Goal: Task Accomplishment & Management: Manage account settings

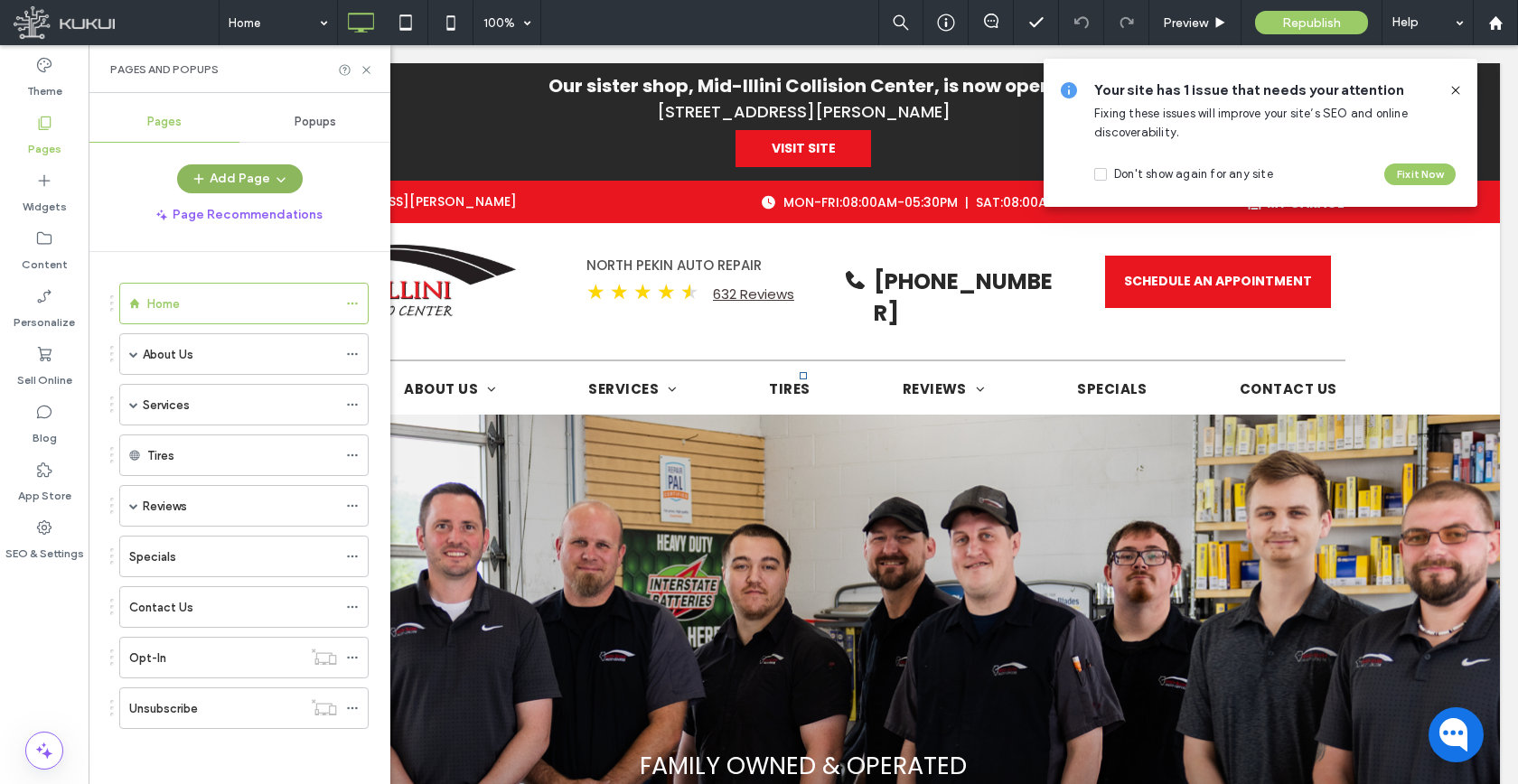
click at [266, 177] on button "Add Page" at bounding box center [240, 179] width 126 height 29
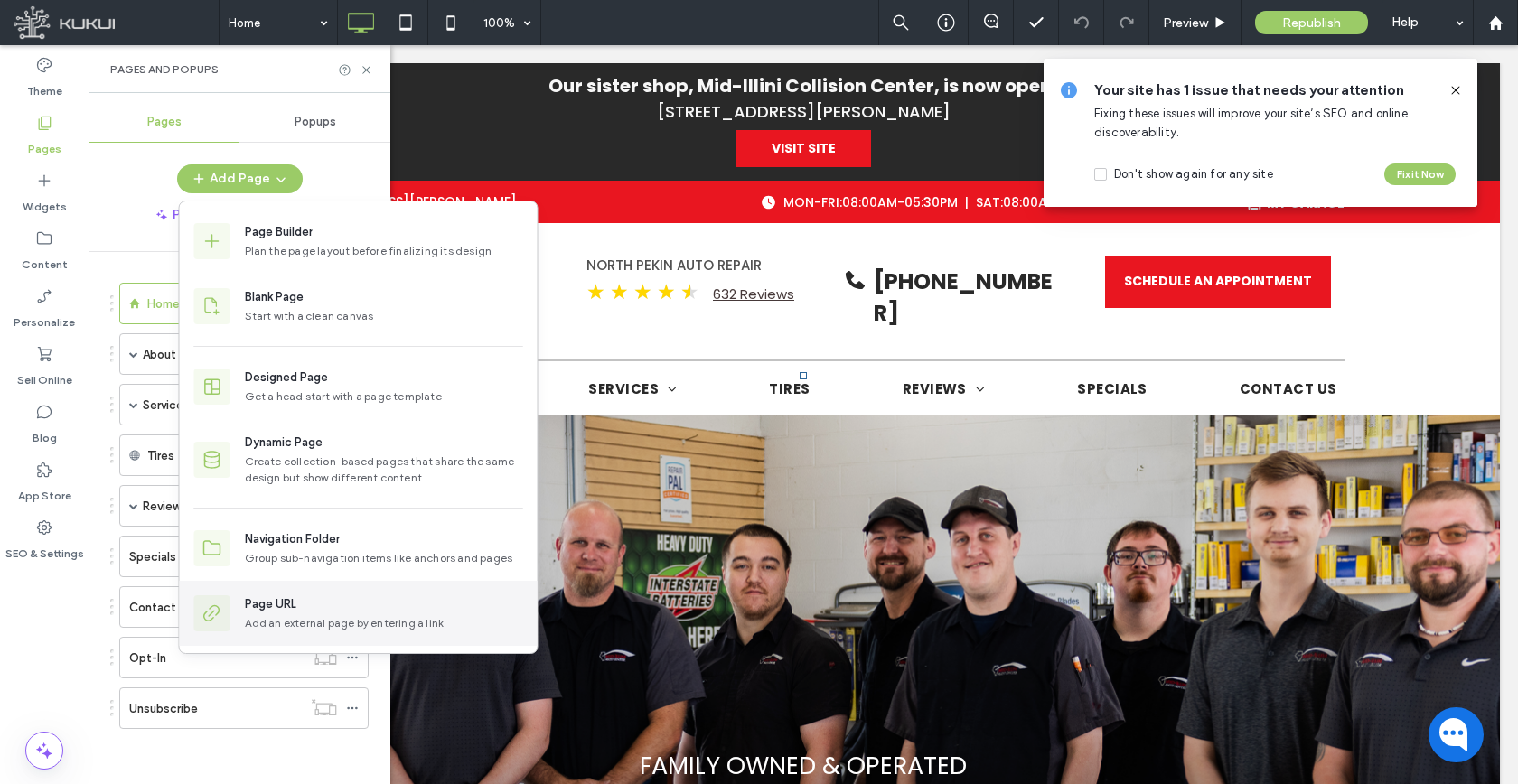
click at [266, 603] on div "Page URL" at bounding box center [270, 605] width 52 height 18
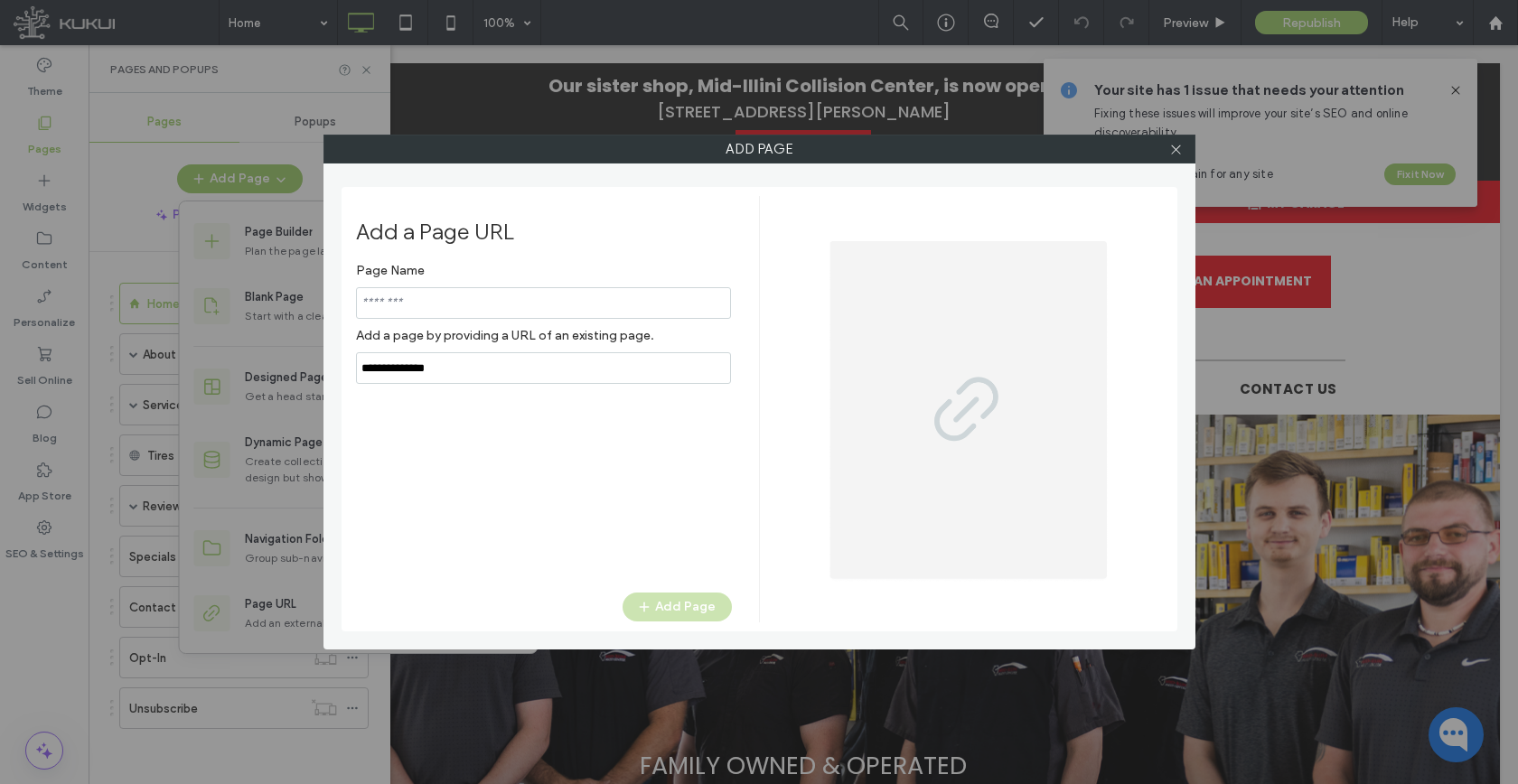
click at [488, 358] on div "Page Name Add a page by providing a URL of an existing page." at bounding box center [543, 318] width 376 height 130
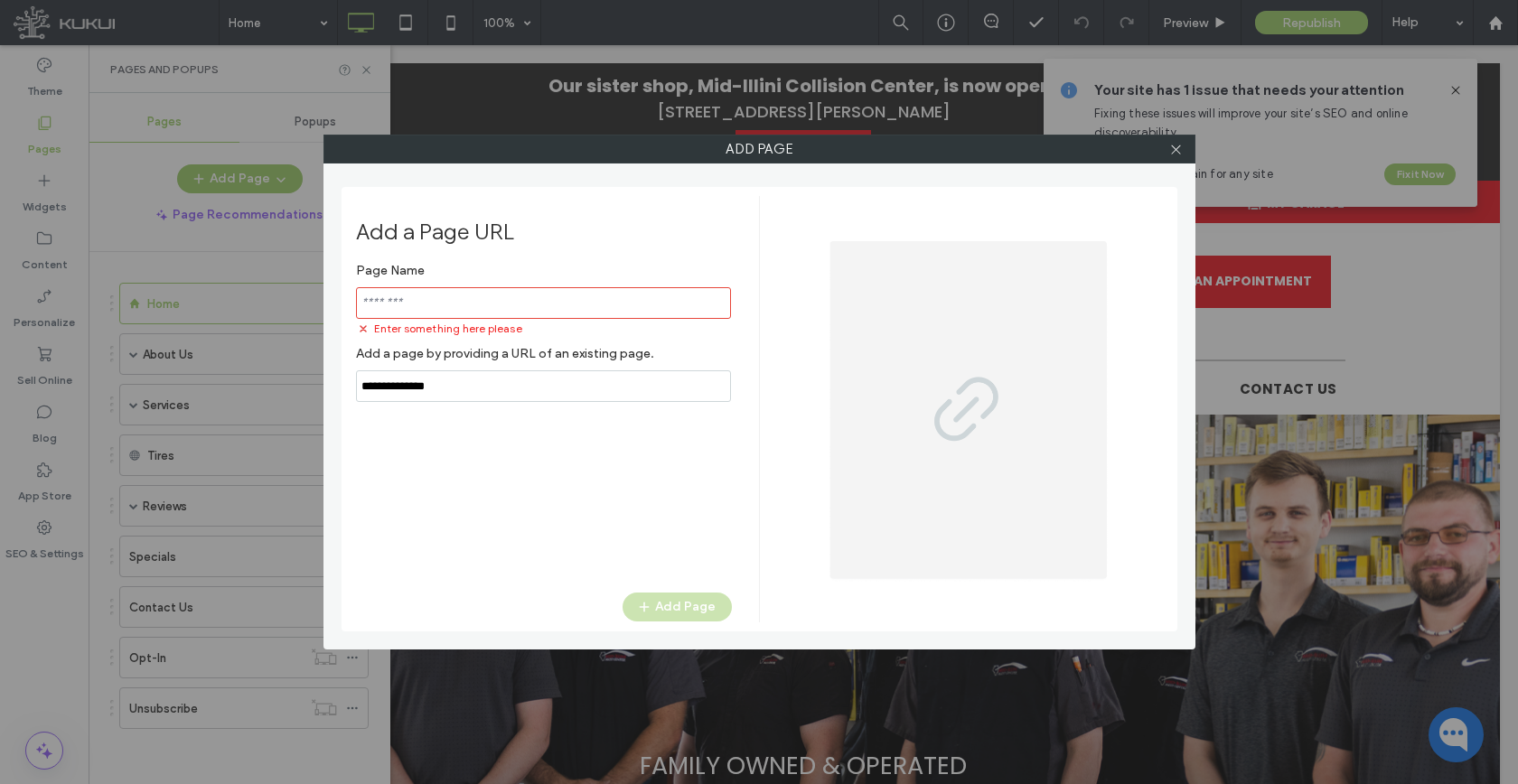
click at [489, 361] on label "Add a page by providing a URL of an existing page." at bounding box center [543, 353] width 376 height 34
click at [489, 370] on input "notEmpty,url" at bounding box center [543, 386] width 375 height 32
paste input "**********"
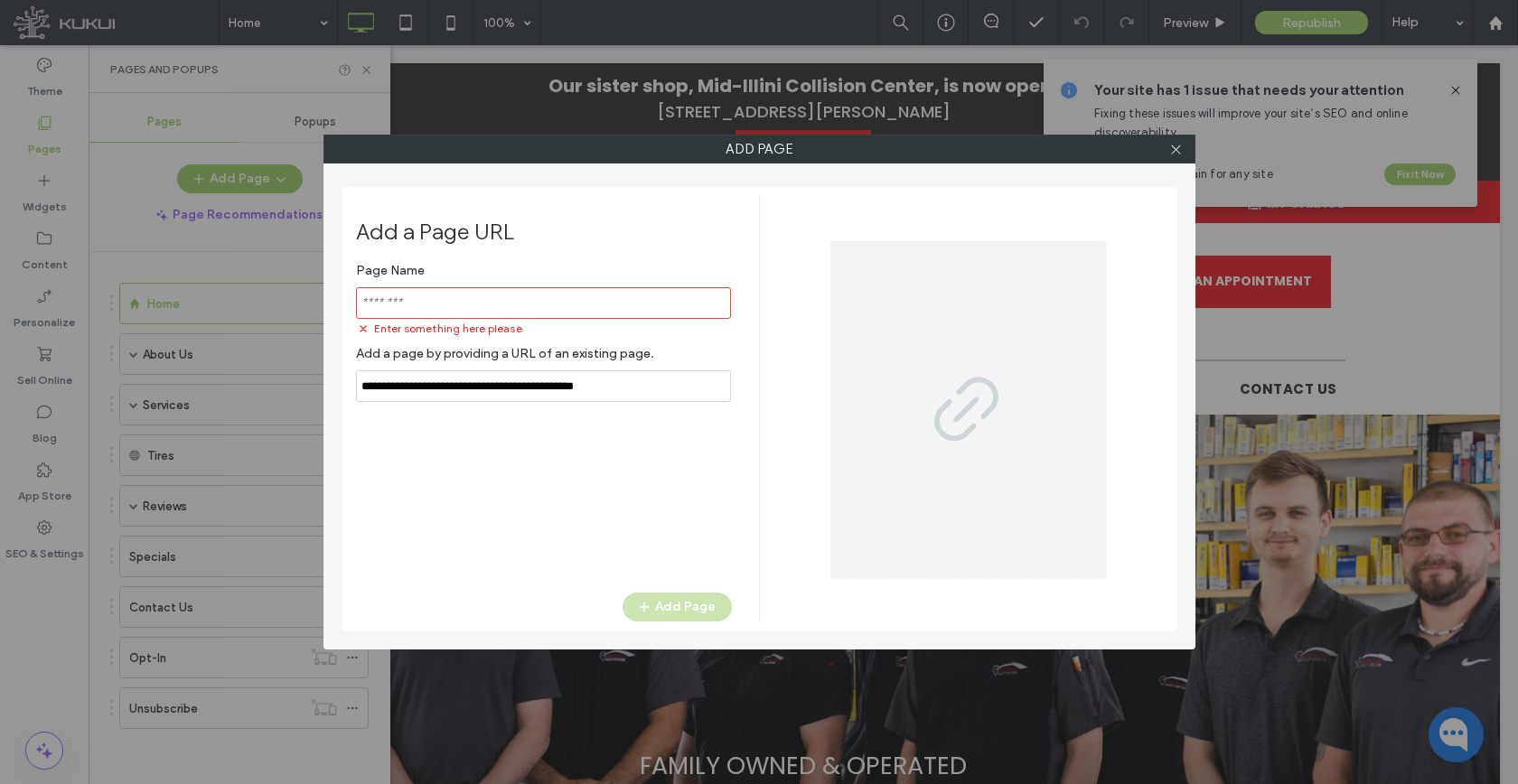
type input "**********"
click at [496, 304] on input "notEmpty" at bounding box center [543, 303] width 375 height 32
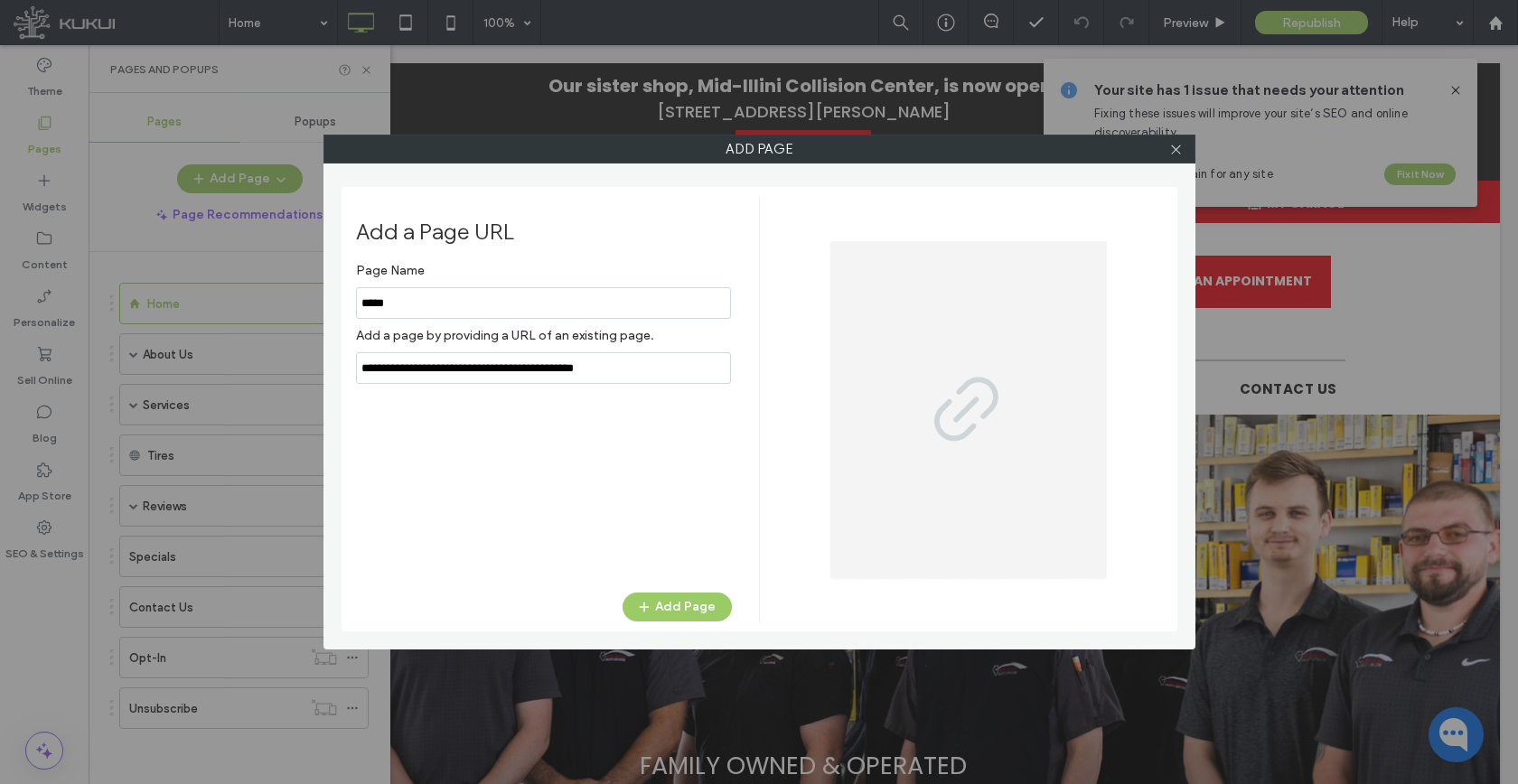
type input "*****"
click at [729, 627] on div "Add a Page URL Page Name Add a page by providing a URL of an existing page. Add…" at bounding box center [759, 409] width 836 height 445
click at [719, 615] on button "Add Page" at bounding box center [677, 608] width 109 height 29
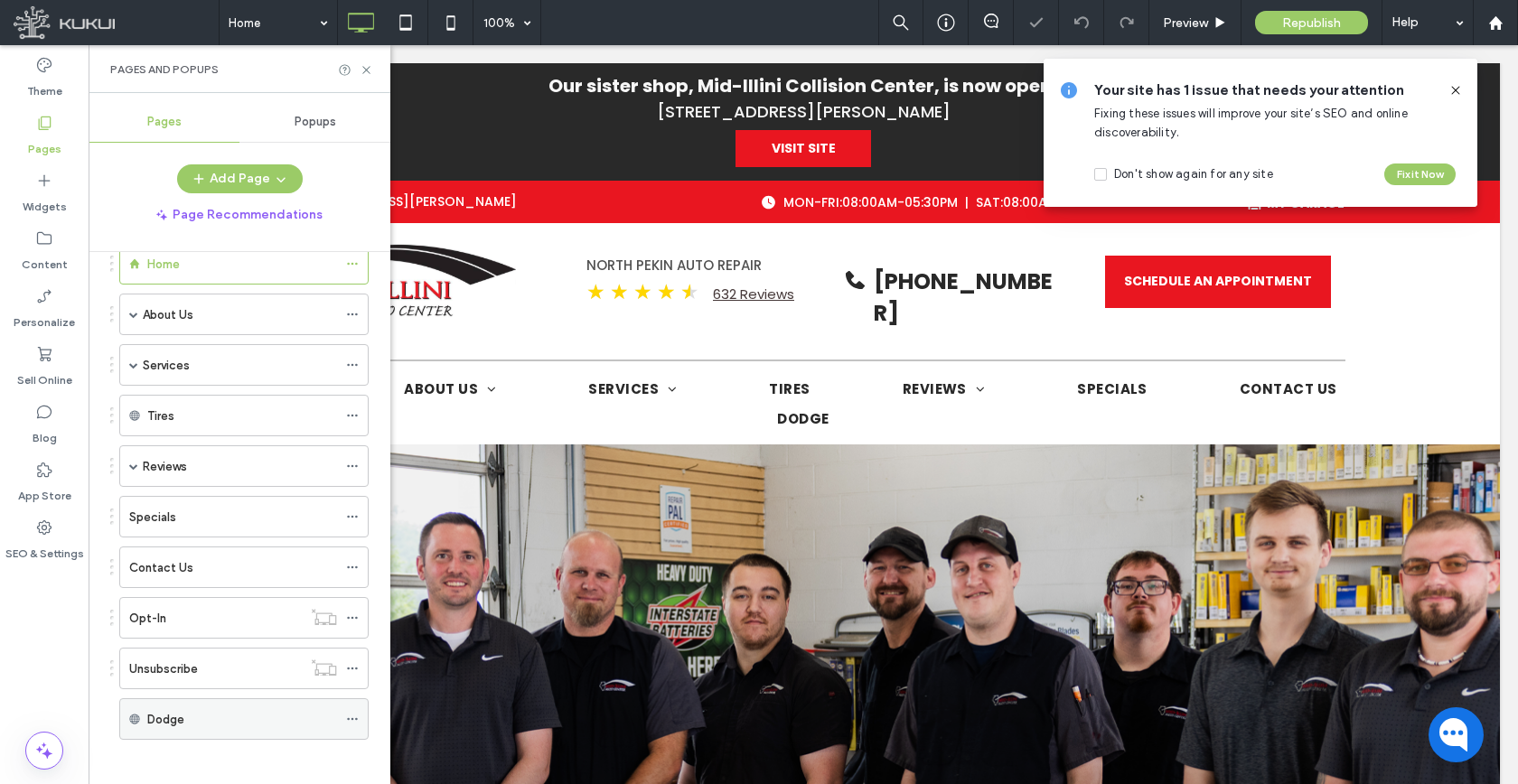
scroll to position [50, 0]
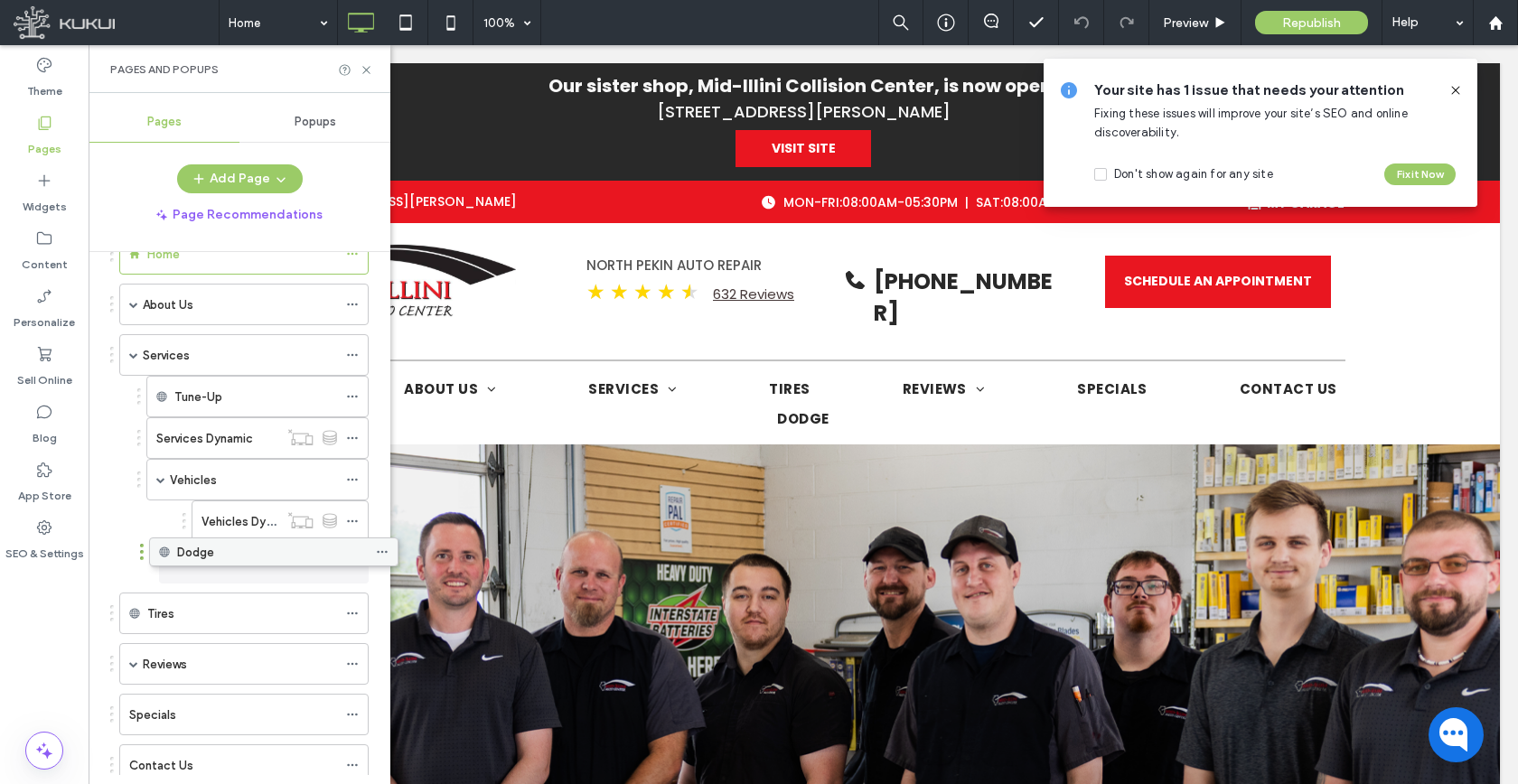
drag, startPoint x: 223, startPoint y: 680, endPoint x: 261, endPoint y: 555, distance: 130.6
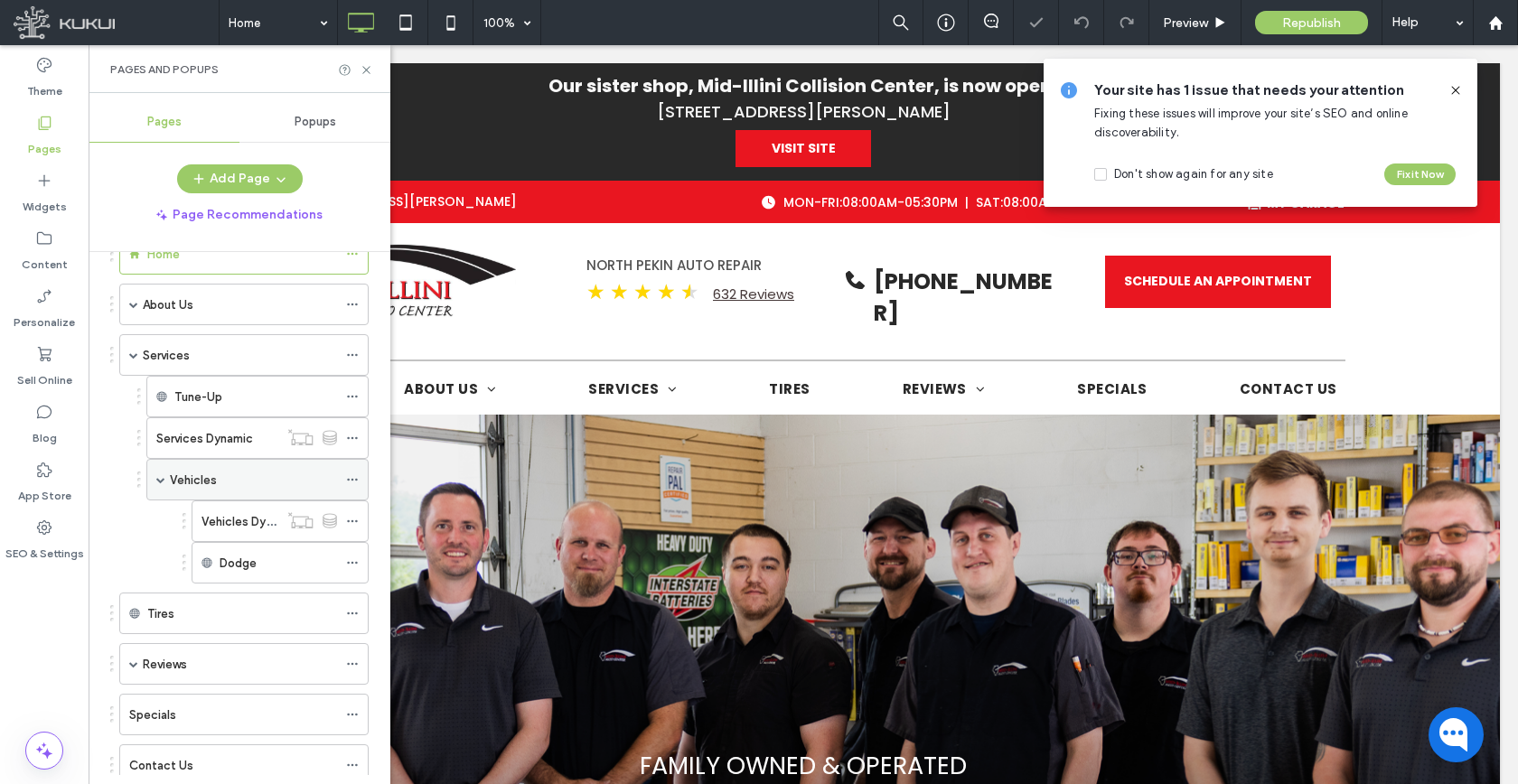
click at [158, 479] on span at bounding box center [161, 479] width 9 height 9
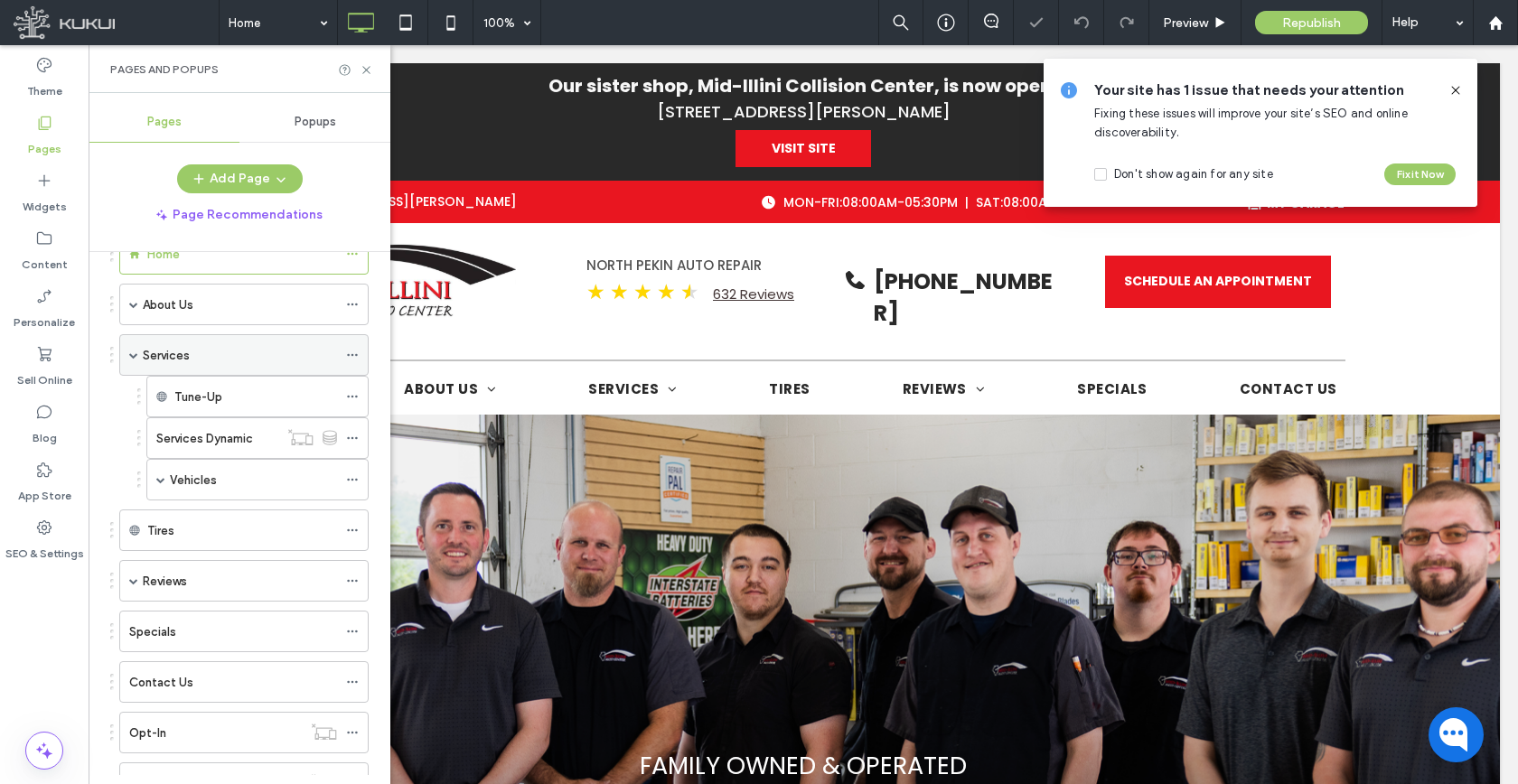
click at [128, 357] on div "Services" at bounding box center [244, 356] width 249 height 42
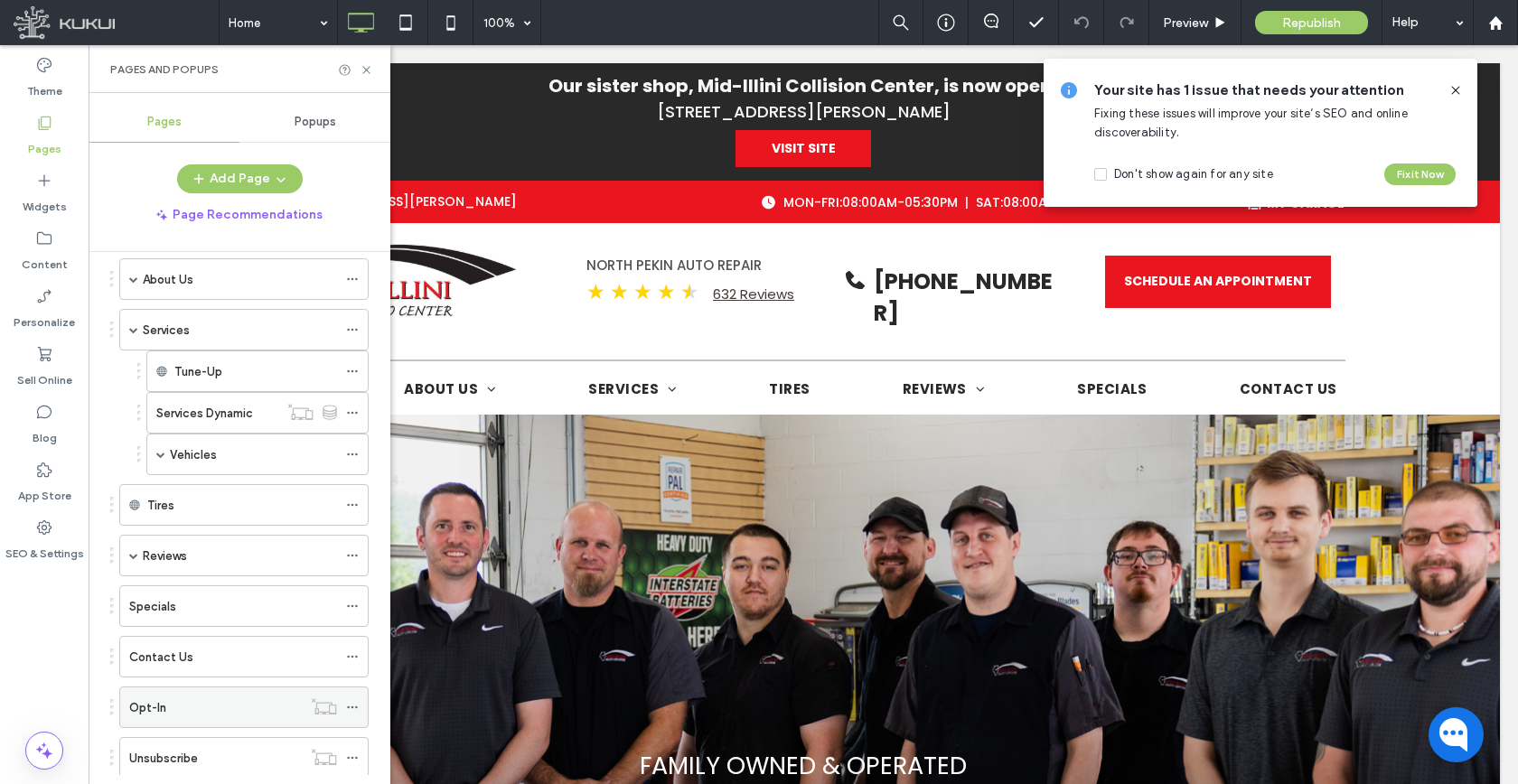
scroll to position [124, 0]
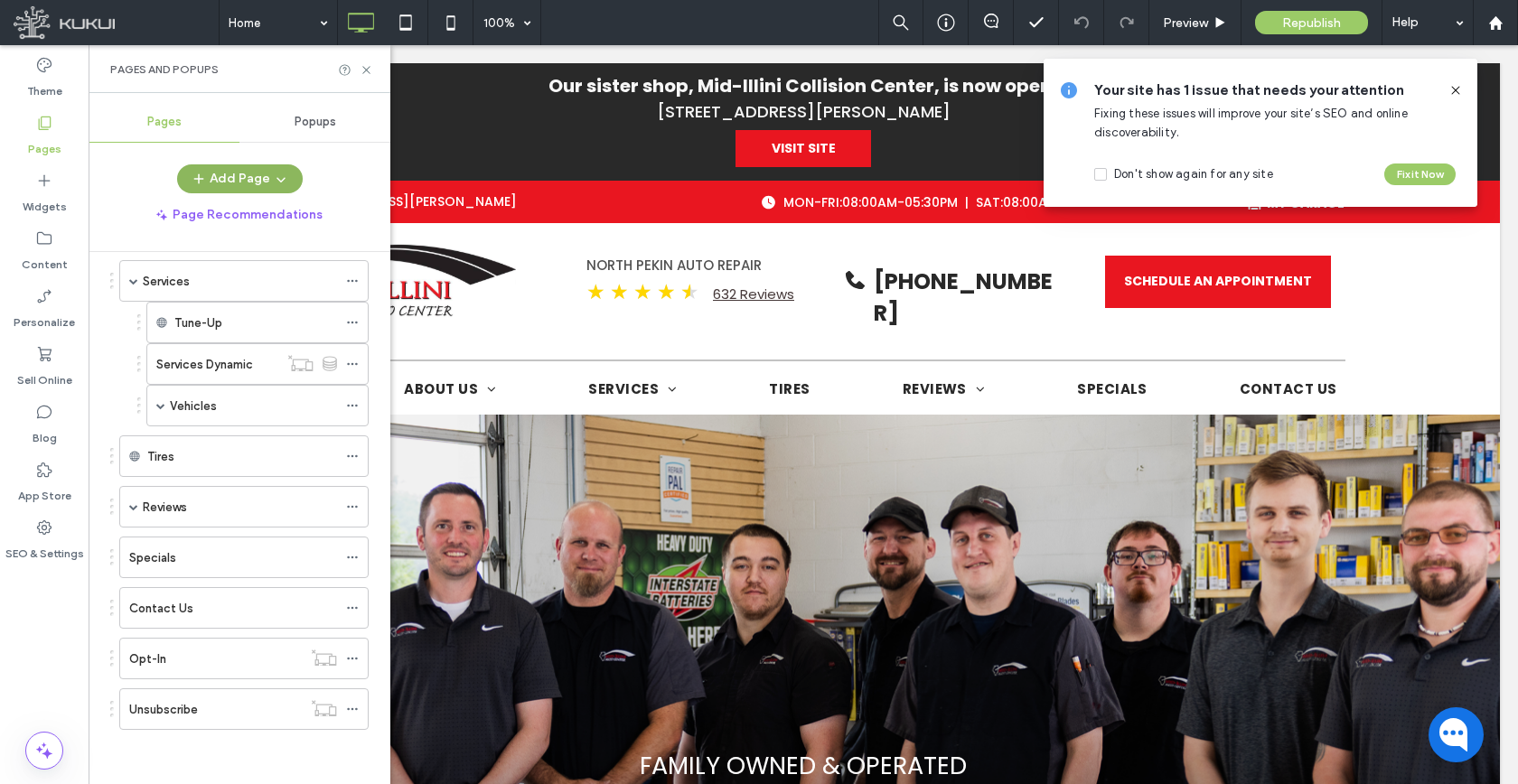
click at [245, 167] on button "Add Page" at bounding box center [240, 179] width 126 height 29
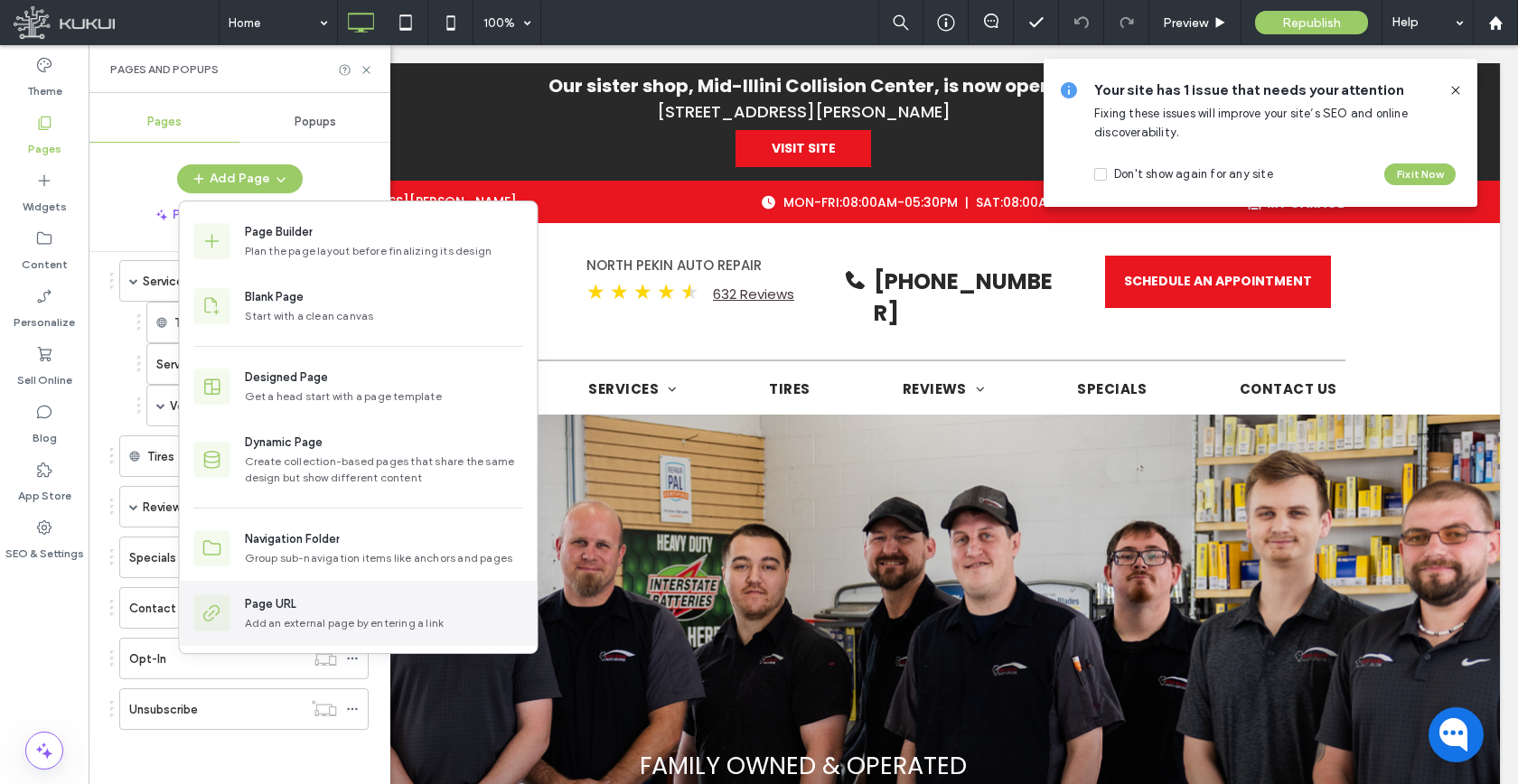
click at [264, 598] on div "Page URL" at bounding box center [270, 605] width 52 height 18
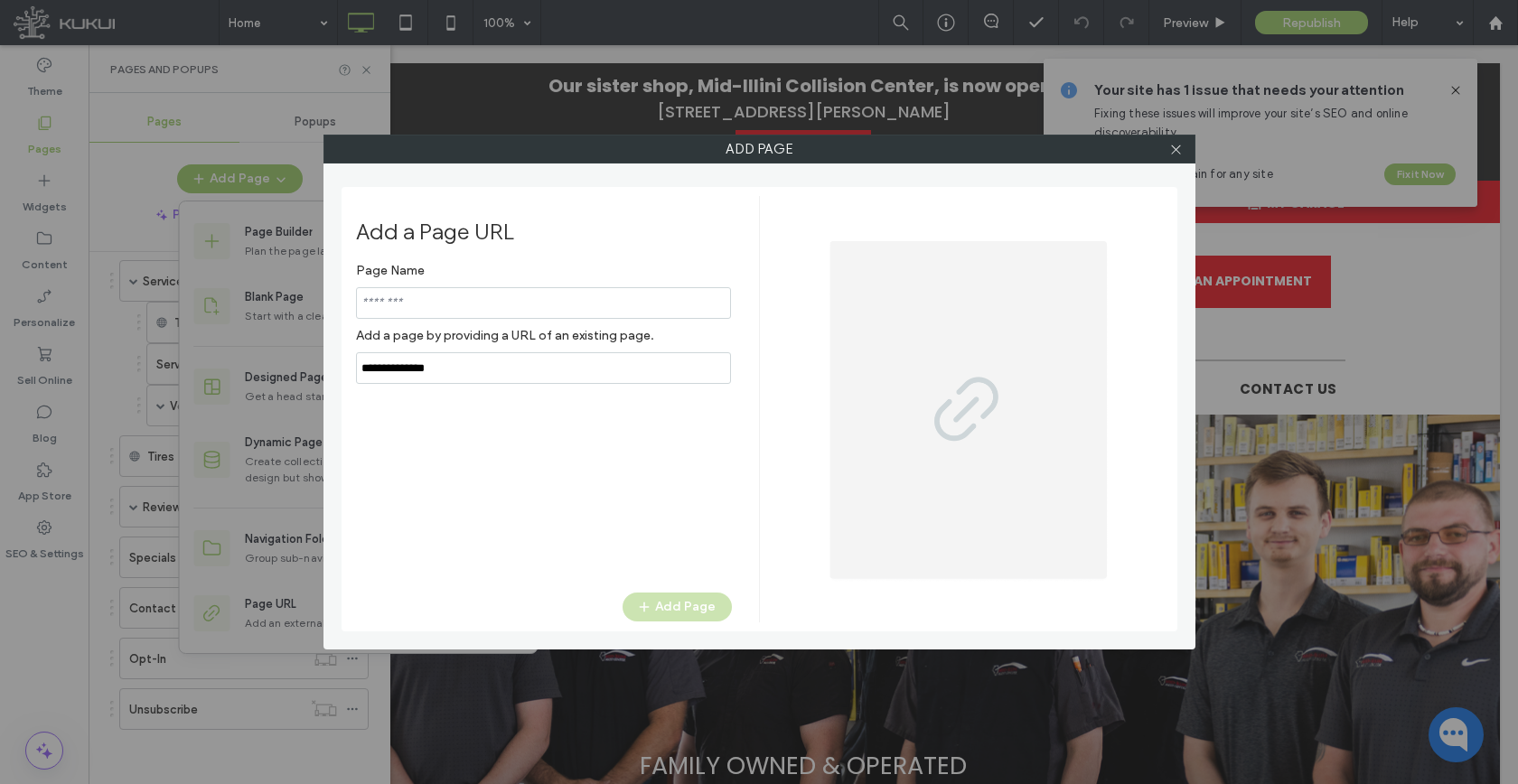
click at [482, 367] on div "Page Name Add a page by providing a URL of an existing page." at bounding box center [543, 318] width 376 height 130
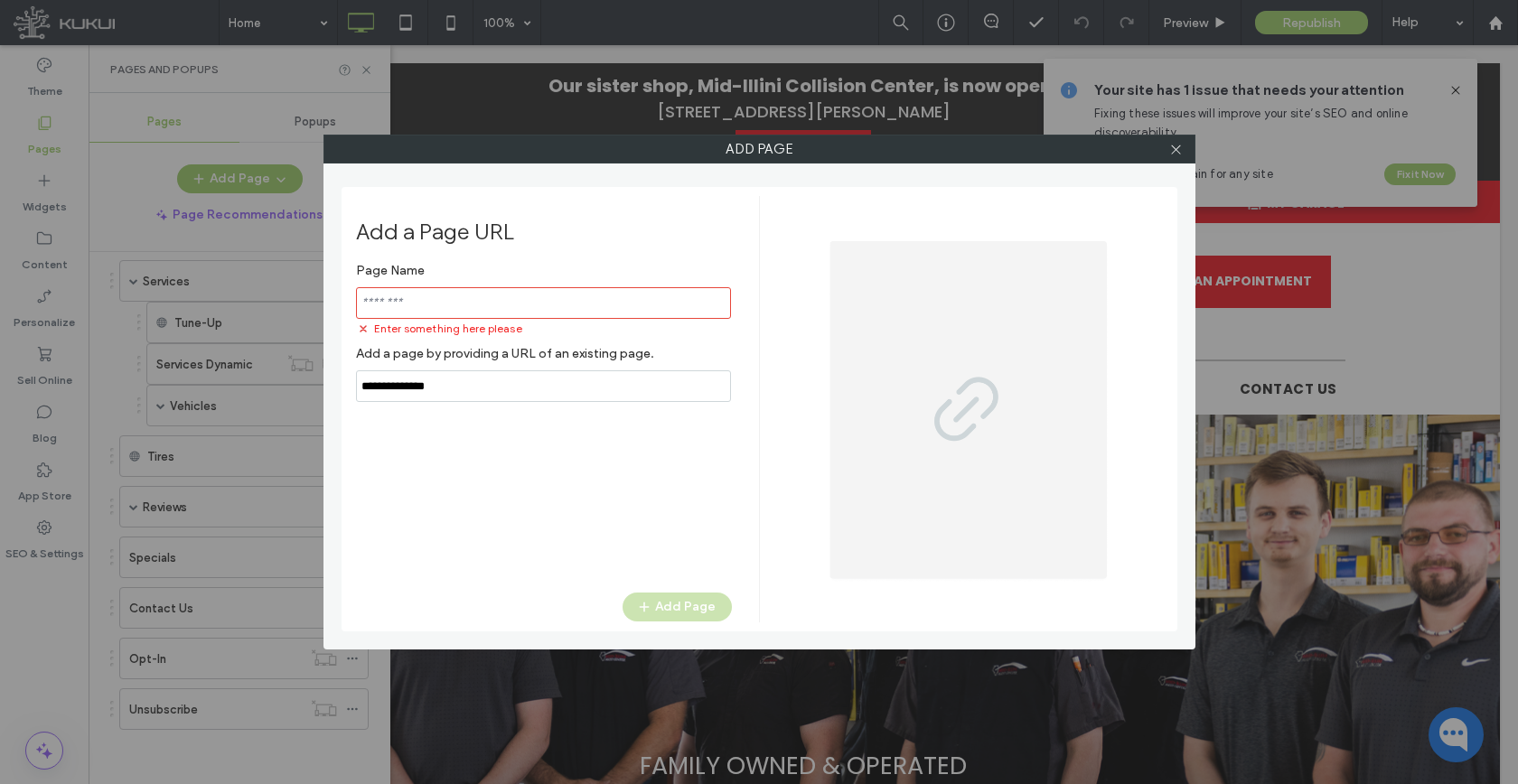
click at [482, 367] on label "Add a page by providing a URL of an existing page." at bounding box center [543, 353] width 376 height 34
click at [476, 391] on input "notEmpty,url" at bounding box center [543, 386] width 375 height 32
drag, startPoint x: 476, startPoint y: 391, endPoint x: 465, endPoint y: 388, distance: 11.4
click at [465, 388] on input "notEmpty,url" at bounding box center [543, 386] width 375 height 32
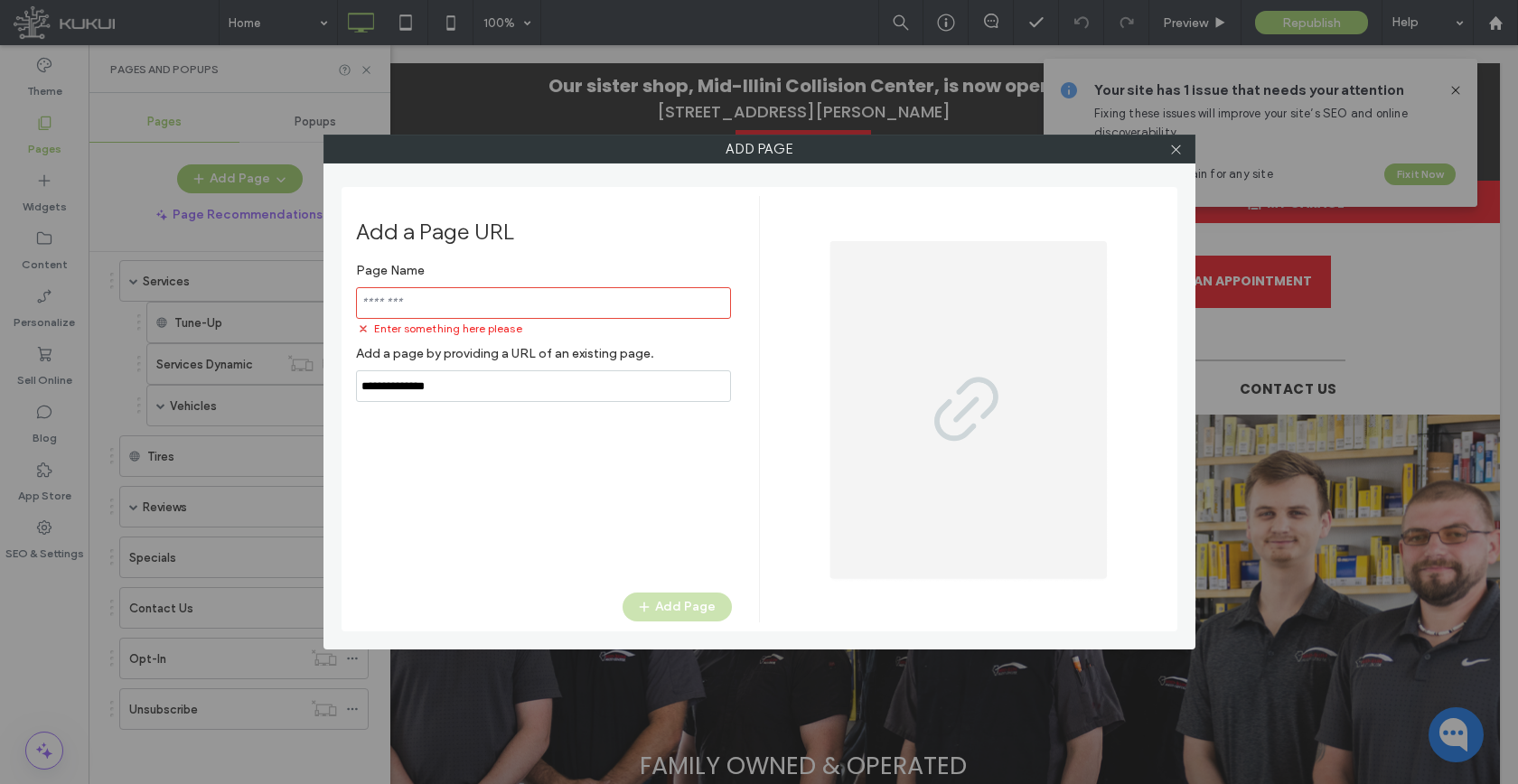
click at [465, 388] on input "notEmpty,url" at bounding box center [543, 386] width 375 height 32
click at [463, 389] on input "notEmpty,url" at bounding box center [543, 386] width 375 height 32
click at [463, 390] on input "notEmpty,url" at bounding box center [543, 386] width 375 height 32
click at [446, 388] on input "notEmpty,url" at bounding box center [543, 386] width 375 height 32
paste input "**********"
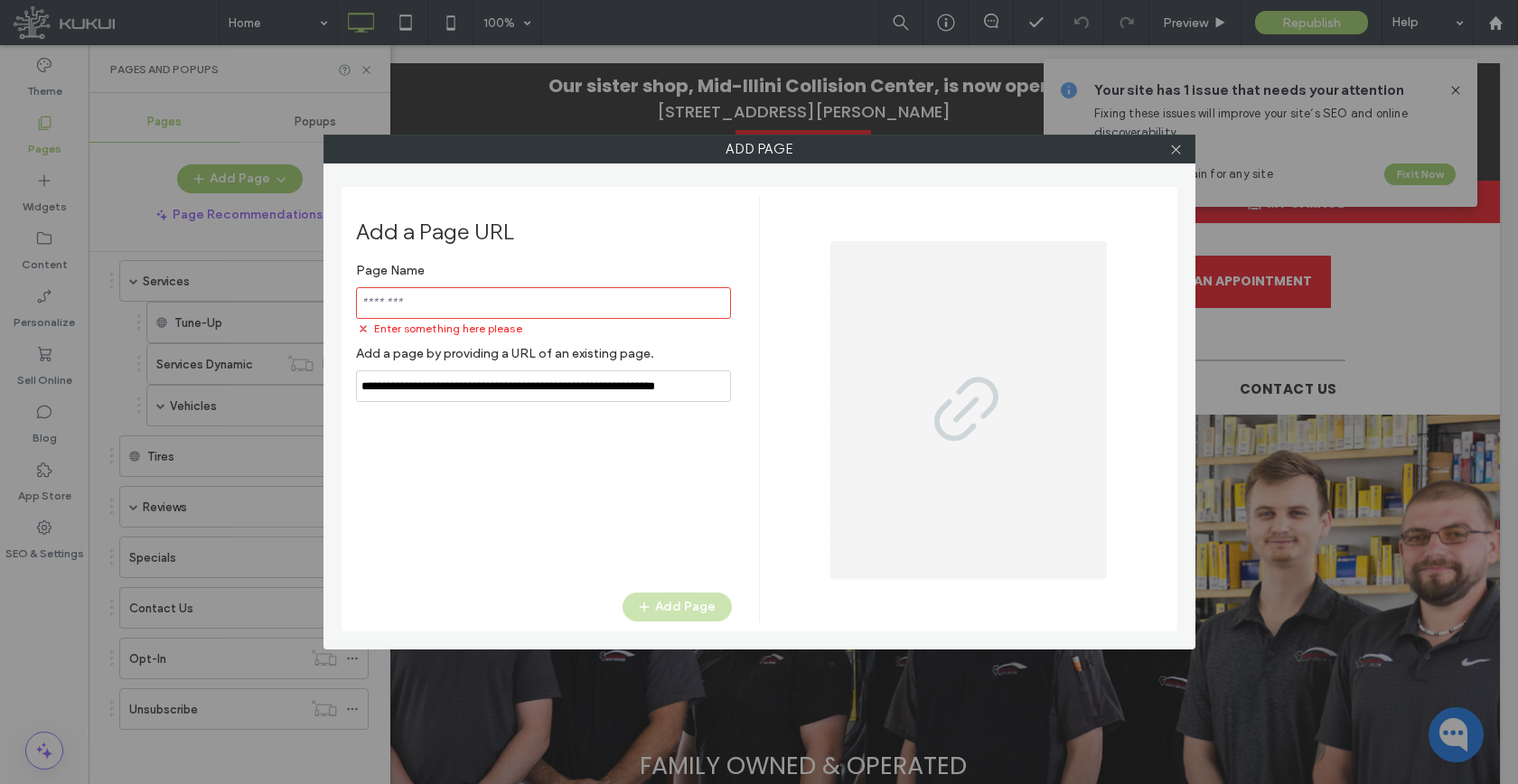
scroll to position [0, 9]
type input "**********"
click at [467, 308] on input "notEmpty" at bounding box center [543, 303] width 375 height 32
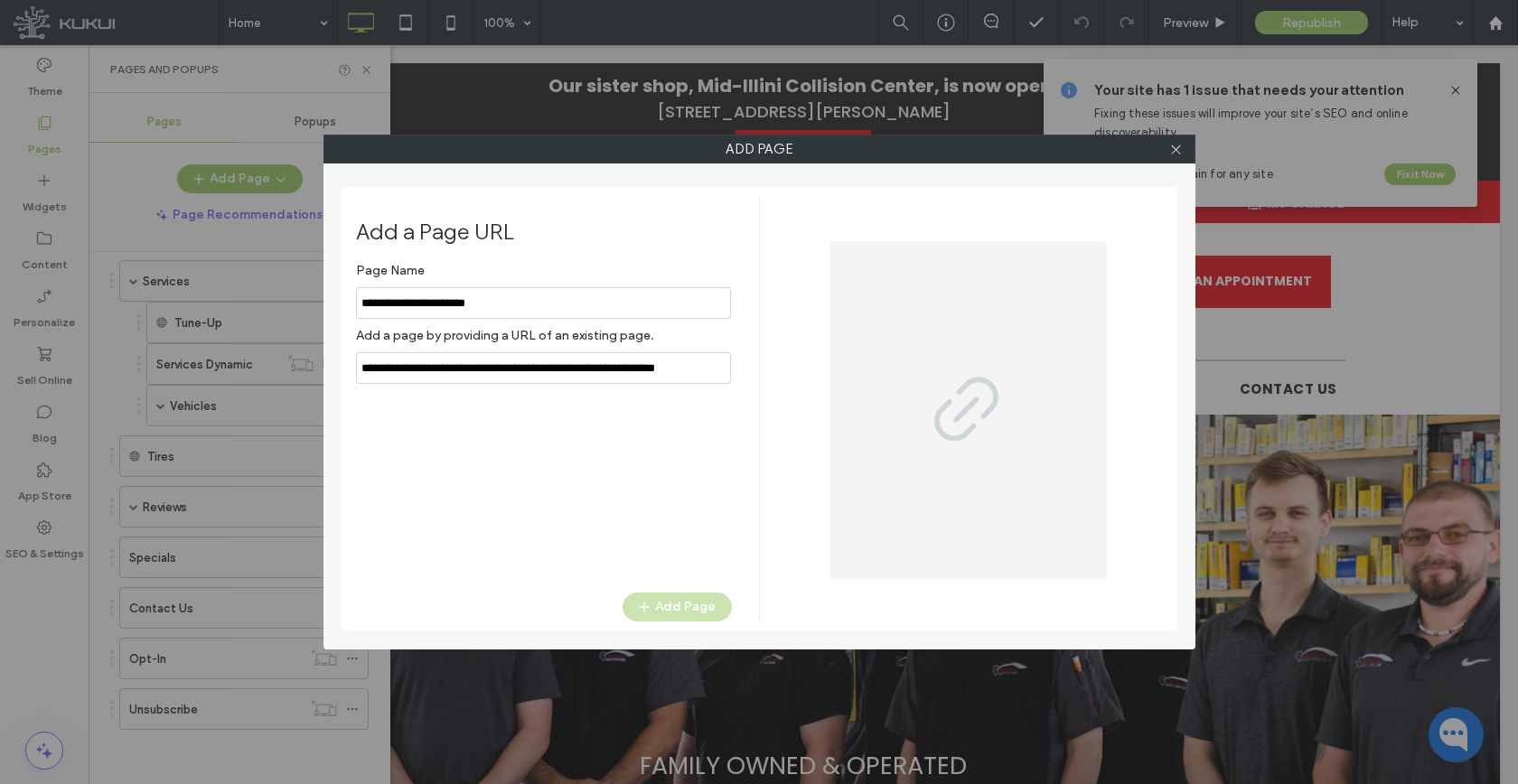
type input "**********"
click at [477, 396] on div "Page Name Add a page by providing a URL of an existing page. Add Page" at bounding box center [543, 414] width 376 height 321
click at [625, 360] on input "notEmpty,url" at bounding box center [543, 367] width 375 height 32
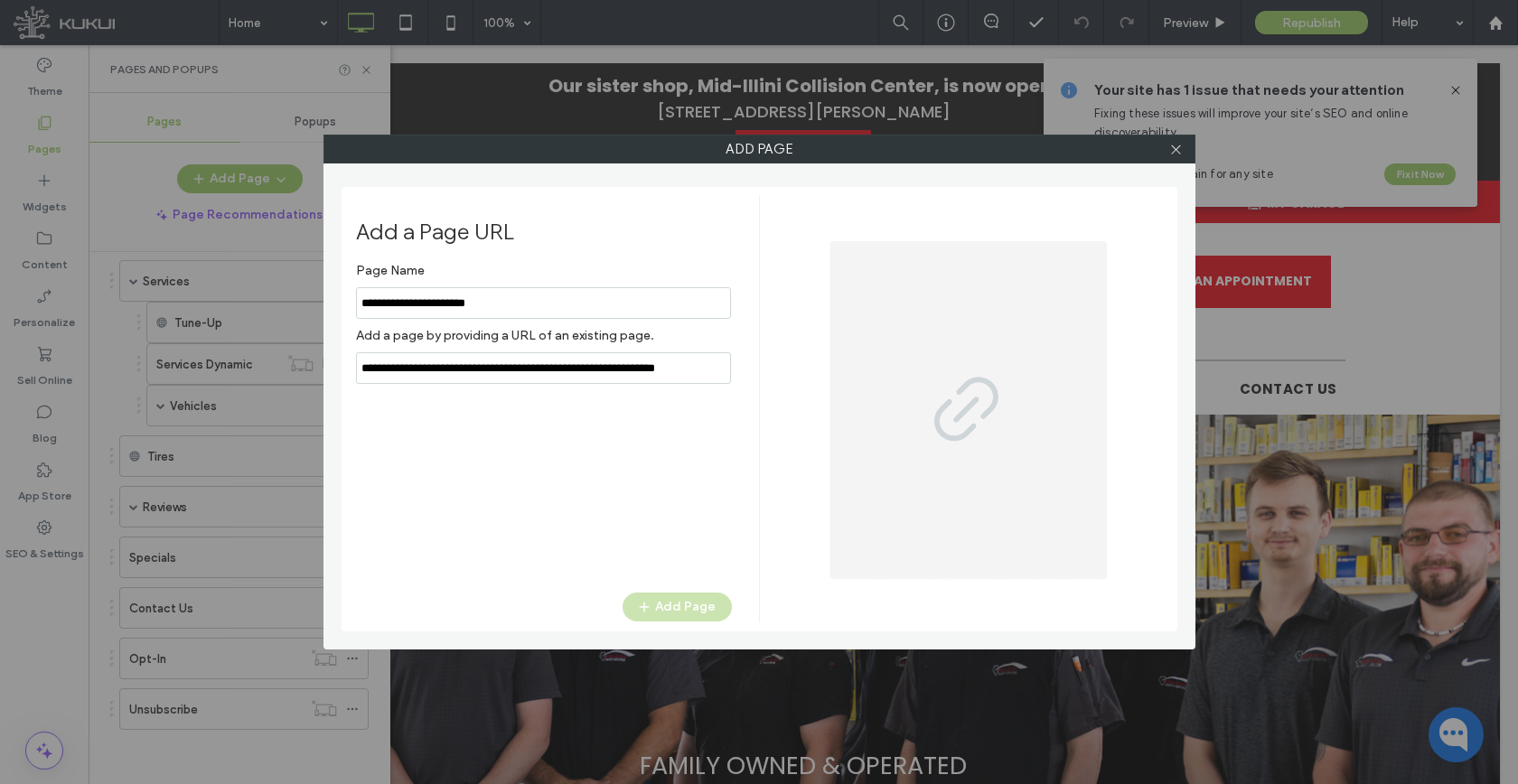
scroll to position [0, 9]
click at [670, 602] on button "Add Page" at bounding box center [677, 608] width 109 height 29
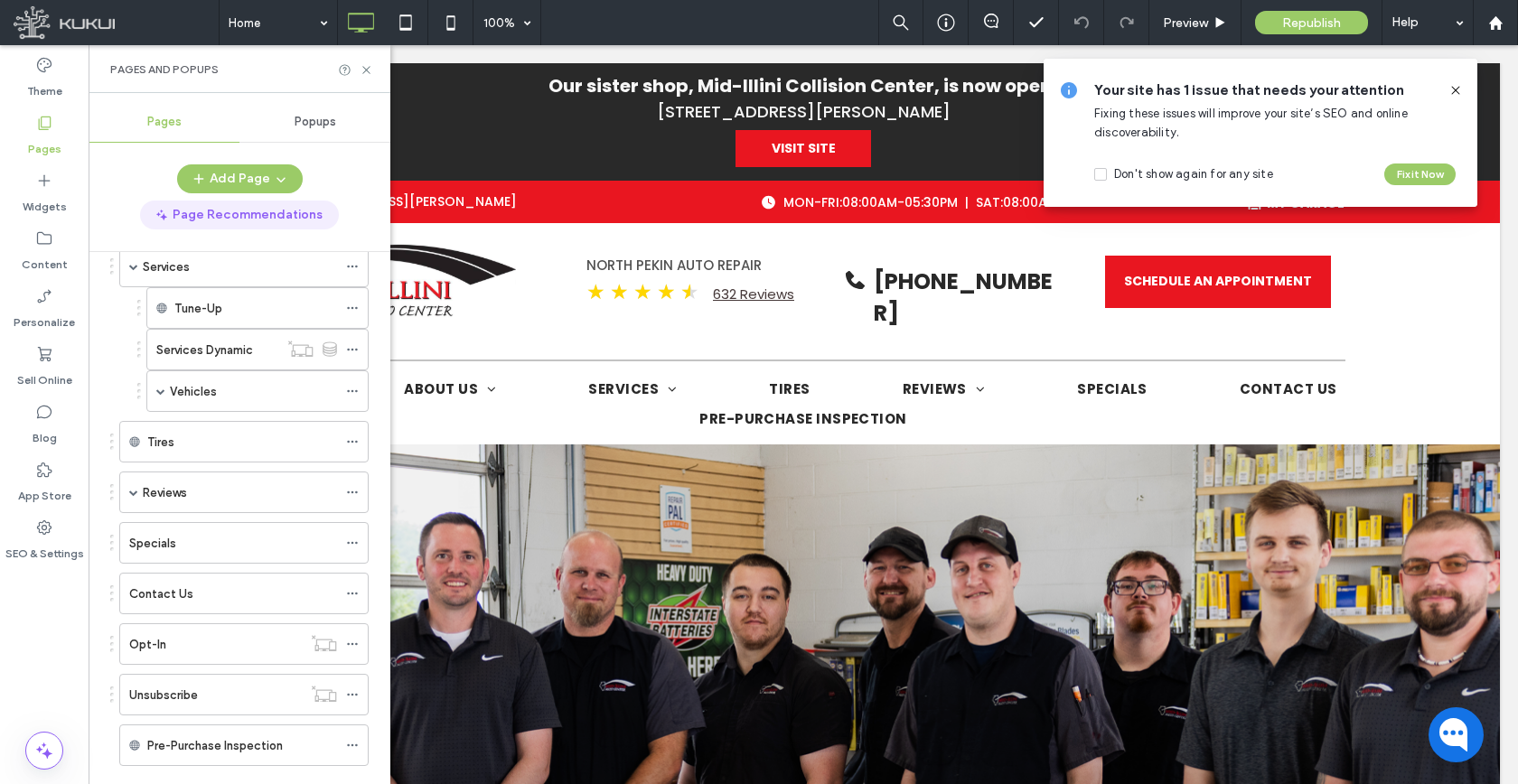
scroll to position [175, 0]
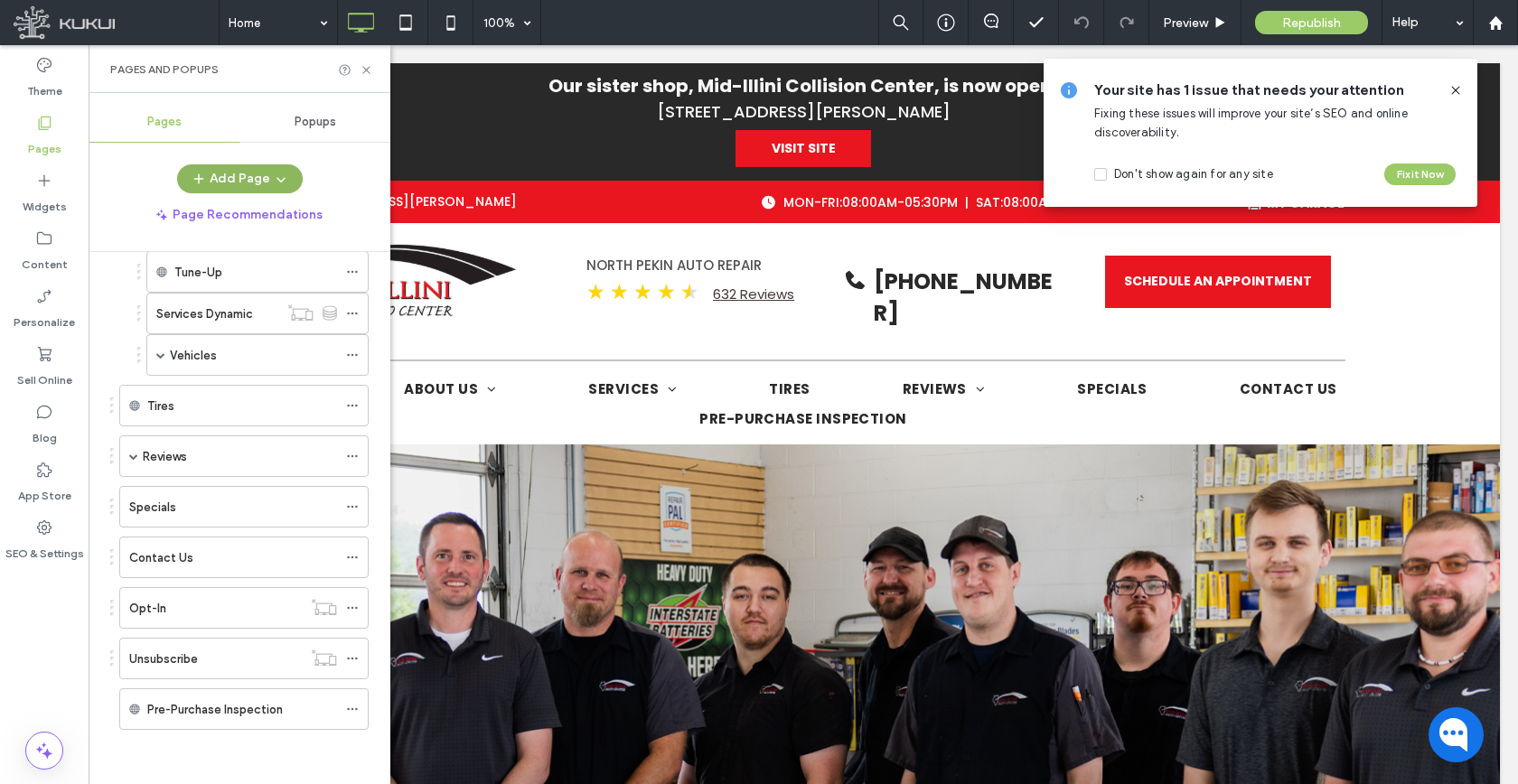
click at [266, 164] on div "Pages Popups Add Page Page Recommendations Home About Us Blog Directions Career…" at bounding box center [239, 438] width 302 height 673
click at [266, 168] on button "Add Page" at bounding box center [240, 179] width 126 height 29
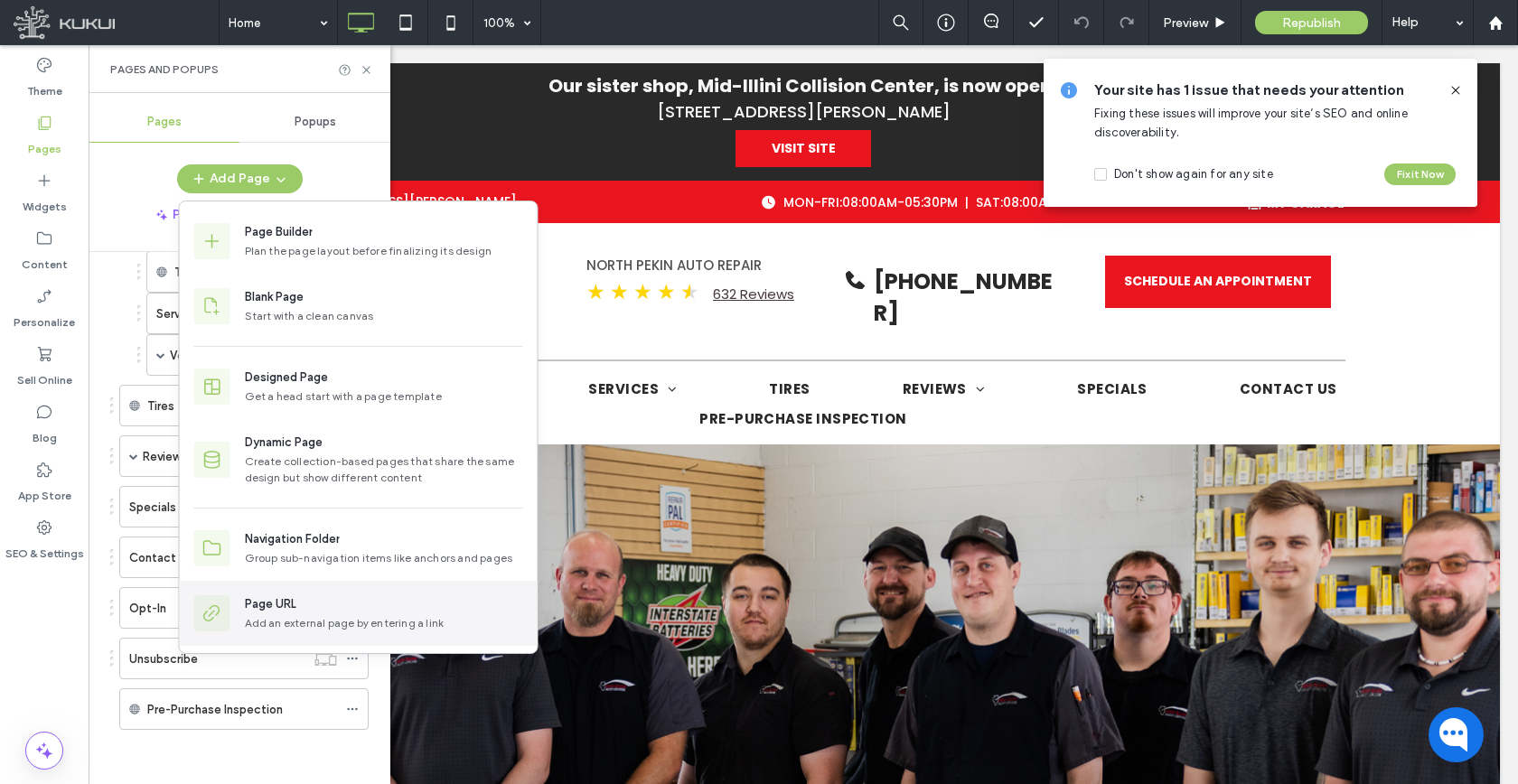
click at [265, 633] on div "Page URL Add an external page by entering a link" at bounding box center [358, 614] width 357 height 65
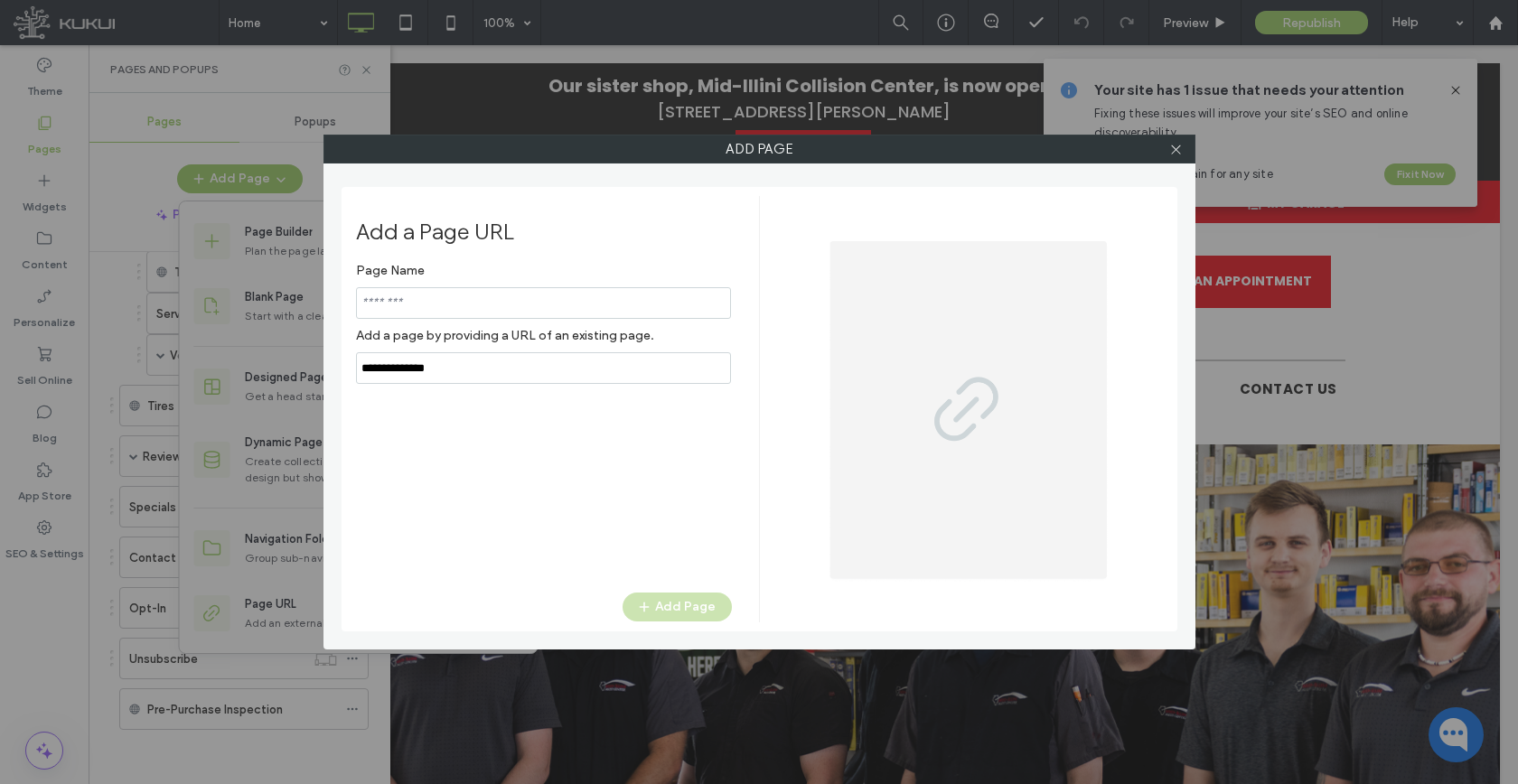
click at [548, 365] on div "Page Name Add a page by providing a URL of an existing page." at bounding box center [543, 318] width 376 height 130
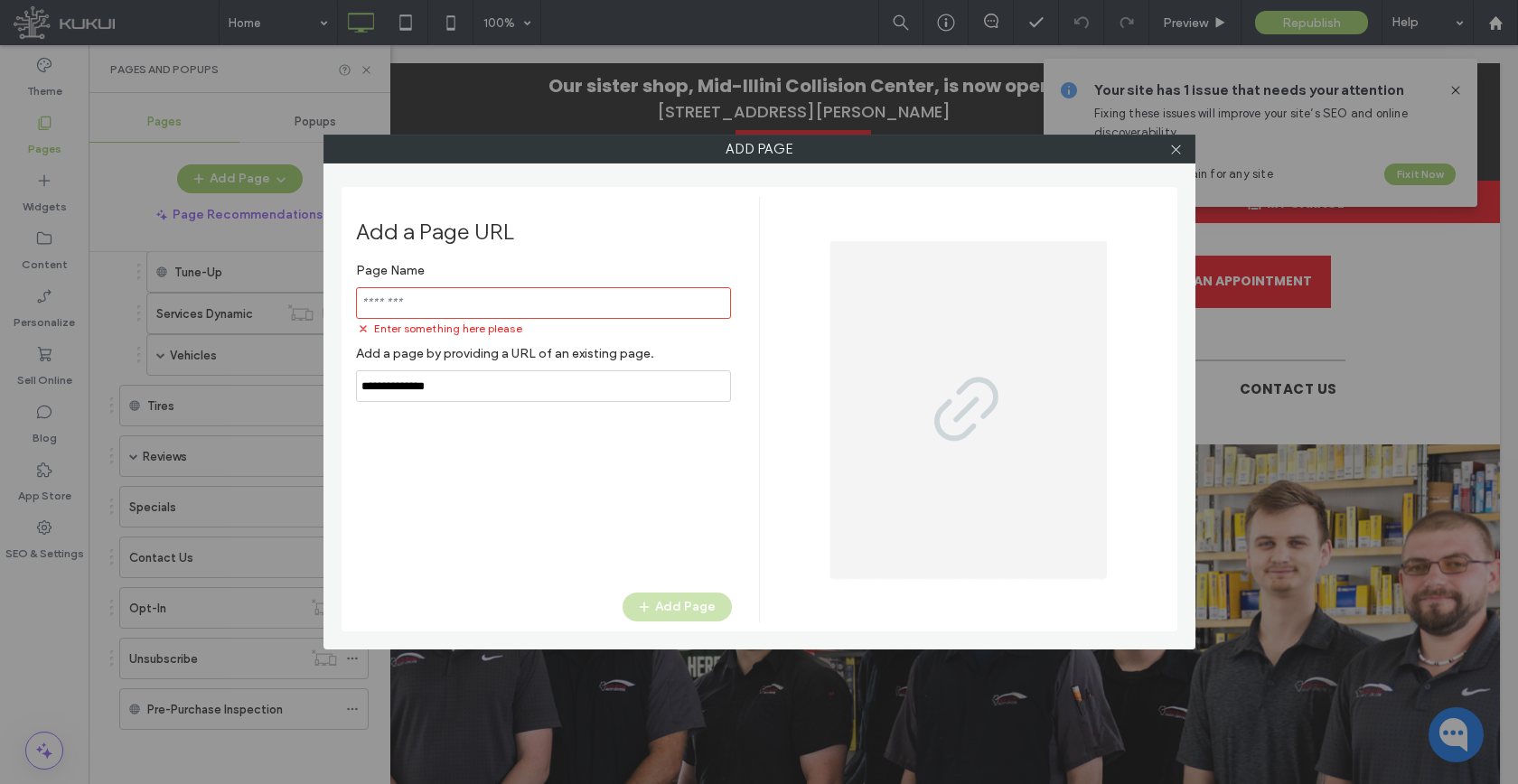
click at [548, 365] on label "Add a page by providing a URL of an existing page." at bounding box center [543, 353] width 376 height 34
click at [544, 383] on input "notEmpty,url" at bounding box center [543, 386] width 375 height 32
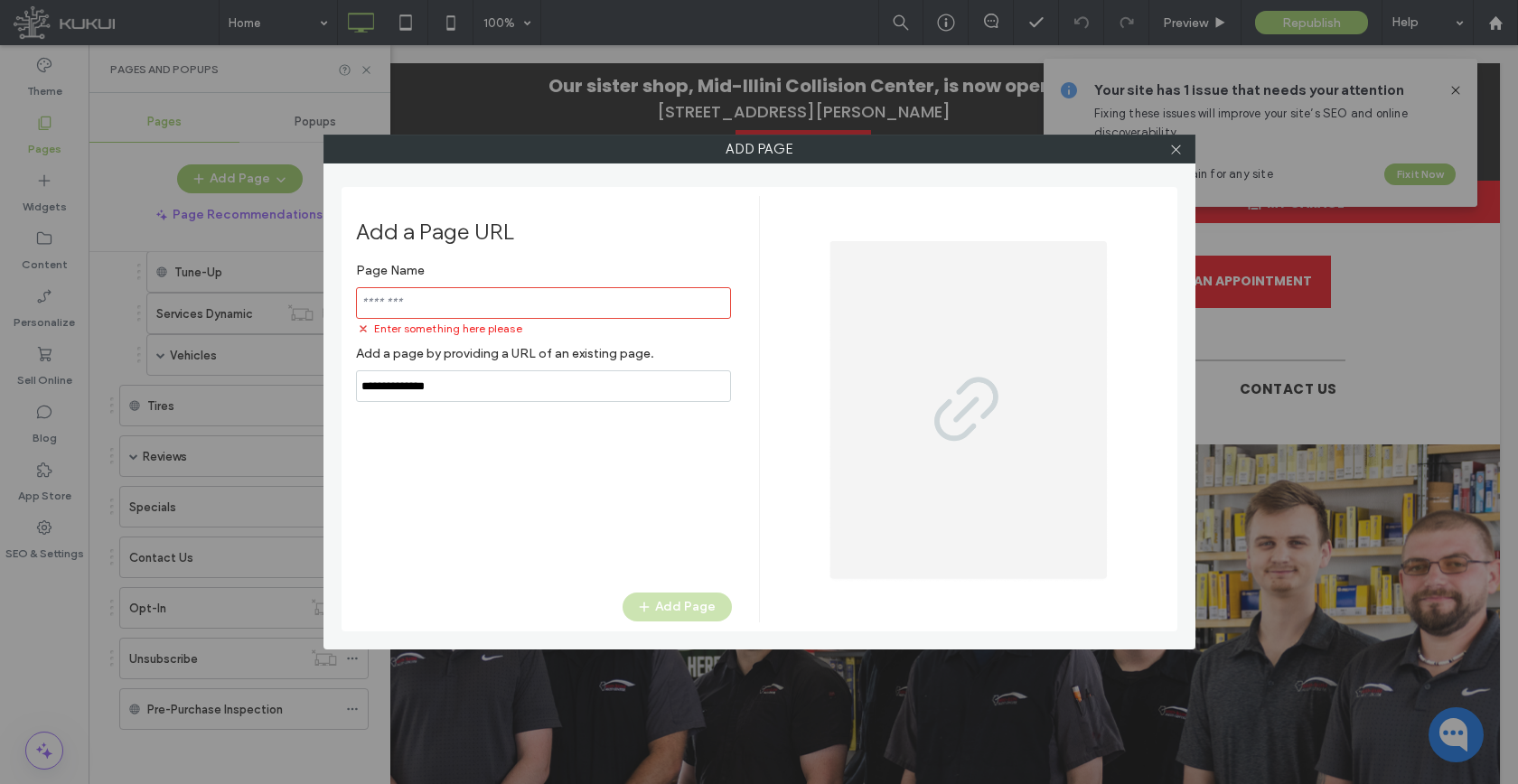
paste input "**********"
type input "**********"
click at [544, 305] on input "notEmpty" at bounding box center [543, 303] width 375 height 32
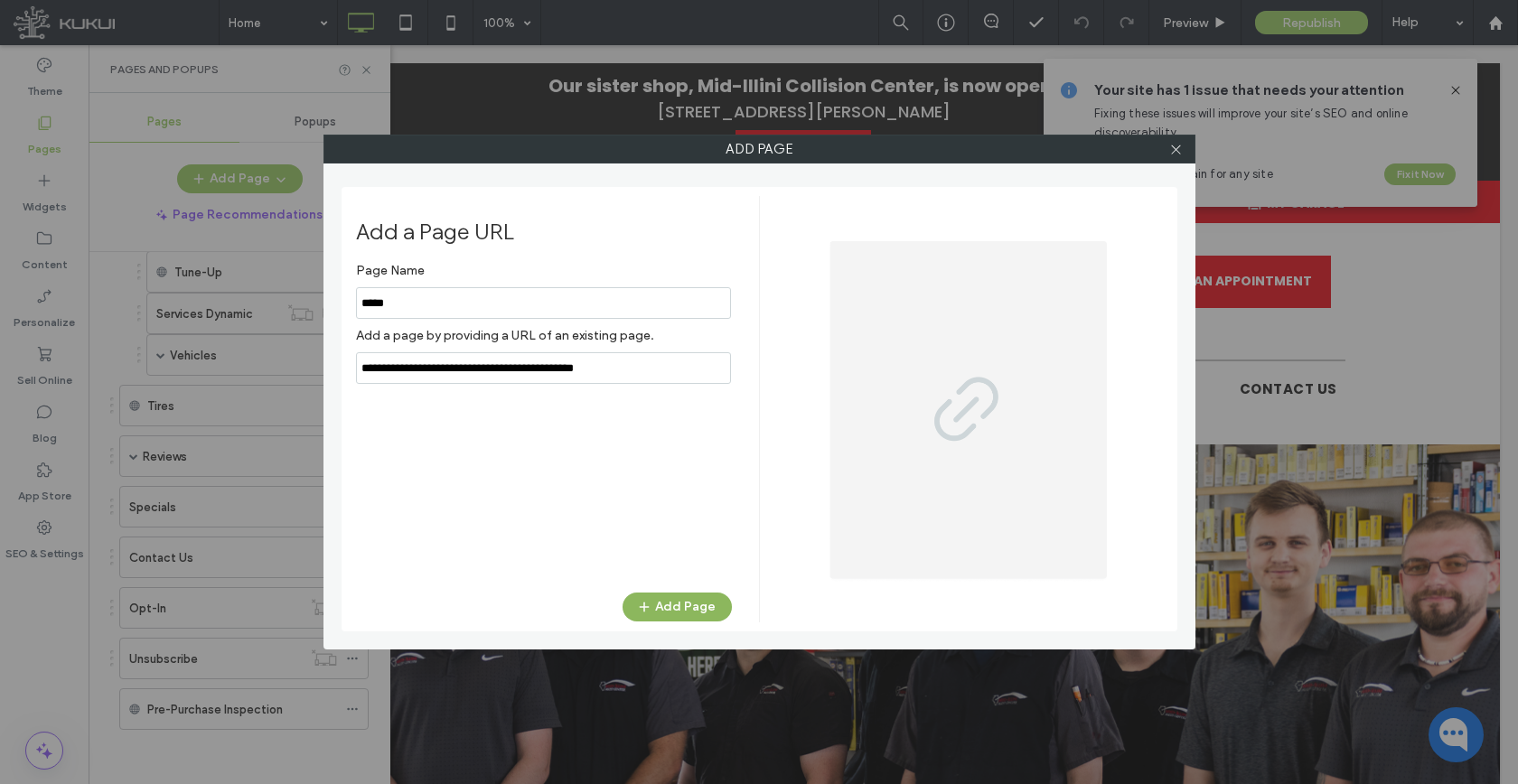
type input "*****"
click at [679, 602] on button "Add Page" at bounding box center [677, 608] width 109 height 29
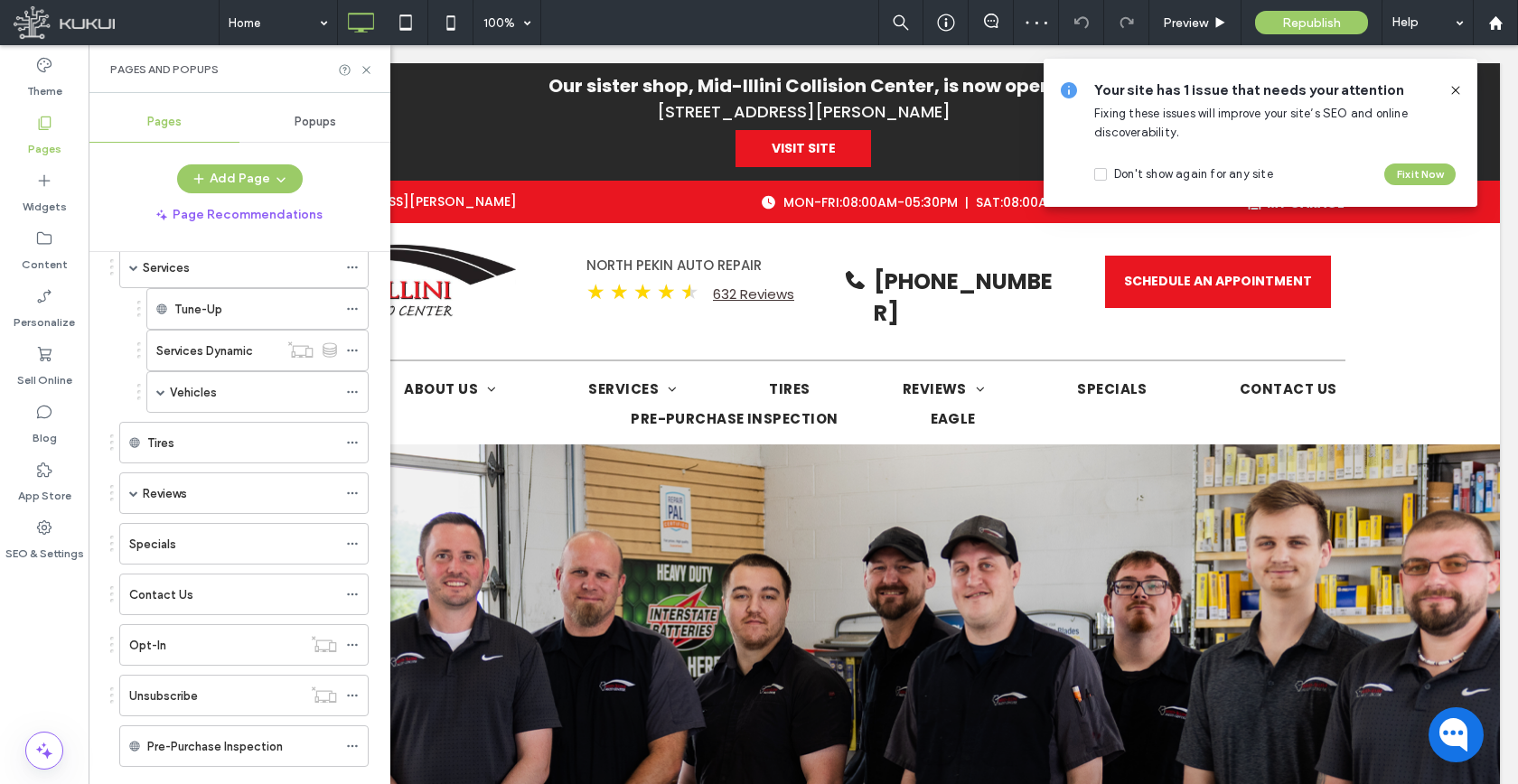
scroll to position [59, 0]
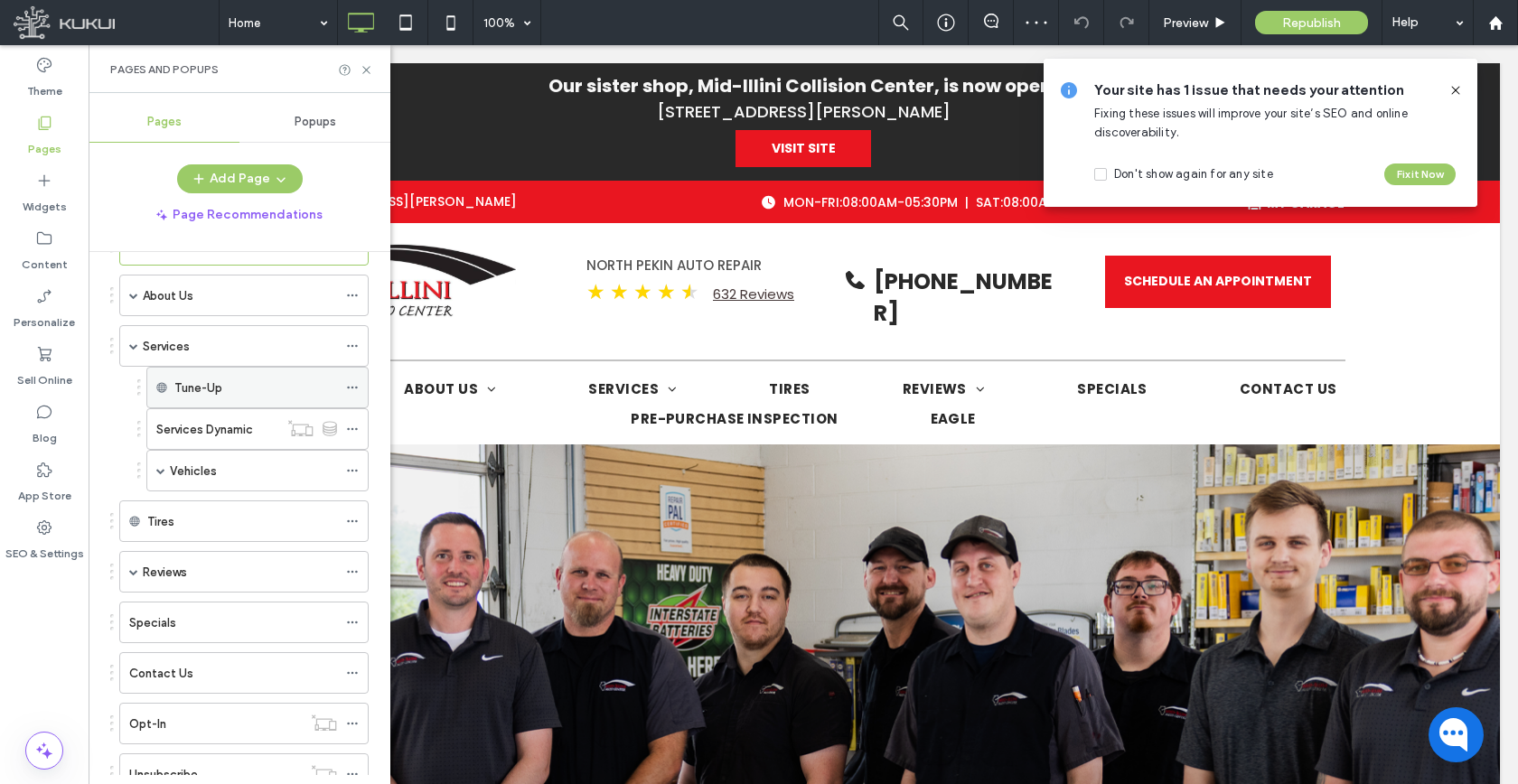
click at [354, 387] on icon at bounding box center [352, 387] width 13 height 13
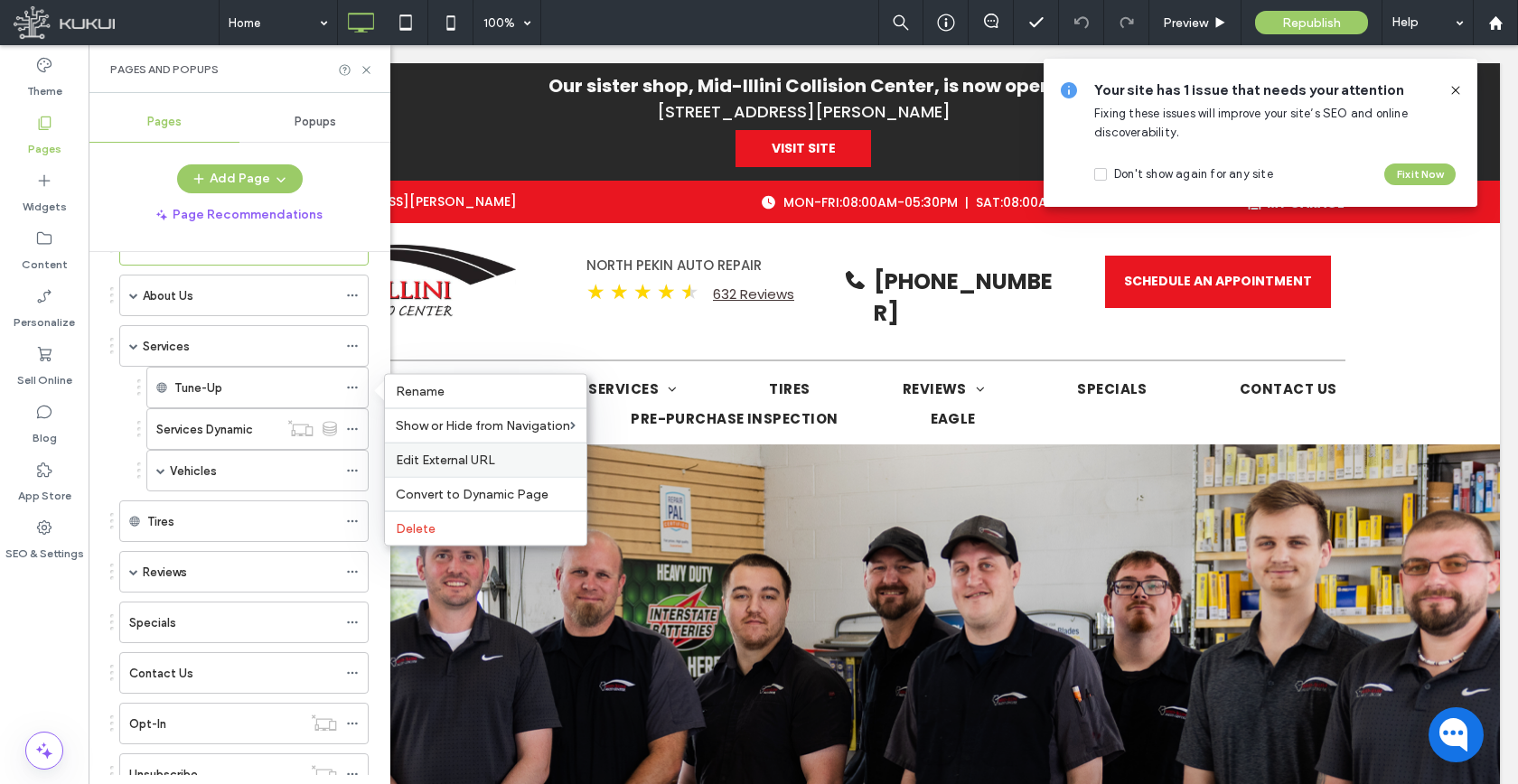
click at [427, 455] on span "Edit External URL" at bounding box center [445, 460] width 99 height 15
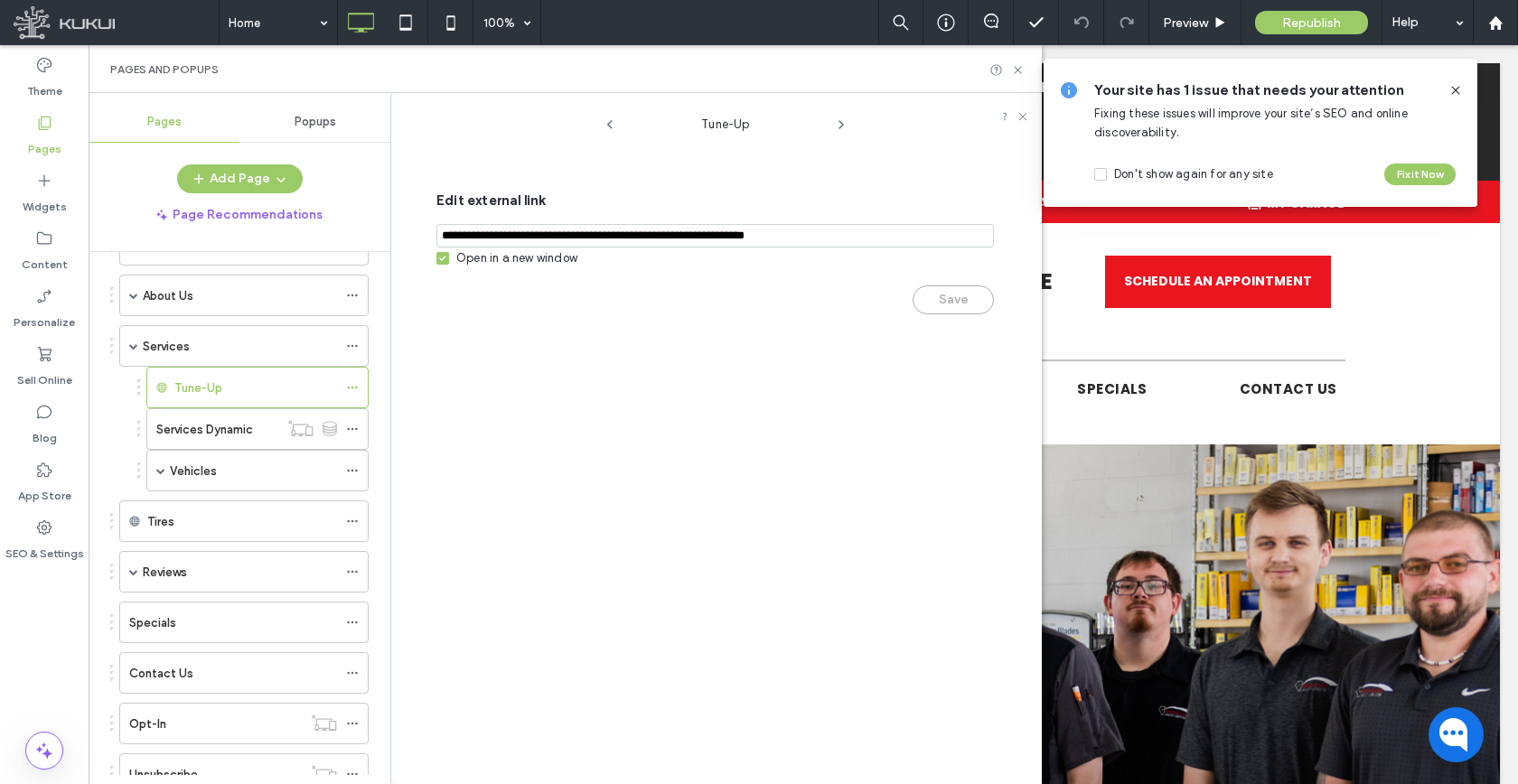
click at [500, 266] on div "Open in a new window" at bounding box center [517, 258] width 121 height 18
click at [958, 311] on button "Save" at bounding box center [952, 300] width 81 height 29
click at [157, 470] on span at bounding box center [161, 471] width 9 height 9
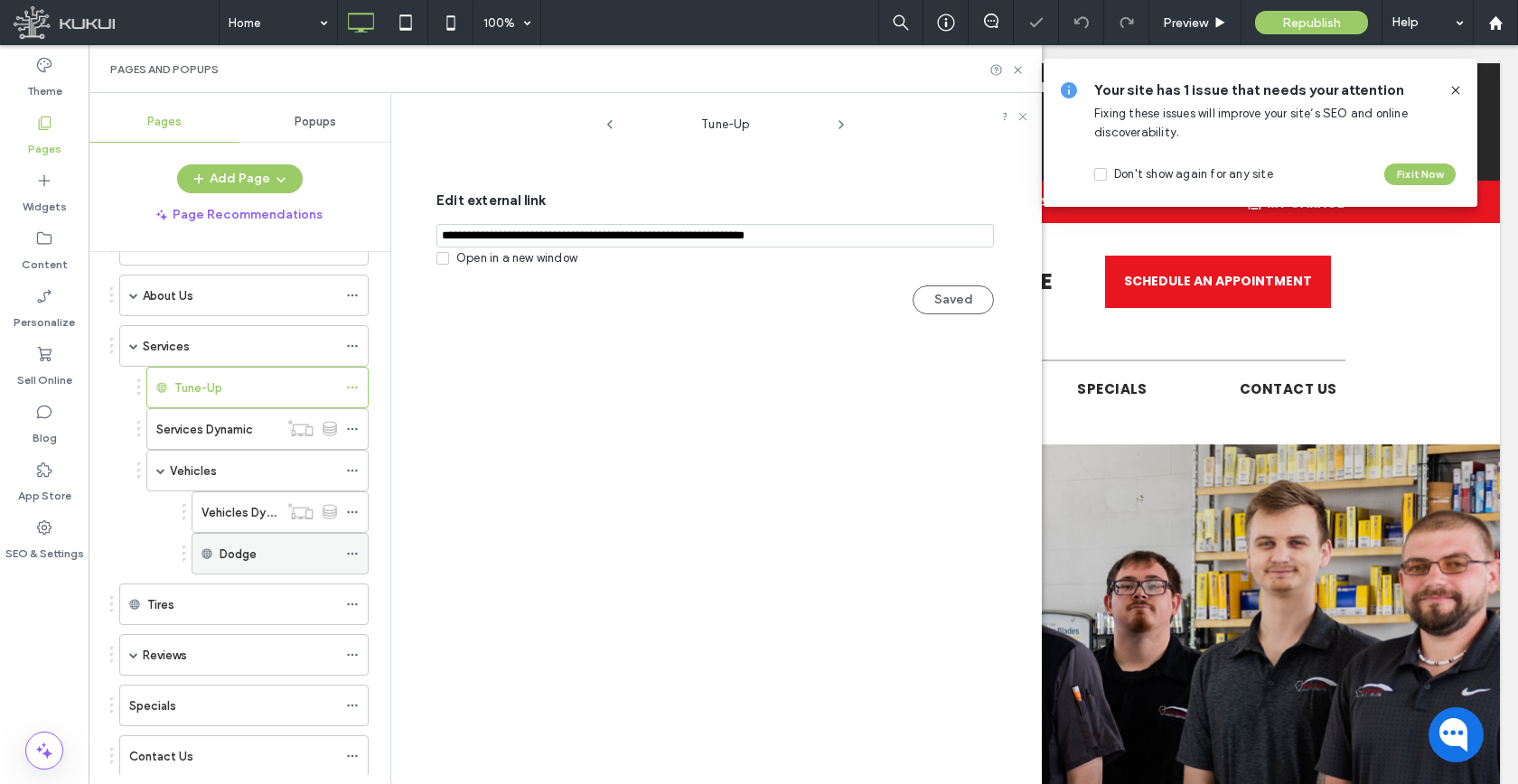
click at [355, 555] on icon at bounding box center [352, 554] width 13 height 13
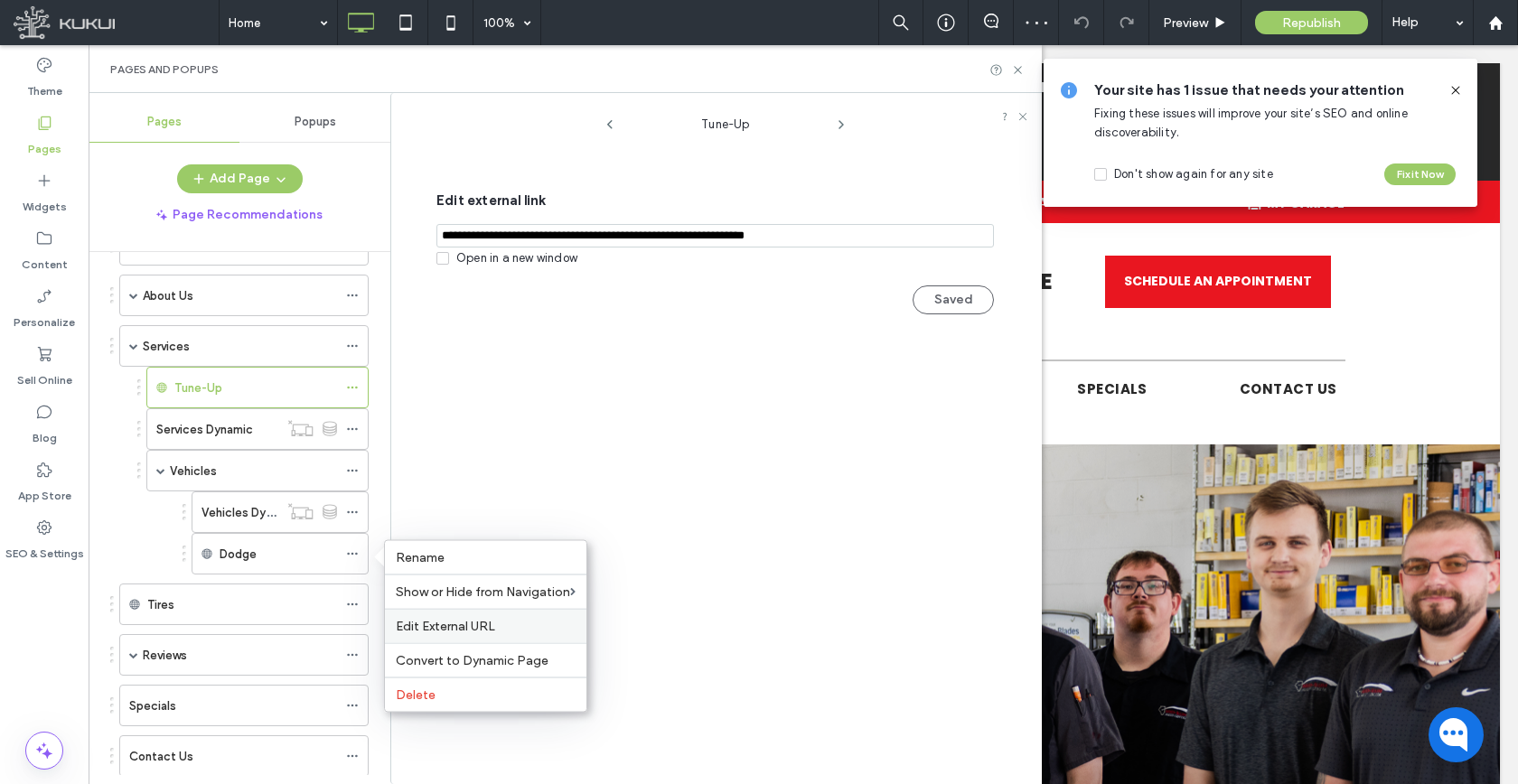
click at [449, 619] on span "Edit External URL" at bounding box center [445, 626] width 99 height 15
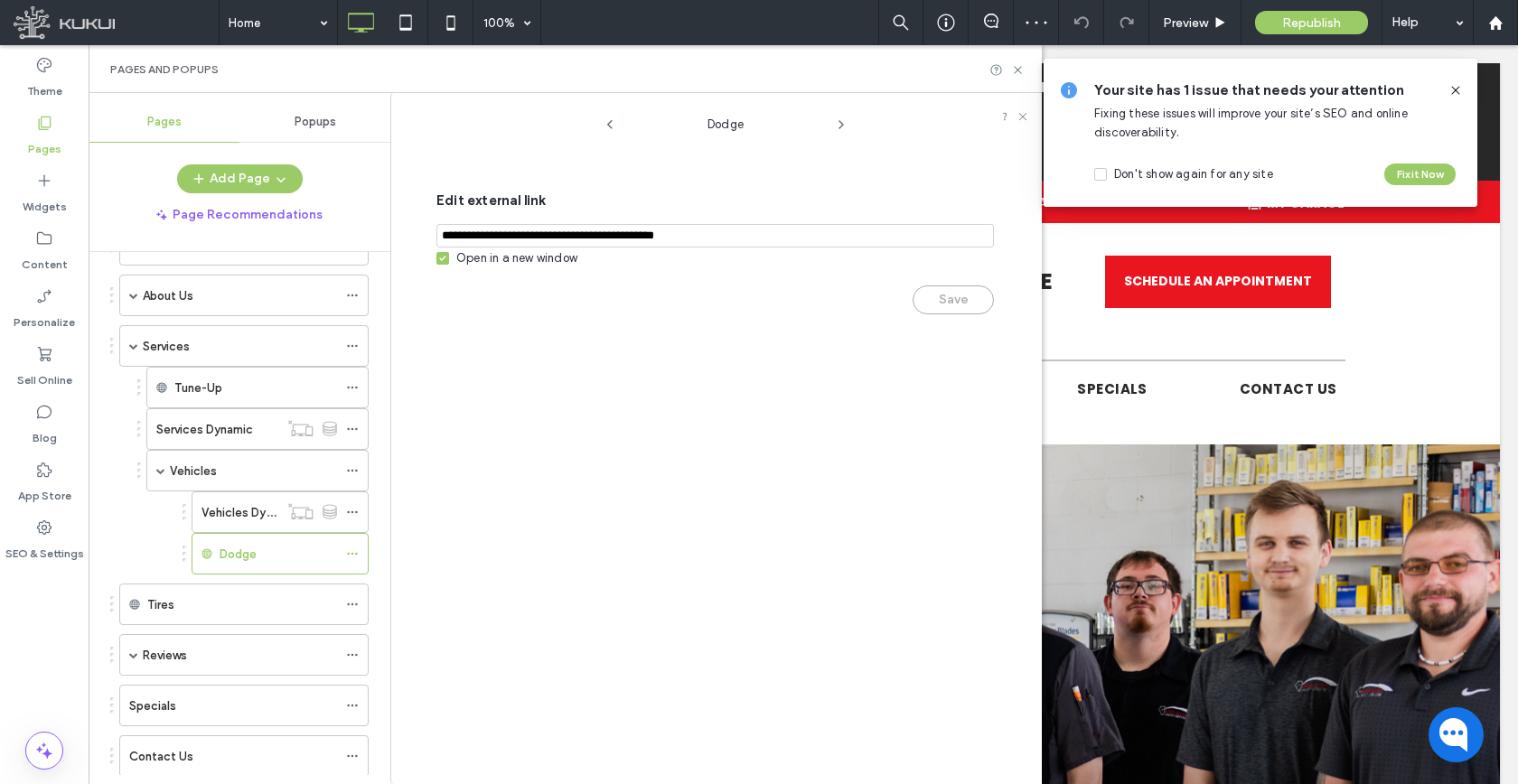
click at [440, 258] on icon at bounding box center [443, 258] width 7 height 5
click at [936, 312] on button "Save" at bounding box center [952, 300] width 81 height 29
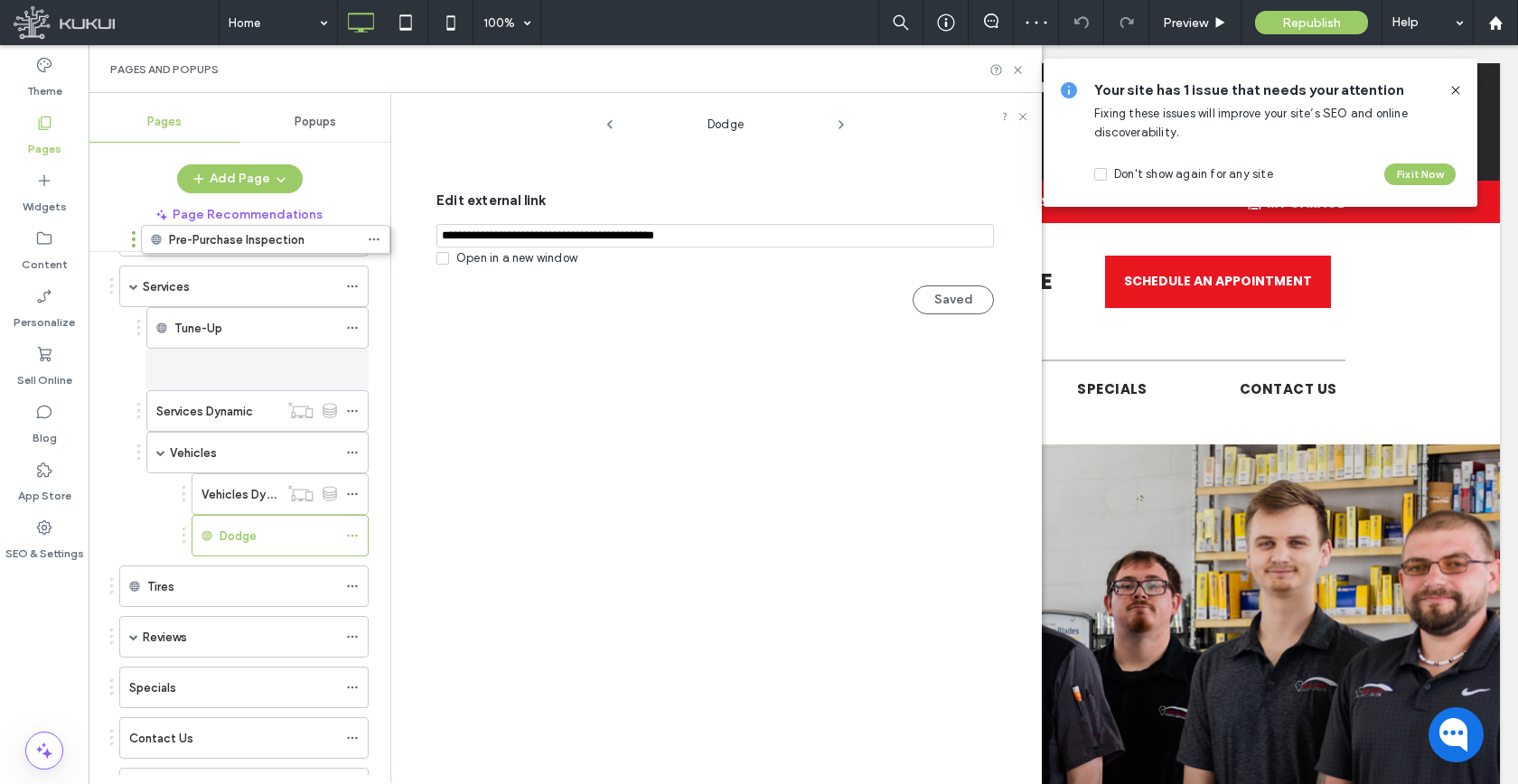
scroll to position [10, 0]
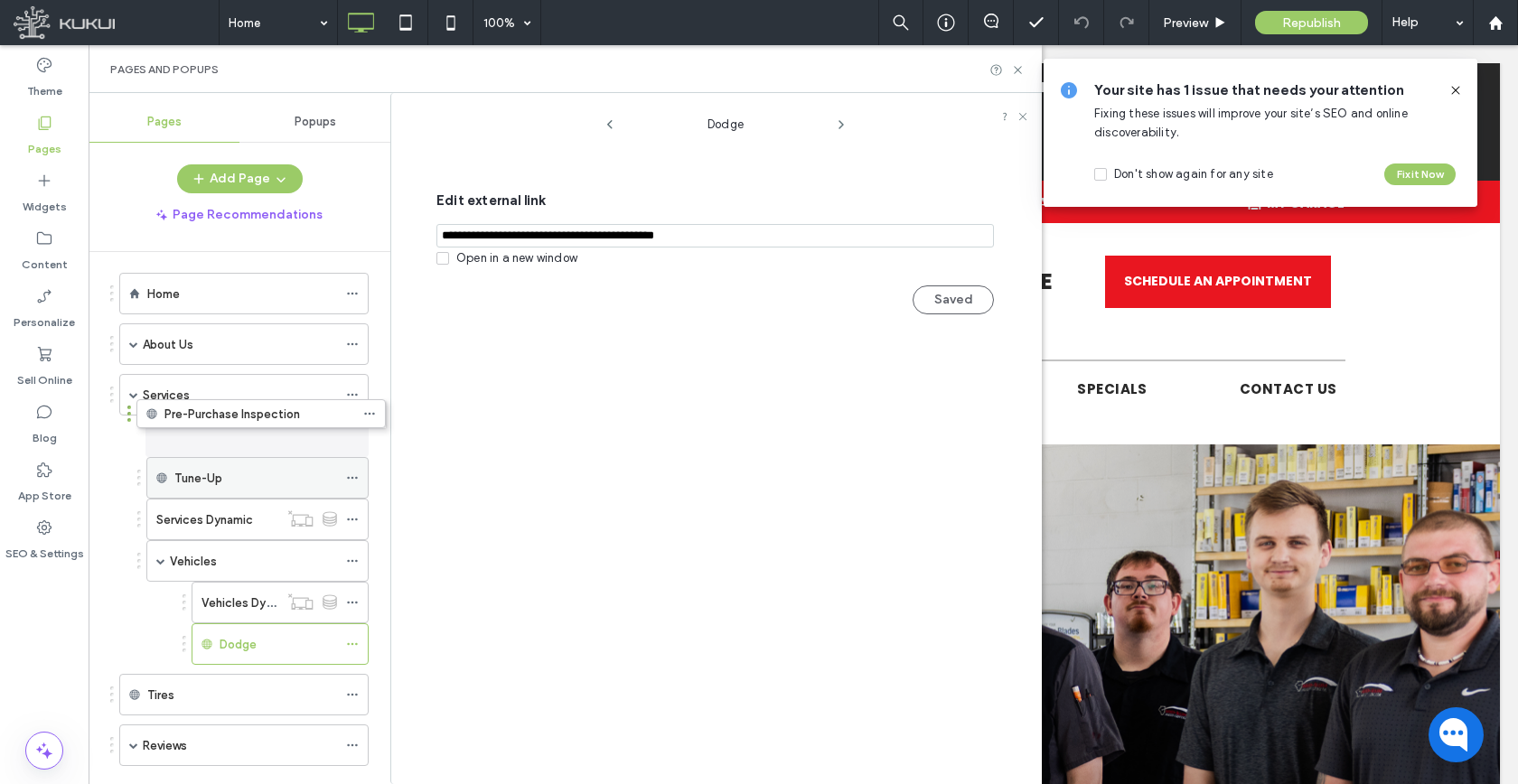
drag, startPoint x: 206, startPoint y: 663, endPoint x: 223, endPoint y: 427, distance: 236.6
click at [353, 432] on icon at bounding box center [352, 437] width 13 height 13
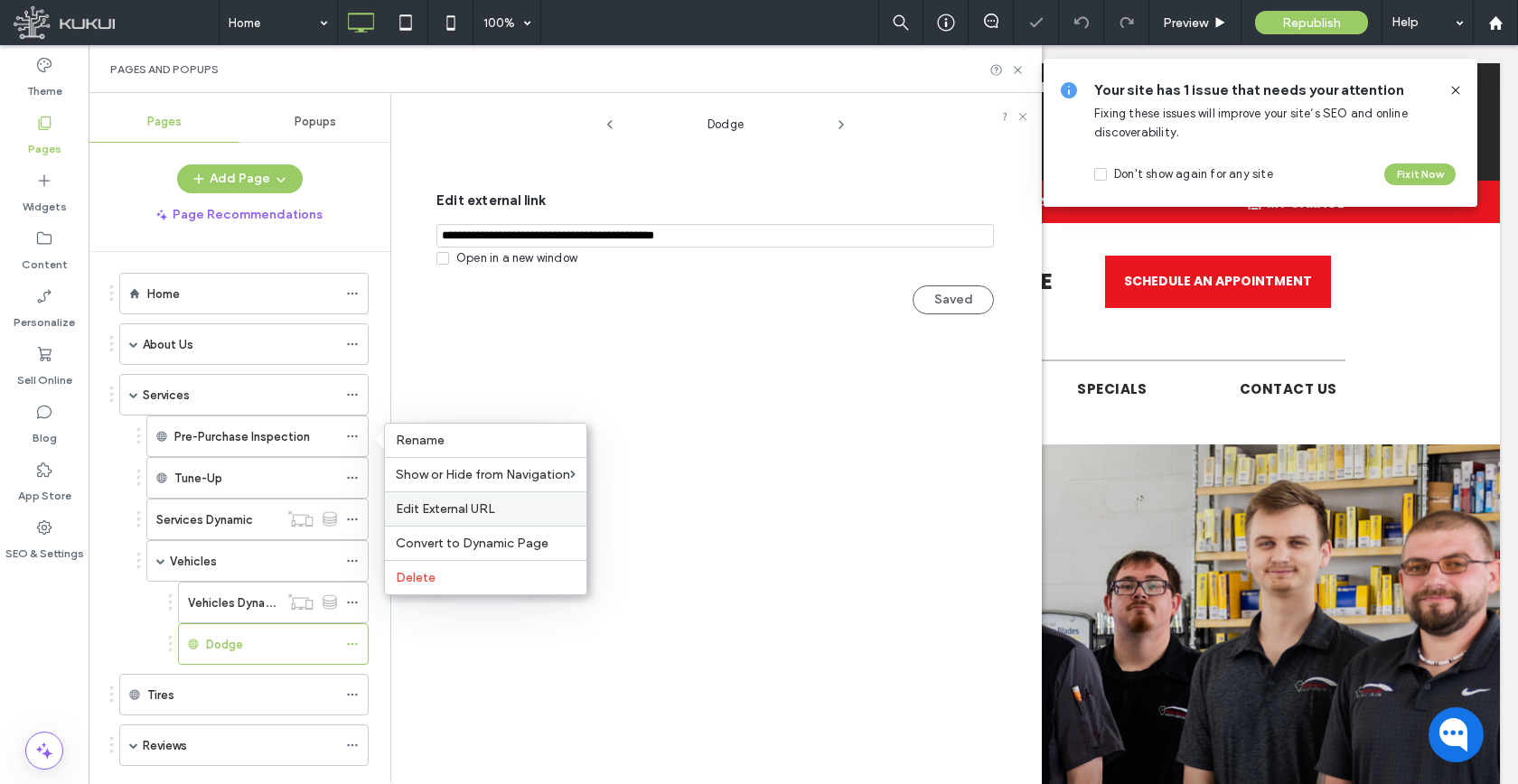
click at [446, 515] on span "Edit External URL" at bounding box center [445, 508] width 99 height 15
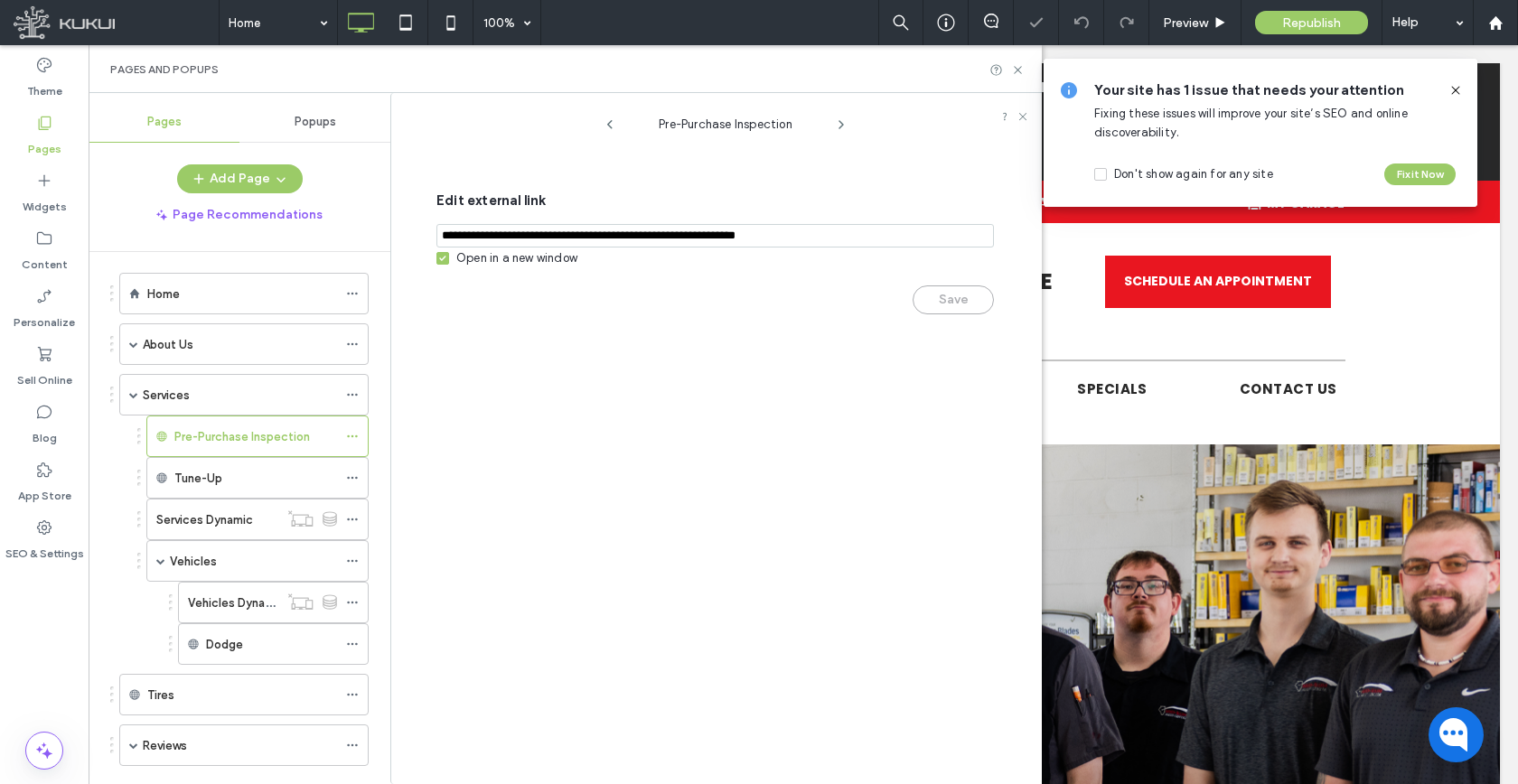
click at [521, 265] on div "Open in a new window" at bounding box center [517, 258] width 121 height 18
drag, startPoint x: 967, startPoint y: 304, endPoint x: 809, endPoint y: 344, distance: 163.0
click at [967, 304] on button "Save" at bounding box center [952, 300] width 81 height 29
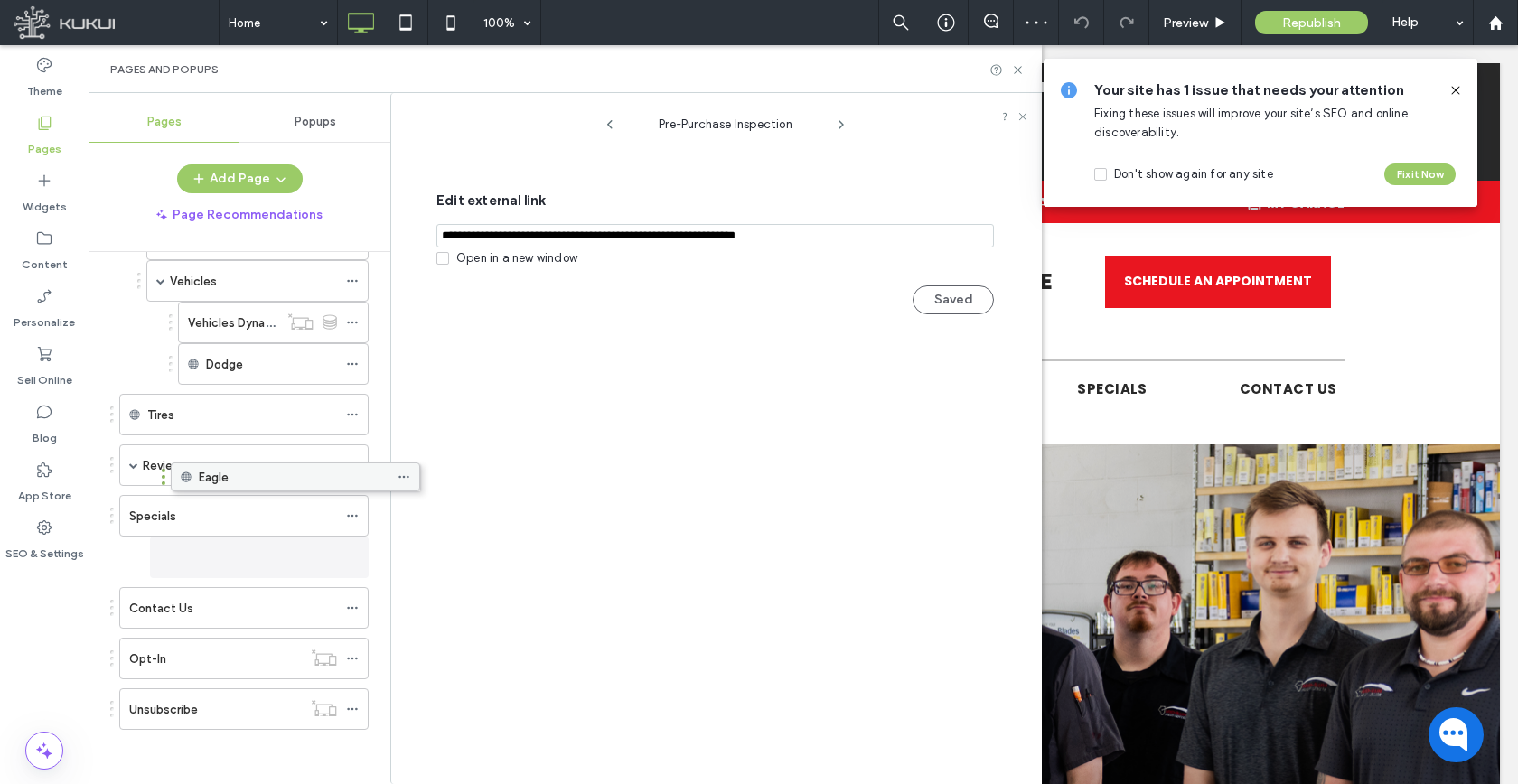
scroll to position [290, 0]
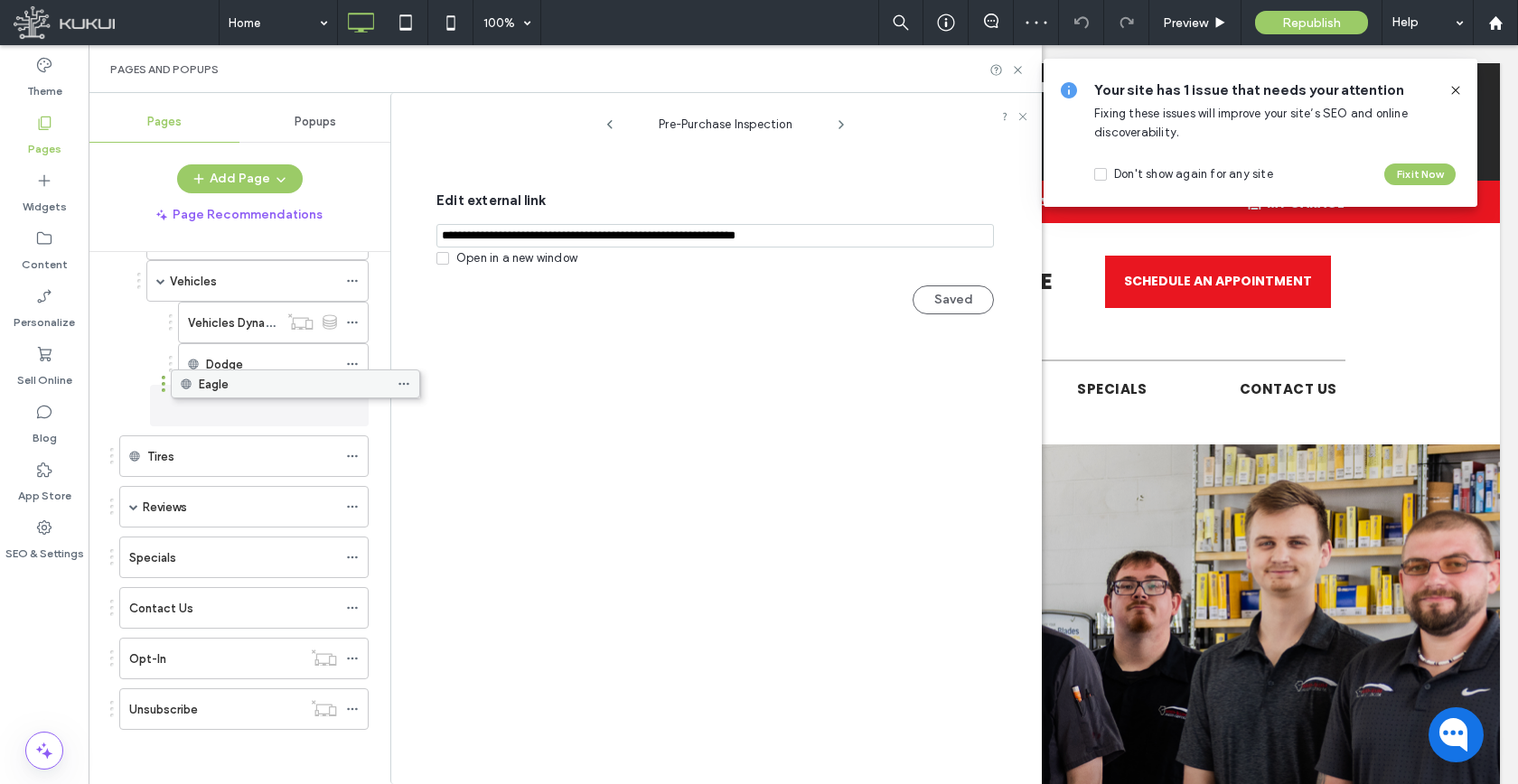
drag, startPoint x: 190, startPoint y: 702, endPoint x: 241, endPoint y: 381, distance: 325.0
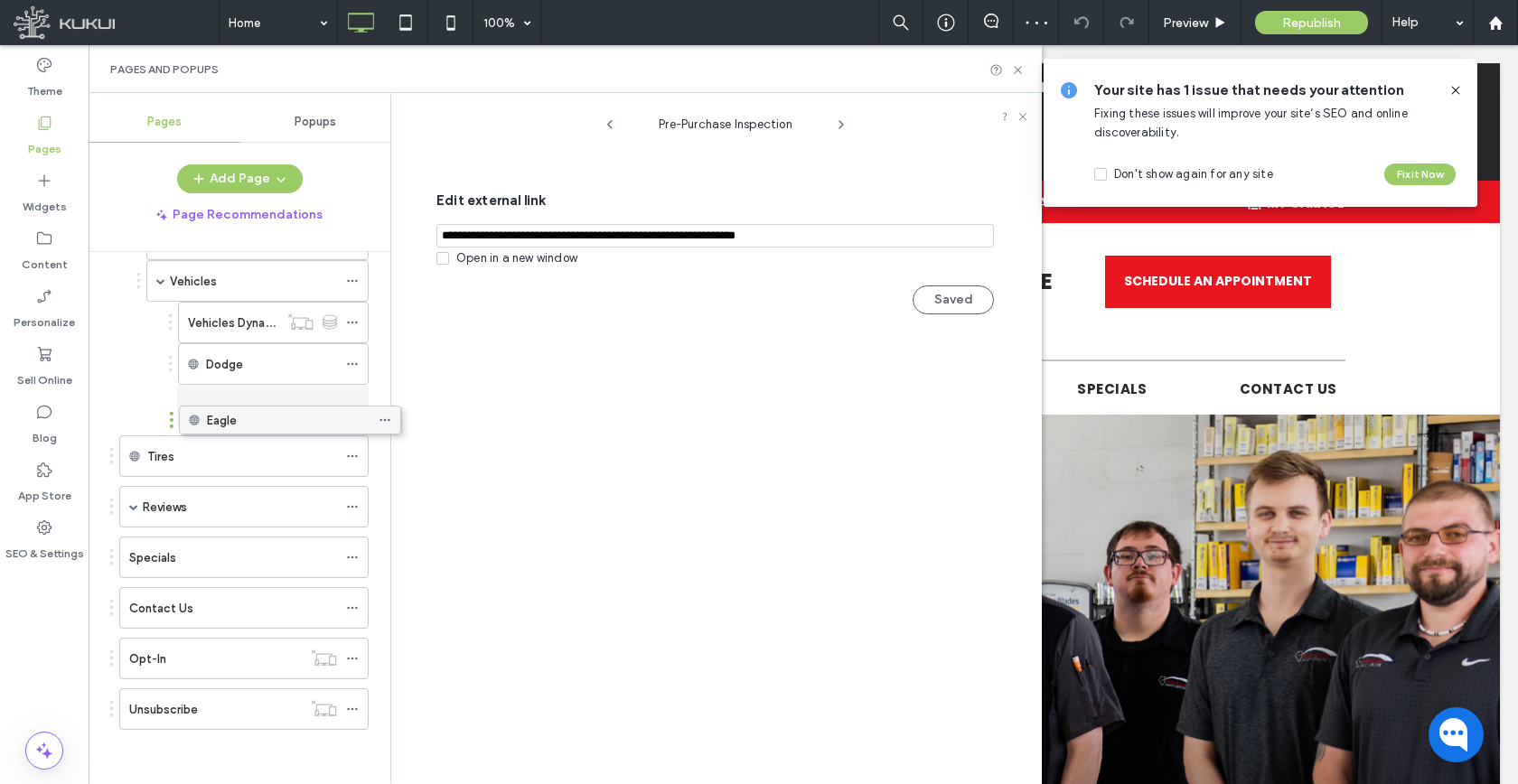
drag, startPoint x: 189, startPoint y: 401, endPoint x: 216, endPoint y: 417, distance: 31.4
click at [358, 407] on div at bounding box center [357, 406] width 22 height 27
click at [353, 408] on icon at bounding box center [352, 406] width 13 height 13
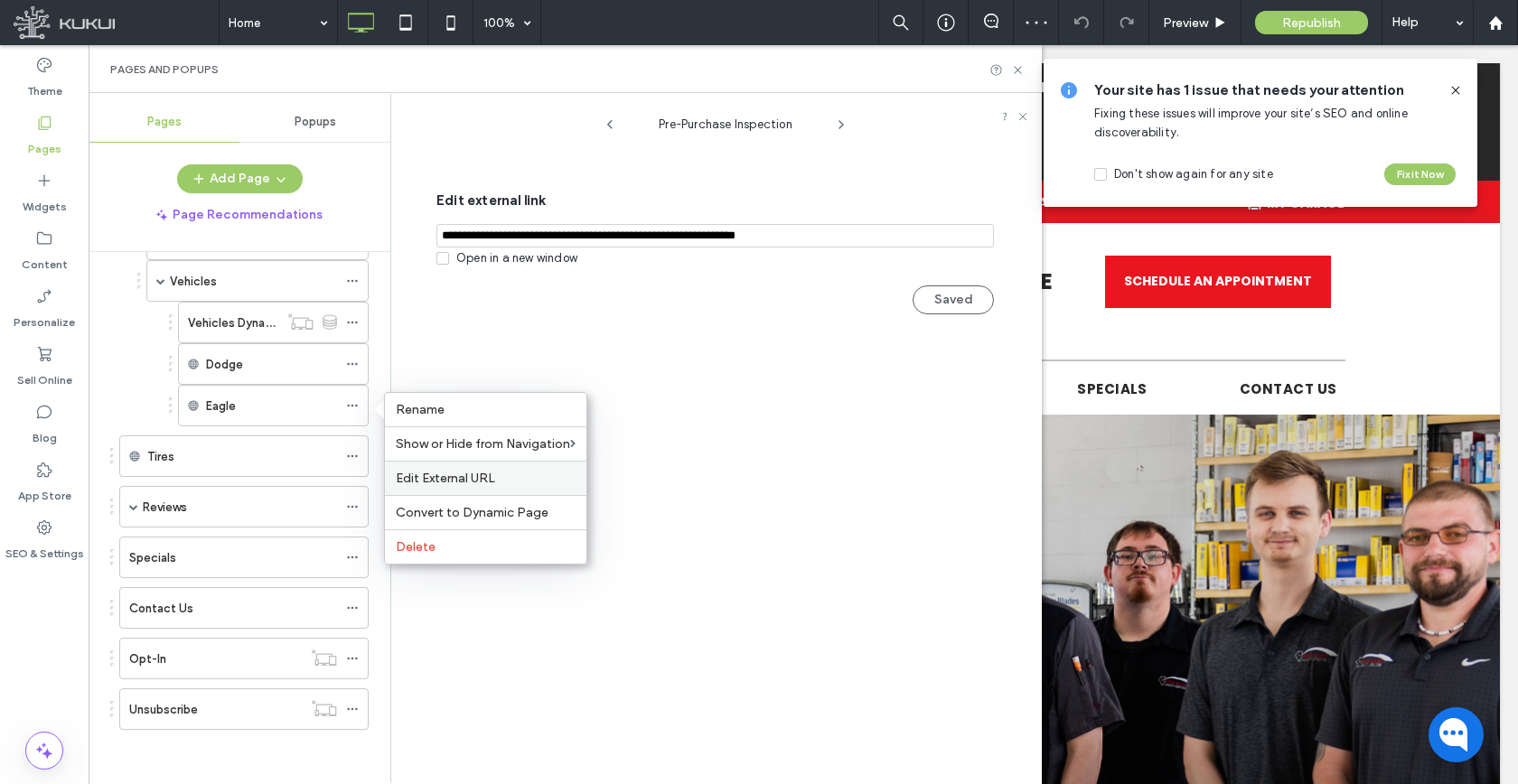
click at [466, 488] on div "Edit External URL" at bounding box center [485, 478] width 201 height 35
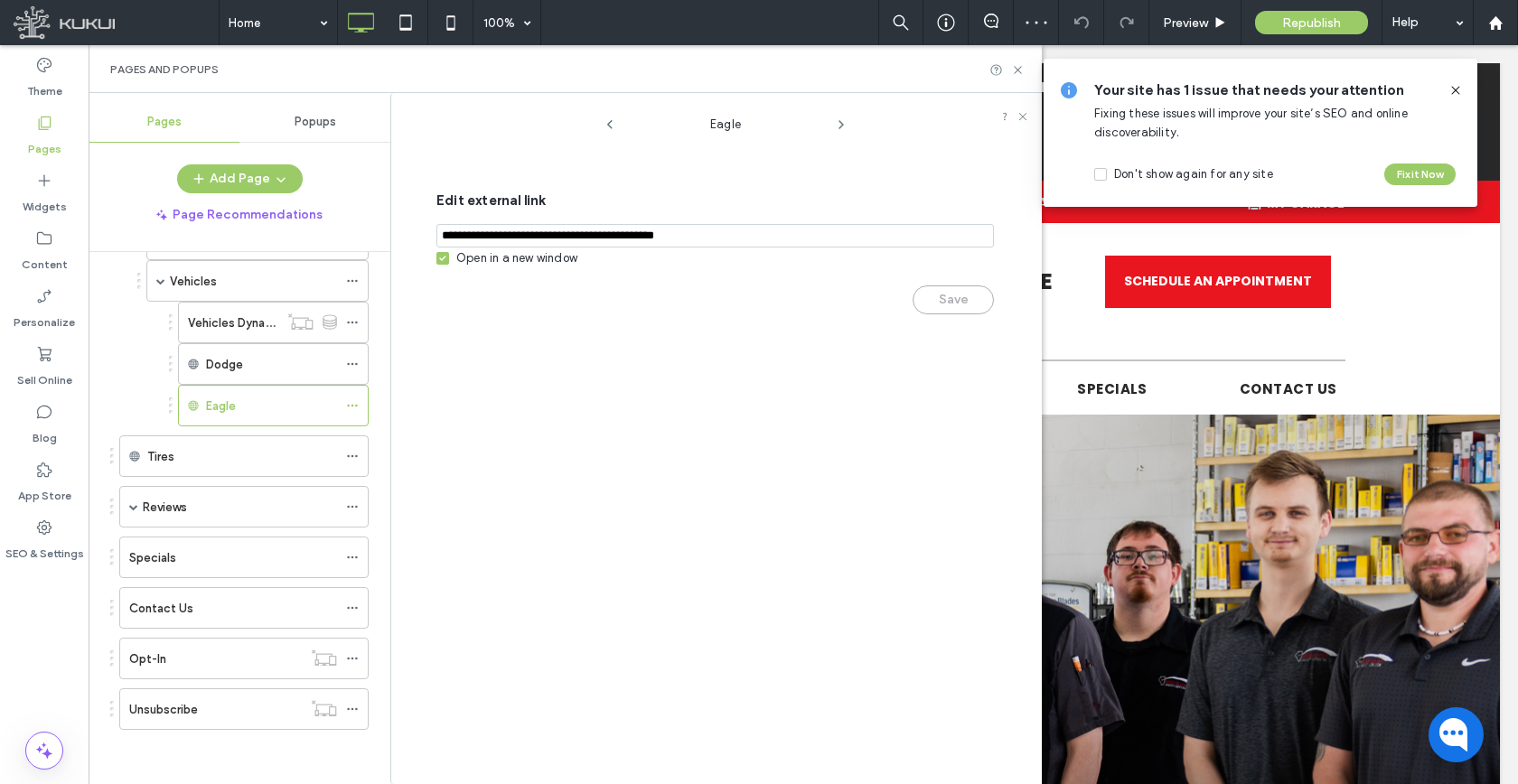
click at [961, 305] on div "Save" at bounding box center [715, 291] width 558 height 47
click at [538, 263] on div "Open in a new window" at bounding box center [517, 258] width 121 height 18
click at [951, 308] on button "Save" at bounding box center [952, 300] width 81 height 29
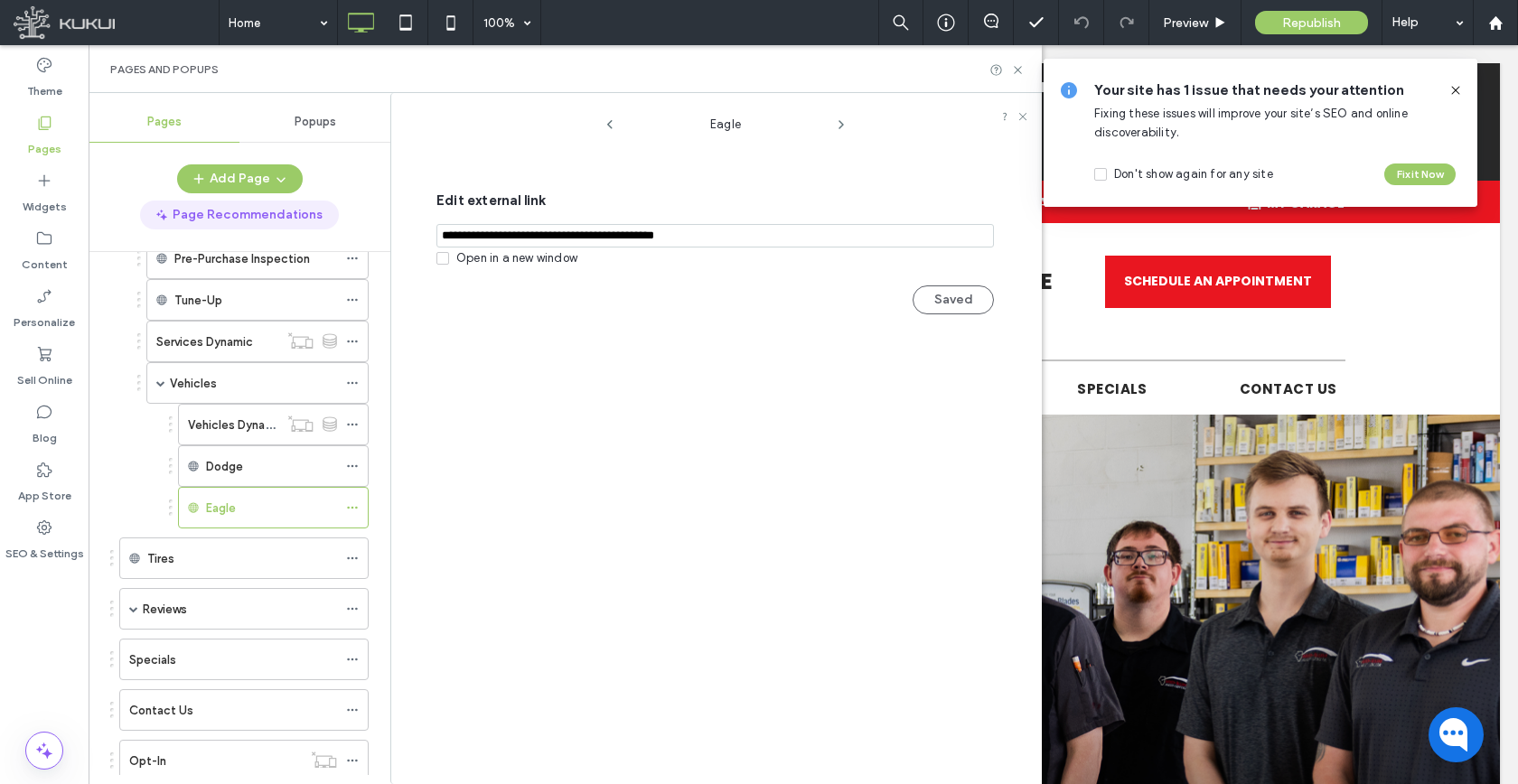
scroll to position [175, 0]
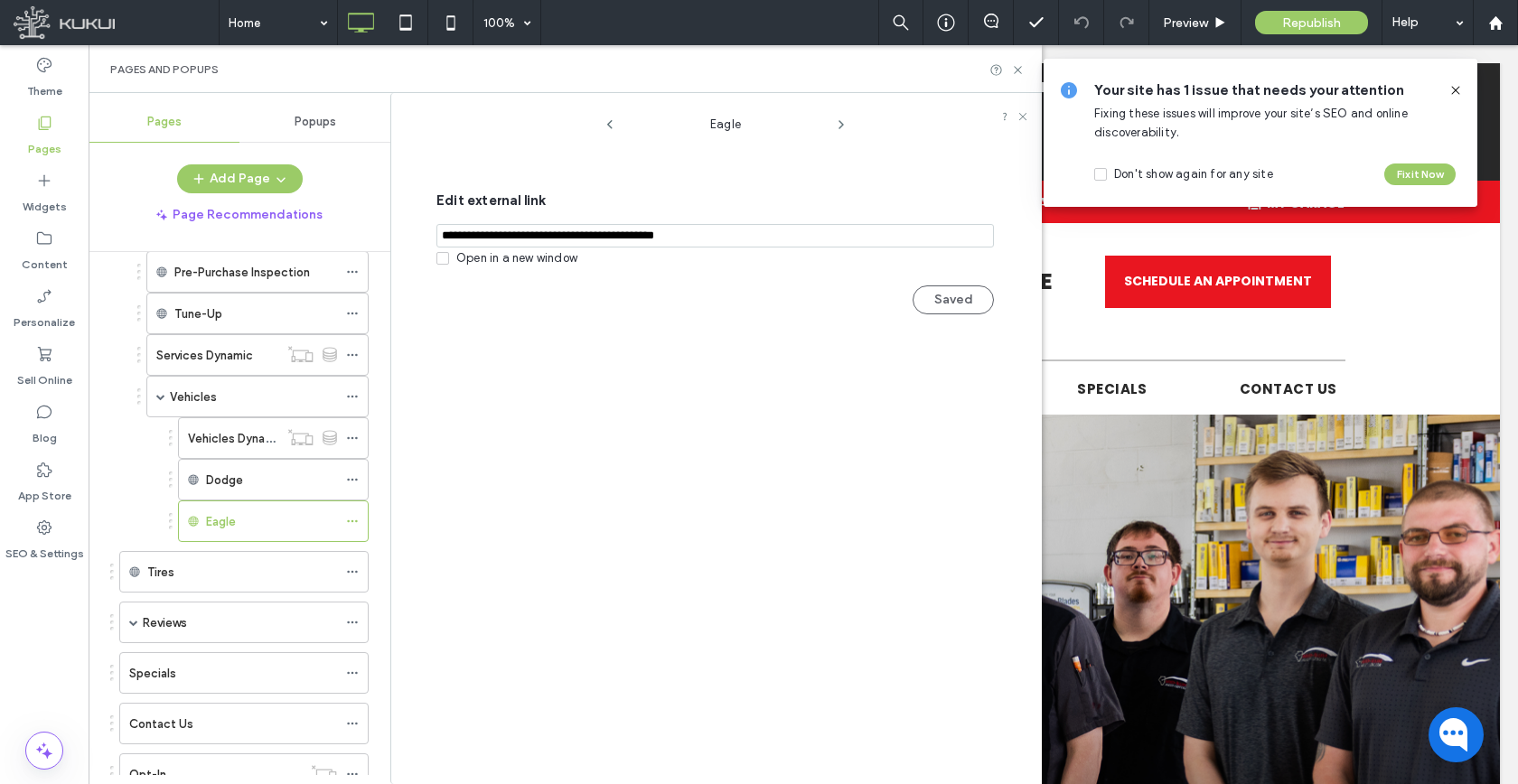
click at [231, 164] on div "Pages Popups Add Page Page Recommendations Home About Us Blog Directions Career…" at bounding box center [239, 438] width 302 height 673
click at [236, 176] on button "Add Page" at bounding box center [240, 179] width 126 height 29
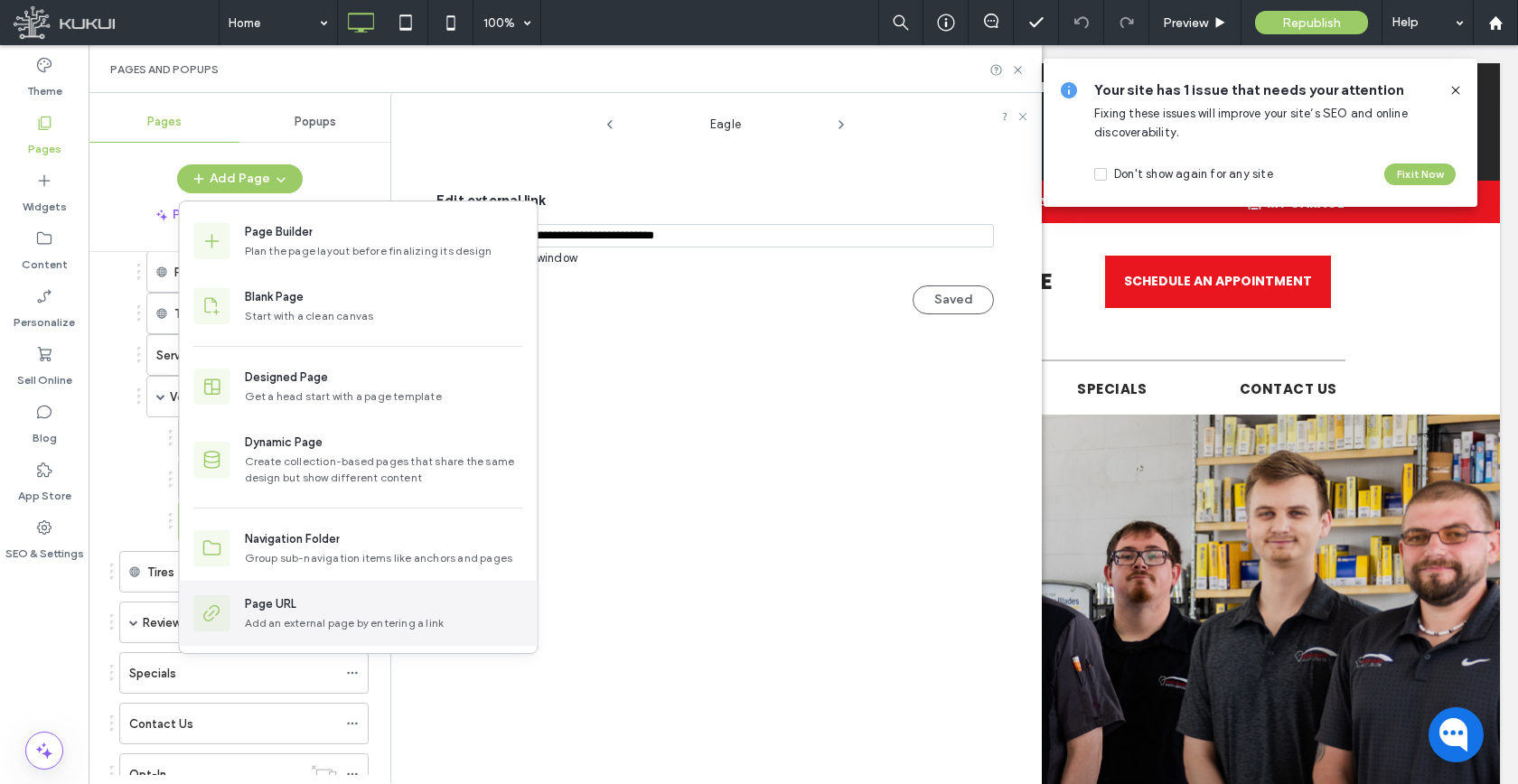
click at [301, 637] on div "Page URL Add an external page by entering a link" at bounding box center [358, 614] width 357 height 65
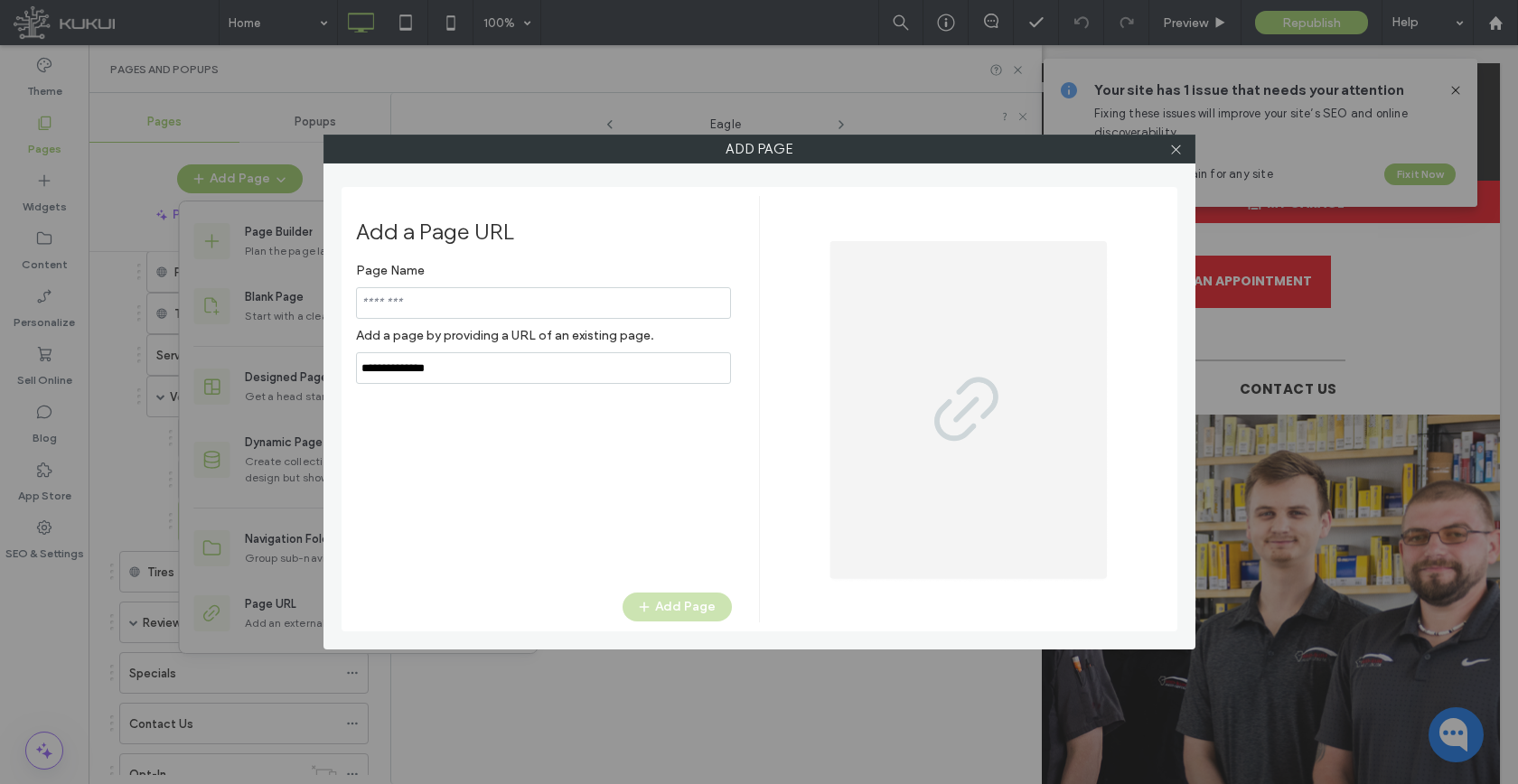
click at [433, 377] on input "notEmpty,url" at bounding box center [543, 367] width 375 height 32
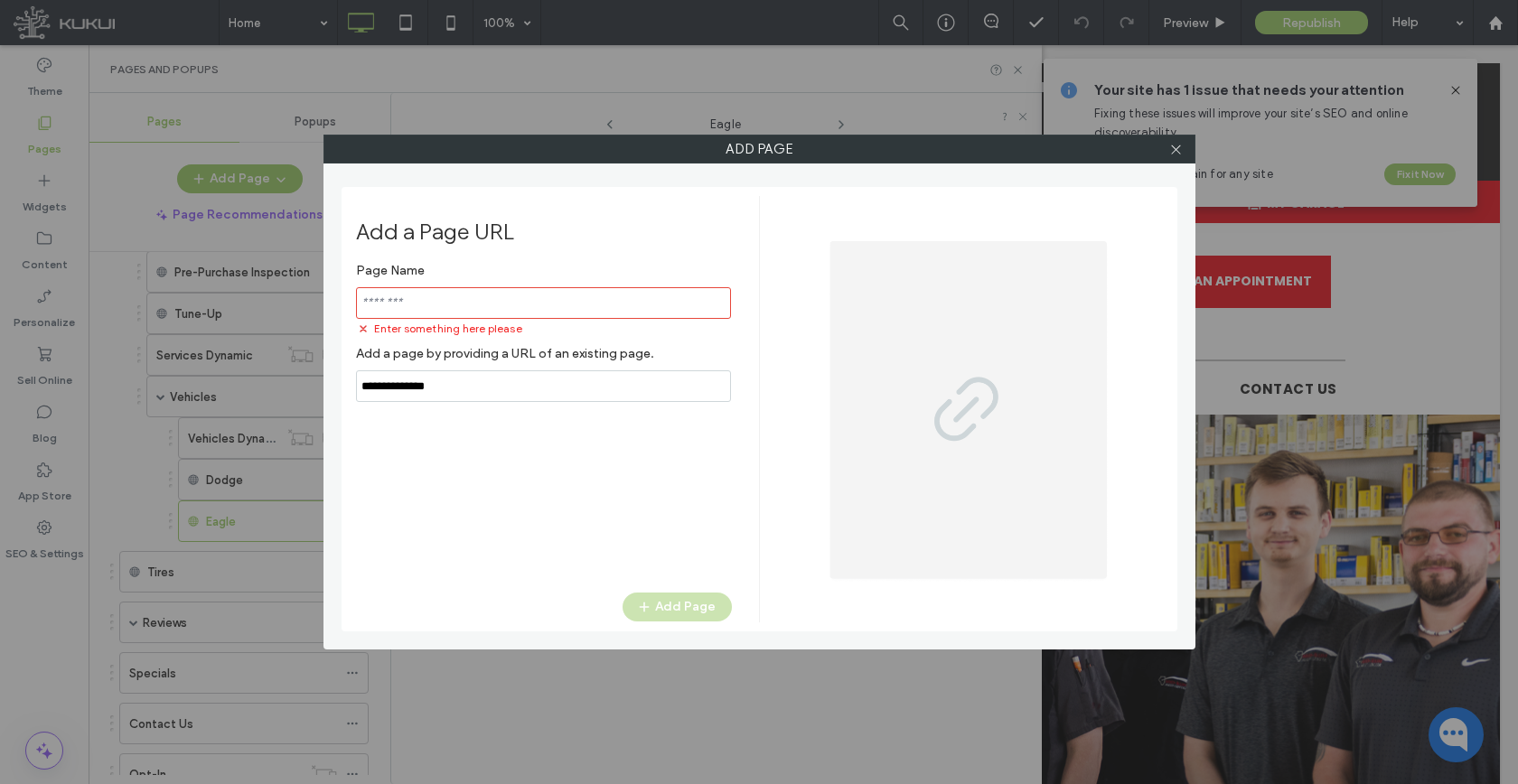
click at [433, 377] on input "notEmpty,url" at bounding box center [543, 386] width 375 height 32
paste input "**********"
type input "**********"
click at [467, 312] on input "notEmpty" at bounding box center [543, 303] width 375 height 32
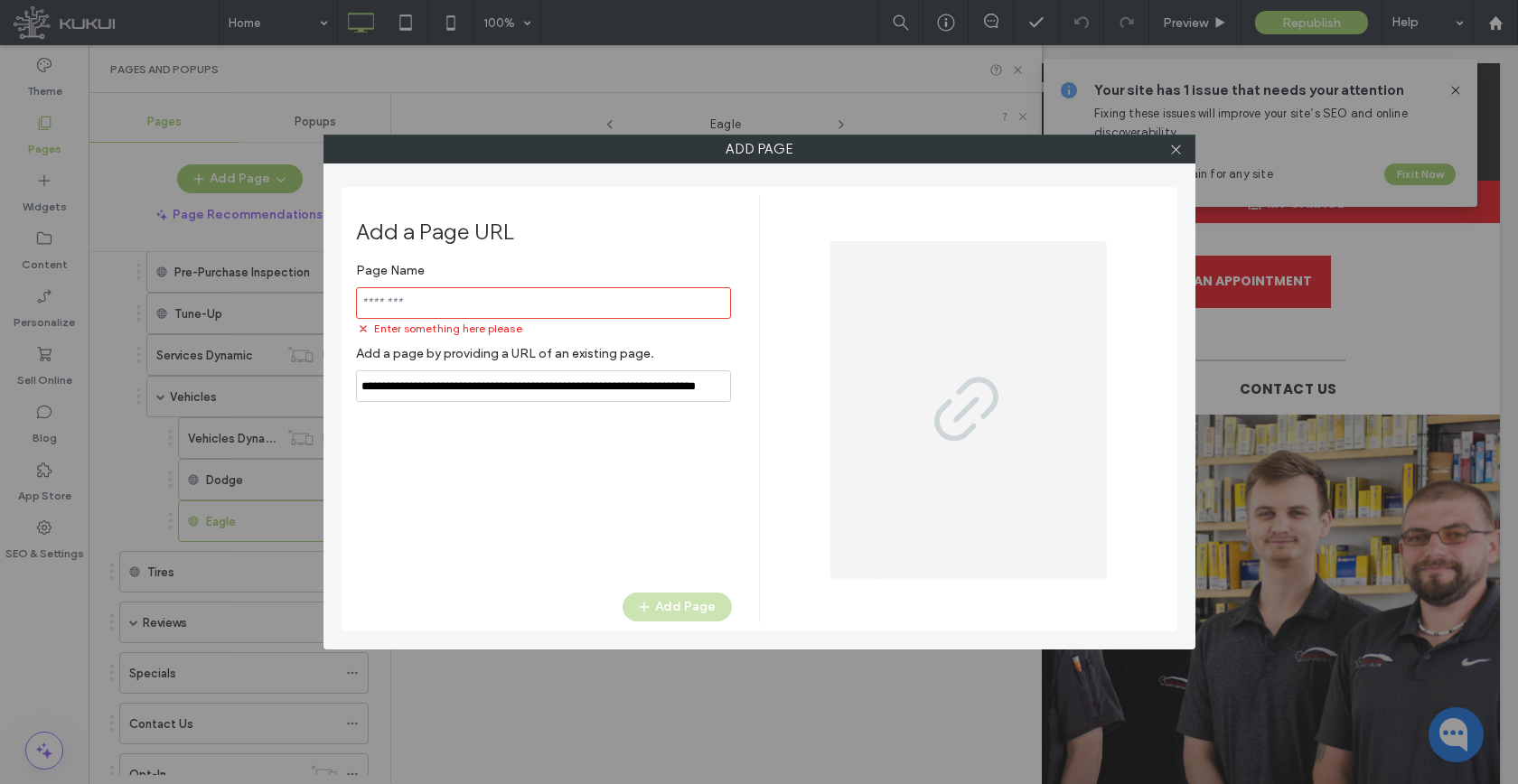
scroll to position [0, 0]
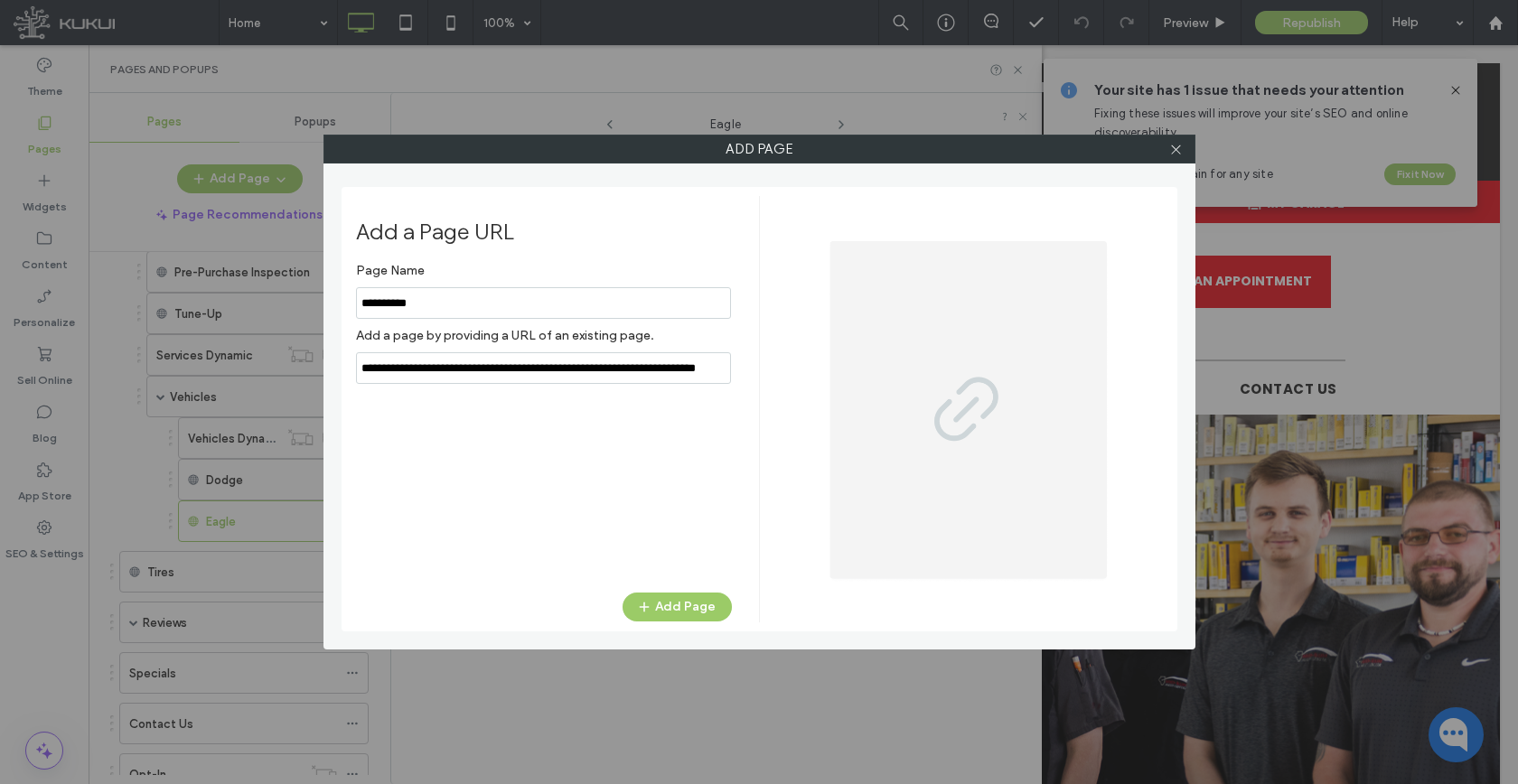
type input "**********"
click at [693, 623] on div "Add a Page URL Page Name Add a page by providing a URL of an existing page. Add…" at bounding box center [759, 409] width 836 height 445
click at [692, 613] on button "Add Page" at bounding box center [677, 608] width 109 height 29
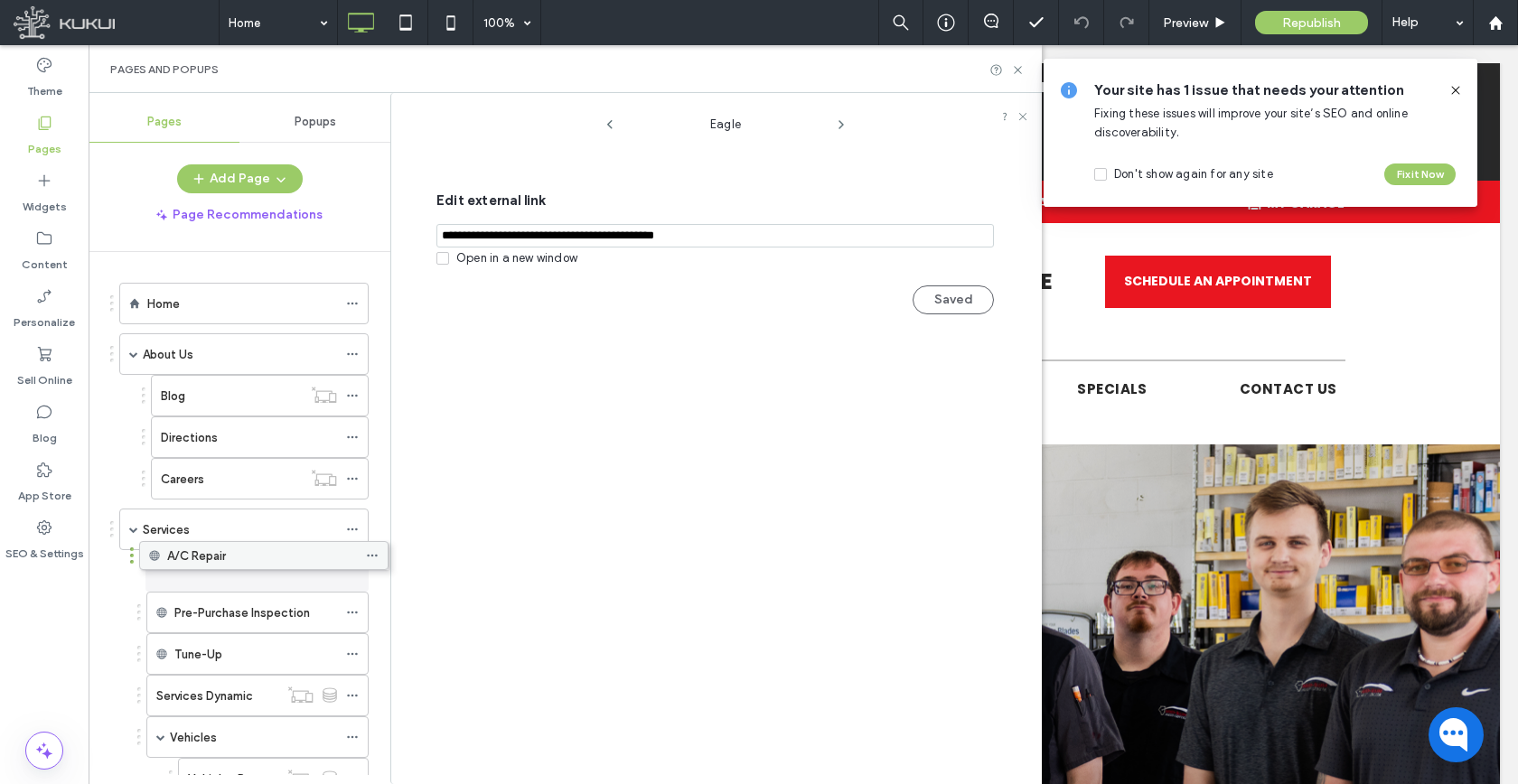
drag, startPoint x: 241, startPoint y: 696, endPoint x: 262, endPoint y: 551, distance: 146.5
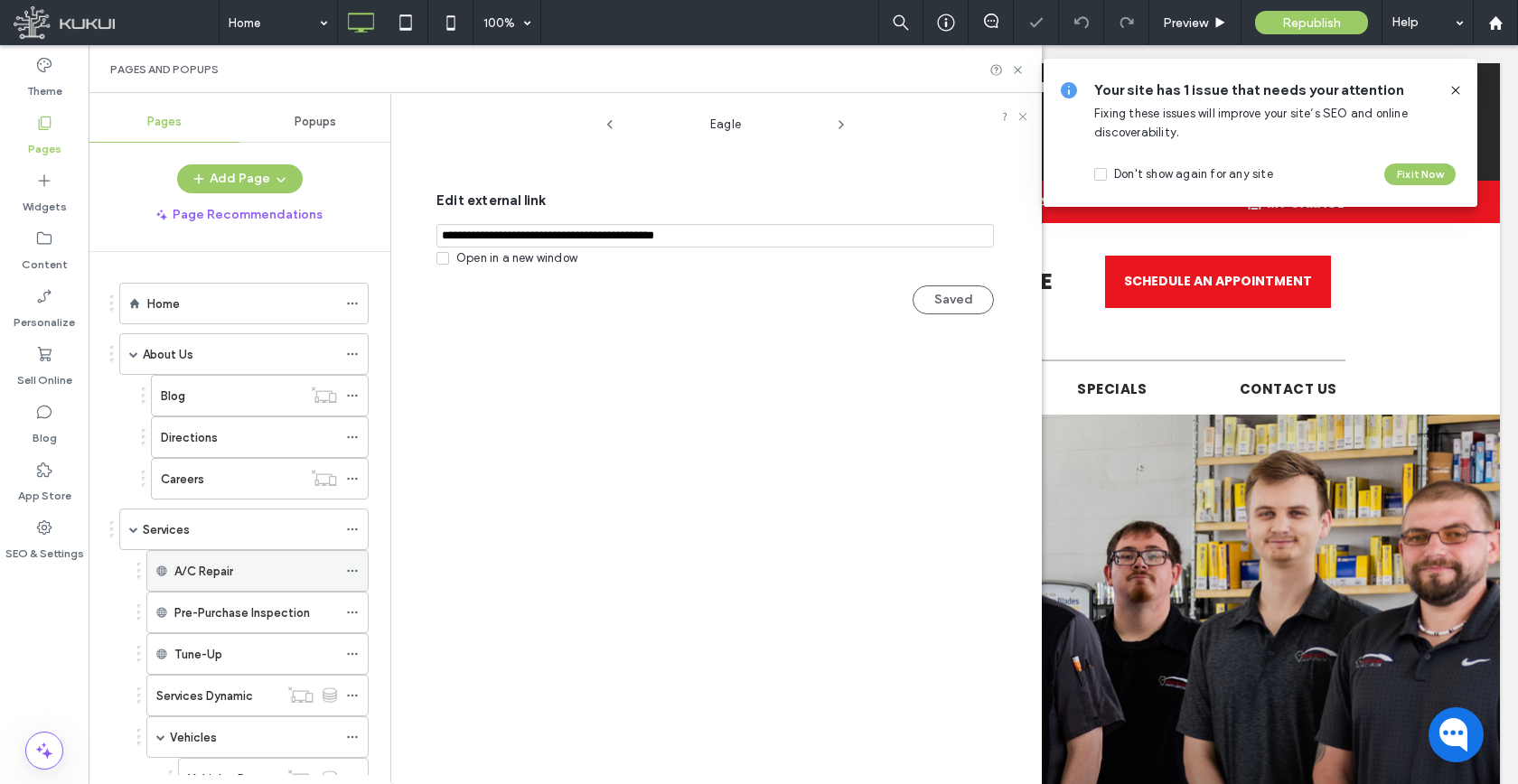
click at [350, 571] on icon at bounding box center [352, 571] width 13 height 13
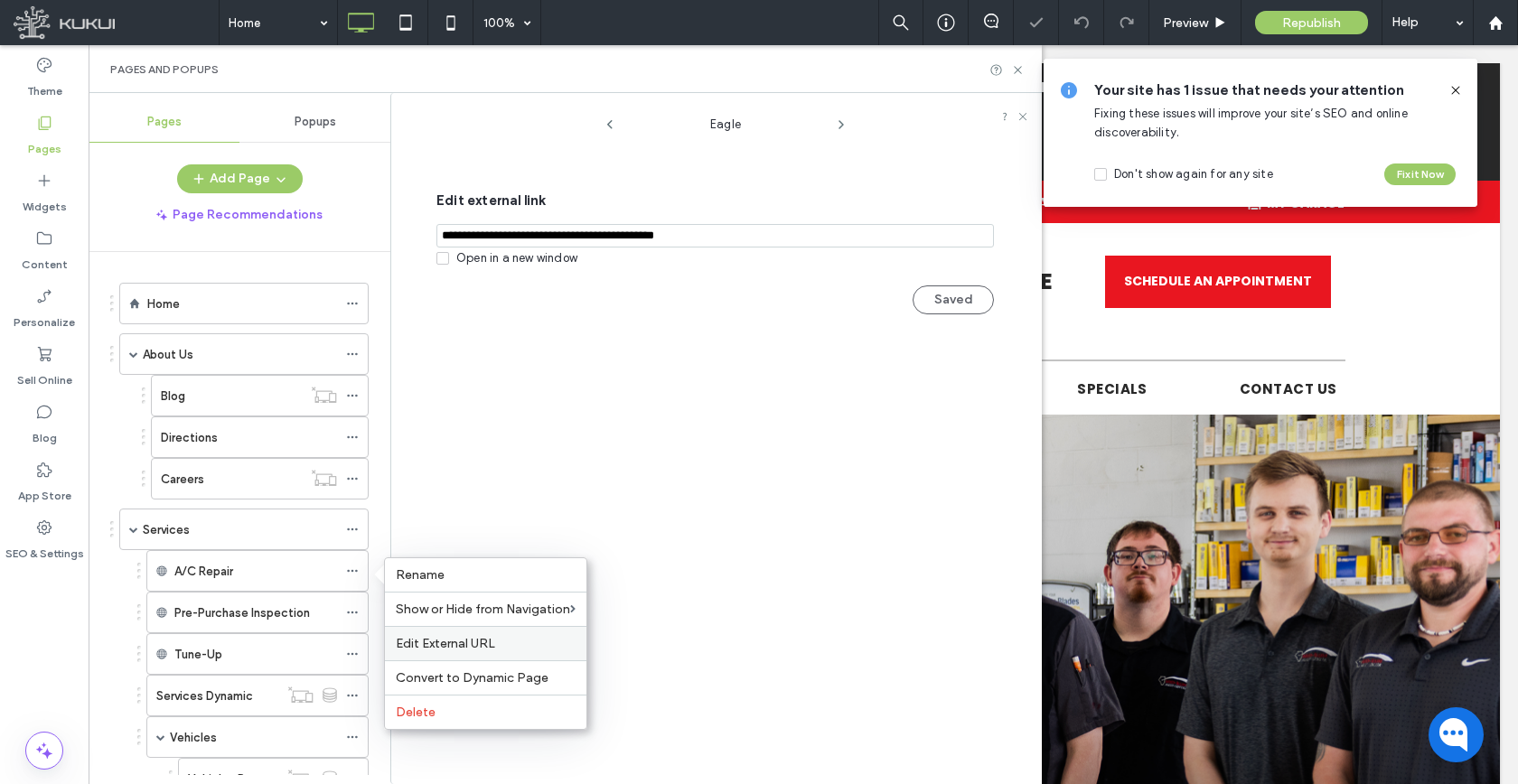
click at [440, 648] on span "Edit External URL" at bounding box center [445, 643] width 99 height 15
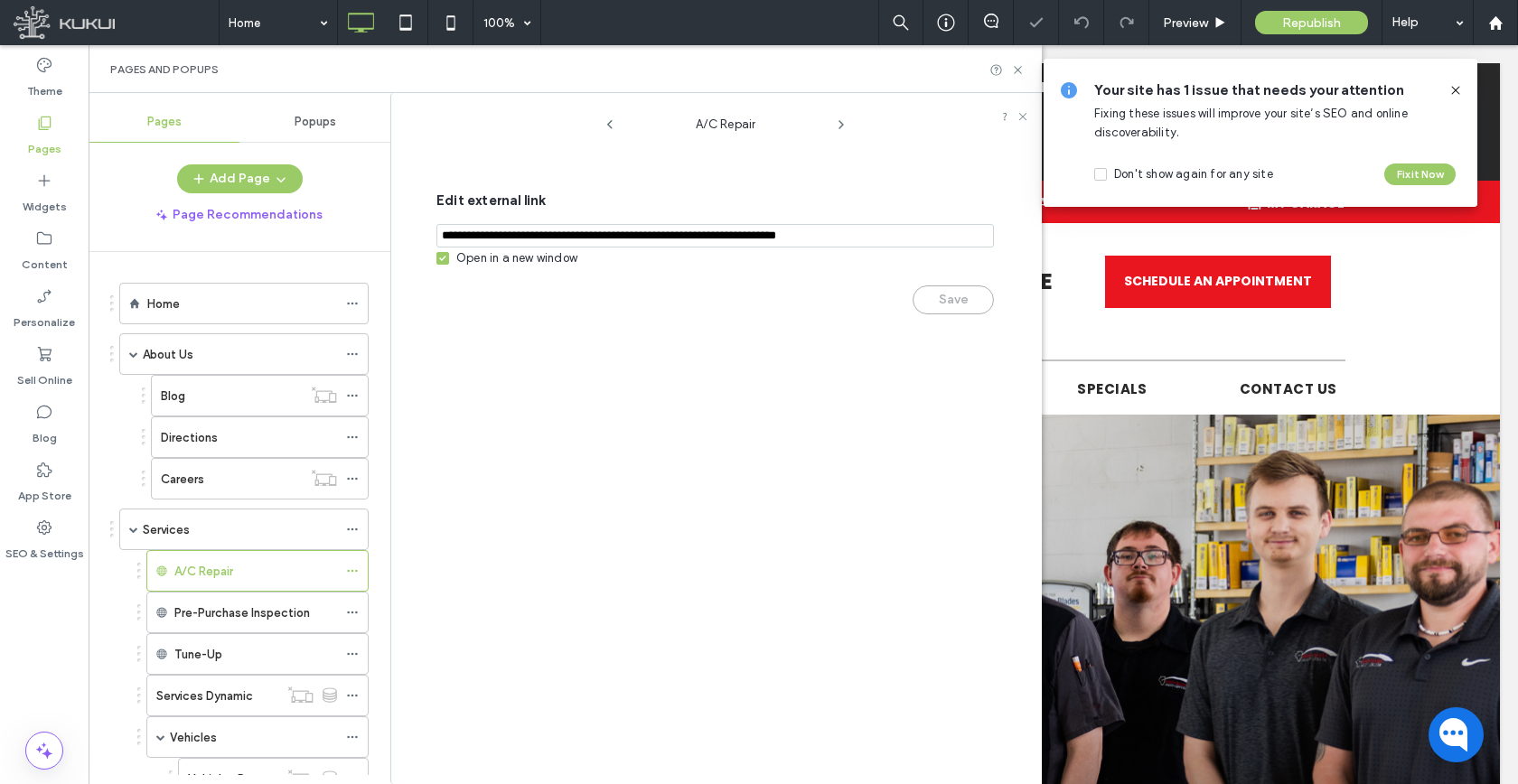
click at [488, 247] on input "notEmpty,url" at bounding box center [715, 236] width 558 height 24
click at [482, 260] on div "Open in a new window" at bounding box center [517, 258] width 121 height 18
click at [943, 311] on button "Save" at bounding box center [952, 300] width 81 height 29
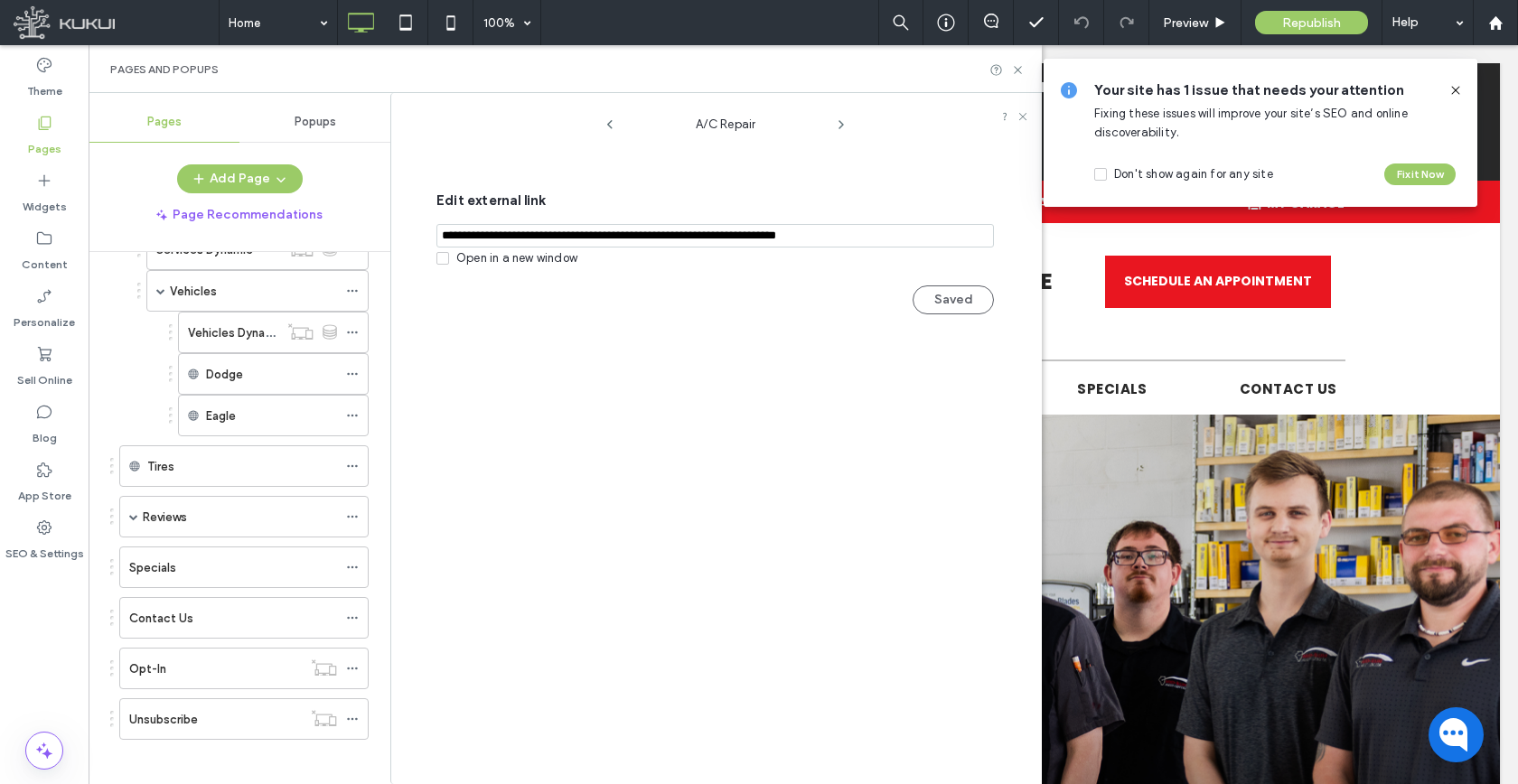
scroll to position [457, 0]
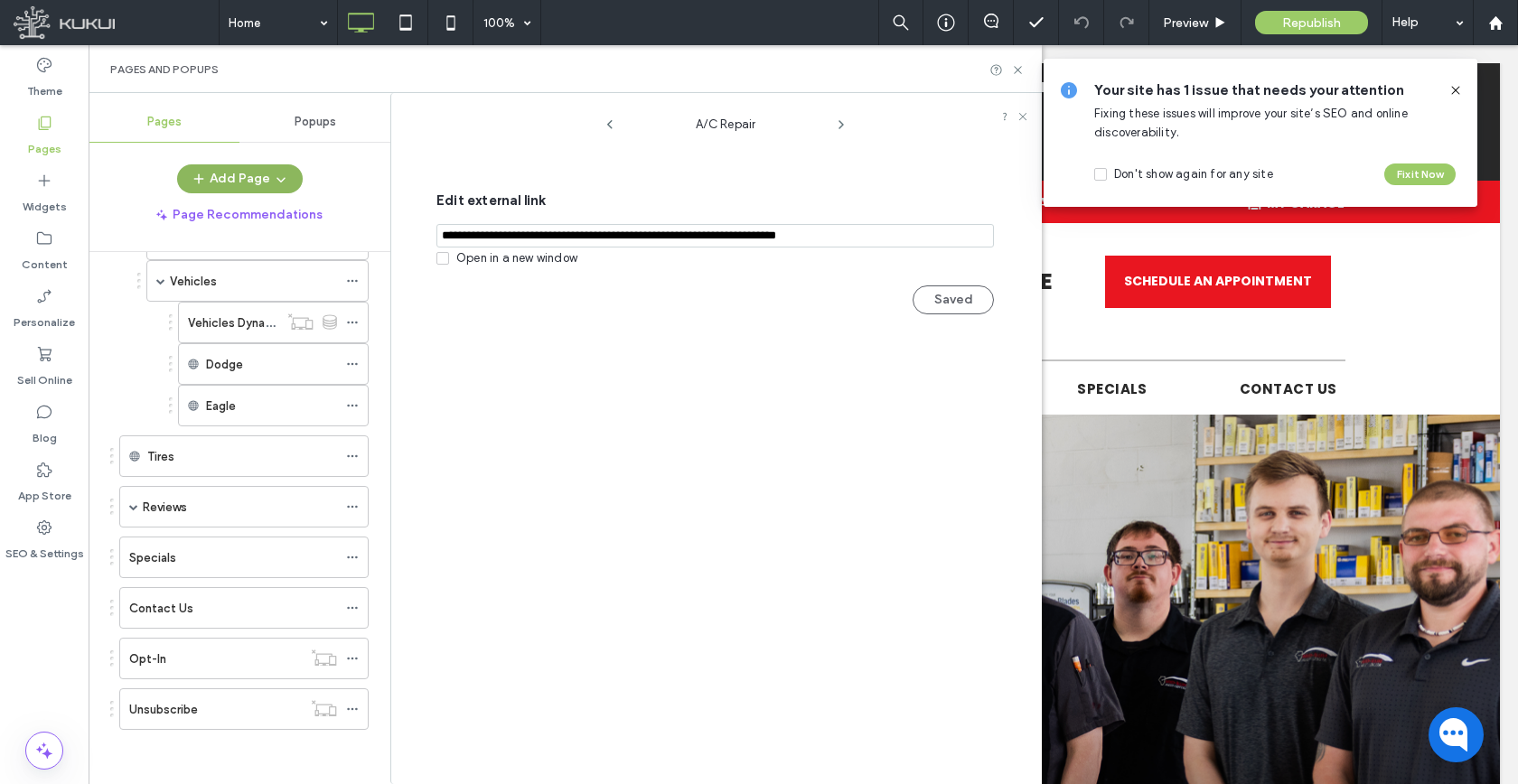
click at [273, 170] on span "button" at bounding box center [279, 179] width 18 height 27
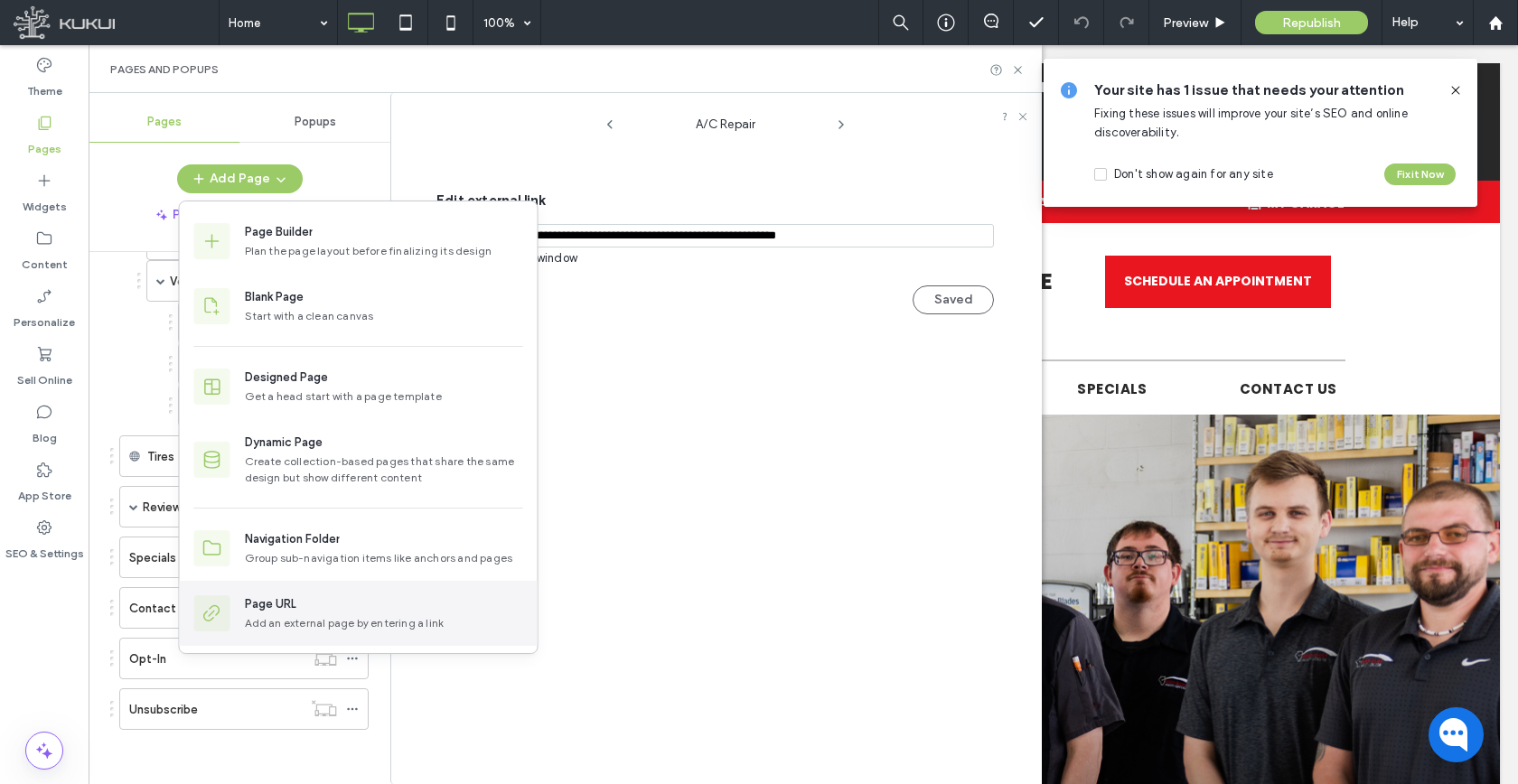
click at [254, 602] on div "Page URL" at bounding box center [270, 605] width 52 height 18
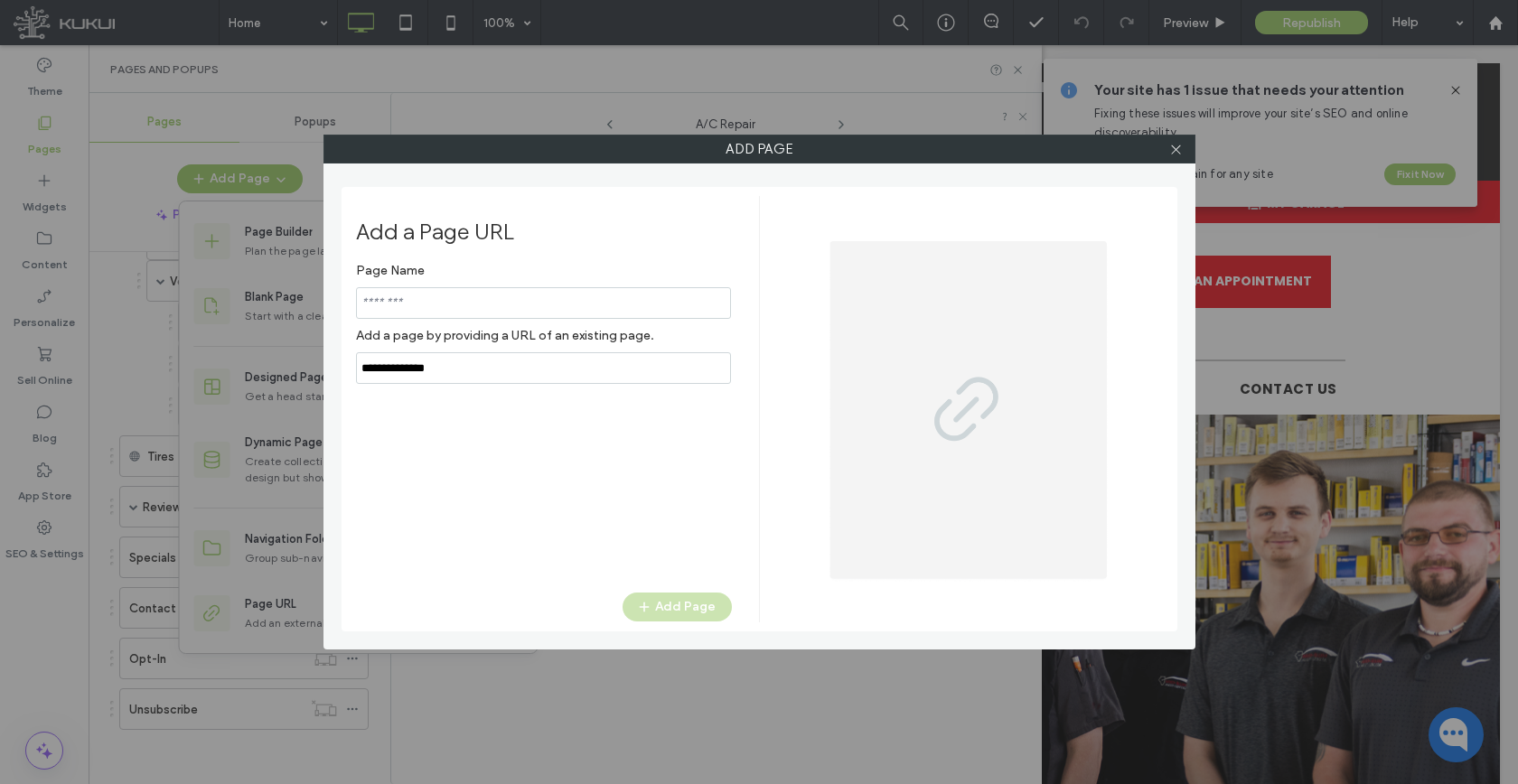
click at [540, 375] on input "notEmpty,url" at bounding box center [543, 367] width 375 height 32
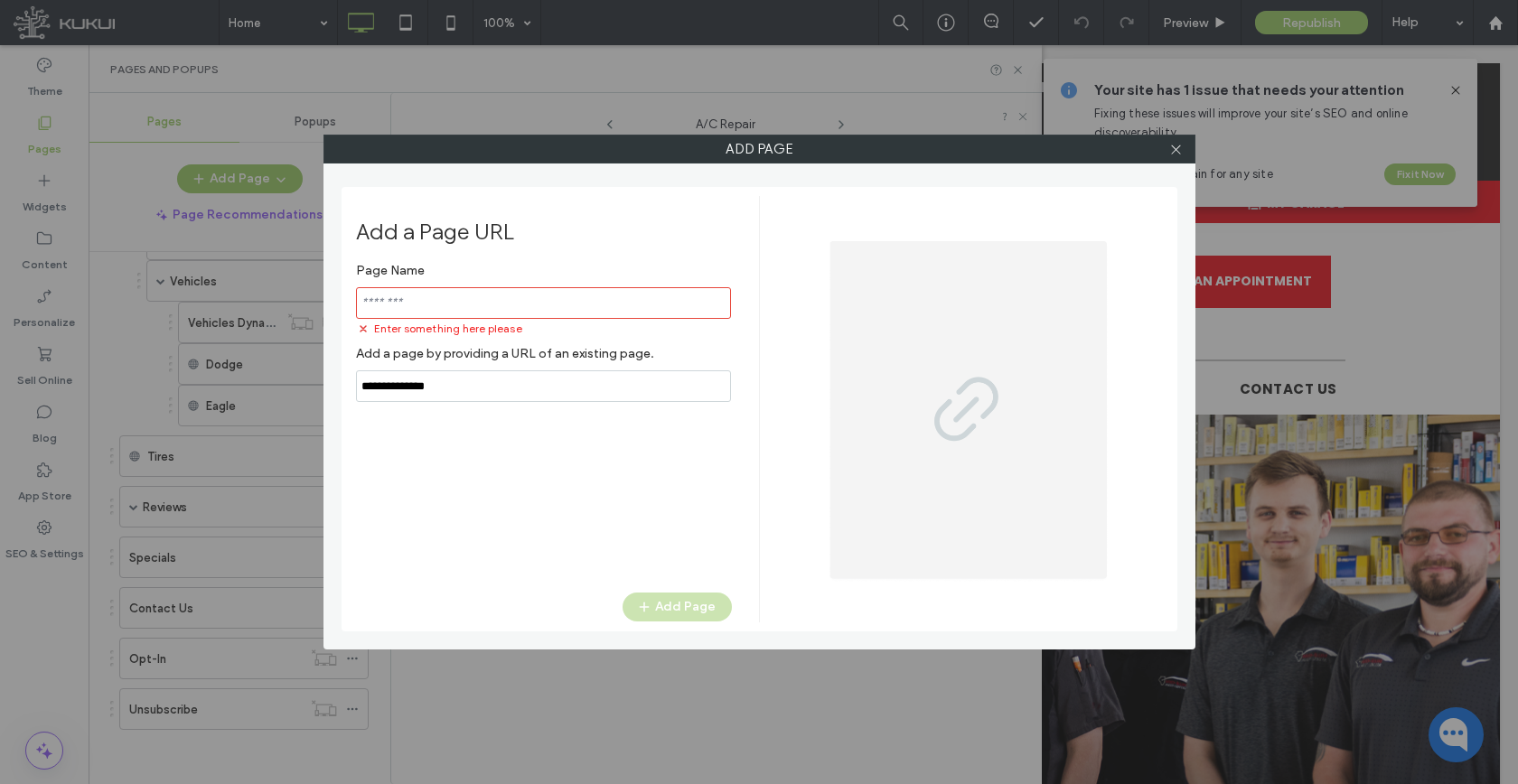
click at [540, 375] on input "notEmpty,url" at bounding box center [543, 386] width 375 height 32
paste input "**********"
type input "**********"
click at [539, 305] on input "notEmpty" at bounding box center [543, 303] width 375 height 32
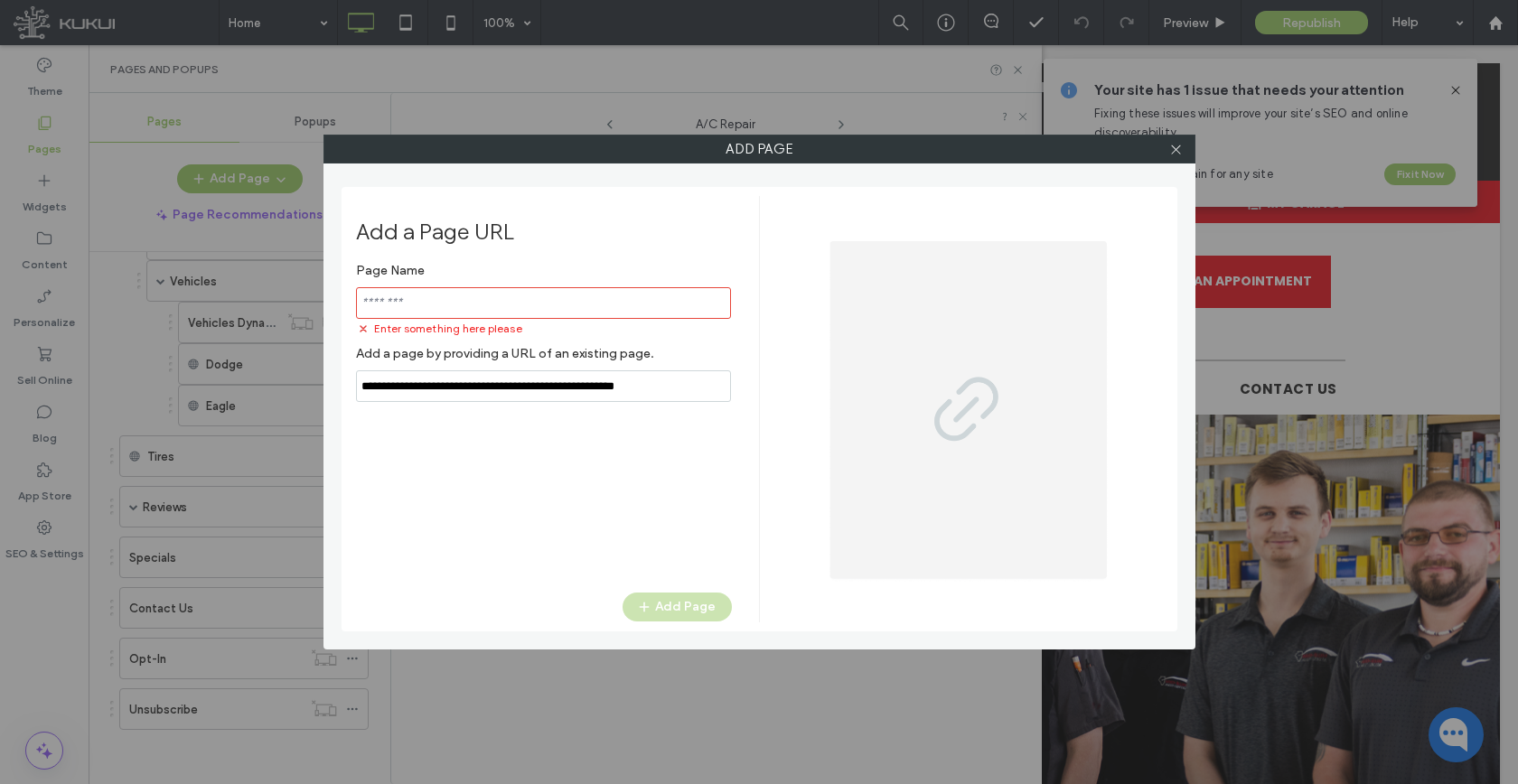
click at [539, 305] on input "notEmpty" at bounding box center [543, 303] width 375 height 32
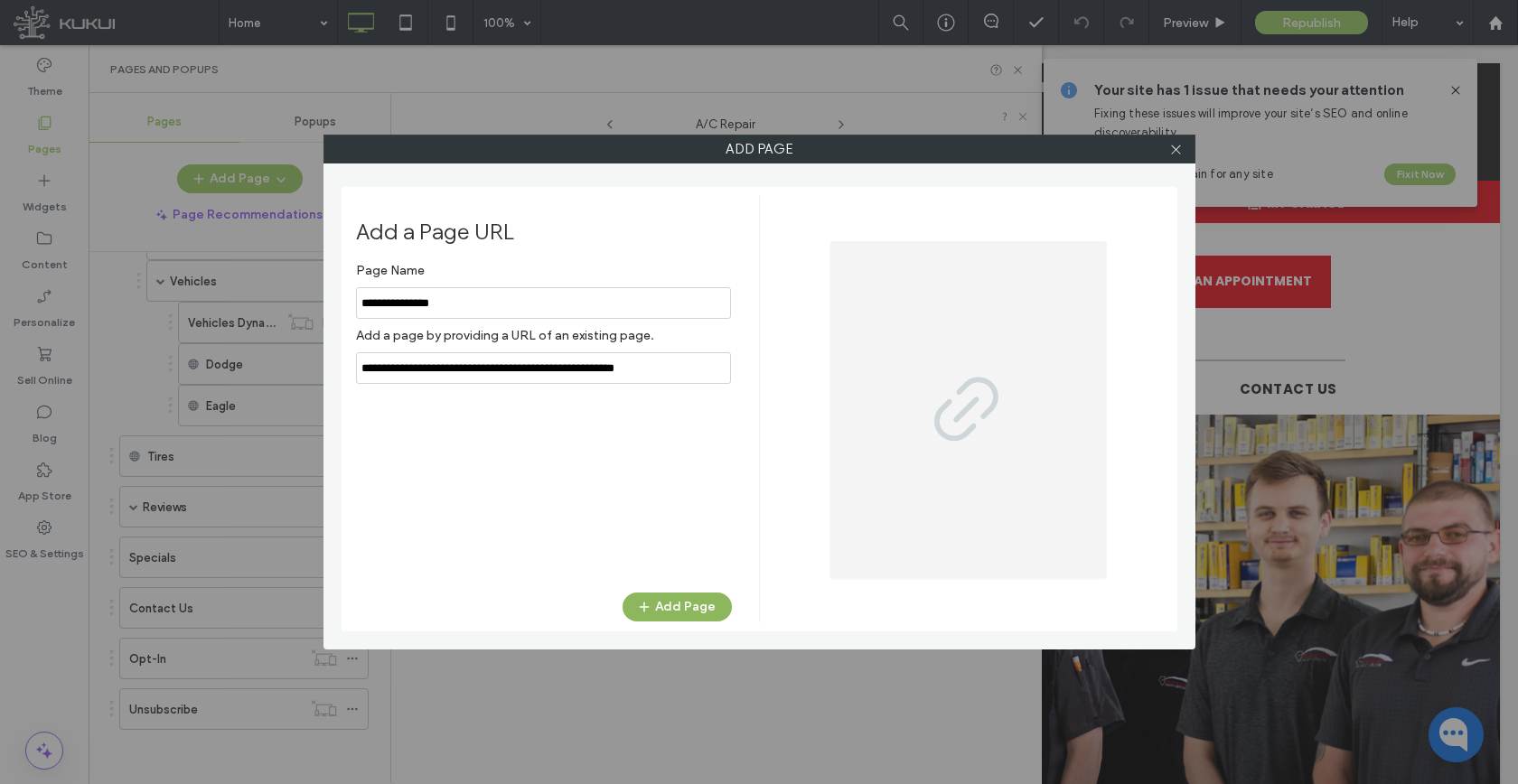
type input "**********"
click at [698, 613] on button "Add Page" at bounding box center [677, 608] width 109 height 29
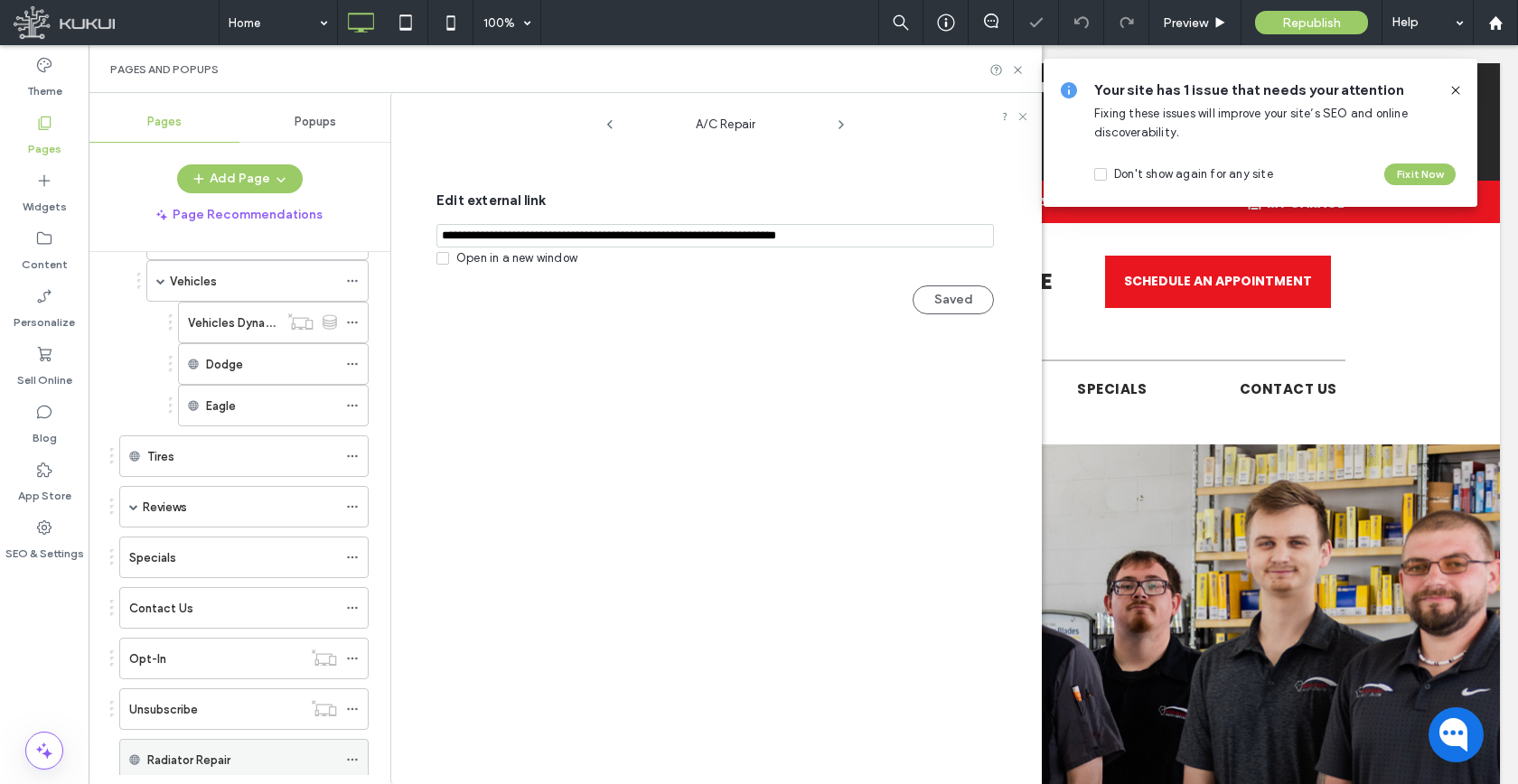
click at [352, 762] on icon at bounding box center [352, 759] width 13 height 13
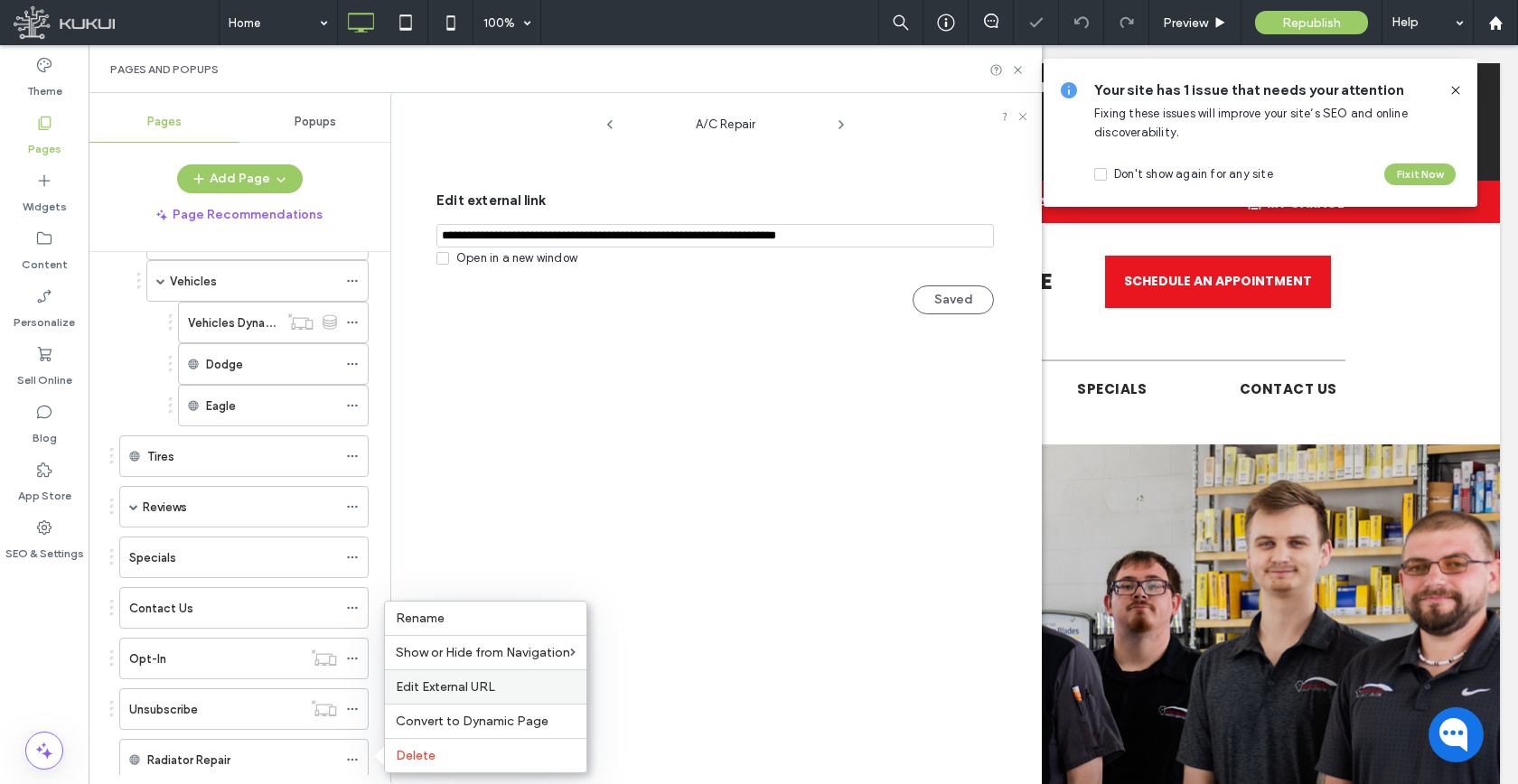
click at [437, 688] on span "Edit External URL" at bounding box center [445, 687] width 99 height 15
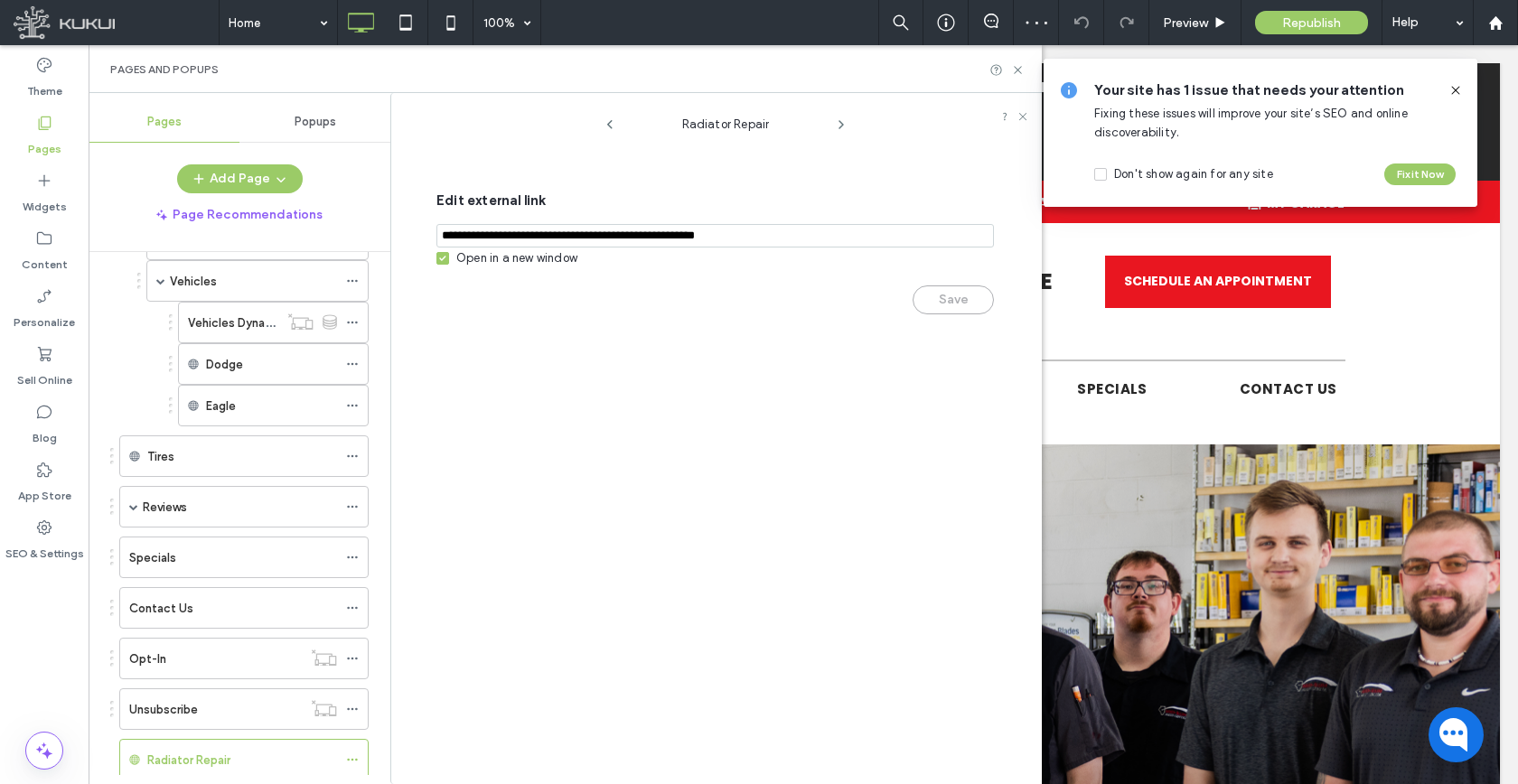
click at [515, 258] on div "Open in a new window" at bounding box center [517, 258] width 121 height 18
click at [941, 304] on button "Save" at bounding box center [952, 300] width 81 height 29
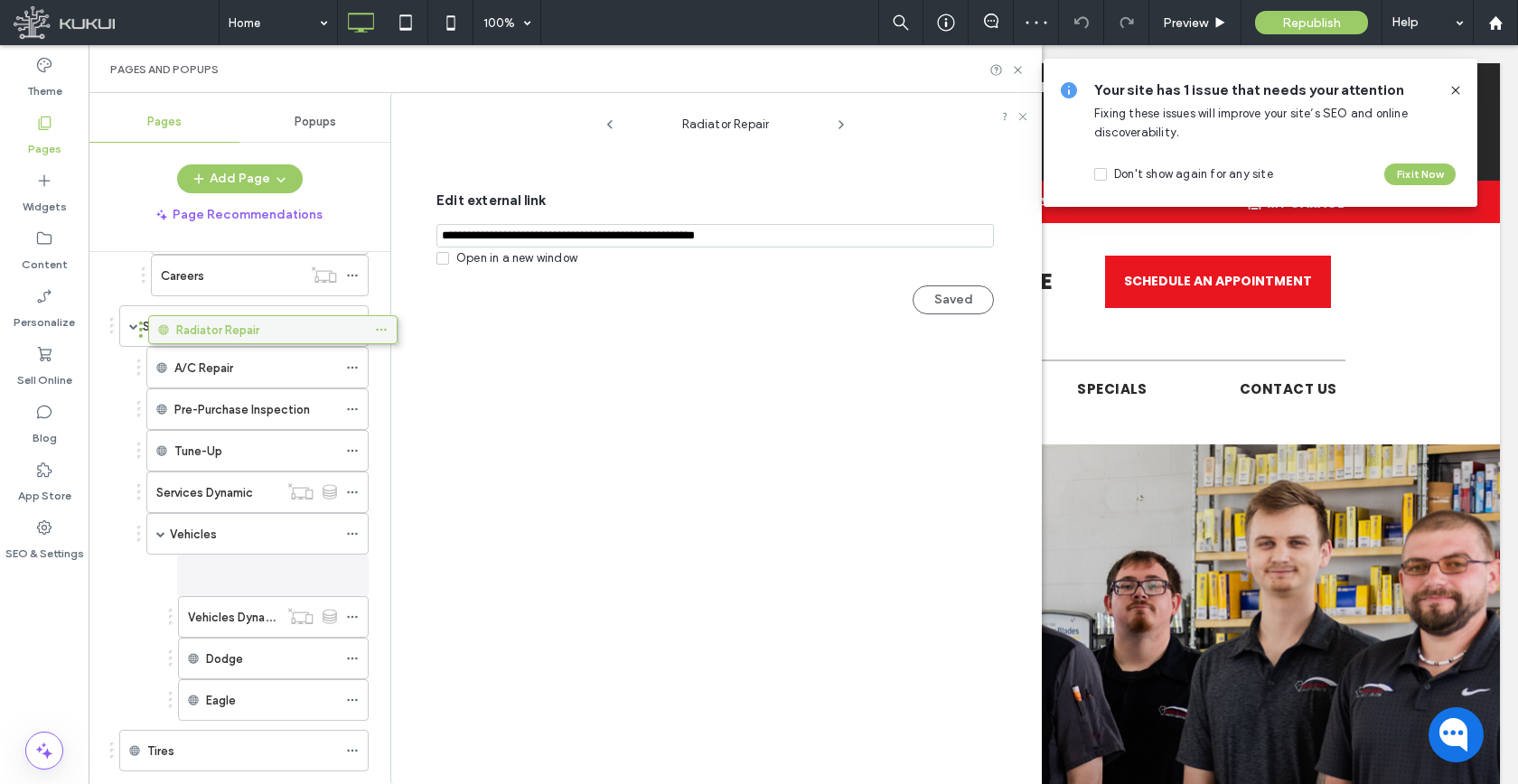
scroll to position [186, 0]
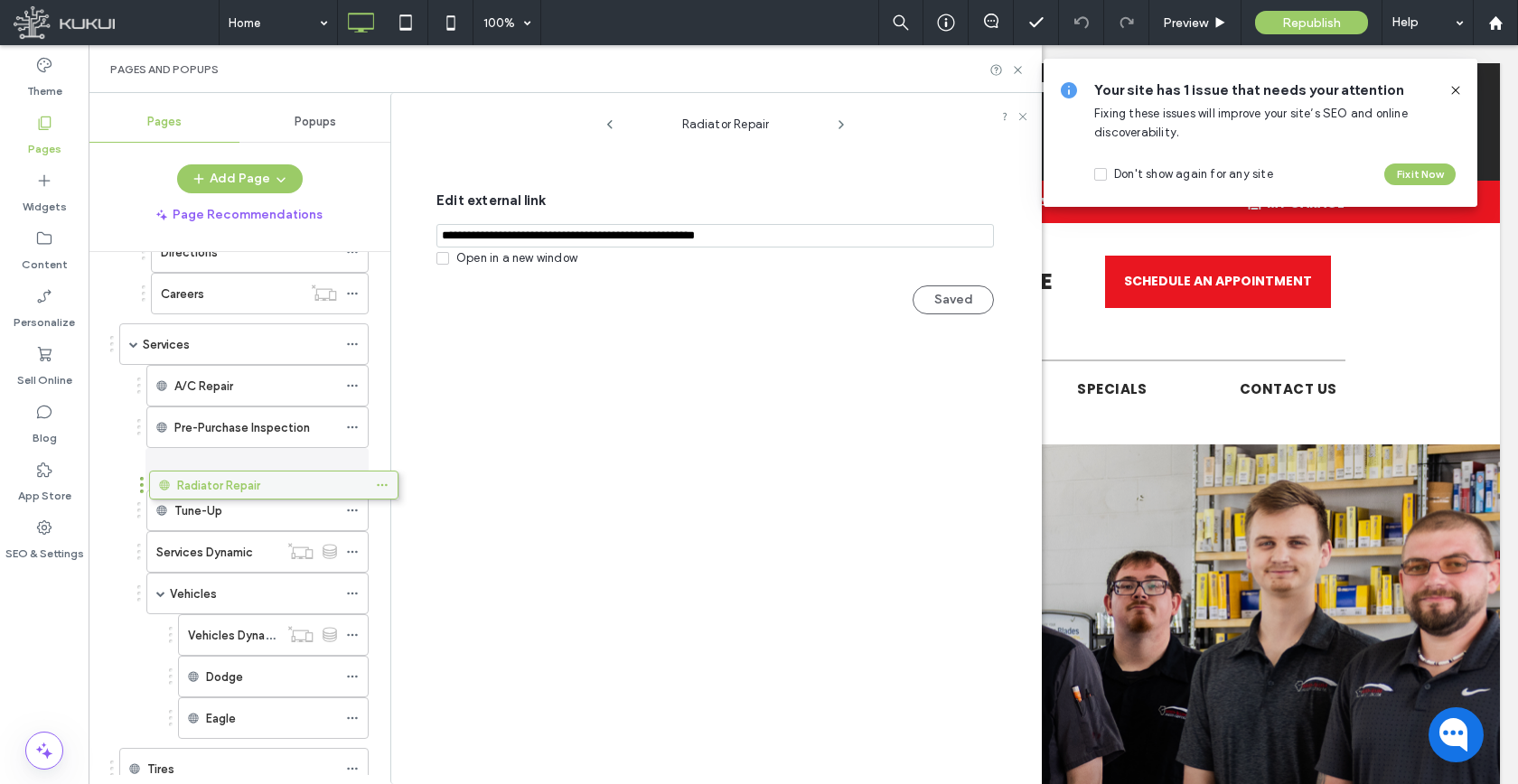
drag, startPoint x: 228, startPoint y: 758, endPoint x: 258, endPoint y: 482, distance: 277.6
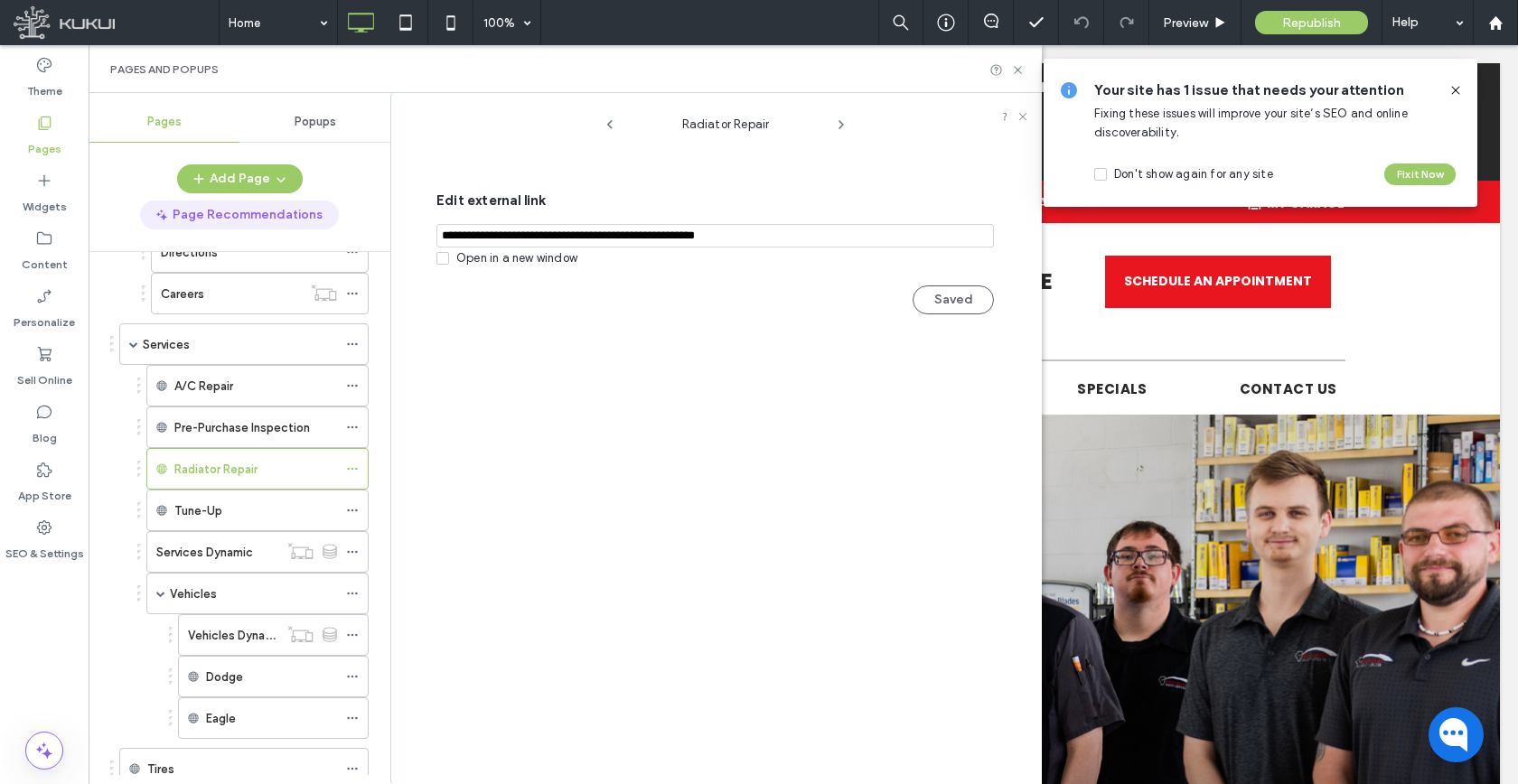
click at [261, 201] on button "Page Recommendations" at bounding box center [239, 216] width 199 height 29
click at [260, 189] on button "Add Page" at bounding box center [240, 179] width 126 height 29
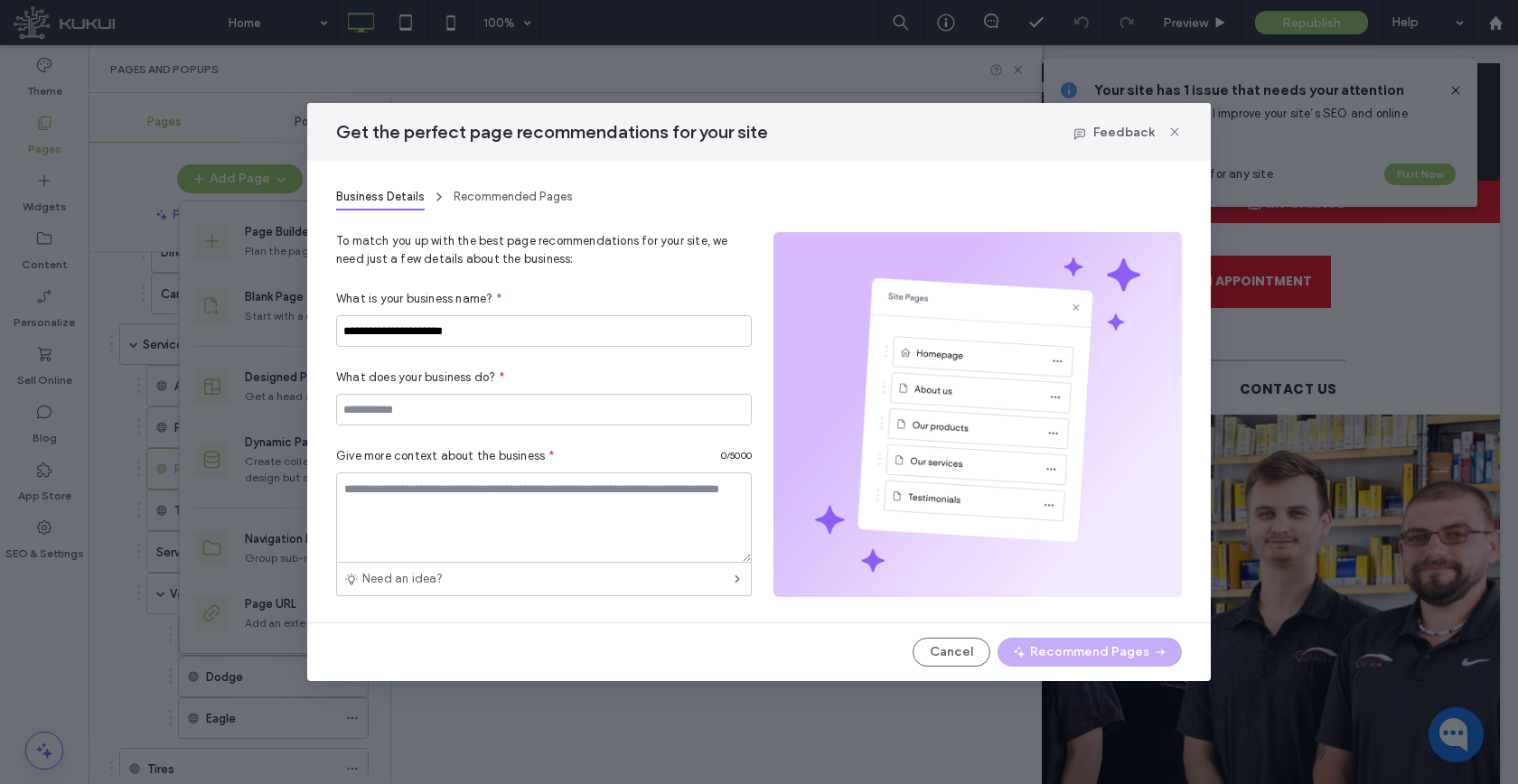
click at [1181, 132] on div "Get the perfect page recommendations for your site Feedback" at bounding box center [759, 132] width 903 height 58
click at [1177, 133] on icon at bounding box center [1174, 132] width 15 height 15
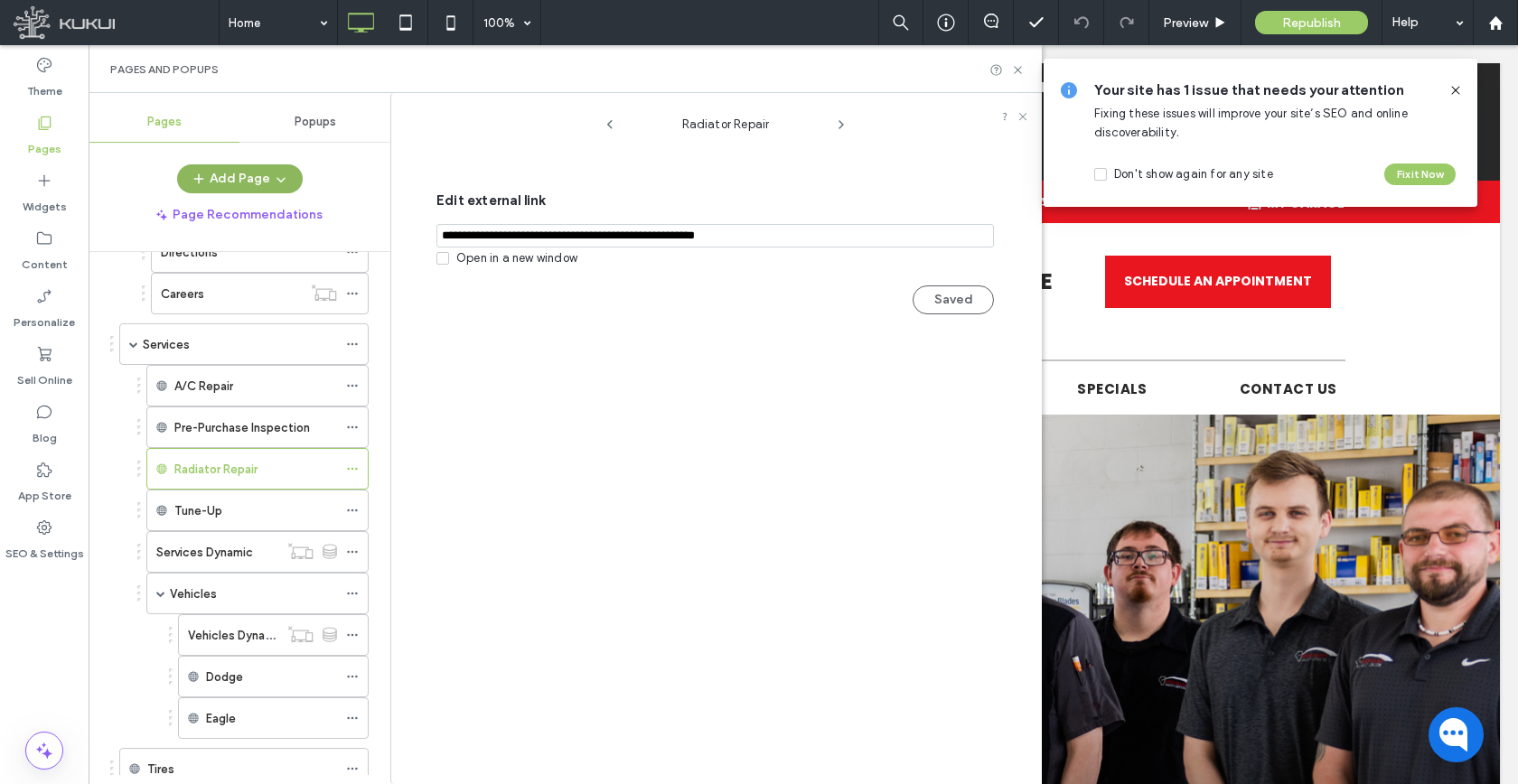
click at [236, 175] on button "Add Page" at bounding box center [240, 179] width 126 height 29
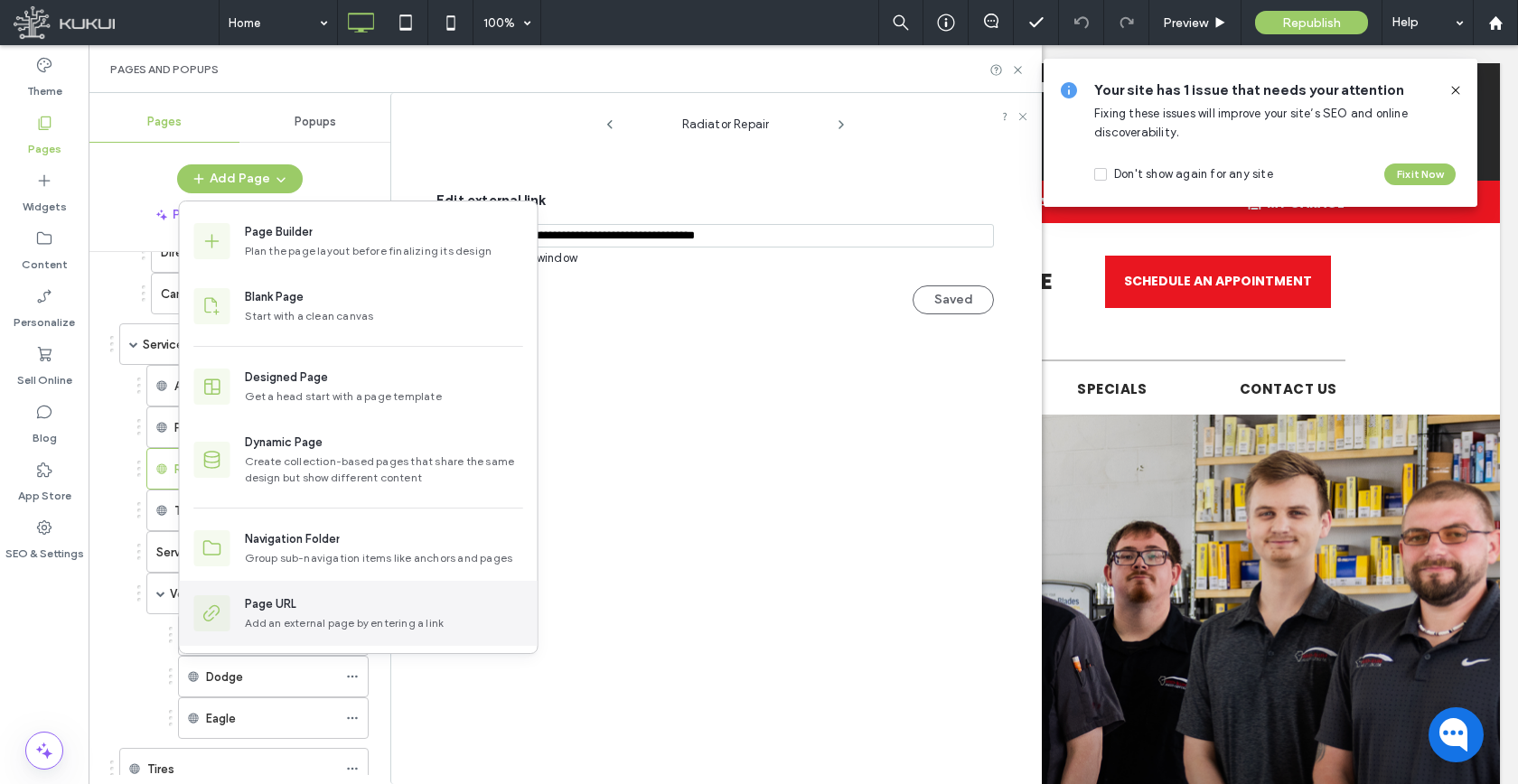
click at [259, 628] on div "Add an external page by entering a link" at bounding box center [384, 623] width 278 height 16
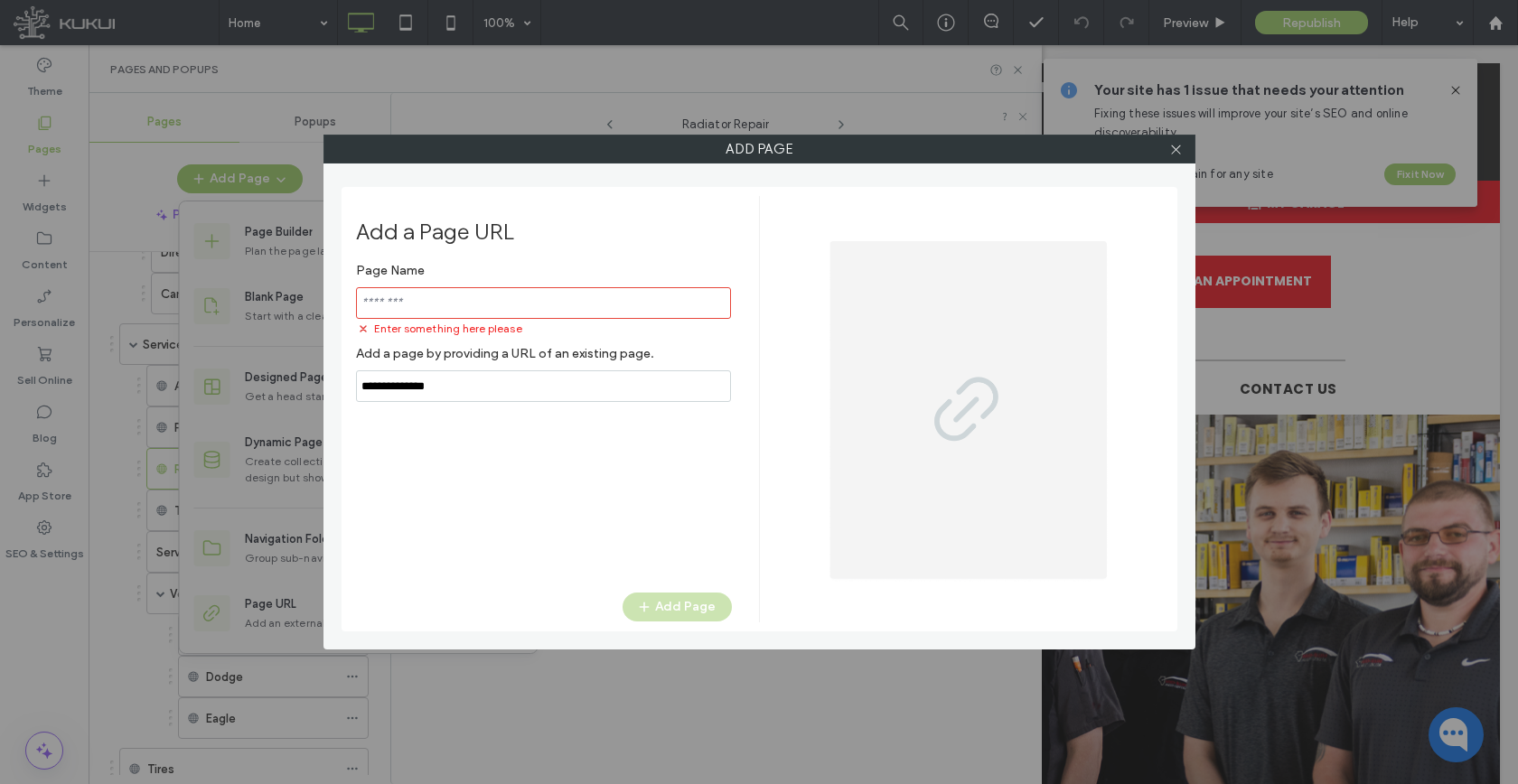
click at [478, 371] on input "notEmpty,url" at bounding box center [543, 386] width 375 height 32
click at [478, 371] on input "notEmpty,url" at bounding box center [543, 386] width 375 height 32
paste input "**********"
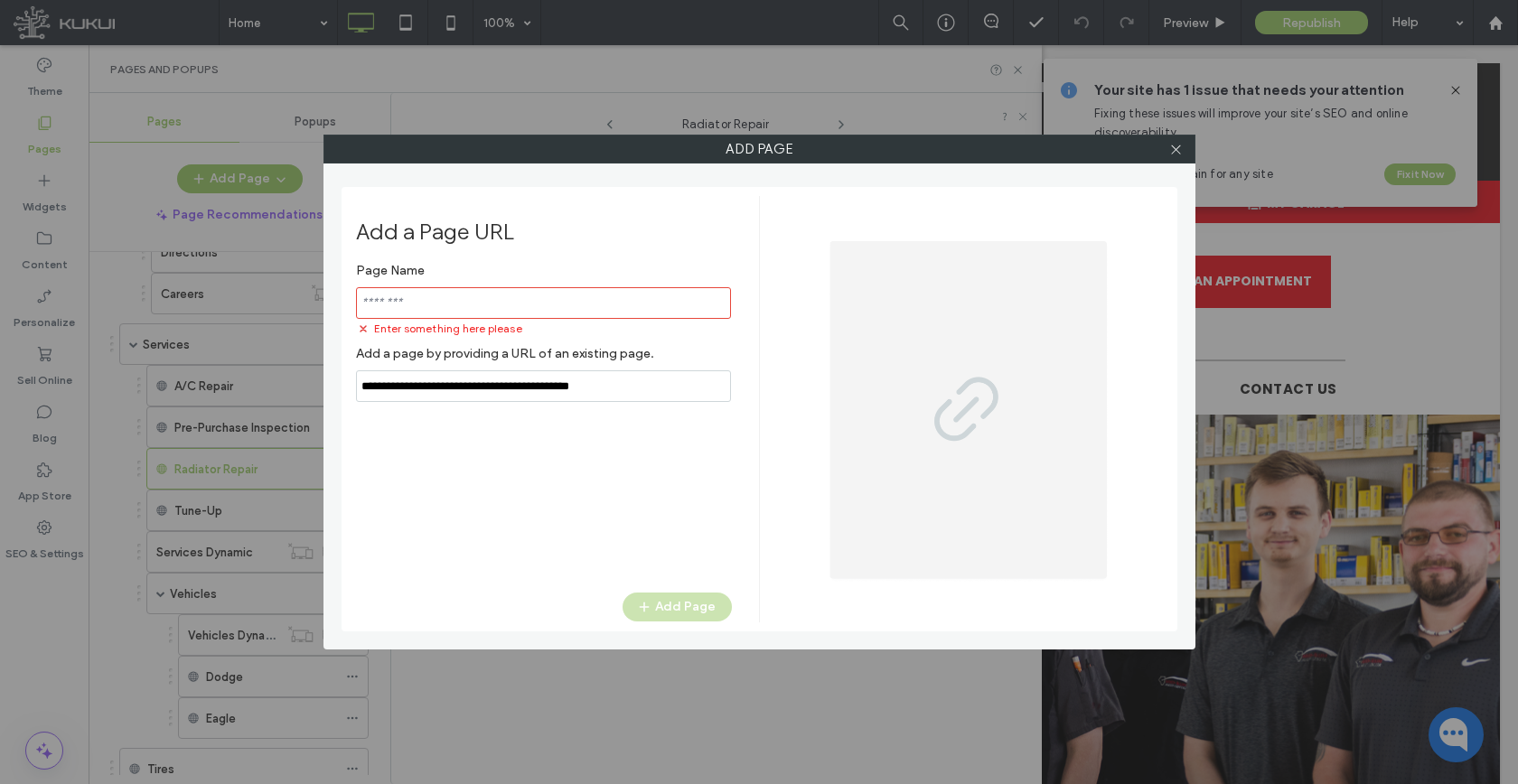
type input "**********"
click at [487, 308] on input "notEmpty" at bounding box center [543, 303] width 375 height 32
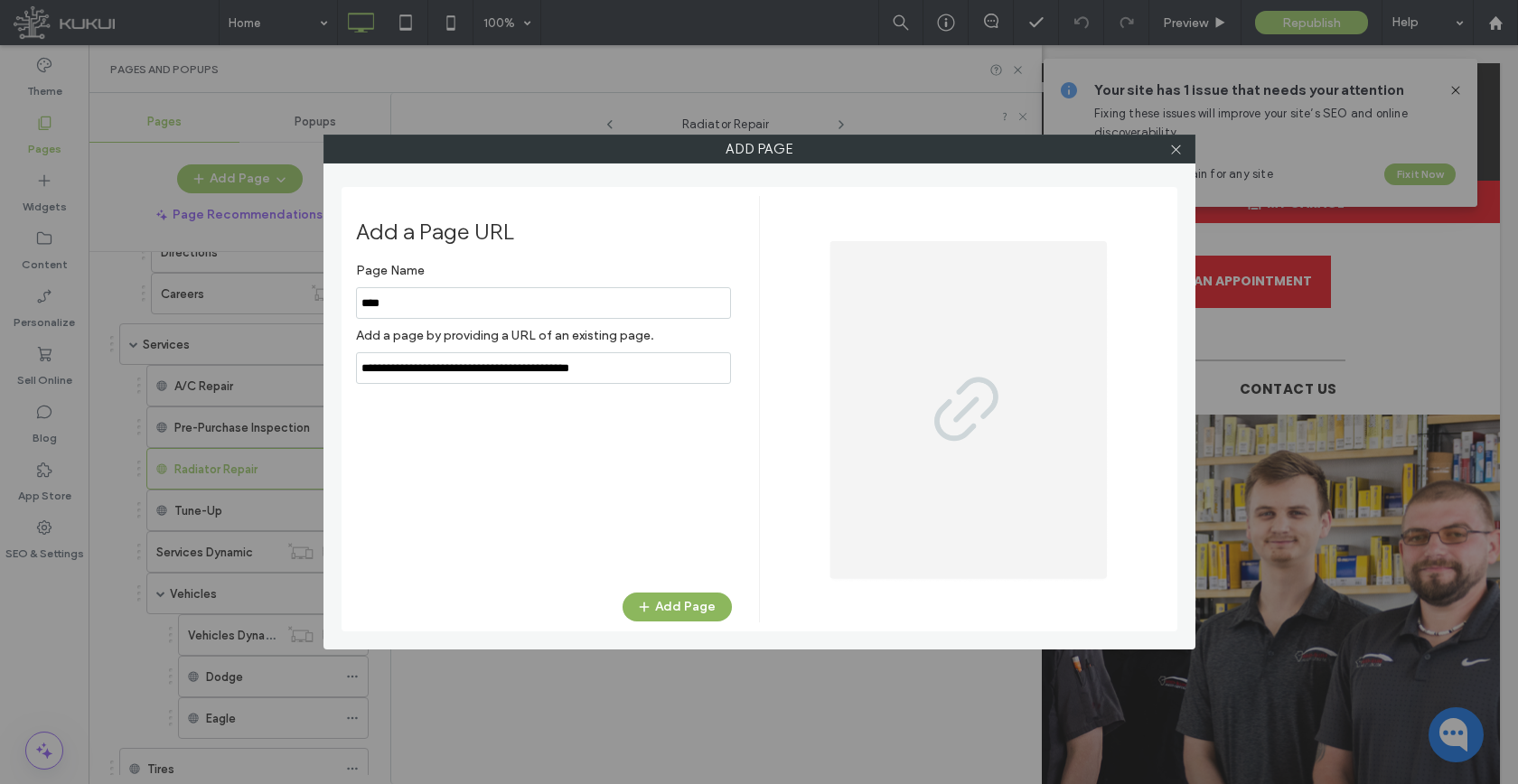
type input "****"
click at [681, 603] on button "Add Page" at bounding box center [677, 608] width 109 height 29
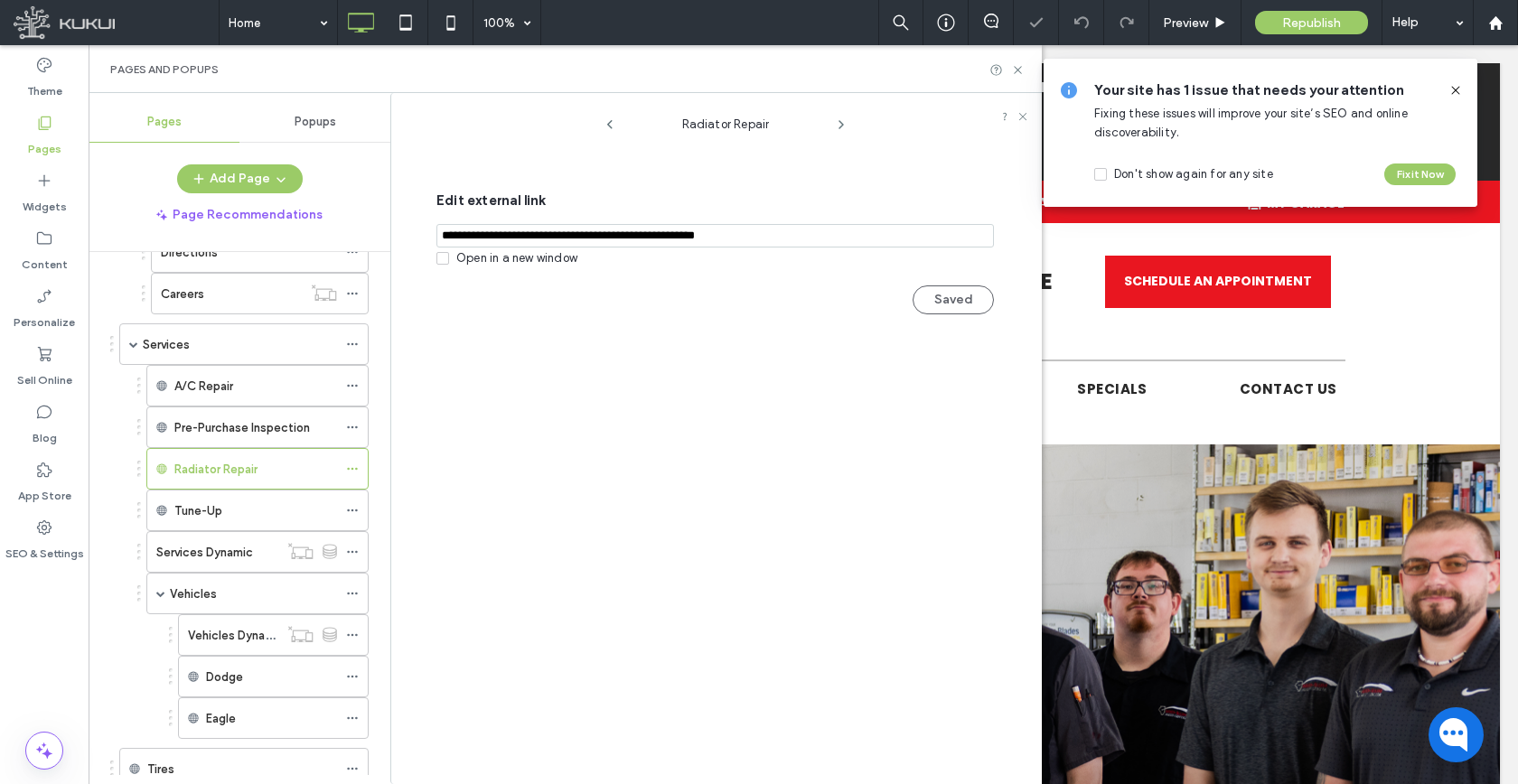
scroll to position [548, 0]
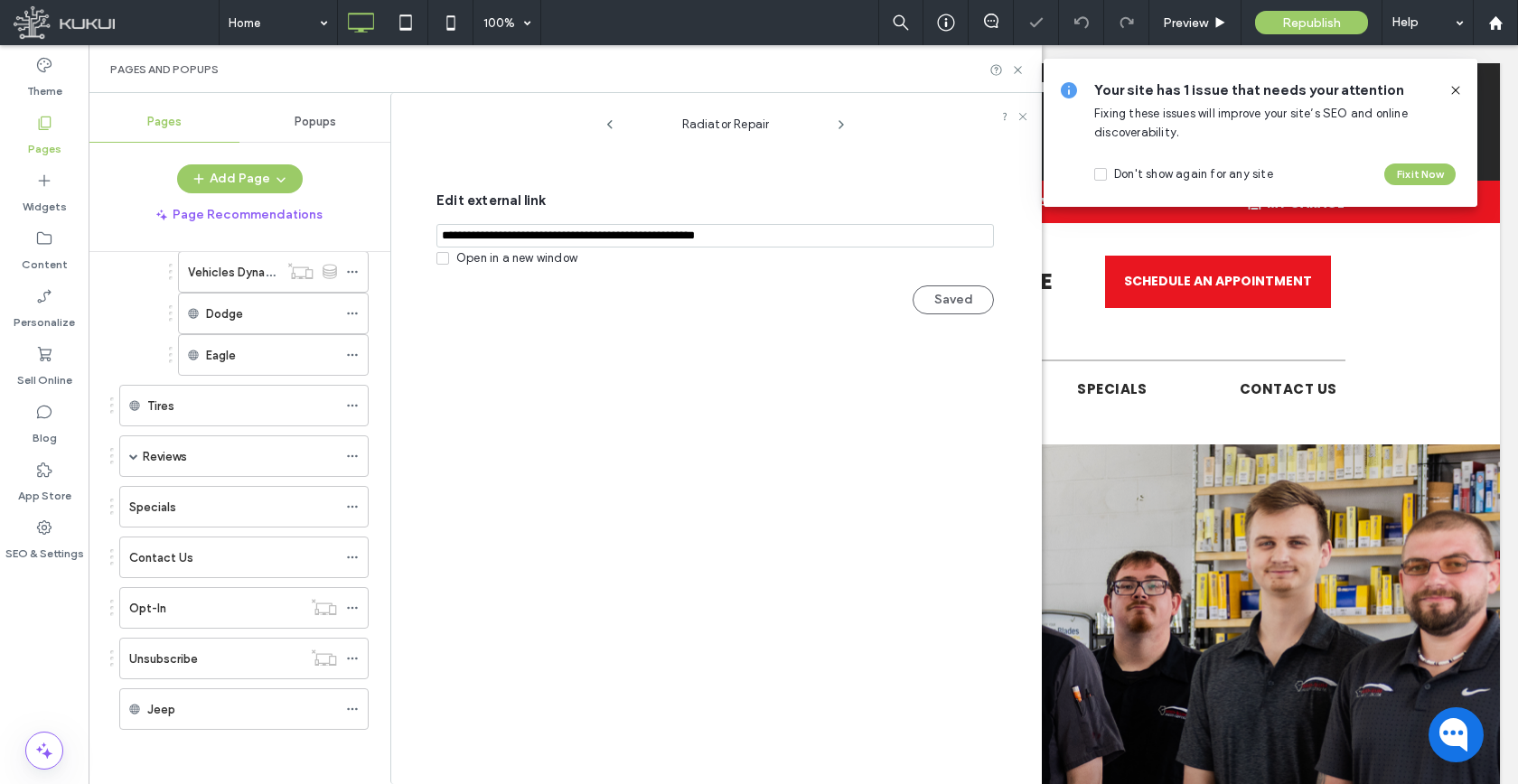
drag, startPoint x: 353, startPoint y: 707, endPoint x: 358, endPoint y: 686, distance: 21.6
click at [353, 708] on icon at bounding box center [352, 709] width 13 height 13
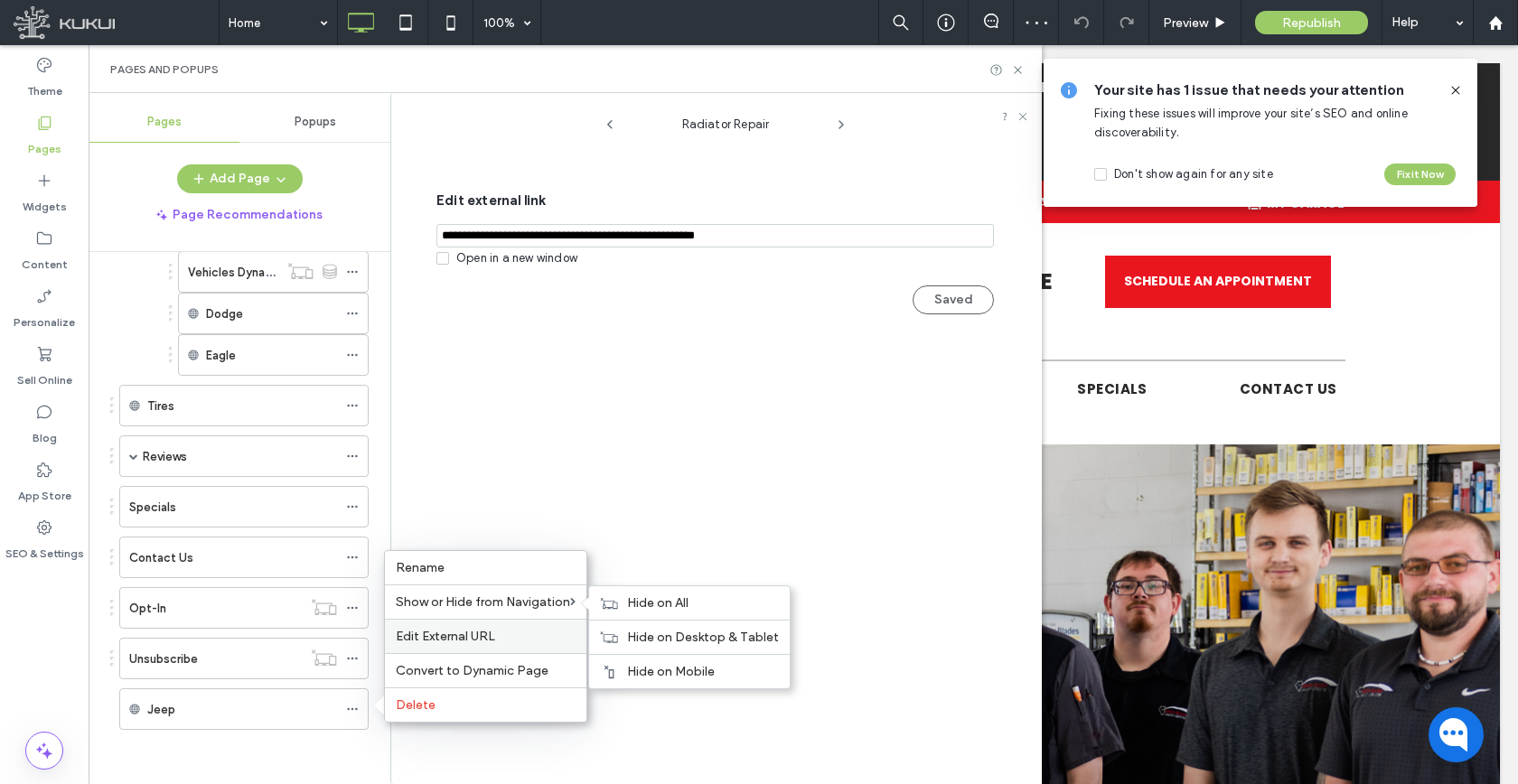
click at [456, 622] on div "Edit External URL" at bounding box center [485, 636] width 201 height 35
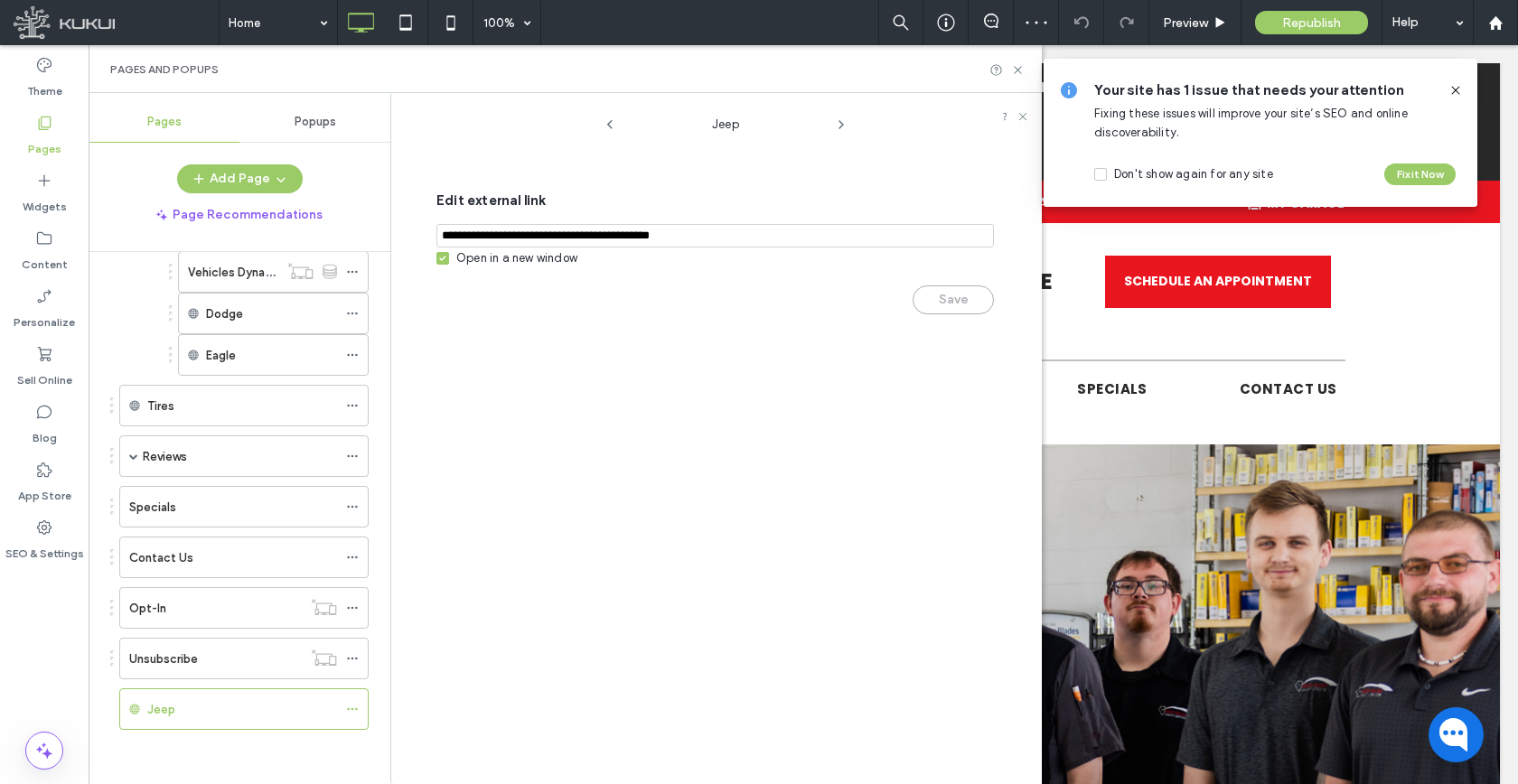
click at [618, 253] on div "Edit external link Open in a new window Save" at bounding box center [715, 253] width 558 height 163
drag, startPoint x: 605, startPoint y: 262, endPoint x: 578, endPoint y: 262, distance: 27.0
click at [603, 262] on div "Edit external link Open in a new window Save" at bounding box center [715, 253] width 558 height 163
click at [578, 262] on div "Edit external link Open in a new window Save" at bounding box center [715, 253] width 558 height 163
click at [563, 262] on div "Open in a new window" at bounding box center [517, 258] width 121 height 18
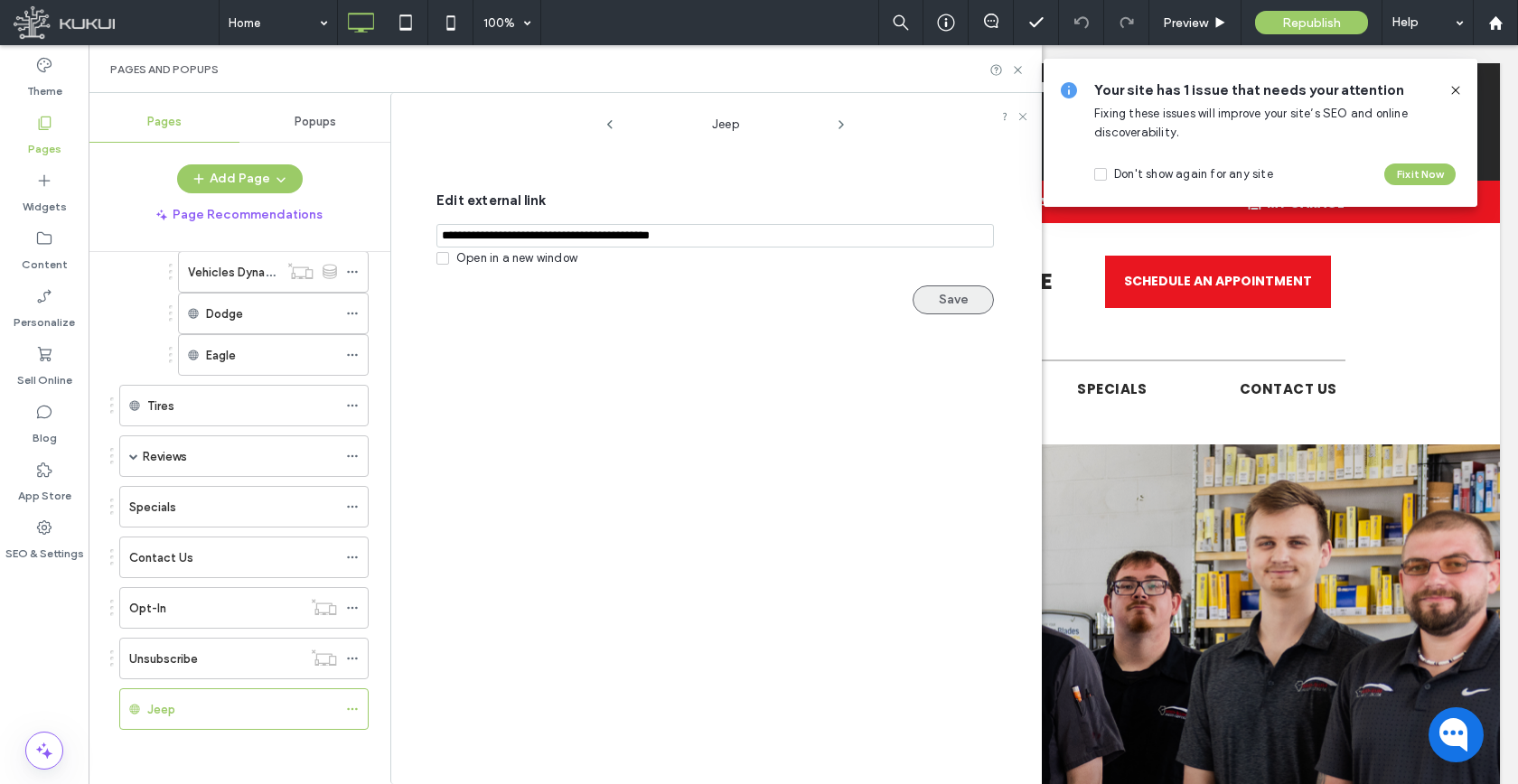
click at [933, 302] on button "Save" at bounding box center [952, 300] width 81 height 29
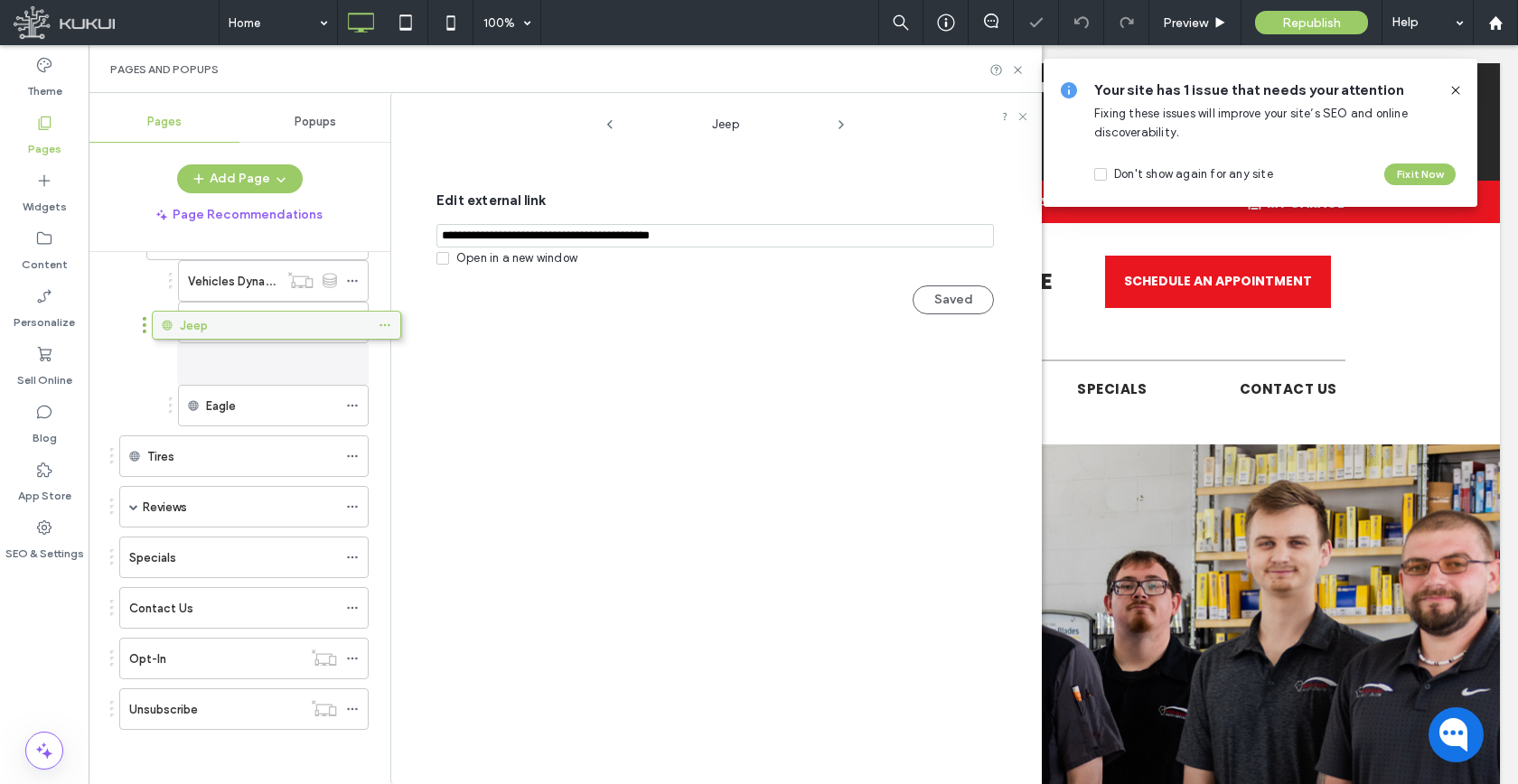
scroll to position [539, 0]
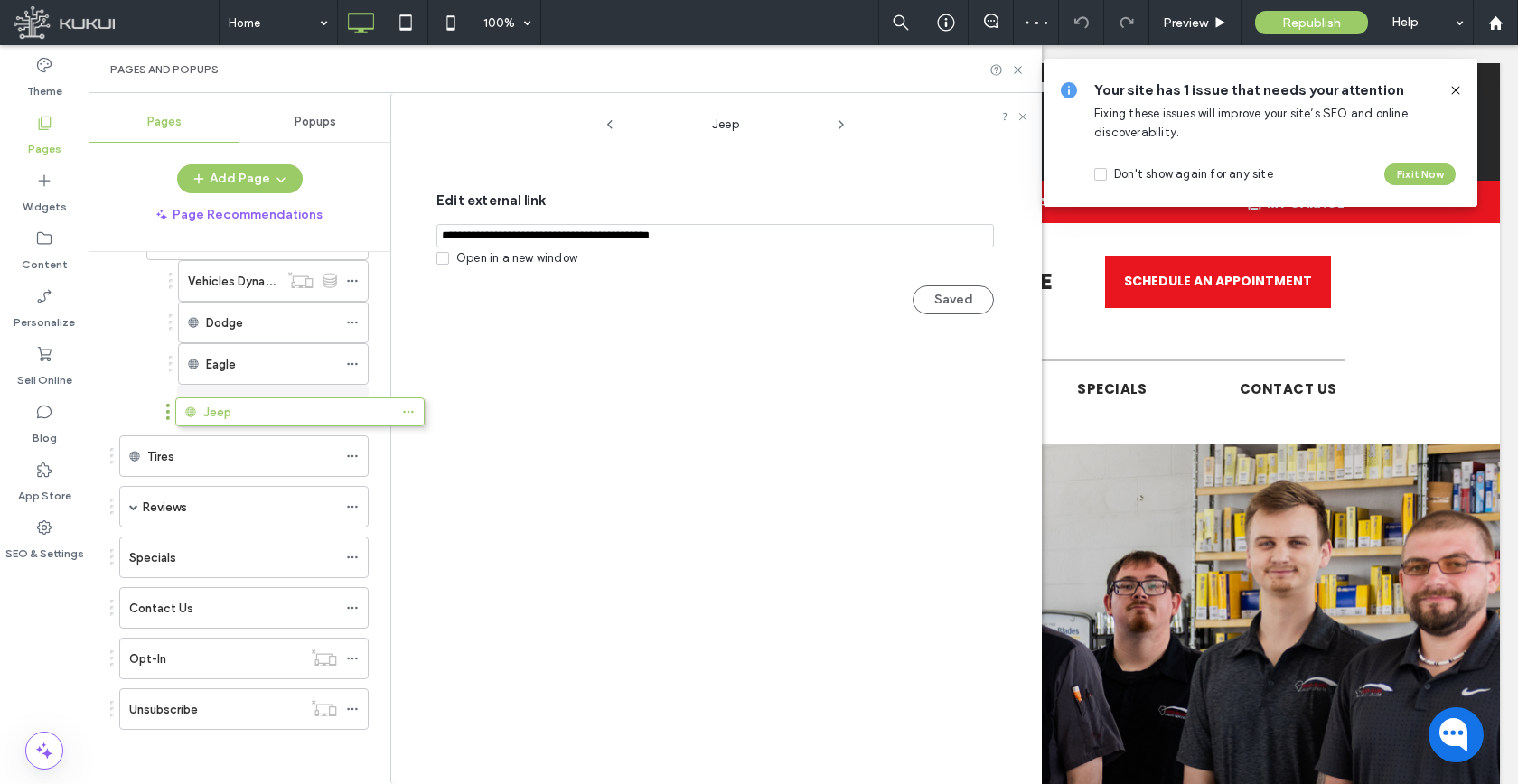
drag, startPoint x: 228, startPoint y: 718, endPoint x: 285, endPoint y: 427, distance: 296.5
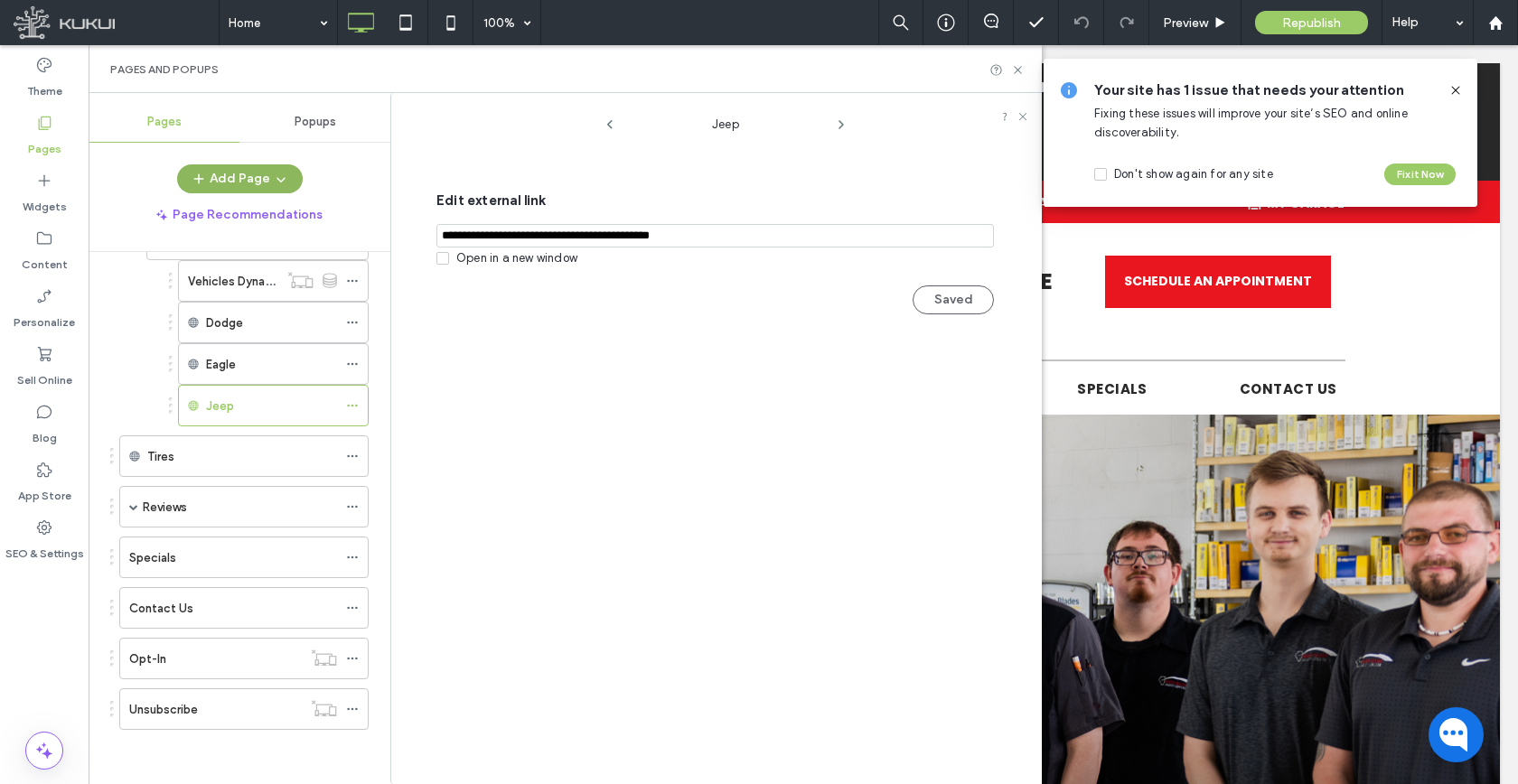
click at [274, 182] on icon "button" at bounding box center [281, 179] width 15 height 15
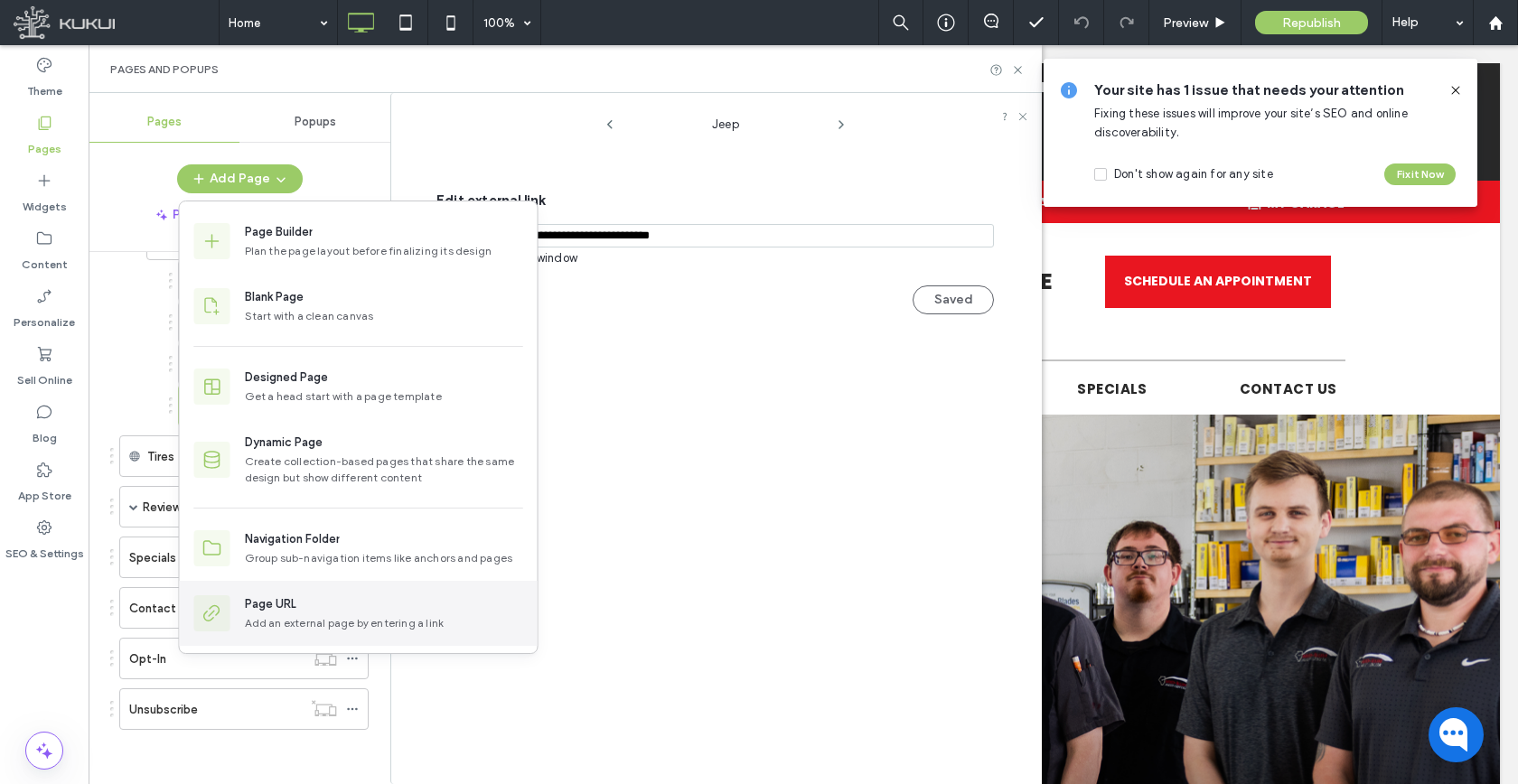
click at [245, 608] on div "Page URL" at bounding box center [270, 605] width 52 height 18
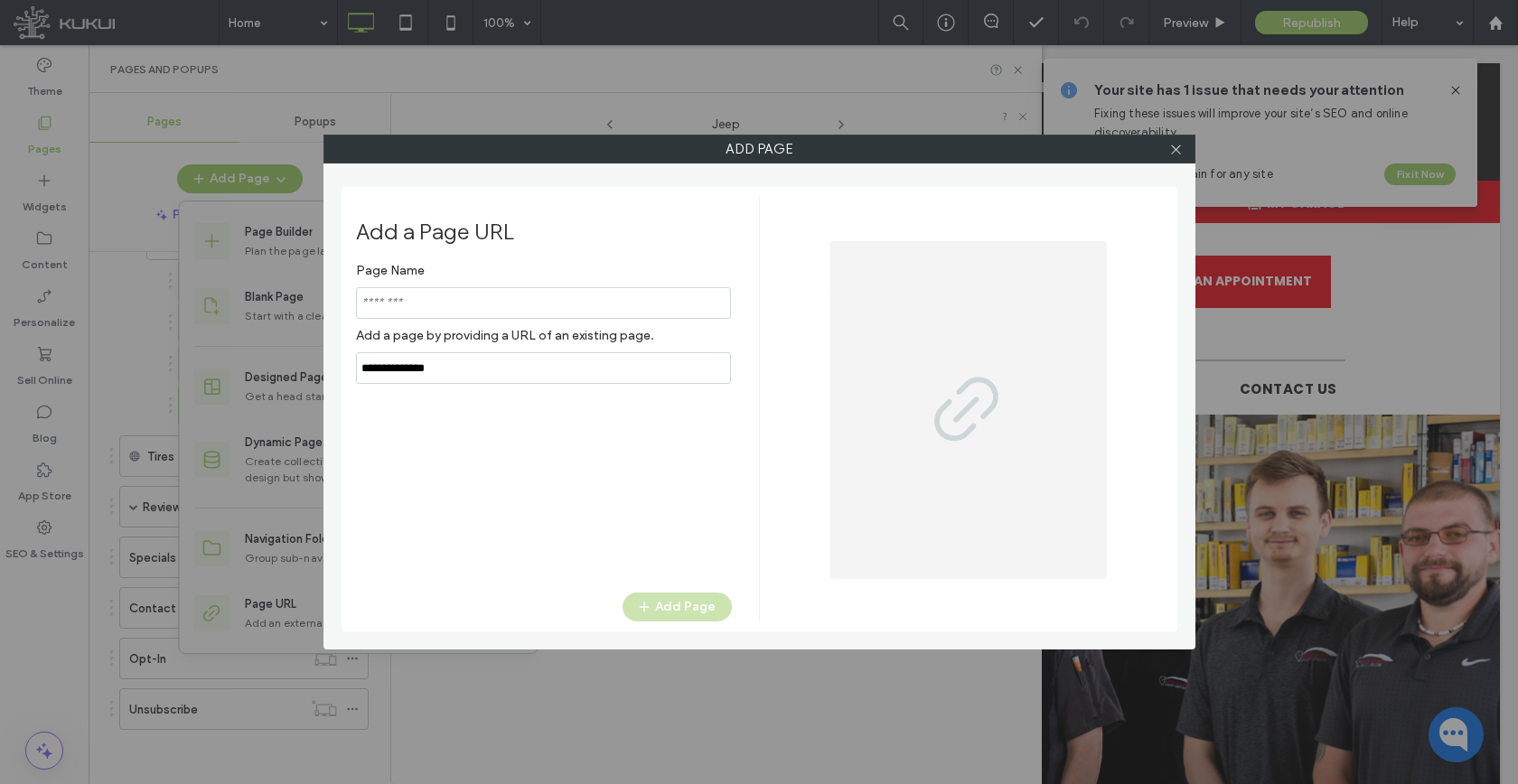
click at [580, 368] on div "Page Name Add a page by providing a URL of an existing page." at bounding box center [543, 318] width 376 height 130
click at [580, 352] on label "Add a page by providing a URL of an existing page." at bounding box center [543, 336] width 376 height 34
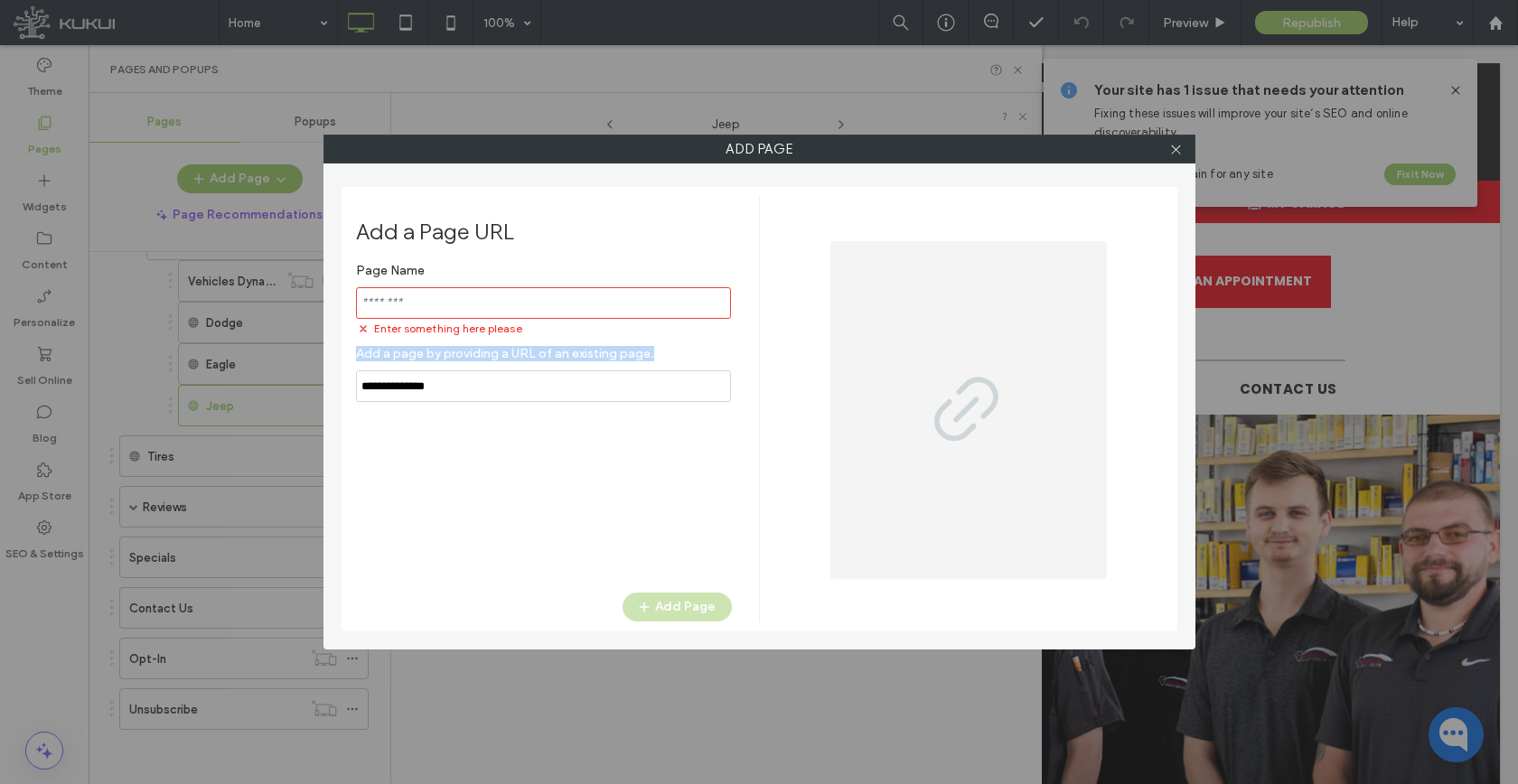
click at [580, 368] on label "Add a page by providing a URL of an existing page." at bounding box center [543, 353] width 376 height 34
click at [574, 383] on input "notEmpty,url" at bounding box center [543, 386] width 375 height 32
paste input "**********"
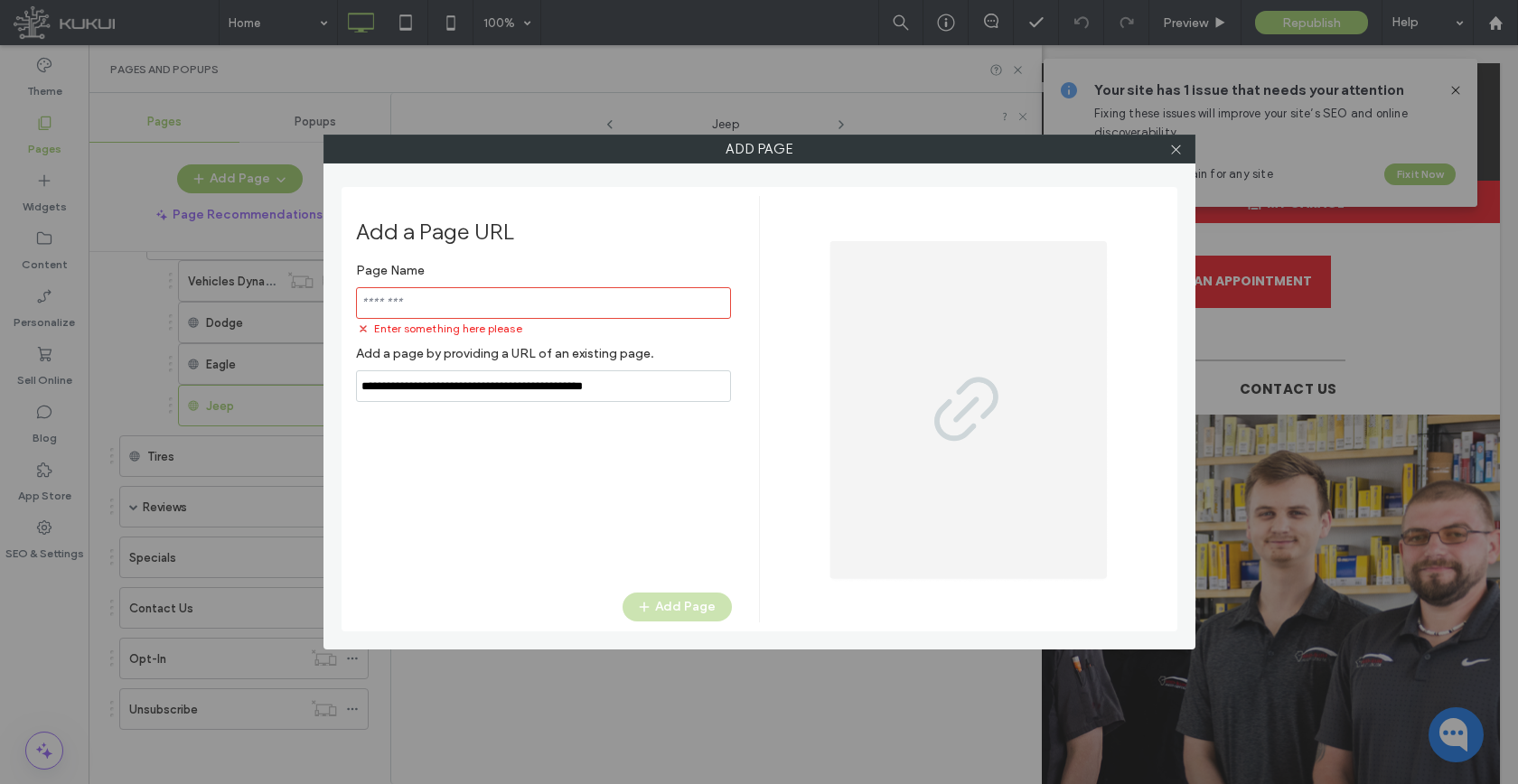
type input "**********"
click at [564, 308] on input "notEmpty" at bounding box center [543, 303] width 375 height 32
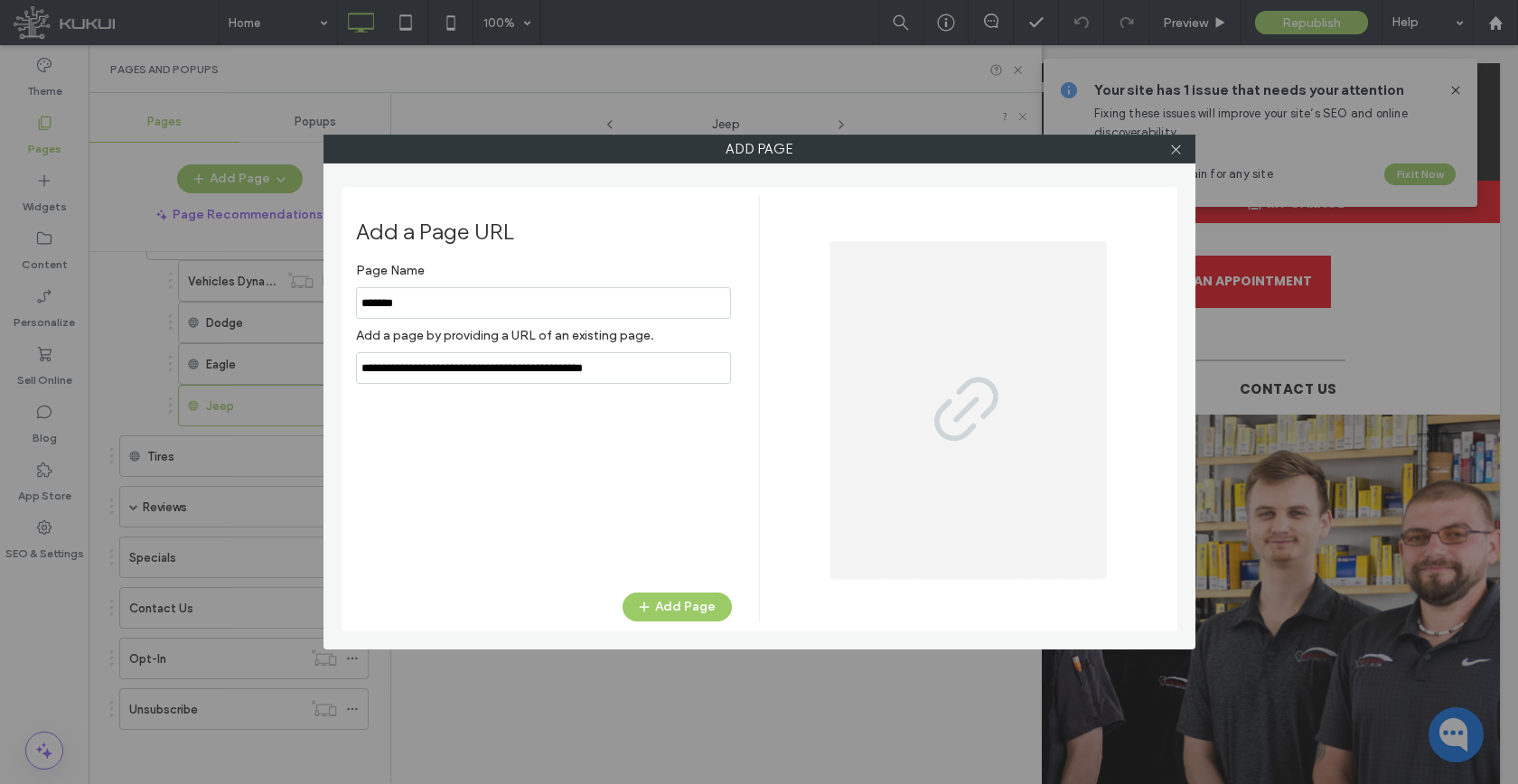
type input "*******"
drag, startPoint x: 669, startPoint y: 642, endPoint x: 669, endPoint y: 608, distance: 34.0
click at [669, 642] on div "Add Page Add a Page URL Page Name Add a page by providing a URL of an existing …" at bounding box center [759, 392] width 871 height 515
click at [669, 603] on button "Add Page" at bounding box center [677, 608] width 109 height 29
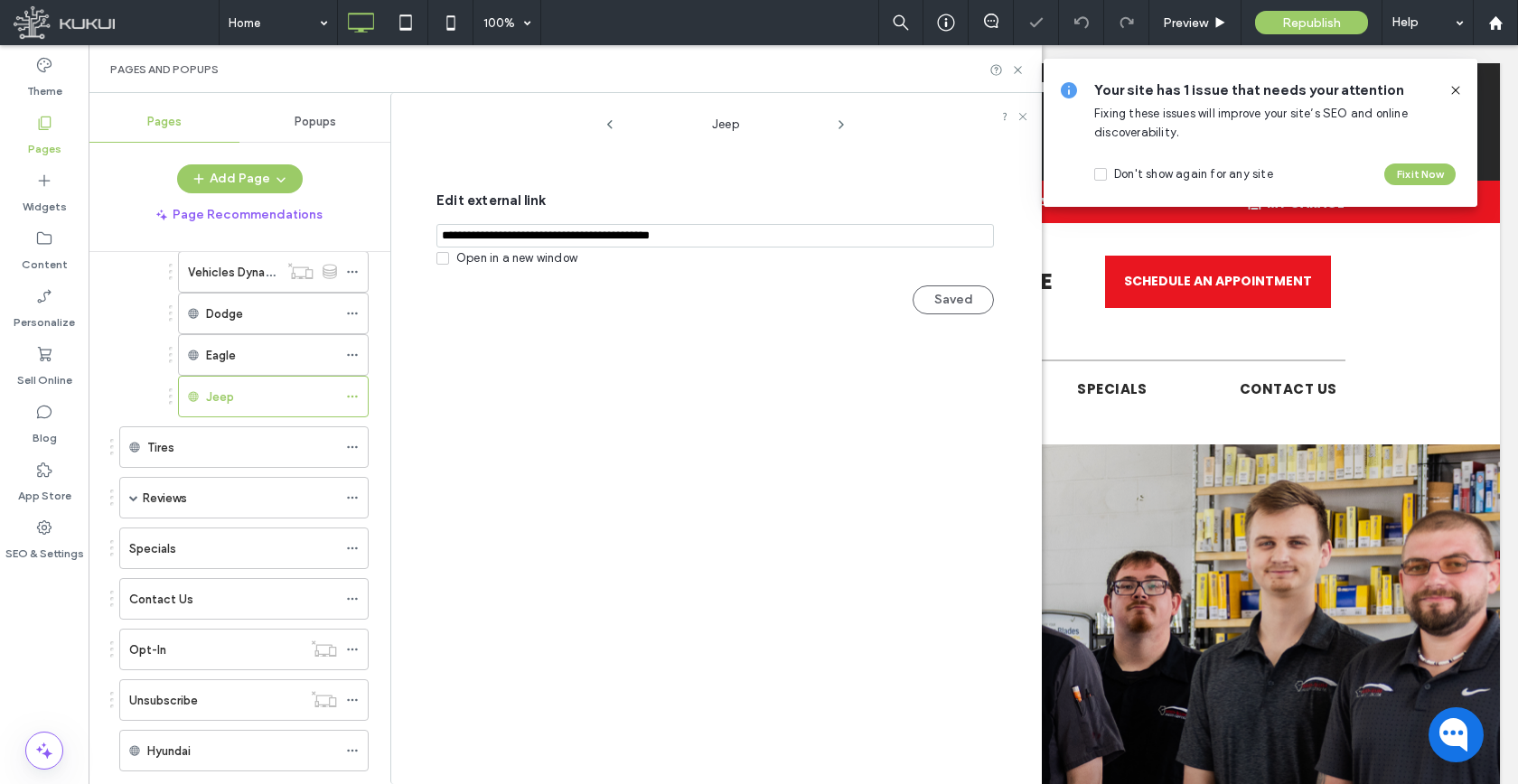
drag, startPoint x: 352, startPoint y: 750, endPoint x: 369, endPoint y: 720, distance: 34.5
click at [352, 752] on icon at bounding box center [352, 750] width 13 height 13
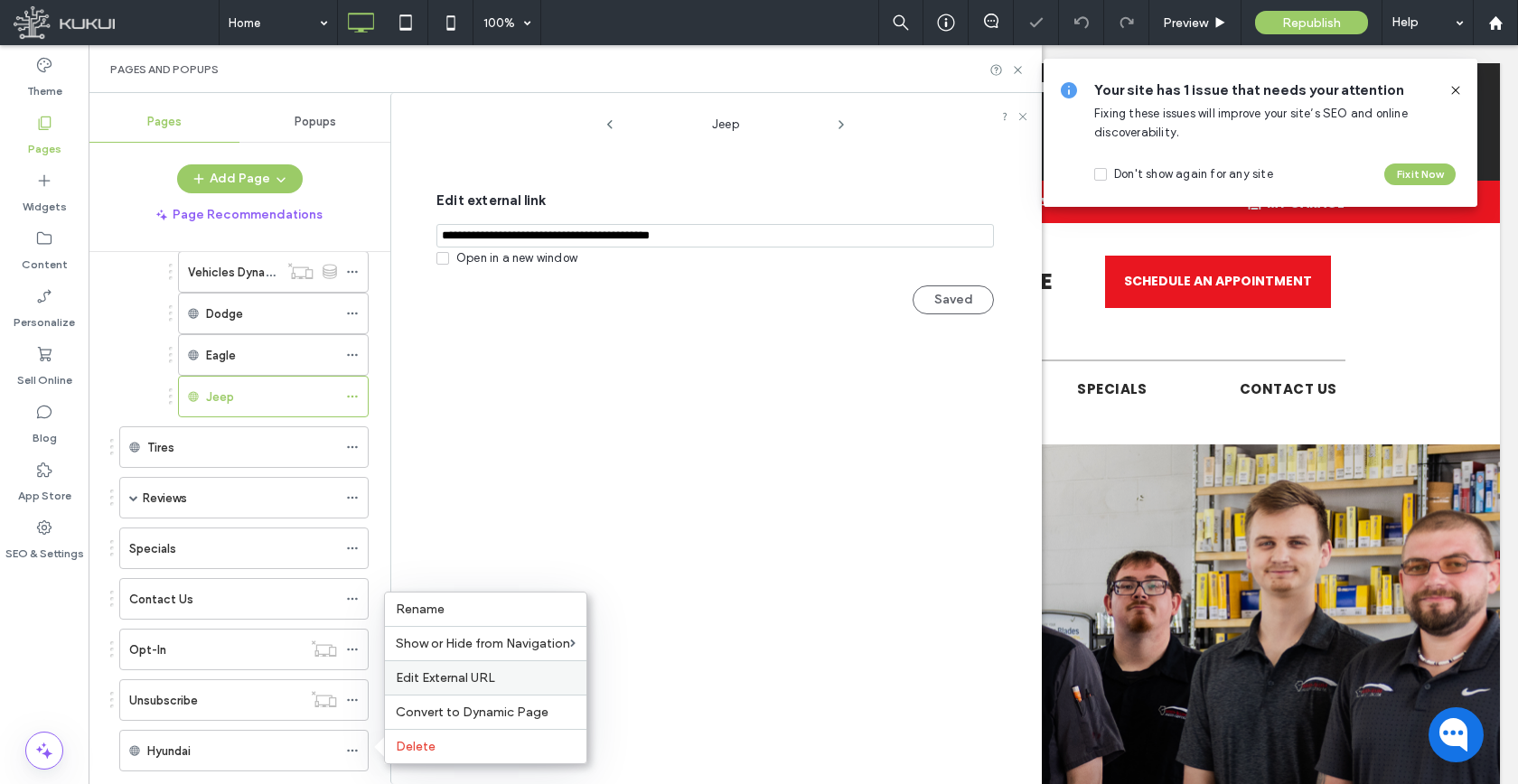
click at [421, 683] on span "Edit External URL" at bounding box center [445, 678] width 99 height 15
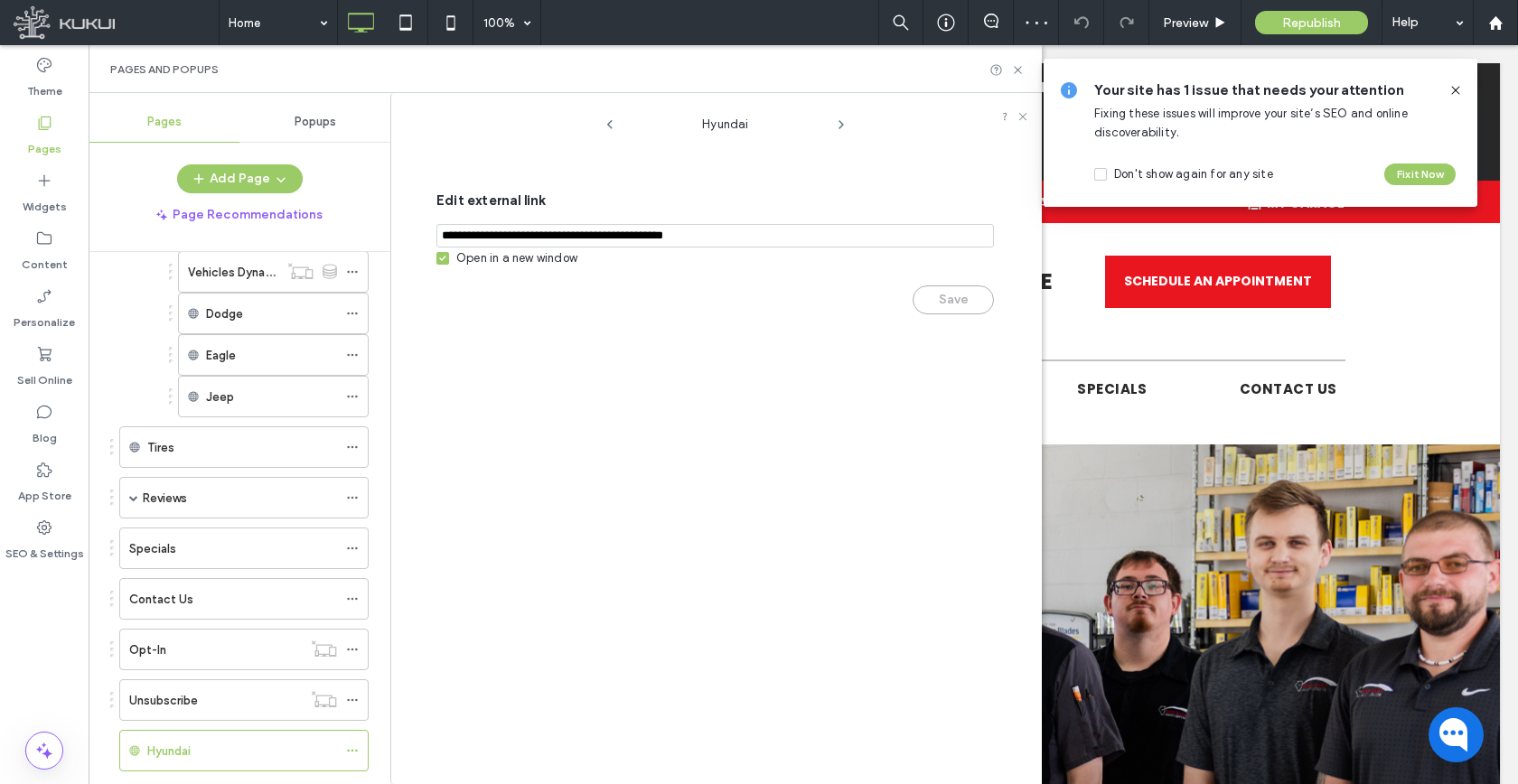
click at [467, 264] on div "Open in a new window" at bounding box center [517, 258] width 121 height 18
click at [948, 309] on button "Save" at bounding box center [952, 300] width 81 height 29
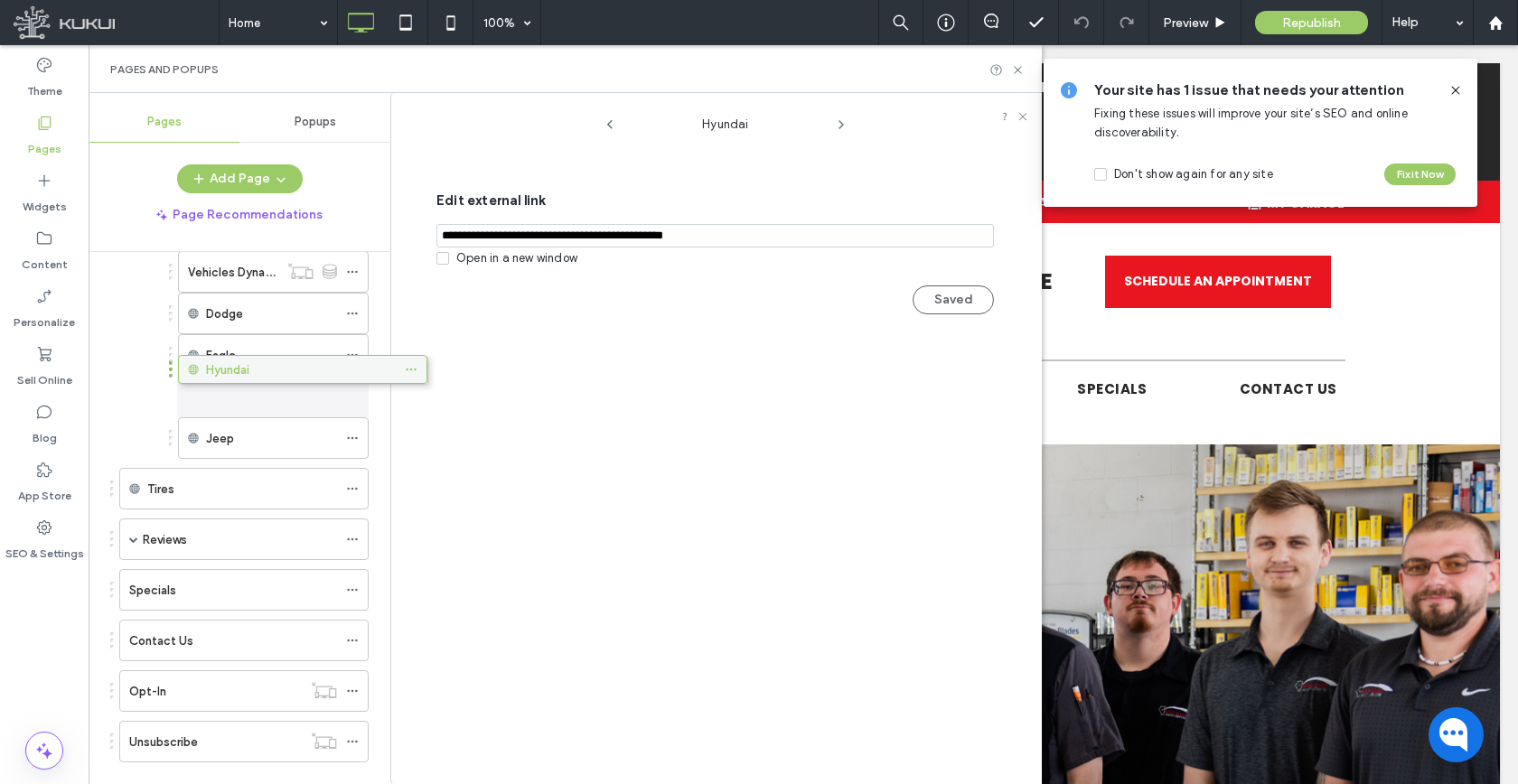
drag, startPoint x: 233, startPoint y: 751, endPoint x: 292, endPoint y: 377, distance: 378.6
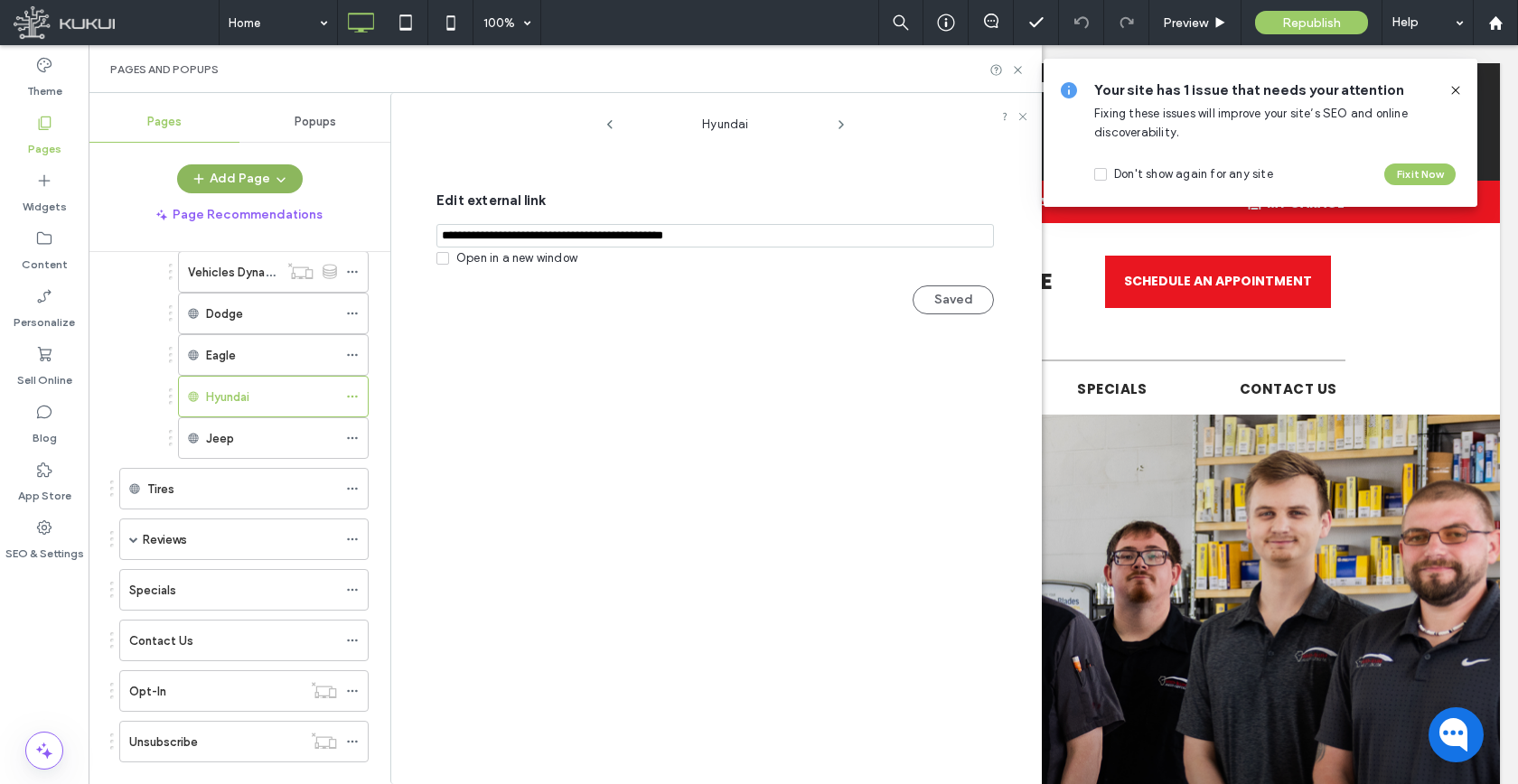
click at [273, 190] on span "button" at bounding box center [279, 179] width 18 height 27
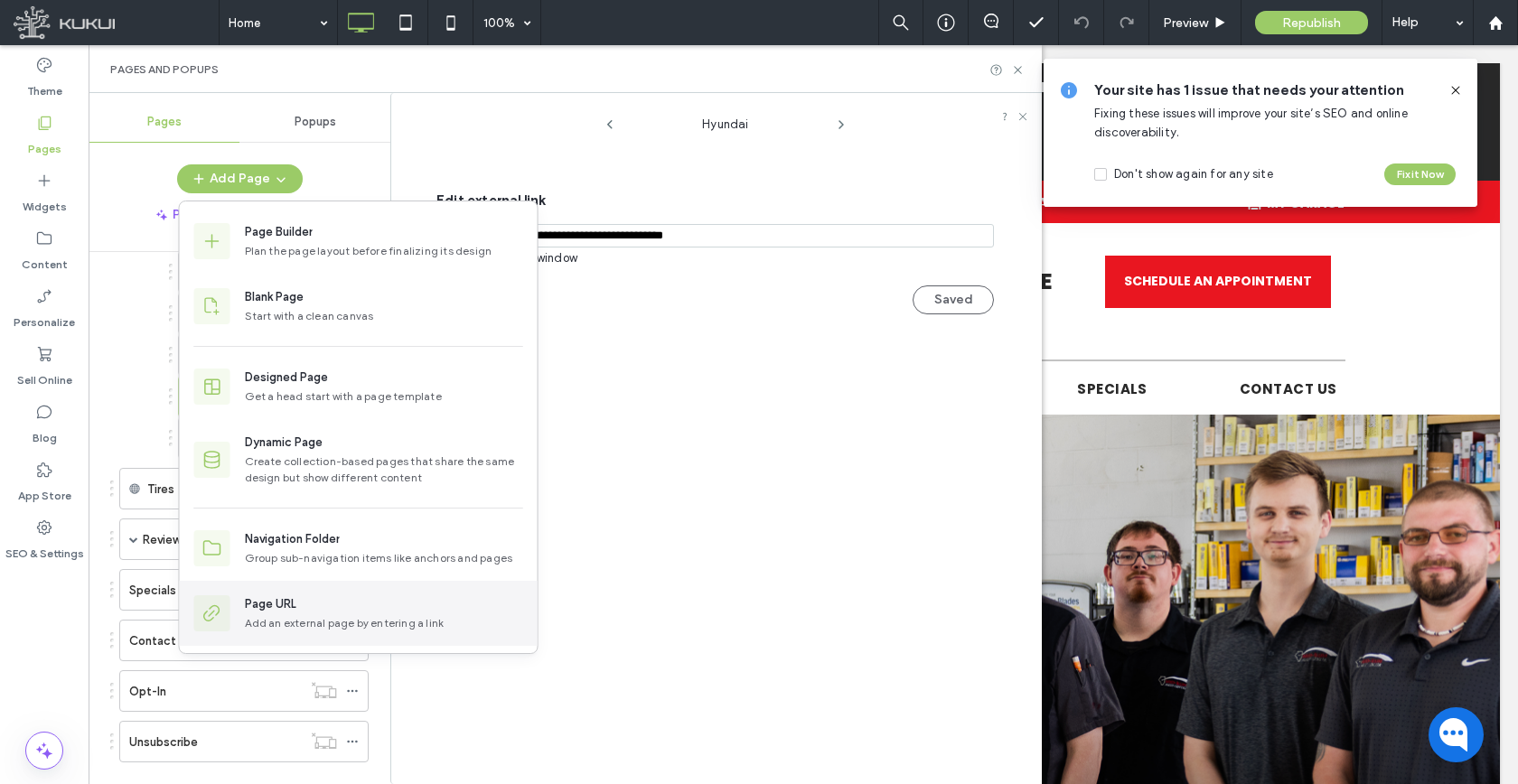
click at [273, 618] on div "Add an external page by entering a link" at bounding box center [384, 623] width 278 height 16
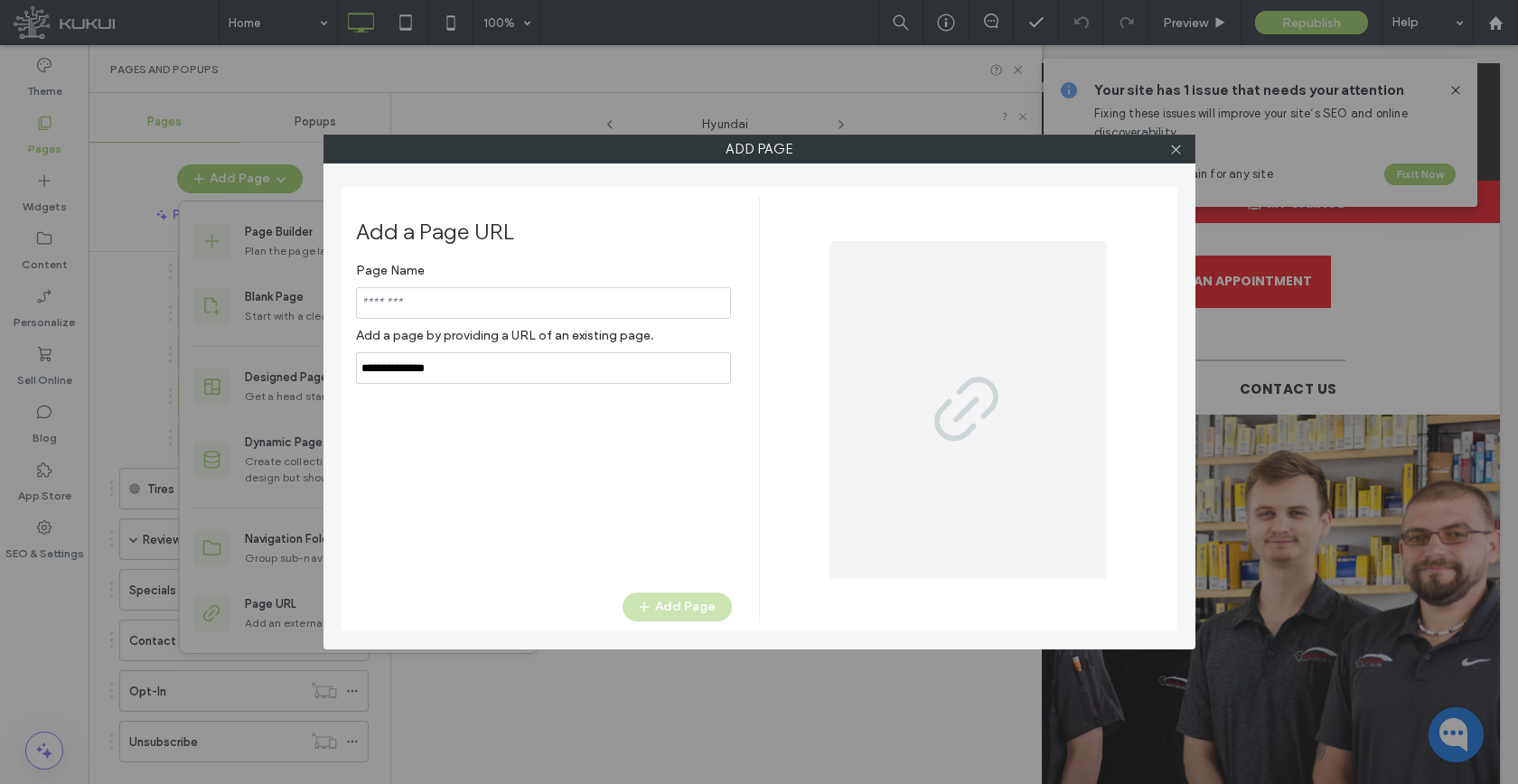
click at [452, 360] on div "Page Name Add a page by providing a URL of an existing page." at bounding box center [543, 318] width 376 height 130
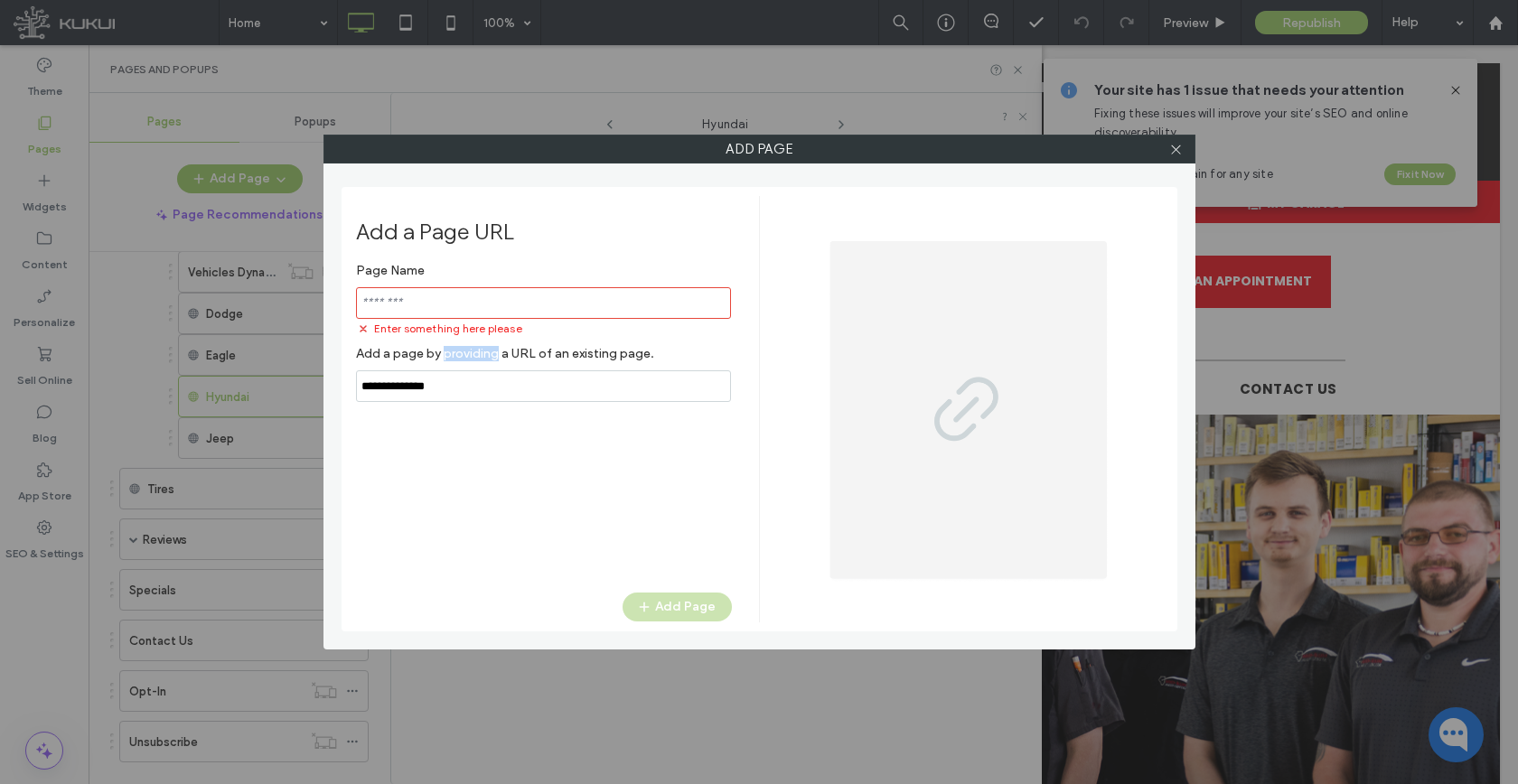
click at [452, 360] on label "Add a page by providing a URL of an existing page." at bounding box center [543, 353] width 376 height 34
click at [451, 393] on input "notEmpty,url" at bounding box center [543, 386] width 375 height 32
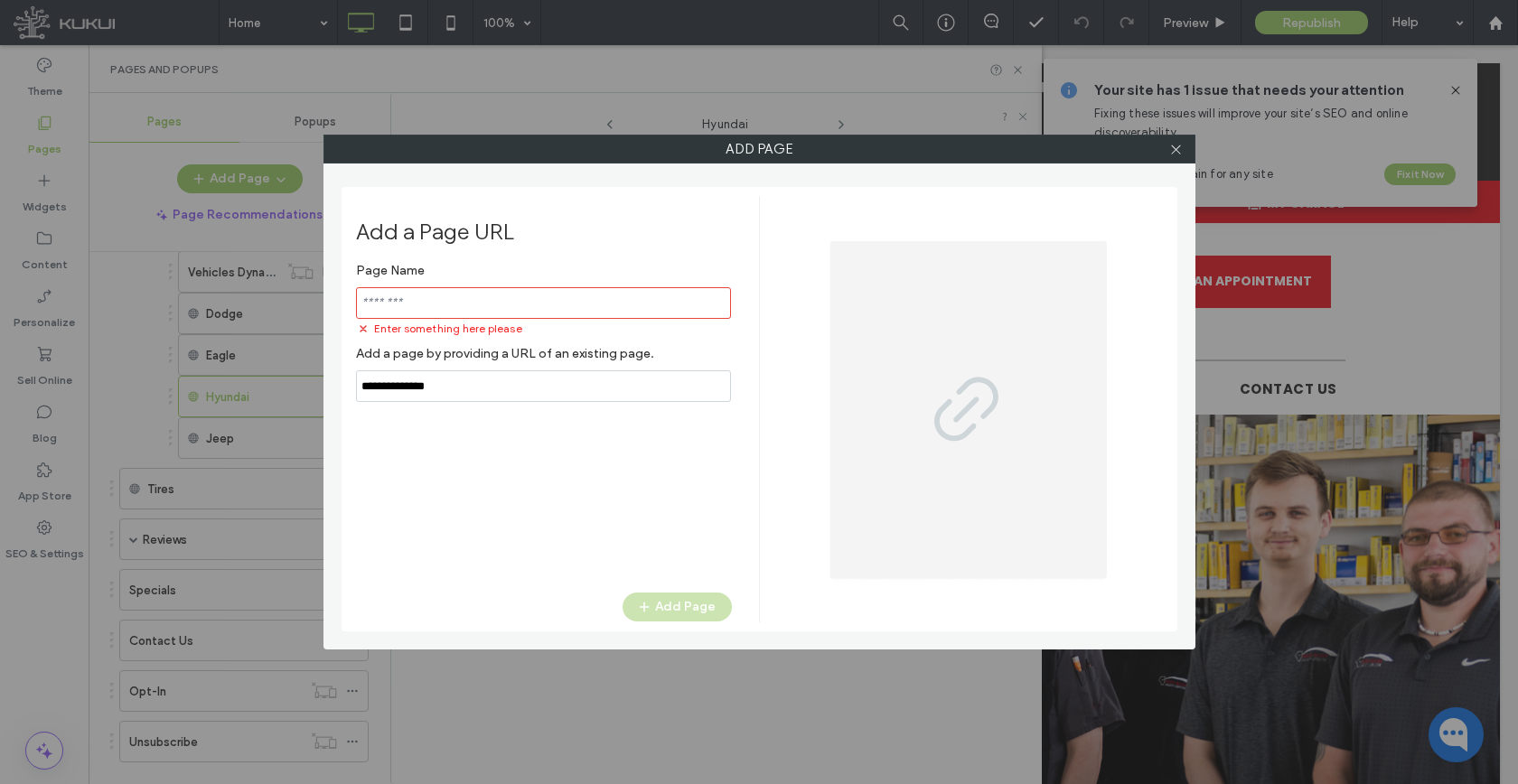
paste input "**********"
type input "**********"
click at [458, 308] on input "notEmpty" at bounding box center [543, 303] width 375 height 32
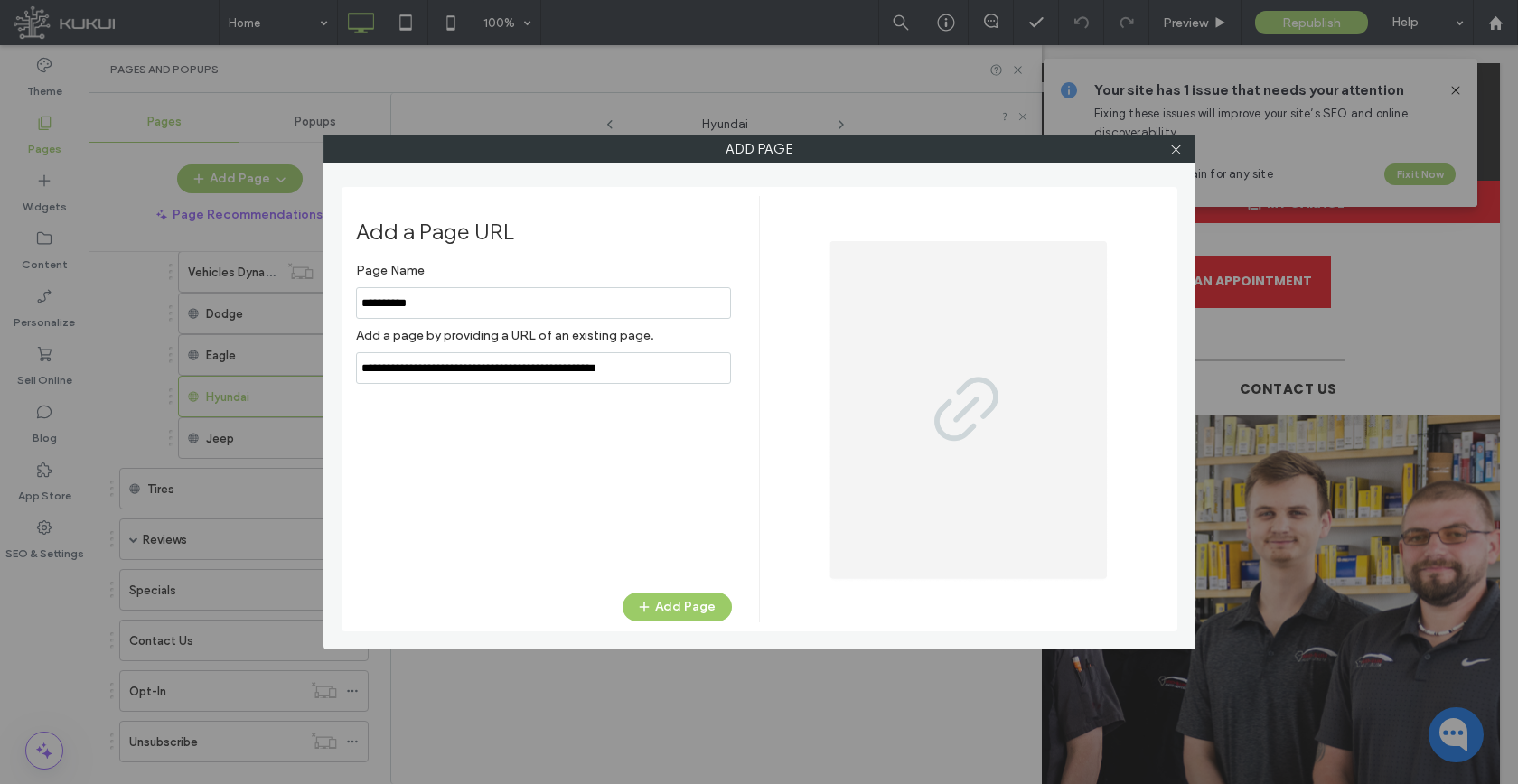
type input "**********"
click at [684, 585] on div "Add a Page URL Page Name Add a page by providing a URL of an existing page. Add…" at bounding box center [557, 409] width 403 height 427
click at [683, 607] on button "Add Page" at bounding box center [677, 608] width 109 height 29
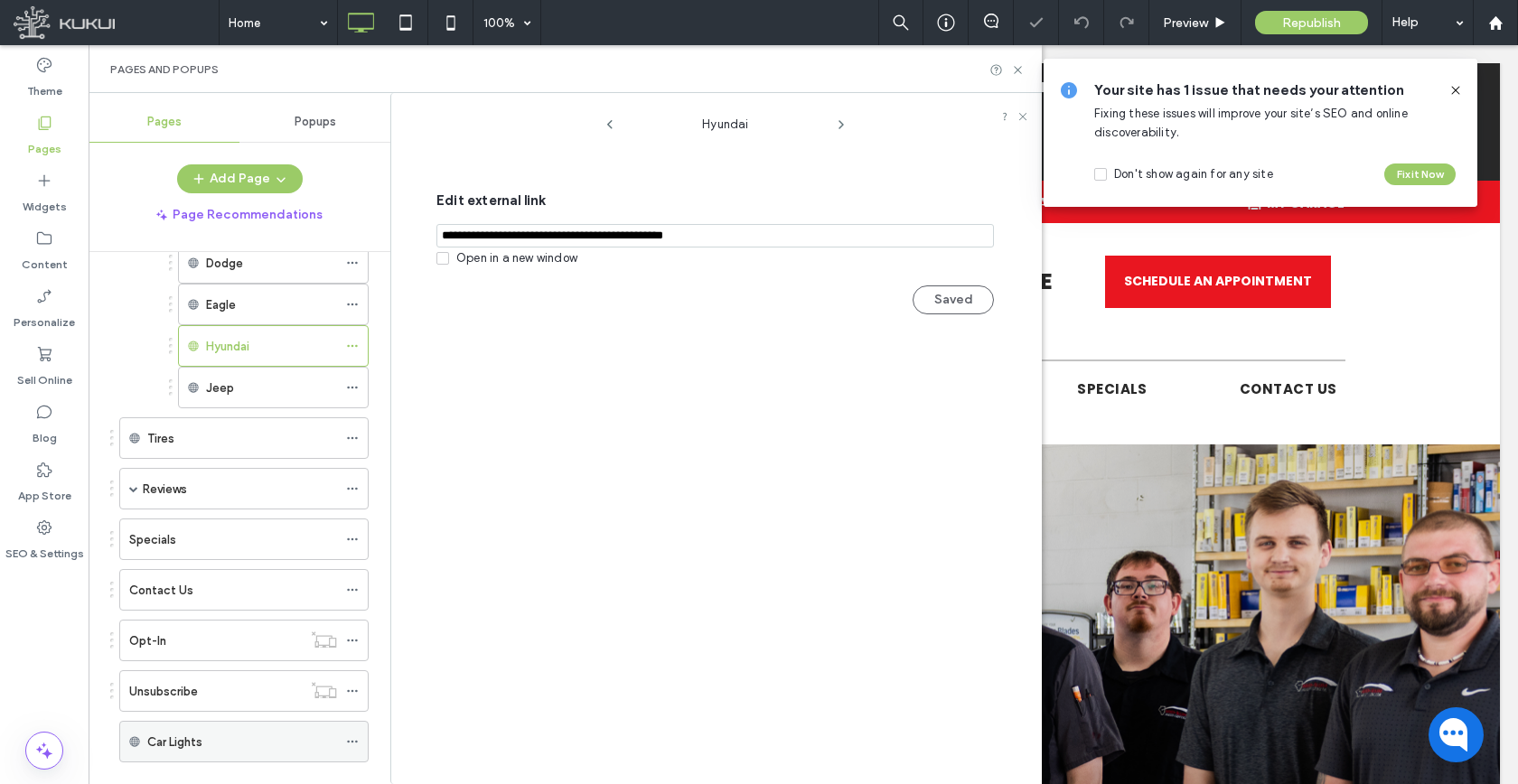
scroll to position [631, 0]
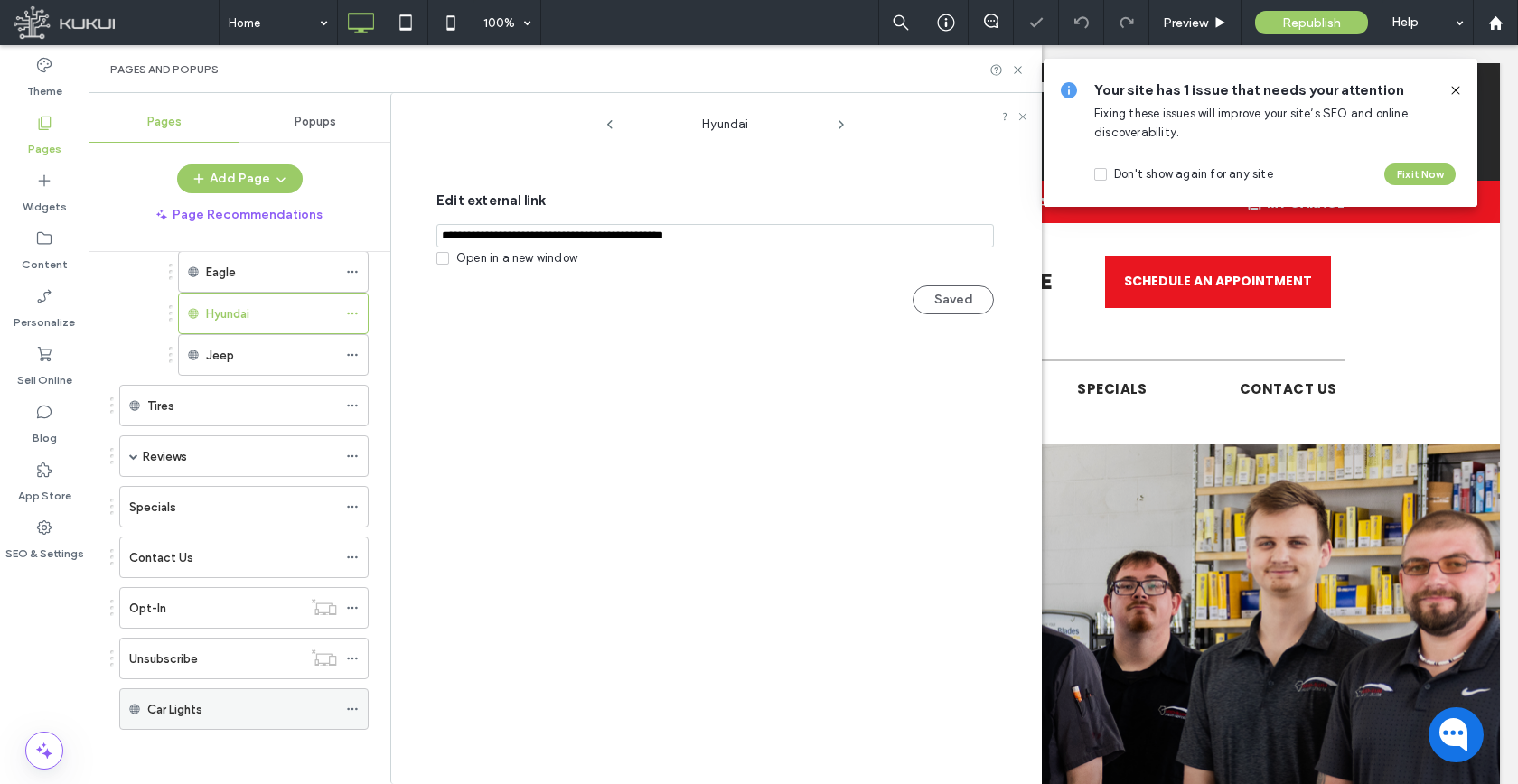
click at [353, 706] on icon at bounding box center [352, 709] width 13 height 13
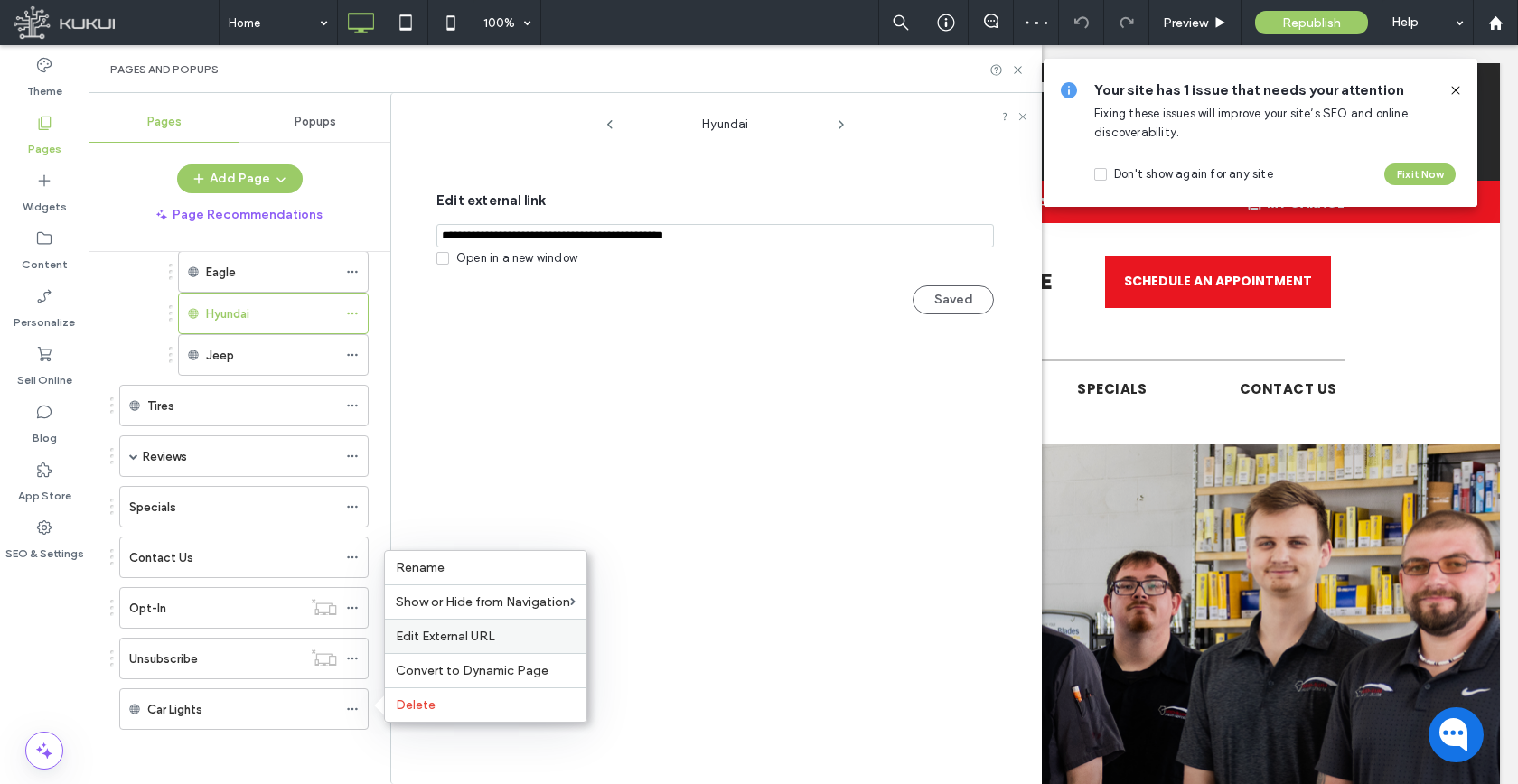
click at [435, 637] on span "Edit External URL" at bounding box center [445, 636] width 99 height 15
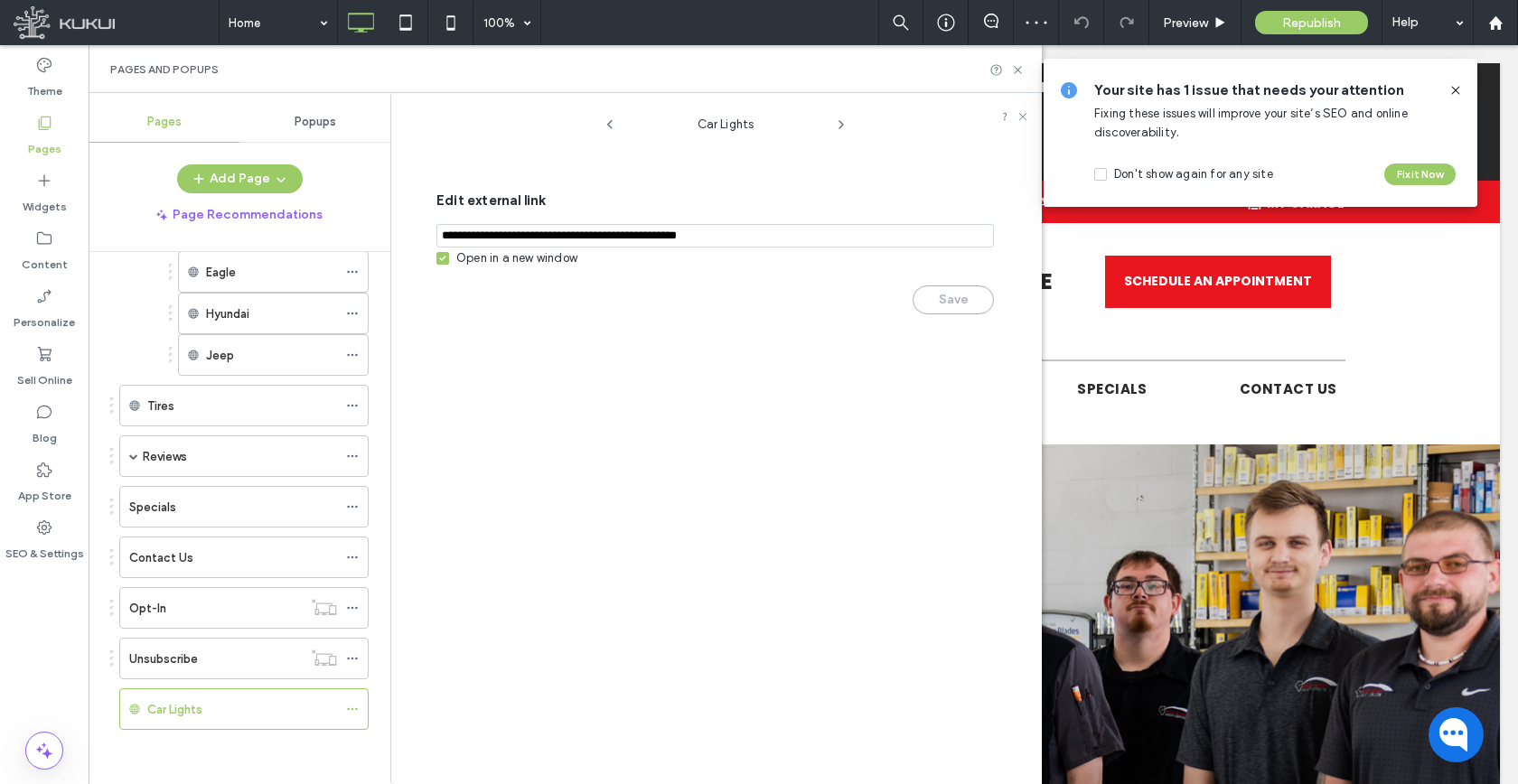
click at [510, 267] on div "Open in a new window" at bounding box center [517, 258] width 121 height 18
click at [527, 267] on div "Open in a new window" at bounding box center [517, 258] width 121 height 18
click at [578, 272] on div "Save" at bounding box center [715, 291] width 558 height 47
click at [561, 255] on div "Open in a new window" at bounding box center [517, 258] width 121 height 18
click at [945, 300] on button "Save" at bounding box center [952, 300] width 81 height 29
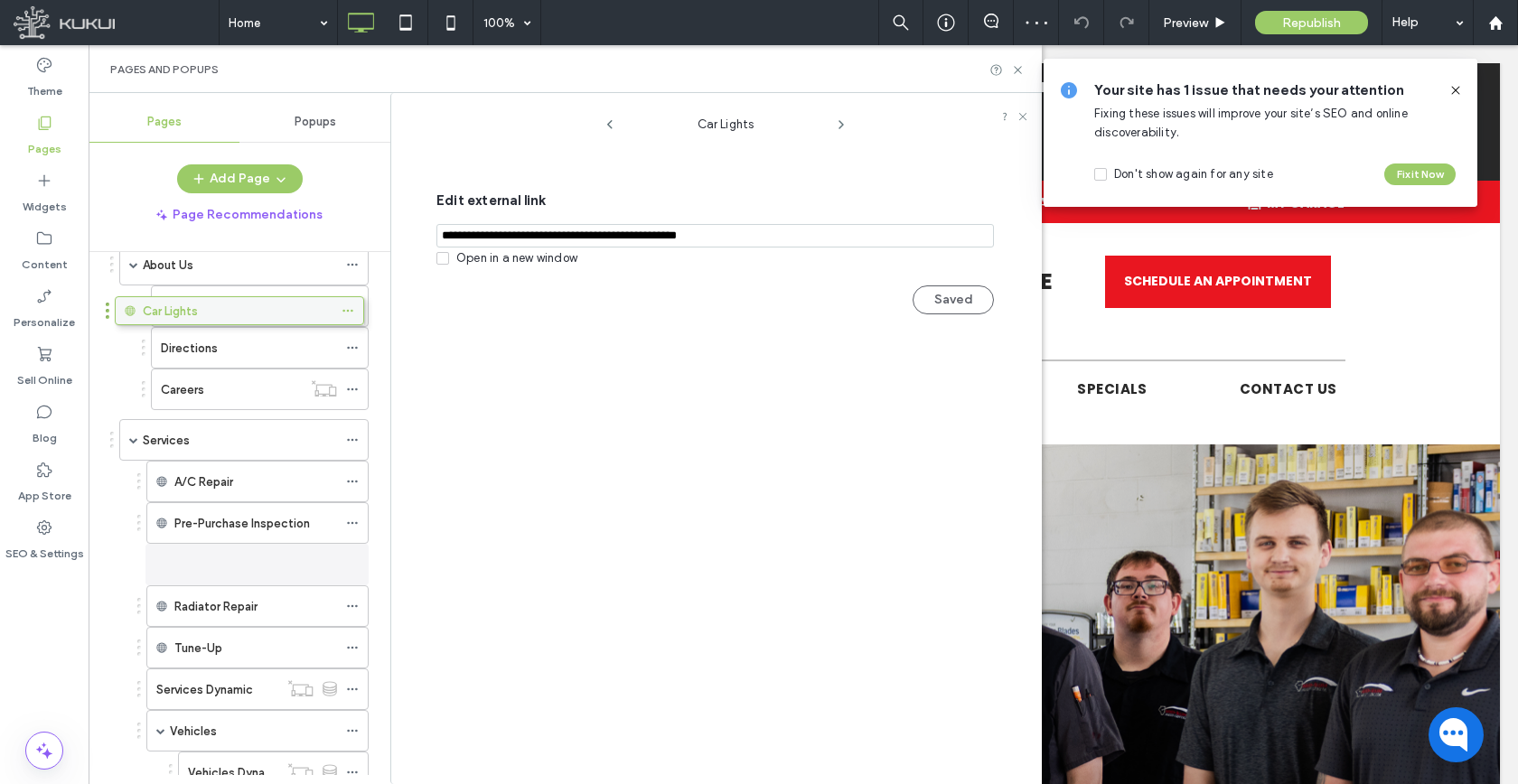
scroll to position [54, 0]
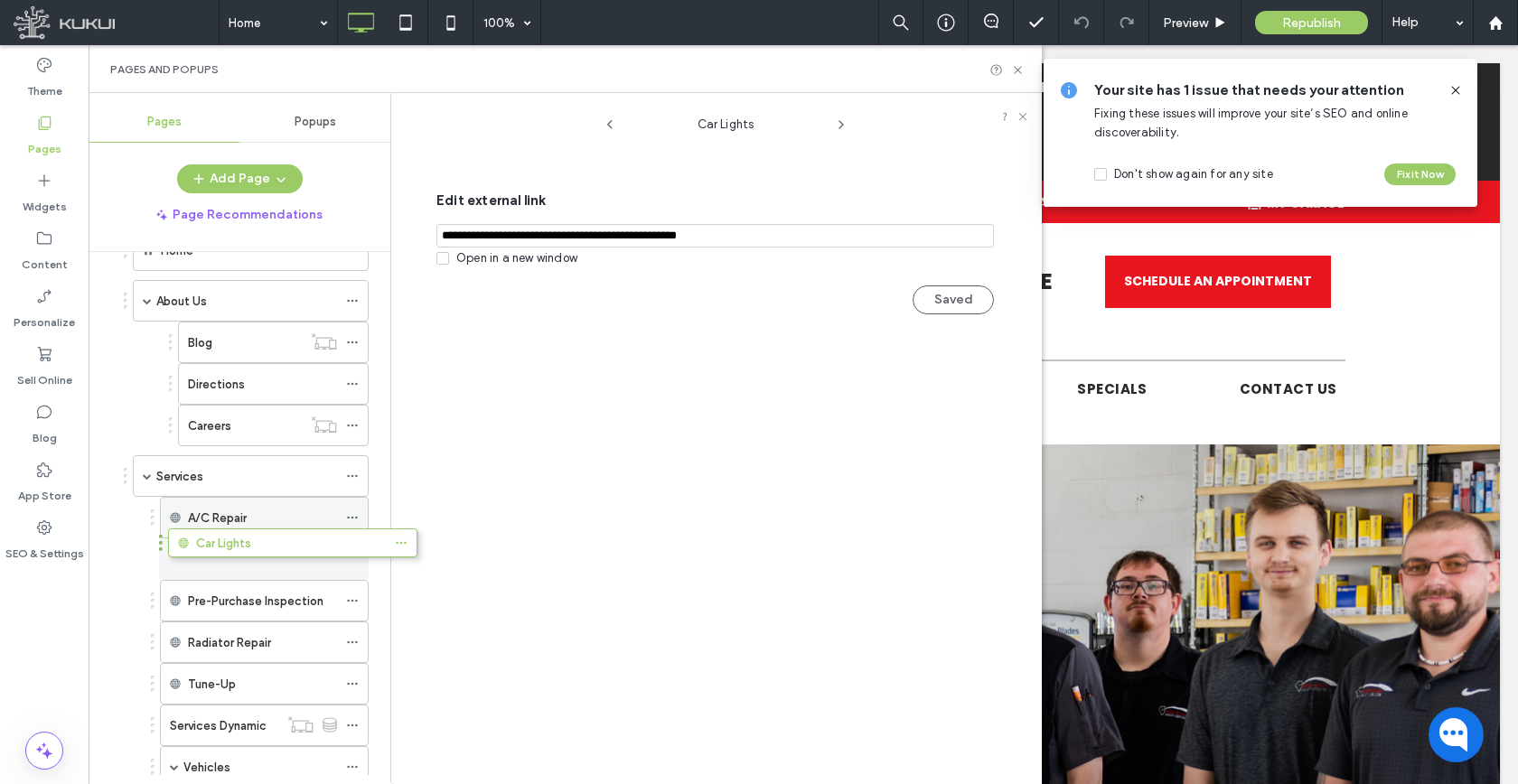
drag, startPoint x: 266, startPoint y: 702, endPoint x: 311, endPoint y: 536, distance: 172.0
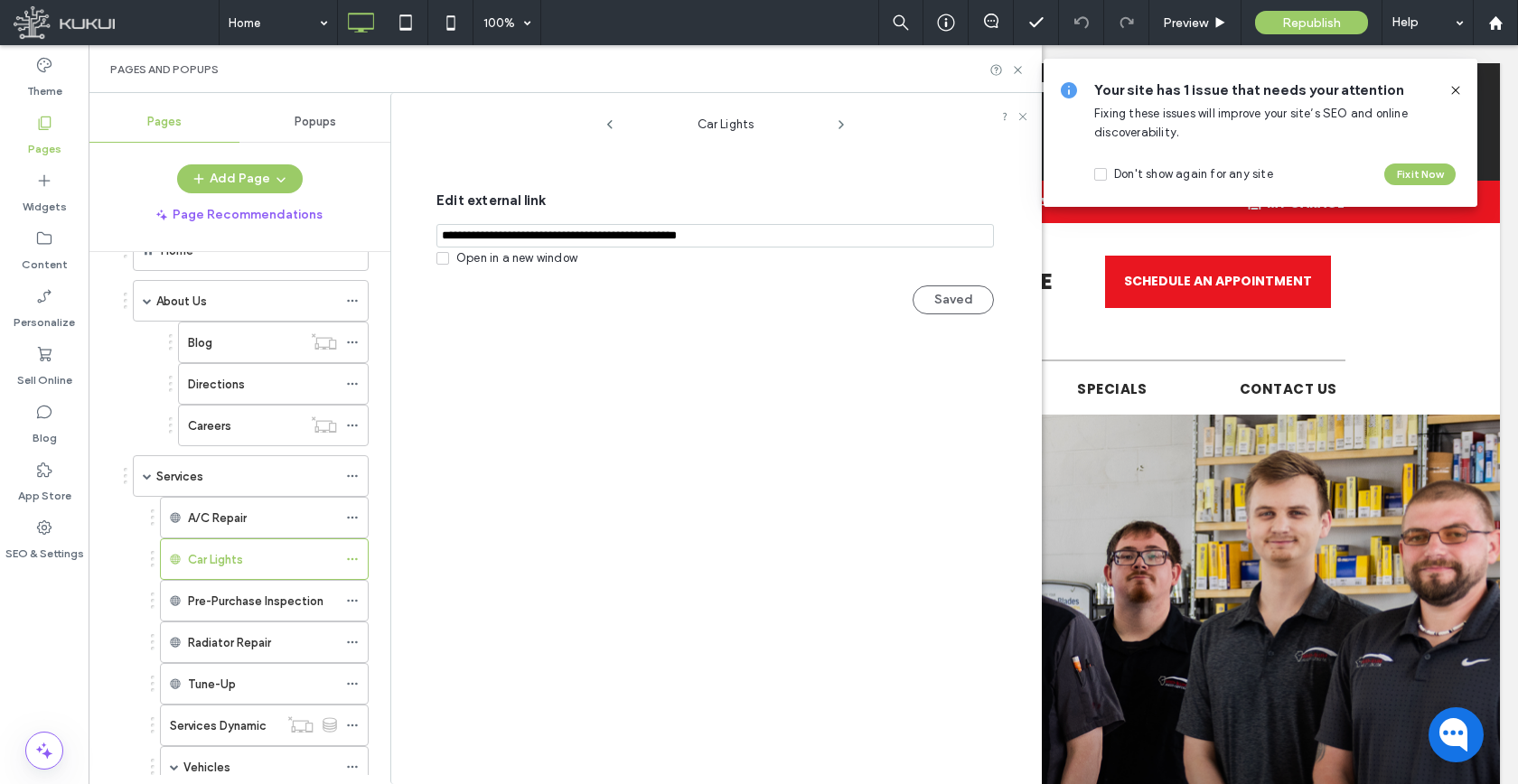
click at [234, 197] on div "Add Page Page Recommendations" at bounding box center [239, 197] width 302 height 65
click at [234, 190] on button "Add Page" at bounding box center [240, 179] width 126 height 29
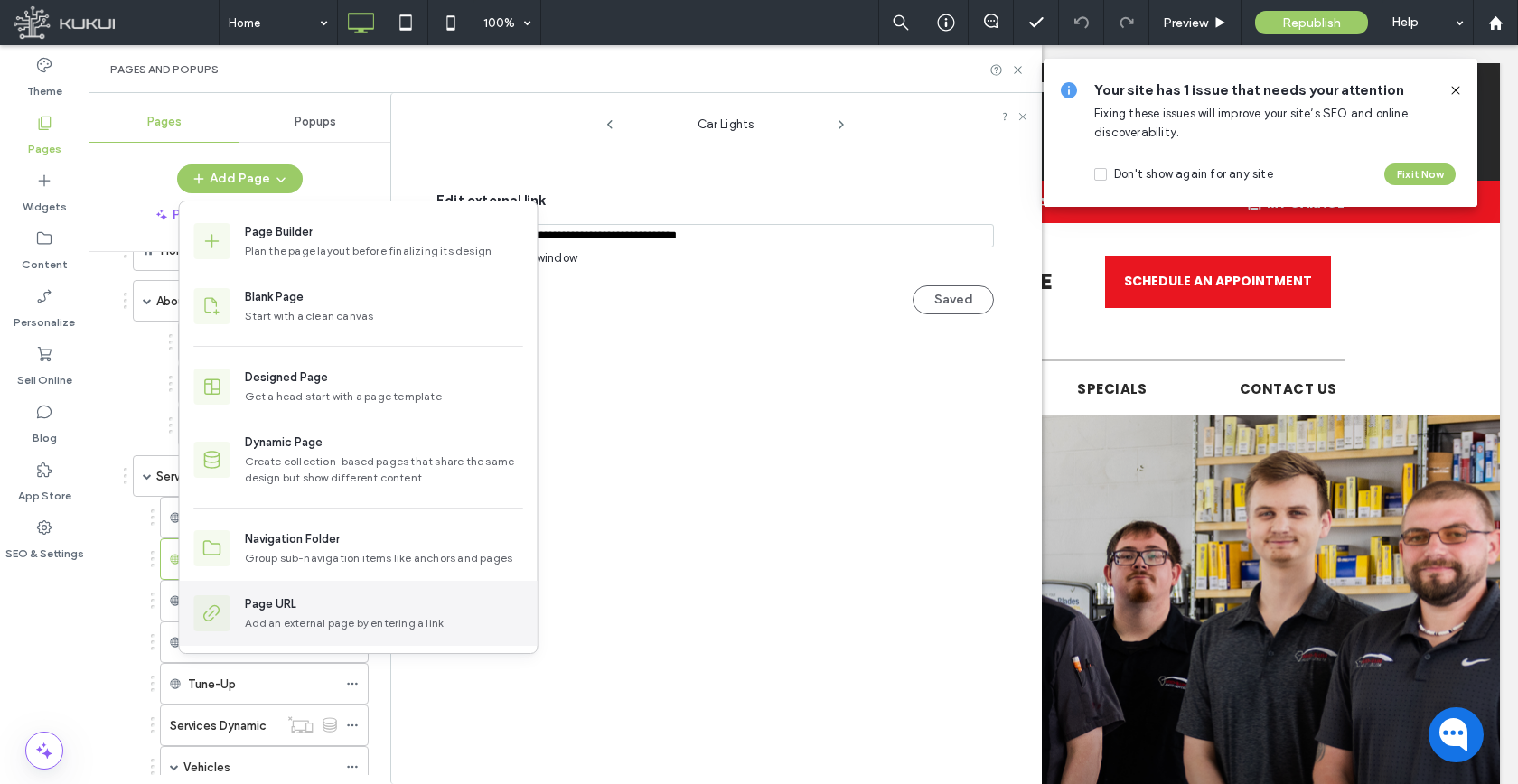
click at [256, 608] on div "Page URL" at bounding box center [270, 605] width 52 height 18
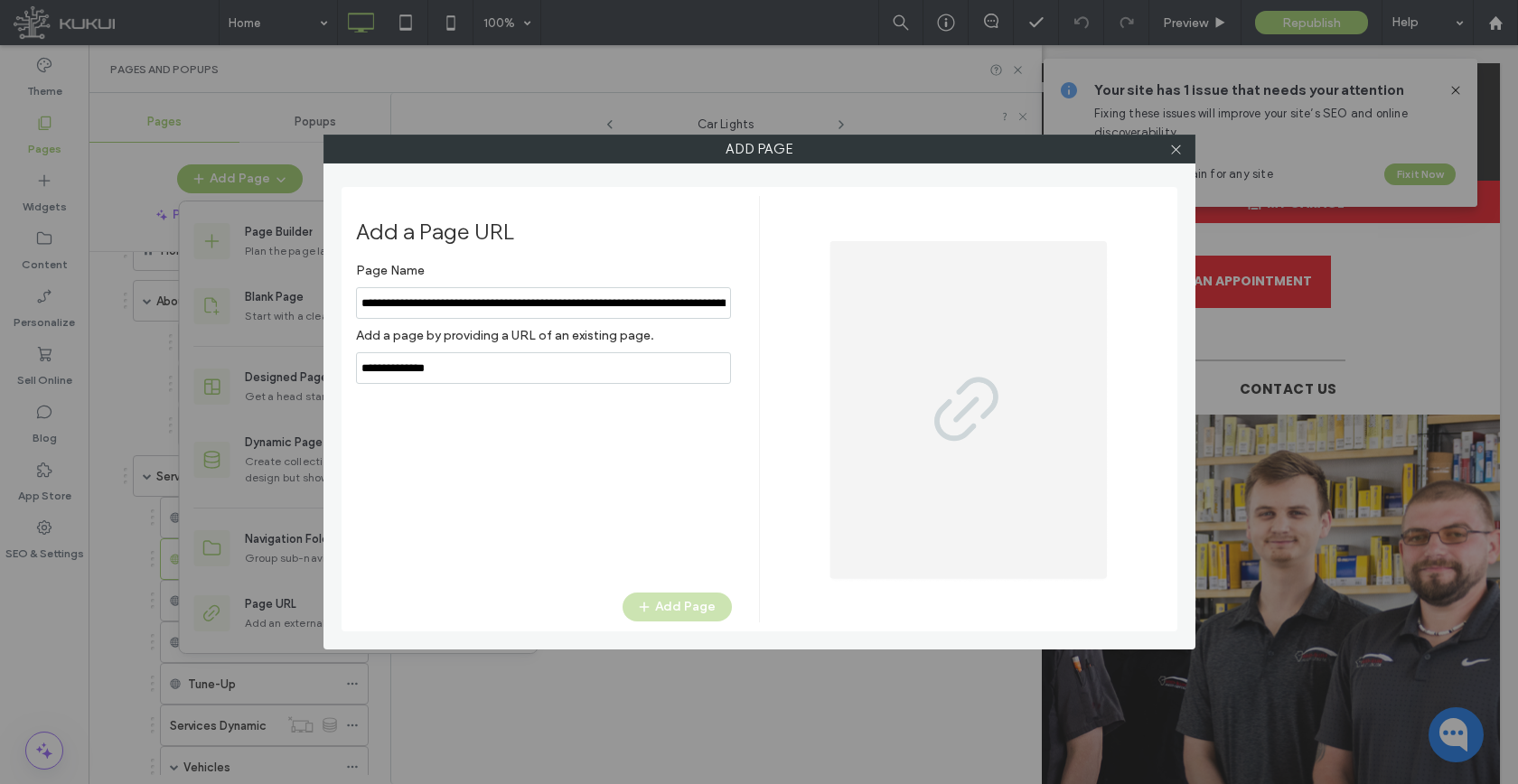
scroll to position [0, 153]
type input "**********"
click at [462, 376] on input "notEmpty,url" at bounding box center [543, 367] width 375 height 32
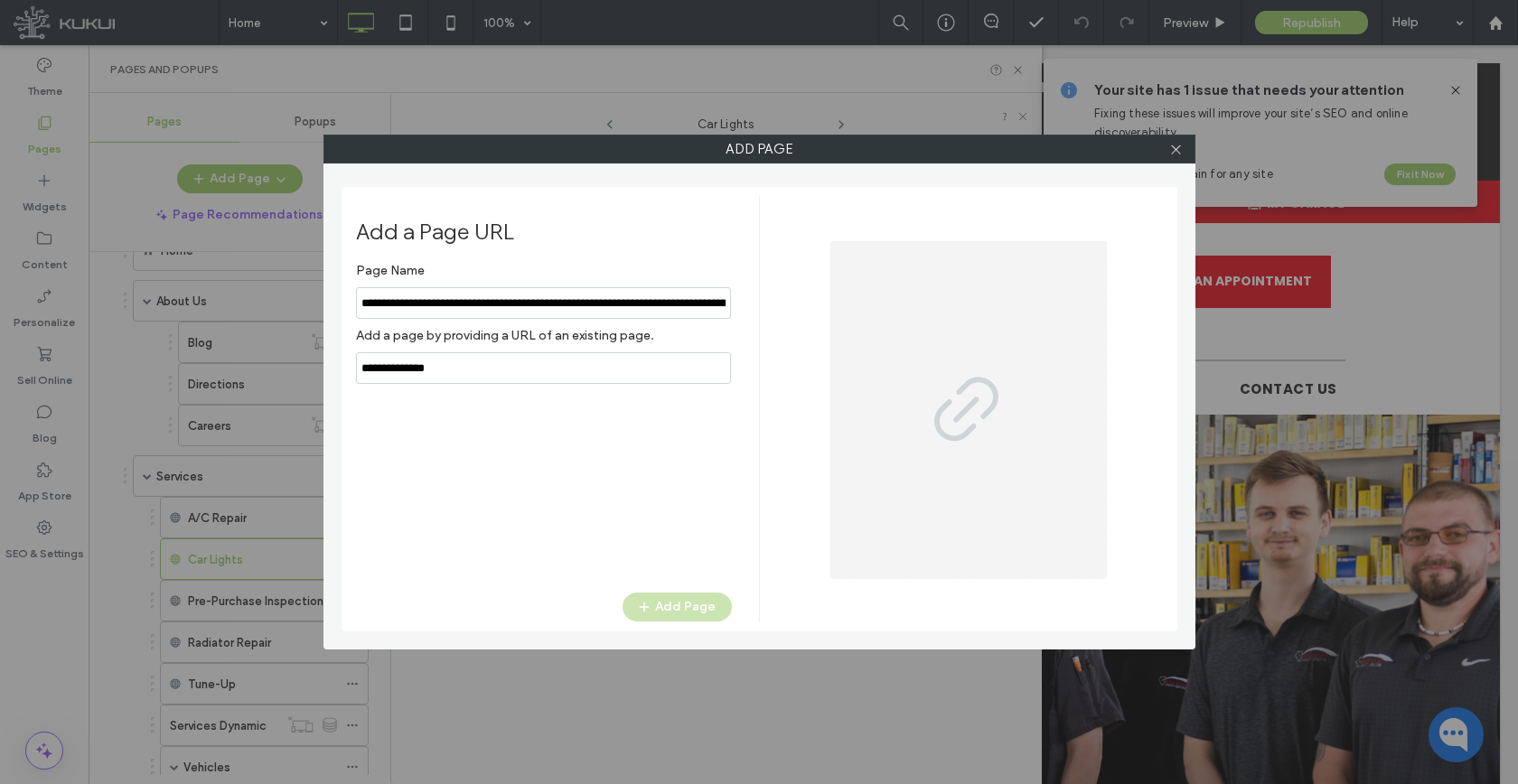
click at [462, 376] on input "notEmpty,url" at bounding box center [543, 367] width 375 height 32
paste input "**********"
type input "**********"
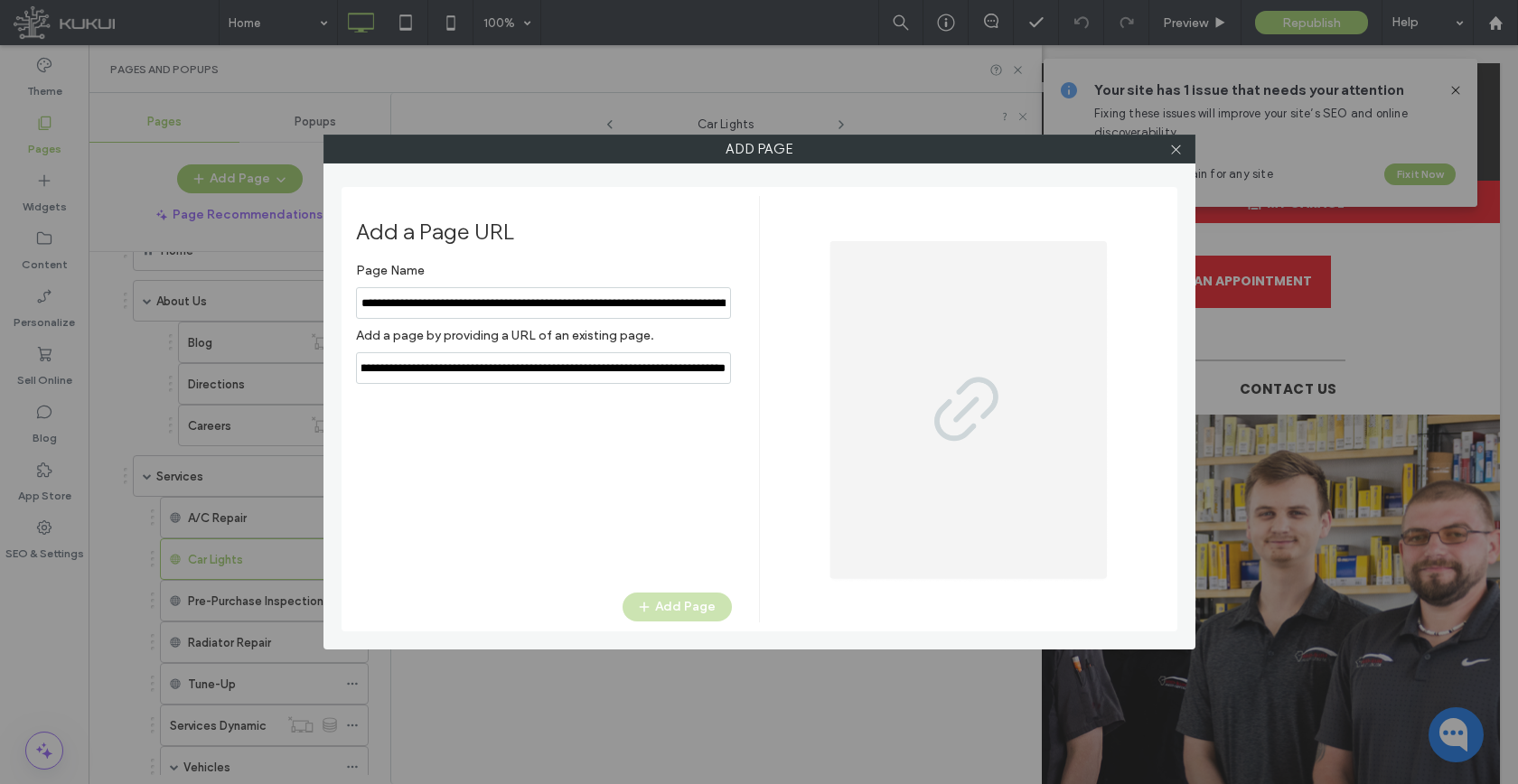
click at [474, 314] on input "notEmpty" at bounding box center [543, 303] width 375 height 32
click at [474, 313] on input "notEmpty" at bounding box center [543, 303] width 375 height 32
type input "**********"
click at [648, 605] on icon "button" at bounding box center [644, 608] width 15 height 15
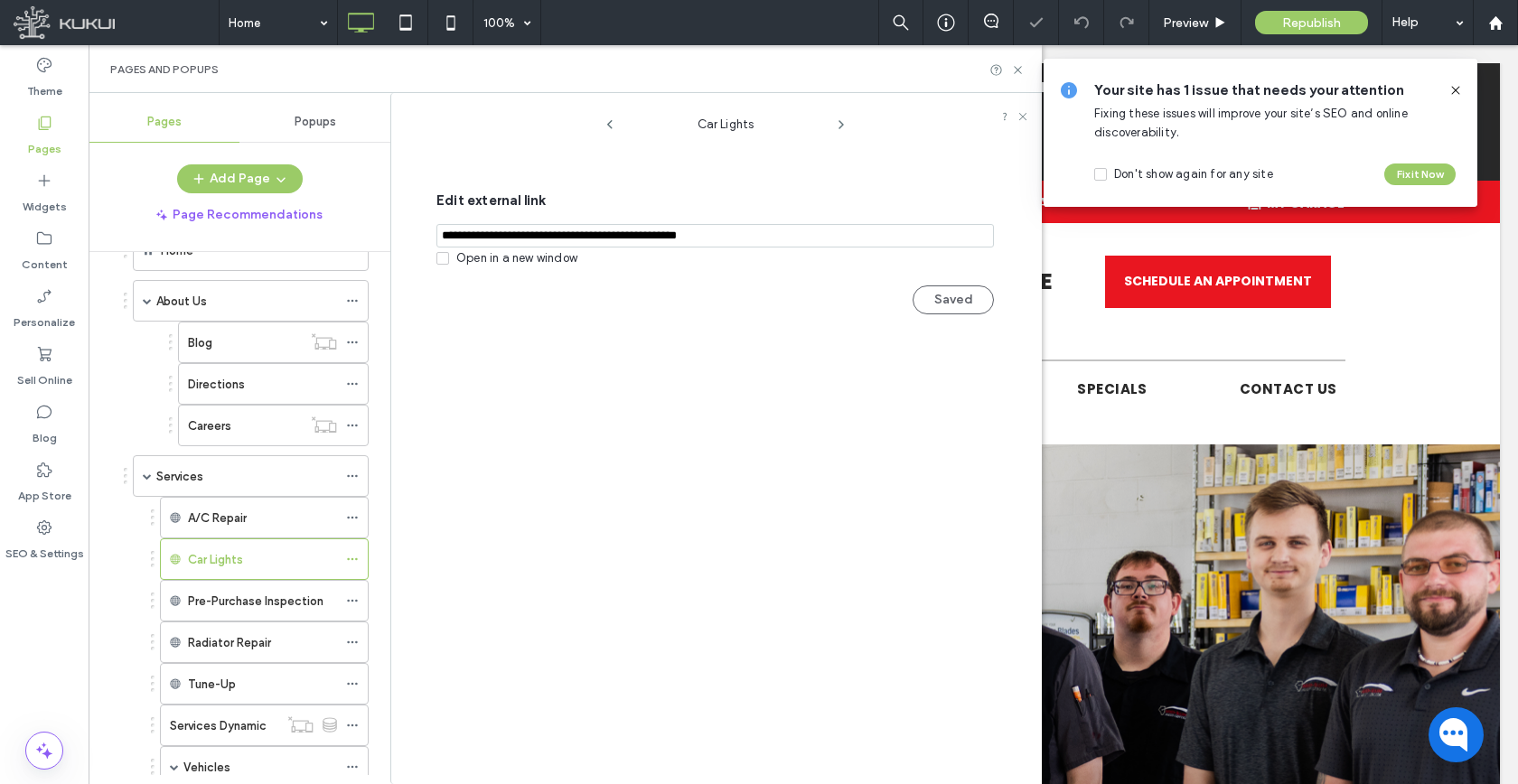
scroll to position [673, 0]
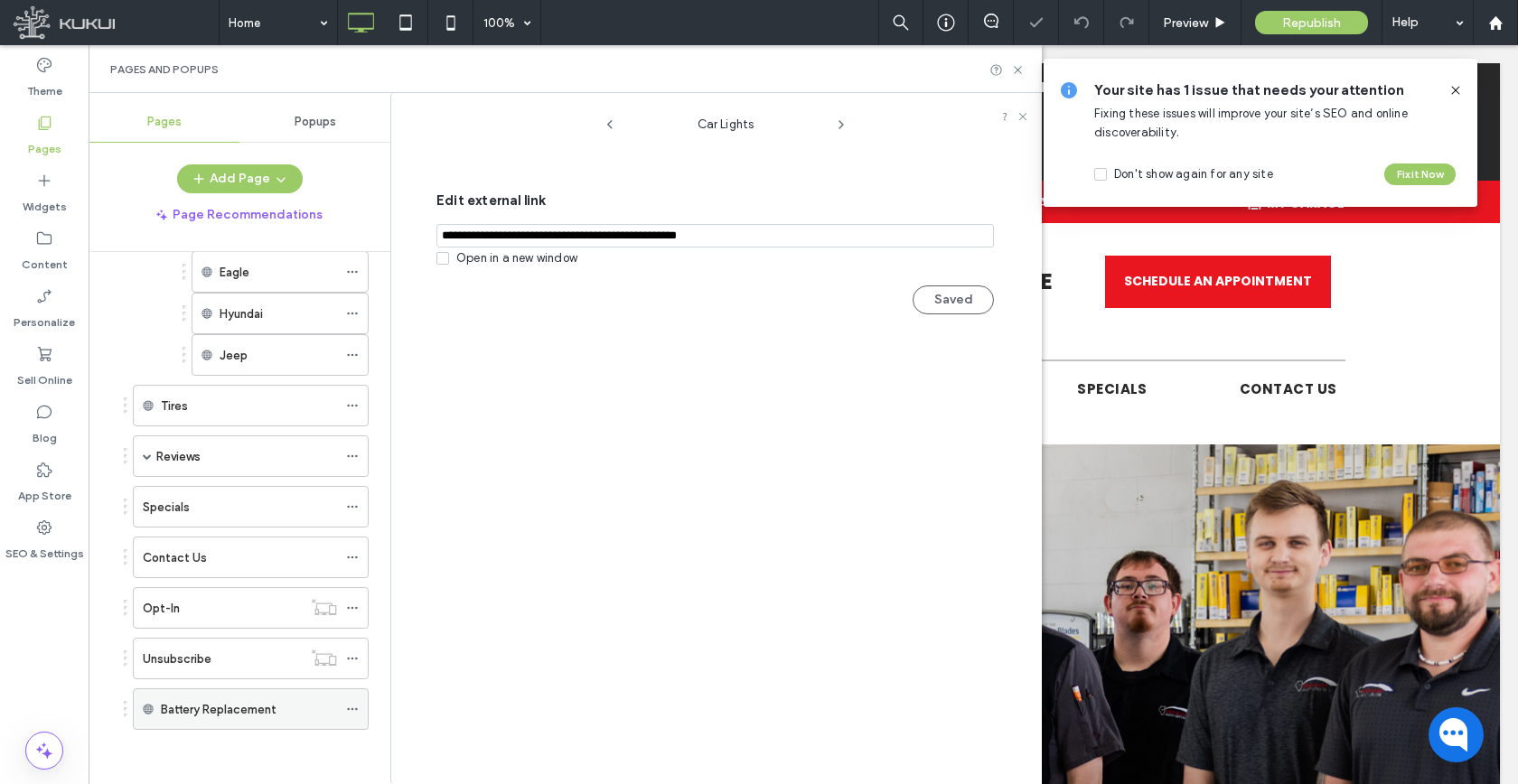
click at [350, 713] on icon at bounding box center [352, 709] width 13 height 13
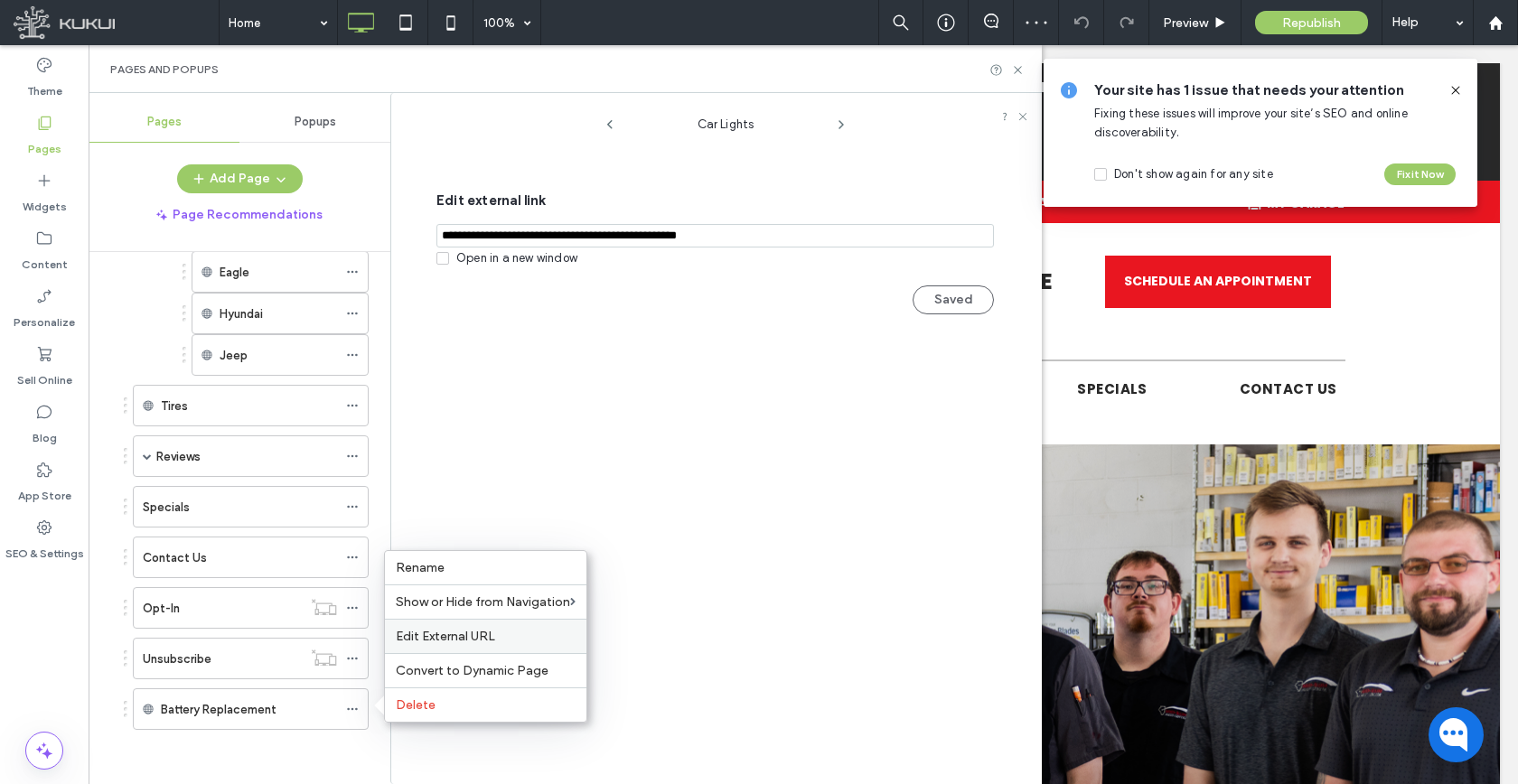
click at [463, 646] on div "Edit External URL" at bounding box center [485, 636] width 201 height 35
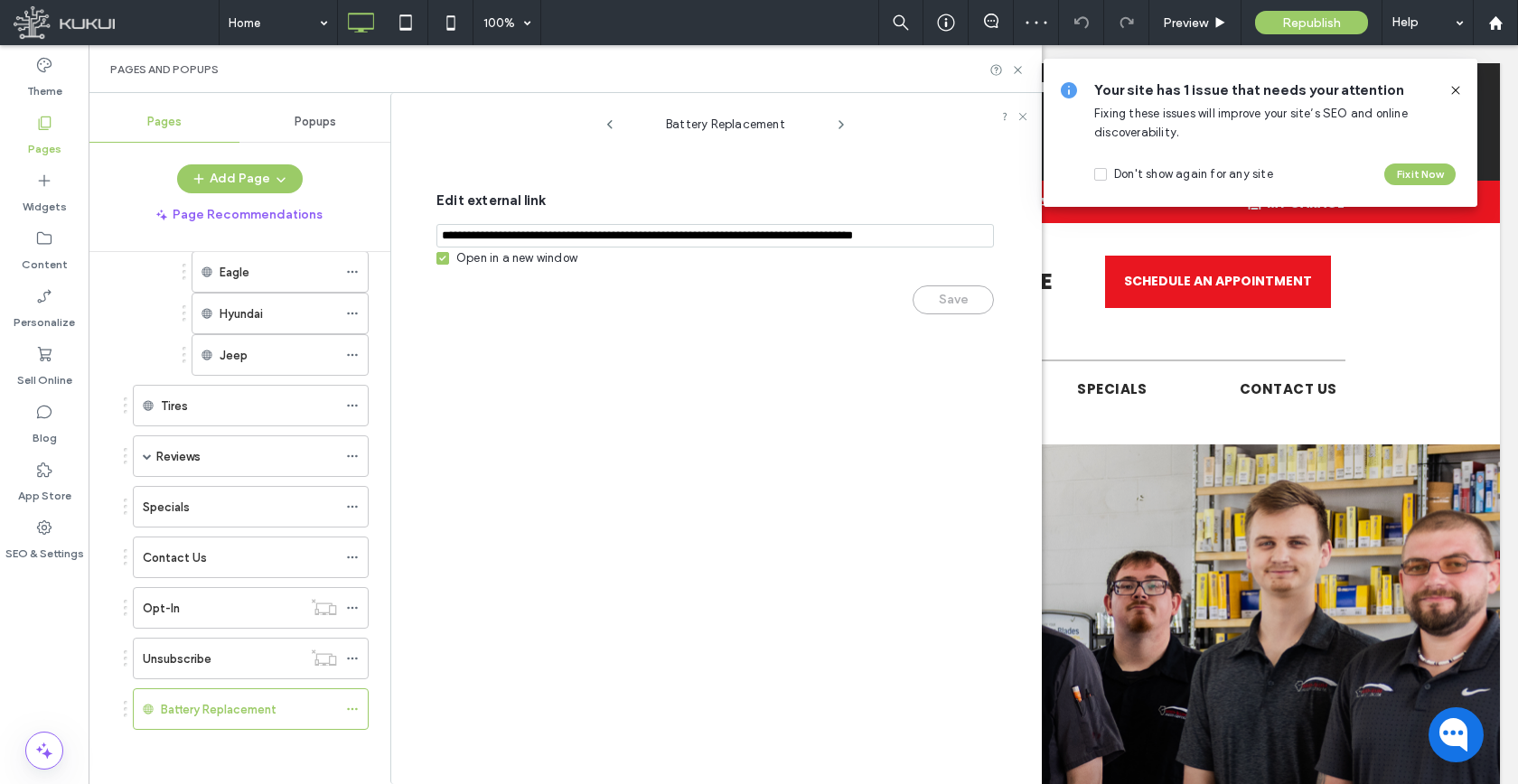
click at [523, 267] on div "Open in a new window" at bounding box center [517, 258] width 121 height 18
click at [982, 314] on button "Save" at bounding box center [952, 300] width 81 height 29
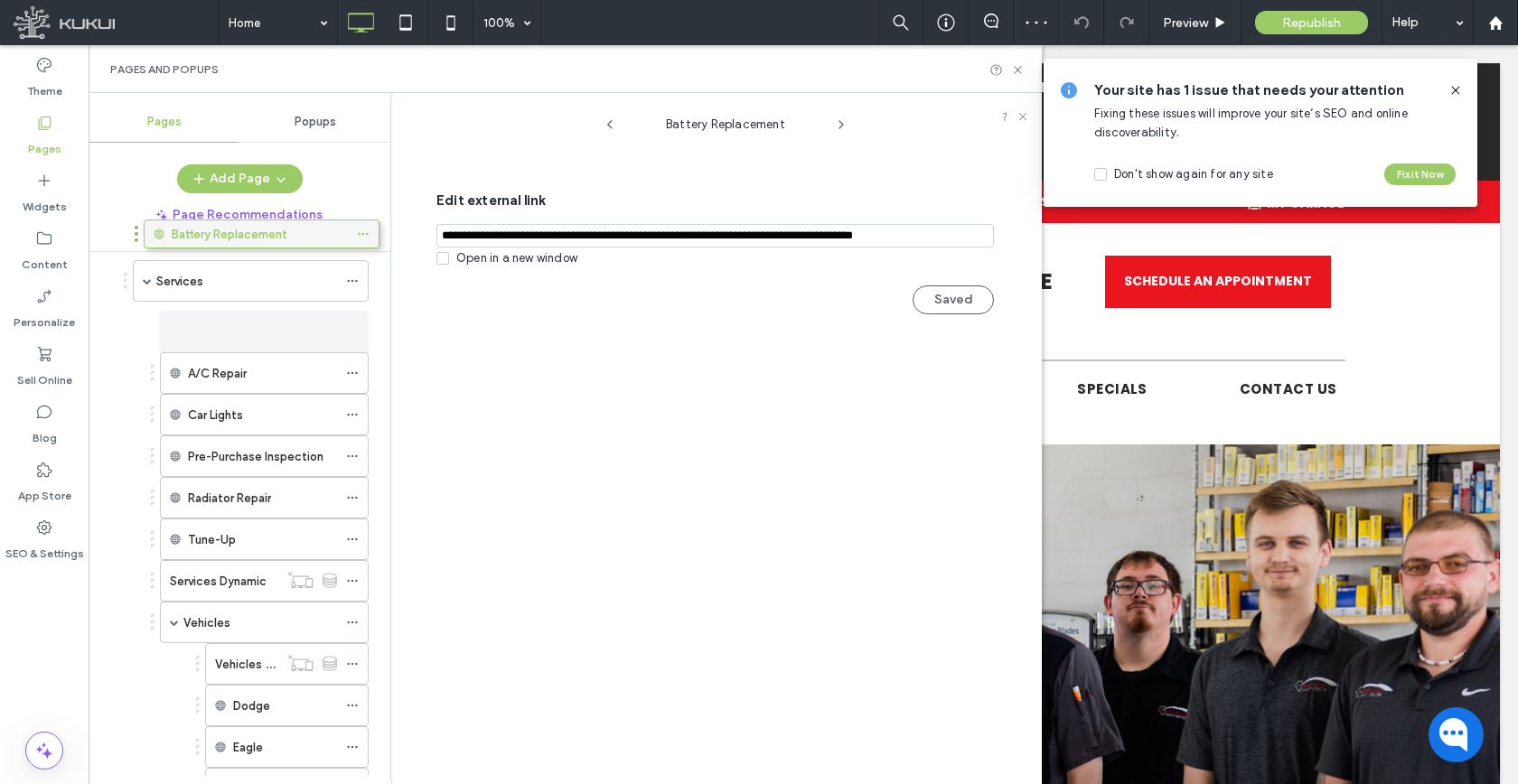
scroll to position [104, 0]
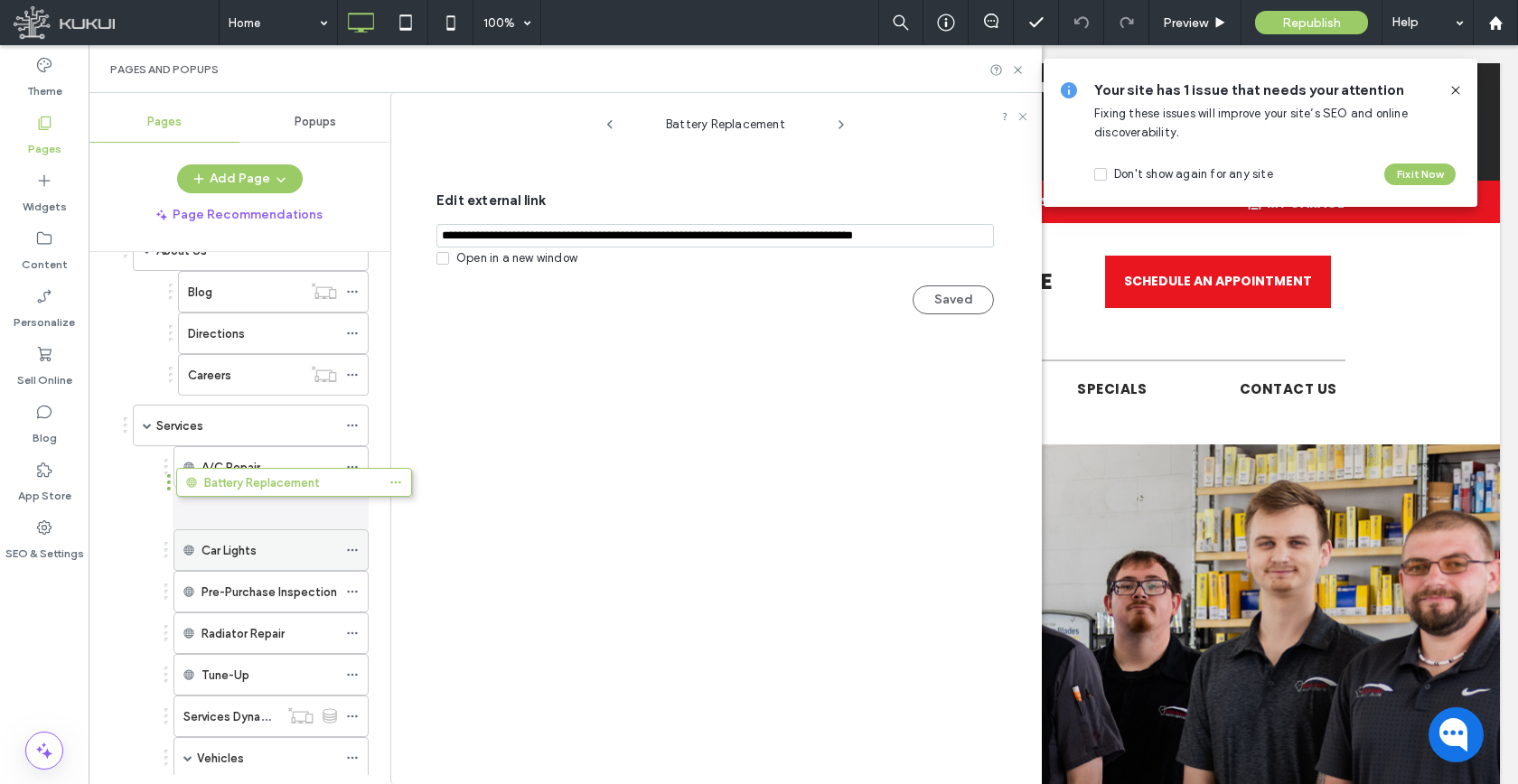
drag, startPoint x: 207, startPoint y: 715, endPoint x: 250, endPoint y: 503, distance: 216.3
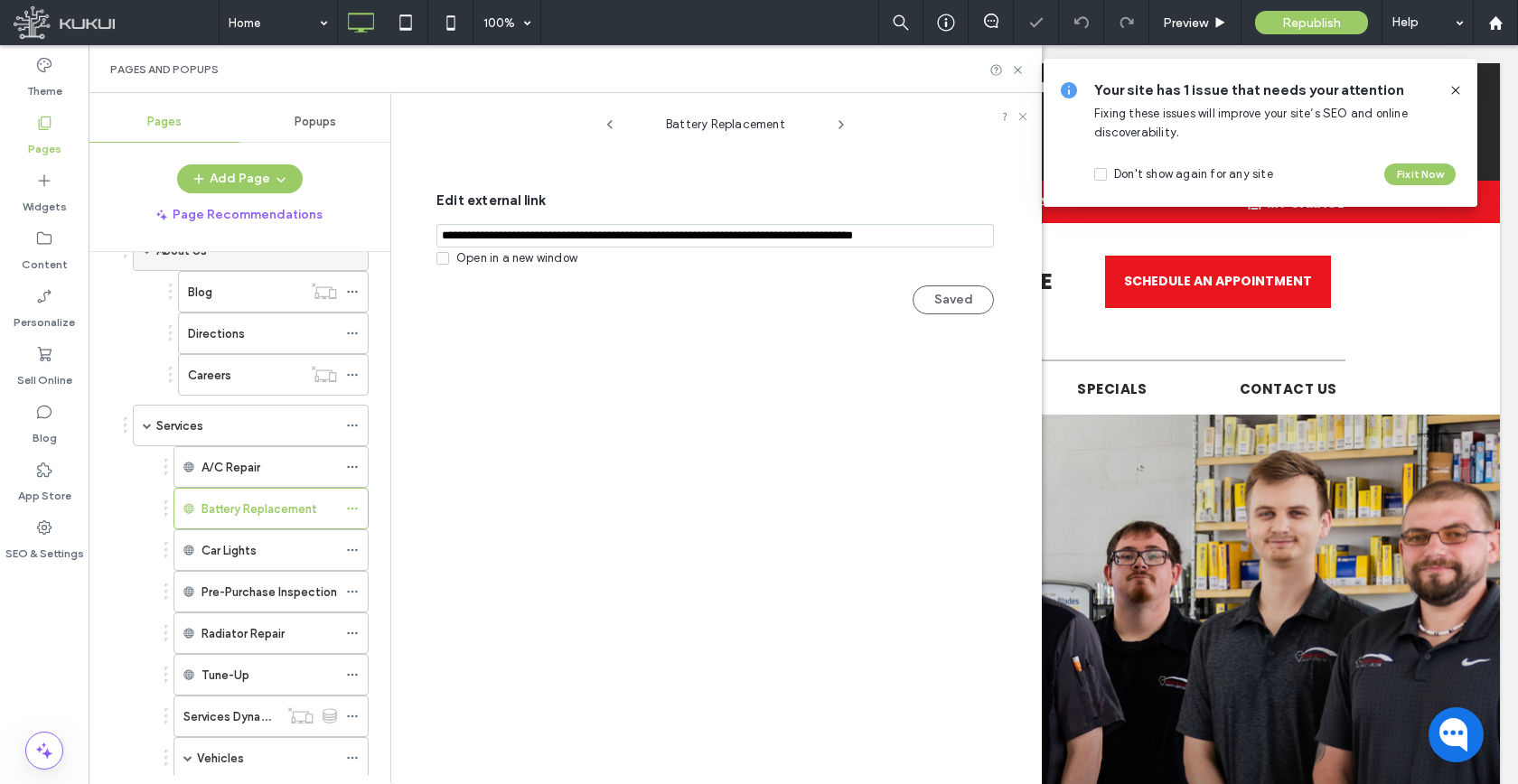
click at [143, 258] on span at bounding box center [147, 250] width 9 height 40
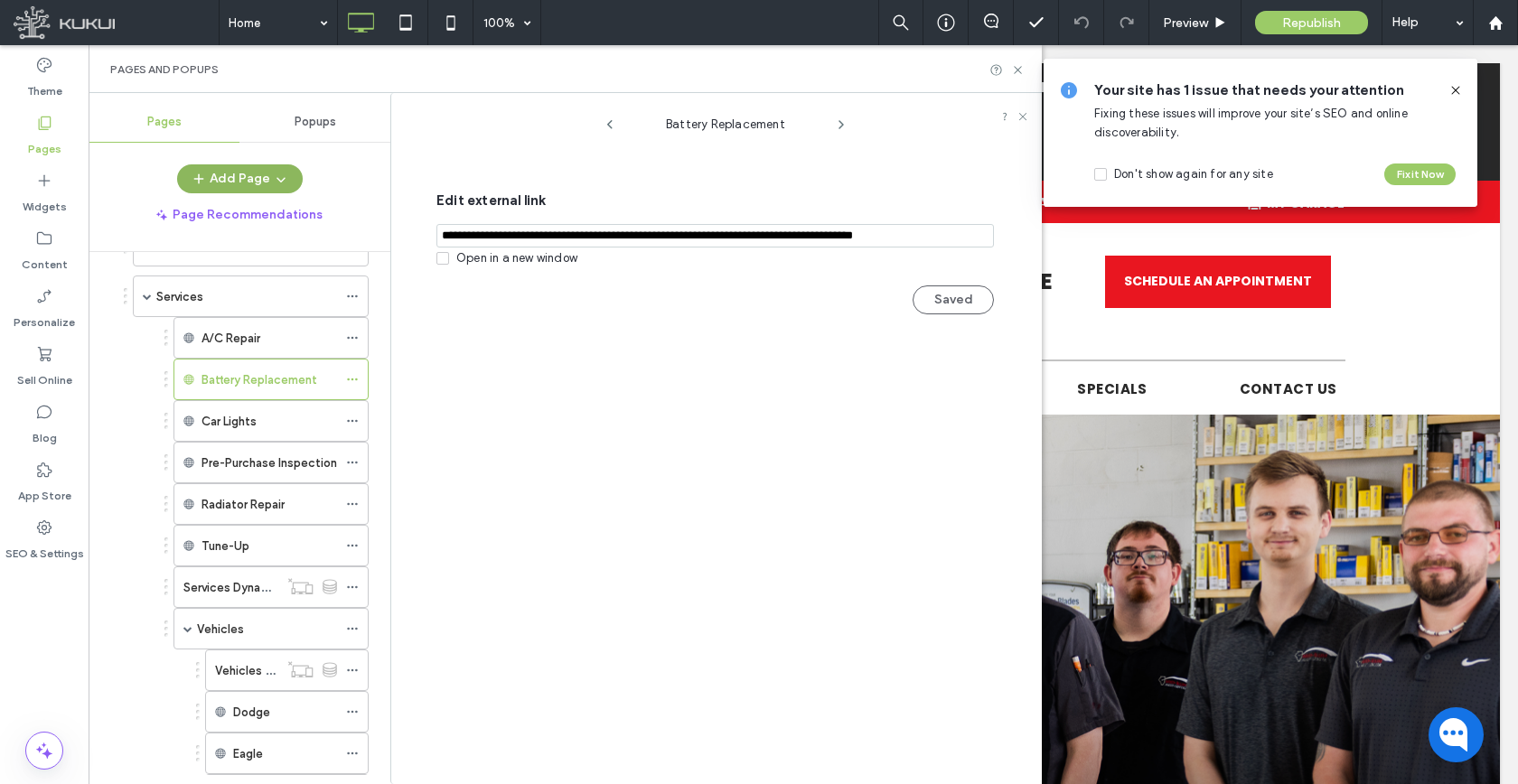
scroll to position [0, 0]
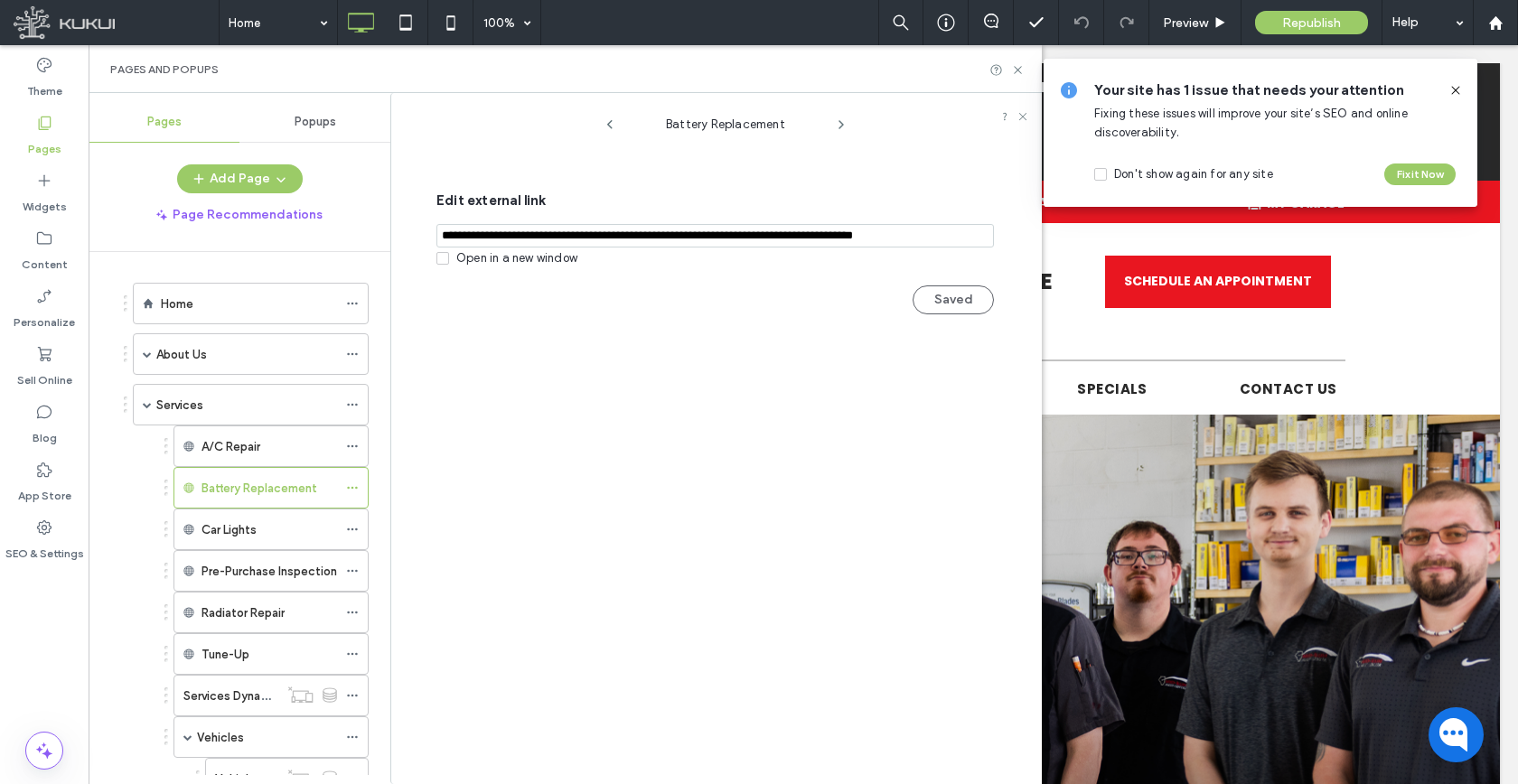
click at [236, 158] on div "Pages Popups Add Page Page Recommendations Home About Us Blog Directions Career…" at bounding box center [239, 438] width 302 height 673
click at [233, 177] on button "Add Page" at bounding box center [240, 179] width 126 height 29
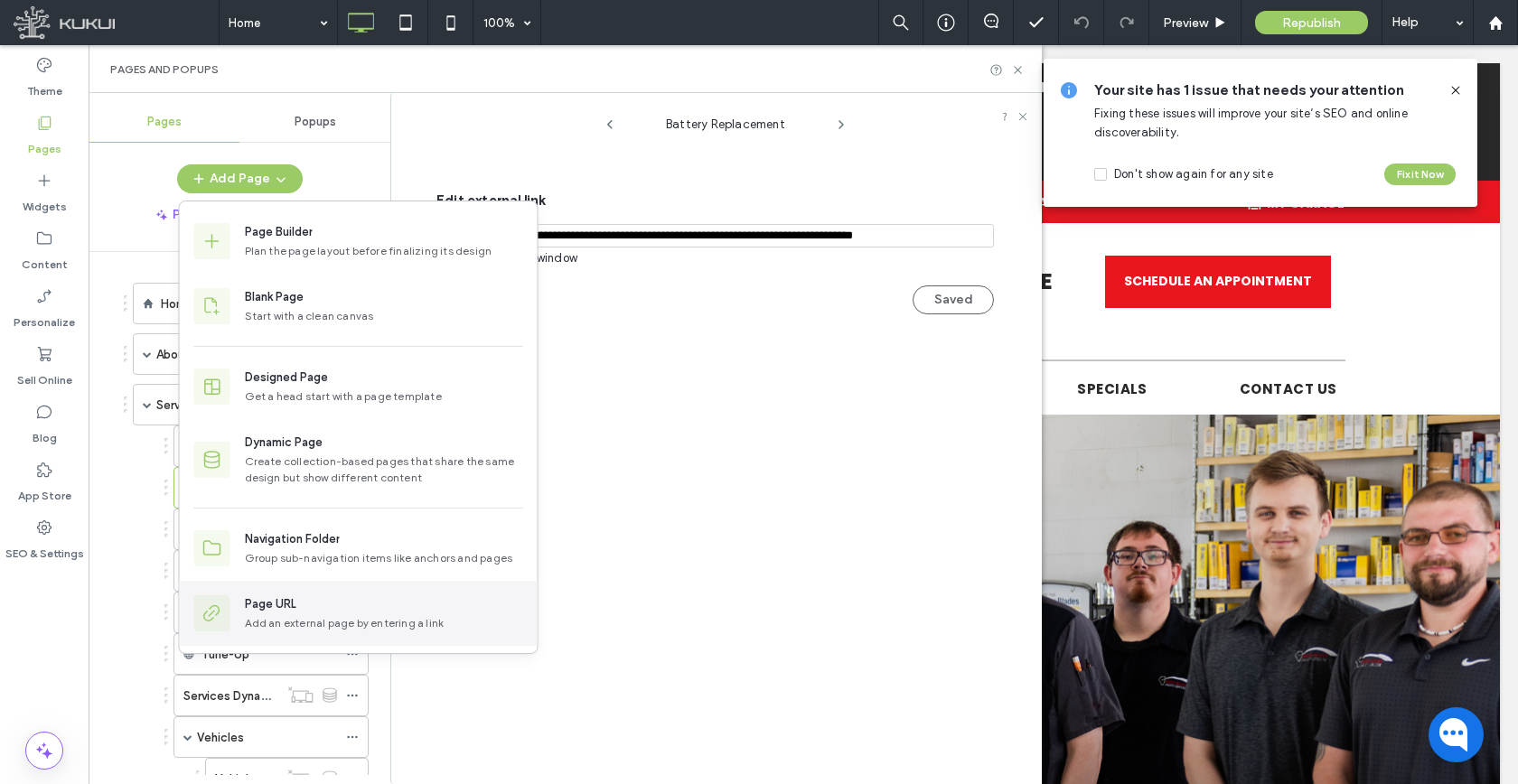
click at [297, 583] on div "Page URL Add an external page by entering a link" at bounding box center [358, 614] width 357 height 65
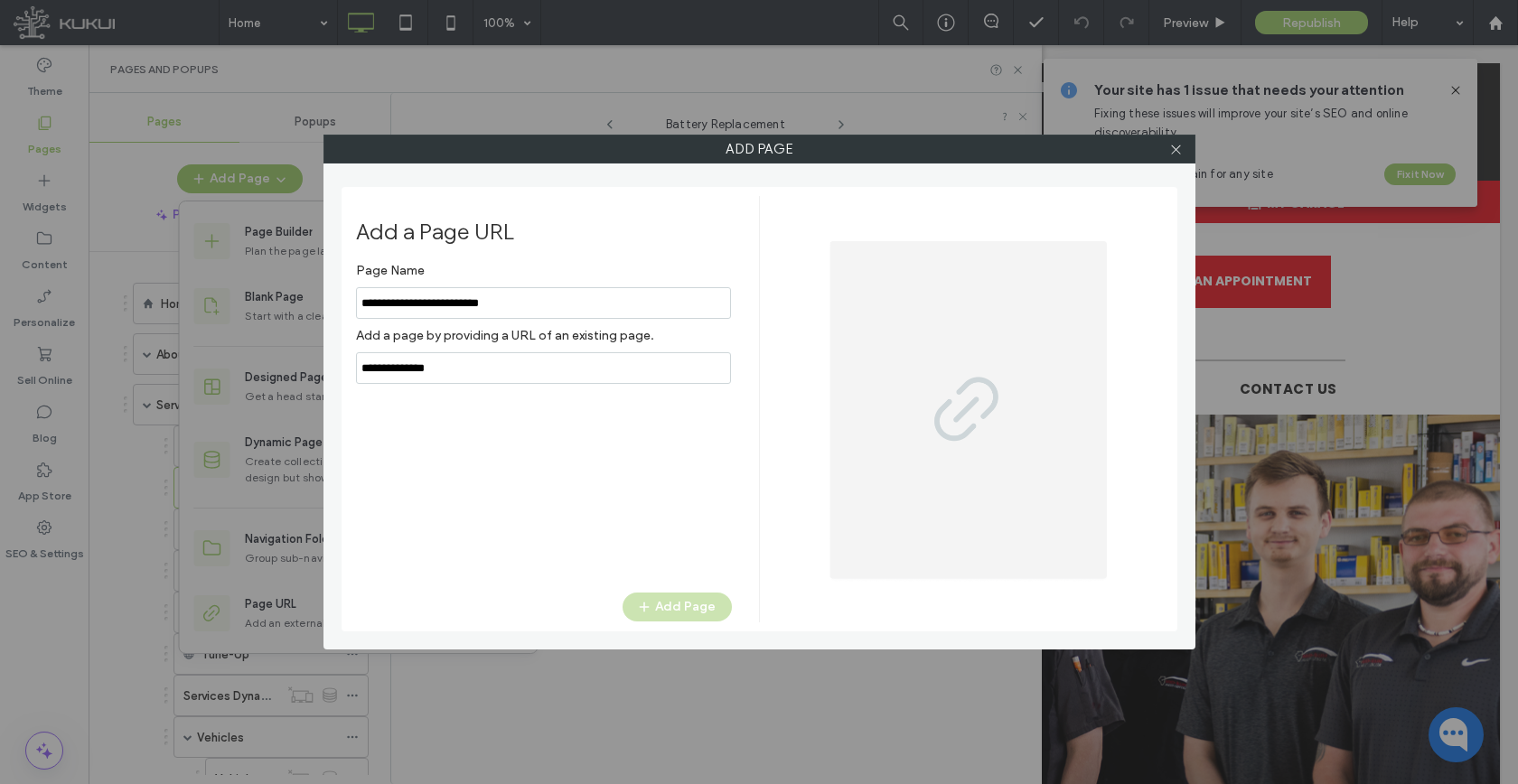
drag, startPoint x: 452, startPoint y: 304, endPoint x: 732, endPoint y: 304, distance: 280.0
click at [684, 304] on input "notEmpty" at bounding box center [543, 303] width 375 height 32
type input "**********"
click at [640, 358] on input "notEmpty,url" at bounding box center [543, 367] width 375 height 32
click at [628, 377] on input "notEmpty,url" at bounding box center [543, 367] width 375 height 32
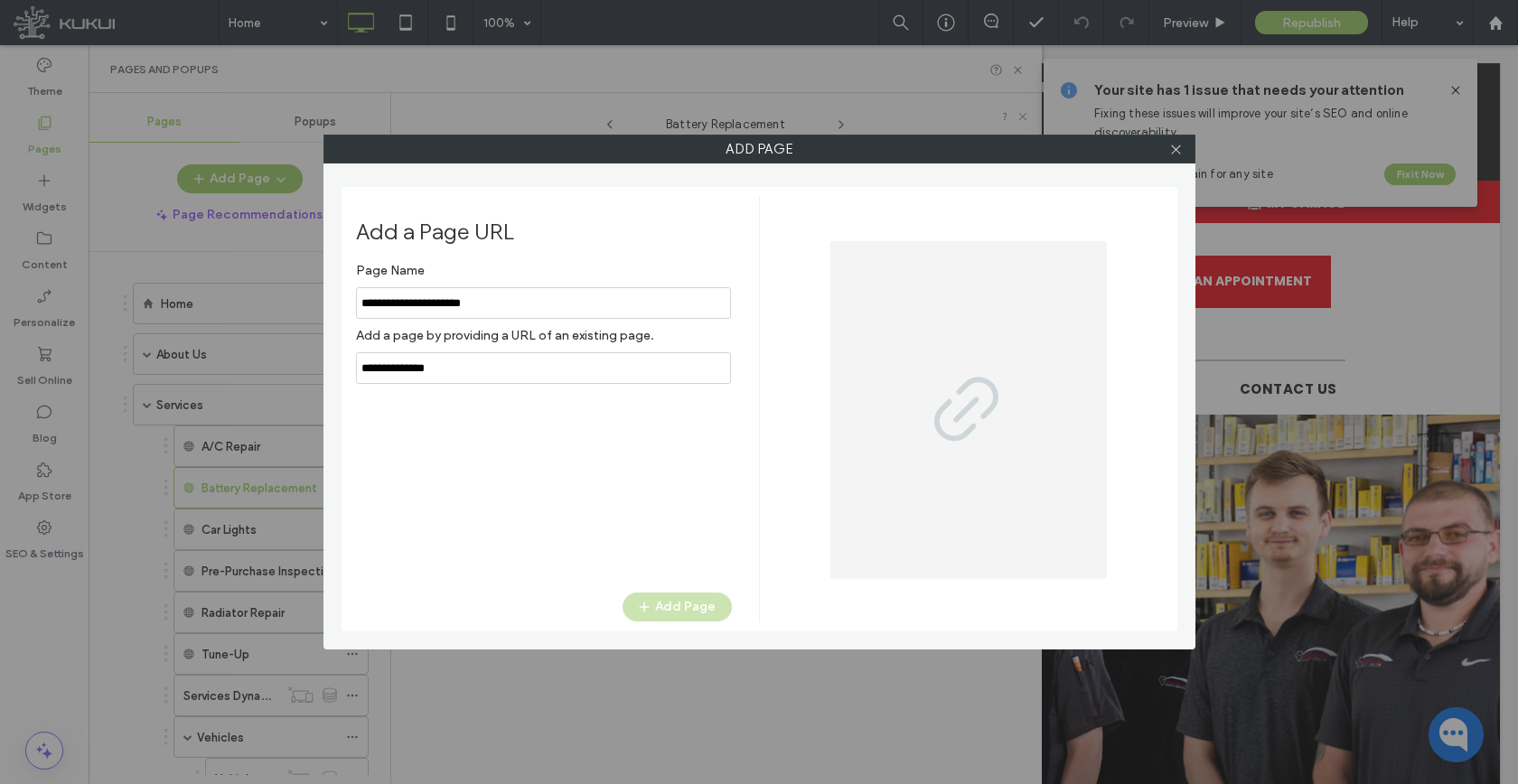
click at [628, 377] on input "notEmpty,url" at bounding box center [543, 367] width 375 height 32
paste input "**********"
type input "**********"
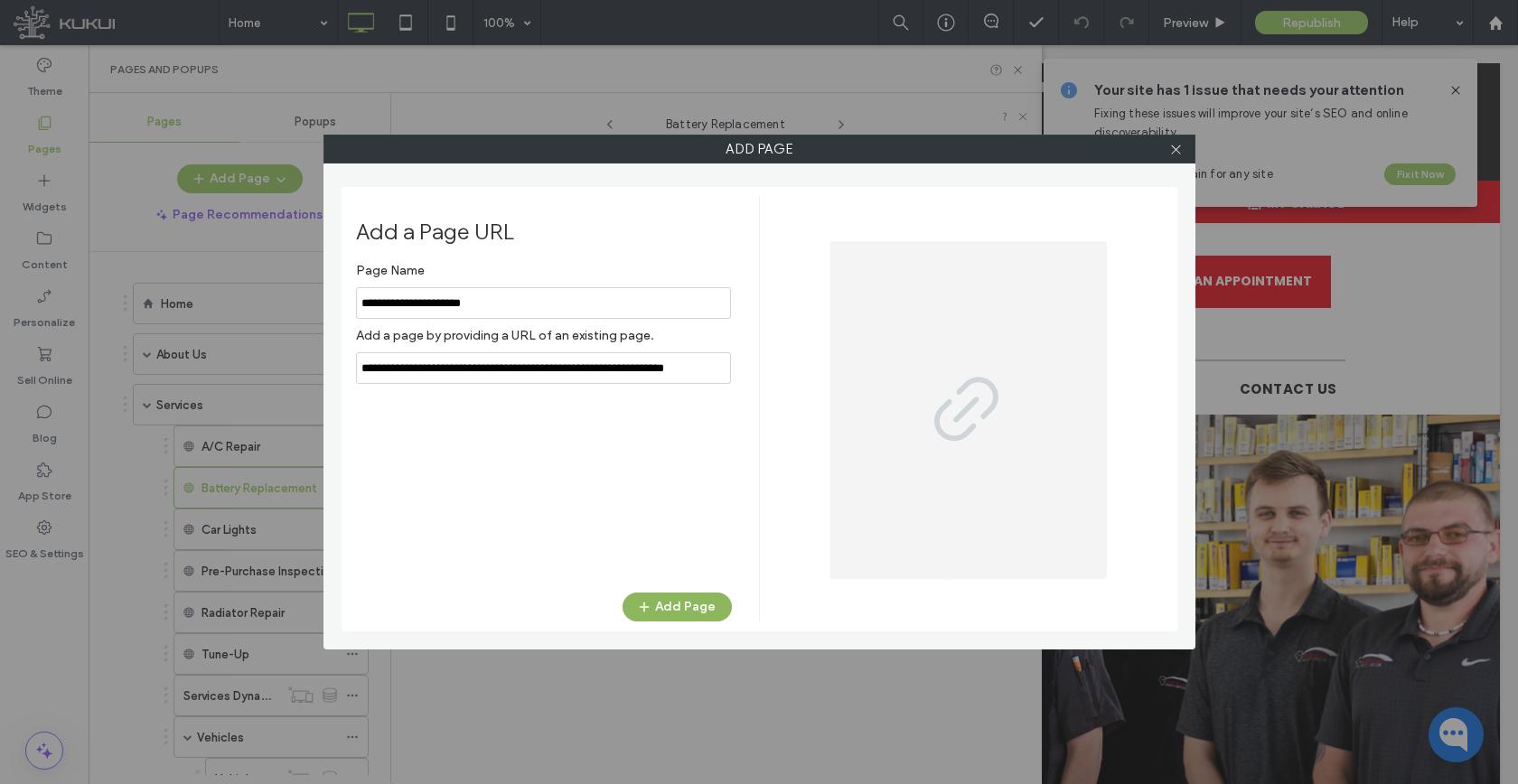
click at [665, 610] on button "Add Page" at bounding box center [677, 608] width 109 height 29
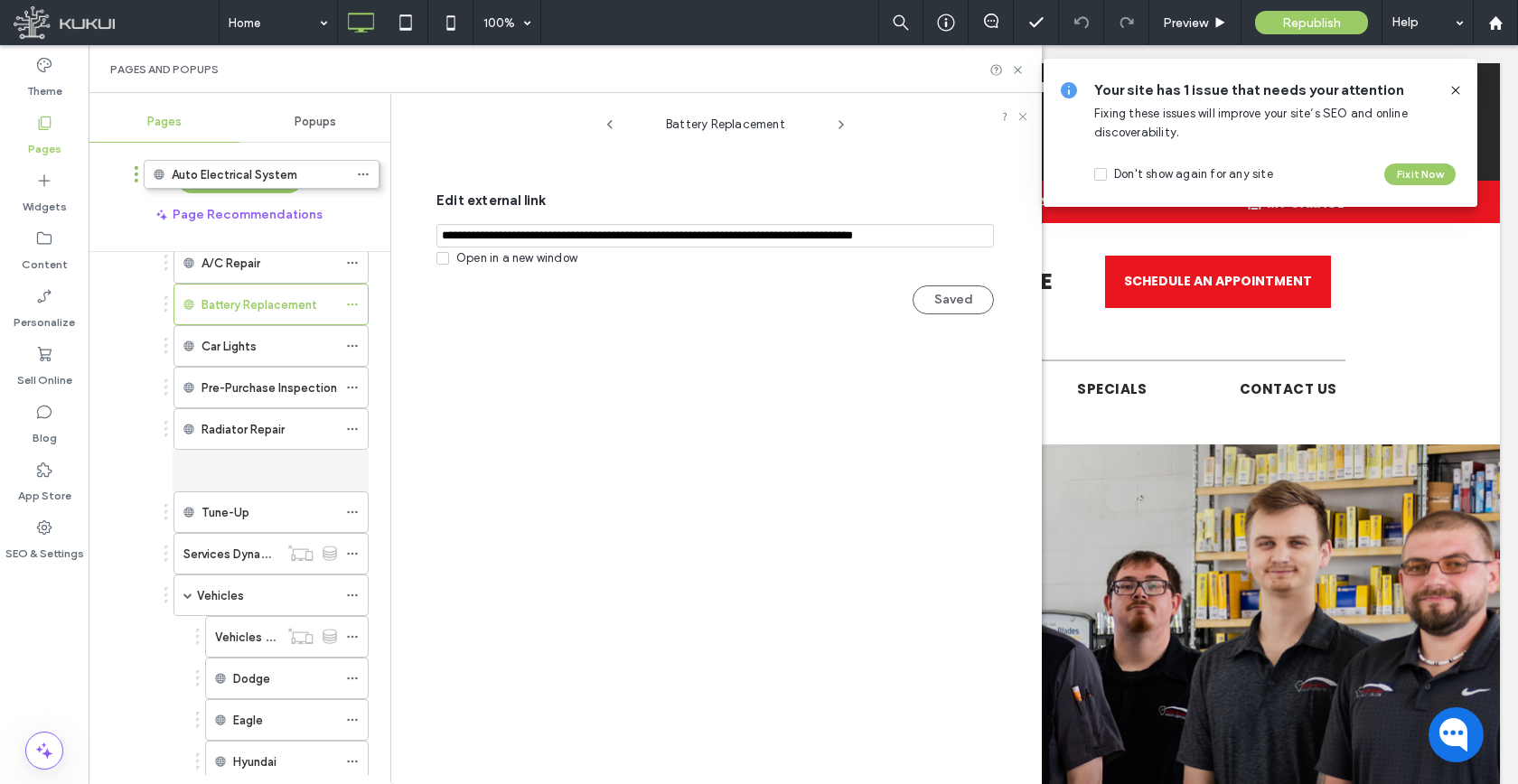
scroll to position [93, 0]
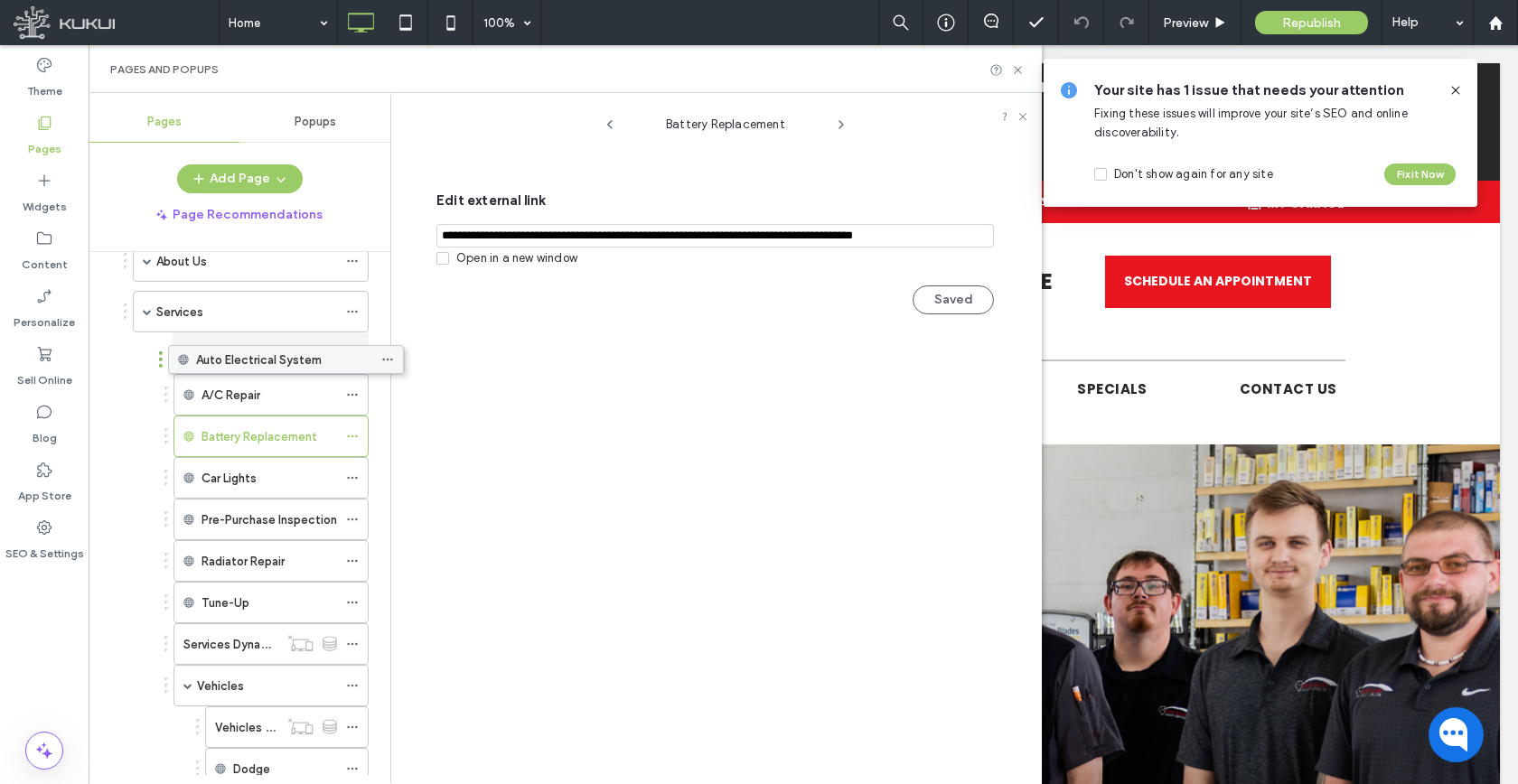
drag, startPoint x: 265, startPoint y: 717, endPoint x: 300, endPoint y: 373, distance: 345.8
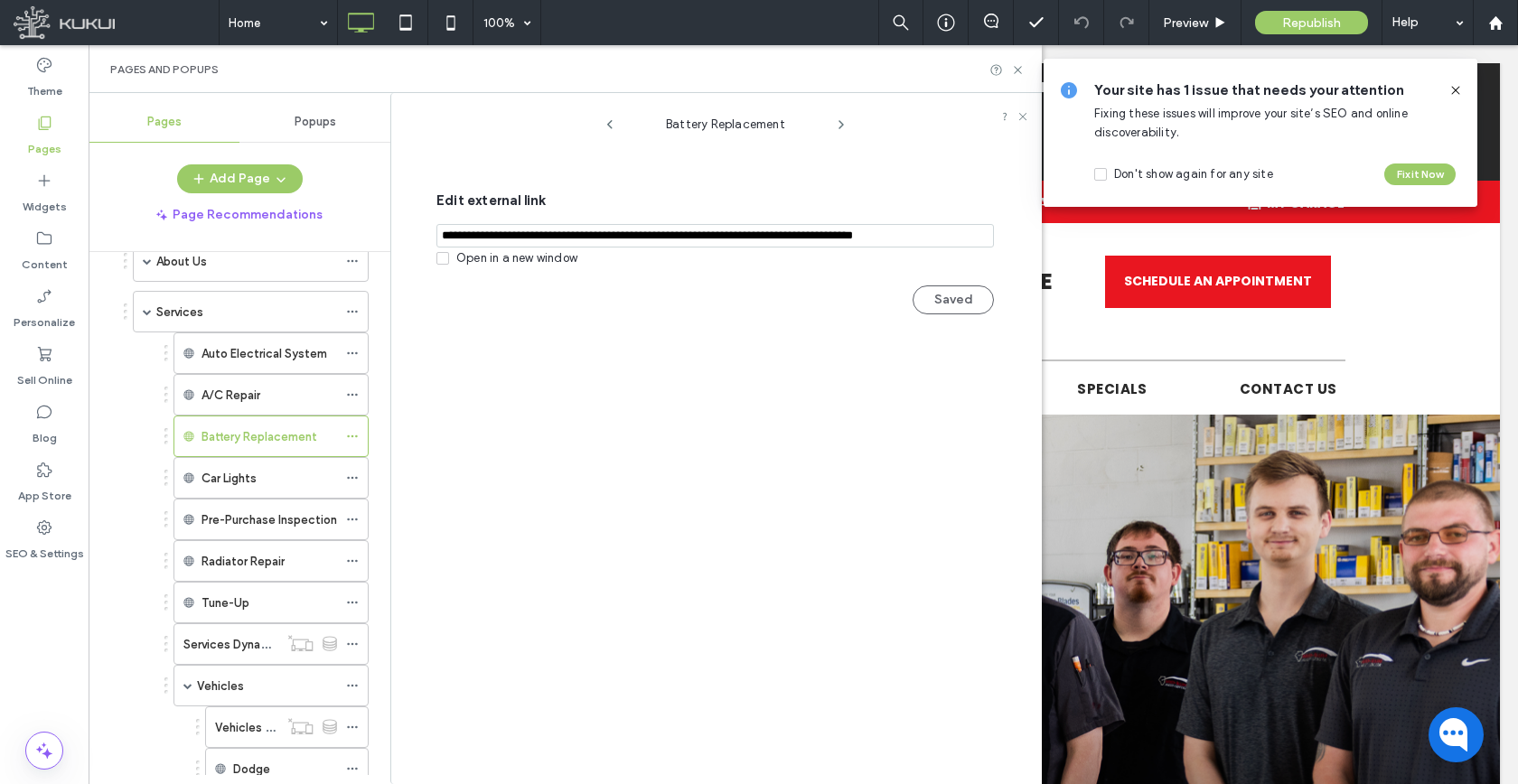
drag, startPoint x: 224, startPoint y: 173, endPoint x: 219, endPoint y: 153, distance: 20.6
click at [225, 174] on button "Add Page" at bounding box center [240, 179] width 126 height 29
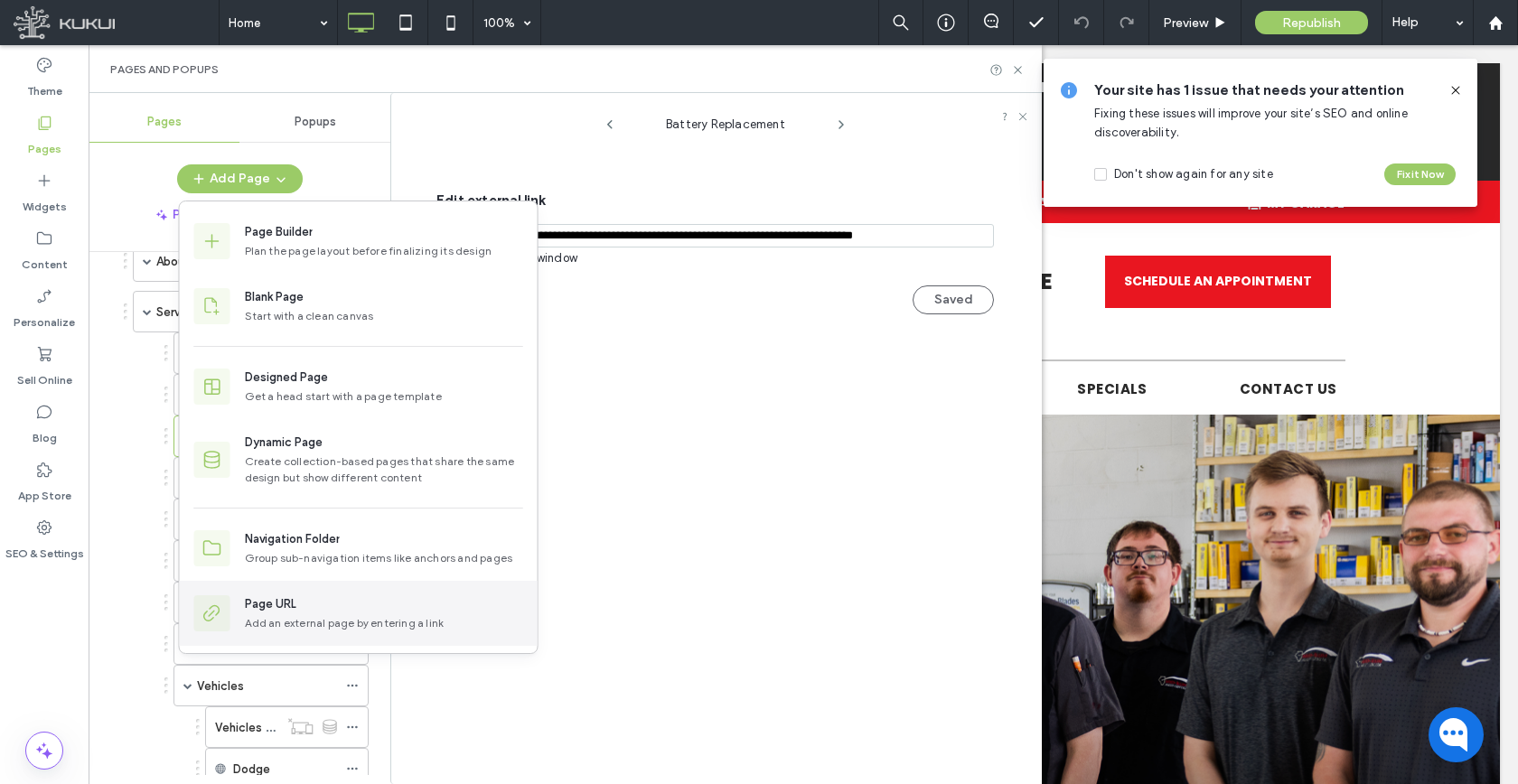
click at [320, 620] on div "Add an external page by entering a link" at bounding box center [384, 623] width 278 height 16
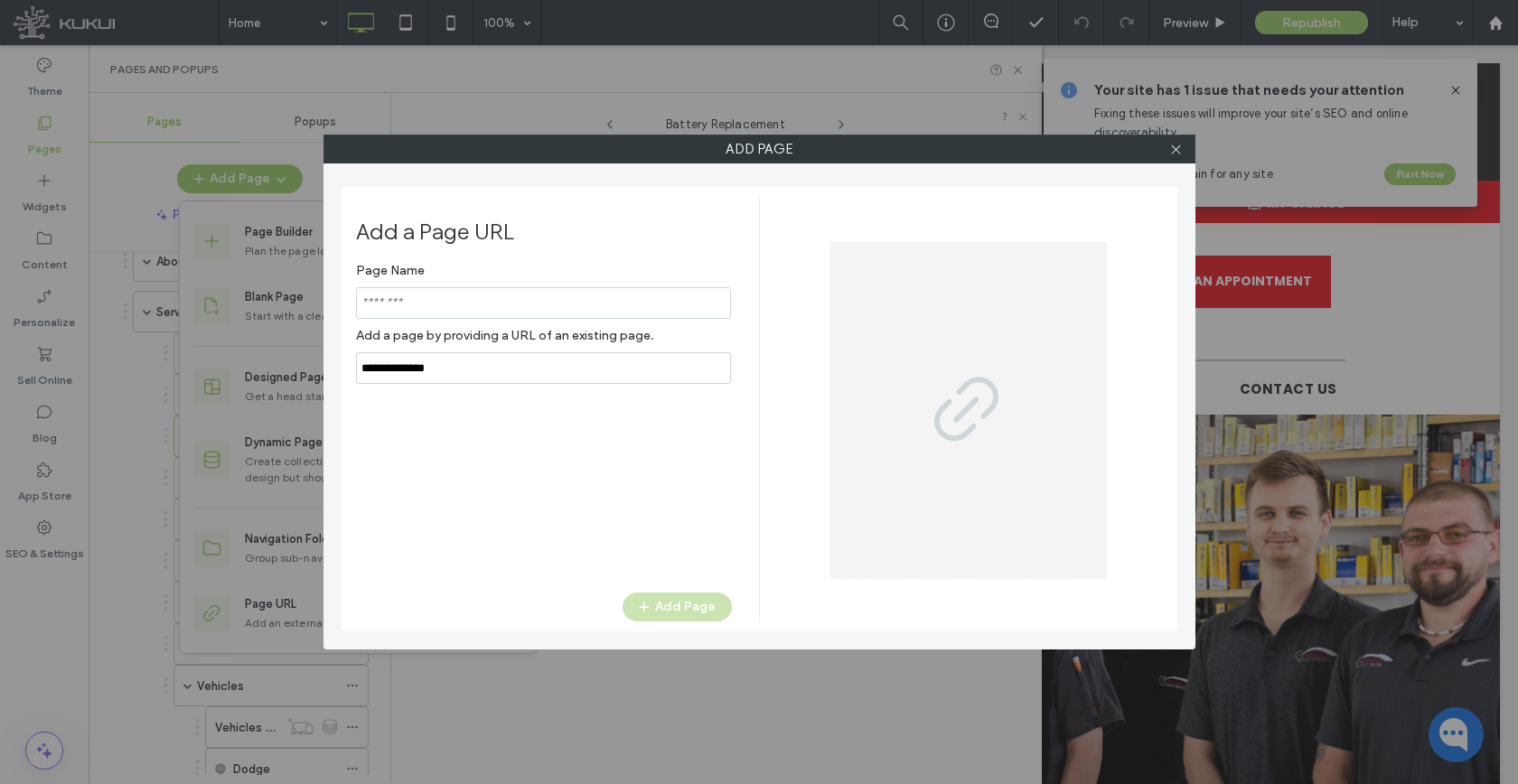
click at [492, 387] on div "Page Name Add a page by providing a URL of an existing page. Add Page" at bounding box center [543, 414] width 376 height 321
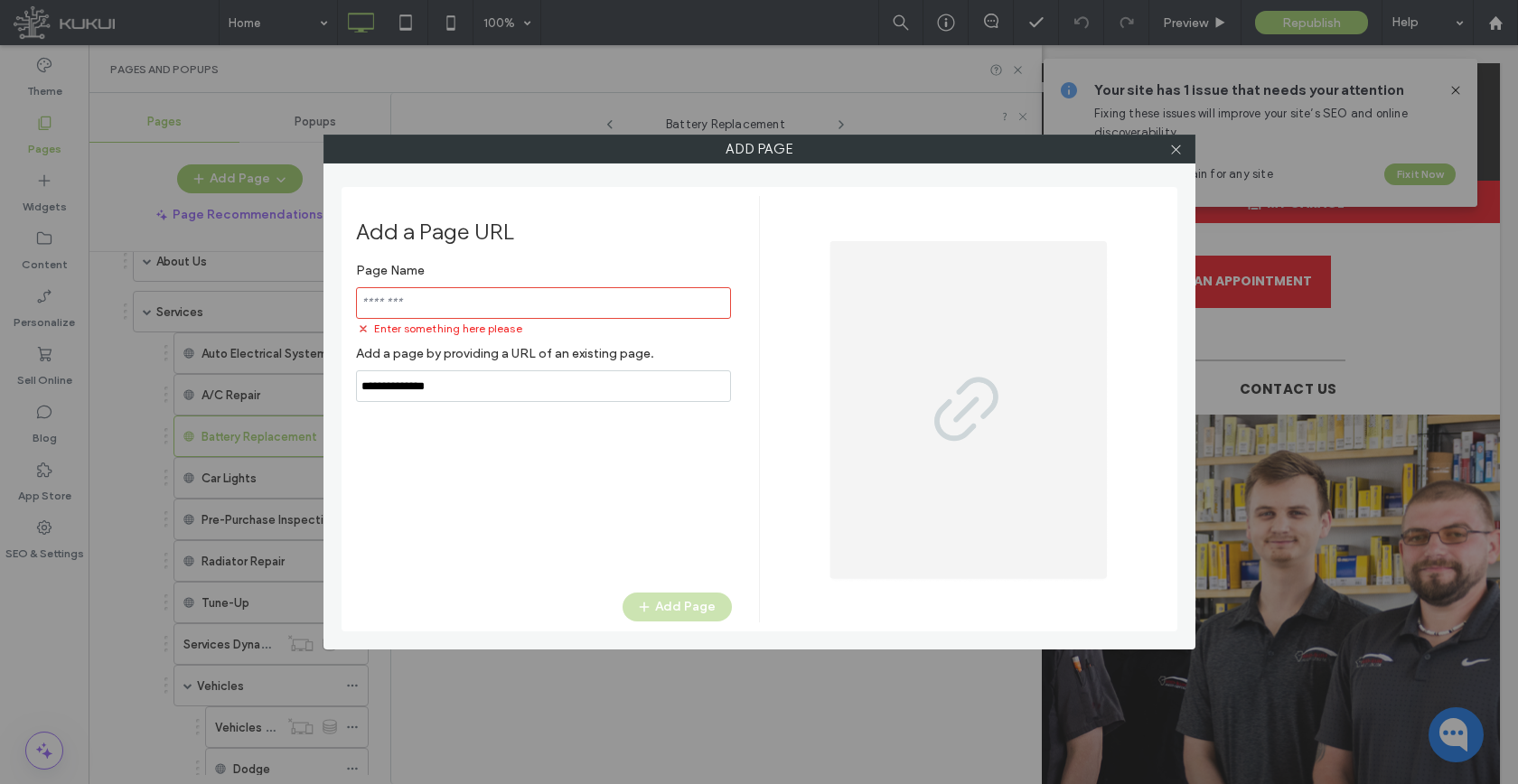
click at [490, 372] on input "notEmpty,url" at bounding box center [543, 386] width 375 height 32
click at [487, 395] on input "notEmpty,url" at bounding box center [543, 386] width 375 height 32
click at [486, 396] on input "notEmpty,url" at bounding box center [543, 386] width 375 height 32
paste input "**********"
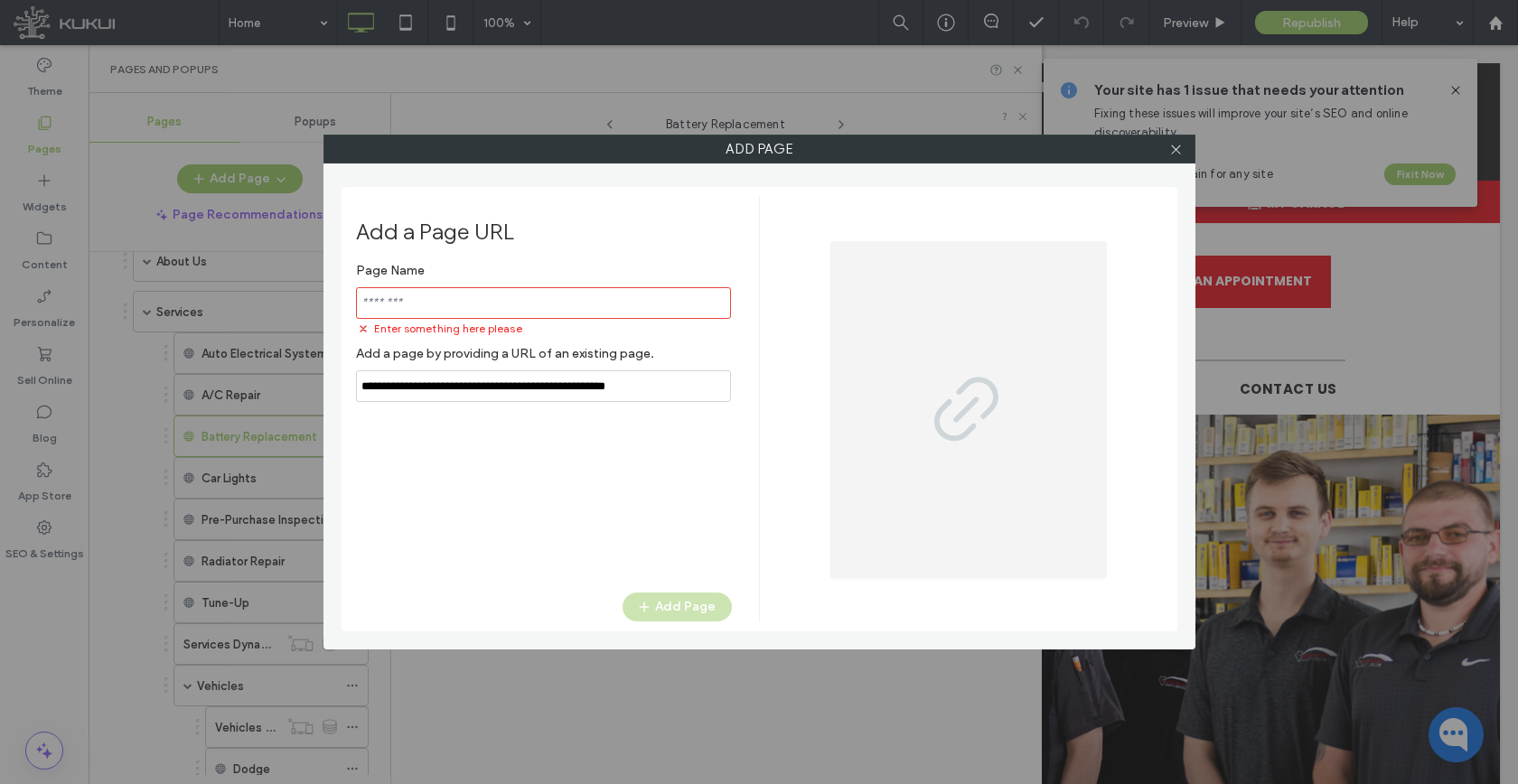
type input "**********"
click at [477, 298] on input "notEmpty" at bounding box center [543, 303] width 375 height 32
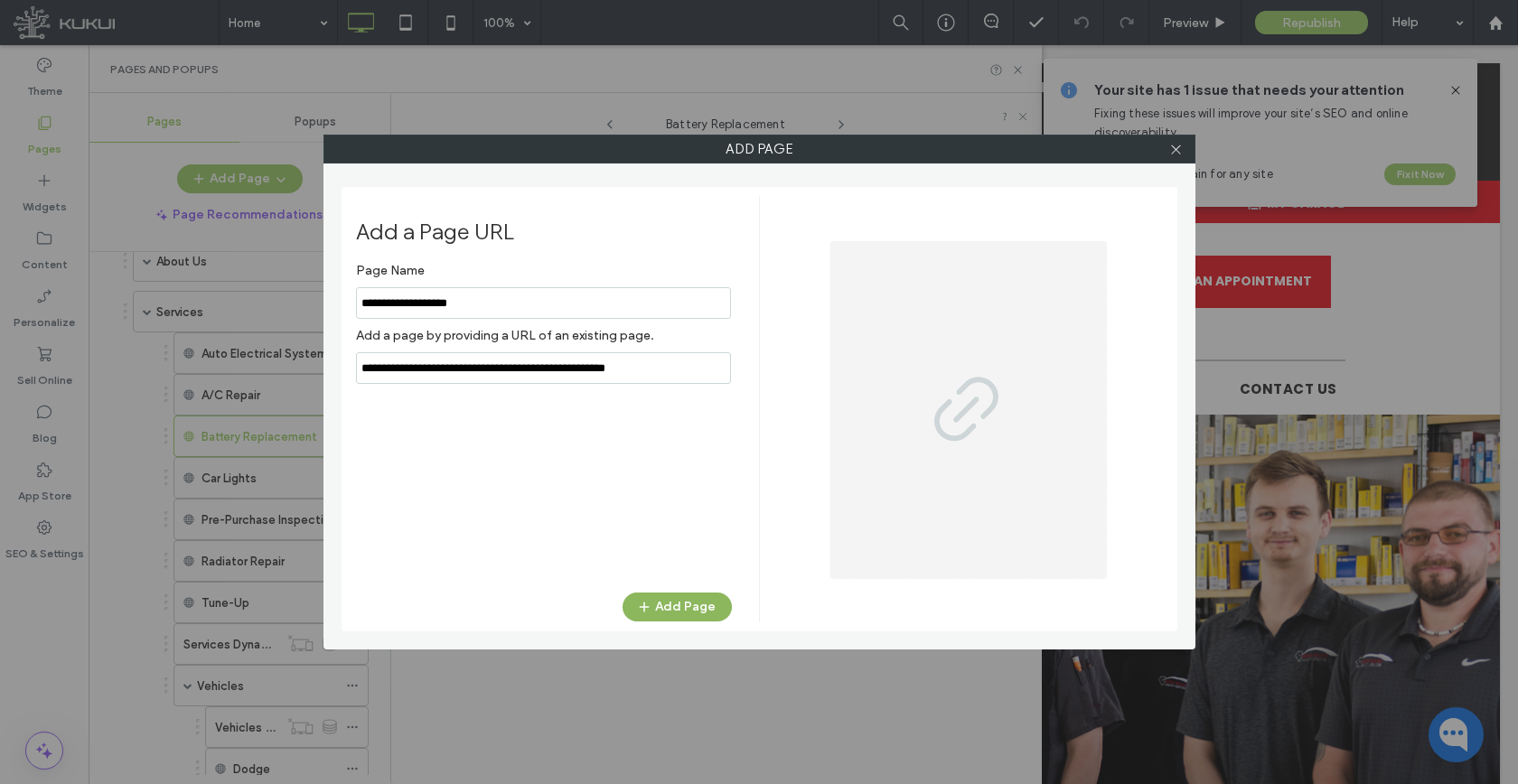
type input "**********"
click at [659, 600] on button "Add Page" at bounding box center [677, 608] width 109 height 29
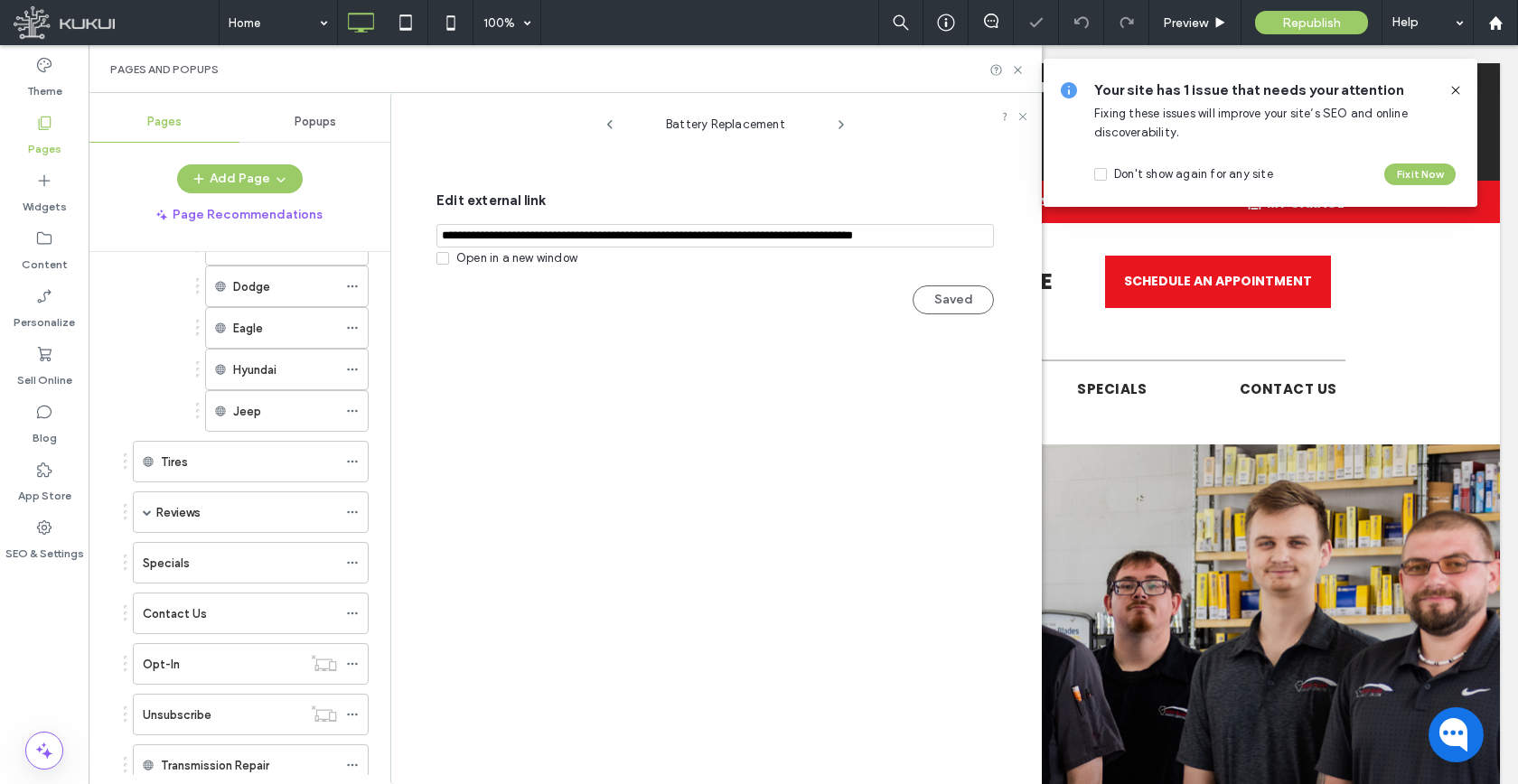
scroll to position [631, 0]
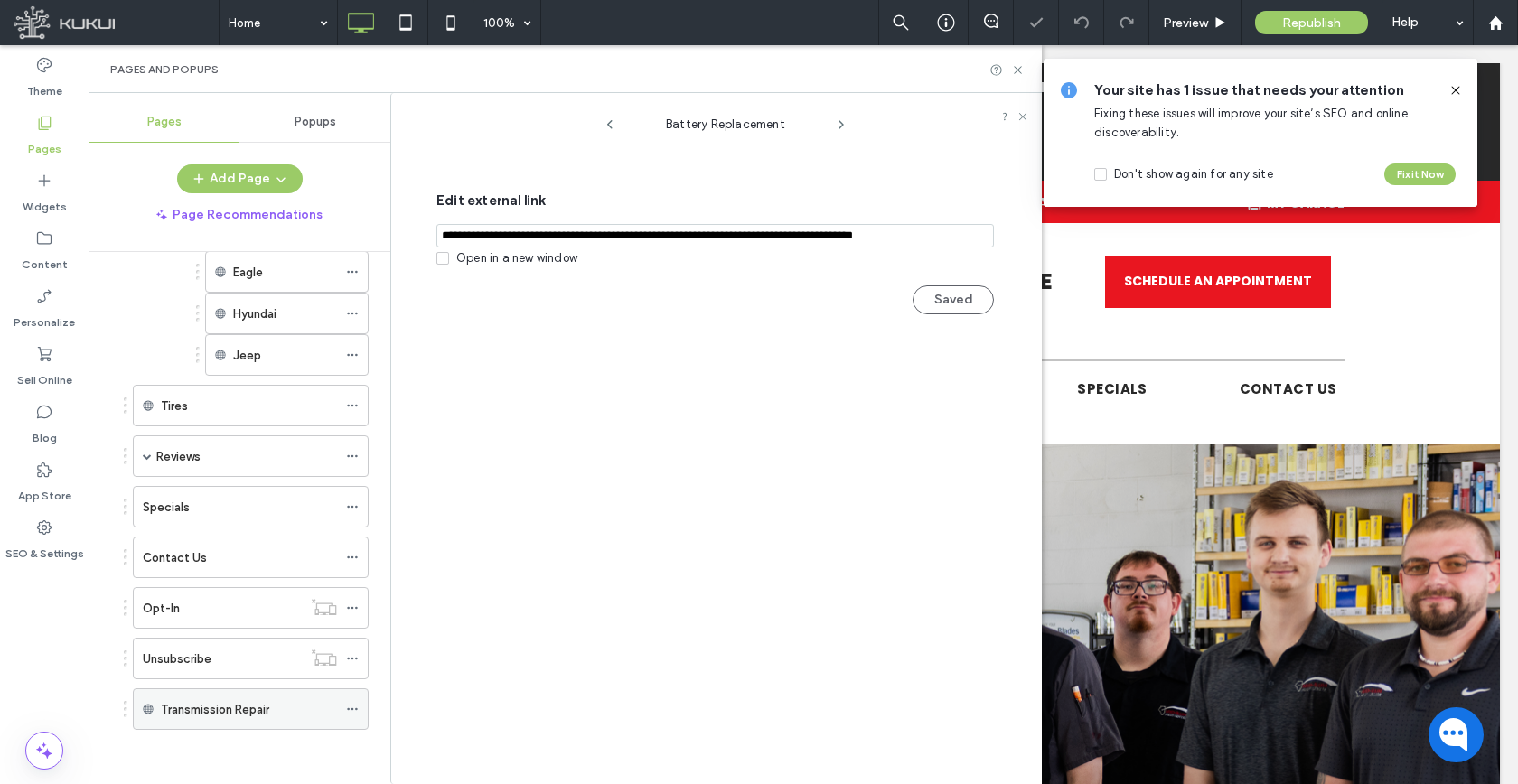
click at [355, 709] on use at bounding box center [351, 709] width 10 height 3
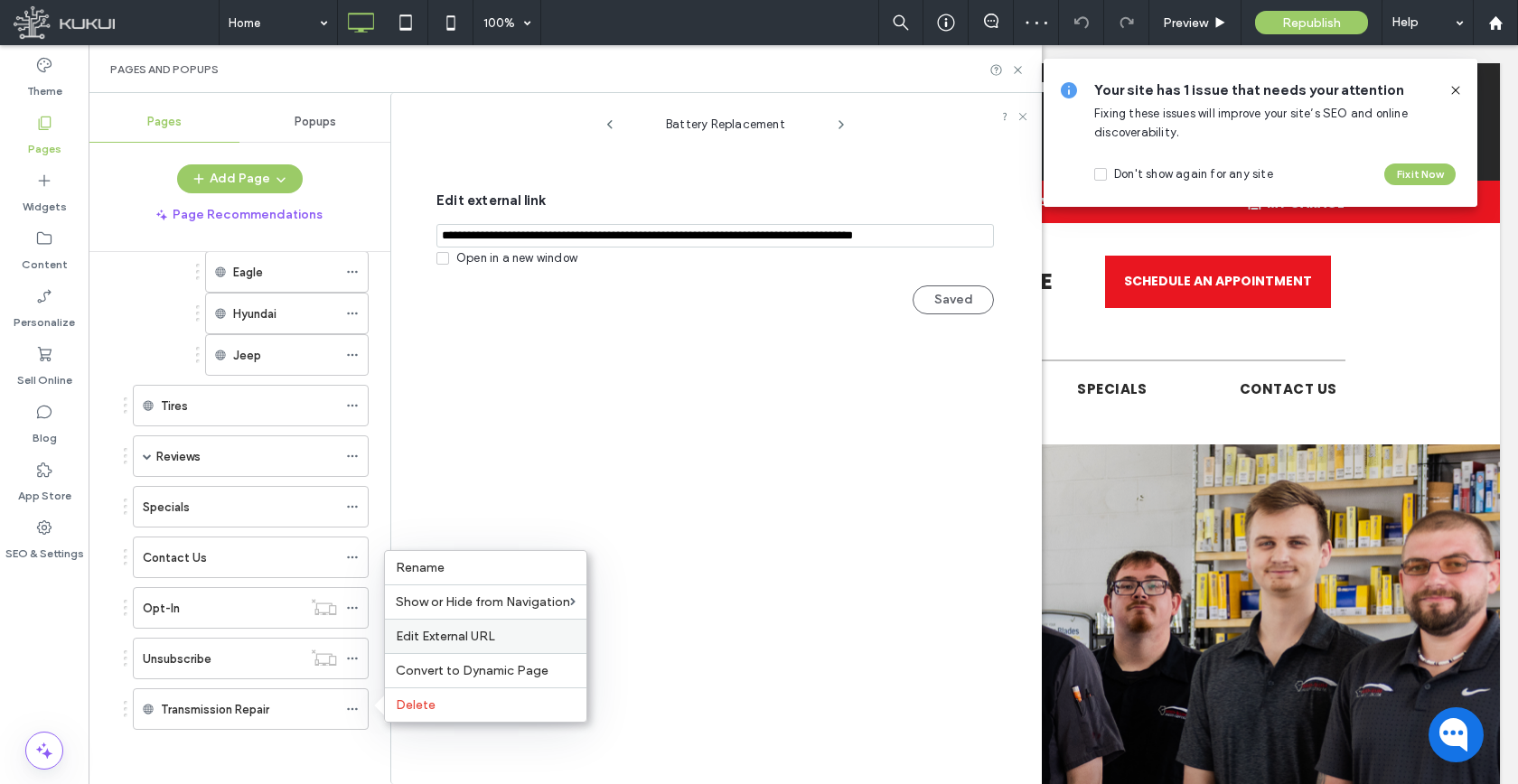
click at [436, 618] on div "Edit External URL" at bounding box center [485, 636] width 201 height 35
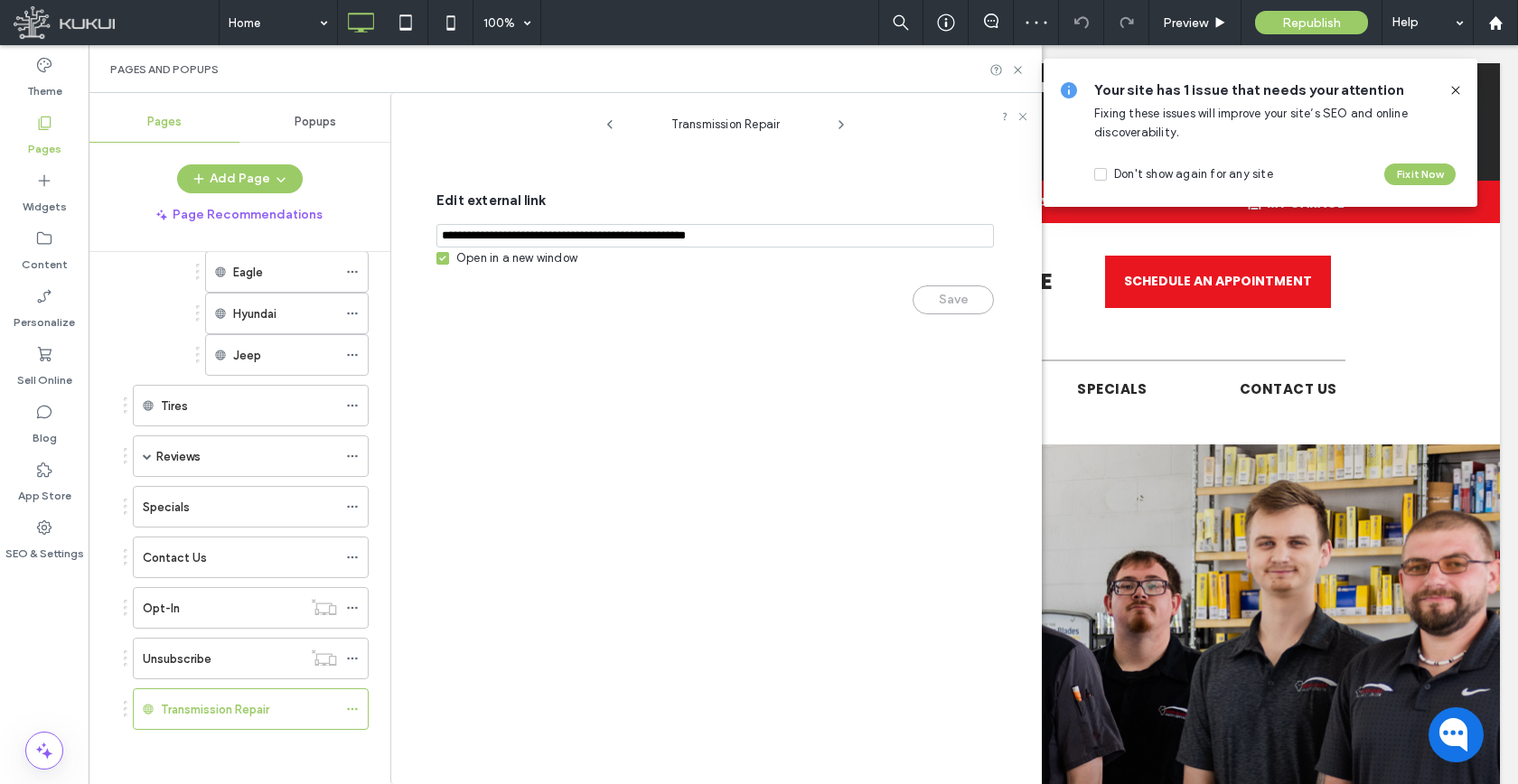
click at [498, 256] on div "Open in a new window" at bounding box center [517, 258] width 121 height 18
click at [942, 303] on button "Save" at bounding box center [952, 300] width 81 height 29
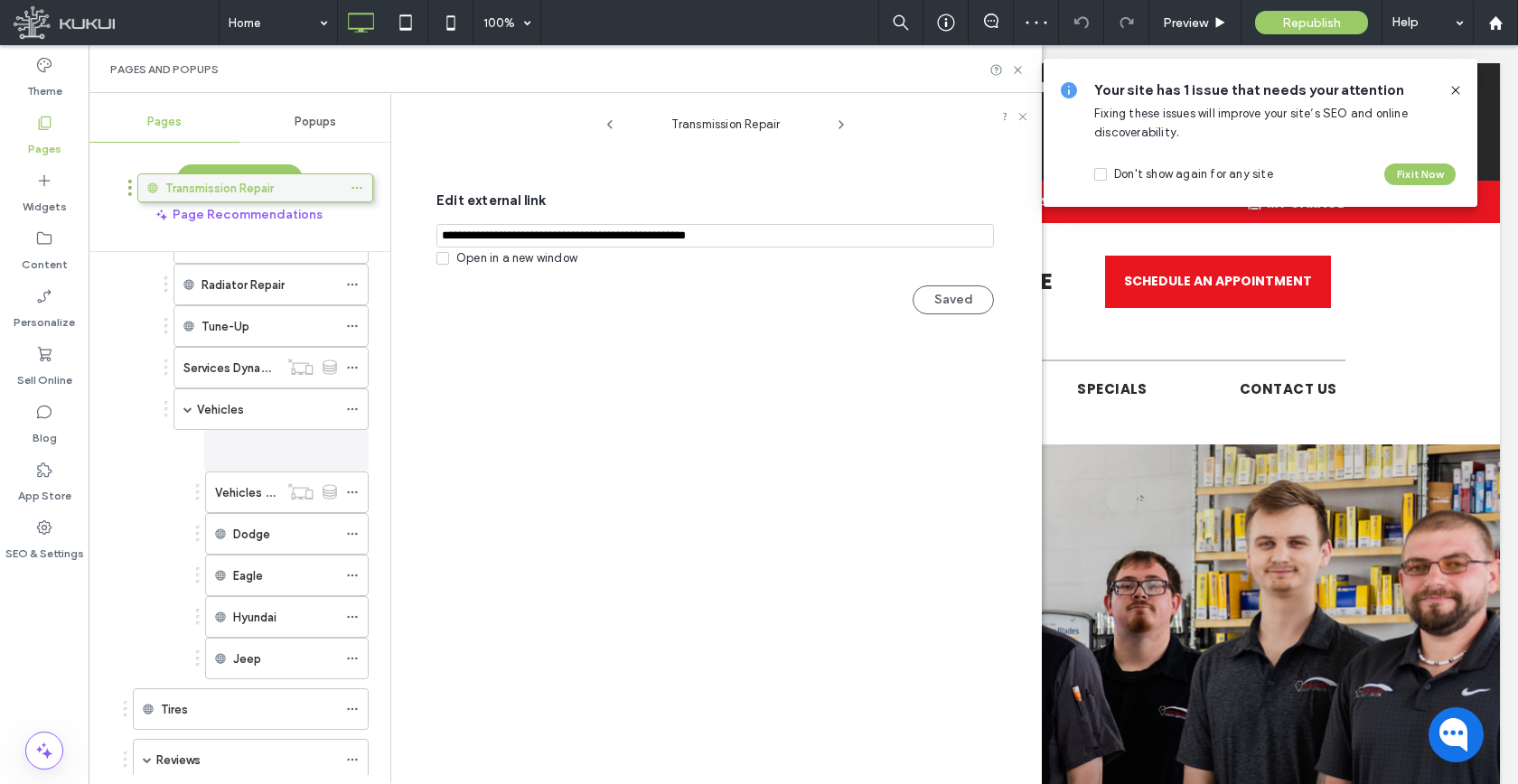
scroll to position [261, 0]
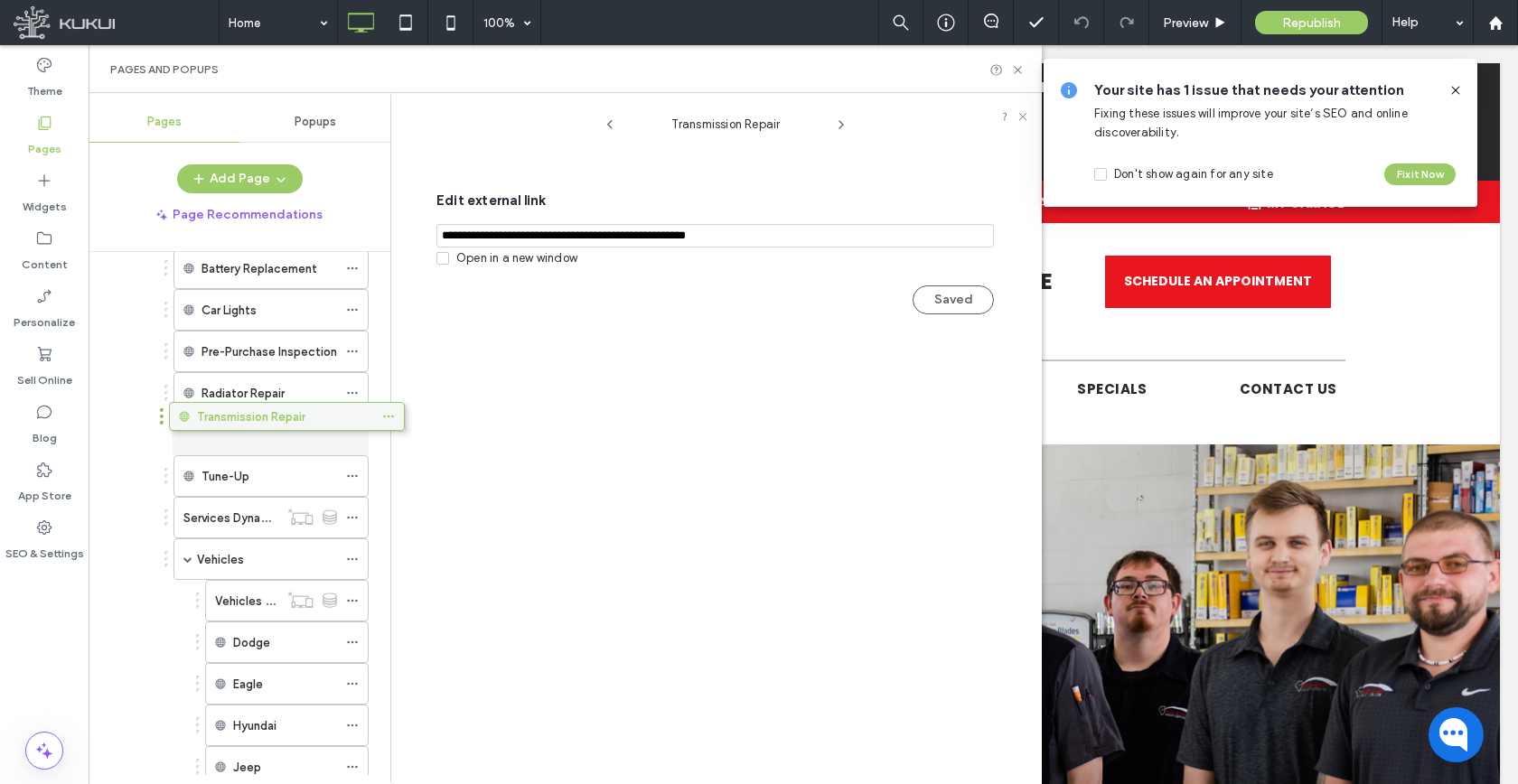
drag, startPoint x: 238, startPoint y: 579, endPoint x: 291, endPoint y: 427, distance: 161.0
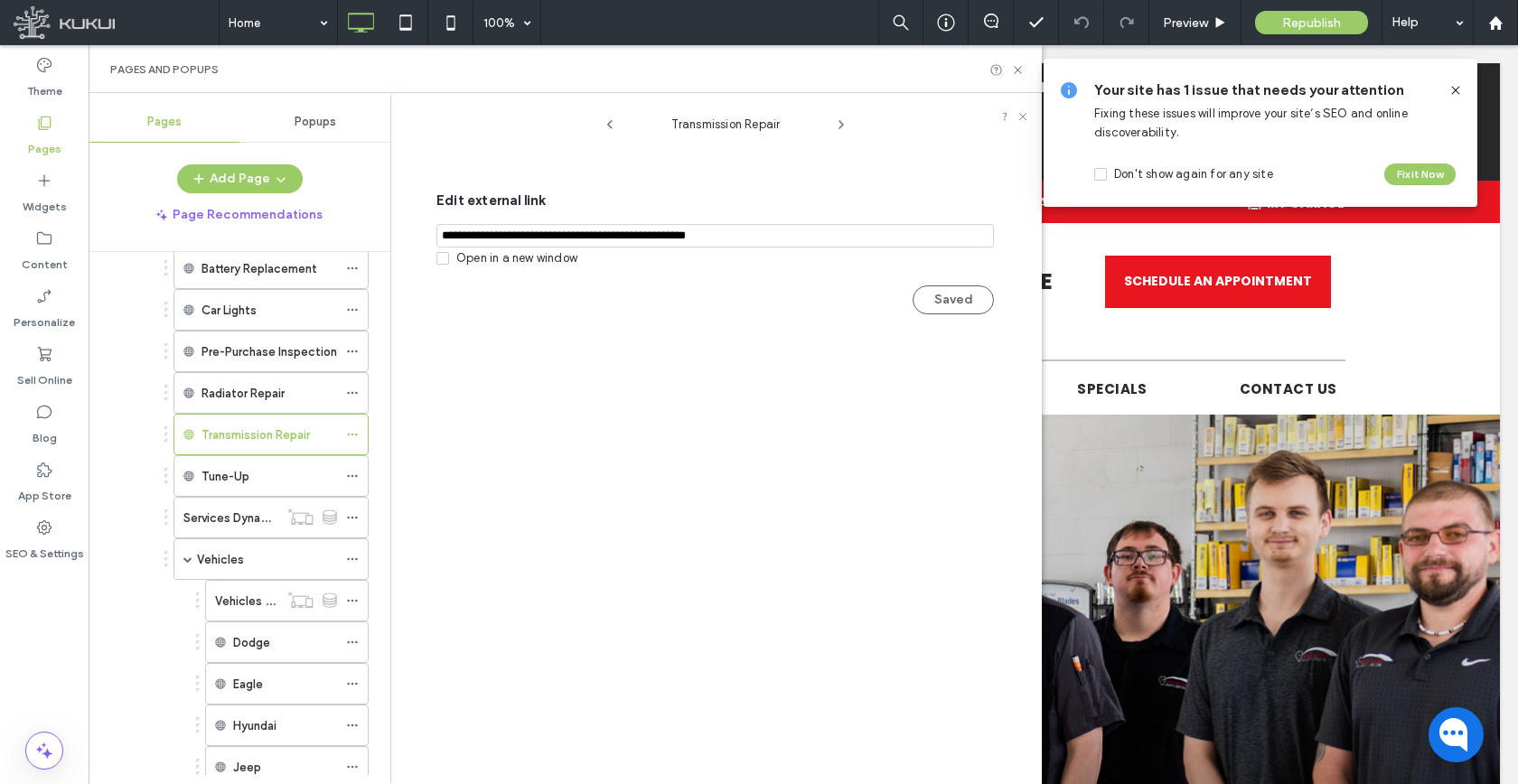
click at [268, 156] on div "Pages Popups Add Page Page Recommendations Home About Us Blog Directions Career…" at bounding box center [239, 438] width 302 height 673
click at [263, 188] on button "Add Page" at bounding box center [240, 179] width 126 height 29
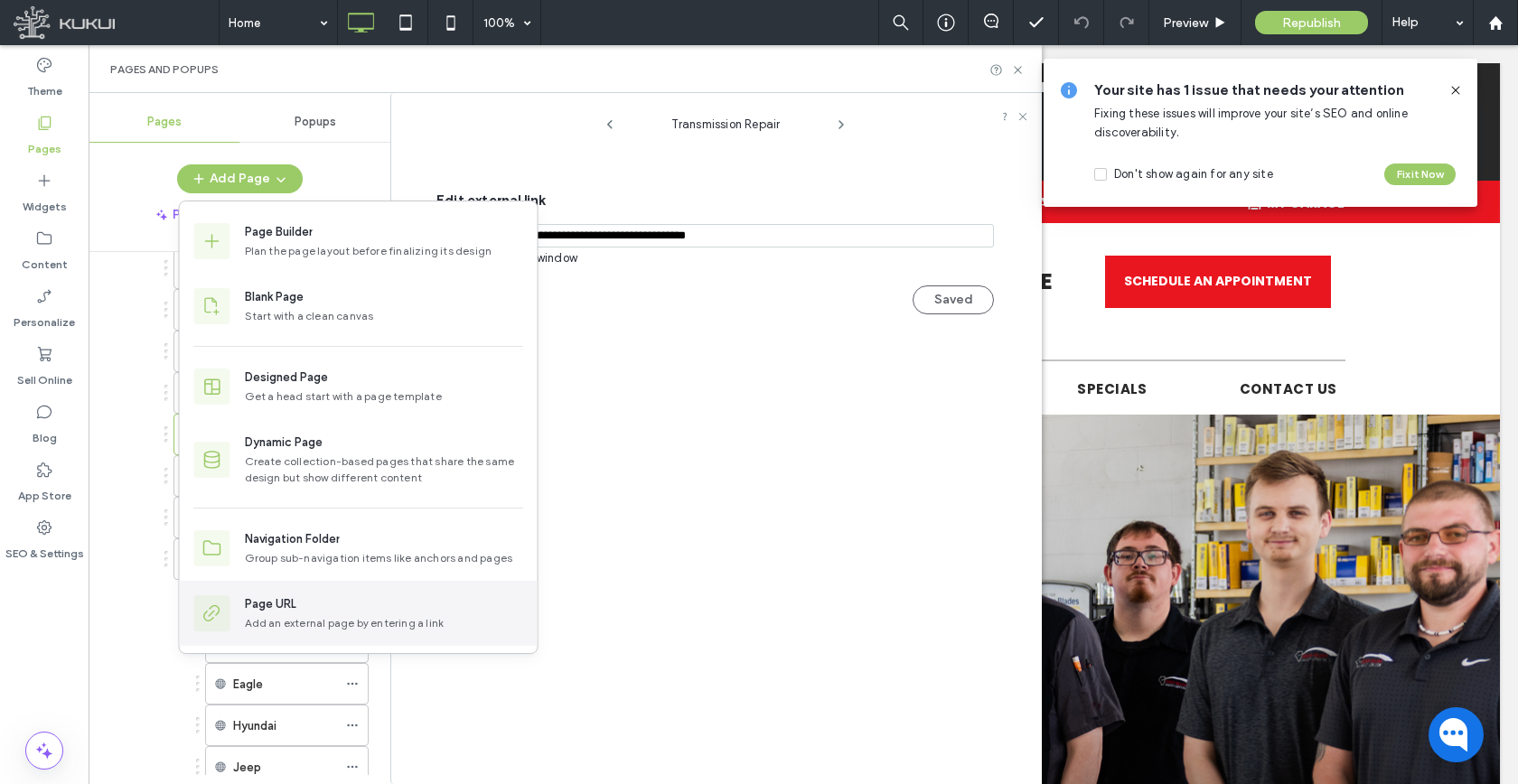
click at [264, 643] on div "Page URL Add an external page by entering a link" at bounding box center [358, 614] width 357 height 65
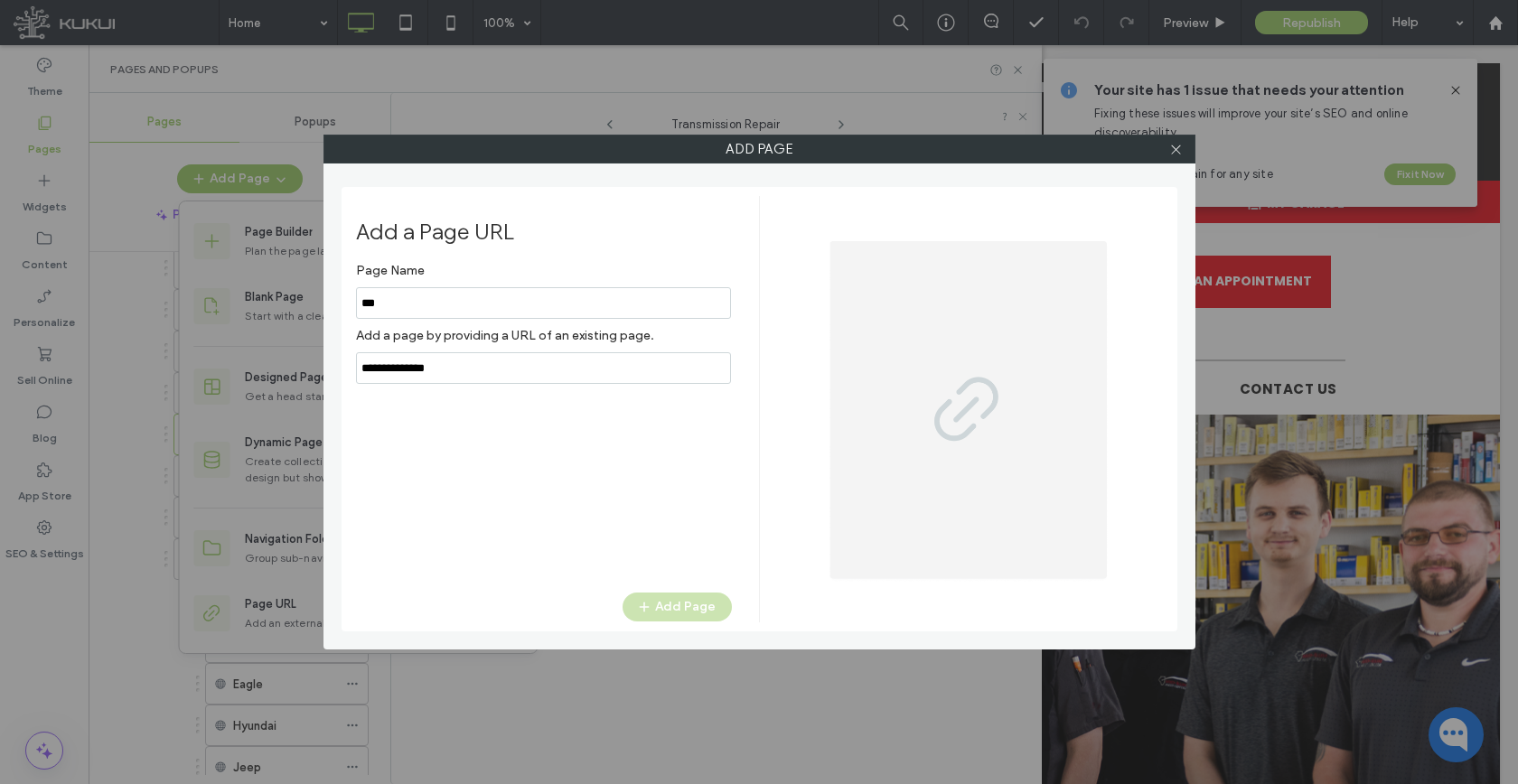
type input "***"
click at [449, 373] on input "notEmpty,url" at bounding box center [543, 367] width 375 height 32
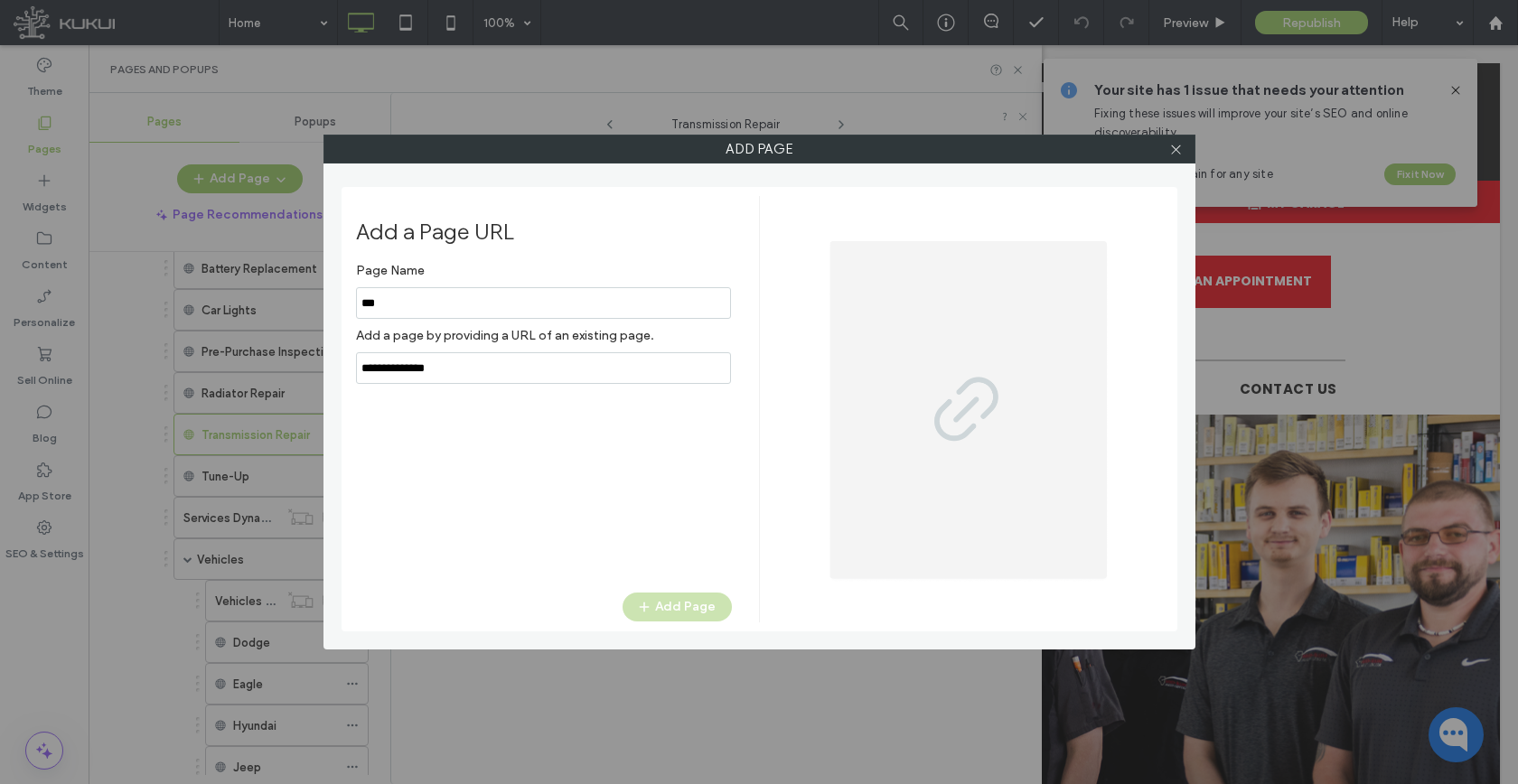
click at [449, 373] on input "notEmpty,url" at bounding box center [543, 367] width 375 height 32
paste input "**********"
type input "**********"
click at [654, 611] on span "button" at bounding box center [646, 608] width 18 height 27
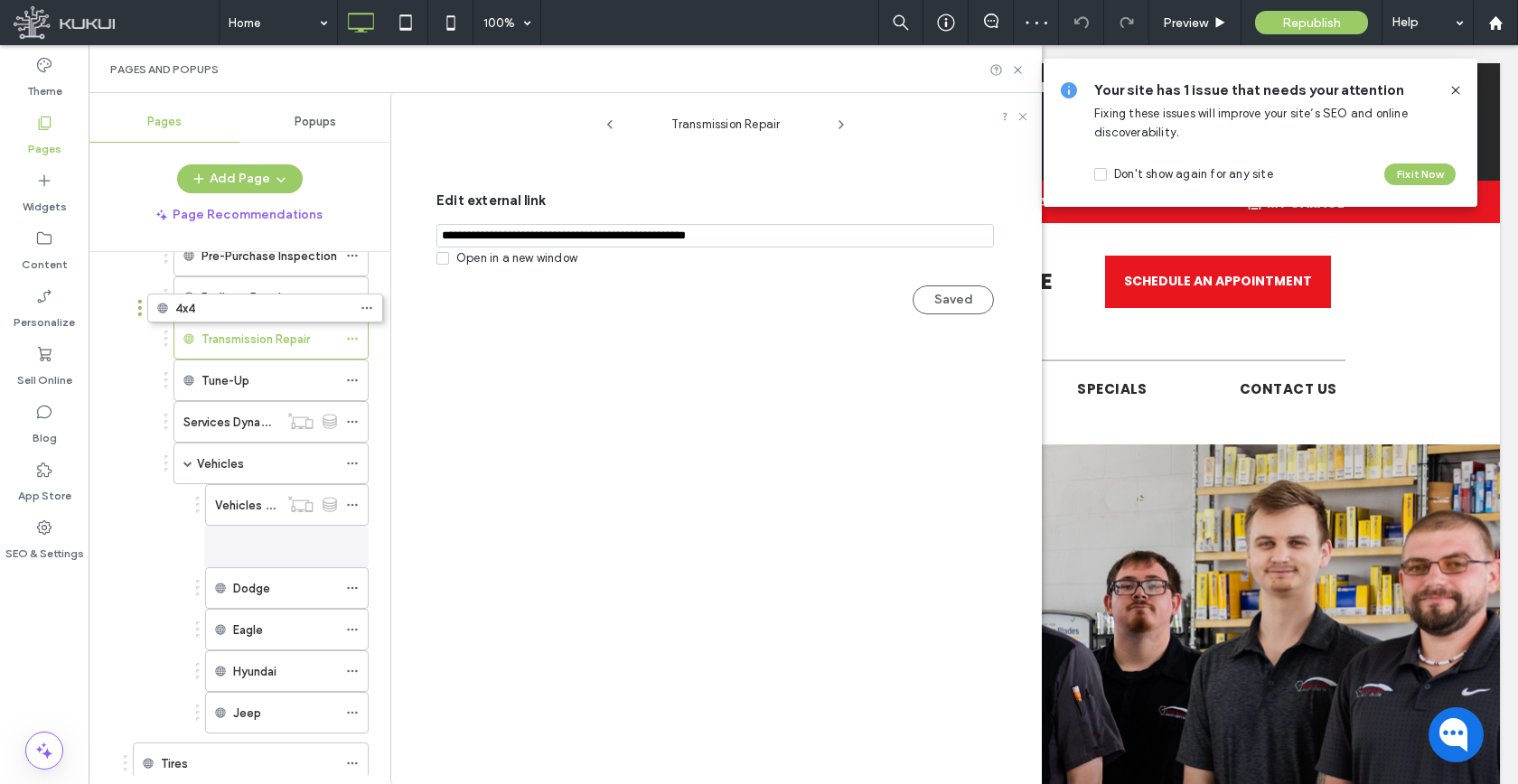
scroll to position [303, 0]
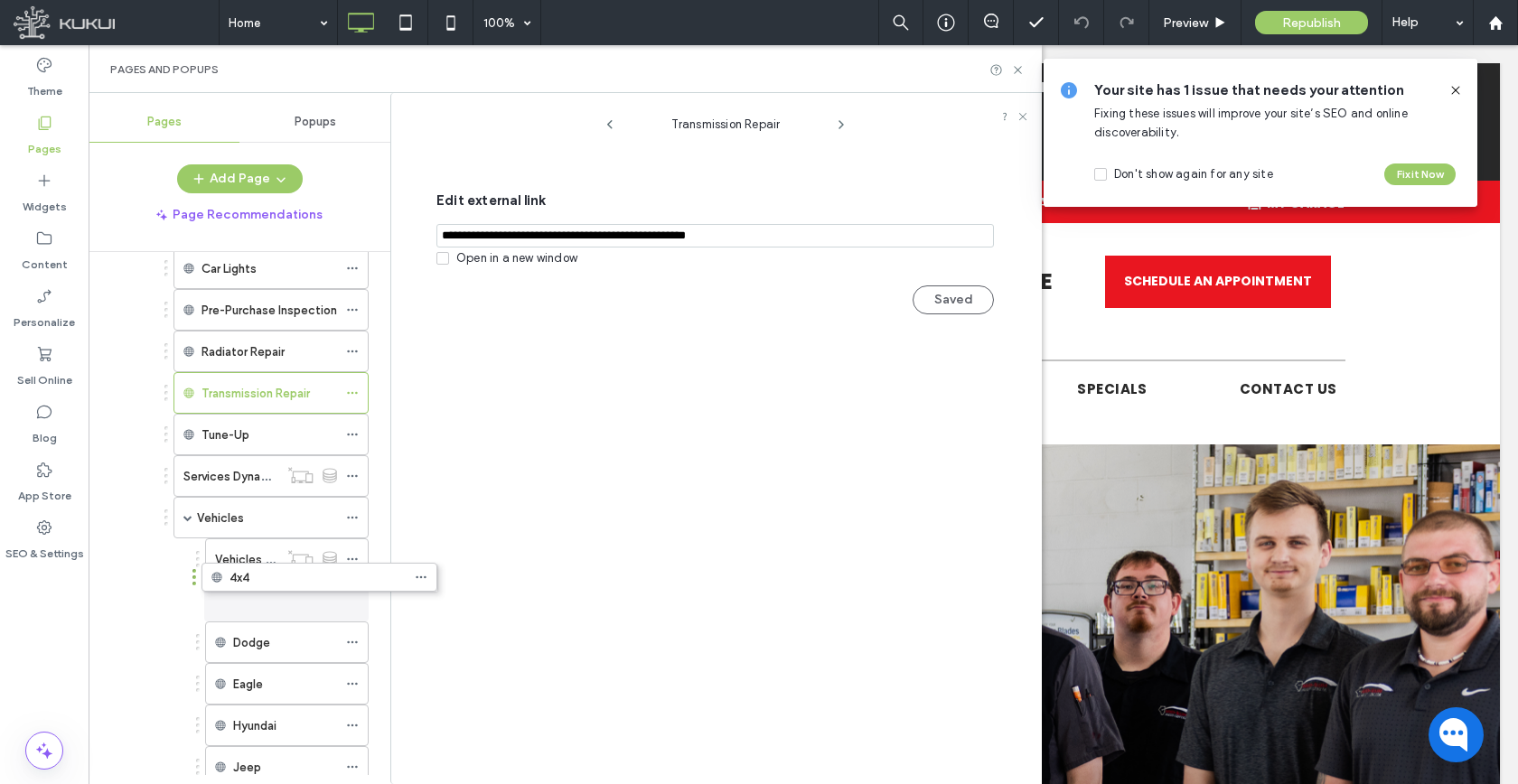
drag, startPoint x: 206, startPoint y: 719, endPoint x: 276, endPoint y: 596, distance: 141.5
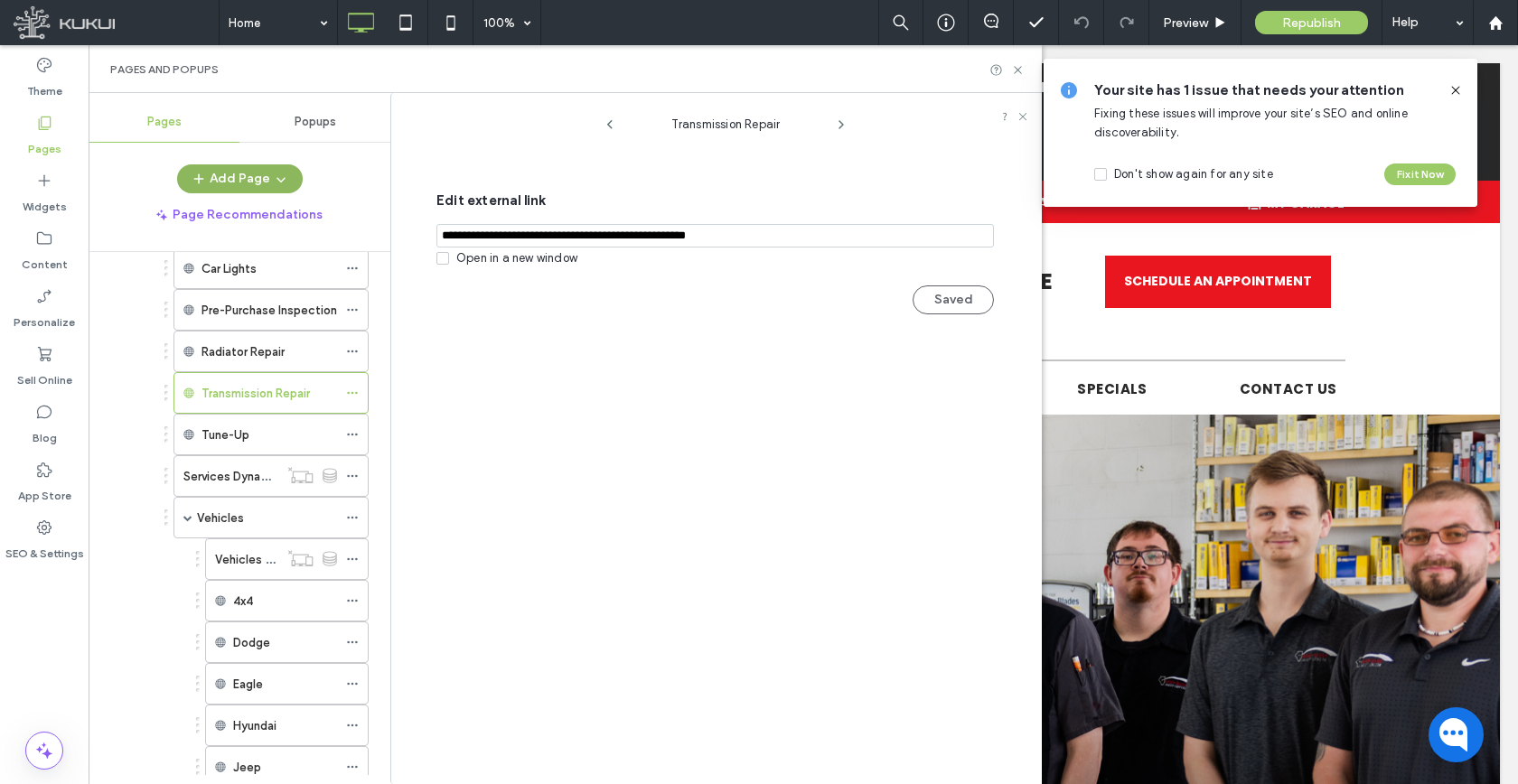
click at [210, 178] on button "Add Page" at bounding box center [240, 179] width 126 height 29
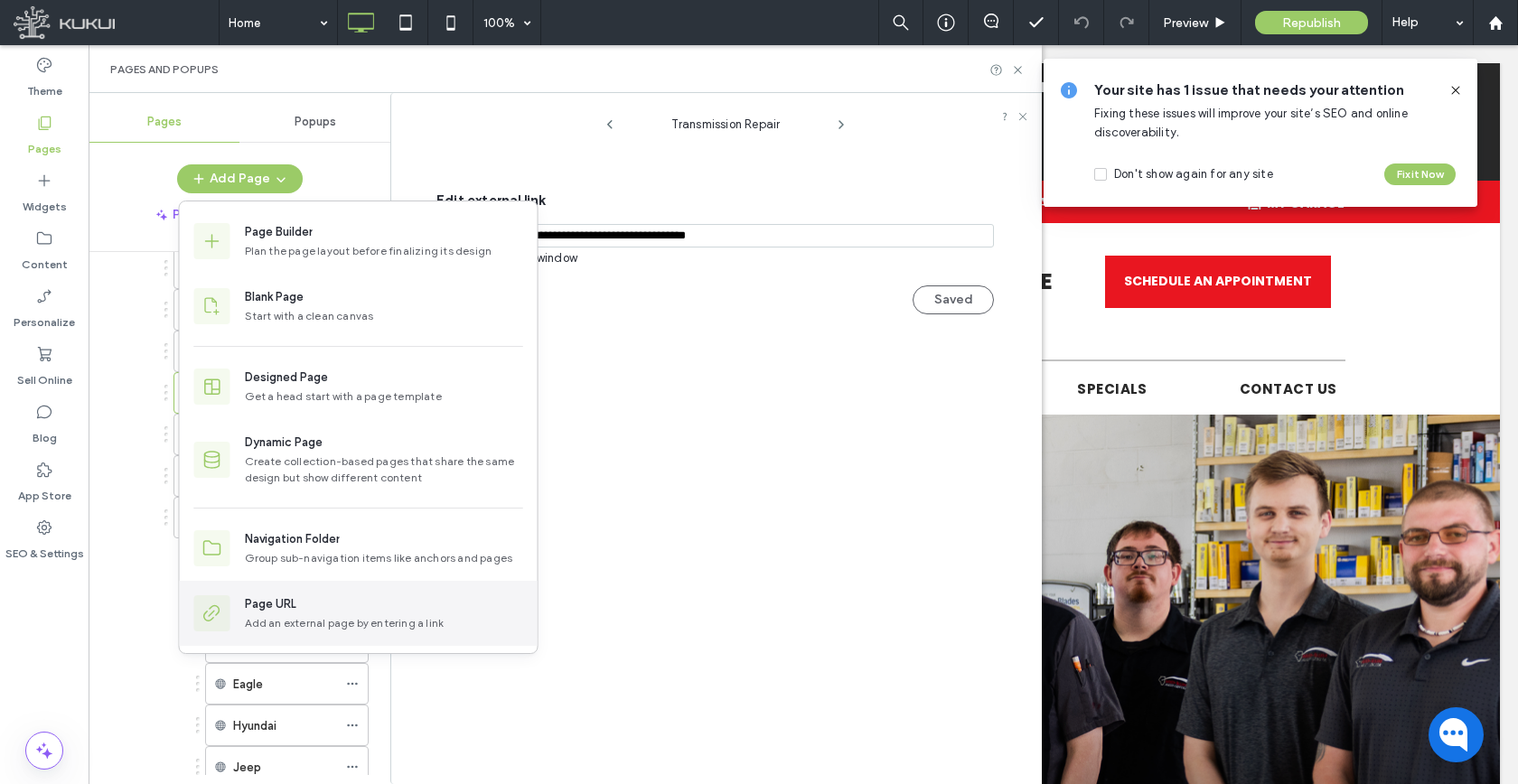
click at [290, 619] on div "Add an external page by entering a link" at bounding box center [384, 623] width 278 height 16
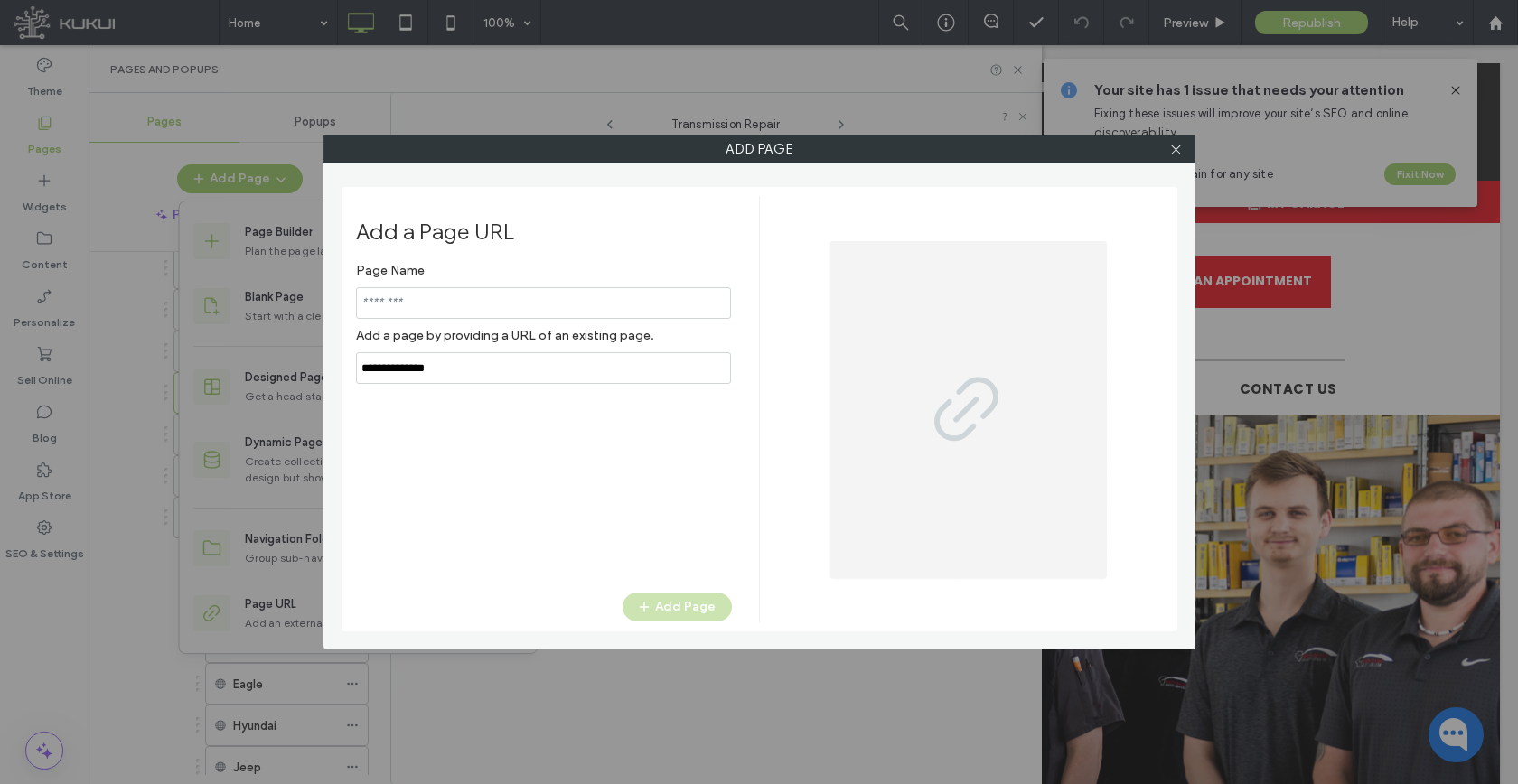
click at [492, 369] on div "Page Name Add a page by providing a URL of an existing page." at bounding box center [543, 318] width 376 height 130
click at [492, 352] on label "Add a page by providing a URL of an existing page." at bounding box center [543, 336] width 376 height 34
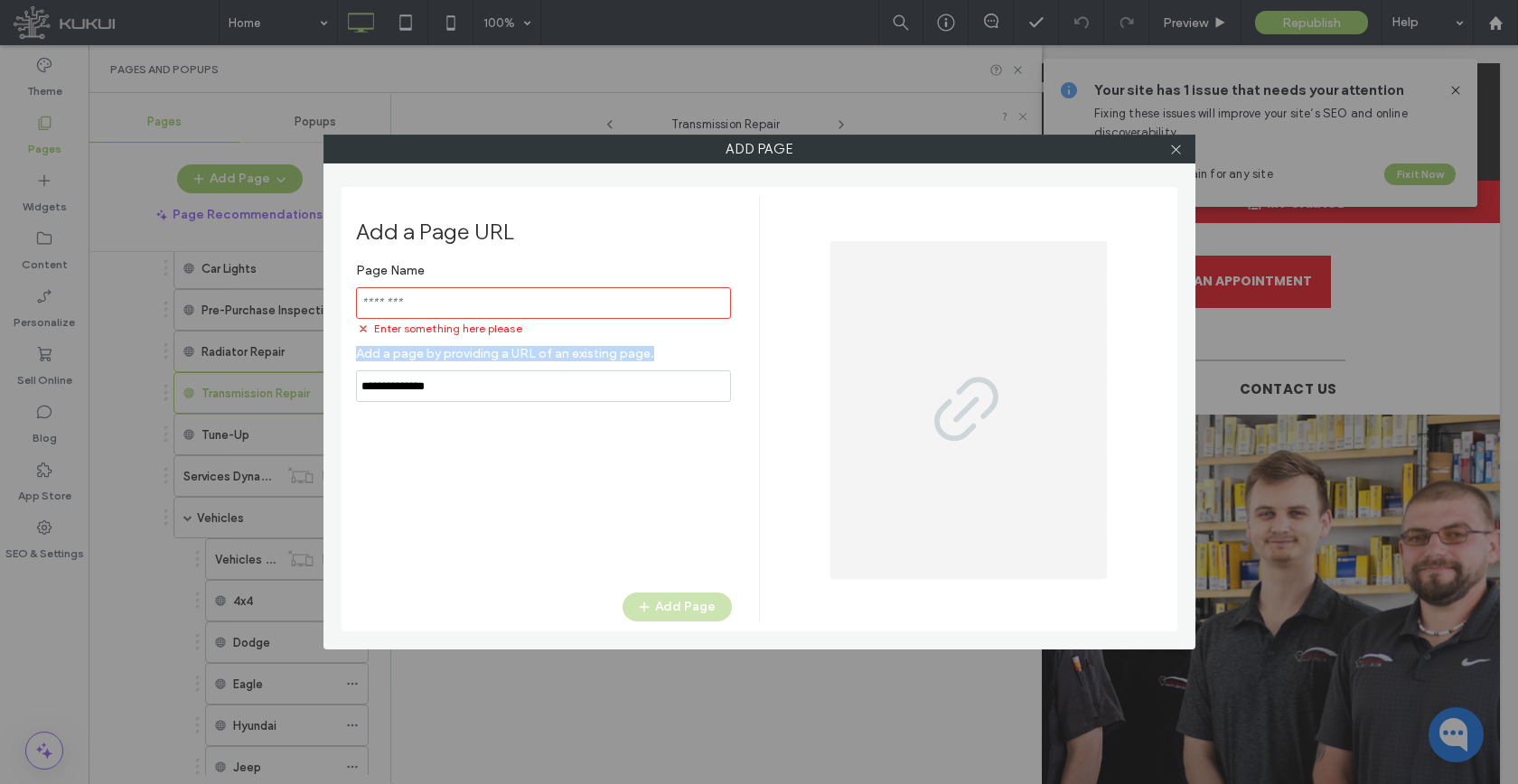
click at [492, 369] on label "Add a page by providing a URL of an existing page." at bounding box center [543, 353] width 376 height 34
click at [487, 389] on input "notEmpty,url" at bounding box center [543, 386] width 375 height 32
paste input "**********"
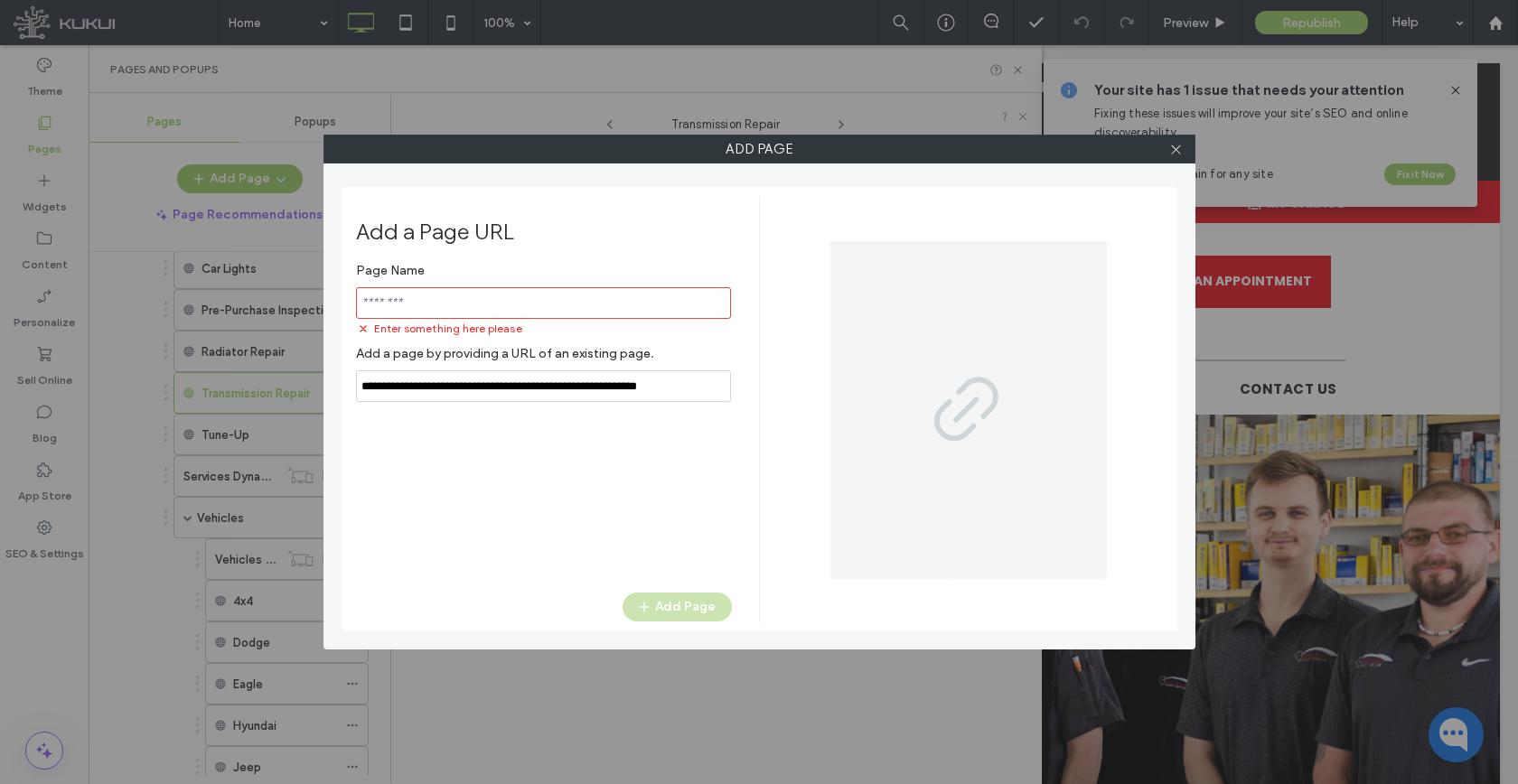
type input "**********"
click at [477, 308] on input "notEmpty" at bounding box center [543, 303] width 375 height 32
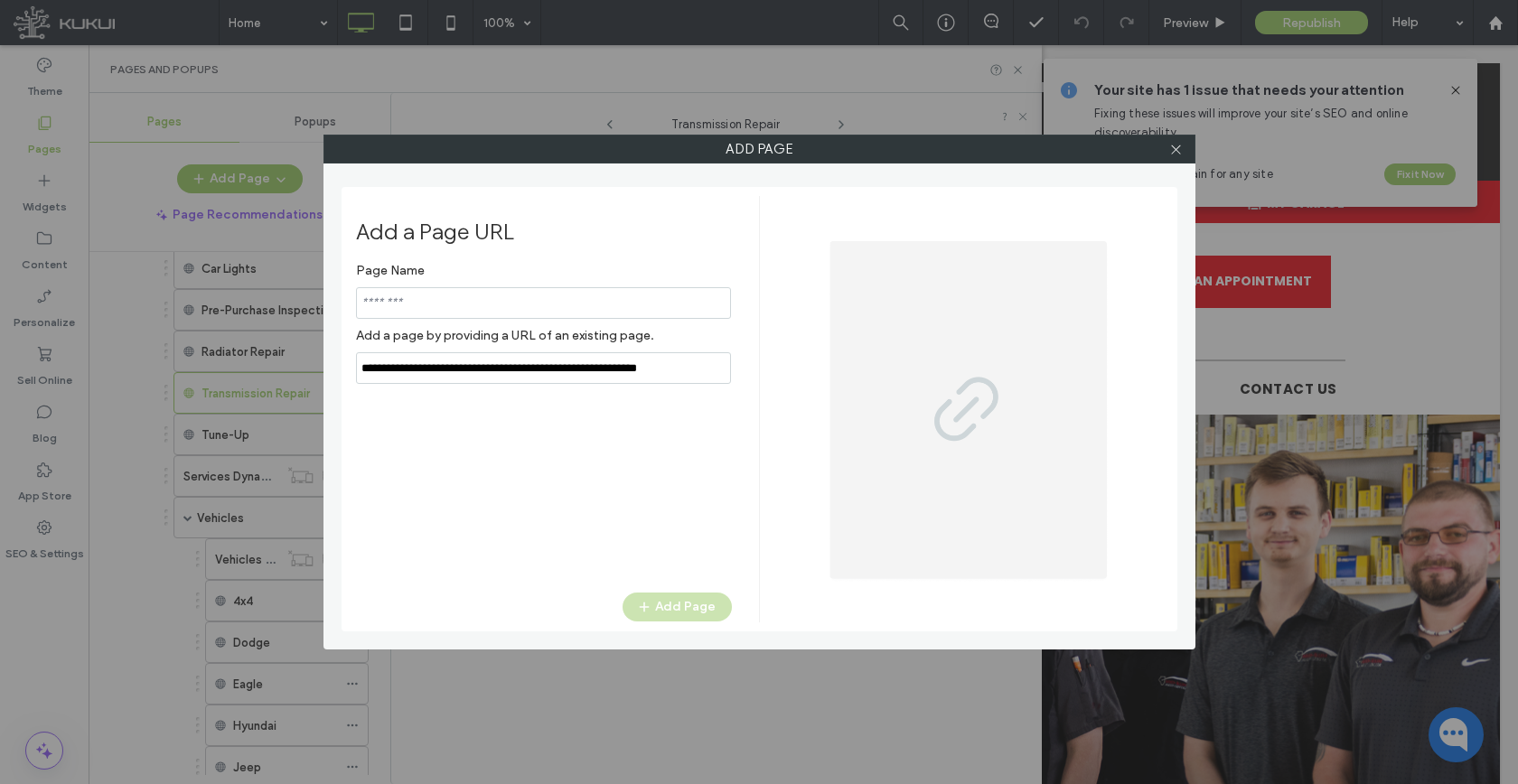
click at [477, 307] on input "notEmpty" at bounding box center [543, 303] width 375 height 32
type input "**********"
click at [675, 610] on button "Add Page" at bounding box center [677, 608] width 109 height 29
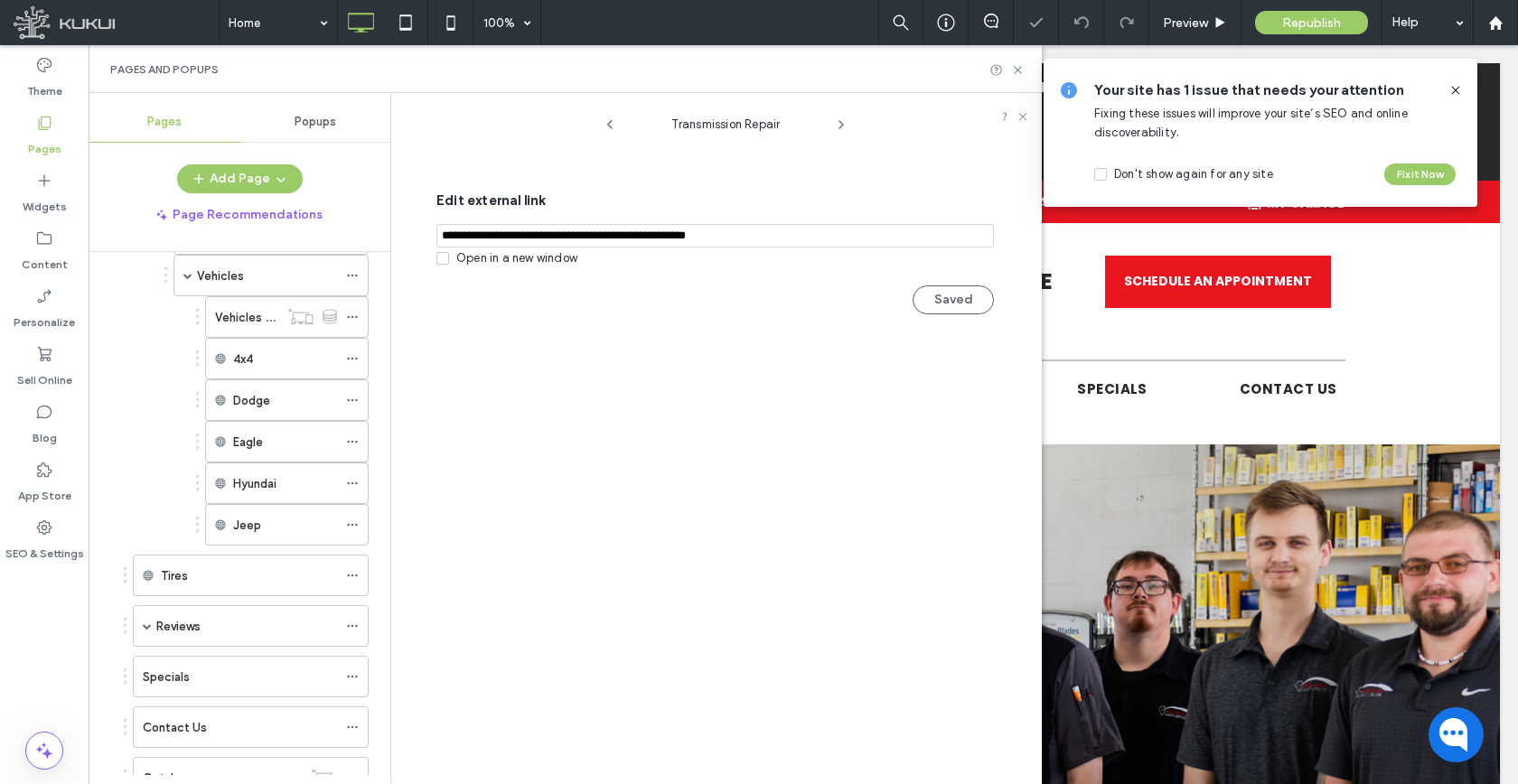
scroll to position [247, 0]
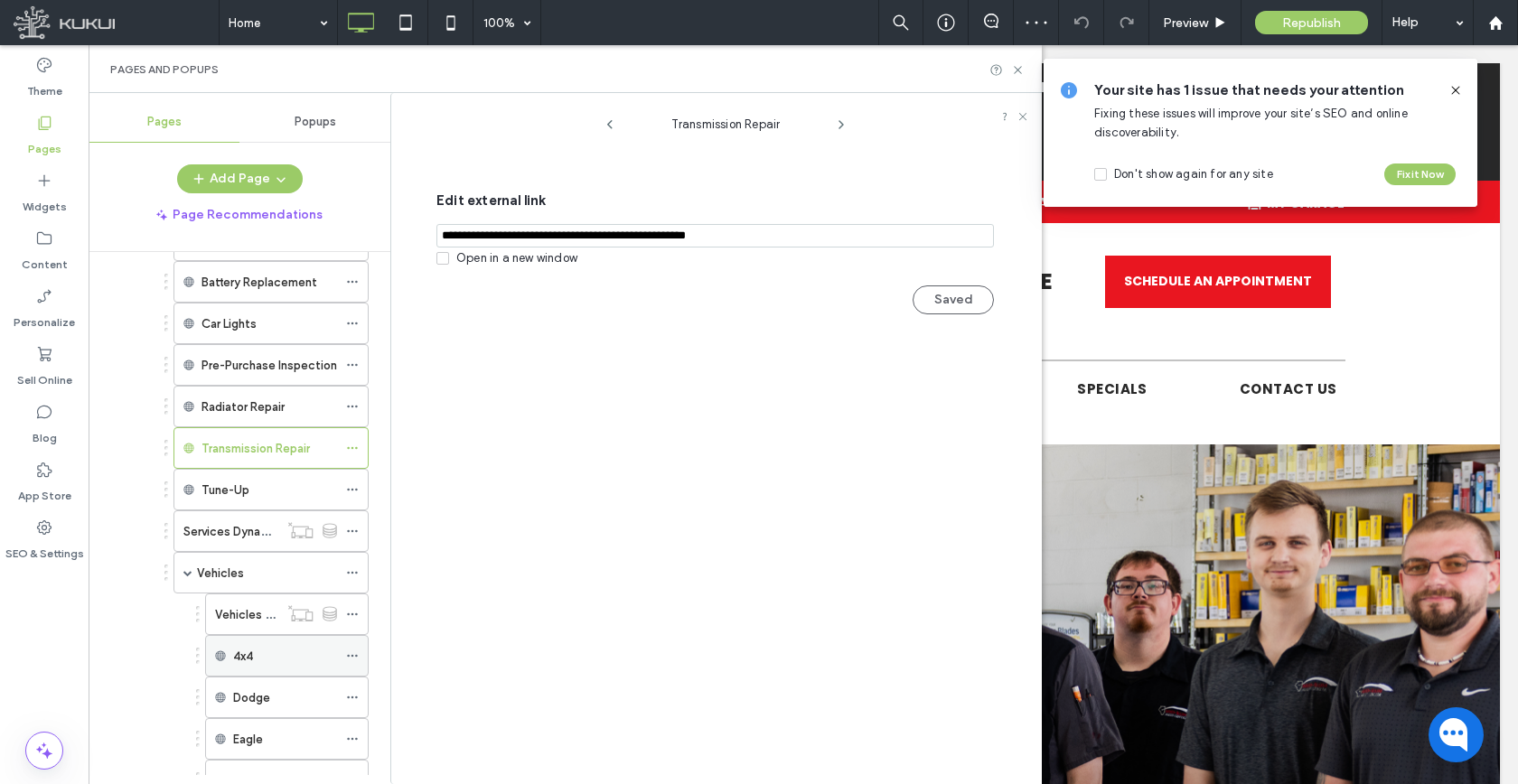
click at [353, 655] on icon at bounding box center [352, 656] width 13 height 13
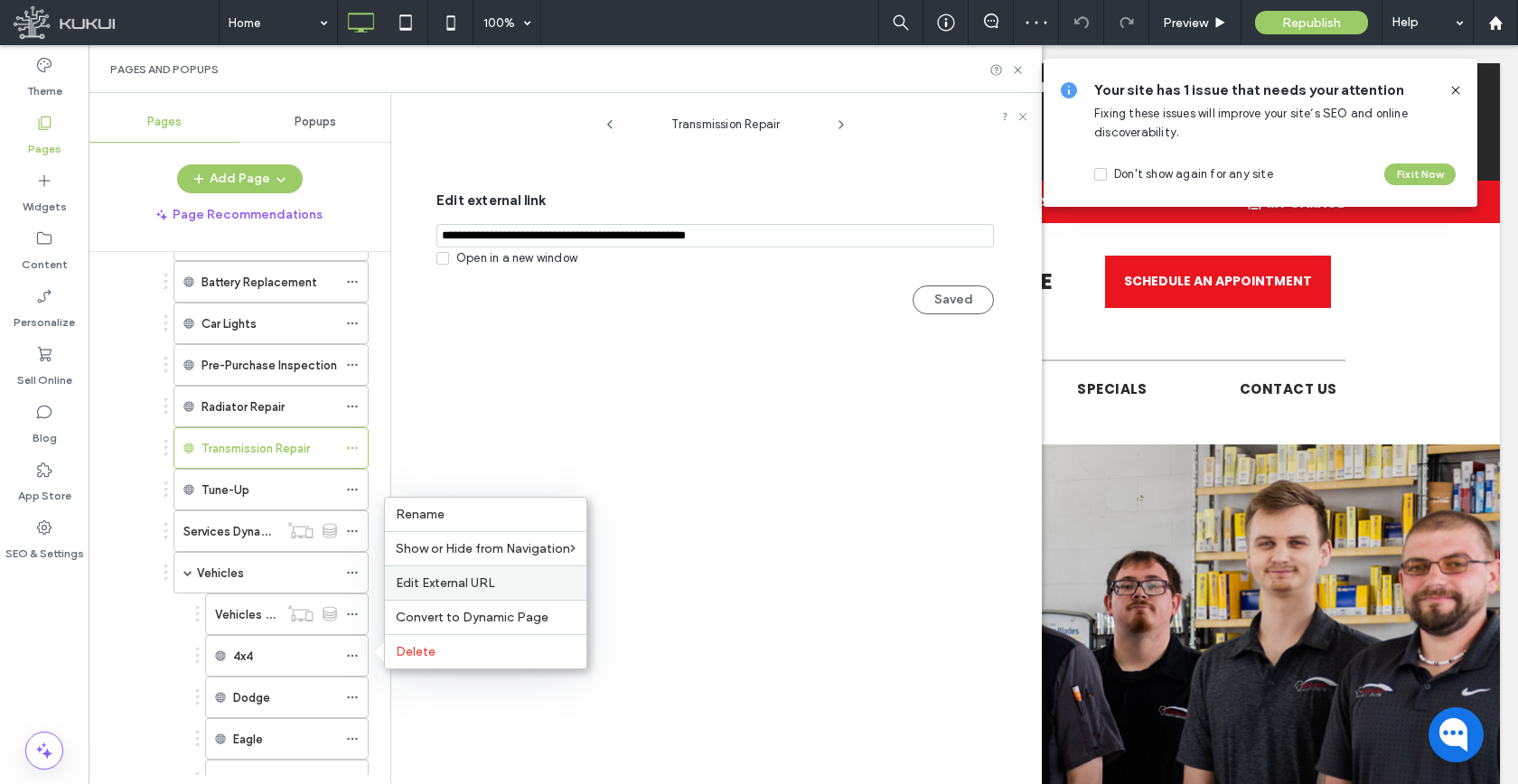
click at [440, 582] on span "Edit External URL" at bounding box center [445, 583] width 99 height 15
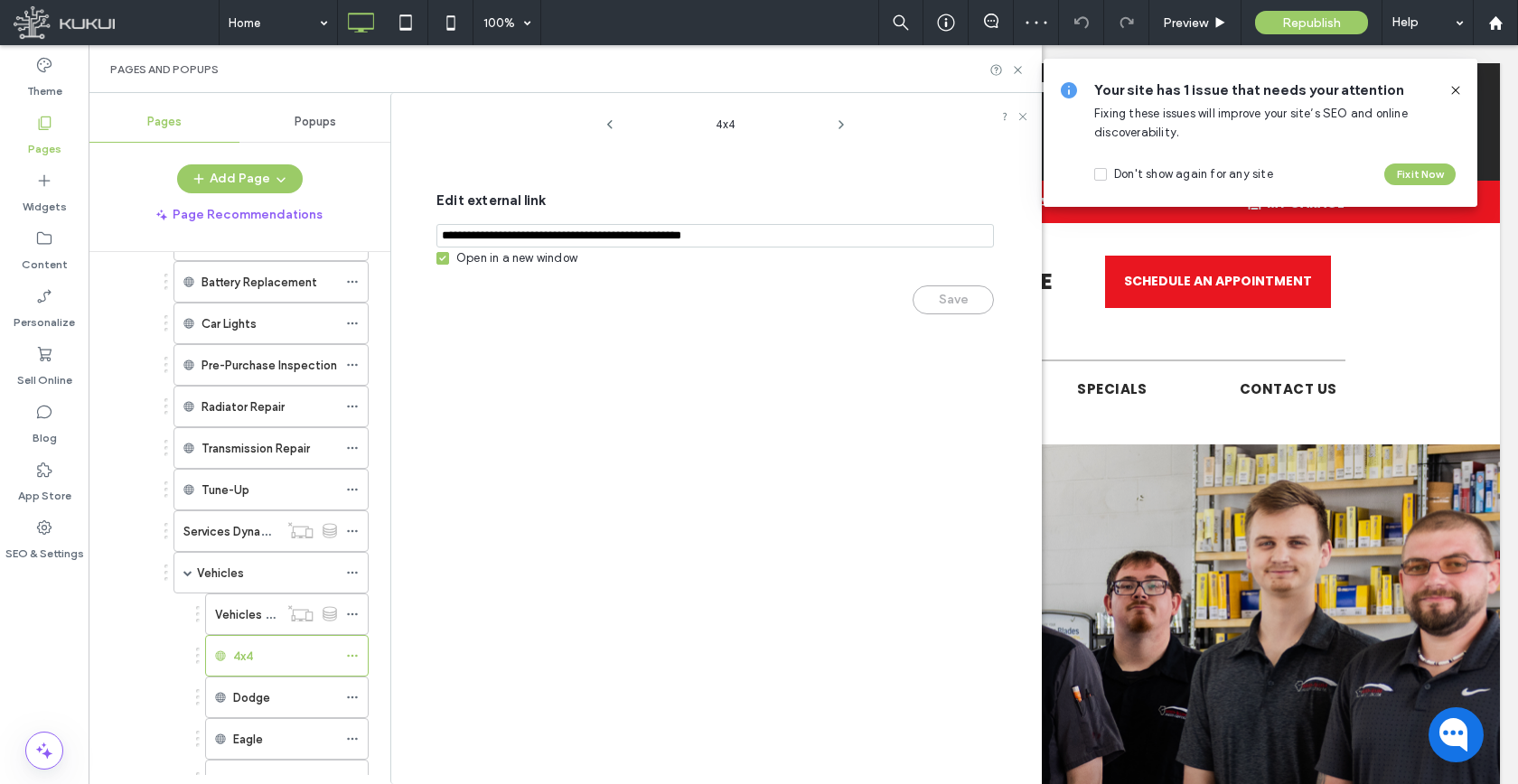
click at [491, 264] on div "Open in a new window" at bounding box center [517, 258] width 121 height 18
click at [930, 306] on button "Save" at bounding box center [952, 300] width 81 height 29
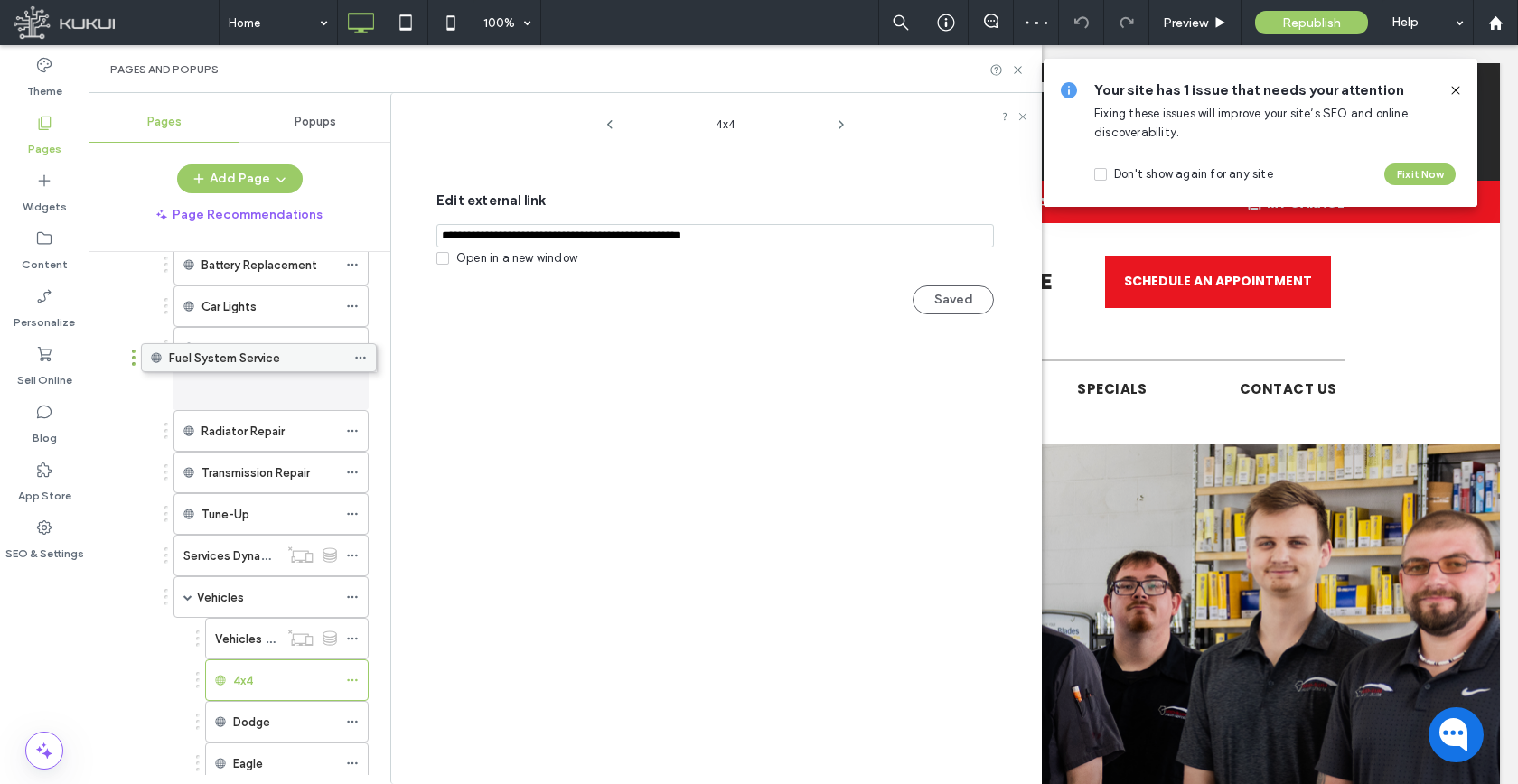
scroll to position [246, 0]
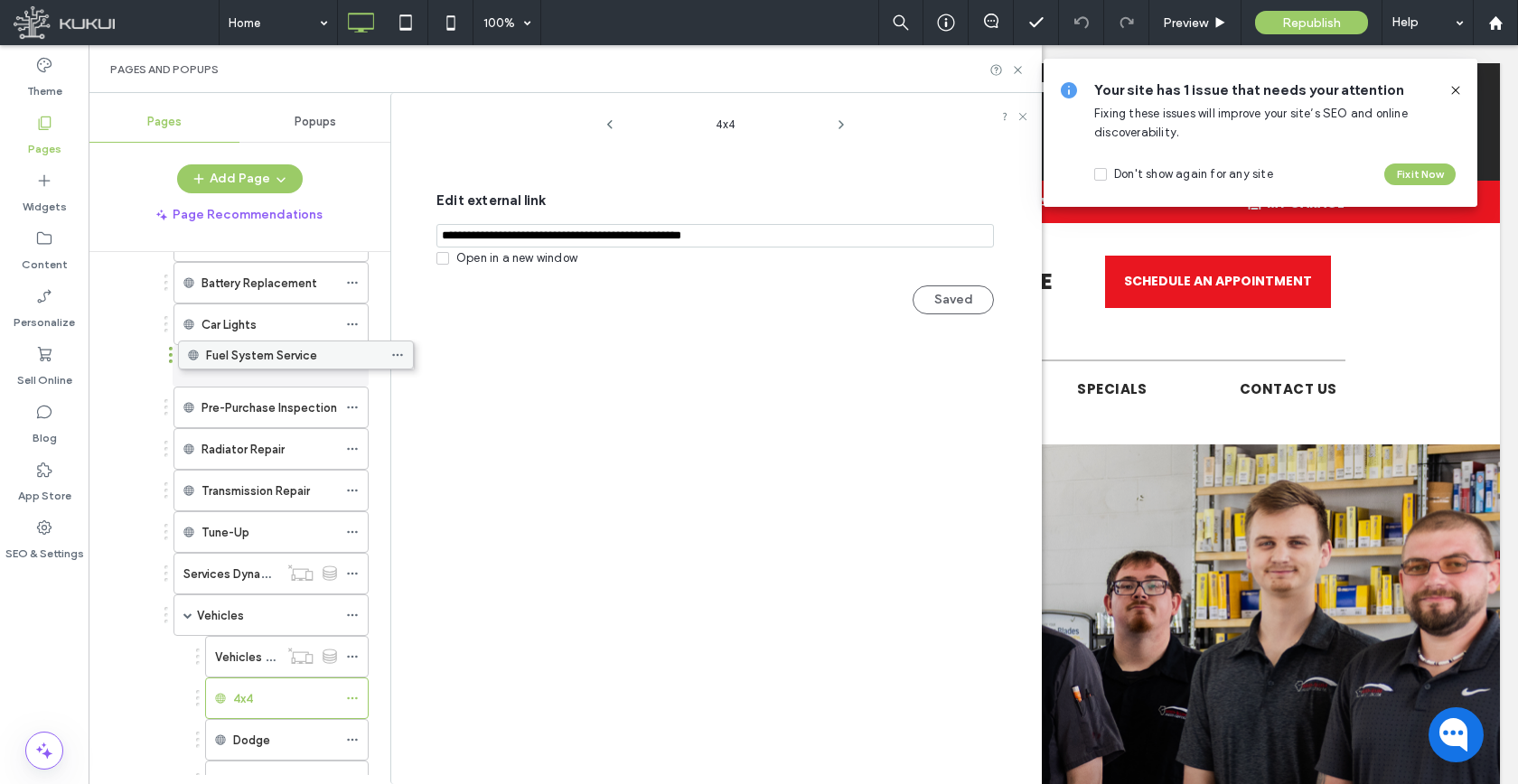
drag, startPoint x: 240, startPoint y: 705, endPoint x: 286, endPoint y: 357, distance: 351.0
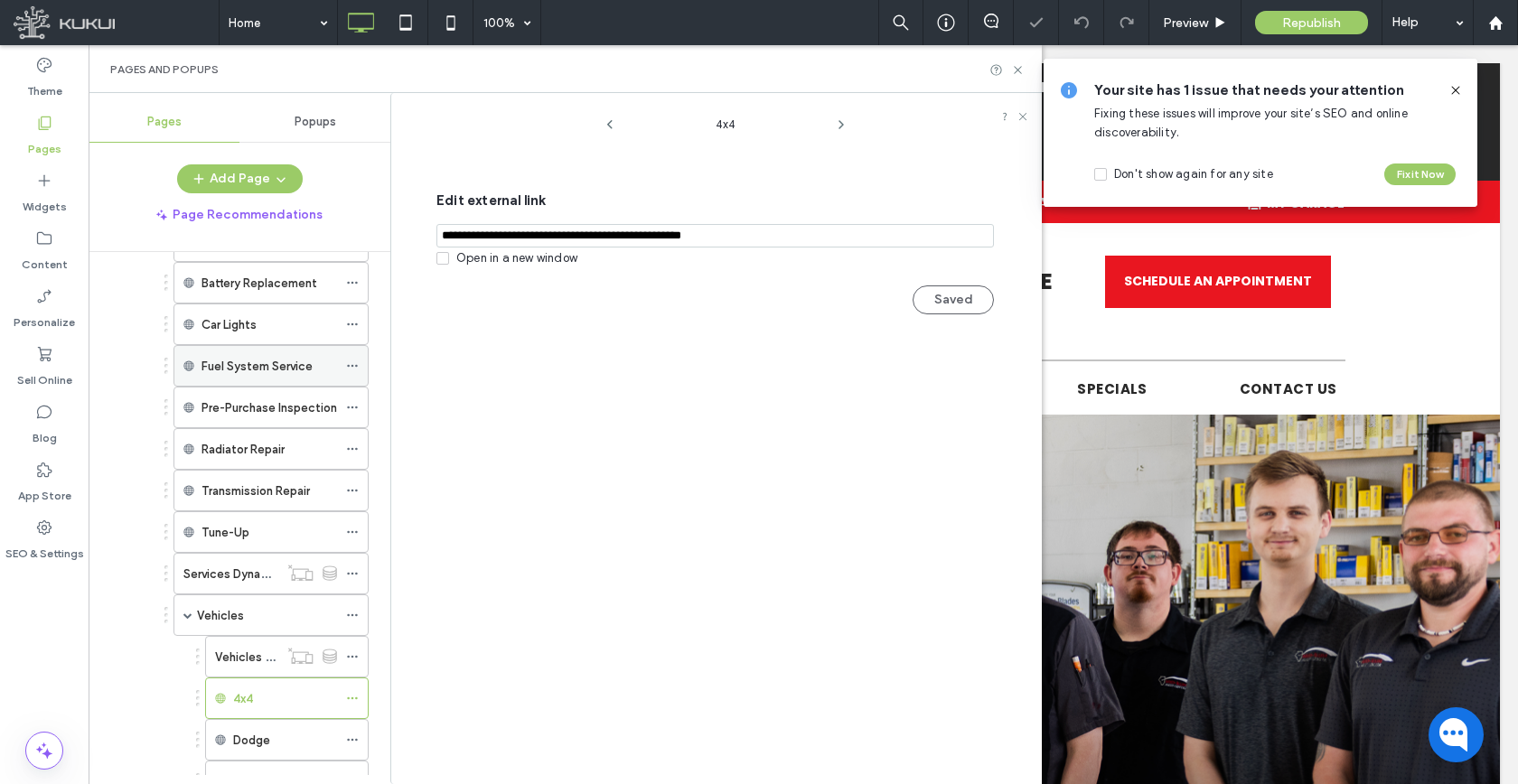
click at [346, 361] on icon at bounding box center [352, 366] width 13 height 13
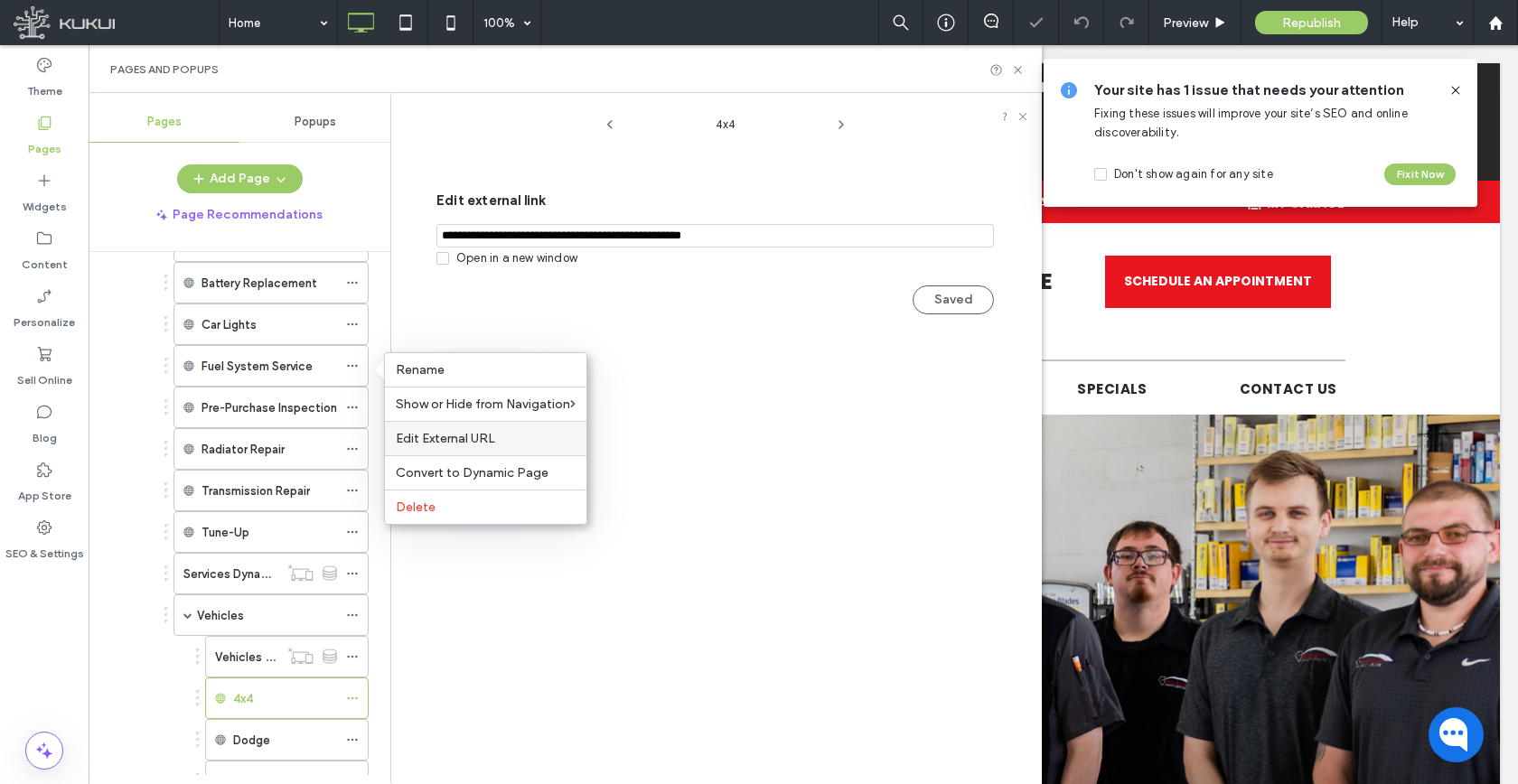
click at [417, 437] on span "Edit External URL" at bounding box center [445, 438] width 99 height 15
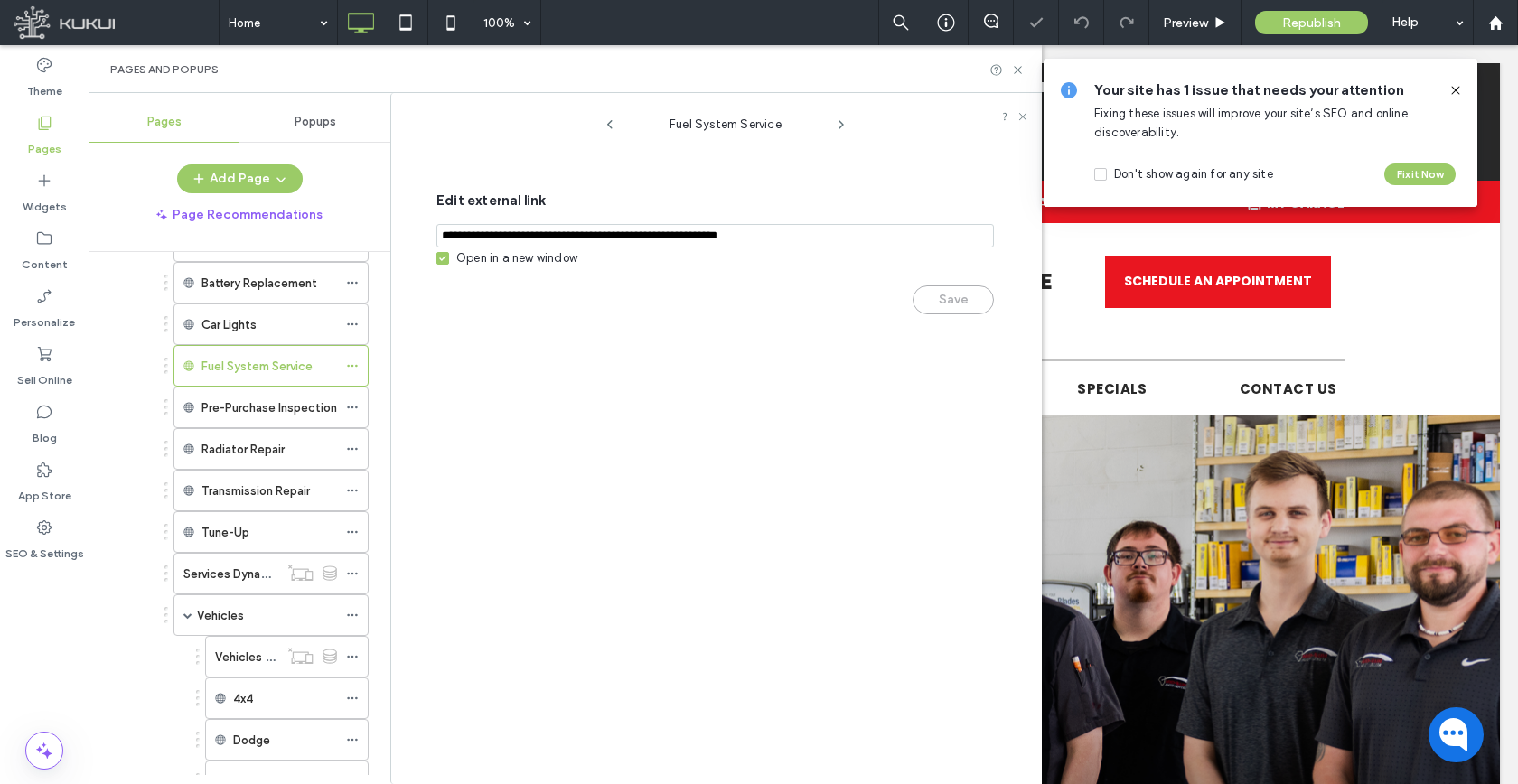
click at [580, 269] on div "Save" at bounding box center [715, 291] width 558 height 47
click at [563, 266] on div "Open in a new window" at bounding box center [517, 258] width 121 height 18
click at [984, 321] on div "Edit external link Open in a new window Save" at bounding box center [715, 253] width 558 height 163
click at [974, 314] on button "Save" at bounding box center [952, 300] width 81 height 29
click at [237, 196] on div "Add Page Page Recommendations" at bounding box center [239, 197] width 302 height 65
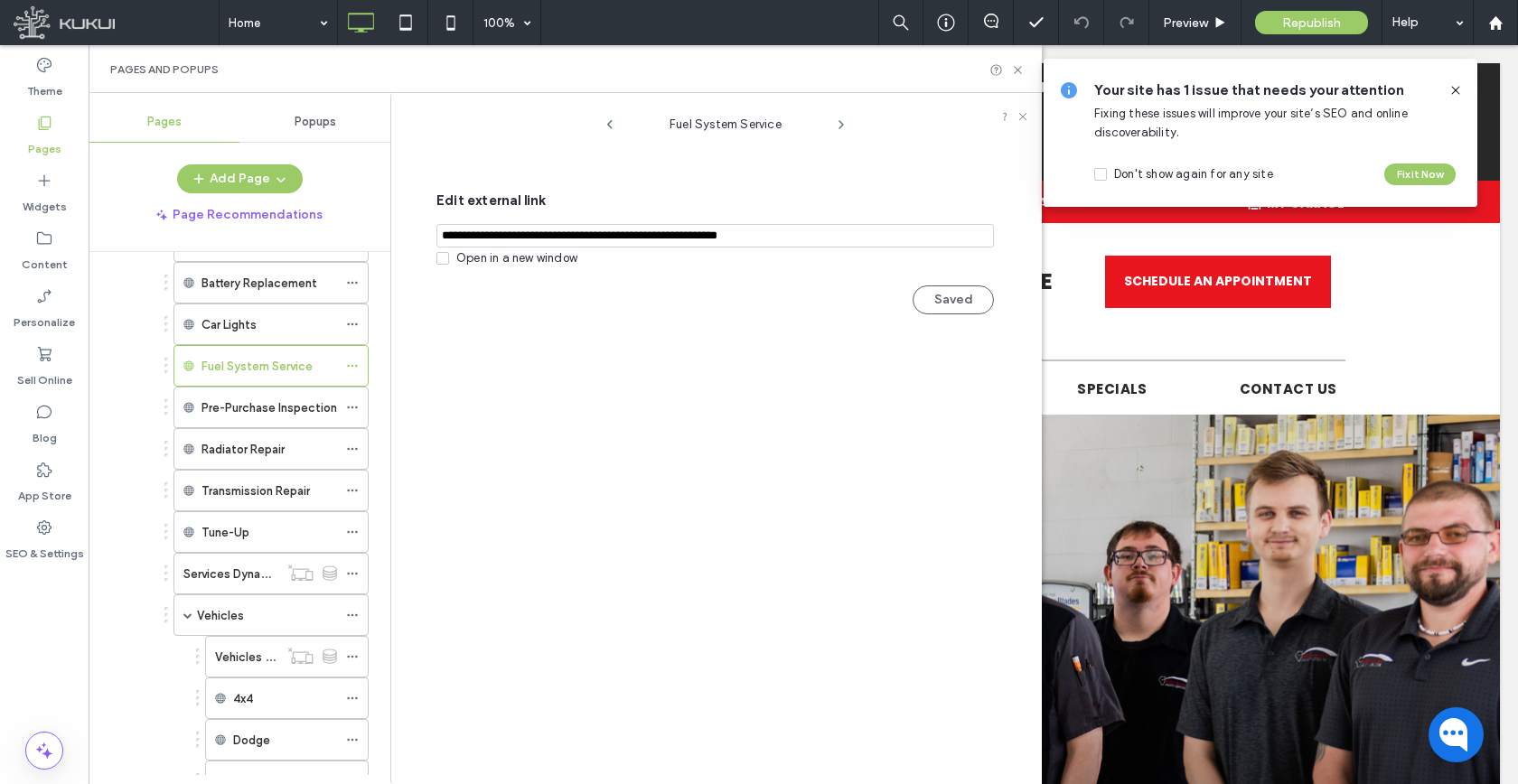
click at [240, 196] on div "Add Page Page Recommendations" at bounding box center [239, 197] width 302 height 65
click at [239, 194] on div "Add Page Page Recommendations" at bounding box center [239, 197] width 302 height 65
click at [241, 189] on button "Add Page" at bounding box center [240, 179] width 126 height 29
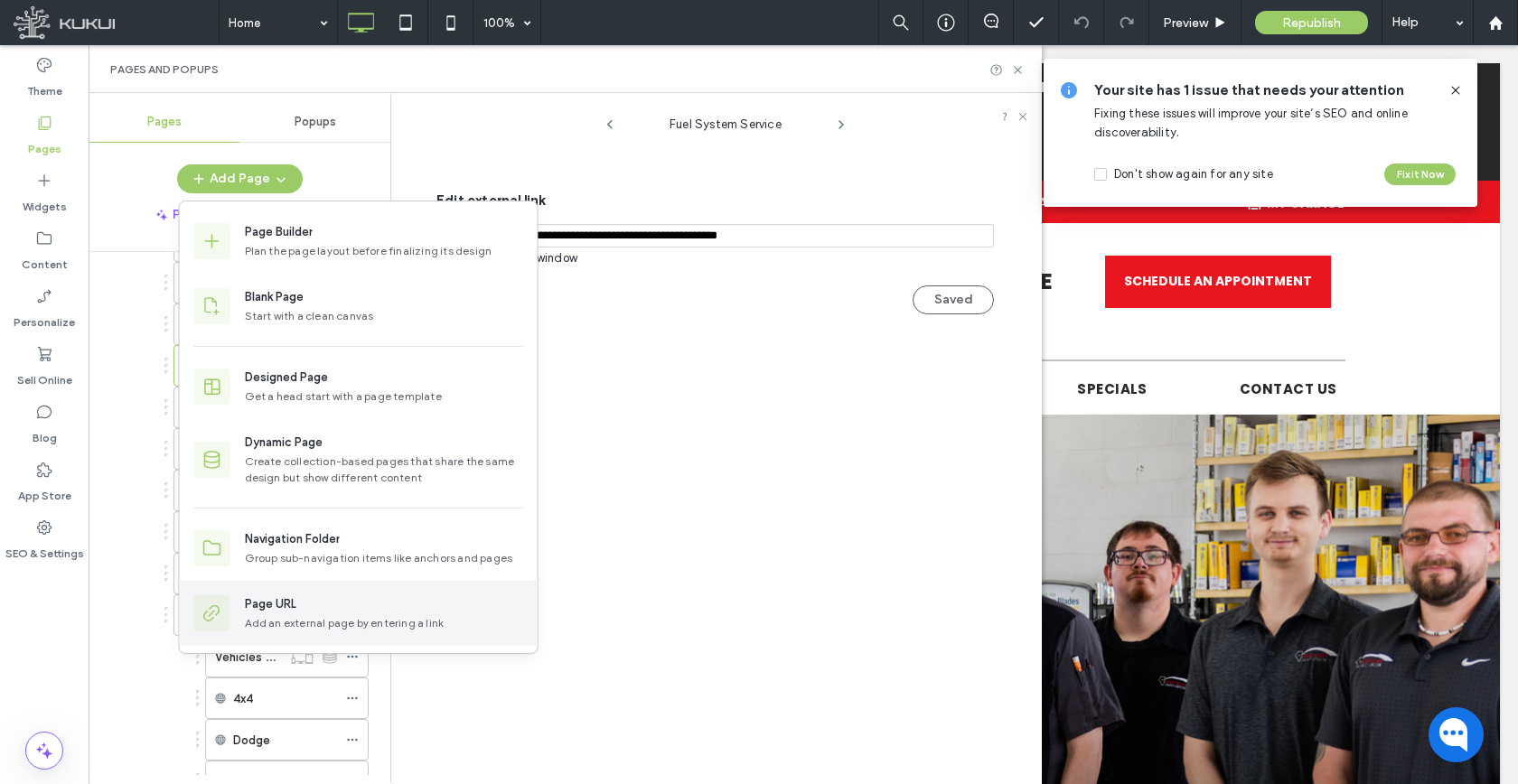
click at [258, 594] on div "Page URL Add an external page by entering a link" at bounding box center [358, 614] width 357 height 65
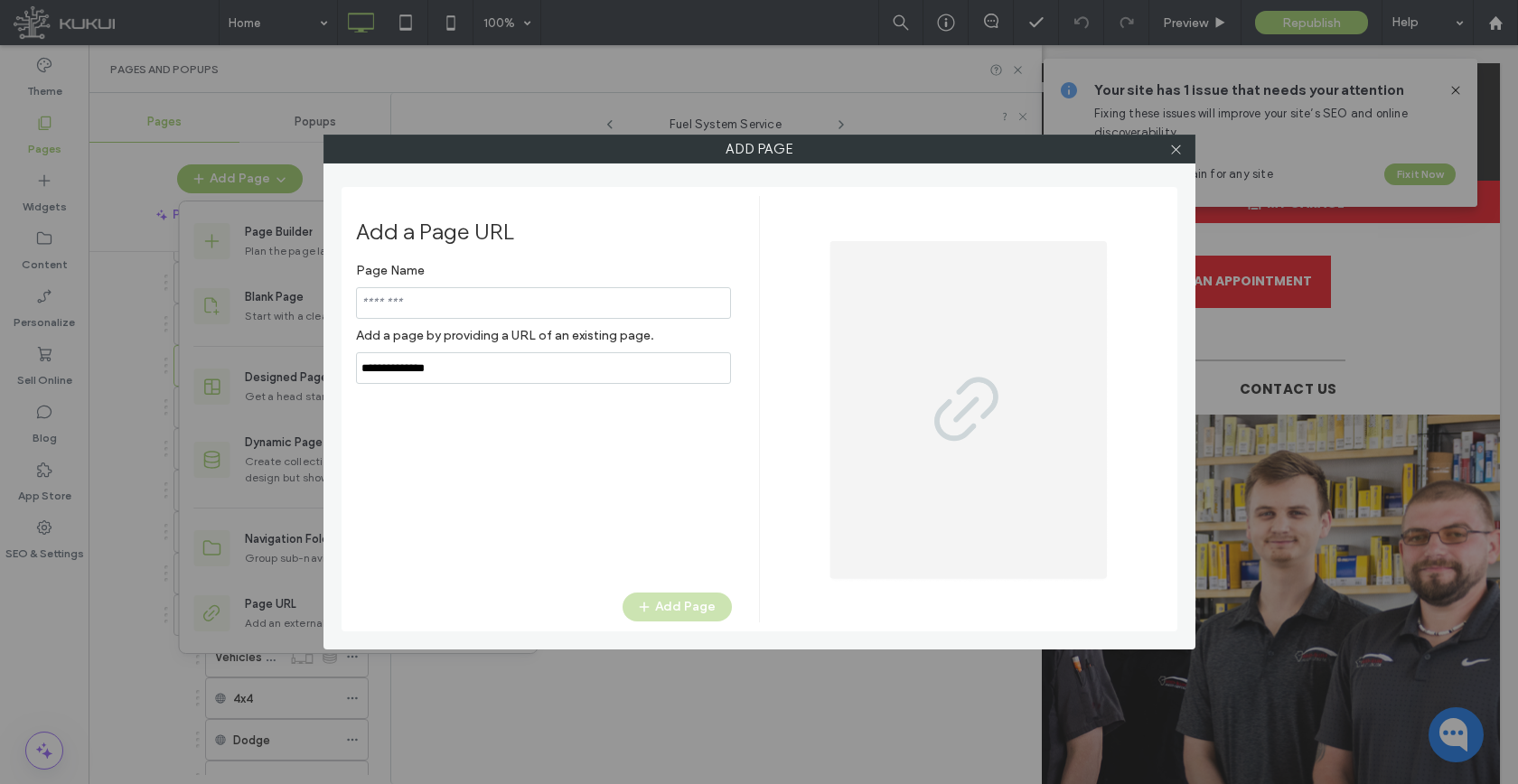
click at [458, 358] on div "Page Name Add a page by providing a URL of an existing page." at bounding box center [543, 318] width 376 height 130
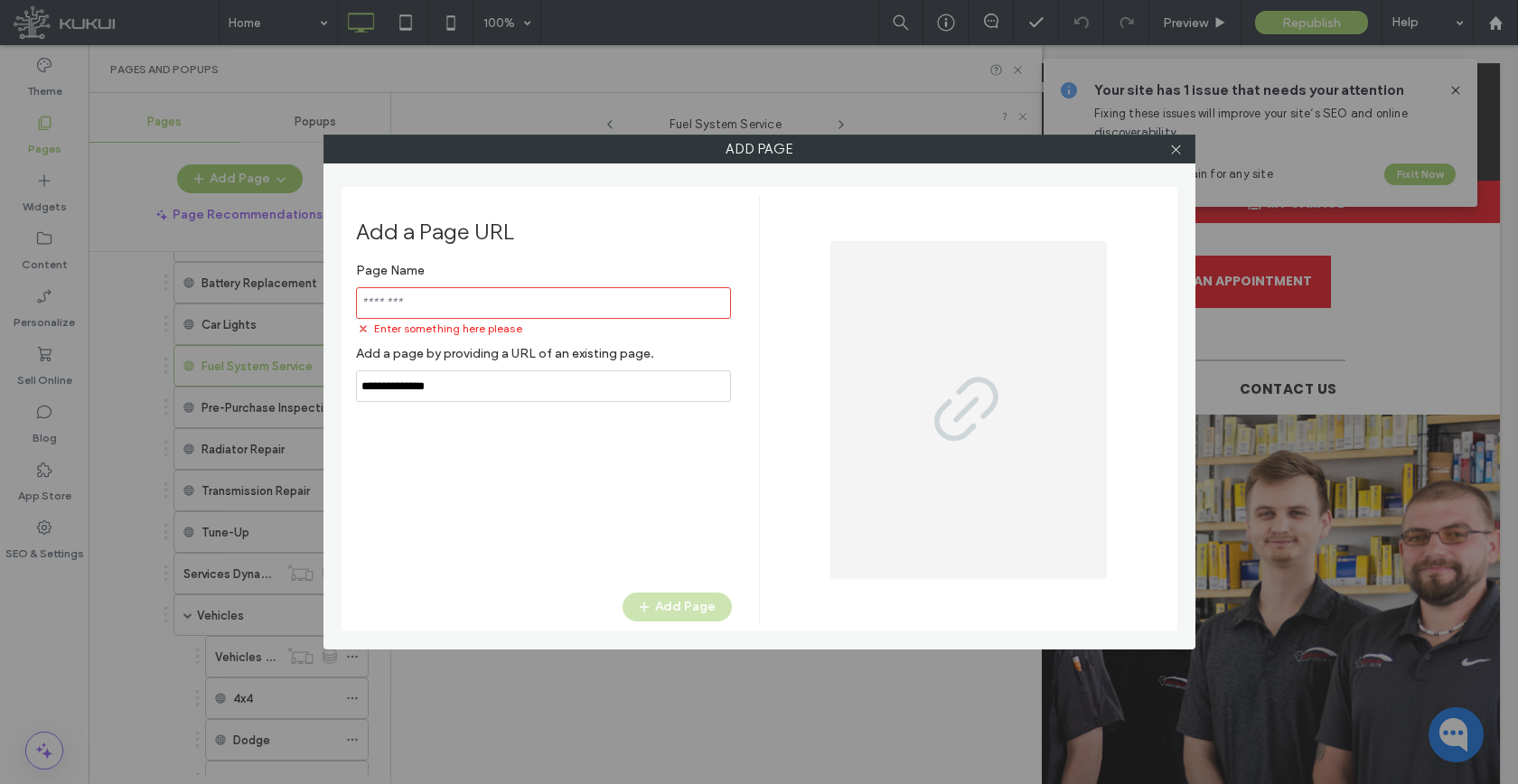
click at [456, 370] on input "notEmpty,url" at bounding box center [543, 386] width 375 height 32
click at [456, 371] on input "notEmpty,url" at bounding box center [543, 386] width 375 height 32
click at [455, 382] on input "notEmpty,url" at bounding box center [543, 386] width 375 height 32
paste input "**********"
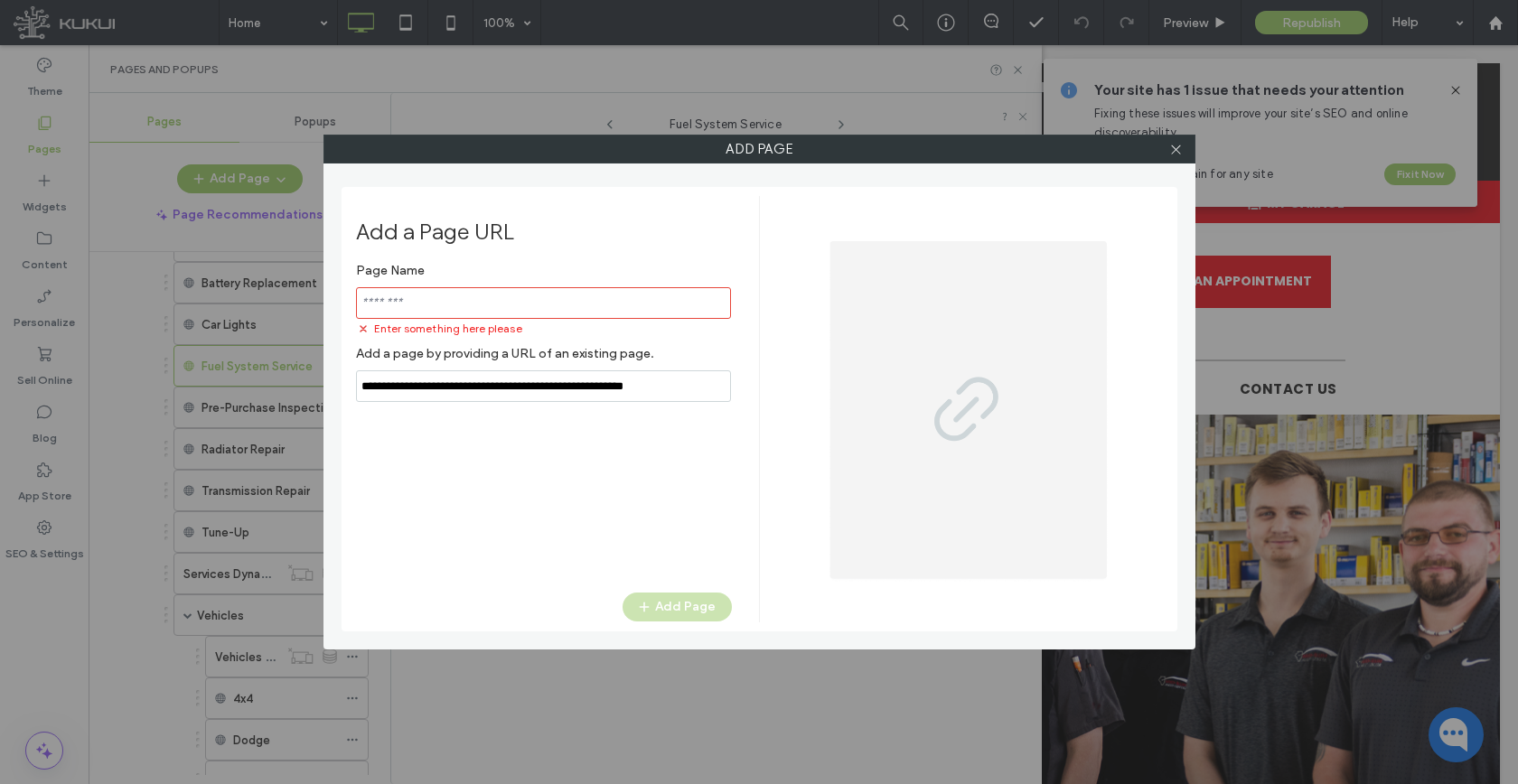
click at [447, 387] on input "notEmpty,url" at bounding box center [543, 386] width 375 height 32
paste input "notEmpty,url"
type input "**********"
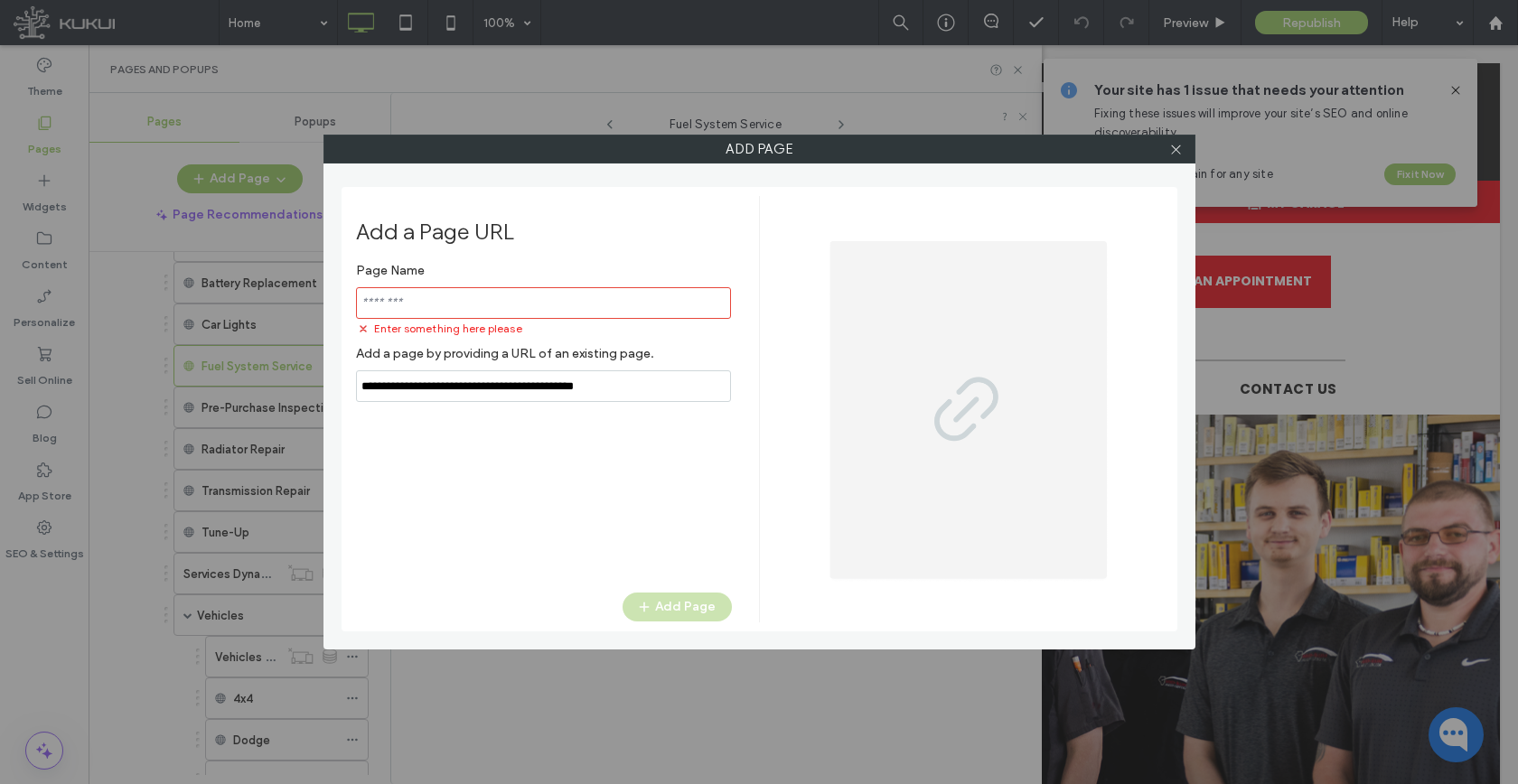
click at [454, 314] on input "notEmpty" at bounding box center [543, 303] width 375 height 32
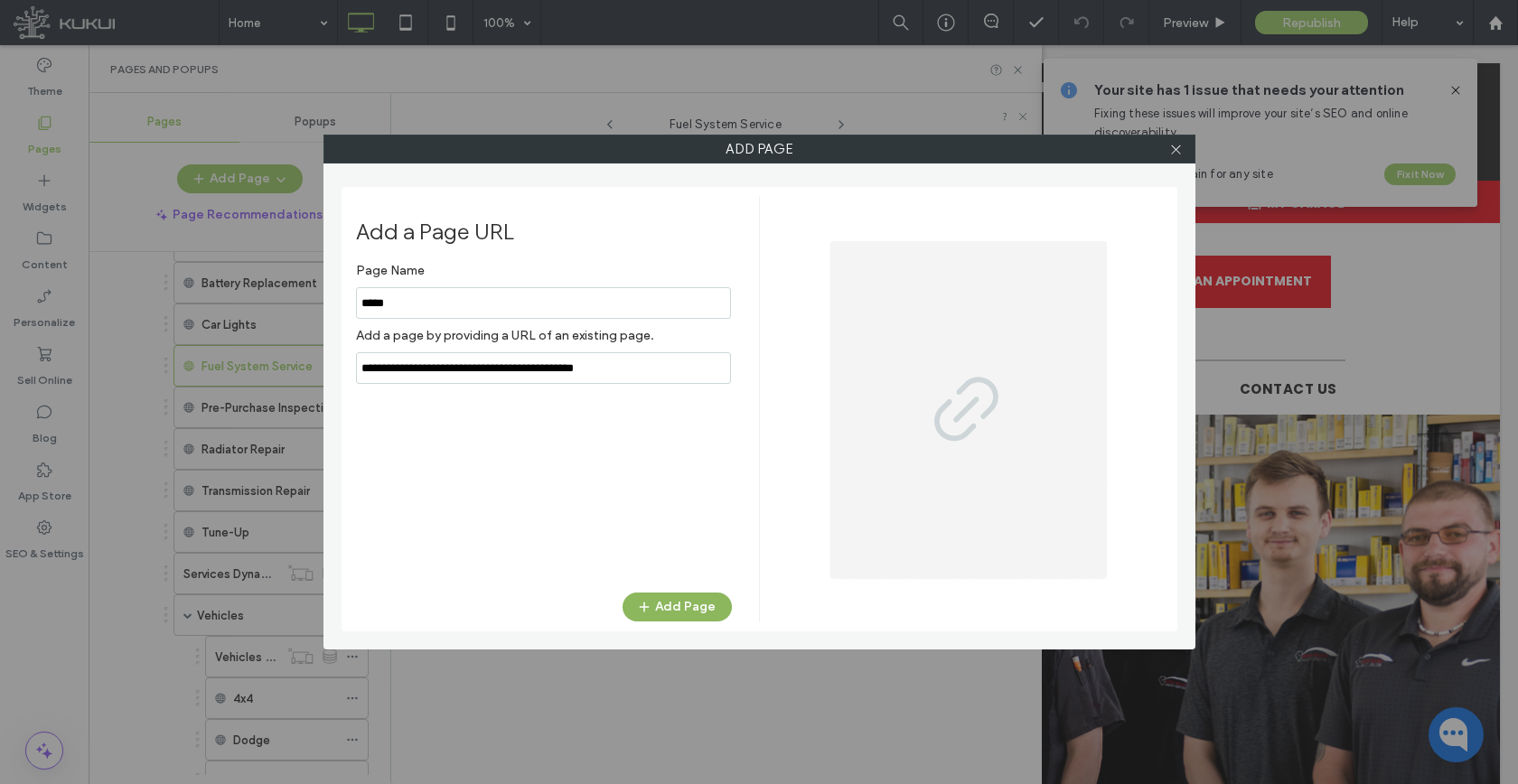
type input "*****"
click at [664, 605] on button "Add Page" at bounding box center [677, 608] width 109 height 29
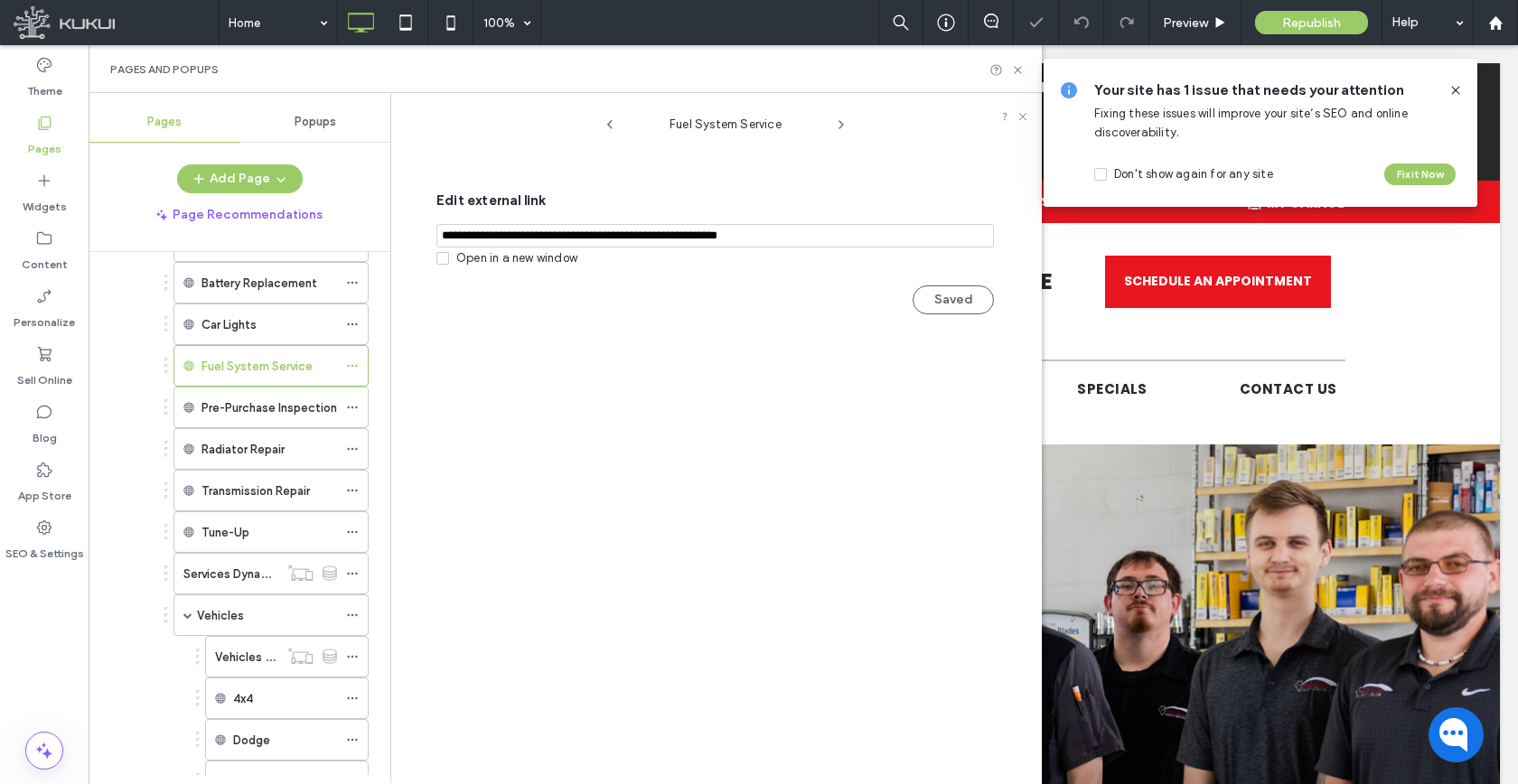
scroll to position [756, 0]
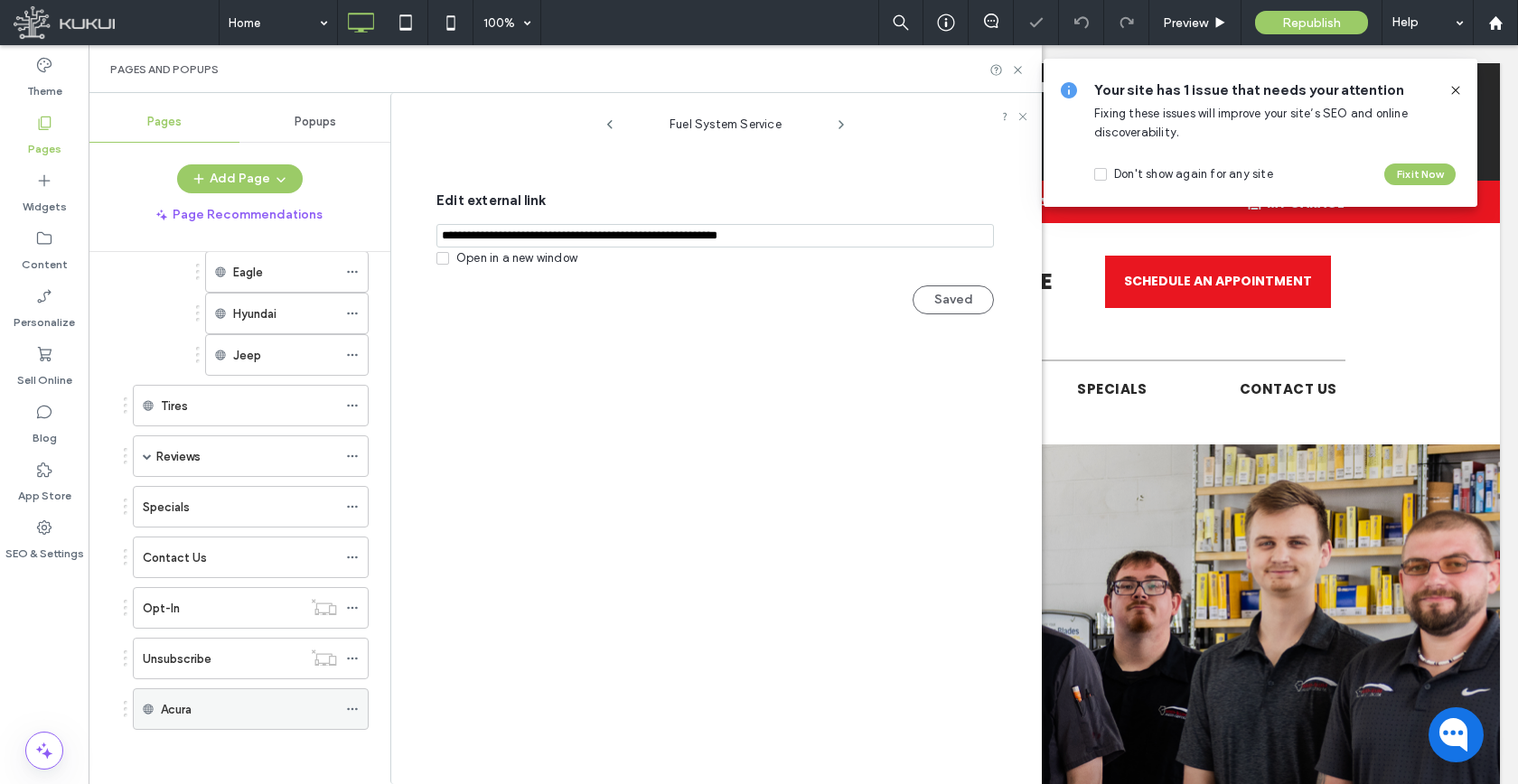
click at [355, 711] on icon at bounding box center [352, 709] width 13 height 13
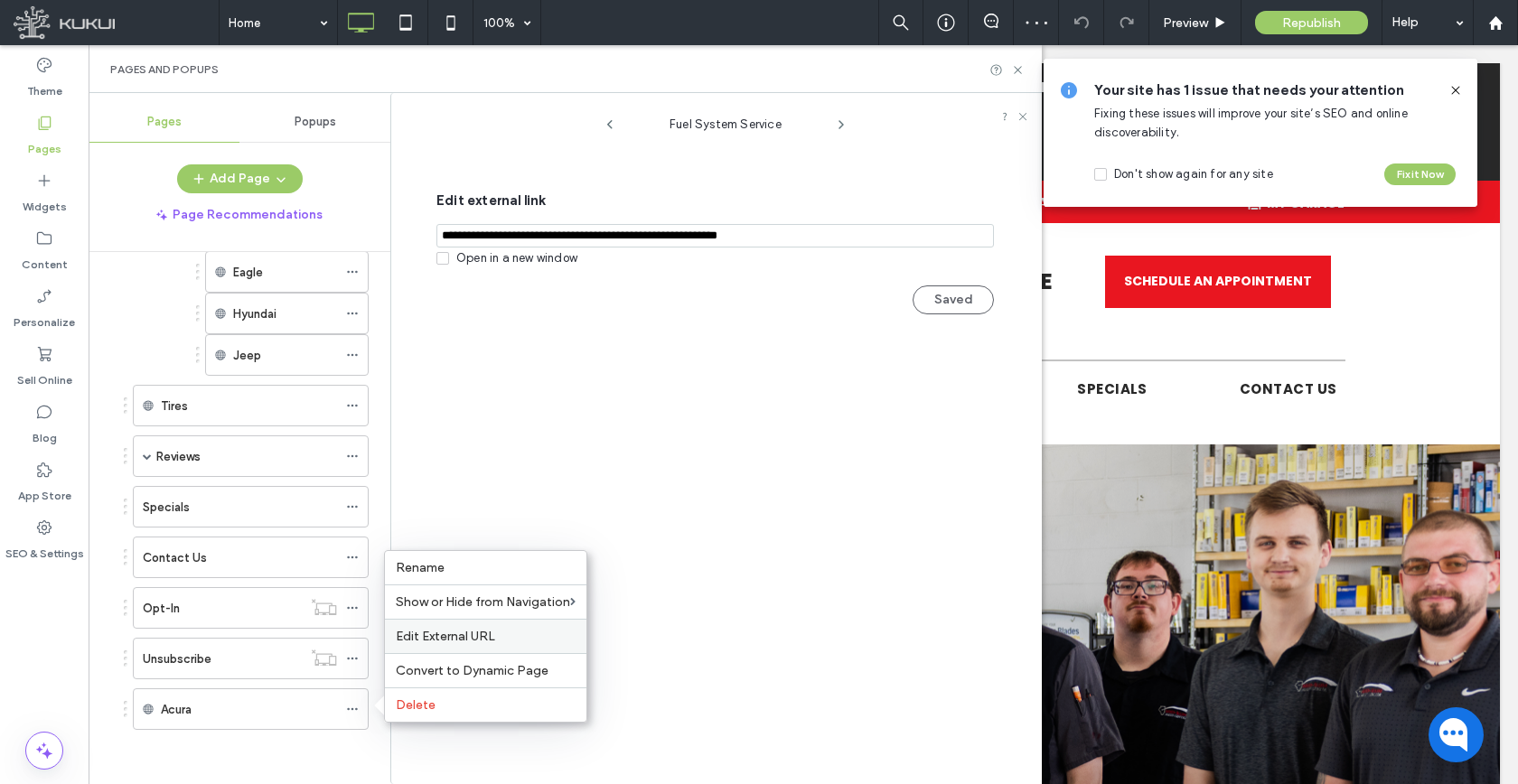
click at [431, 626] on div "Edit External URL" at bounding box center [485, 636] width 201 height 35
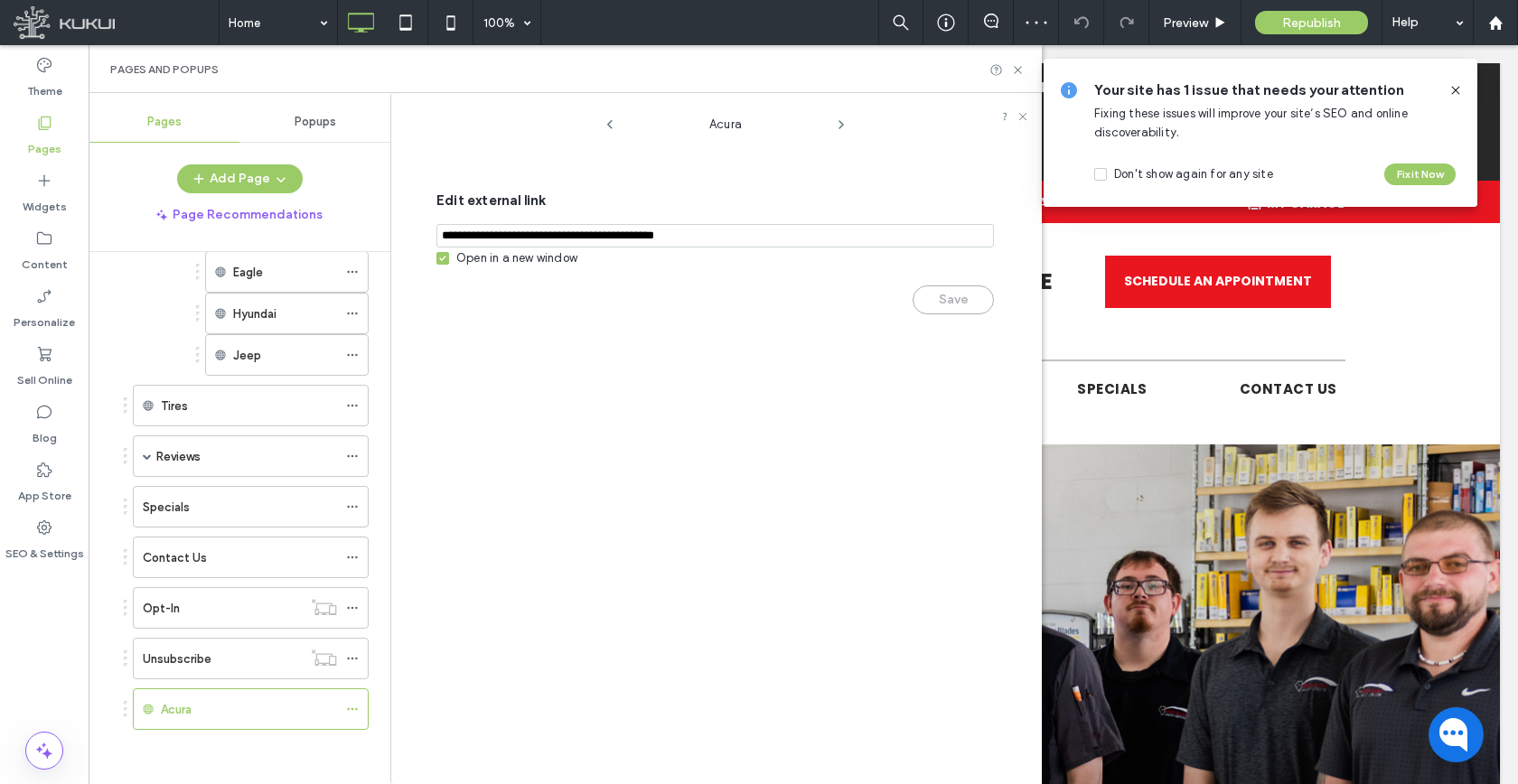
click at [497, 265] on div "Open in a new window" at bounding box center [517, 258] width 121 height 18
click at [929, 302] on button "Save" at bounding box center [952, 300] width 81 height 29
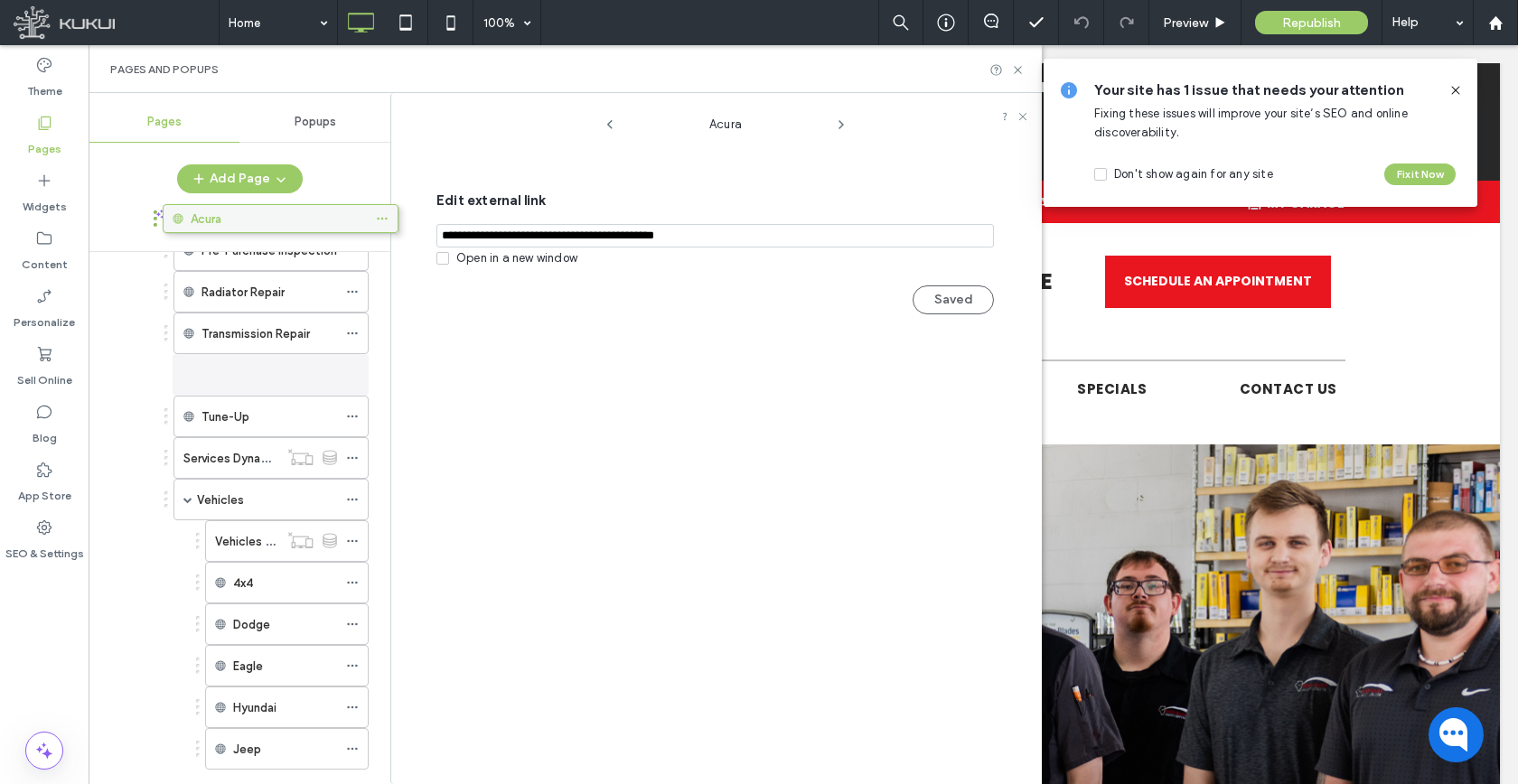
scroll to position [386, 0]
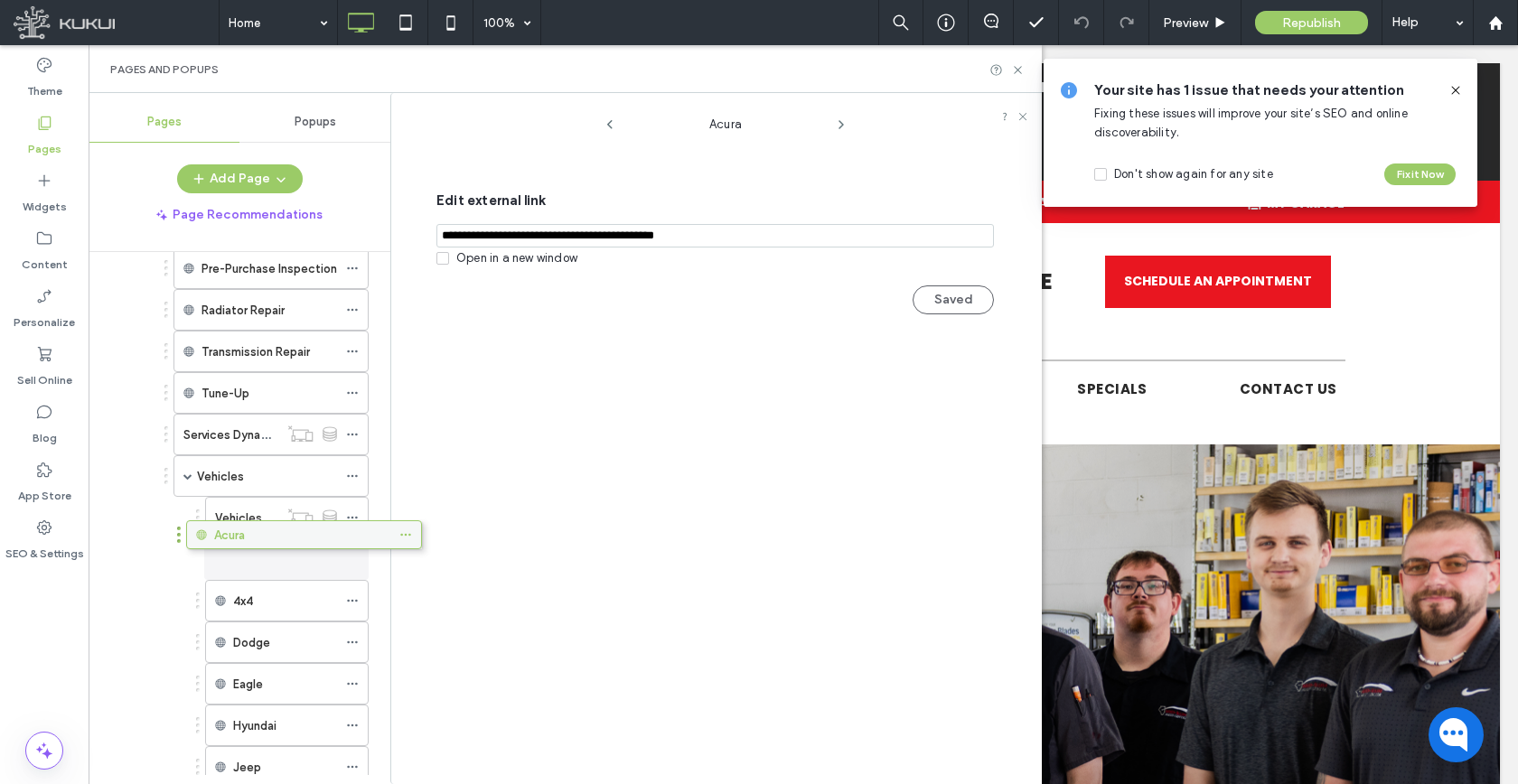
drag, startPoint x: 220, startPoint y: 707, endPoint x: 274, endPoint y: 538, distance: 177.4
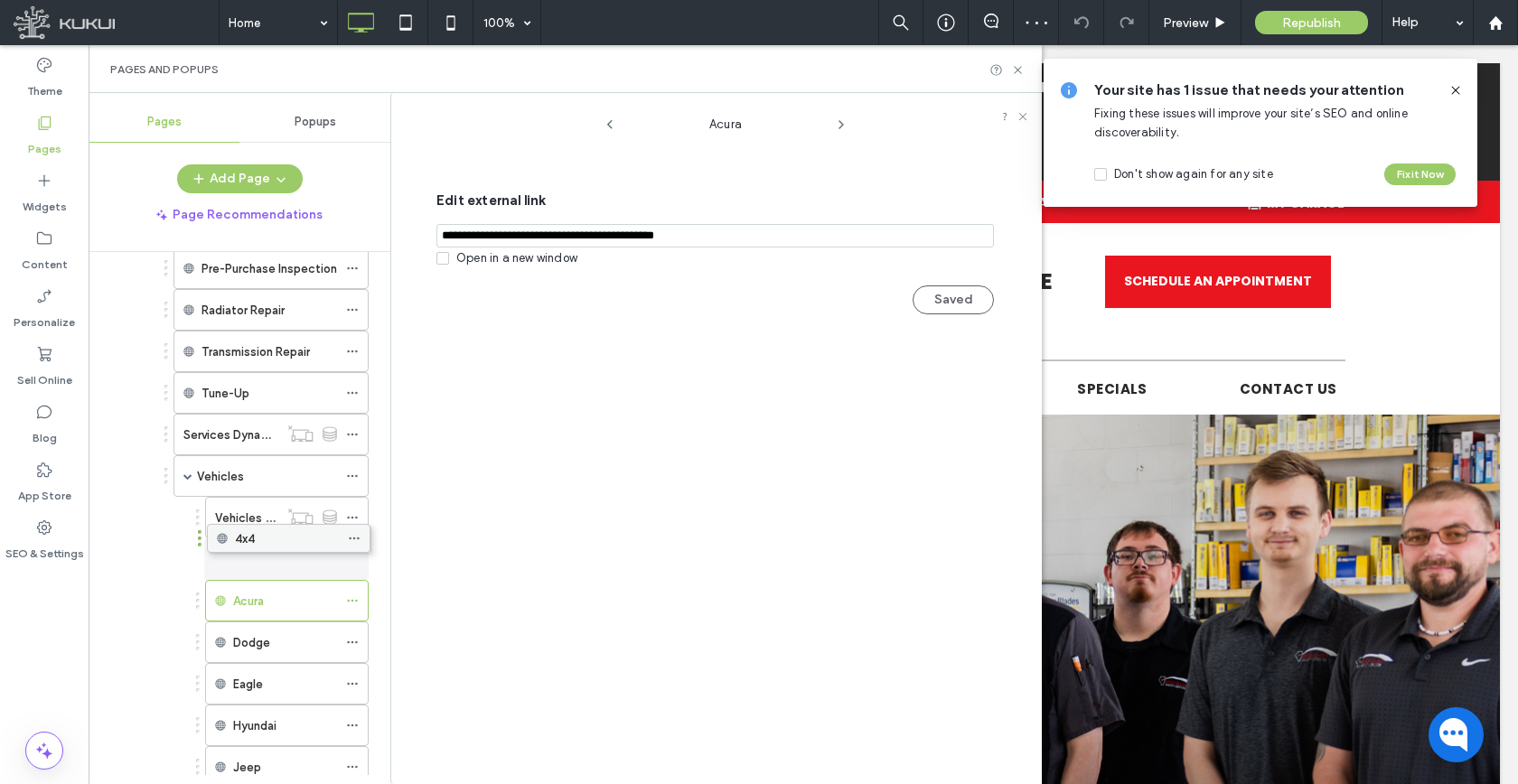
drag, startPoint x: 240, startPoint y: 608, endPoint x: 242, endPoint y: 544, distance: 64.0
click at [231, 166] on button "Add Page" at bounding box center [240, 179] width 126 height 29
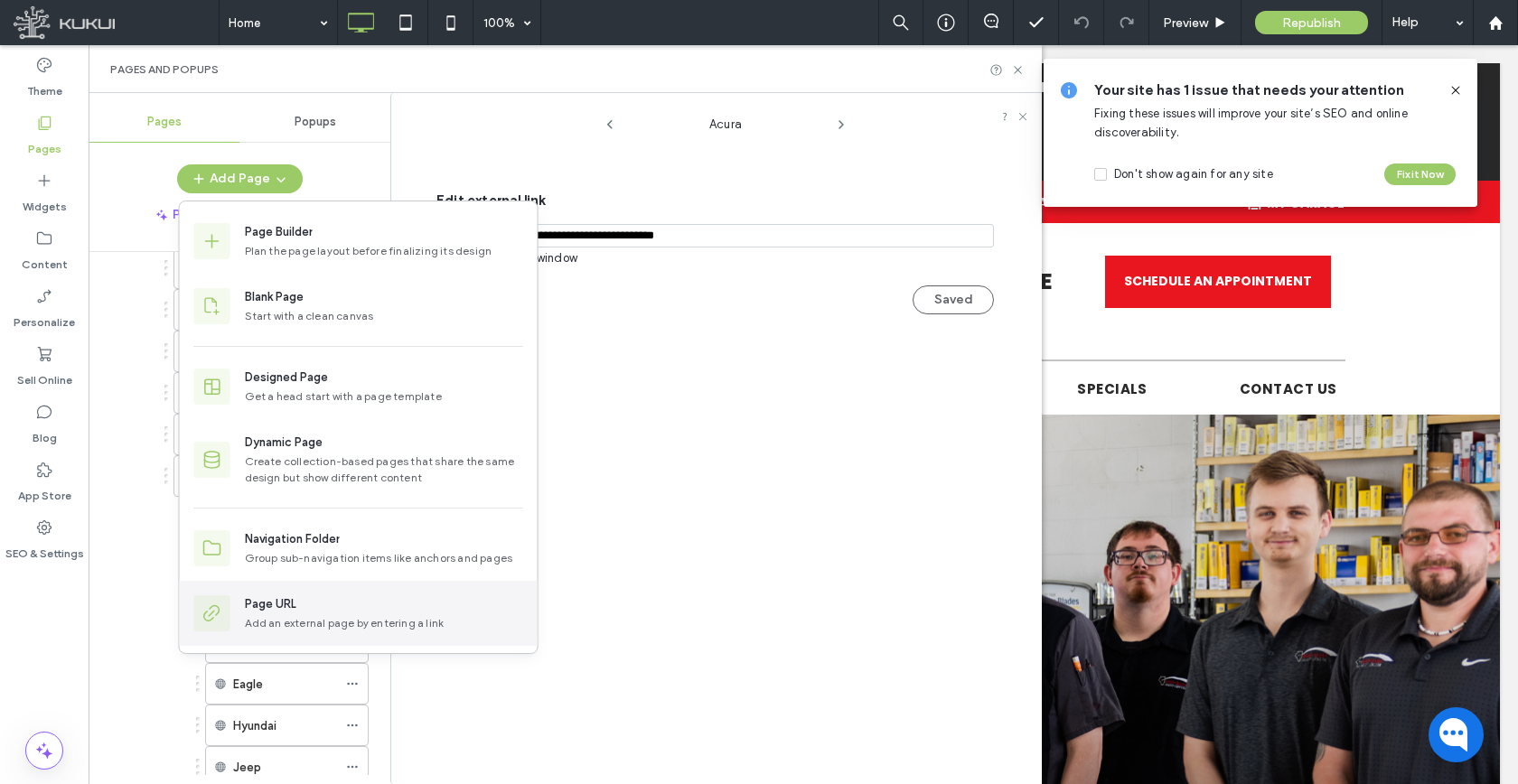
click at [268, 618] on div "Add an external page by entering a link" at bounding box center [384, 623] width 278 height 16
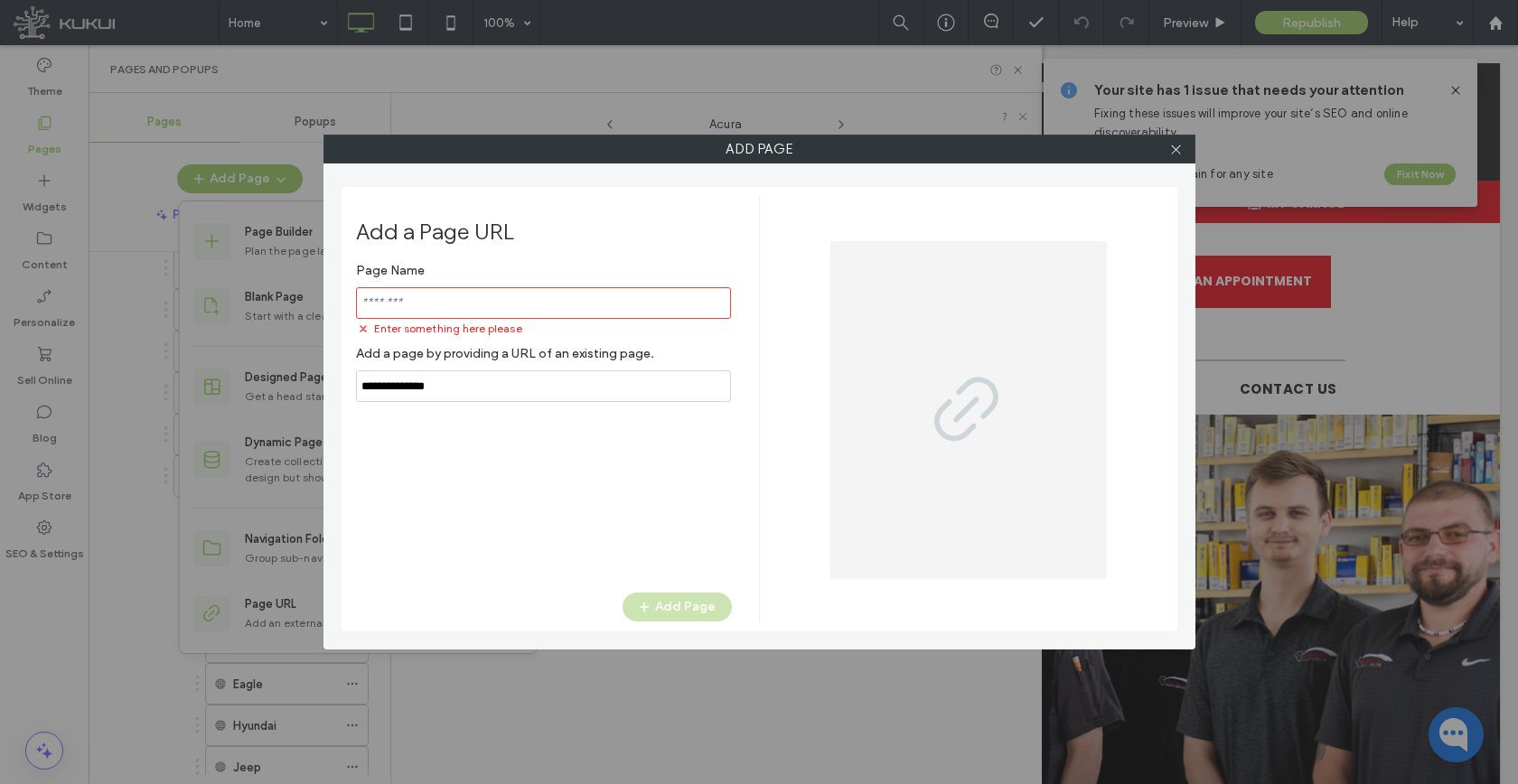
click at [487, 367] on div "Page Name Enter something here please Add a page by providing a URL of an exist…" at bounding box center [543, 327] width 376 height 148
click at [486, 367] on label "Add a page by providing a URL of an existing page." at bounding box center [543, 353] width 376 height 34
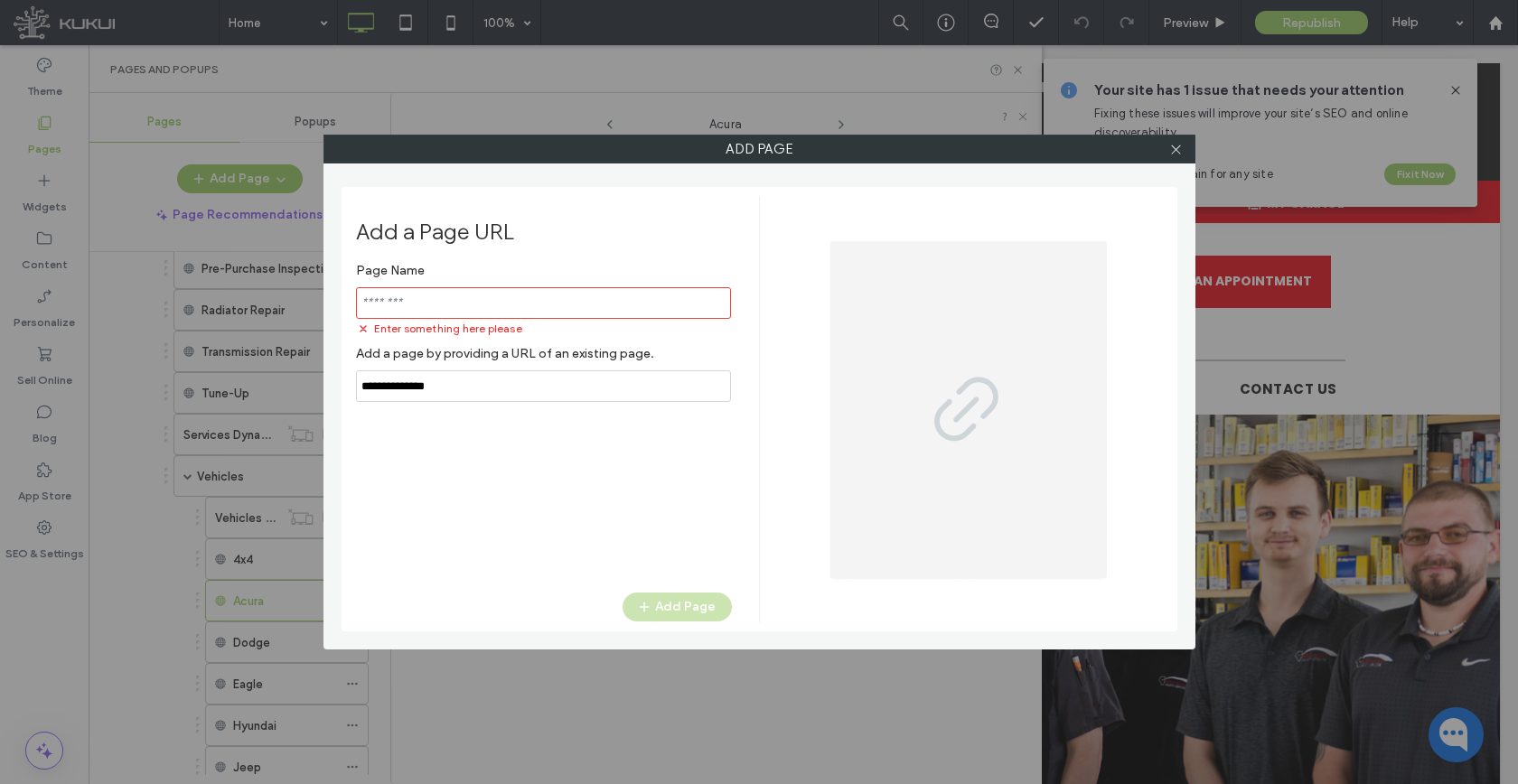
click at [486, 367] on label "Add a page by providing a URL of an existing page." at bounding box center [543, 353] width 376 height 34
click at [484, 387] on input "notEmpty,url" at bounding box center [543, 386] width 375 height 32
paste input "**********"
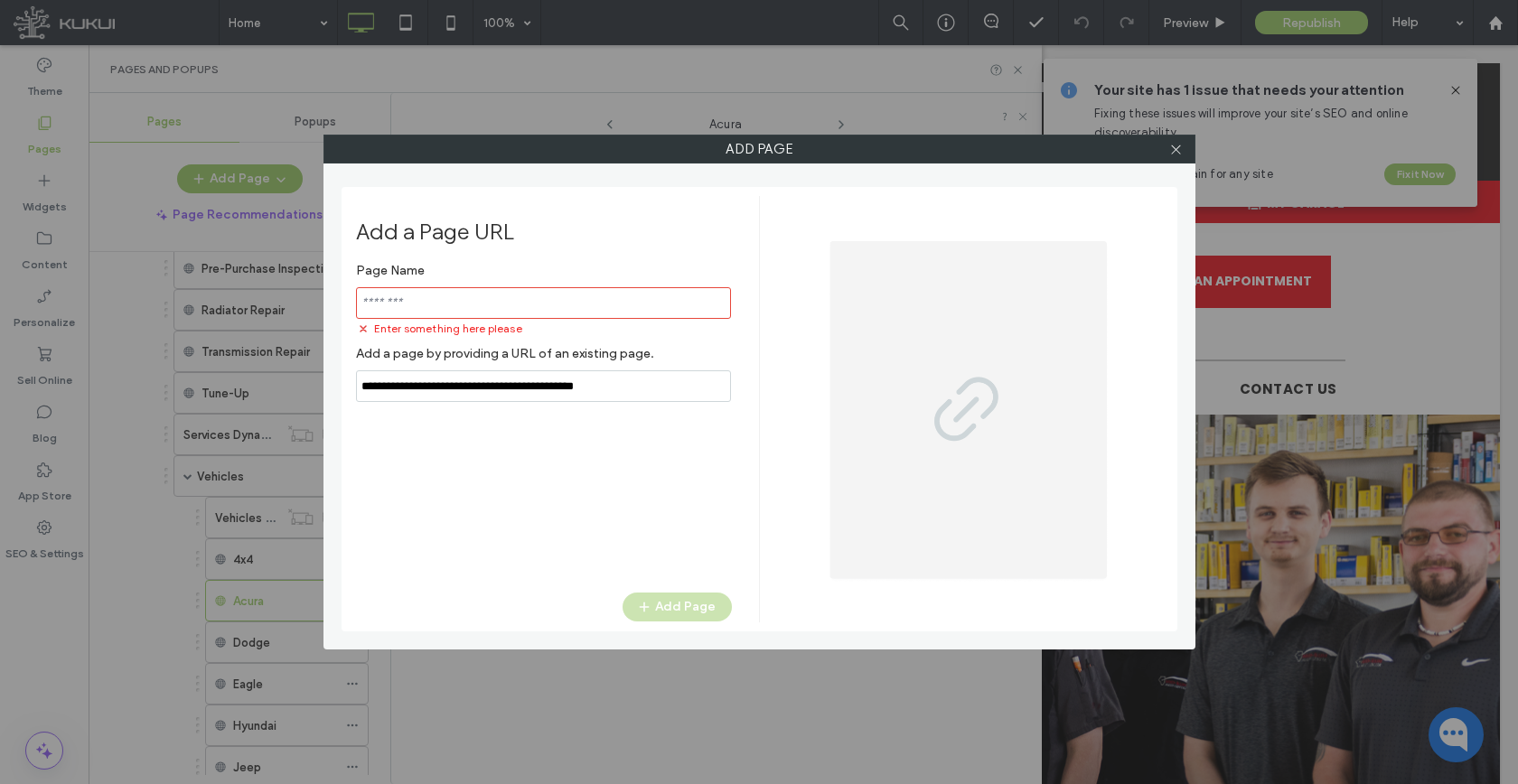
type input "**********"
click at [482, 305] on input "notEmpty" at bounding box center [543, 303] width 375 height 32
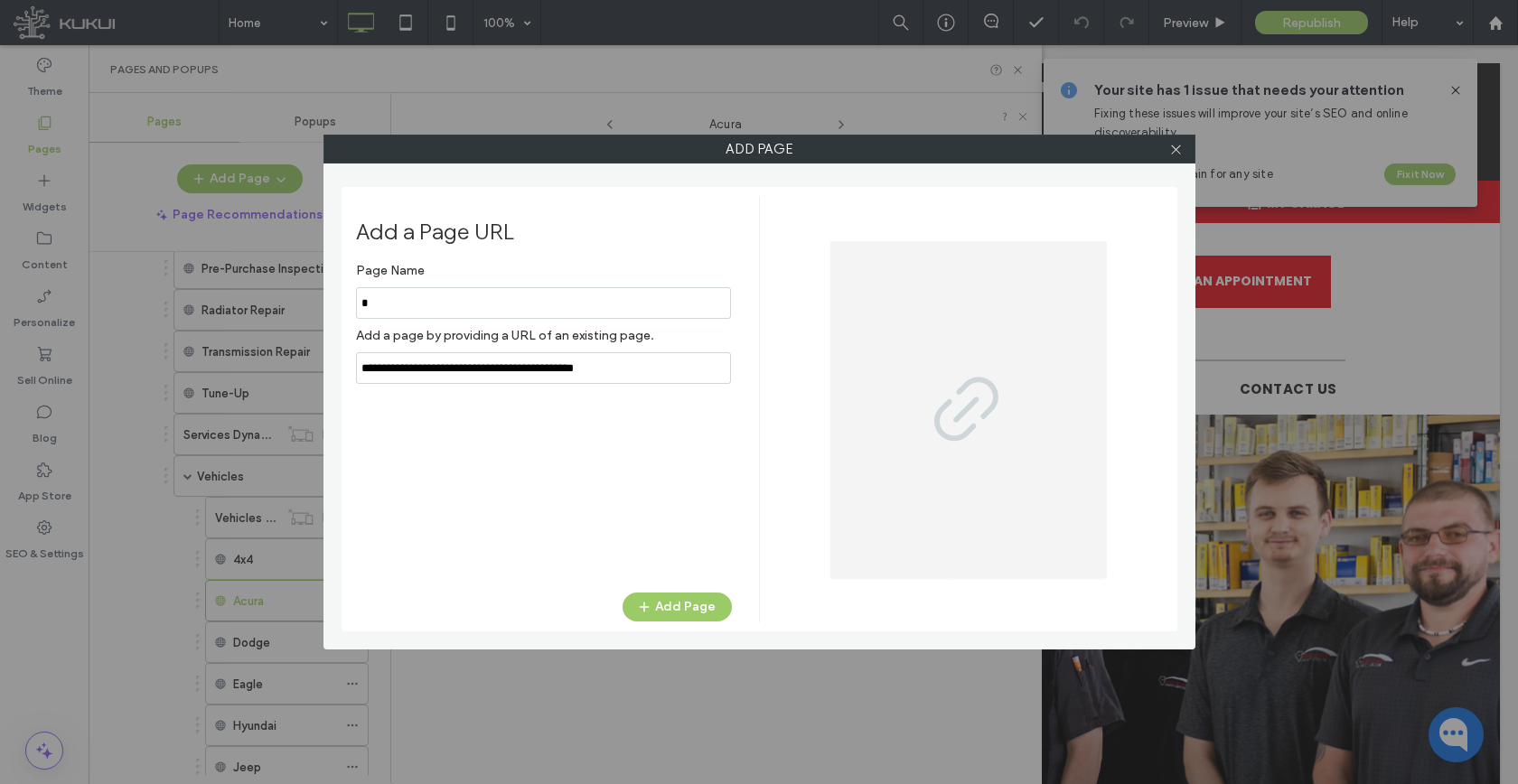
click at [481, 303] on input "notEmpty" at bounding box center [543, 303] width 375 height 32
type input "*****"
click at [644, 607] on use "button" at bounding box center [643, 607] width 10 height 10
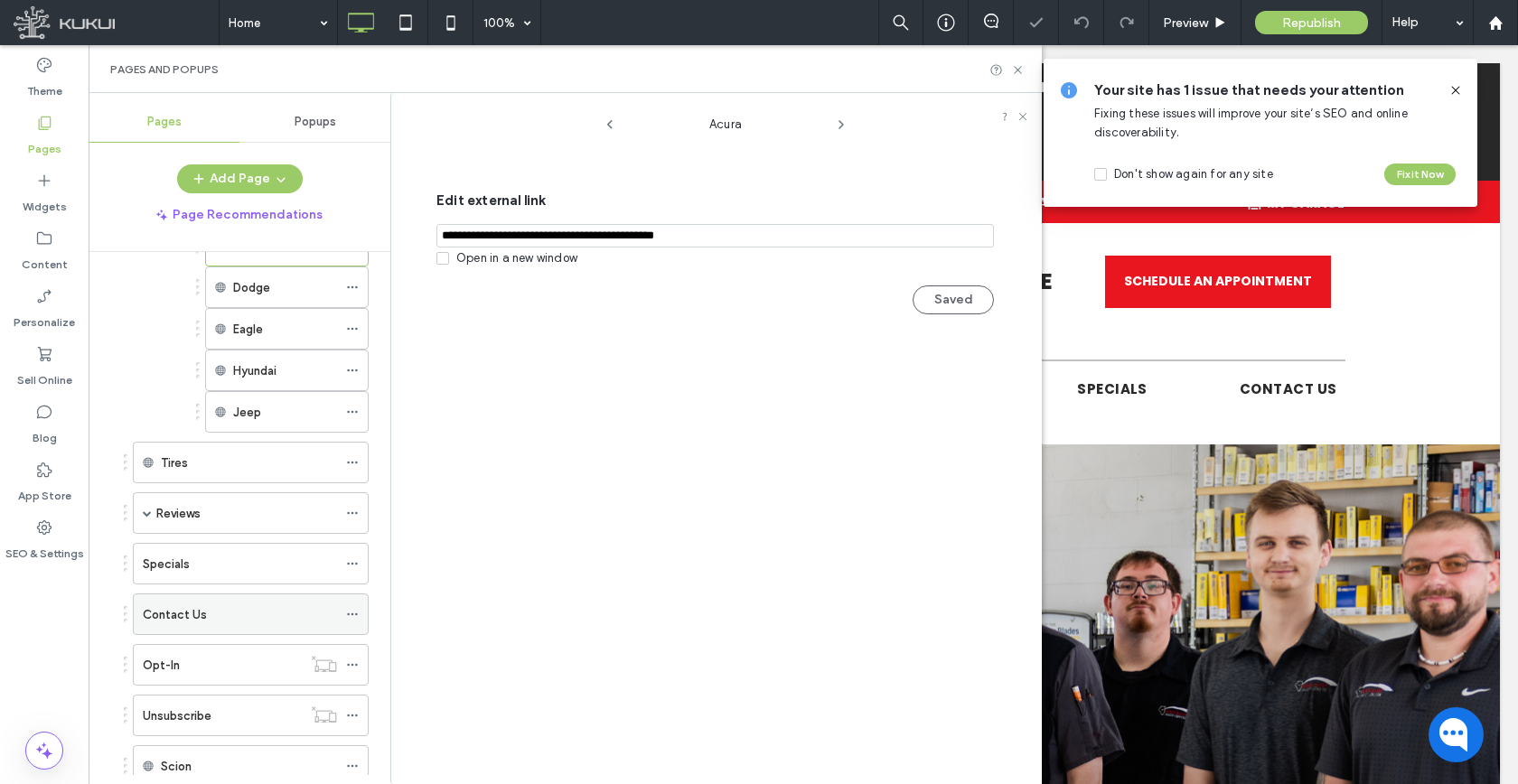
scroll to position [798, 0]
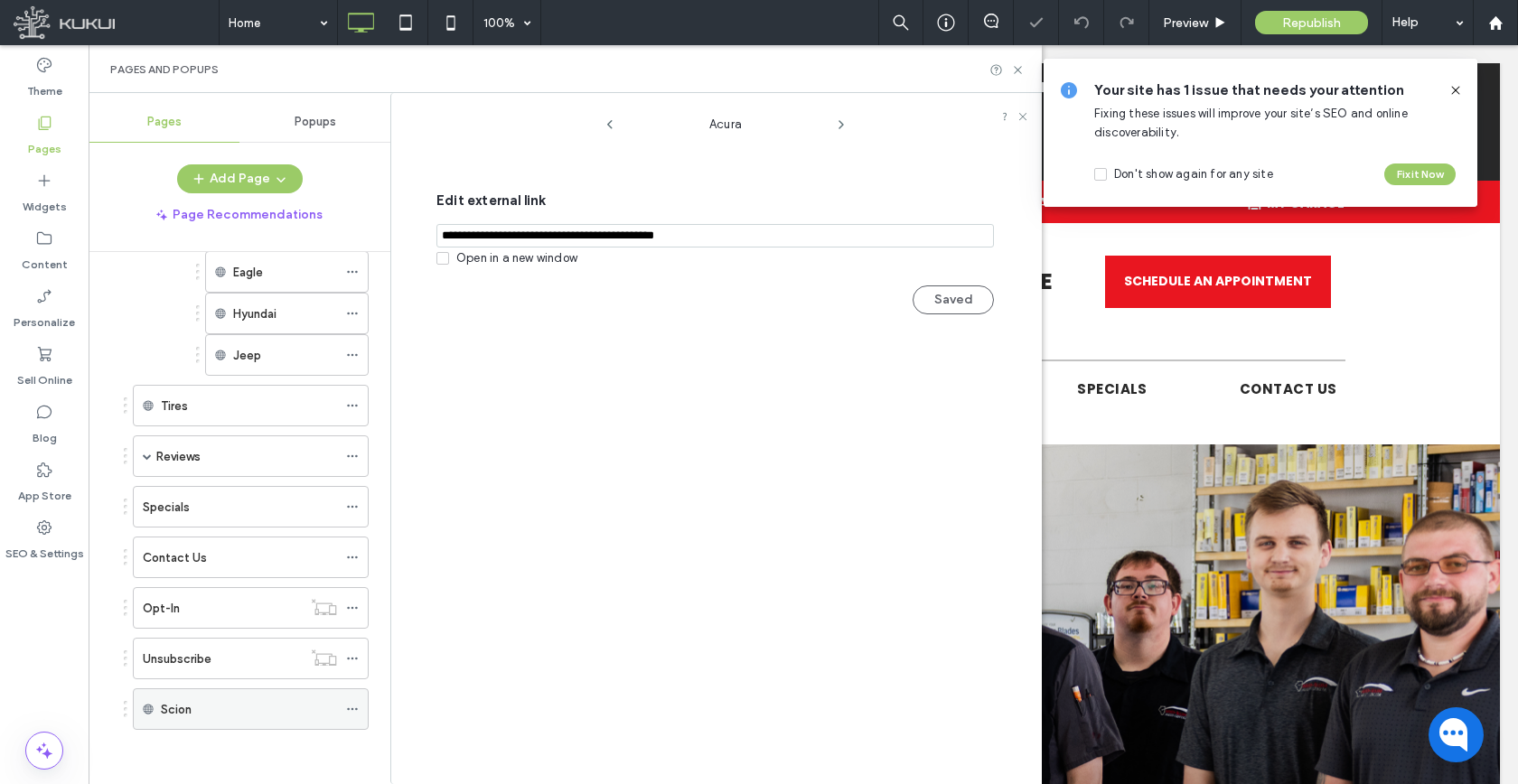
click at [350, 714] on icon at bounding box center [352, 709] width 13 height 13
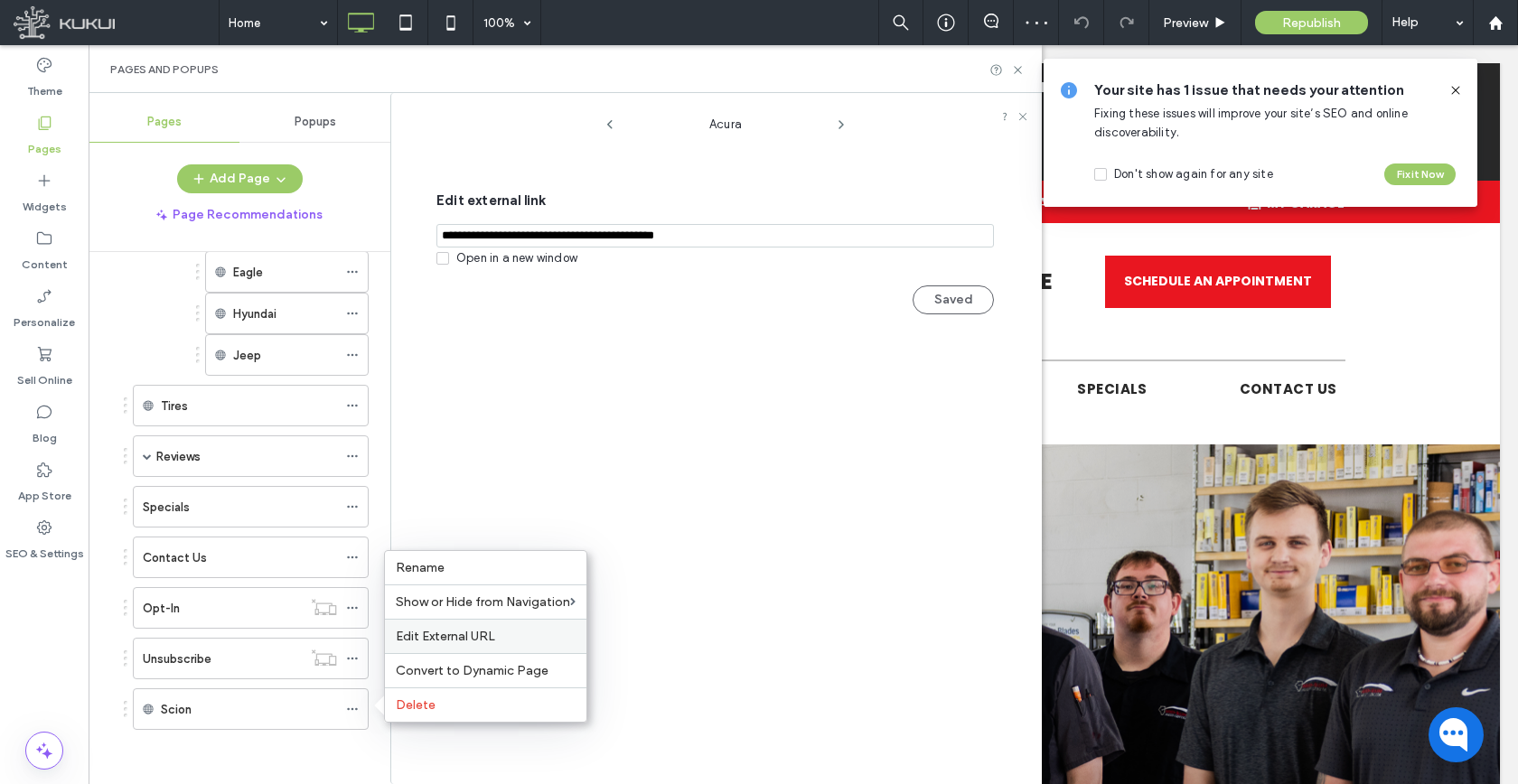
click at [443, 625] on div "Edit External URL" at bounding box center [485, 636] width 201 height 35
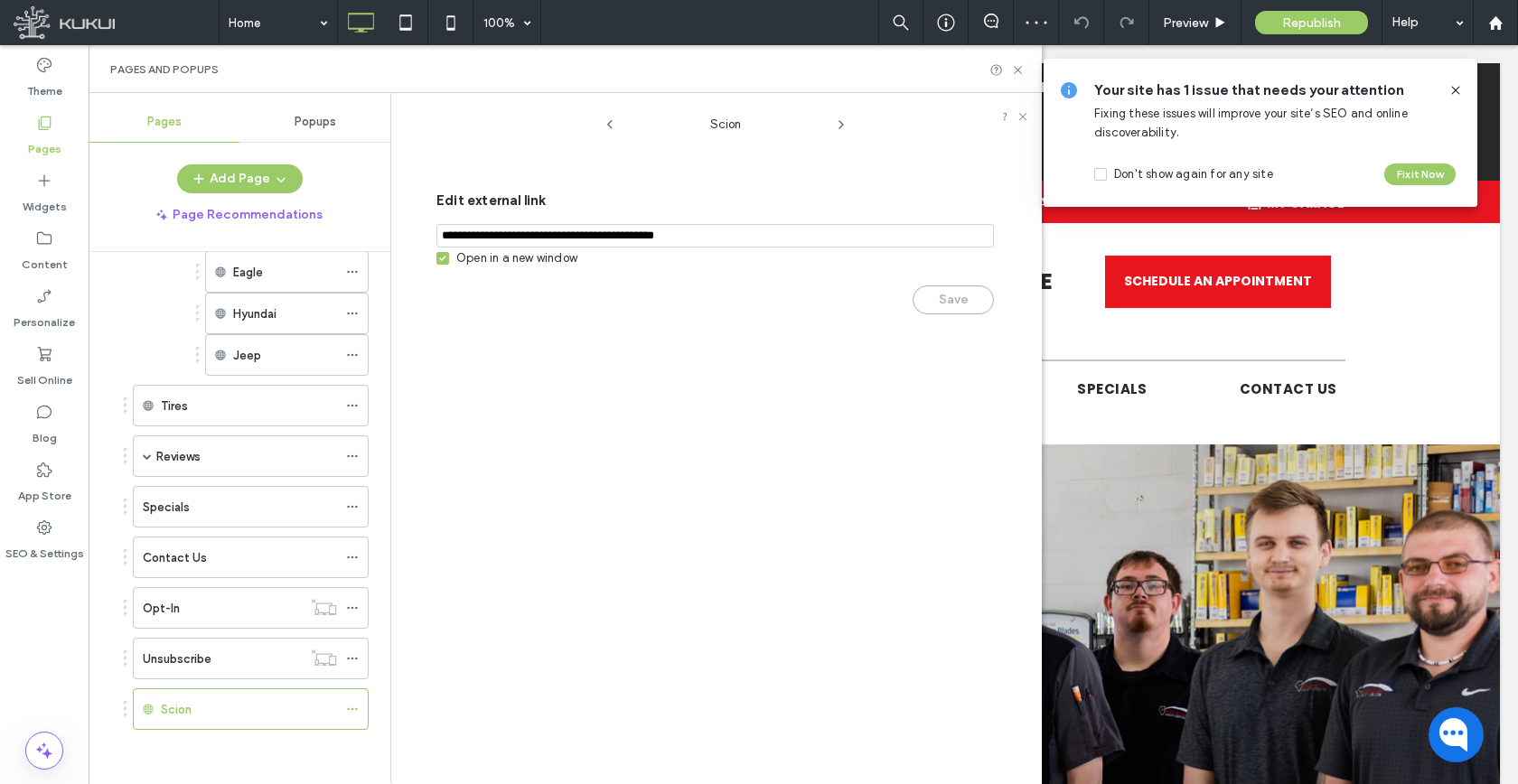
click at [493, 261] on div "Open in a new window" at bounding box center [517, 258] width 121 height 18
click at [968, 304] on button "Save" at bounding box center [952, 300] width 81 height 29
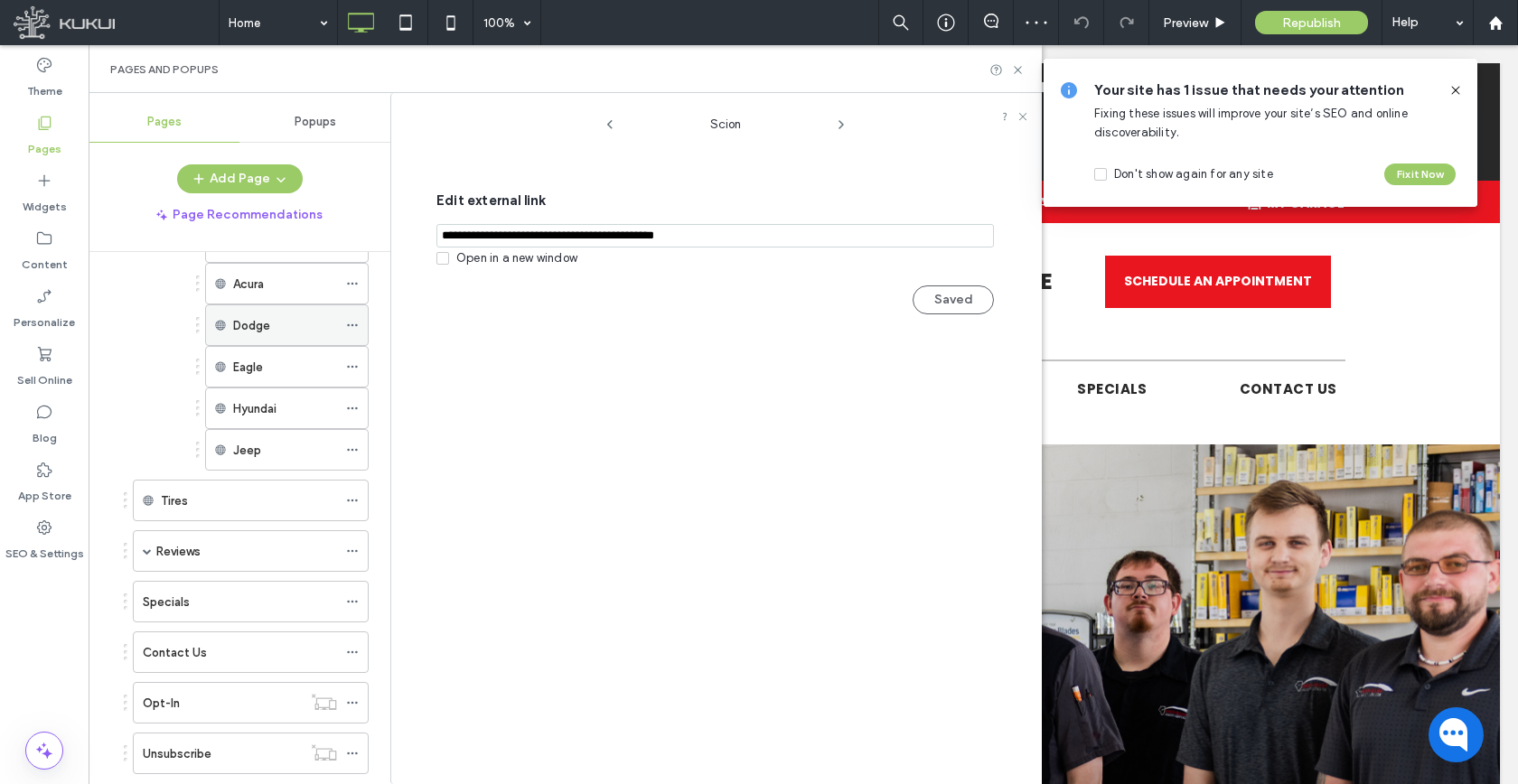
scroll to position [538, 0]
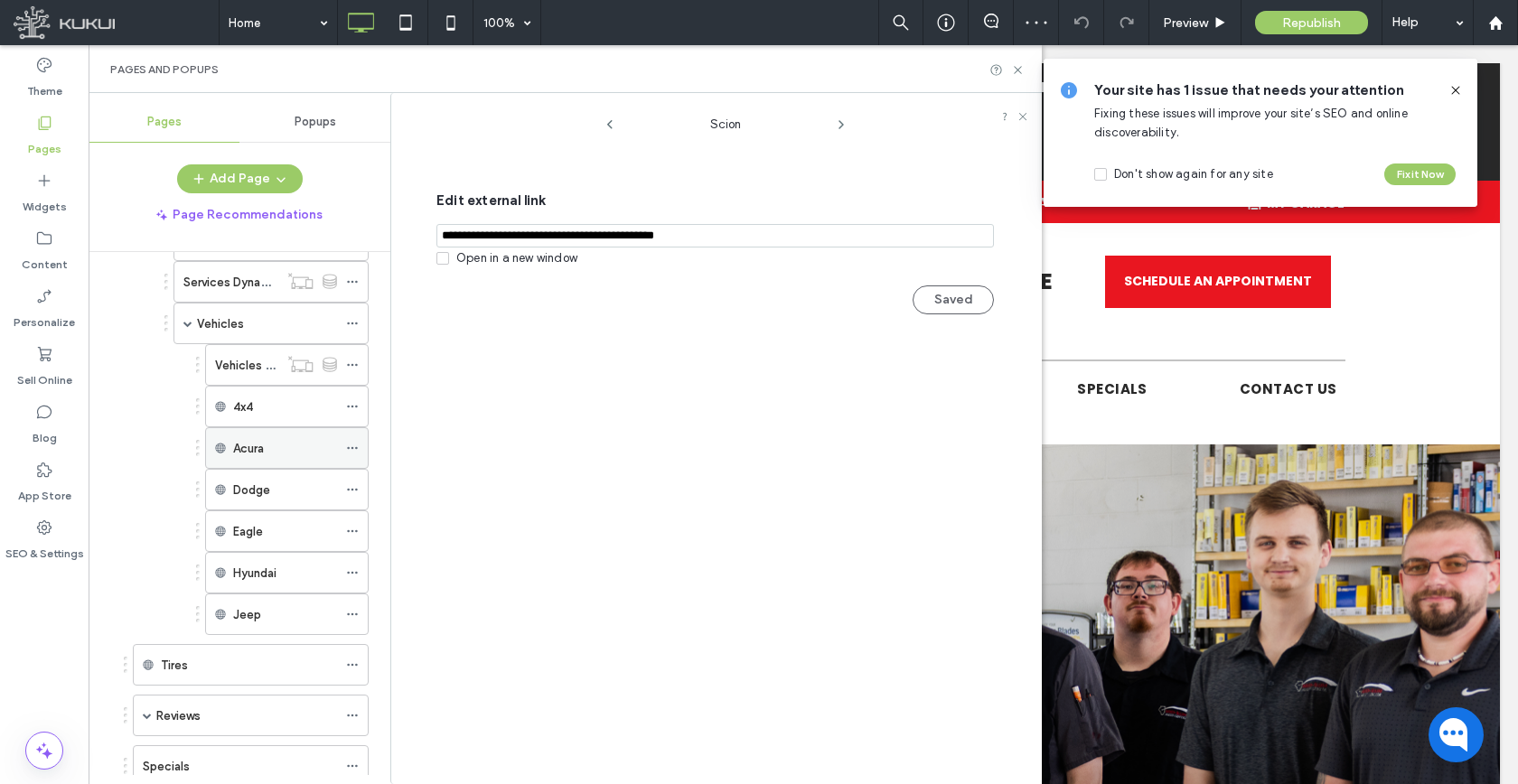
click at [350, 452] on icon at bounding box center [352, 448] width 13 height 13
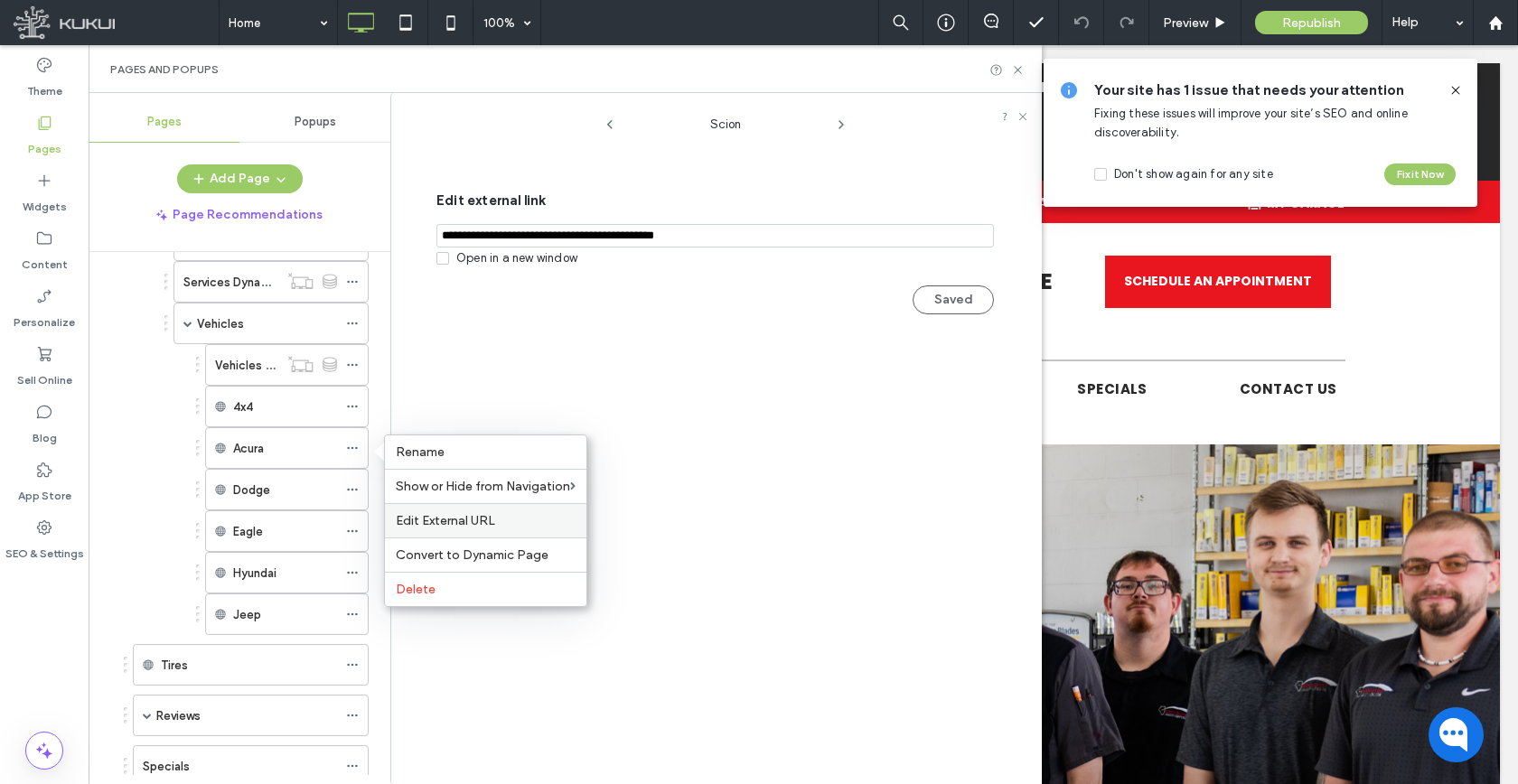
click at [454, 533] on div "Edit External URL" at bounding box center [485, 520] width 201 height 35
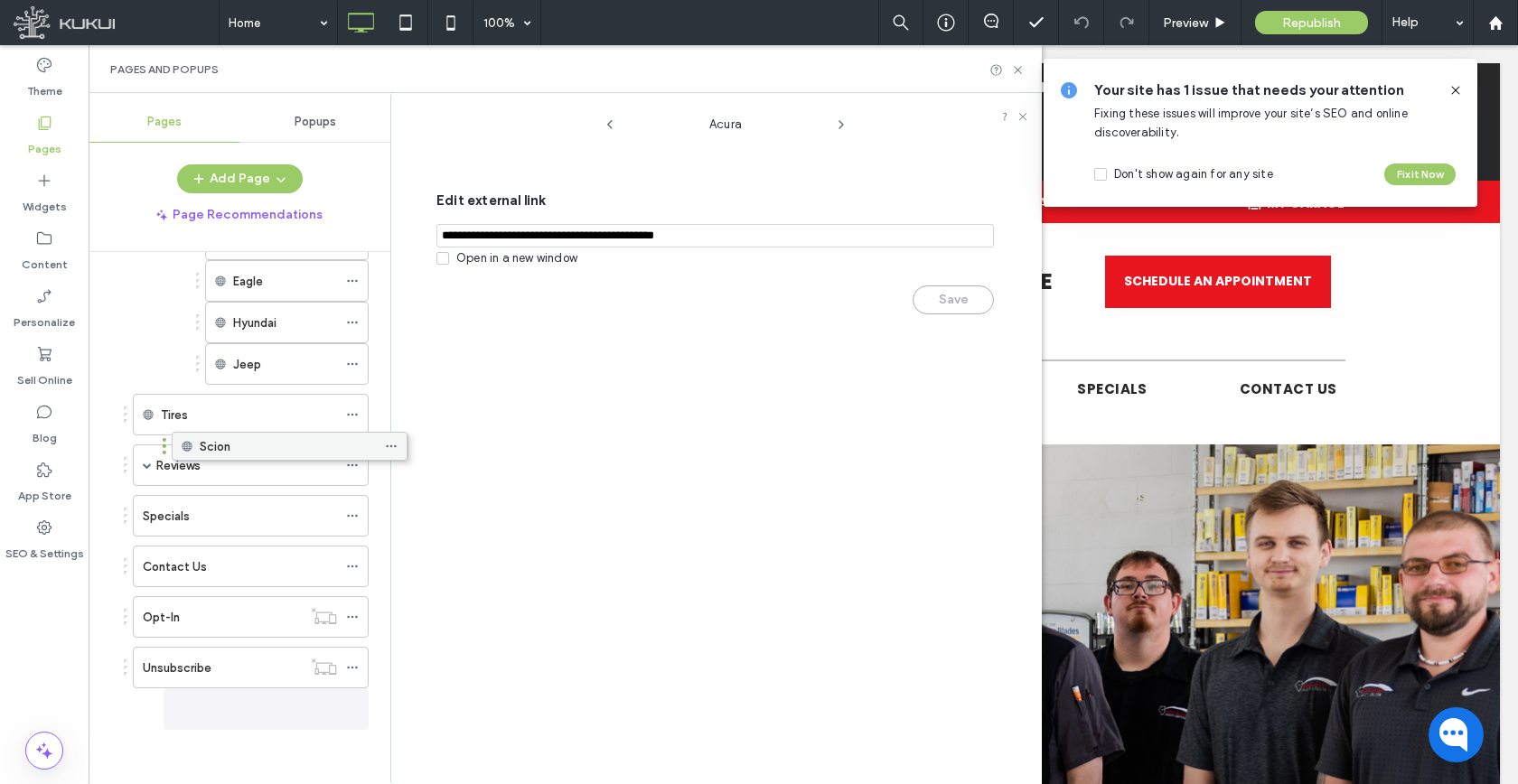
scroll to position [789, 0]
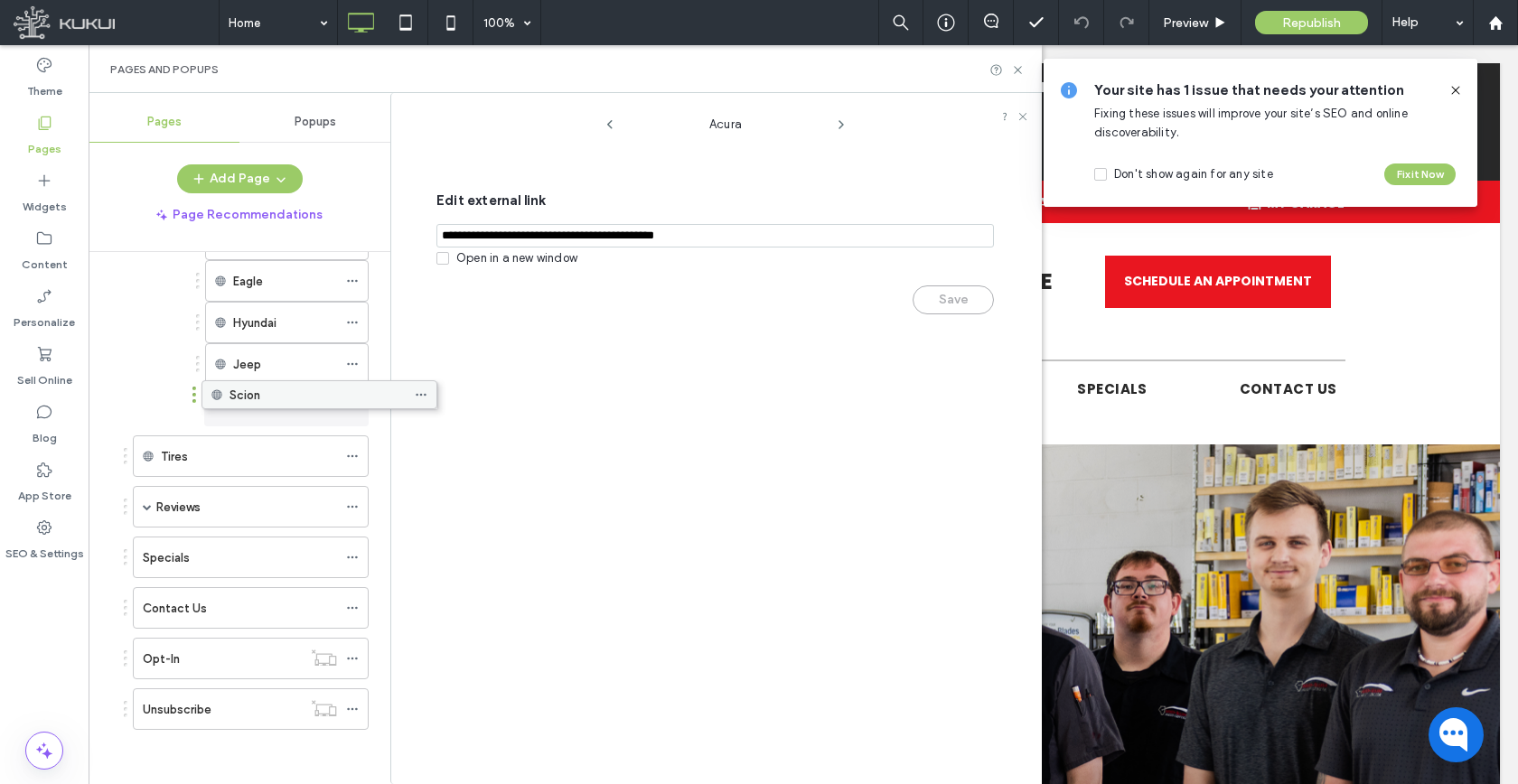
drag, startPoint x: 287, startPoint y: 468, endPoint x: 318, endPoint y: 402, distance: 72.9
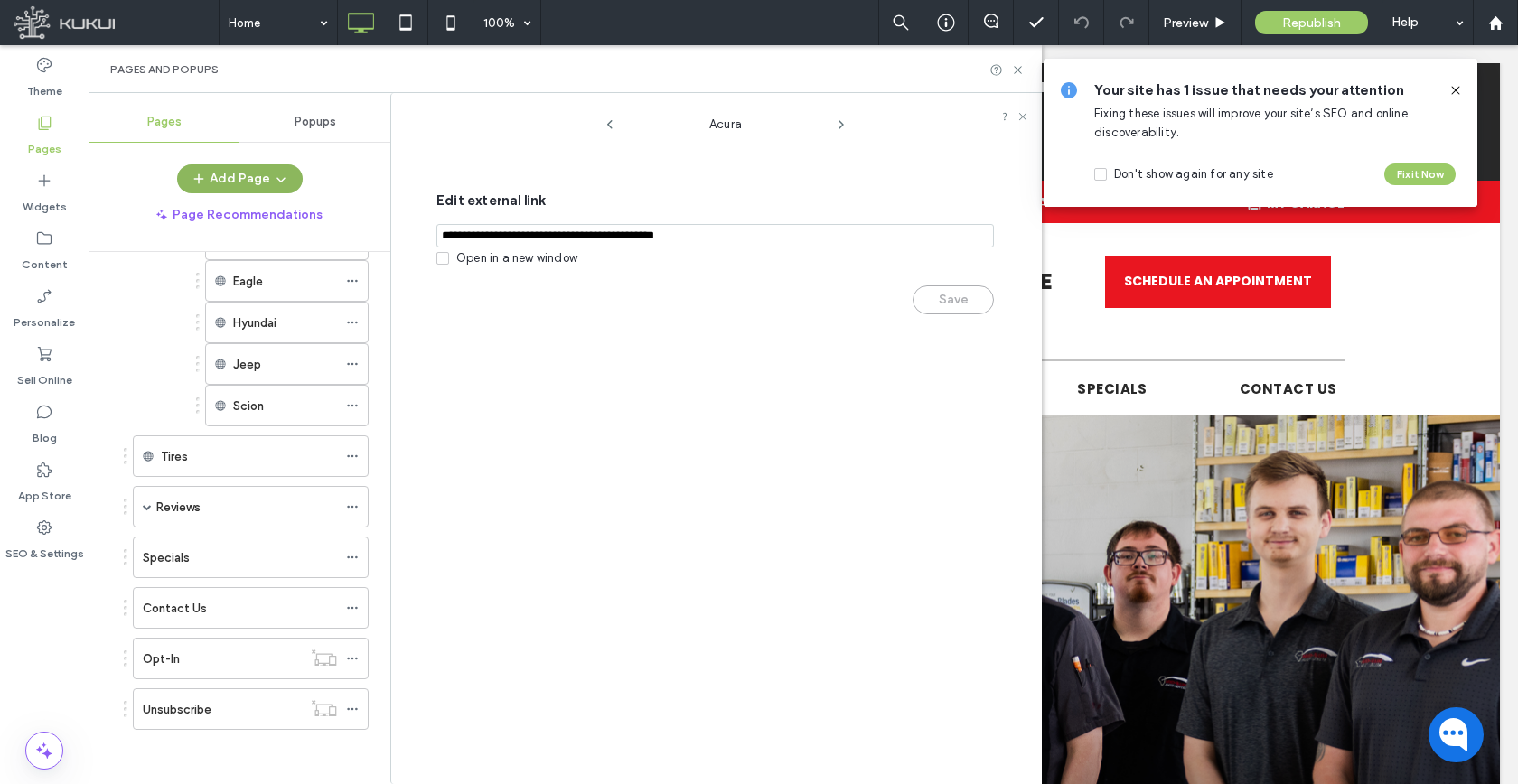
click at [246, 172] on button "Add Page" at bounding box center [240, 179] width 126 height 29
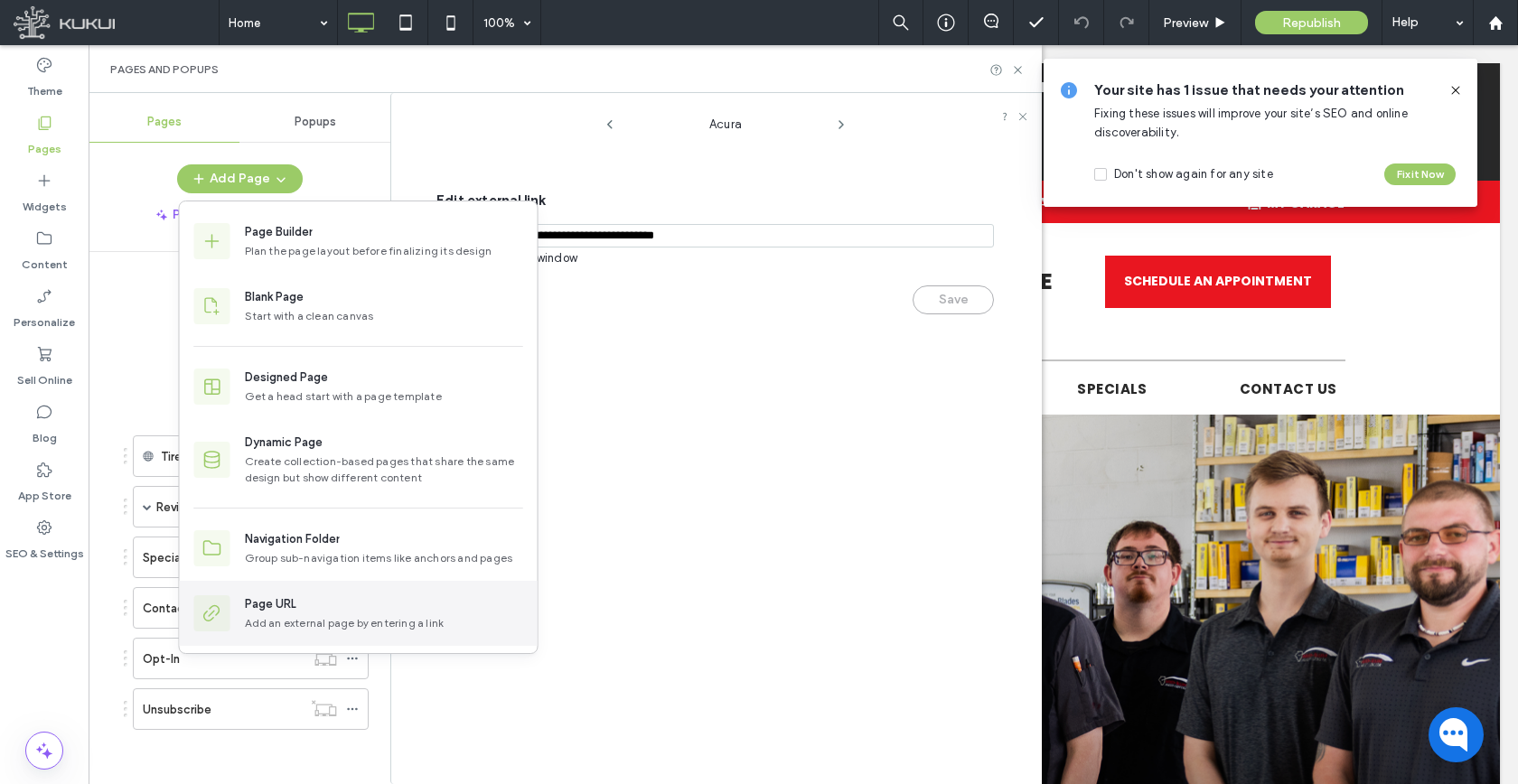
click at [317, 608] on div "Page URL" at bounding box center [384, 605] width 278 height 18
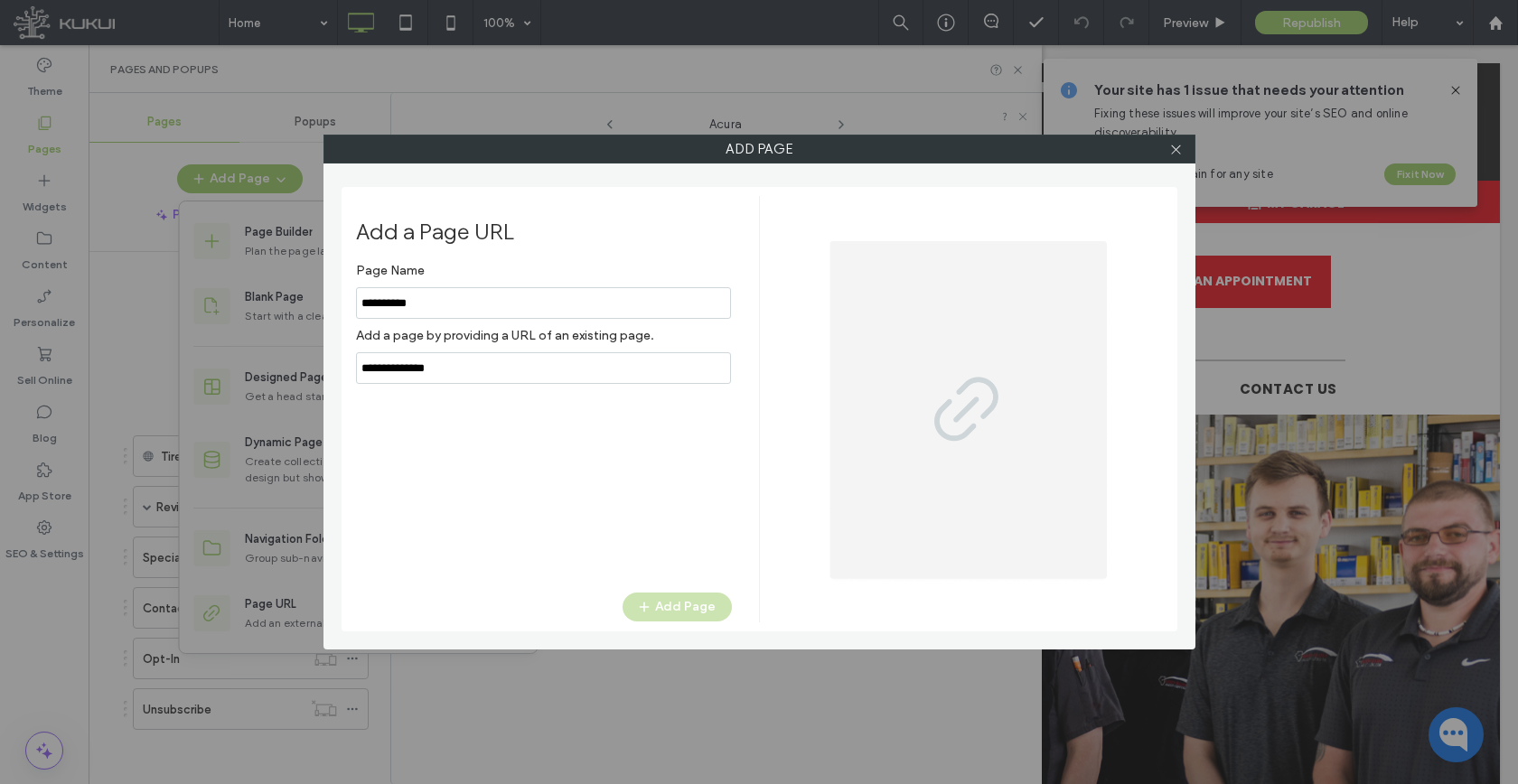
type input "**********"
paste input "**********"
type input "**********"
click at [708, 624] on div "Add a Page URL Page Name Add a page by providing a URL of an existing page. Add…" at bounding box center [759, 409] width 836 height 445
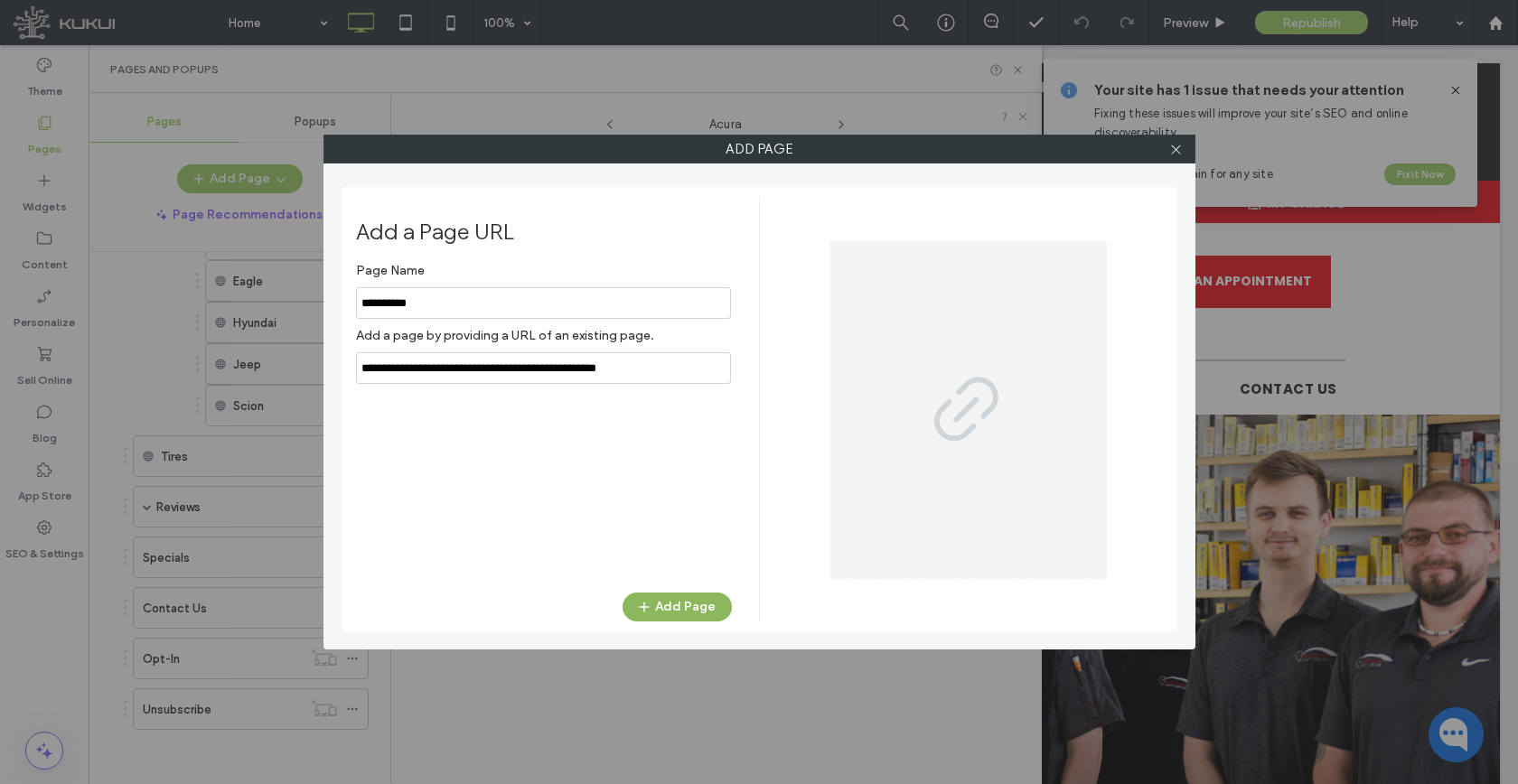
click at [705, 615] on button "Add Page" at bounding box center [677, 608] width 109 height 29
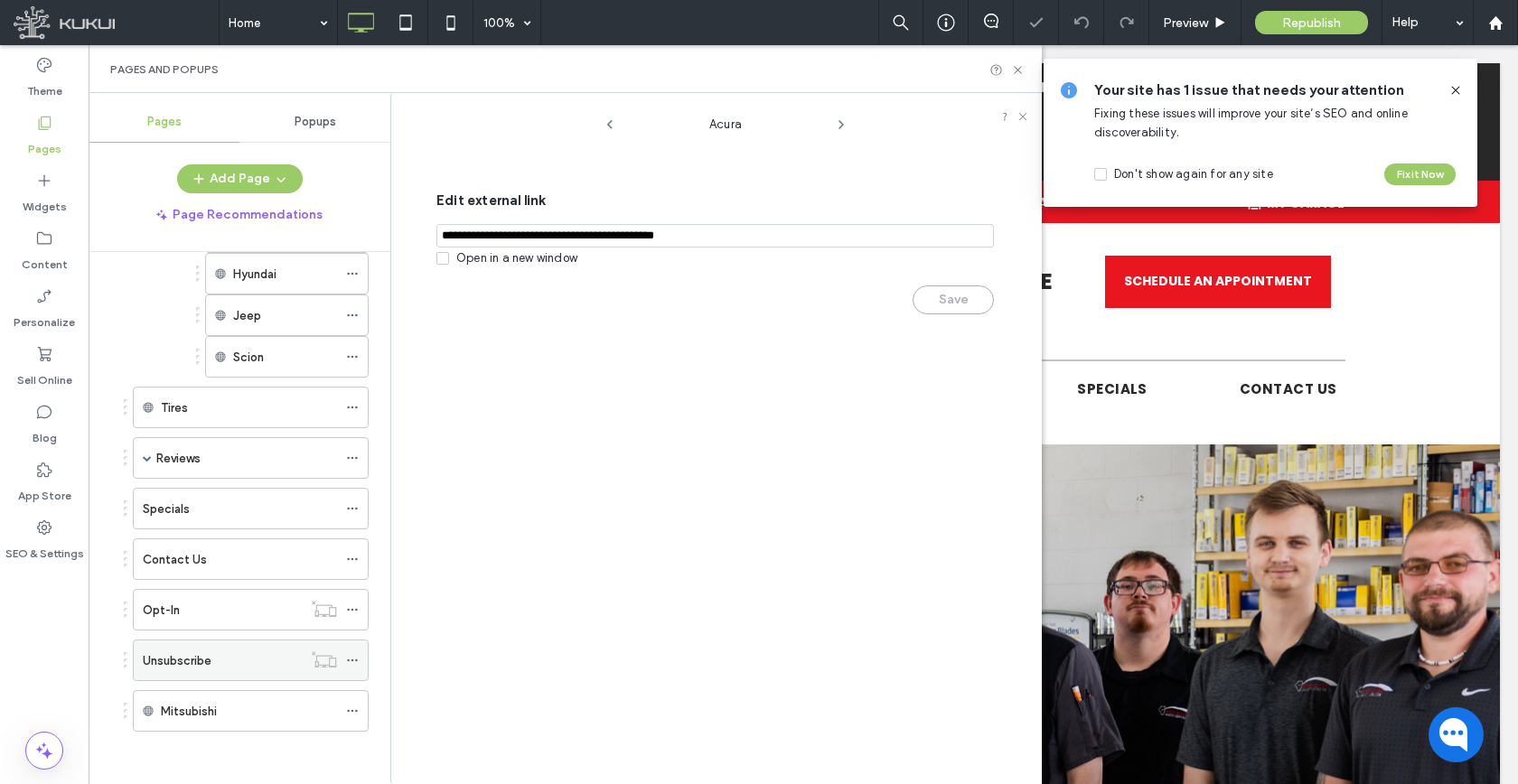
scroll to position [839, 0]
click at [349, 709] on icon at bounding box center [352, 709] width 13 height 13
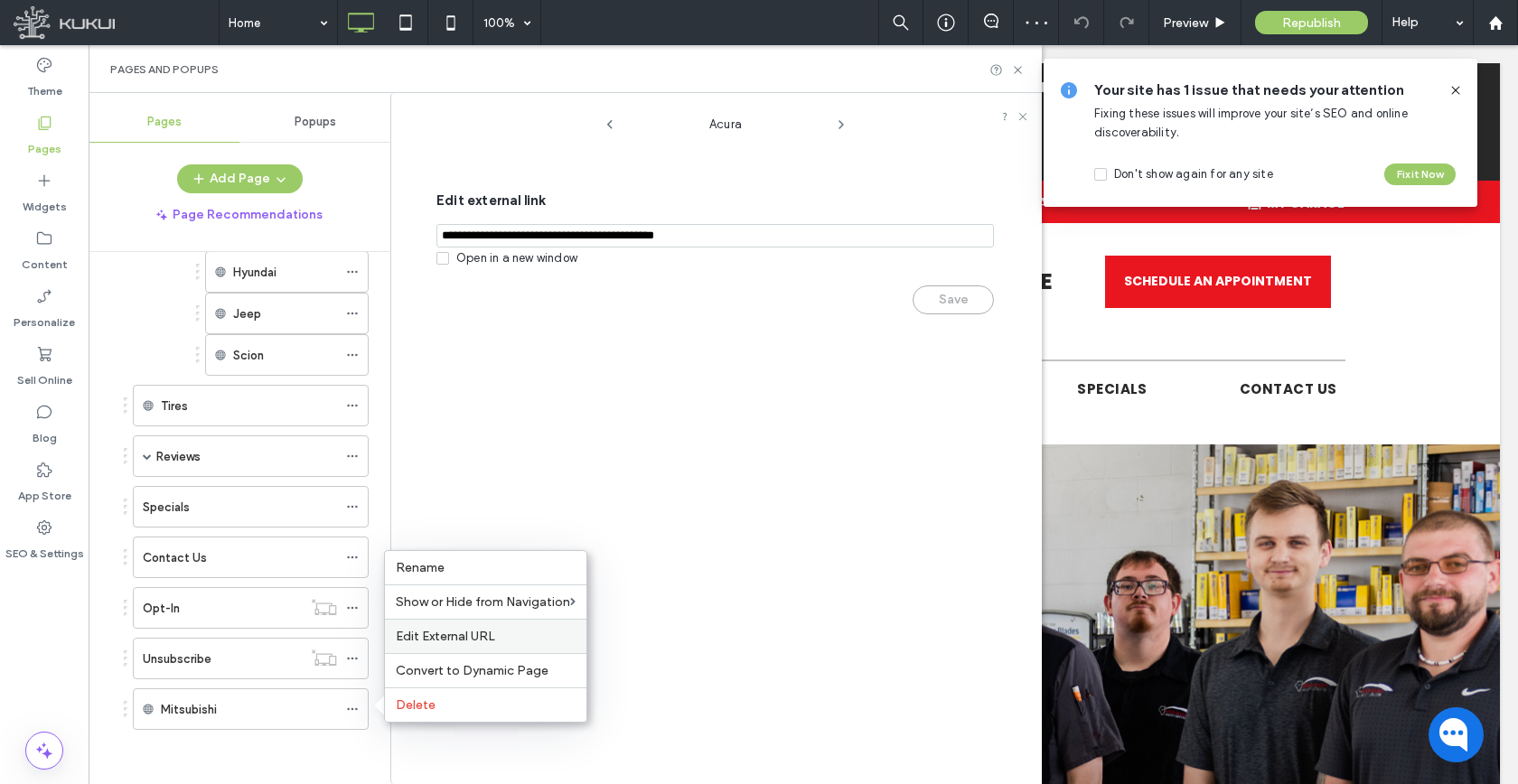
click at [437, 641] on span "Edit External URL" at bounding box center [445, 636] width 99 height 15
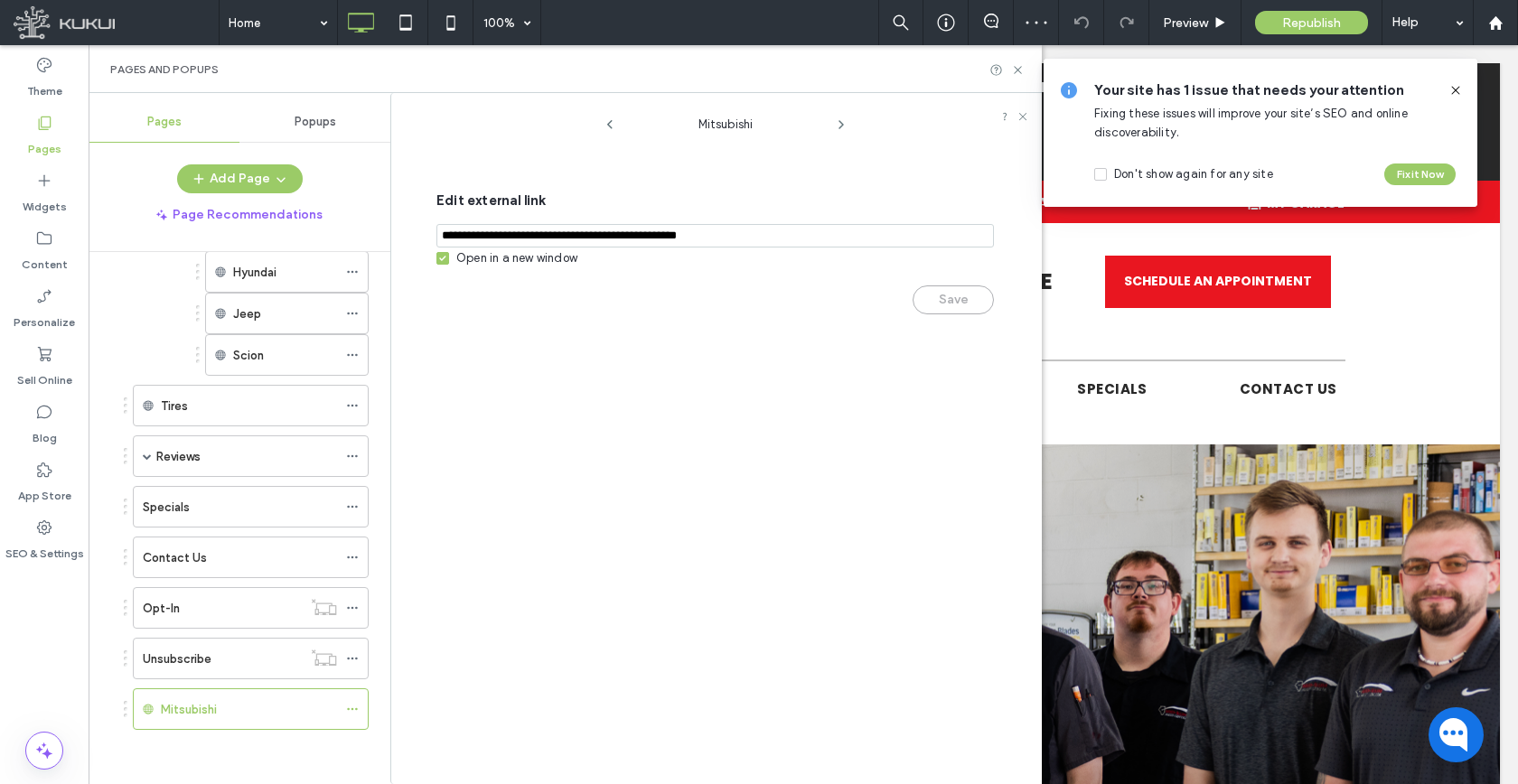
click at [495, 259] on div "Open in a new window" at bounding box center [517, 258] width 121 height 18
drag, startPoint x: 950, startPoint y: 307, endPoint x: 936, endPoint y: 311, distance: 14.6
click at [950, 307] on button "Save" at bounding box center [952, 300] width 81 height 29
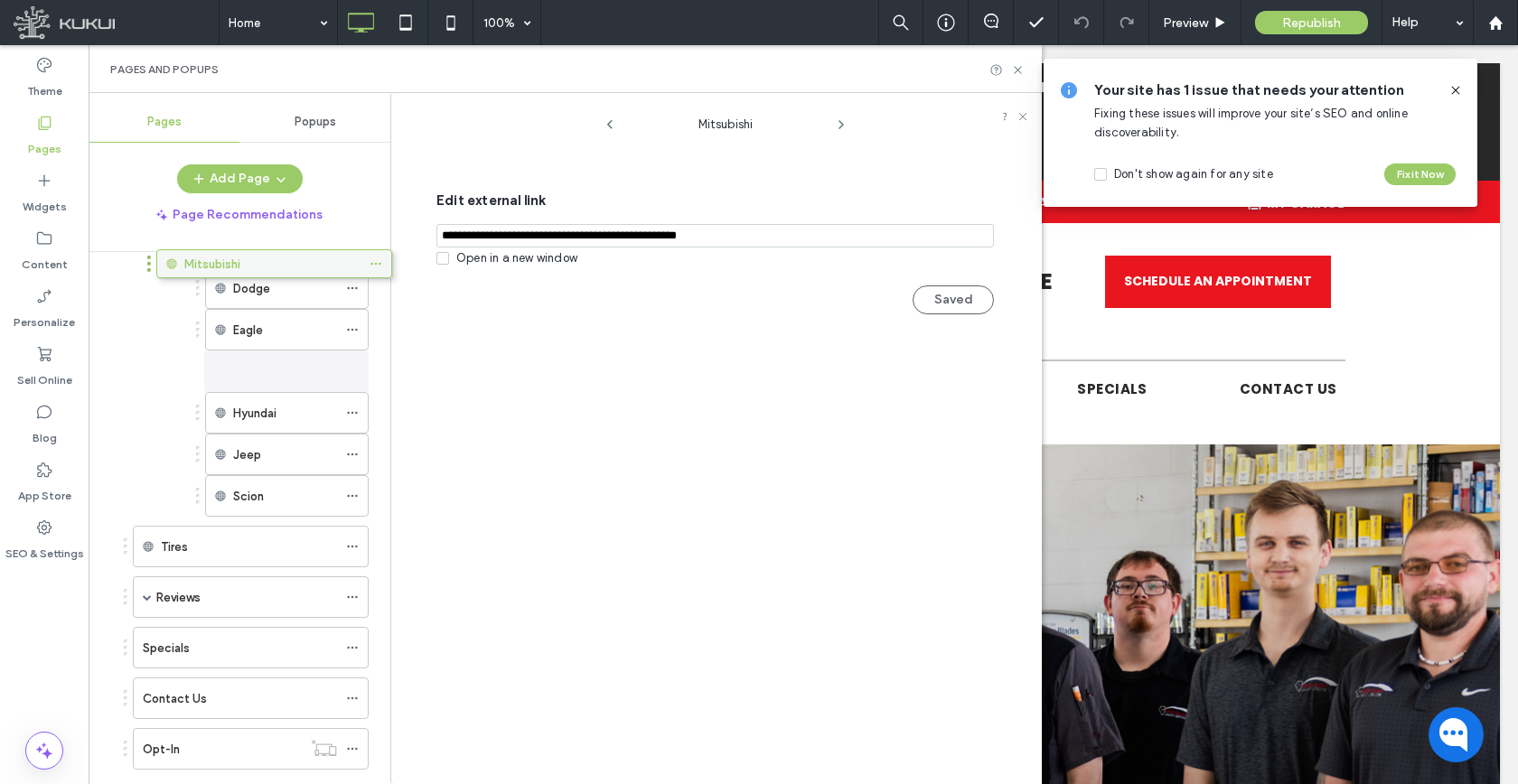
scroll to position [722, 0]
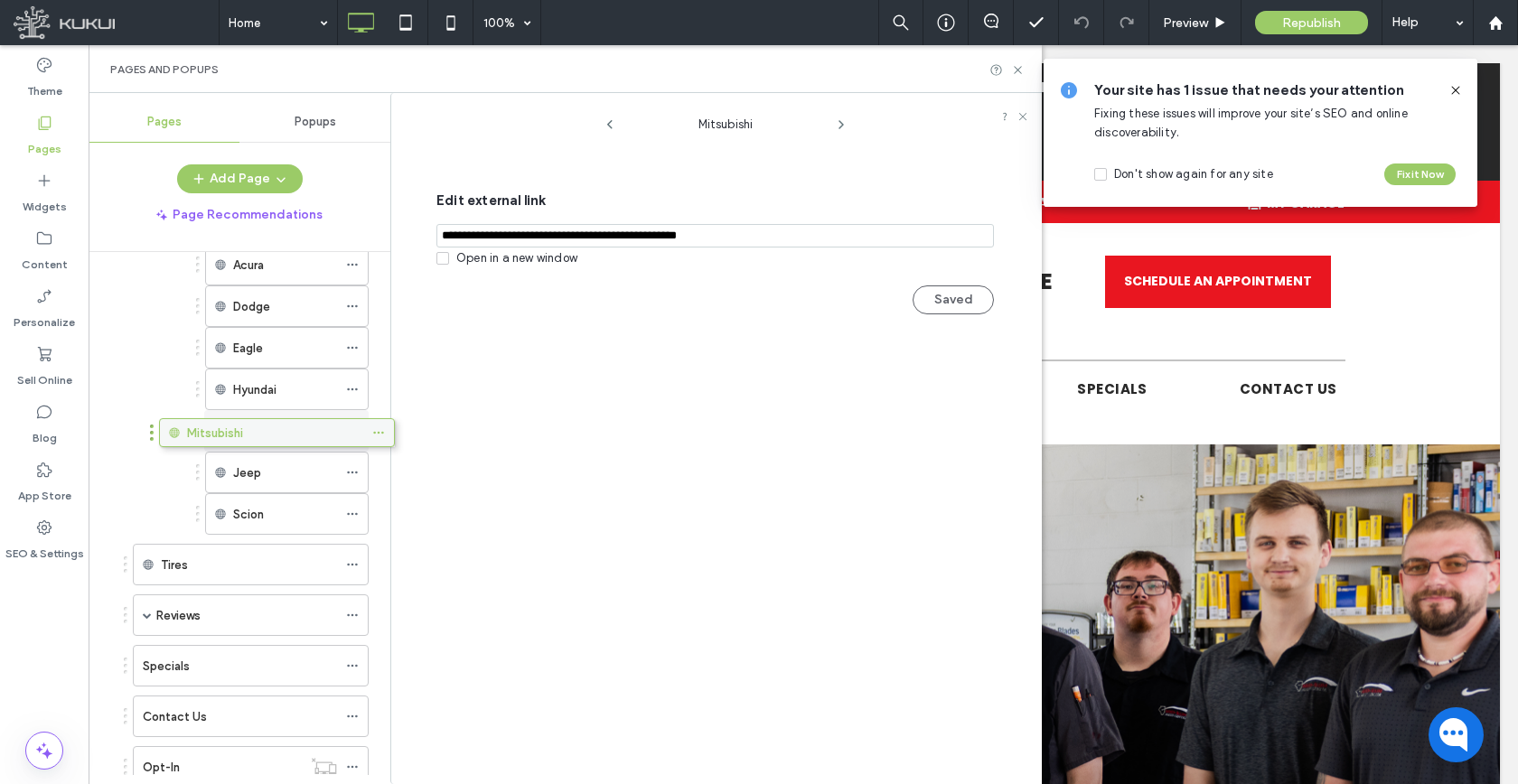
drag, startPoint x: 264, startPoint y: 700, endPoint x: 290, endPoint y: 430, distance: 271.2
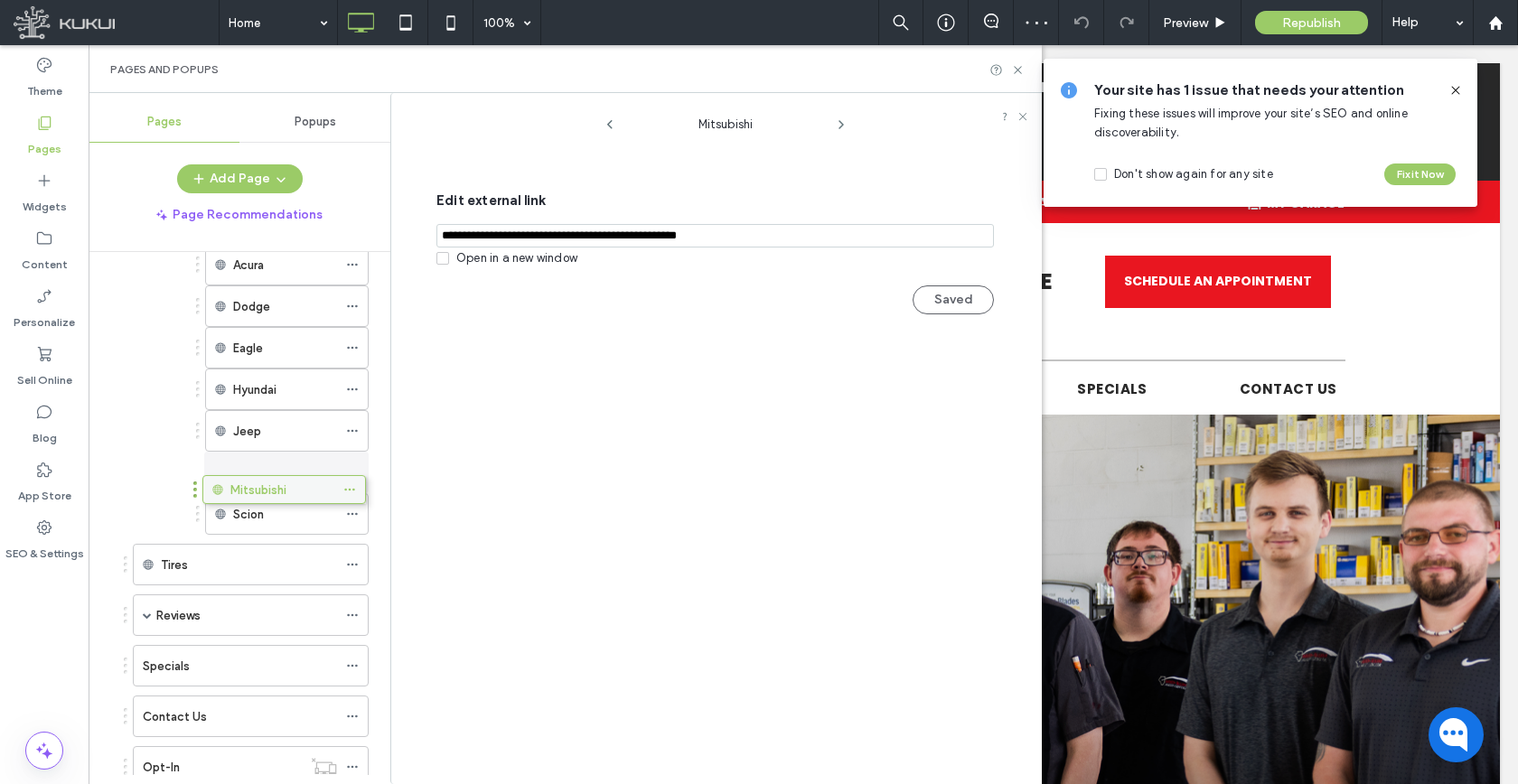
drag, startPoint x: 266, startPoint y: 428, endPoint x: 264, endPoint y: 478, distance: 50.0
click at [239, 172] on button "Add Page" at bounding box center [240, 179] width 126 height 29
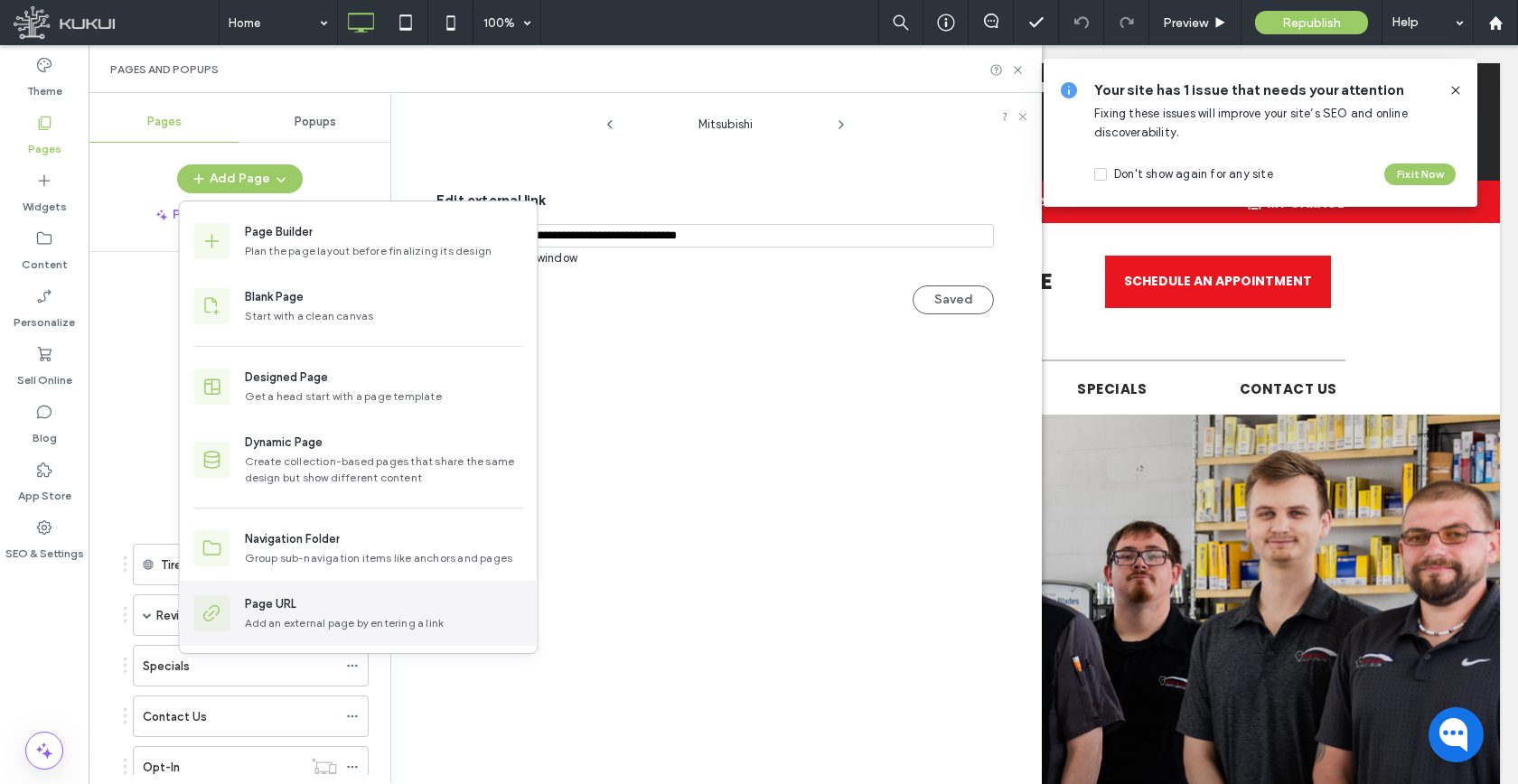
click at [320, 588] on div "Page URL Add an external page by entering a link" at bounding box center [358, 614] width 357 height 65
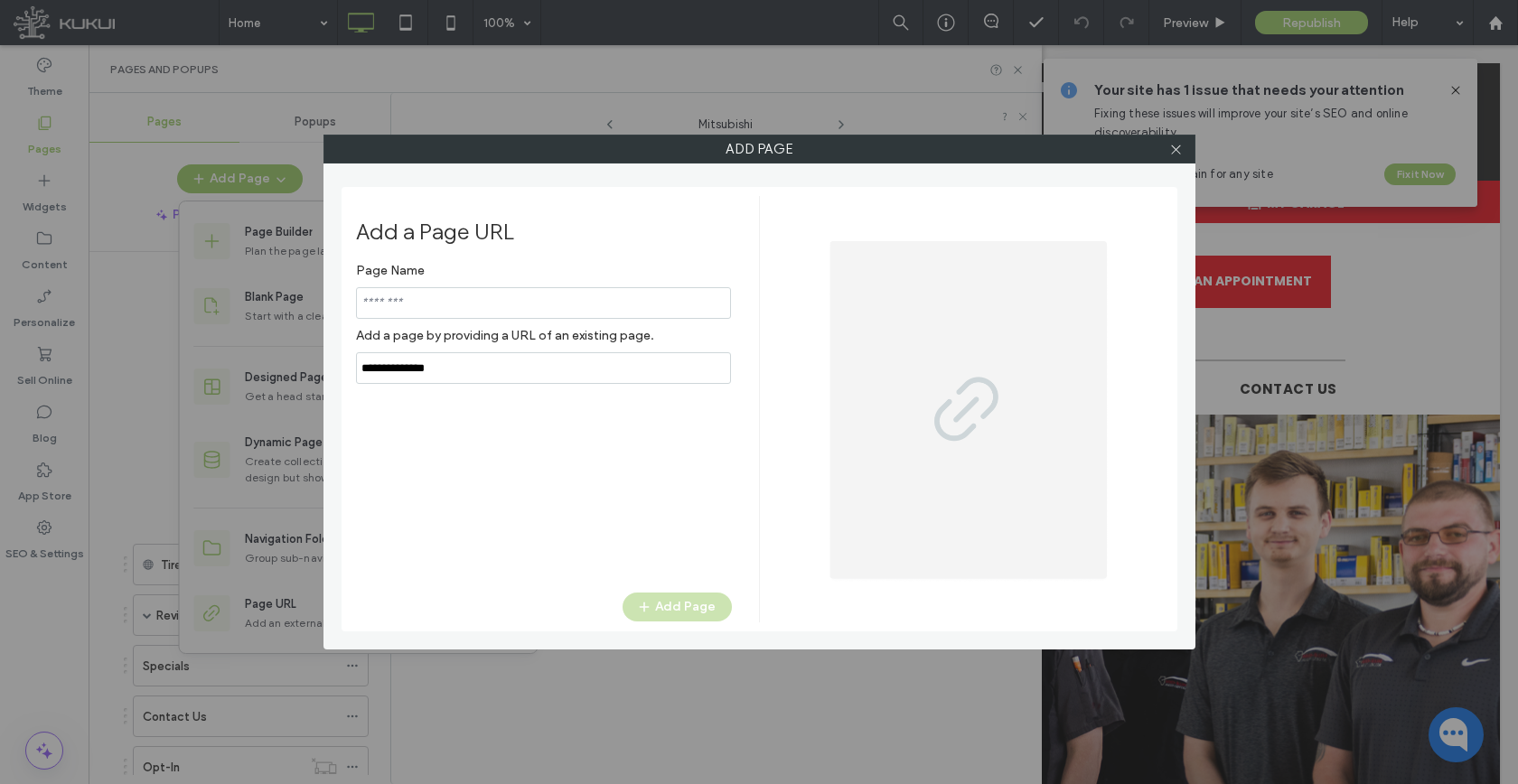
click at [487, 373] on input "notEmpty,url" at bounding box center [543, 367] width 375 height 32
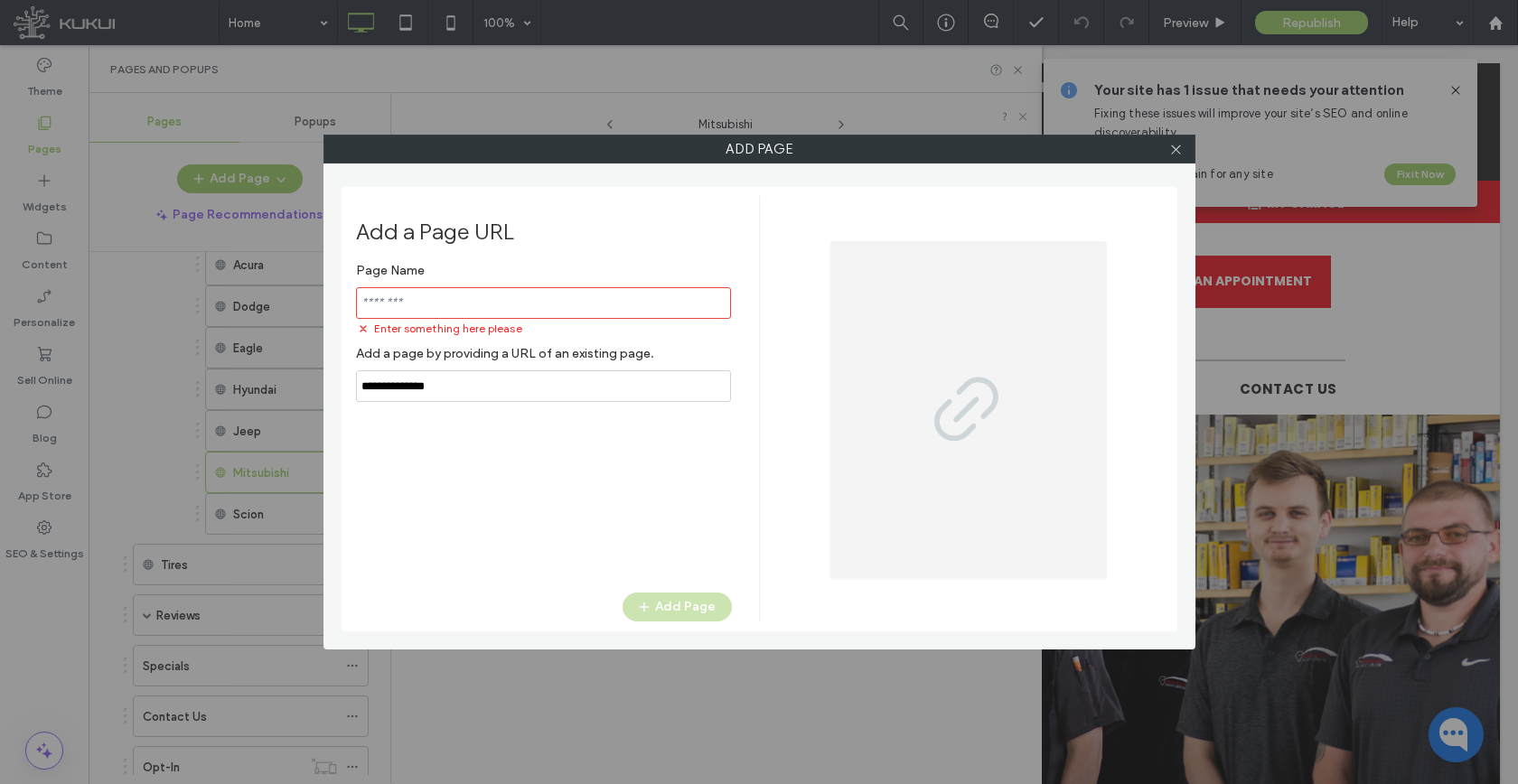
click at [487, 373] on input "notEmpty,url" at bounding box center [543, 386] width 375 height 32
paste input "**********"
type input "**********"
click at [486, 311] on input "notEmpty" at bounding box center [543, 303] width 375 height 32
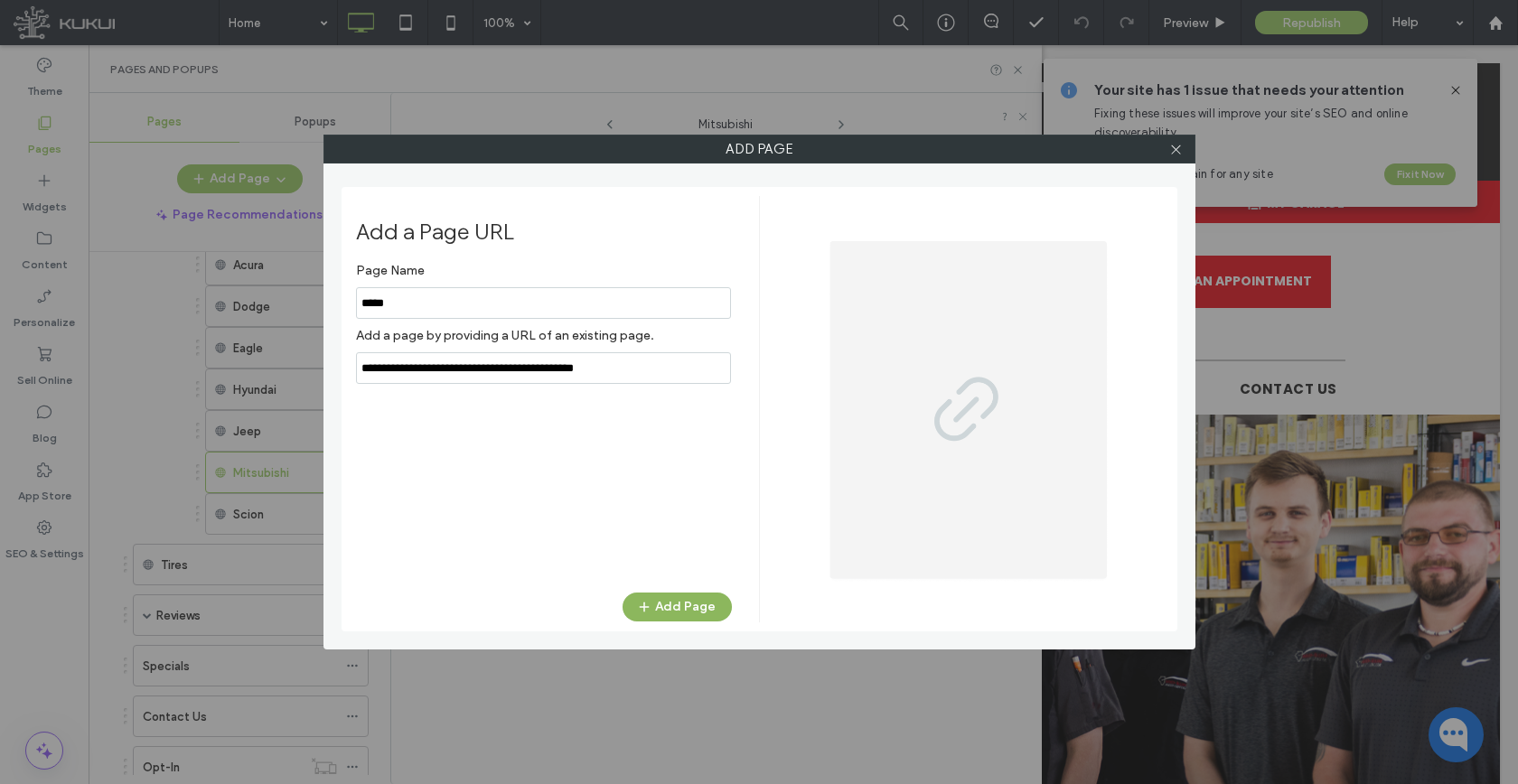
type input "*****"
click at [669, 596] on button "Add Page" at bounding box center [677, 608] width 109 height 29
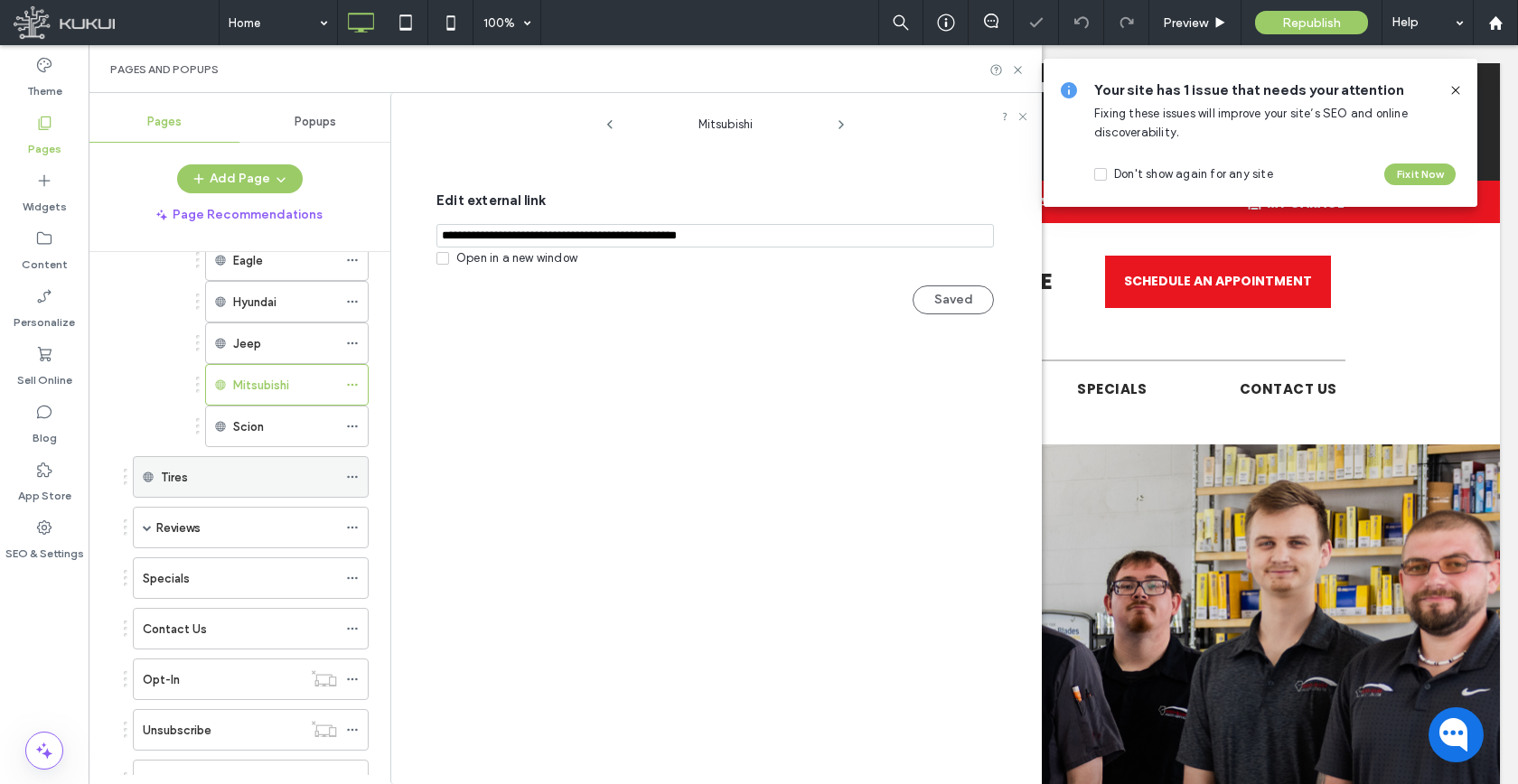
scroll to position [880, 0]
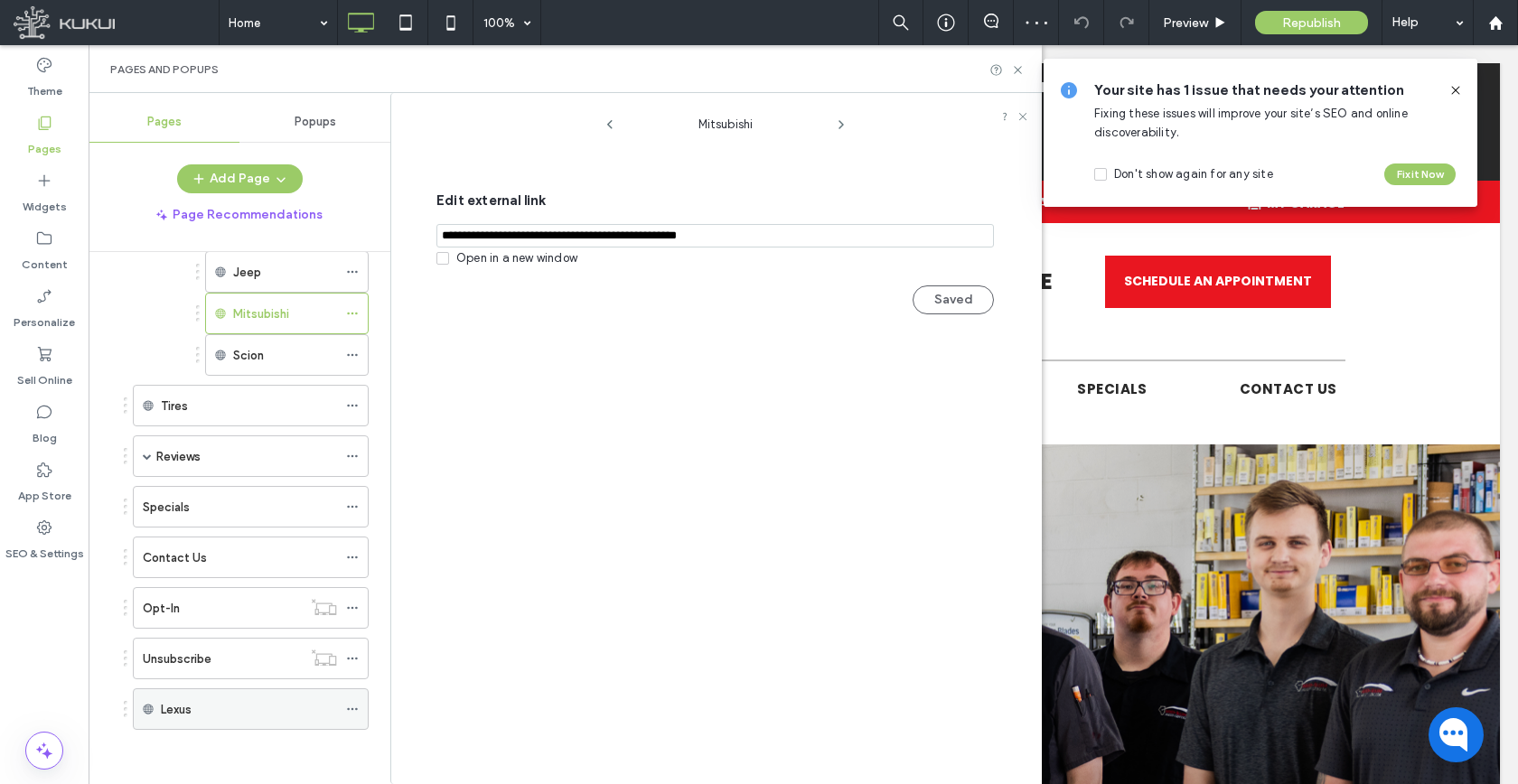
click at [354, 709] on icon at bounding box center [352, 709] width 13 height 13
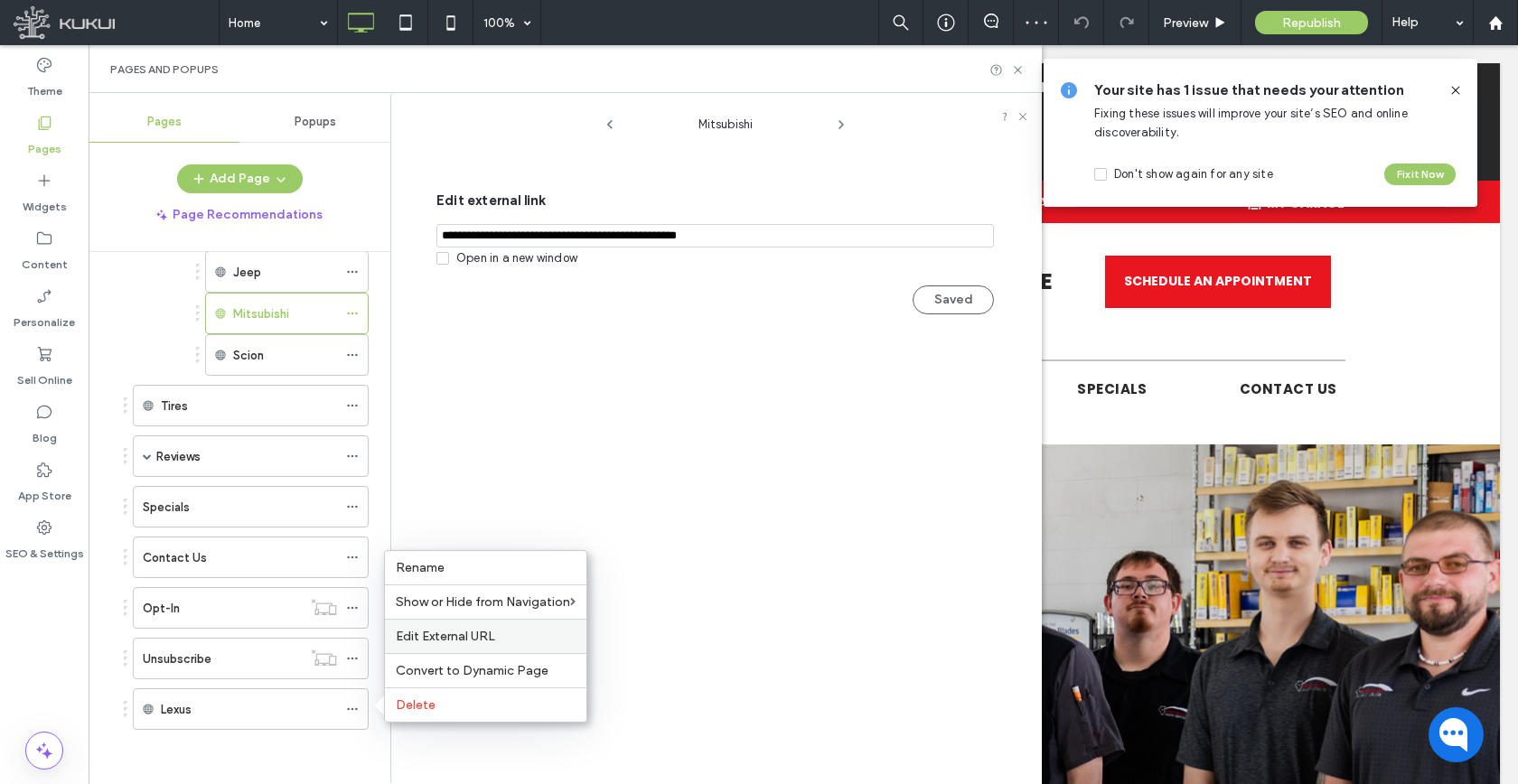
click at [425, 642] on span "Edit External URL" at bounding box center [445, 636] width 99 height 15
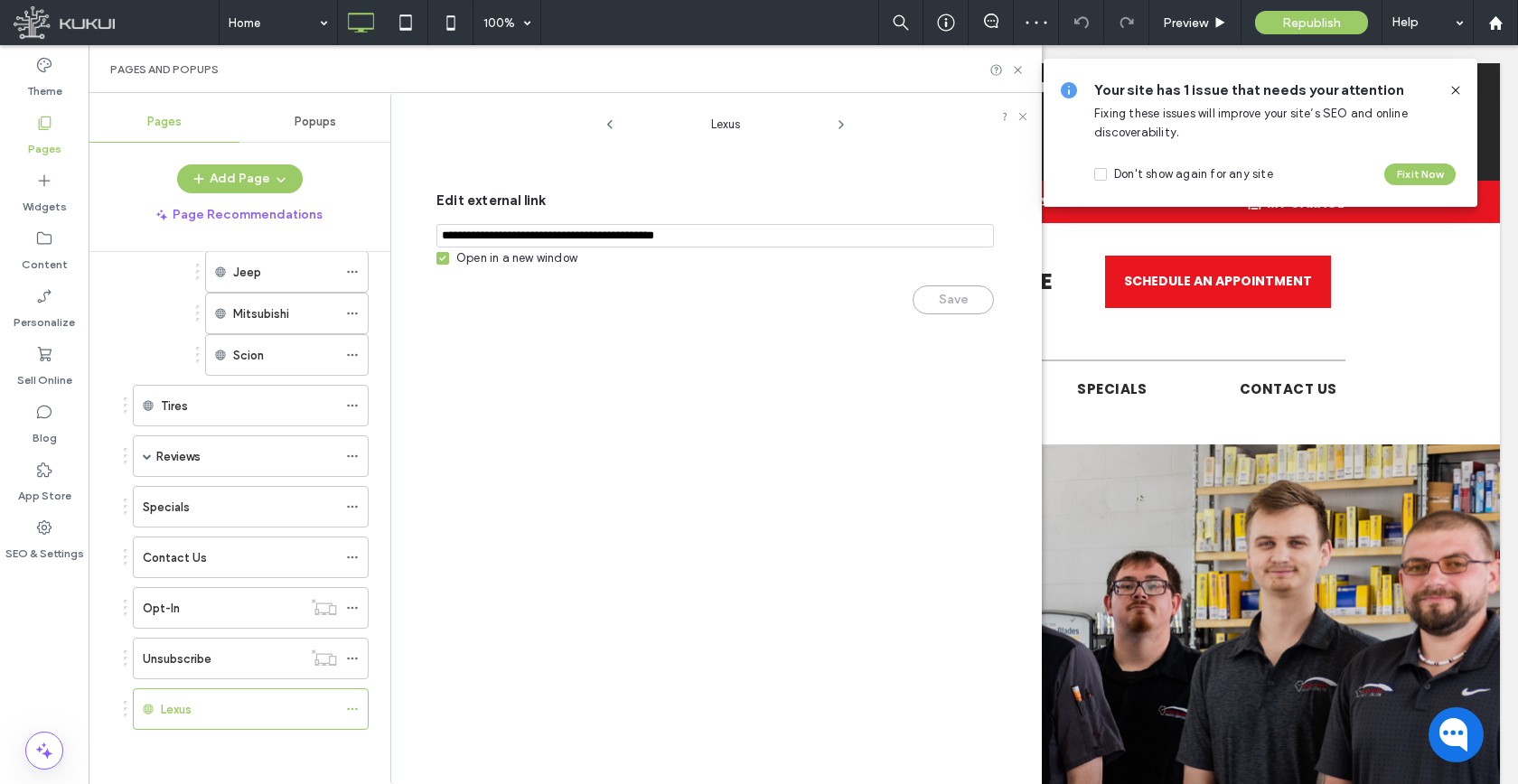
click at [493, 259] on div "Open in a new window" at bounding box center [517, 258] width 121 height 18
click at [935, 294] on button "Save" at bounding box center [952, 300] width 81 height 29
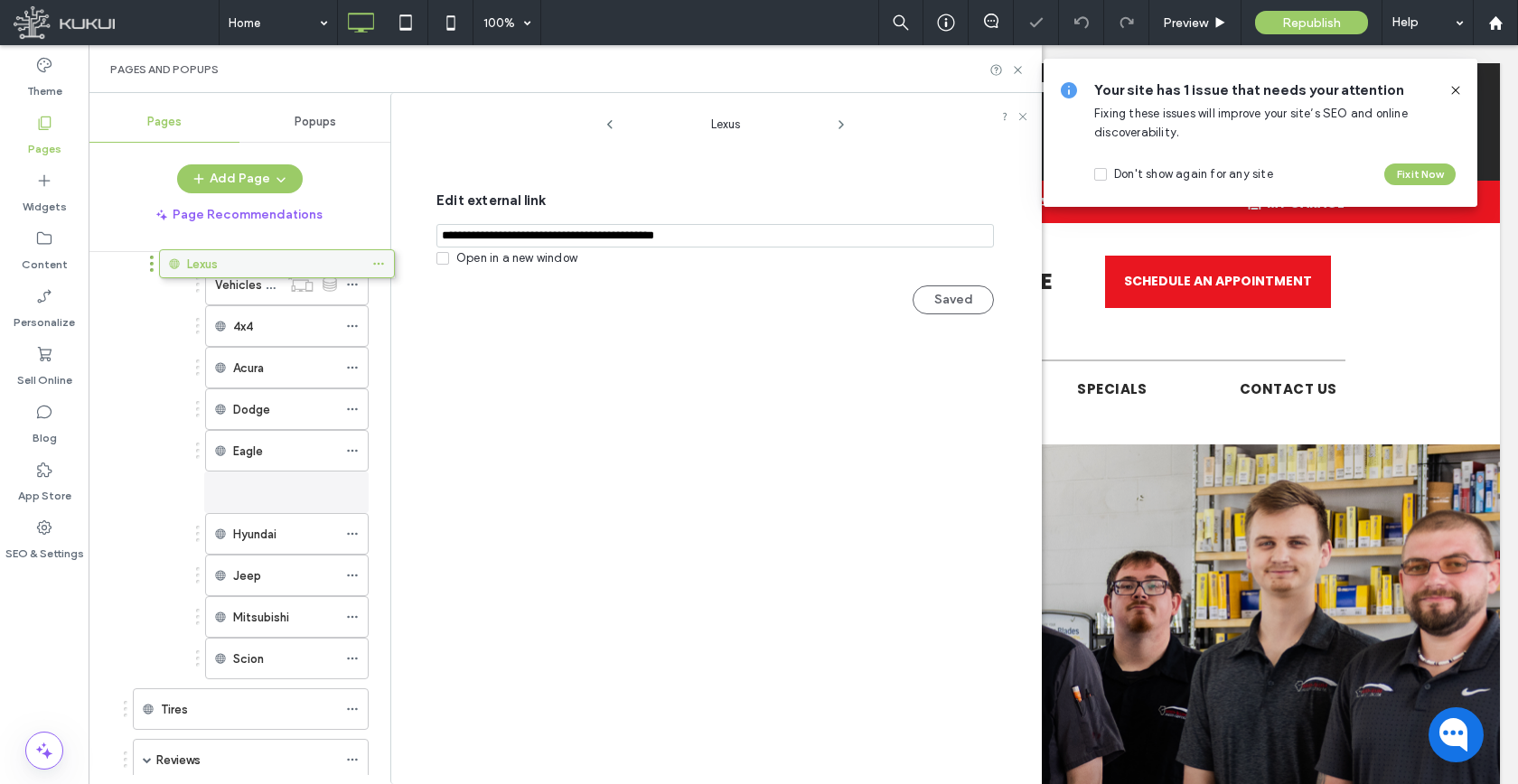
scroll to position [601, 0]
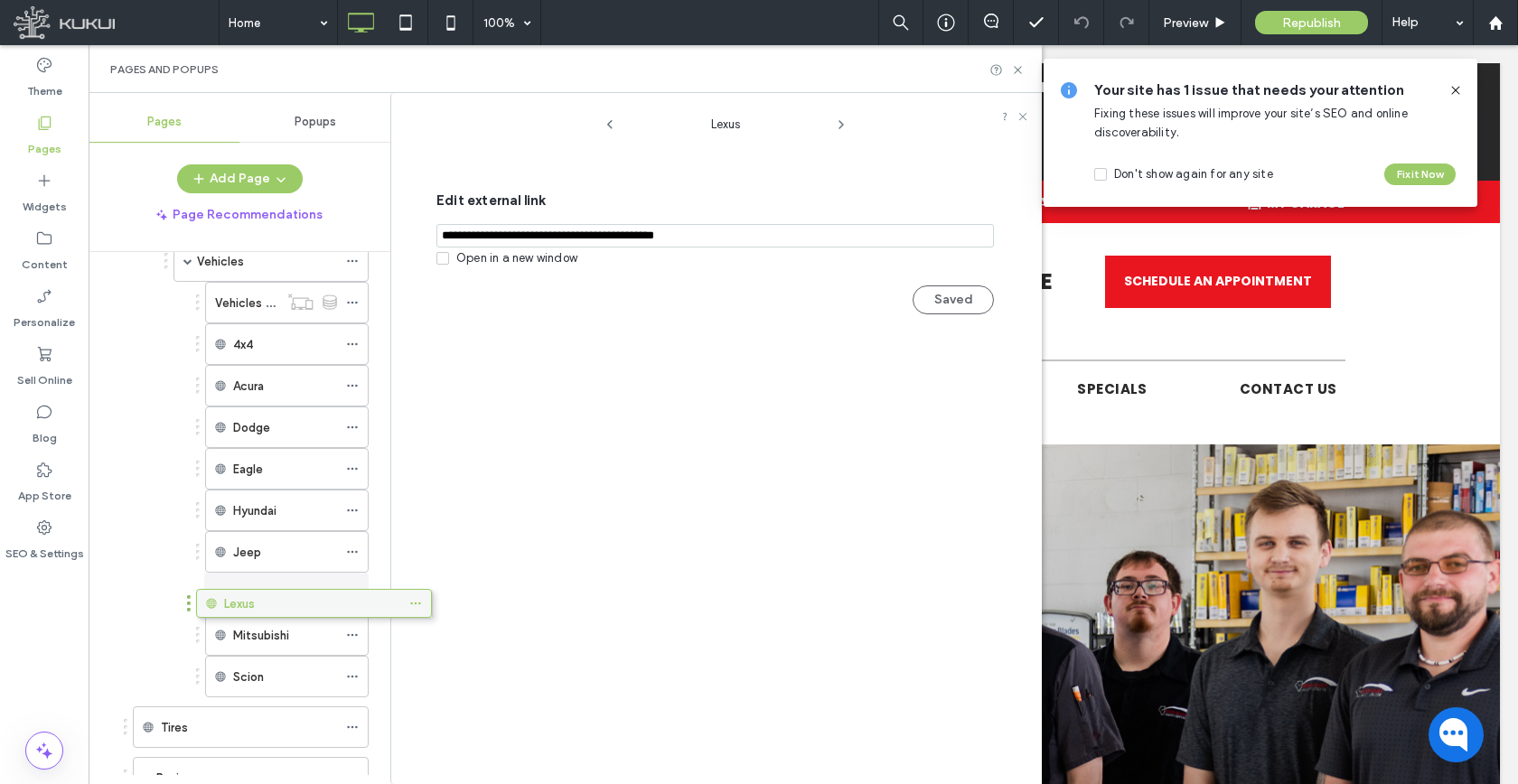
drag, startPoint x: 217, startPoint y: 711, endPoint x: 281, endPoint y: 611, distance: 118.7
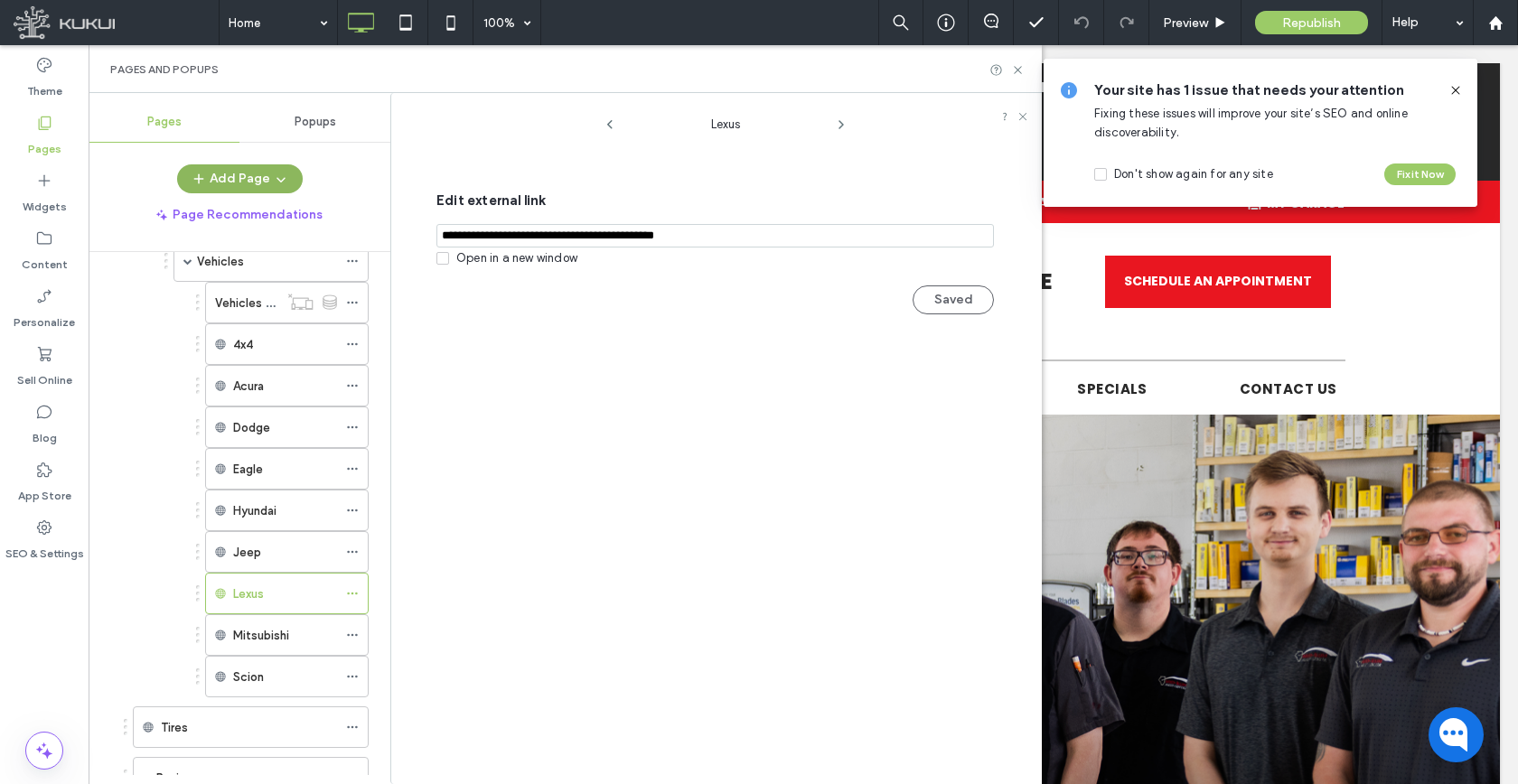
click at [259, 174] on button "Add Page" at bounding box center [240, 179] width 126 height 29
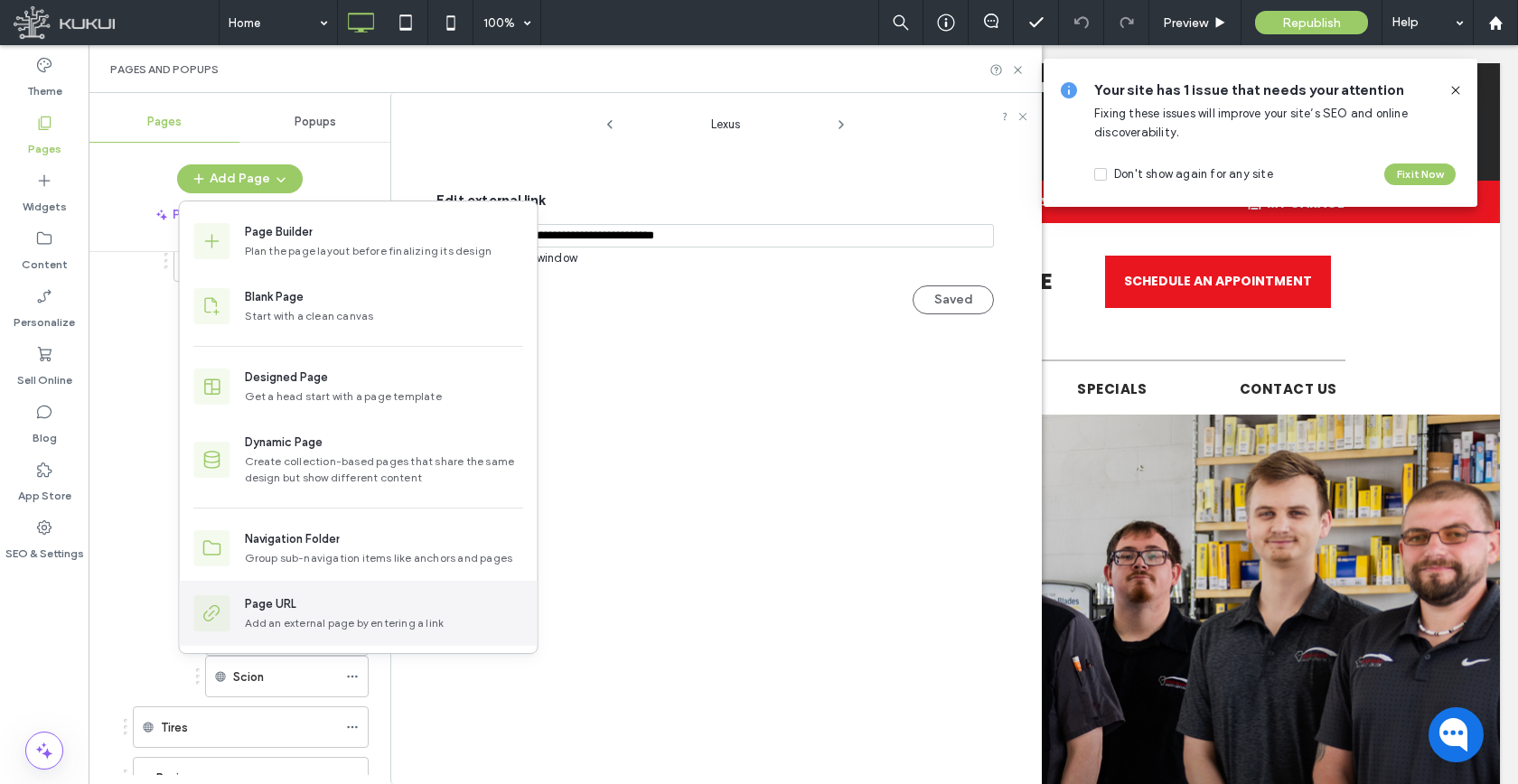
click at [289, 608] on div "Page URL" at bounding box center [270, 605] width 52 height 18
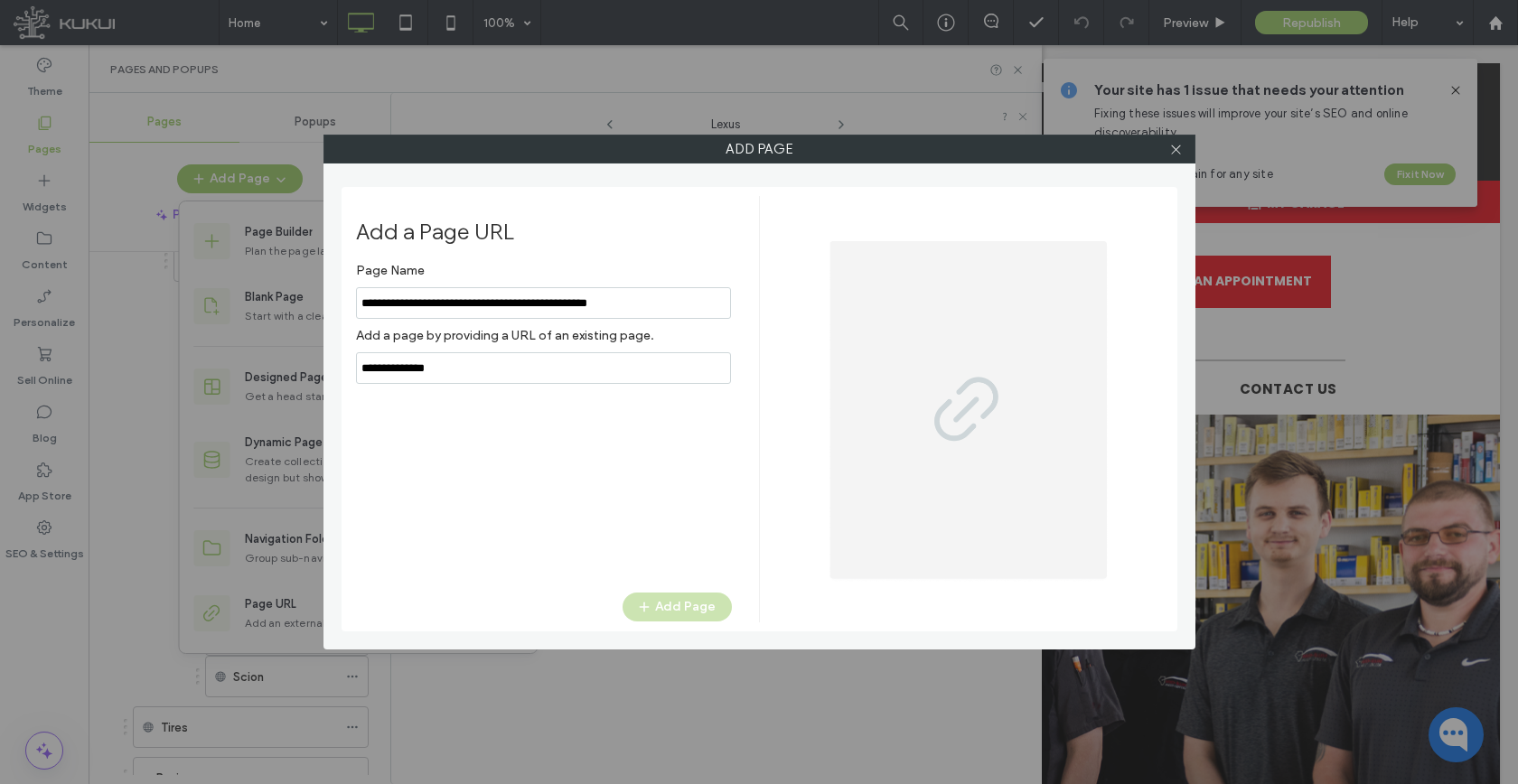
type input "**********"
click at [470, 367] on input "notEmpty,url" at bounding box center [543, 367] width 375 height 32
paste input "**********"
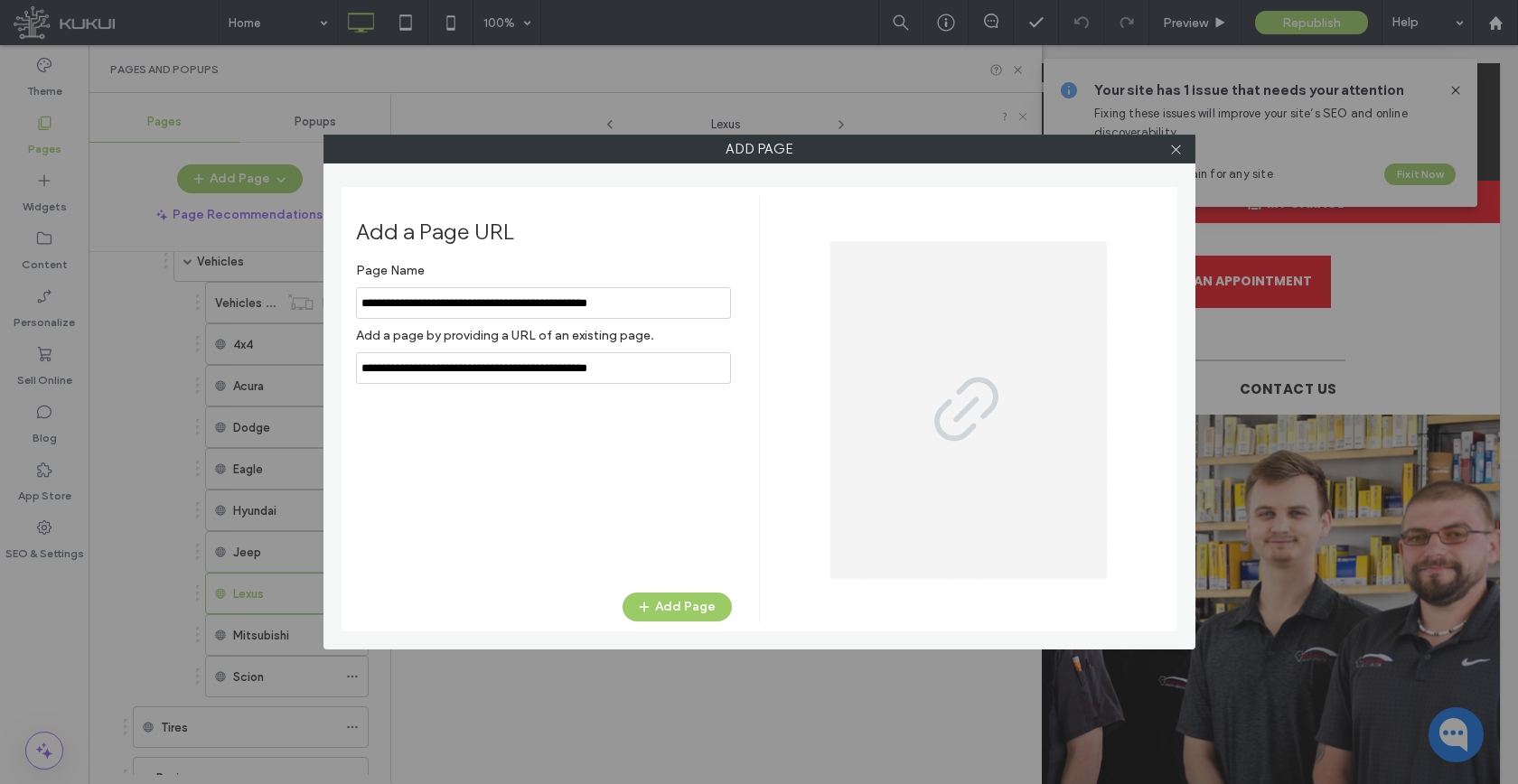
type input "**********"
click at [516, 297] on input "notEmpty" at bounding box center [543, 303] width 375 height 32
type input "********"
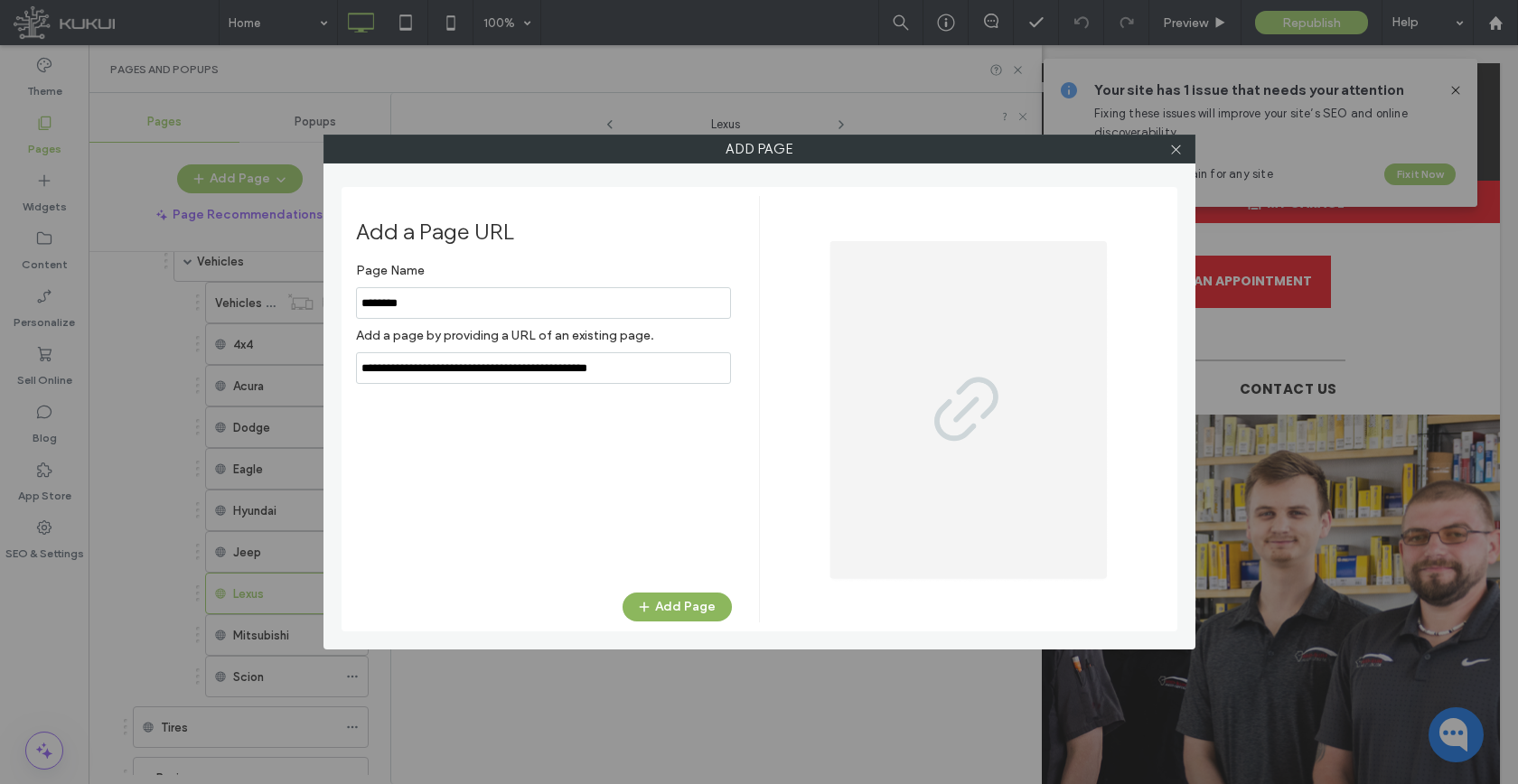
click at [705, 604] on button "Add Page" at bounding box center [677, 608] width 109 height 29
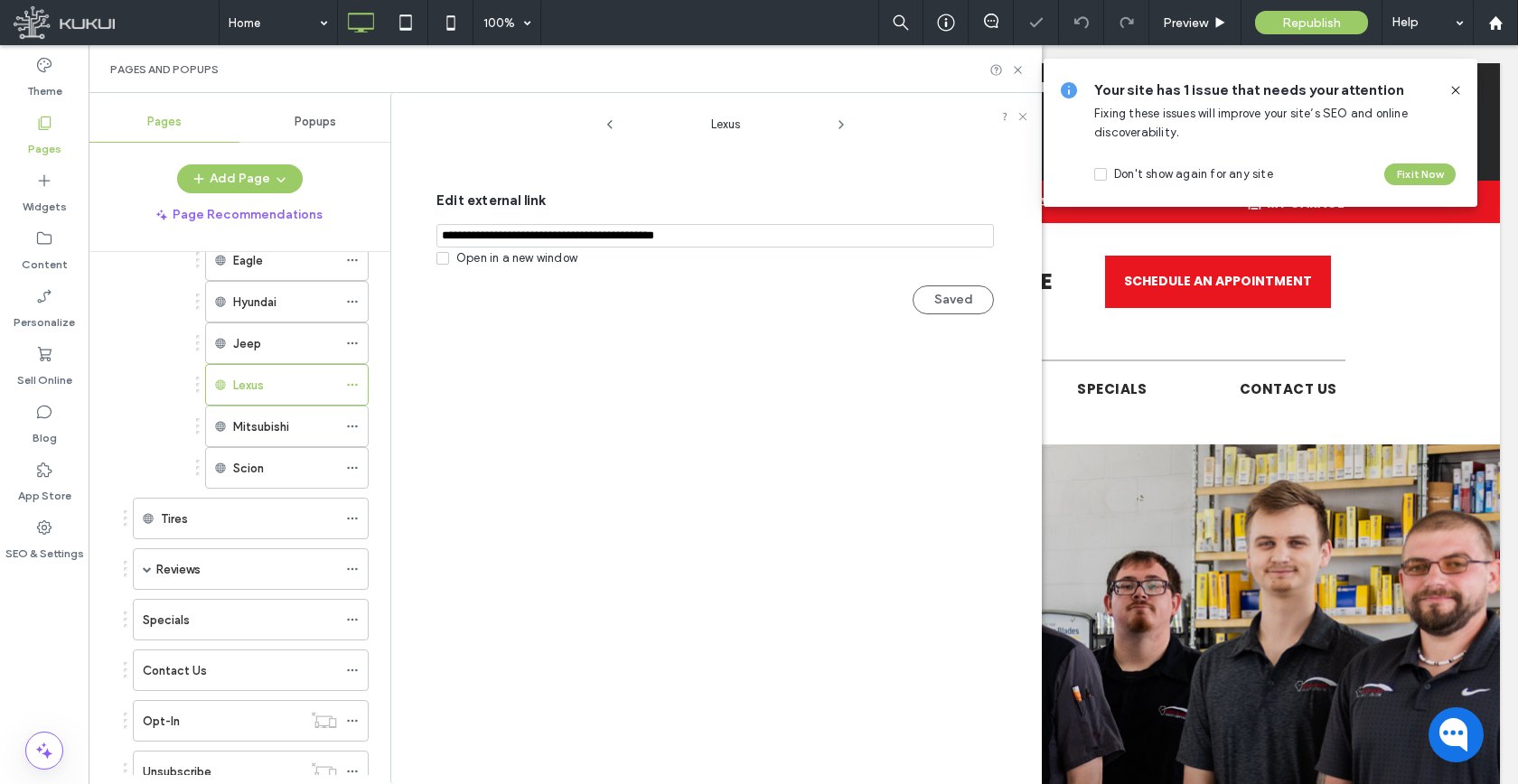
scroll to position [922, 0]
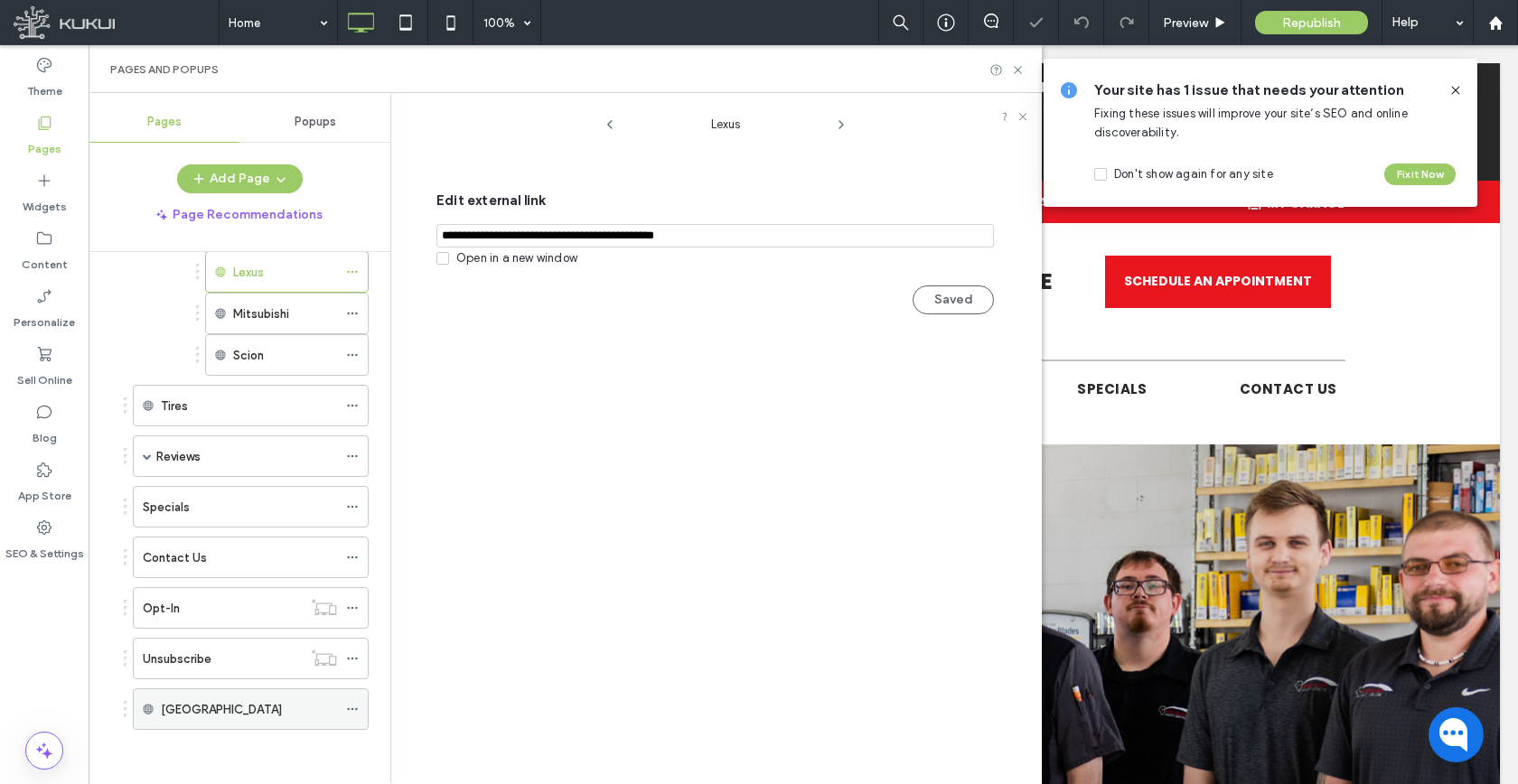
click at [348, 709] on icon at bounding box center [352, 709] width 13 height 13
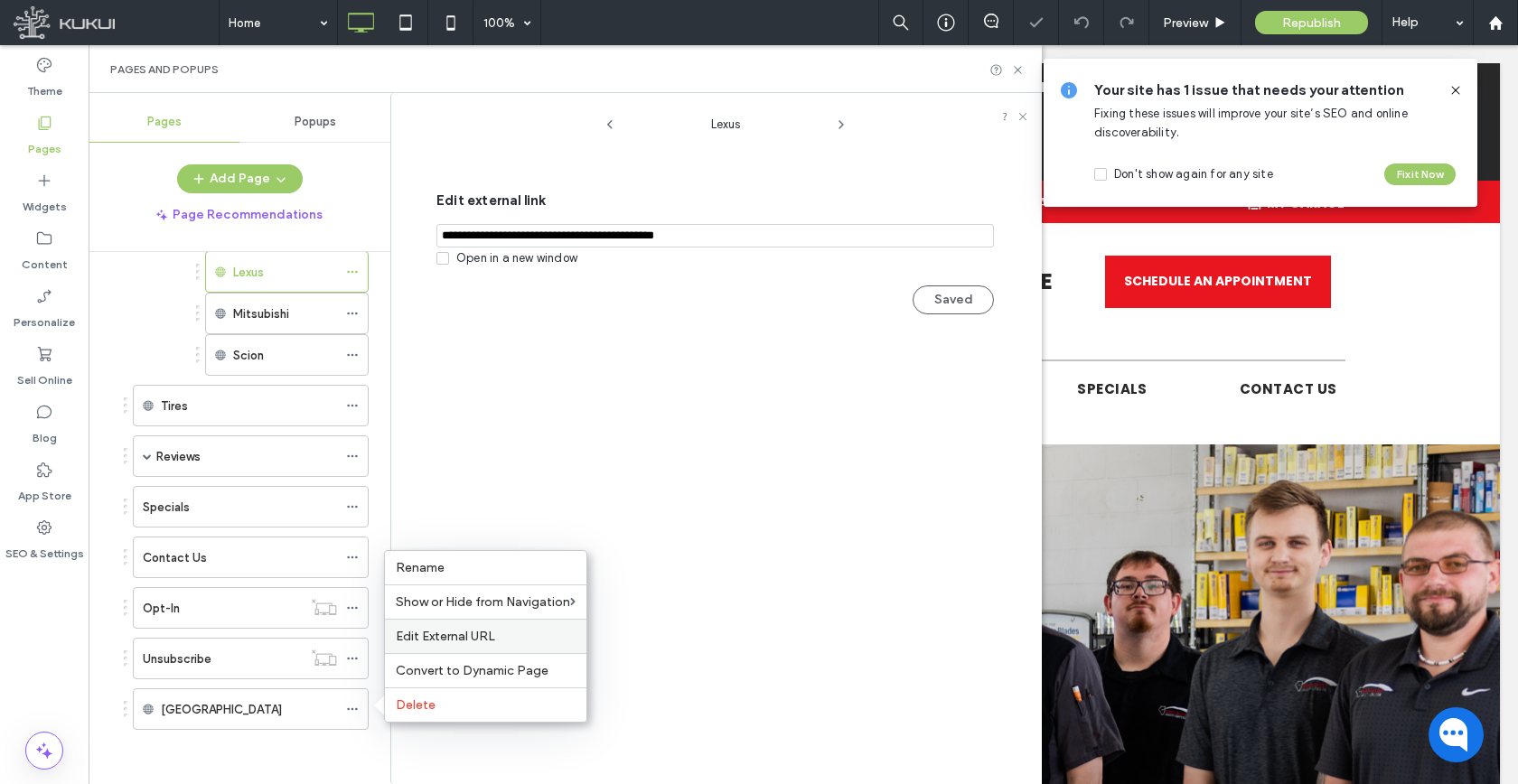
click at [412, 625] on div "Edit External URL" at bounding box center [485, 636] width 201 height 35
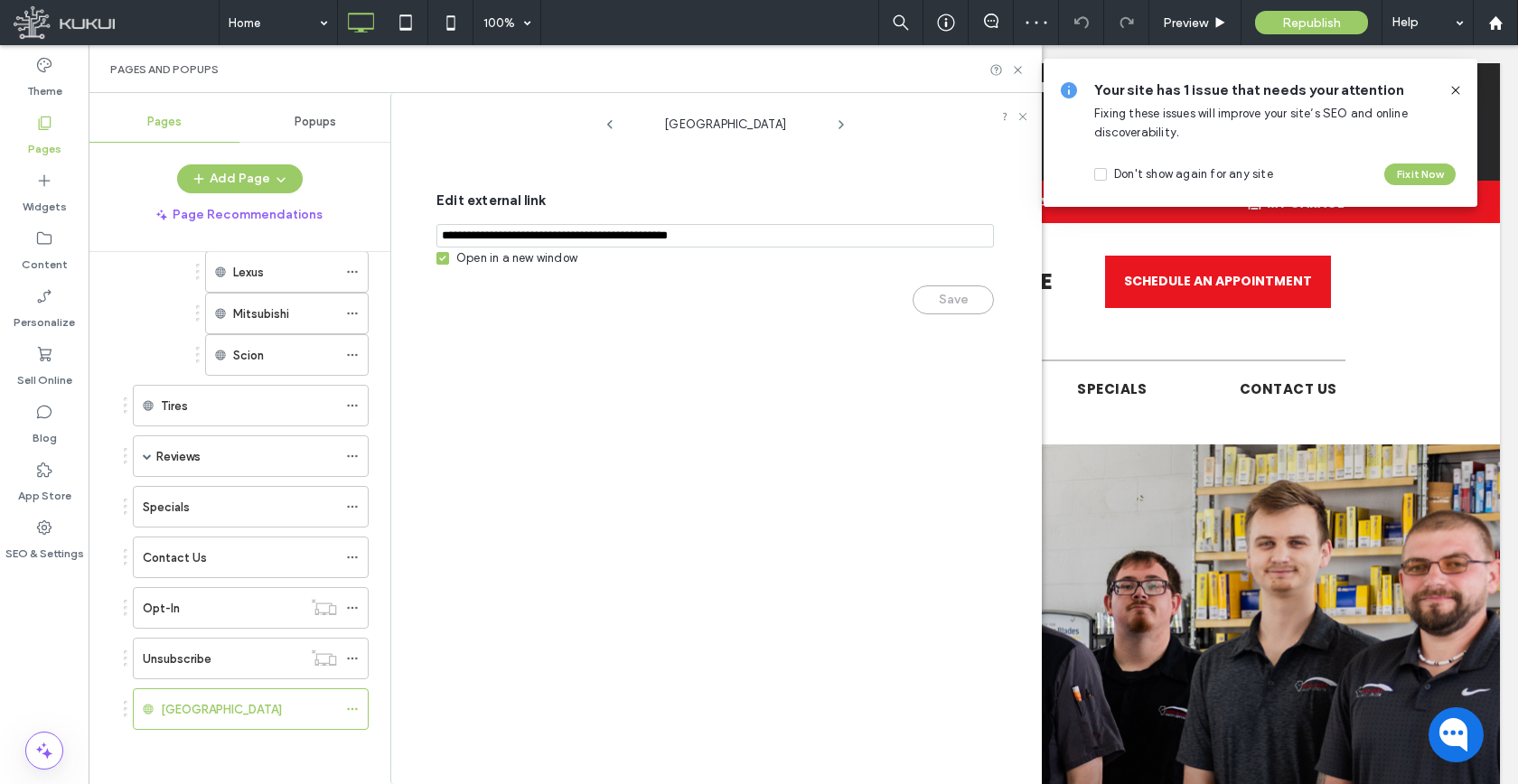
click at [506, 261] on div "Open in a new window" at bounding box center [517, 258] width 121 height 18
click at [920, 299] on button "Save" at bounding box center [952, 300] width 81 height 29
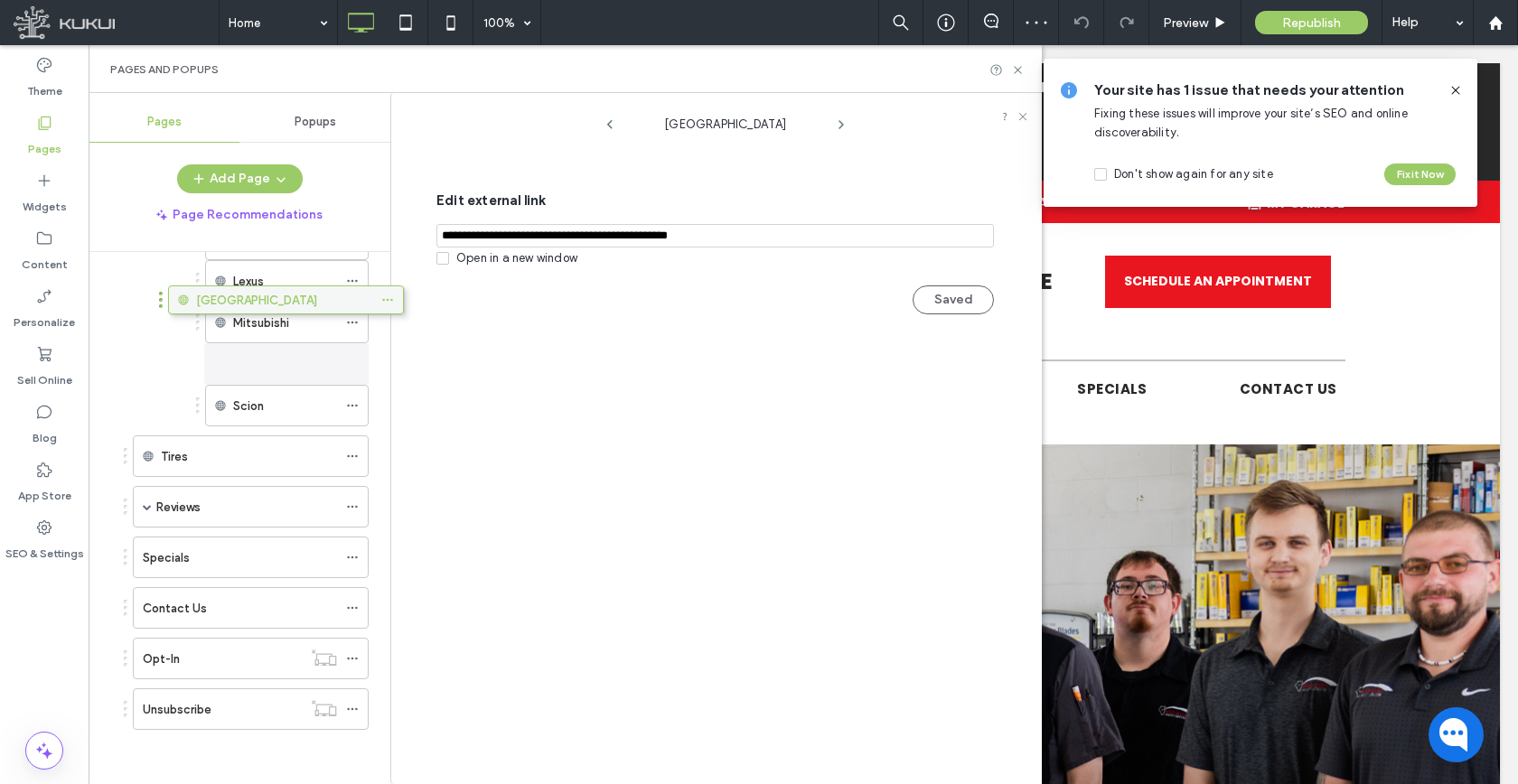
scroll to position [913, 0]
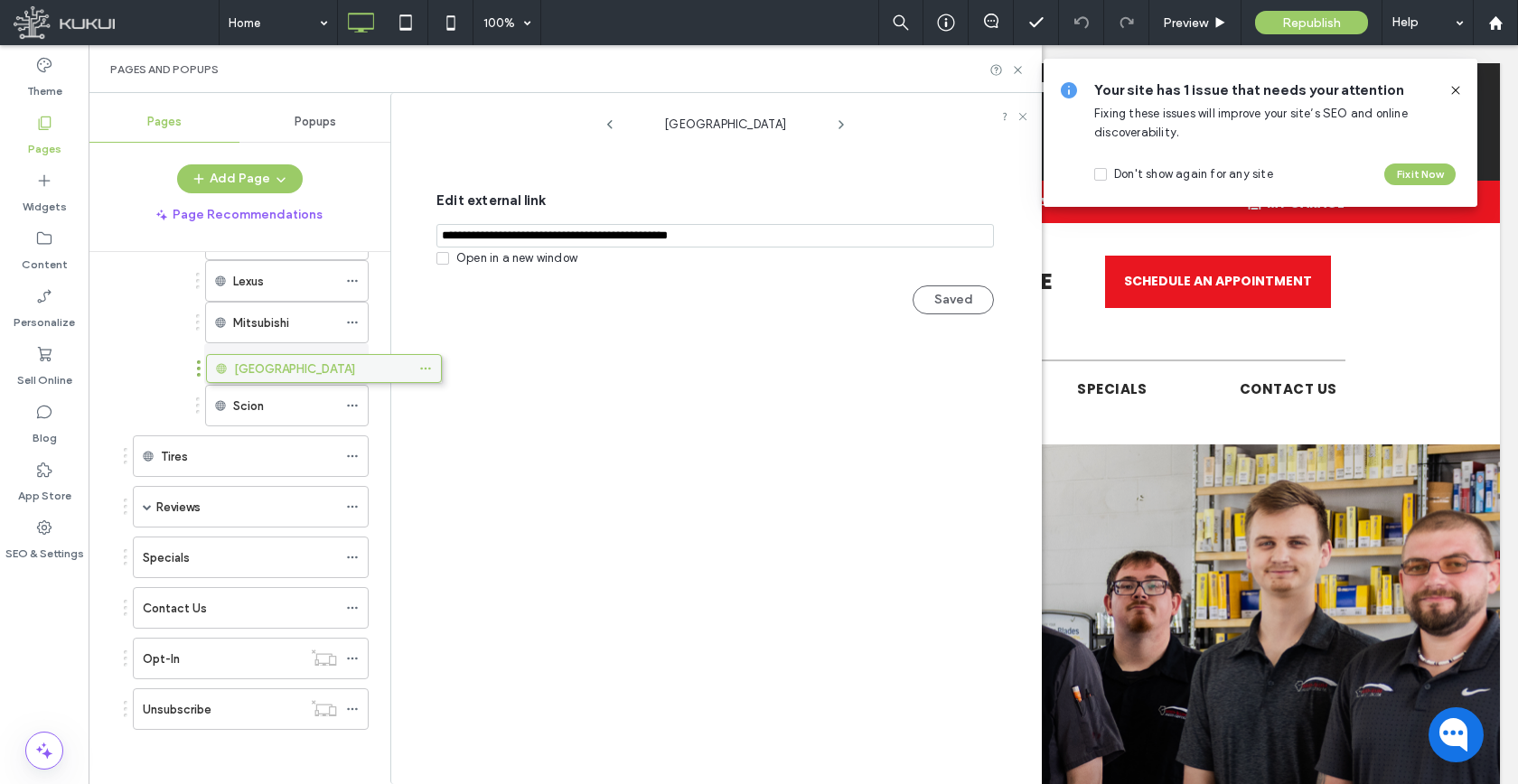
drag, startPoint x: 250, startPoint y: 712, endPoint x: 324, endPoint y: 377, distance: 343.1
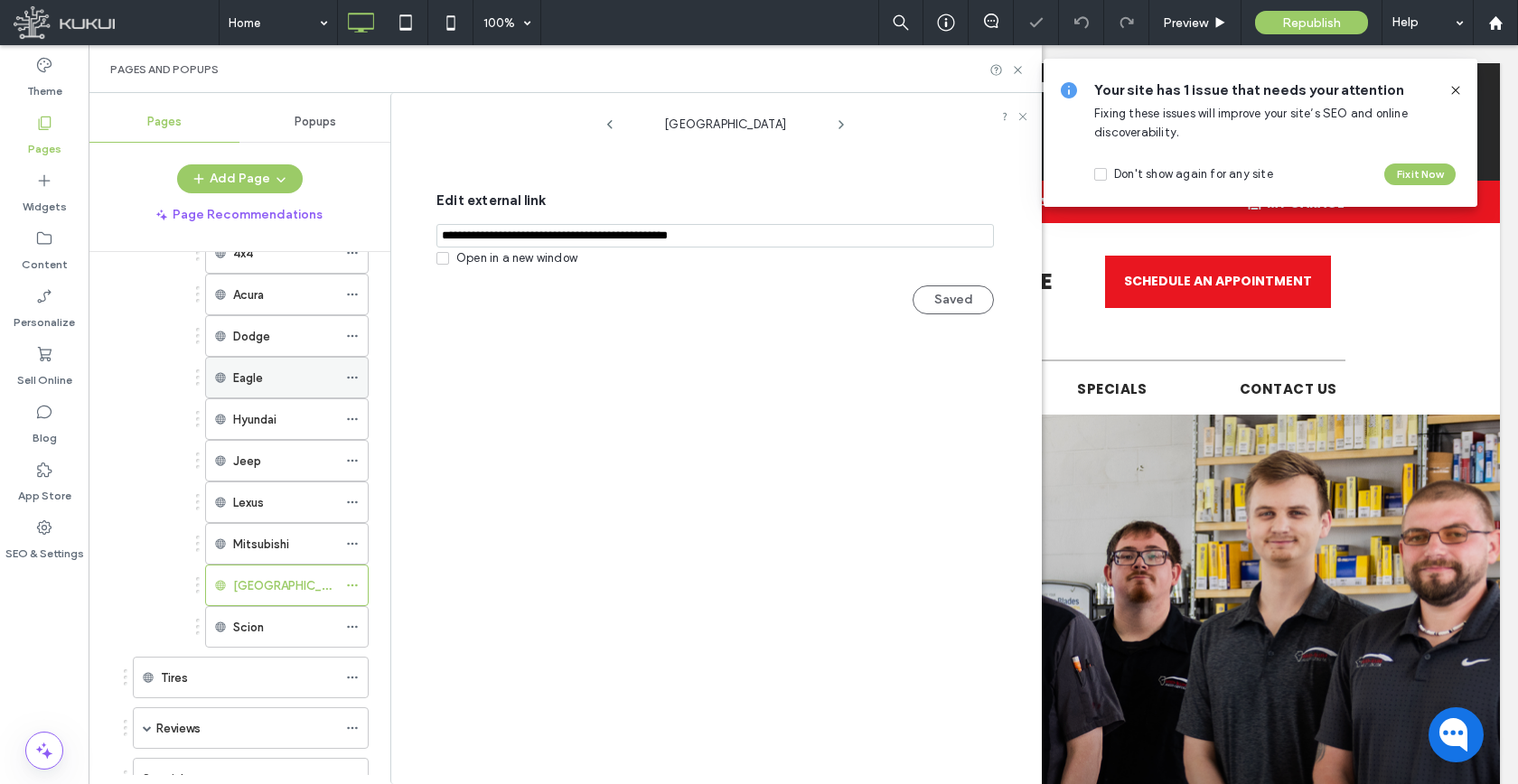
scroll to position [691, 0]
click at [251, 178] on button "Add Page" at bounding box center [240, 179] width 126 height 29
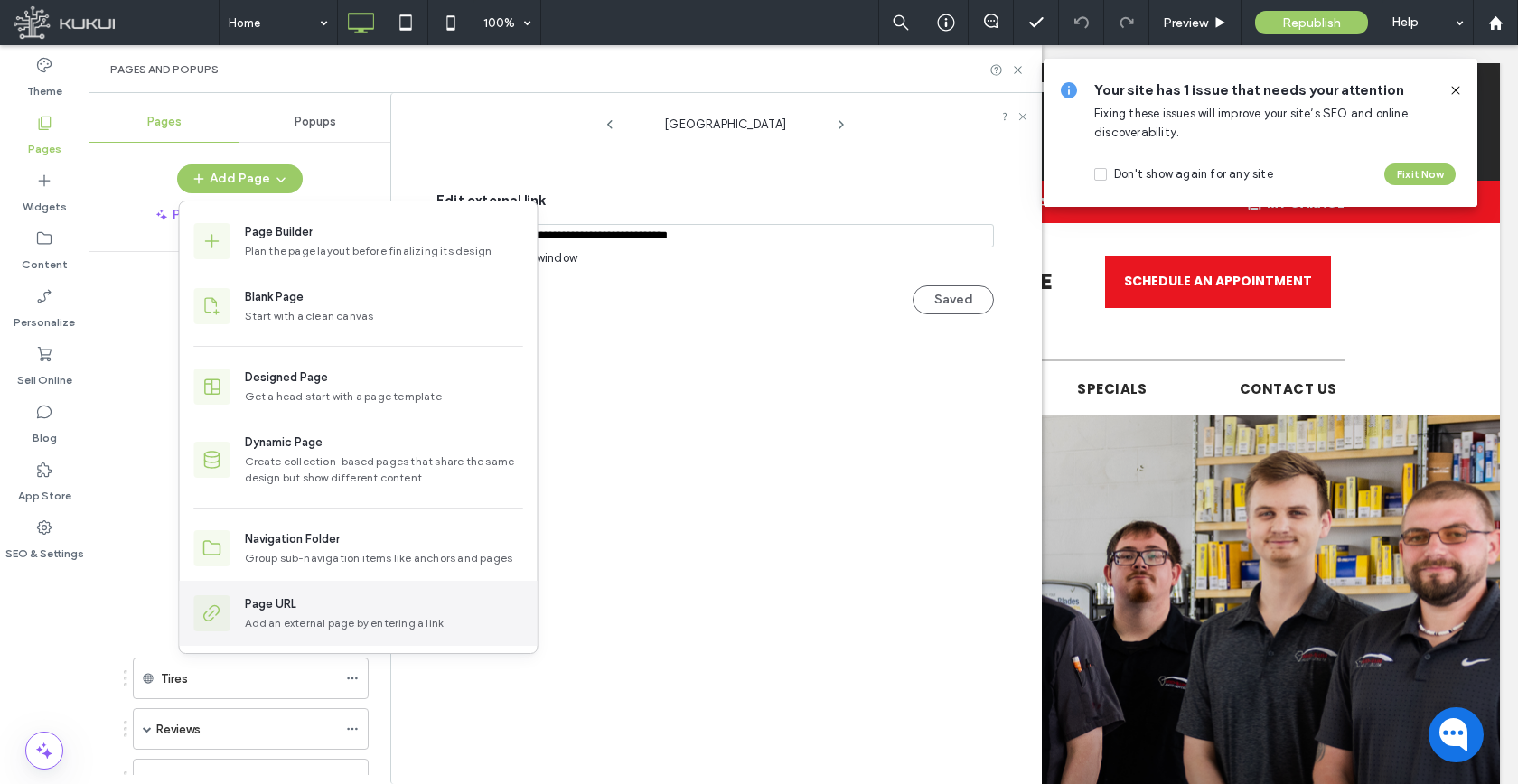
click at [277, 608] on div "Page URL" at bounding box center [270, 605] width 52 height 18
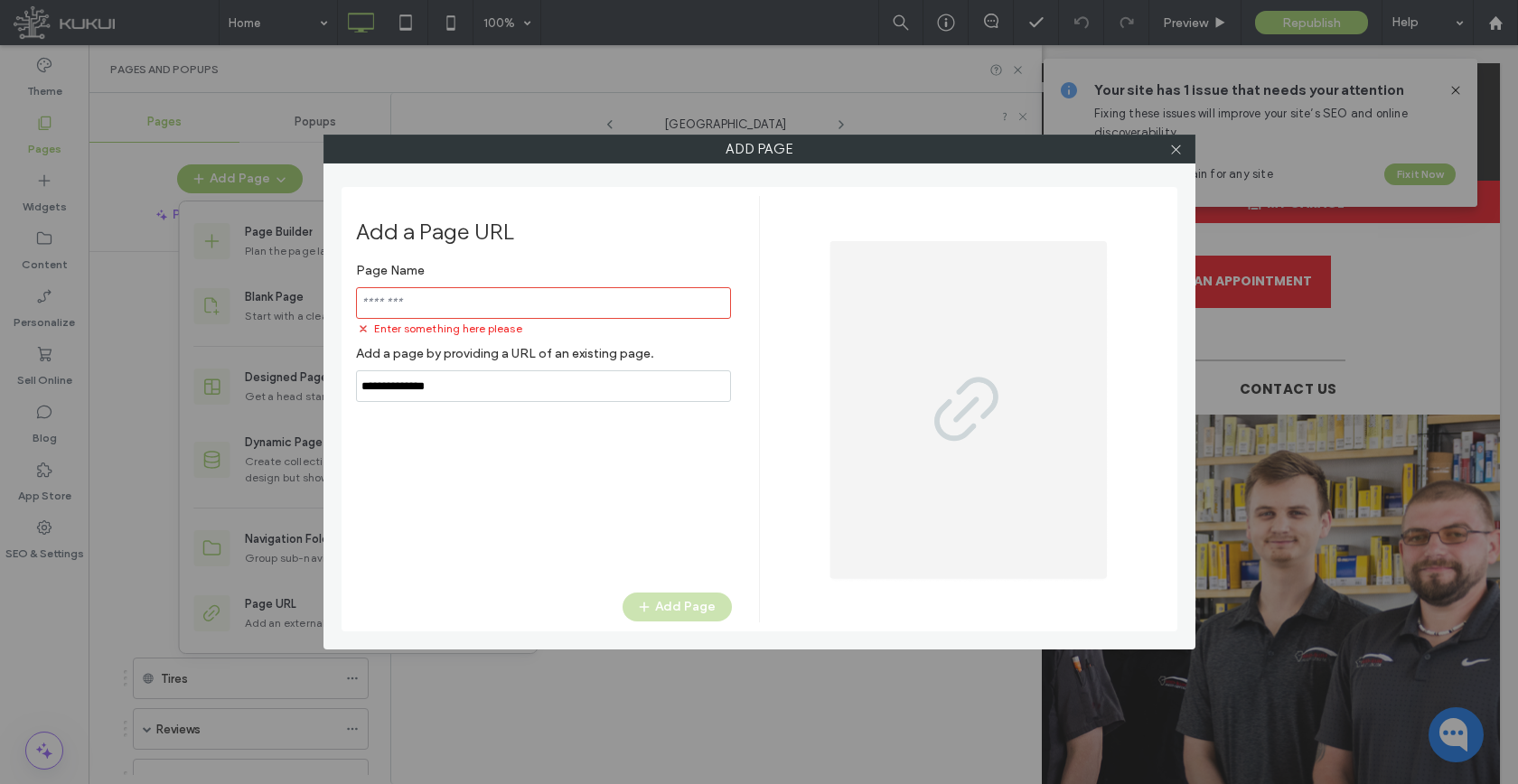
click at [465, 370] on input "notEmpty,url" at bounding box center [543, 386] width 375 height 32
paste input "**********"
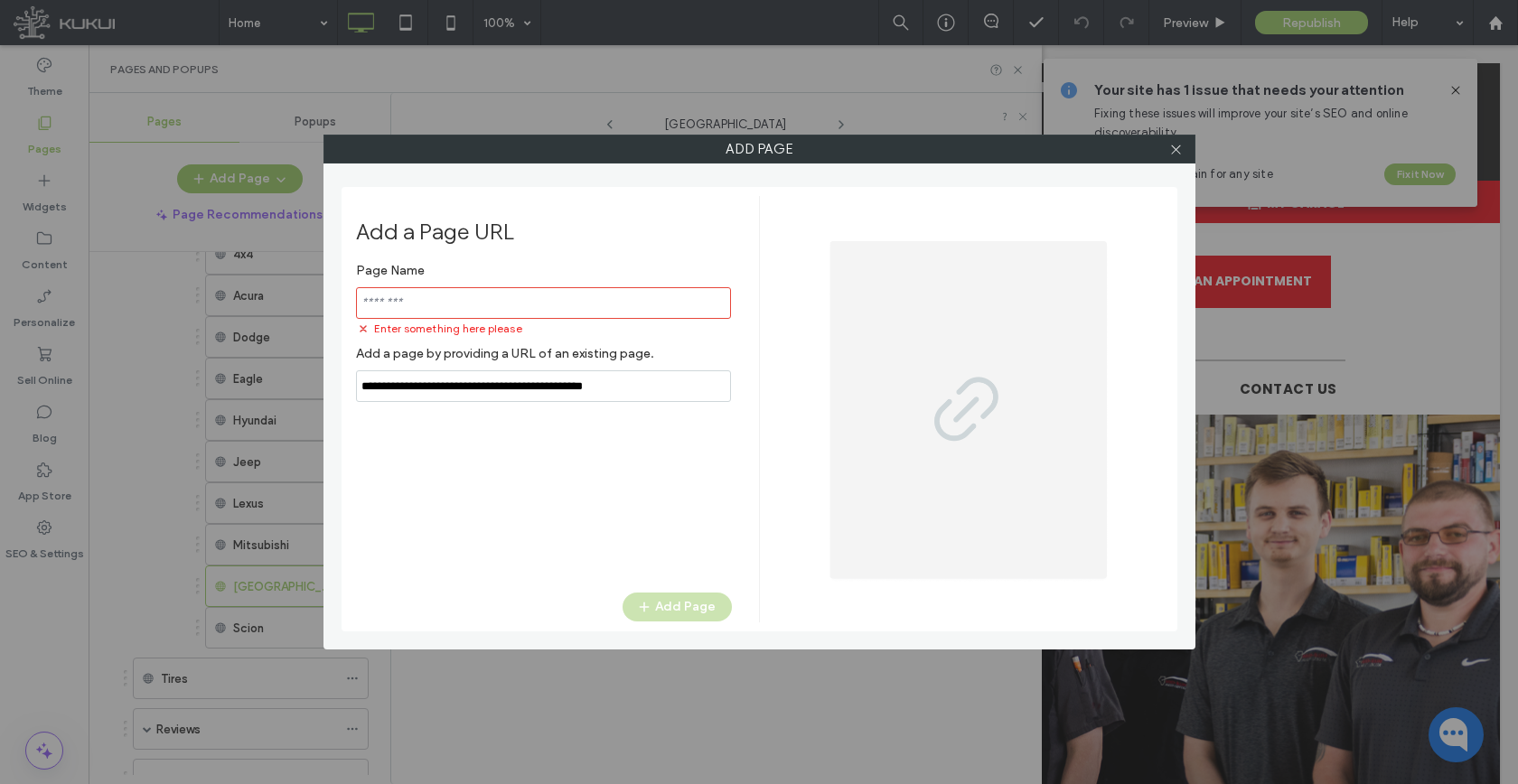
type input "**********"
click at [467, 305] on input "notEmpty" at bounding box center [543, 303] width 375 height 32
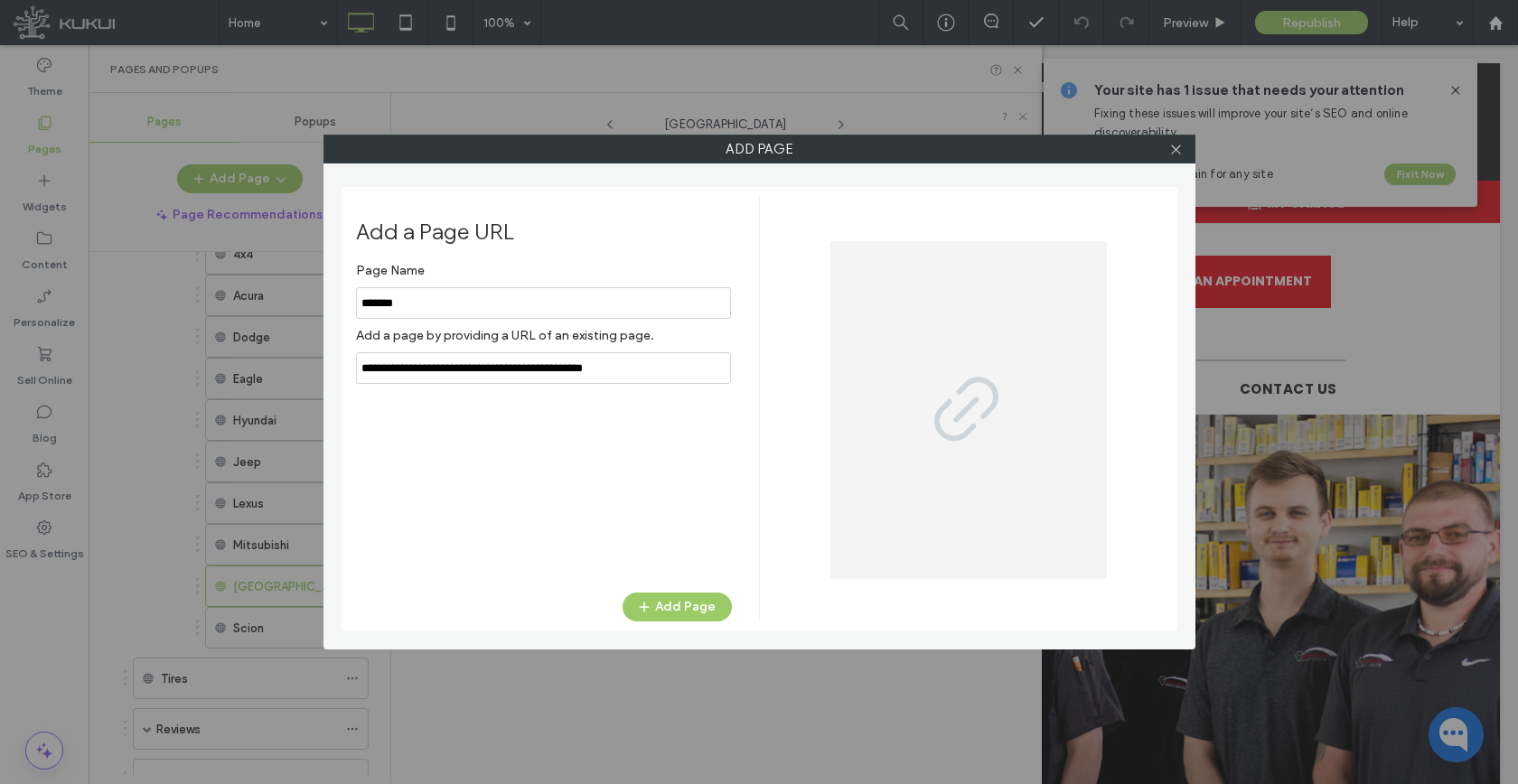
type input "*******"
click at [638, 576] on div "Add a Page URL Page Name Add a page by providing a URL of an existing page. Add…" at bounding box center [557, 409] width 403 height 427
click at [651, 602] on icon "button" at bounding box center [644, 608] width 15 height 15
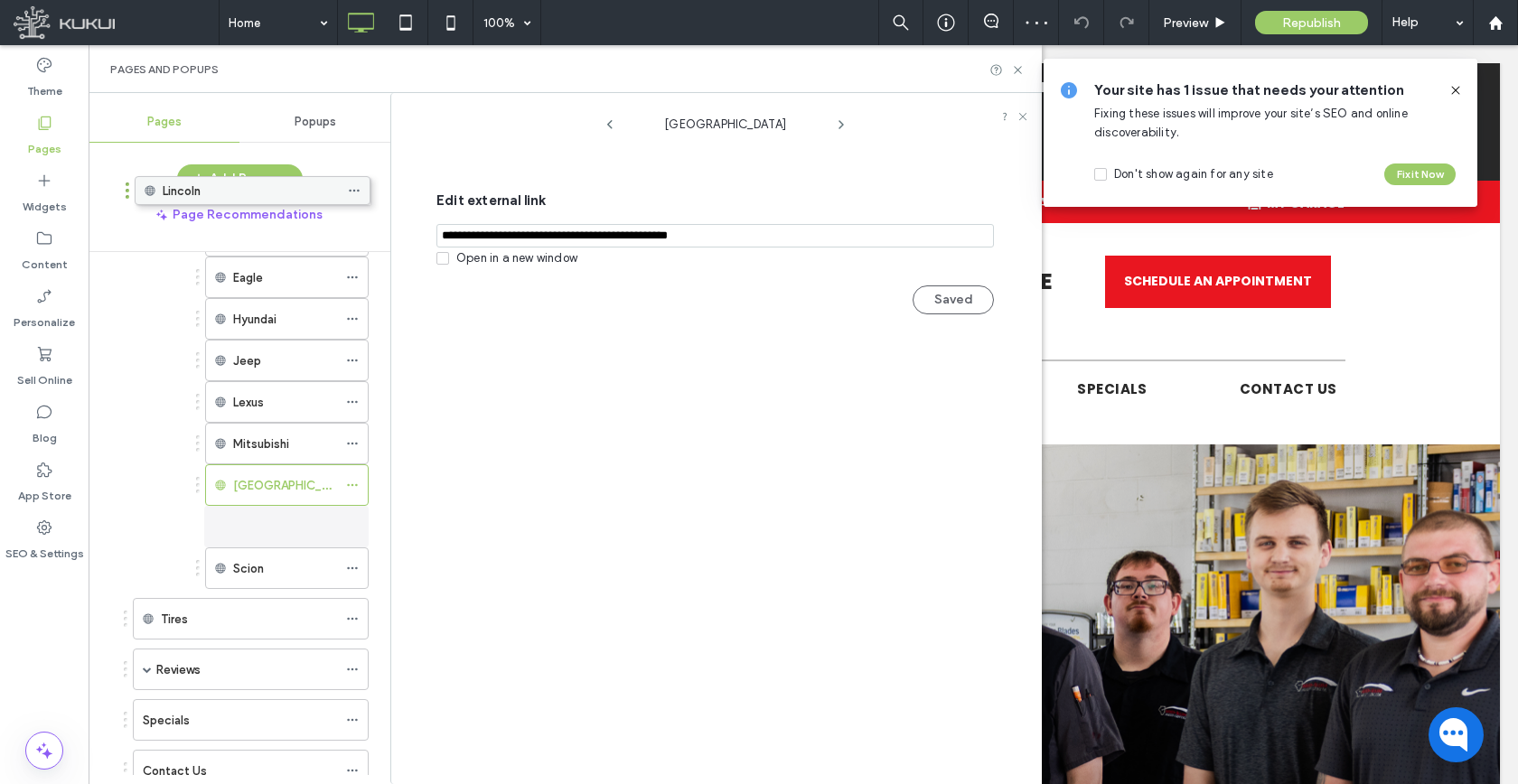
scroll to position [720, 0]
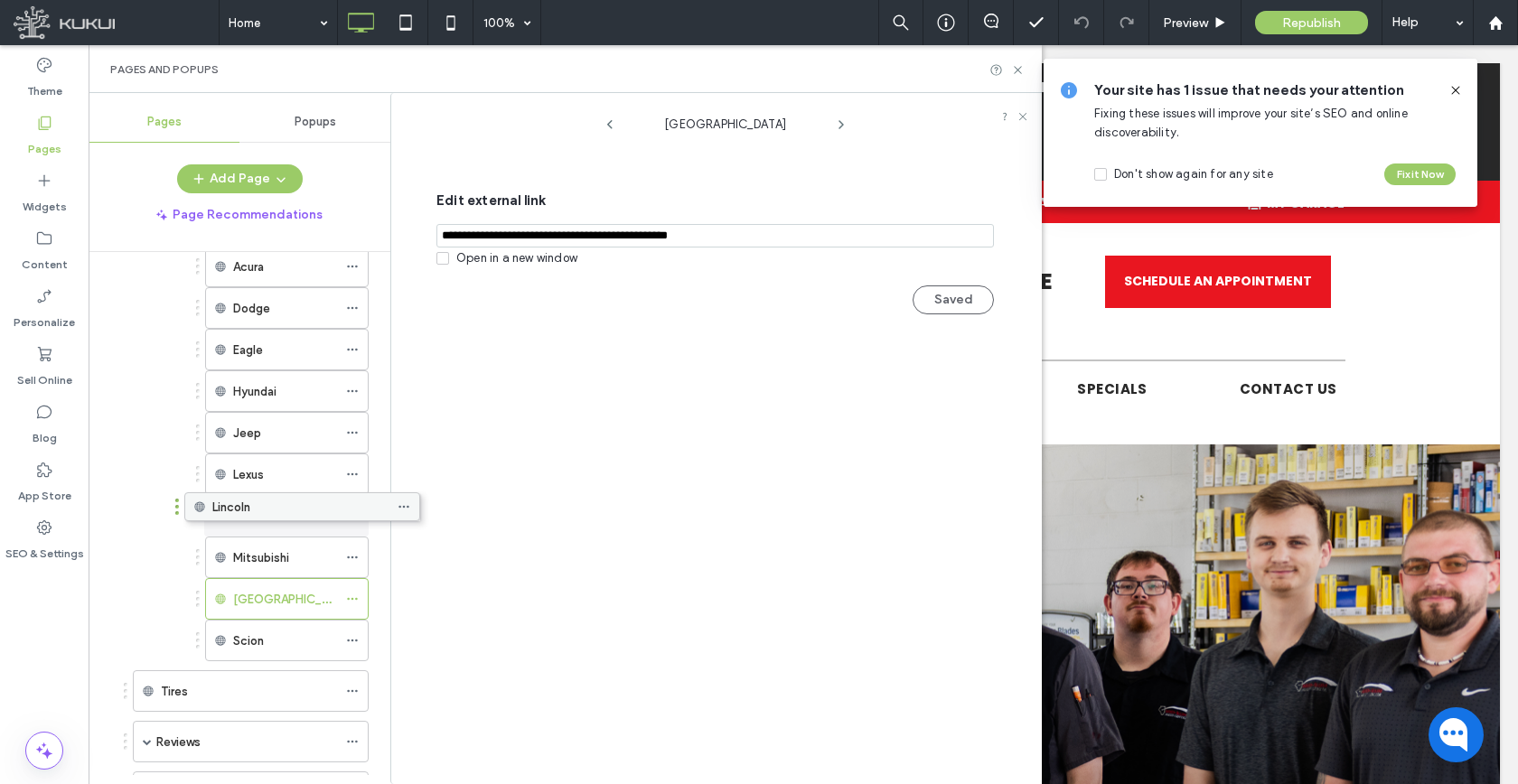
drag, startPoint x: 257, startPoint y: 703, endPoint x: 309, endPoint y: 507, distance: 202.8
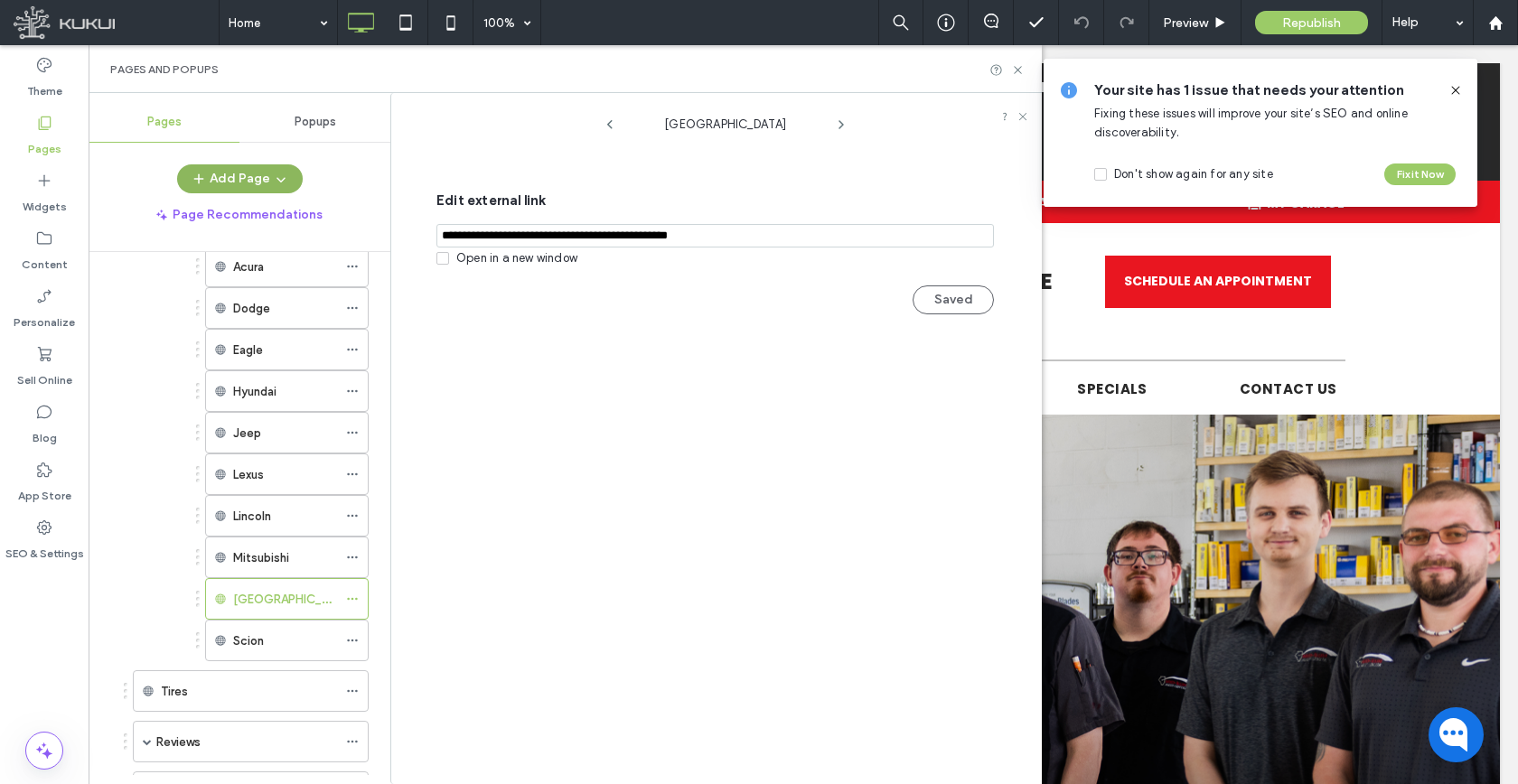
click at [266, 188] on button "Add Page" at bounding box center [240, 179] width 126 height 29
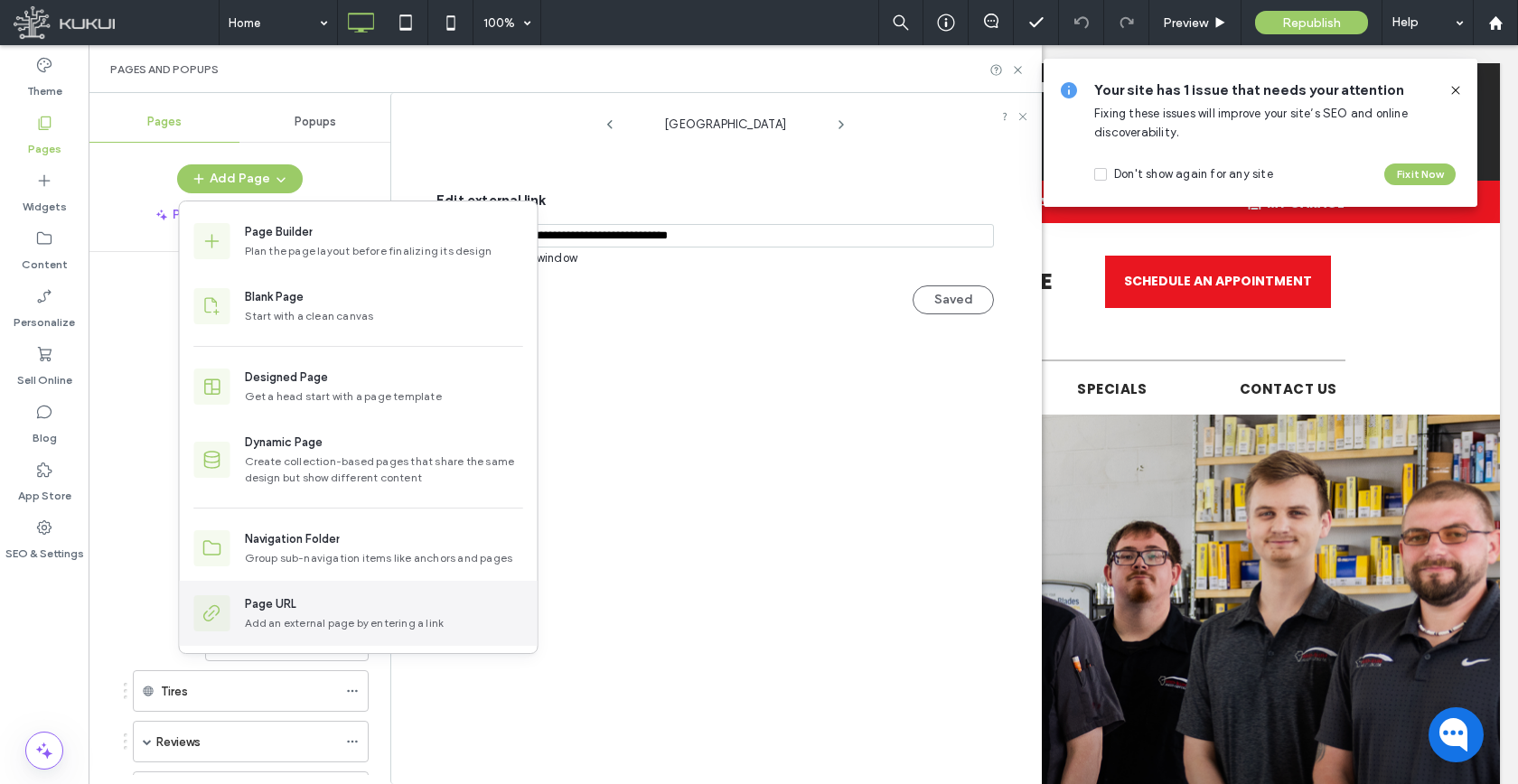
click at [362, 602] on div "Page URL" at bounding box center [384, 605] width 278 height 18
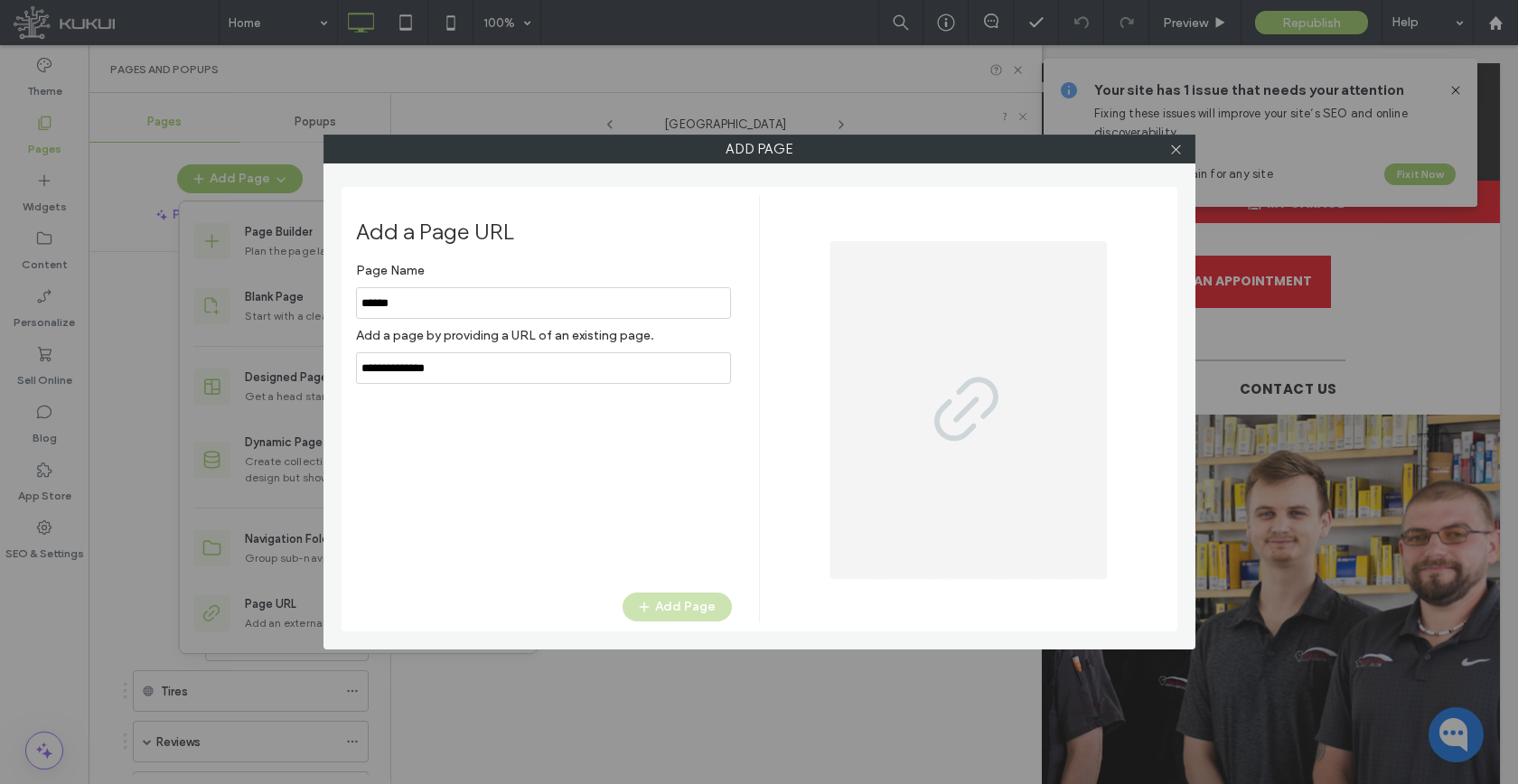
type input "******"
click at [493, 364] on input "notEmpty,url" at bounding box center [543, 367] width 375 height 32
click at [493, 365] on input "notEmpty,url" at bounding box center [543, 367] width 375 height 32
paste input "**********"
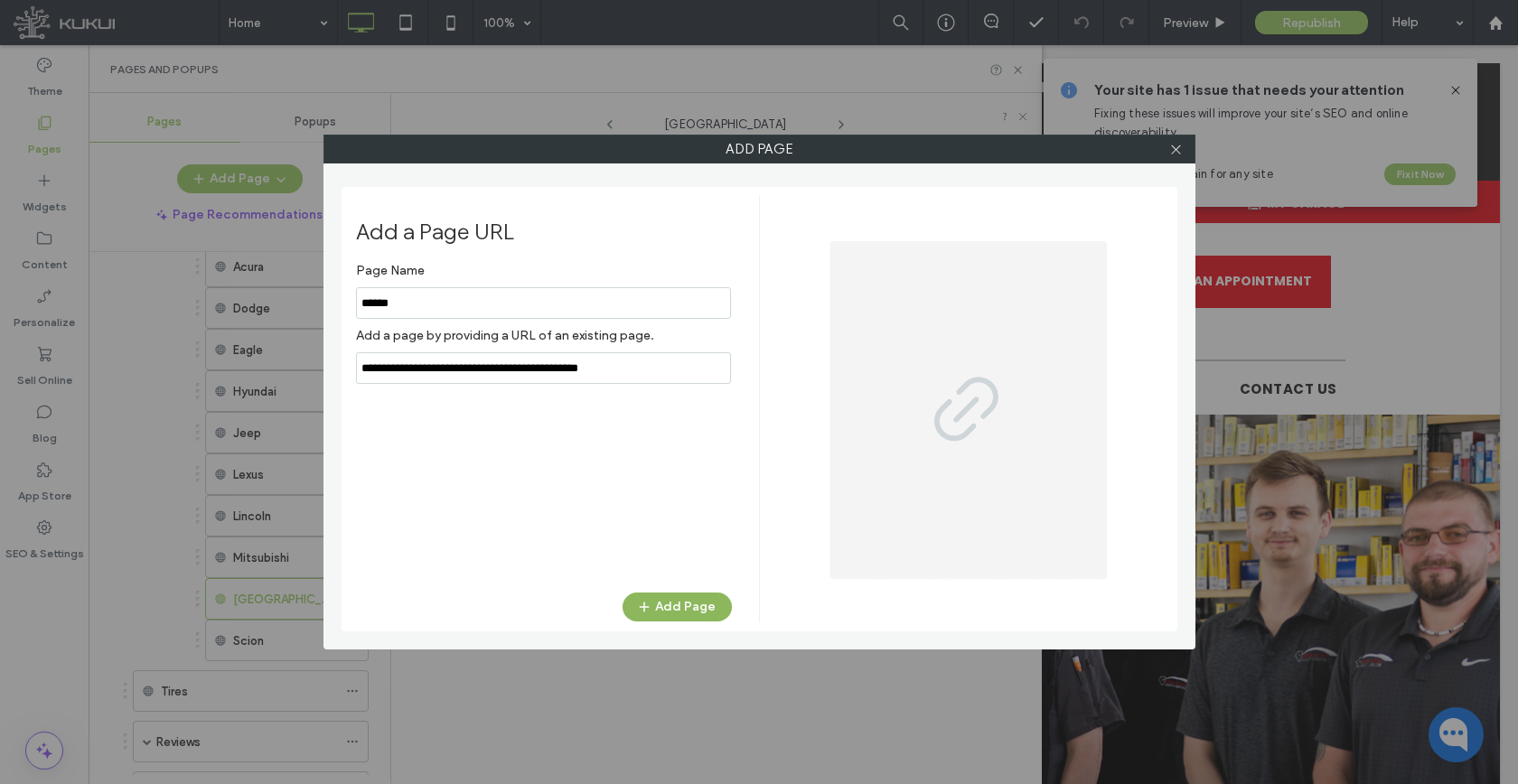
type input "**********"
click at [643, 601] on icon "button" at bounding box center [644, 608] width 15 height 15
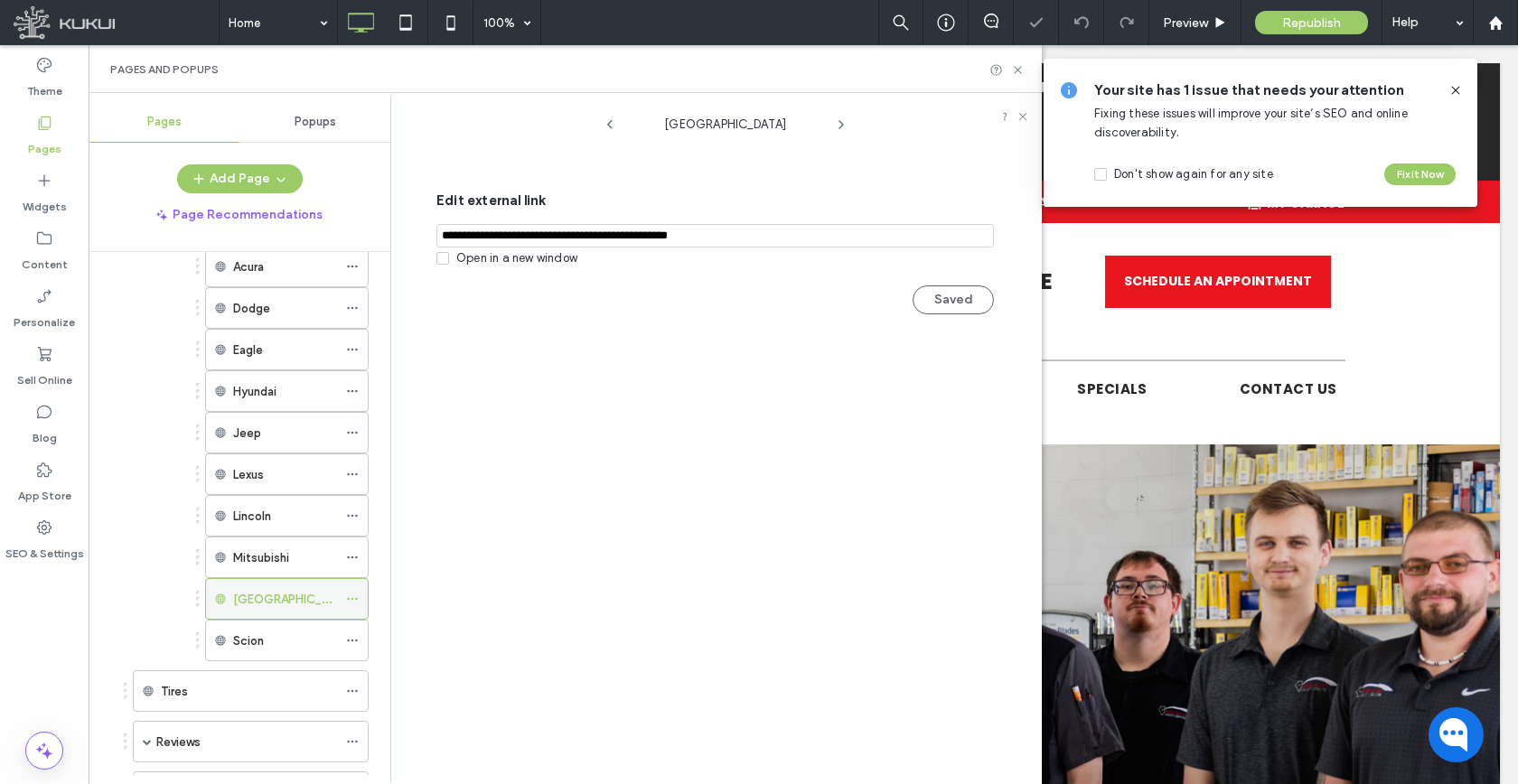
click at [356, 598] on icon at bounding box center [352, 599] width 13 height 13
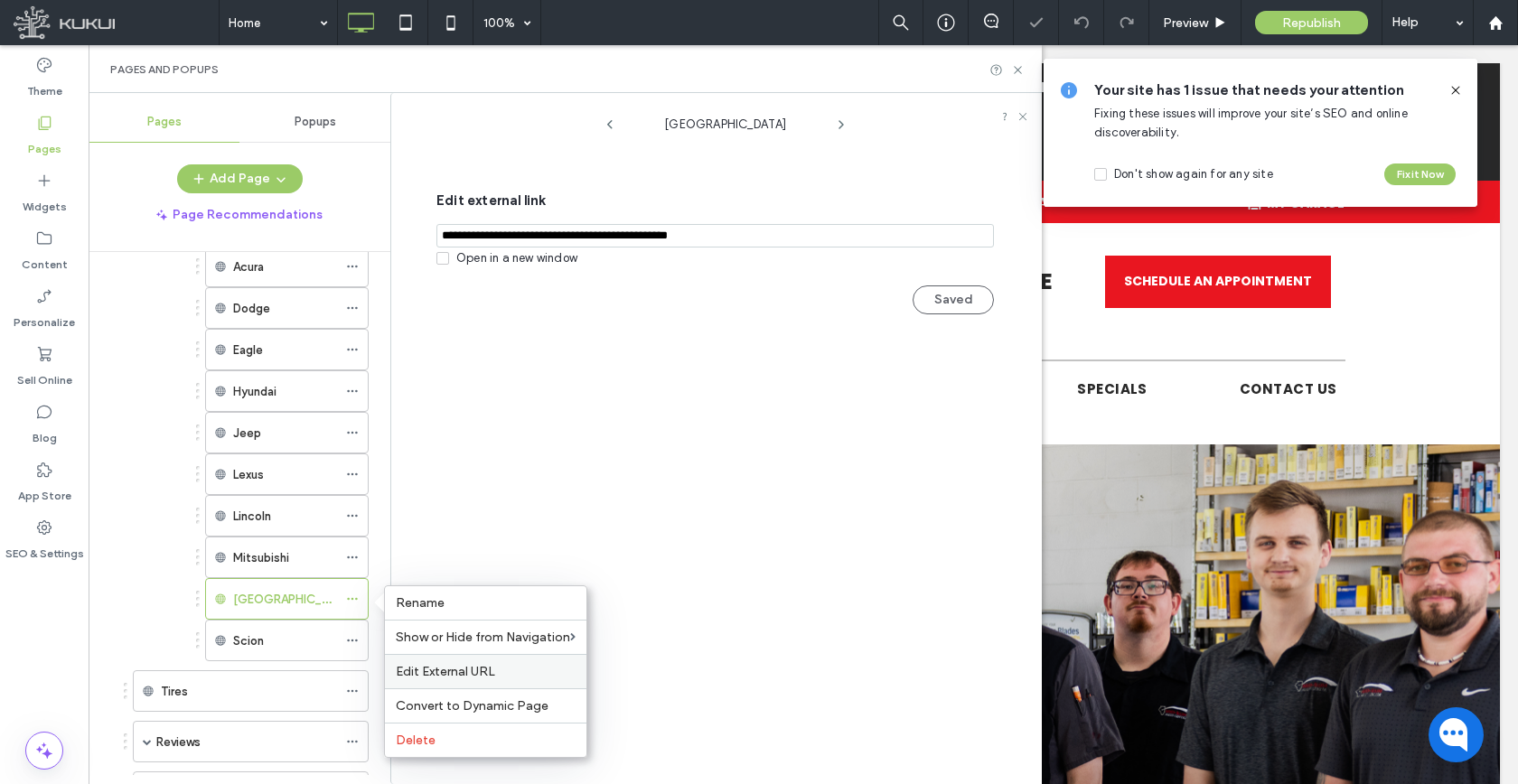
click at [497, 671] on label "Edit External URL" at bounding box center [486, 671] width 180 height 15
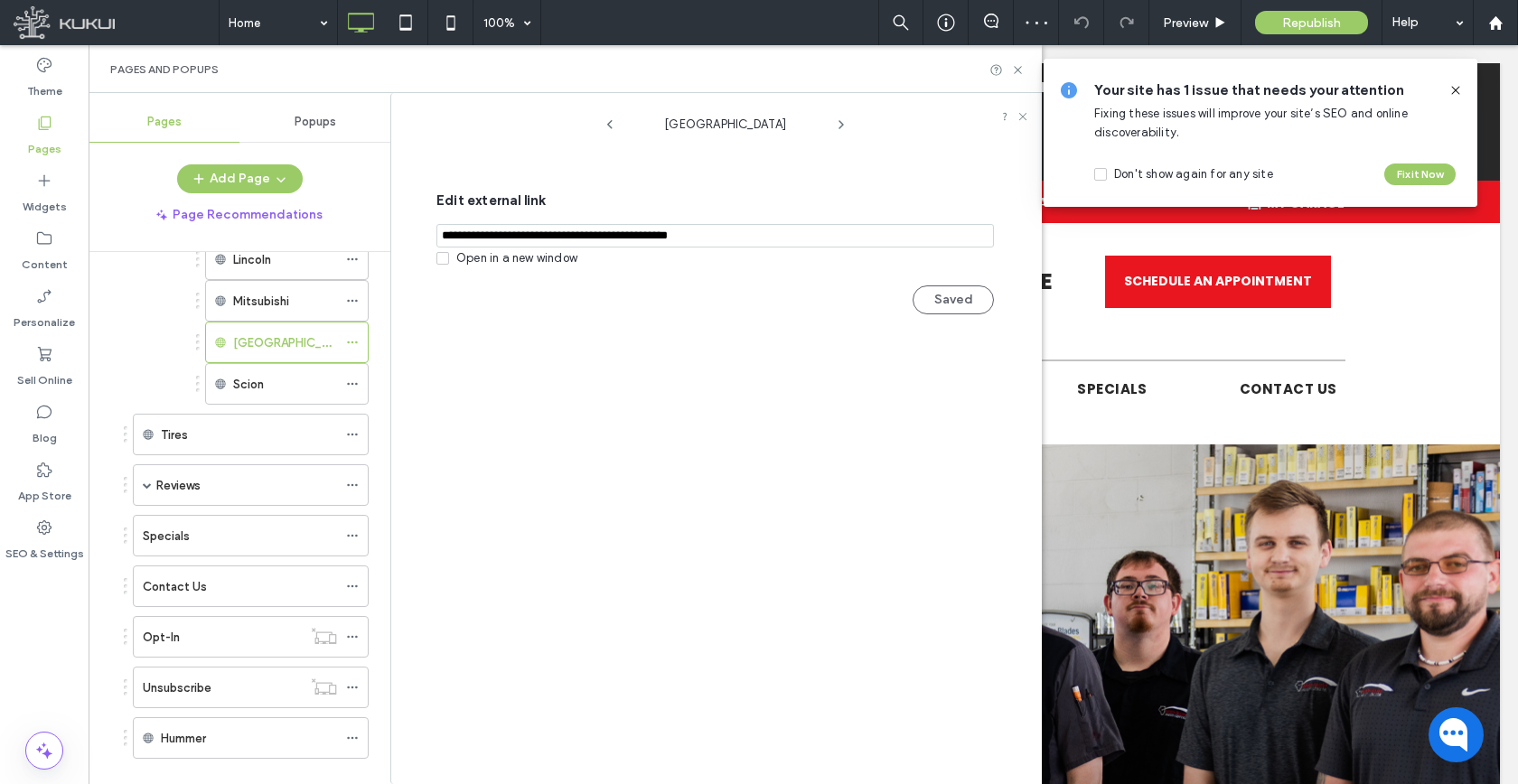
scroll to position [1005, 0]
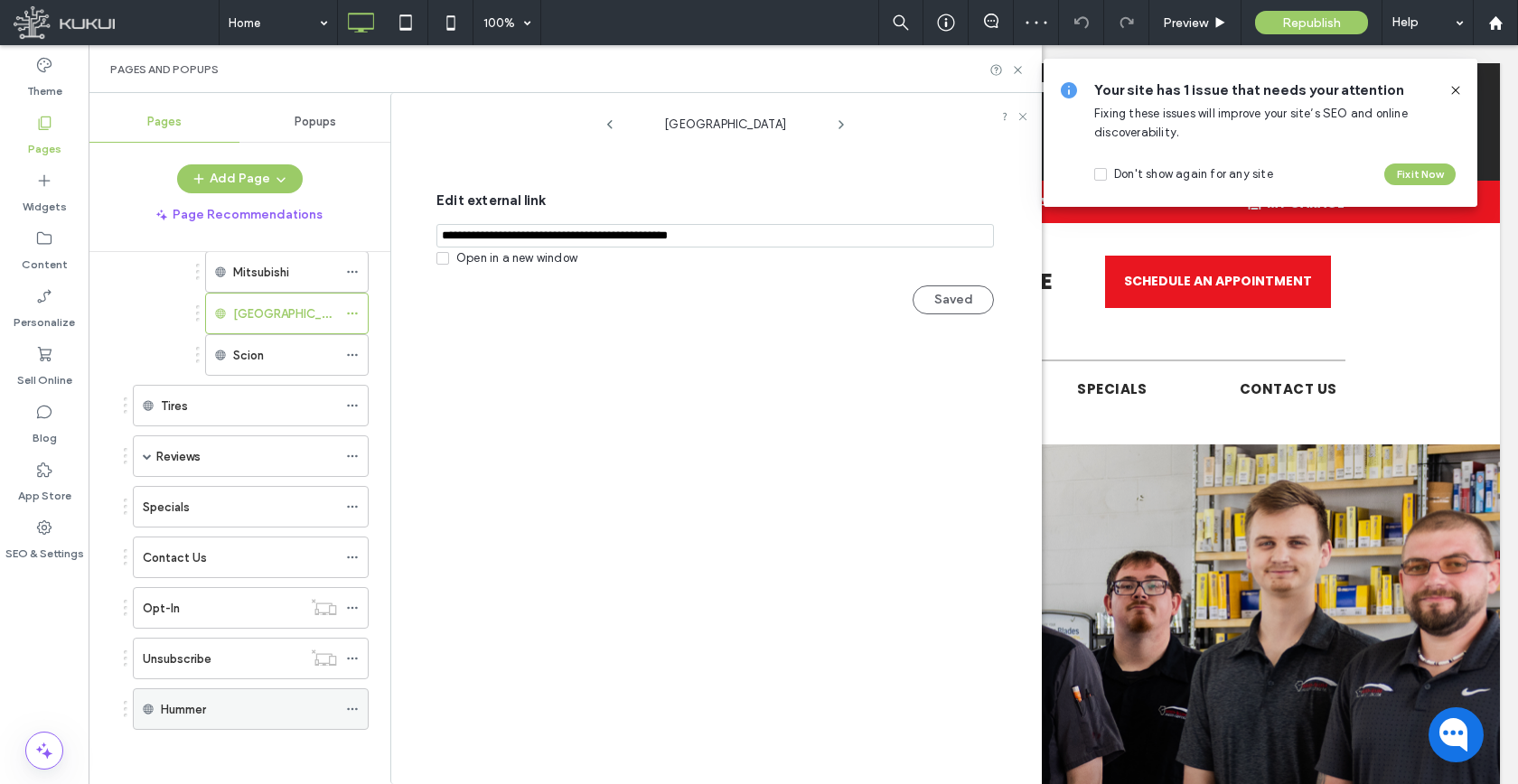
click at [352, 711] on icon at bounding box center [352, 709] width 13 height 13
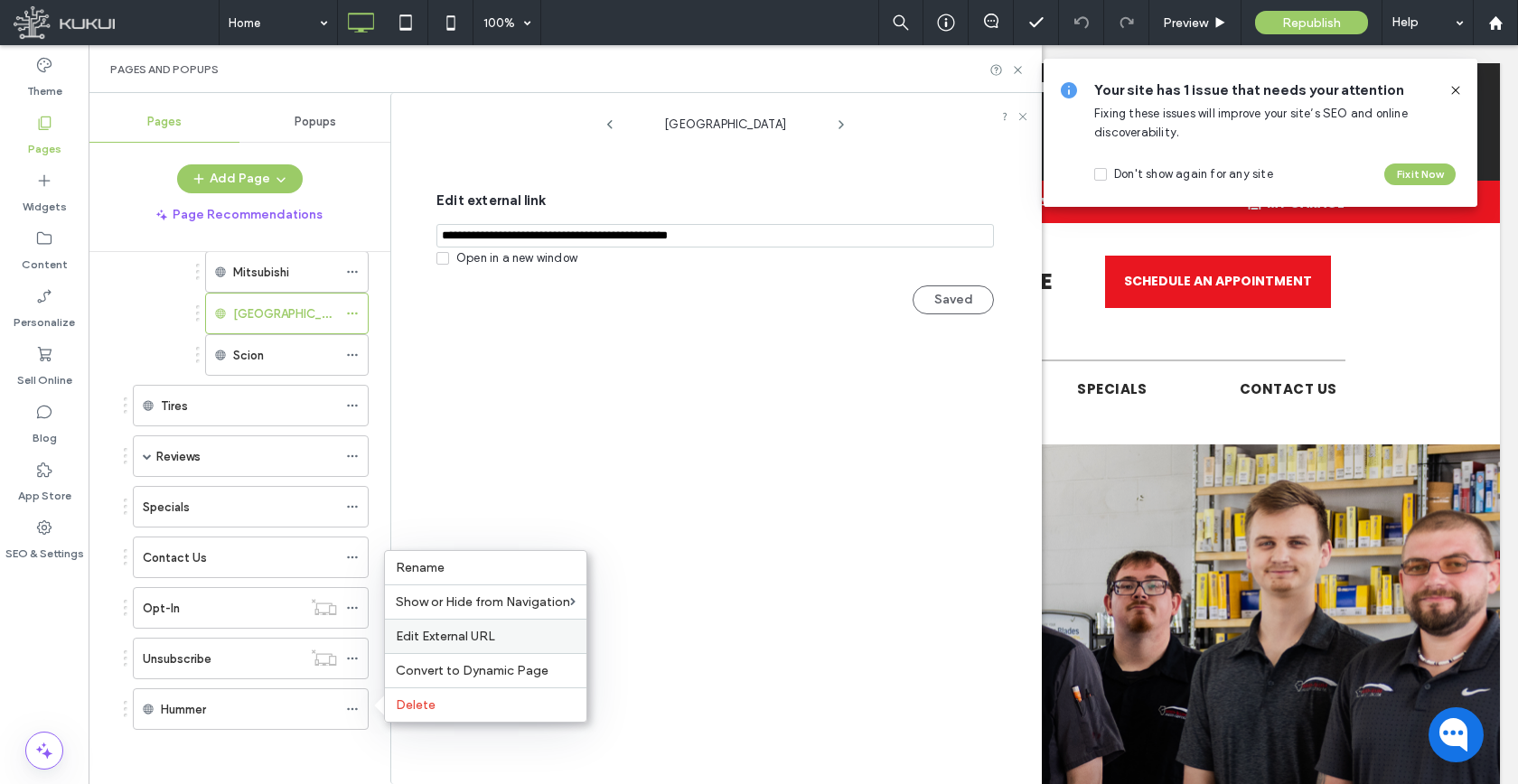
click at [426, 625] on div "Edit External URL" at bounding box center [485, 636] width 201 height 35
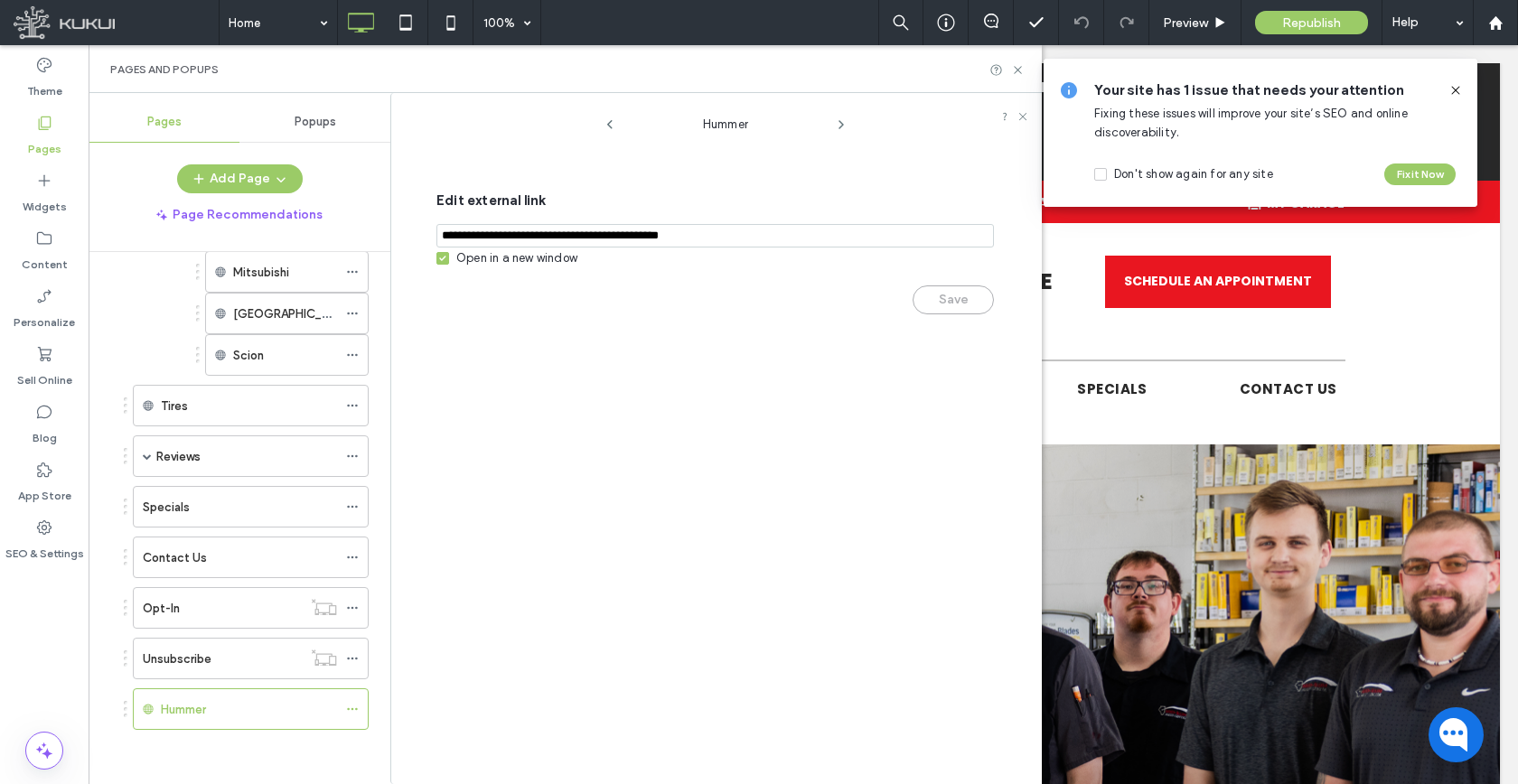
click at [484, 261] on div "Open in a new window" at bounding box center [517, 258] width 121 height 18
click at [912, 315] on div "Save" at bounding box center [715, 291] width 558 height 47
click at [921, 307] on button "Save" at bounding box center [952, 300] width 81 height 29
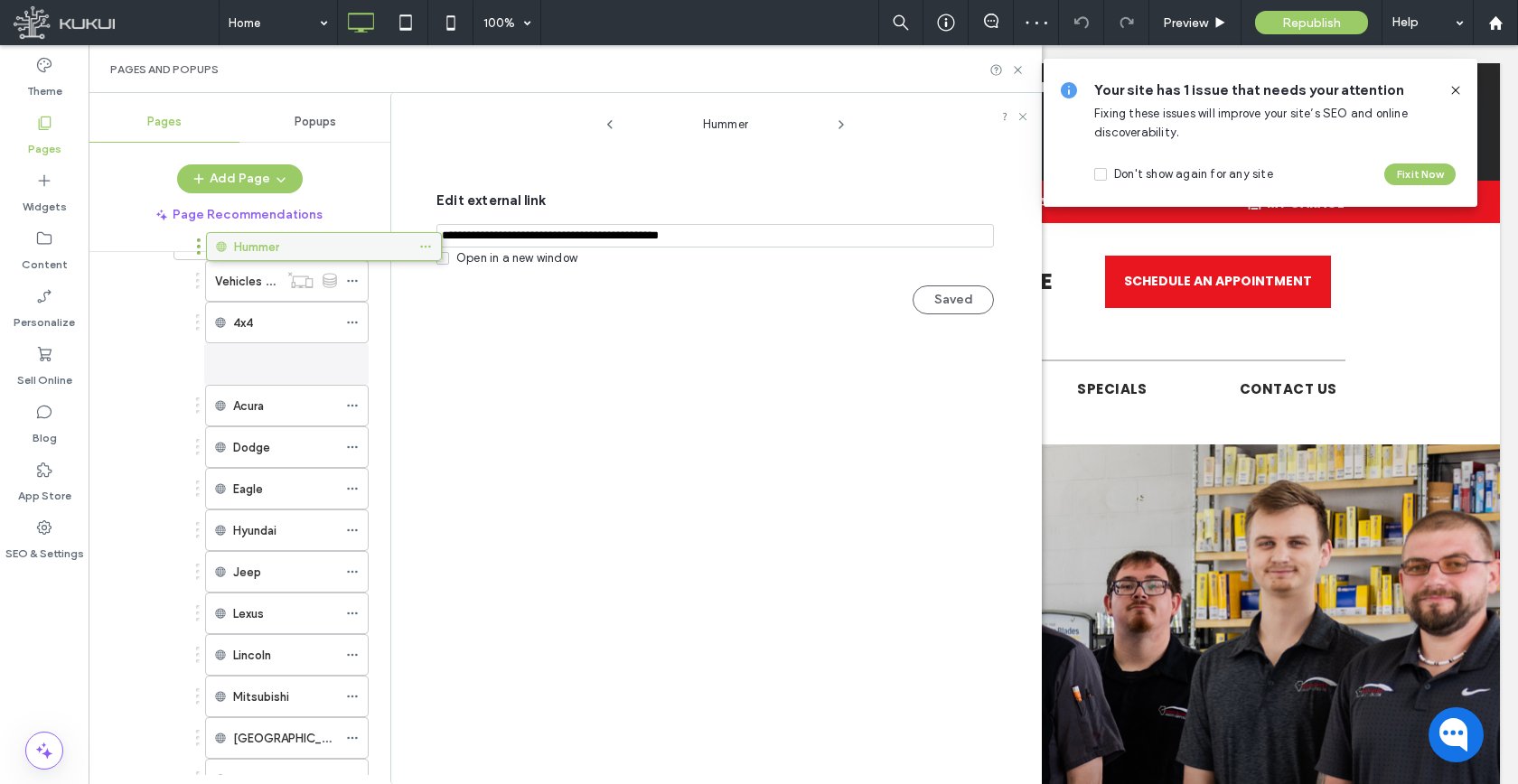
scroll to position [587, 0]
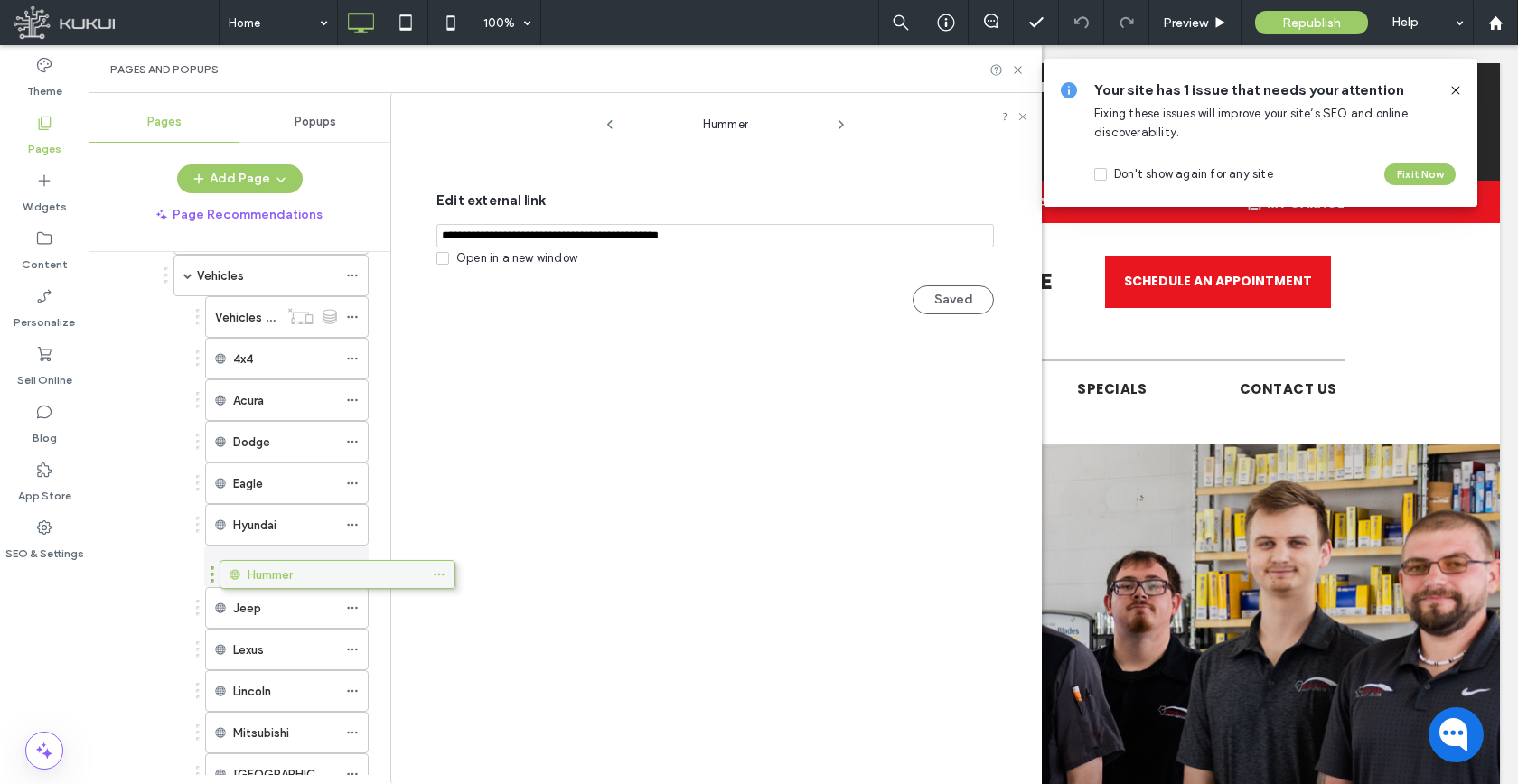
drag, startPoint x: 162, startPoint y: 709, endPoint x: 248, endPoint y: 581, distance: 154.2
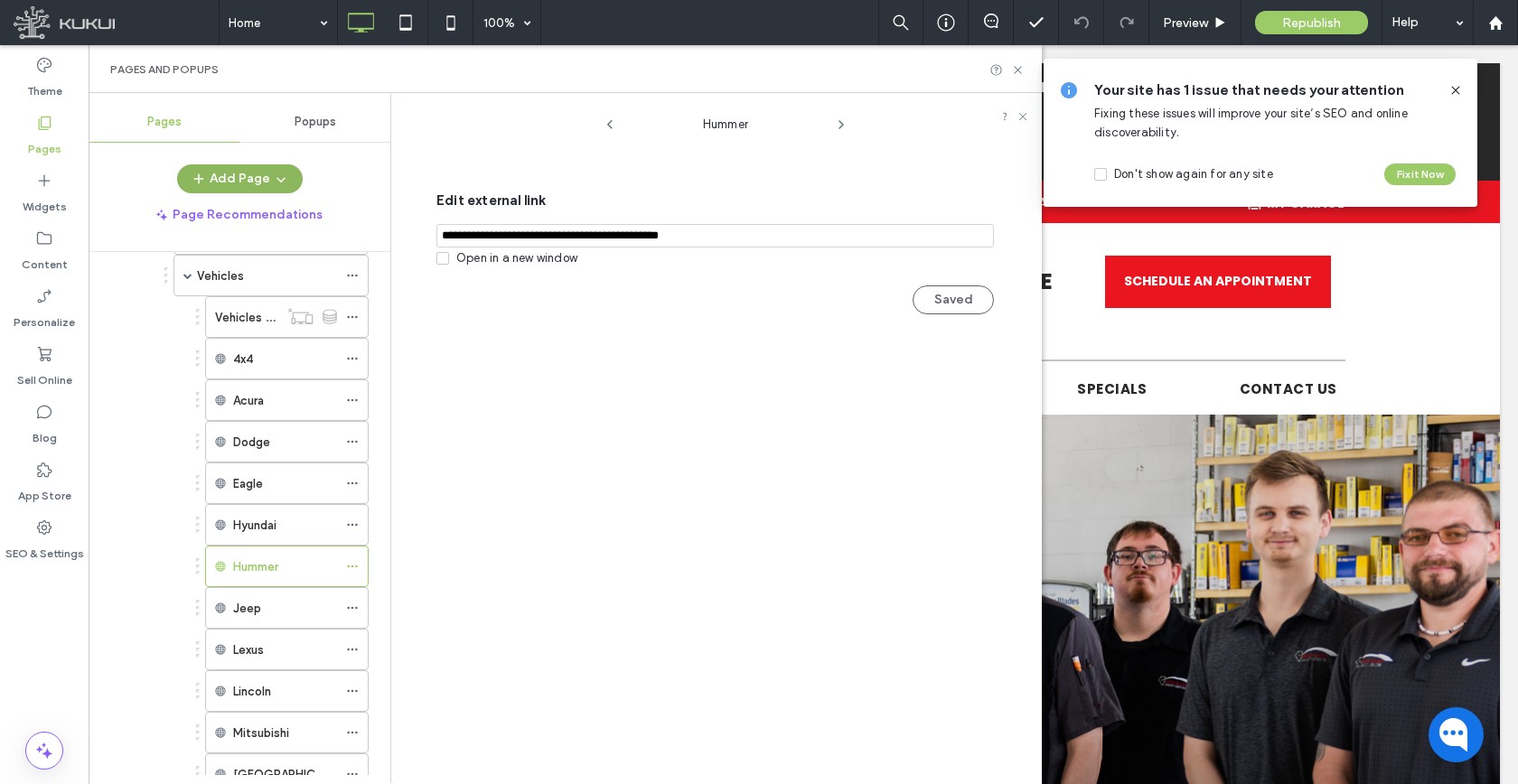
click at [226, 186] on button "Add Page" at bounding box center [240, 179] width 126 height 29
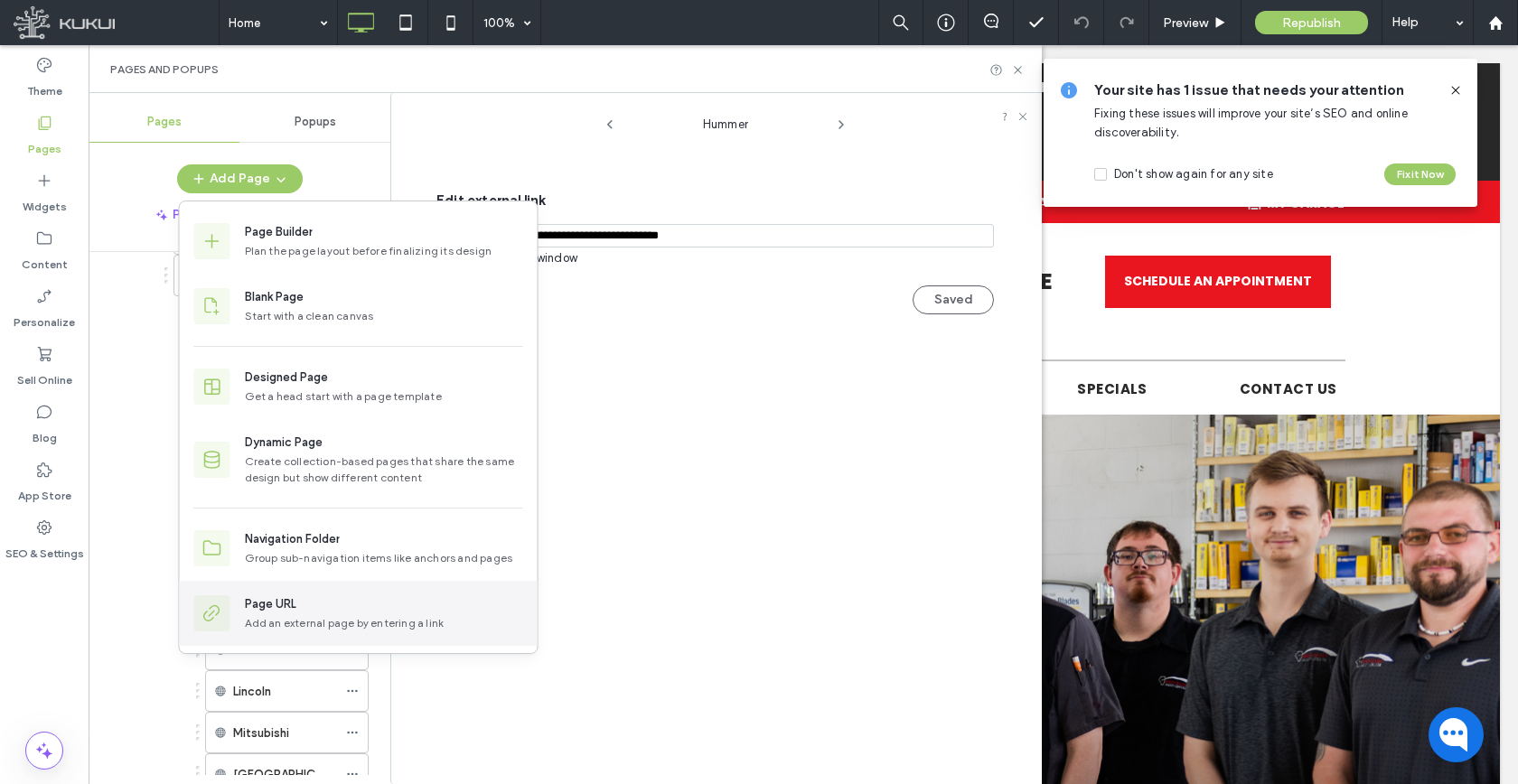
click at [287, 594] on div "Page URL Add an external page by entering a link" at bounding box center [358, 614] width 357 height 65
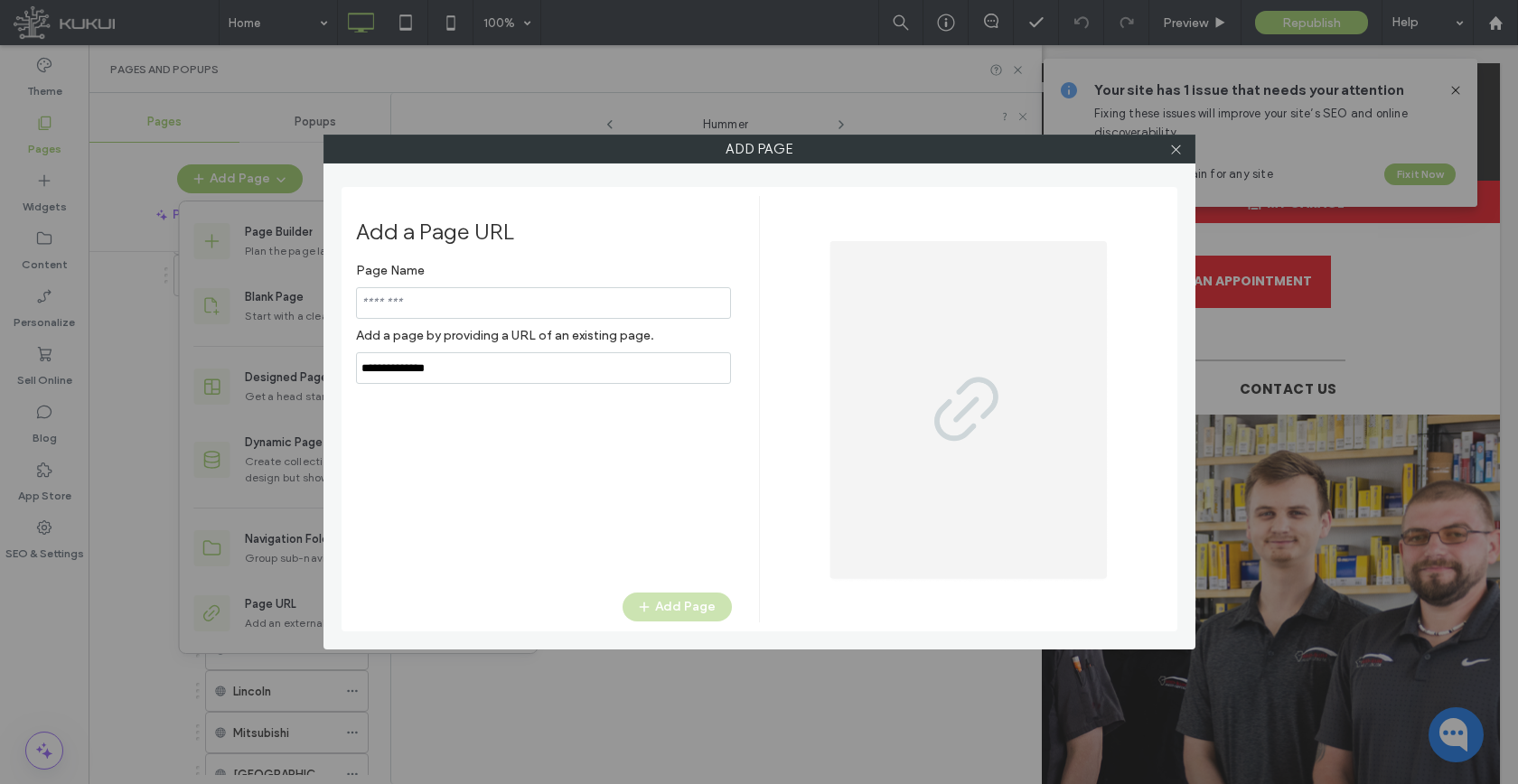
click at [506, 378] on input "notEmpty,url" at bounding box center [543, 367] width 375 height 32
click at [505, 377] on input "notEmpty,url" at bounding box center [543, 367] width 375 height 32
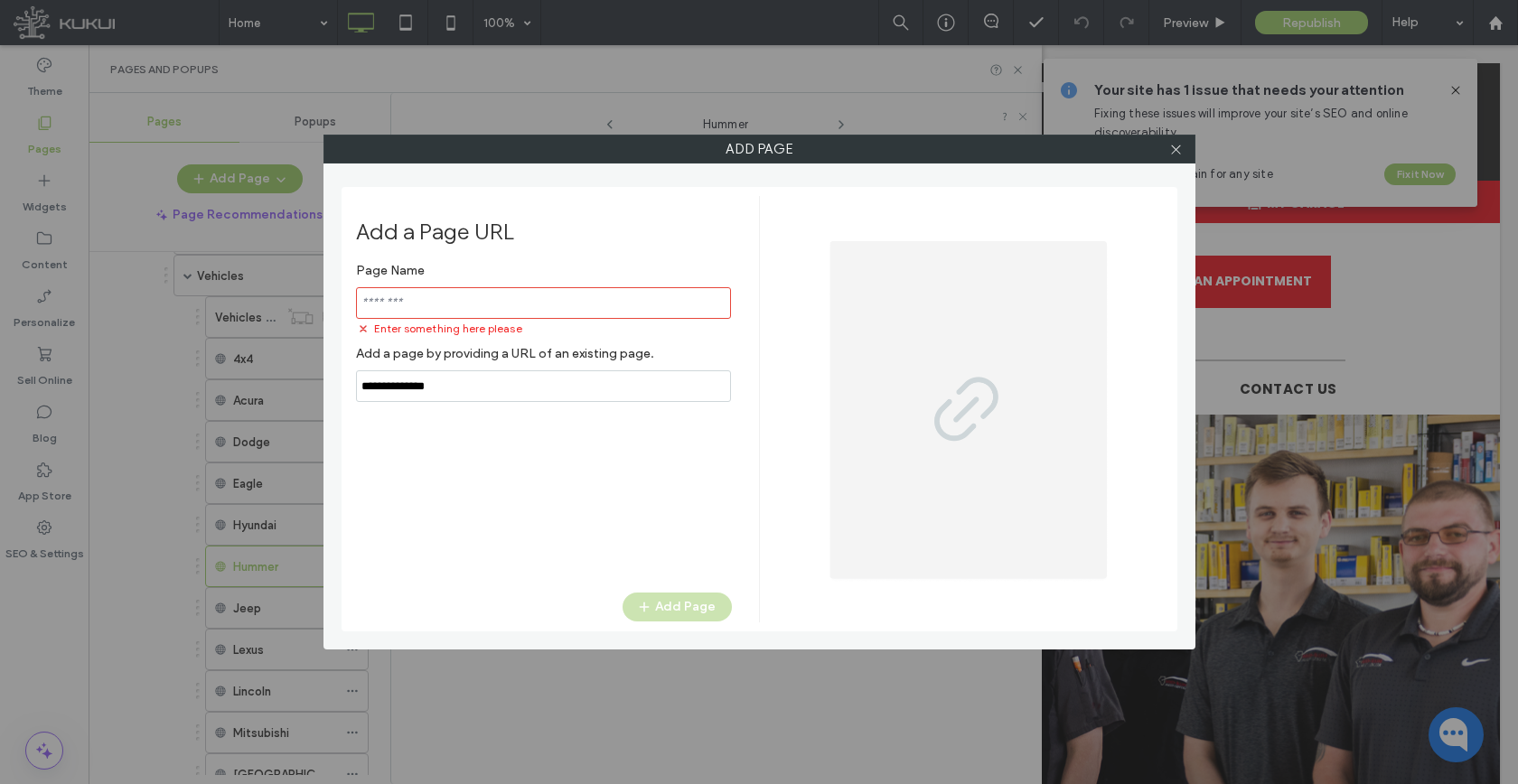
click at [498, 388] on input "notEmpty,url" at bounding box center [543, 386] width 375 height 32
paste input "**********"
click at [478, 409] on div "Page Name Enter something here please Add a page by providing a URL of an exist…" at bounding box center [543, 414] width 376 height 321
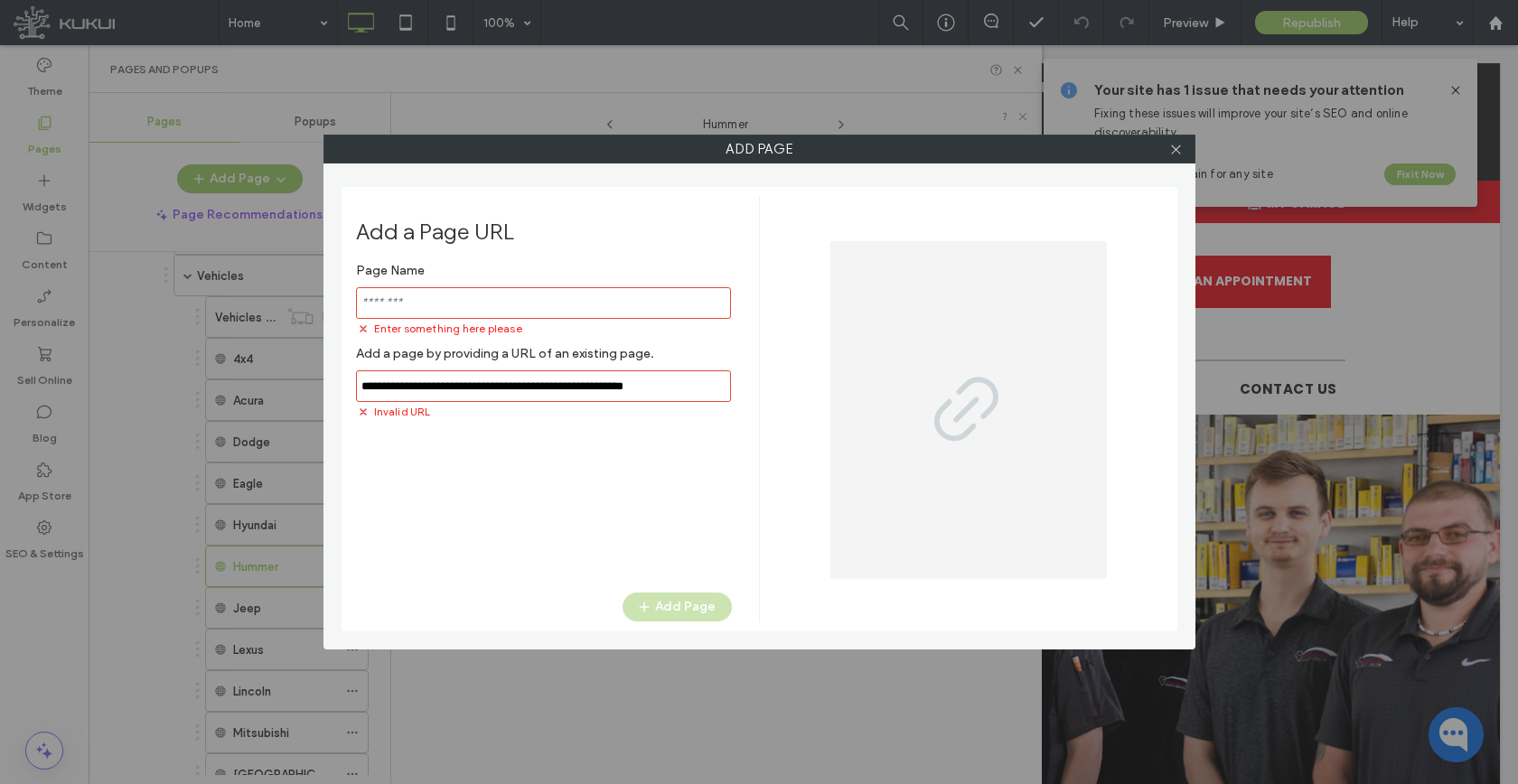
click at [478, 409] on div "Invalid URL" at bounding box center [543, 411] width 376 height 18
click at [478, 393] on input "notEmpty,url" at bounding box center [543, 386] width 375 height 32
click at [477, 392] on input "notEmpty,url" at bounding box center [543, 386] width 375 height 32
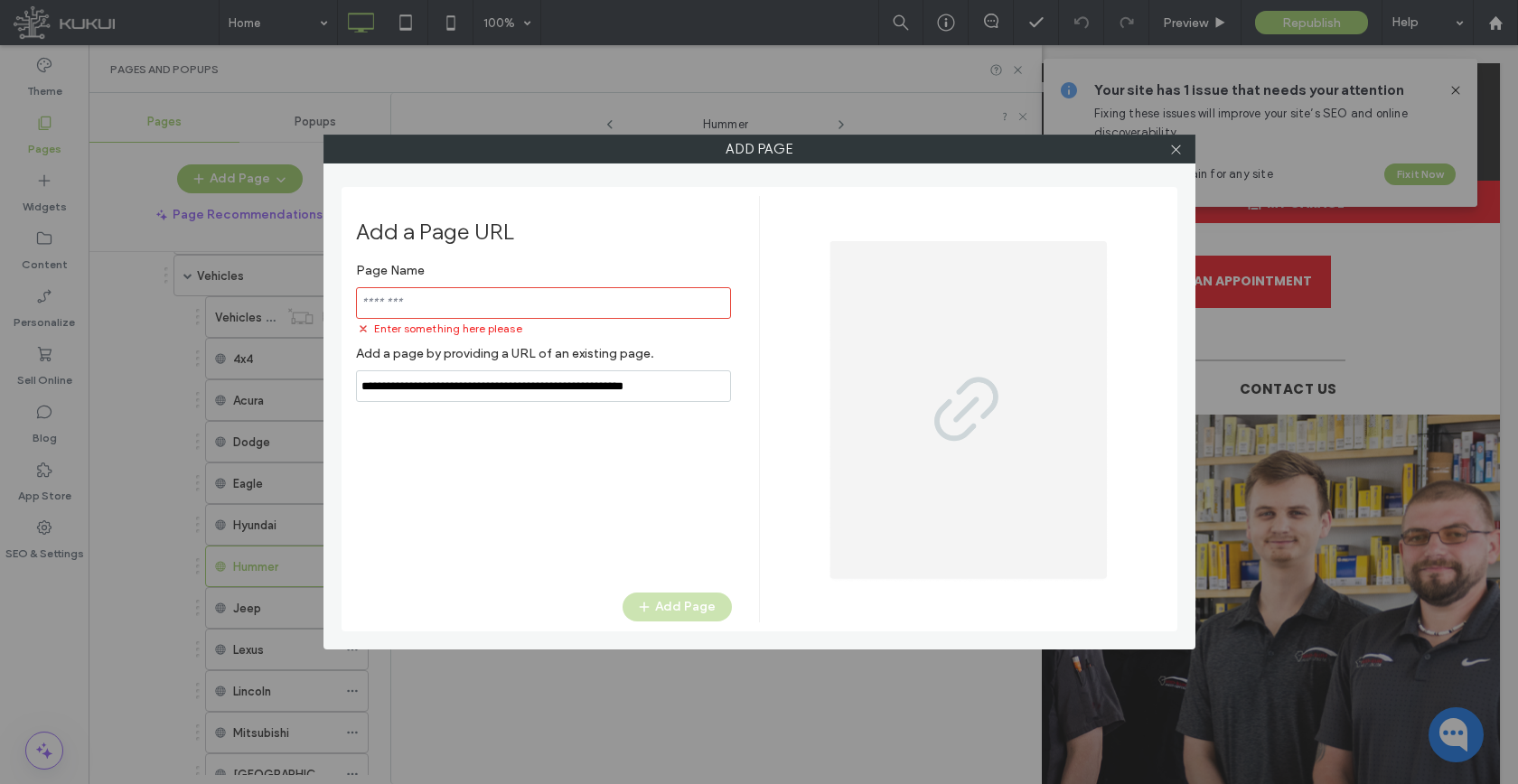
paste input "**********"
type input "**********"
click at [483, 310] on input "notEmpty" at bounding box center [543, 303] width 375 height 32
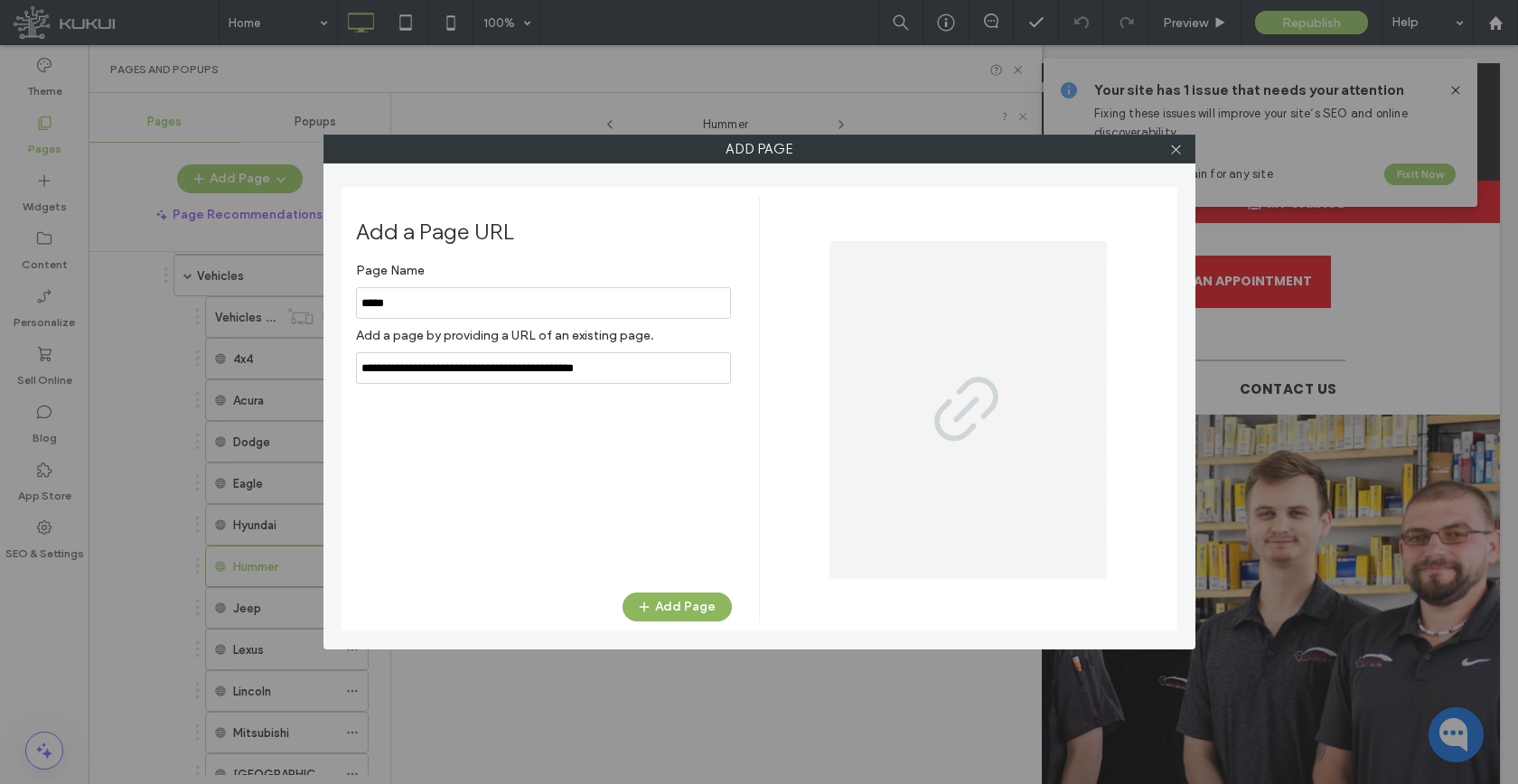
type input "*****"
click at [658, 593] on button "Add Page" at bounding box center [677, 608] width 109 height 29
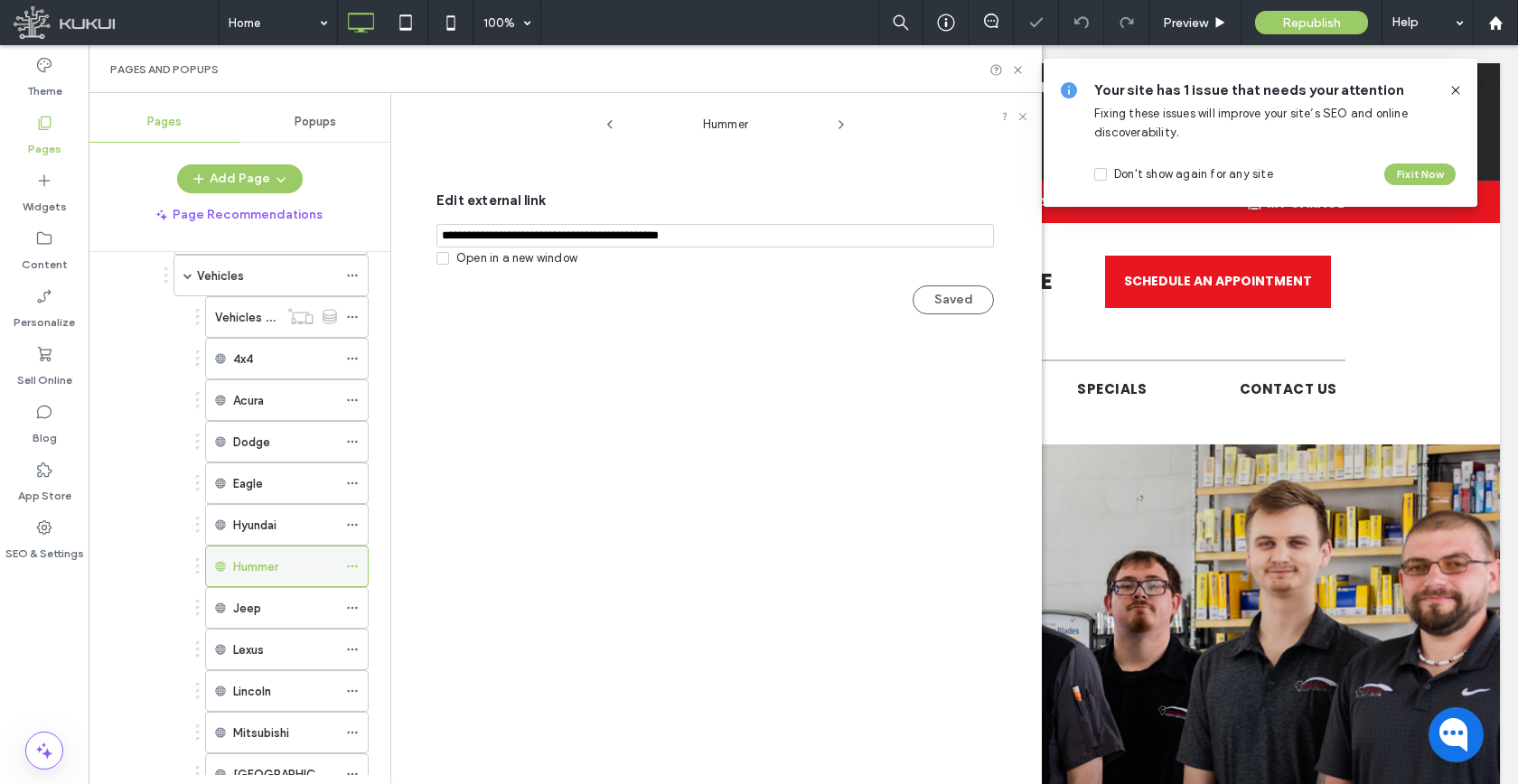
scroll to position [1047, 0]
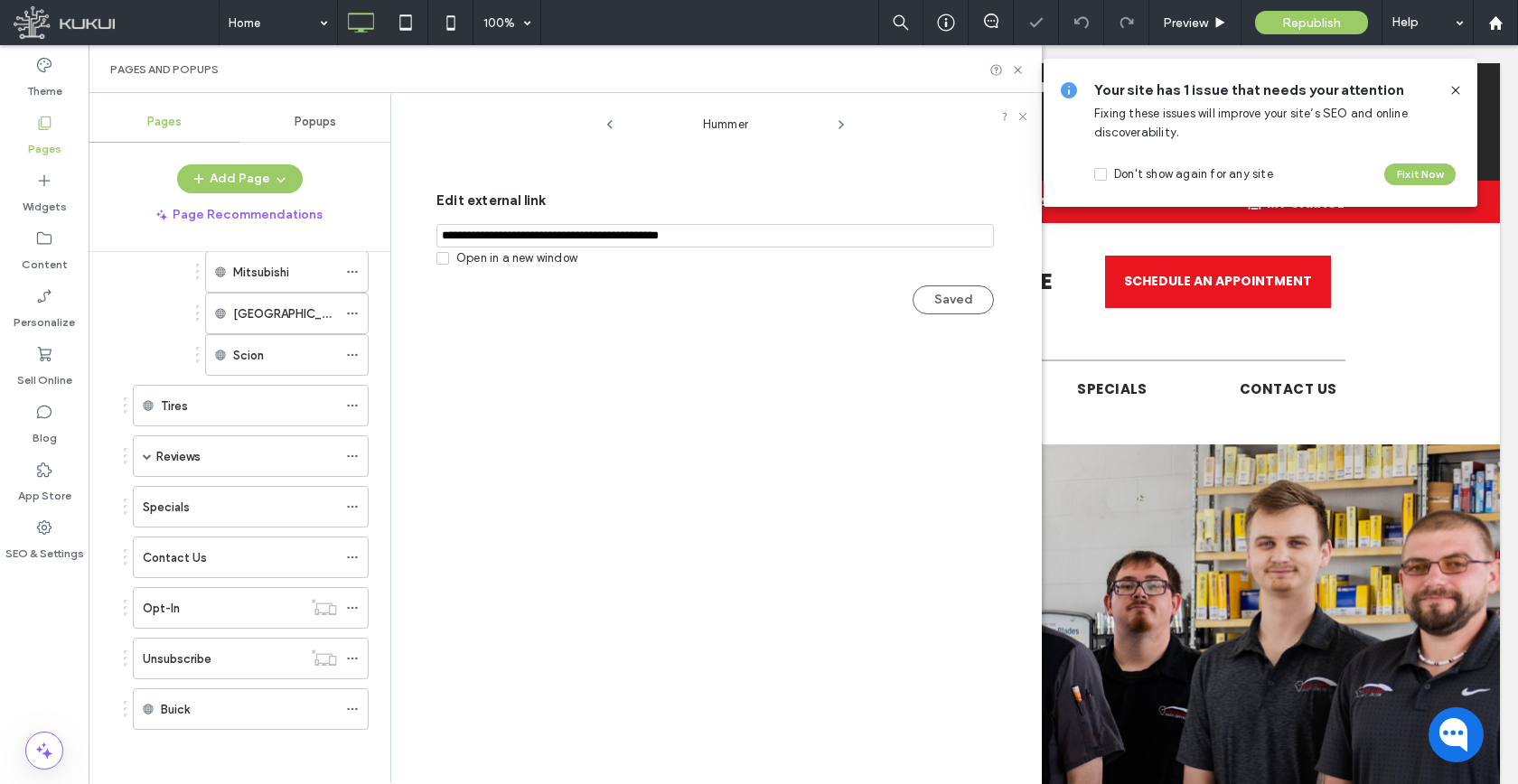
drag, startPoint x: 352, startPoint y: 710, endPoint x: 376, endPoint y: 694, distance: 28.8
click at [352, 710] on icon at bounding box center [352, 709] width 13 height 13
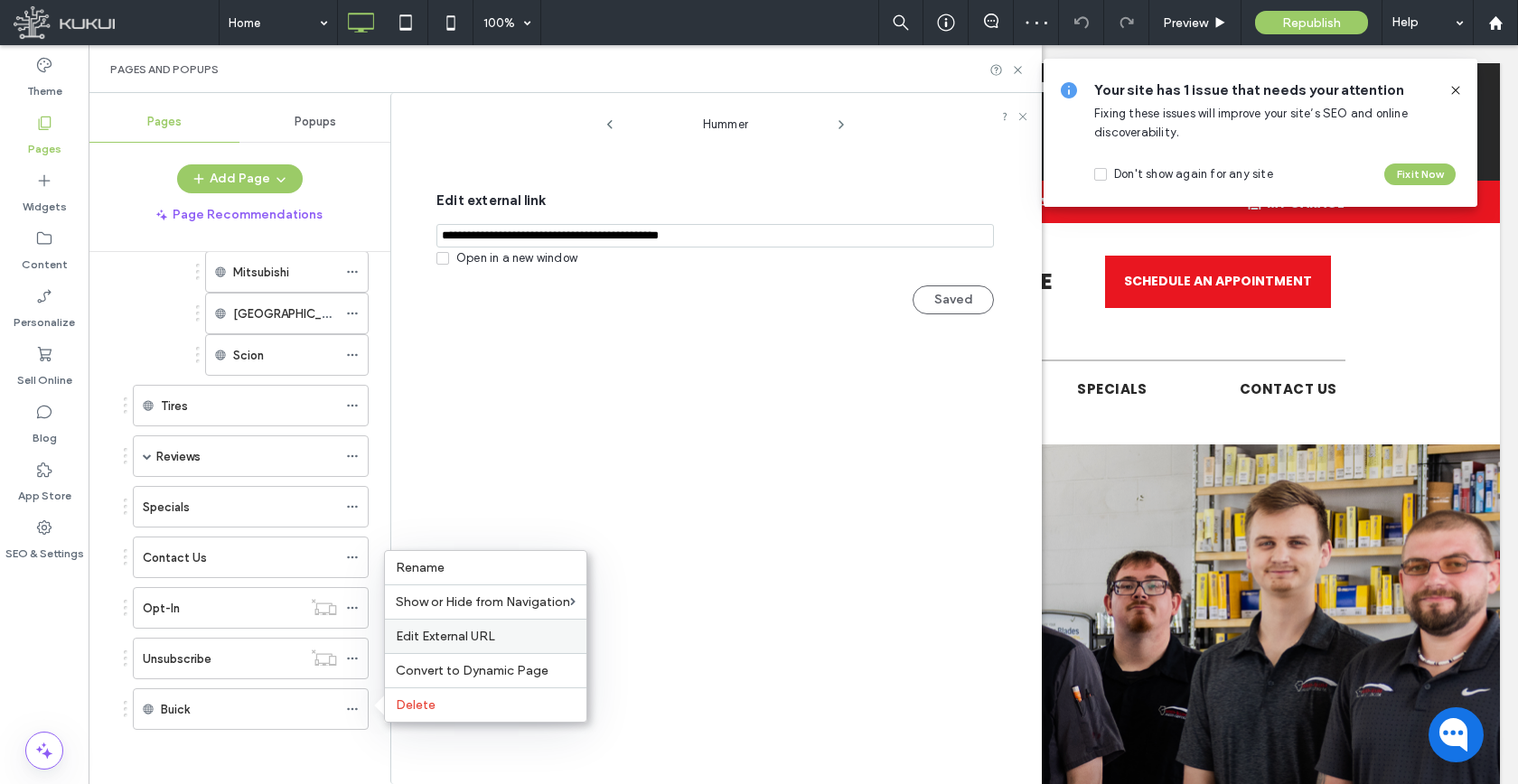
click at [420, 632] on span "Edit External URL" at bounding box center [445, 636] width 99 height 15
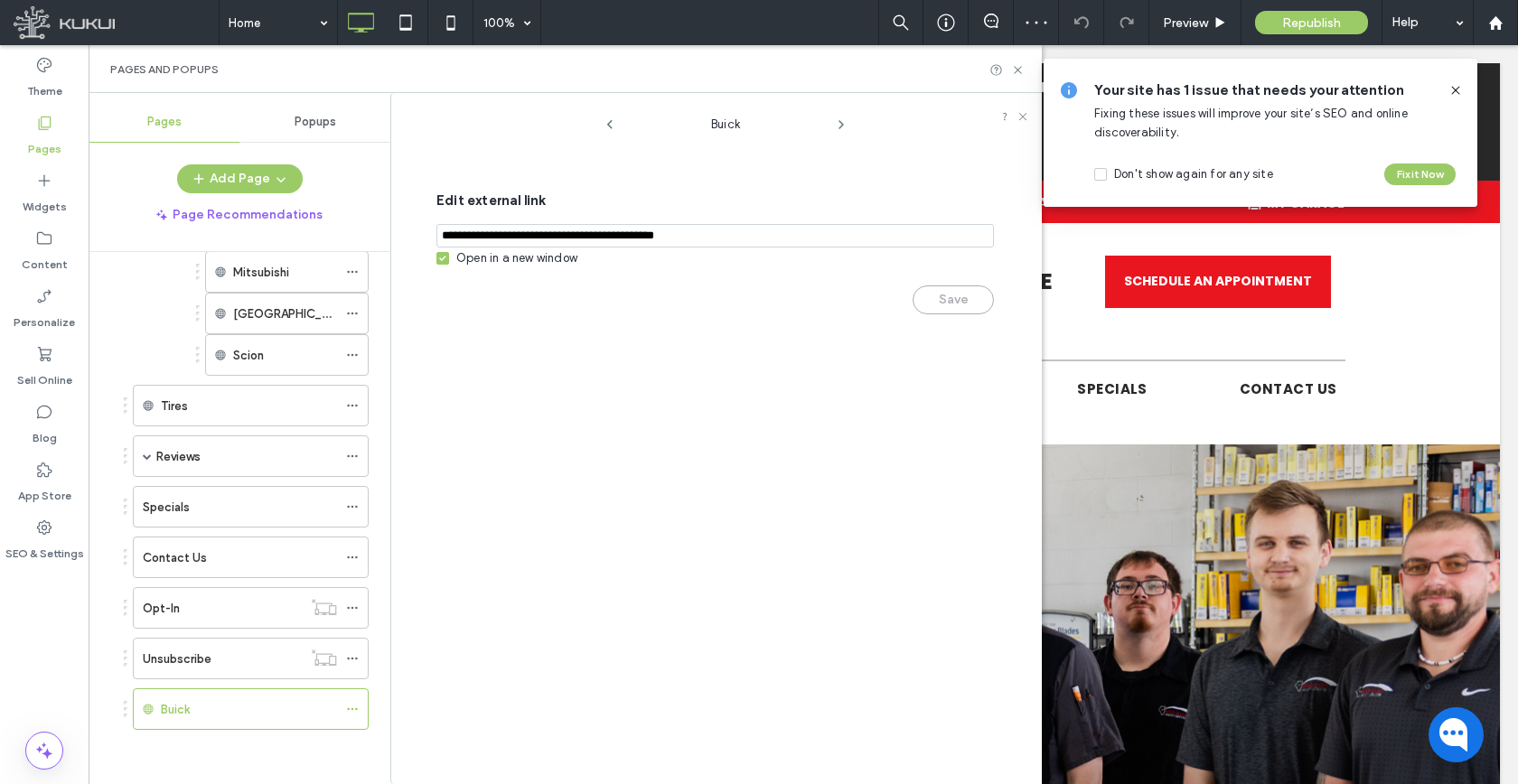
click at [523, 263] on div "Open in a new window" at bounding box center [517, 258] width 121 height 18
click at [948, 304] on button "Save" at bounding box center [952, 300] width 81 height 29
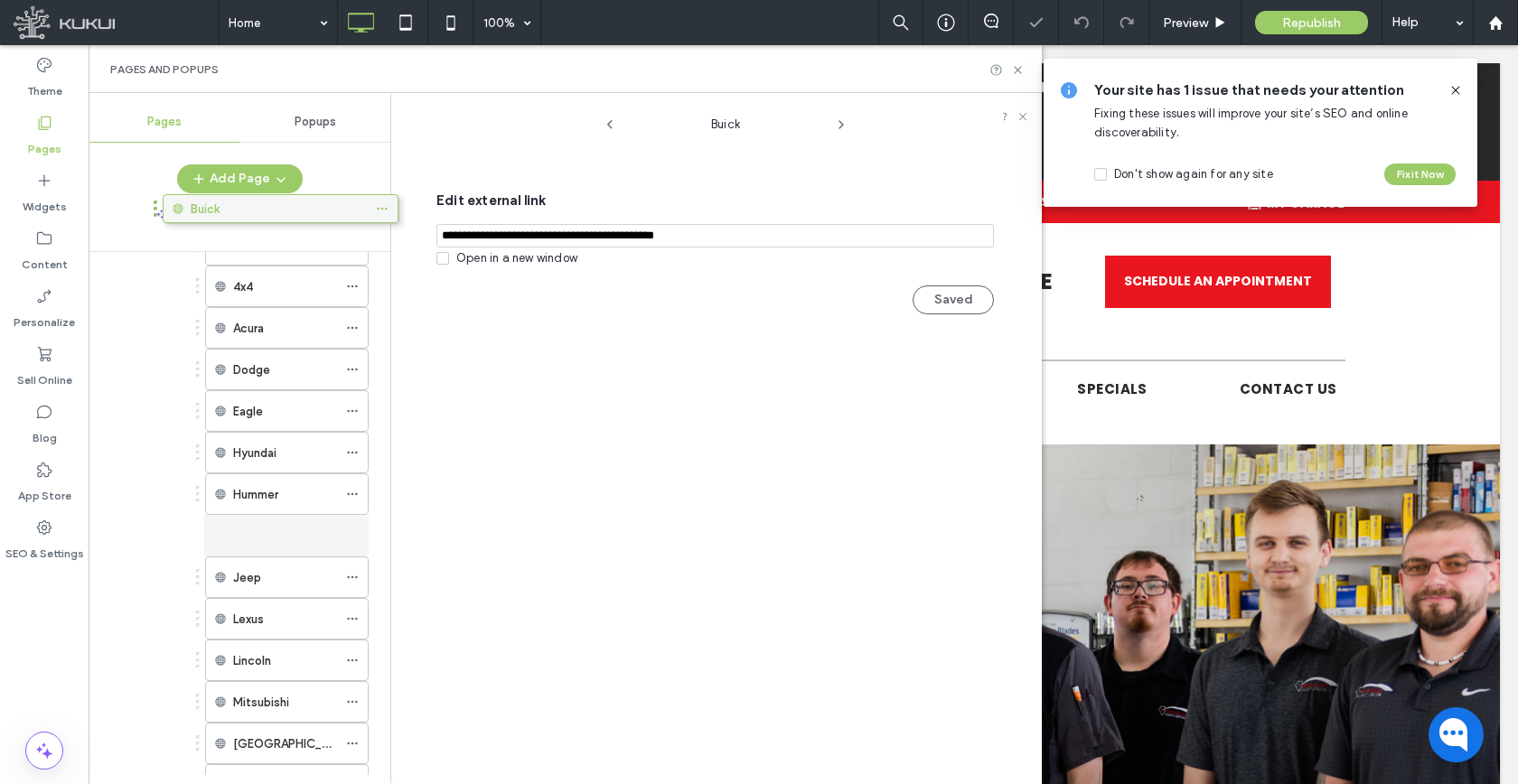
scroll to position [587, 0]
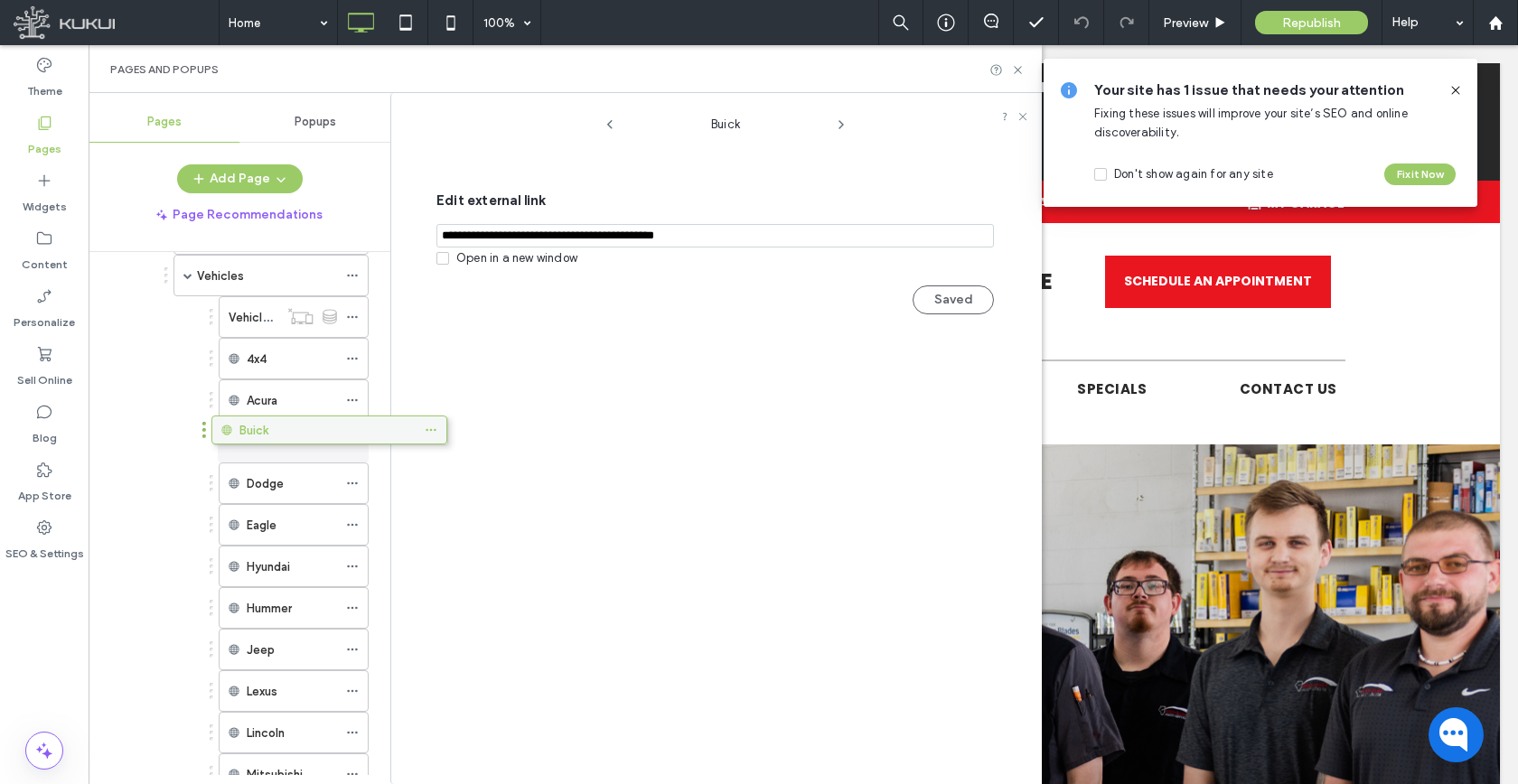
drag, startPoint x: 237, startPoint y: 705, endPoint x: 317, endPoint y: 432, distance: 284.5
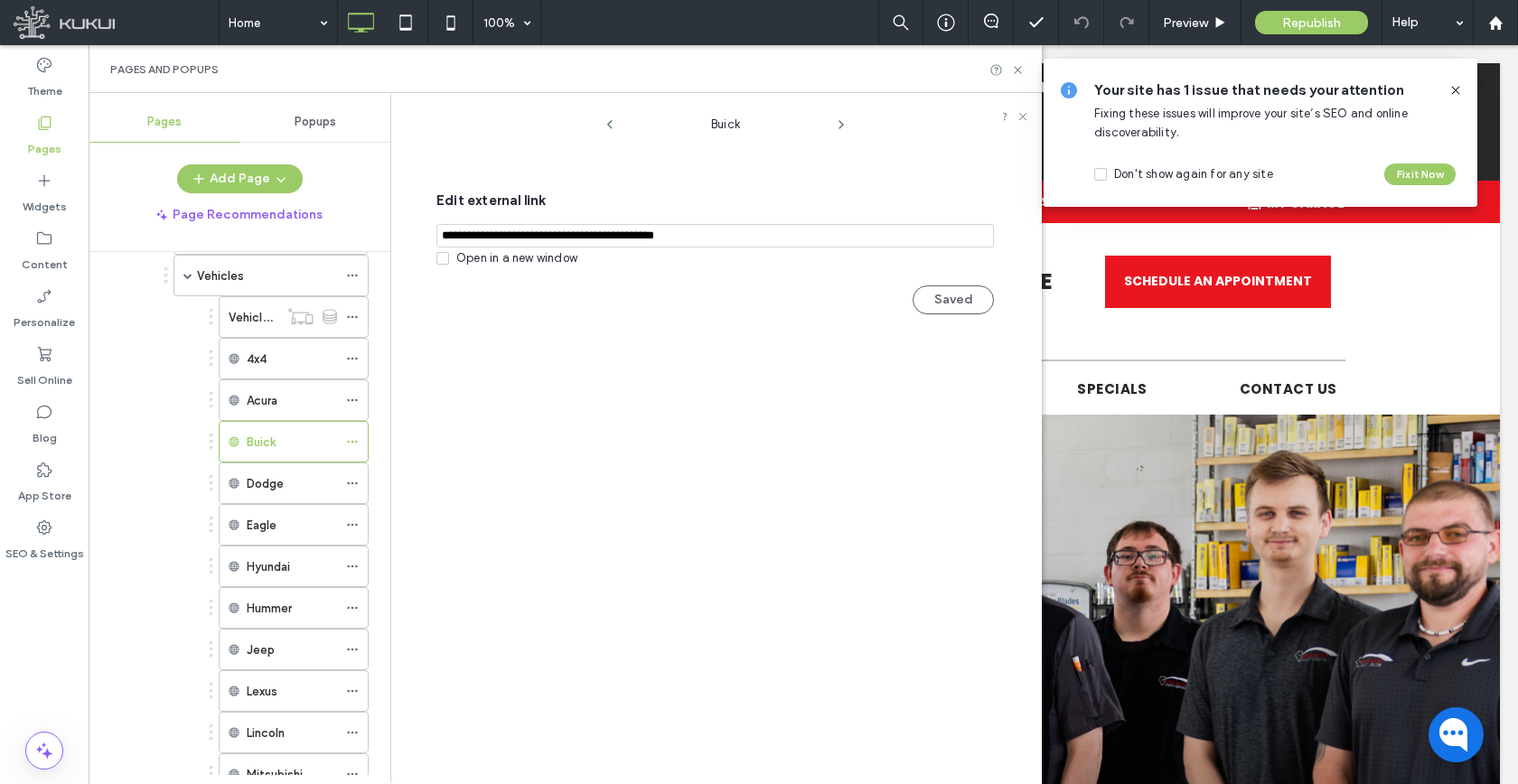
click at [268, 195] on div "Add Page Page Recommendations" at bounding box center [239, 197] width 302 height 65
click at [266, 186] on button "Add Page" at bounding box center [240, 179] width 126 height 29
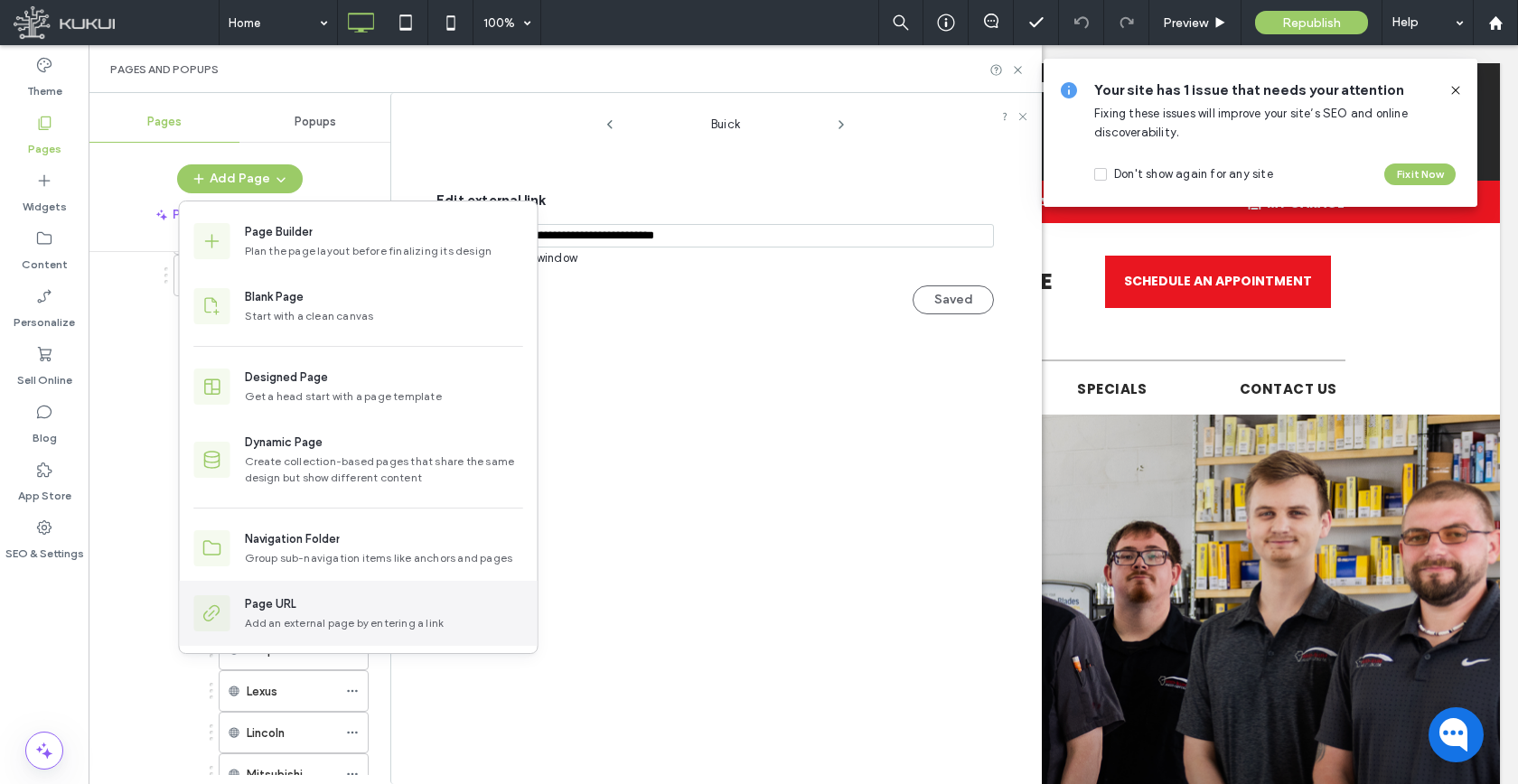
click at [275, 606] on div "Page URL" at bounding box center [270, 605] width 52 height 18
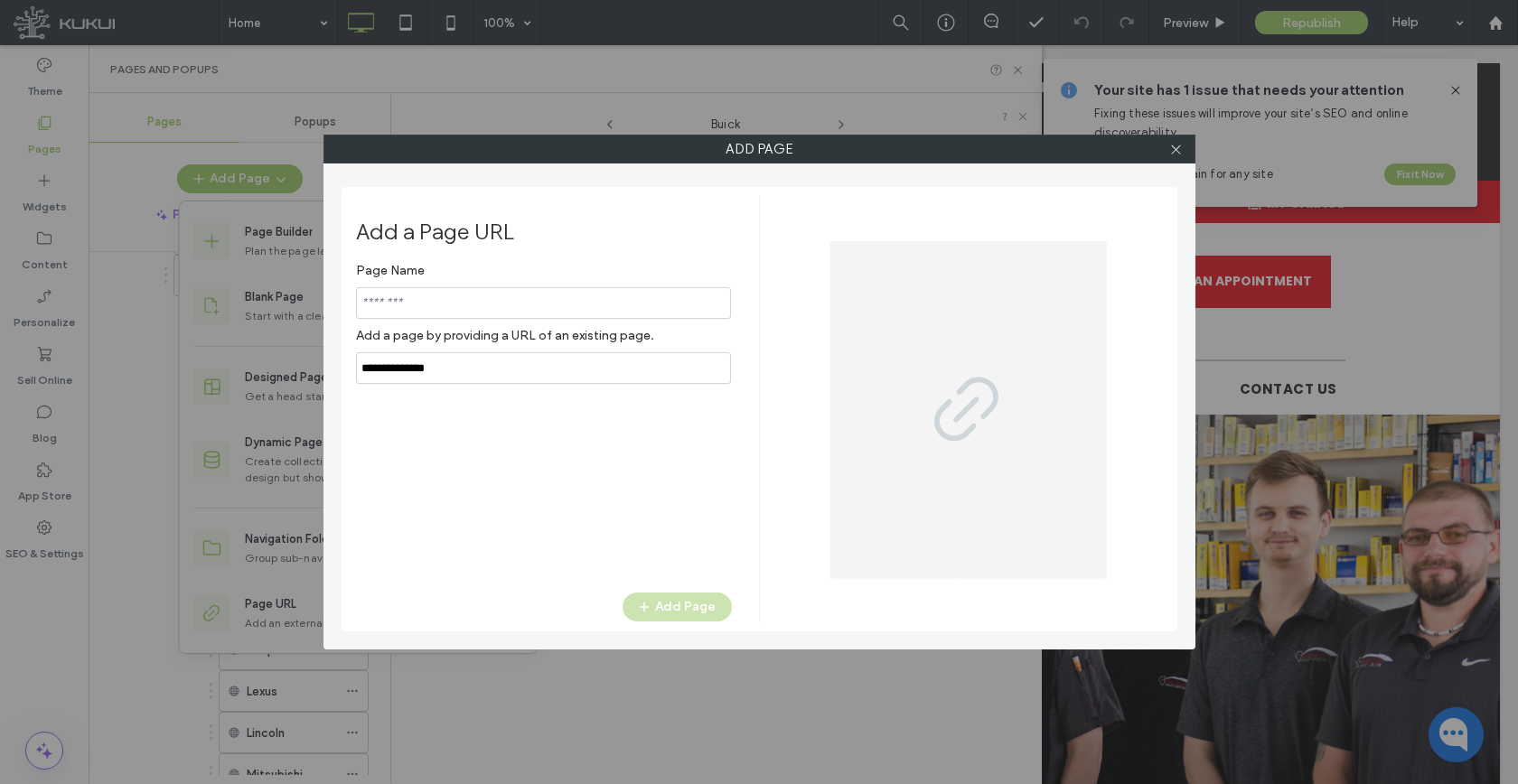
click at [428, 369] on input "notEmpty,url" at bounding box center [543, 367] width 375 height 32
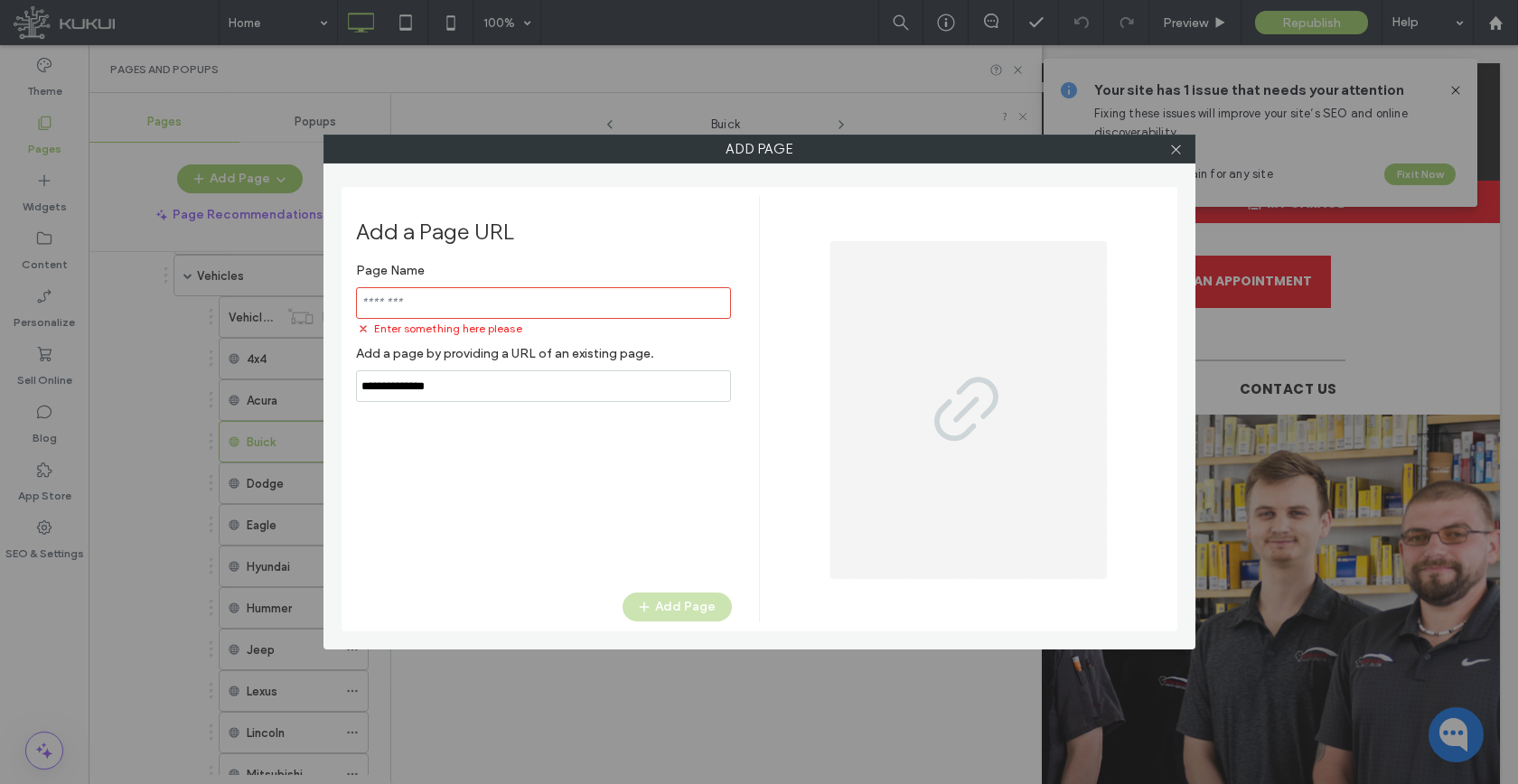
click at [427, 370] on input "notEmpty,url" at bounding box center [543, 386] width 375 height 32
paste input "**********"
type input "**********"
click at [446, 303] on input "notEmpty" at bounding box center [543, 303] width 375 height 32
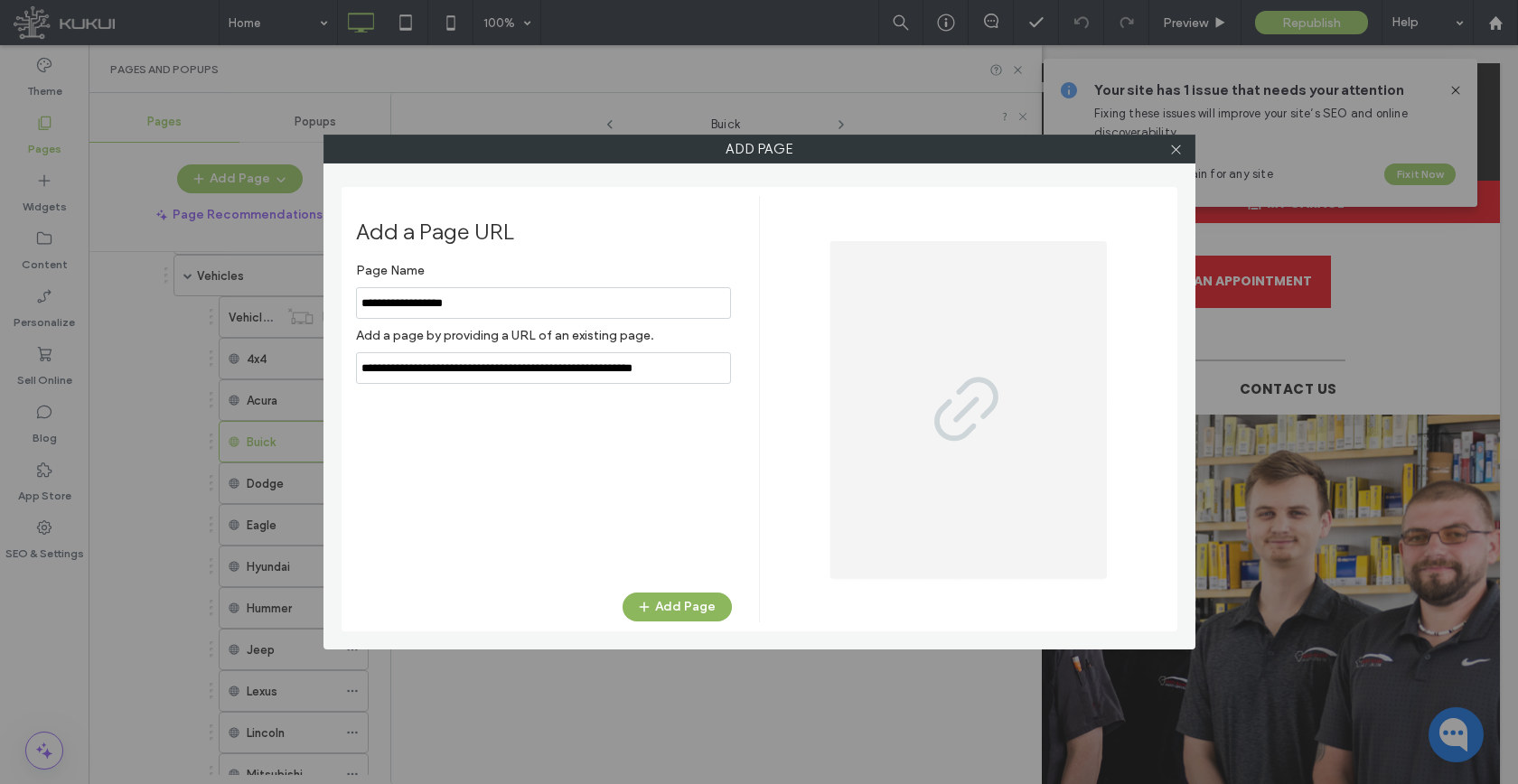
type input "**********"
click at [693, 613] on button "Add Page" at bounding box center [677, 608] width 109 height 29
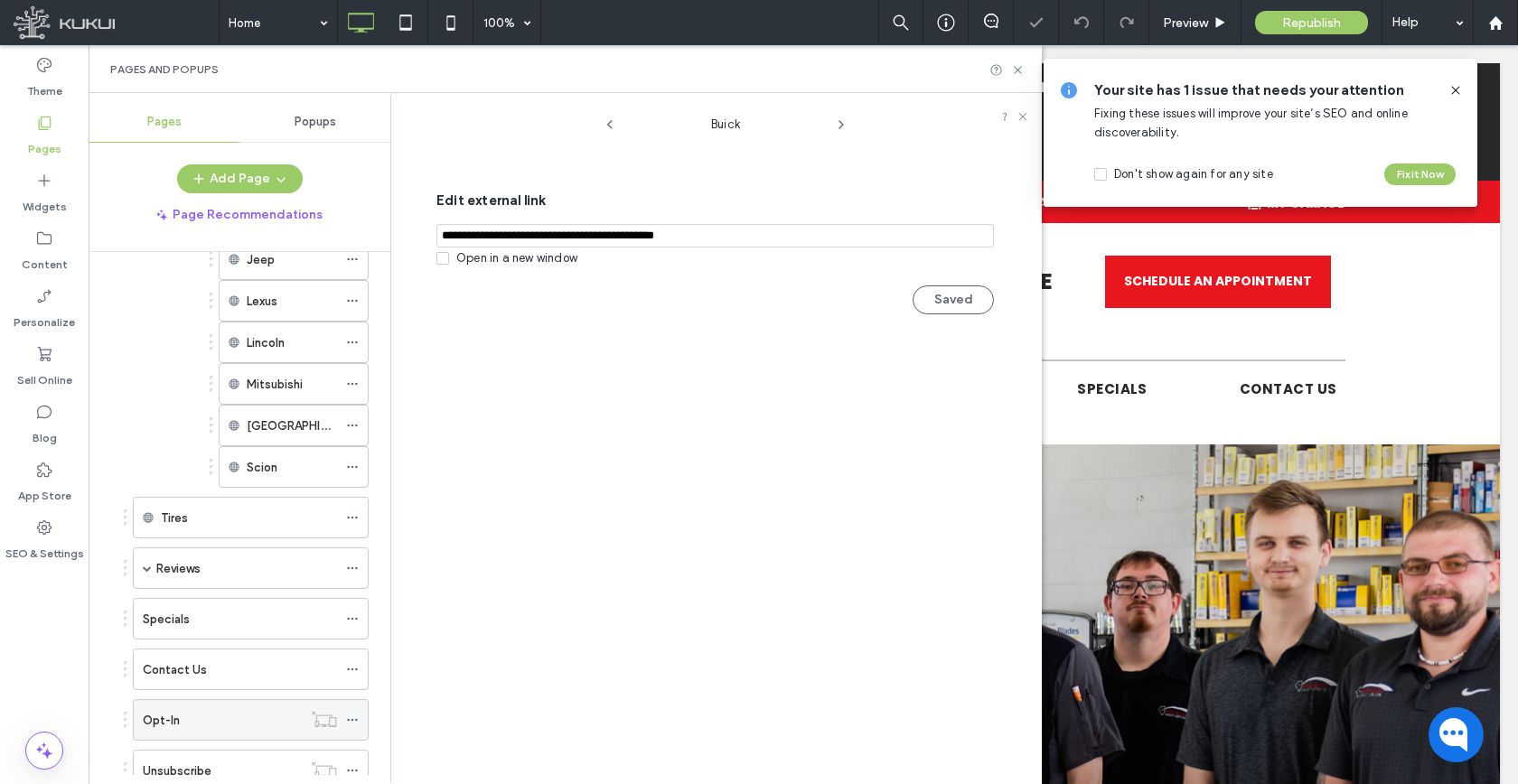
scroll to position [1089, 0]
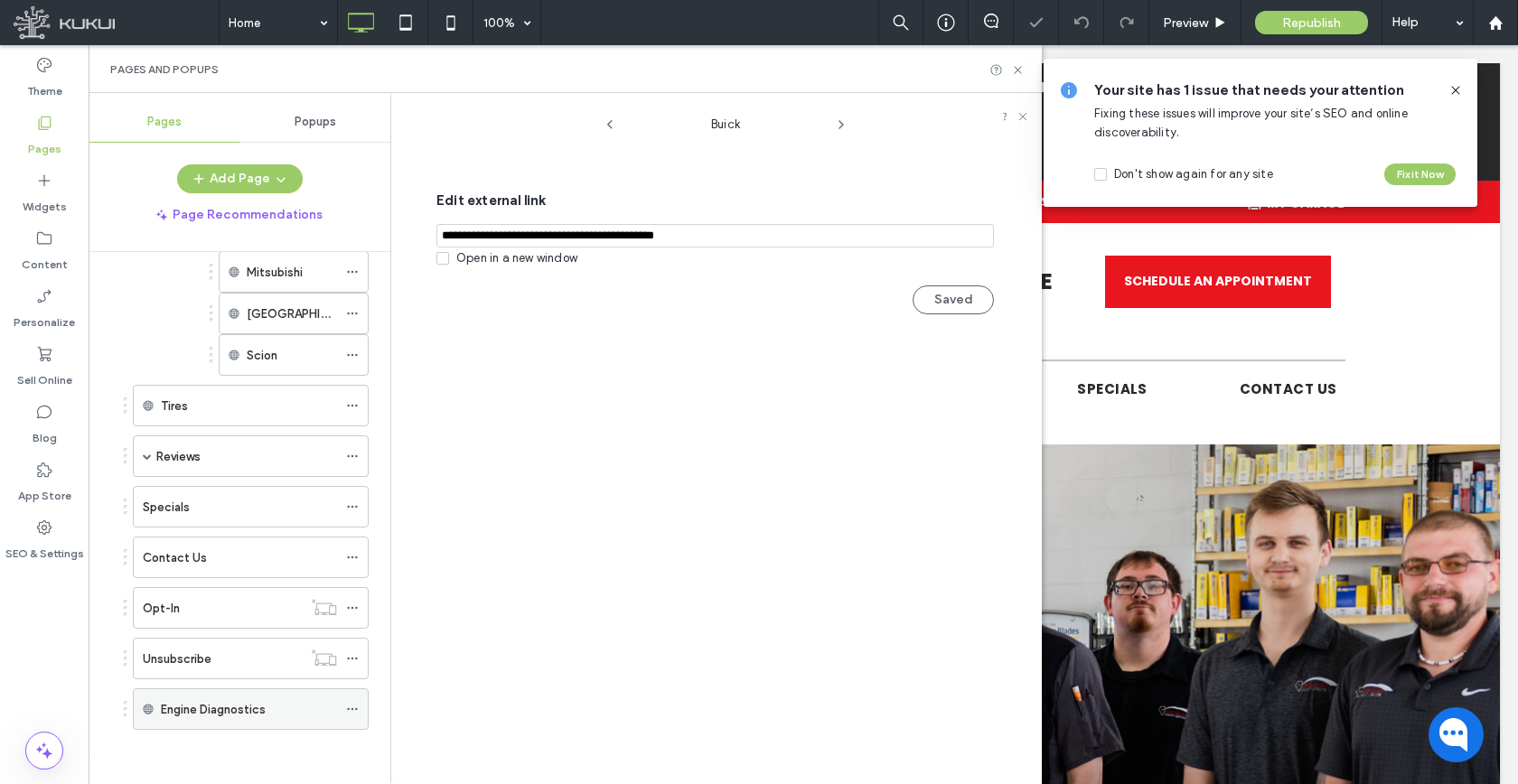
click at [355, 712] on icon at bounding box center [352, 709] width 13 height 13
click at [354, 711] on icon at bounding box center [352, 709] width 13 height 13
click at [356, 703] on icon at bounding box center [352, 709] width 13 height 13
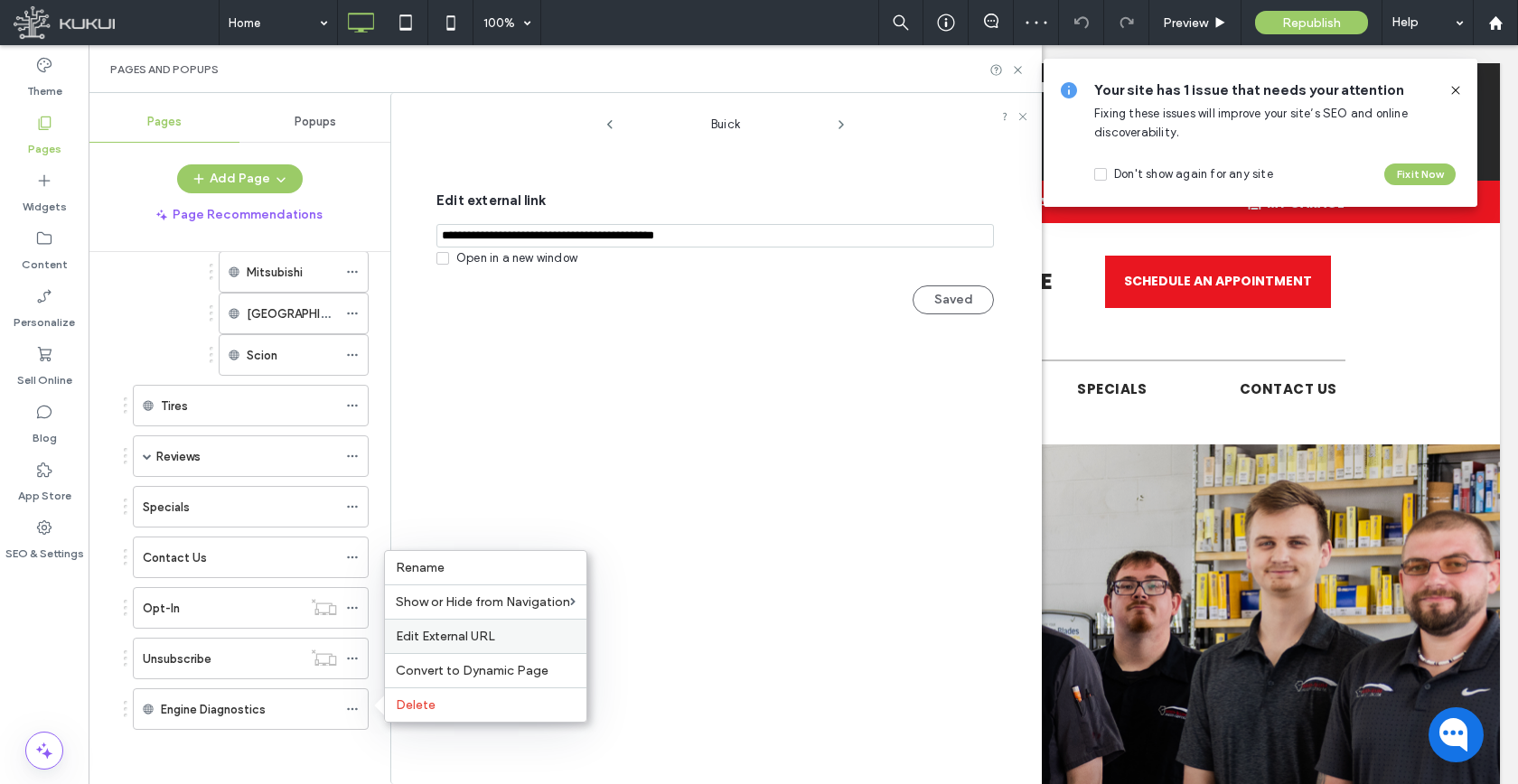
click at [441, 628] on div "Edit External URL" at bounding box center [485, 636] width 201 height 35
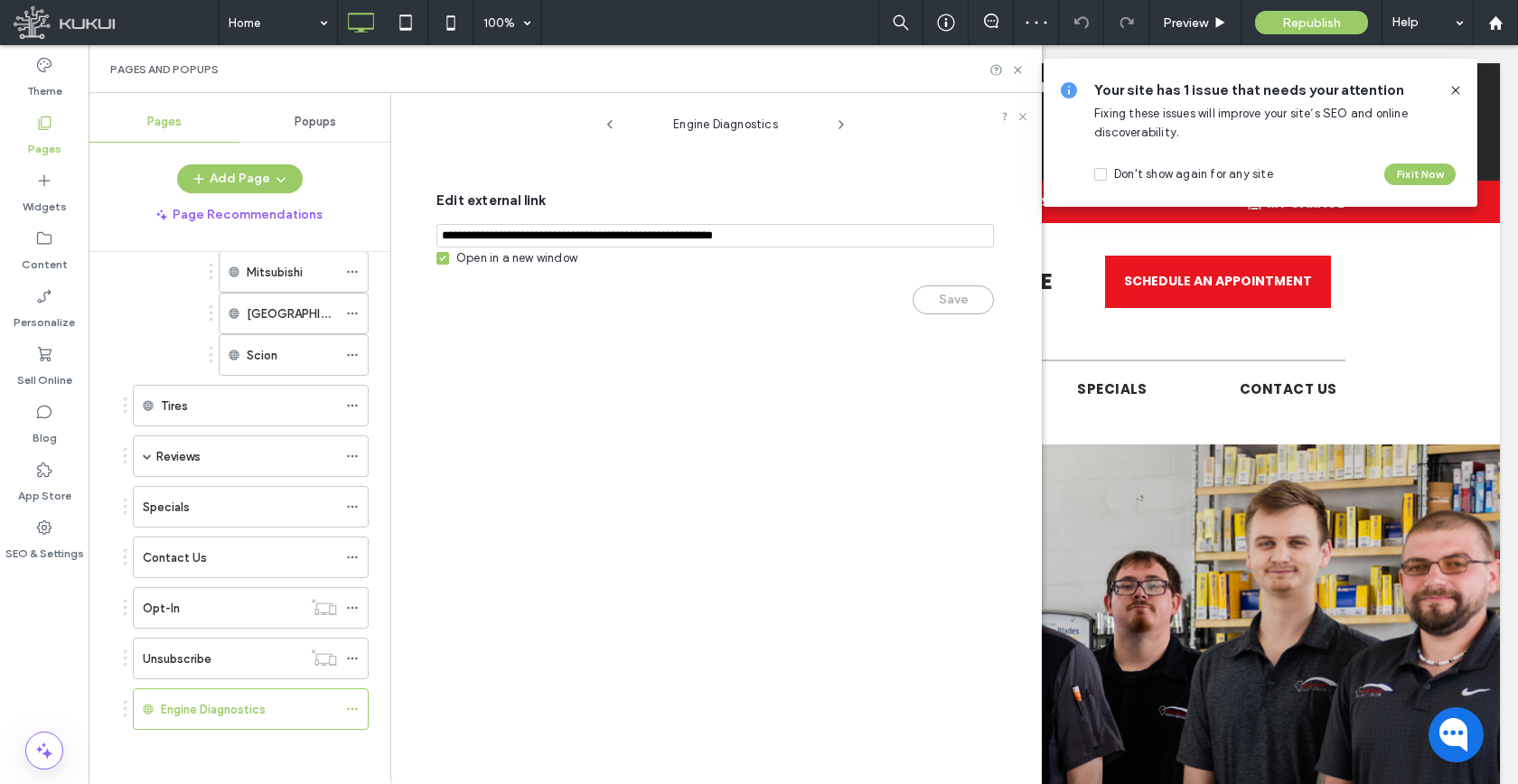
click at [492, 251] on div "Open in a new window" at bounding box center [517, 258] width 121 height 18
click at [920, 308] on button "Save" at bounding box center [952, 300] width 81 height 29
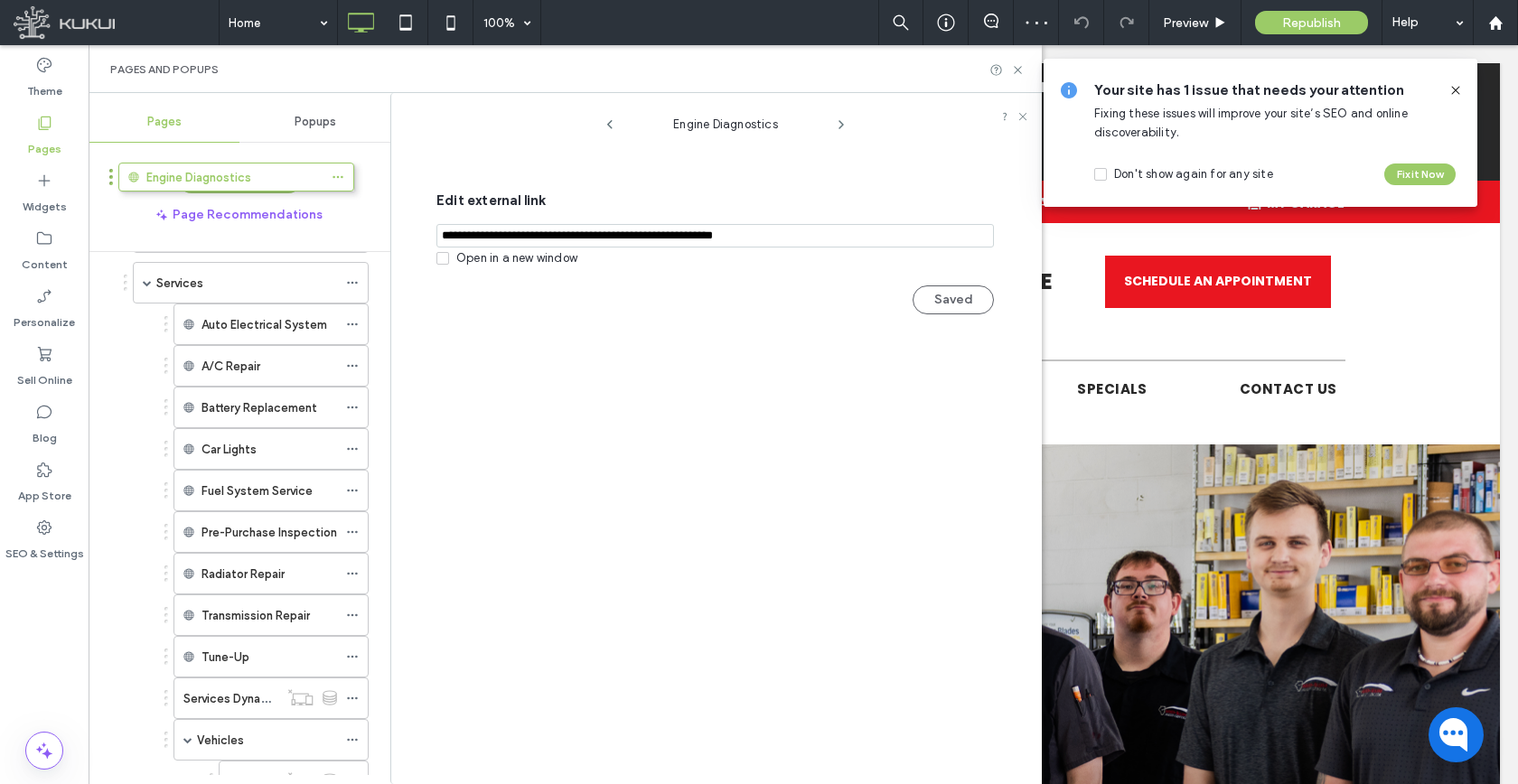
scroll to position [85, 0]
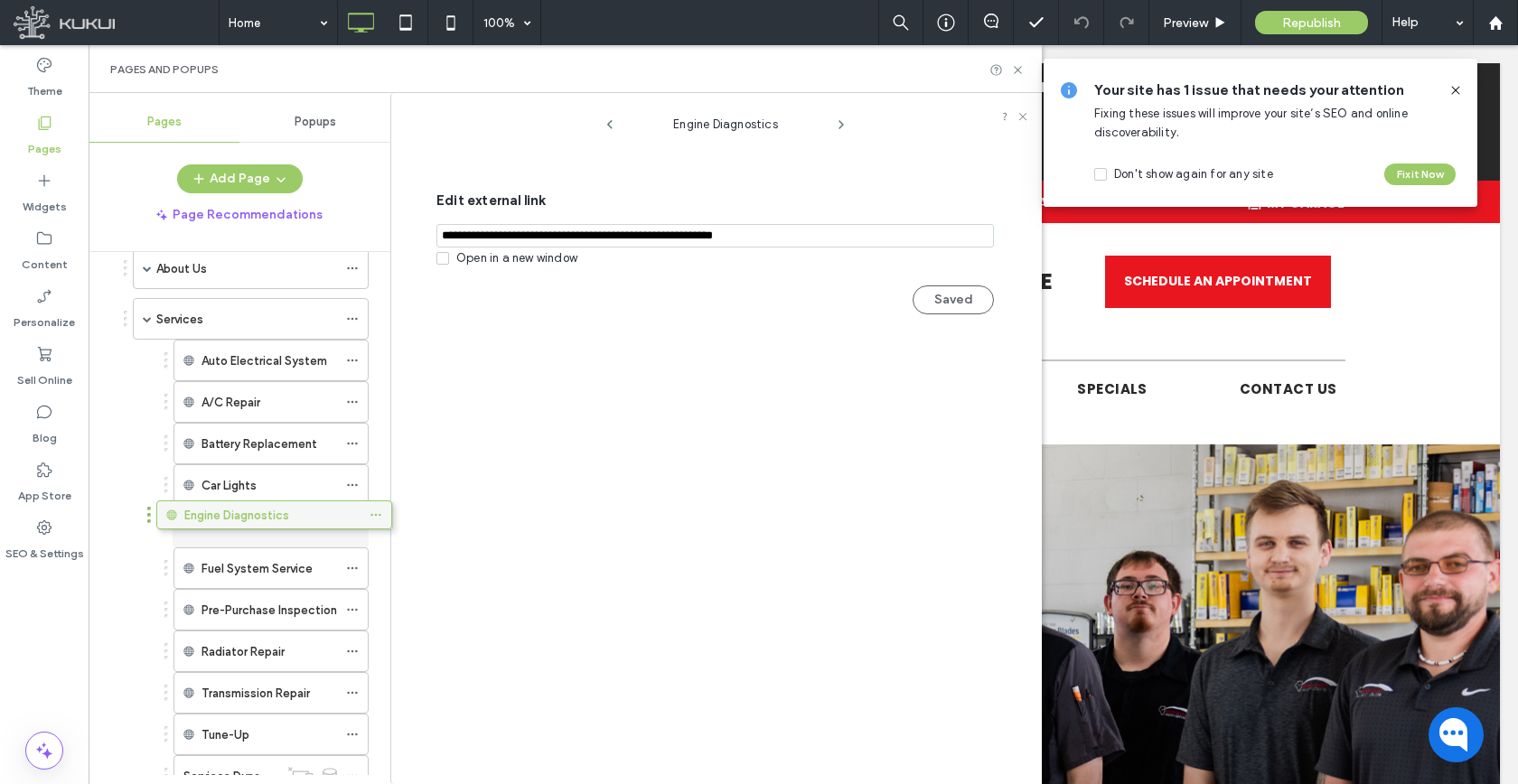
drag, startPoint x: 250, startPoint y: 704, endPoint x: 274, endPoint y: 519, distance: 186.6
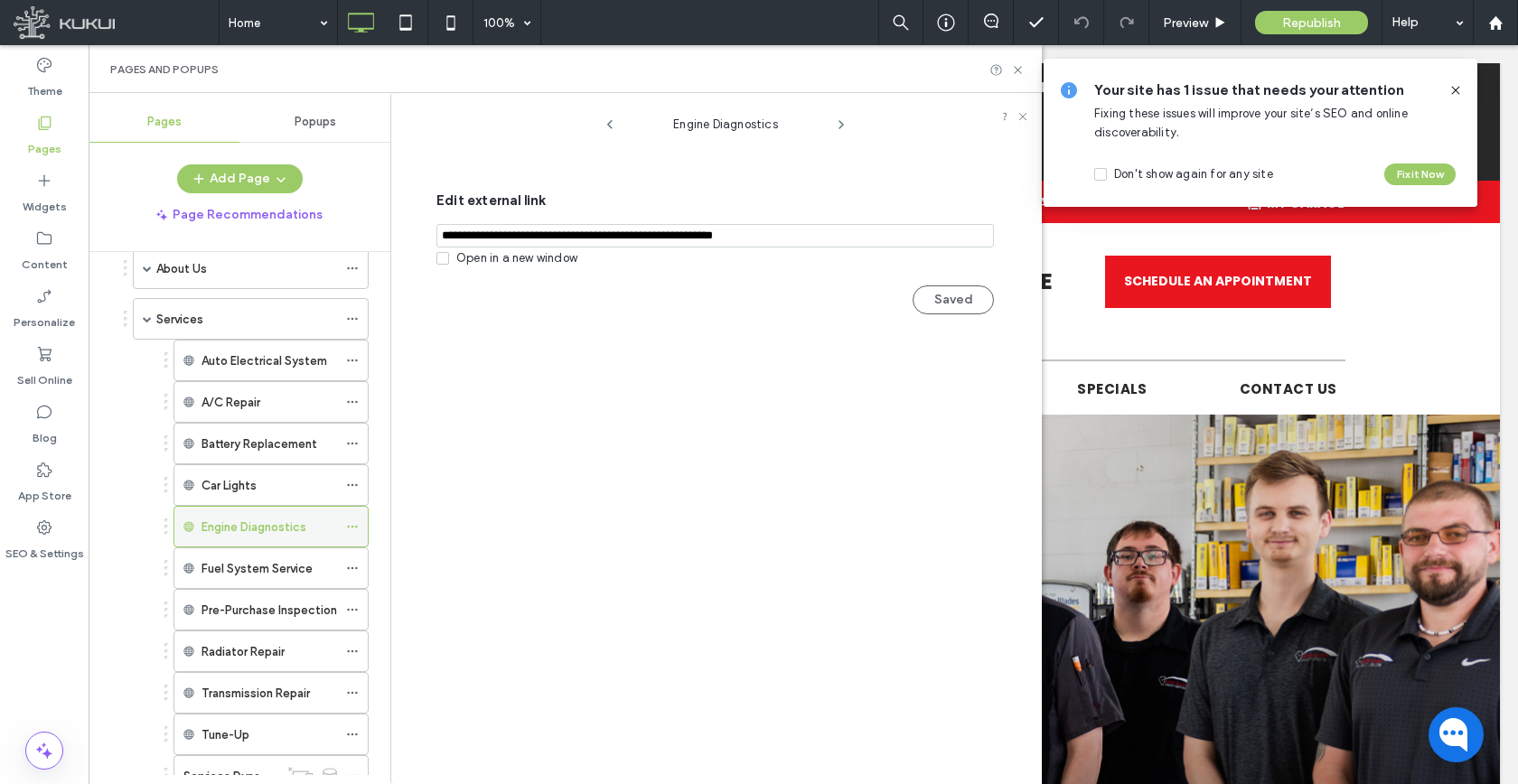
click at [348, 529] on icon at bounding box center [352, 527] width 13 height 13
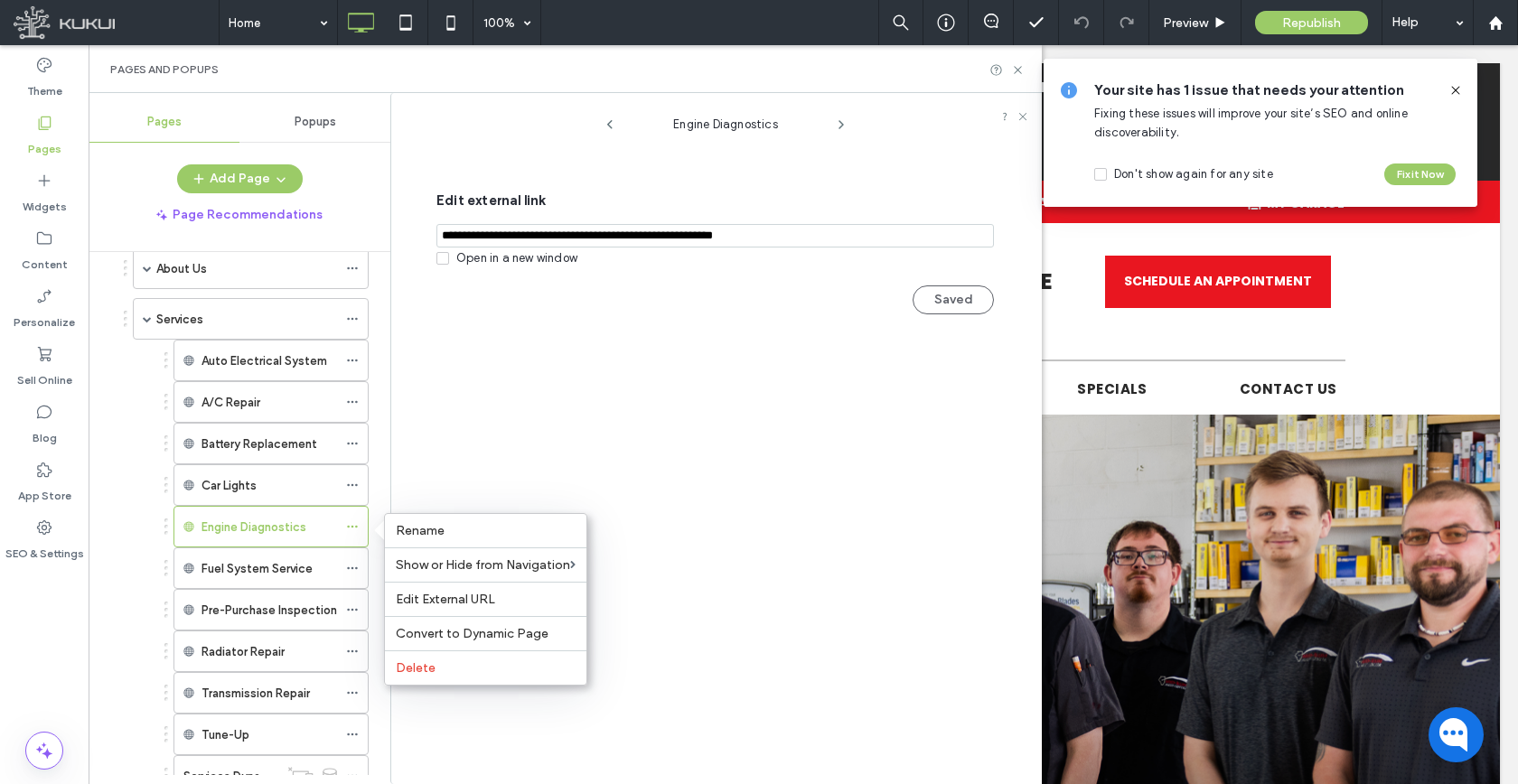
click at [506, 393] on div "Engine Diagnostics Edit external link Open in a new window Saved" at bounding box center [725, 443] width 632 height 682
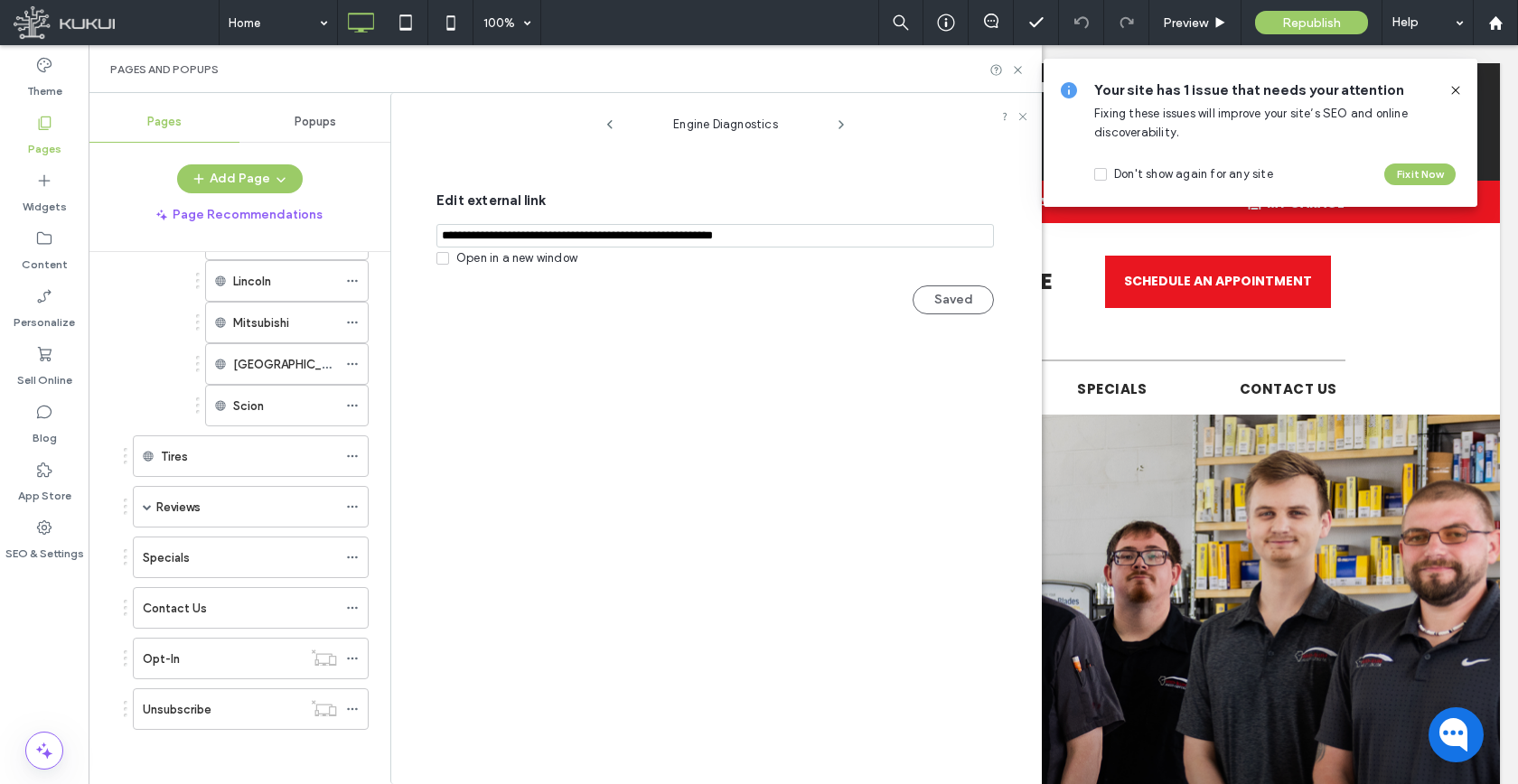
scroll to position [122, 0]
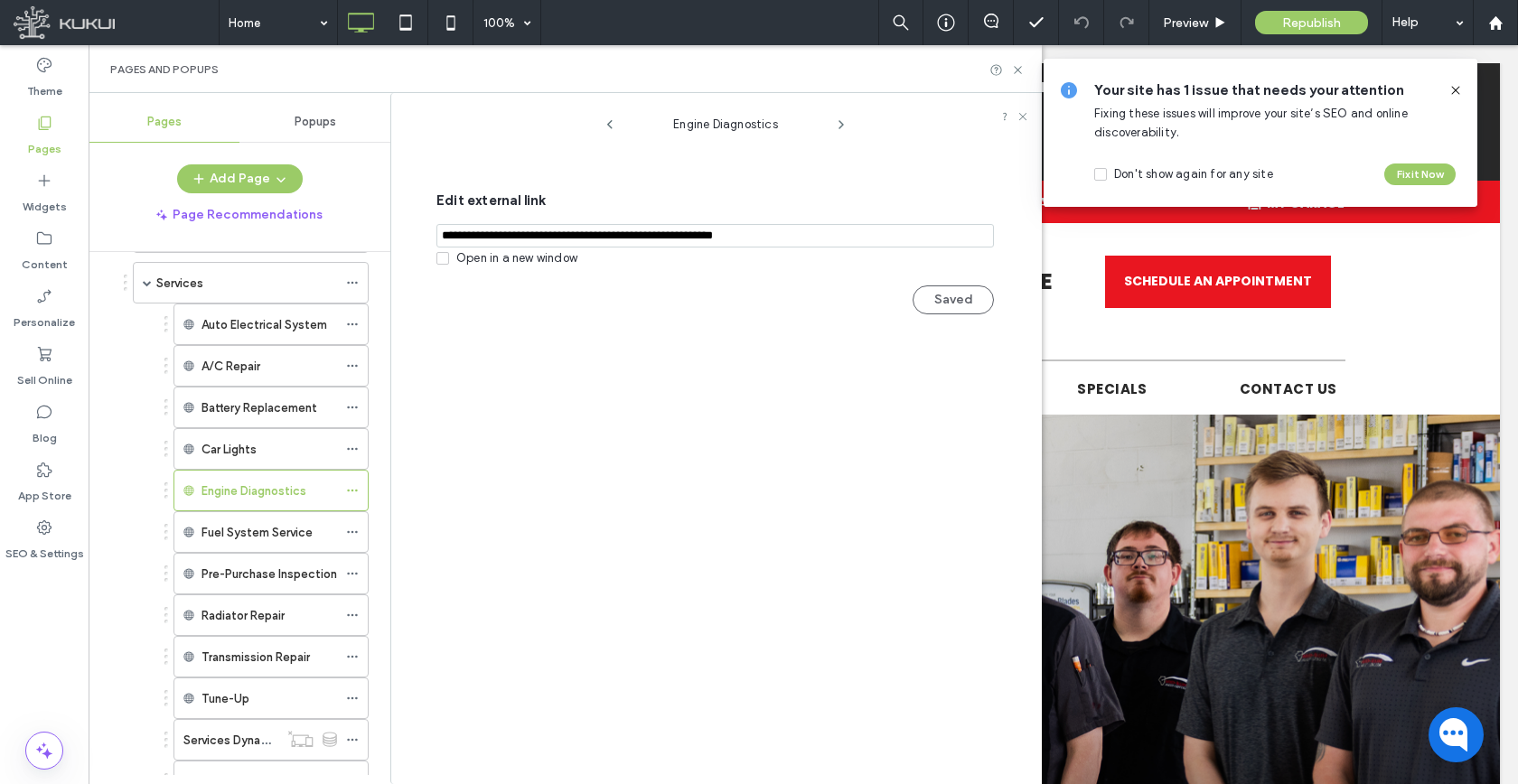
click at [240, 195] on div "Add Page Page Recommendations" at bounding box center [239, 197] width 302 height 65
click at [258, 211] on button "Page Recommendations" at bounding box center [239, 216] width 199 height 29
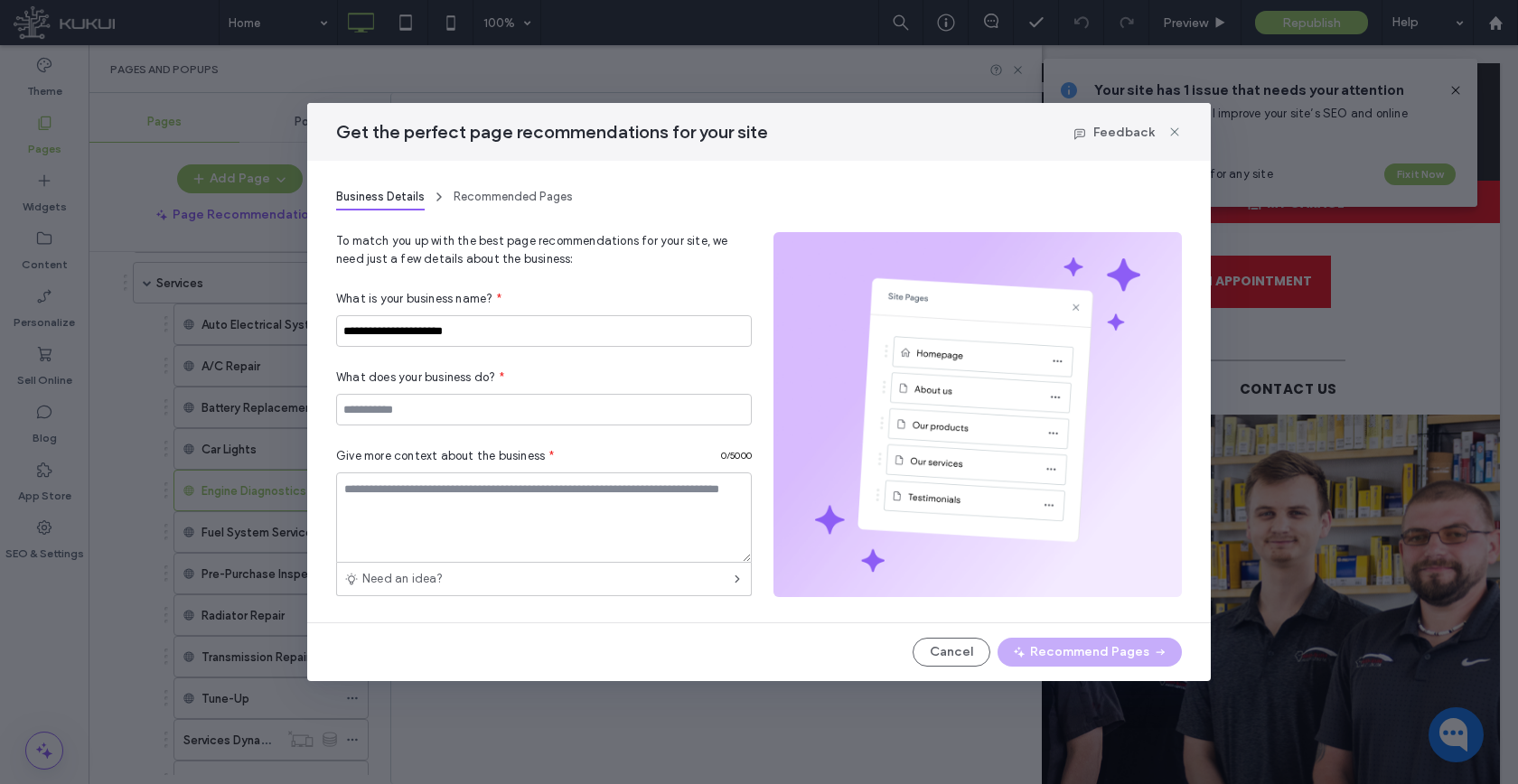
click at [1164, 111] on div "Get the perfect page recommendations for your site Feedback" at bounding box center [759, 132] width 903 height 58
drag, startPoint x: 1178, startPoint y: 131, endPoint x: 1149, endPoint y: 131, distance: 29.0
click at [1178, 131] on icon at bounding box center [1174, 132] width 15 height 15
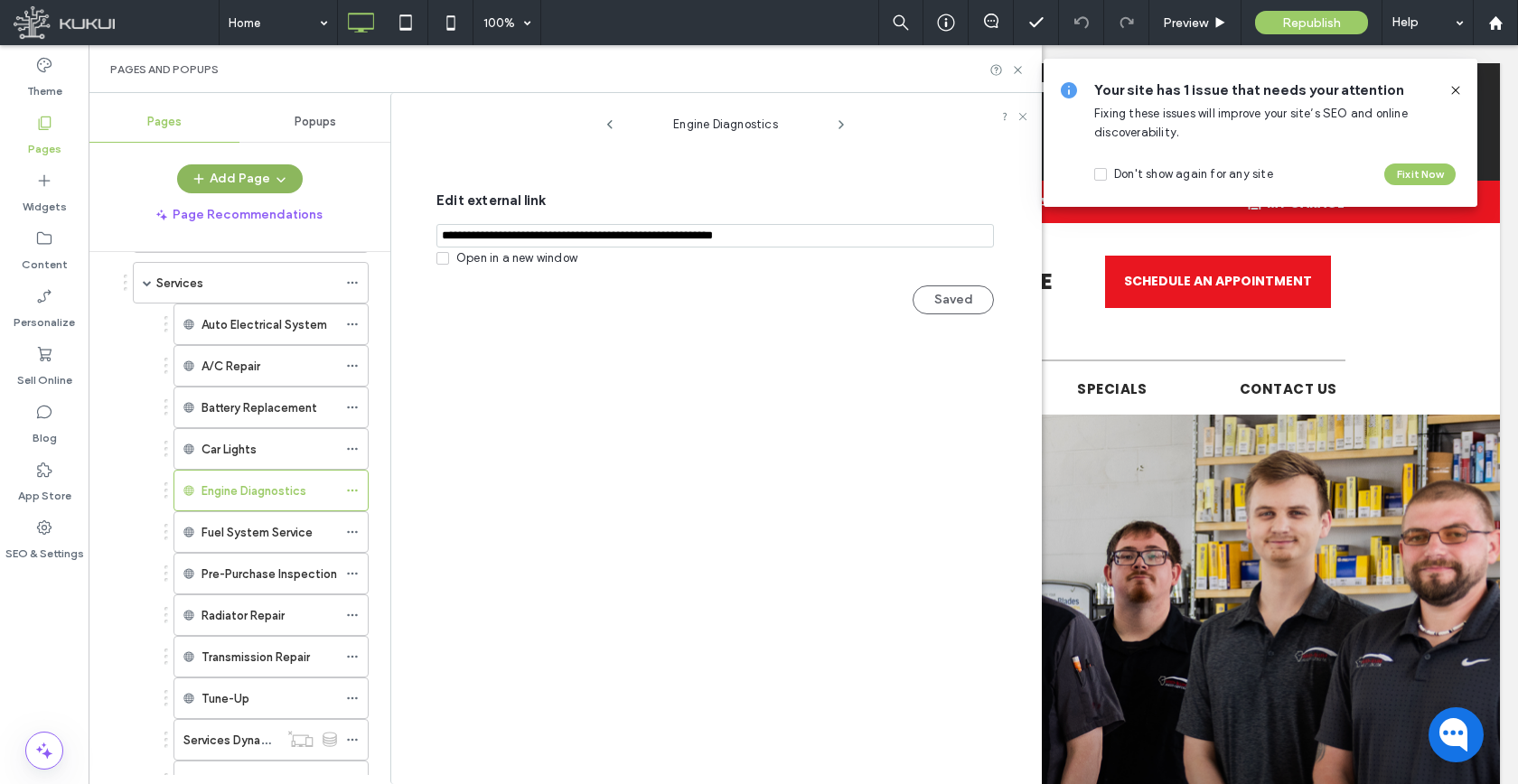
click at [256, 182] on button "Add Page" at bounding box center [240, 179] width 126 height 29
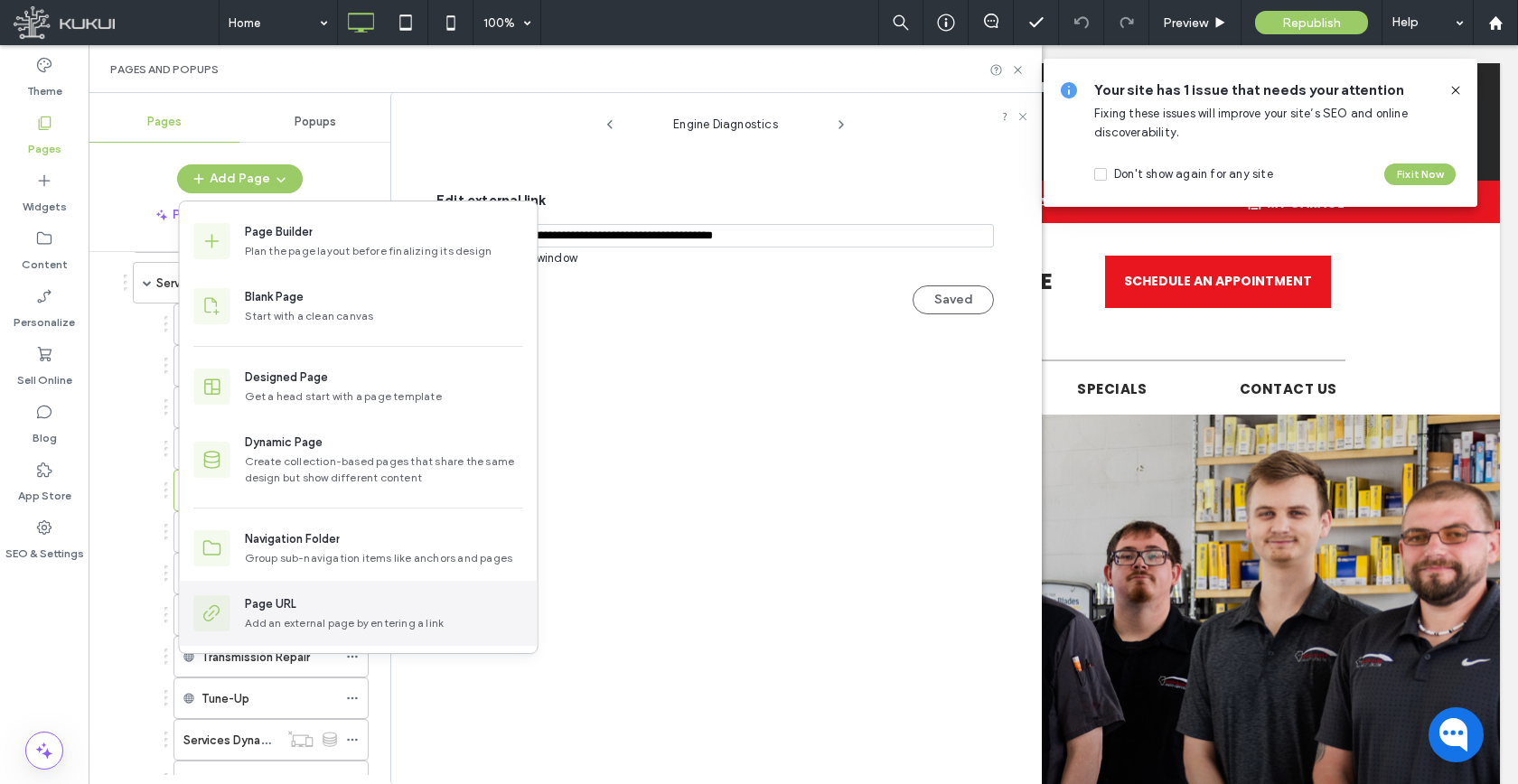
click at [276, 638] on div "Page URL Add an external page by entering a link" at bounding box center [358, 614] width 357 height 65
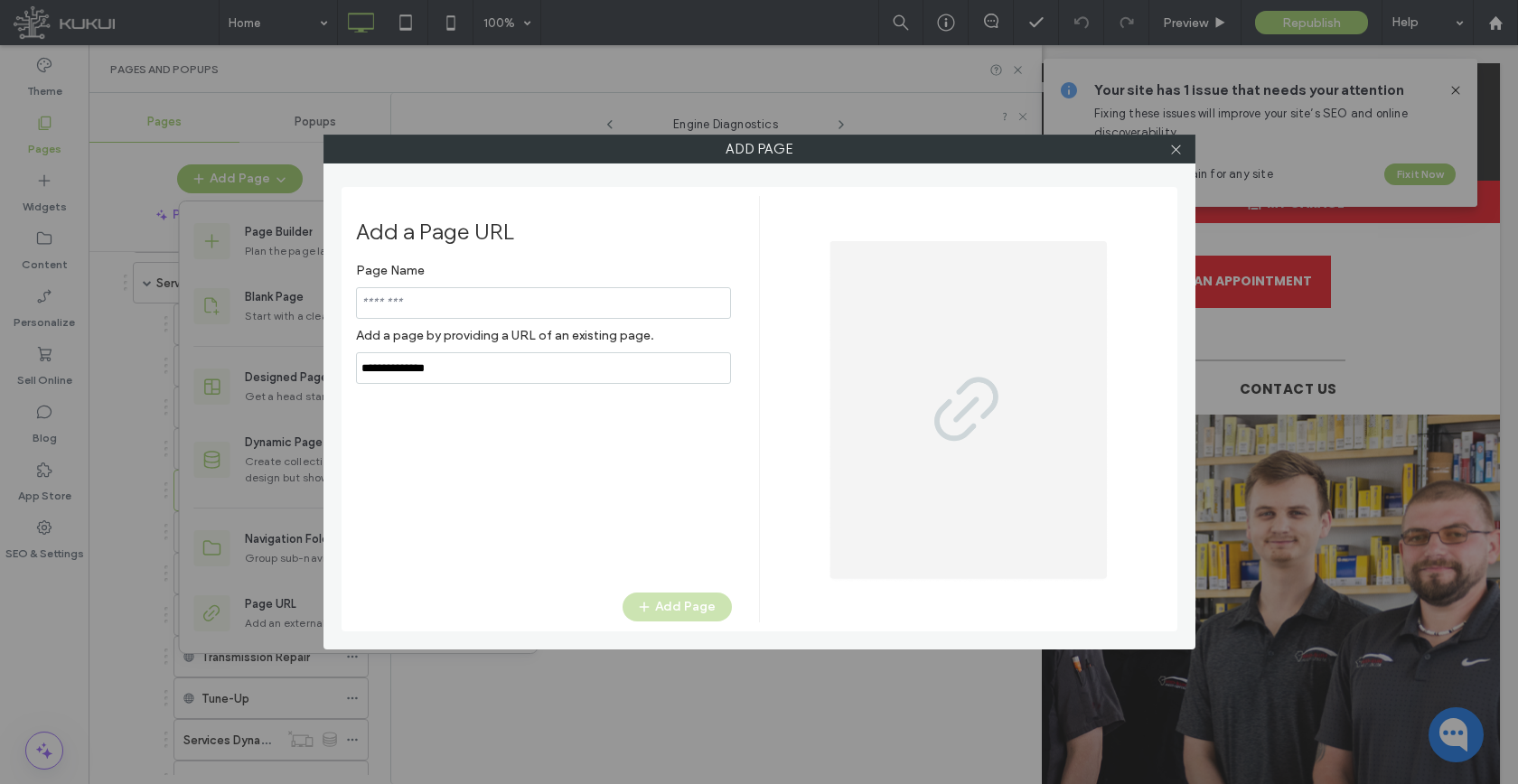
click at [499, 364] on div "Page Name Add a page by providing a URL of an existing page." at bounding box center [543, 318] width 376 height 130
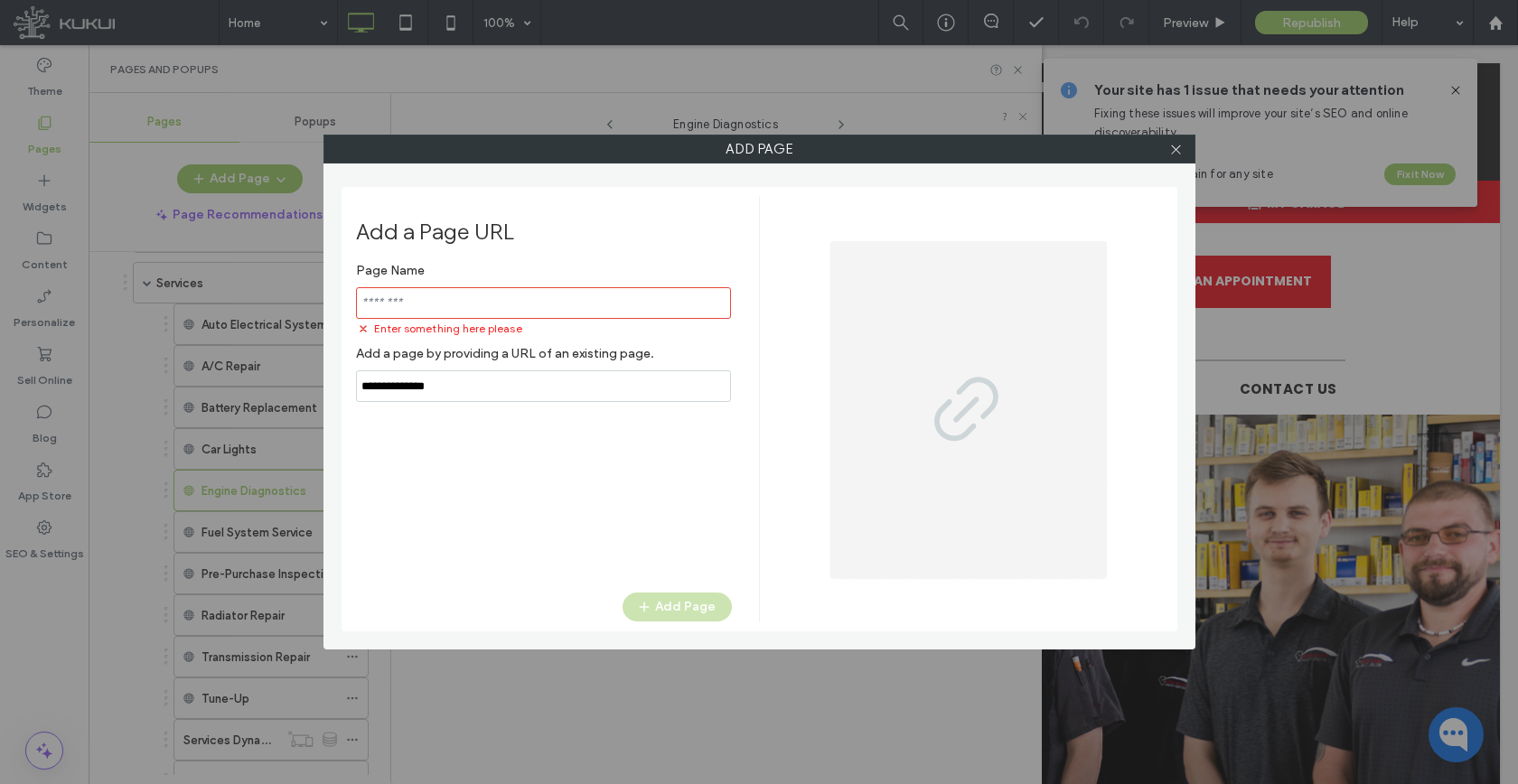
click at [499, 364] on label "Add a page by providing a URL of an existing page." at bounding box center [543, 353] width 376 height 34
click at [498, 394] on input "notEmpty,url" at bounding box center [543, 386] width 375 height 32
paste input "**********"
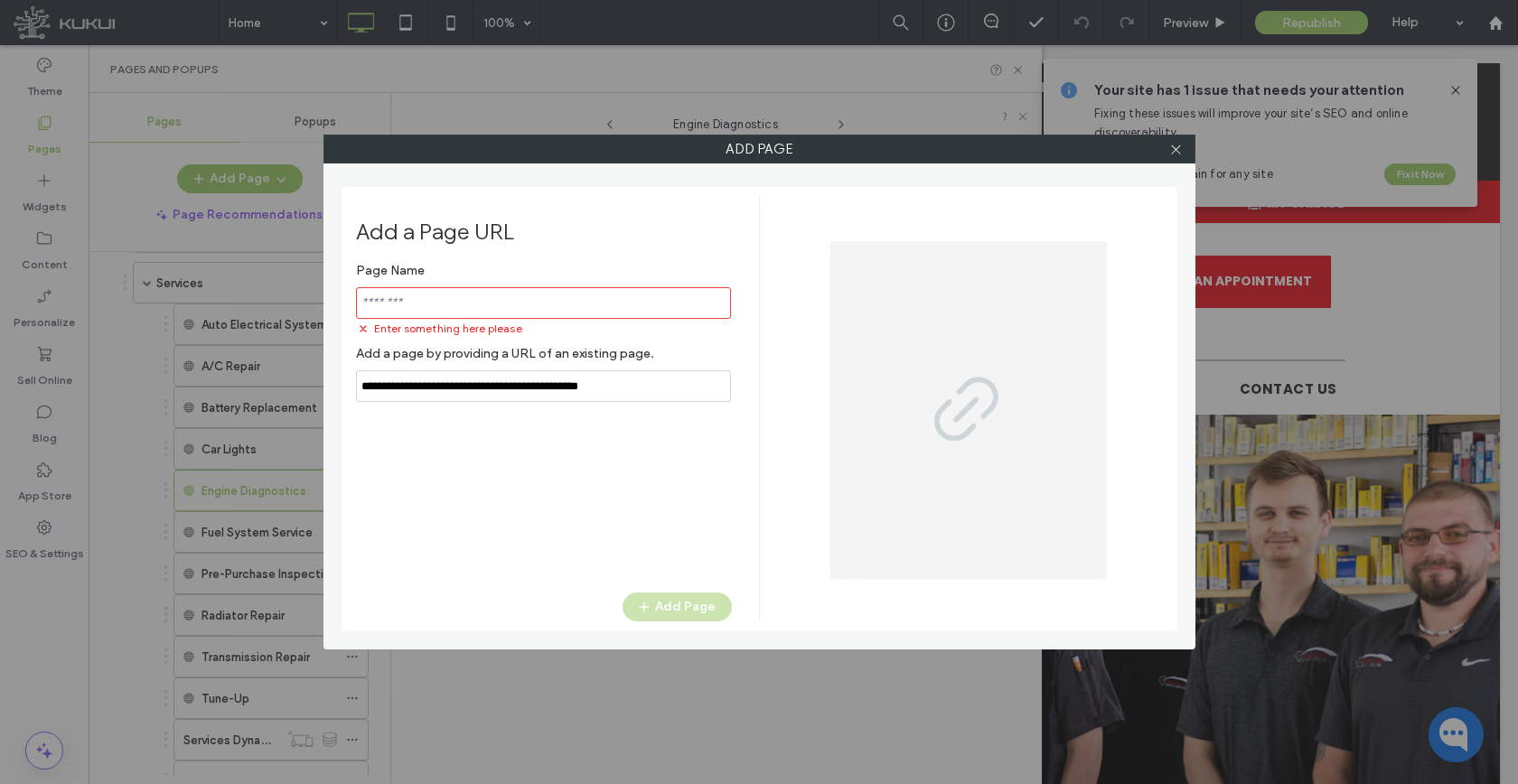
type input "**********"
click at [489, 315] on input "notEmpty" at bounding box center [543, 303] width 375 height 32
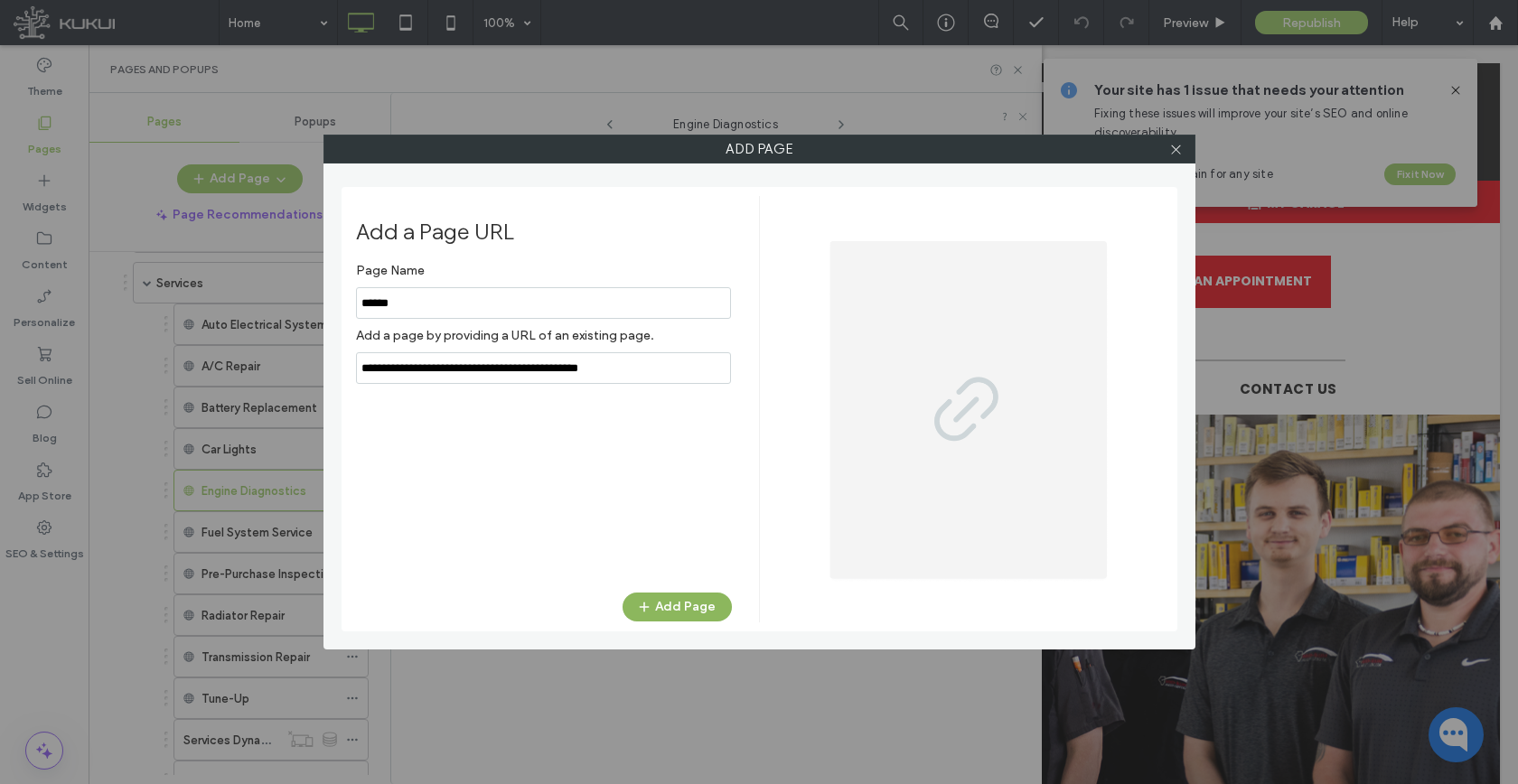
type input "******"
click at [640, 602] on icon "button" at bounding box center [644, 608] width 15 height 15
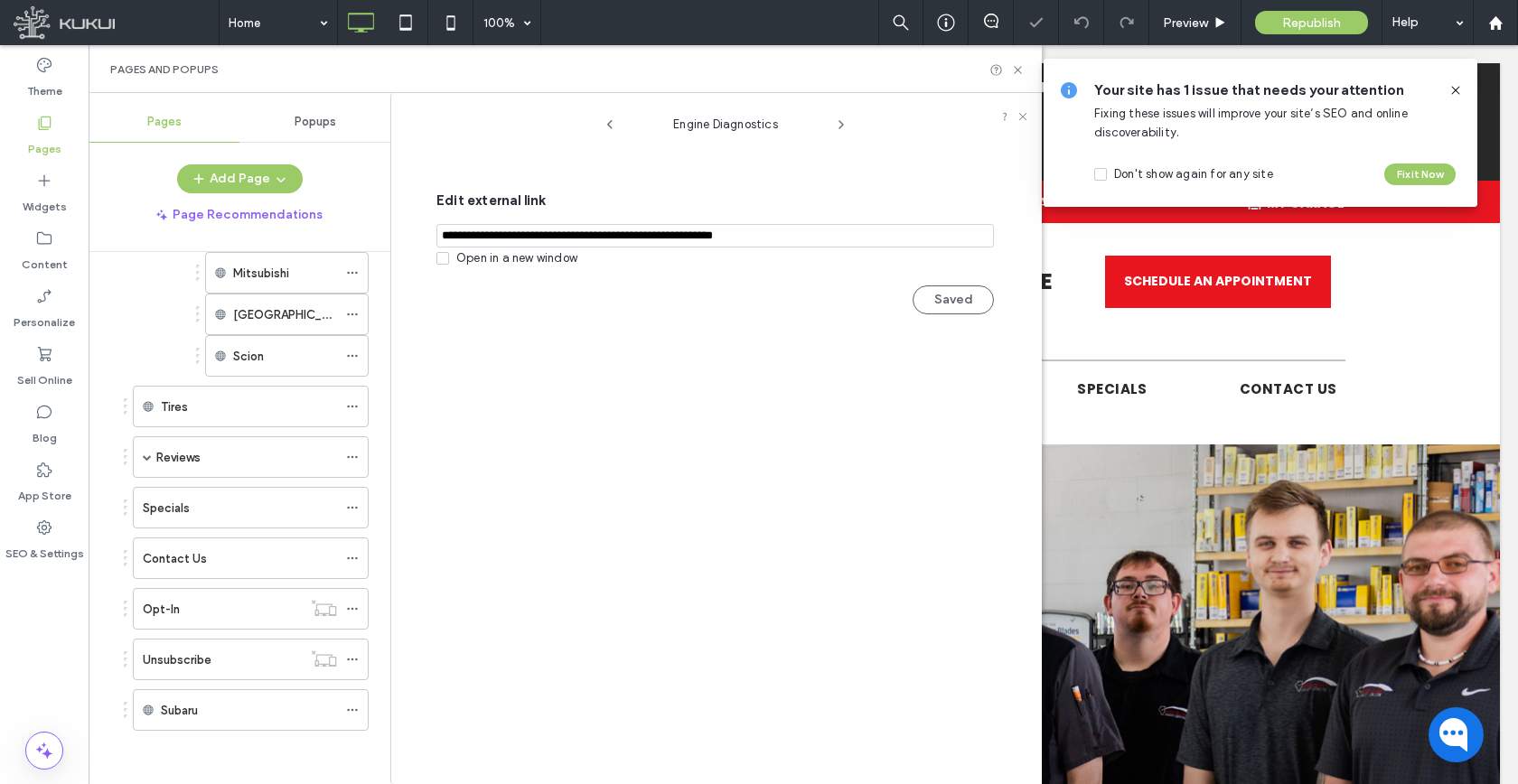
scroll to position [1131, 0]
click at [347, 707] on icon at bounding box center [352, 709] width 13 height 13
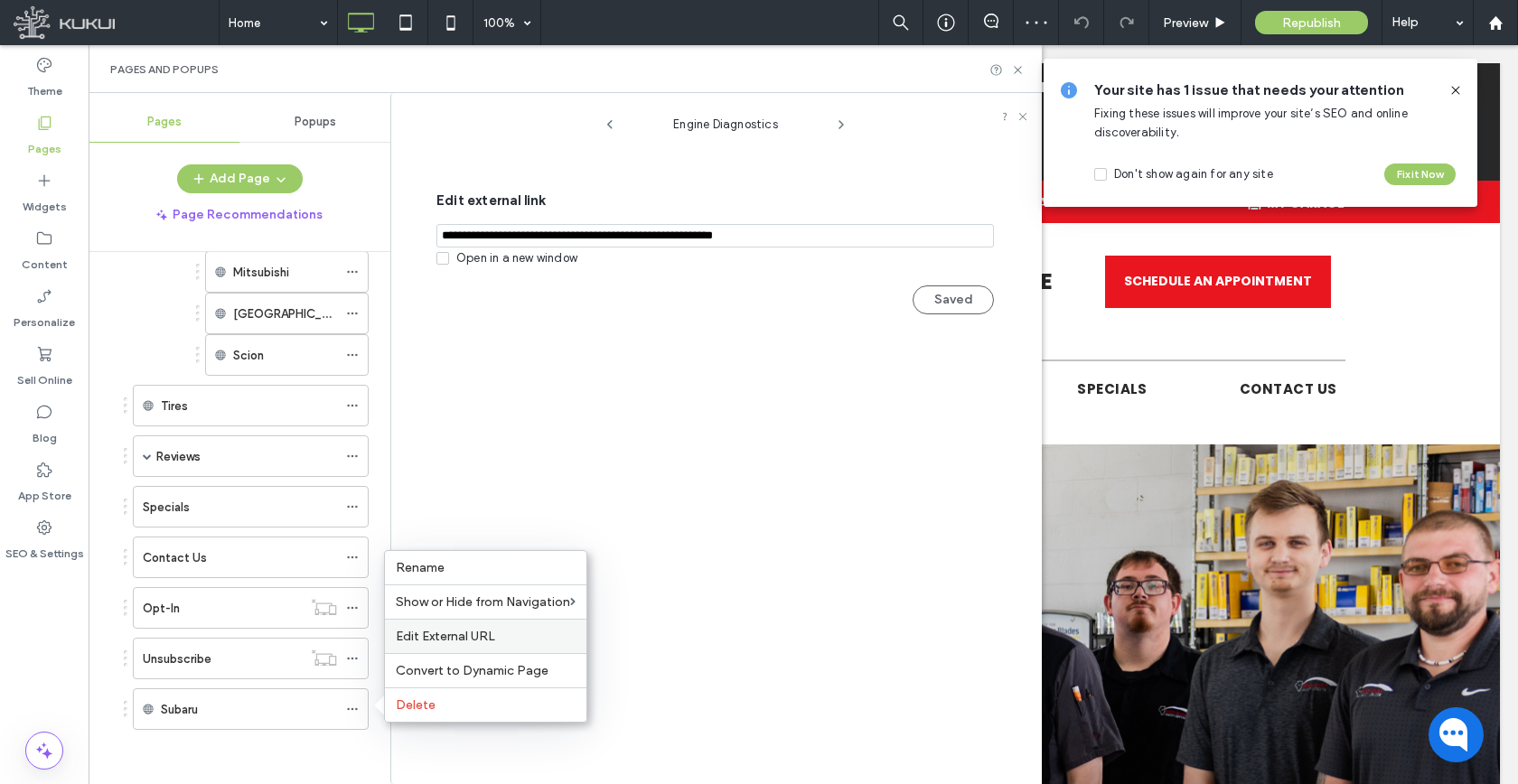
click at [463, 629] on span "Edit External URL" at bounding box center [445, 636] width 99 height 15
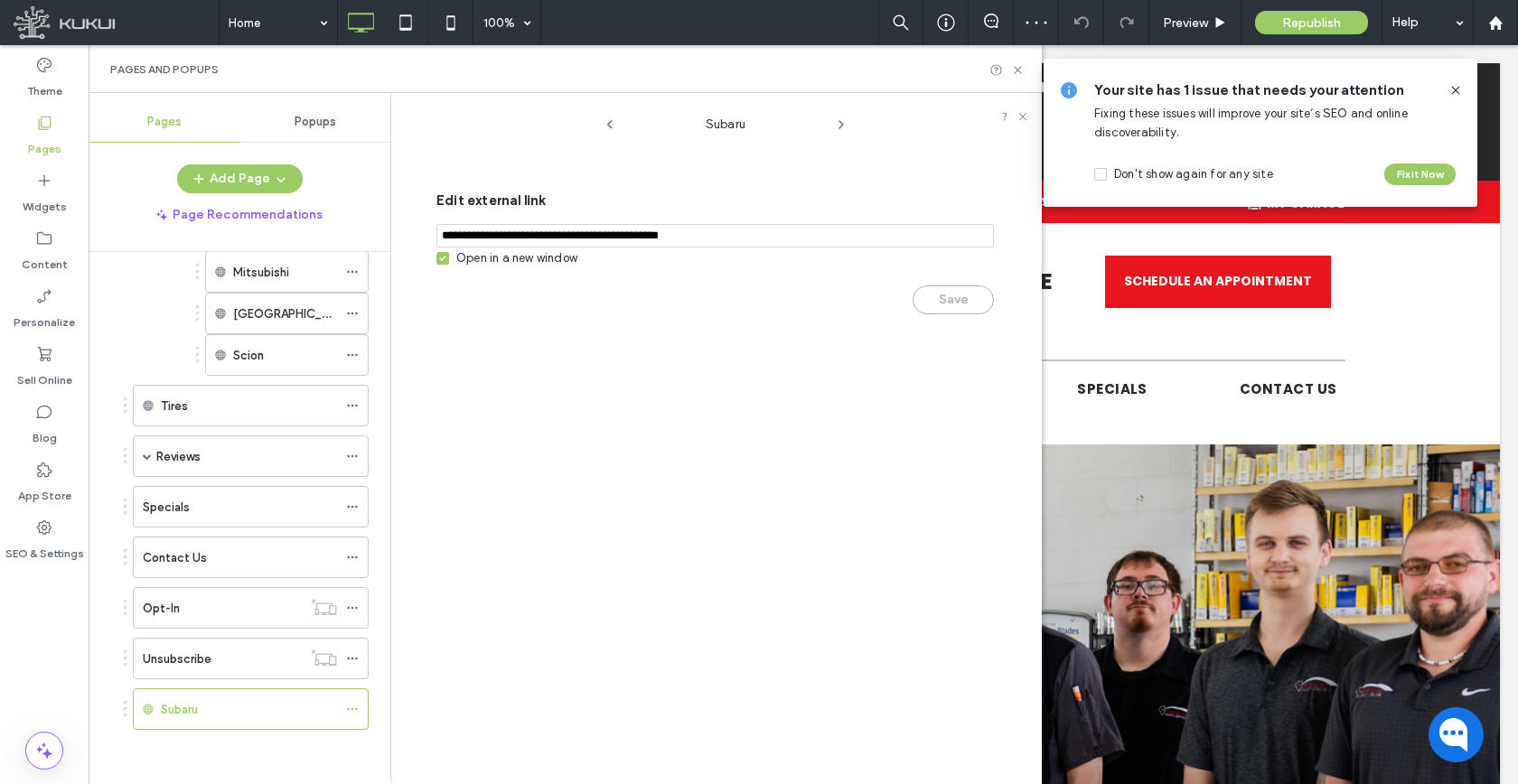
click at [501, 257] on div "Open in a new window" at bounding box center [517, 258] width 121 height 18
click at [940, 317] on div "Edit external link Open in a new window Save" at bounding box center [715, 253] width 558 height 163
click at [941, 310] on button "Save" at bounding box center [952, 300] width 81 height 29
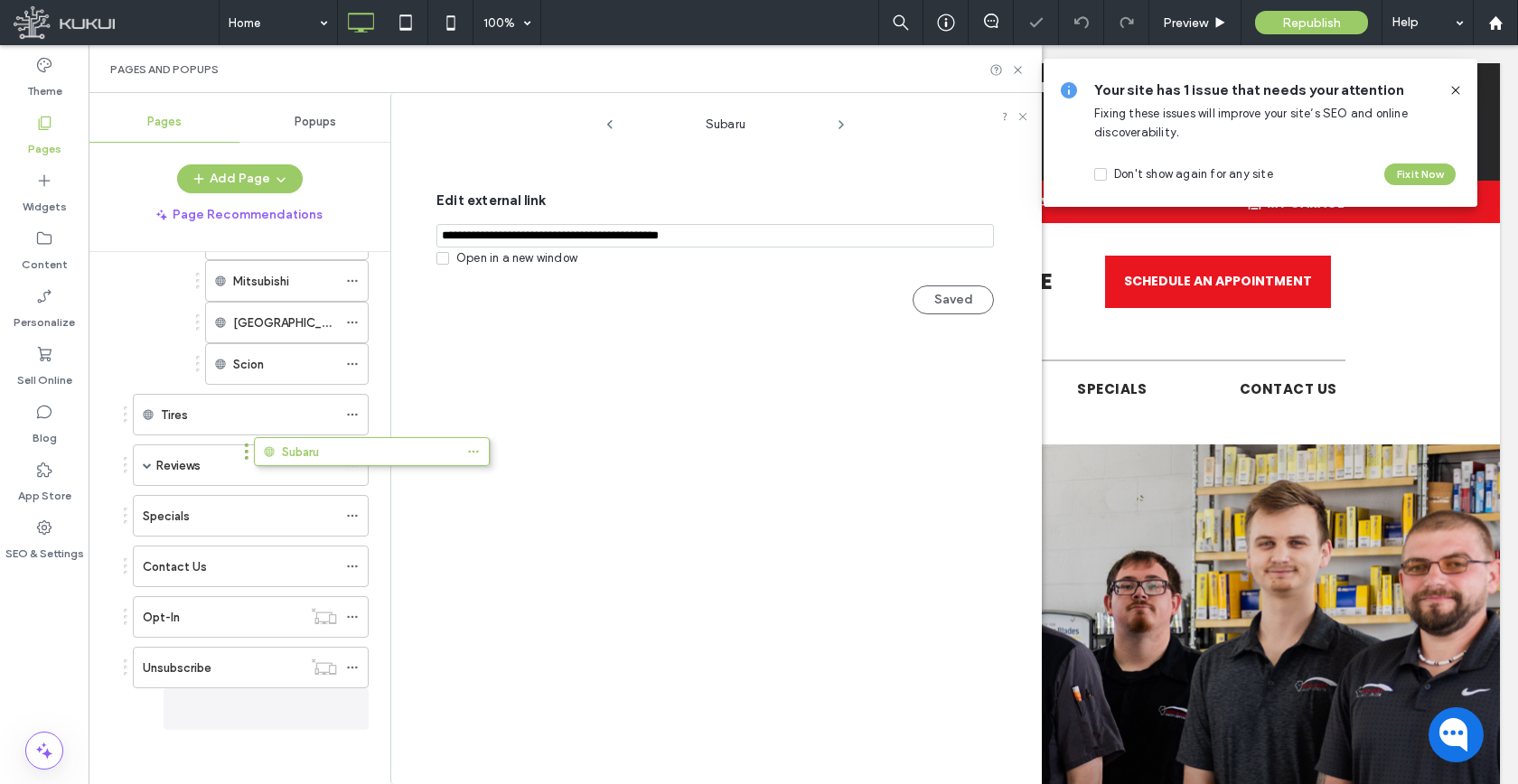
scroll to position [1121, 0]
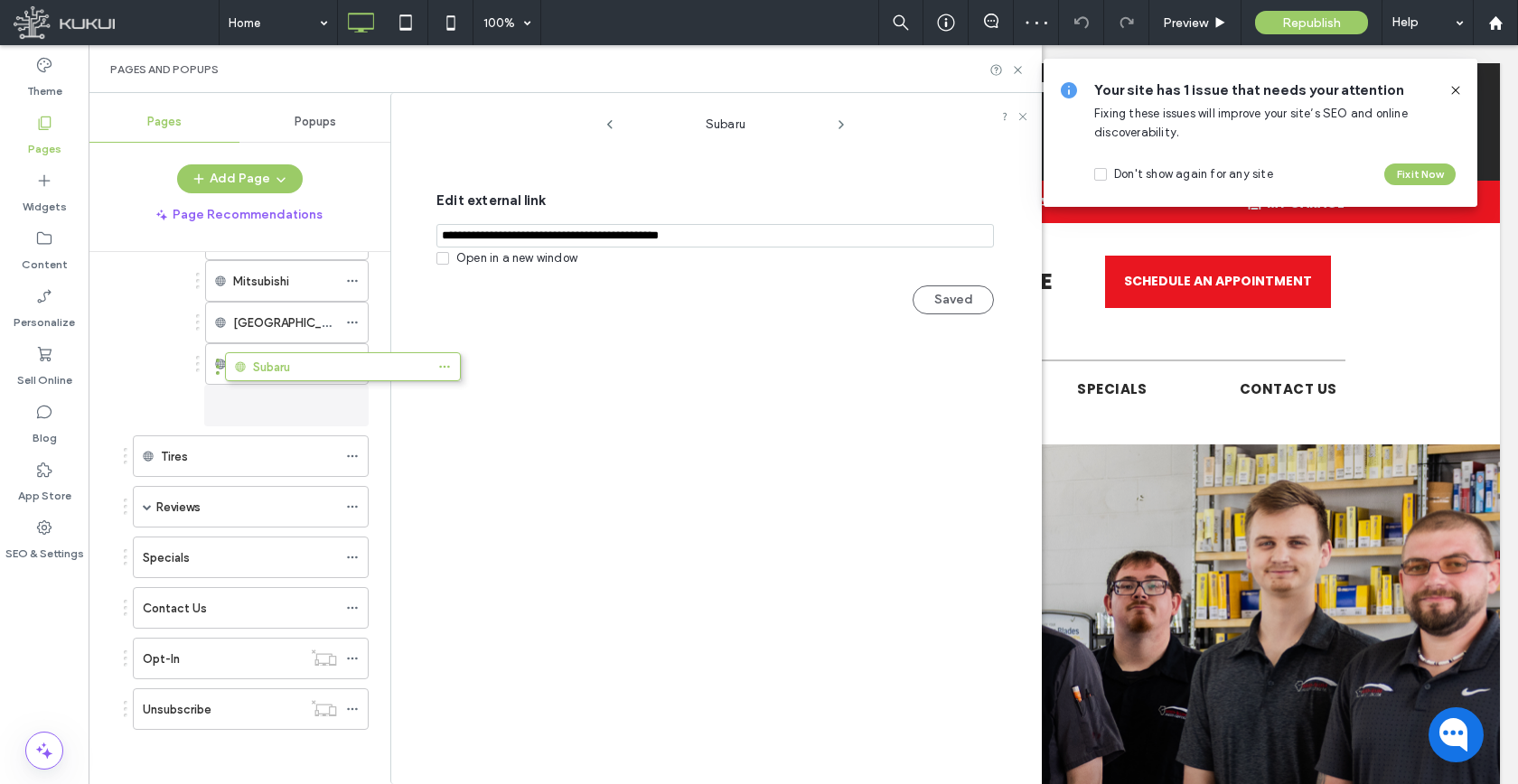
drag, startPoint x: 156, startPoint y: 721, endPoint x: 248, endPoint y: 385, distance: 348.4
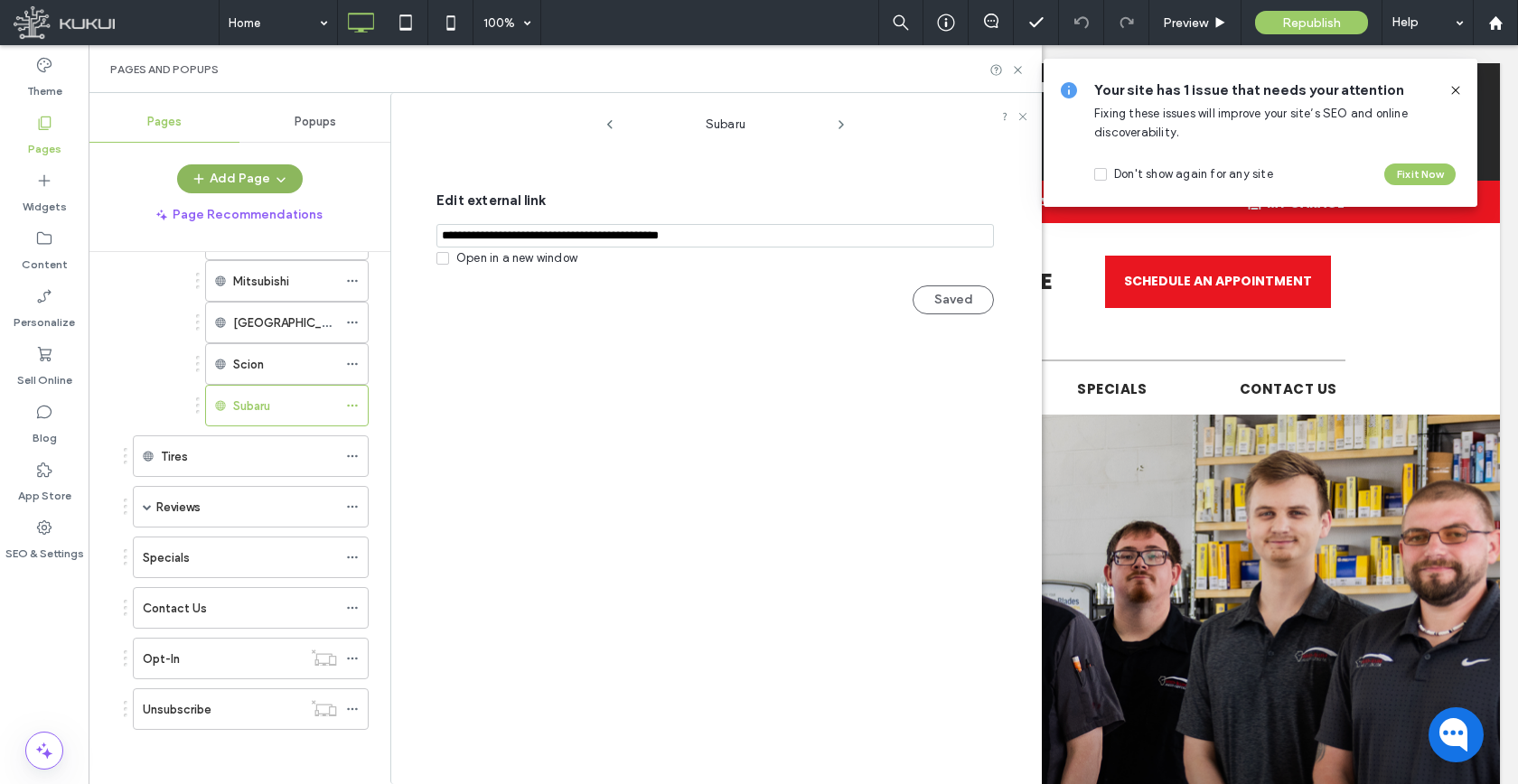
click at [256, 183] on button "Add Page" at bounding box center [240, 179] width 126 height 29
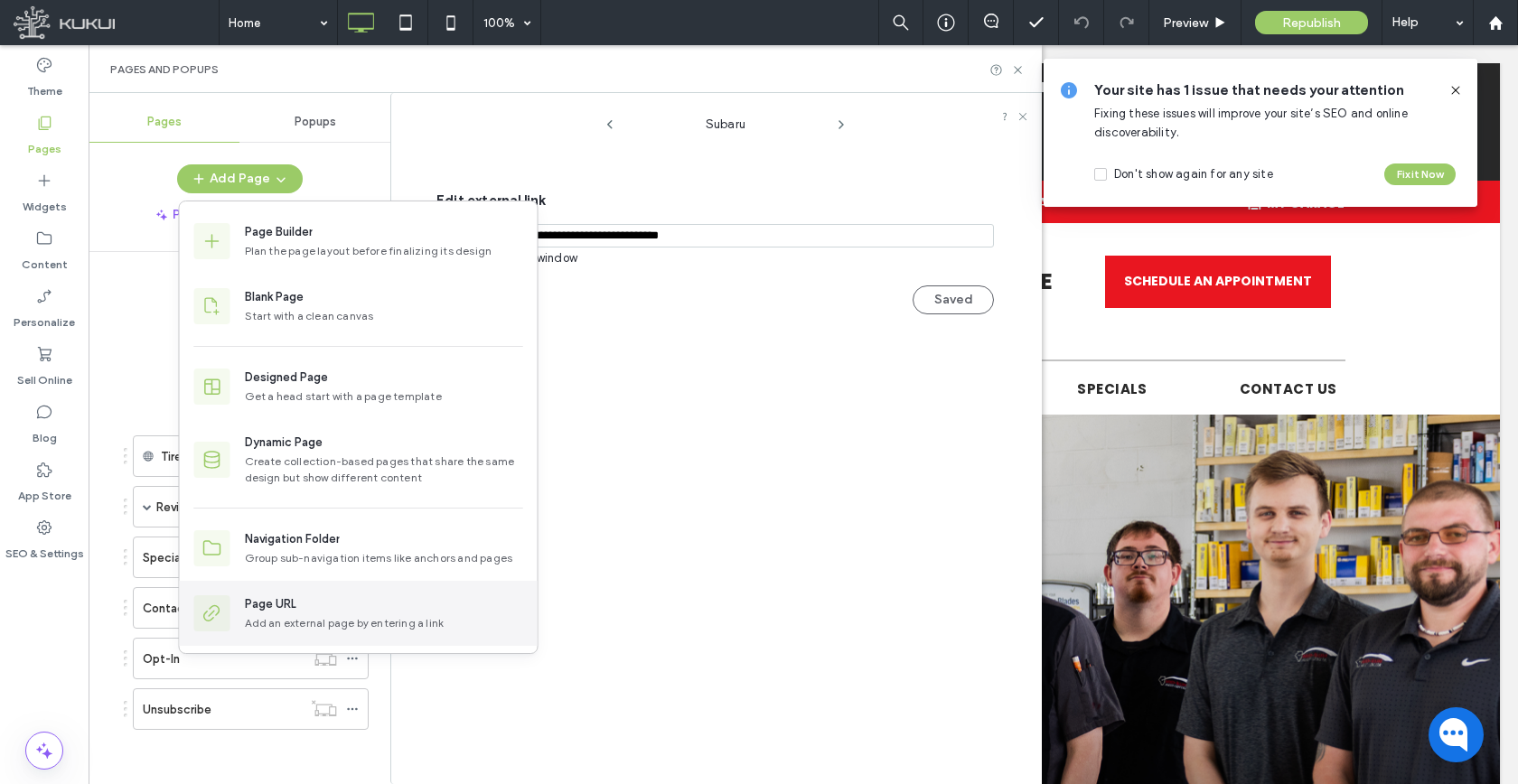
click at [306, 585] on div "Page URL Add an external page by entering a link" at bounding box center [358, 614] width 357 height 65
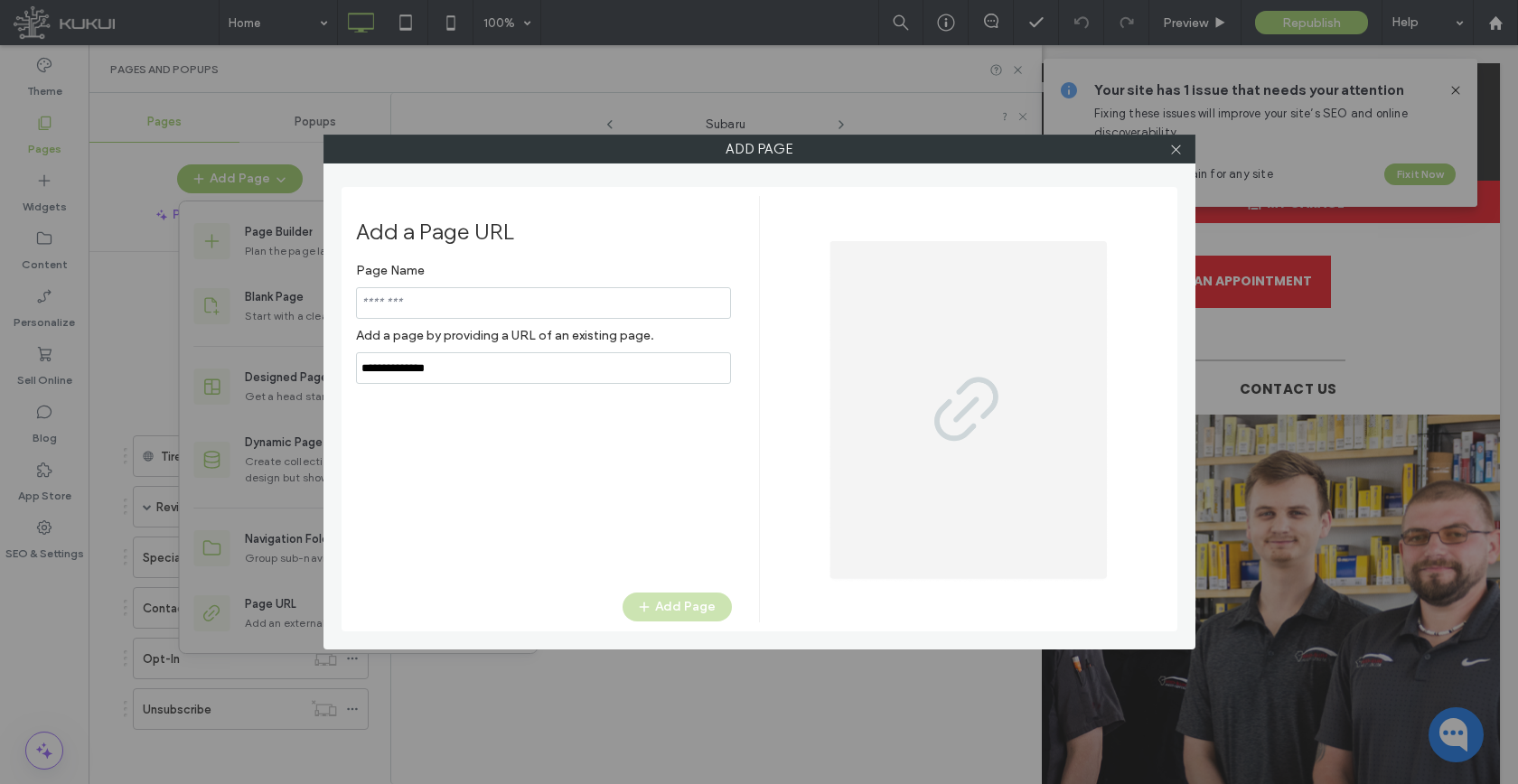
click at [431, 374] on input "notEmpty,url" at bounding box center [543, 367] width 375 height 32
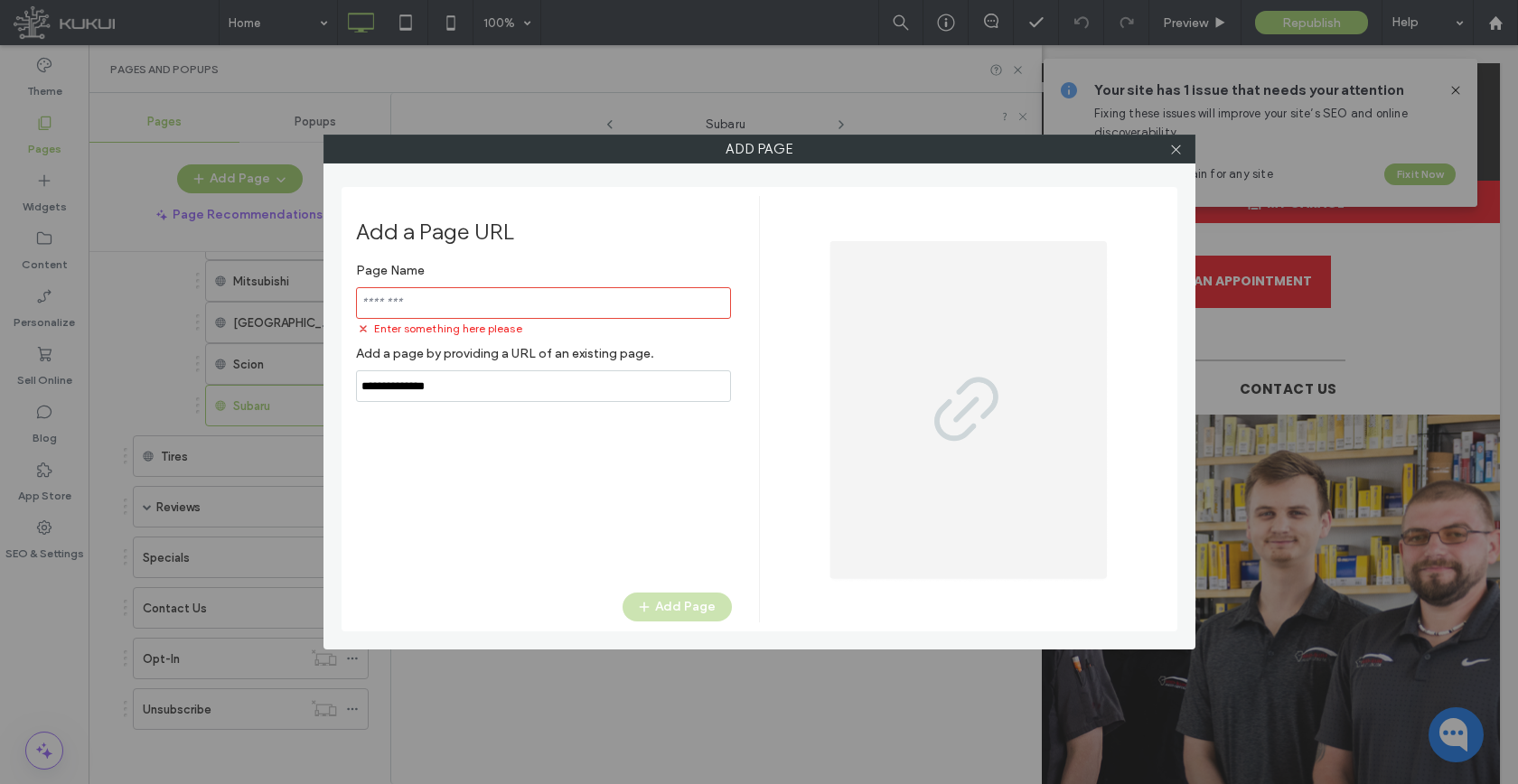
click at [431, 374] on input "notEmpty,url" at bounding box center [543, 386] width 375 height 32
paste input "**********"
type input "**********"
click at [456, 299] on input "notEmpty" at bounding box center [543, 303] width 375 height 32
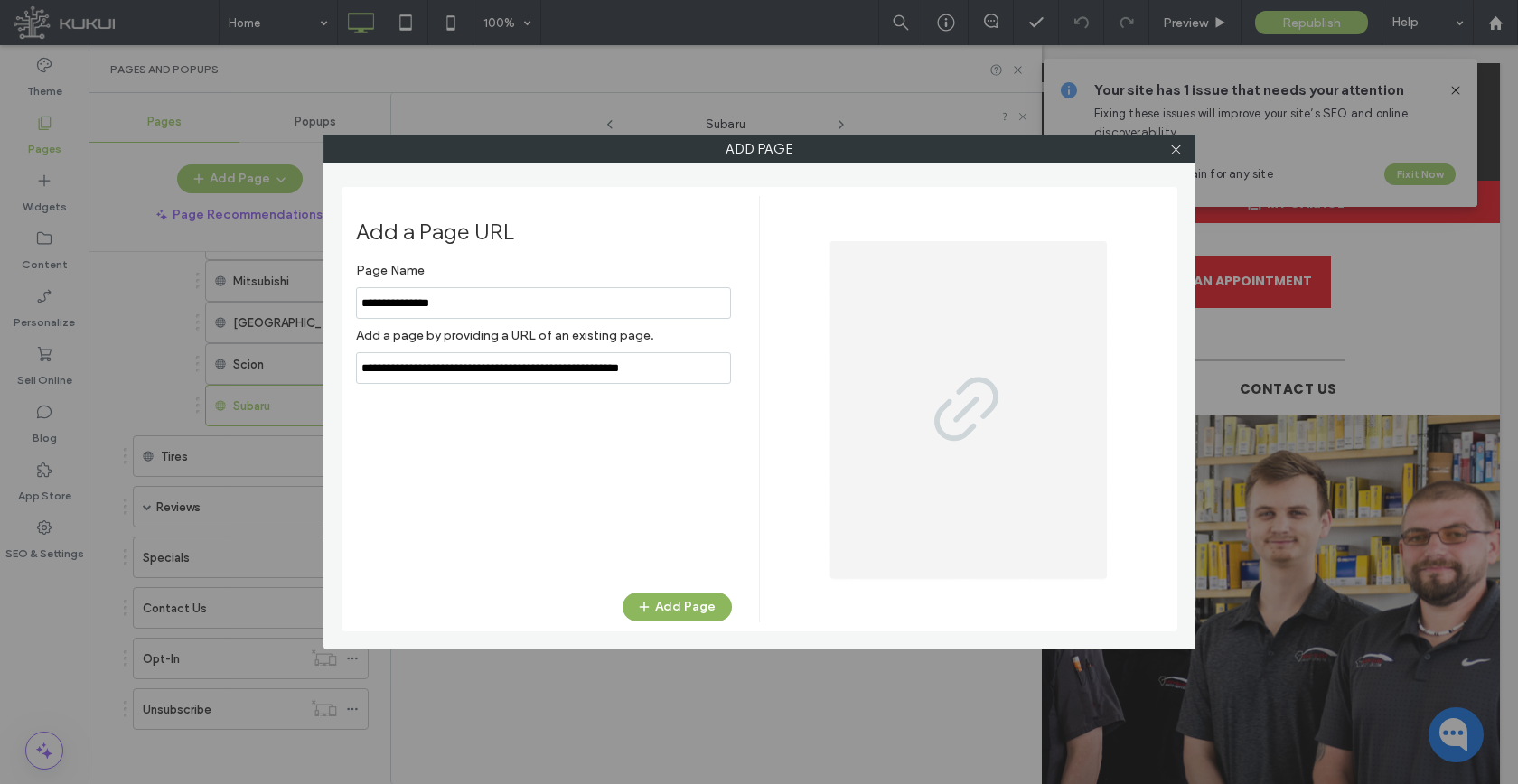
type input "**********"
click at [667, 609] on button "Add Page" at bounding box center [677, 608] width 109 height 29
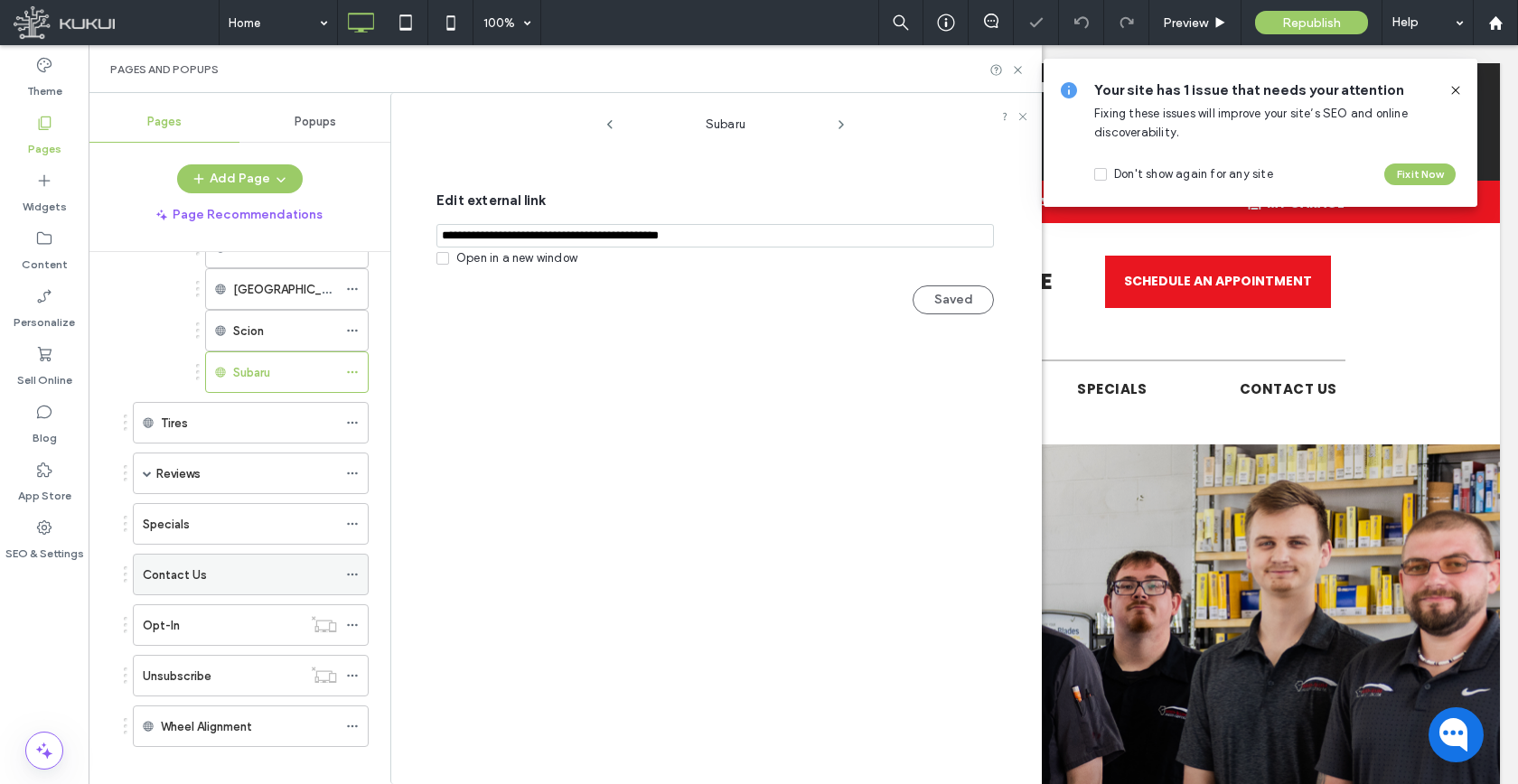
scroll to position [1171, 0]
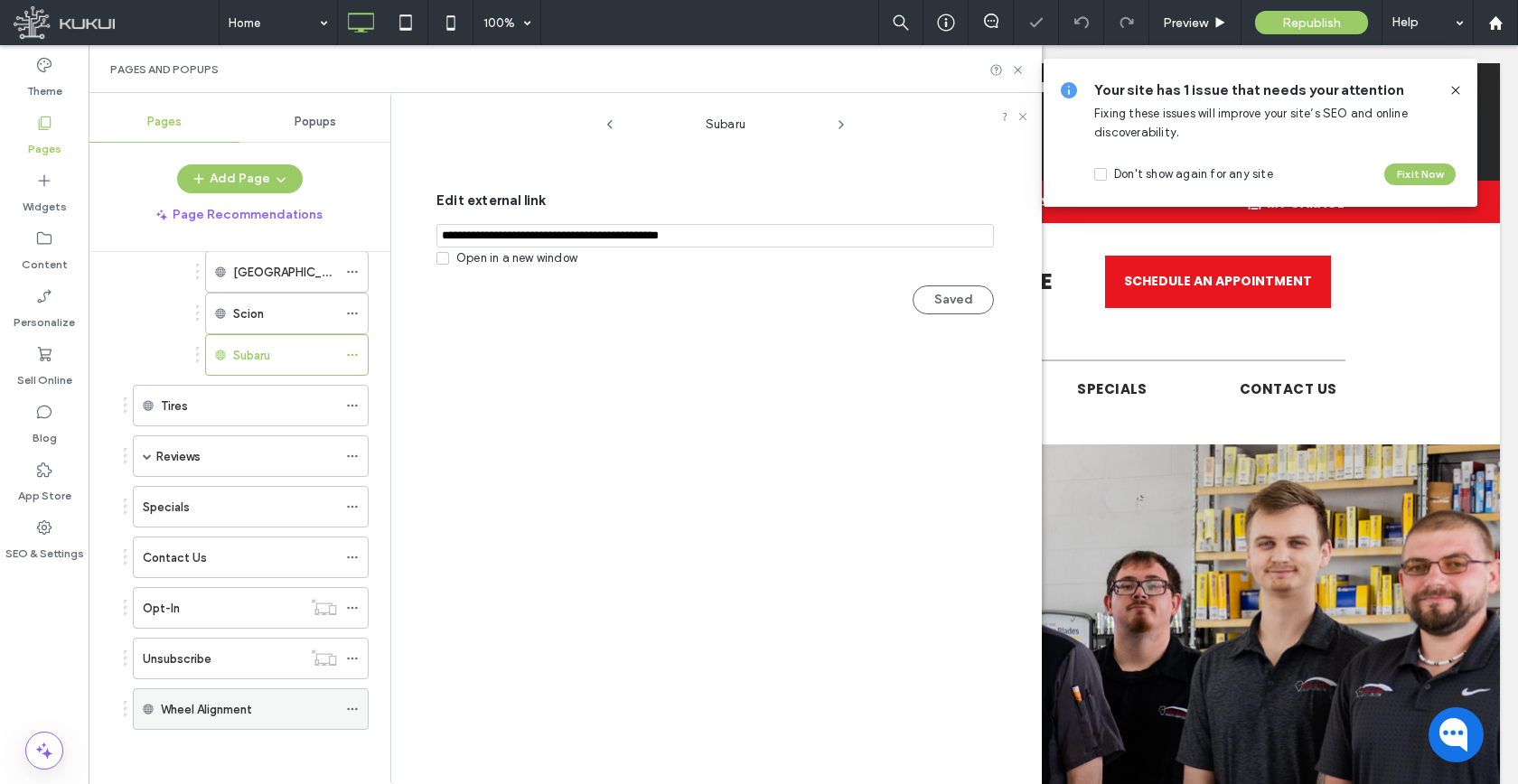
click at [346, 703] on icon at bounding box center [352, 709] width 13 height 13
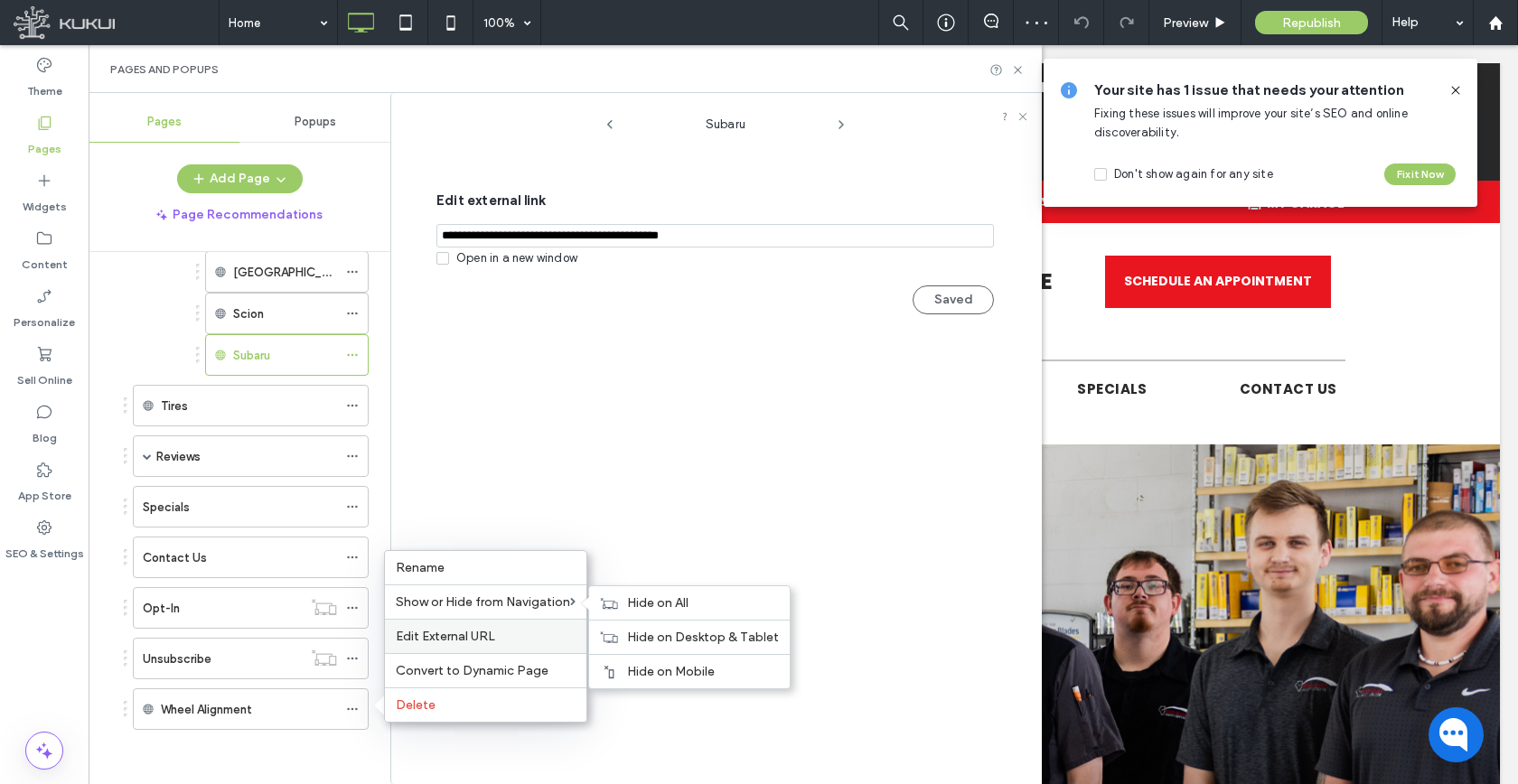
click at [449, 634] on span "Edit External URL" at bounding box center [445, 636] width 99 height 15
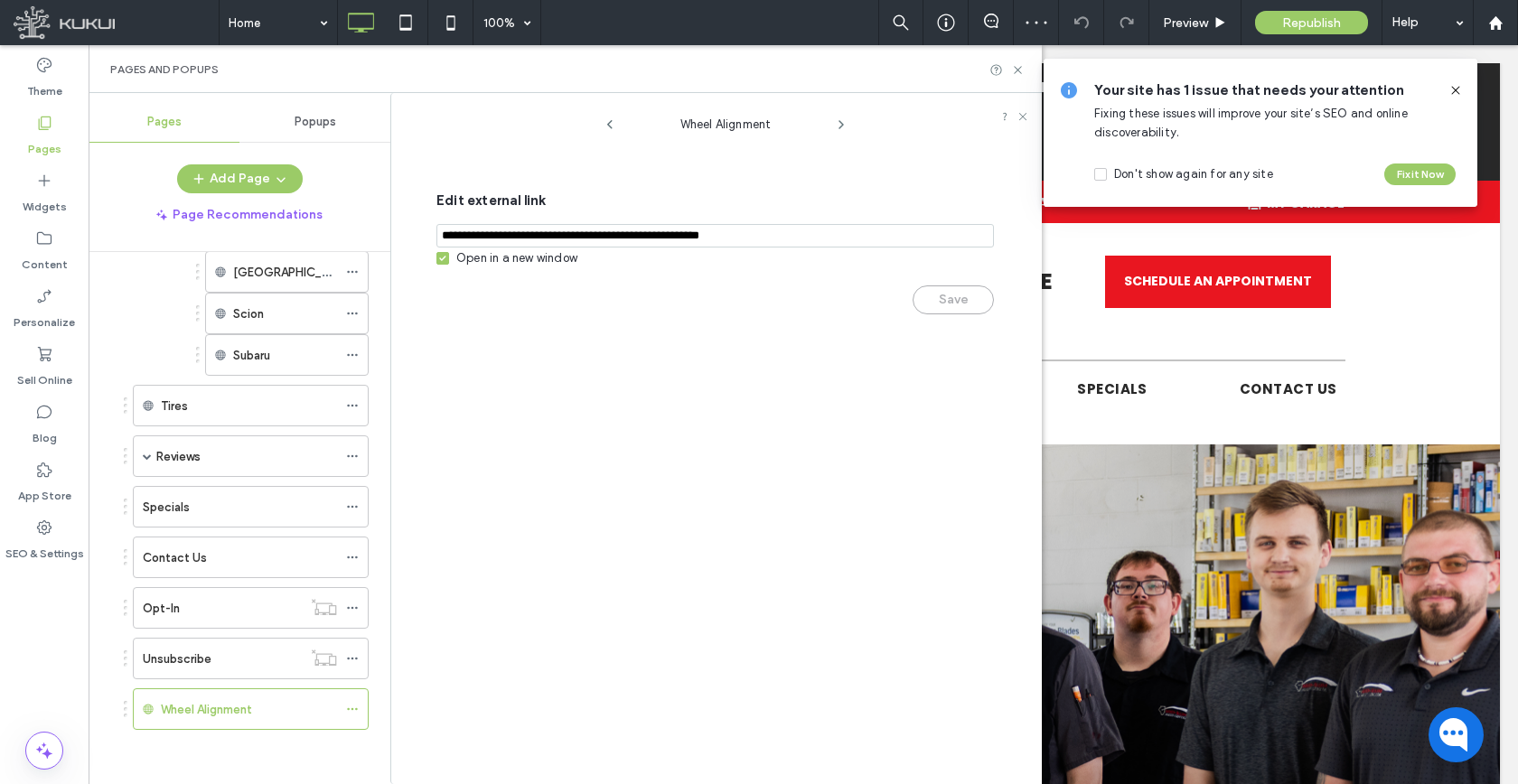
click at [490, 270] on div "Save" at bounding box center [715, 291] width 558 height 47
click at [624, 262] on div "Edit external link Open in a new window Save" at bounding box center [715, 253] width 558 height 163
click at [582, 262] on div "Edit external link Open in a new window Save" at bounding box center [715, 253] width 558 height 163
click at [543, 264] on div "Open in a new window" at bounding box center [517, 258] width 121 height 18
click at [952, 309] on button "Save" at bounding box center [952, 300] width 81 height 29
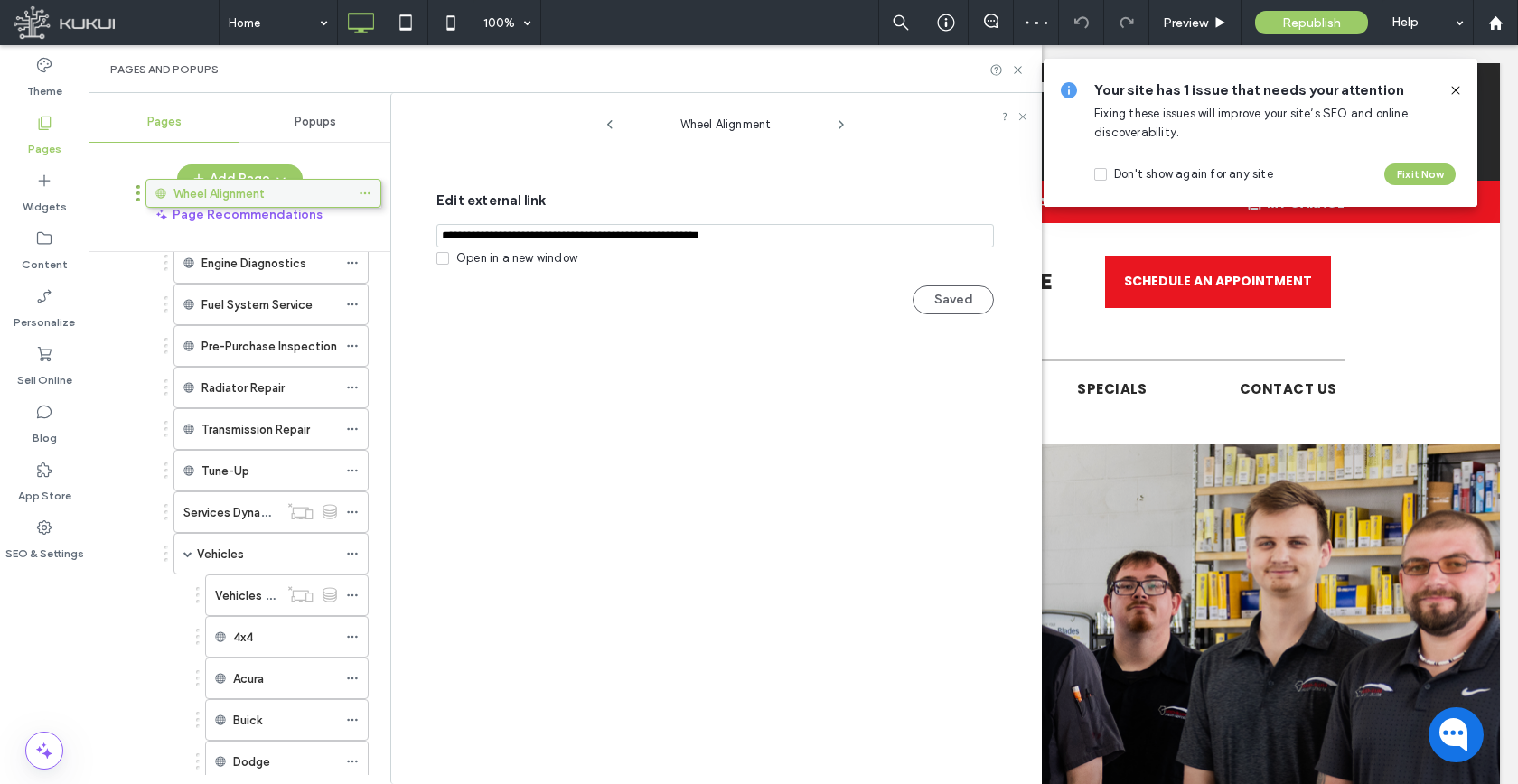
scroll to position [296, 0]
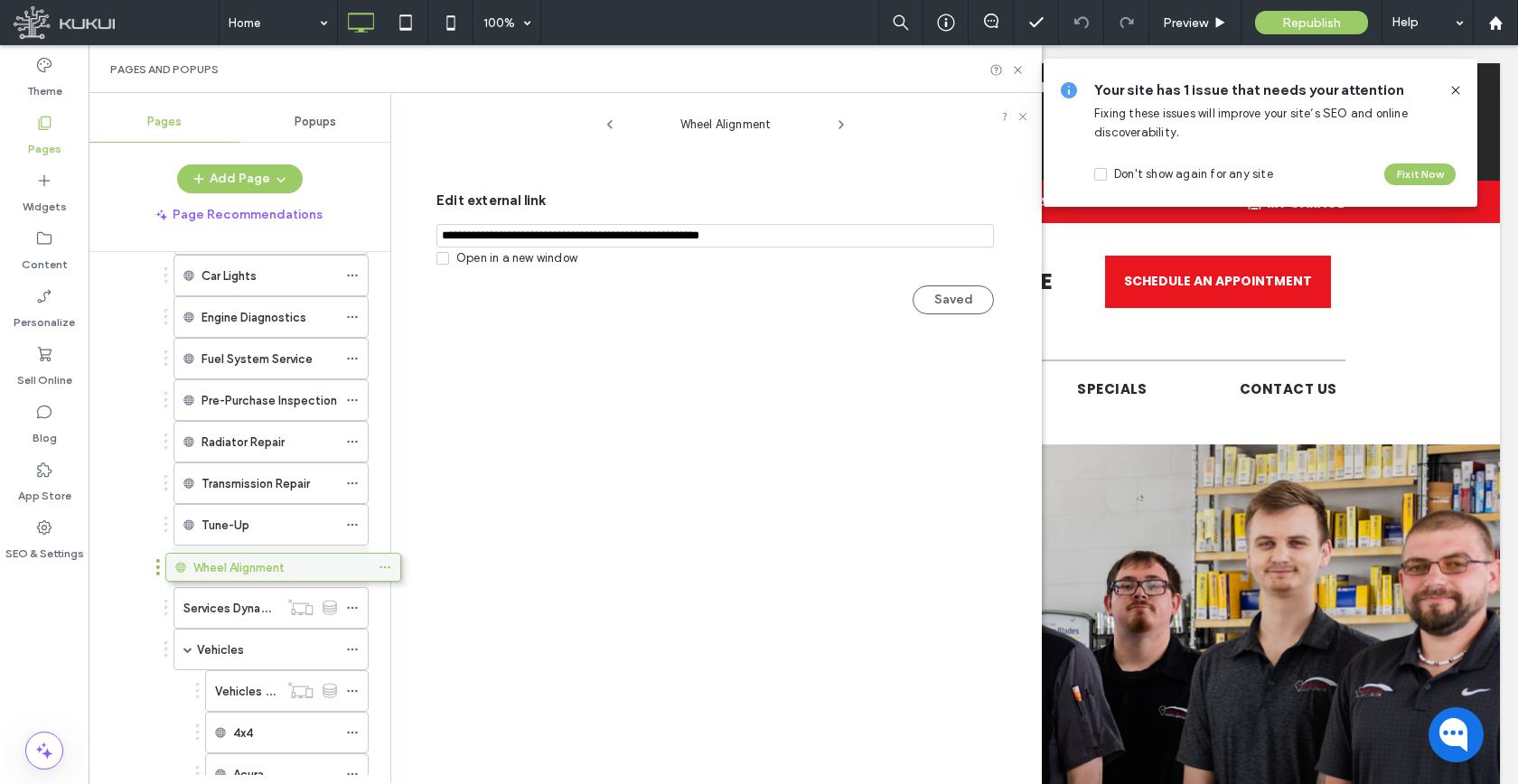
drag, startPoint x: 246, startPoint y: 707, endPoint x: 279, endPoint y: 571, distance: 139.9
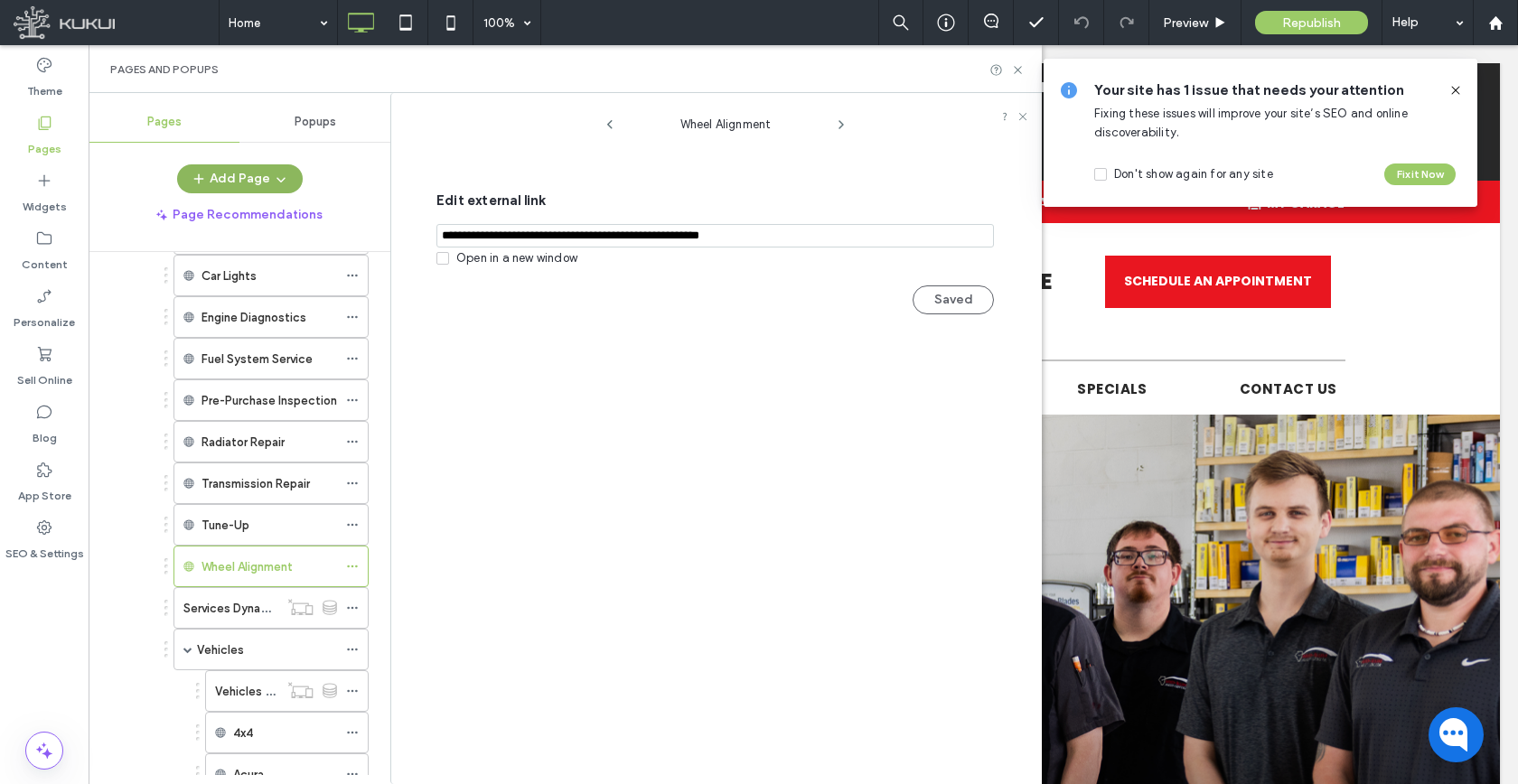
click at [276, 191] on span "button" at bounding box center [279, 179] width 18 height 27
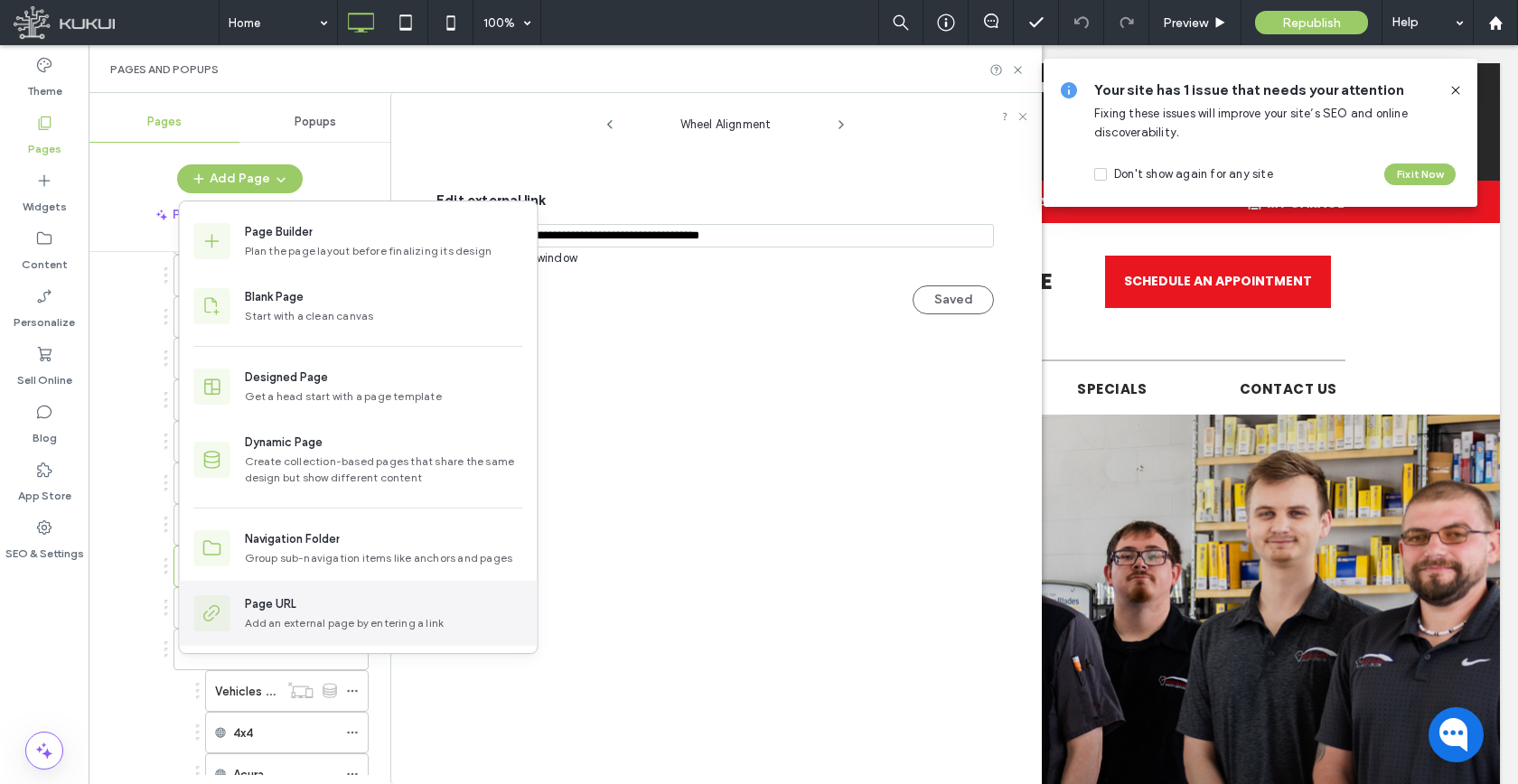
click at [271, 634] on div "Page URL Add an external page by entering a link" at bounding box center [358, 614] width 357 height 65
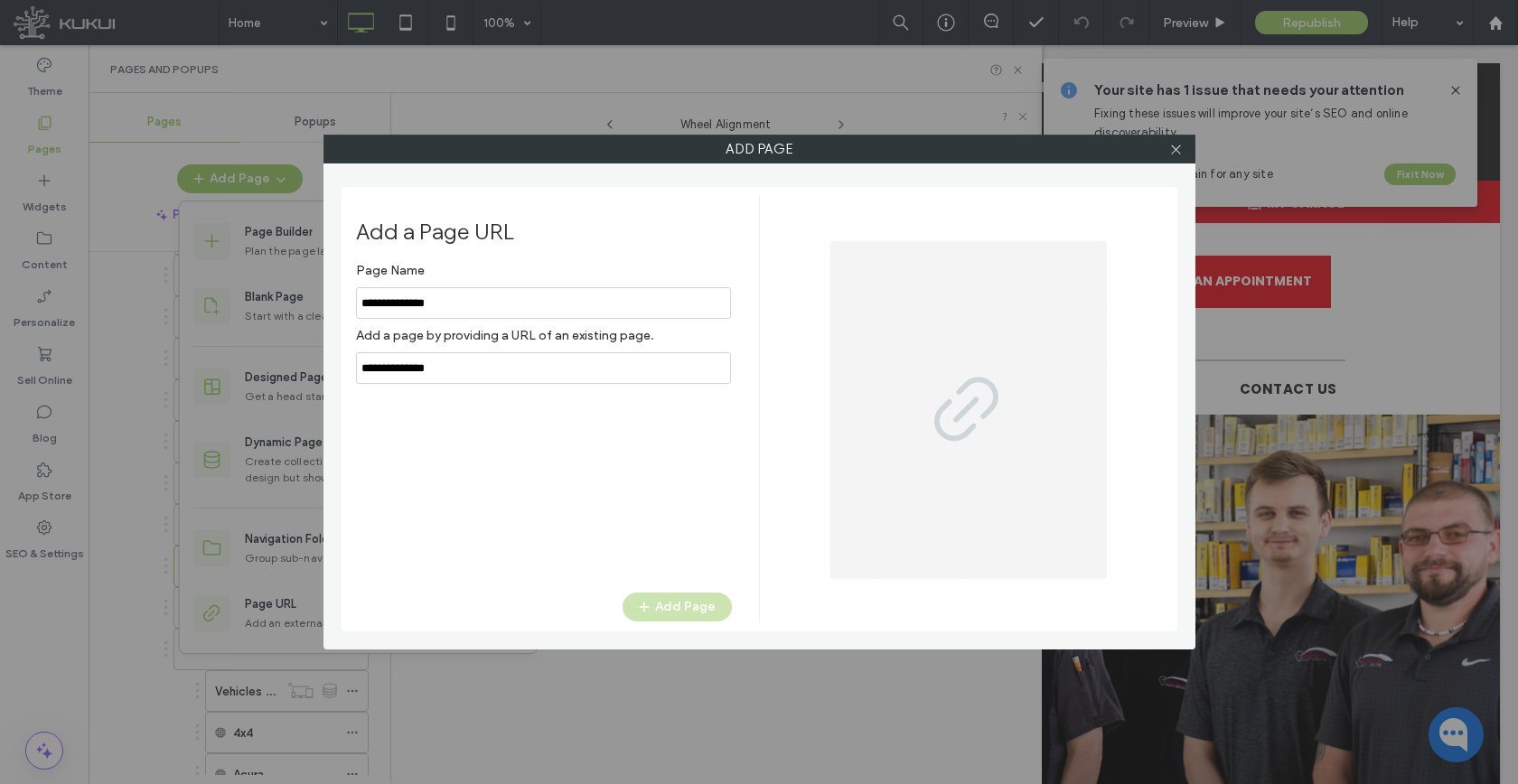
type input "**********"
click at [478, 387] on div "Page Name Add a page by providing a URL of an existing page. Add Page" at bounding box center [543, 414] width 376 height 321
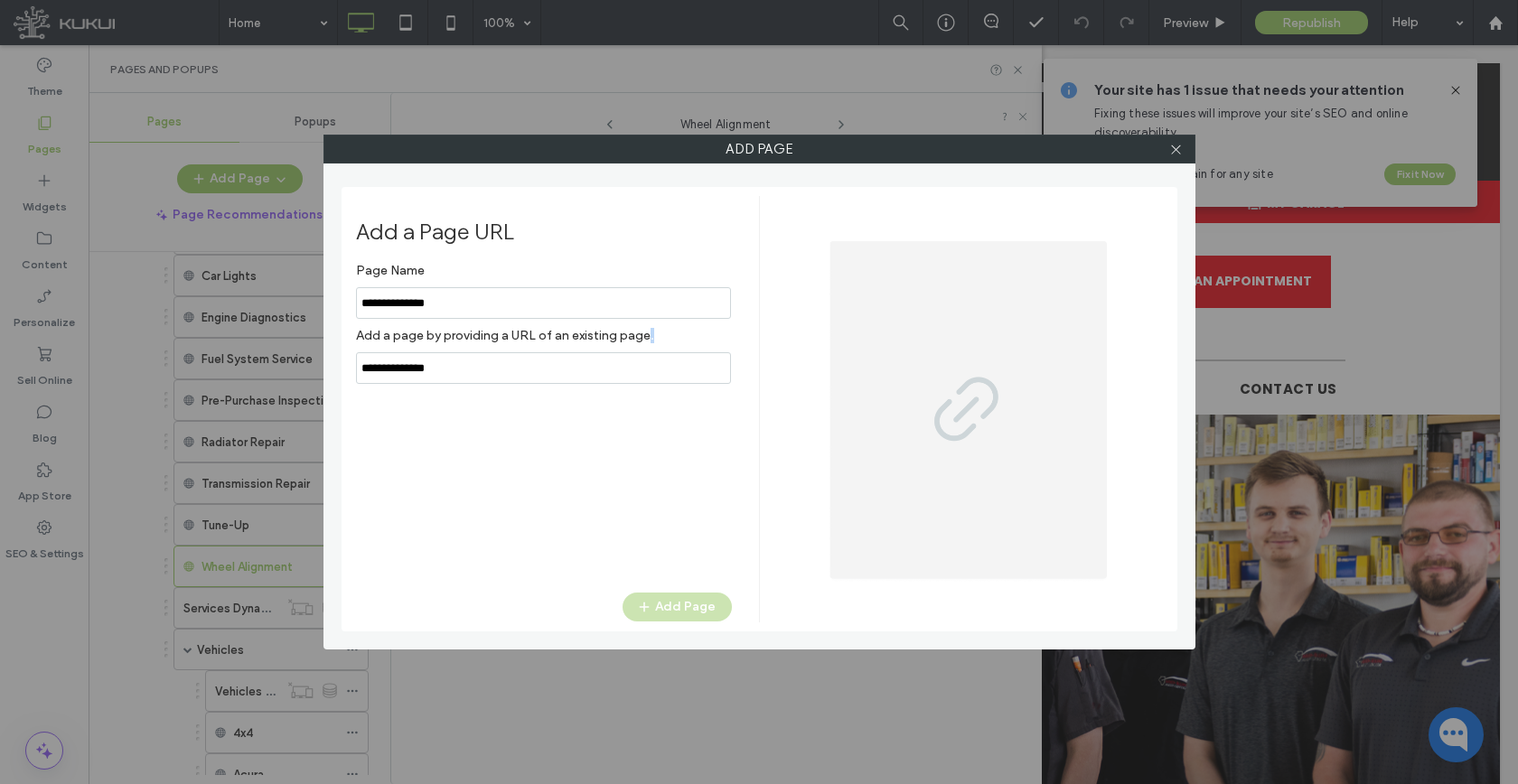
click at [479, 376] on input "notEmpty,url" at bounding box center [543, 367] width 375 height 32
paste input "**********"
type input "**********"
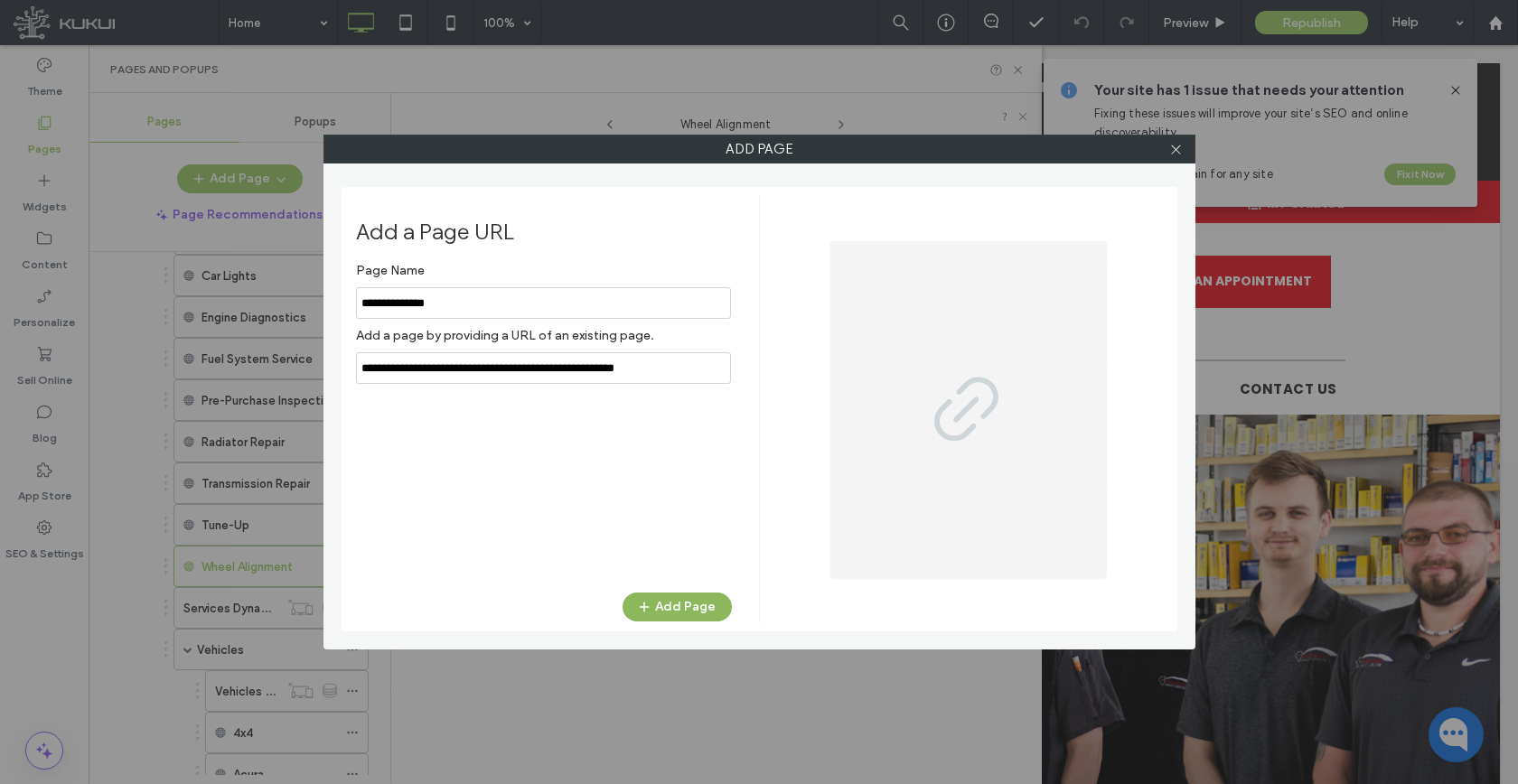
click at [702, 610] on button "Add Page" at bounding box center [677, 608] width 109 height 29
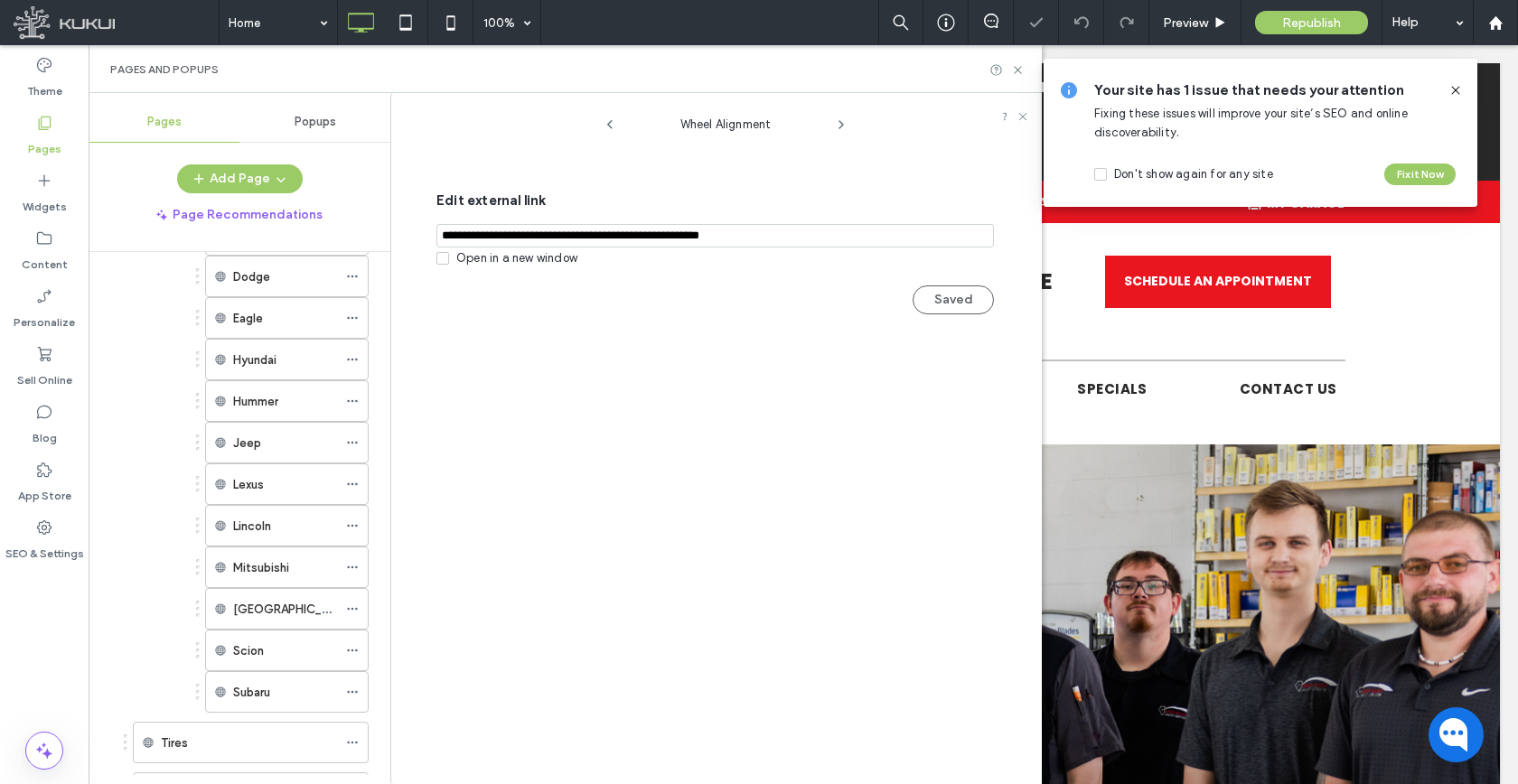
scroll to position [1213, 0]
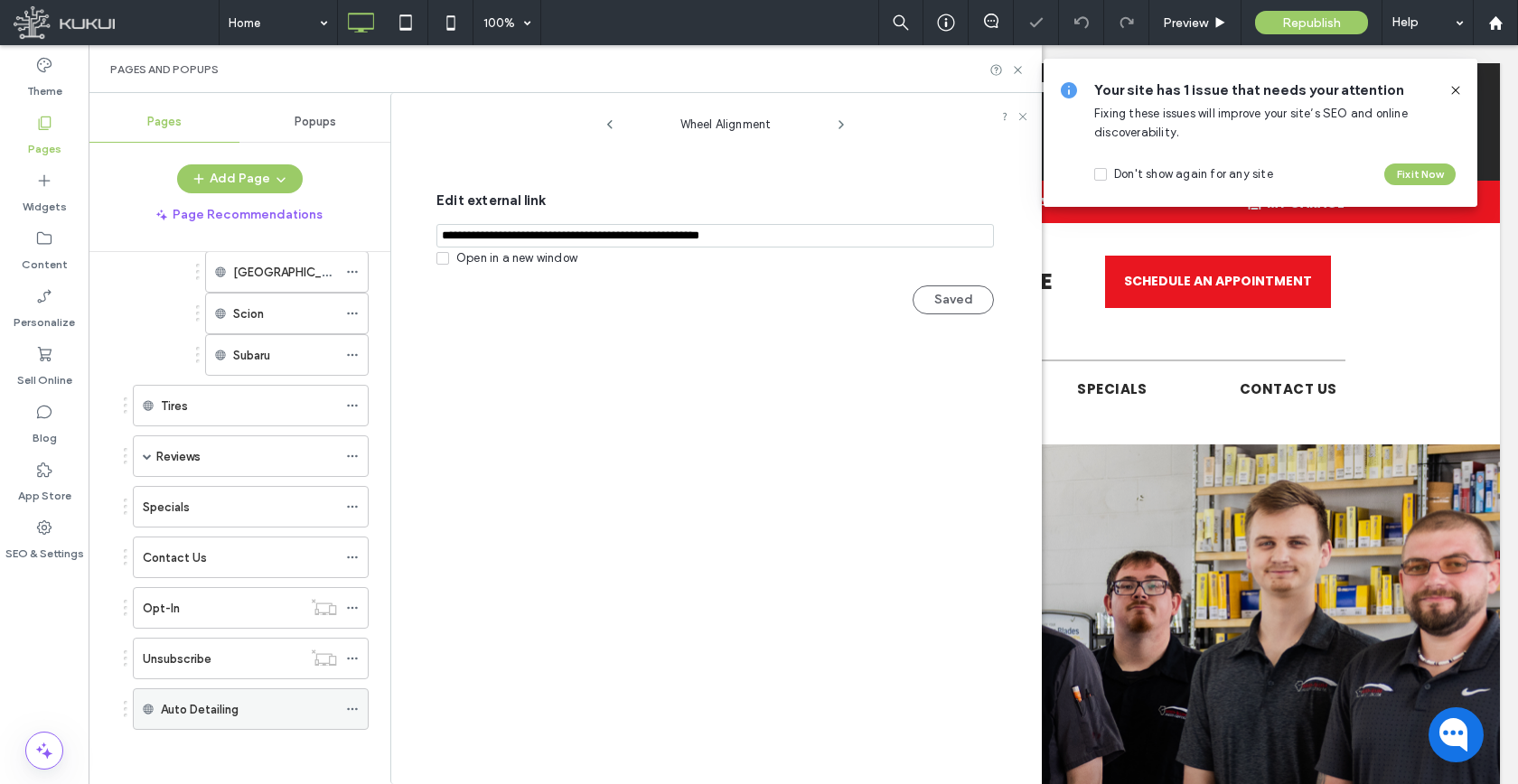
click at [352, 712] on icon at bounding box center [352, 709] width 13 height 13
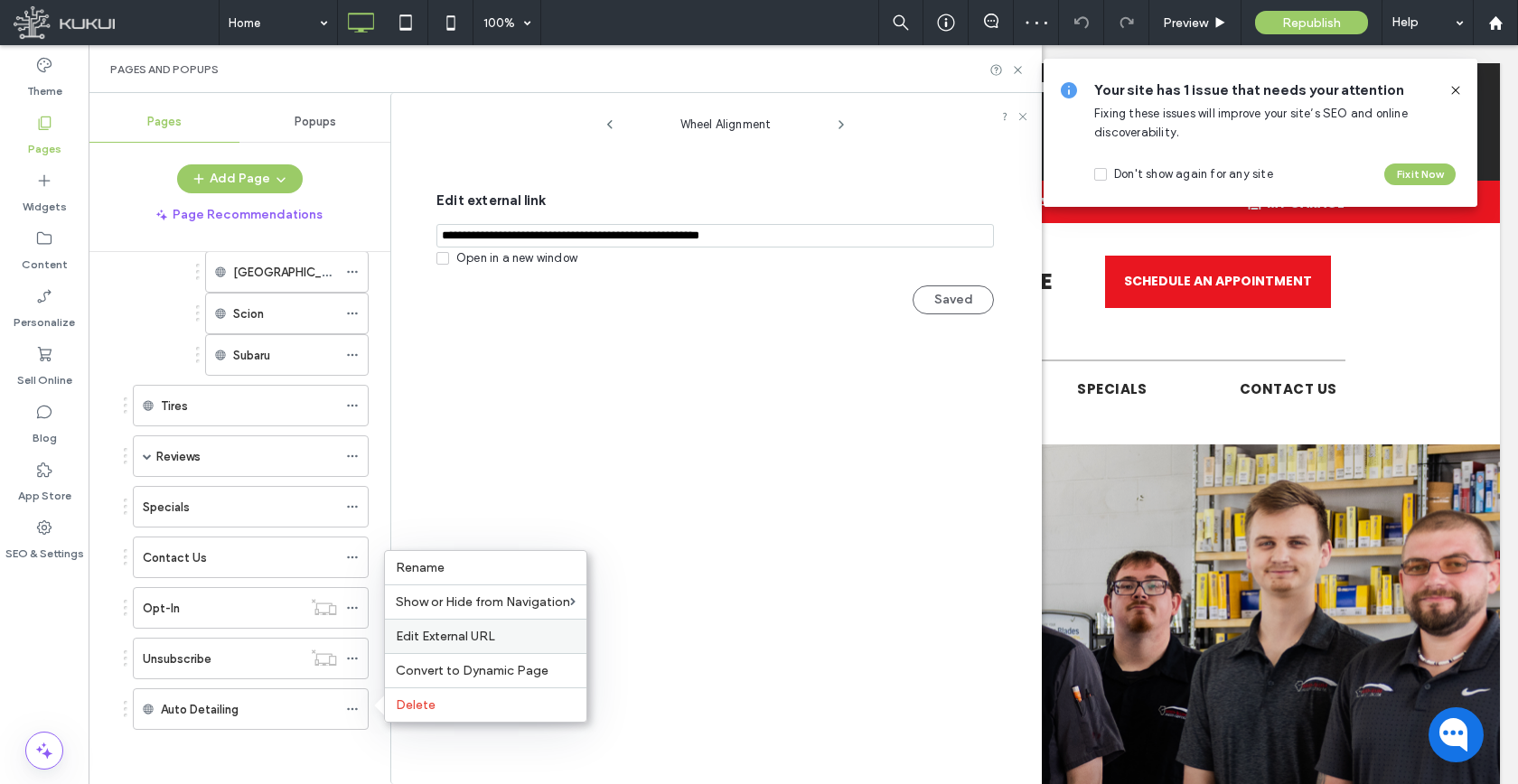
click at [423, 636] on span "Edit External URL" at bounding box center [445, 636] width 99 height 15
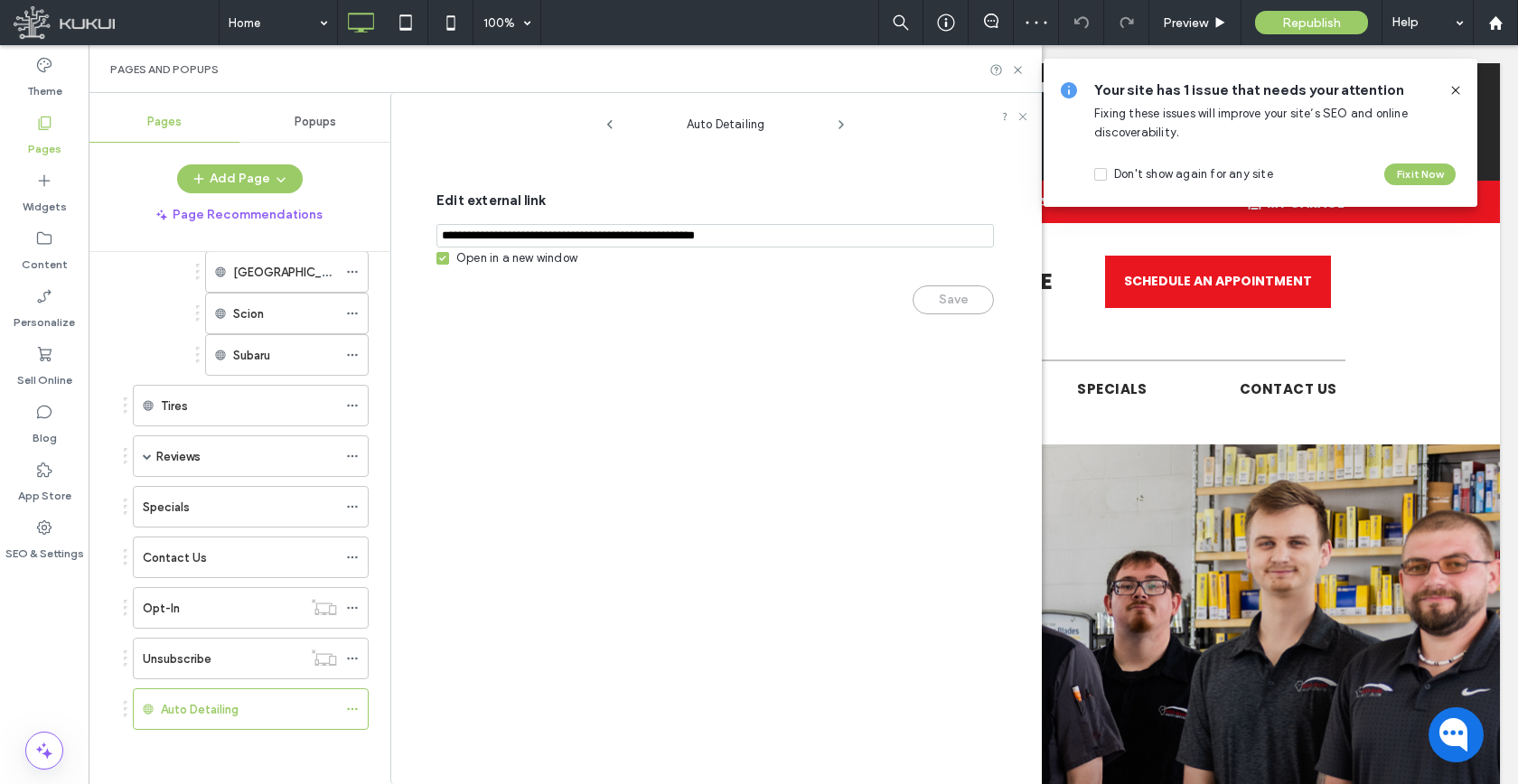
click at [528, 238] on input "notEmpty,url" at bounding box center [715, 236] width 558 height 24
click at [525, 257] on div "Open in a new window" at bounding box center [517, 258] width 121 height 18
click at [937, 307] on button "Save" at bounding box center [952, 300] width 81 height 29
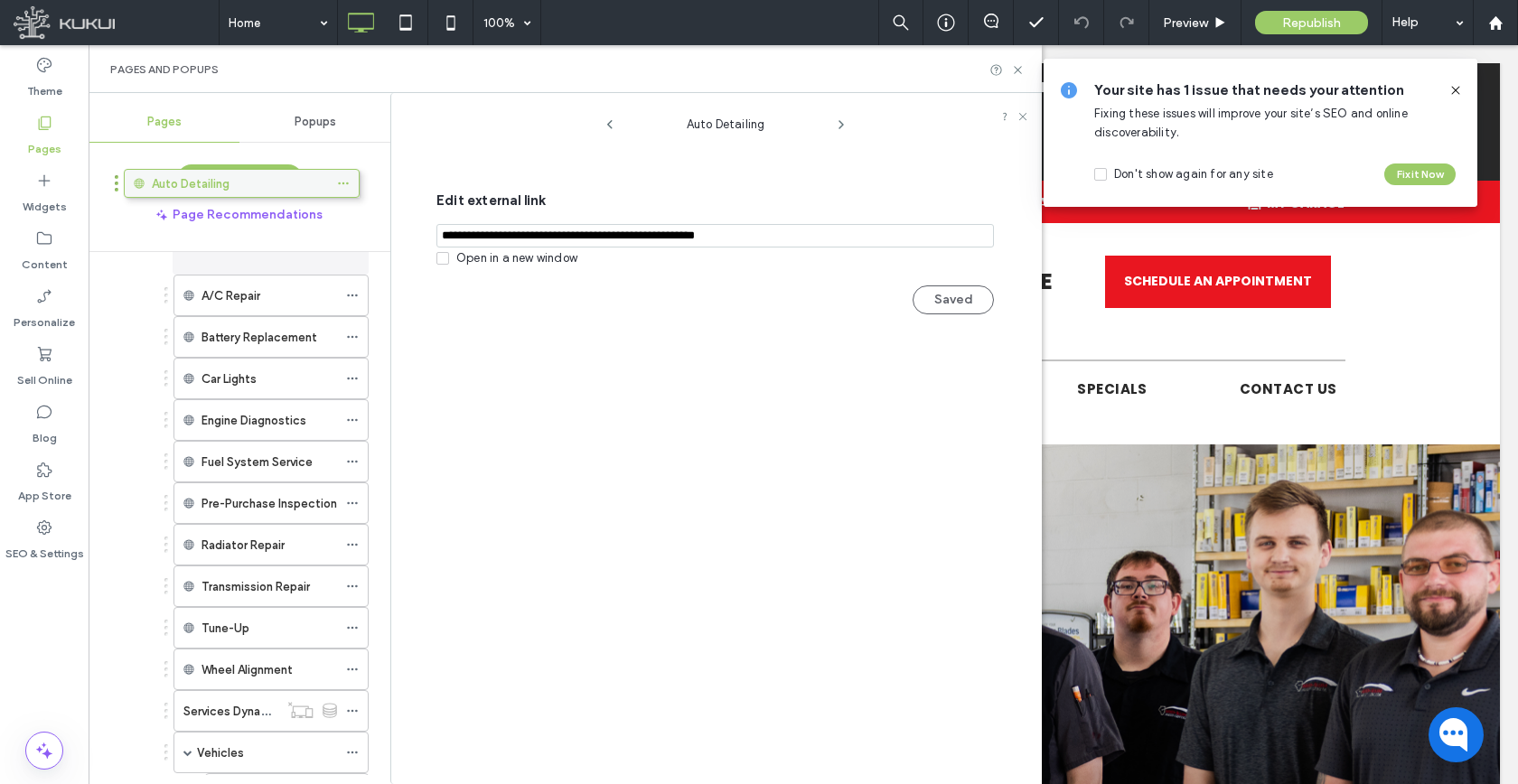
scroll to position [0, 0]
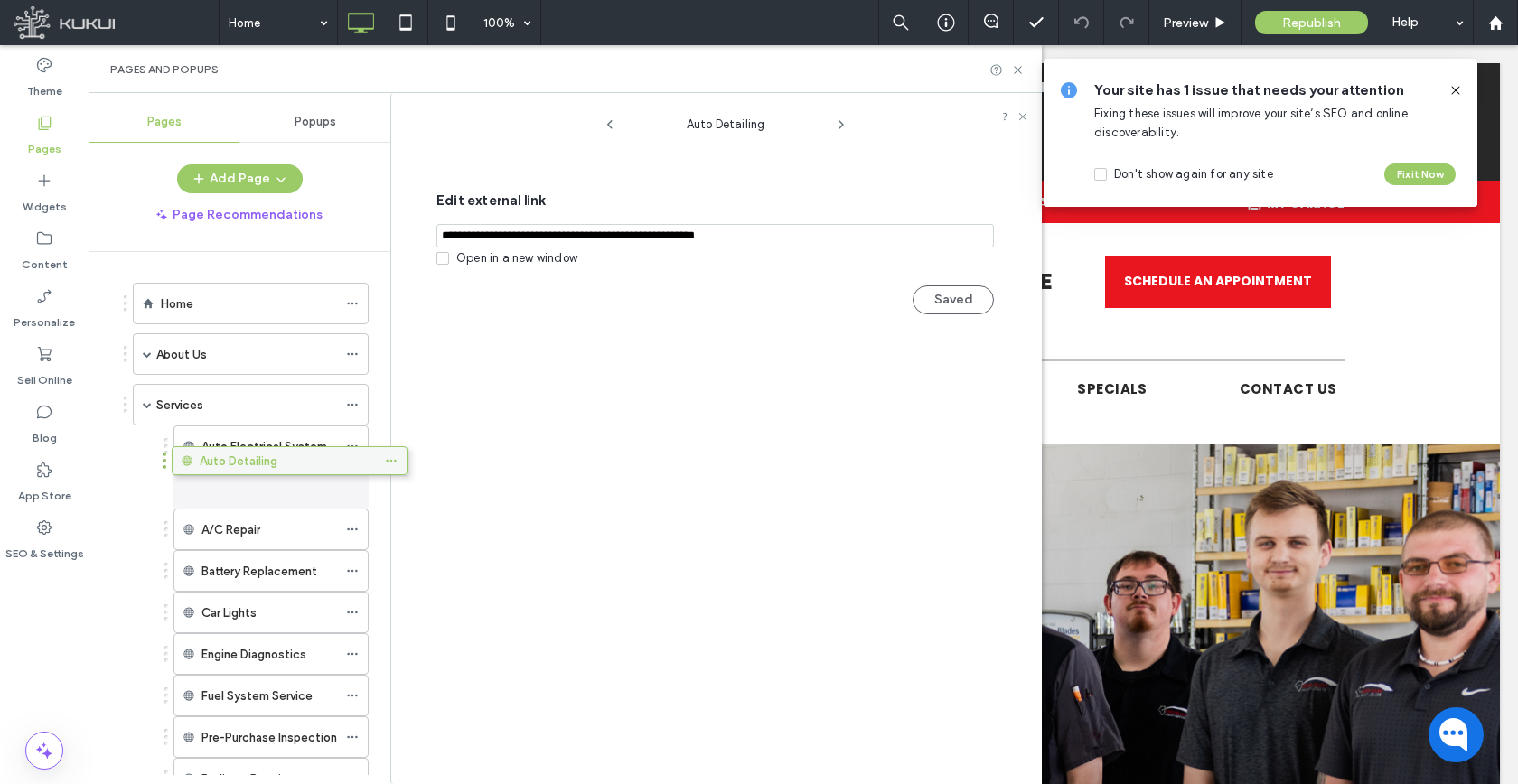
drag, startPoint x: 261, startPoint y: 706, endPoint x: 299, endPoint y: 468, distance: 241.0
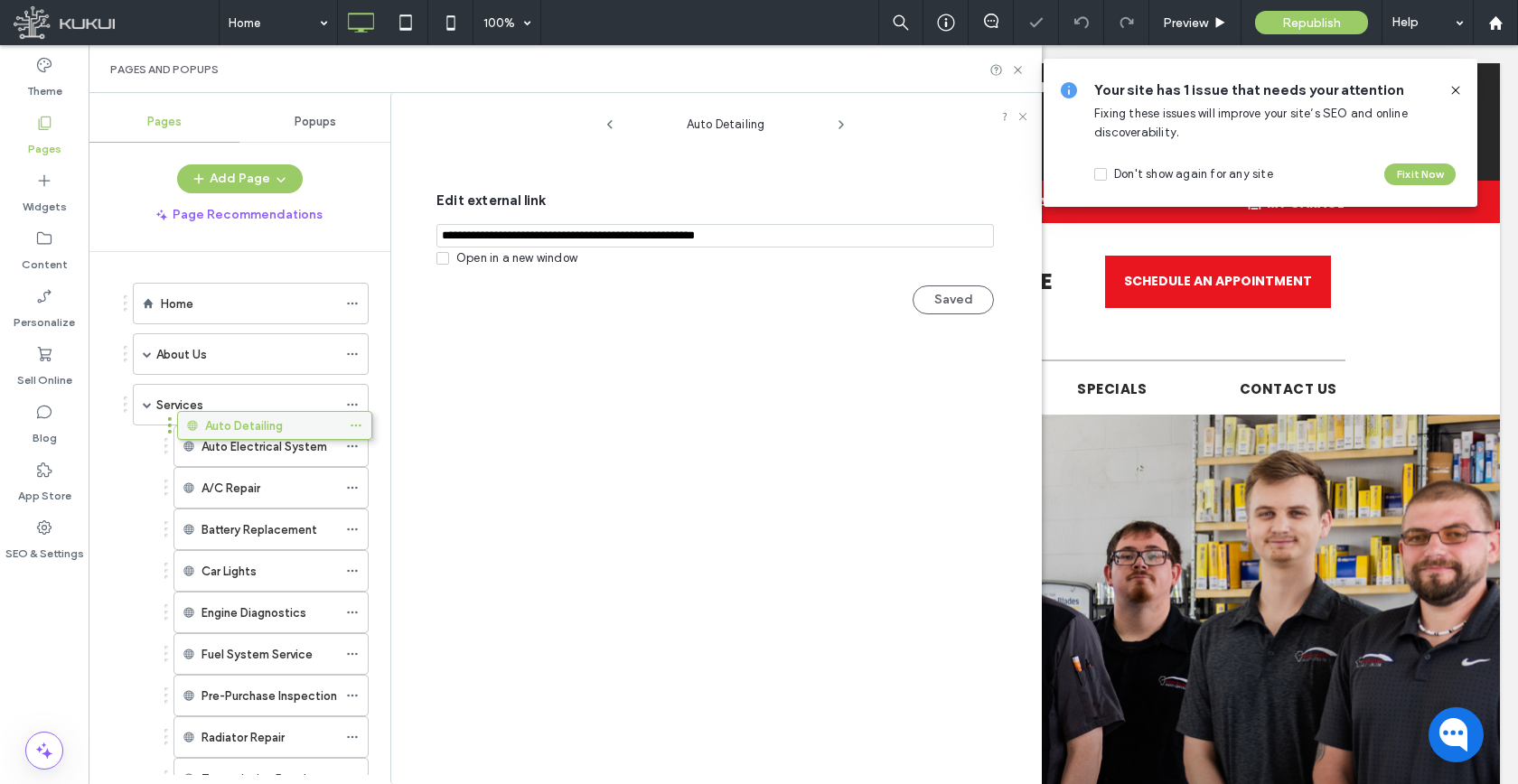
drag, startPoint x: 281, startPoint y: 495, endPoint x: 285, endPoint y: 431, distance: 64.1
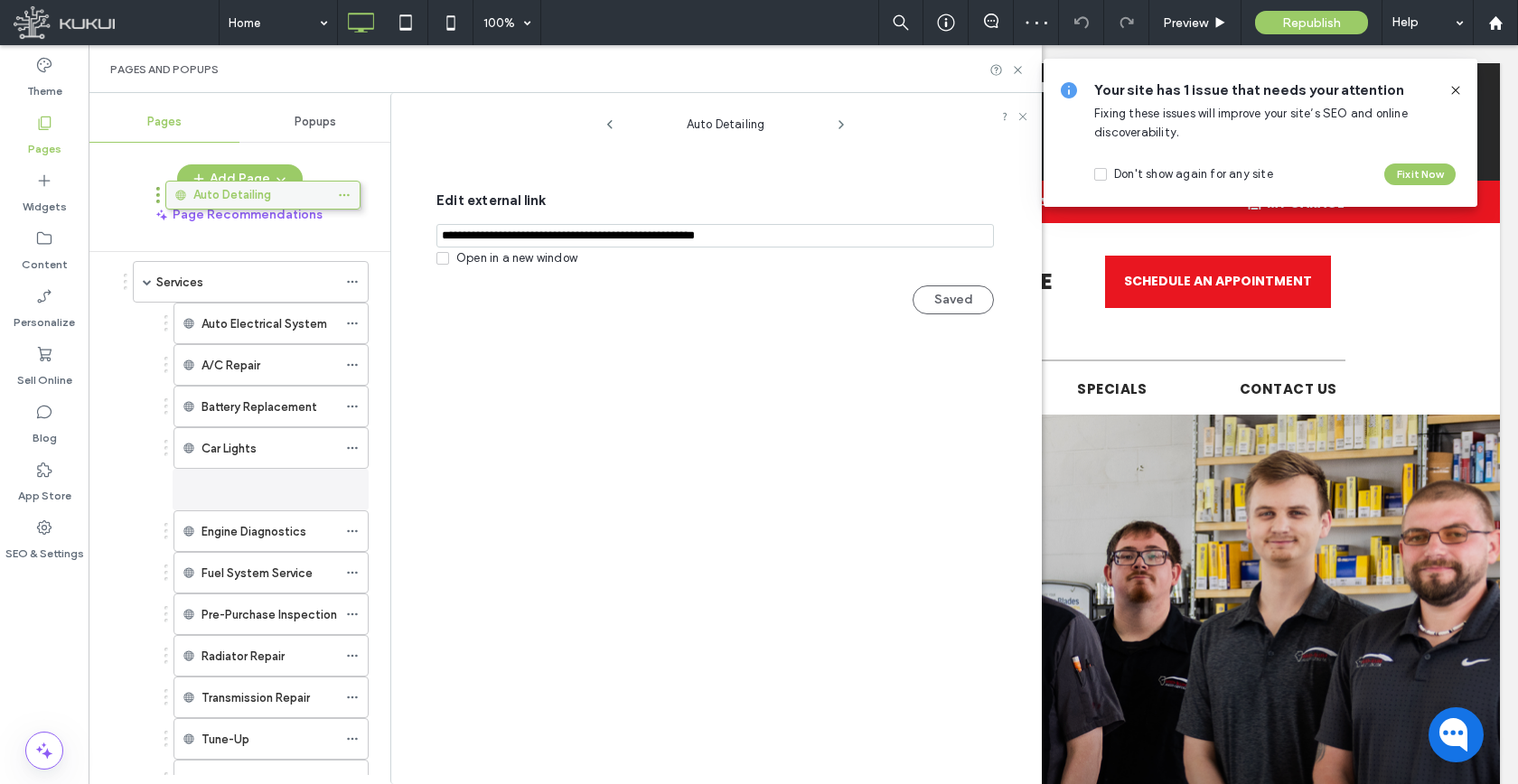
scroll to position [33, 0]
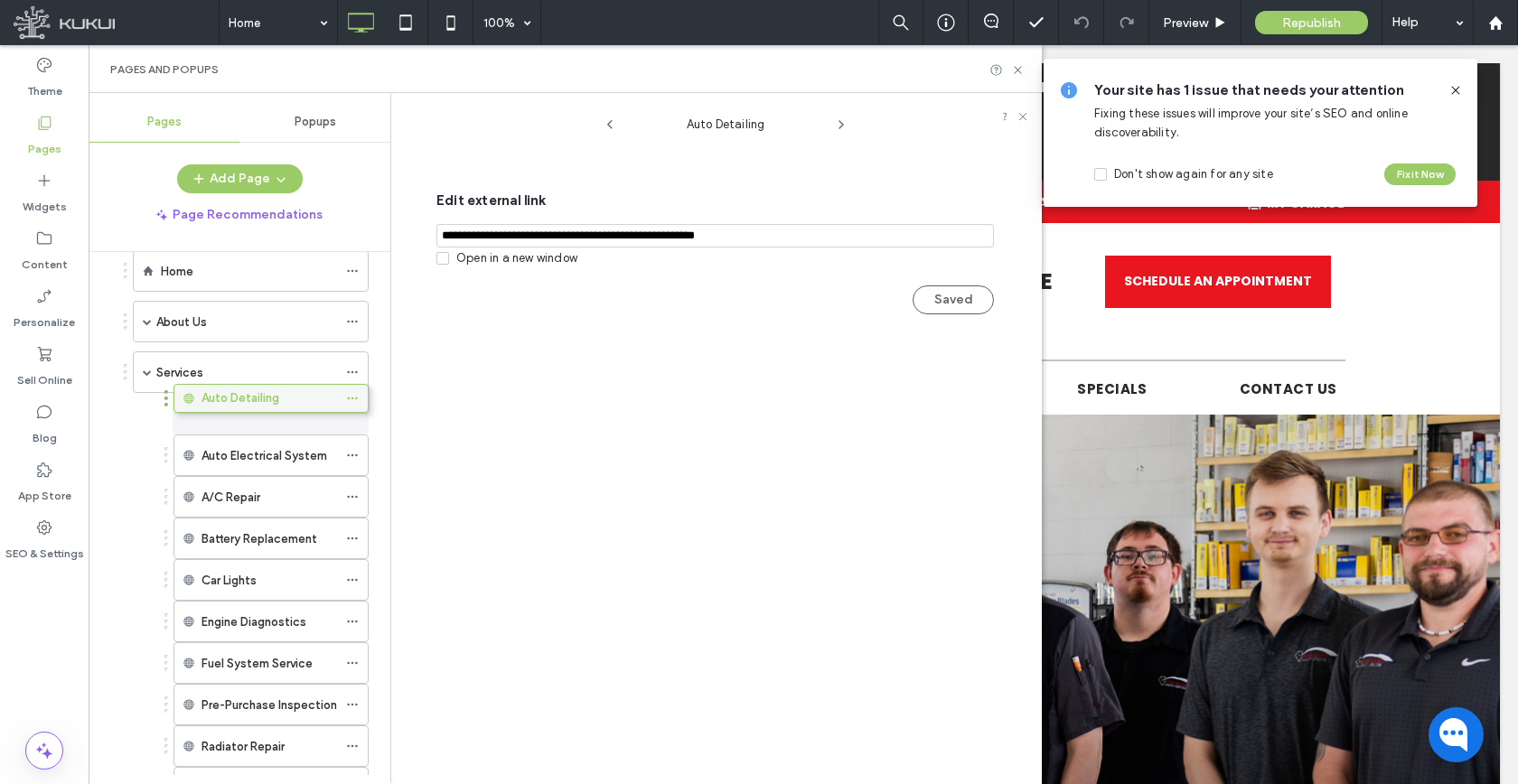
drag, startPoint x: 252, startPoint y: 213, endPoint x: 285, endPoint y: 396, distance: 186.0
click at [236, 174] on button "Add Page" at bounding box center [240, 179] width 126 height 29
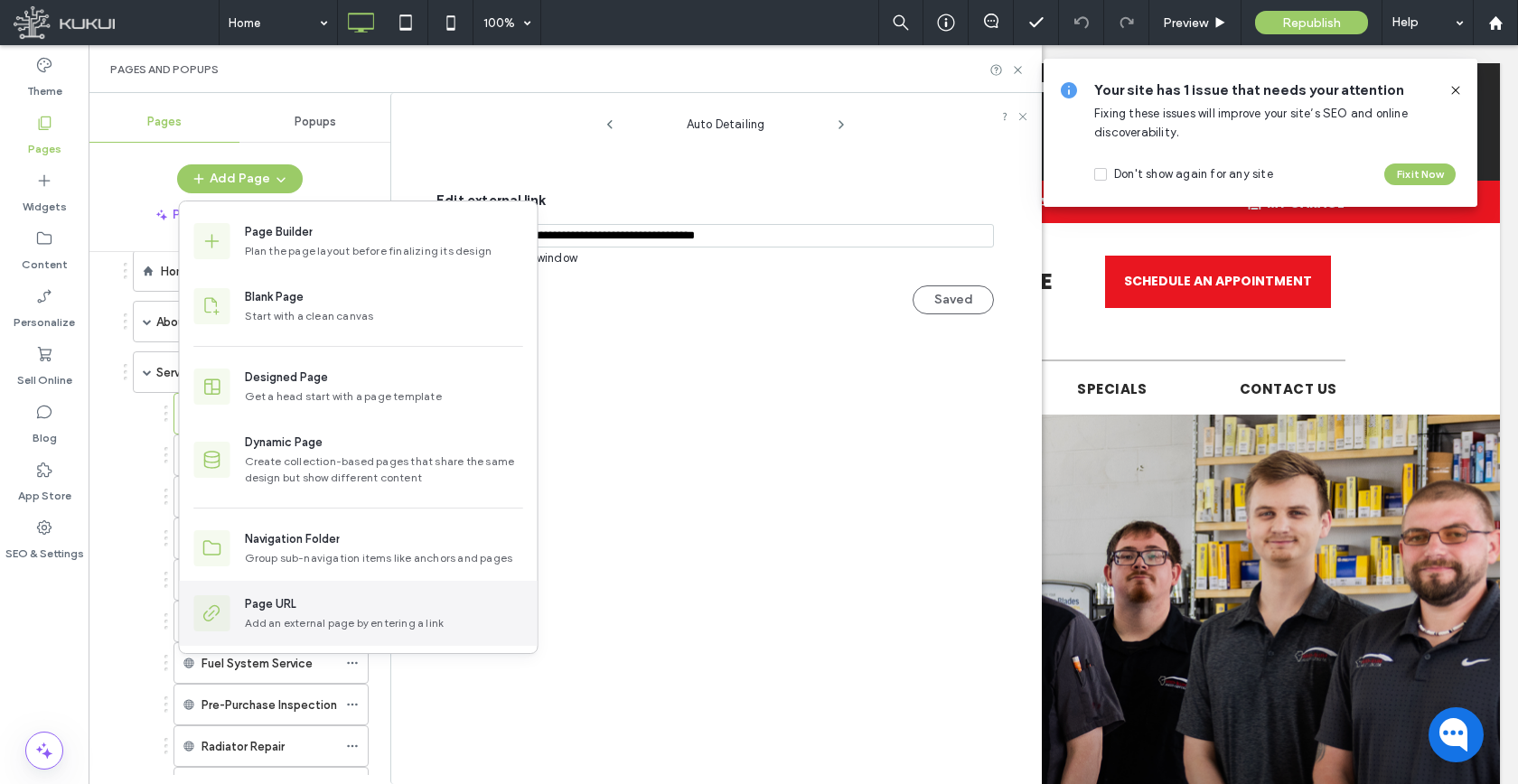
click at [387, 632] on div "Page URL Add an external page by entering a link" at bounding box center [358, 614] width 357 height 65
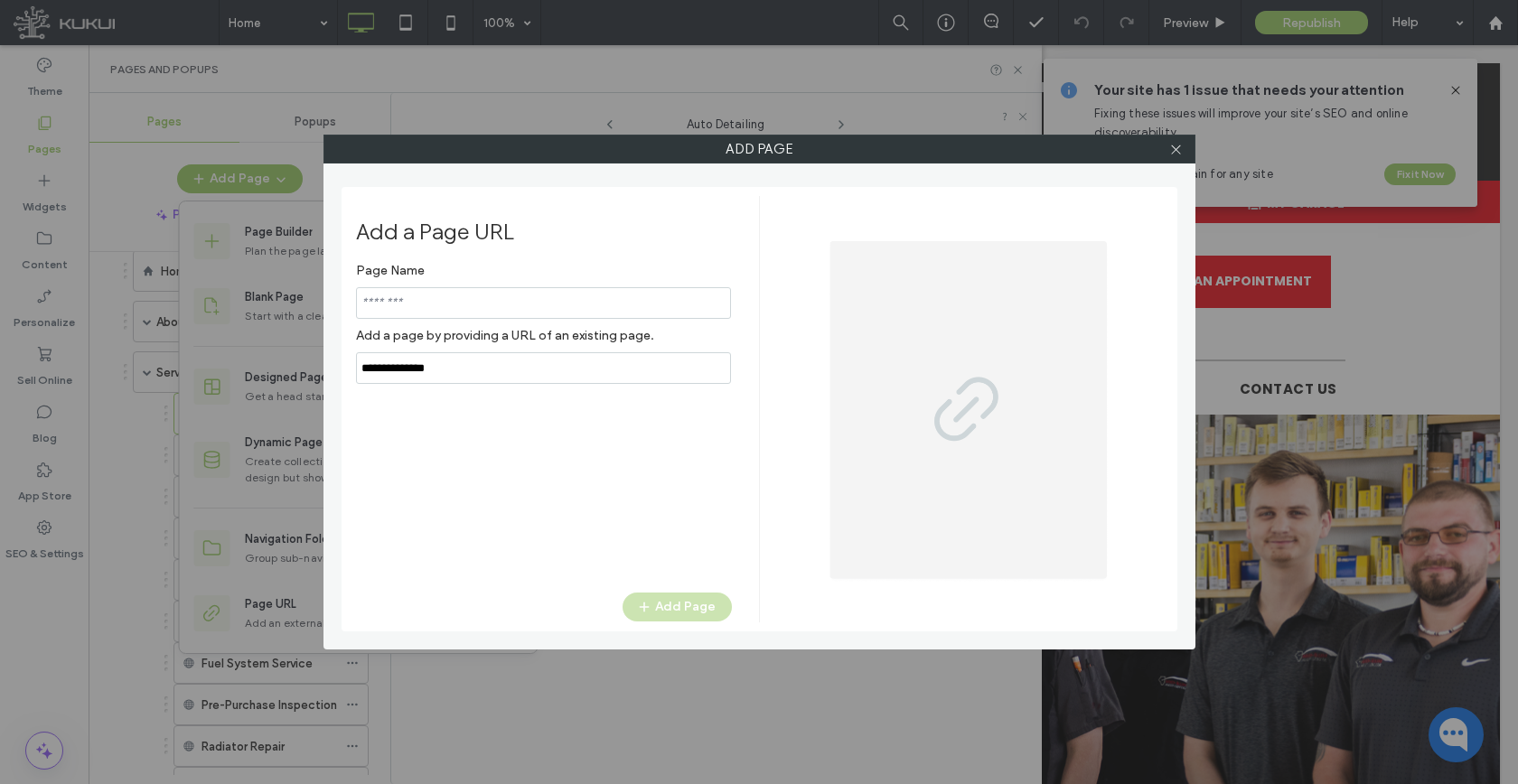
click at [430, 376] on input "notEmpty,url" at bounding box center [543, 367] width 375 height 32
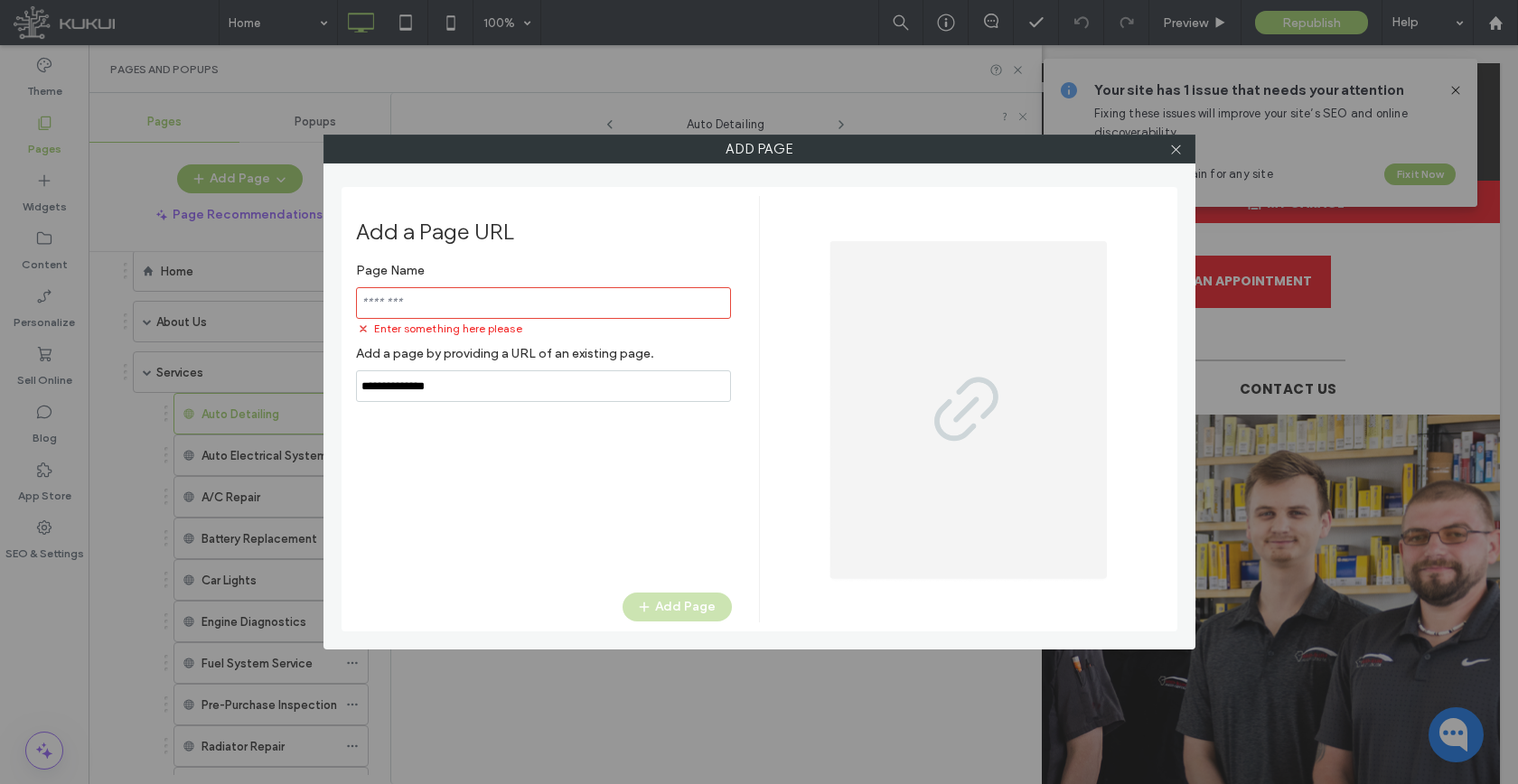
click at [430, 376] on input "notEmpty,url" at bounding box center [543, 386] width 375 height 32
click at [436, 389] on input "notEmpty,url" at bounding box center [543, 386] width 375 height 32
paste input "**********"
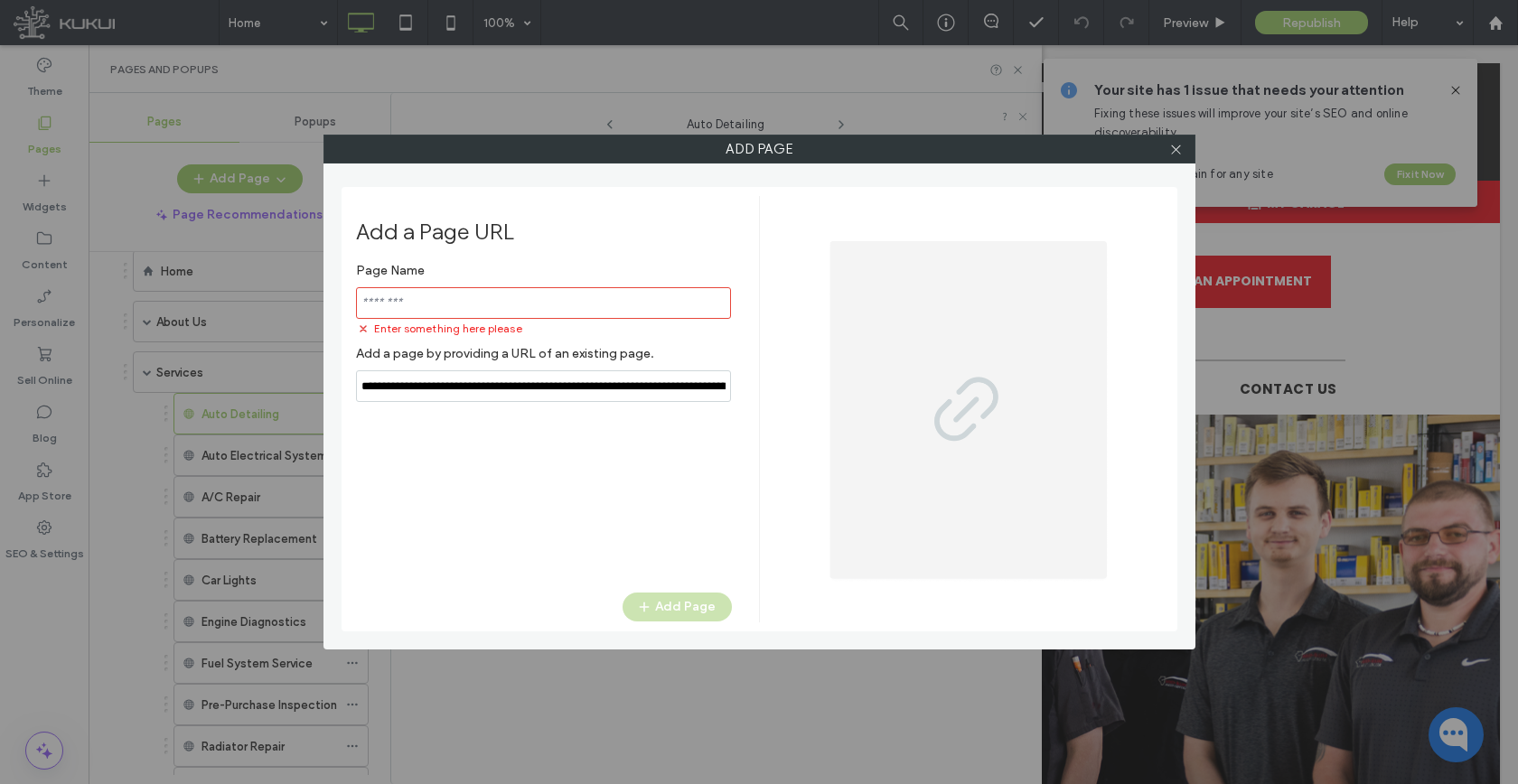
scroll to position [0, 115]
type input "**********"
click at [478, 319] on div "Enter something here please" at bounding box center [543, 328] width 376 height 18
click at [478, 307] on input "notEmpty" at bounding box center [543, 303] width 375 height 32
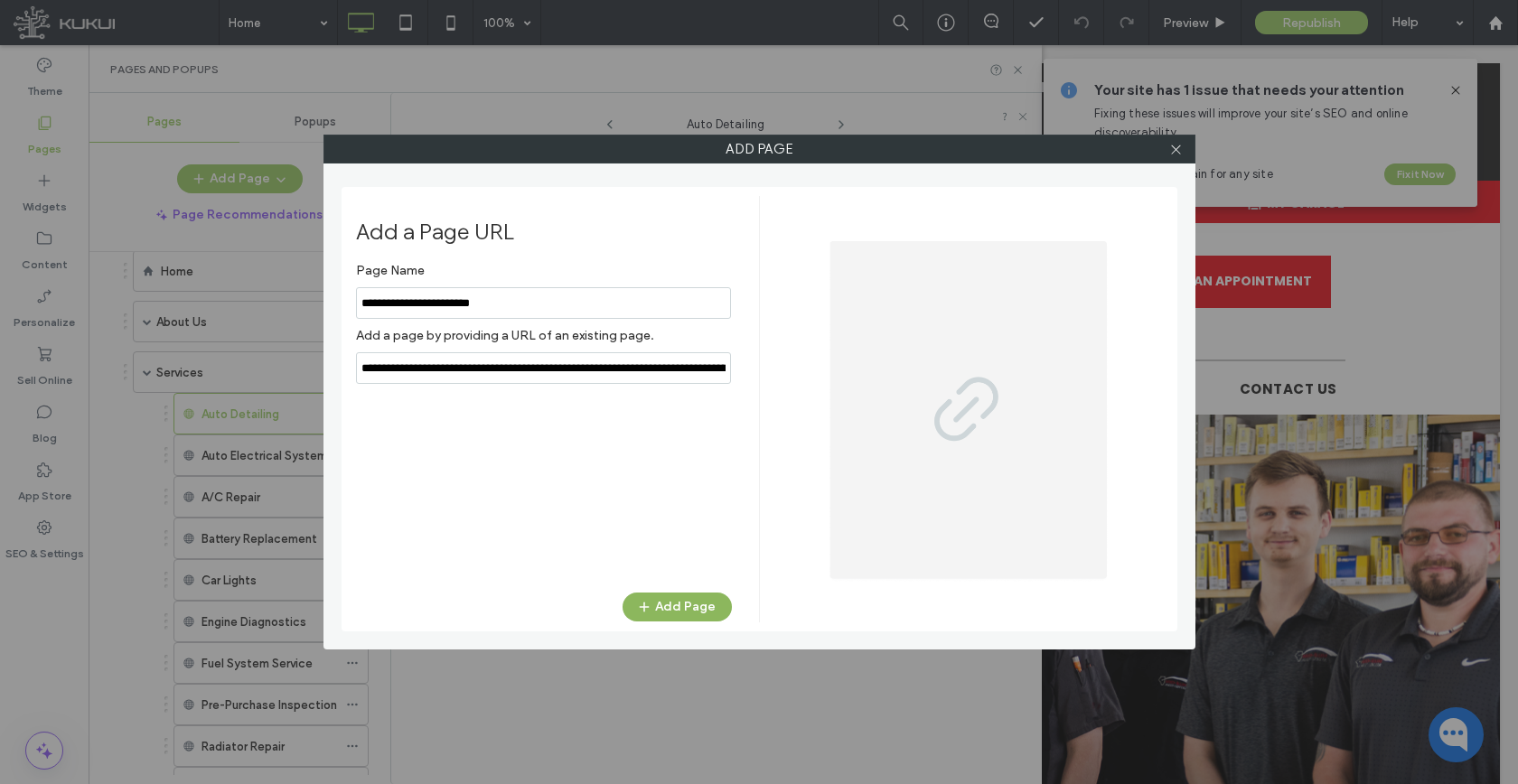
type input "**********"
click at [658, 594] on button "Add Page" at bounding box center [677, 608] width 109 height 29
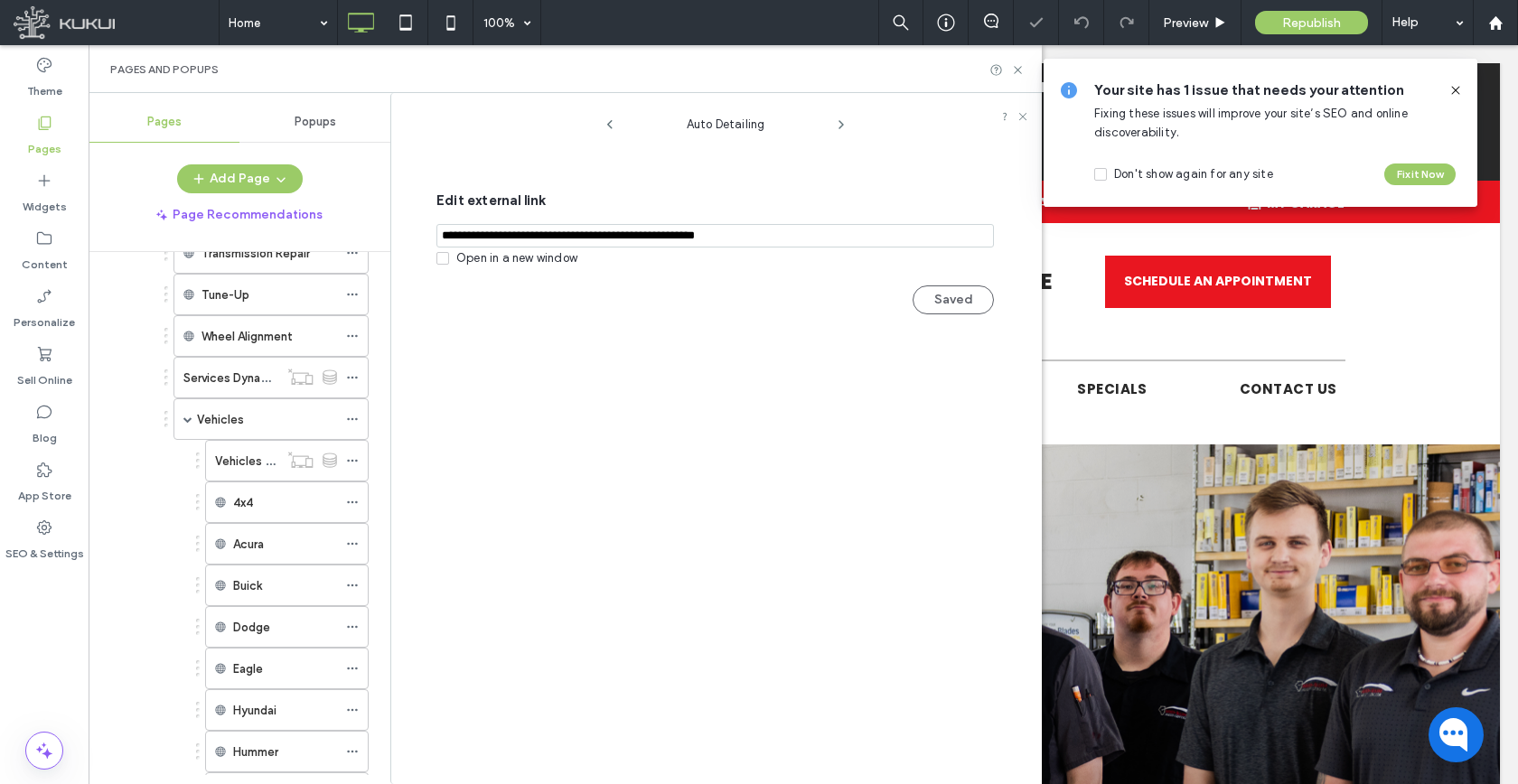
scroll to position [1255, 0]
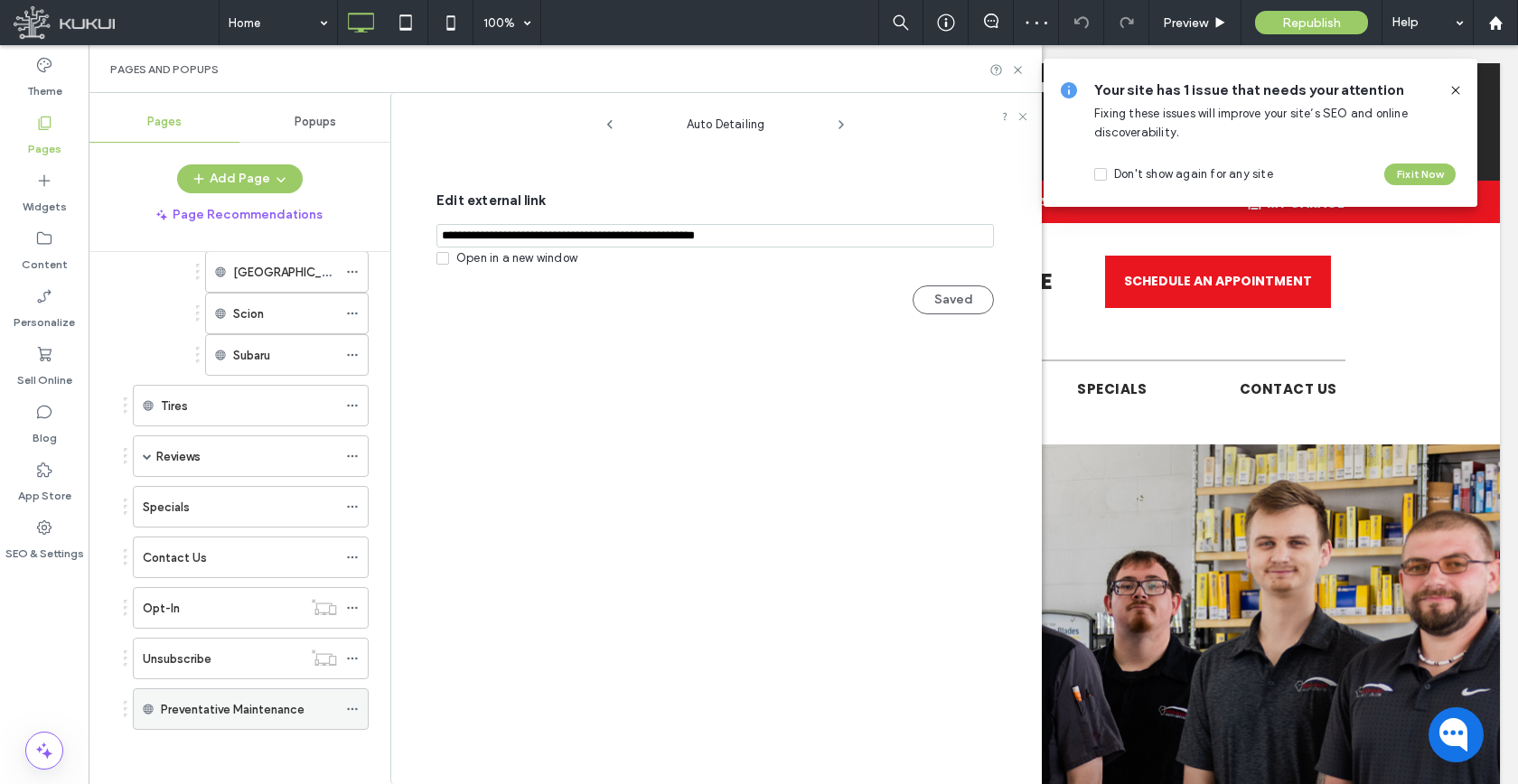
click at [356, 710] on icon at bounding box center [352, 709] width 13 height 13
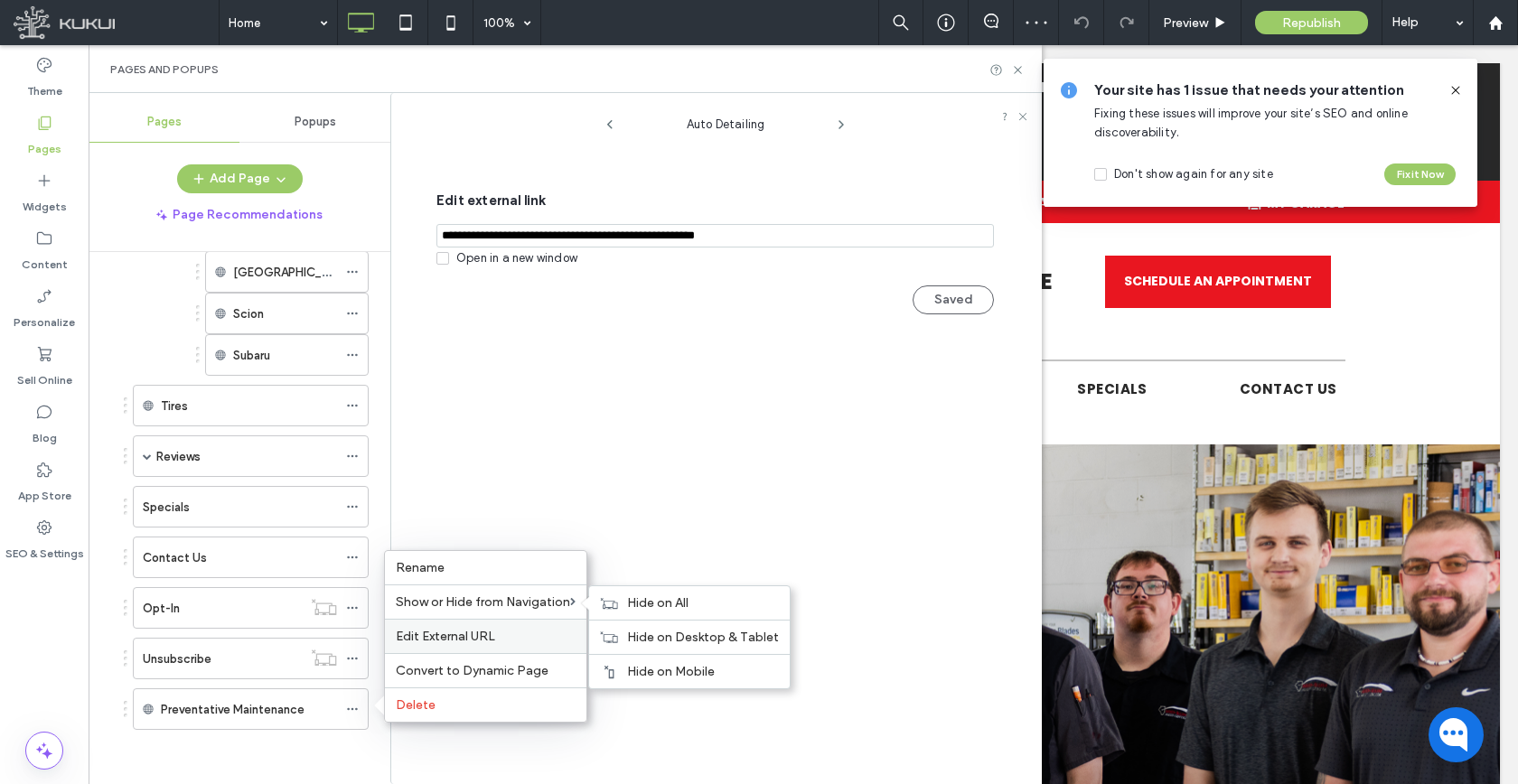
click at [435, 633] on span "Edit External URL" at bounding box center [445, 636] width 99 height 15
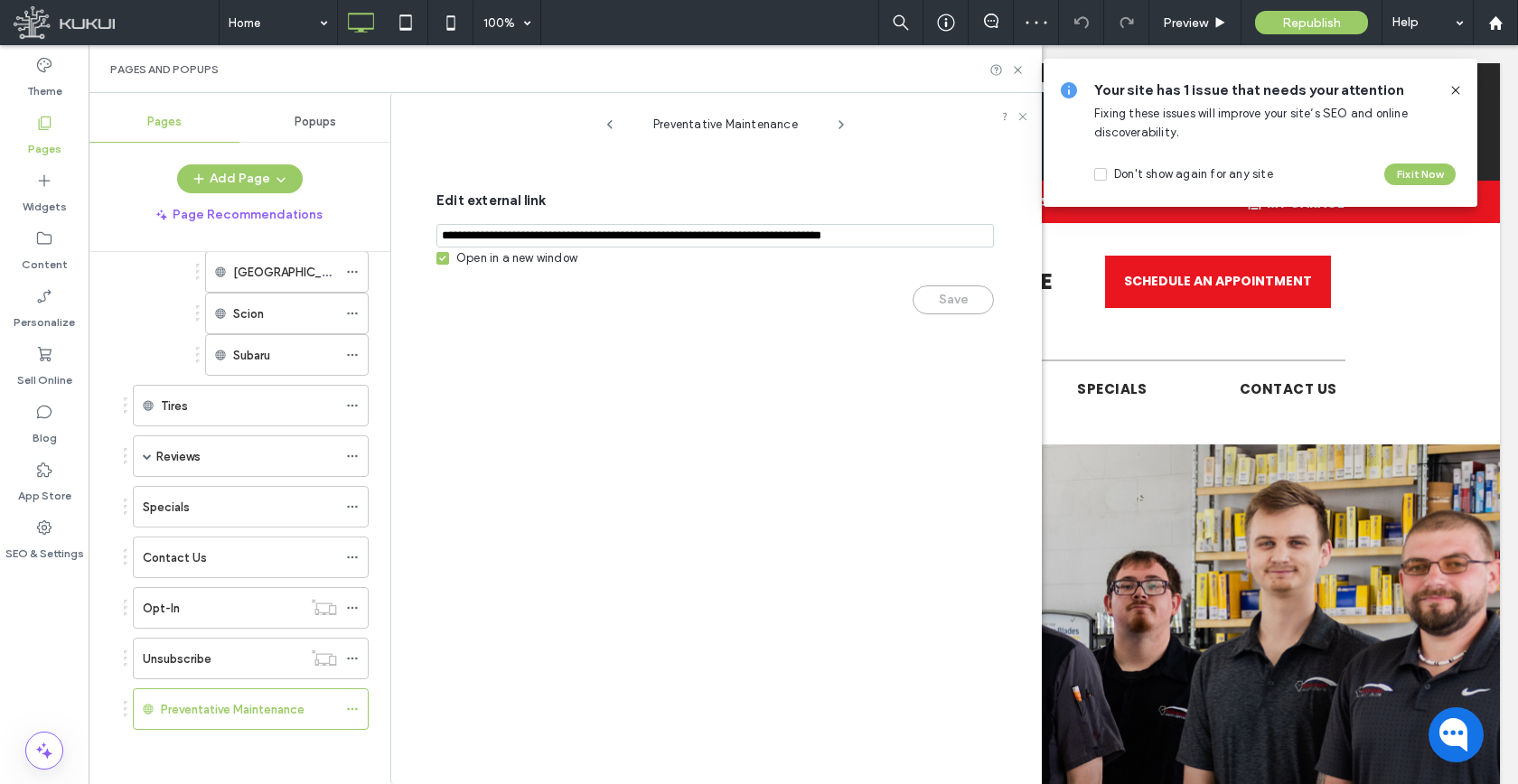
click at [472, 239] on input "notEmpty,url" at bounding box center [715, 236] width 558 height 24
click at [472, 261] on div "Open in a new window" at bounding box center [517, 258] width 121 height 18
click at [926, 299] on button "Save" at bounding box center [952, 300] width 81 height 29
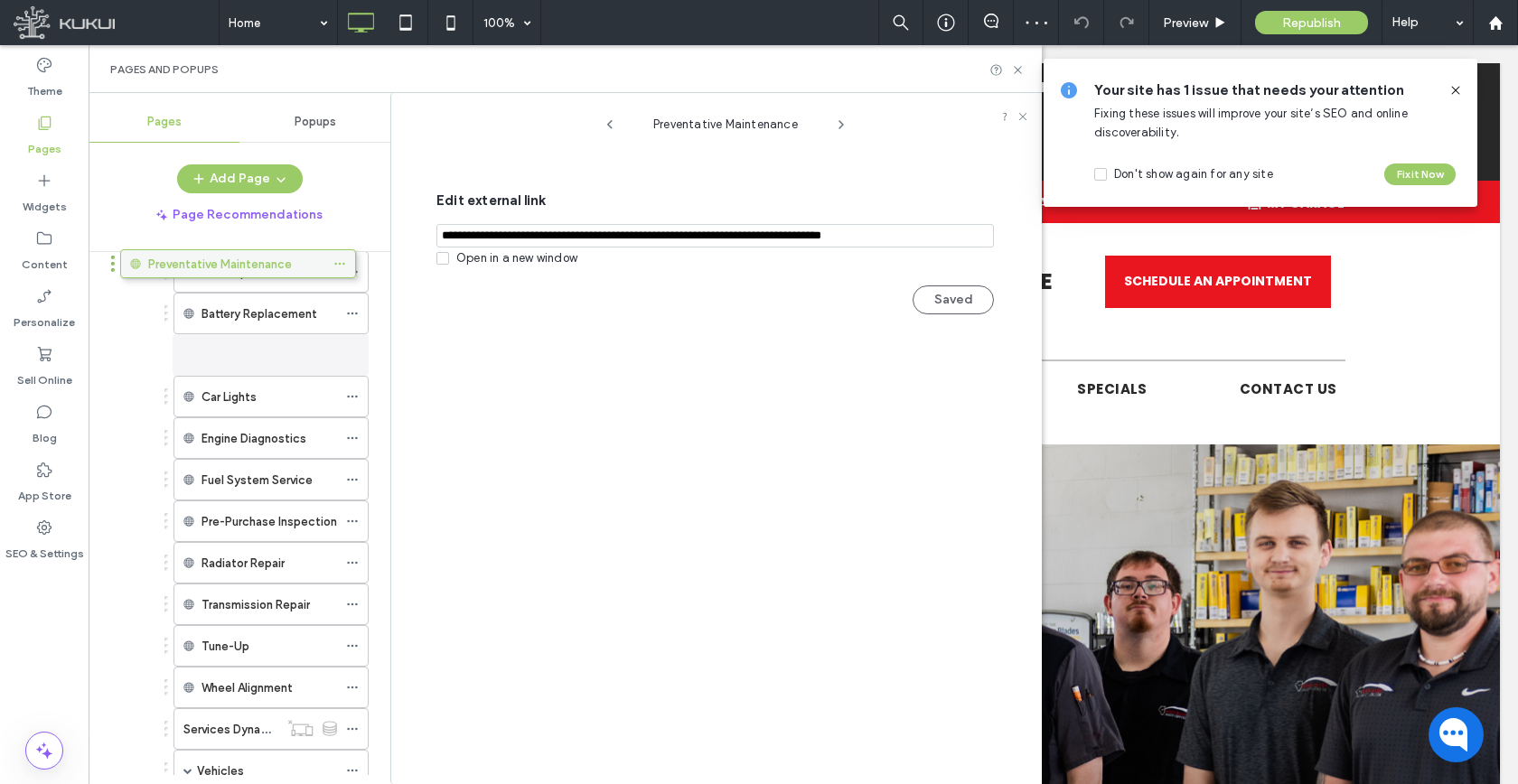
scroll to position [221, 0]
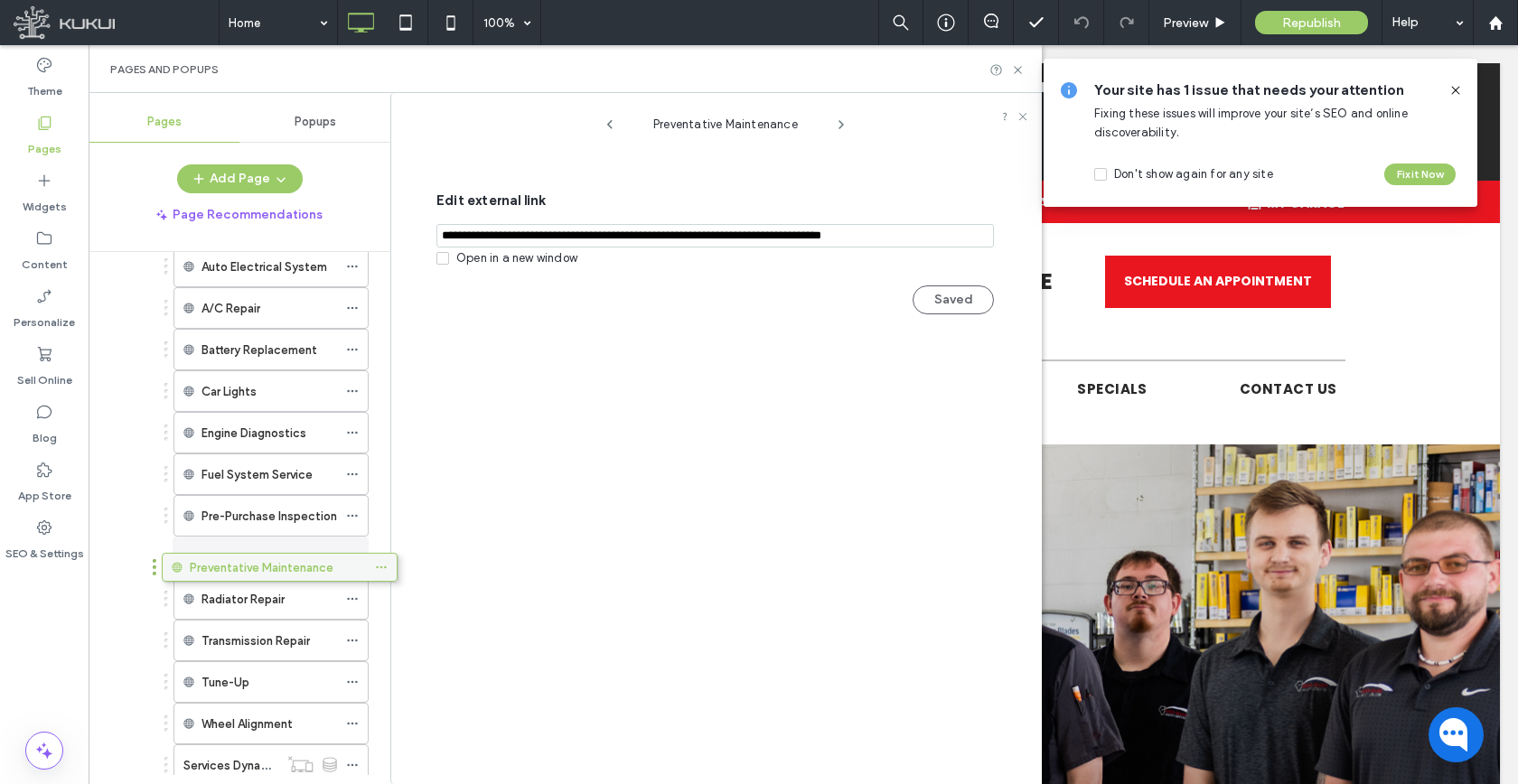
drag, startPoint x: 266, startPoint y: 705, endPoint x: 296, endPoint y: 568, distance: 140.2
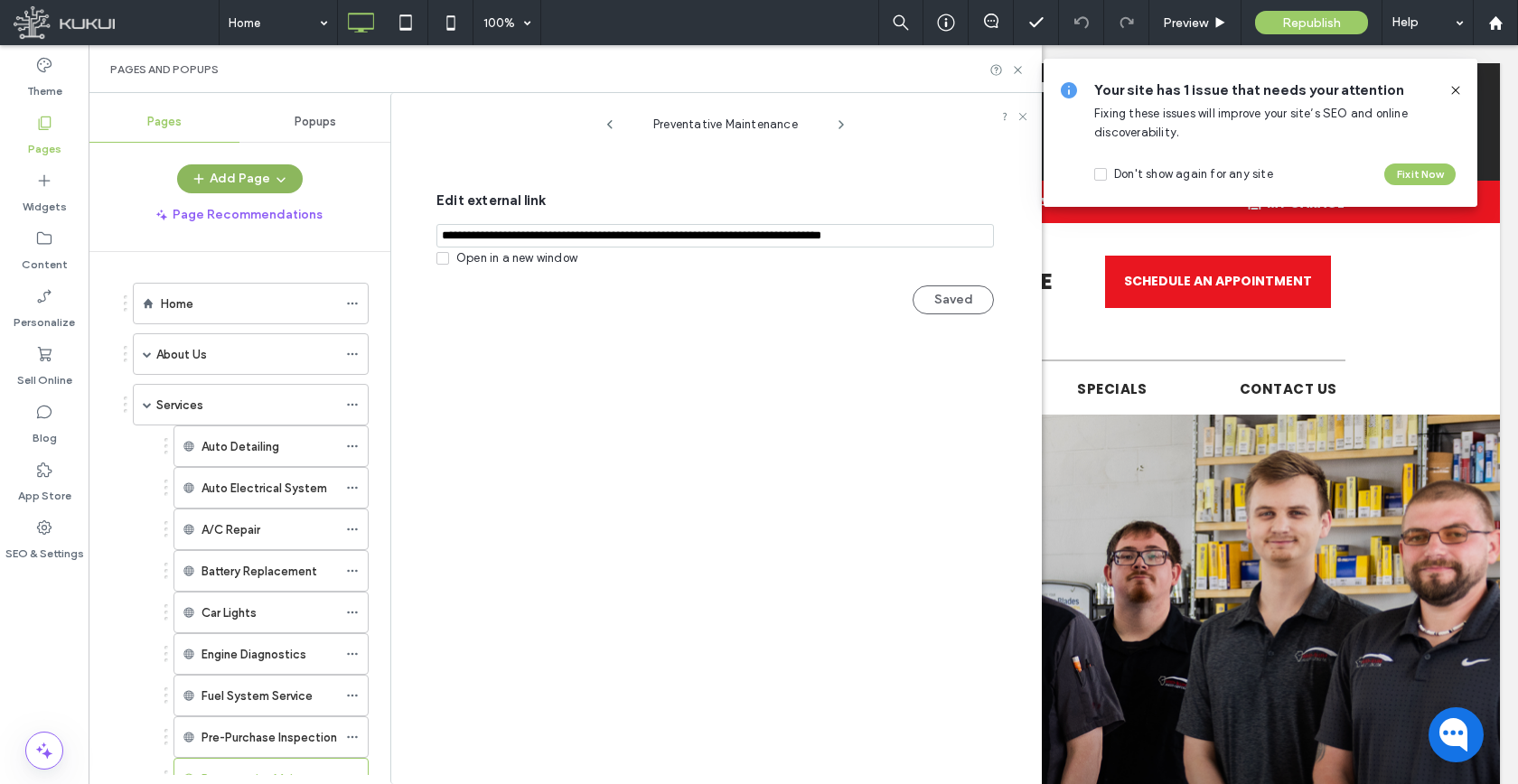
scroll to position [221, 0]
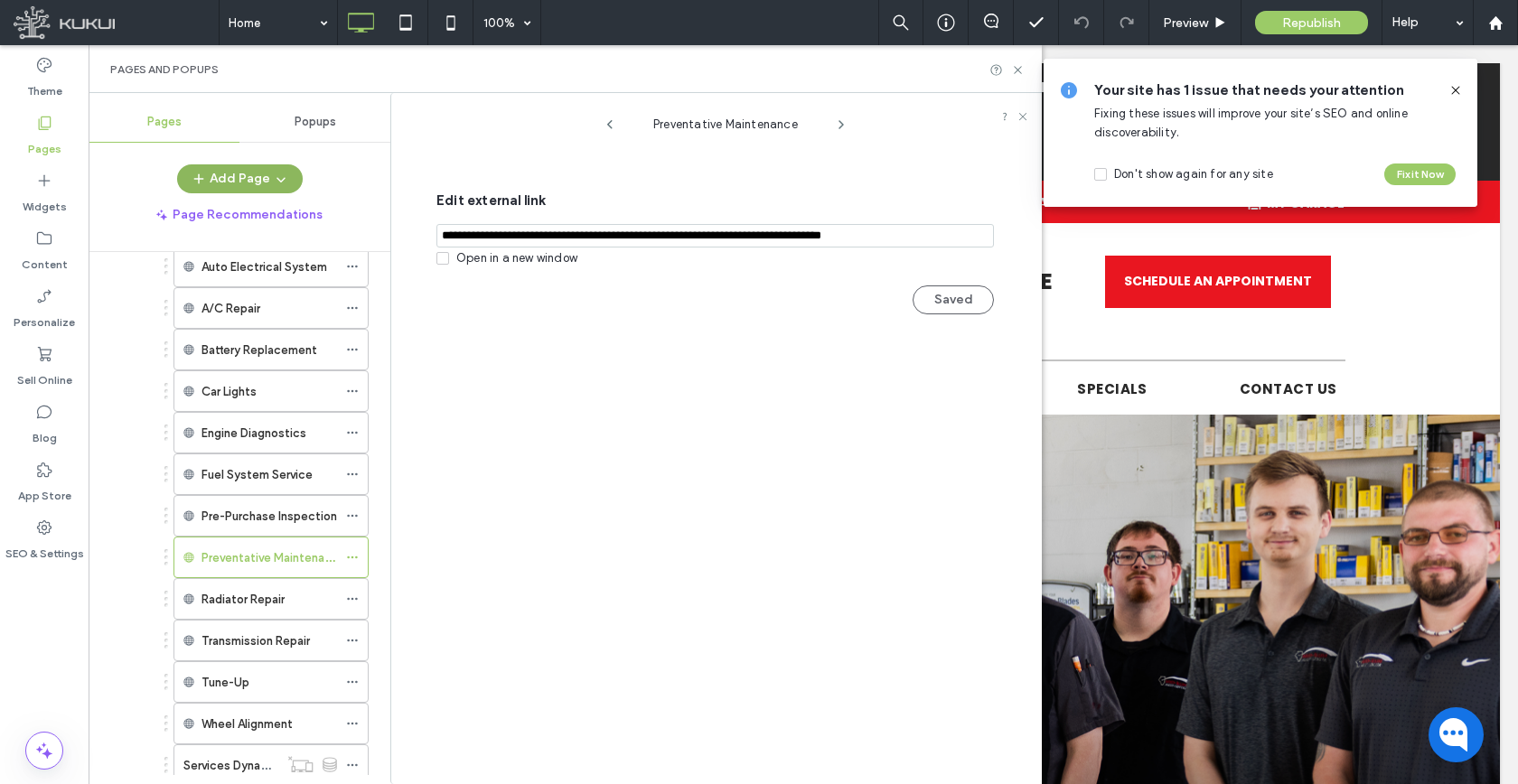
click at [255, 177] on button "Add Page" at bounding box center [240, 179] width 126 height 29
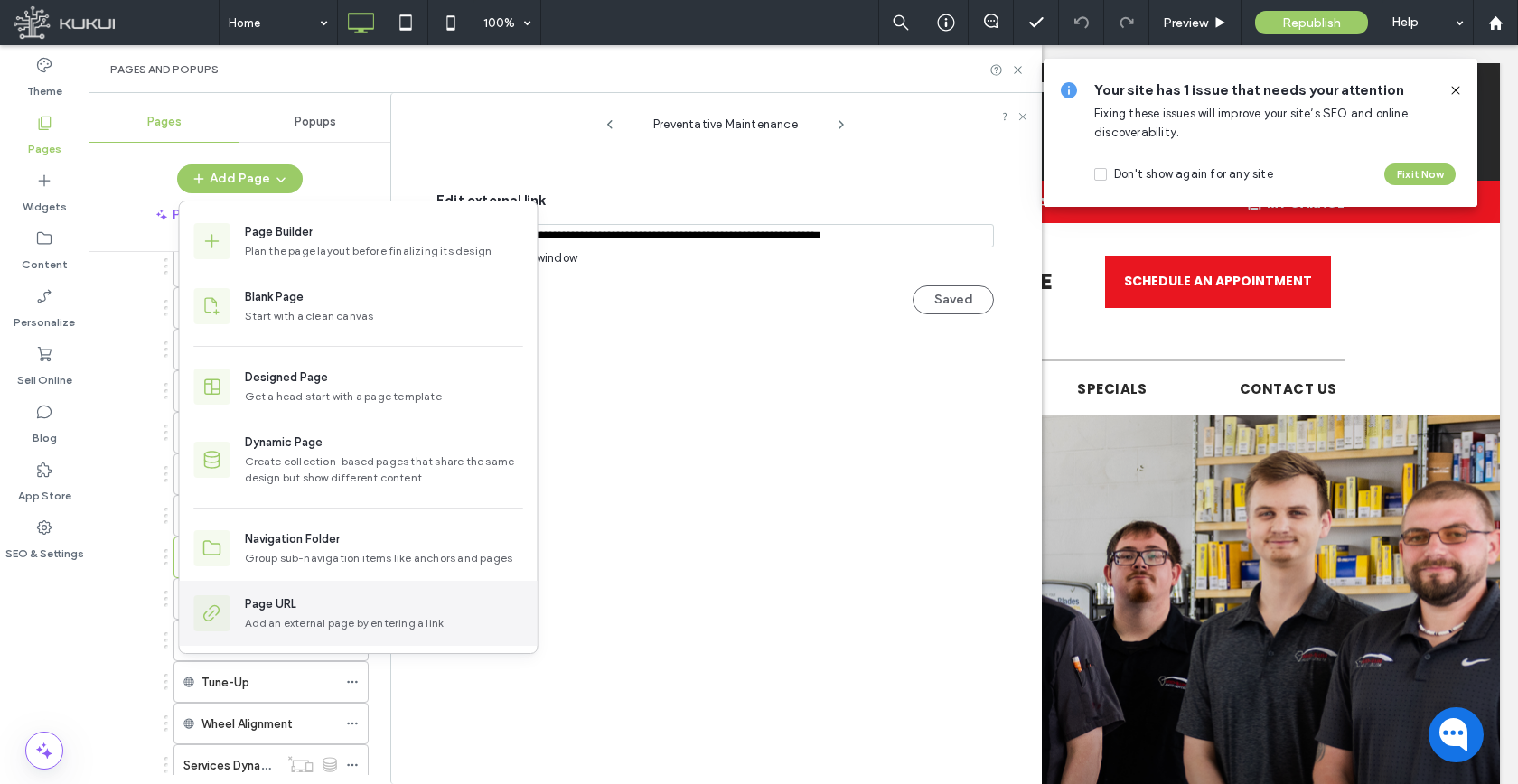
click at [296, 617] on div "Add an external page by entering a link" at bounding box center [384, 623] width 278 height 16
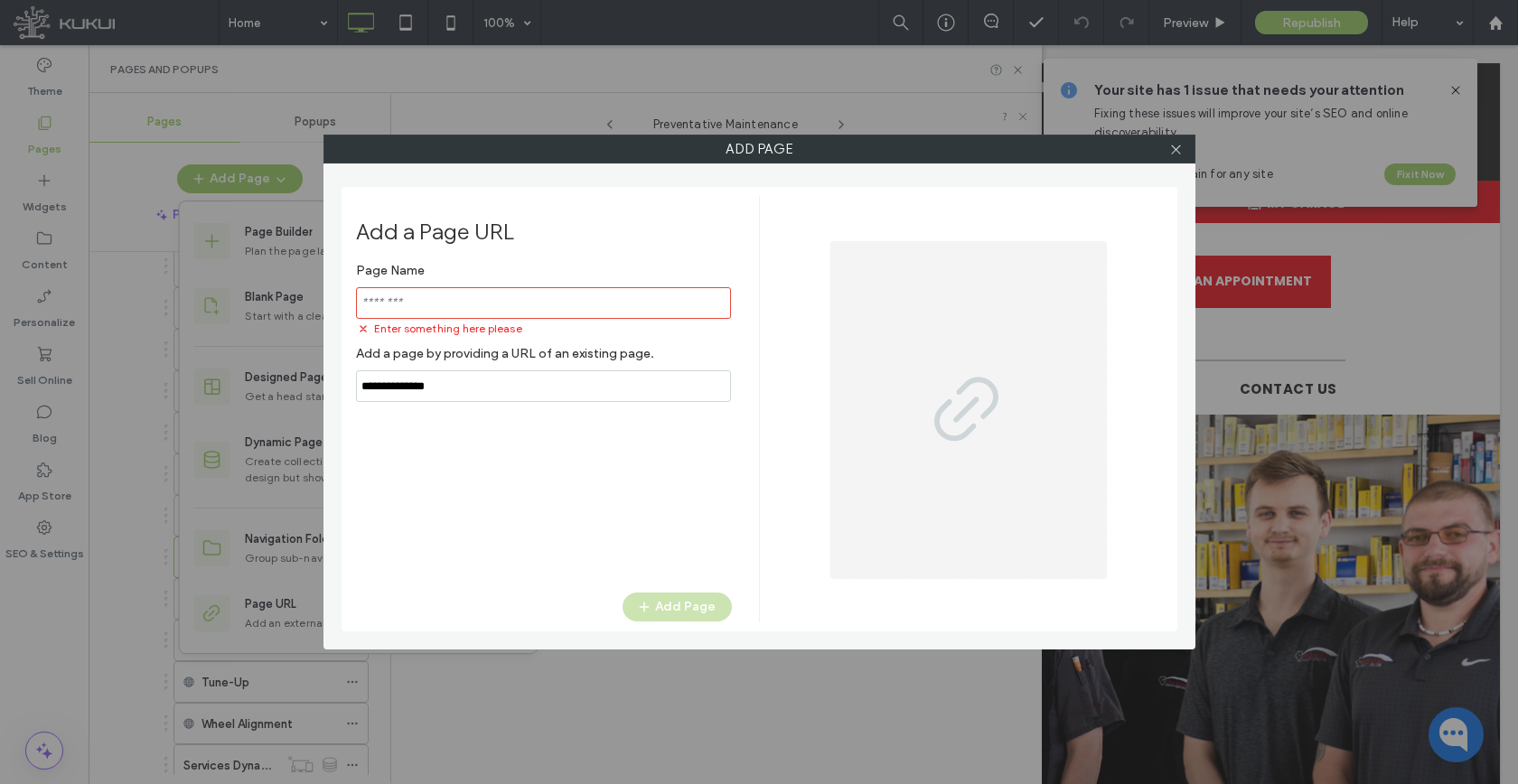
click at [477, 372] on input "notEmpty,url" at bounding box center [543, 386] width 375 height 32
click at [476, 373] on input "notEmpty,url" at bounding box center [543, 386] width 375 height 32
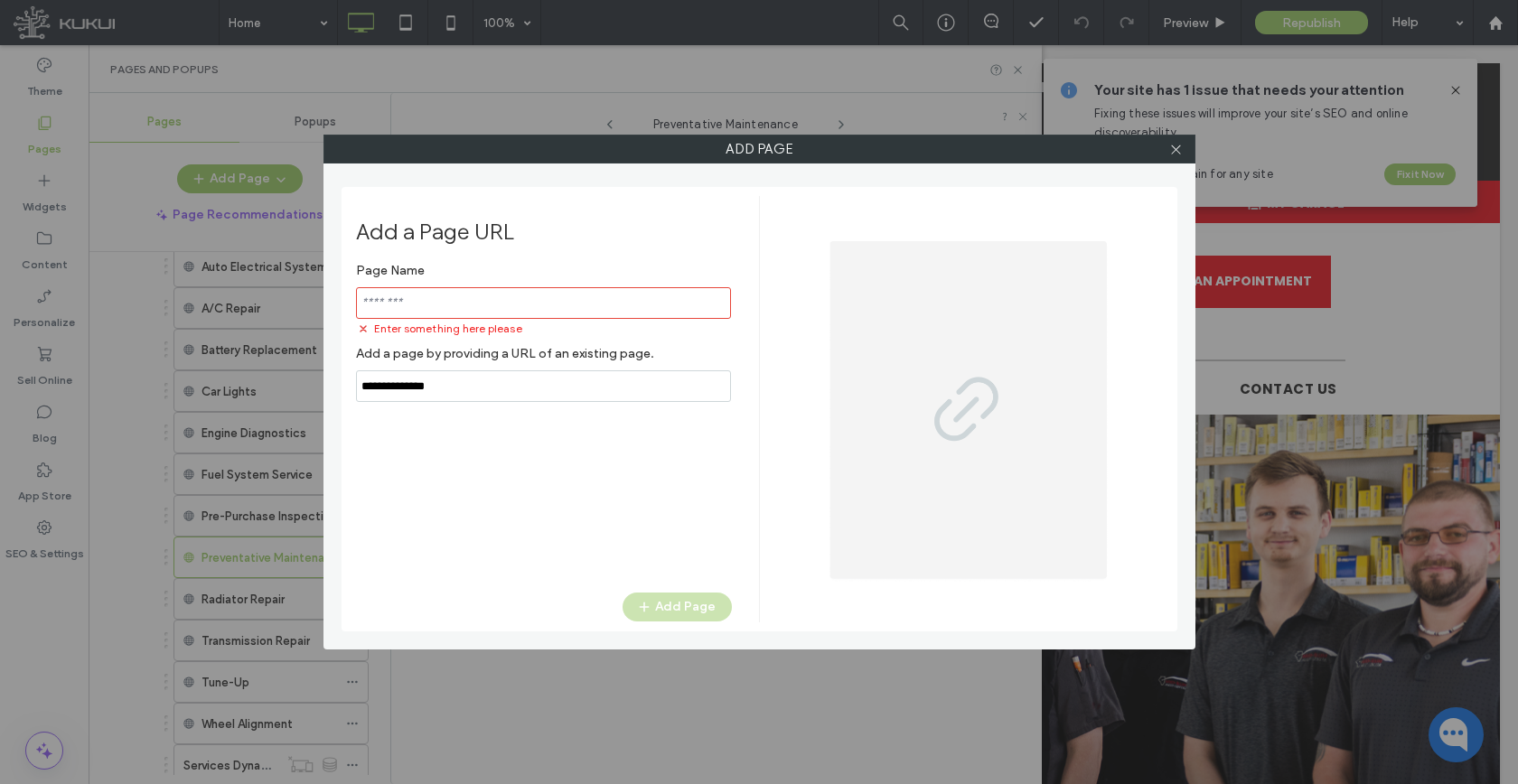
click at [476, 373] on input "notEmpty,url" at bounding box center [543, 386] width 375 height 32
paste input "**********"
type input "**********"
click at [480, 294] on input "notEmpty" at bounding box center [543, 303] width 375 height 32
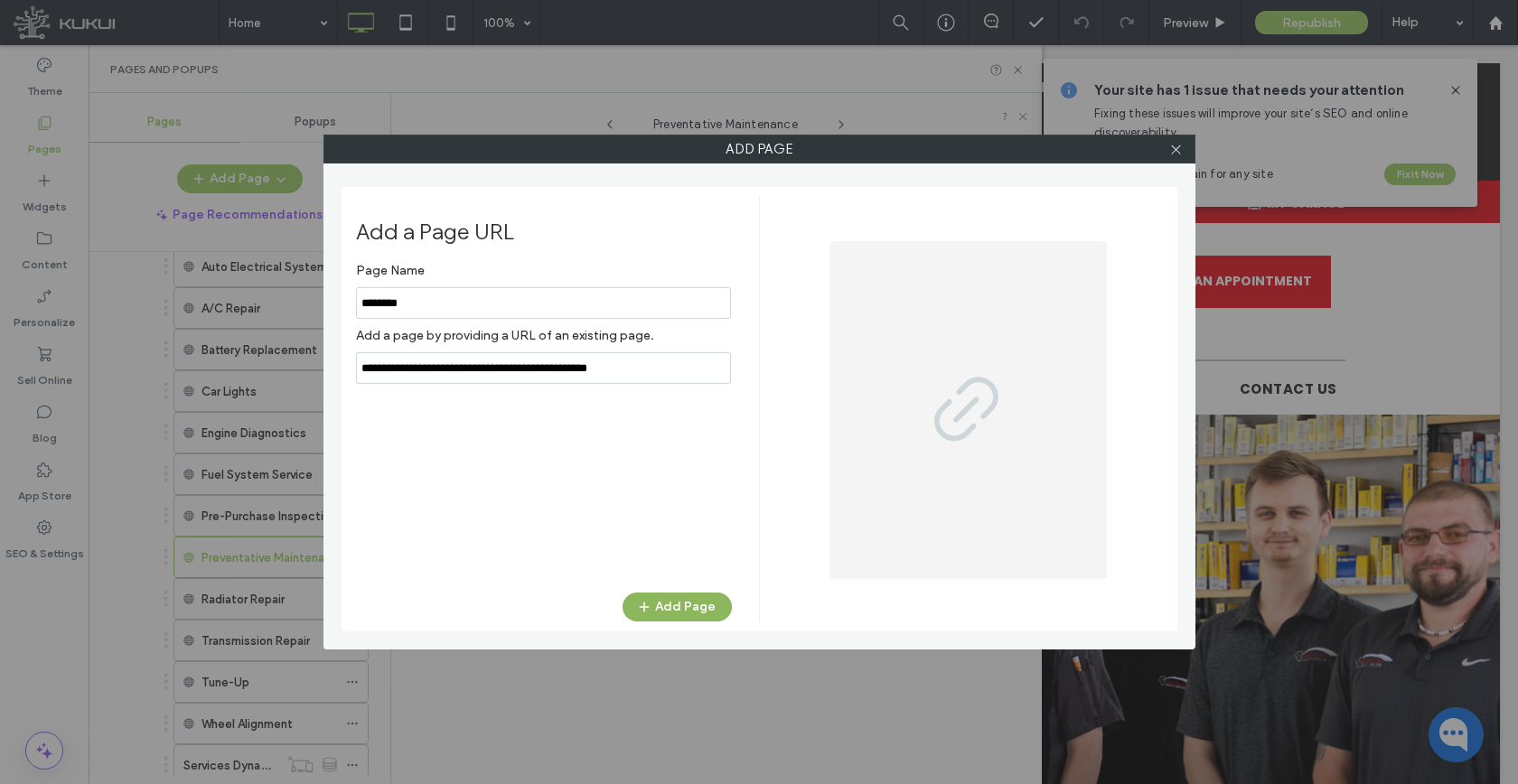
type input "********"
drag, startPoint x: 699, startPoint y: 606, endPoint x: 604, endPoint y: 603, distance: 95.0
click at [699, 606] on button "Add Page" at bounding box center [677, 608] width 109 height 29
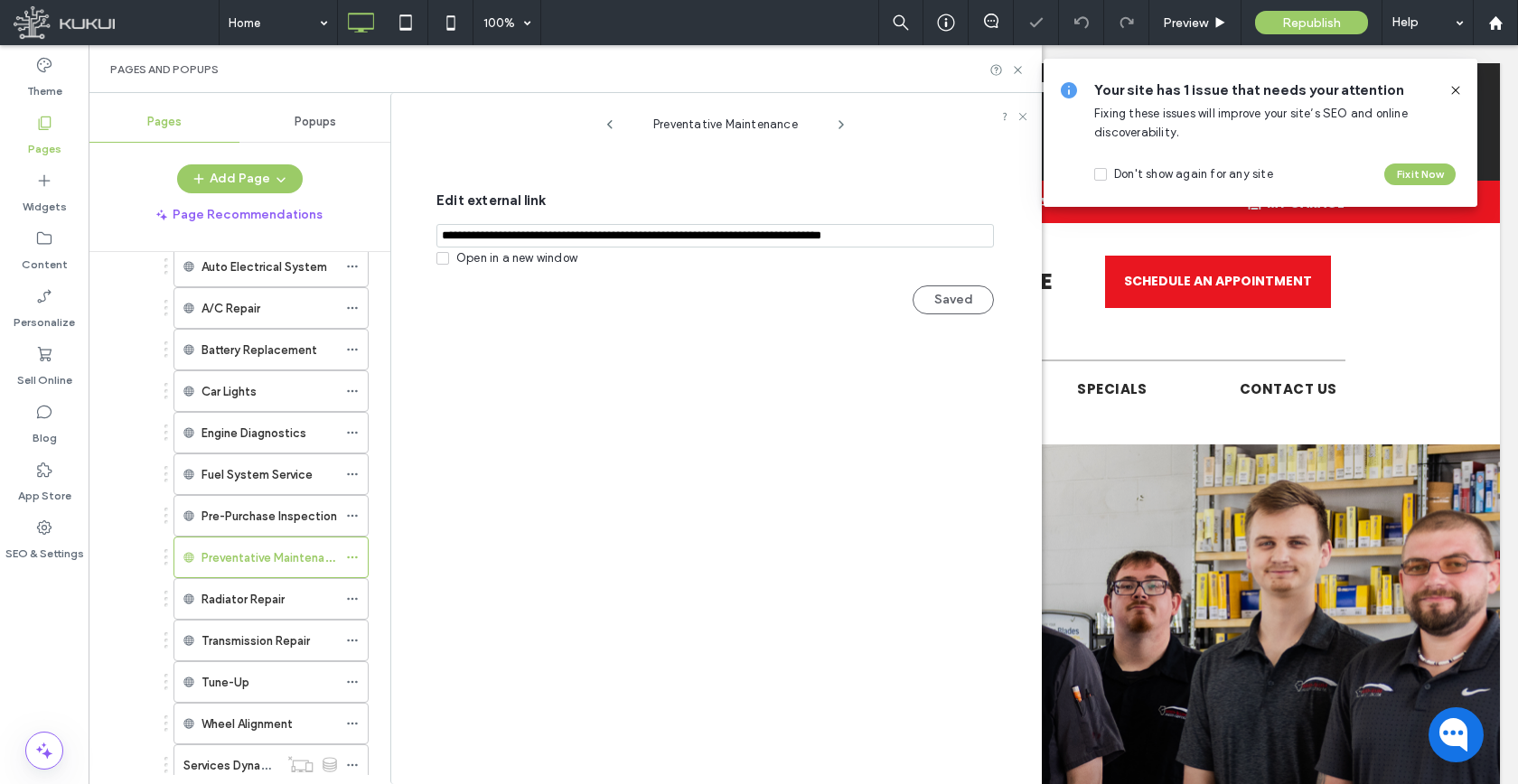
scroll to position [1296, 0]
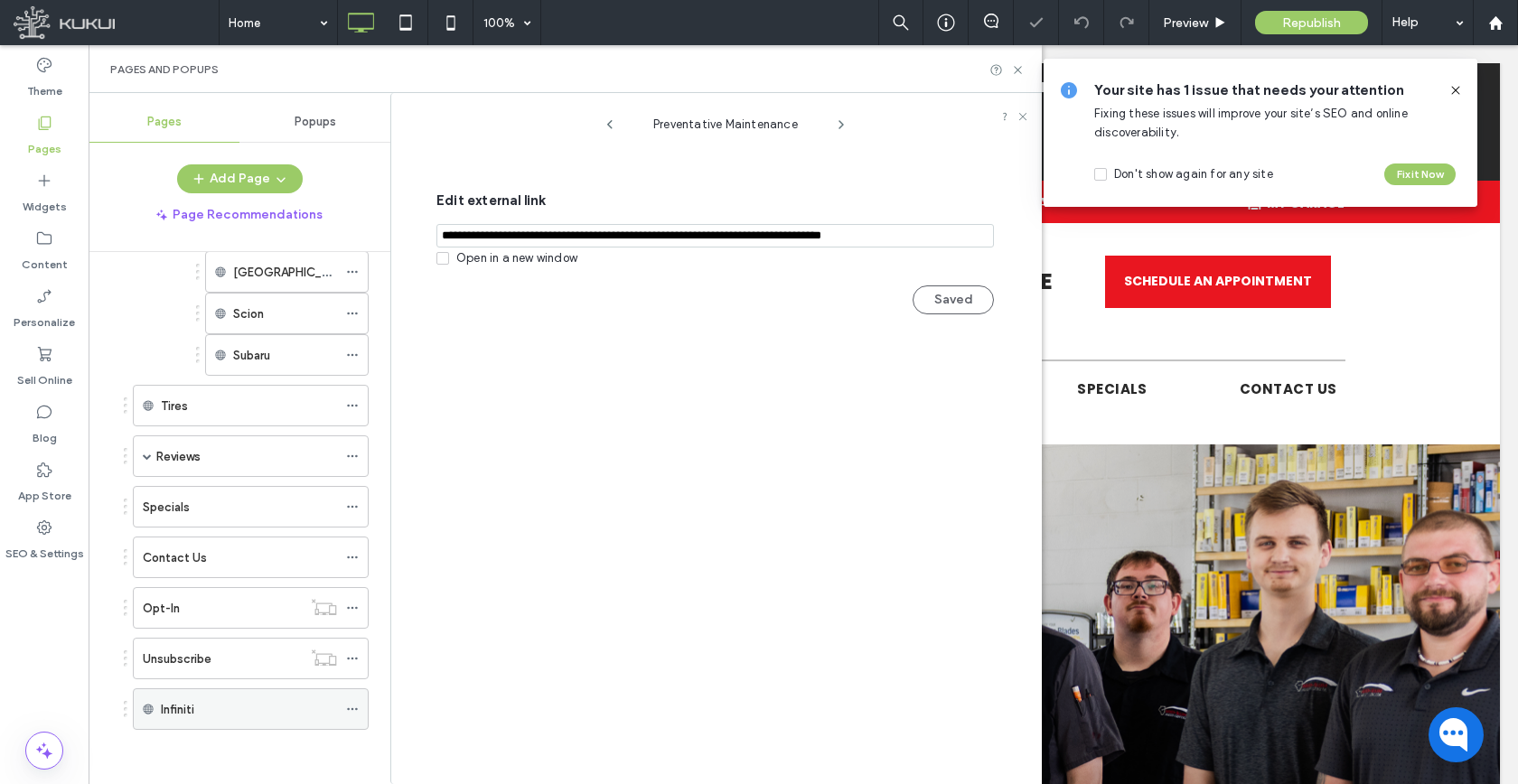
click at [355, 709] on use at bounding box center [351, 709] width 10 height 3
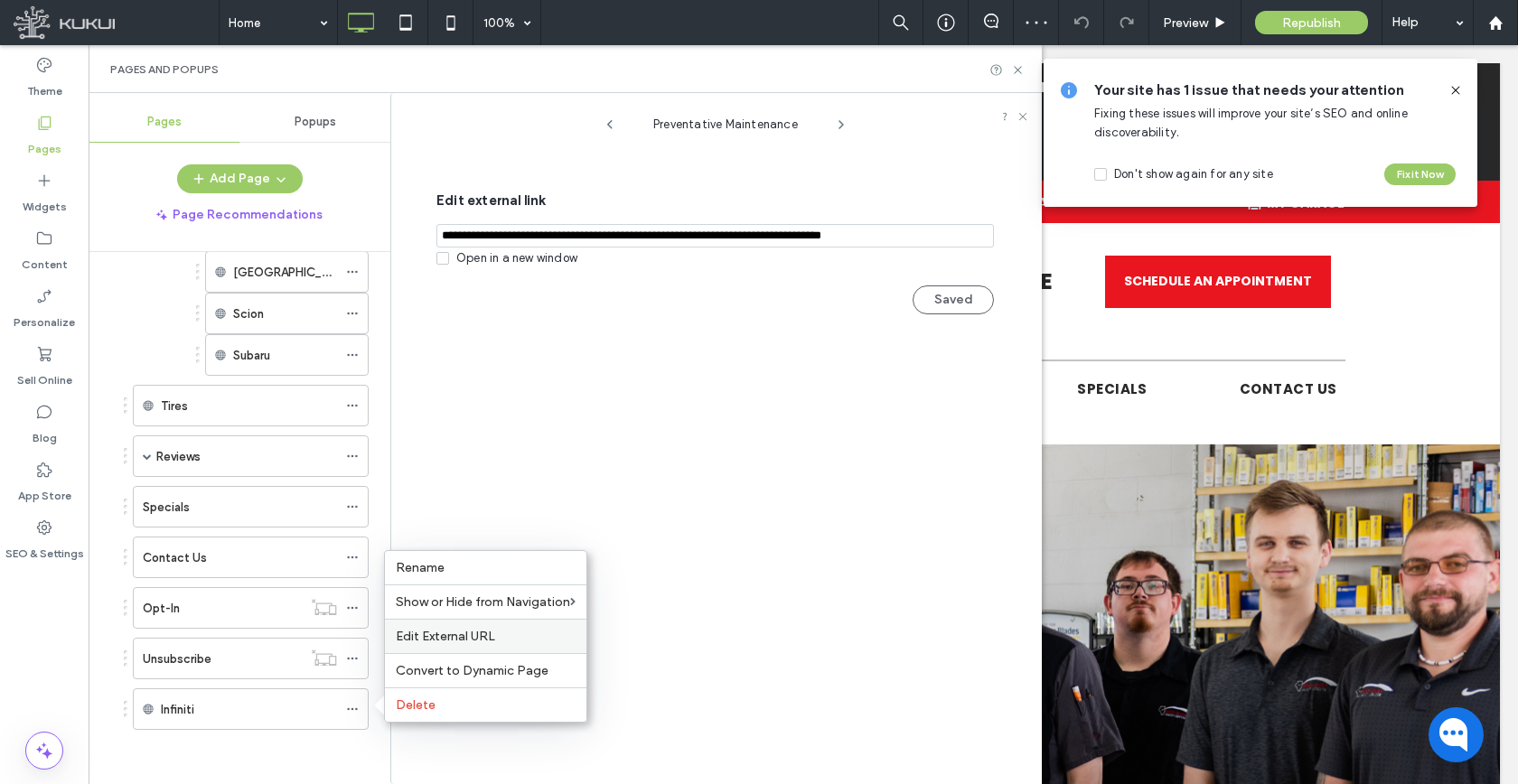
click at [429, 628] on div "Edit External URL" at bounding box center [485, 636] width 201 height 35
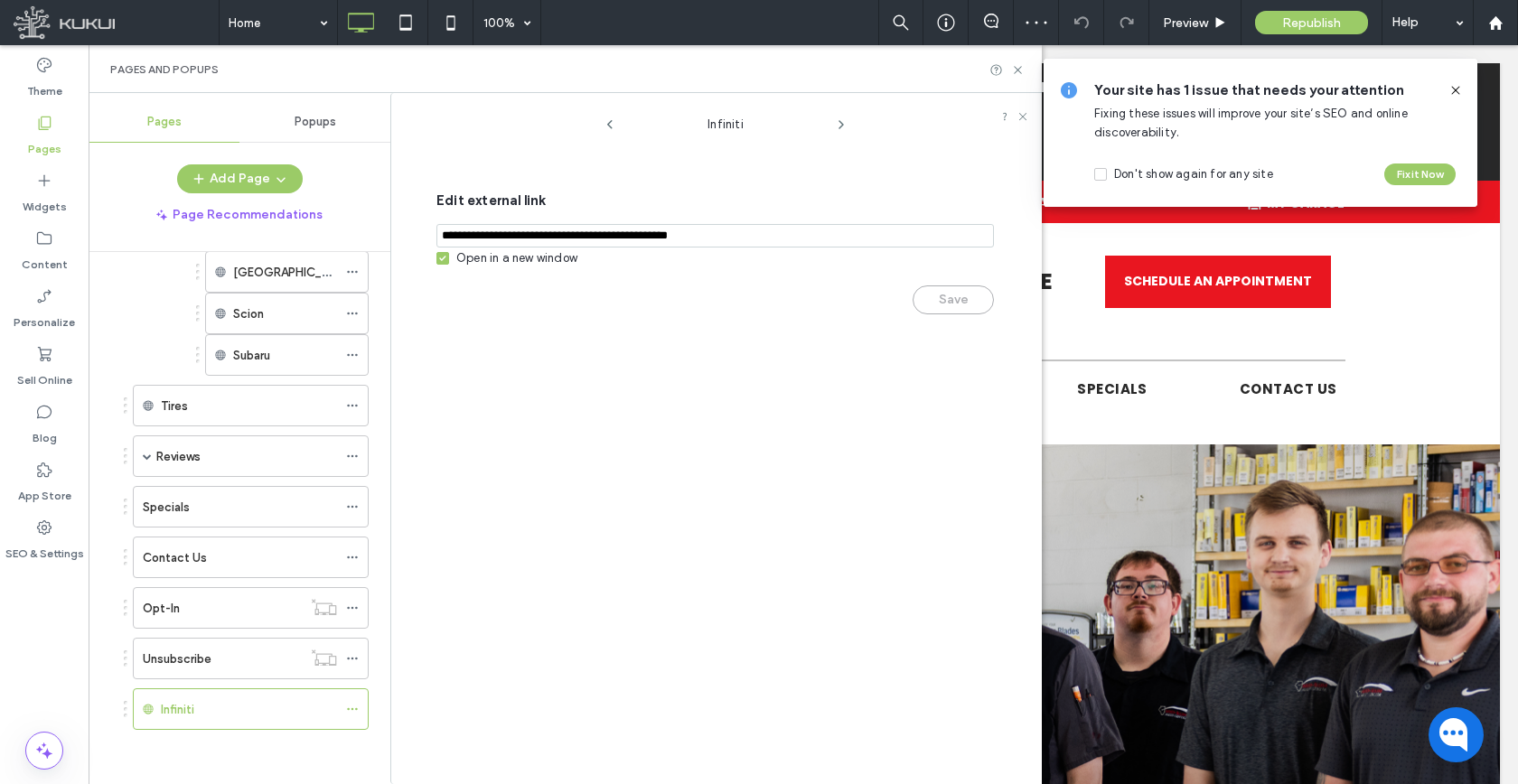
click at [557, 263] on div "Open in a new window" at bounding box center [517, 258] width 121 height 18
click at [944, 304] on button "Save" at bounding box center [952, 300] width 81 height 29
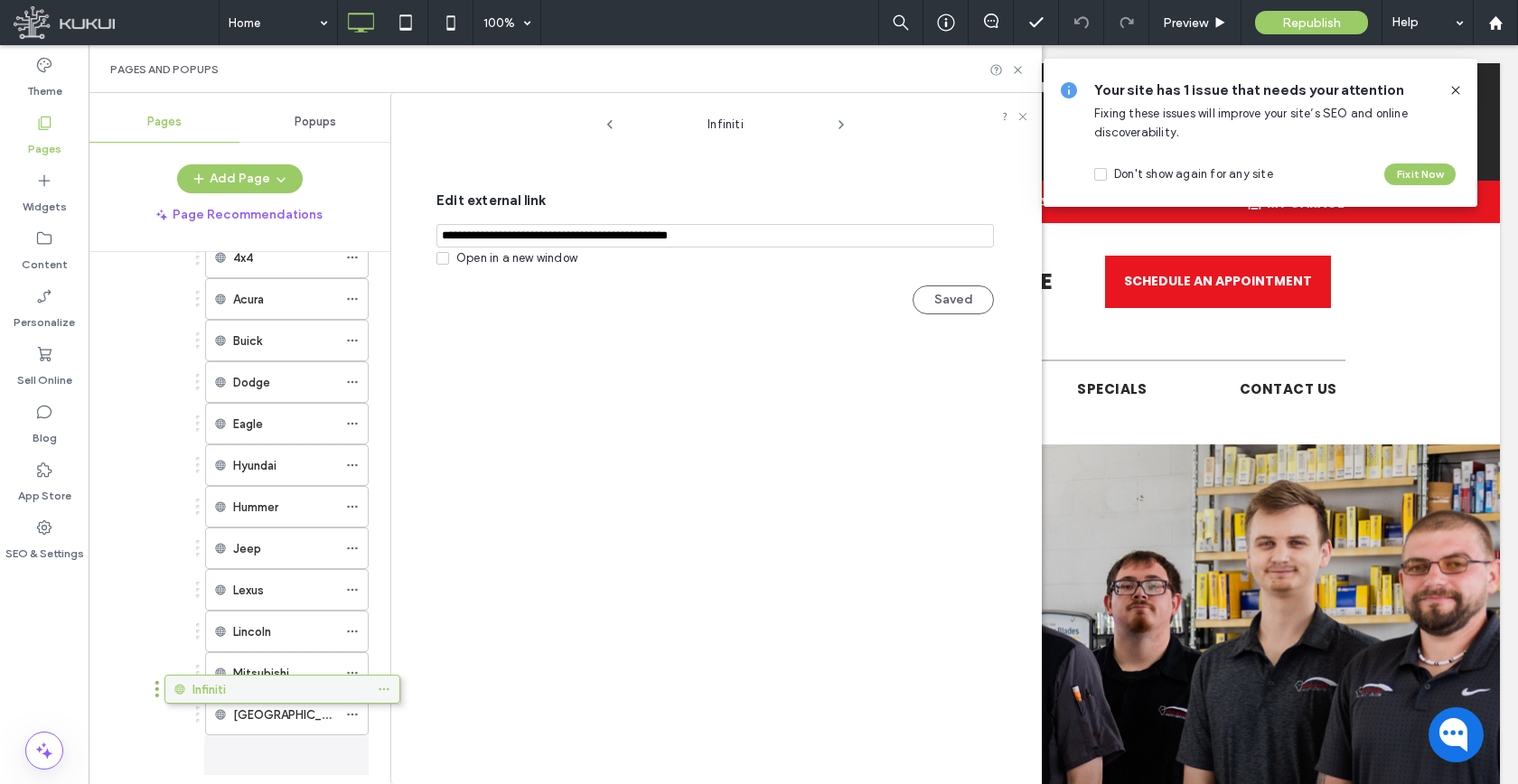
scroll to position [944, 0]
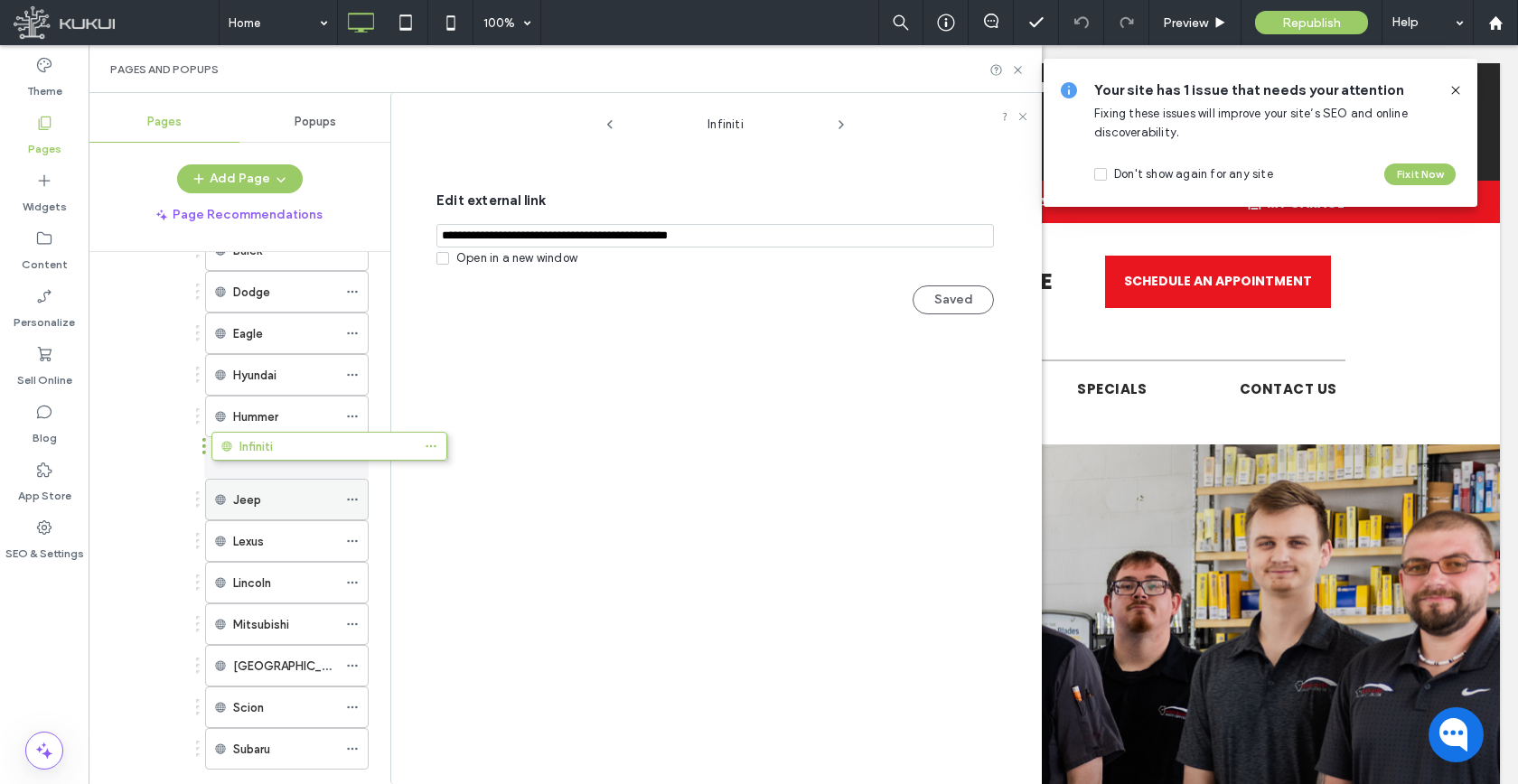
drag, startPoint x: 220, startPoint y: 709, endPoint x: 297, endPoint y: 455, distance: 265.4
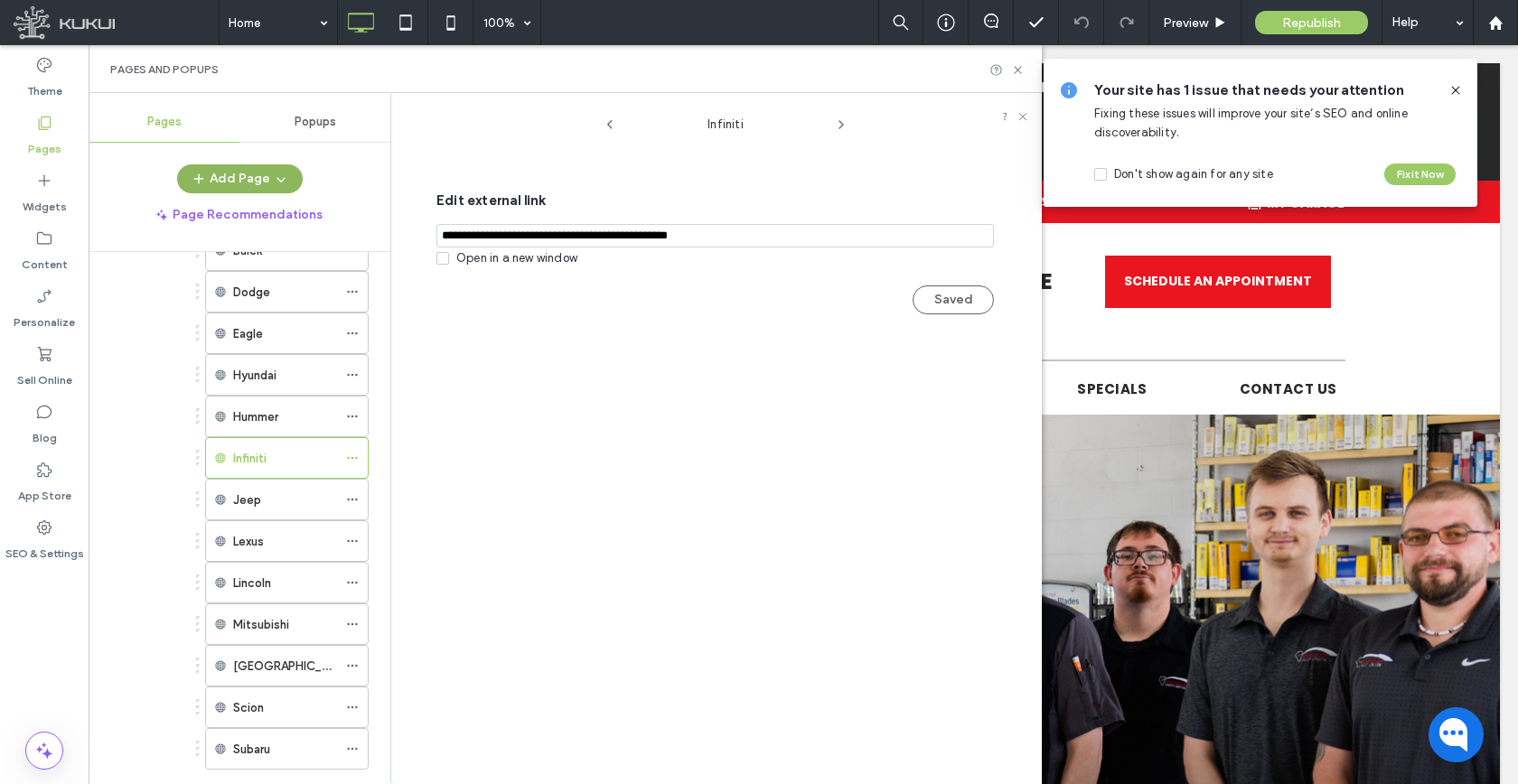
click at [253, 178] on button "Add Page" at bounding box center [240, 179] width 126 height 29
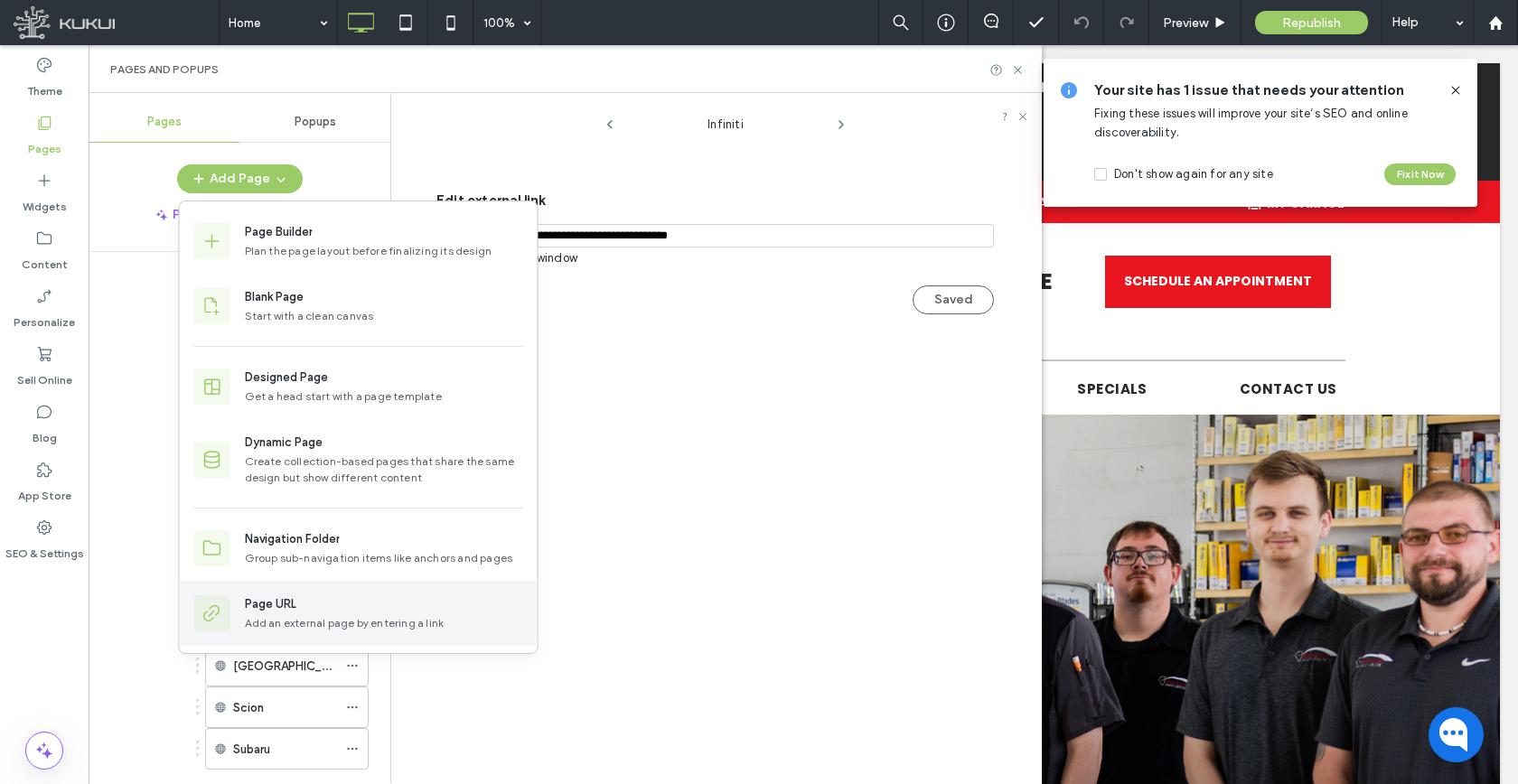
click at [281, 602] on div "Page URL" at bounding box center [270, 605] width 52 height 18
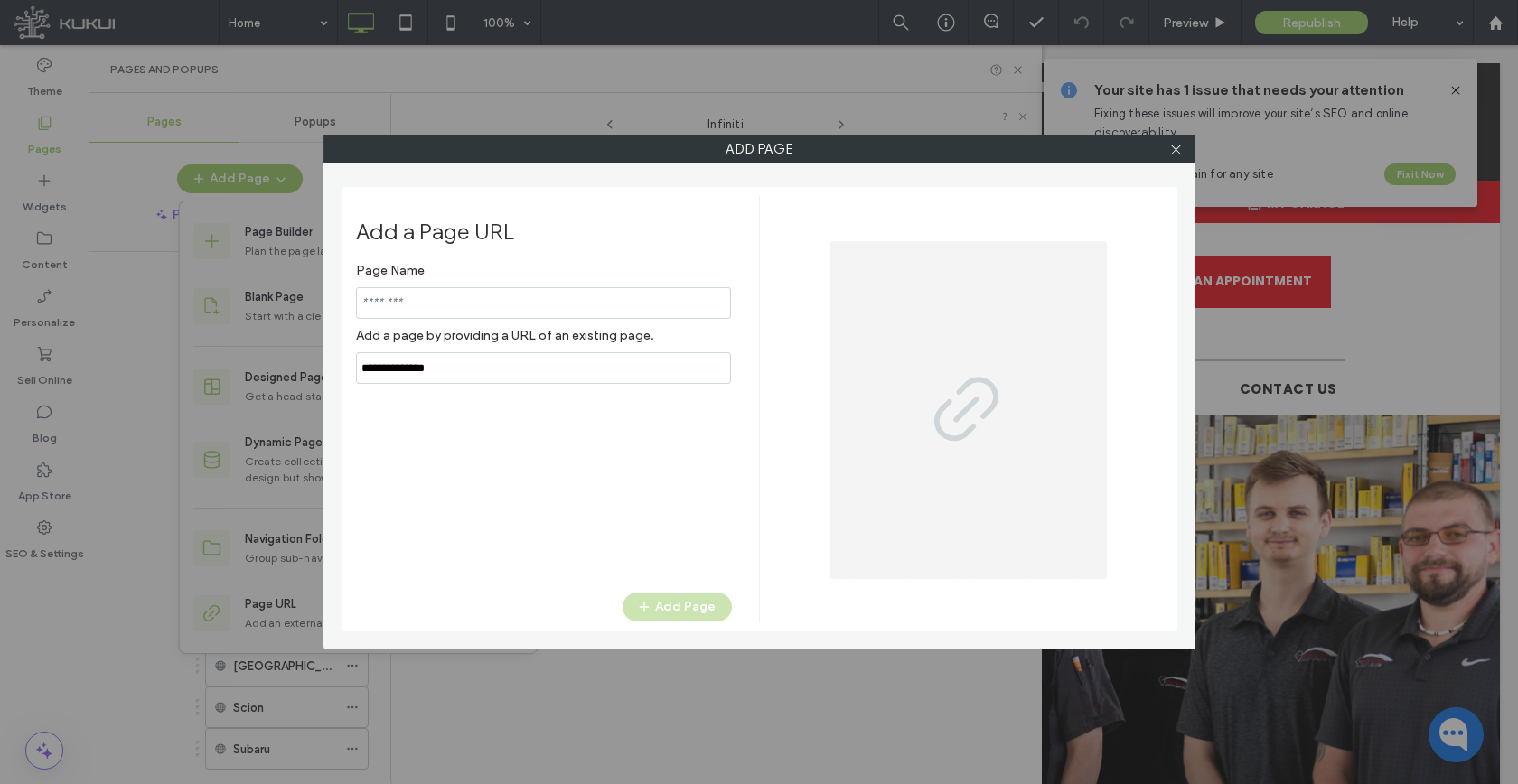
click at [426, 372] on input "notEmpty,url" at bounding box center [543, 367] width 375 height 32
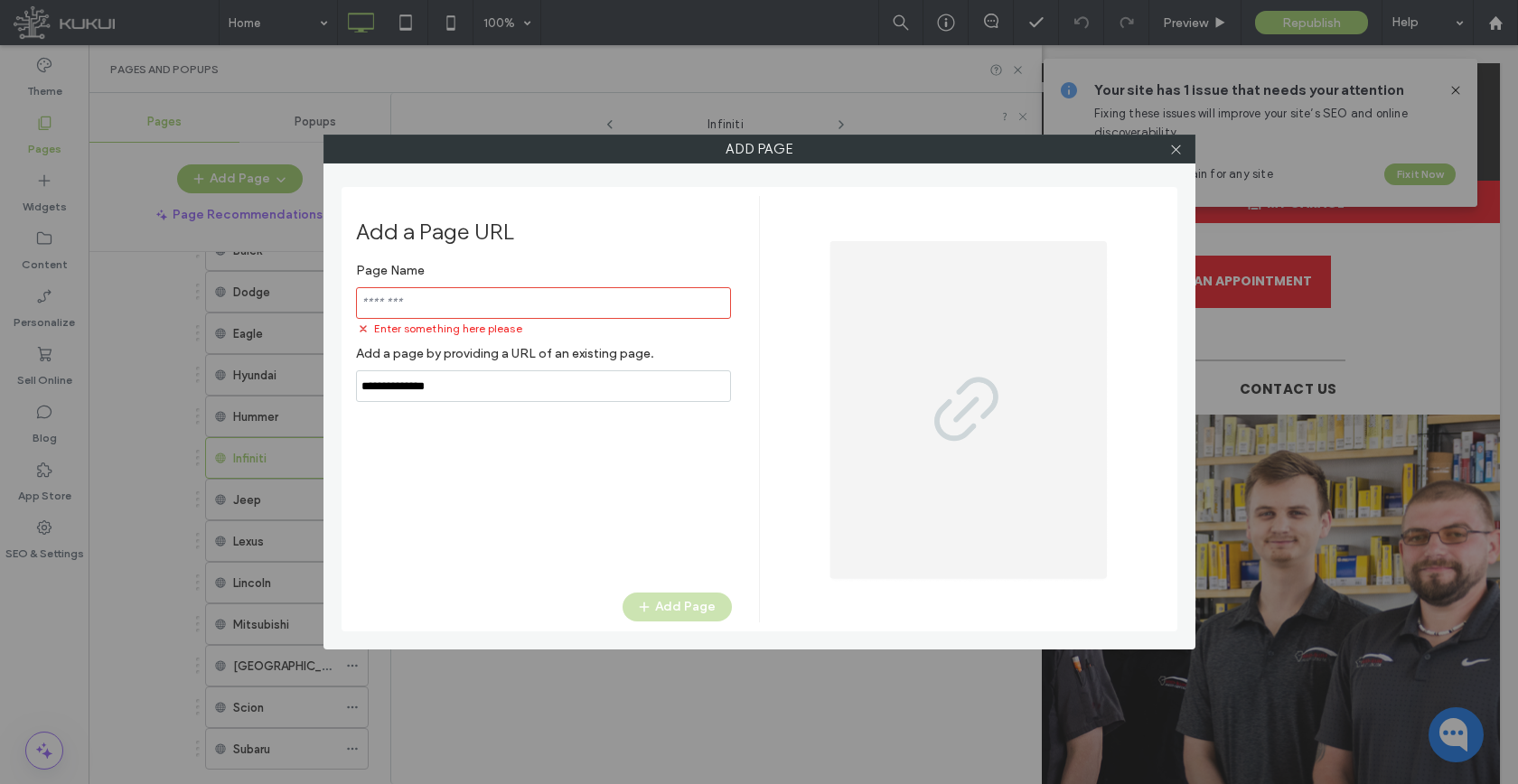
paste input "**********"
click at [427, 387] on input "notEmpty,url" at bounding box center [543, 386] width 375 height 32
paste input "notEmpty,url"
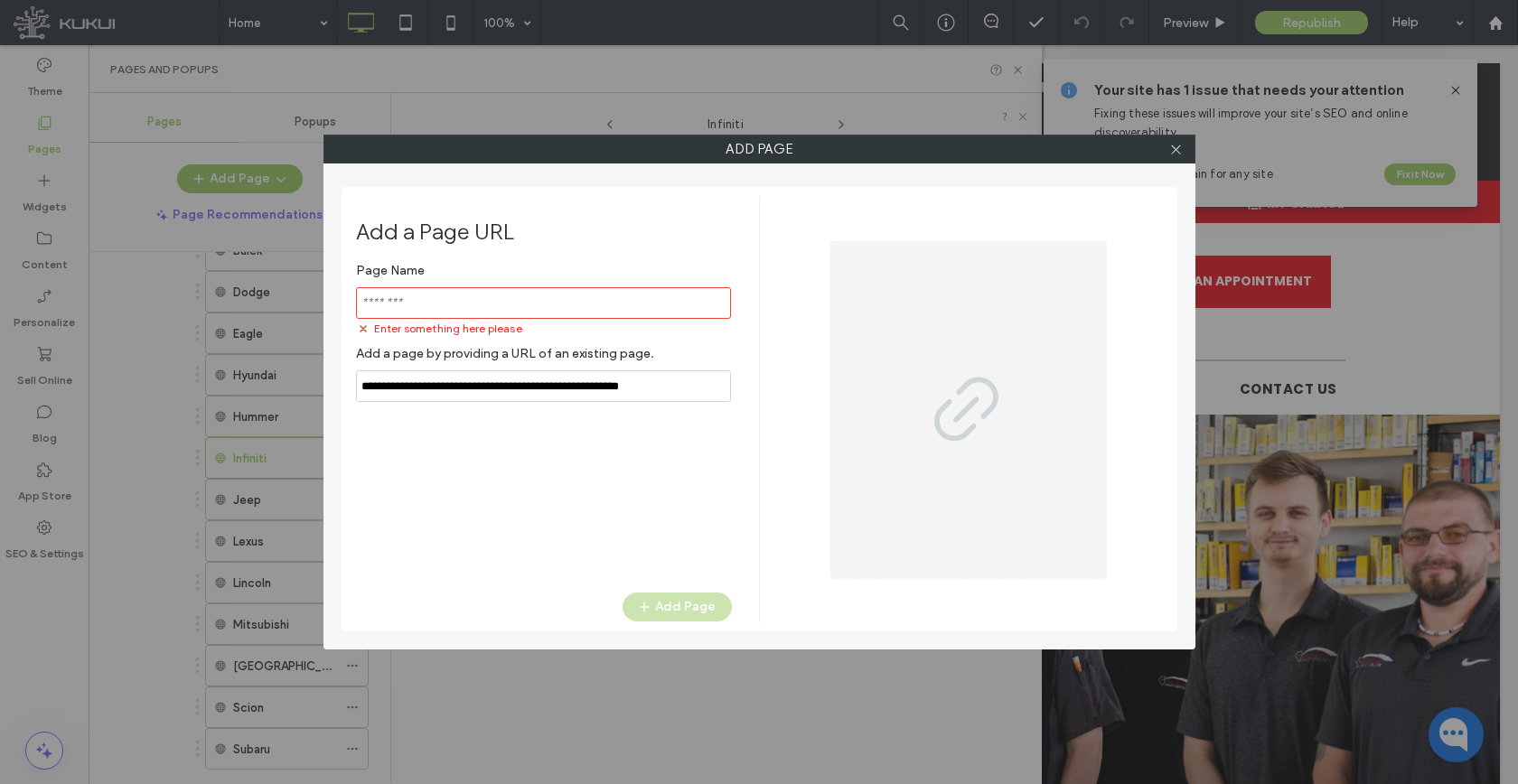
type input "**********"
click at [457, 310] on input "notEmpty" at bounding box center [543, 303] width 375 height 32
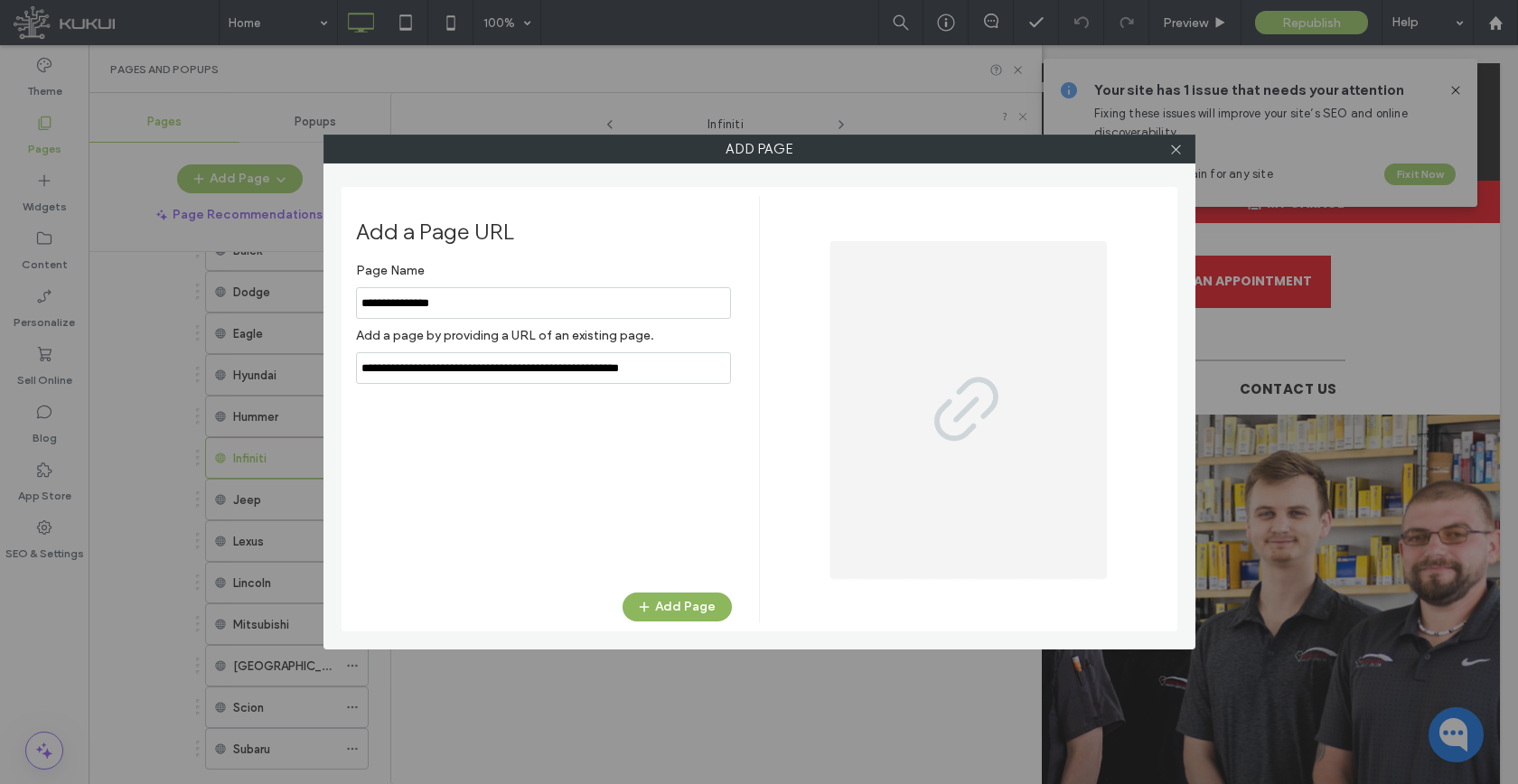
type input "**********"
click at [690, 608] on button "Add Page" at bounding box center [677, 608] width 109 height 29
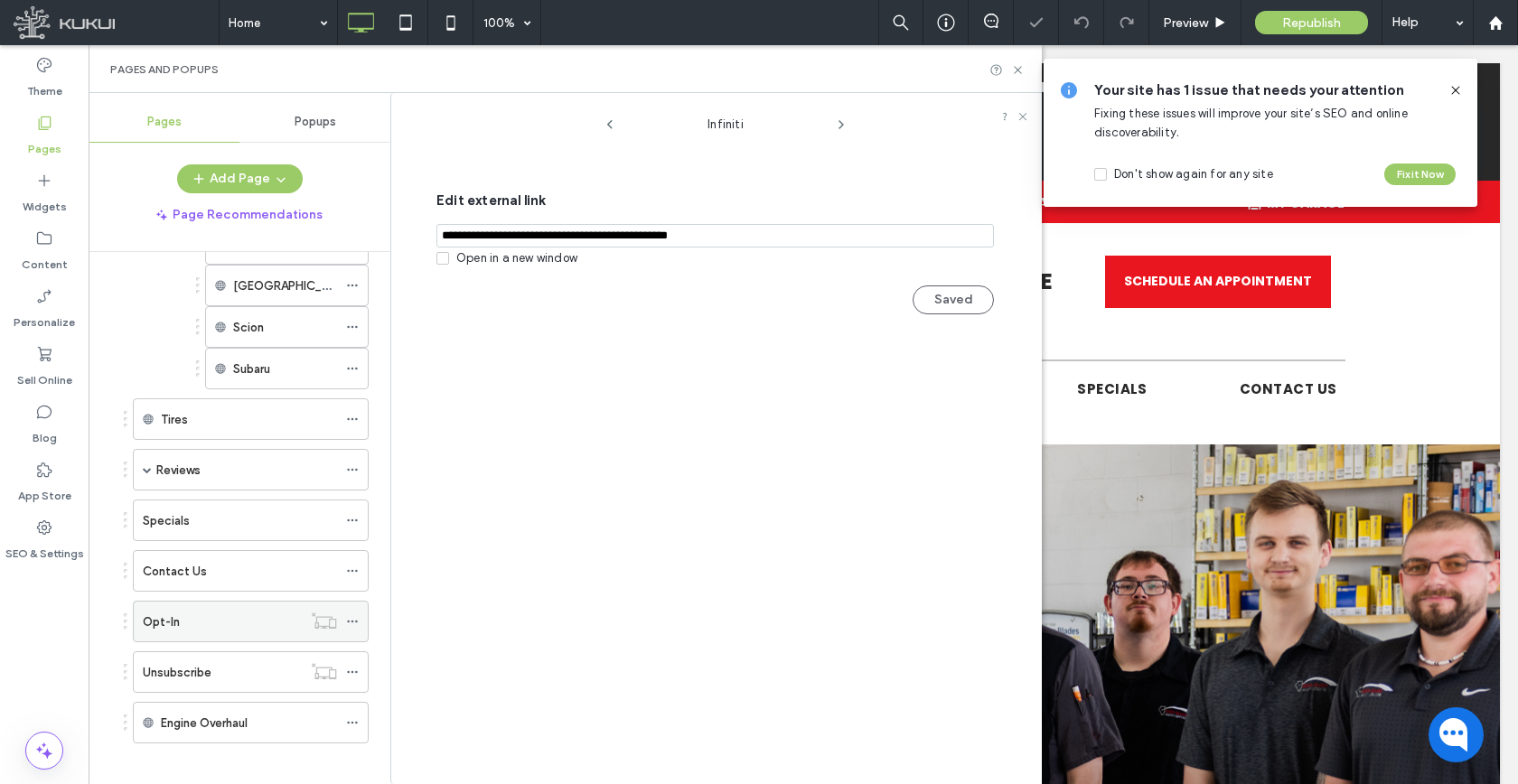
scroll to position [1338, 0]
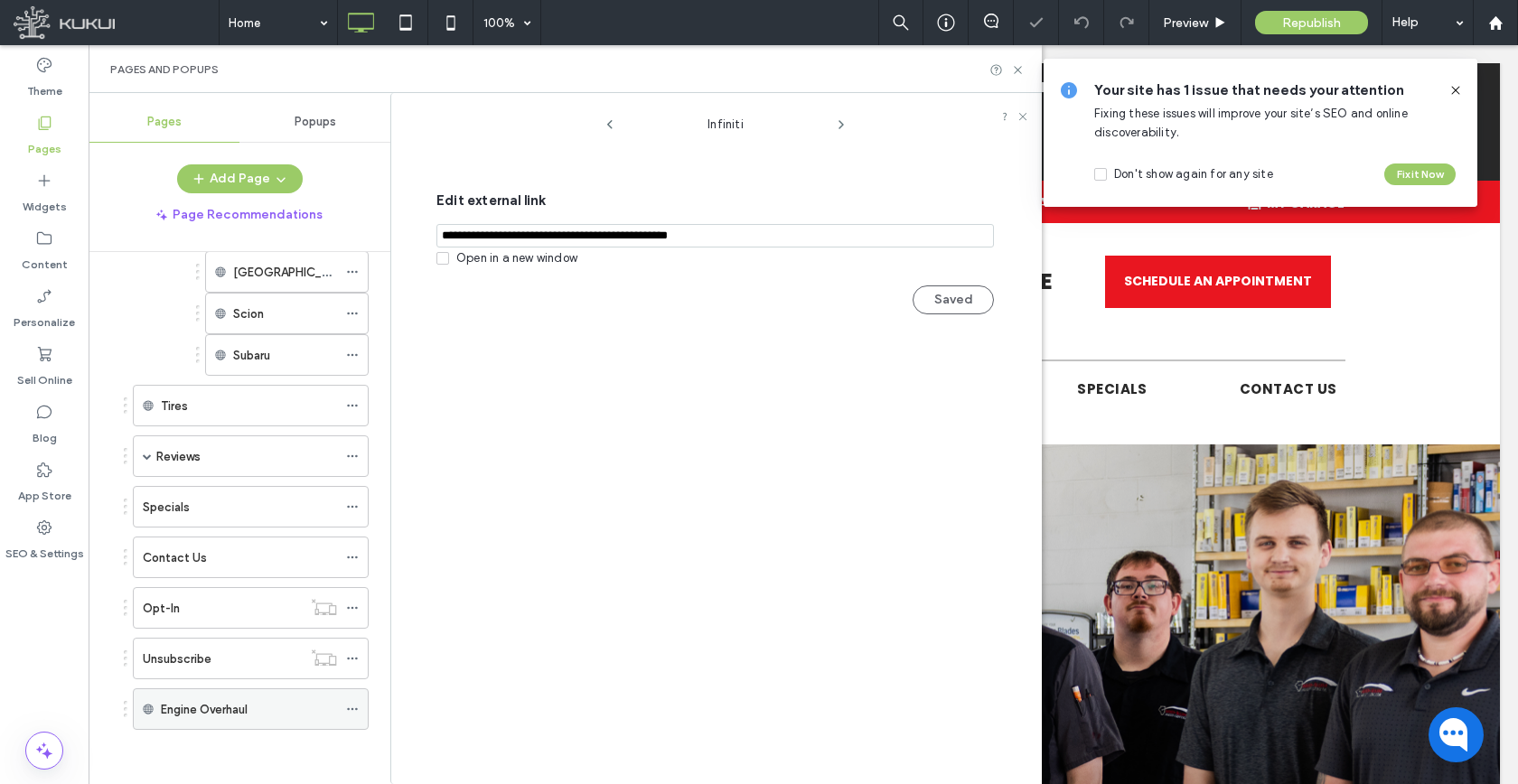
click at [358, 711] on div at bounding box center [357, 709] width 22 height 27
drag, startPoint x: 353, startPoint y: 707, endPoint x: 373, endPoint y: 680, distance: 33.6
click at [353, 708] on icon at bounding box center [352, 709] width 13 height 13
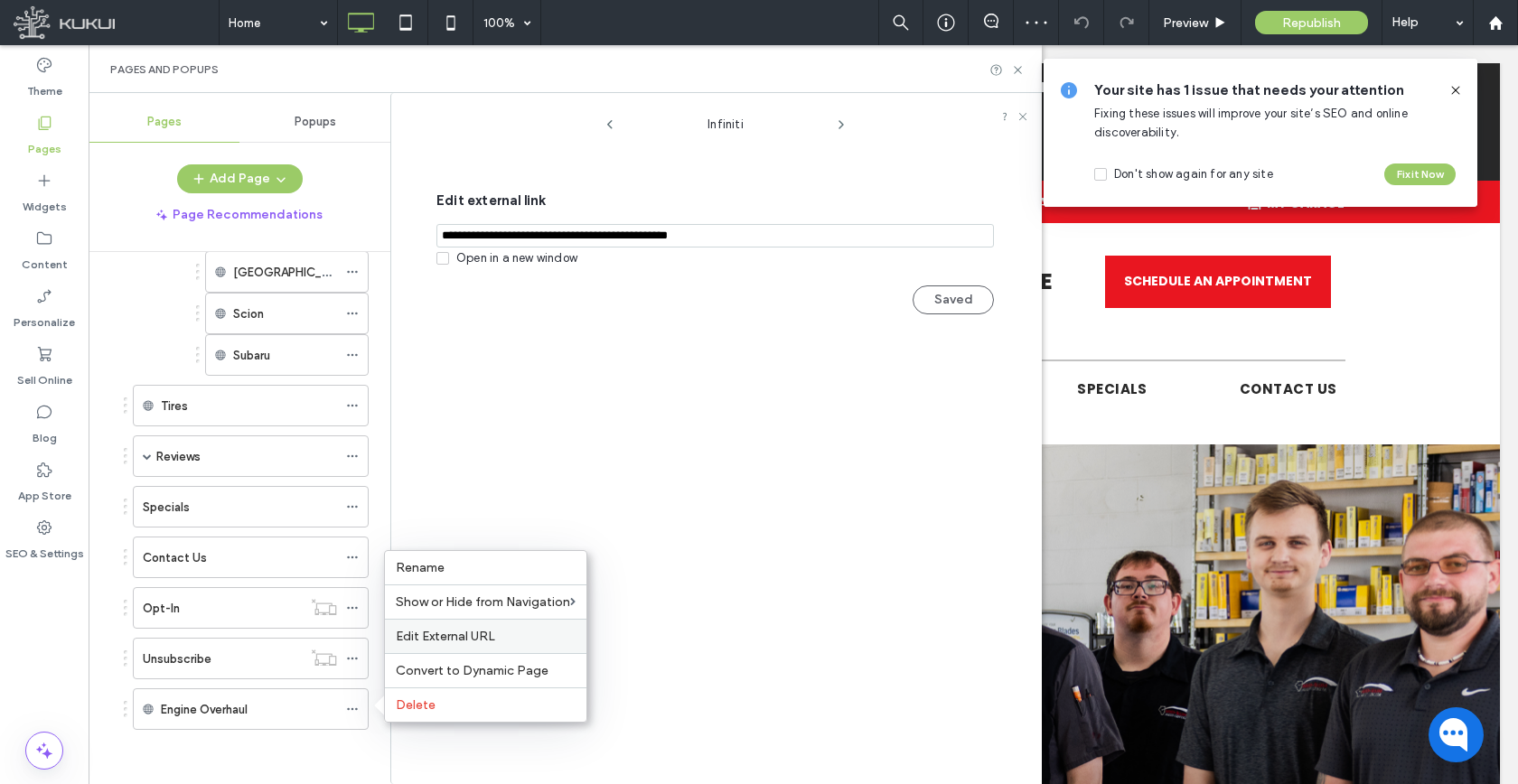
click at [427, 626] on div "Edit External URL" at bounding box center [485, 636] width 201 height 35
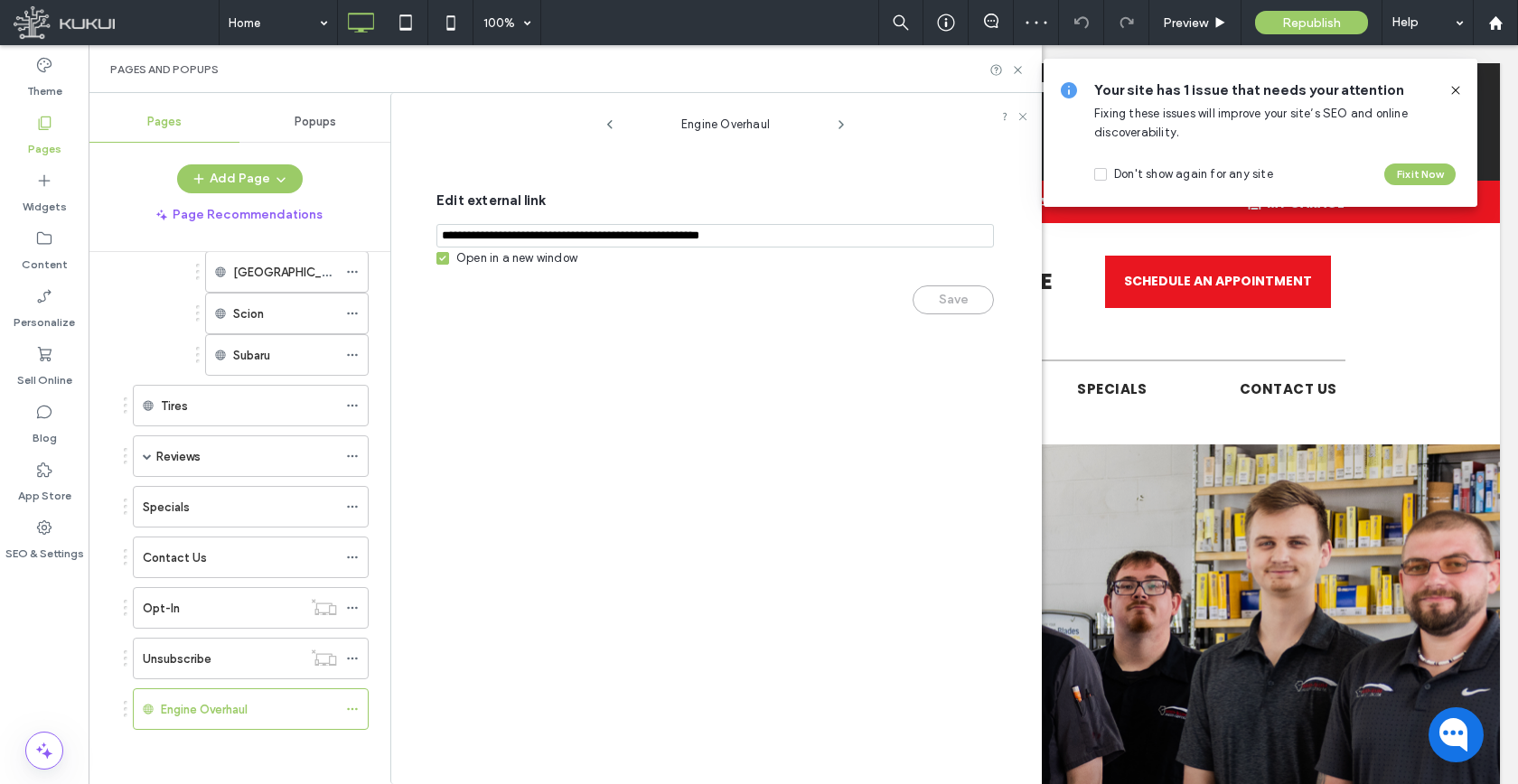
click at [475, 264] on div "Open in a new window" at bounding box center [517, 258] width 121 height 18
click at [959, 313] on button "Save" at bounding box center [952, 300] width 81 height 29
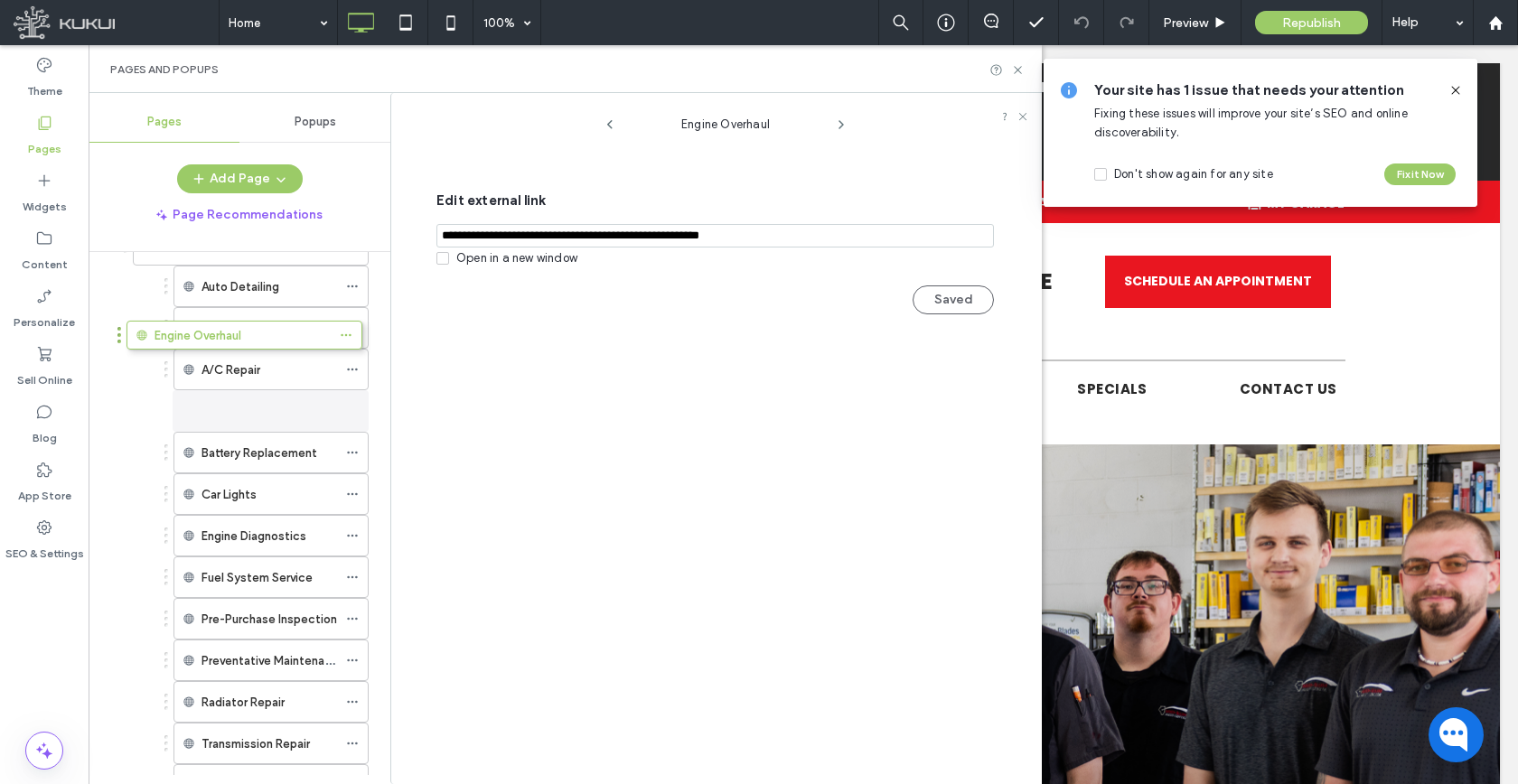
scroll to position [142, 0]
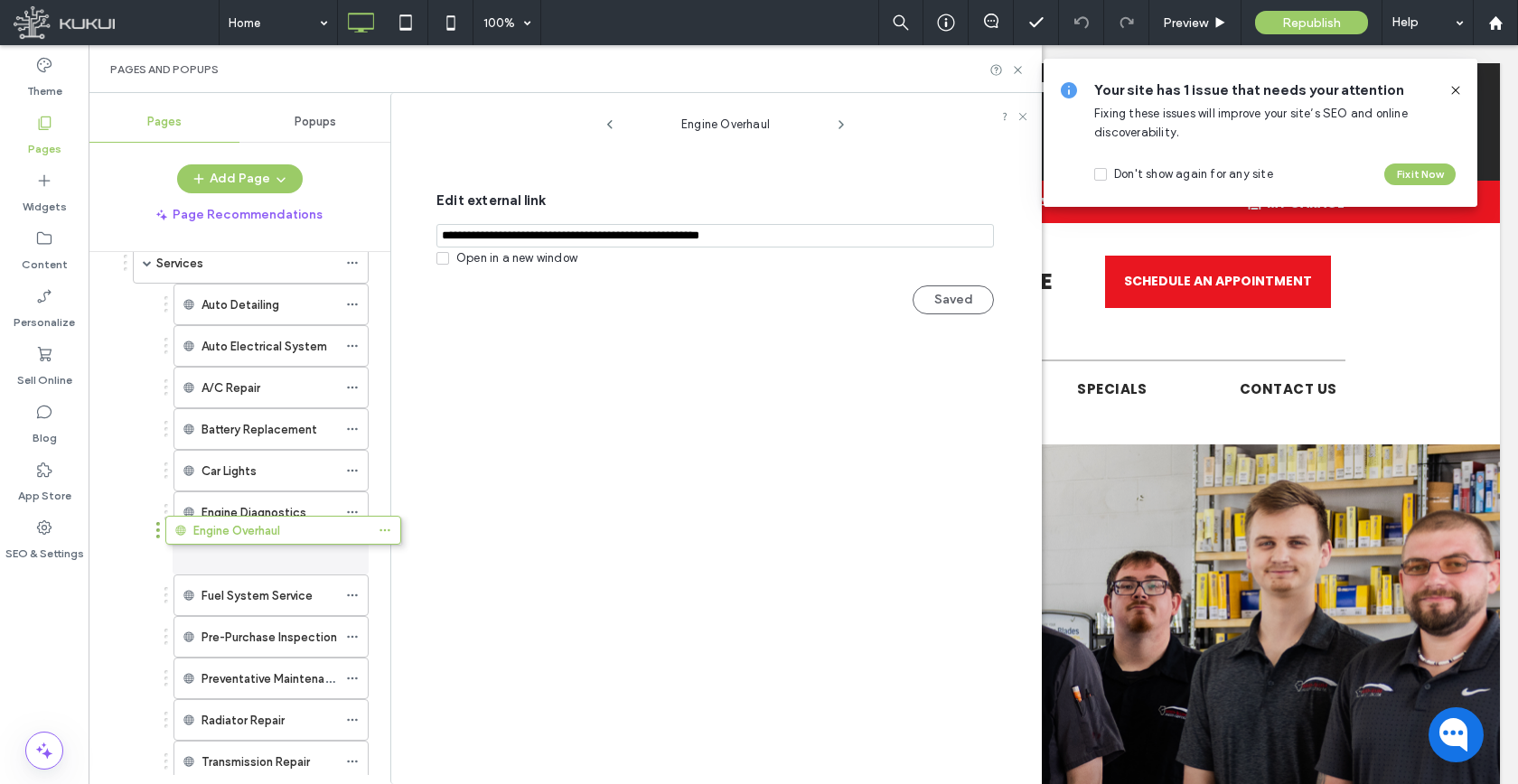
drag, startPoint x: 211, startPoint y: 724, endPoint x: 243, endPoint y: 553, distance: 174.0
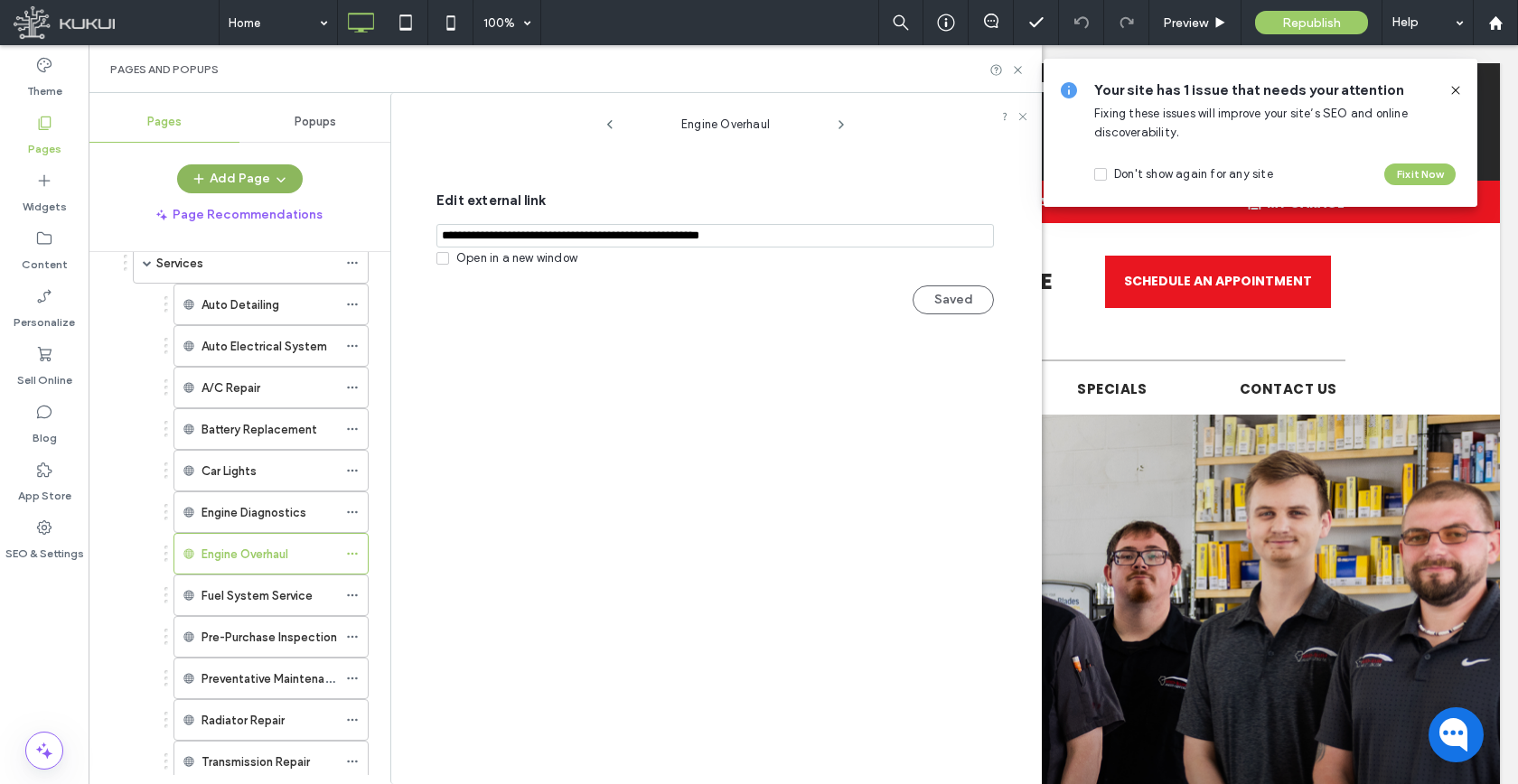
click at [196, 166] on span "button" at bounding box center [201, 179] width 18 height 27
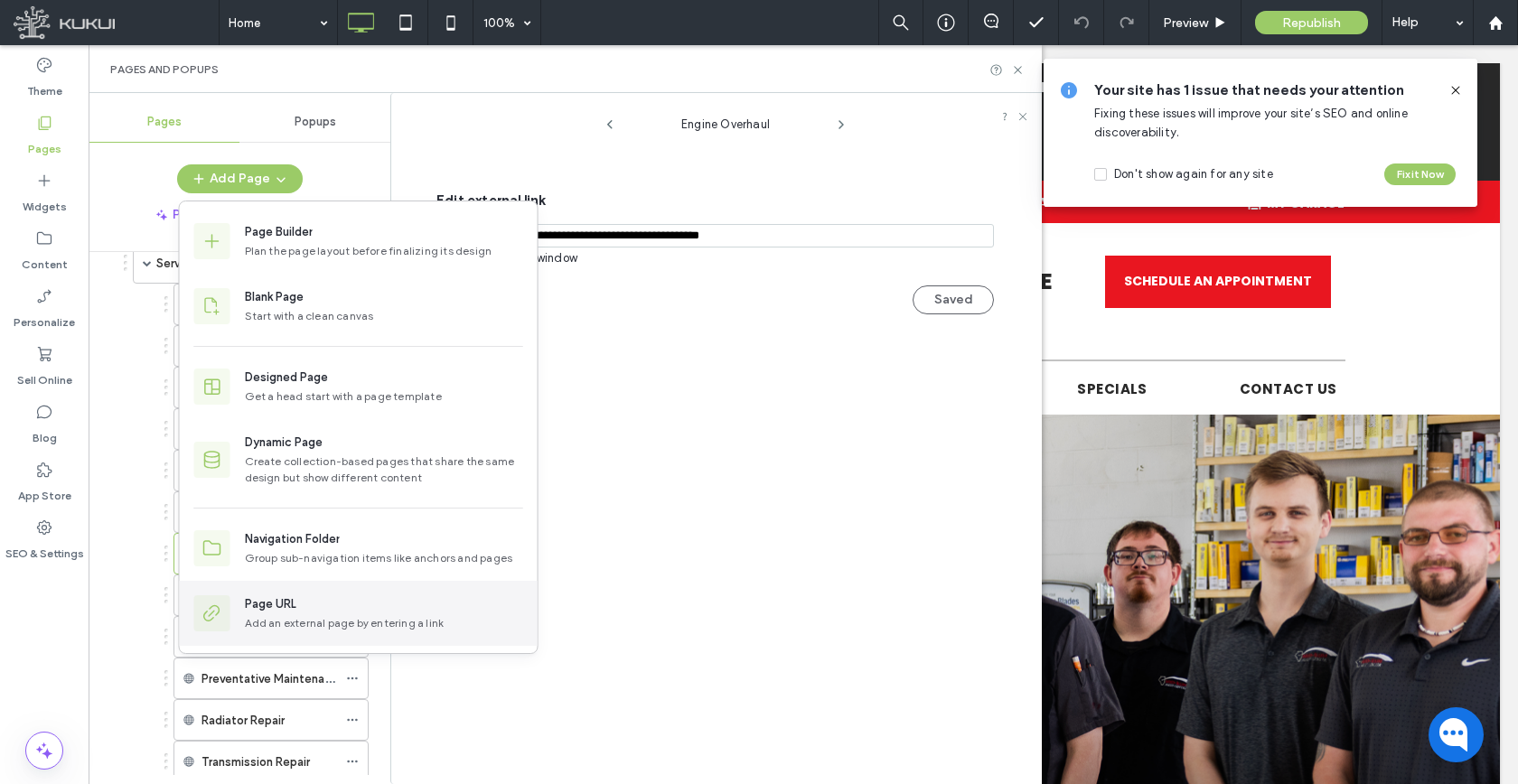
click at [325, 600] on div "Page URL" at bounding box center [384, 605] width 278 height 18
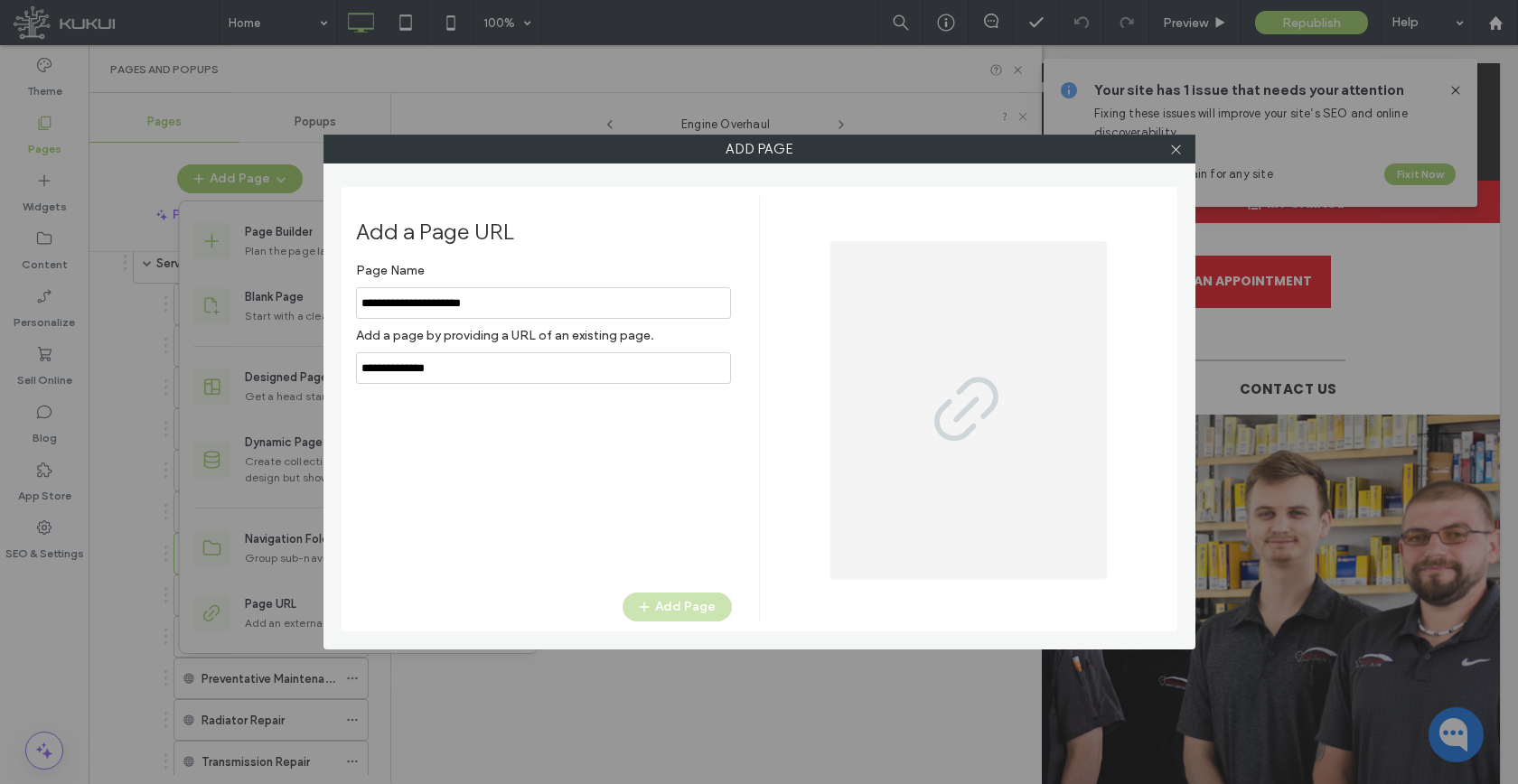
type input "**********"
click at [451, 377] on input "notEmpty,url" at bounding box center [543, 367] width 375 height 32
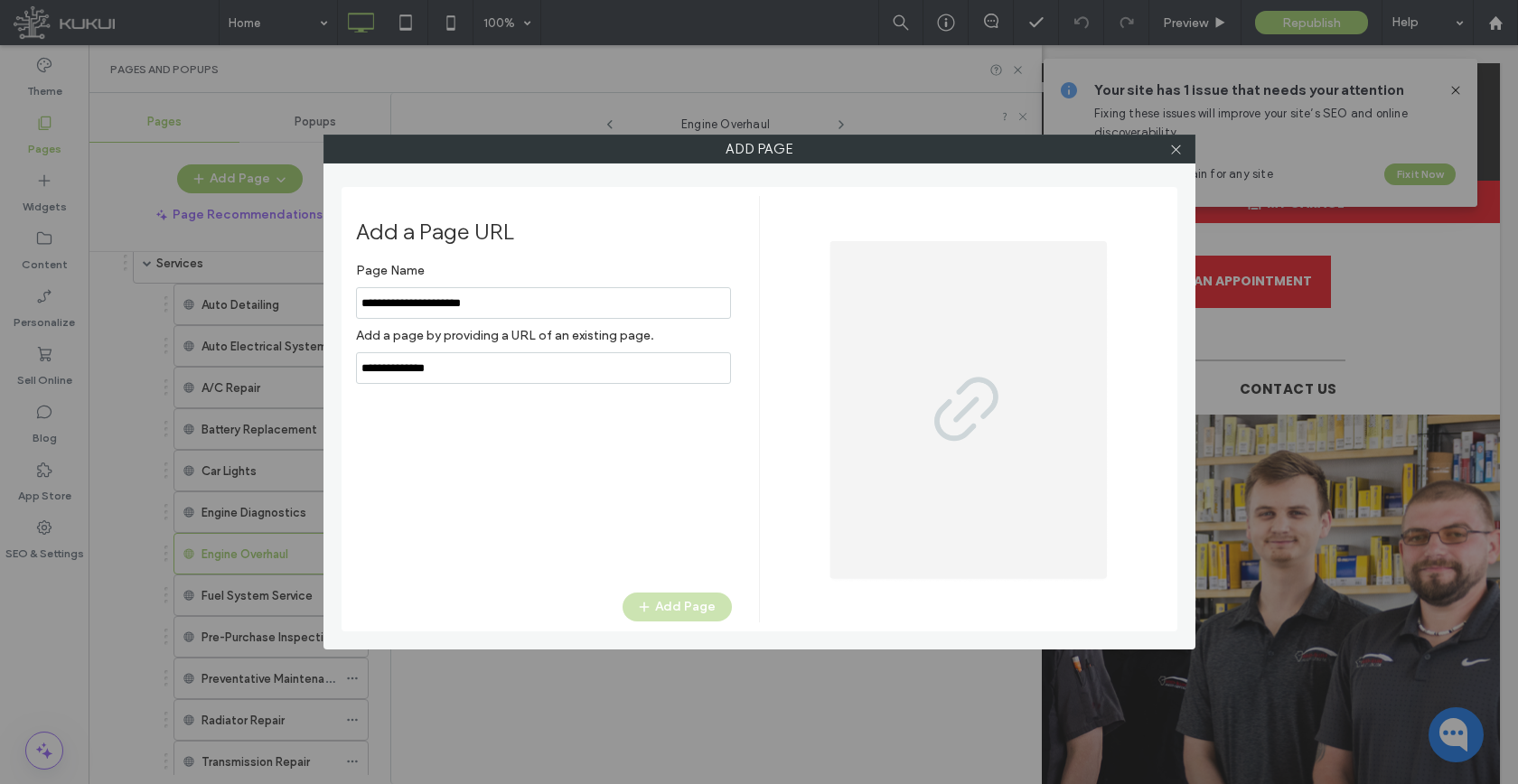
click at [451, 377] on input "notEmpty,url" at bounding box center [543, 367] width 375 height 32
paste input "**********"
type input "**********"
click at [677, 608] on button "Add Page" at bounding box center [677, 608] width 109 height 29
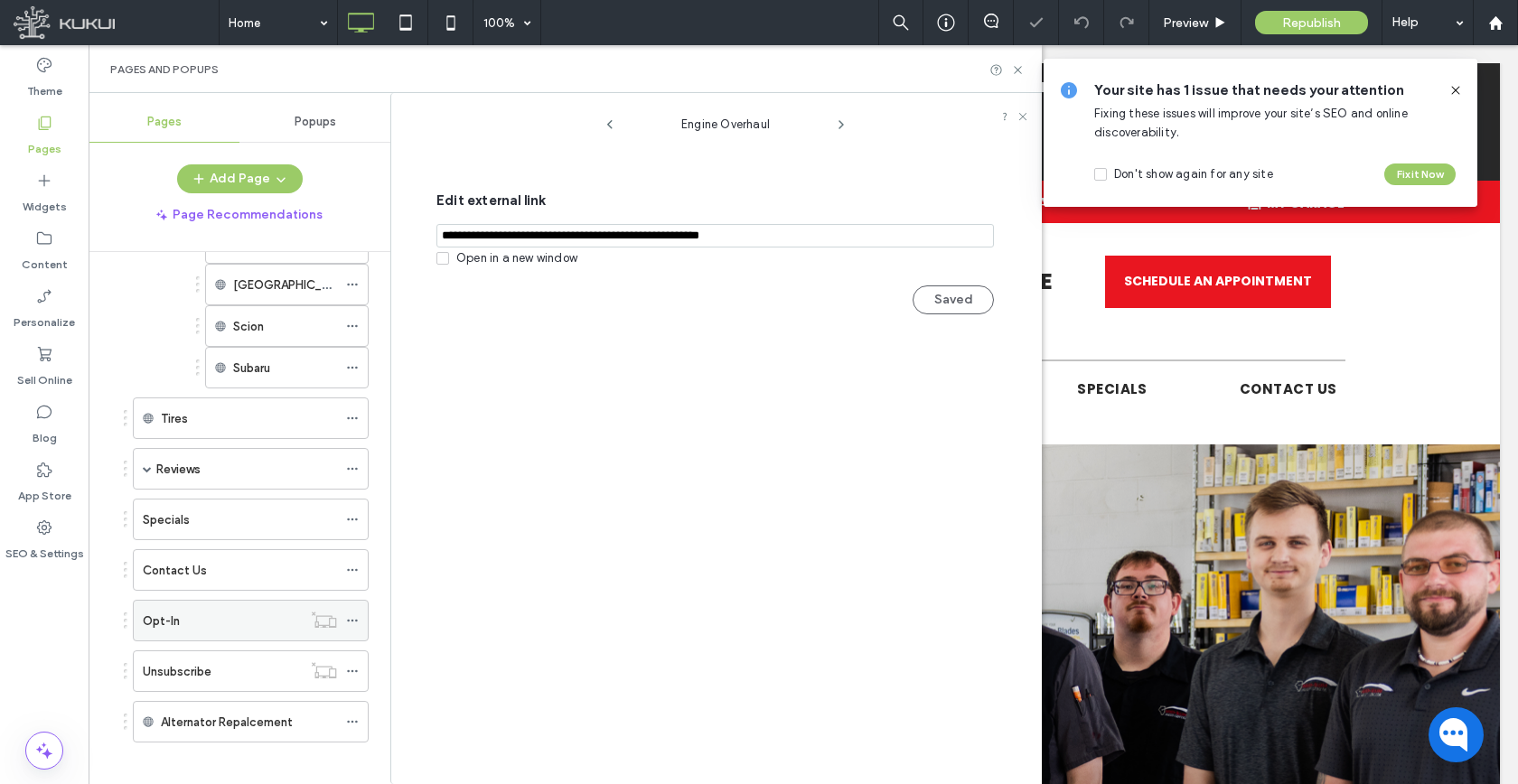
scroll to position [1380, 0]
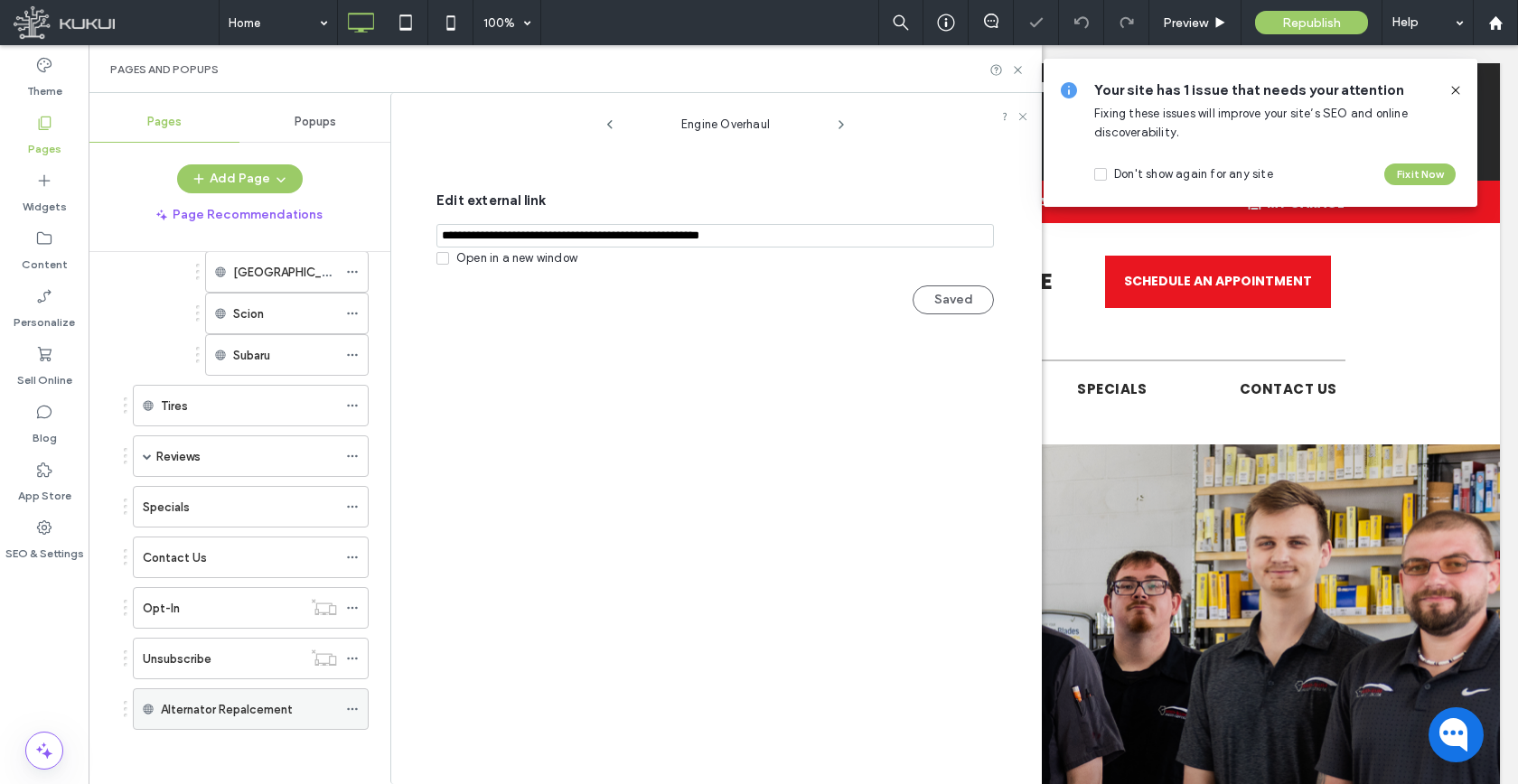
click at [350, 713] on icon at bounding box center [352, 709] width 13 height 13
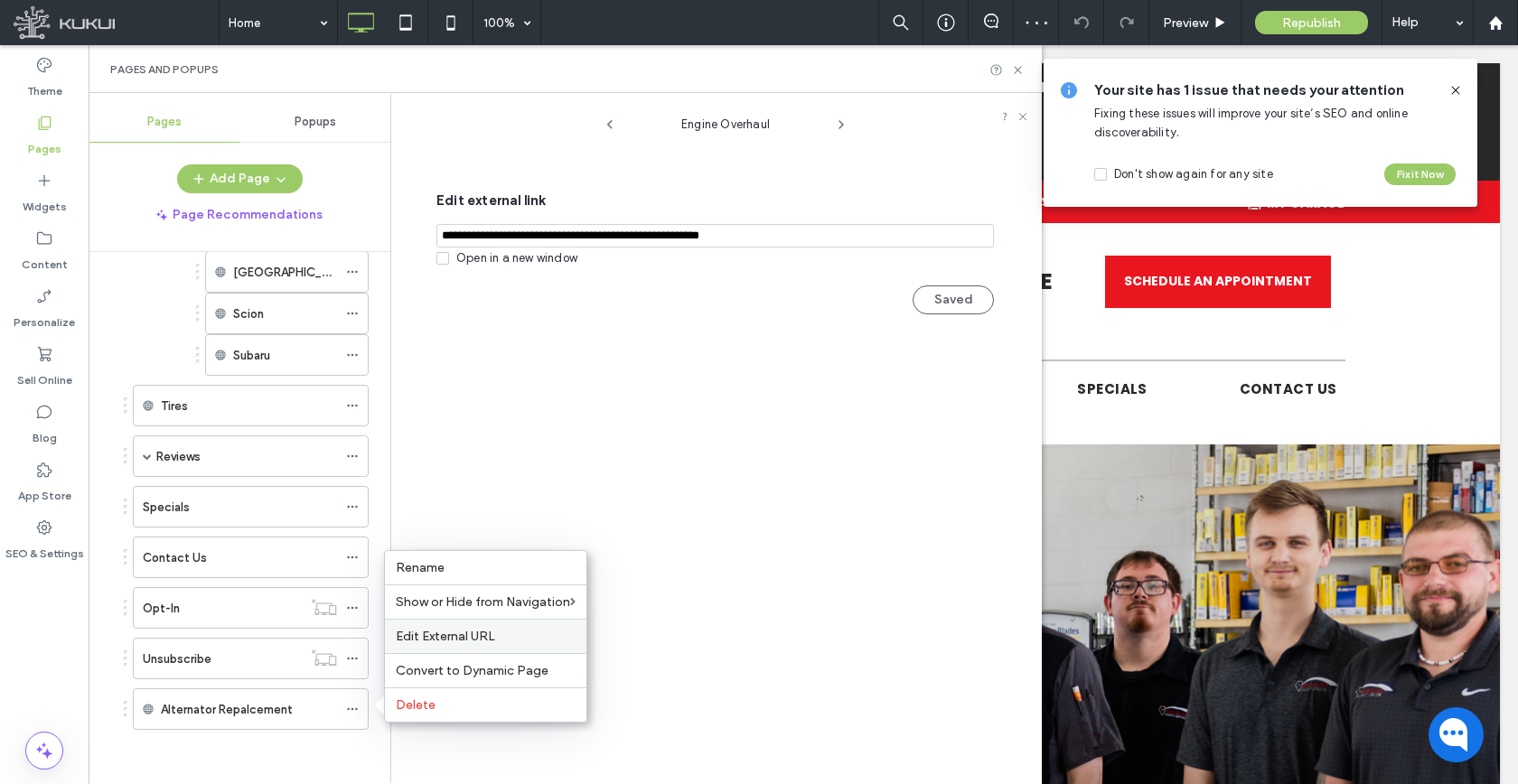
click at [418, 647] on div "Edit External URL" at bounding box center [485, 636] width 201 height 35
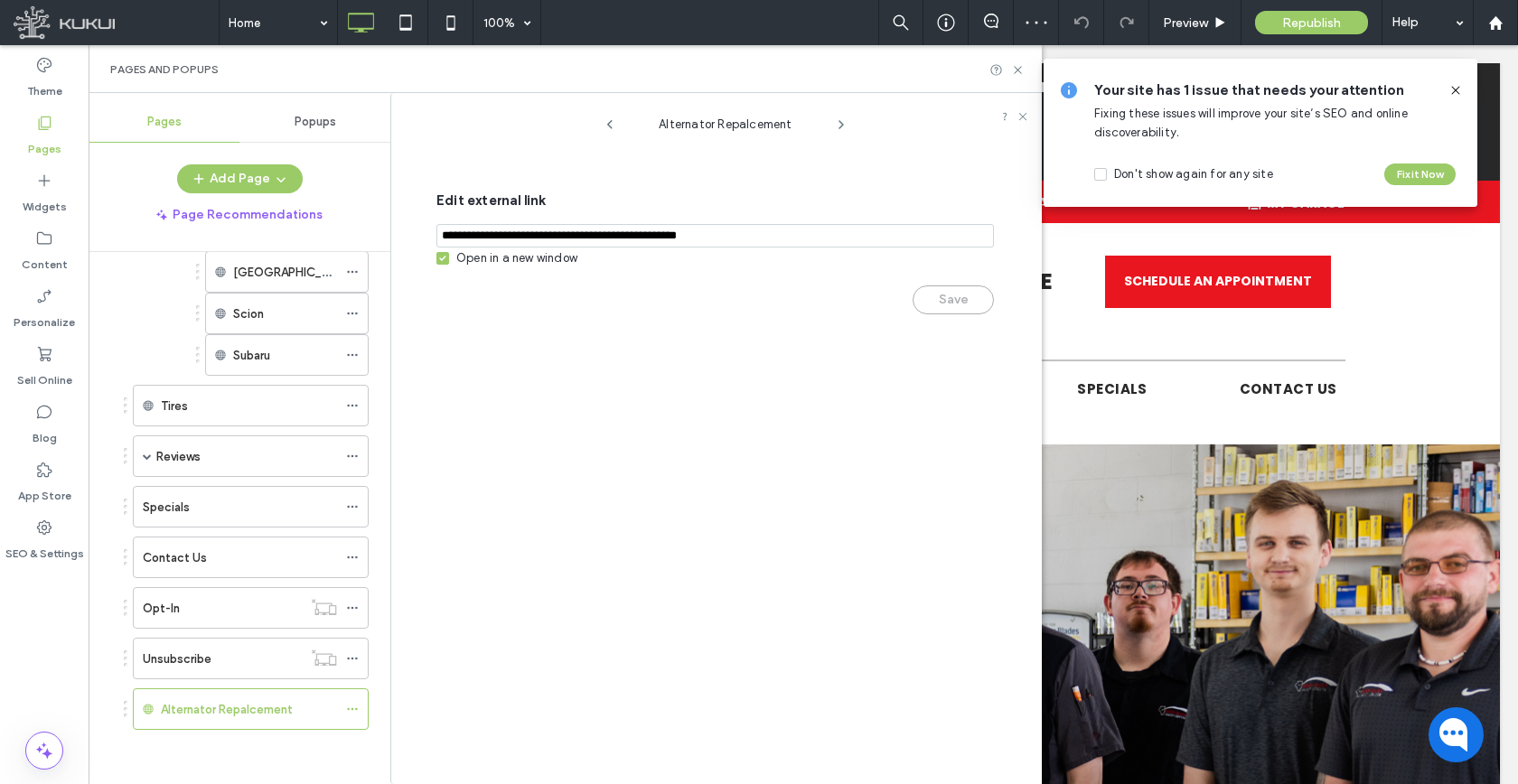
click at [479, 266] on div "Open in a new window" at bounding box center [517, 258] width 121 height 18
click at [917, 296] on button "Save" at bounding box center [952, 300] width 81 height 29
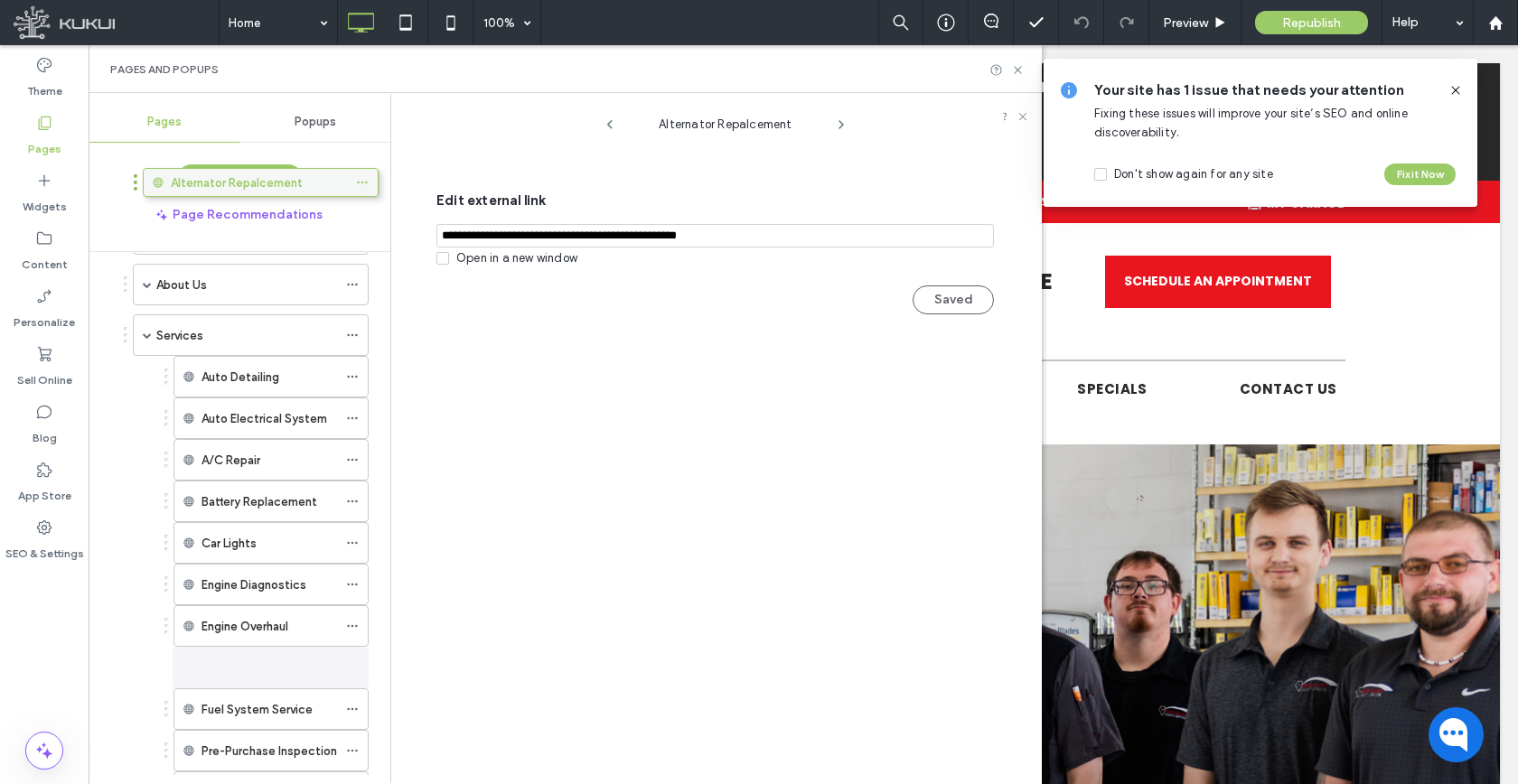
scroll to position [0, 0]
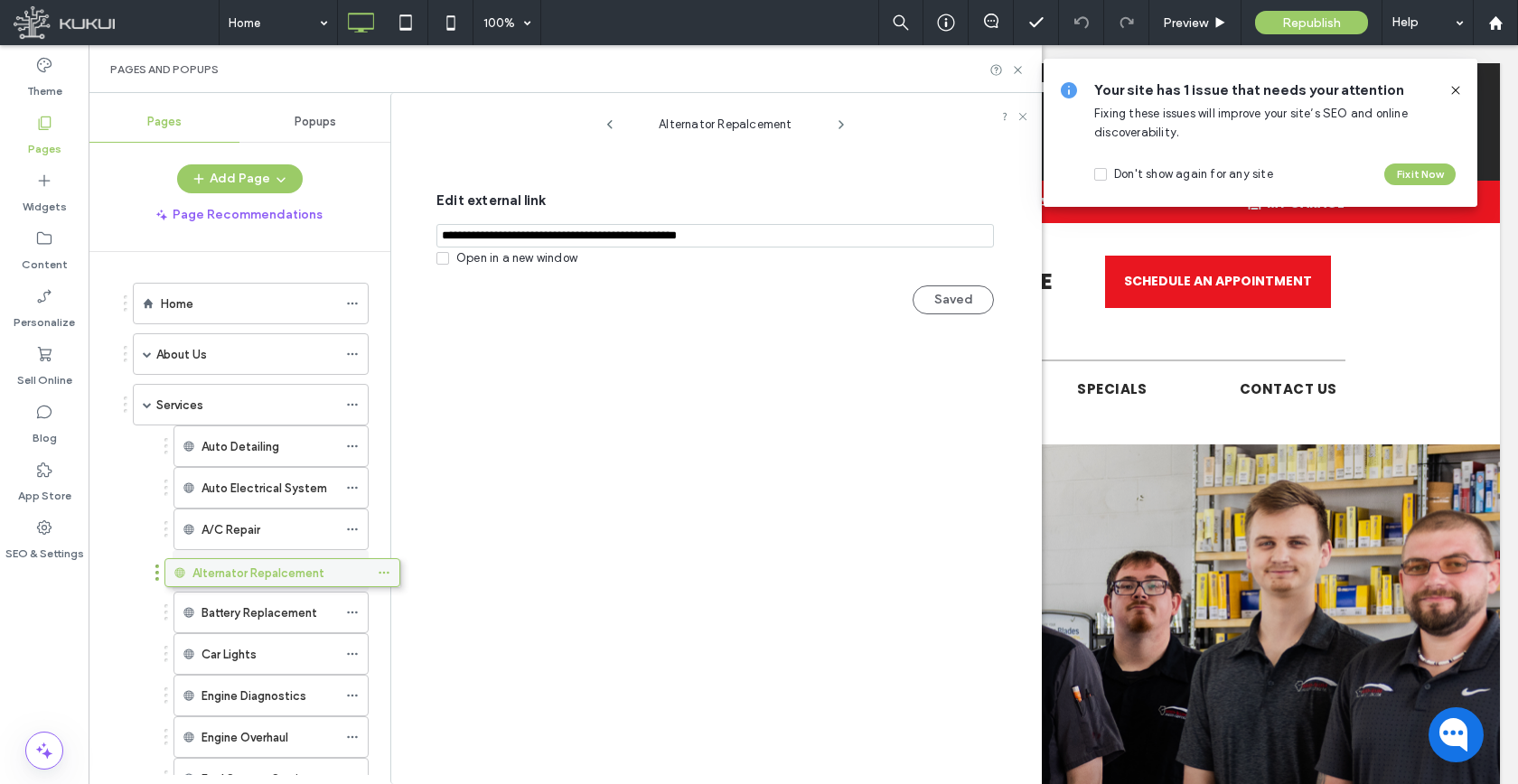
drag, startPoint x: 227, startPoint y: 713, endPoint x: 259, endPoint y: 583, distance: 133.9
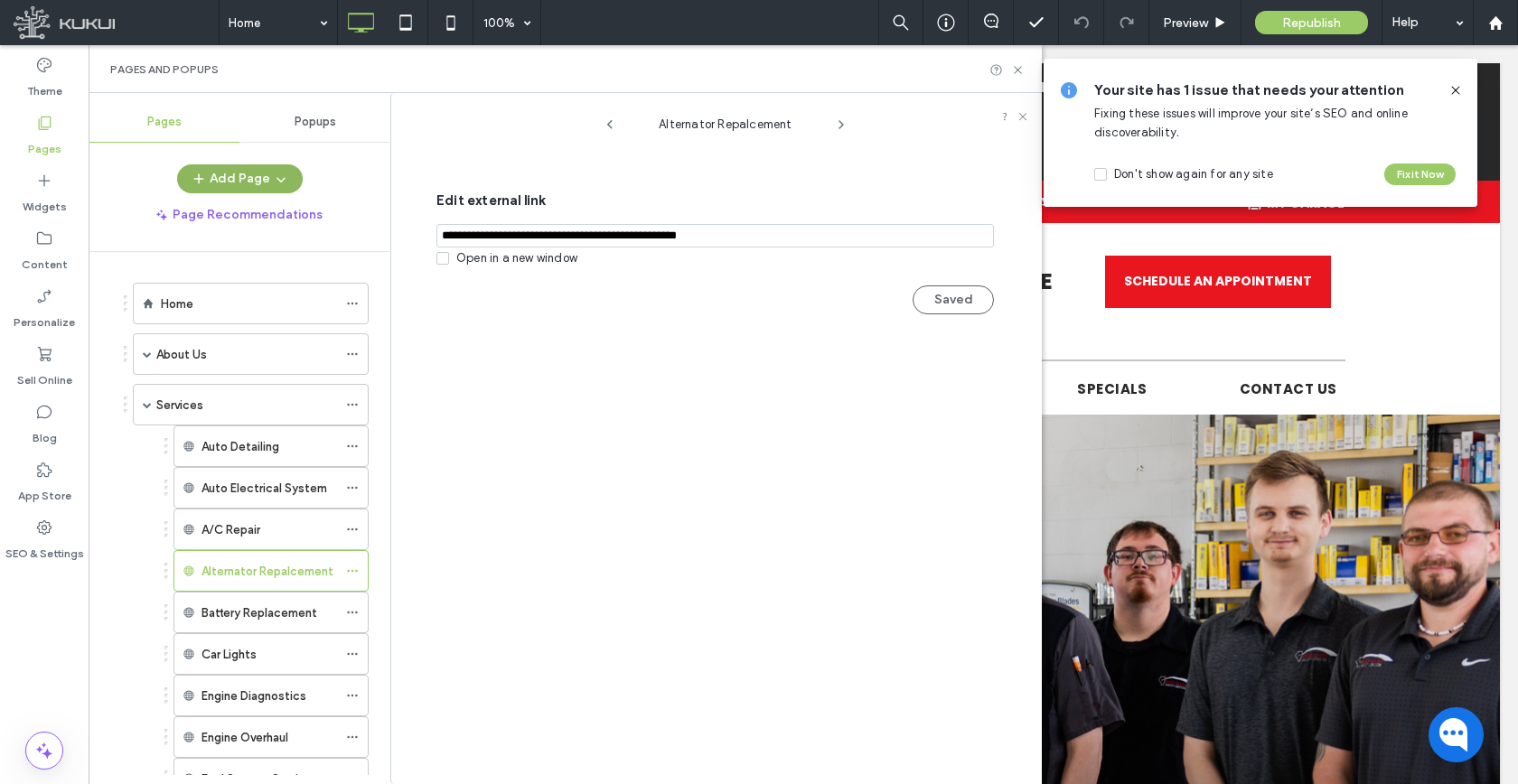
click at [276, 189] on span "button" at bounding box center [279, 179] width 18 height 27
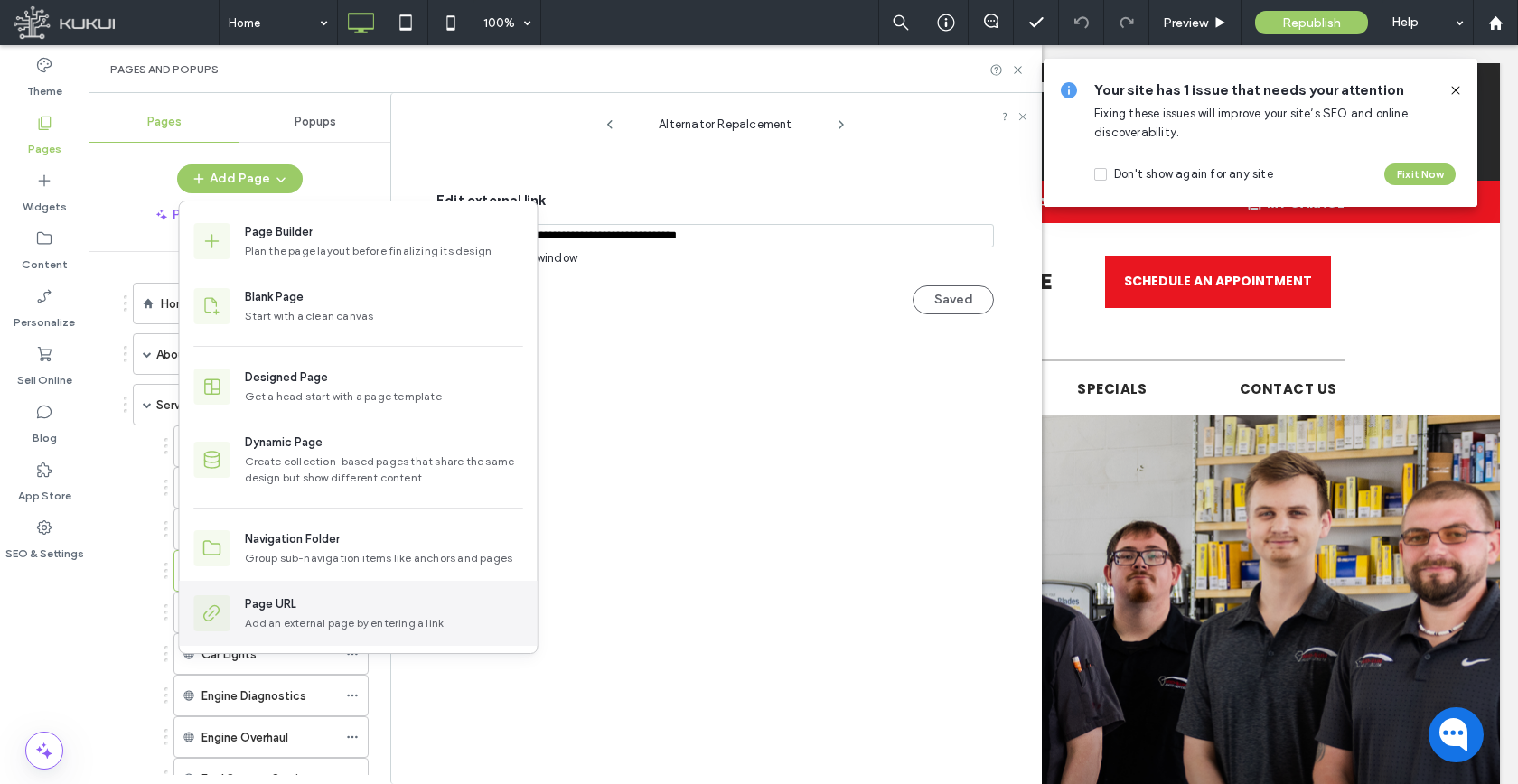
click at [285, 586] on div "Page URL Add an external page by entering a link" at bounding box center [358, 614] width 357 height 65
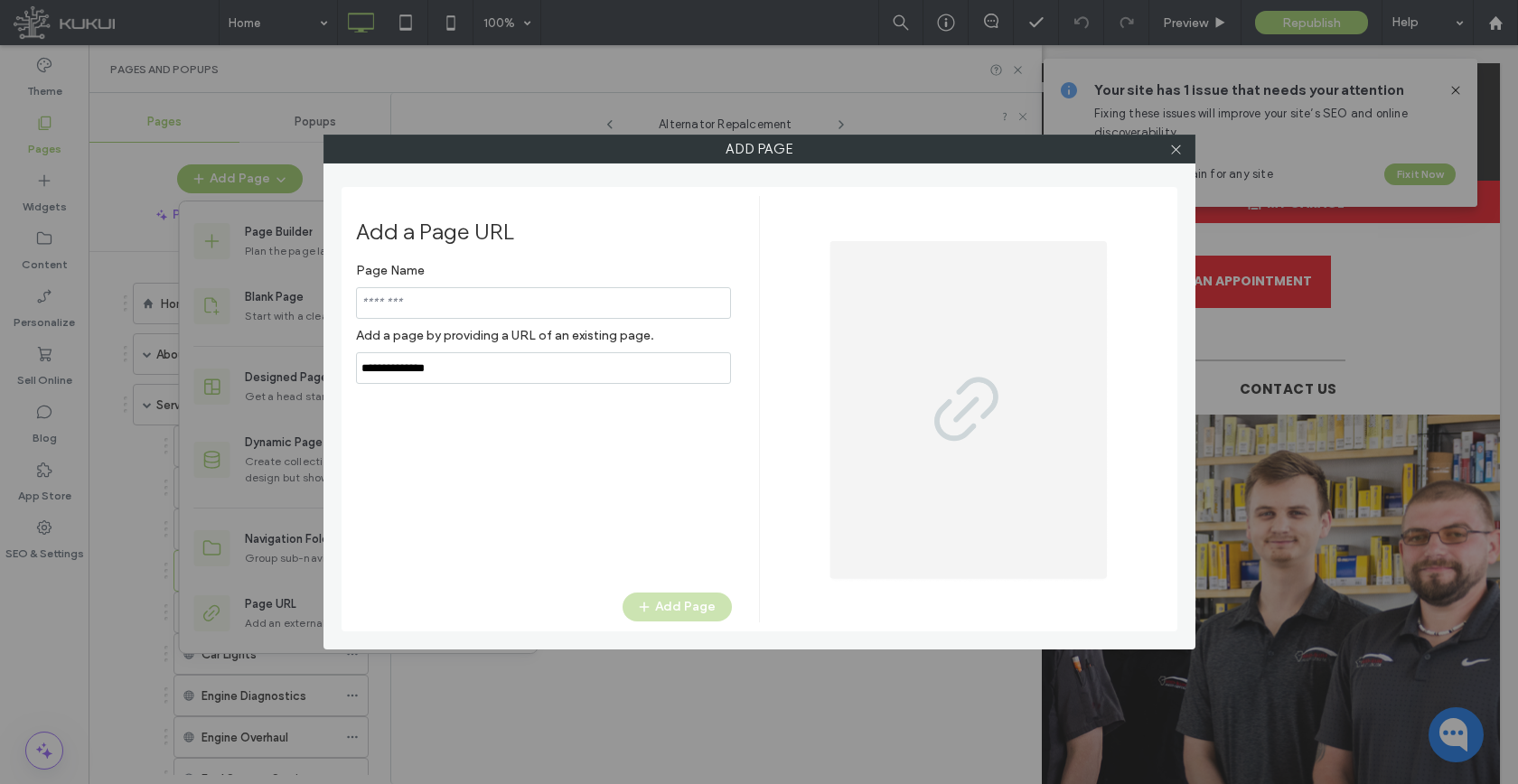
click at [423, 380] on input "notEmpty,url" at bounding box center [543, 367] width 375 height 32
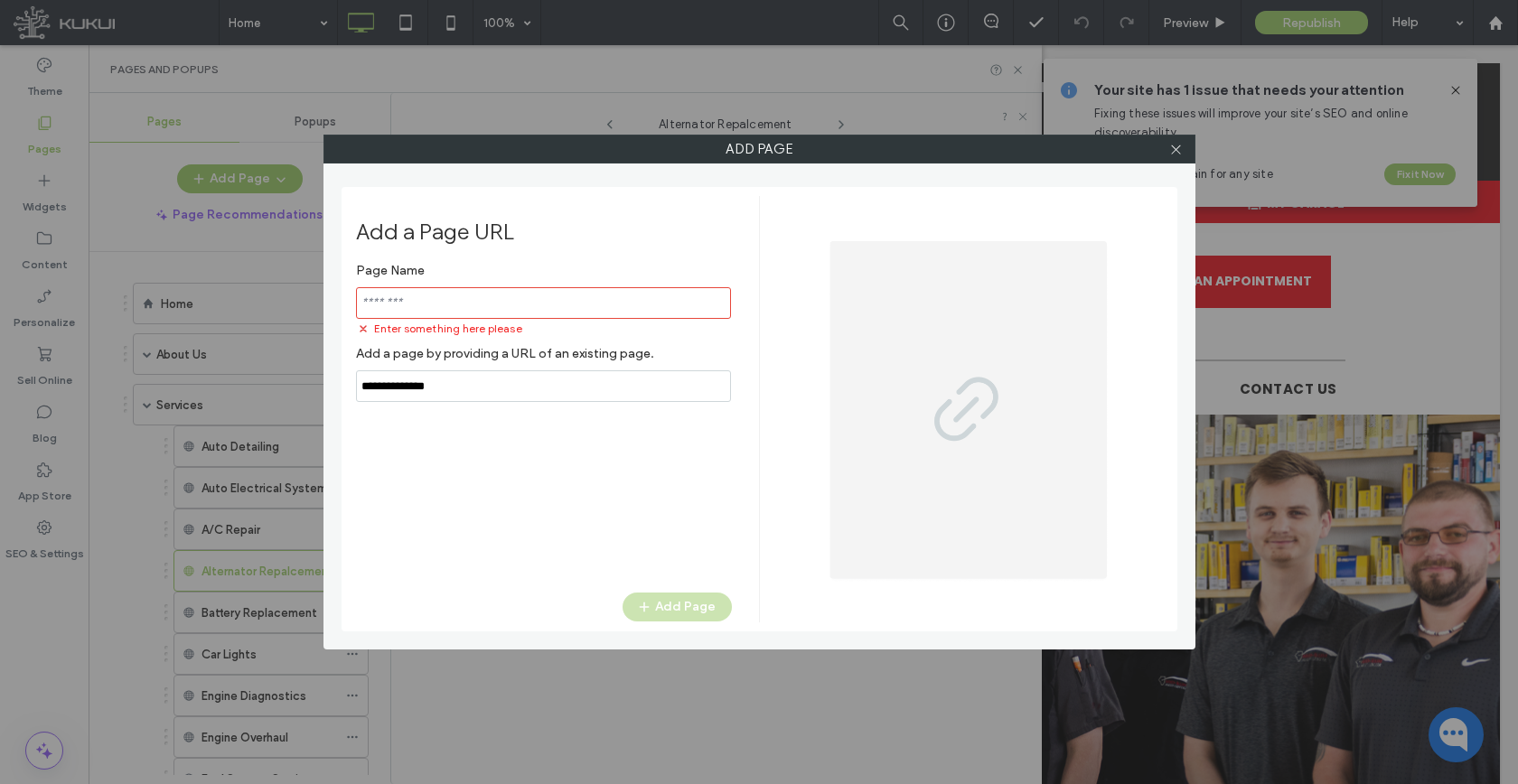
click at [427, 391] on input "notEmpty,url" at bounding box center [543, 386] width 375 height 32
paste input "**********"
type input "**********"
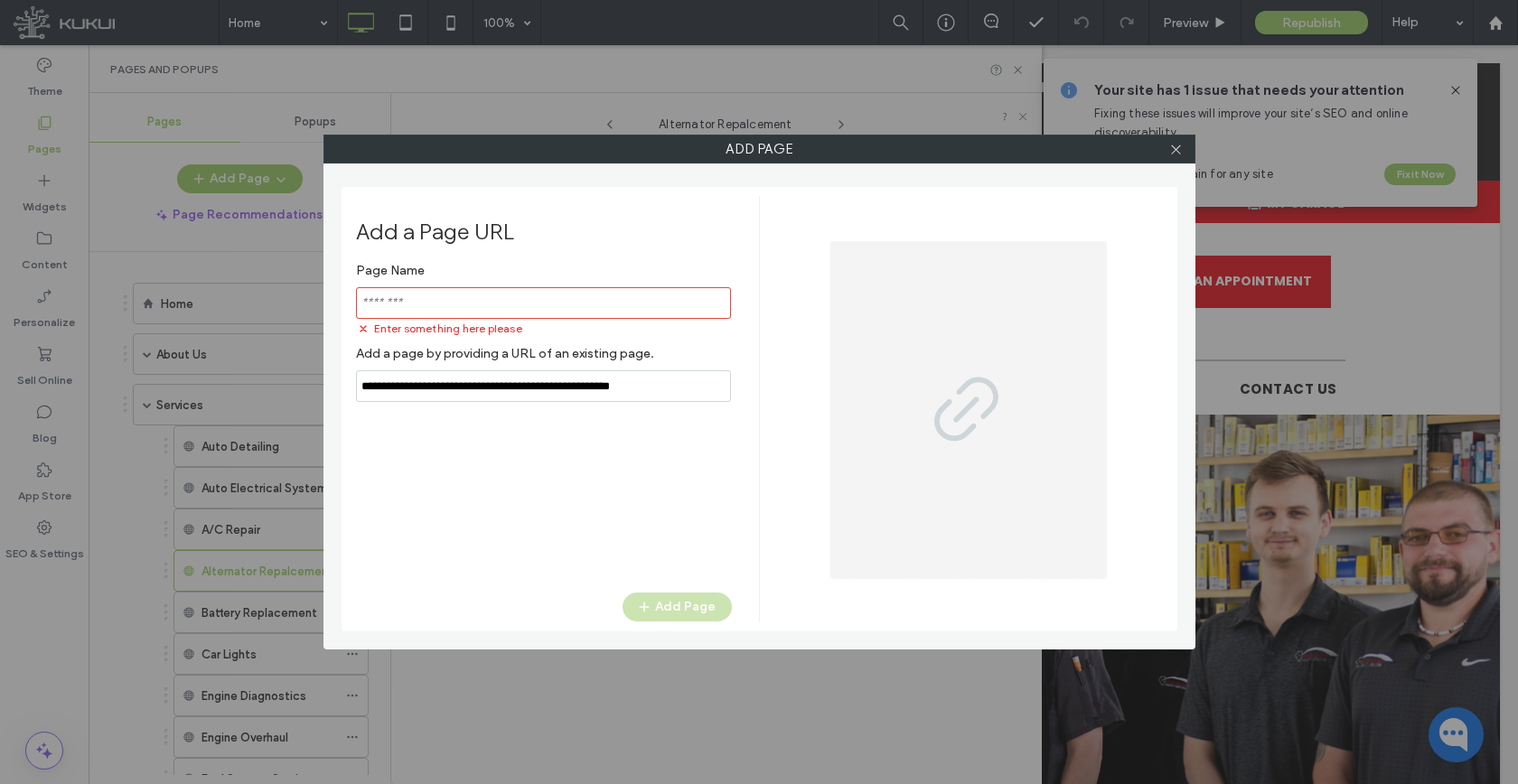
click at [446, 301] on input "notEmpty" at bounding box center [543, 303] width 375 height 32
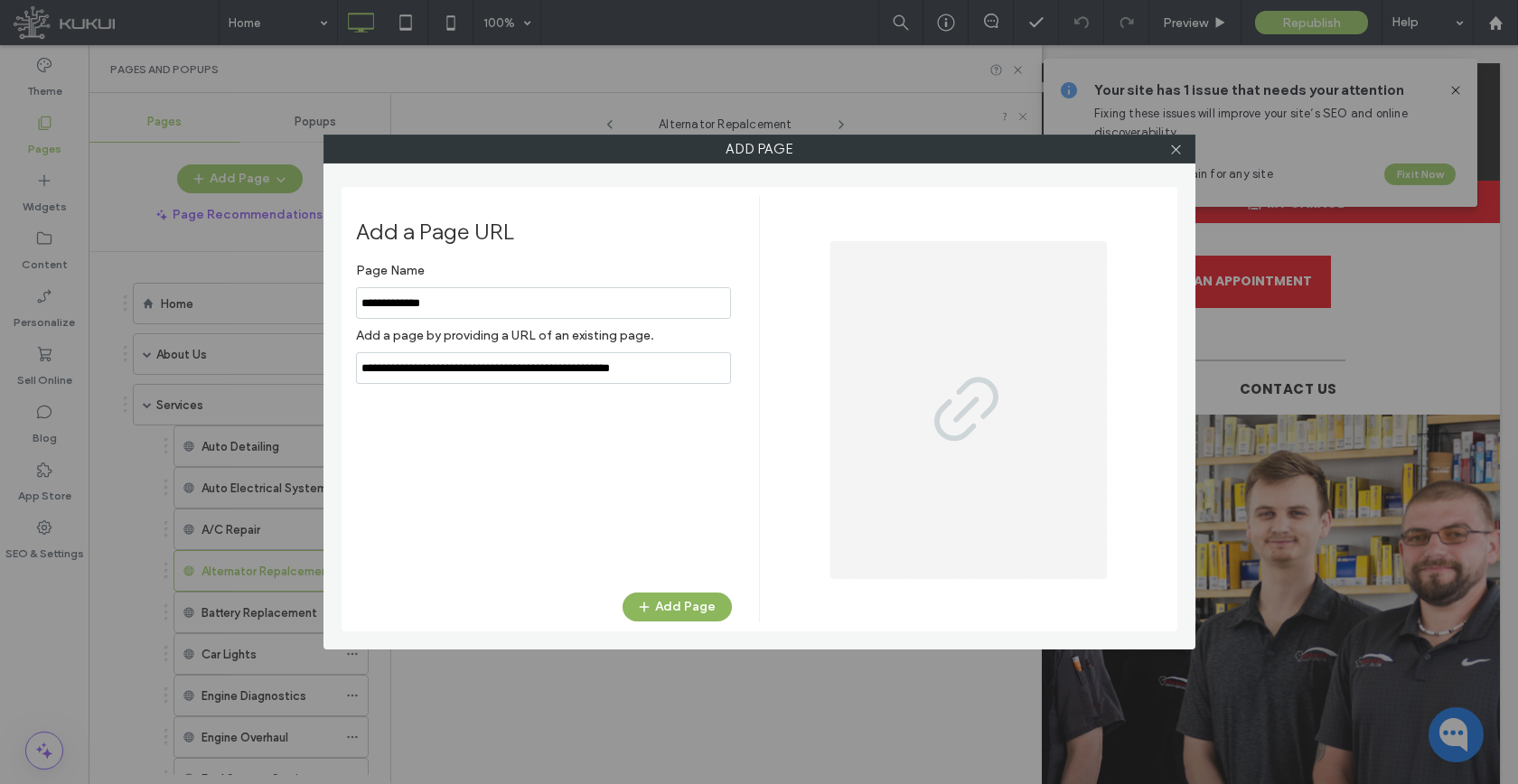
type input "**********"
click at [640, 614] on span "button" at bounding box center [646, 608] width 18 height 27
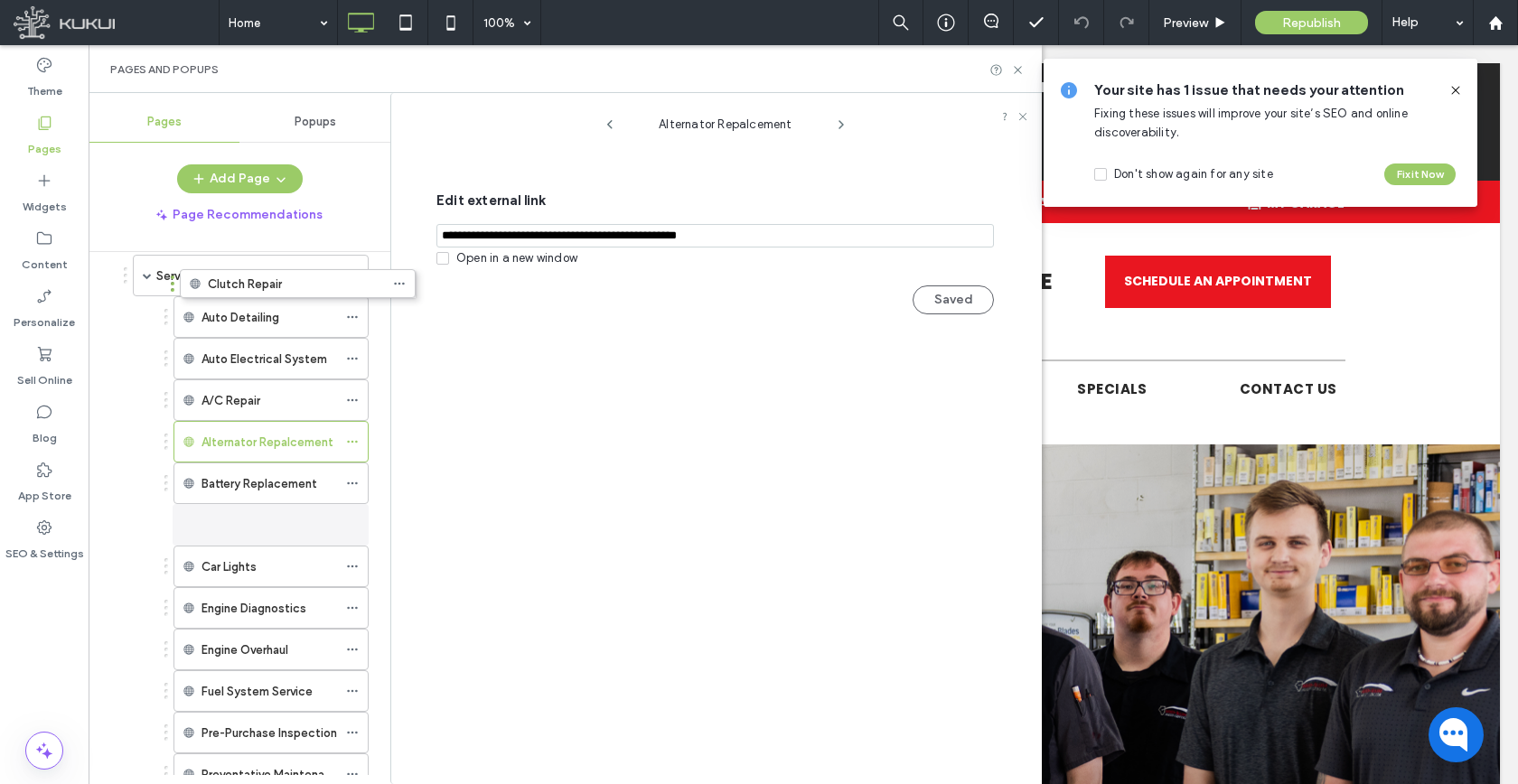
scroll to position [111, 0]
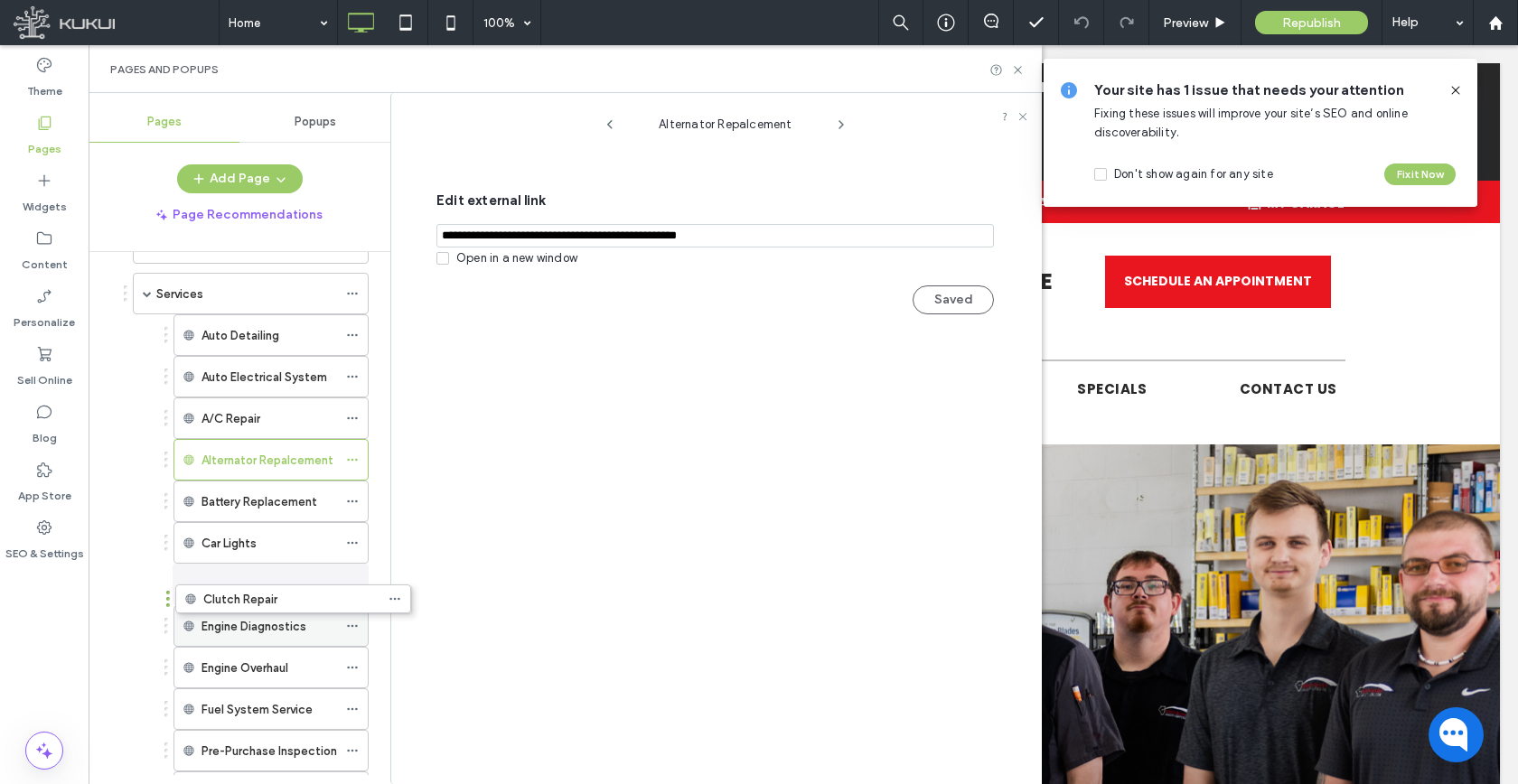
drag, startPoint x: 233, startPoint y: 421, endPoint x: 235, endPoint y: 597, distance: 176.0
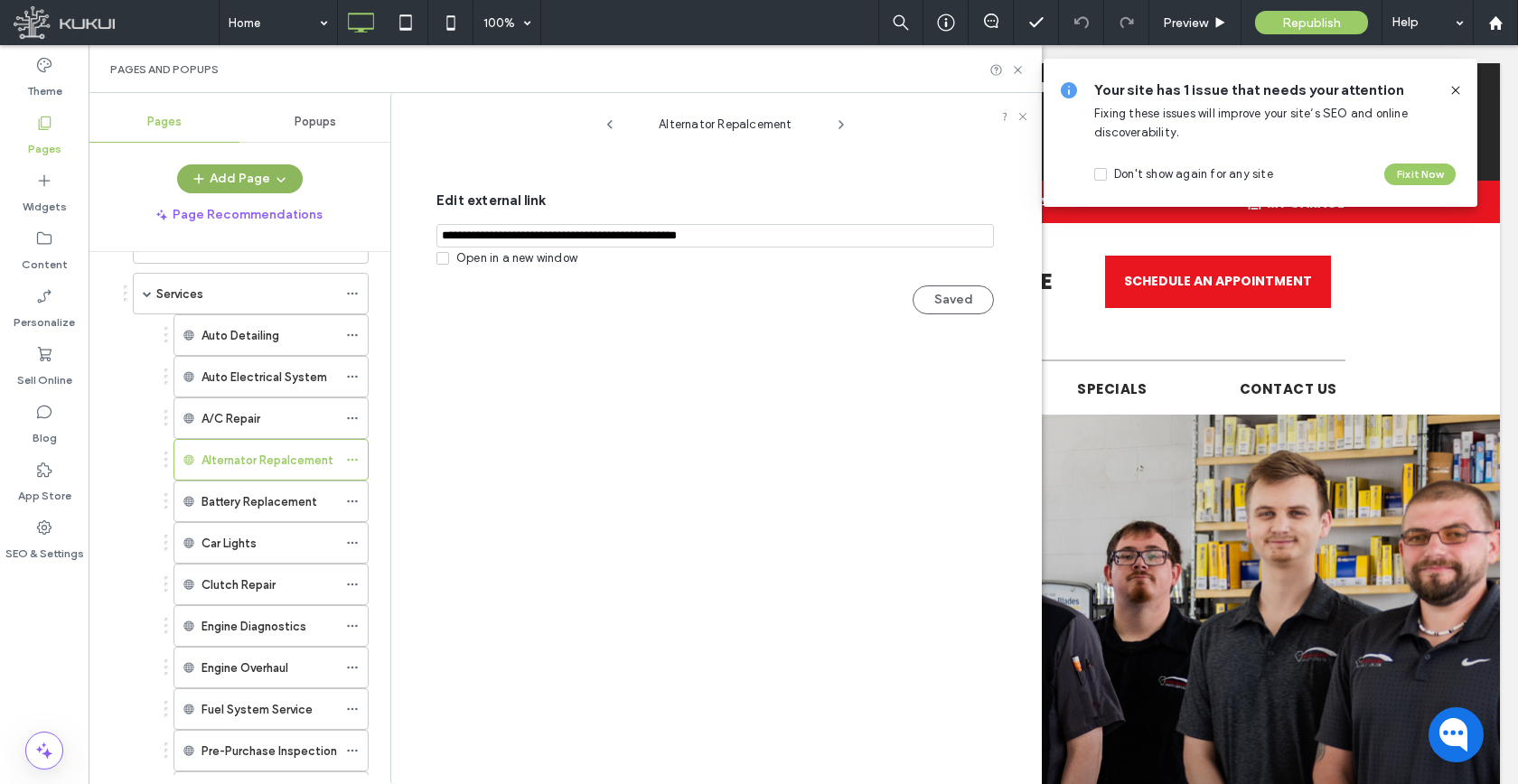
click at [194, 172] on icon "button" at bounding box center [199, 179] width 15 height 15
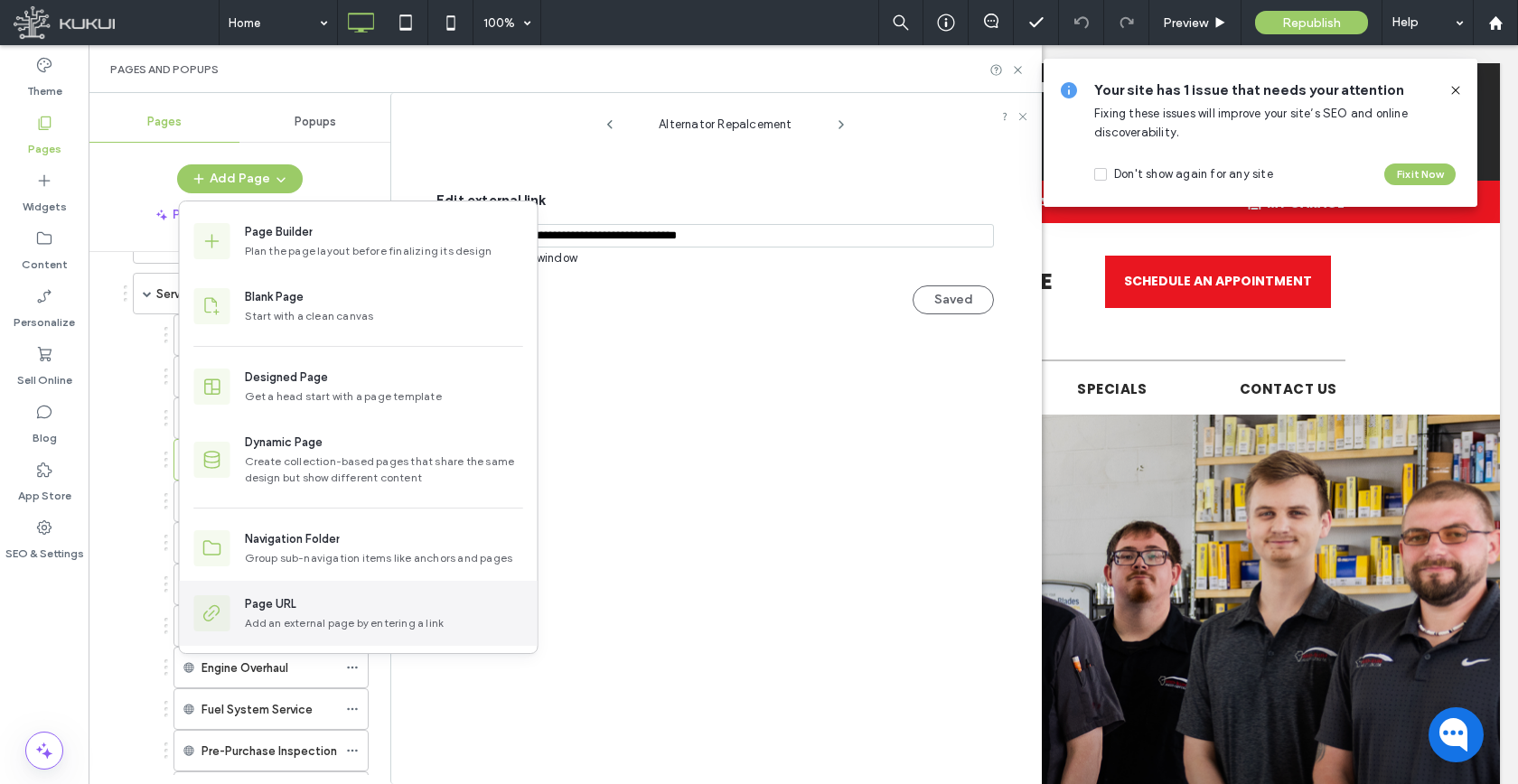
click at [337, 603] on div "Page URL" at bounding box center [384, 605] width 278 height 18
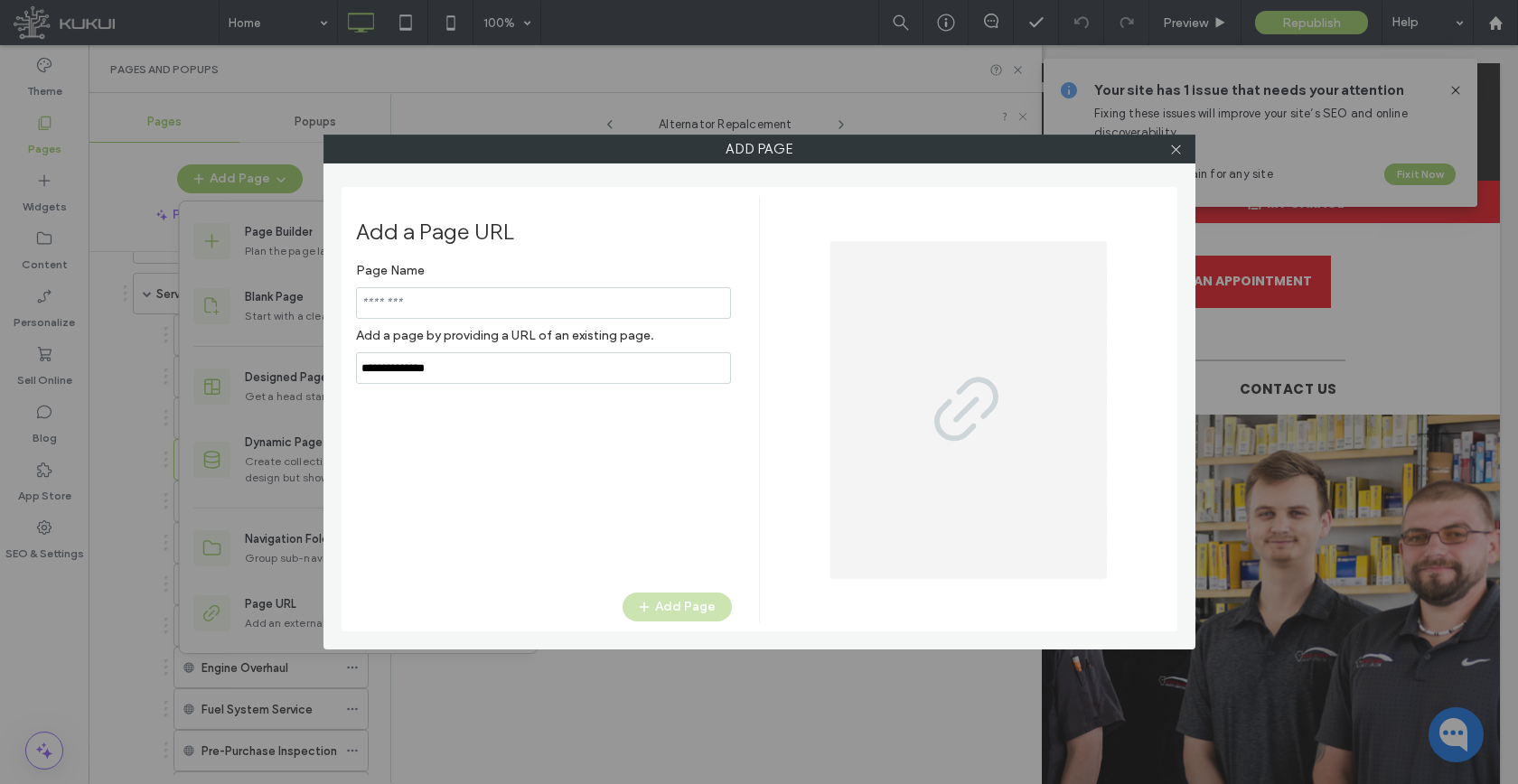
click at [533, 367] on div "Page Name Add a page by providing a URL of an existing page." at bounding box center [543, 318] width 376 height 130
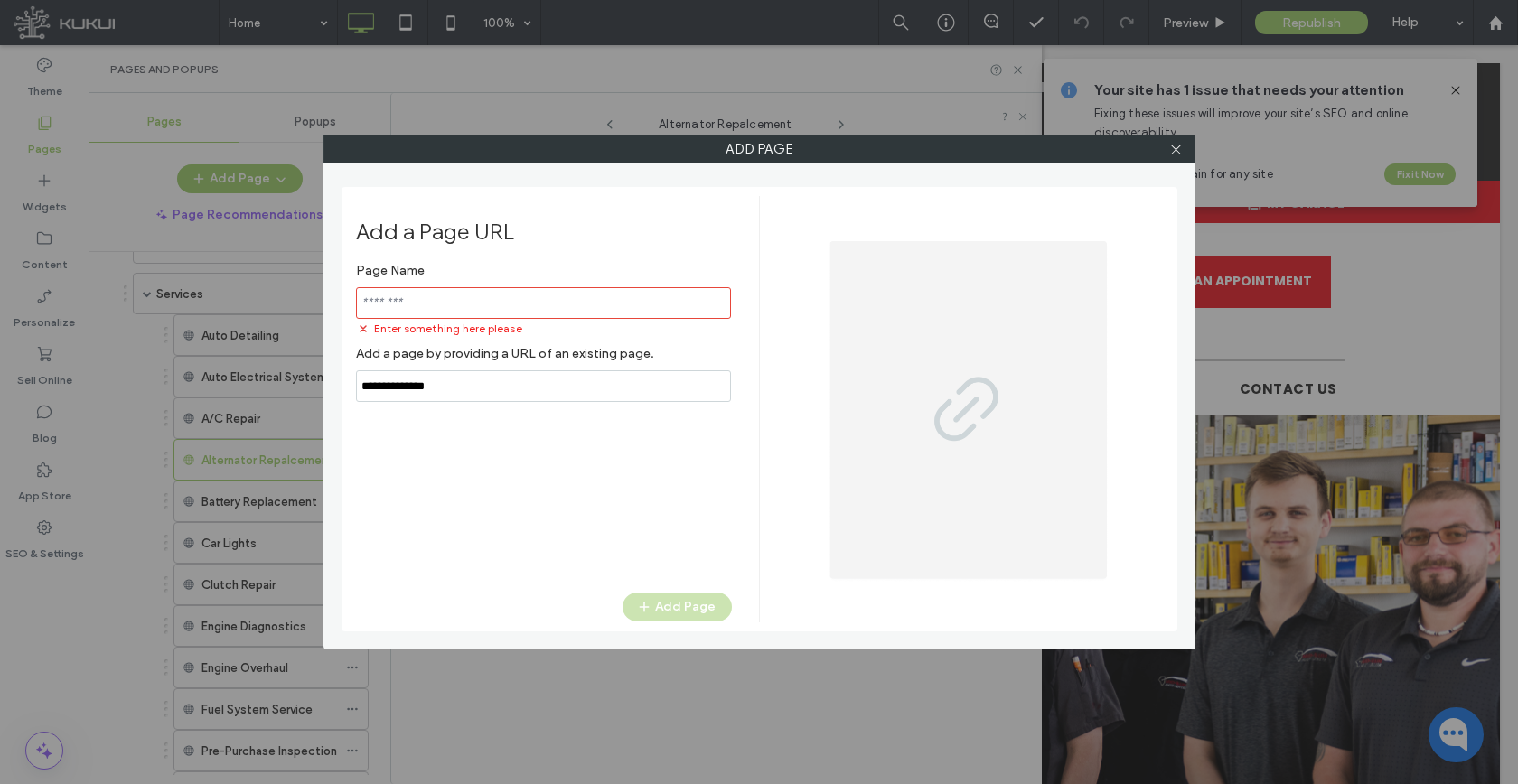
click at [533, 367] on label "Add a page by providing a URL of an existing page." at bounding box center [543, 353] width 376 height 34
click at [519, 396] on input "notEmpty,url" at bounding box center [543, 386] width 375 height 32
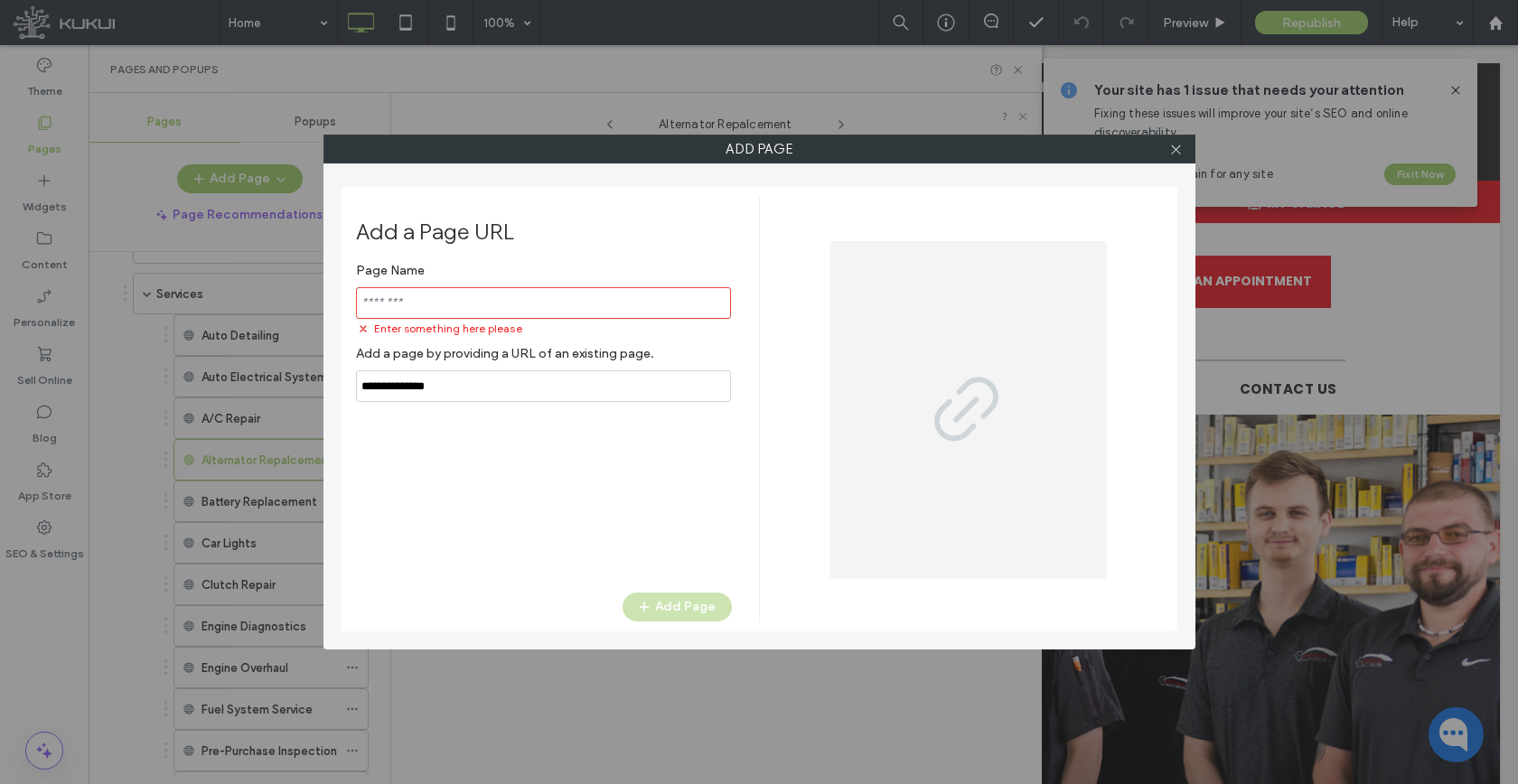
paste input "**********"
type input "**********"
click at [511, 309] on input "notEmpty" at bounding box center [543, 303] width 375 height 32
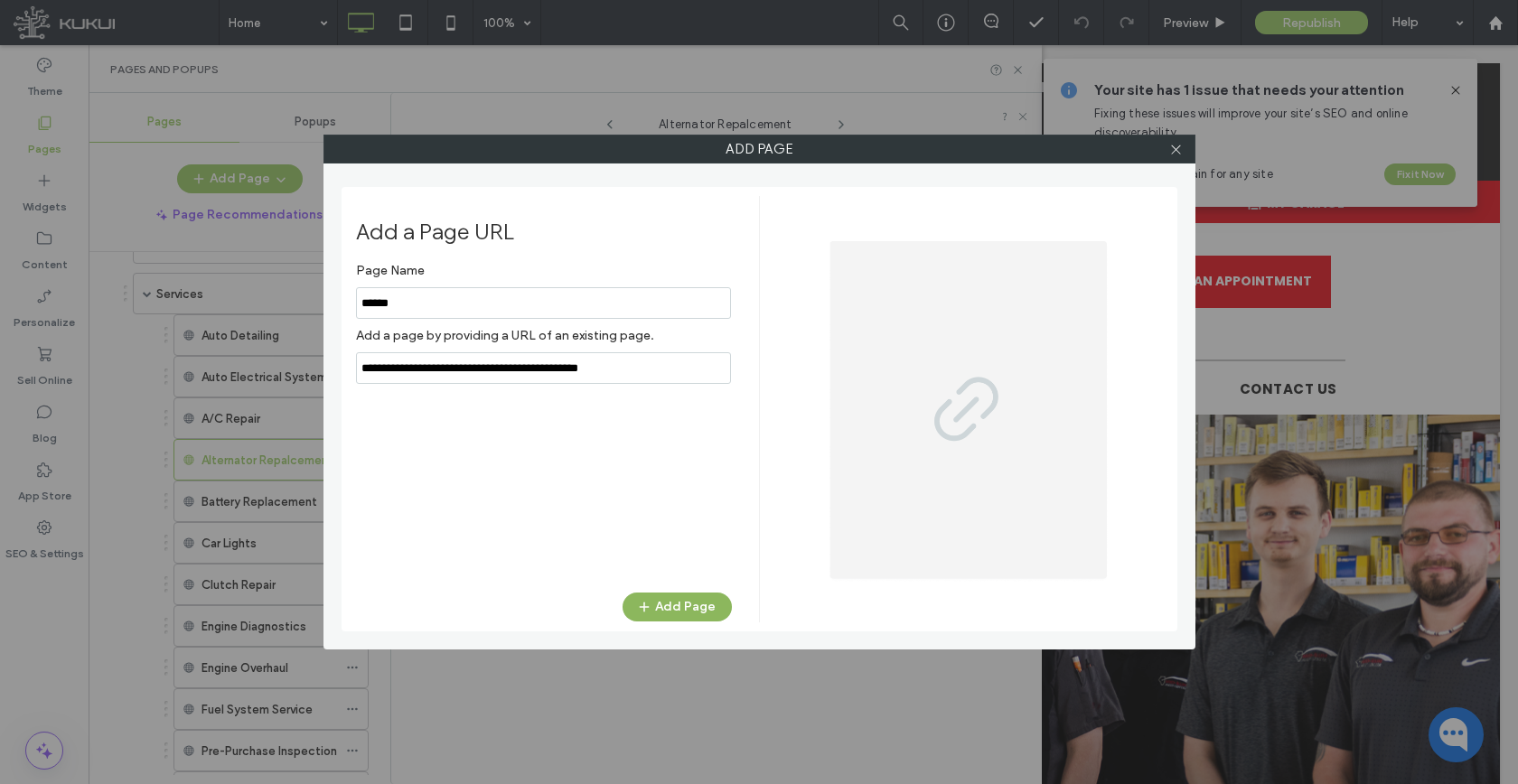
type input "******"
click at [682, 618] on button "Add Page" at bounding box center [677, 608] width 109 height 29
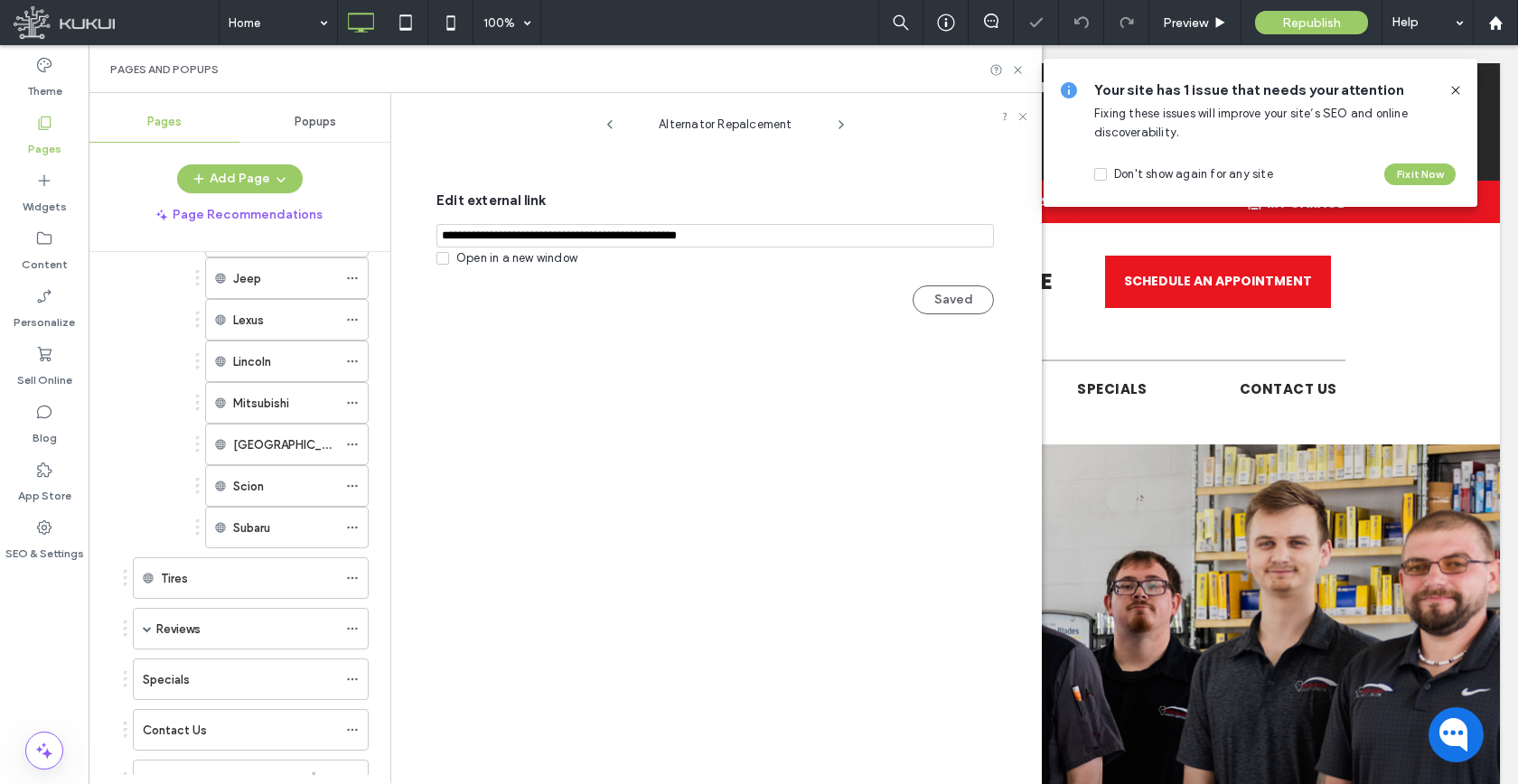
scroll to position [1462, 0]
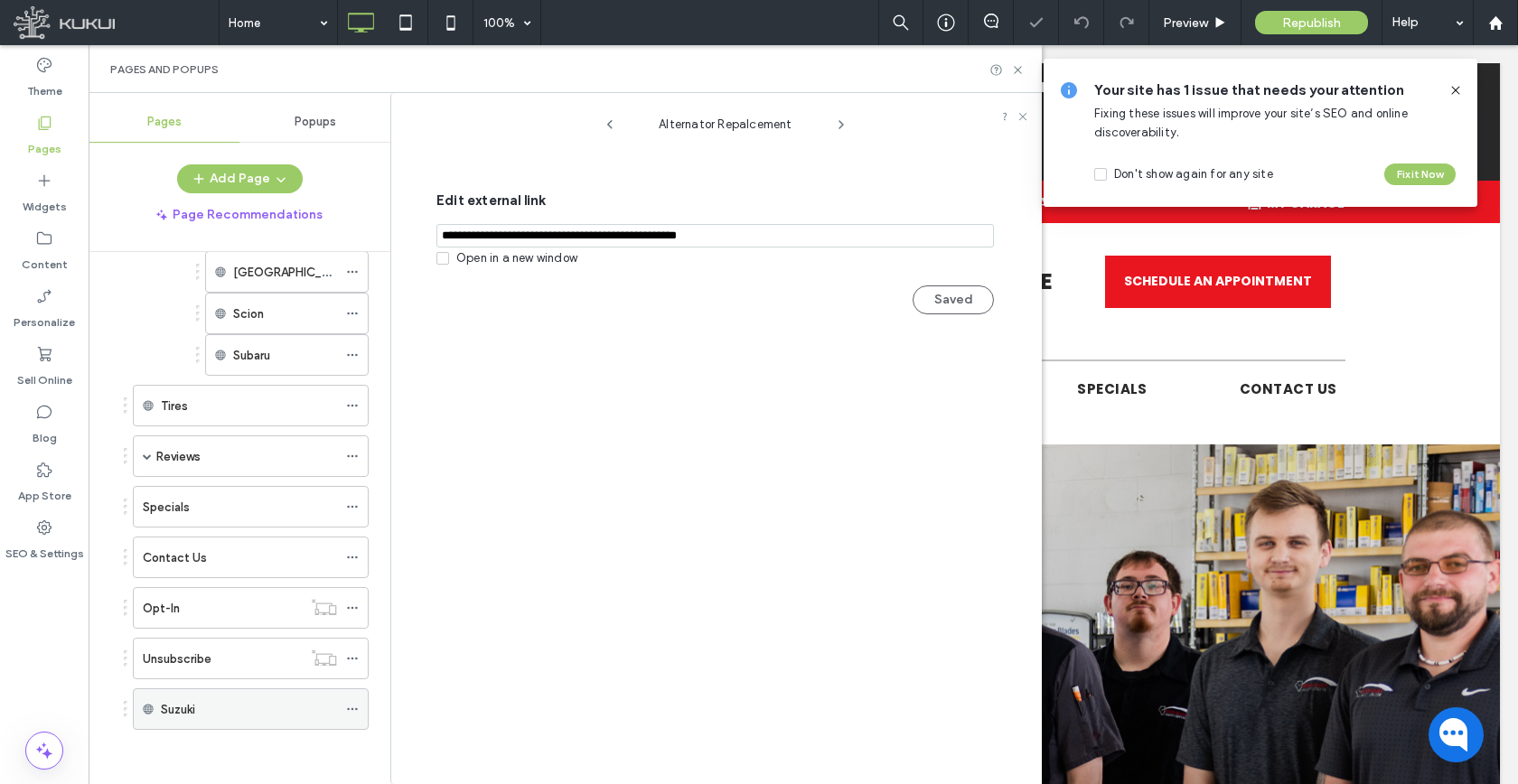
click at [357, 713] on icon at bounding box center [352, 709] width 13 height 13
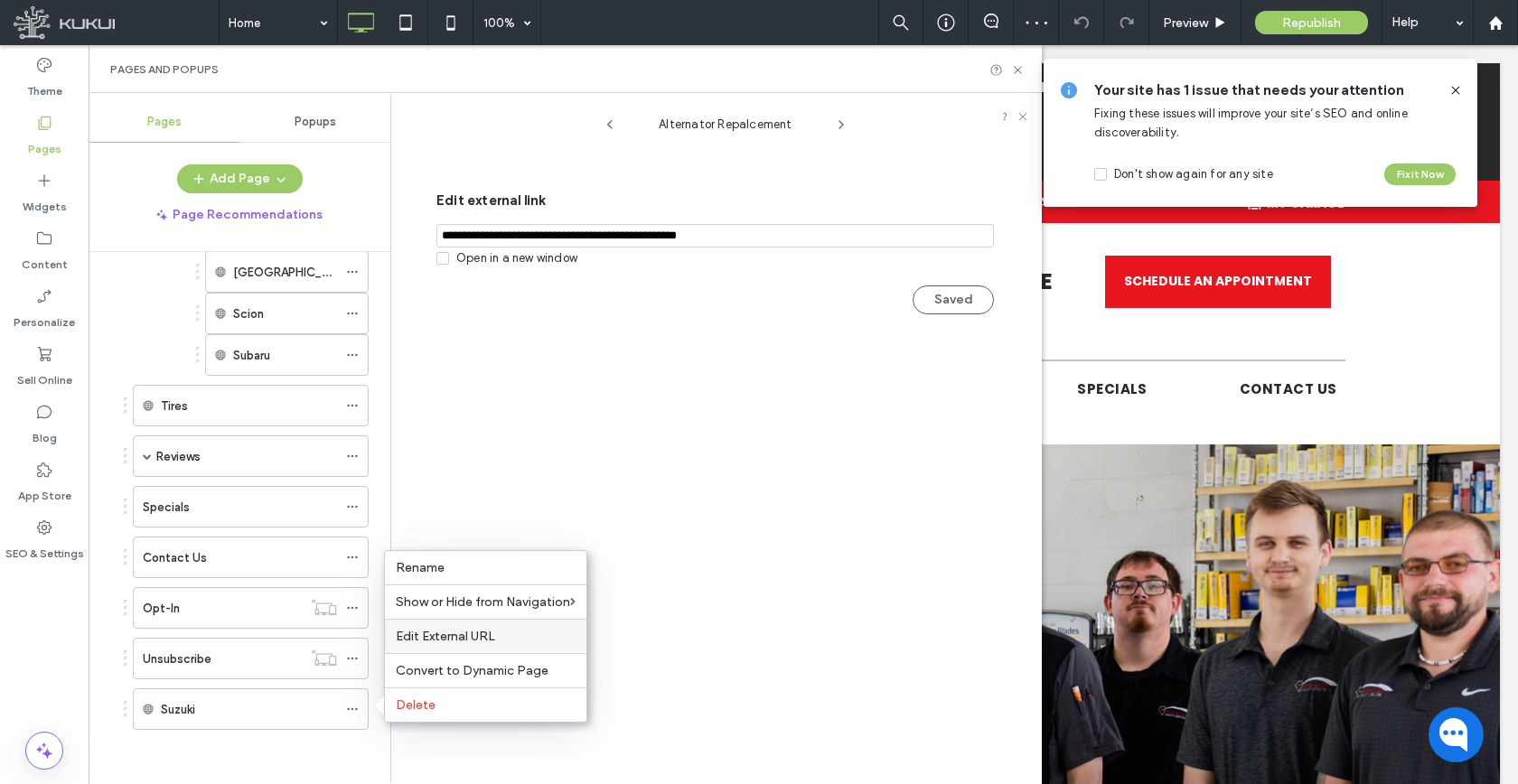
click at [425, 630] on span "Edit External URL" at bounding box center [445, 636] width 99 height 15
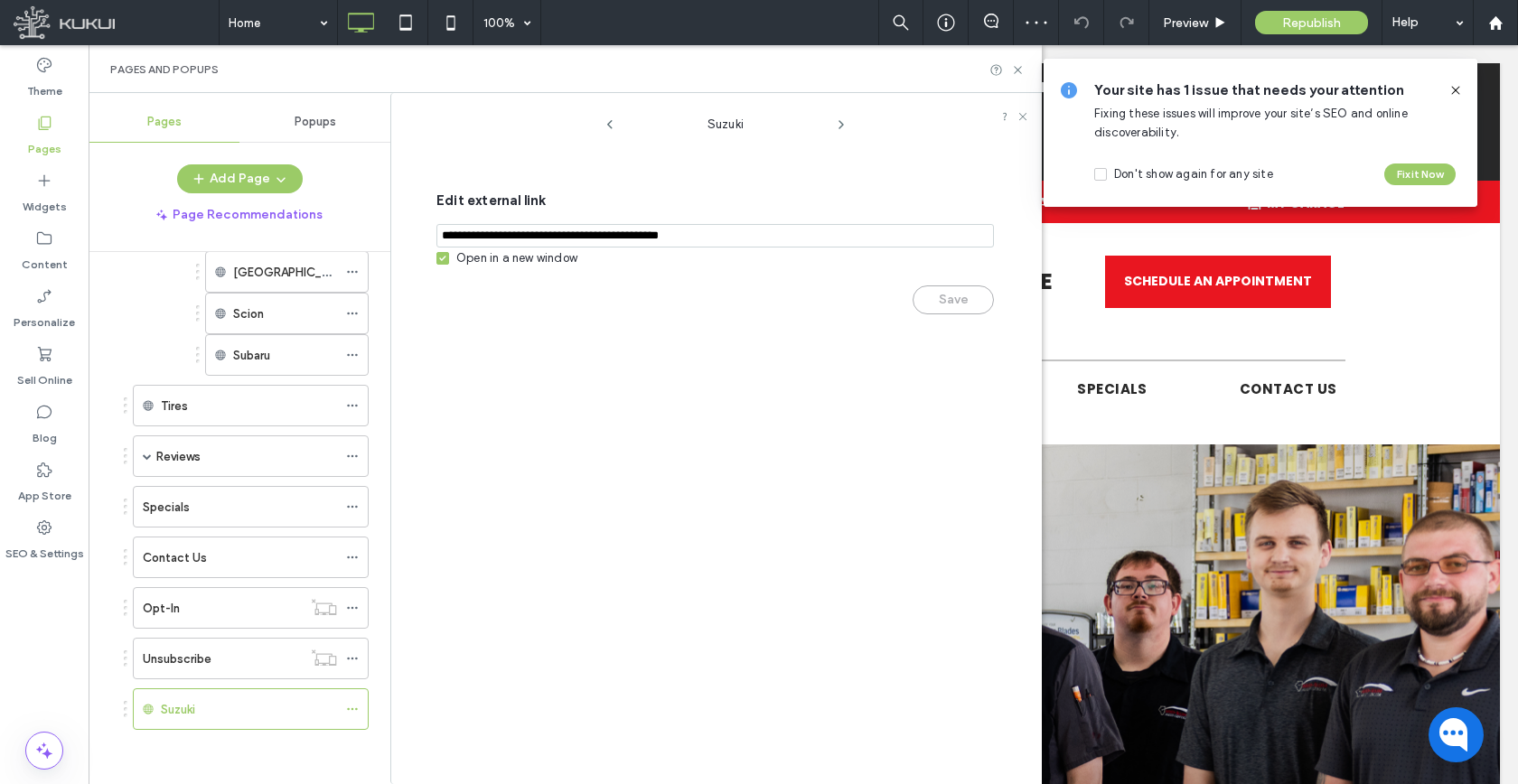
click at [507, 234] on input "notEmpty,url" at bounding box center [715, 236] width 558 height 24
click at [508, 257] on div "Open in a new window" at bounding box center [517, 258] width 121 height 18
click at [930, 295] on button "Save" at bounding box center [952, 300] width 81 height 29
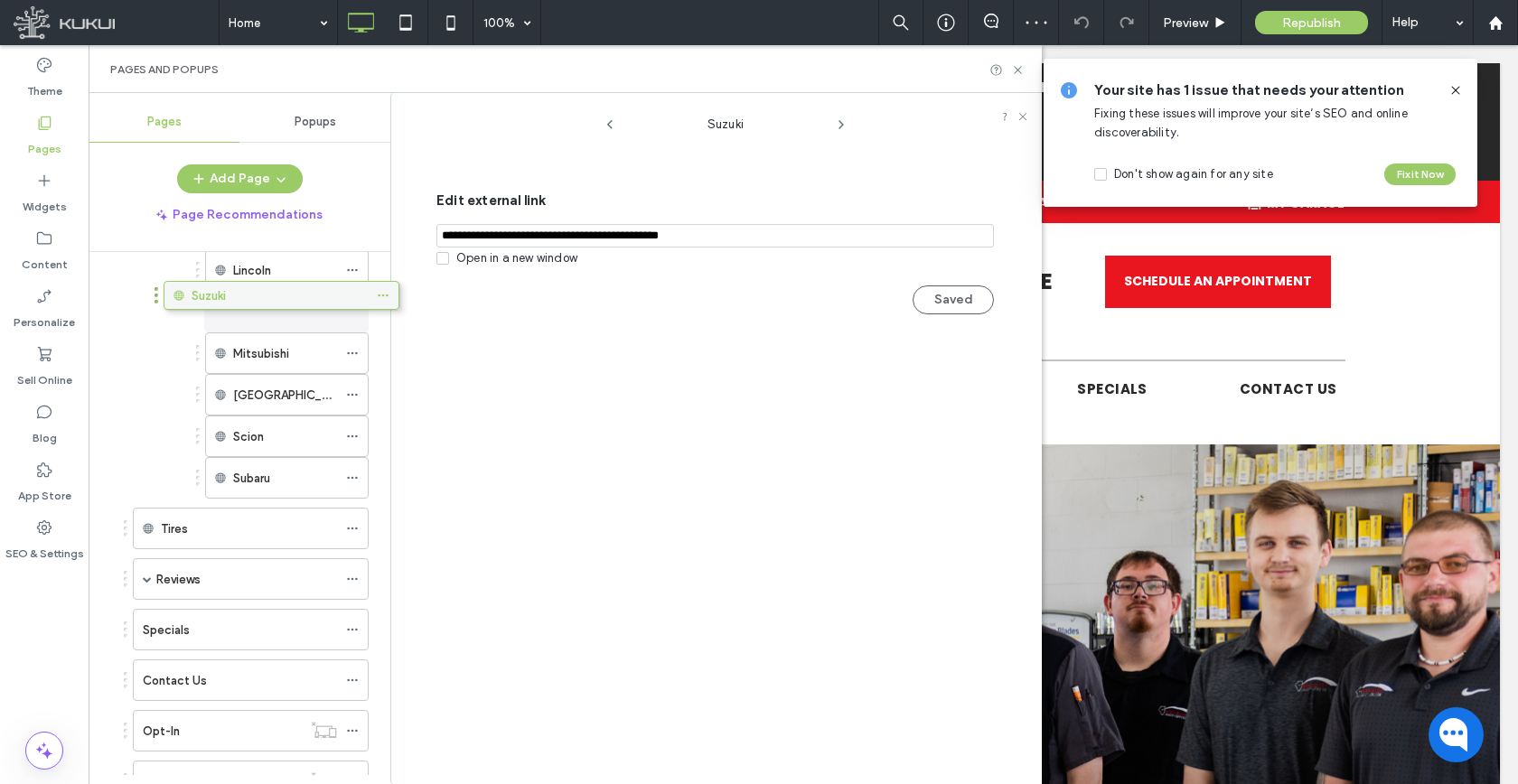
scroll to position [1363, 0]
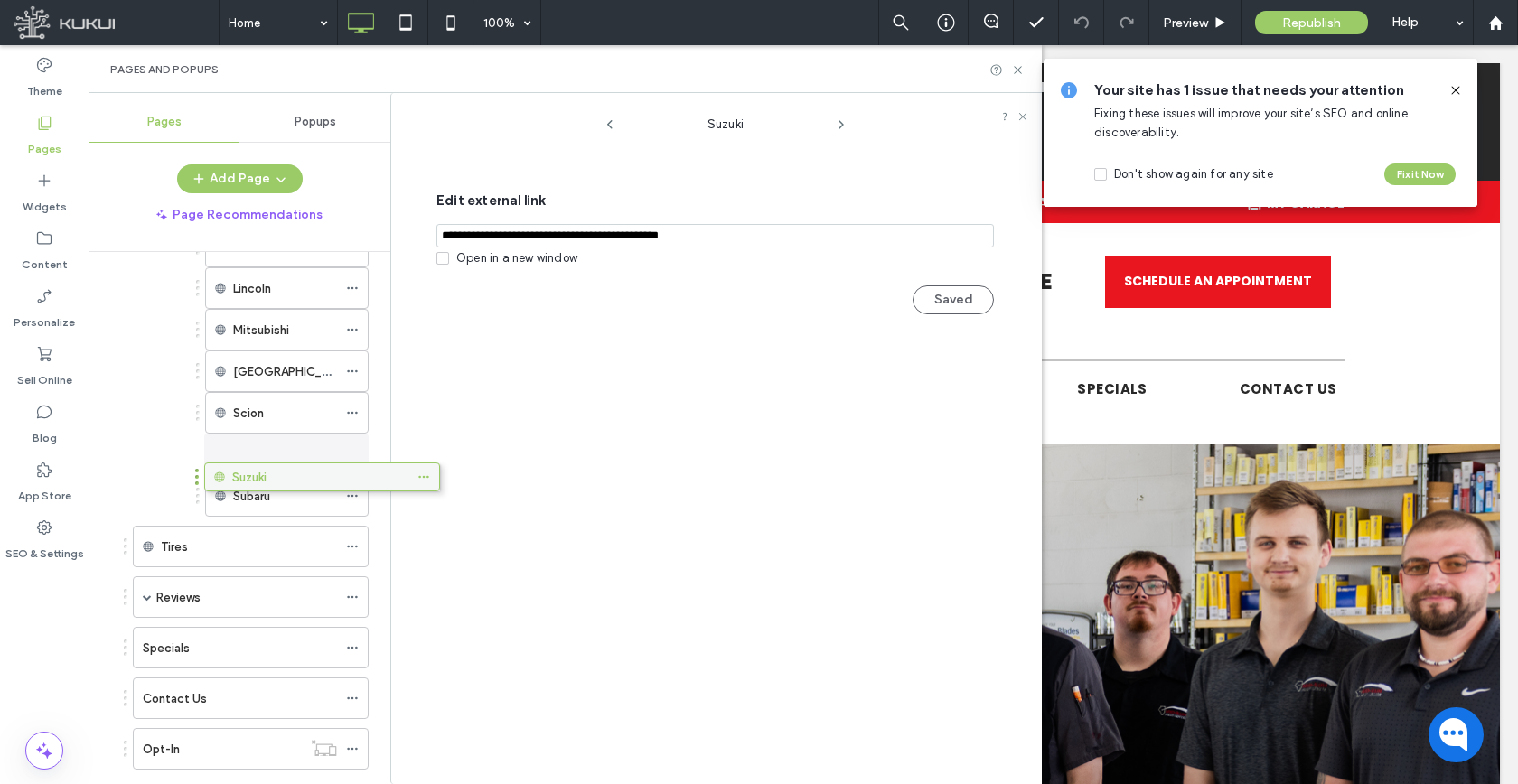
drag, startPoint x: 198, startPoint y: 699, endPoint x: 264, endPoint y: 460, distance: 247.9
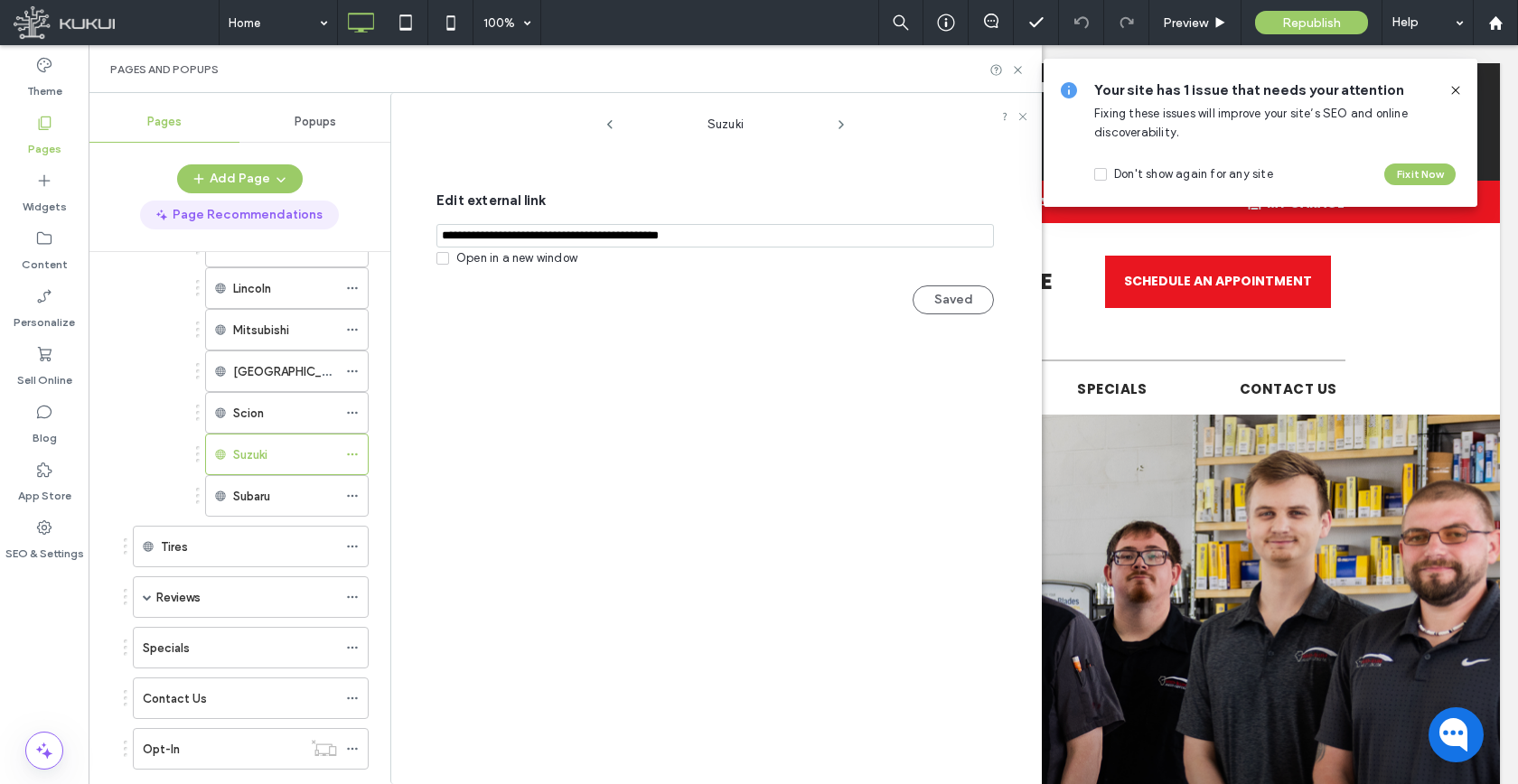
click at [246, 202] on button "Page Recommendations" at bounding box center [239, 216] width 199 height 29
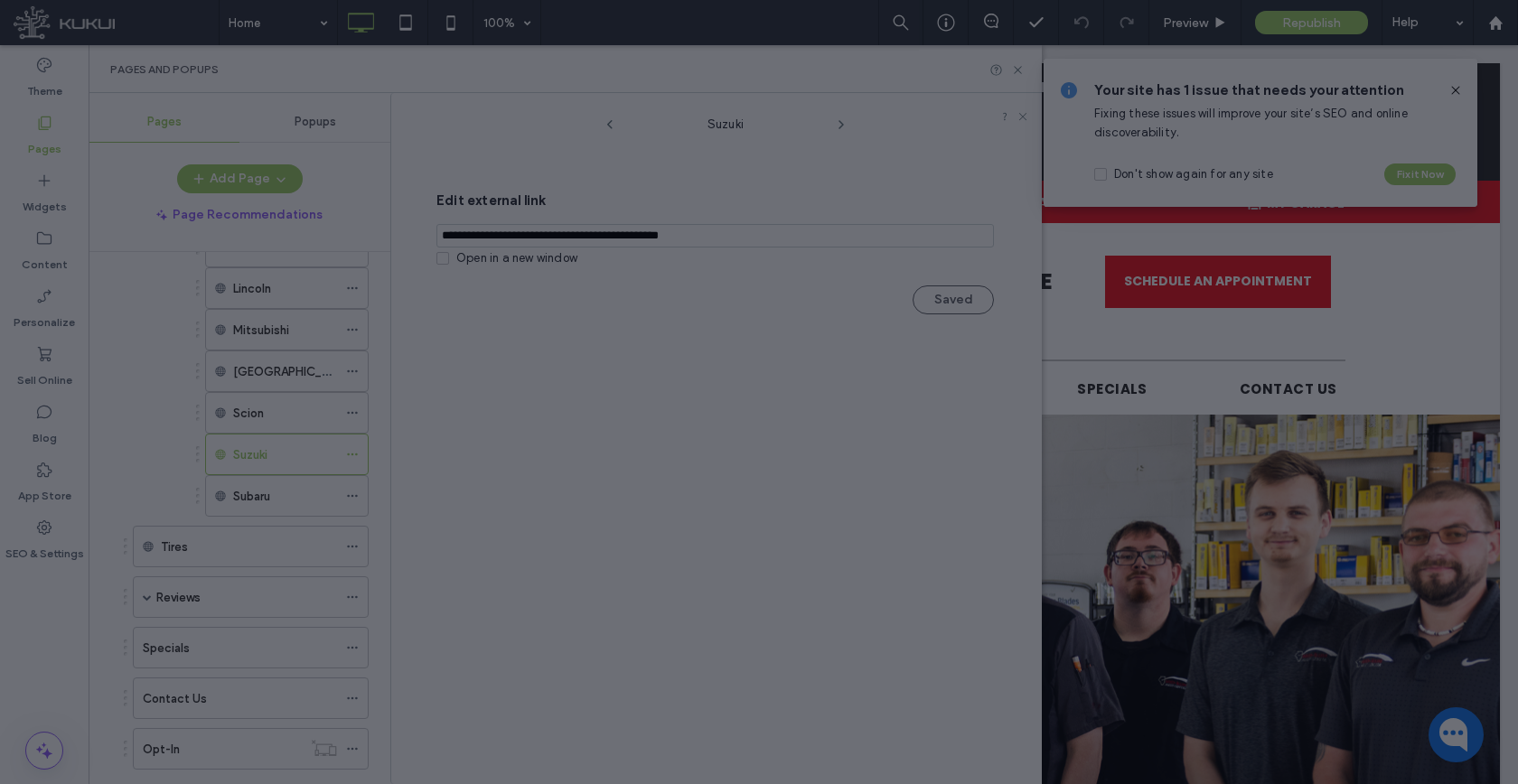
click at [251, 189] on div at bounding box center [759, 392] width 1518 height 784
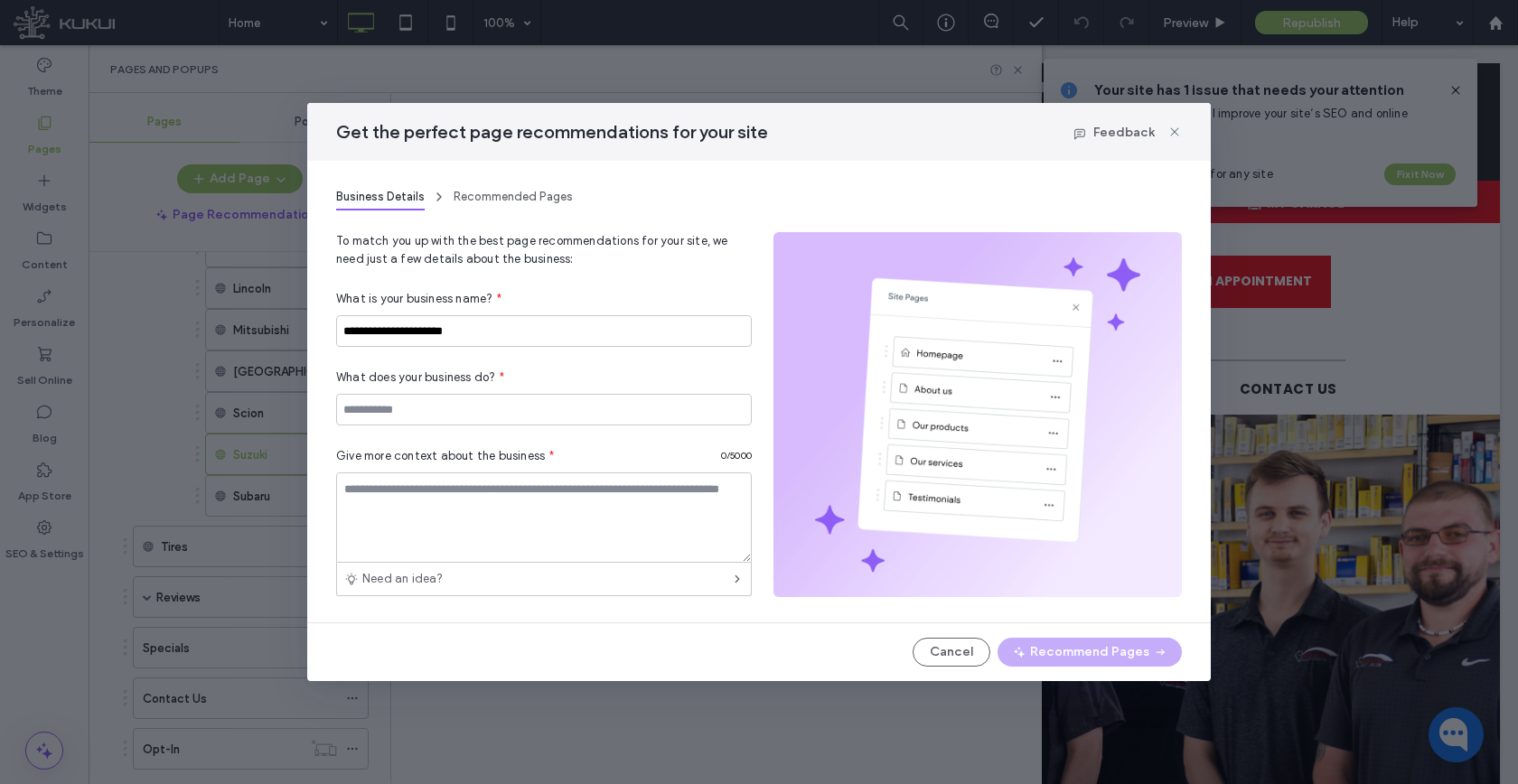
click at [1167, 136] on icon at bounding box center [1174, 132] width 15 height 15
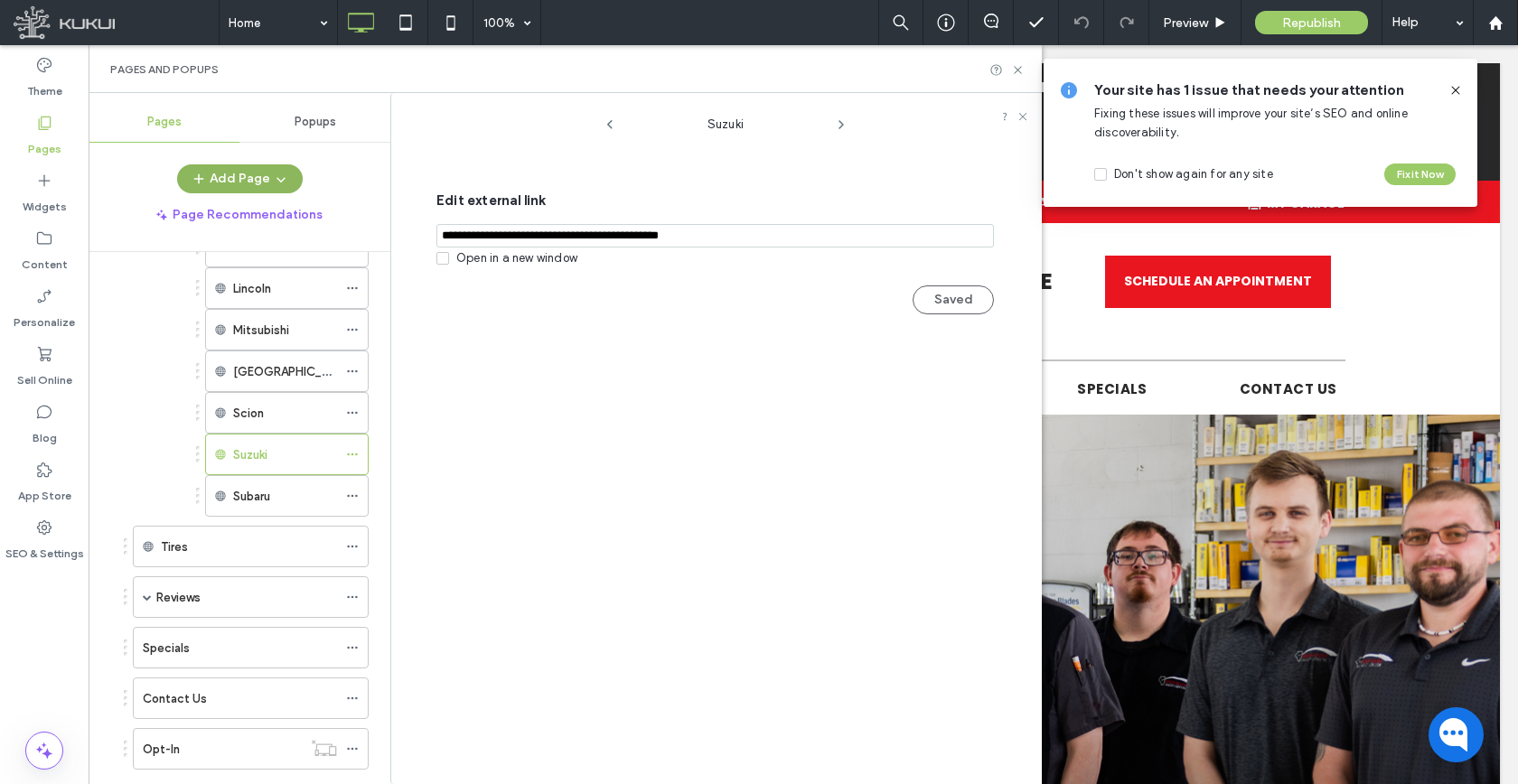
click at [270, 184] on span "button" at bounding box center [279, 179] width 18 height 27
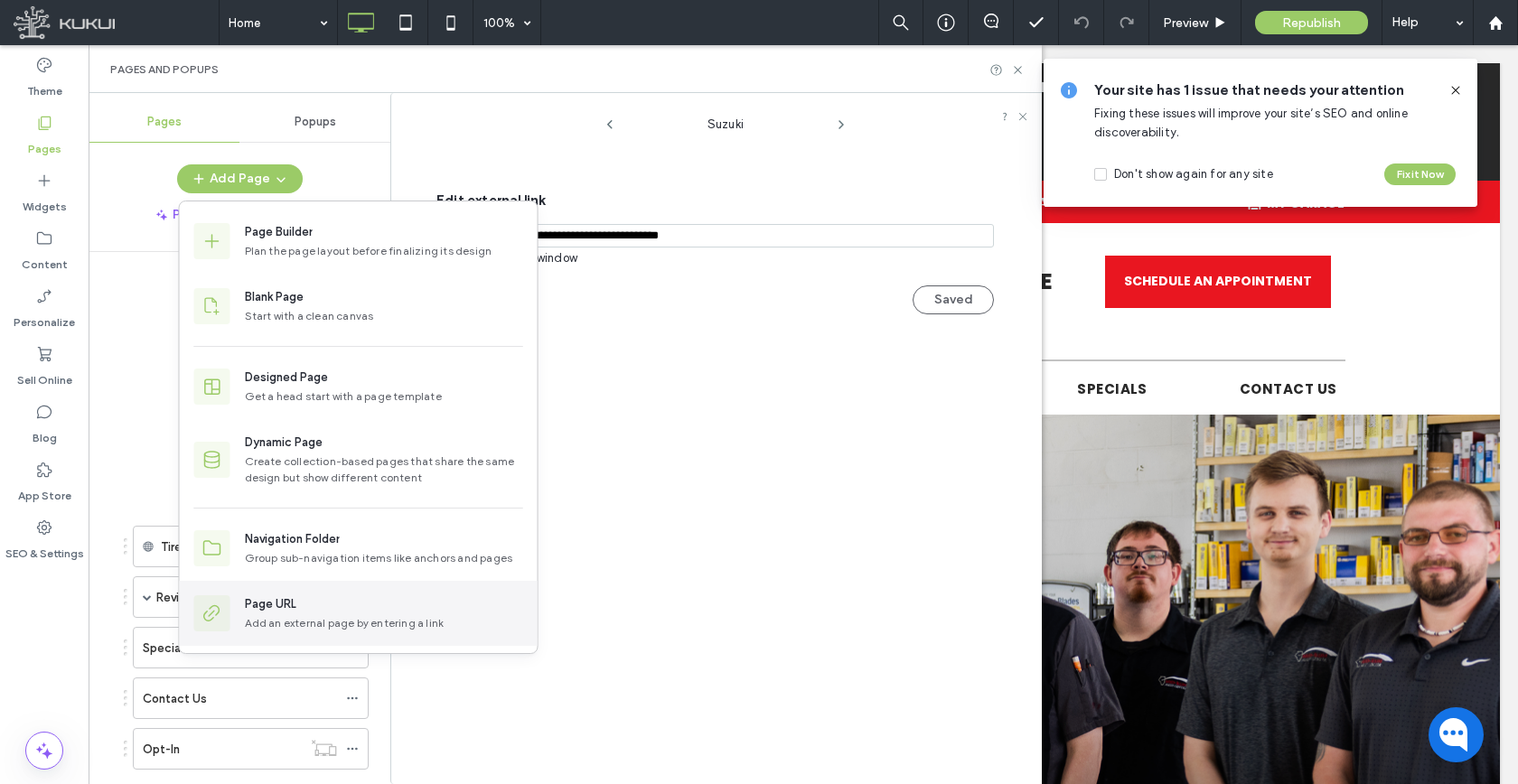
click at [321, 586] on div "Page URL Add an external page by entering a link" at bounding box center [358, 614] width 357 height 65
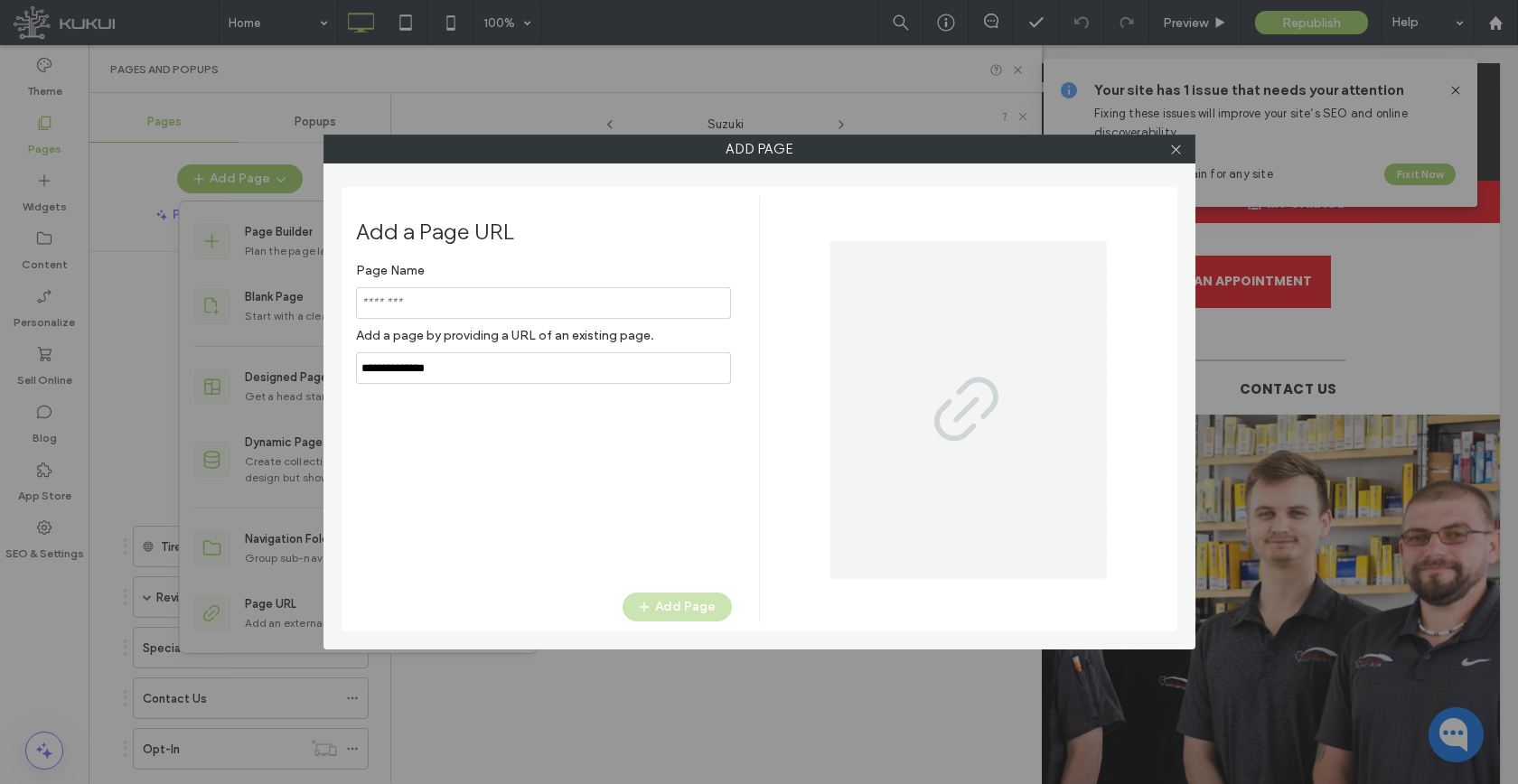
click at [555, 363] on div "Page Name Add a page by providing a URL of an existing page." at bounding box center [543, 318] width 376 height 130
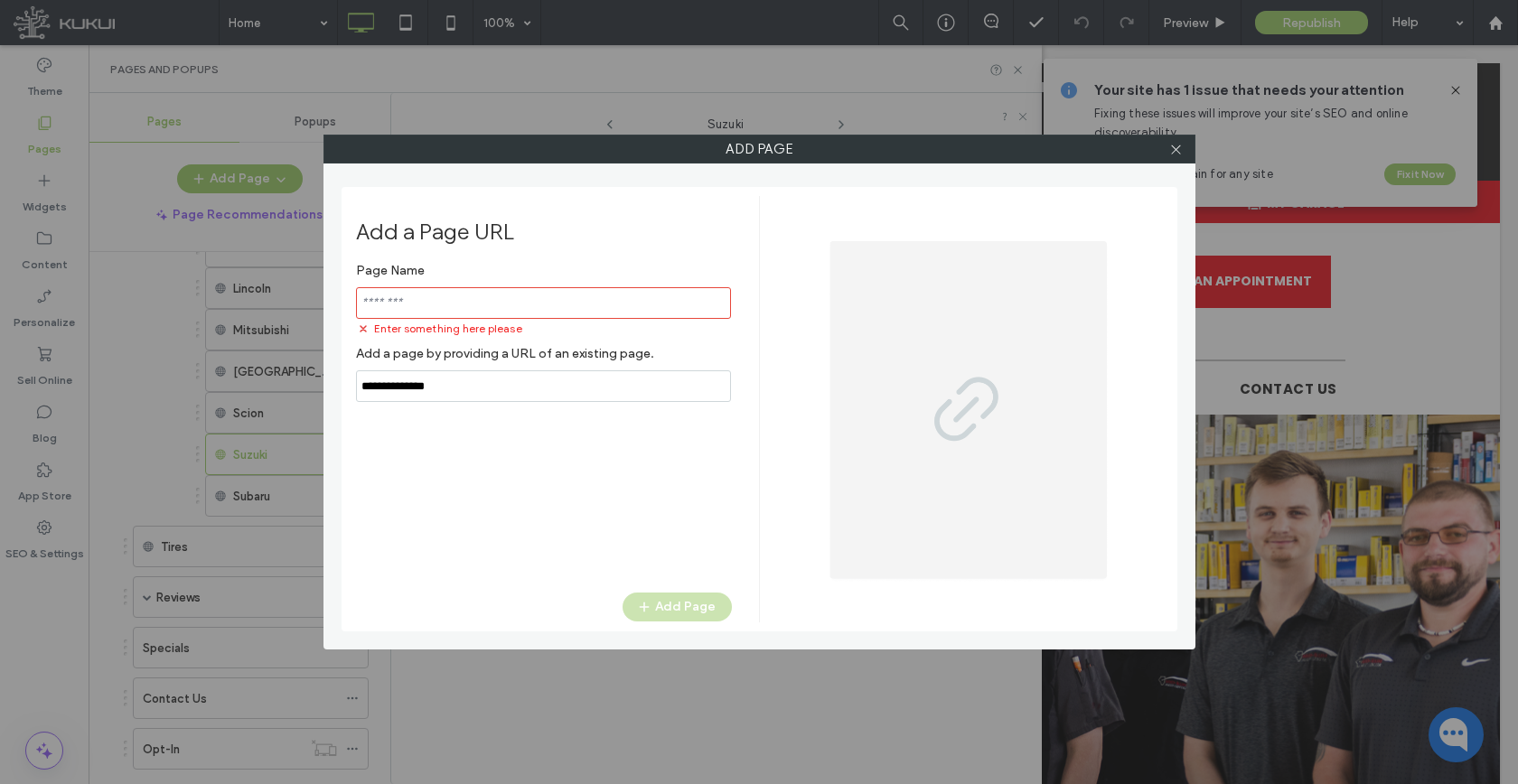
click at [554, 363] on label "Add a page by providing a URL of an existing page." at bounding box center [543, 353] width 376 height 34
click at [547, 386] on input "notEmpty,url" at bounding box center [543, 386] width 375 height 32
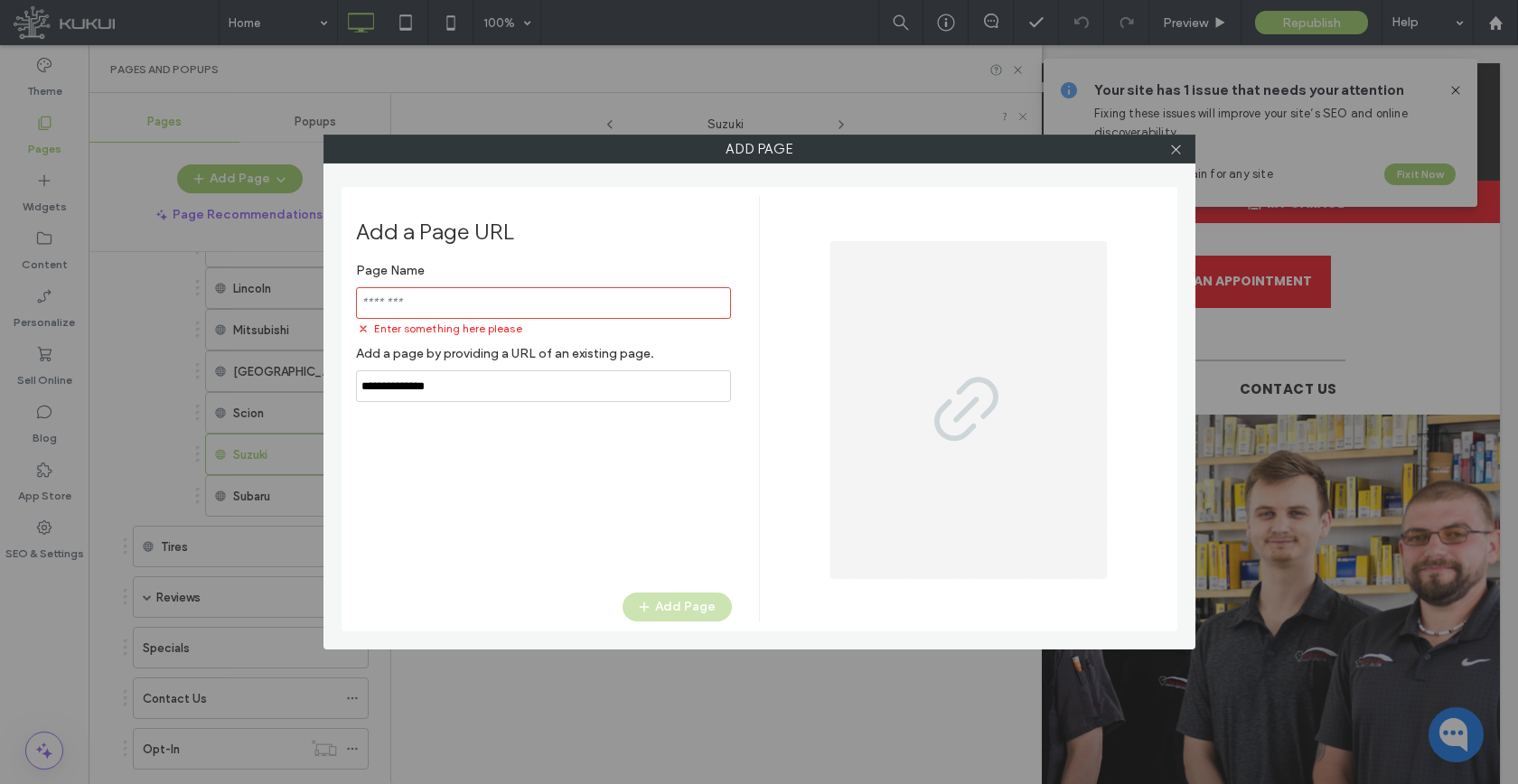
paste input "**********"
type input "**********"
click at [544, 307] on input "notEmpty" at bounding box center [543, 303] width 375 height 32
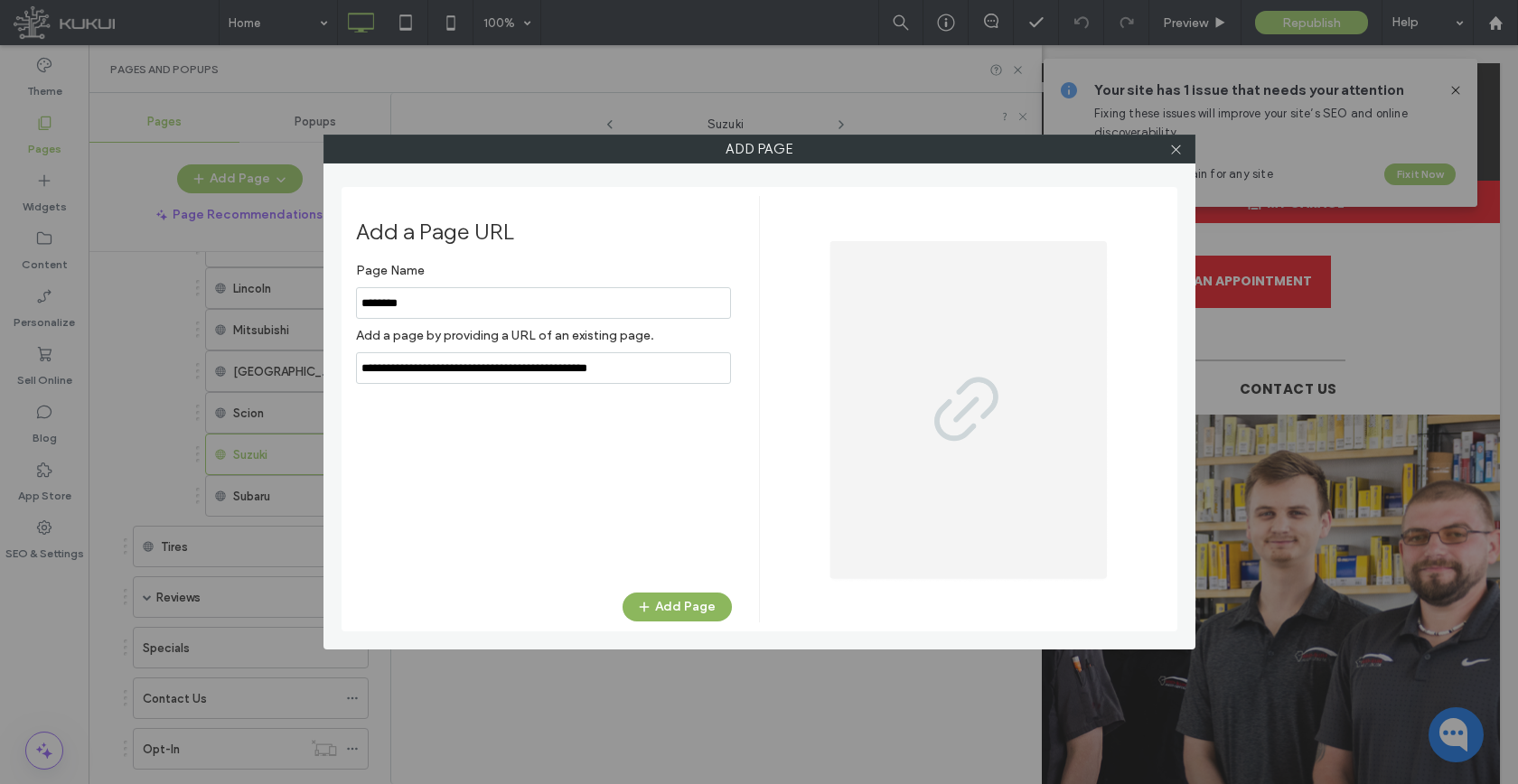
type input "********"
click at [668, 605] on button "Add Page" at bounding box center [677, 608] width 109 height 29
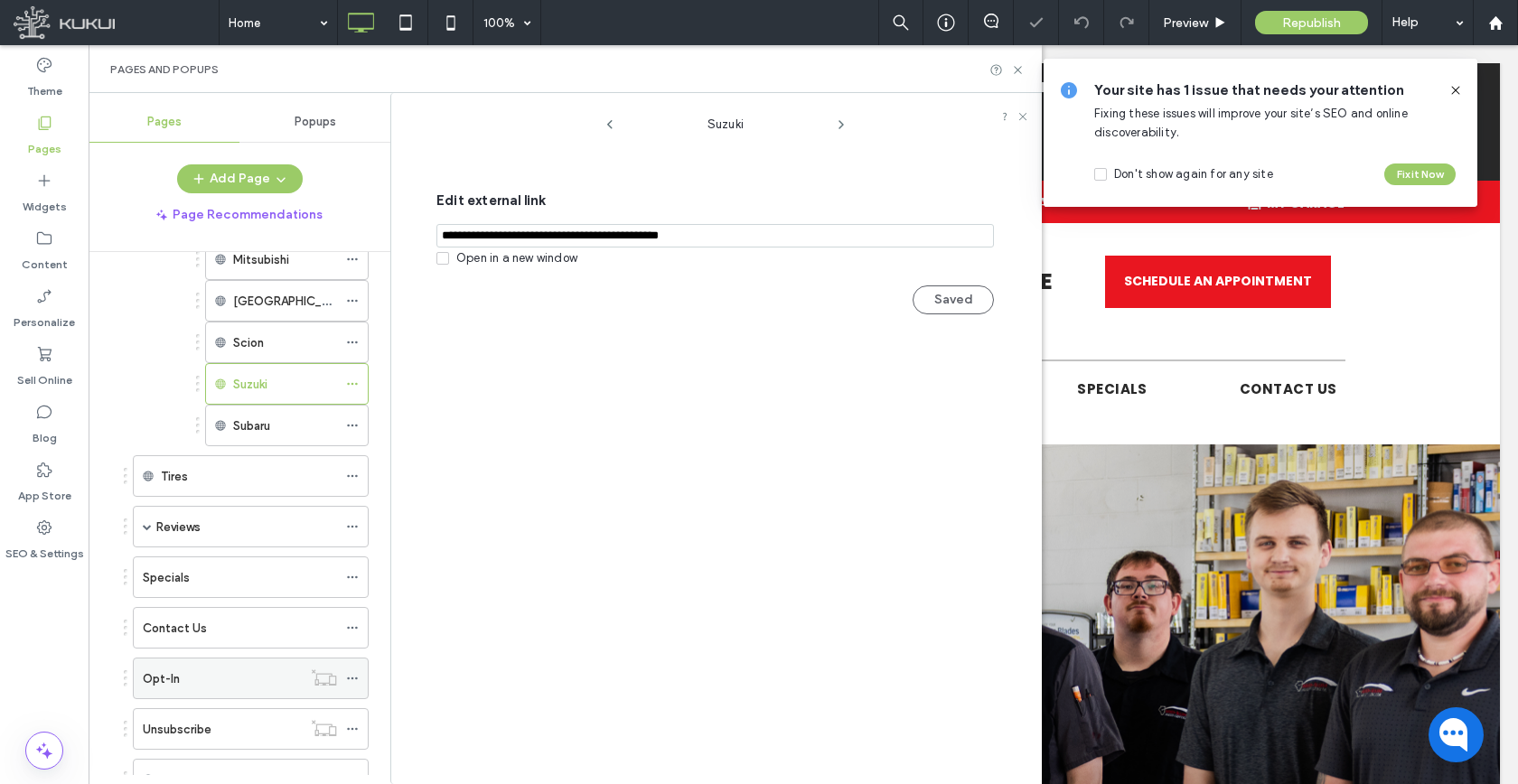
scroll to position [1504, 0]
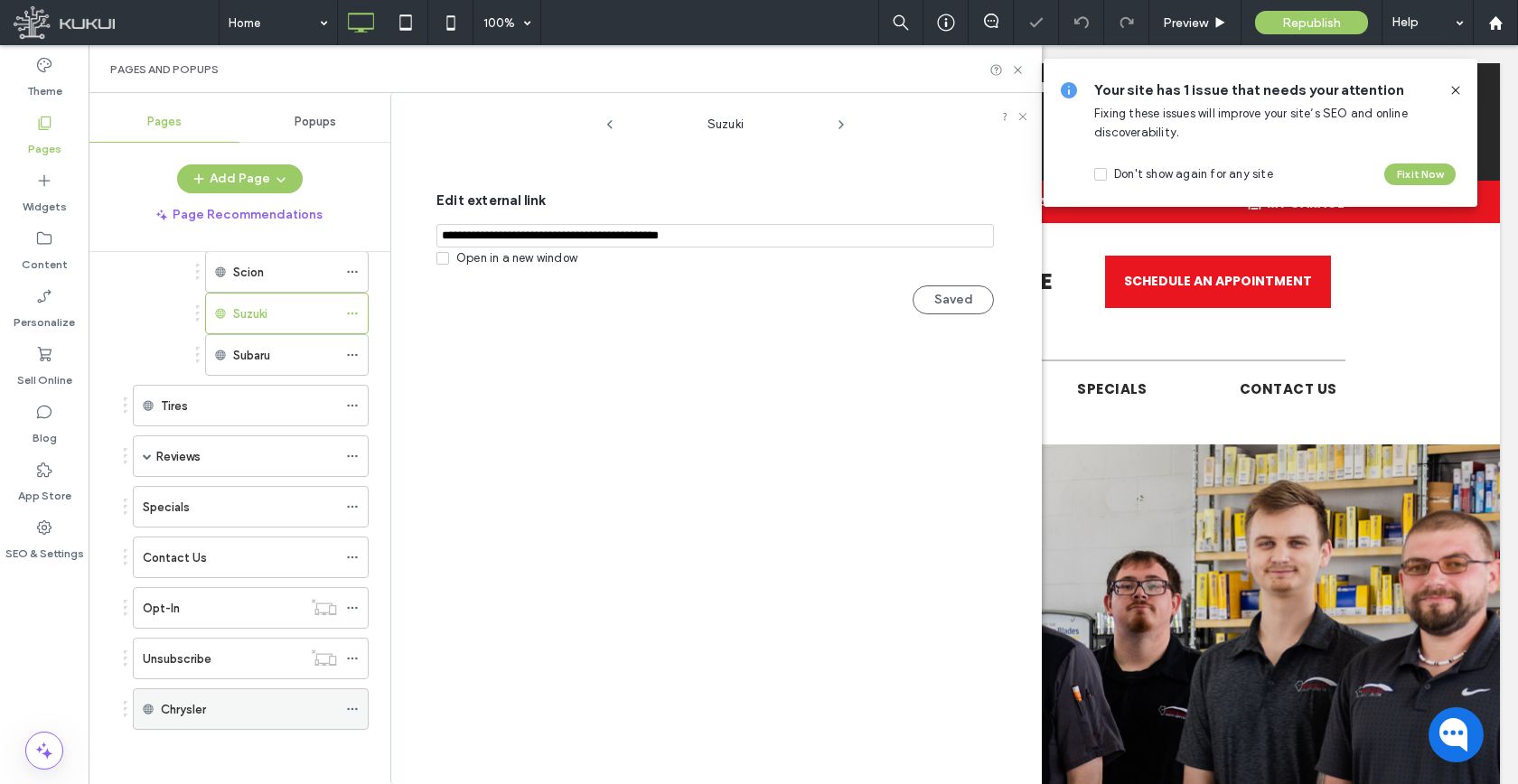
click at [355, 713] on icon at bounding box center [352, 709] width 13 height 13
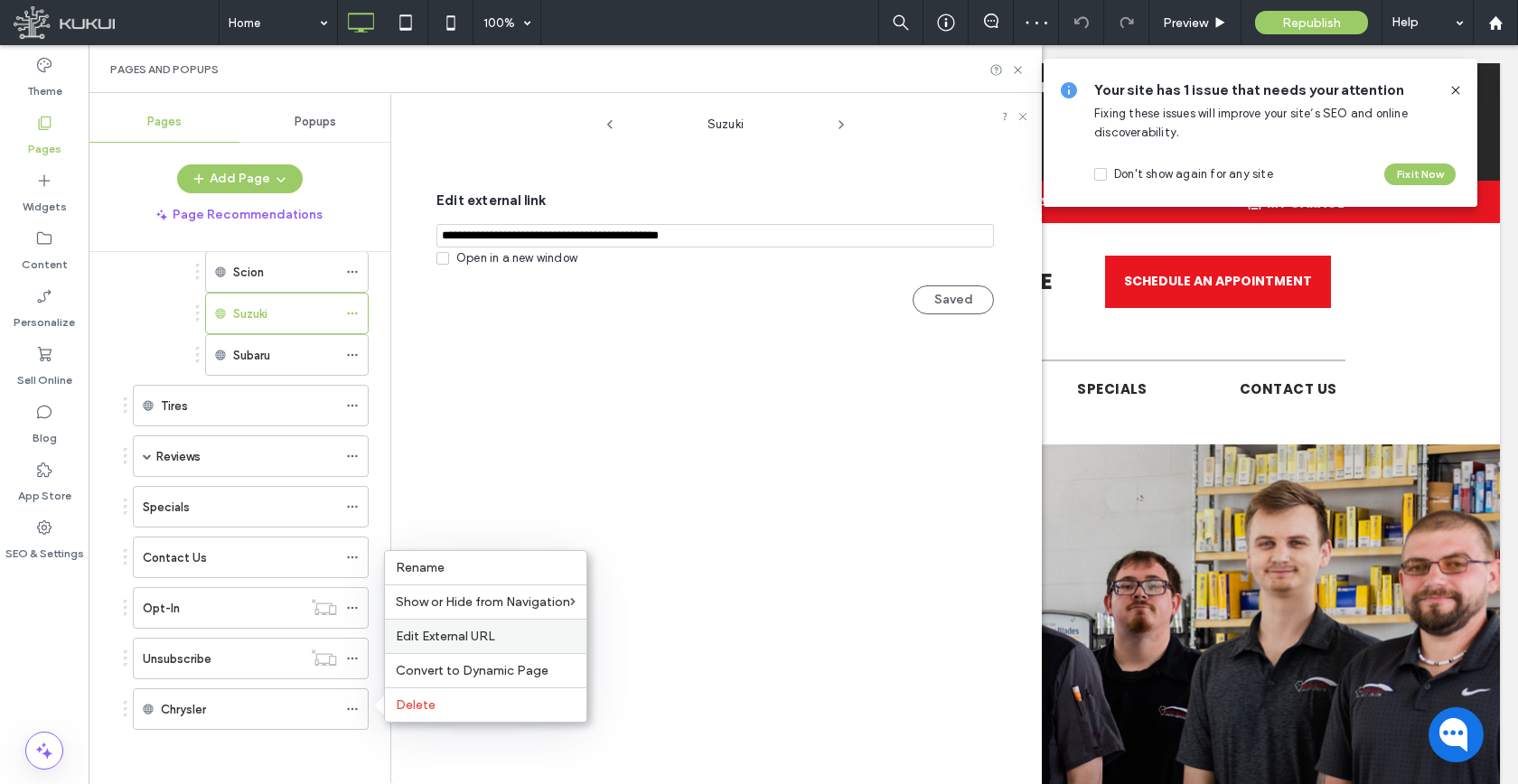
click at [416, 632] on span "Edit External URL" at bounding box center [445, 636] width 99 height 15
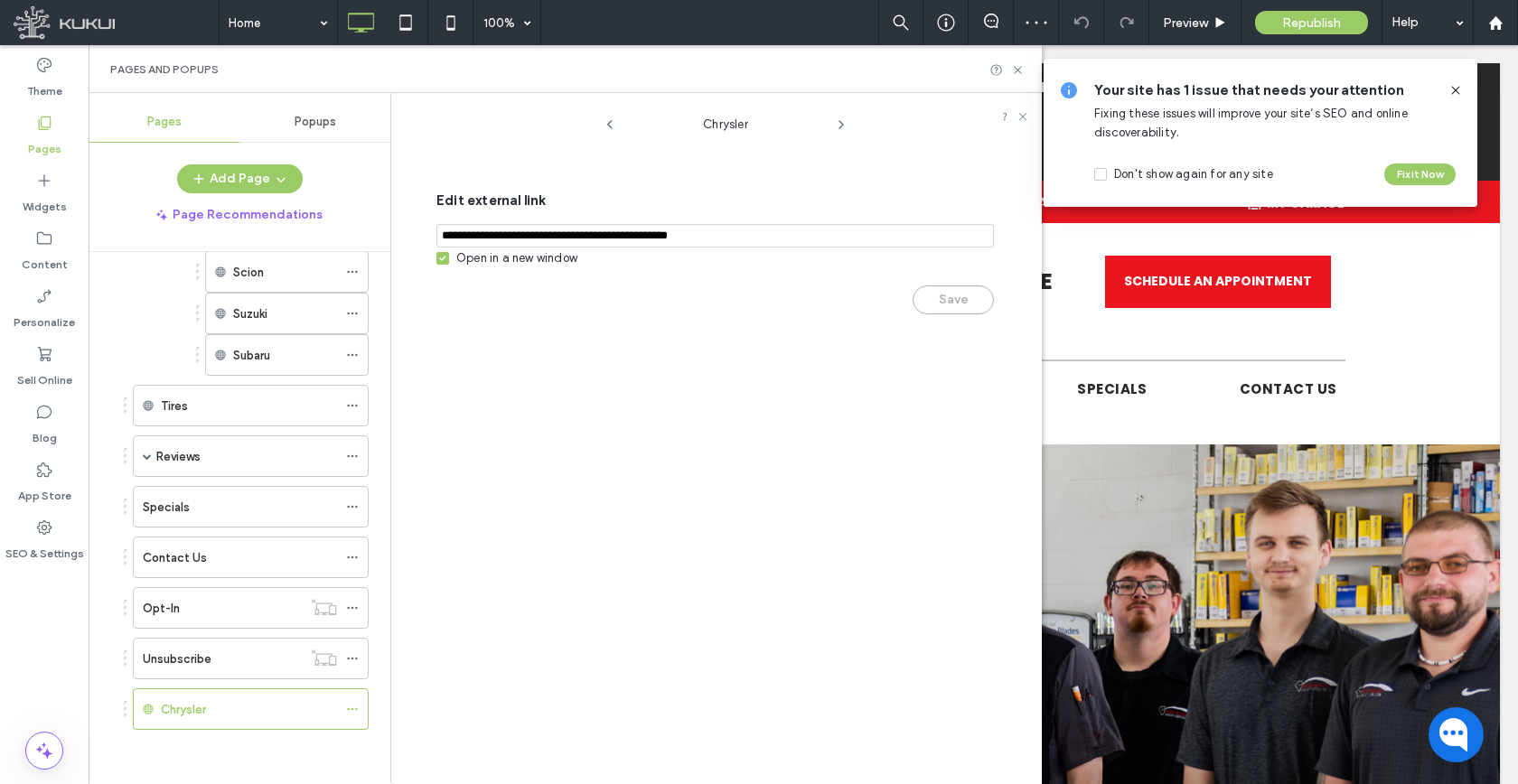
click at [476, 257] on div "Open in a new window" at bounding box center [517, 258] width 121 height 18
click at [960, 307] on button "Save" at bounding box center [952, 300] width 81 height 29
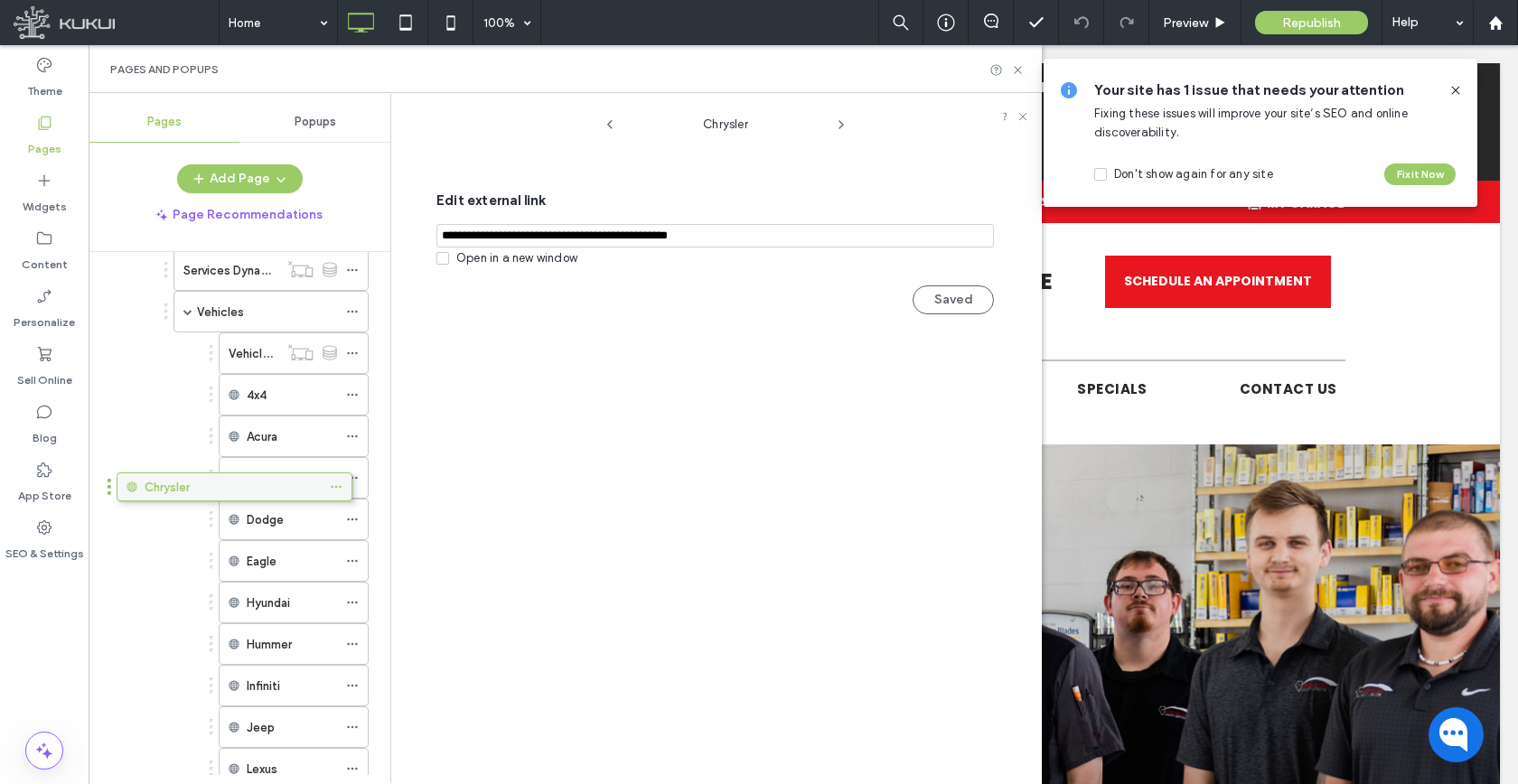
scroll to position [787, 0]
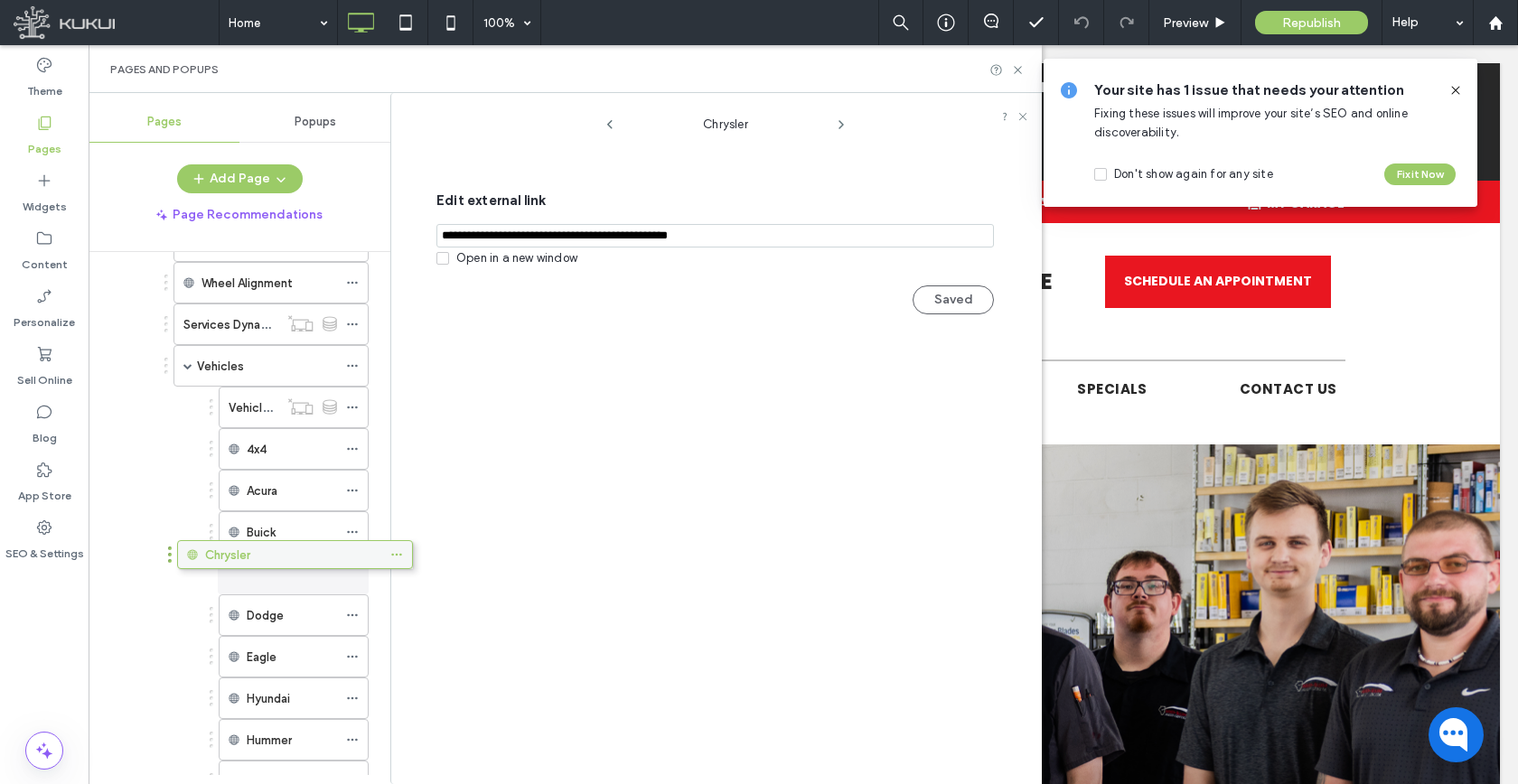
drag, startPoint x: 224, startPoint y: 575, endPoint x: 311, endPoint y: 561, distance: 88.1
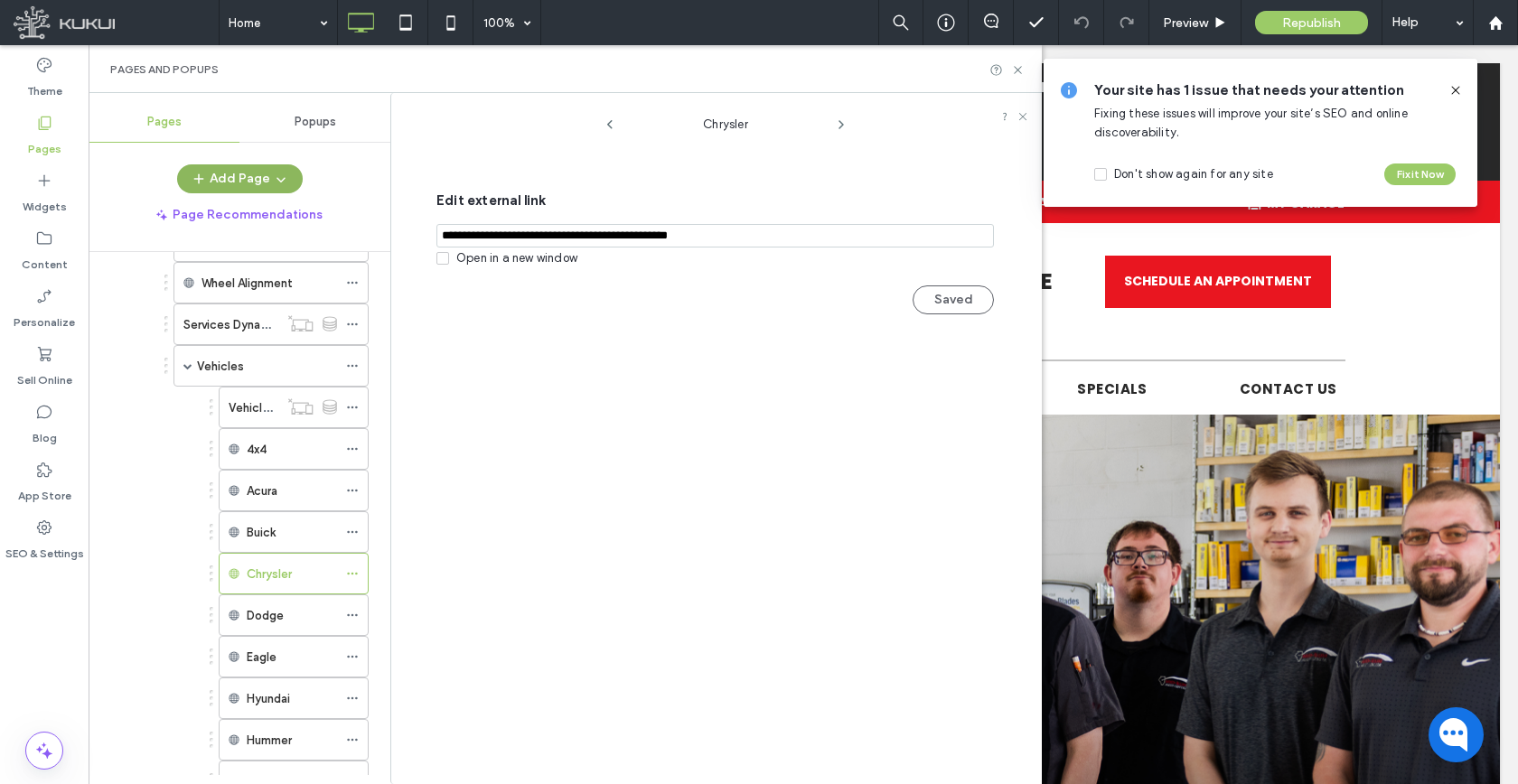
click at [214, 168] on button "Add Page" at bounding box center [240, 179] width 126 height 29
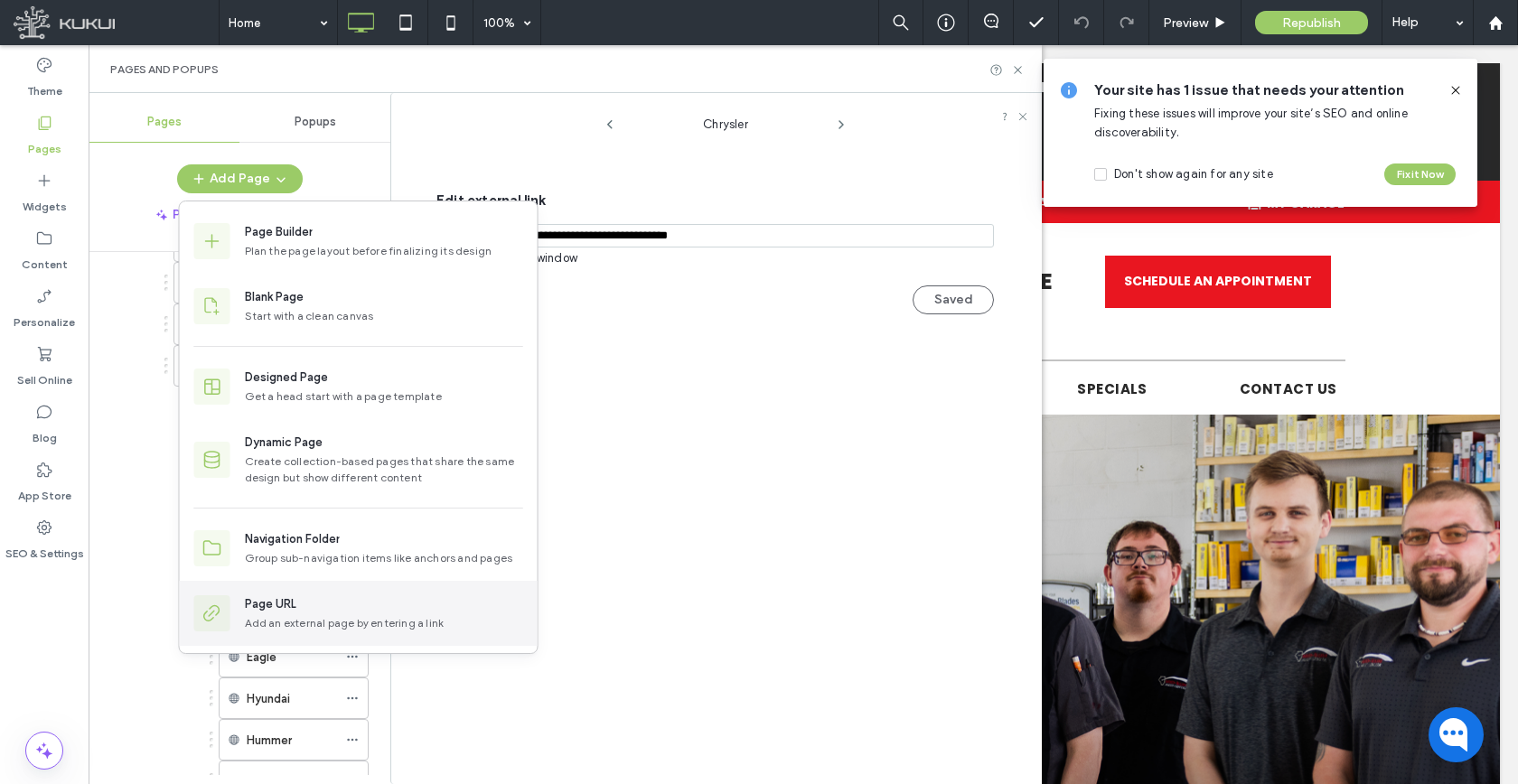
click at [336, 604] on div "Page URL" at bounding box center [384, 605] width 278 height 18
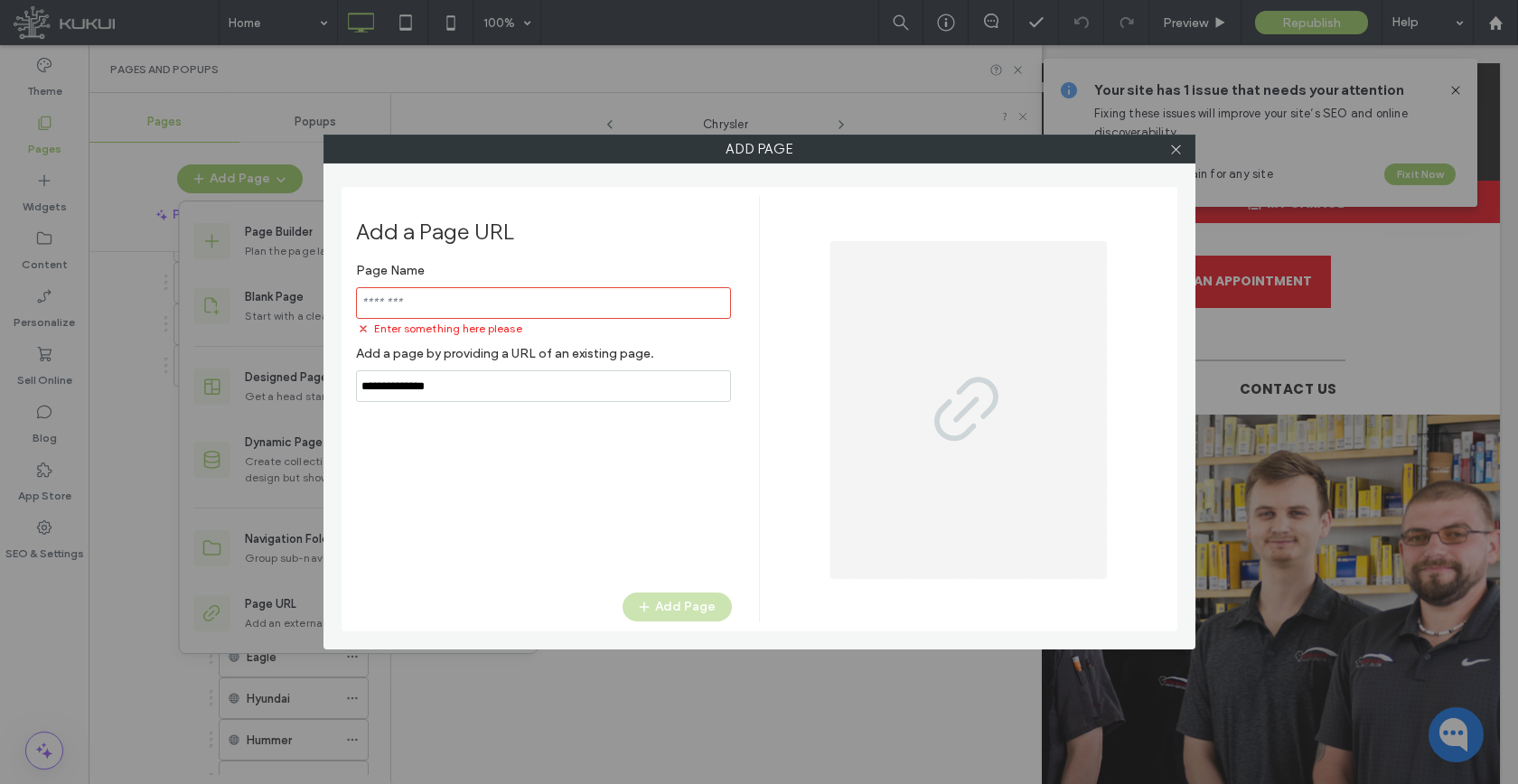
click at [463, 375] on input "notEmpty,url" at bounding box center [543, 386] width 375 height 32
paste input "**********"
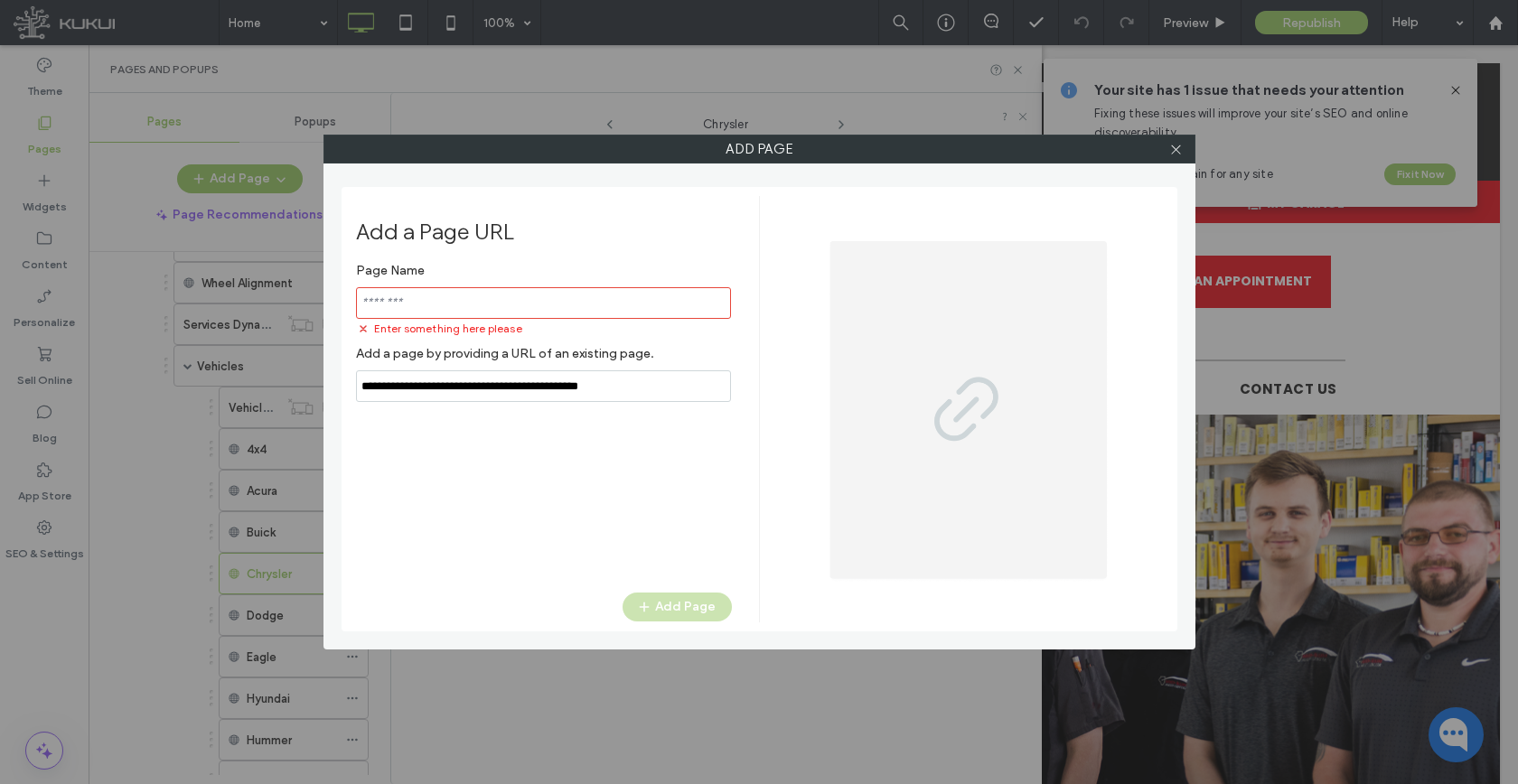
type input "**********"
click at [476, 310] on input "notEmpty" at bounding box center [543, 303] width 375 height 32
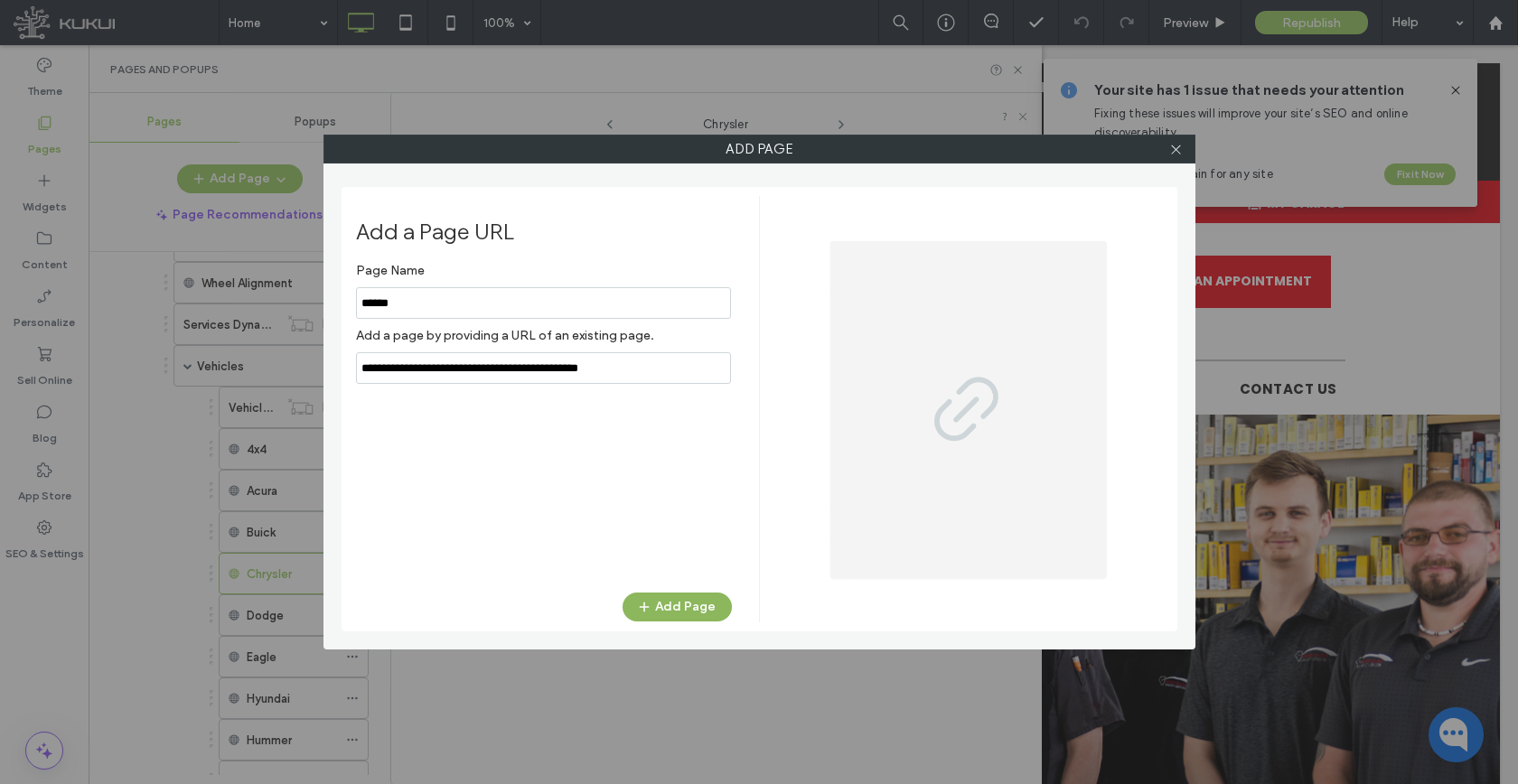
type input "******"
click at [669, 615] on button "Add Page" at bounding box center [677, 608] width 109 height 29
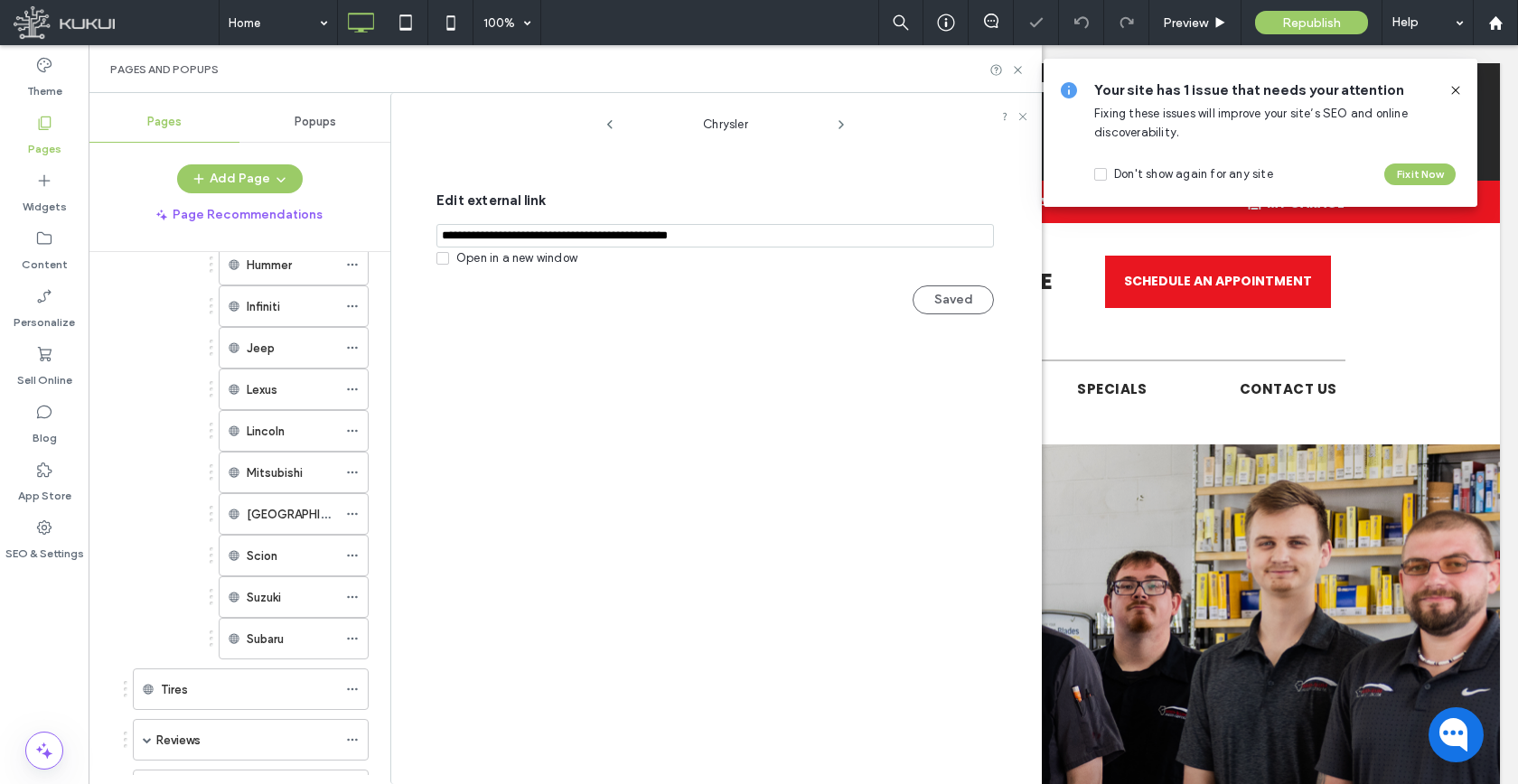
scroll to position [1545, 0]
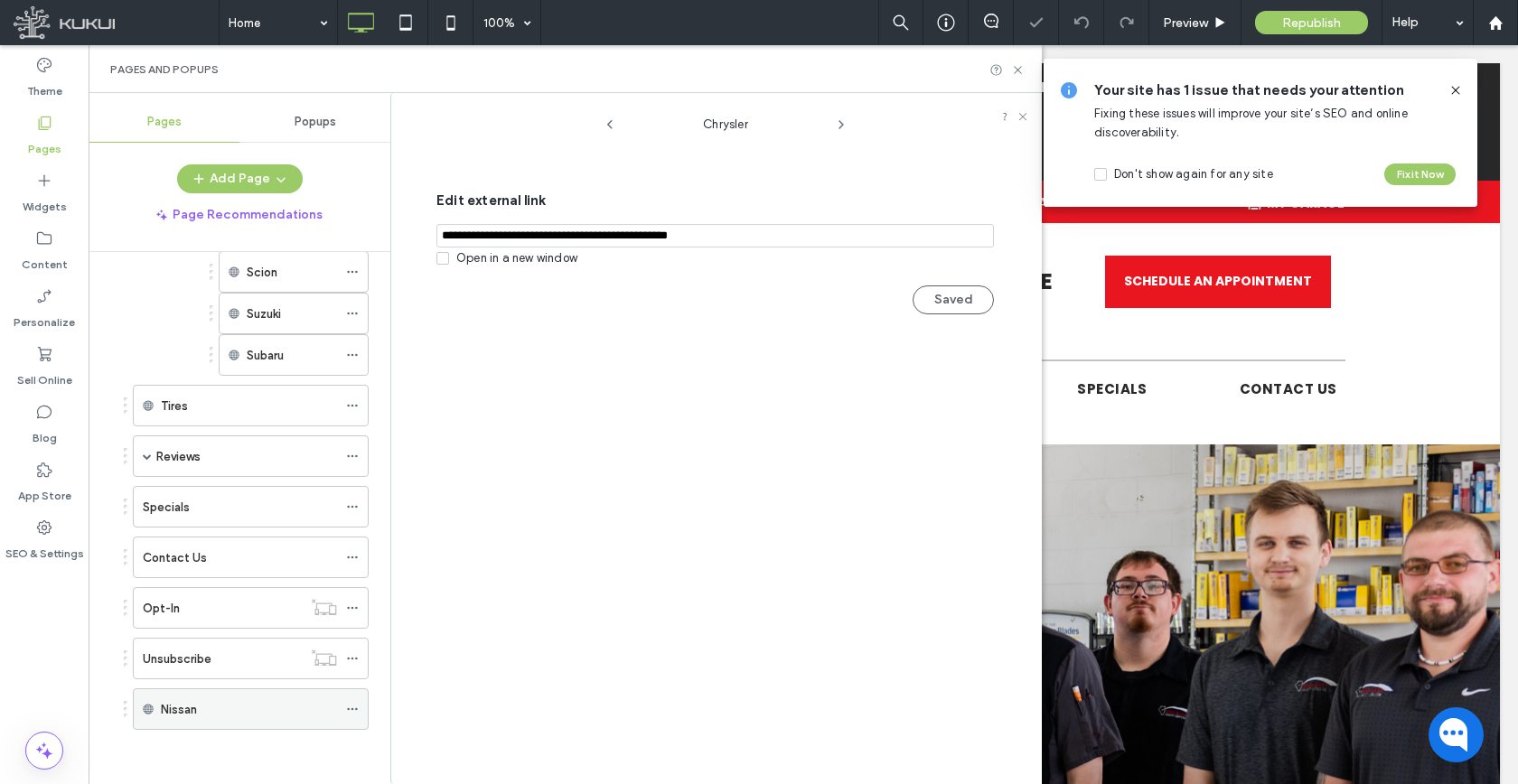
click at [352, 709] on use at bounding box center [351, 709] width 10 height 3
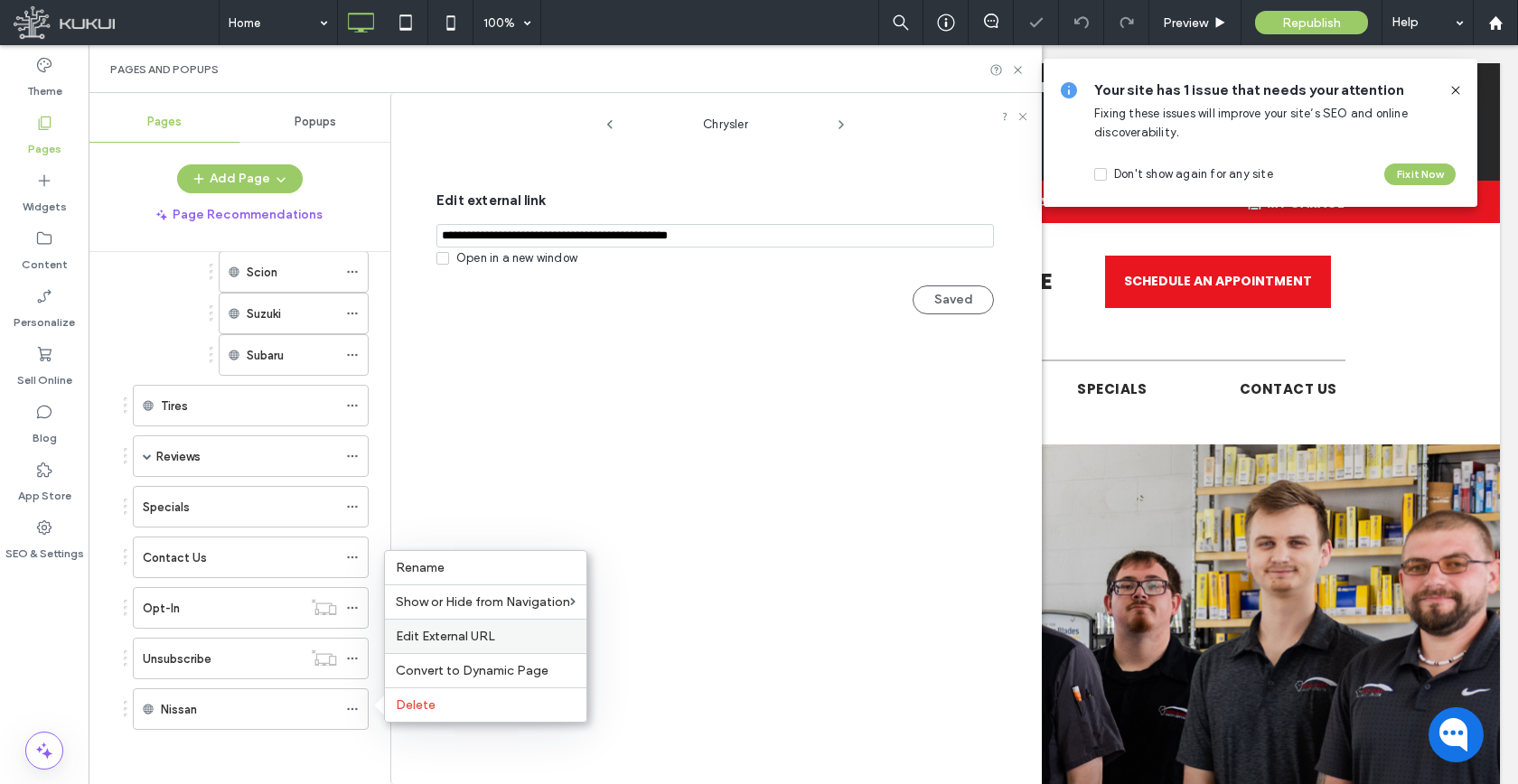
click at [435, 628] on span "Edit External URL" at bounding box center [445, 636] width 99 height 15
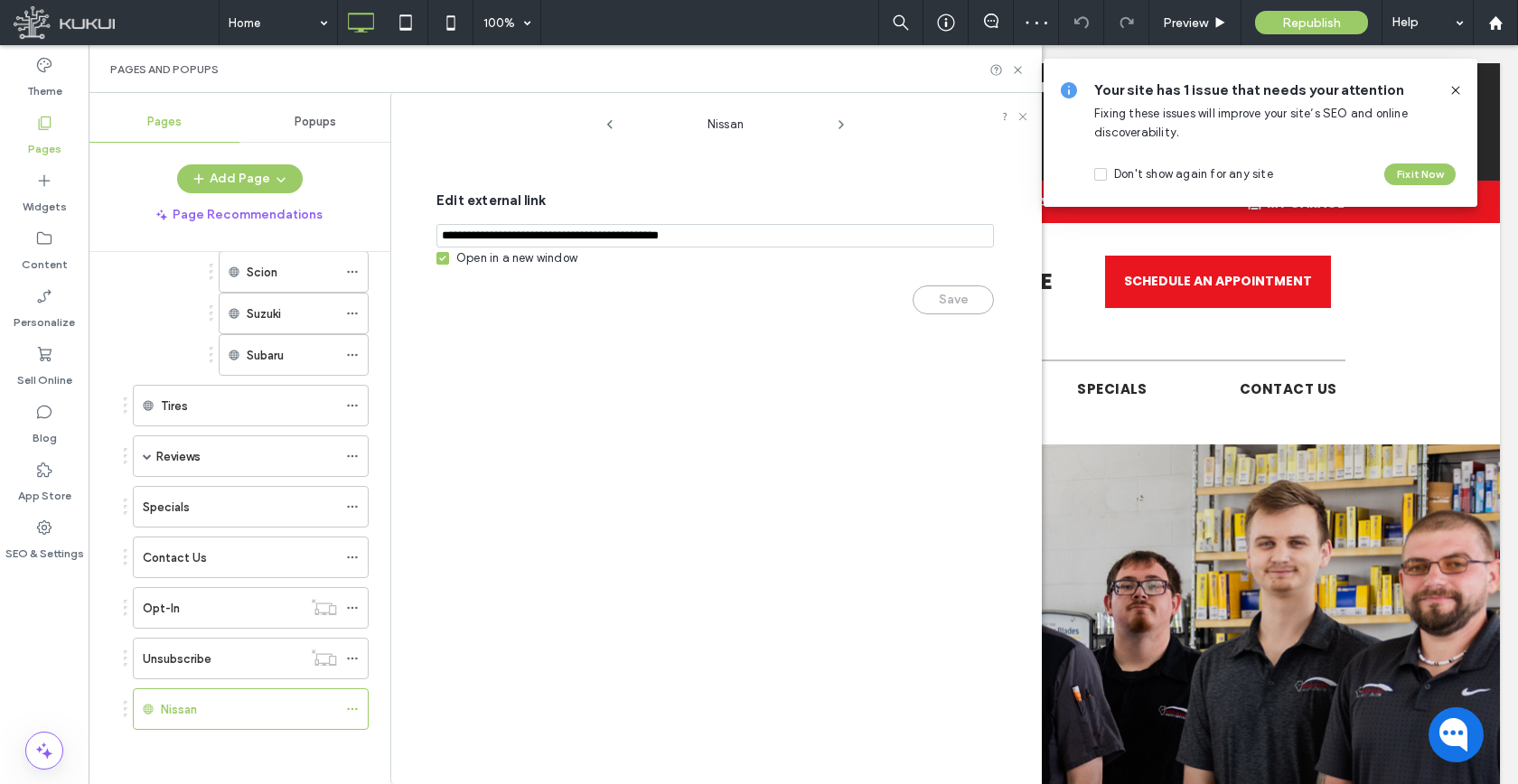
click at [487, 249] on div "Edit external link Open in a new window Save" at bounding box center [715, 253] width 558 height 163
click at [513, 265] on div "Open in a new window" at bounding box center [517, 258] width 121 height 18
click at [949, 305] on button "Save" at bounding box center [952, 300] width 81 height 29
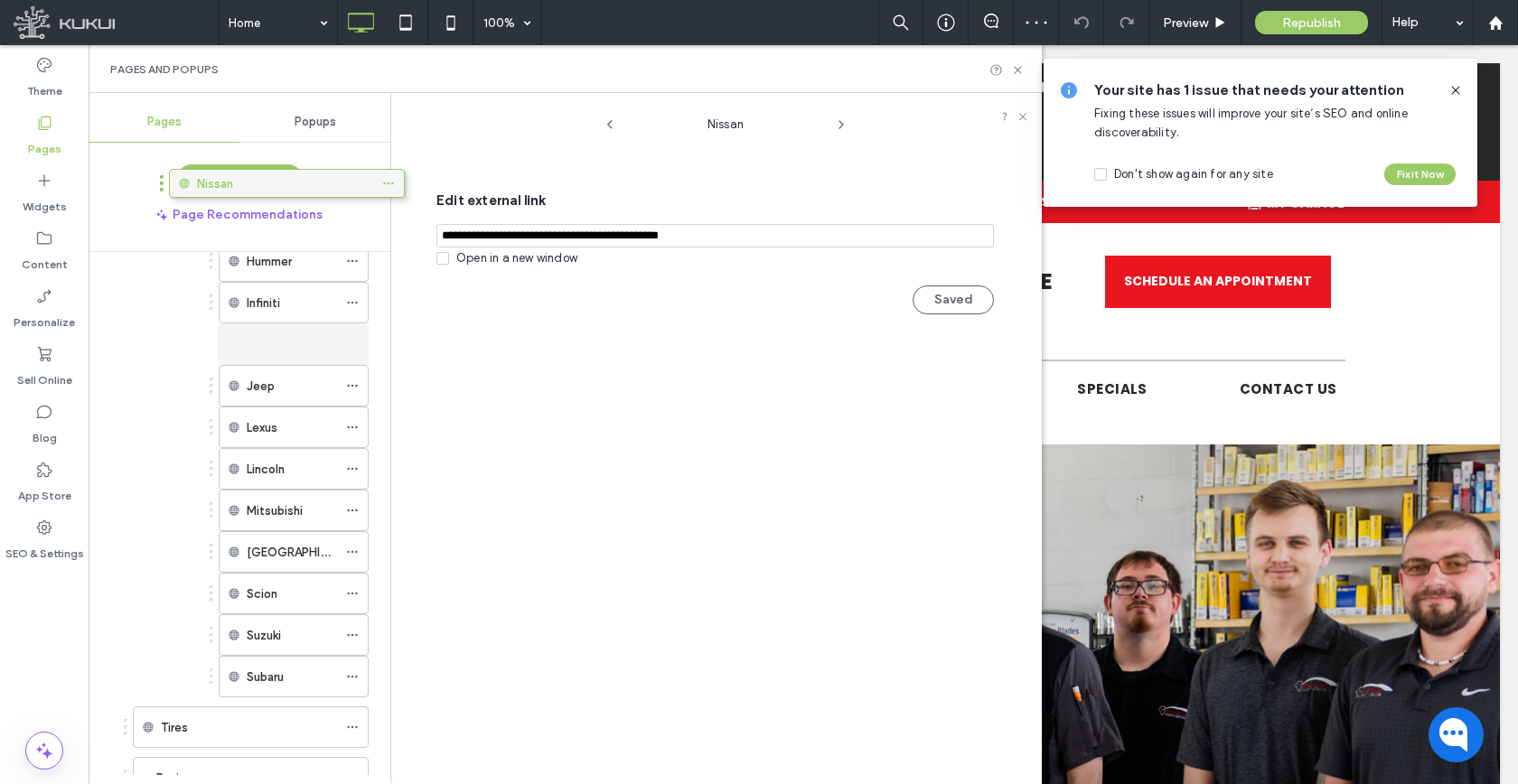
scroll to position [1211, 0]
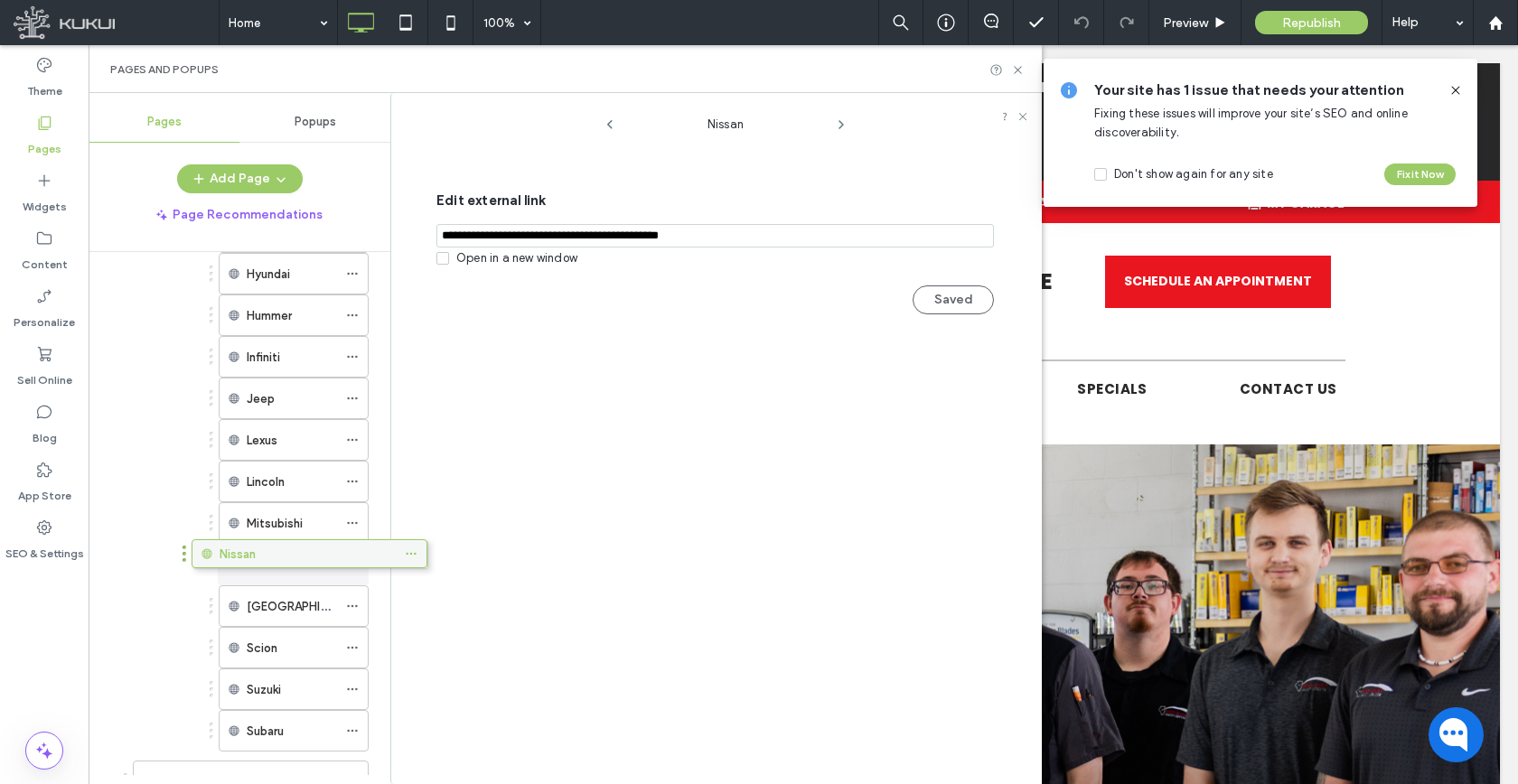
drag, startPoint x: 216, startPoint y: 712, endPoint x: 273, endPoint y: 567, distance: 155.8
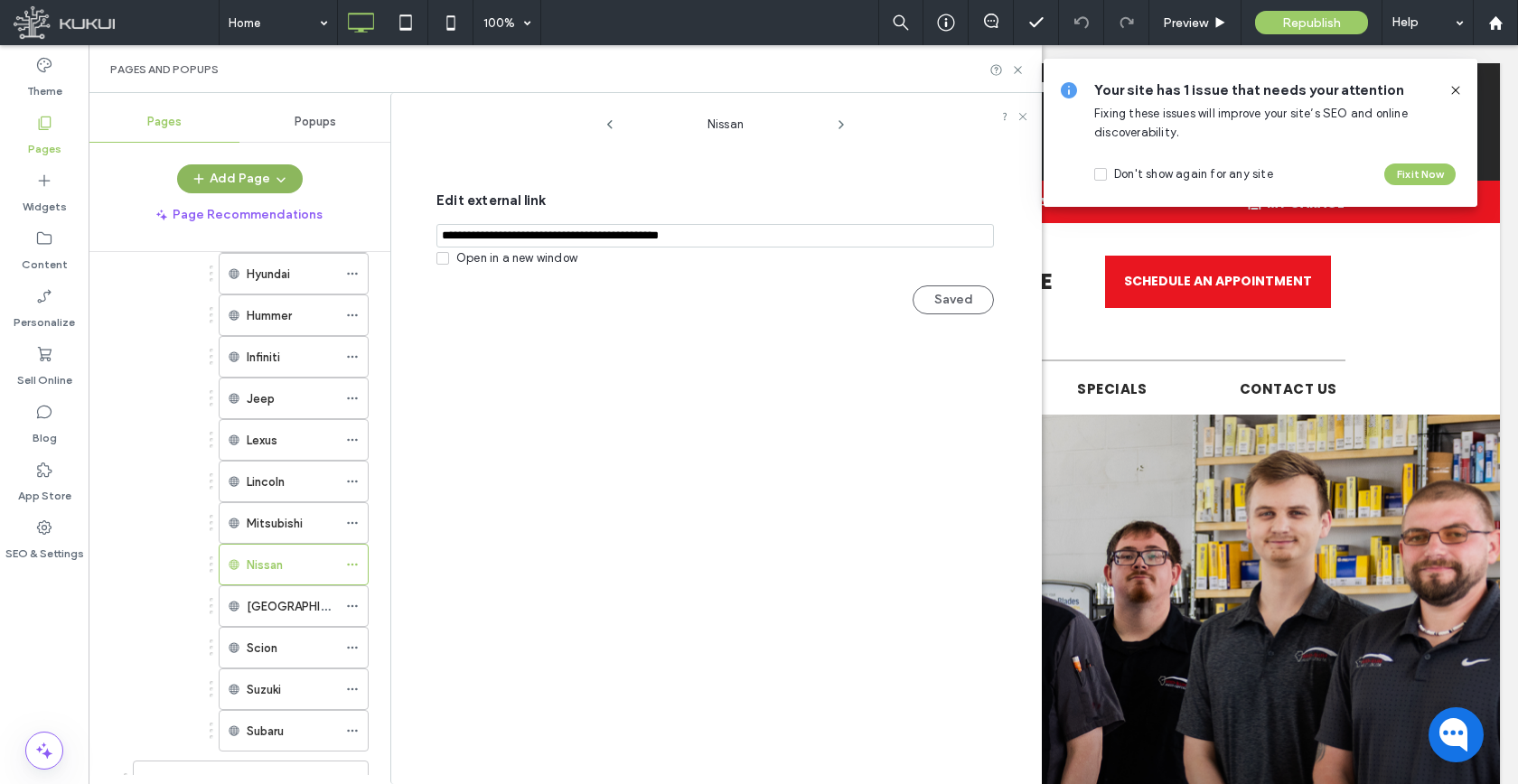
click at [255, 179] on button "Add Page" at bounding box center [240, 179] width 126 height 29
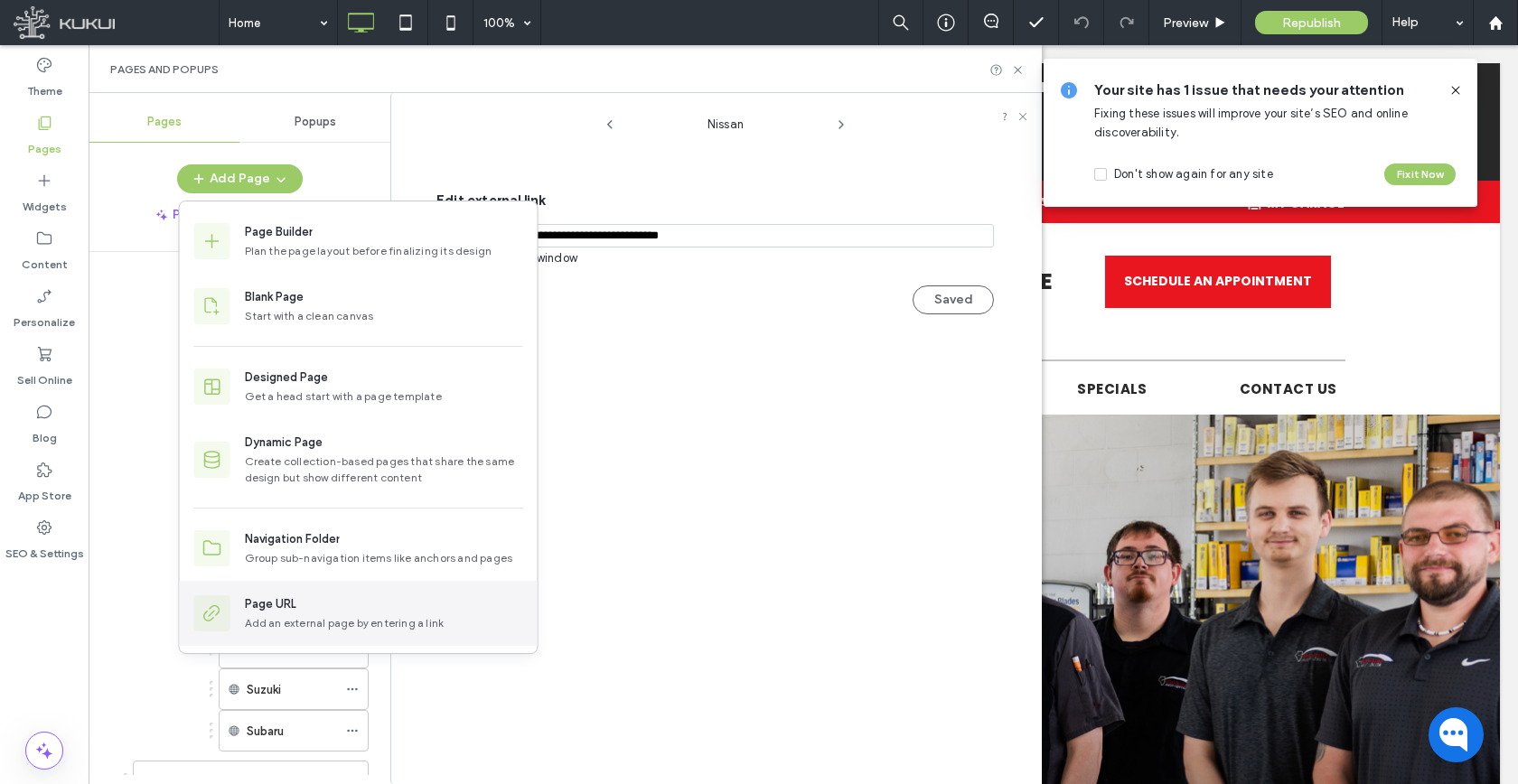
click at [293, 588] on div "Page URL Add an external page by entering a link" at bounding box center [358, 614] width 357 height 65
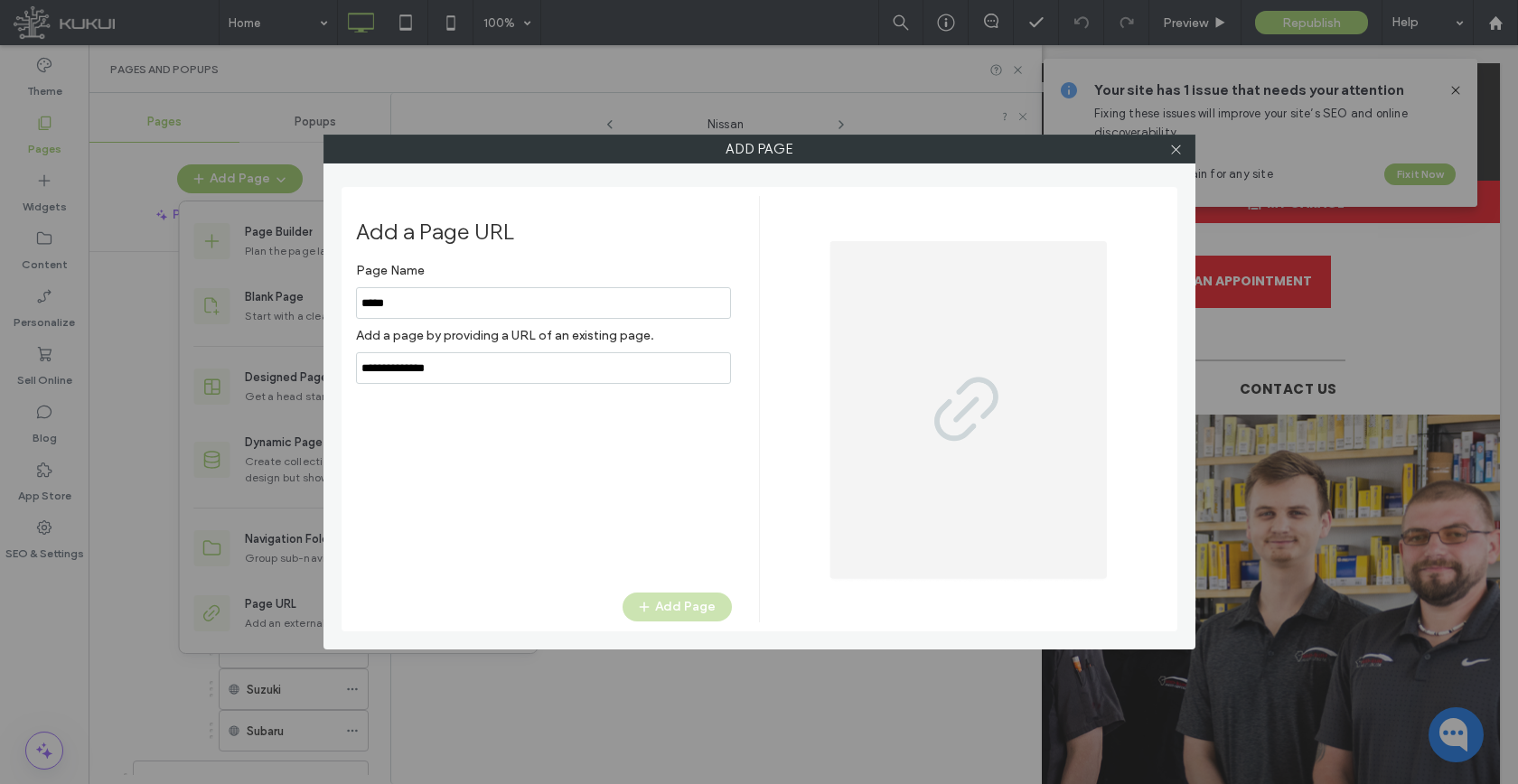
type input "*****"
click at [445, 371] on input "notEmpty,url" at bounding box center [543, 367] width 375 height 32
paste input "**********"
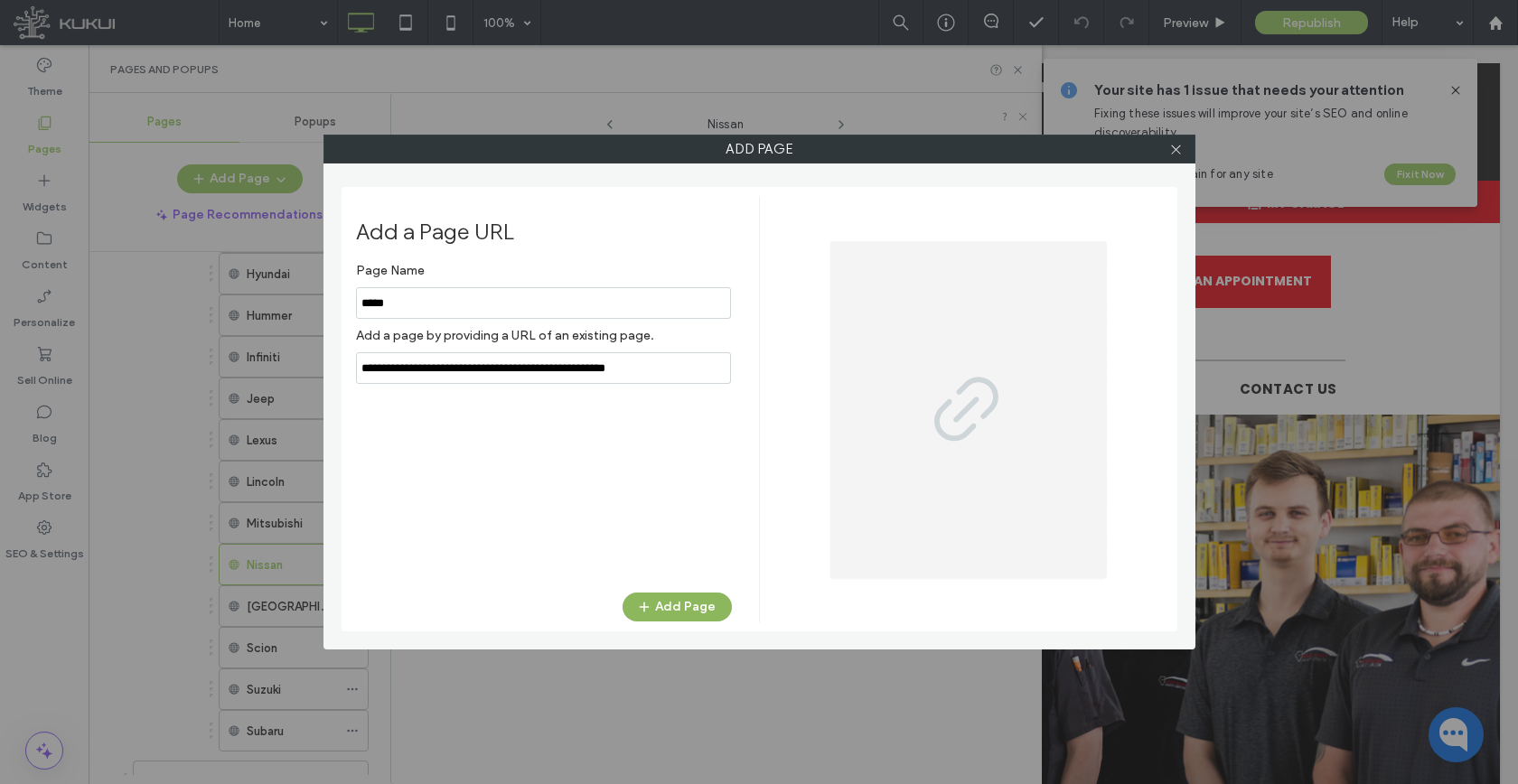
type input "**********"
click at [713, 617] on button "Add Page" at bounding box center [677, 608] width 109 height 29
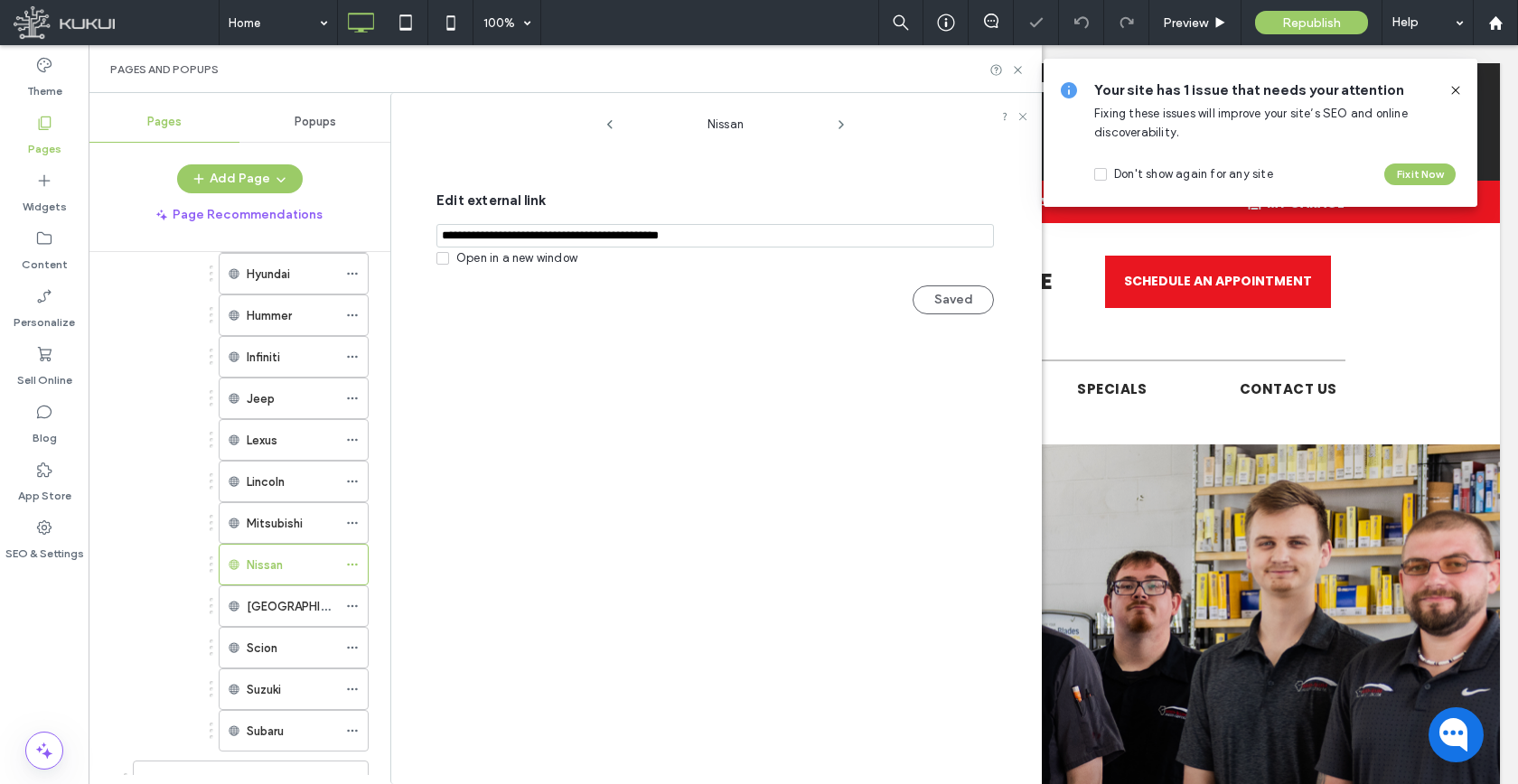
scroll to position [1587, 0]
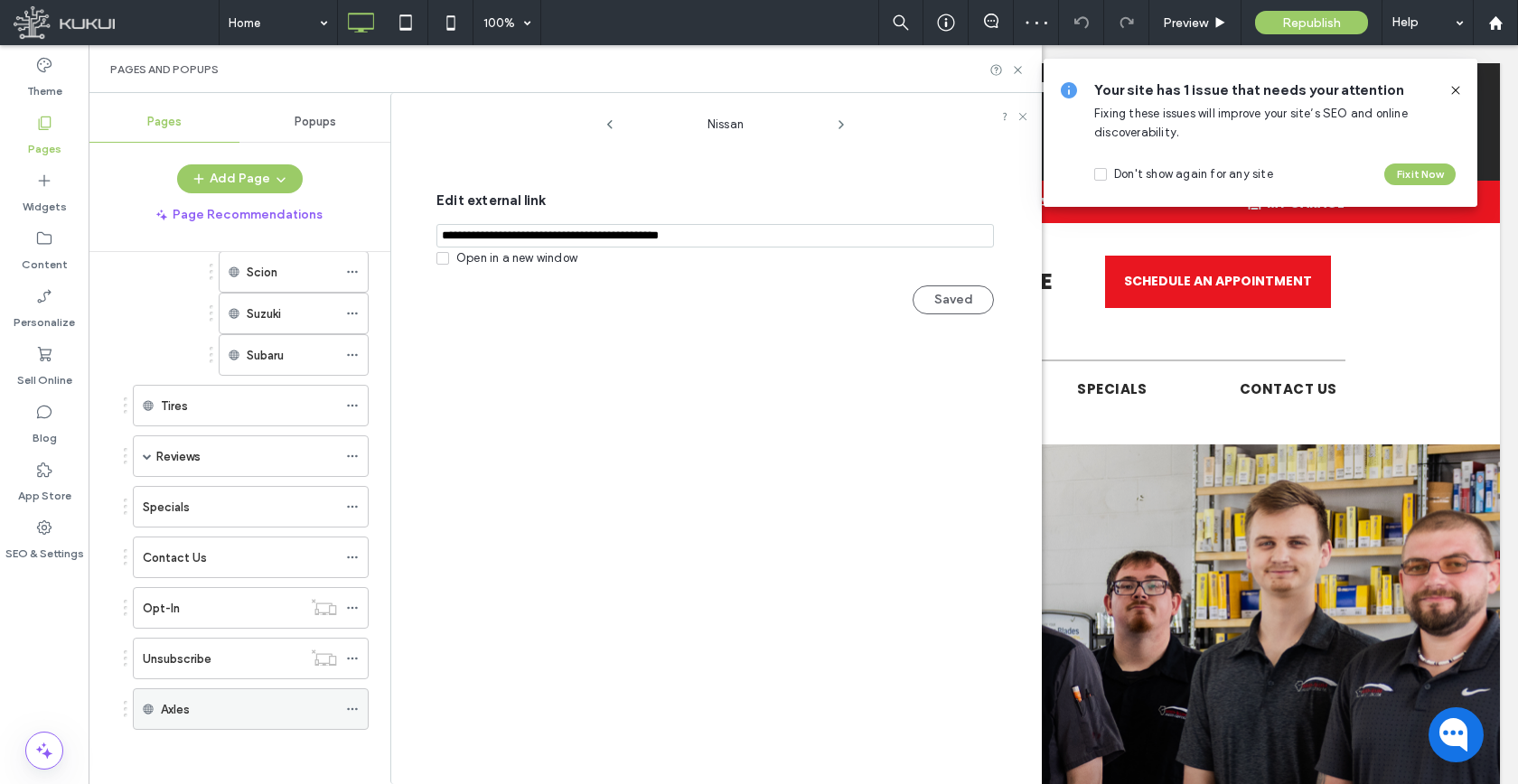
click at [347, 707] on icon at bounding box center [352, 709] width 13 height 13
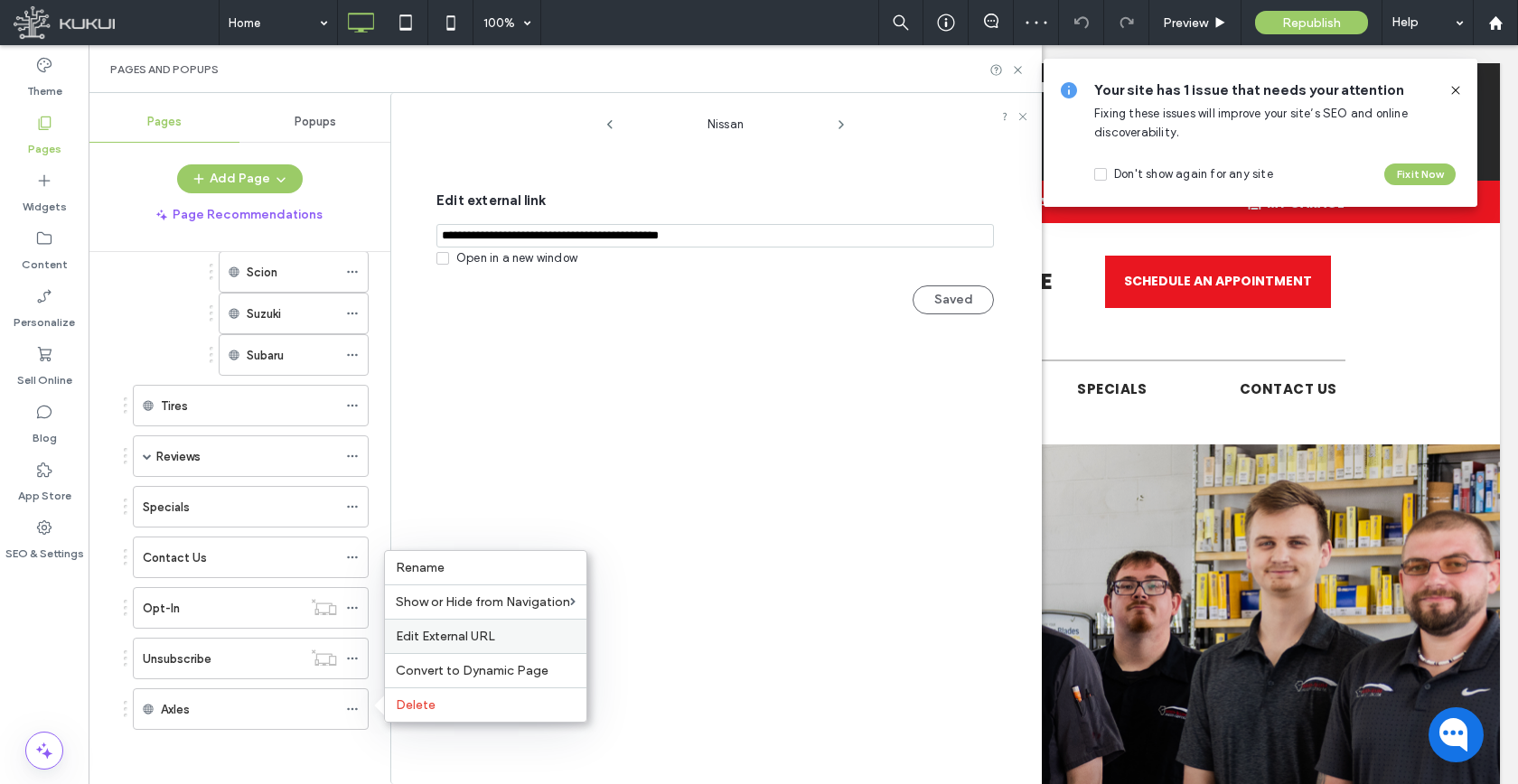
click at [441, 630] on span "Edit External URL" at bounding box center [445, 636] width 99 height 15
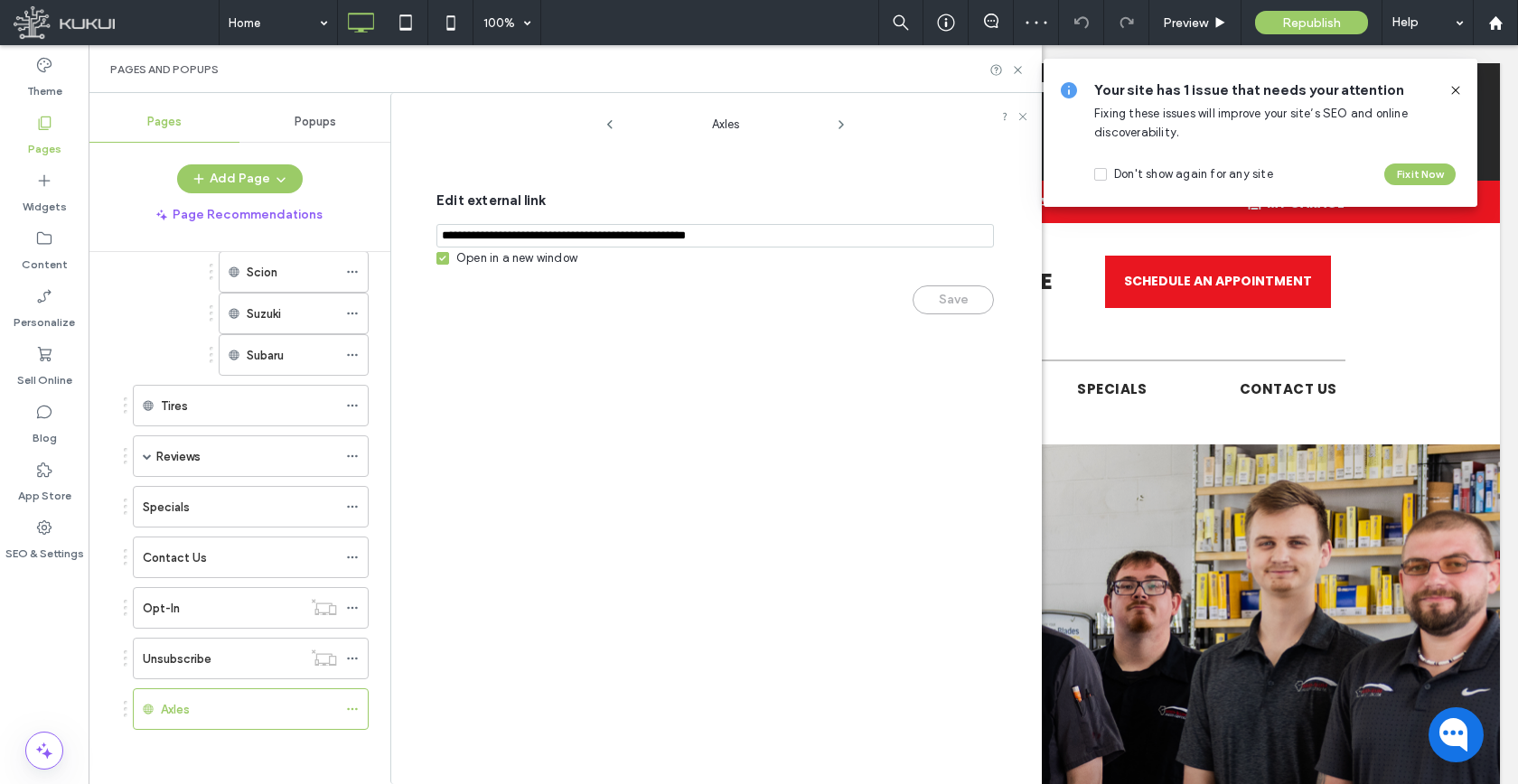
click at [548, 245] on input "notEmpty,url" at bounding box center [715, 236] width 558 height 24
click at [548, 260] on div "Open in a new window" at bounding box center [517, 258] width 121 height 18
click at [945, 306] on button "Save" at bounding box center [952, 300] width 81 height 29
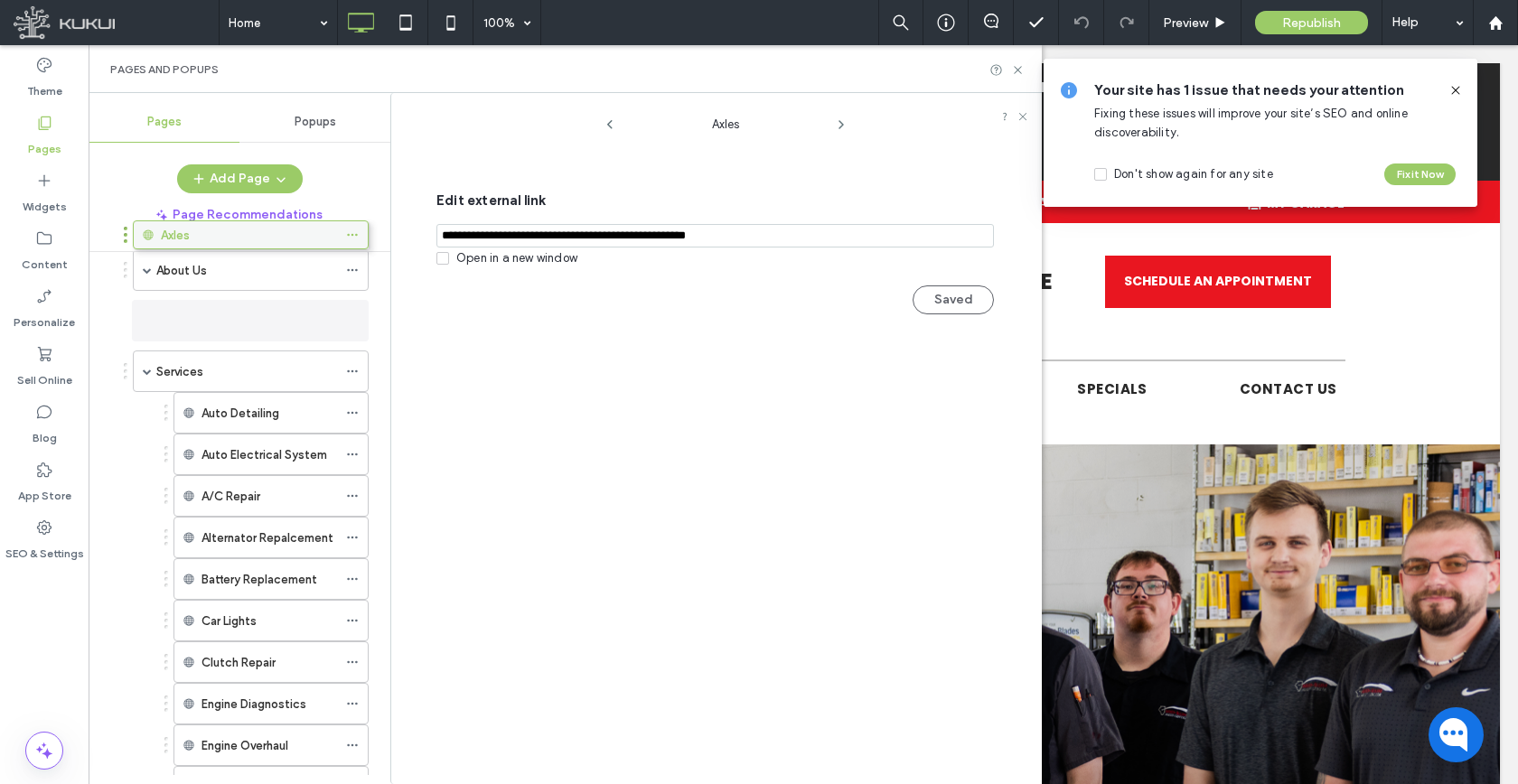
scroll to position [66, 0]
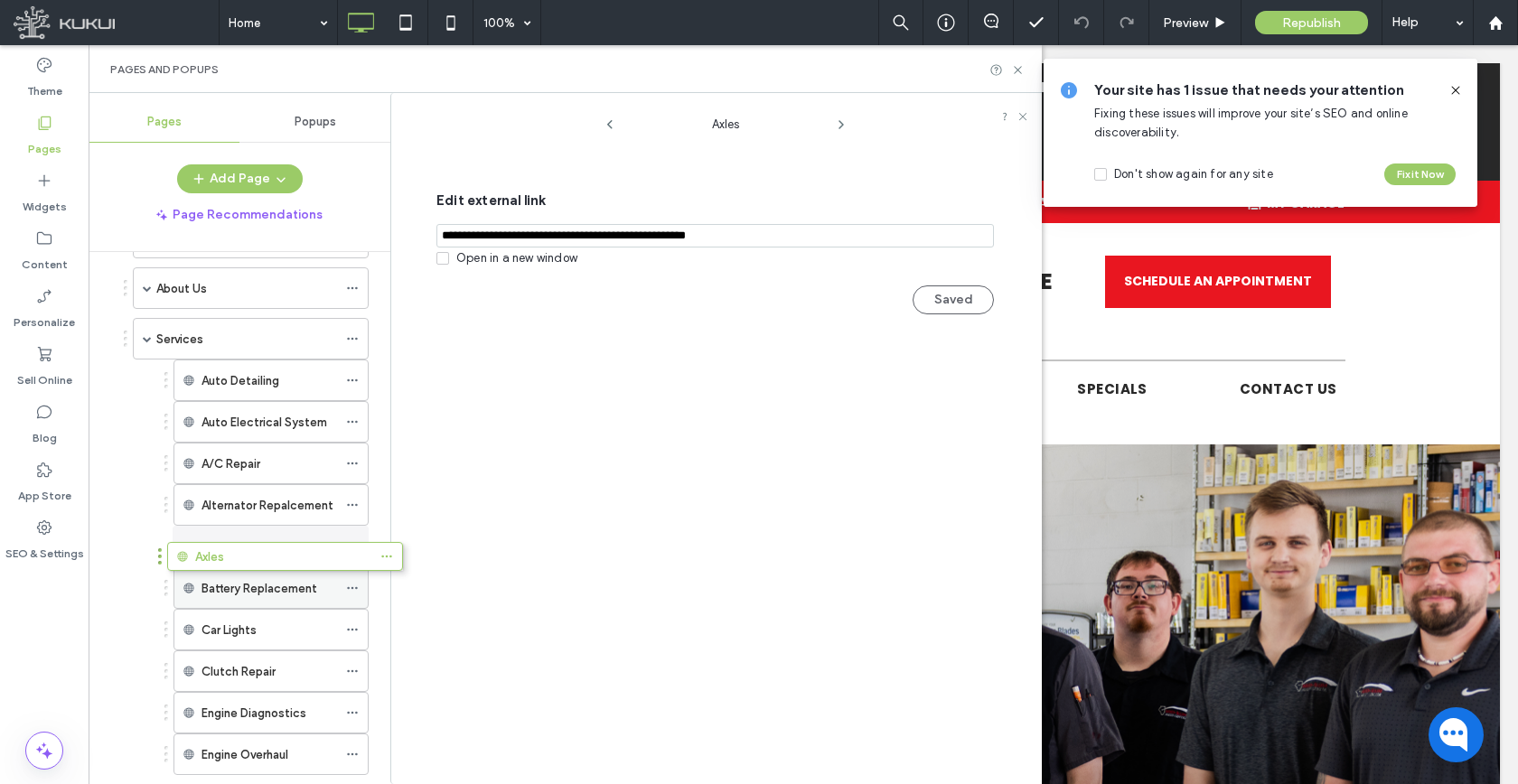
drag, startPoint x: 245, startPoint y: 703, endPoint x: 275, endPoint y: 540, distance: 165.7
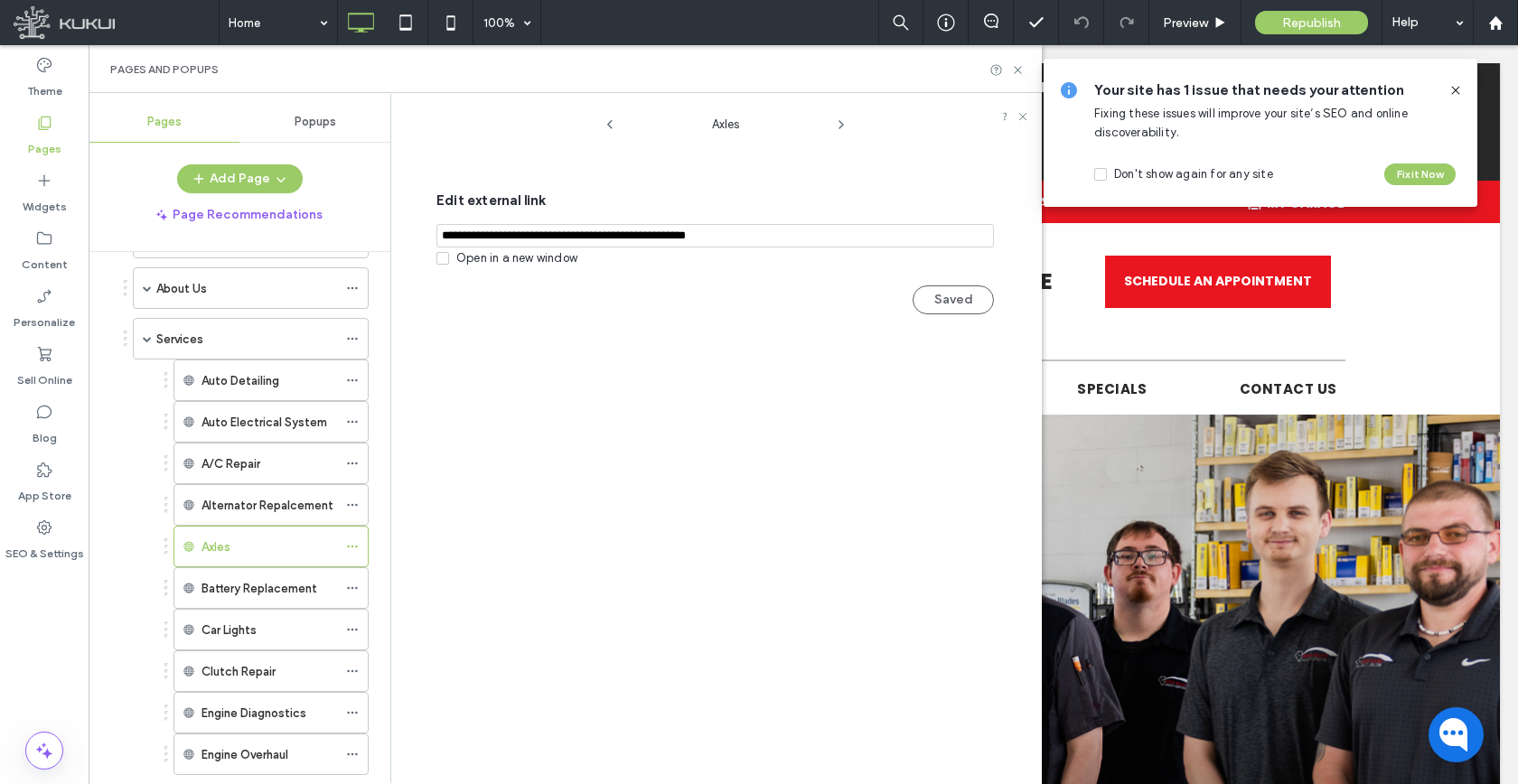
click at [238, 160] on div "Pages Popups Add Page Page Recommendations Home About Us Blog Directions Career…" at bounding box center [239, 438] width 302 height 673
click at [238, 181] on button "Add Page" at bounding box center [240, 179] width 126 height 29
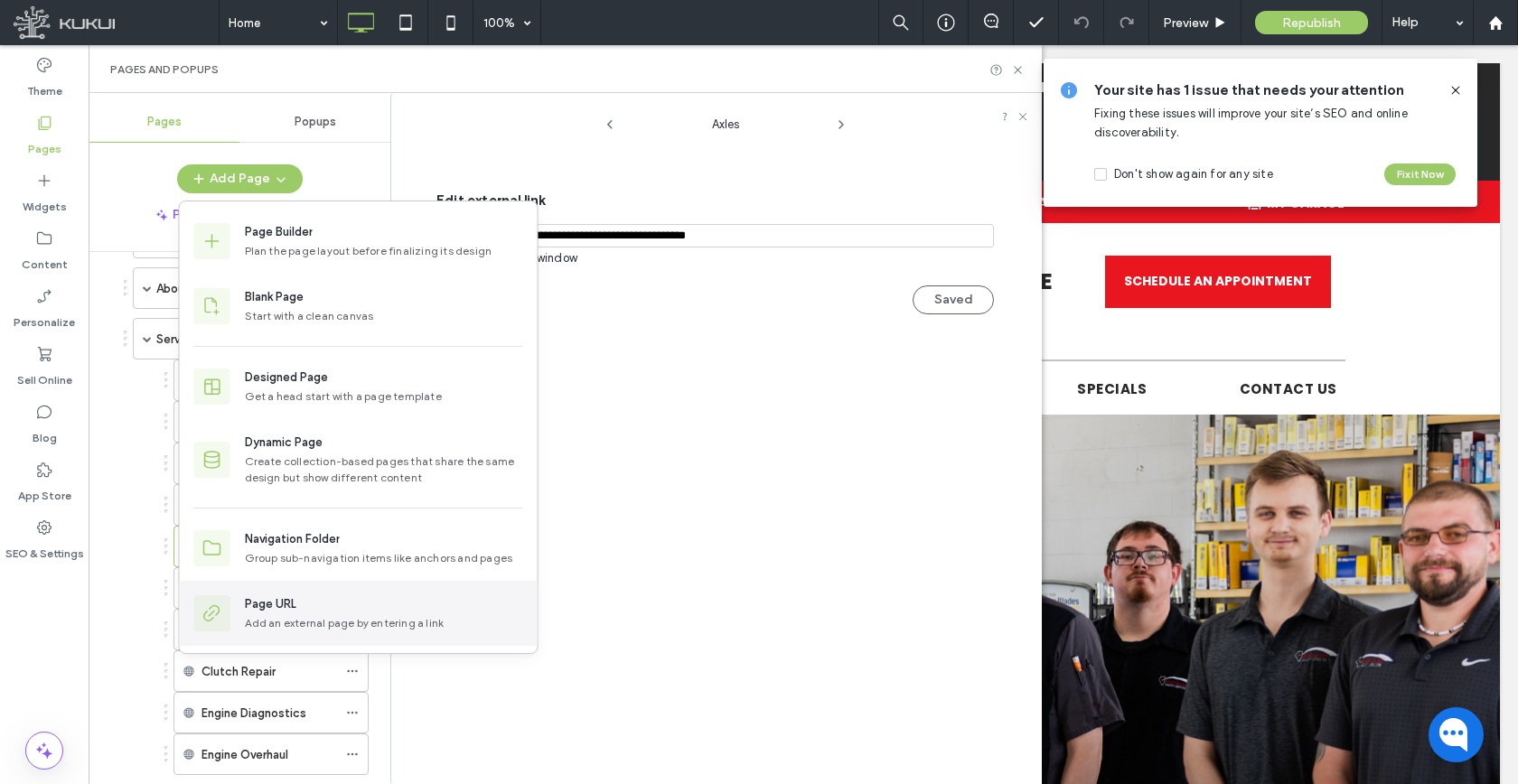
click at [269, 608] on div "Page URL" at bounding box center [270, 605] width 52 height 18
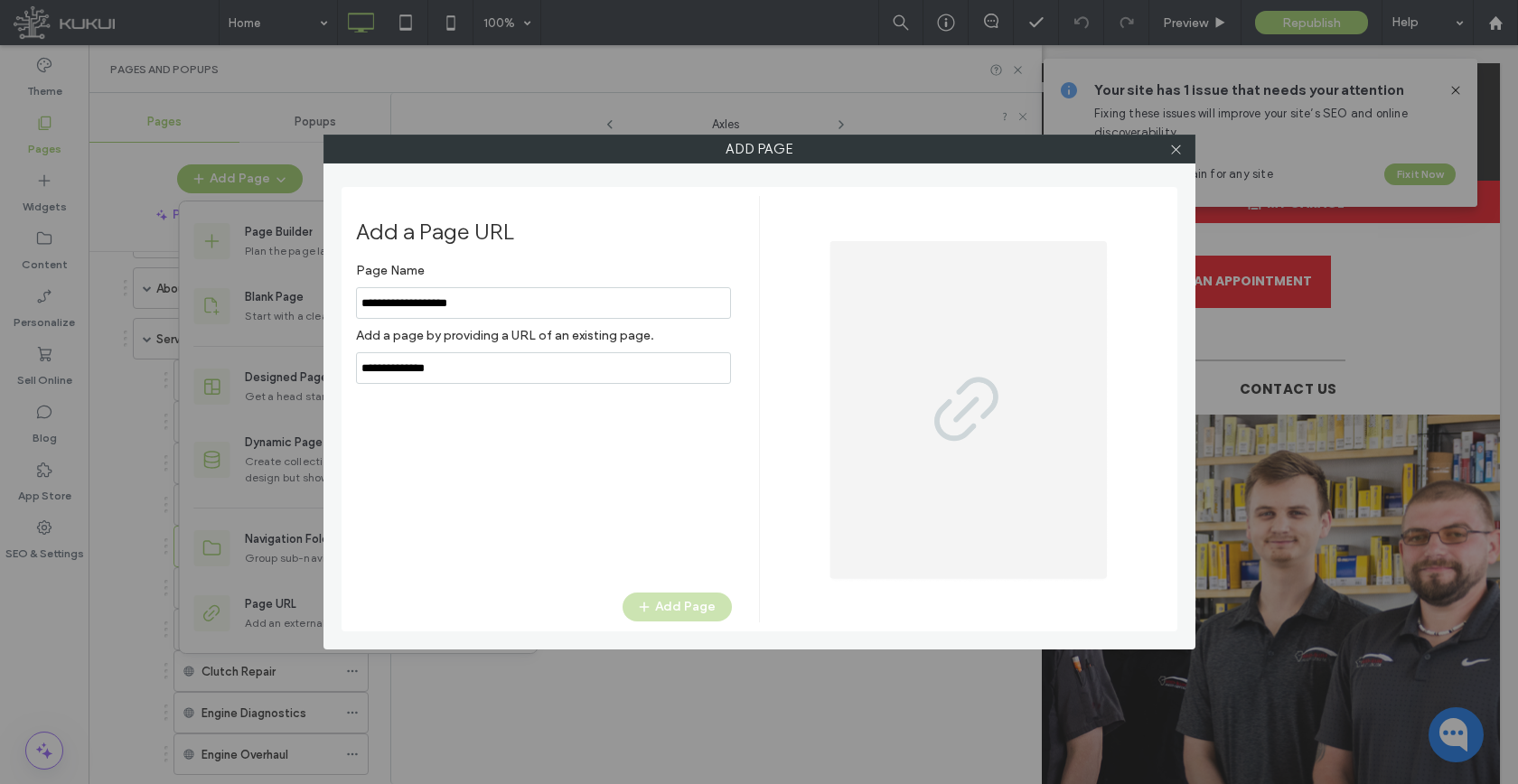
type input "**********"
click at [462, 367] on input "notEmpty,url" at bounding box center [543, 367] width 375 height 32
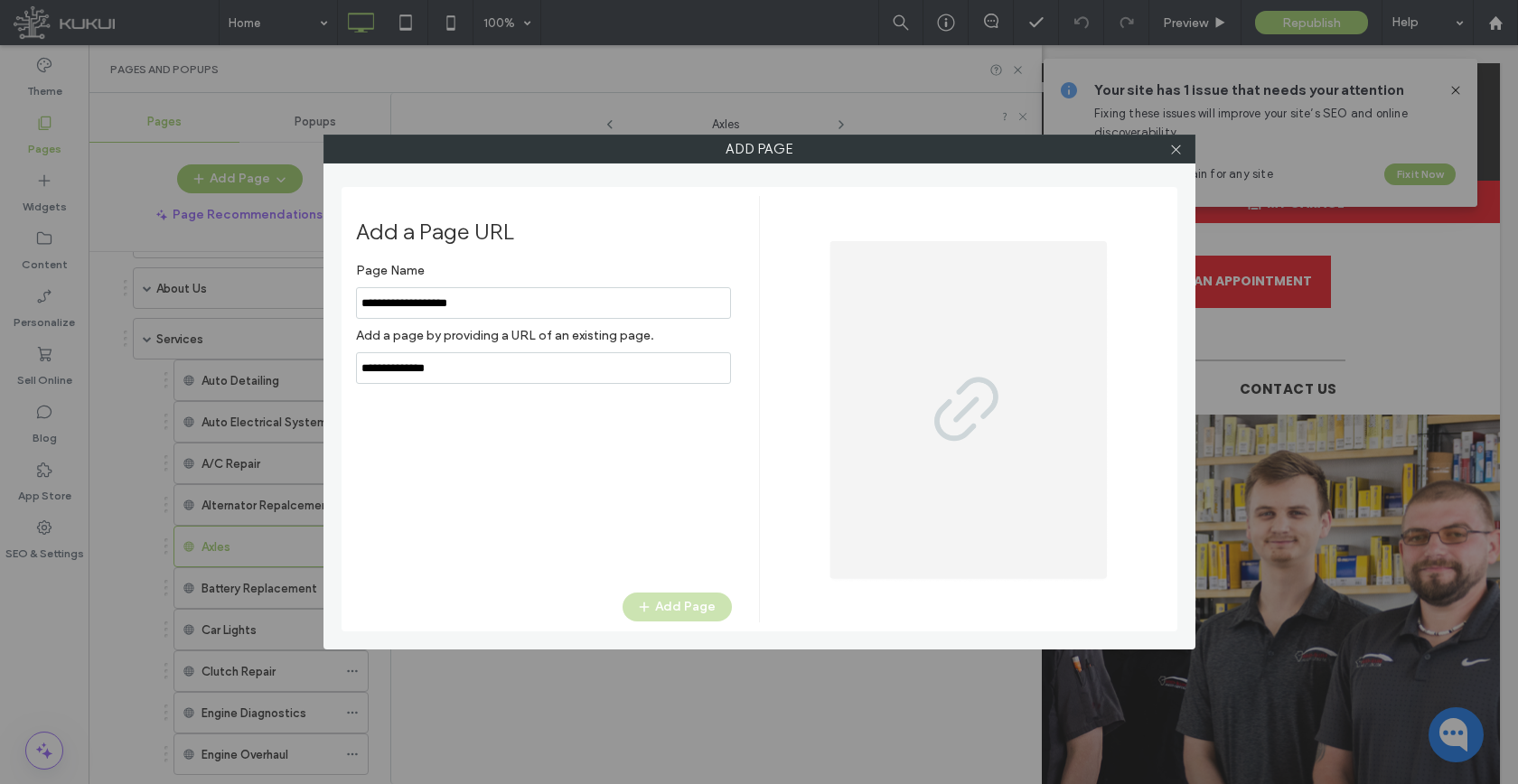
click at [462, 367] on input "notEmpty,url" at bounding box center [543, 367] width 375 height 32
paste input "**********"
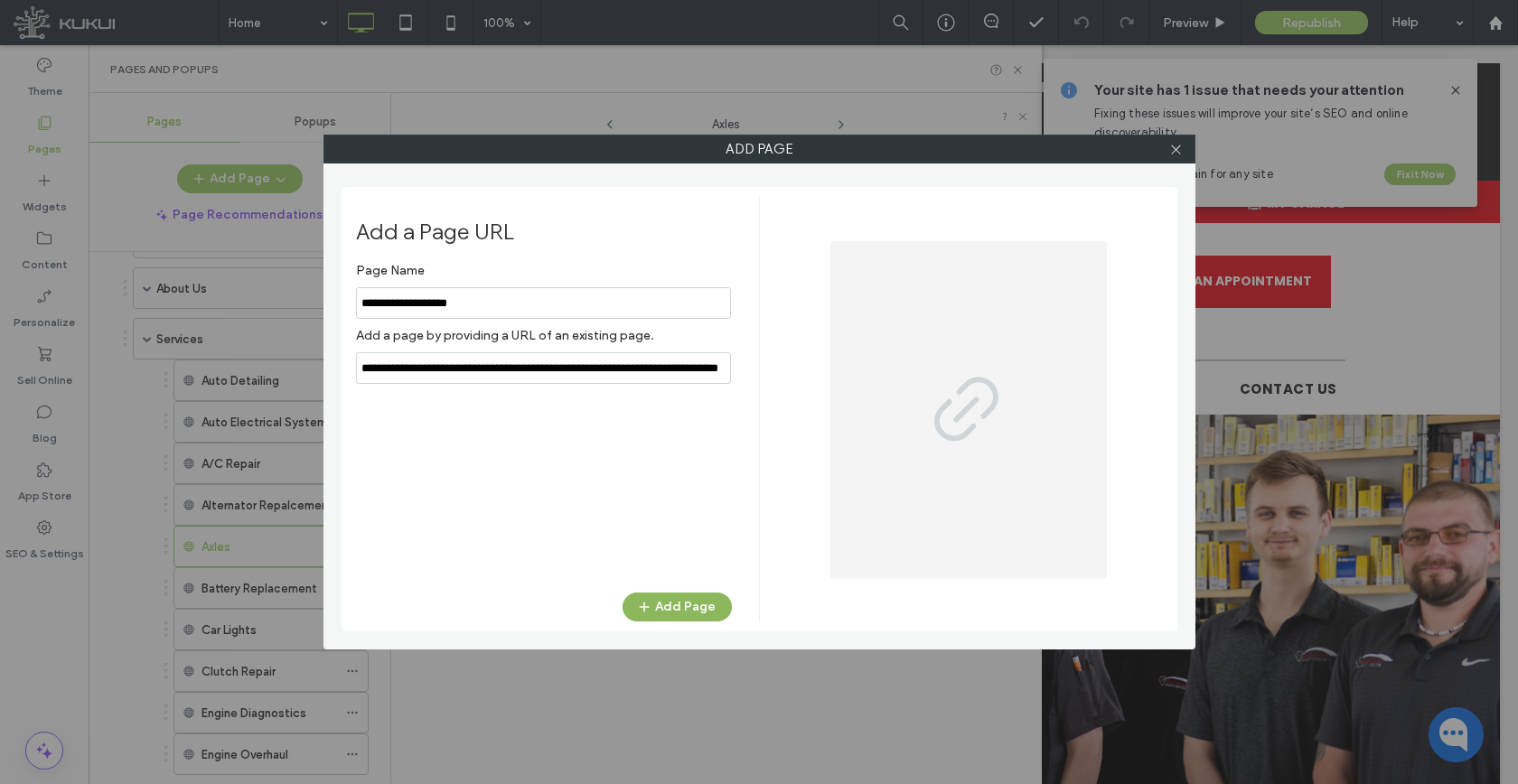
type input "**********"
click at [698, 618] on button "Add Page" at bounding box center [677, 608] width 109 height 29
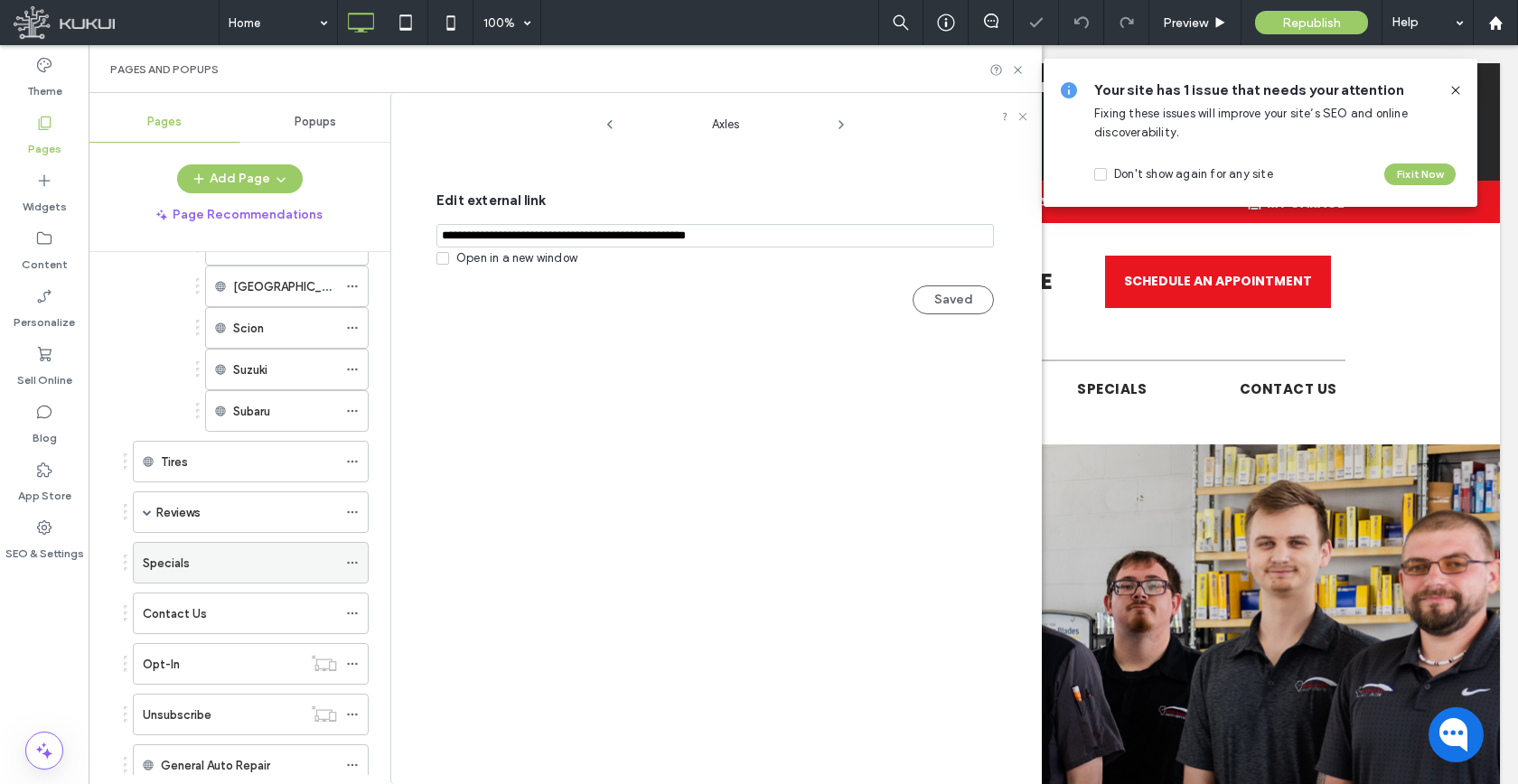
scroll to position [1629, 0]
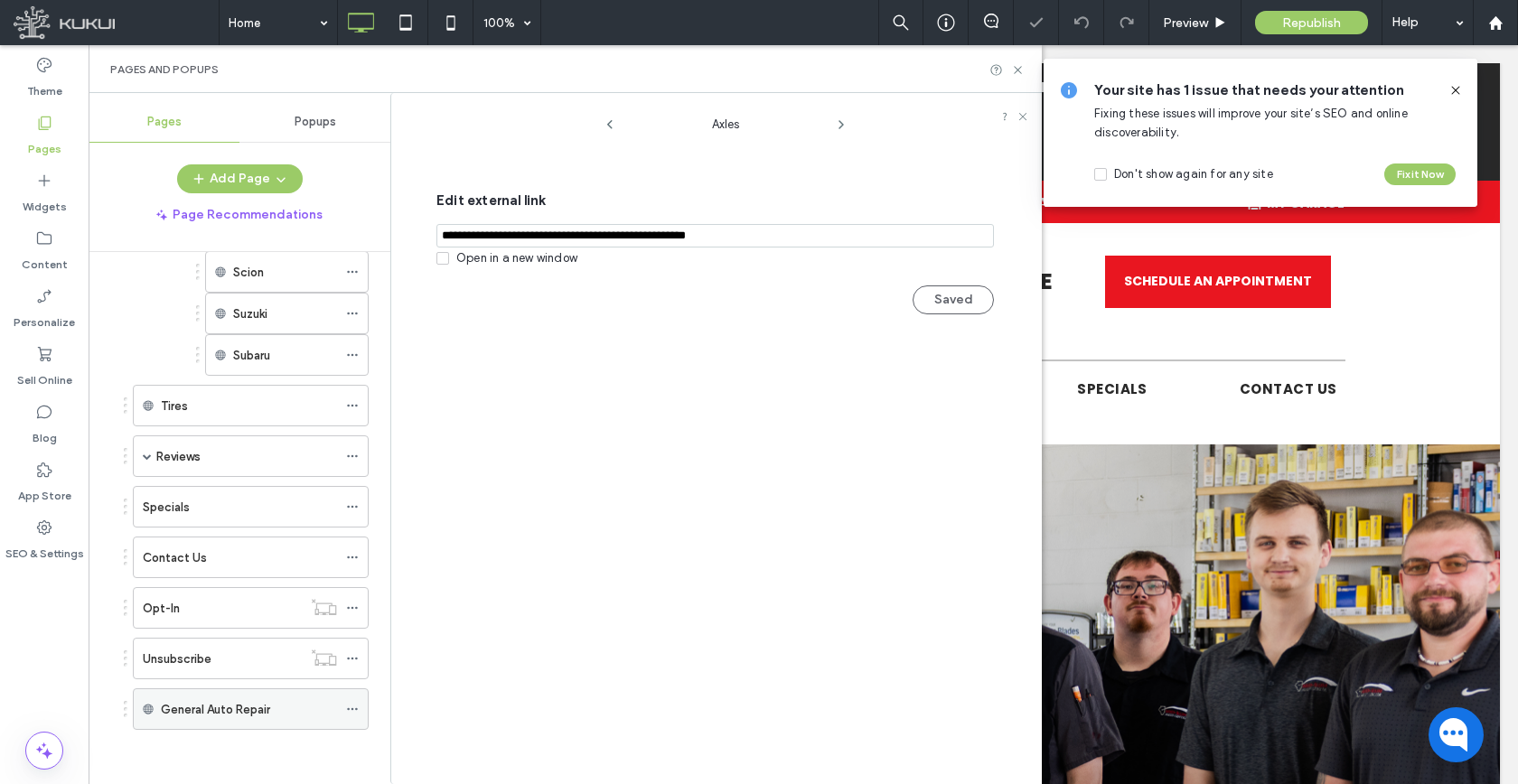
click at [352, 714] on icon at bounding box center [352, 709] width 13 height 13
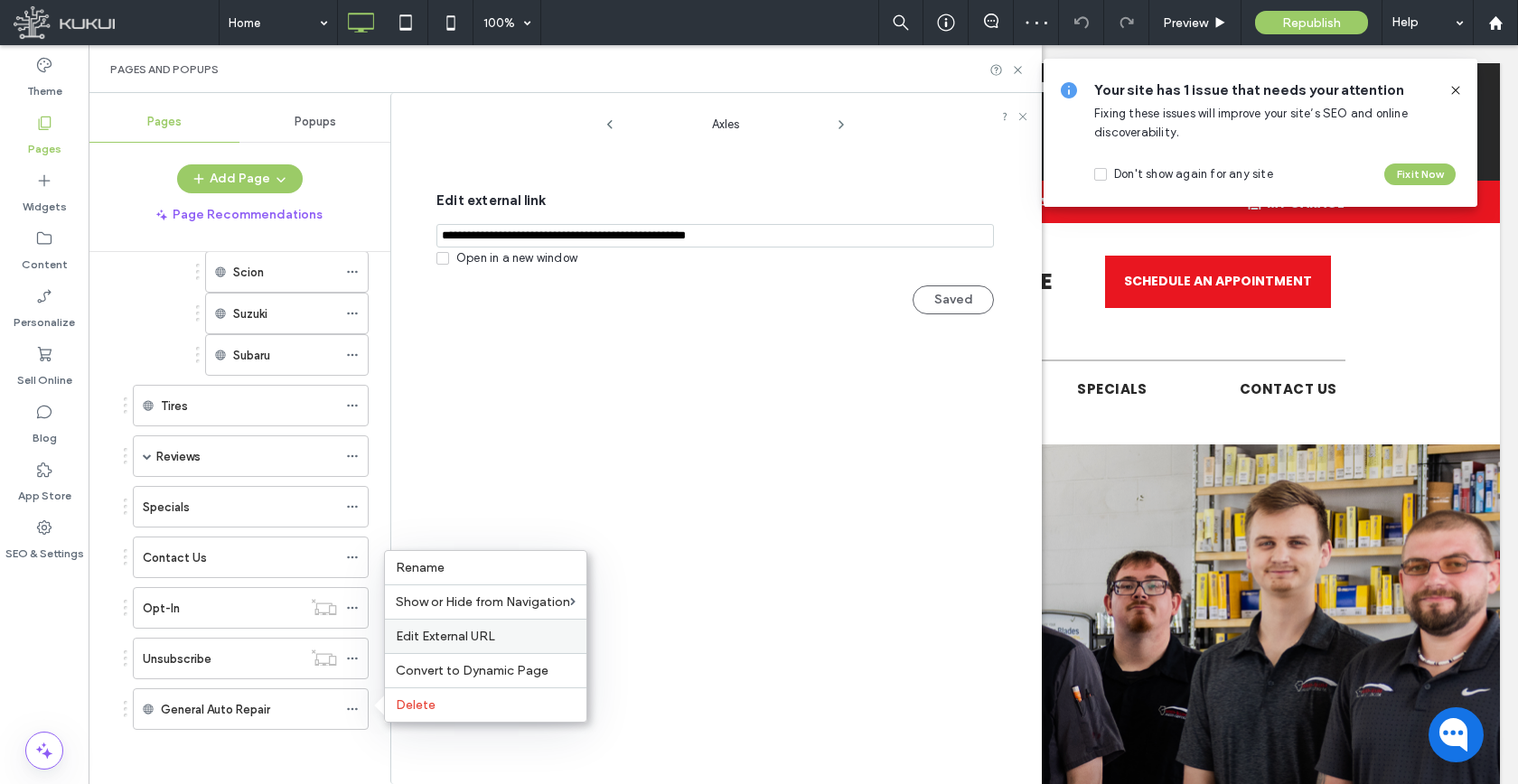
click at [427, 632] on span "Edit External URL" at bounding box center [445, 636] width 99 height 15
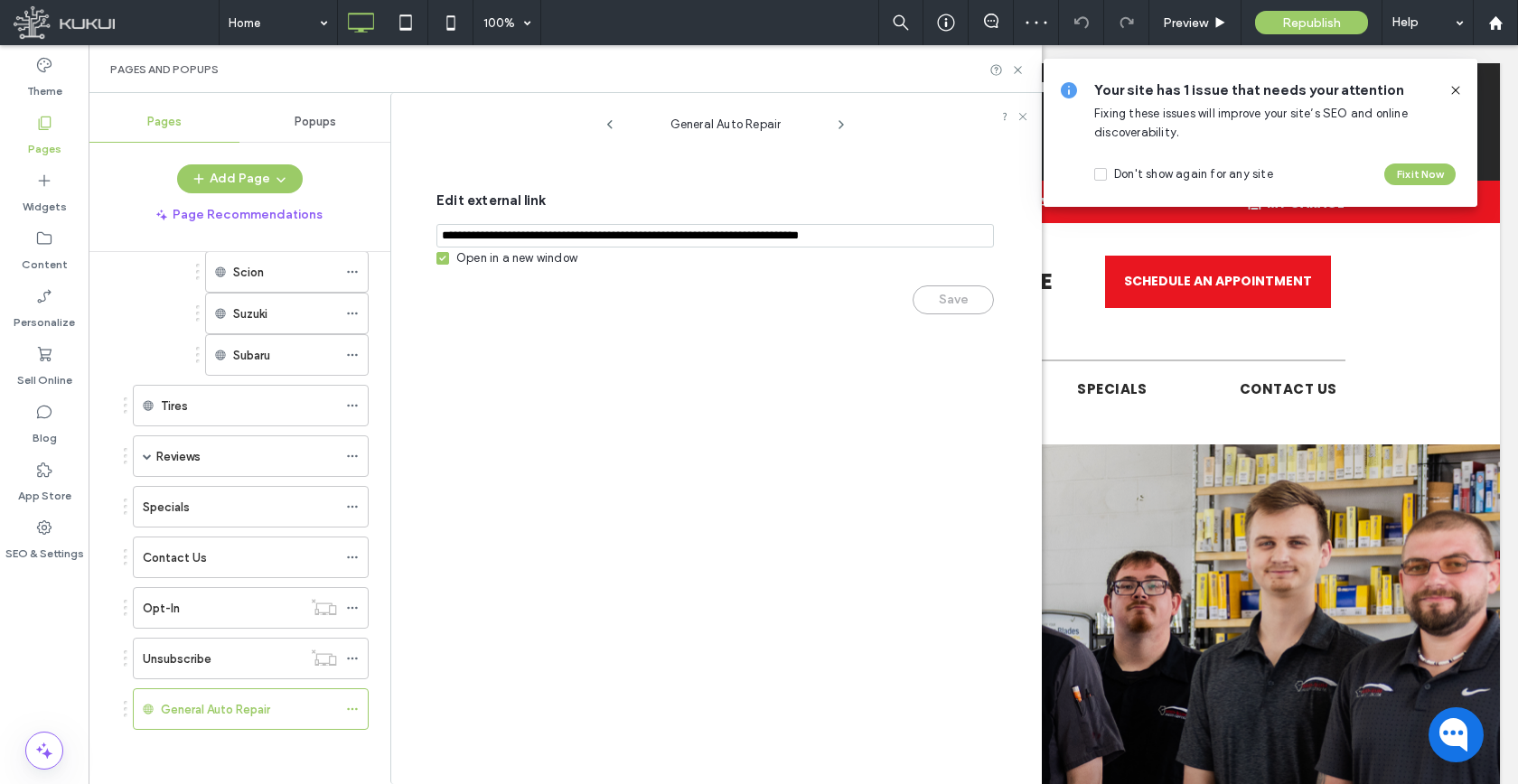
click at [485, 254] on div "Open in a new window" at bounding box center [517, 258] width 121 height 18
click at [925, 297] on button "Save" at bounding box center [952, 300] width 81 height 29
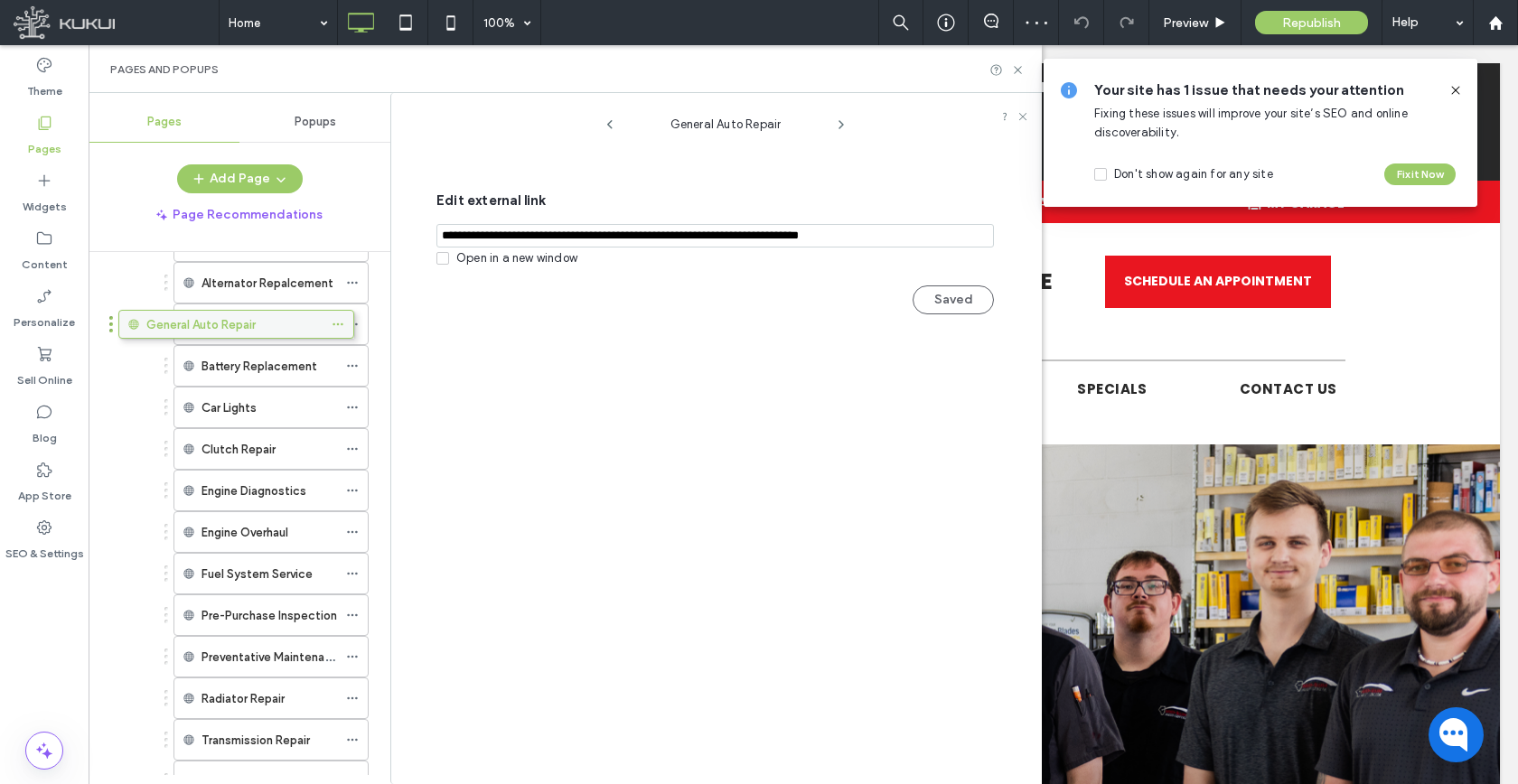
scroll to position [221, 0]
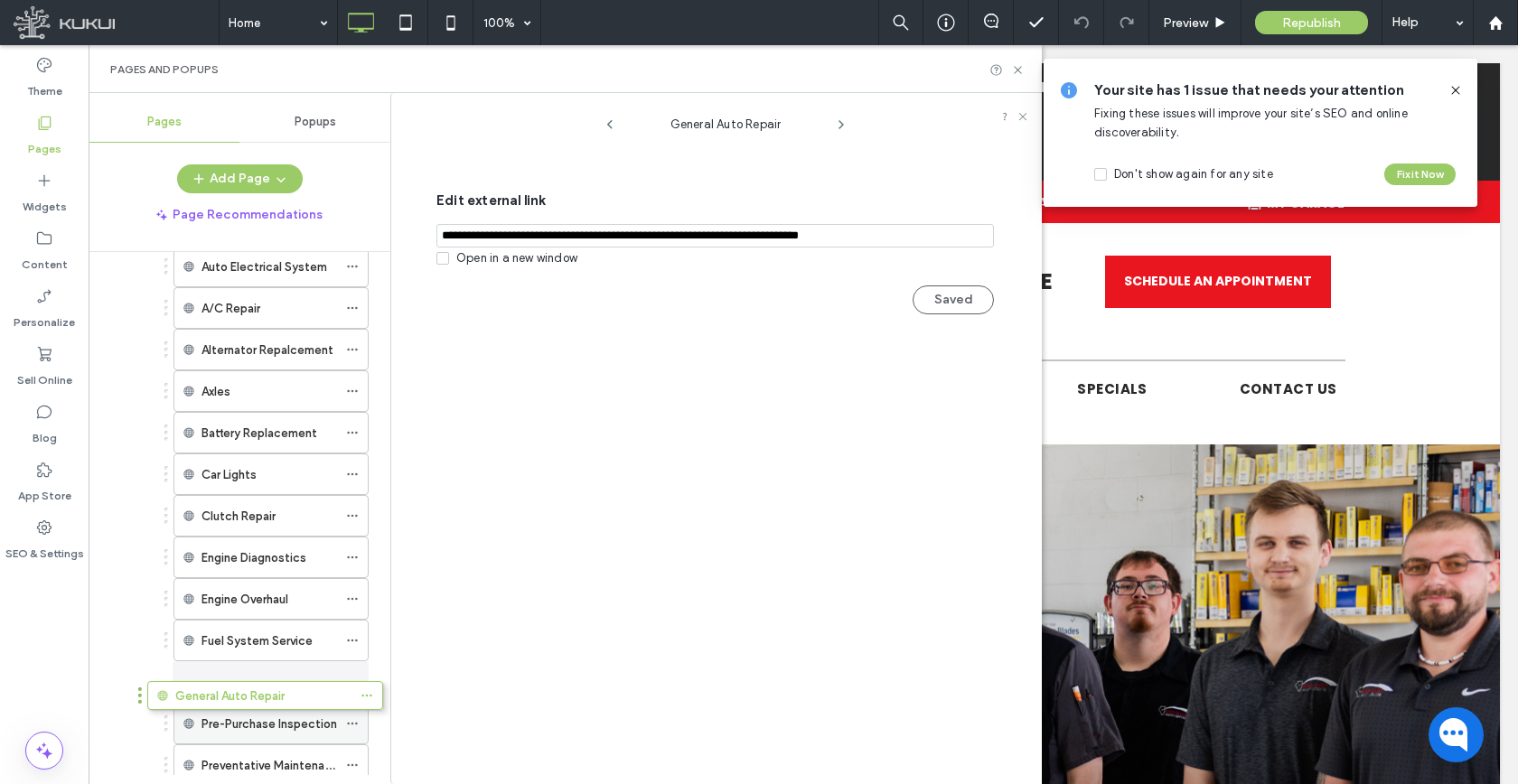
drag, startPoint x: 210, startPoint y: 702, endPoint x: 225, endPoint y: 692, distance: 18.0
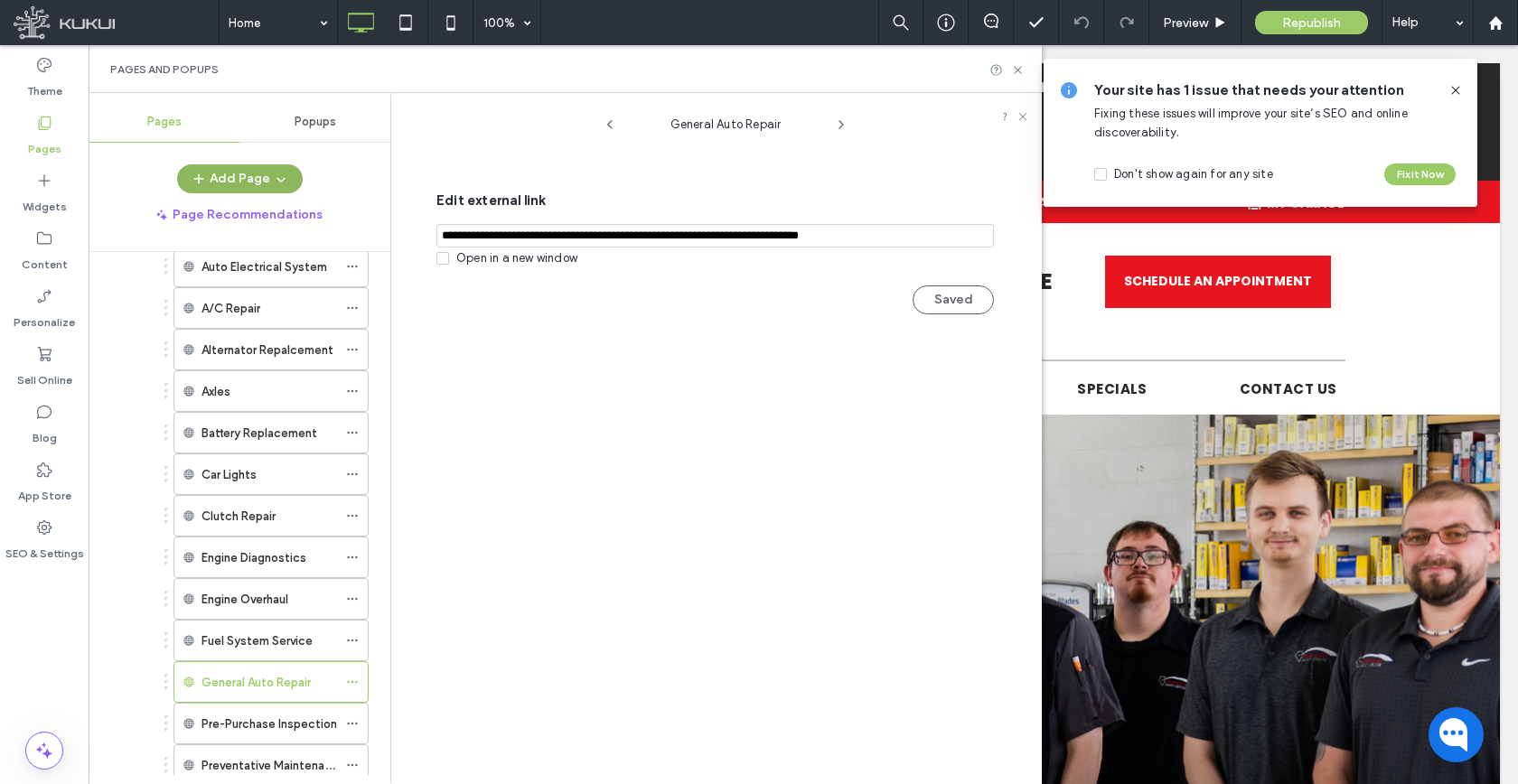
click at [275, 186] on icon "button" at bounding box center [281, 179] width 15 height 15
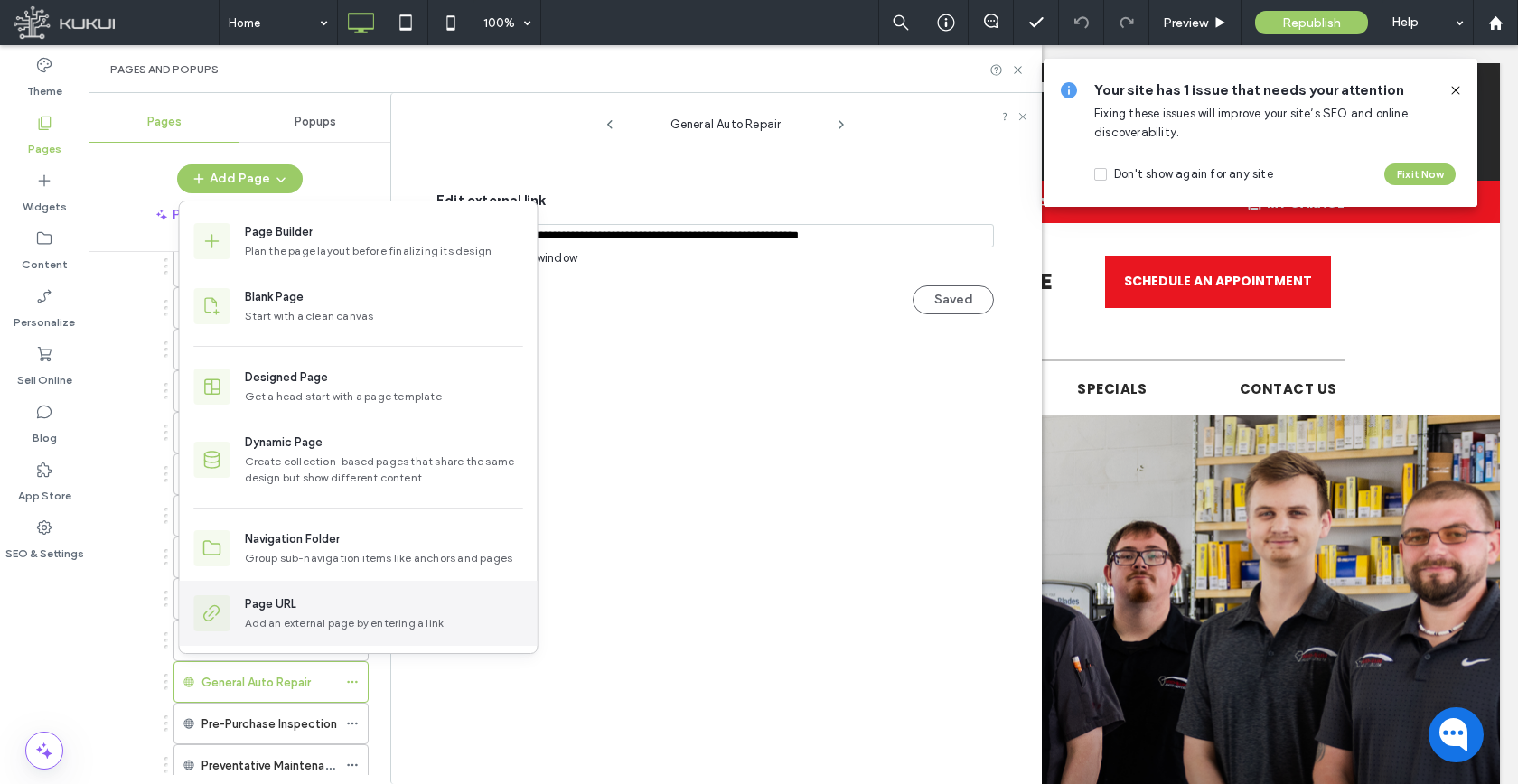
click at [287, 598] on div "Page URL" at bounding box center [270, 605] width 52 height 18
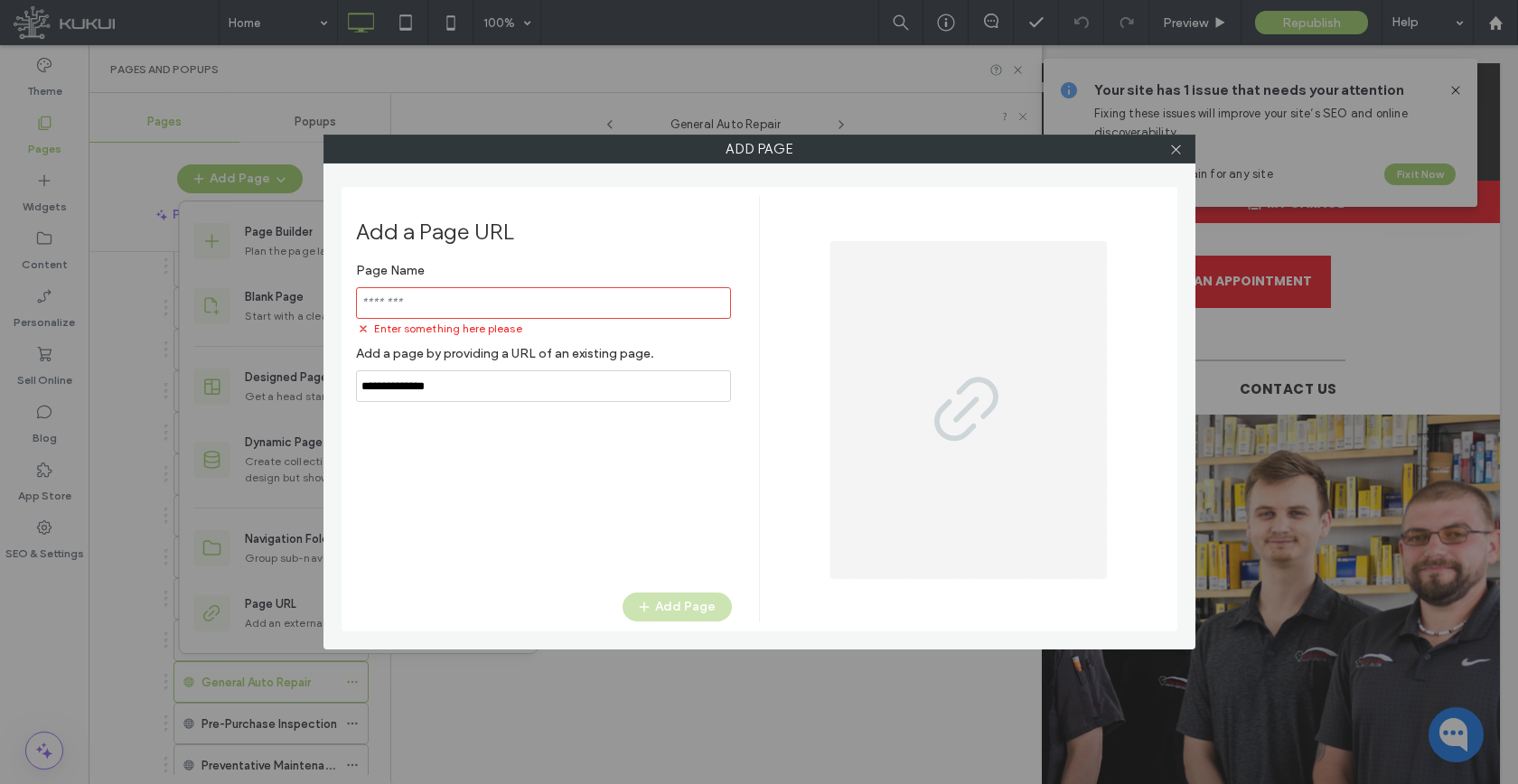
click at [460, 366] on div "Page Name Enter something here please Add a page by providing a URL of an exist…" at bounding box center [543, 327] width 376 height 148
click at [460, 366] on label "Add a page by providing a URL of an existing page." at bounding box center [543, 353] width 376 height 34
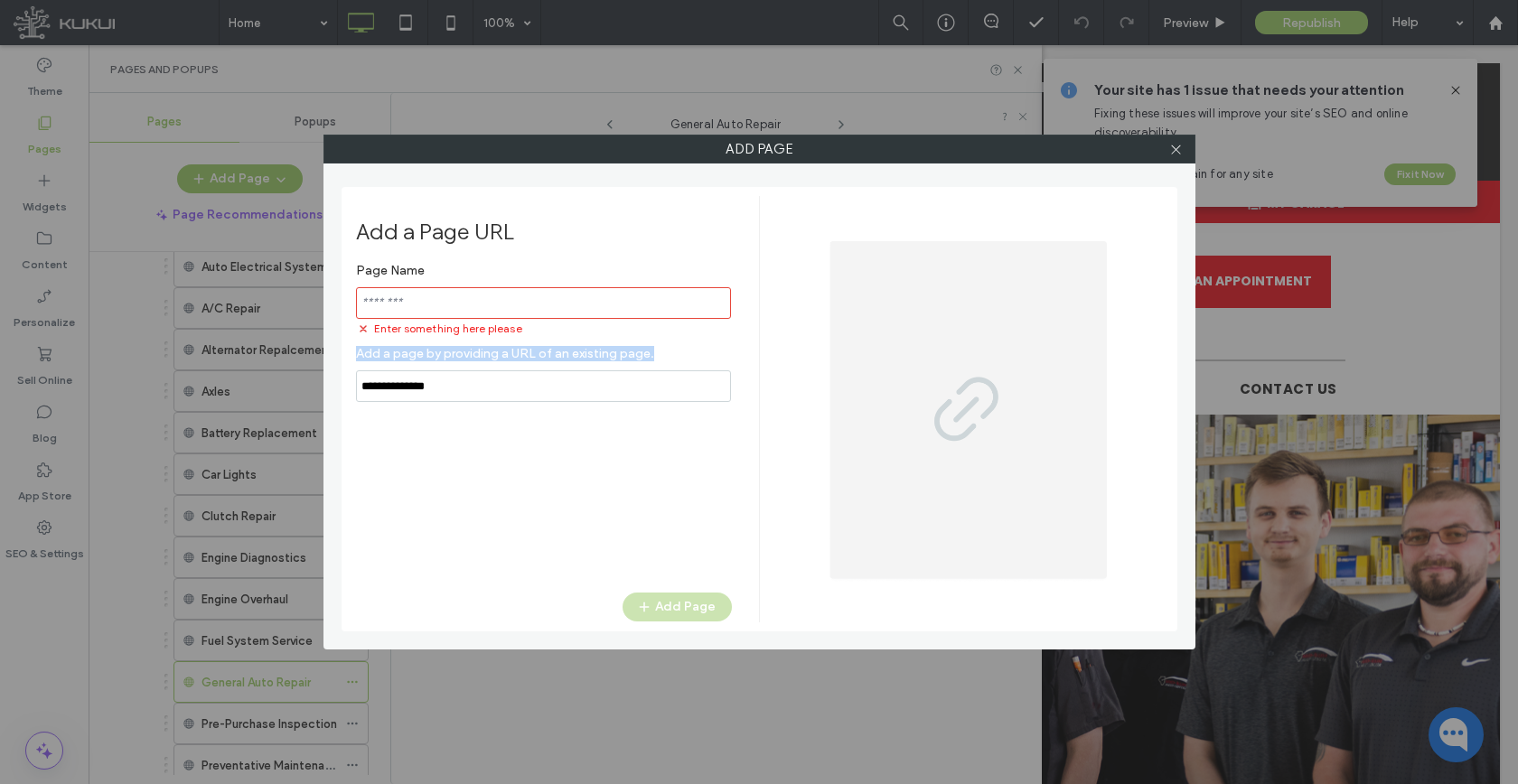
click at [469, 388] on input "notEmpty,url" at bounding box center [543, 386] width 375 height 32
paste input "**********"
type input "**********"
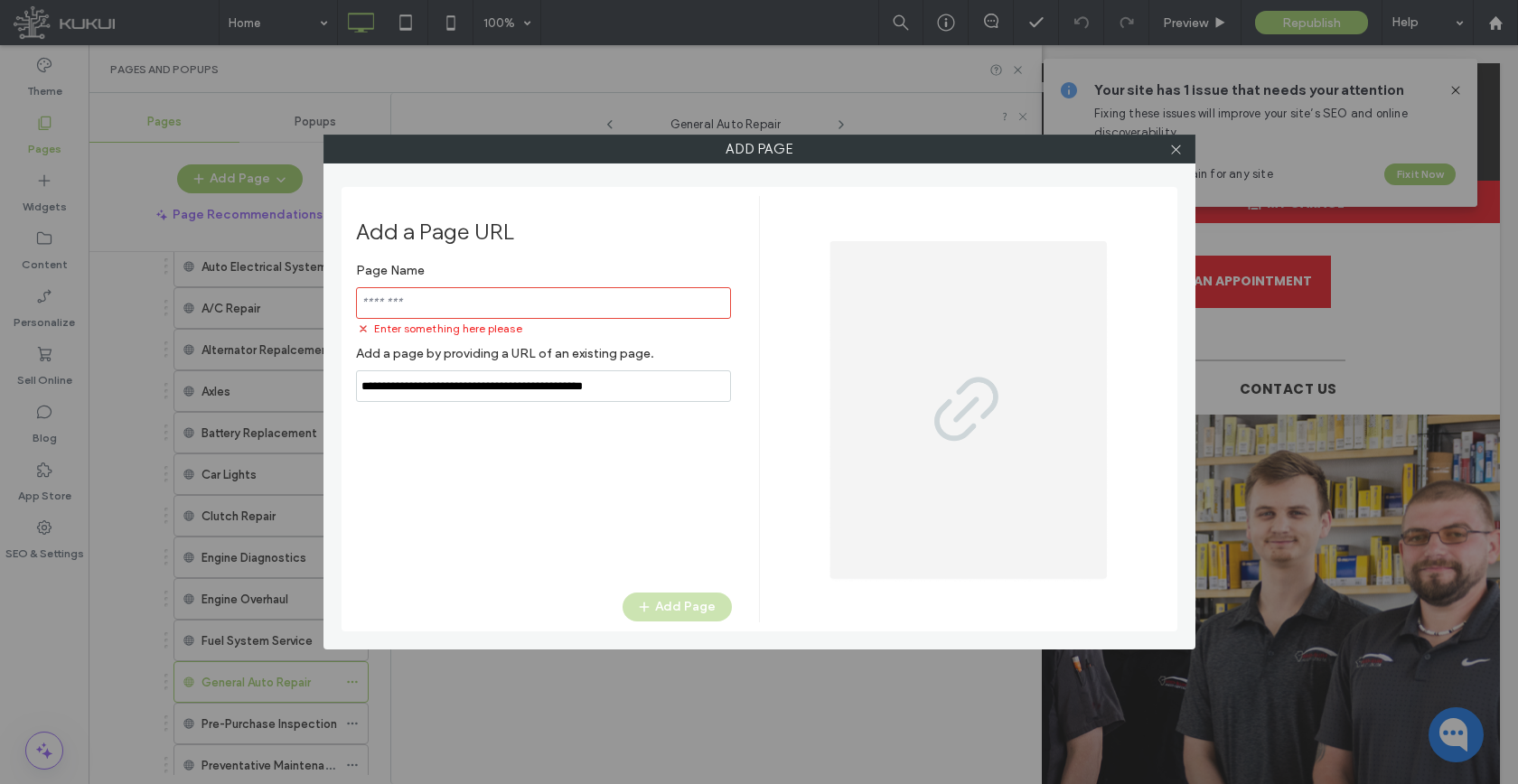
click at [477, 311] on input "notEmpty" at bounding box center [543, 303] width 375 height 32
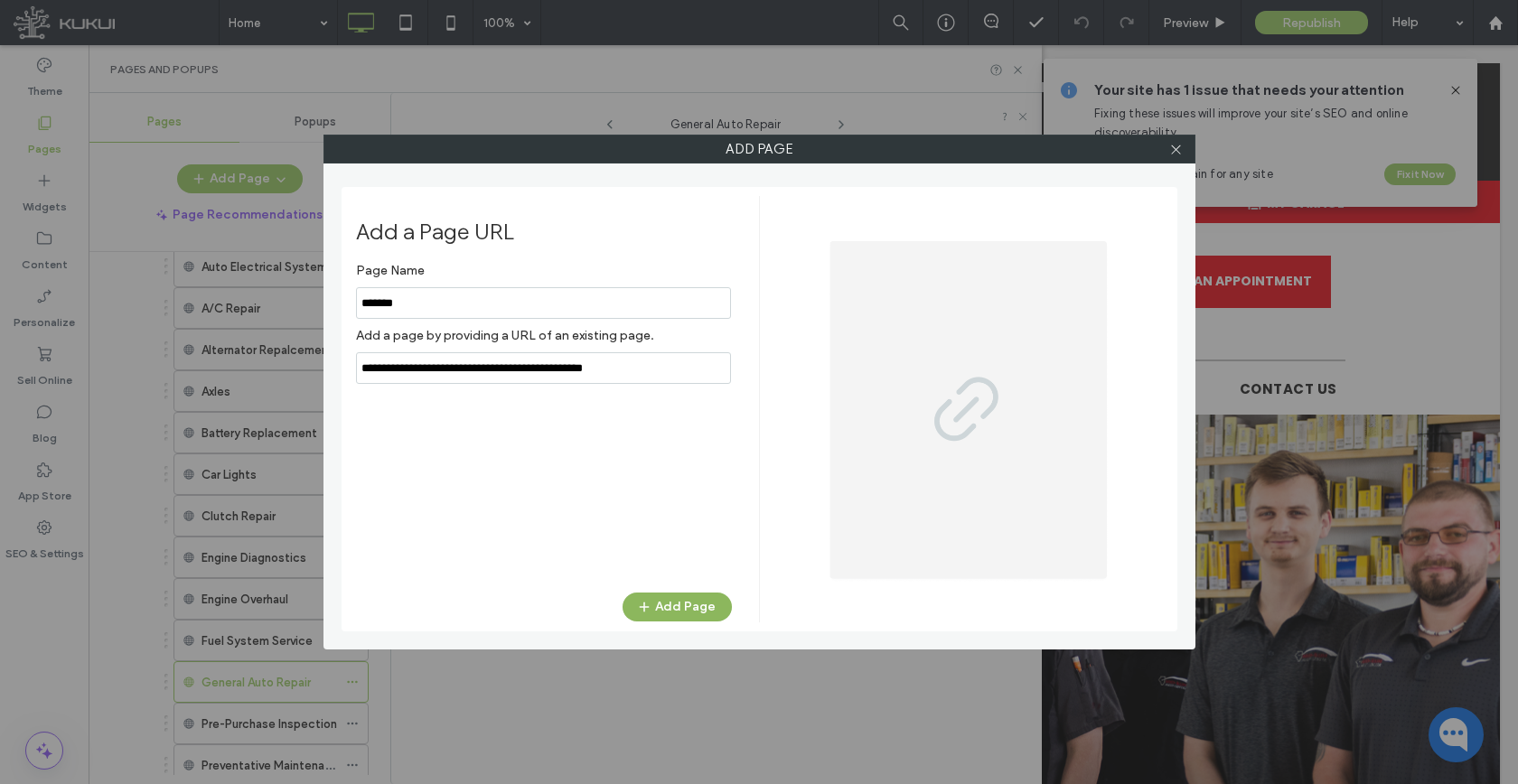
type input "*******"
click at [677, 602] on button "Add Page" at bounding box center [677, 608] width 109 height 29
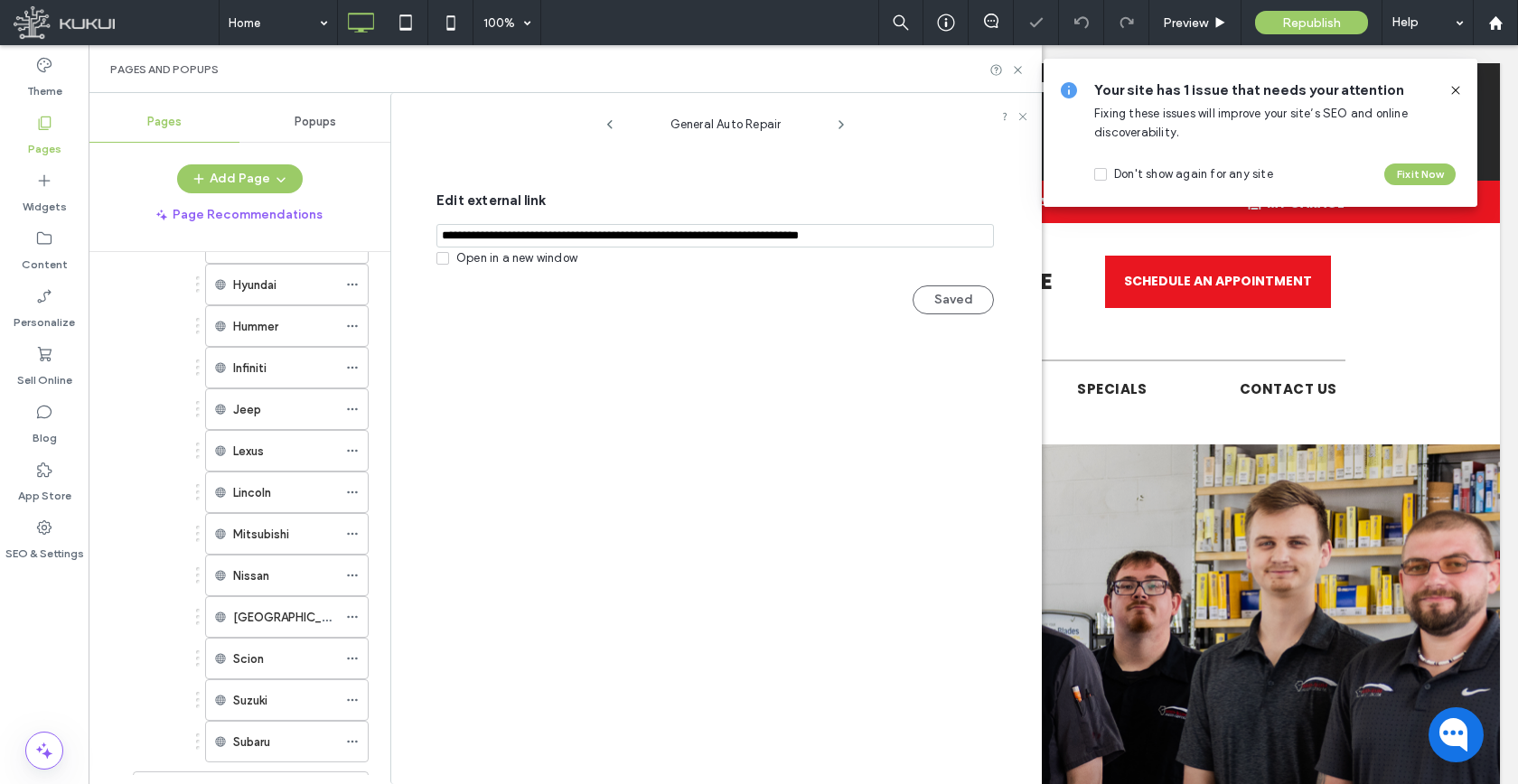
scroll to position [1671, 0]
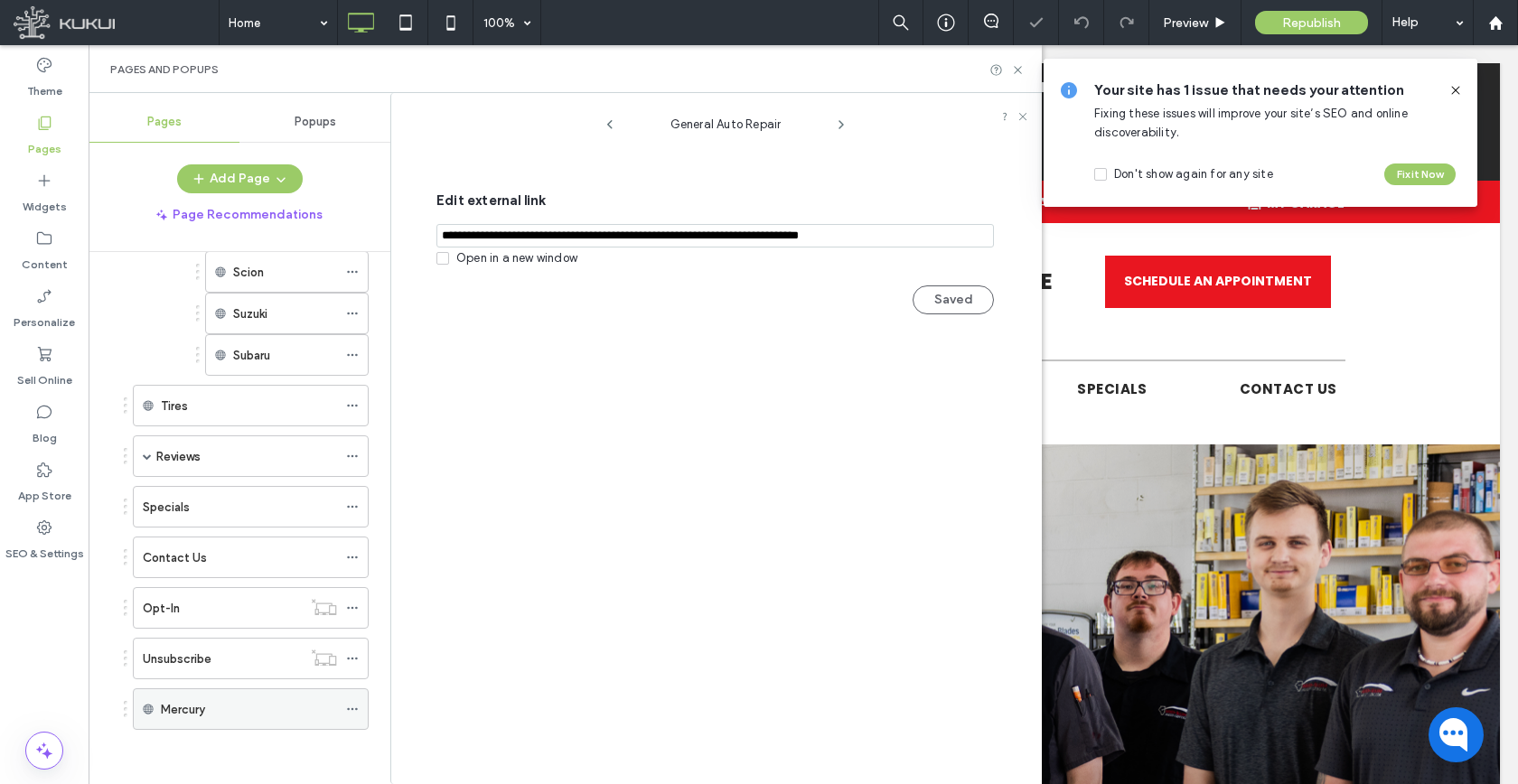
click at [354, 717] on span at bounding box center [352, 709] width 13 height 27
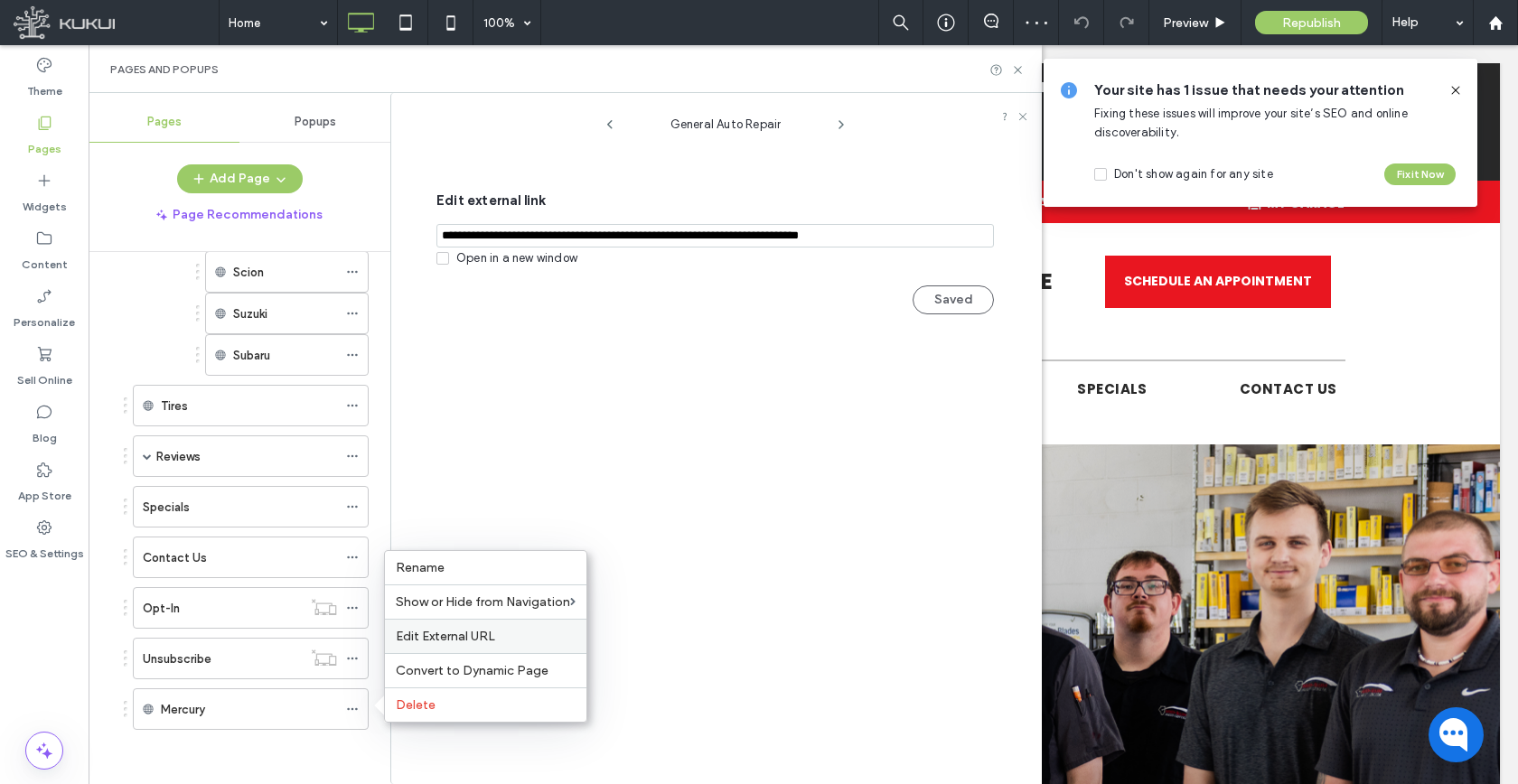
click at [434, 634] on span "Edit External URL" at bounding box center [445, 636] width 99 height 15
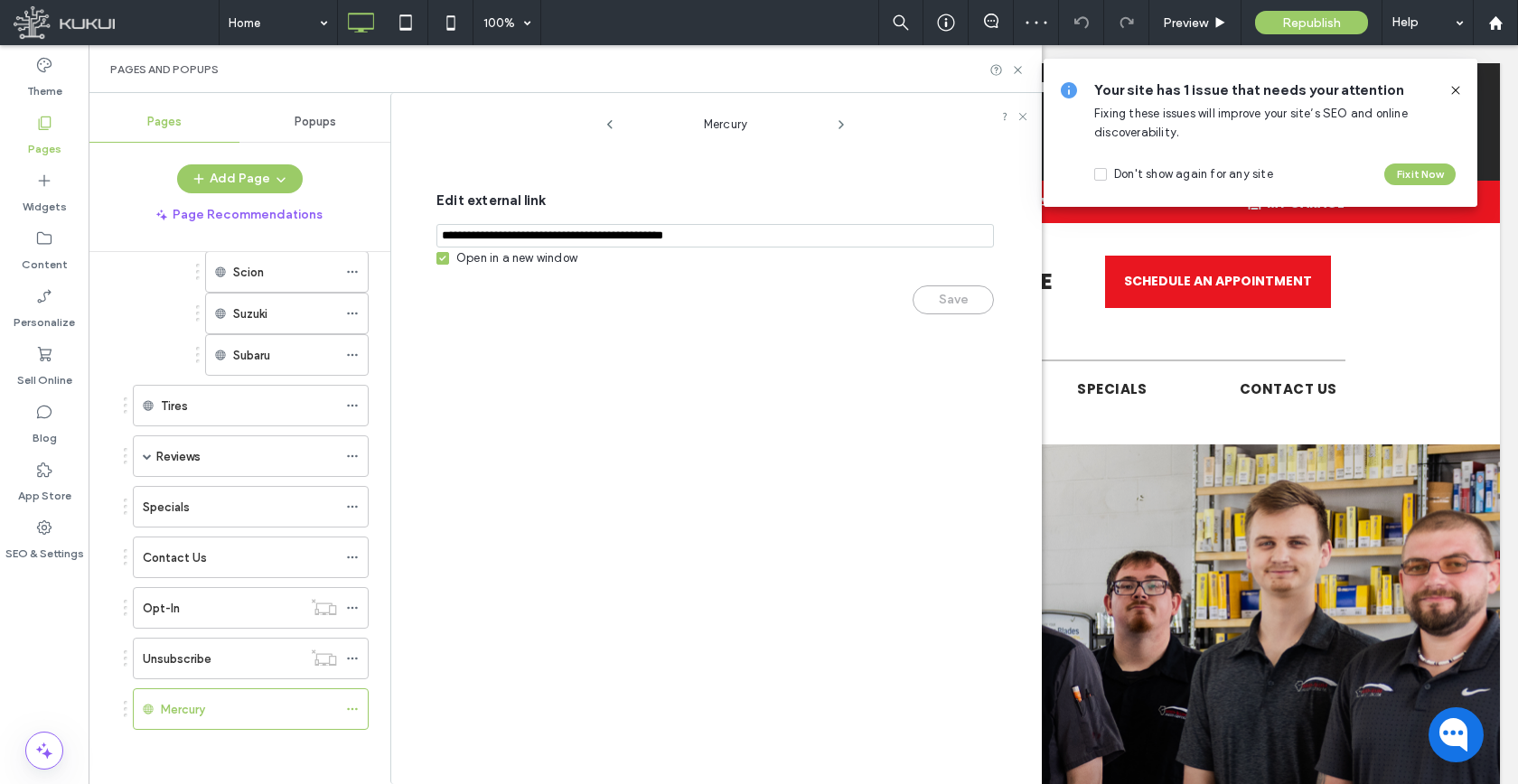
click at [504, 256] on div "Open in a new window" at bounding box center [517, 258] width 121 height 18
click at [937, 301] on button "Save" at bounding box center [952, 300] width 81 height 29
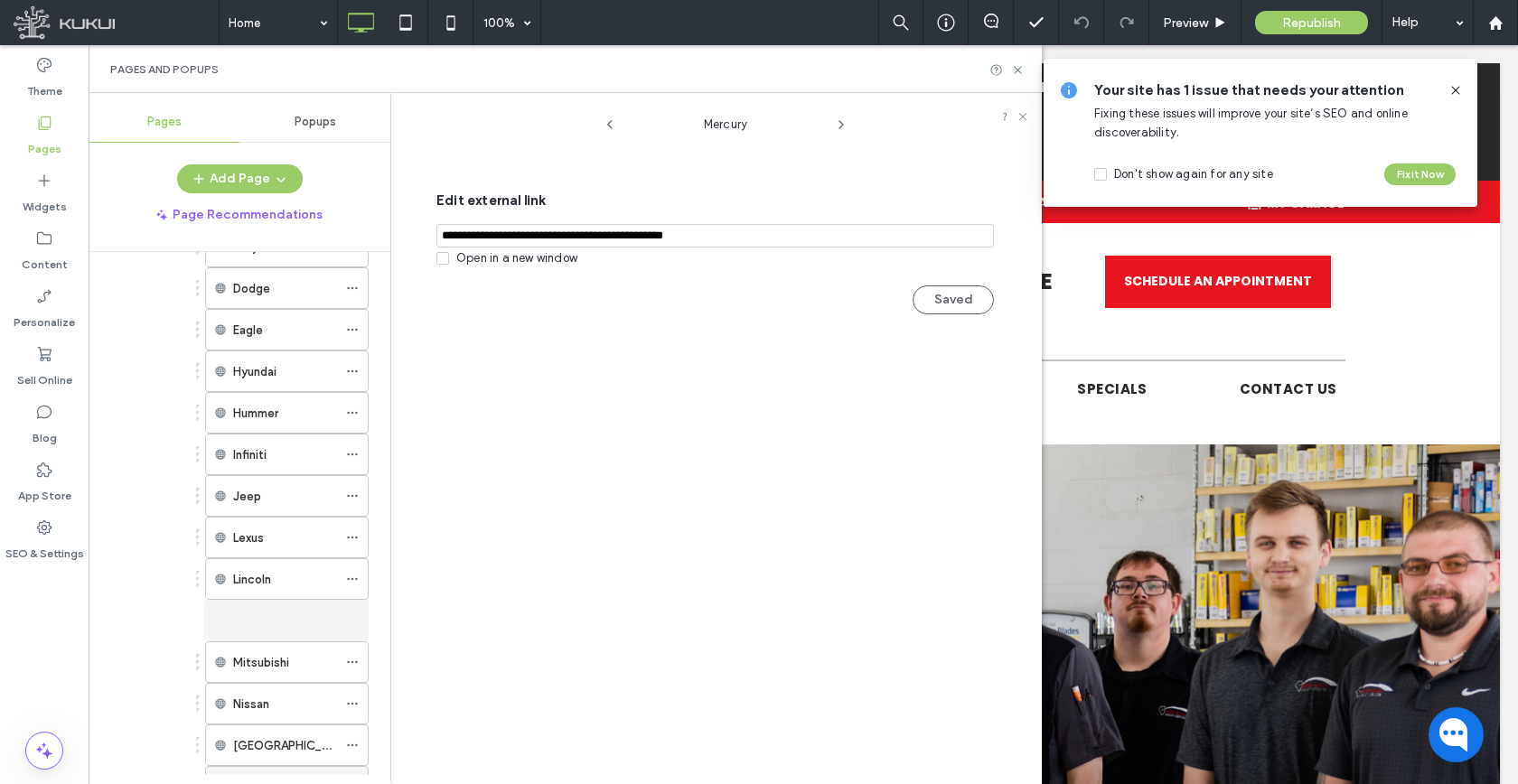
scroll to position [1305, 0]
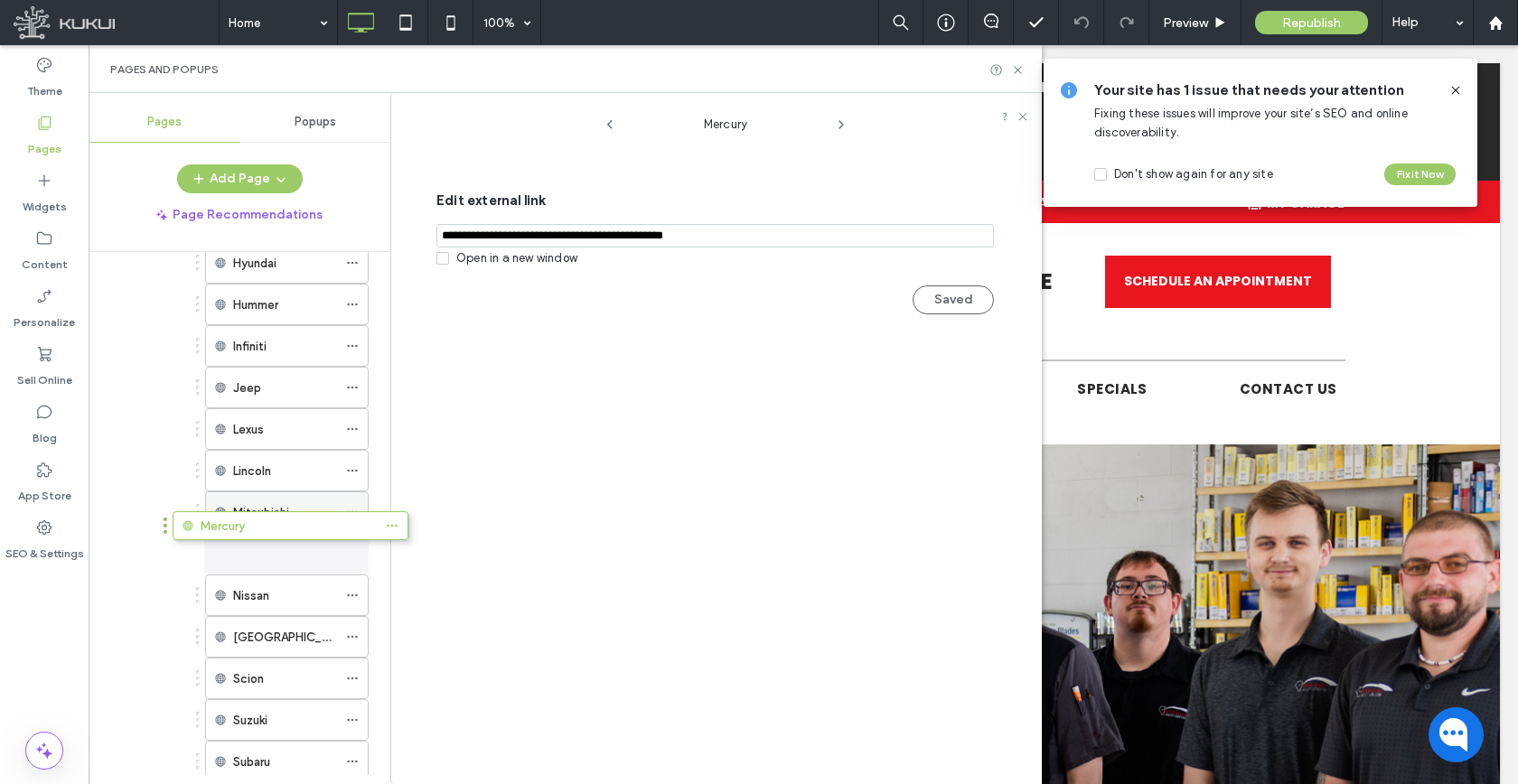
drag, startPoint x: 278, startPoint y: 714, endPoint x: 318, endPoint y: 528, distance: 190.3
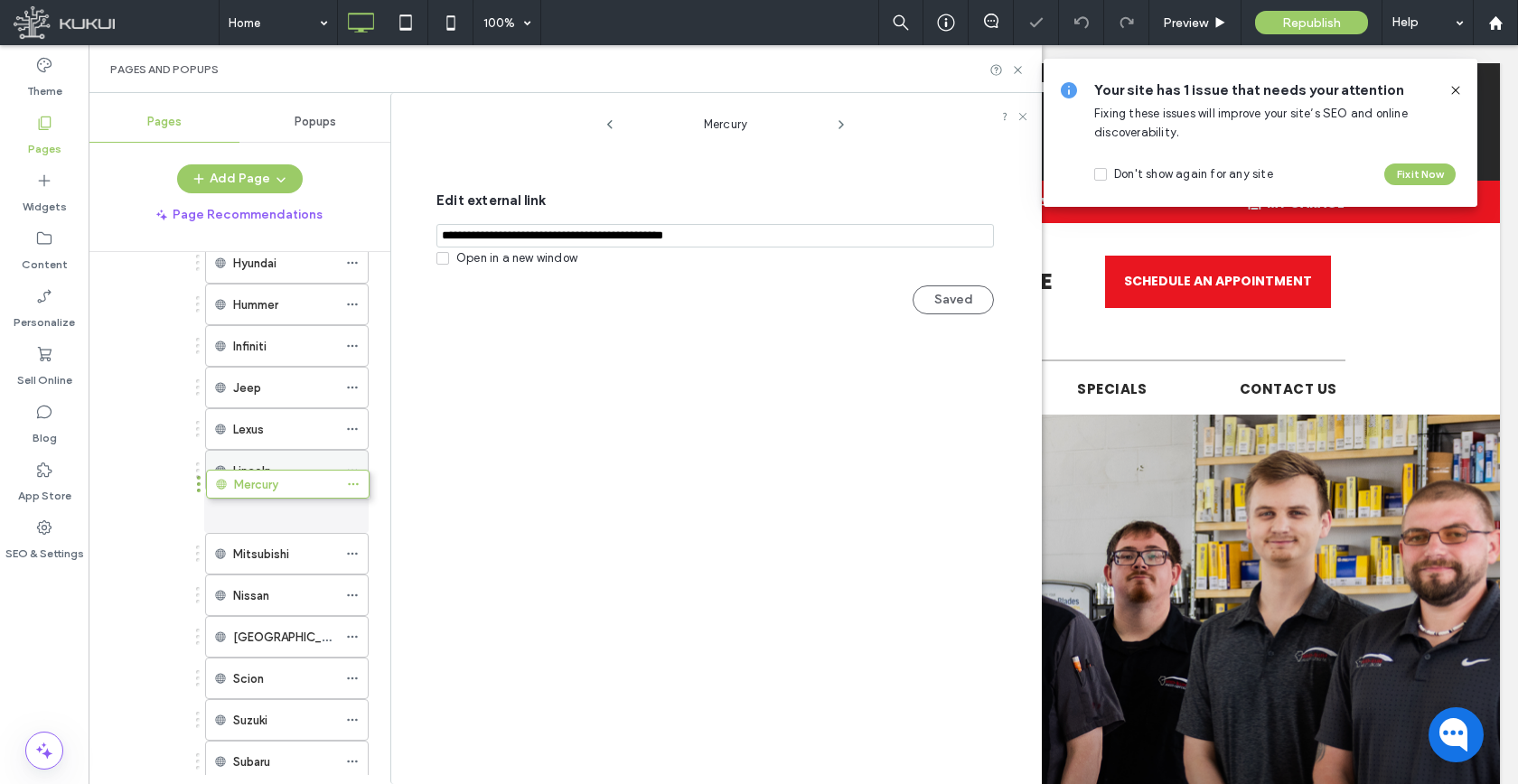
drag, startPoint x: 301, startPoint y: 544, endPoint x: 302, endPoint y: 477, distance: 67.0
click at [256, 195] on div "Add Page Page Recommendations" at bounding box center [239, 197] width 302 height 65
click at [260, 201] on button "Page Recommendations" at bounding box center [239, 216] width 199 height 29
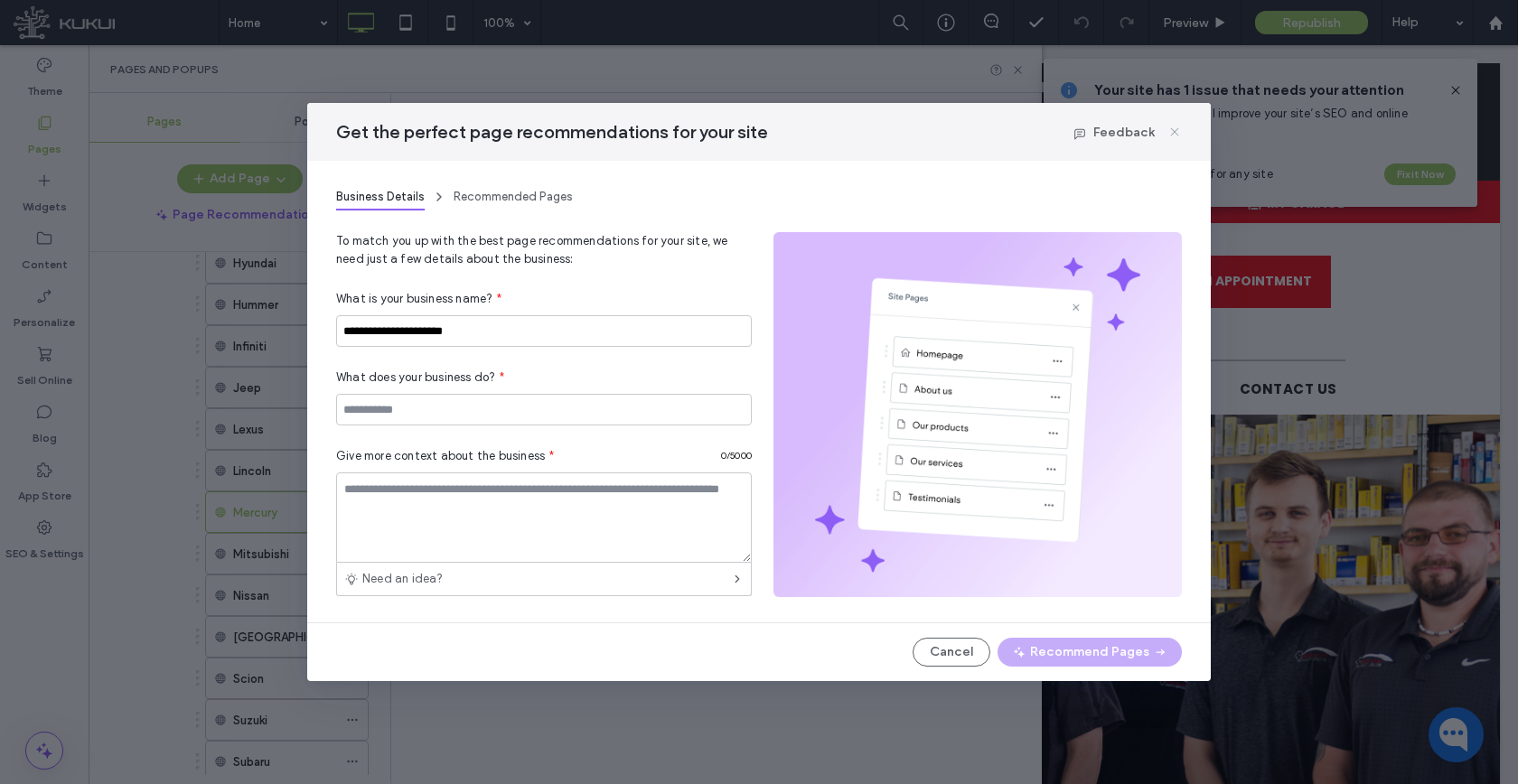
click at [1171, 129] on use at bounding box center [1173, 132] width 8 height 8
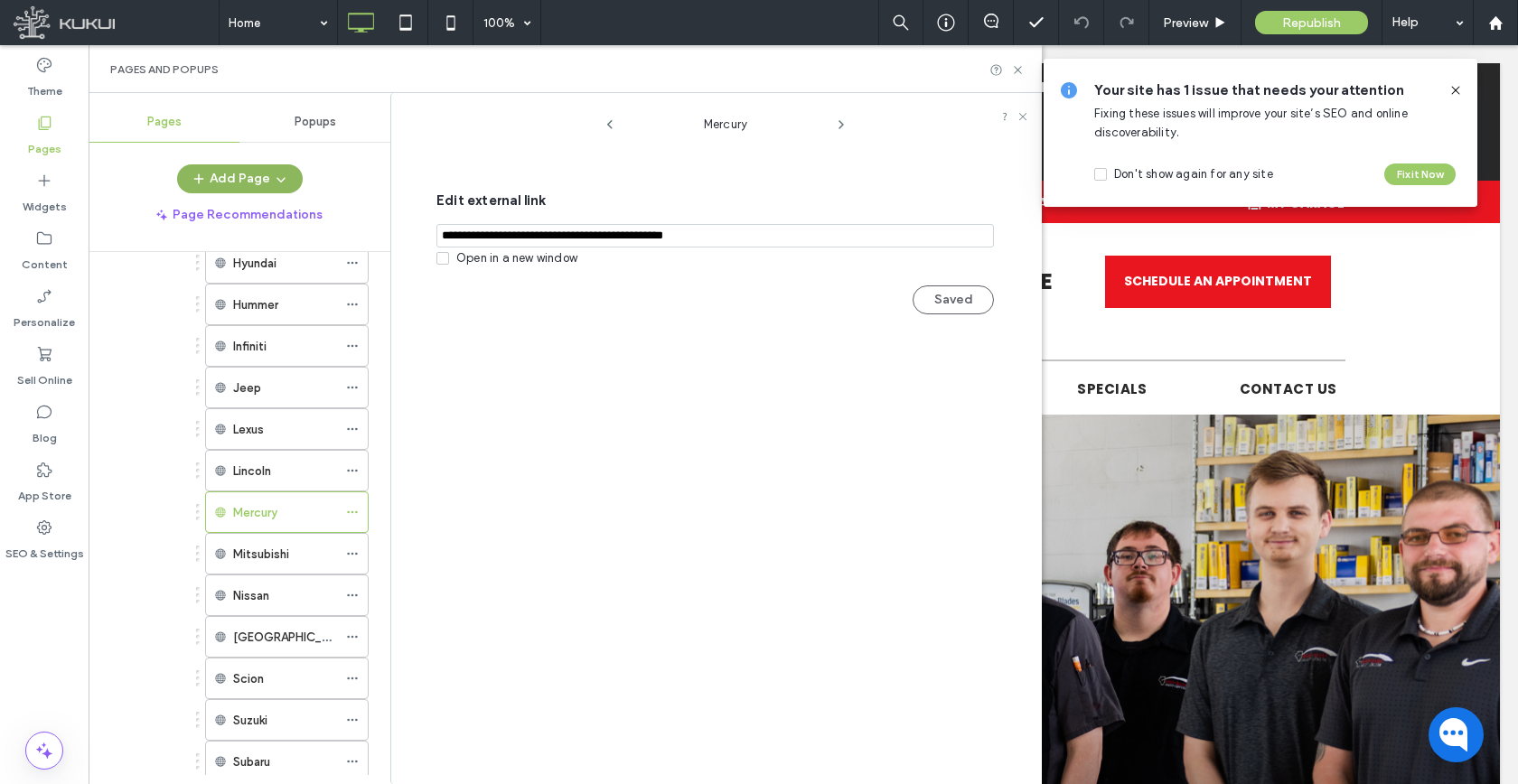
click at [255, 173] on button "Add Page" at bounding box center [240, 179] width 126 height 29
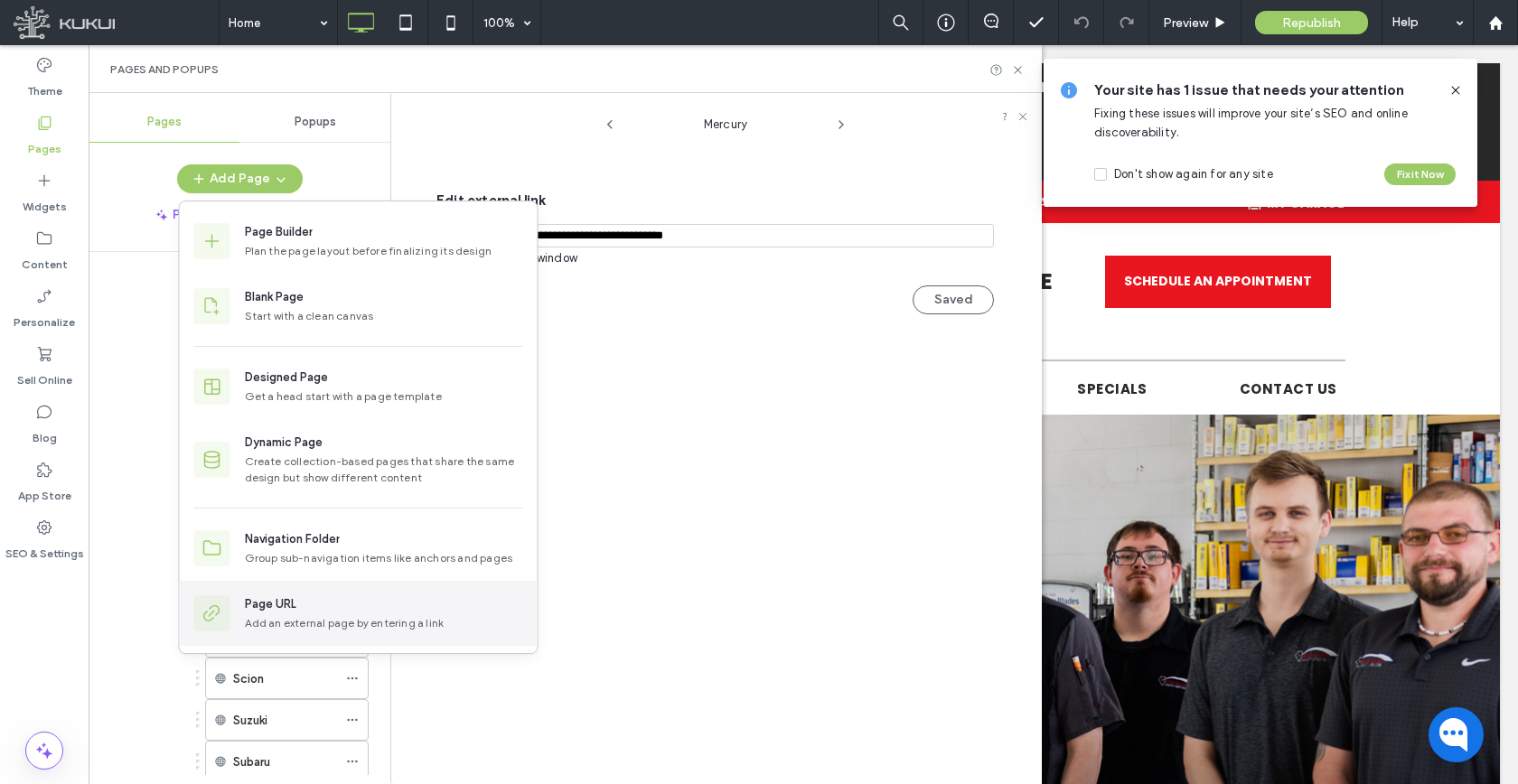
click at [339, 600] on div "Page URL" at bounding box center [384, 605] width 278 height 18
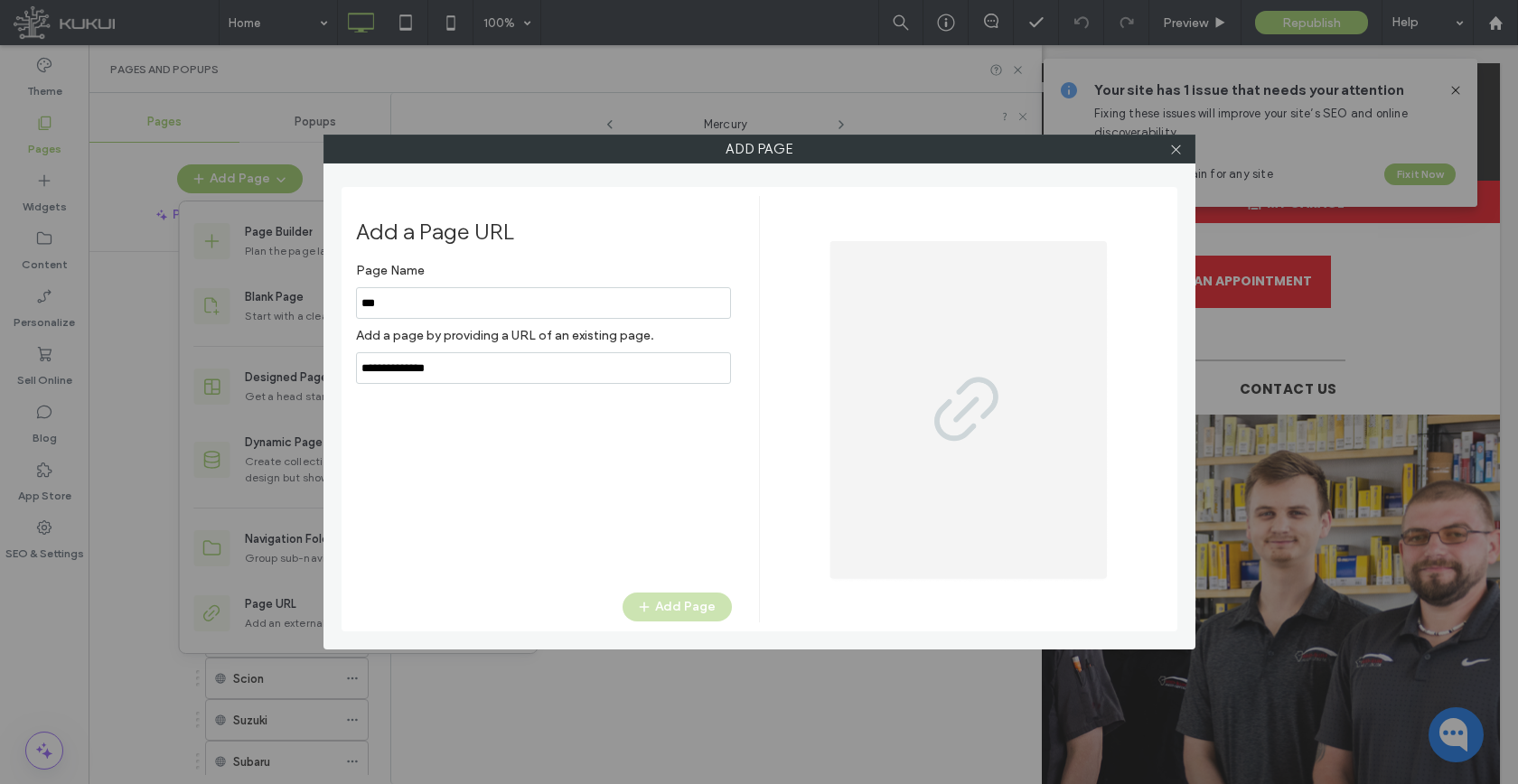
type input "***"
click at [452, 371] on input "notEmpty,url" at bounding box center [543, 367] width 375 height 32
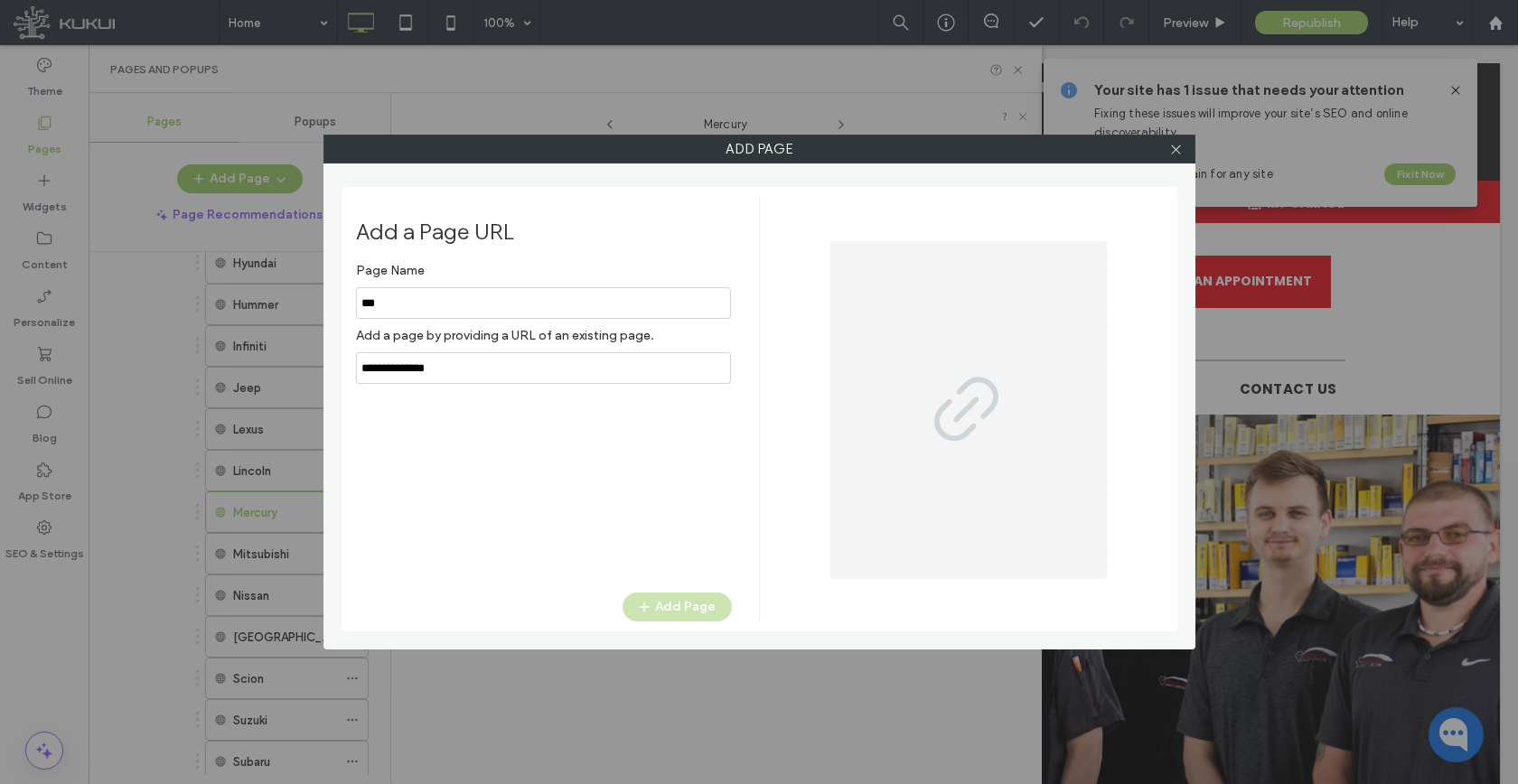
paste input "**********"
click at [452, 371] on input "notEmpty,url" at bounding box center [543, 367] width 375 height 32
paste input "notEmpty,url"
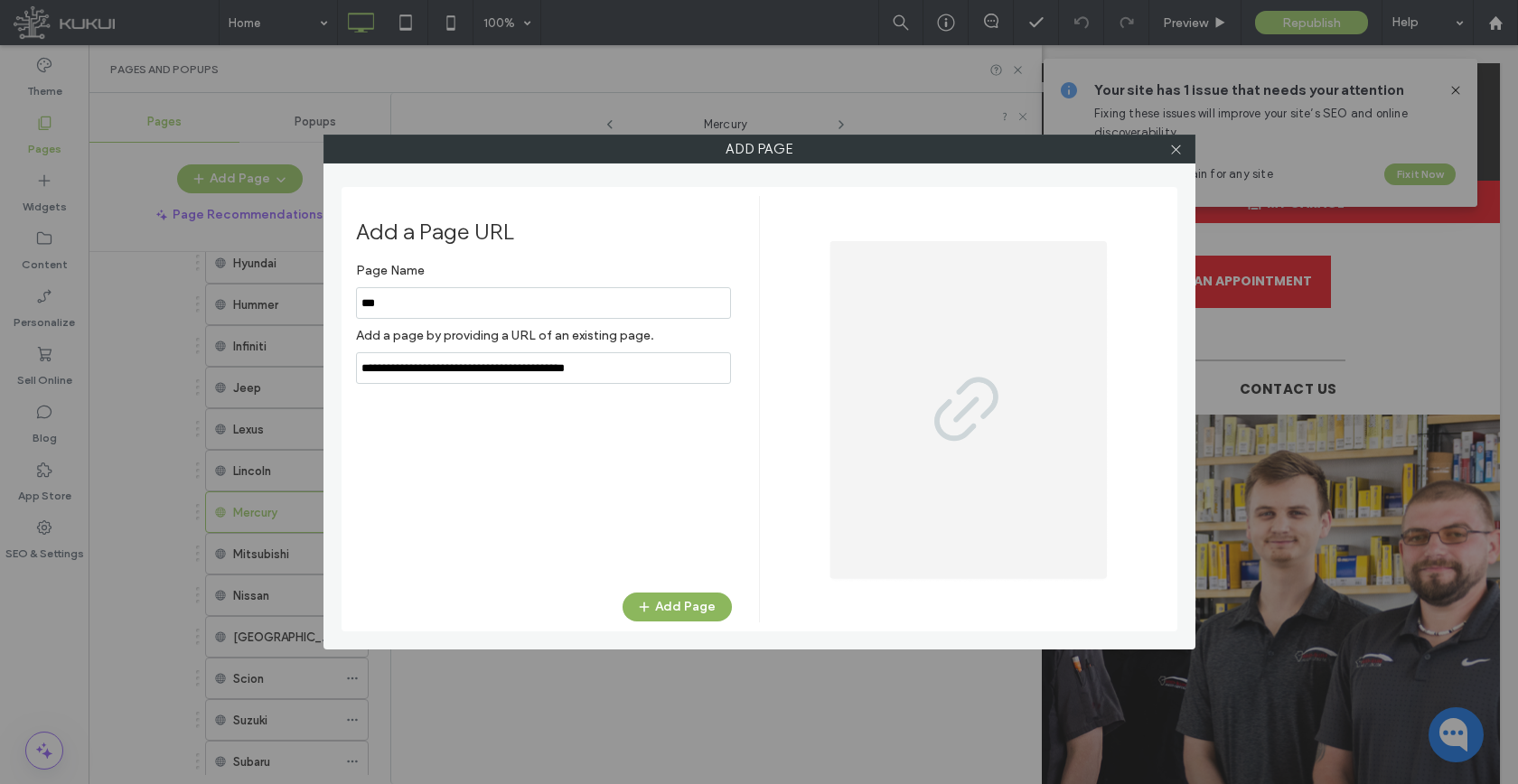
type input "**********"
click at [668, 606] on button "Add Page" at bounding box center [677, 608] width 109 height 29
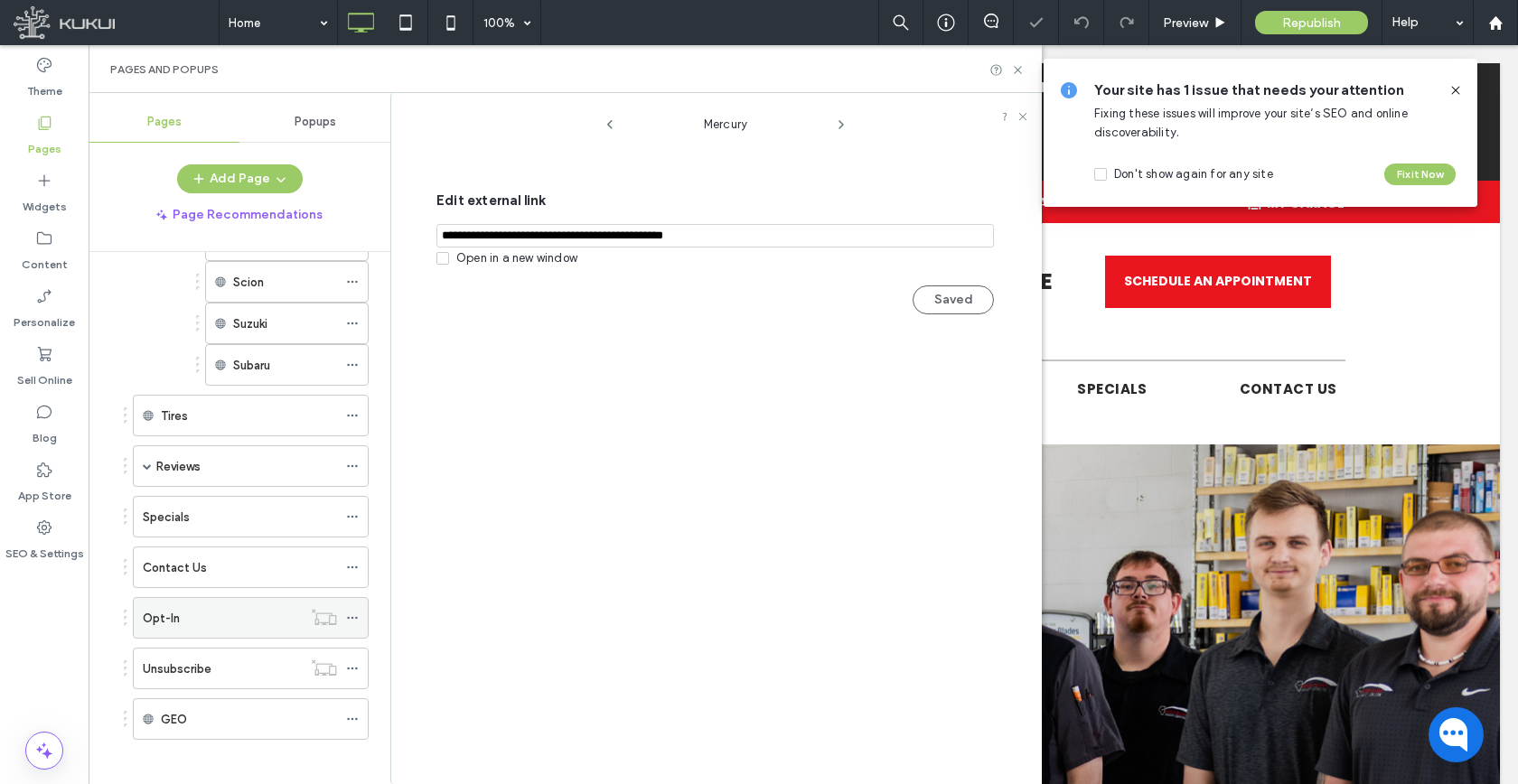
scroll to position [1712, 0]
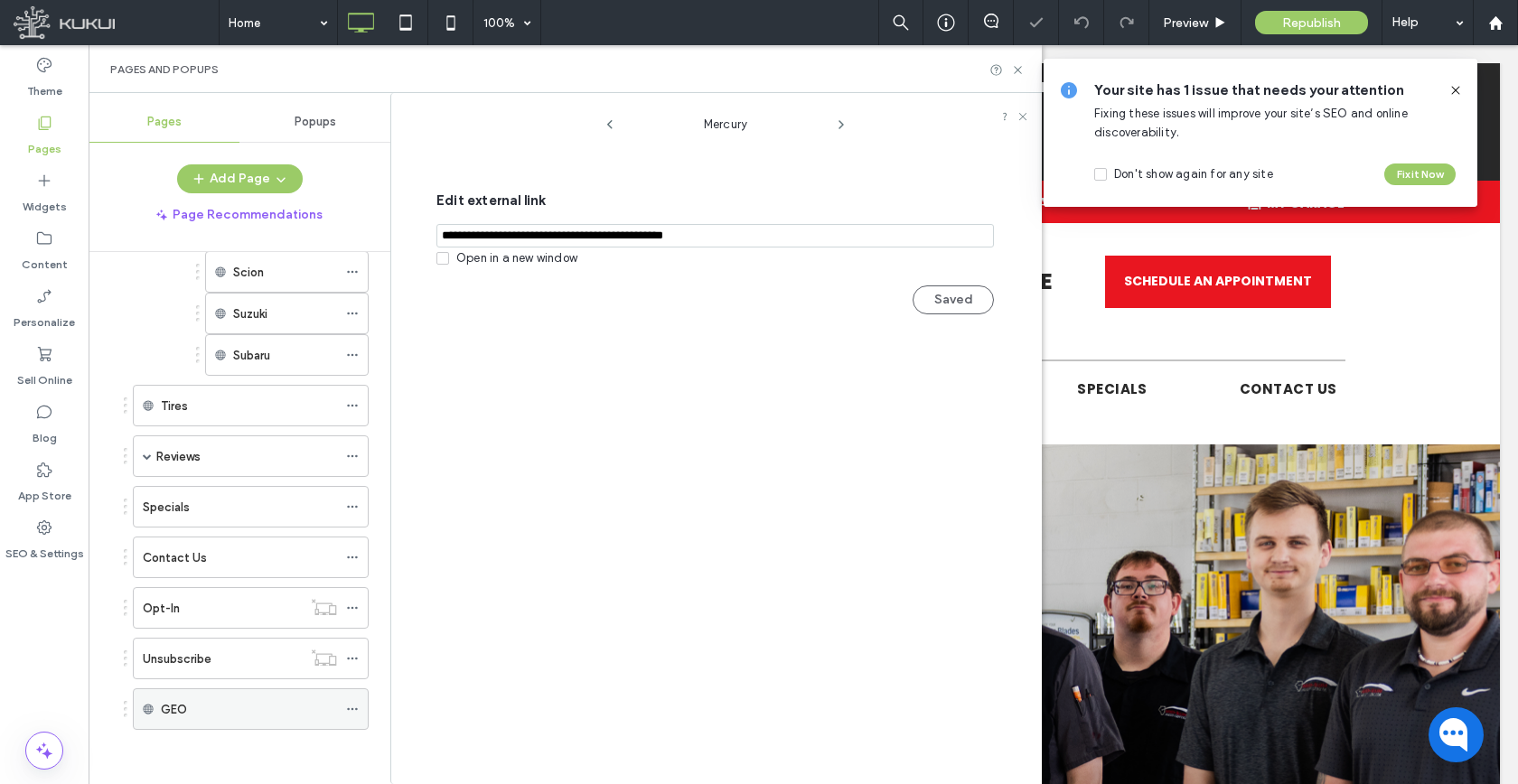
click at [350, 713] on icon at bounding box center [352, 709] width 13 height 13
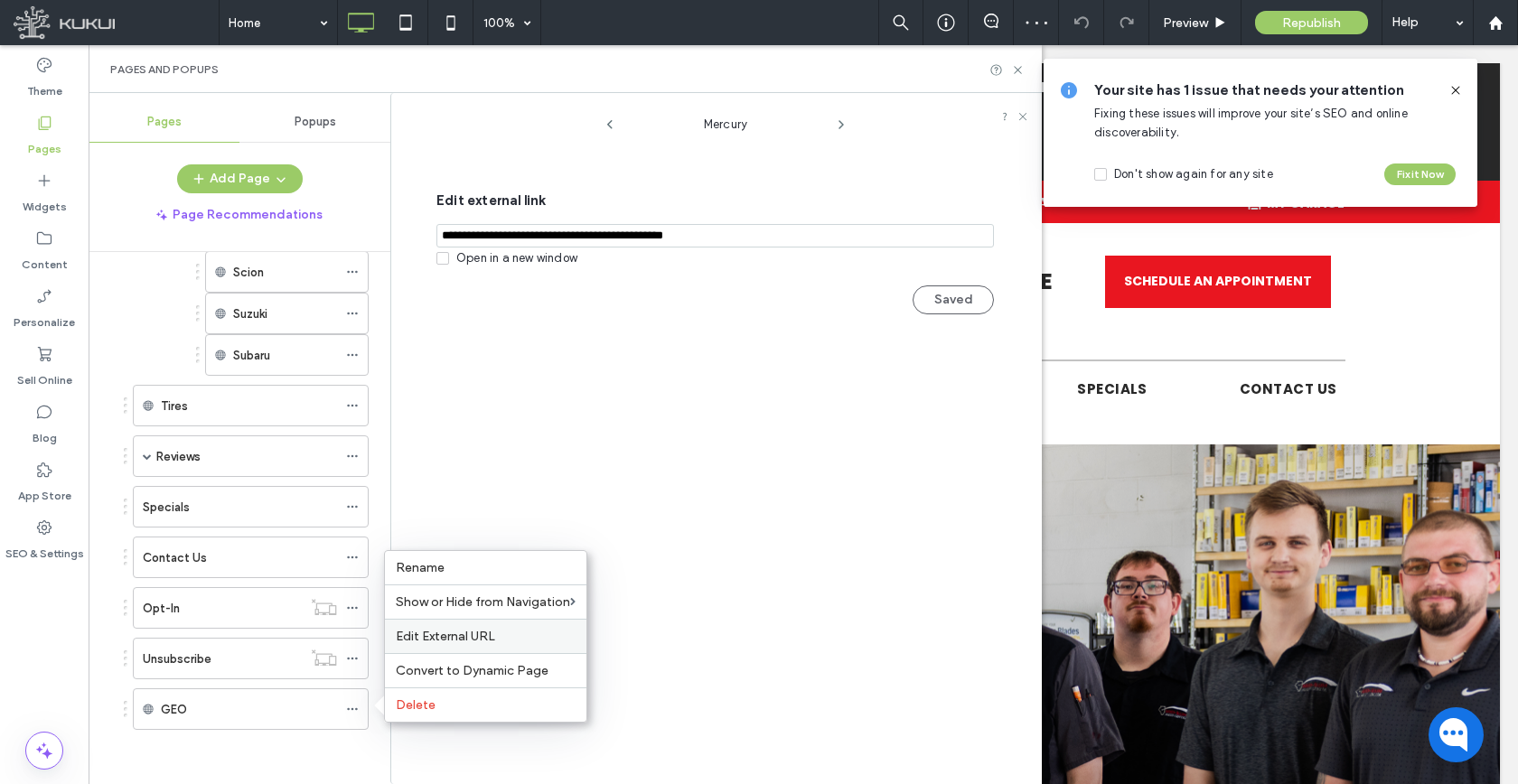
click at [422, 637] on span "Edit External URL" at bounding box center [445, 636] width 99 height 15
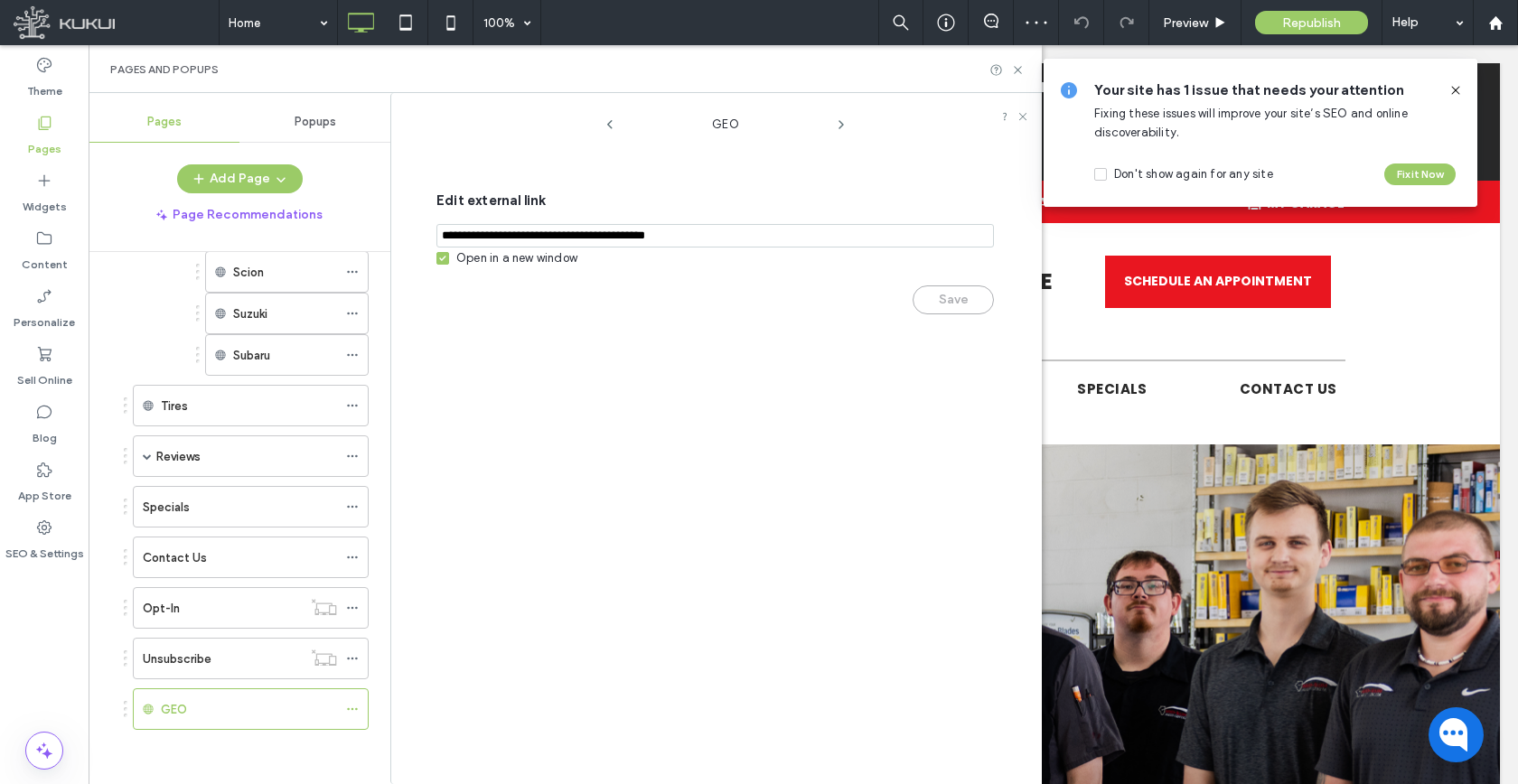
click at [531, 256] on div "Open in a new window" at bounding box center [517, 258] width 121 height 18
click at [922, 304] on button "Save" at bounding box center [952, 300] width 81 height 29
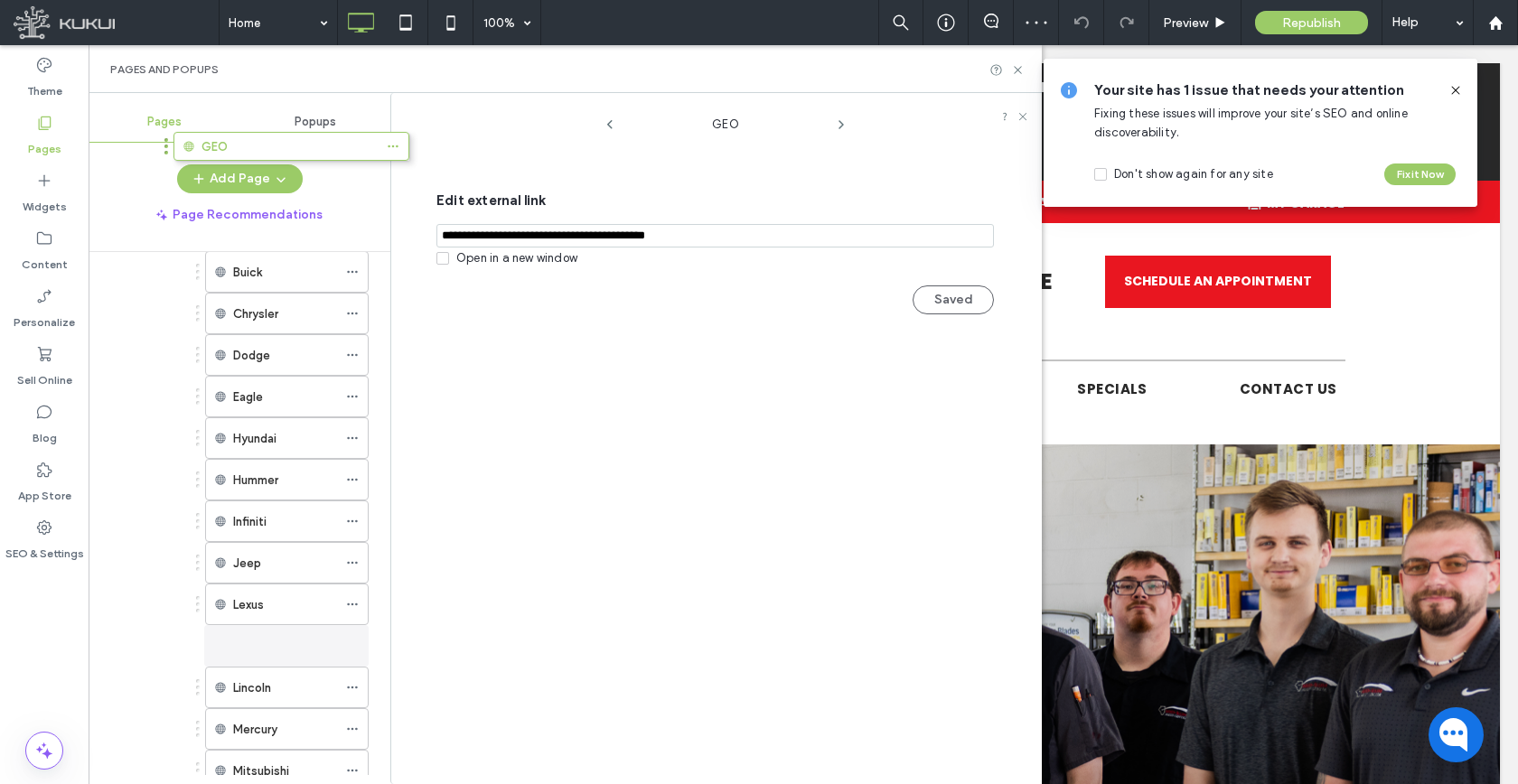
scroll to position [1058, 0]
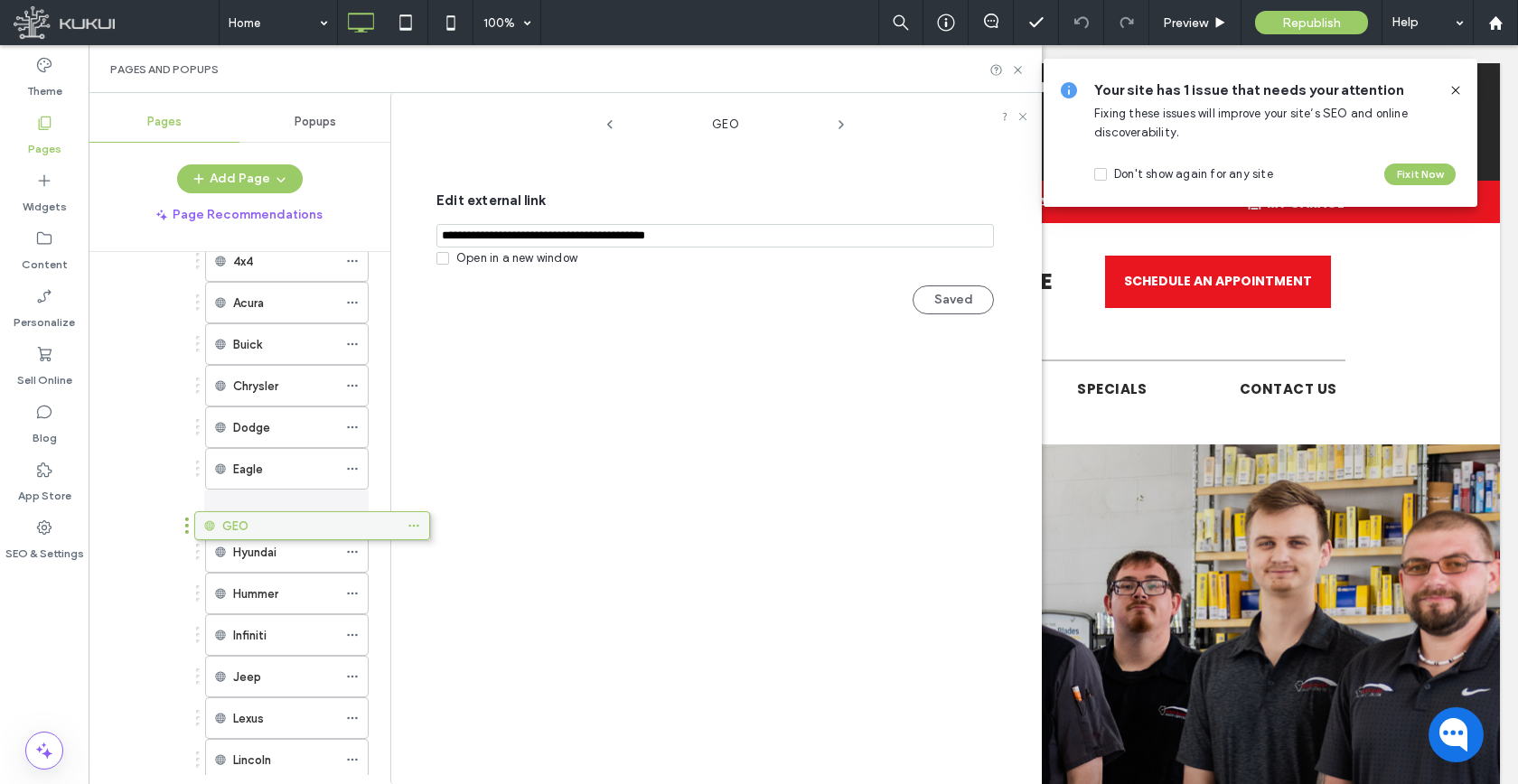
drag, startPoint x: 215, startPoint y: 707, endPoint x: 276, endPoint y: 529, distance: 188.2
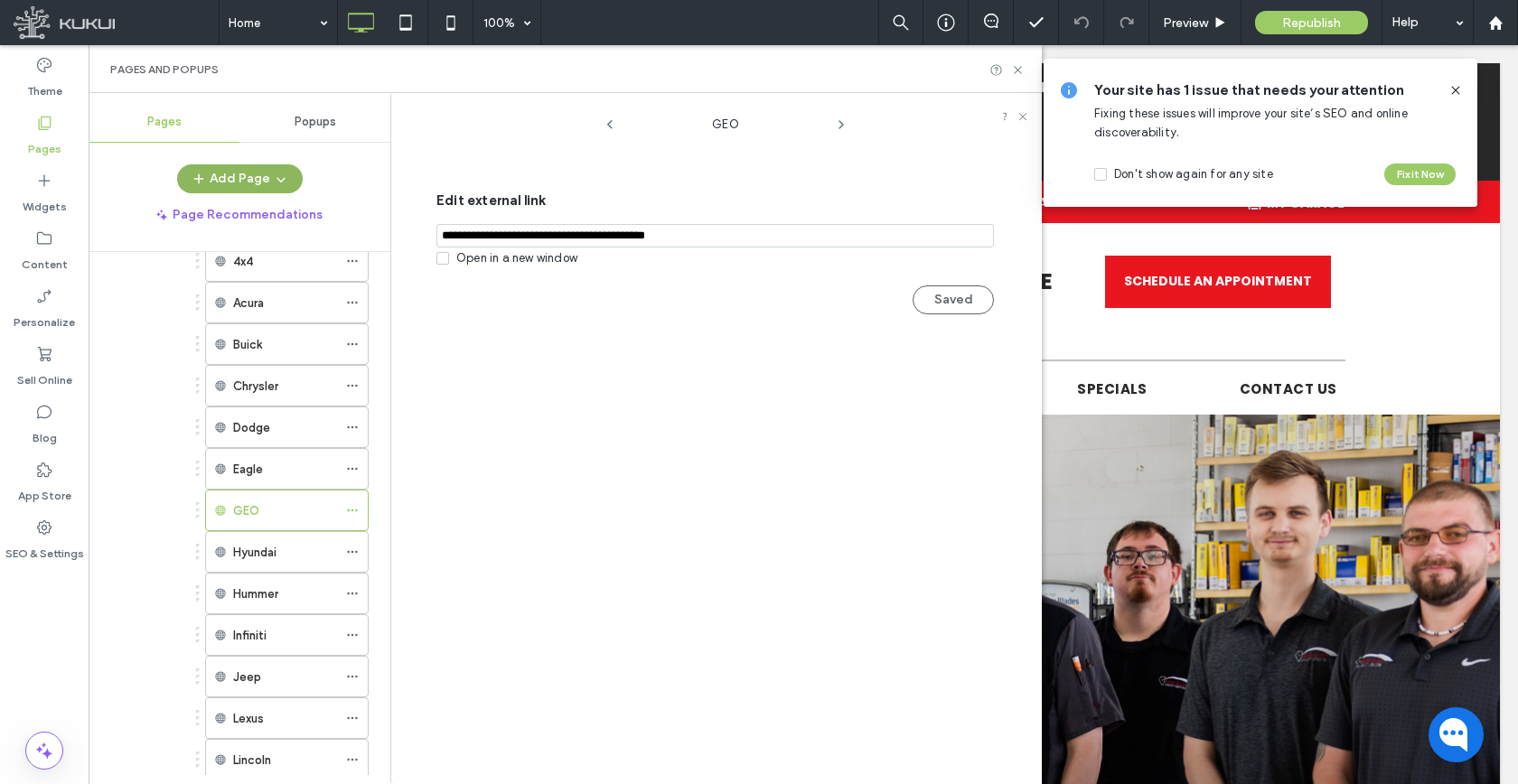
click at [292, 179] on button "Add Page" at bounding box center [240, 179] width 126 height 29
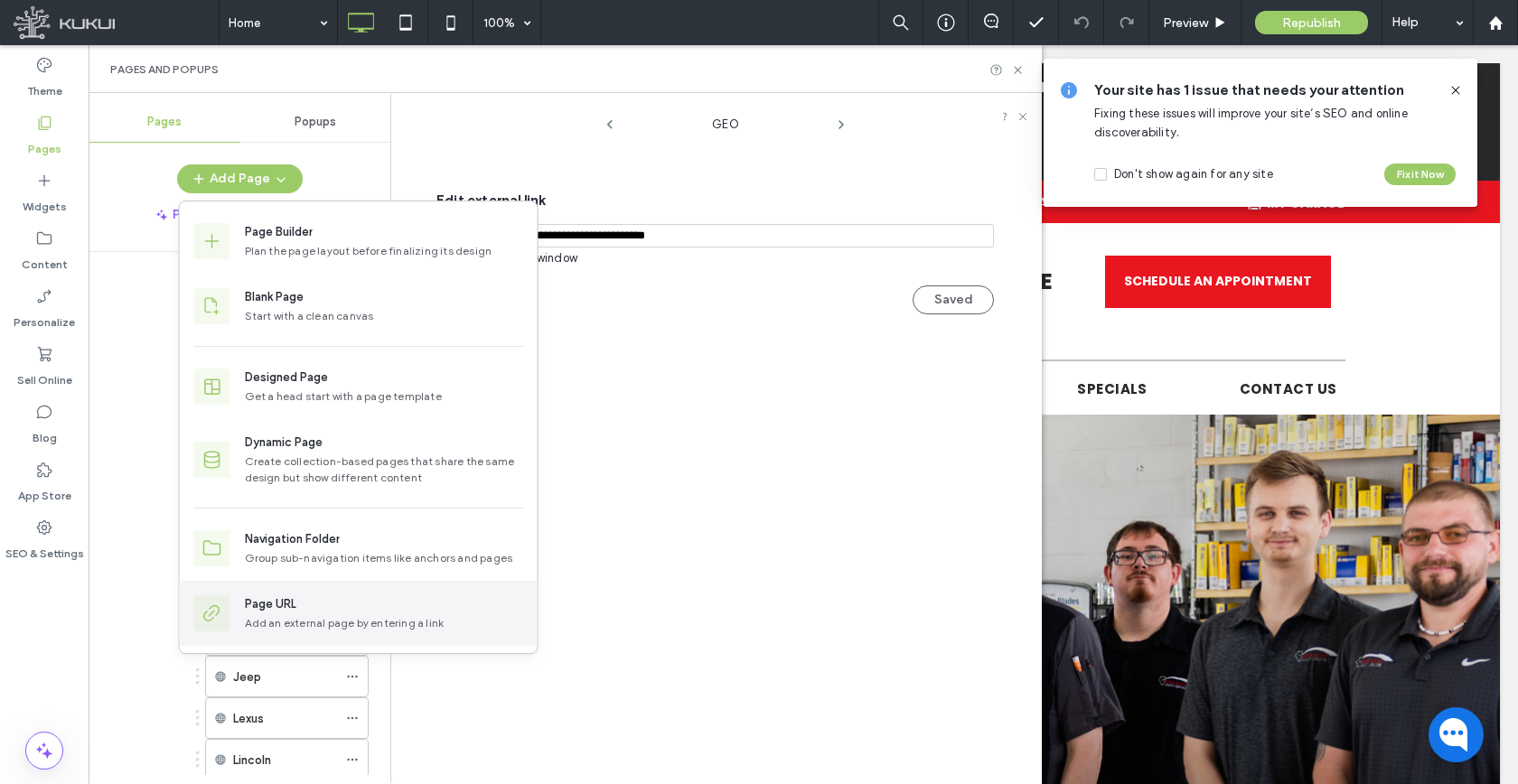
click at [285, 638] on div "Page URL Add an external page by entering a link" at bounding box center [358, 614] width 357 height 65
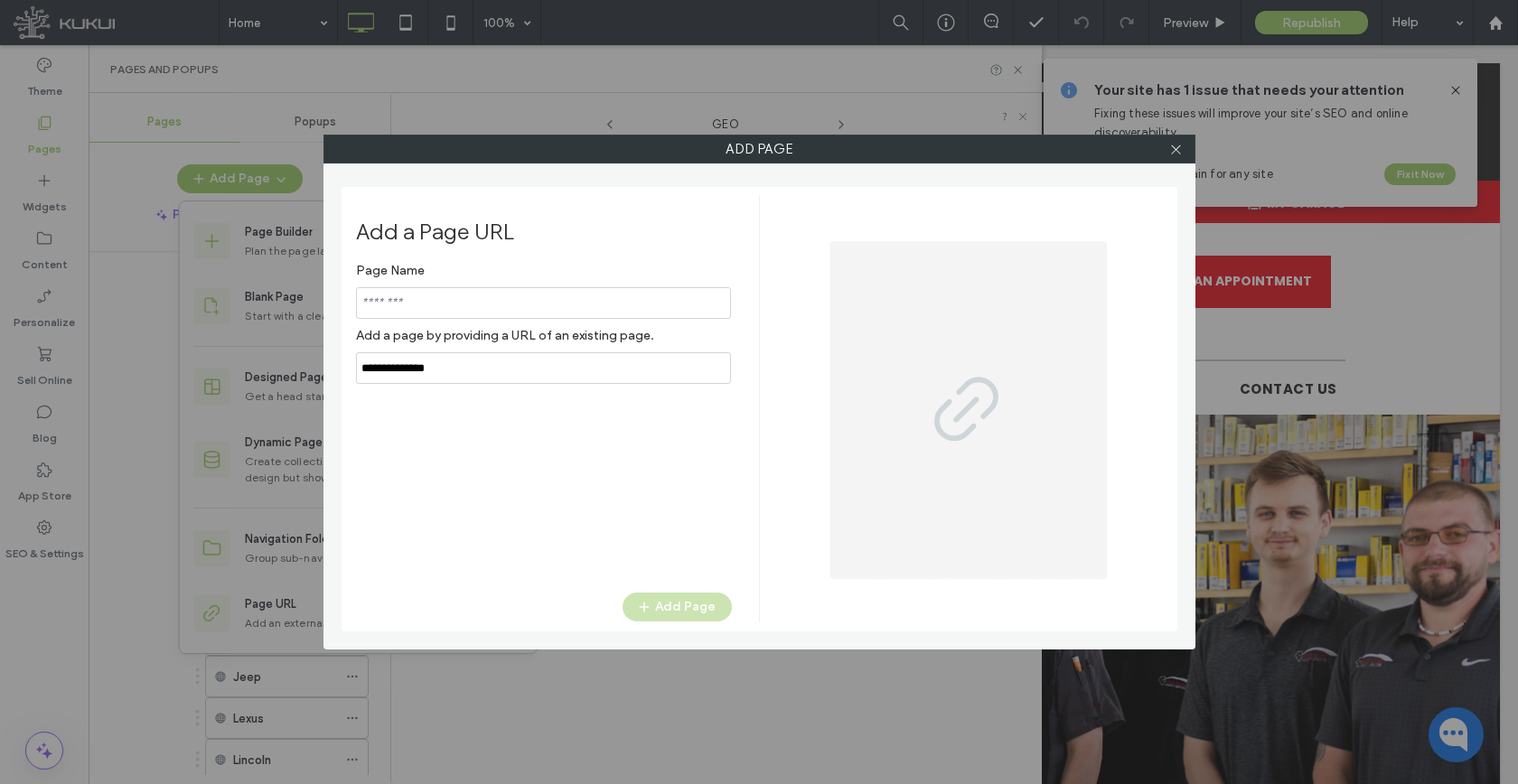
click at [498, 371] on input "notEmpty,url" at bounding box center [543, 367] width 375 height 32
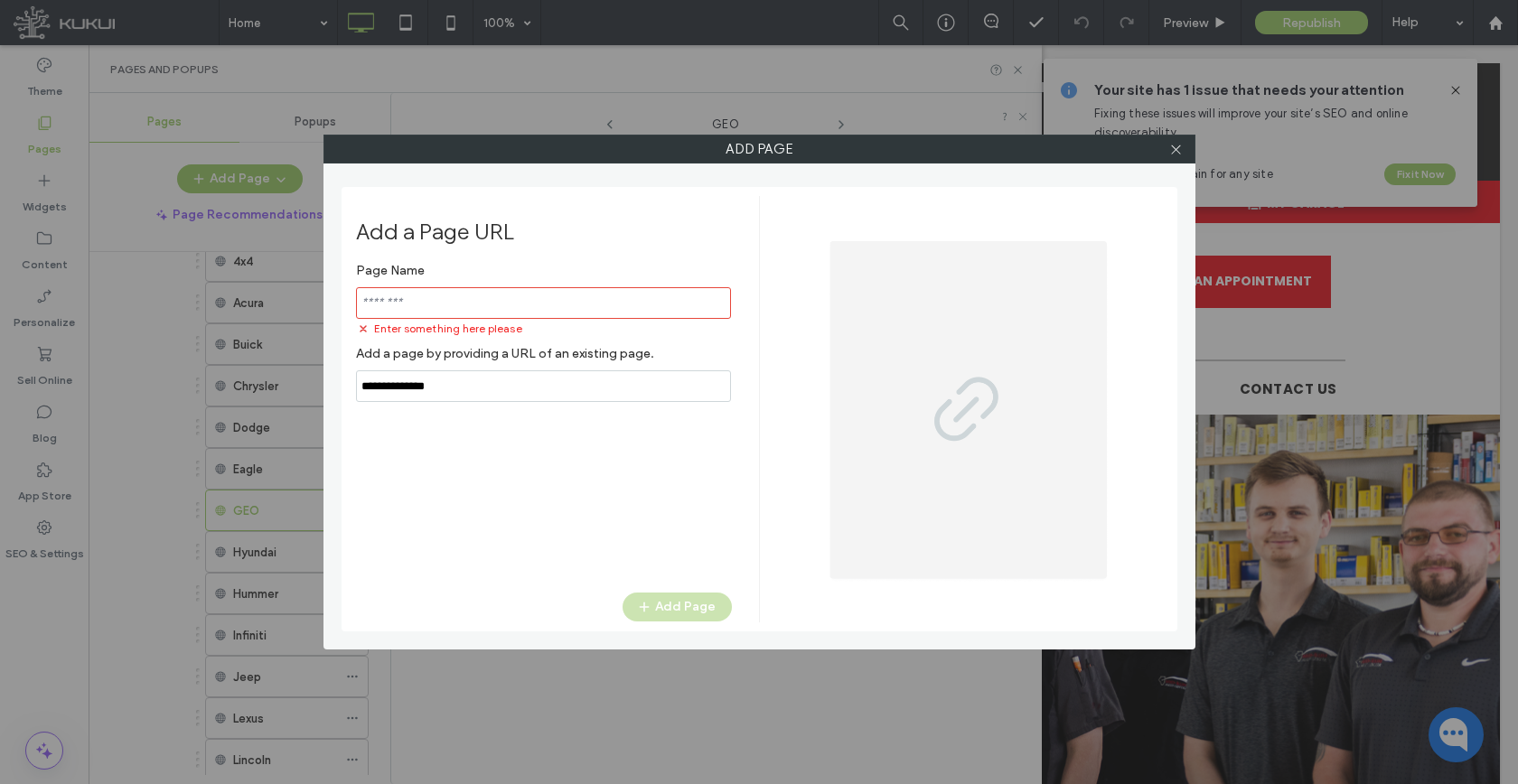
click at [498, 371] on input "notEmpty,url" at bounding box center [543, 386] width 375 height 32
click at [495, 381] on input "notEmpty,url" at bounding box center [543, 386] width 375 height 32
paste input "**********"
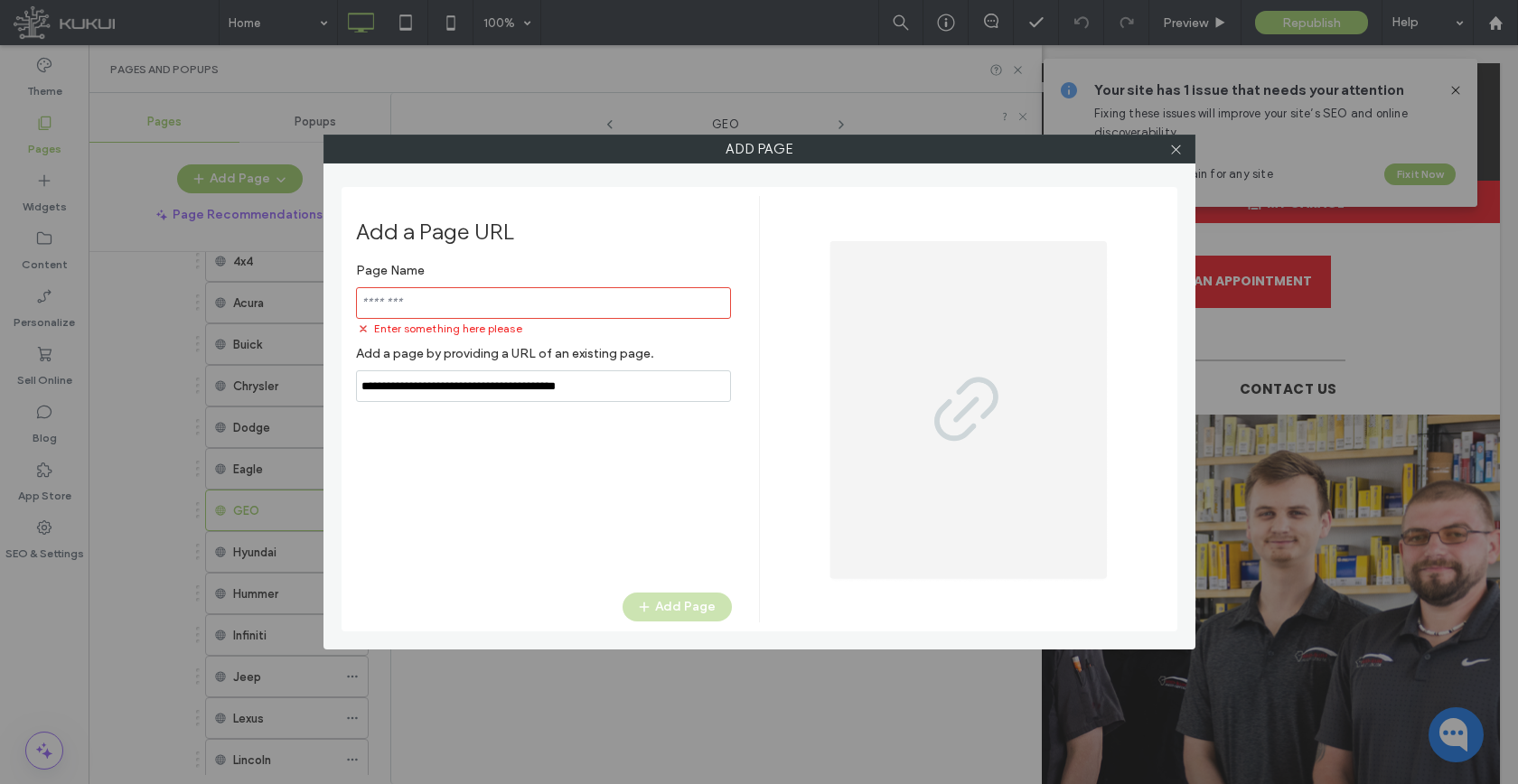
click at [508, 326] on span "Enter something here please" at bounding box center [447, 329] width 148 height 16
click at [508, 323] on span "Enter something here please" at bounding box center [447, 329] width 148 height 16
click at [617, 392] on input "notEmpty,url" at bounding box center [543, 386] width 375 height 32
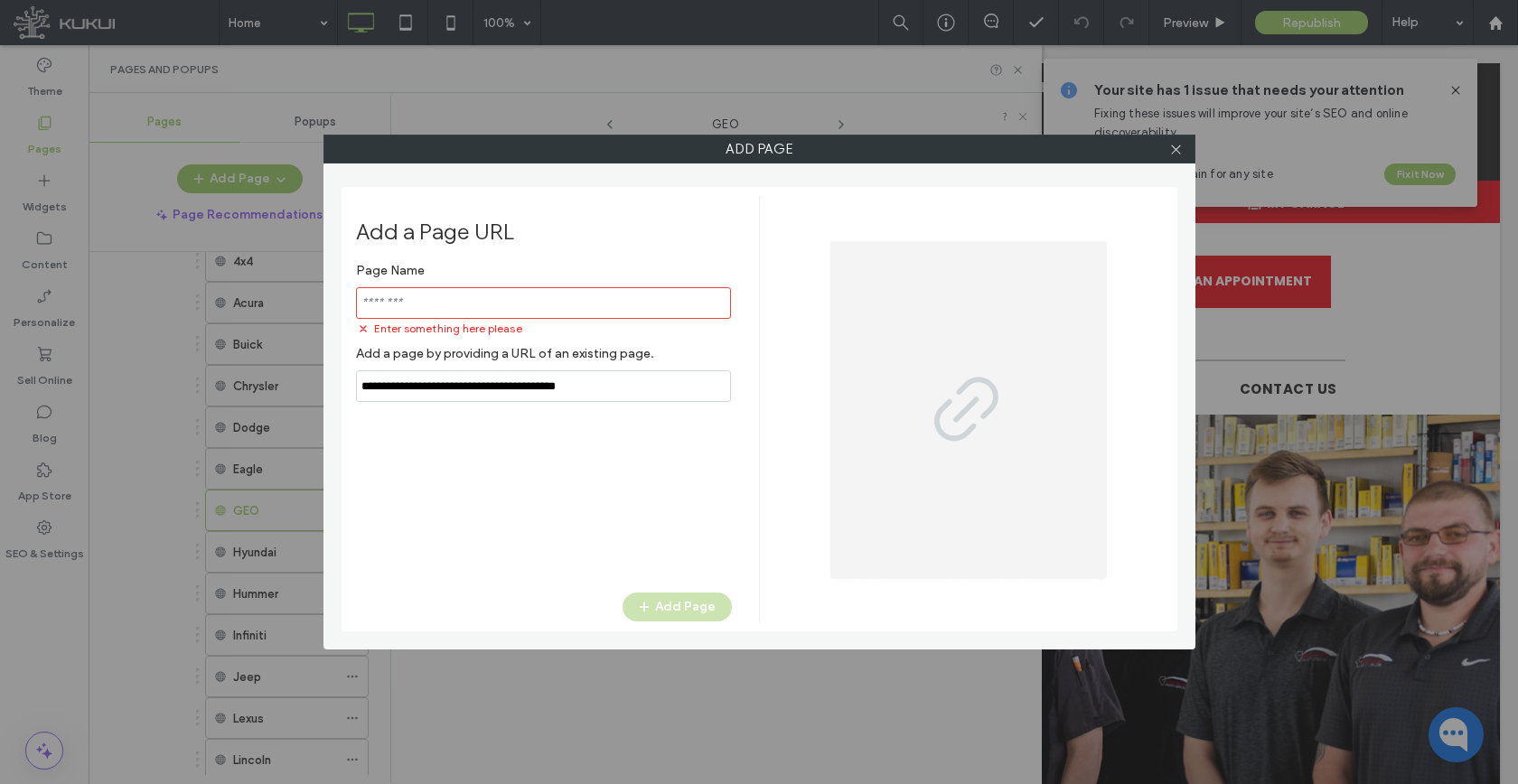
paste input "**********"
click at [617, 392] on input "notEmpty,url" at bounding box center [543, 386] width 375 height 32
paste input "**********"
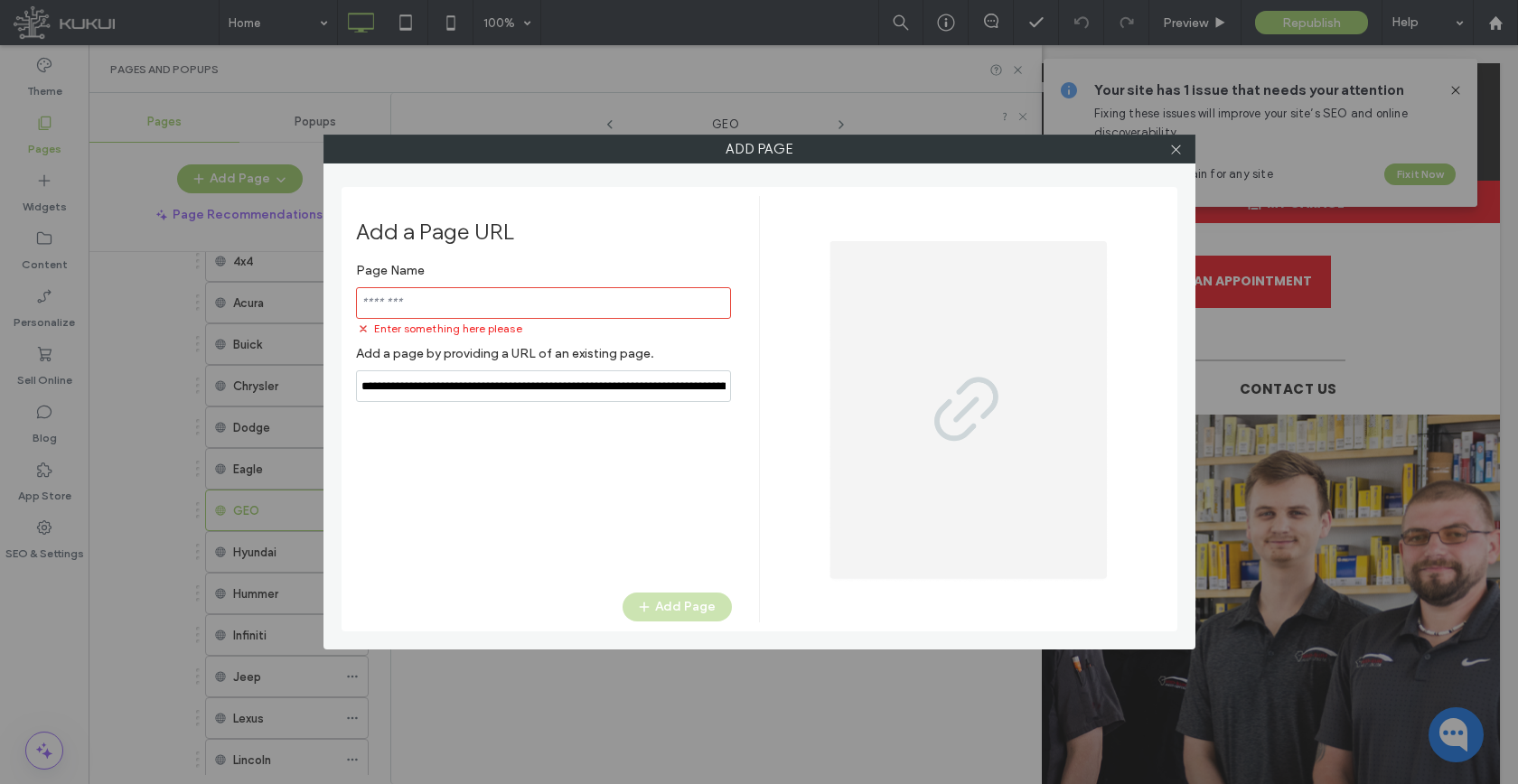
scroll to position [0, 141]
click at [620, 387] on input "notEmpty,url" at bounding box center [543, 386] width 375 height 32
paste input "notEmpty,url"
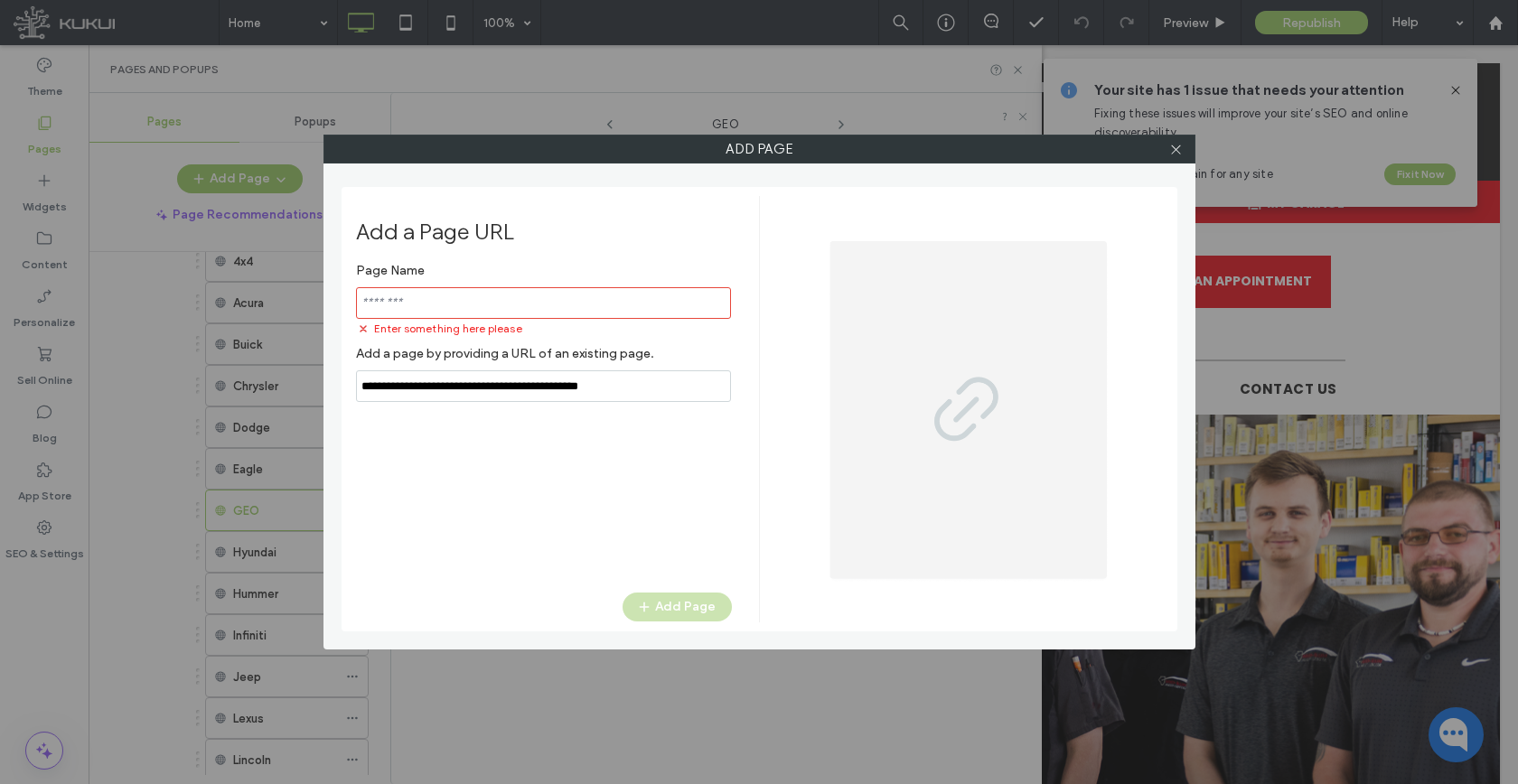
type input "**********"
click at [613, 306] on input "notEmpty" at bounding box center [543, 303] width 375 height 32
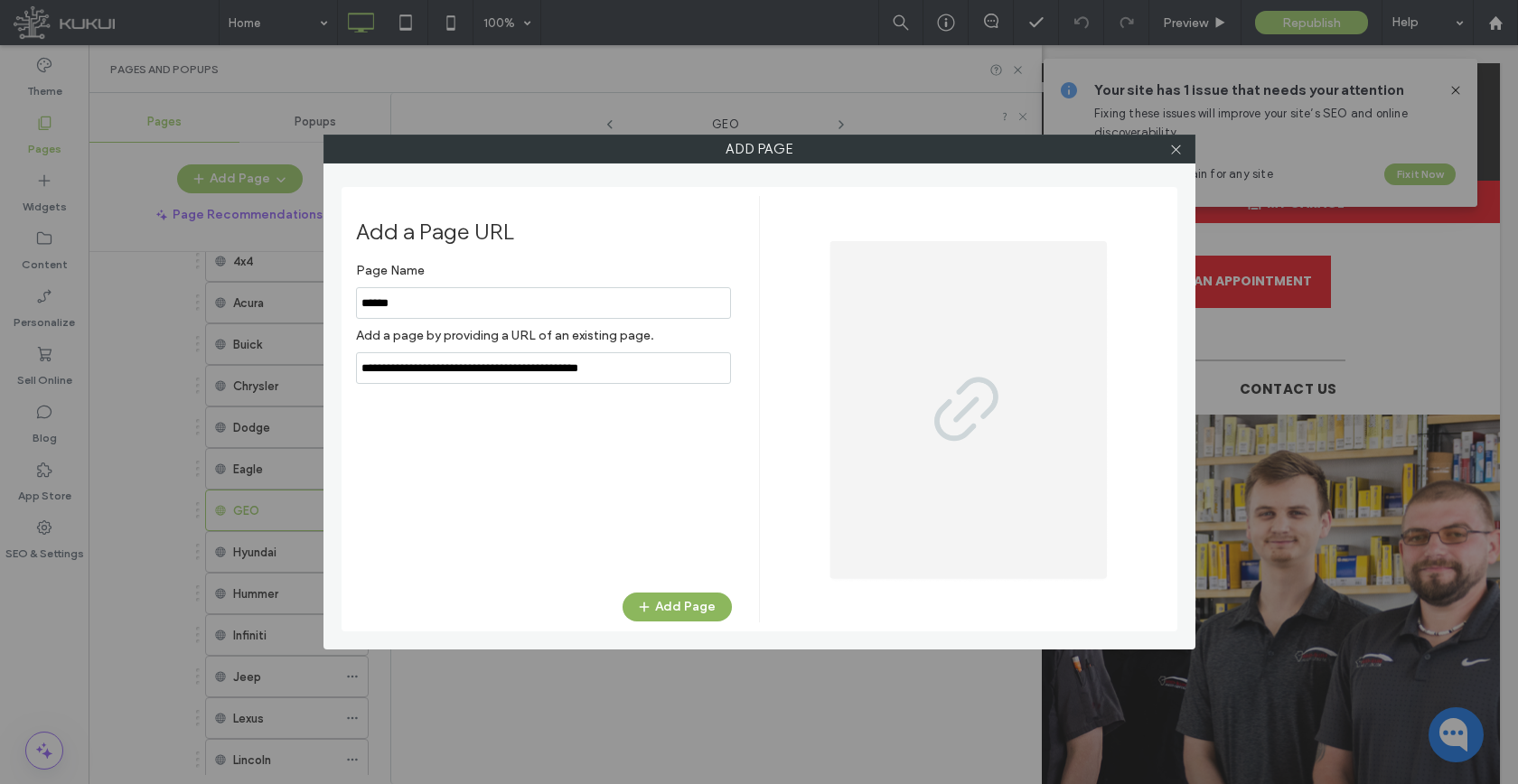
type input "******"
click at [693, 618] on button "Add Page" at bounding box center [677, 608] width 109 height 29
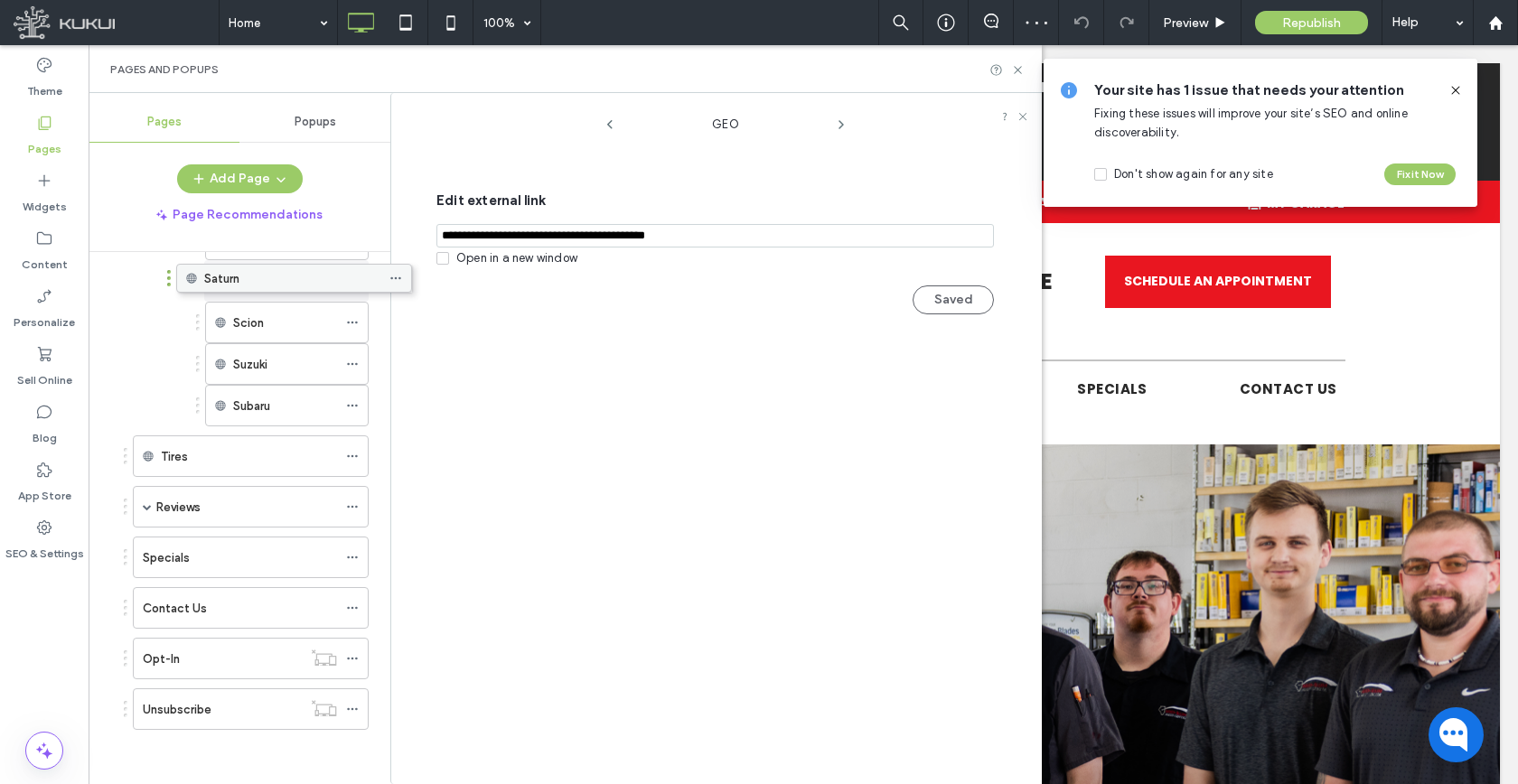
scroll to position [1673, 0]
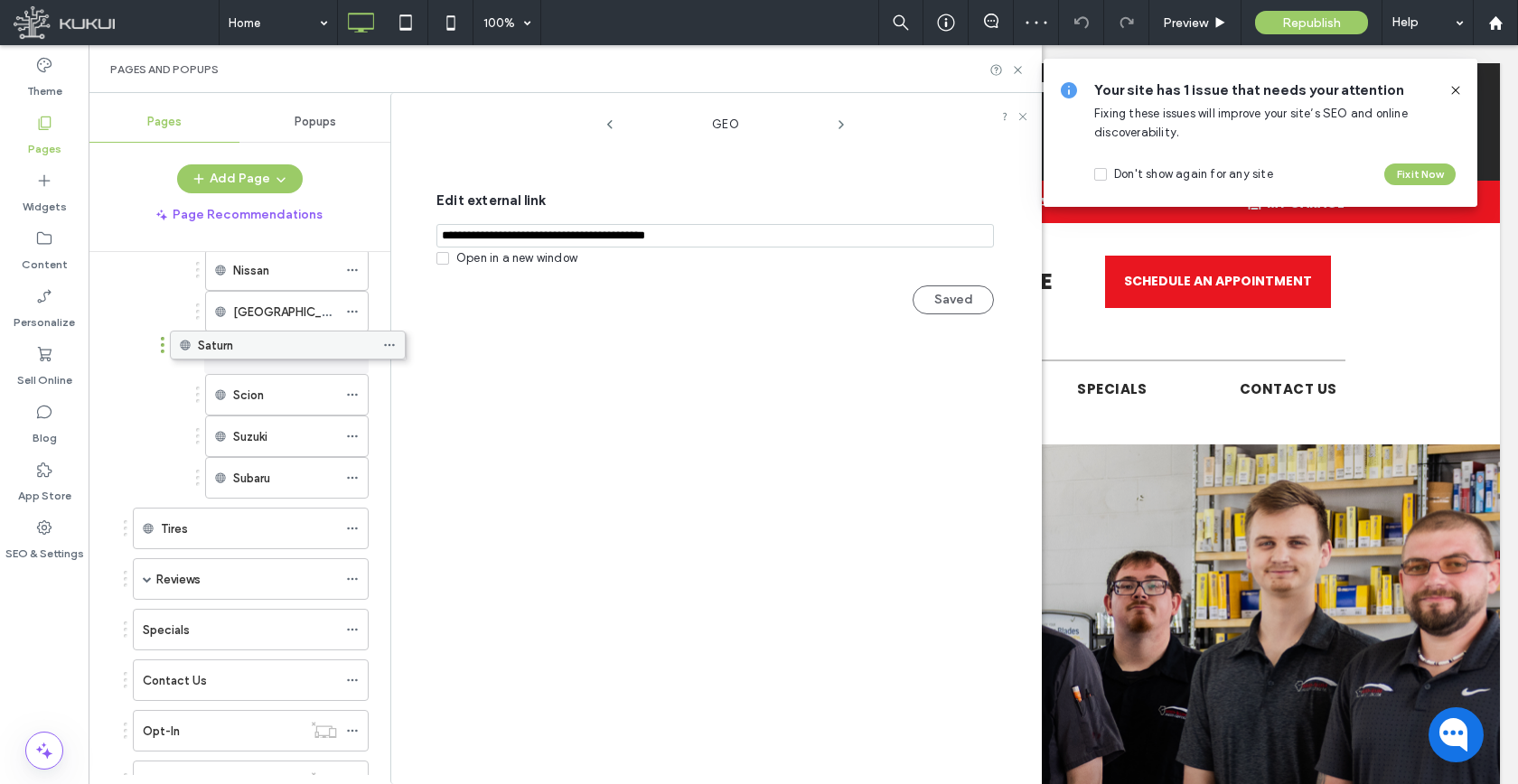
drag, startPoint x: 241, startPoint y: 692, endPoint x: 278, endPoint y: 335, distance: 358.9
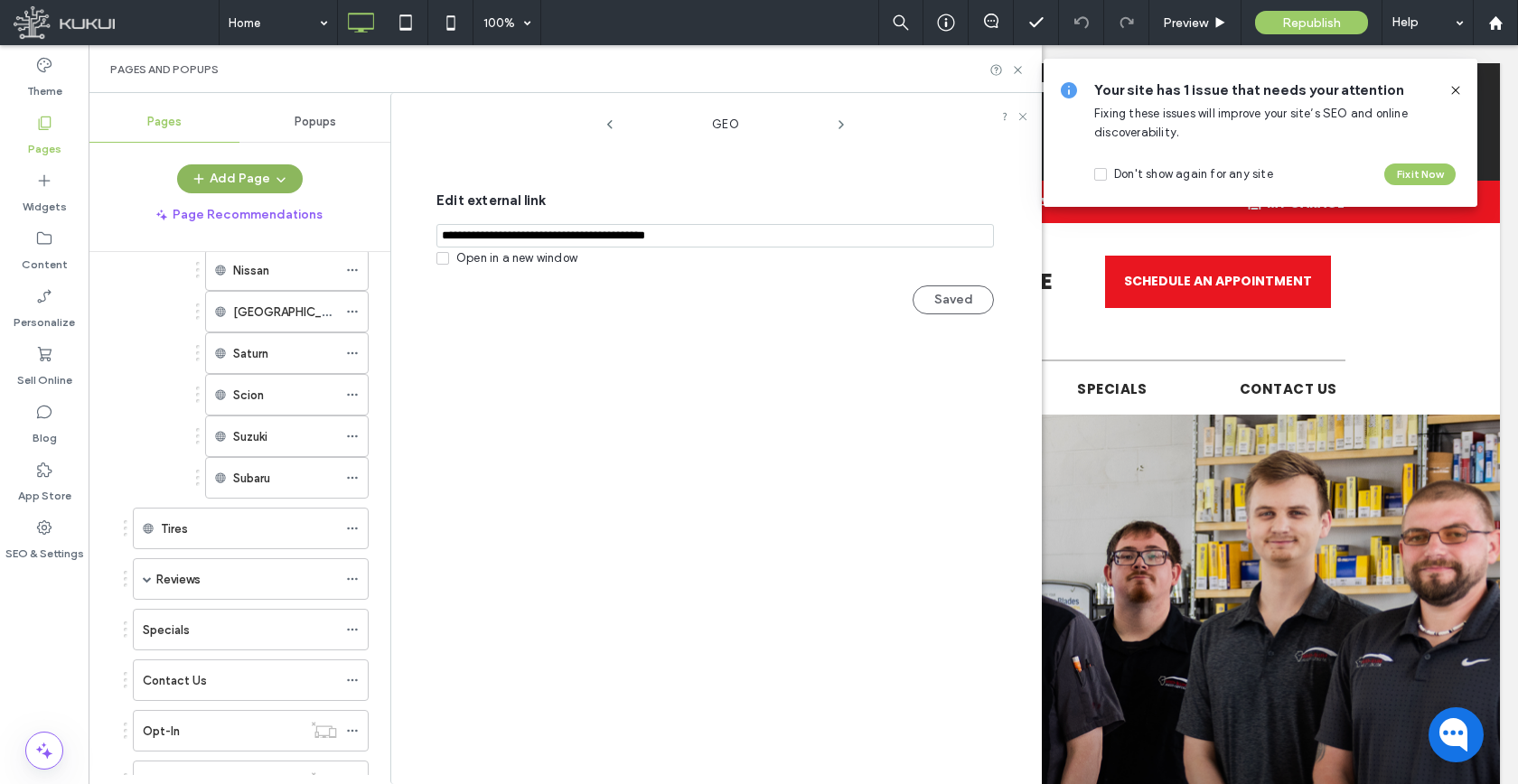
click at [223, 181] on button "Add Page" at bounding box center [240, 179] width 126 height 29
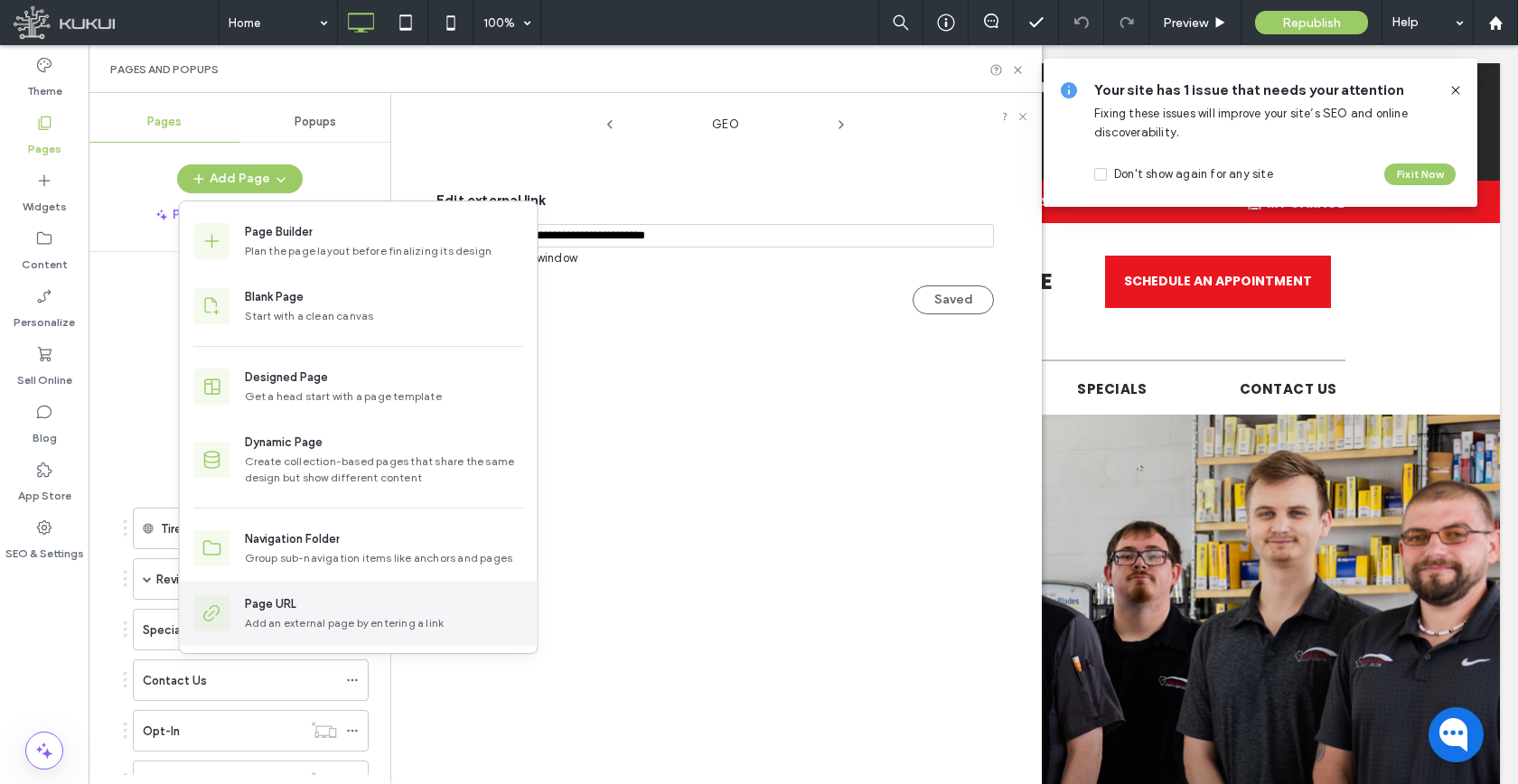
click at [271, 633] on div "Page URL Add an external page by entering a link" at bounding box center [358, 614] width 357 height 65
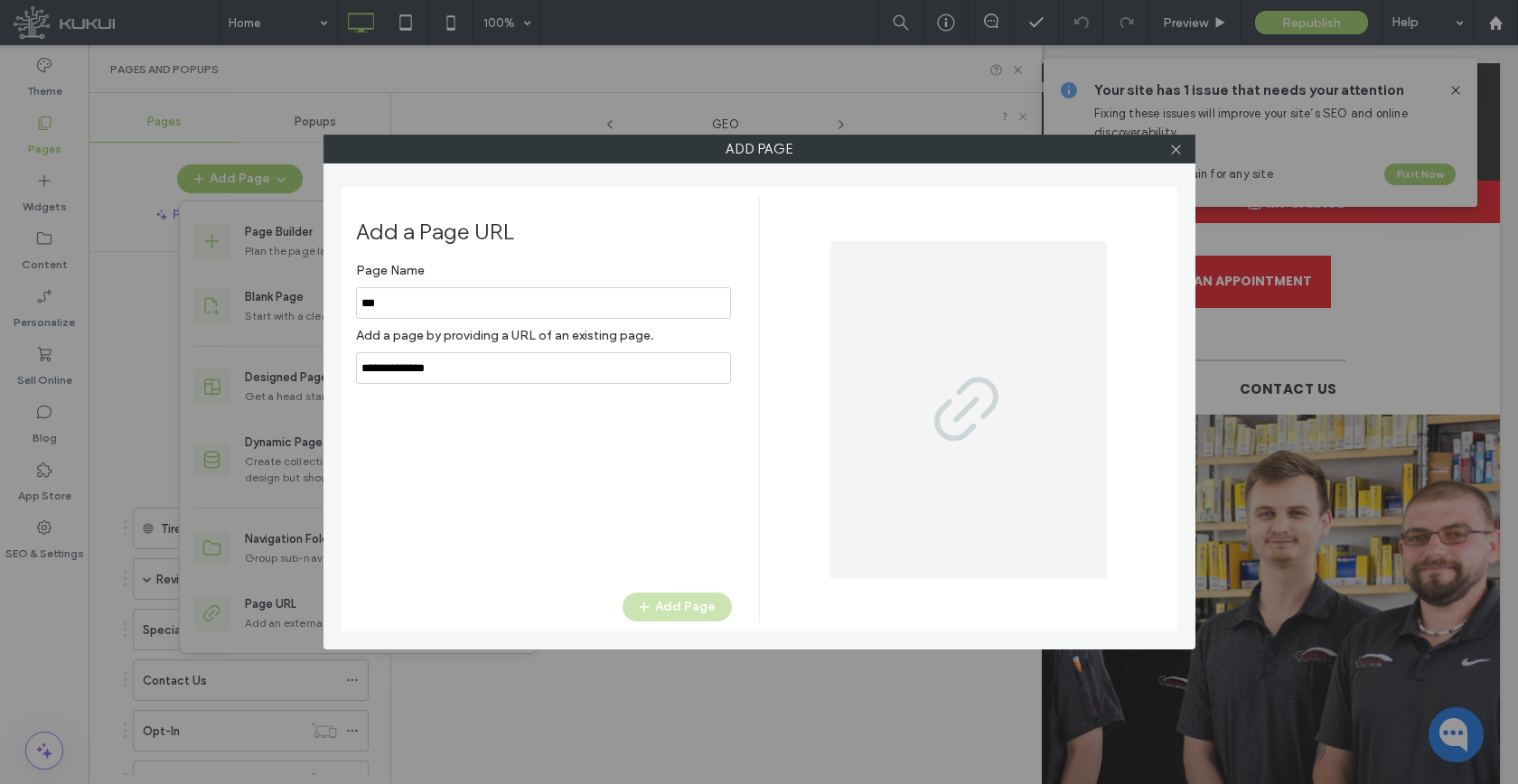
type input "***"
click at [445, 374] on input "notEmpty,url" at bounding box center [543, 367] width 375 height 32
paste input "**********"
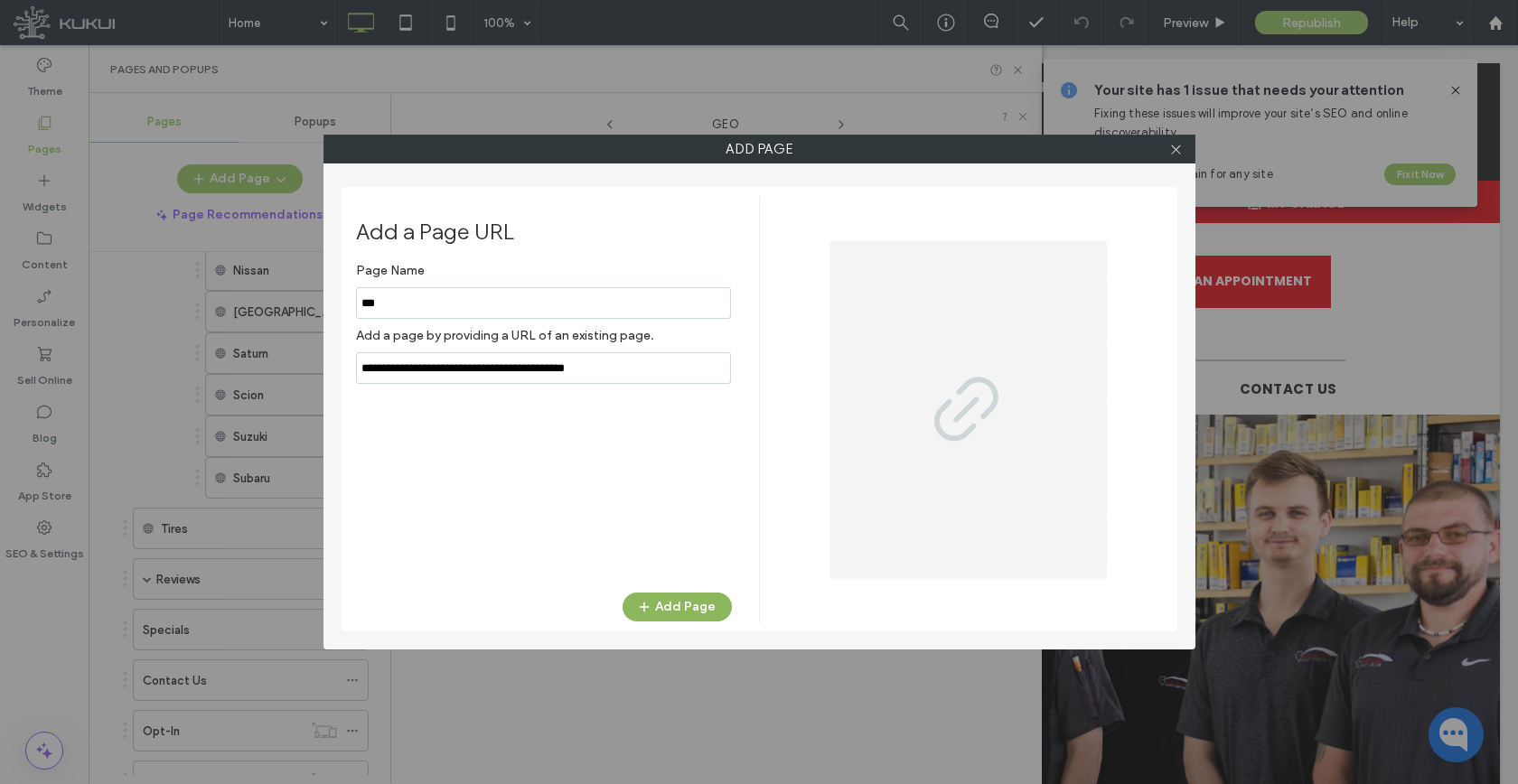
type input "**********"
click at [668, 609] on button "Add Page" at bounding box center [677, 608] width 109 height 29
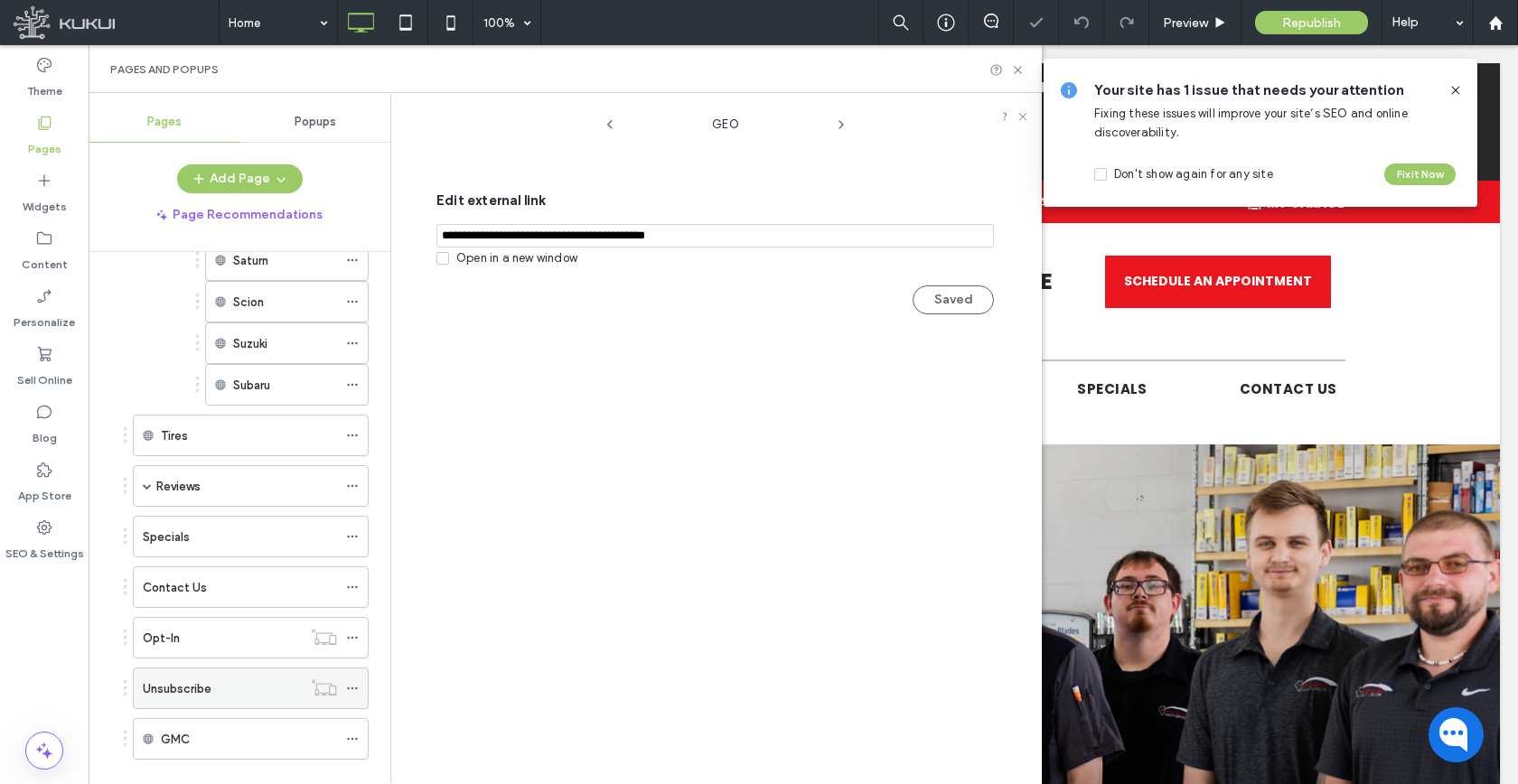
scroll to position [1795, 0]
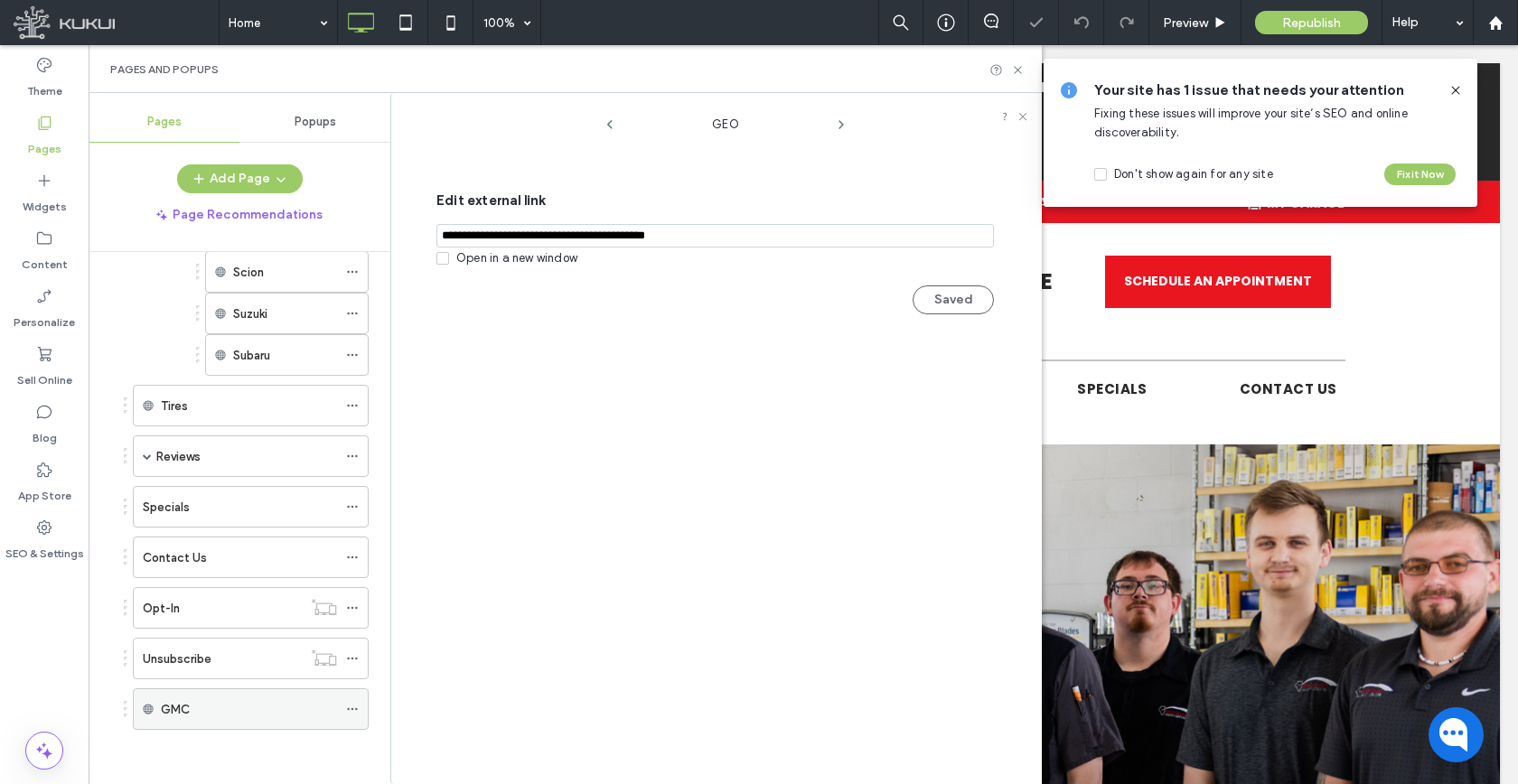
click at [350, 713] on icon at bounding box center [352, 709] width 13 height 13
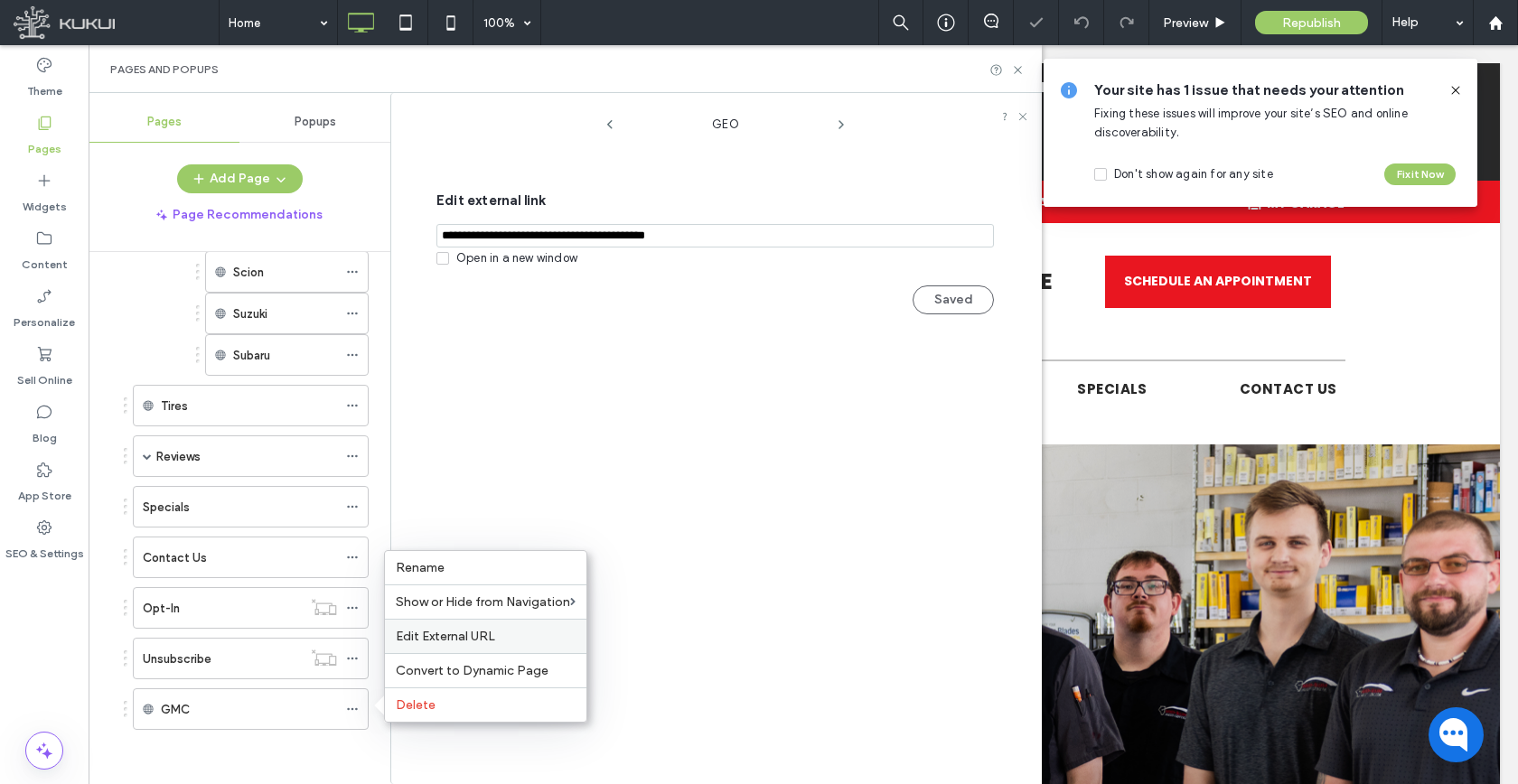
click at [418, 652] on div "Edit External URL" at bounding box center [485, 636] width 201 height 35
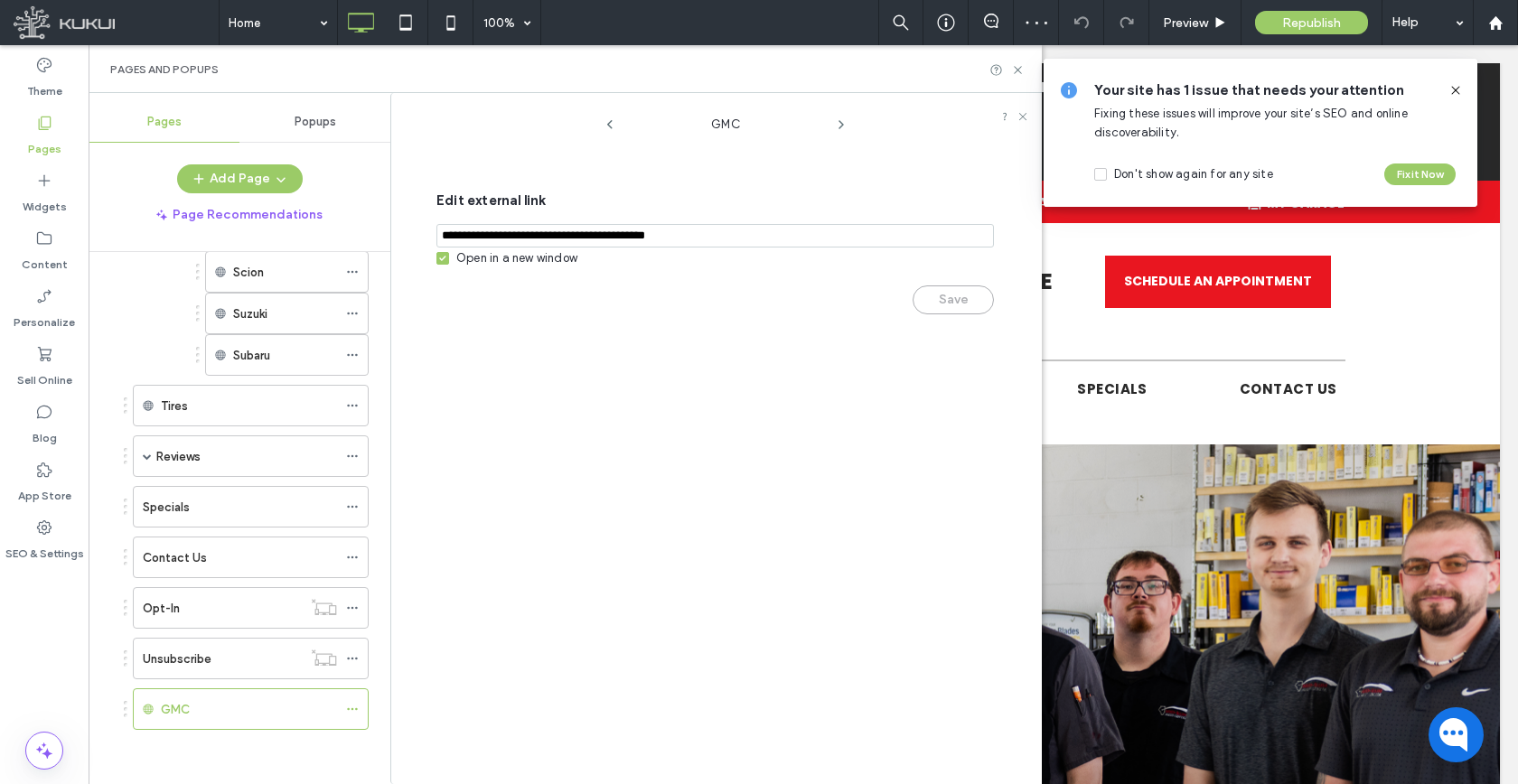
click at [568, 262] on div "Open in a new window" at bounding box center [517, 258] width 121 height 18
click at [944, 315] on button "Save" at bounding box center [952, 300] width 81 height 29
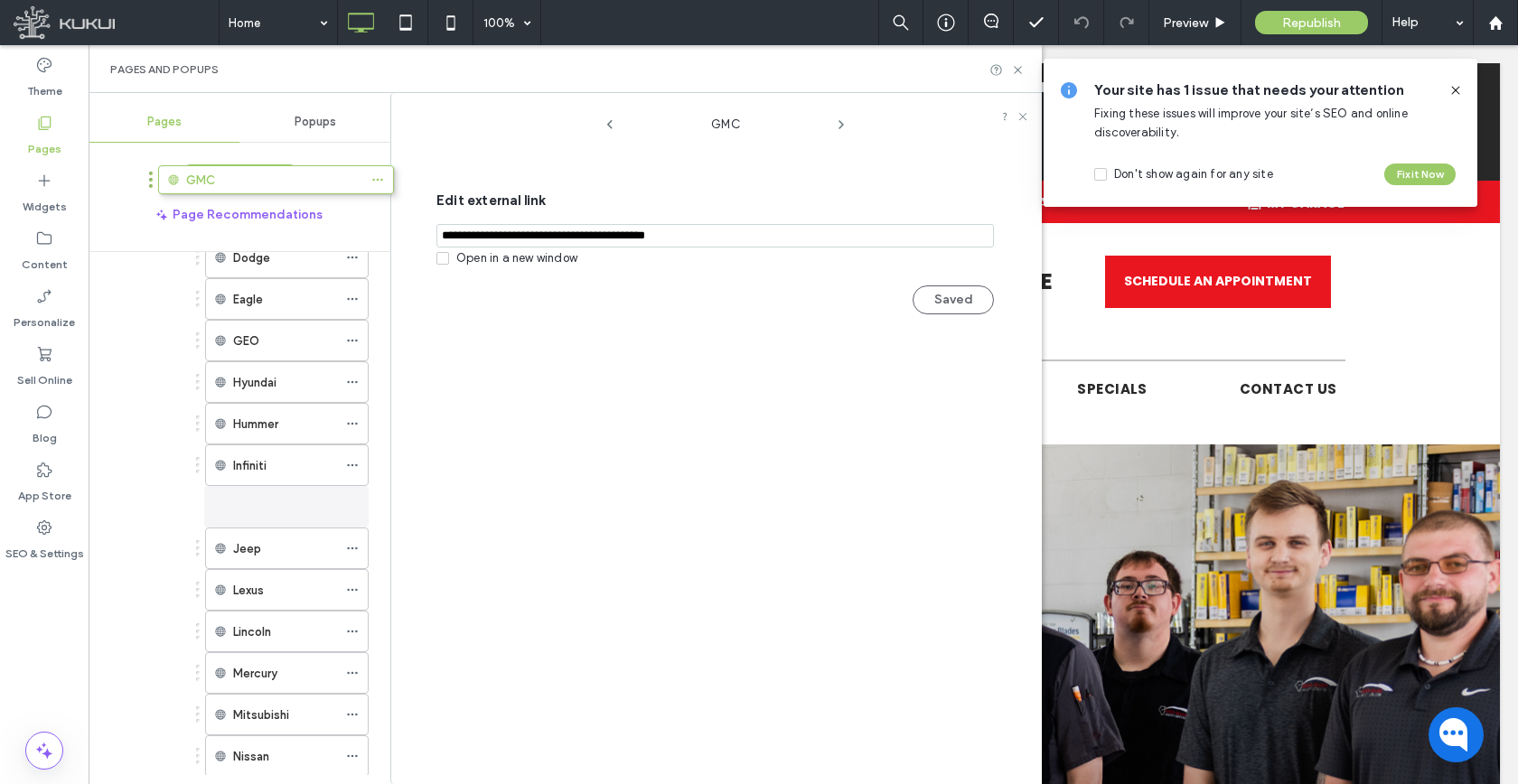
scroll to position [1138, 0]
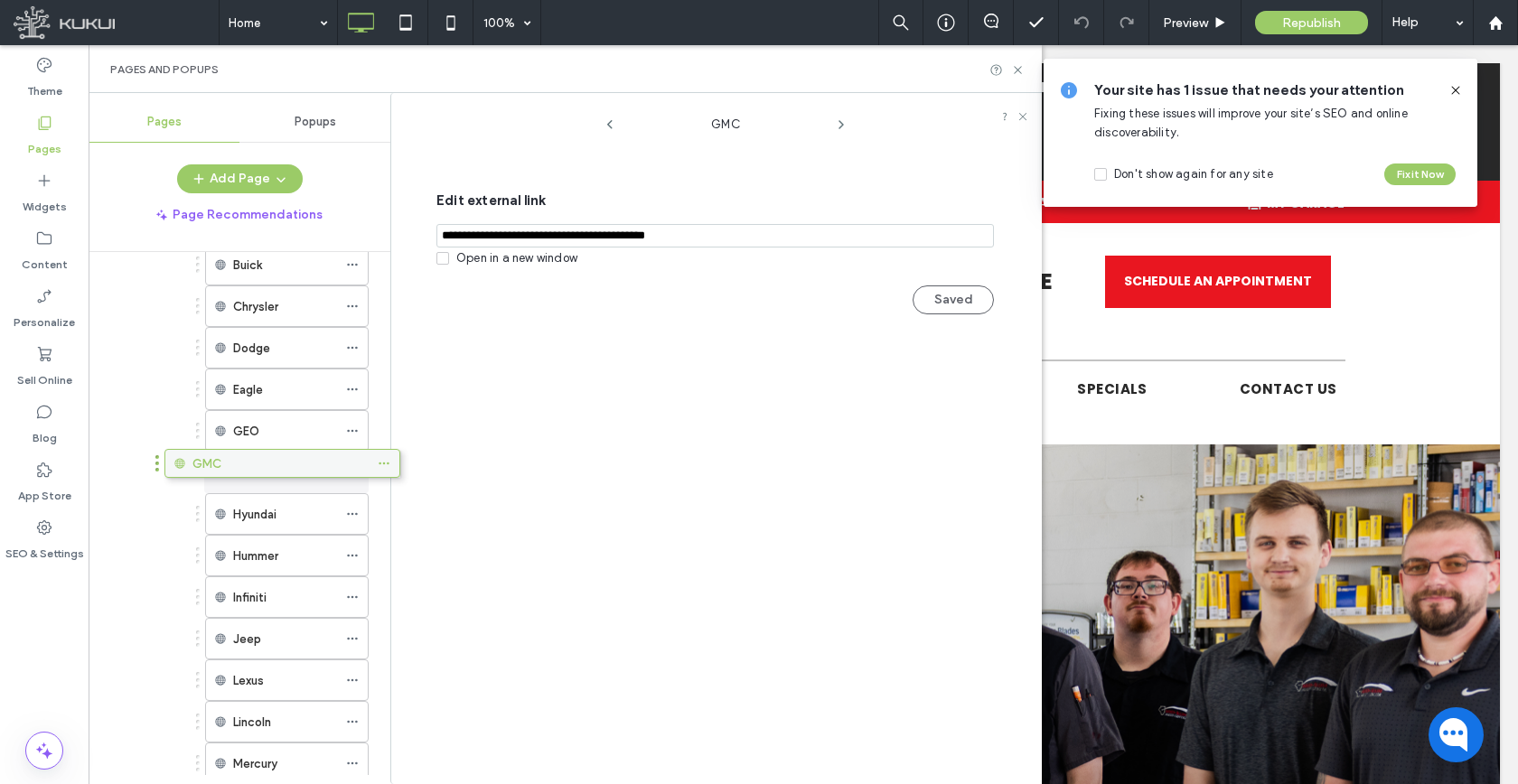
drag, startPoint x: 248, startPoint y: 715, endPoint x: 280, endPoint y: 475, distance: 242.1
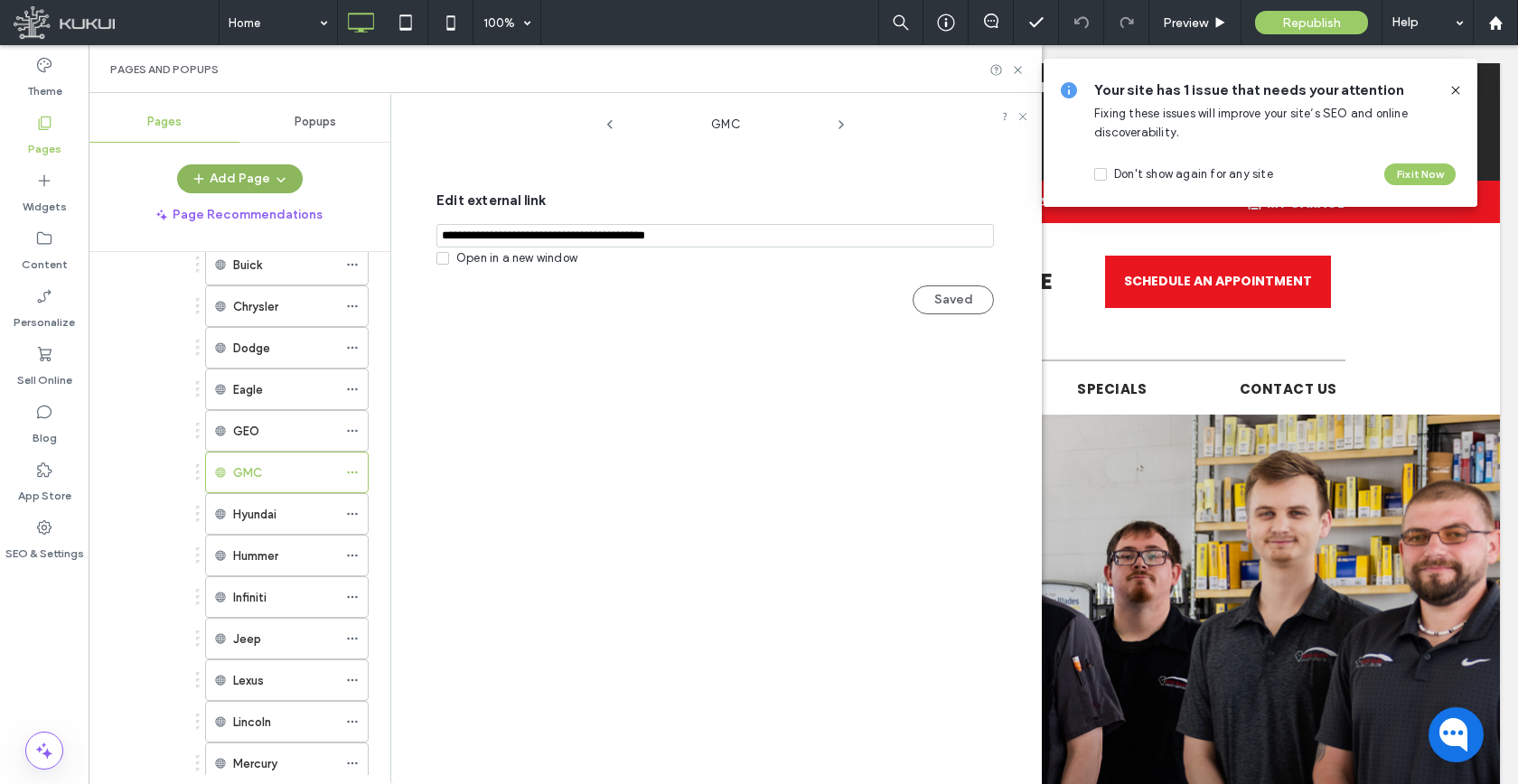
click at [266, 190] on button "Add Page" at bounding box center [240, 179] width 126 height 29
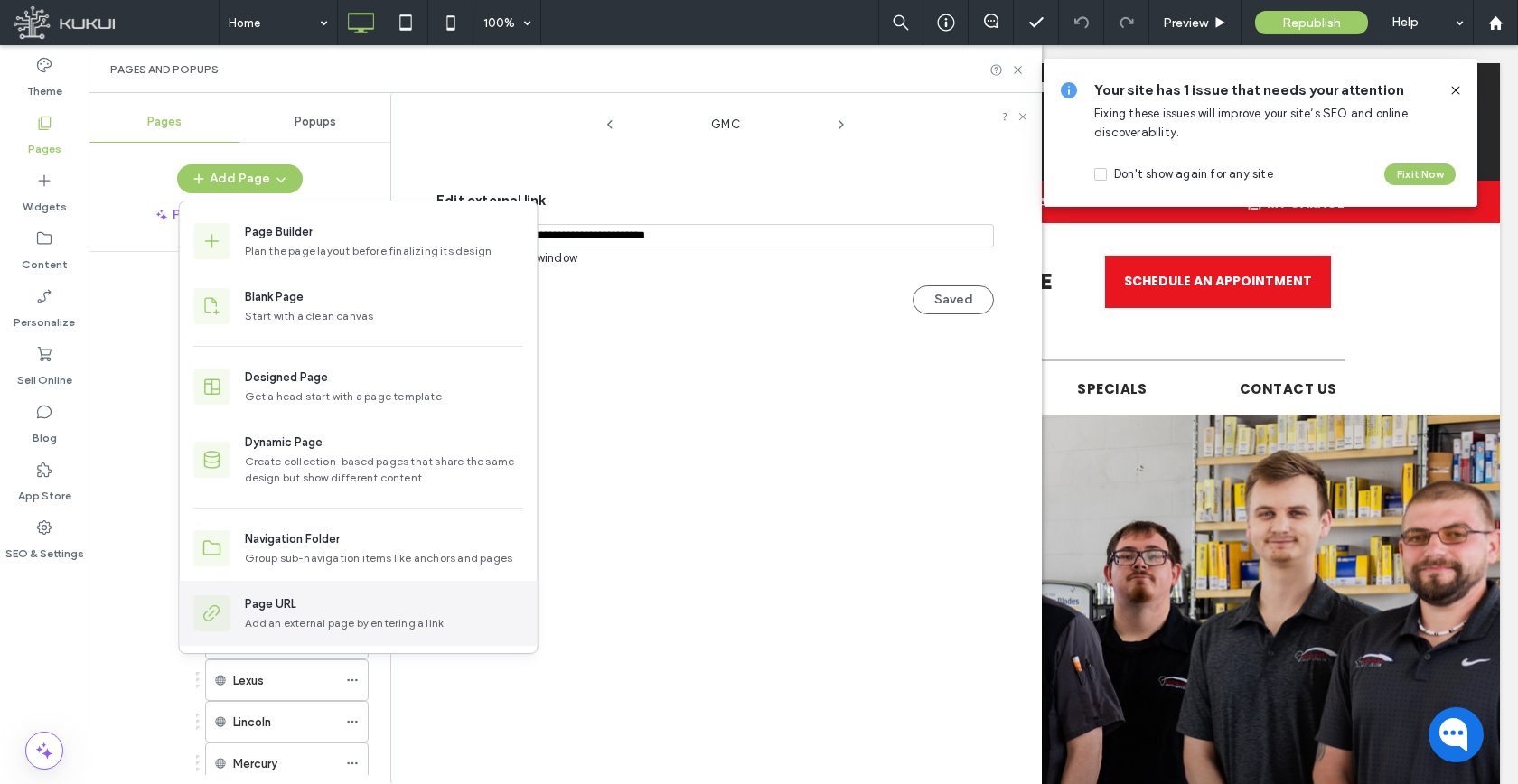
click at [276, 629] on div "Add an external page by entering a link" at bounding box center [384, 623] width 278 height 16
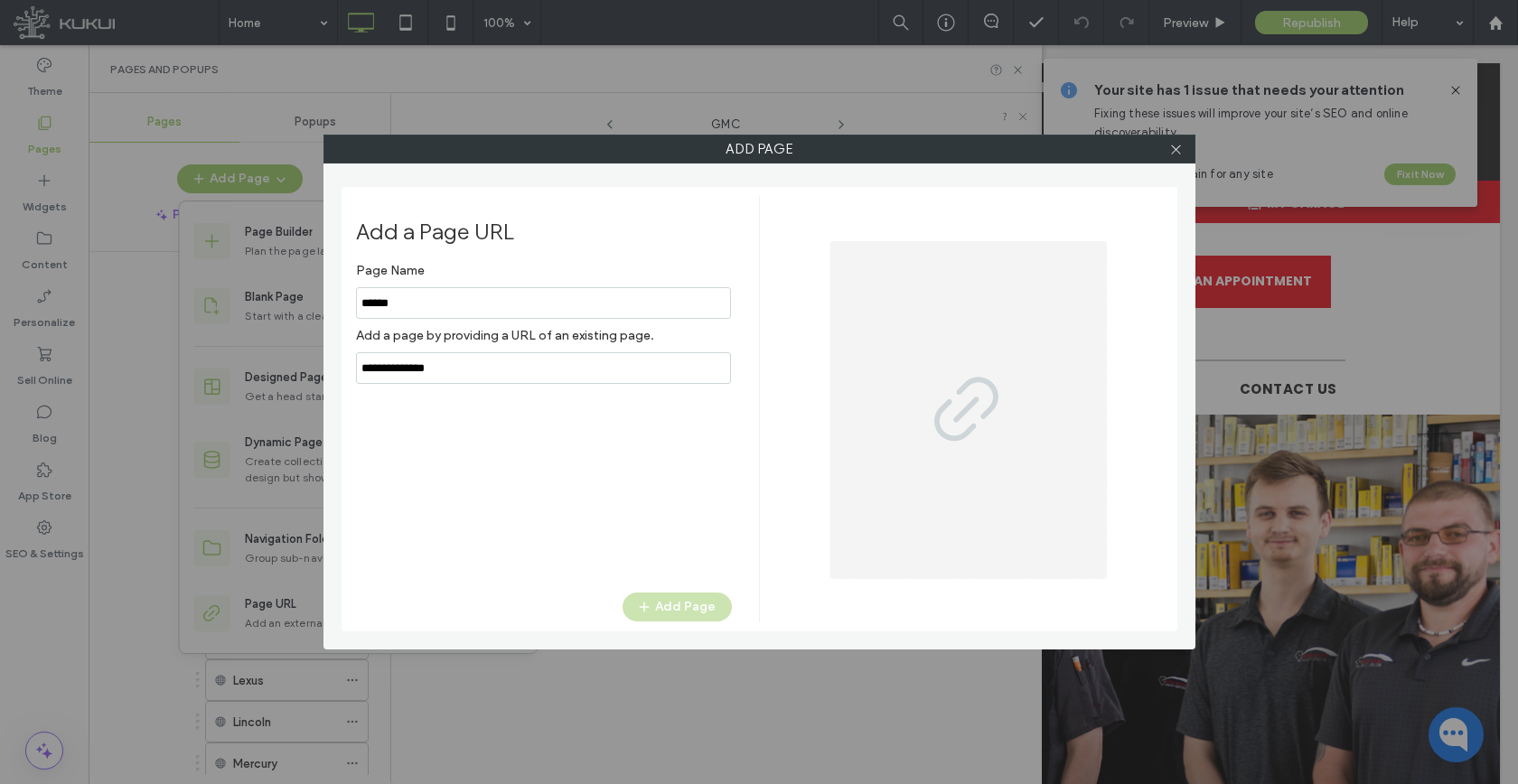
type input "******"
click at [438, 365] on input "notEmpty,url" at bounding box center [543, 367] width 375 height 32
paste input "**********"
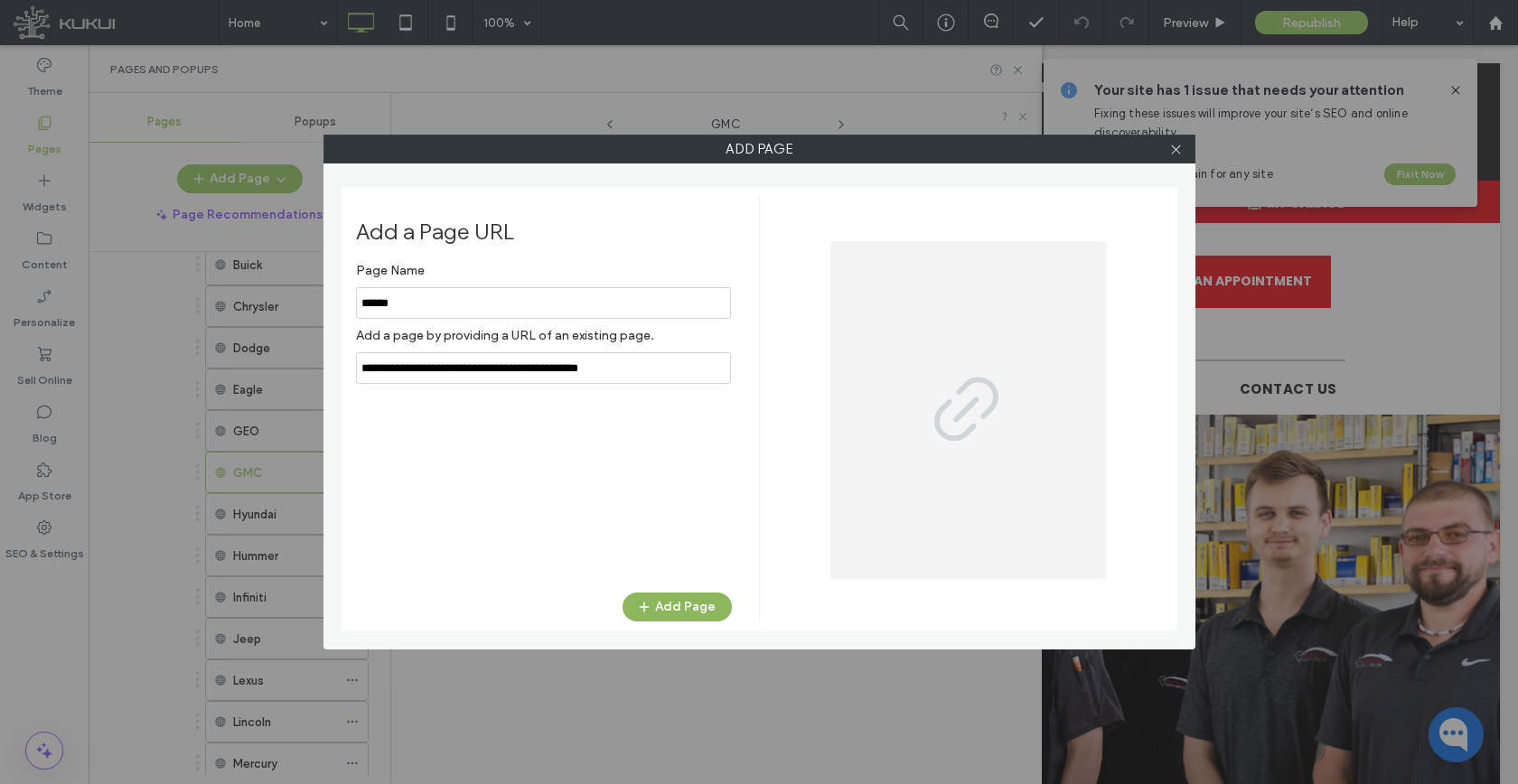
type input "**********"
click at [682, 602] on button "Add Page" at bounding box center [677, 608] width 109 height 29
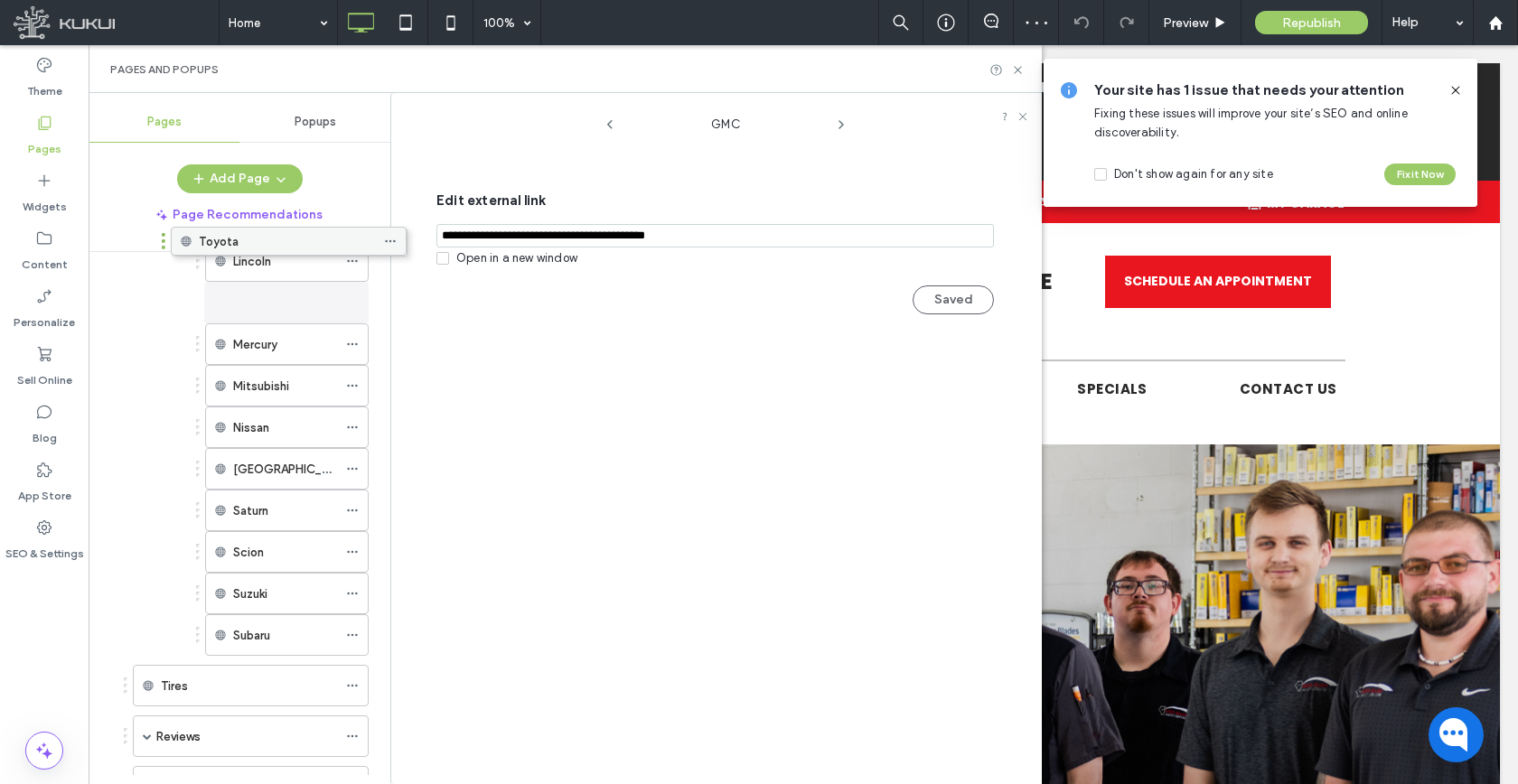
scroll to position [1526, 0]
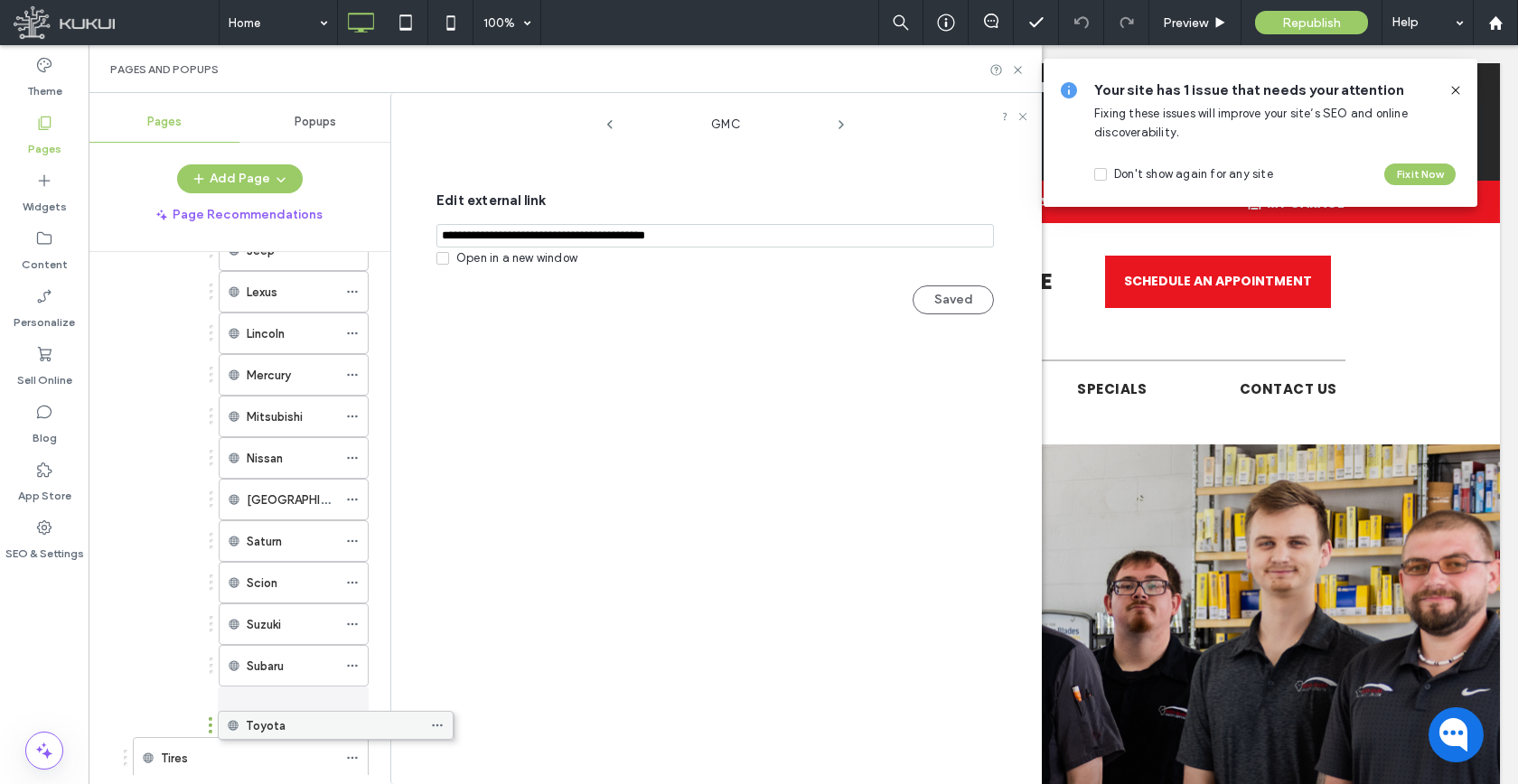
drag, startPoint x: 273, startPoint y: 367, endPoint x: 308, endPoint y: 726, distance: 360.7
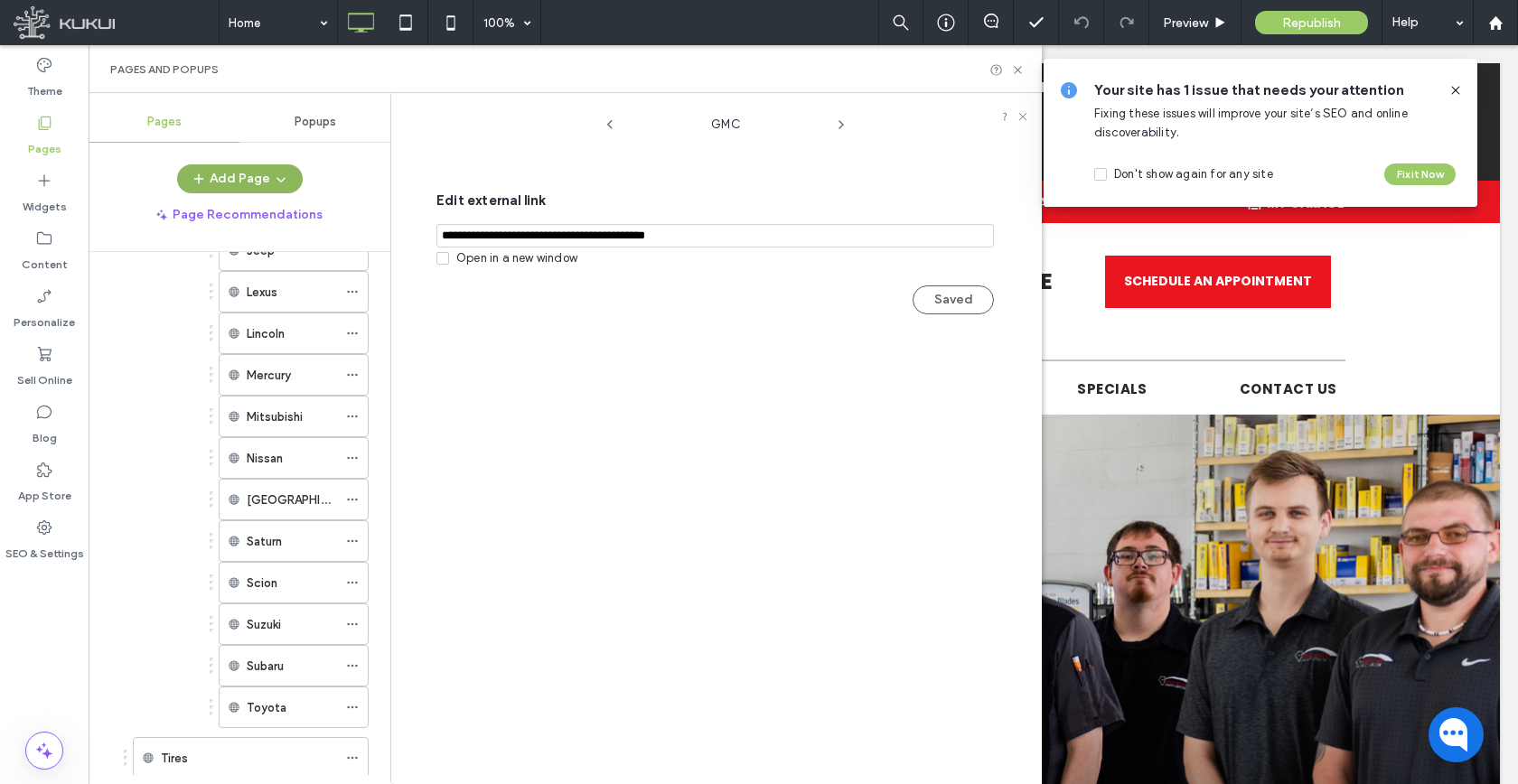
click at [252, 176] on button "Add Page" at bounding box center [240, 179] width 126 height 29
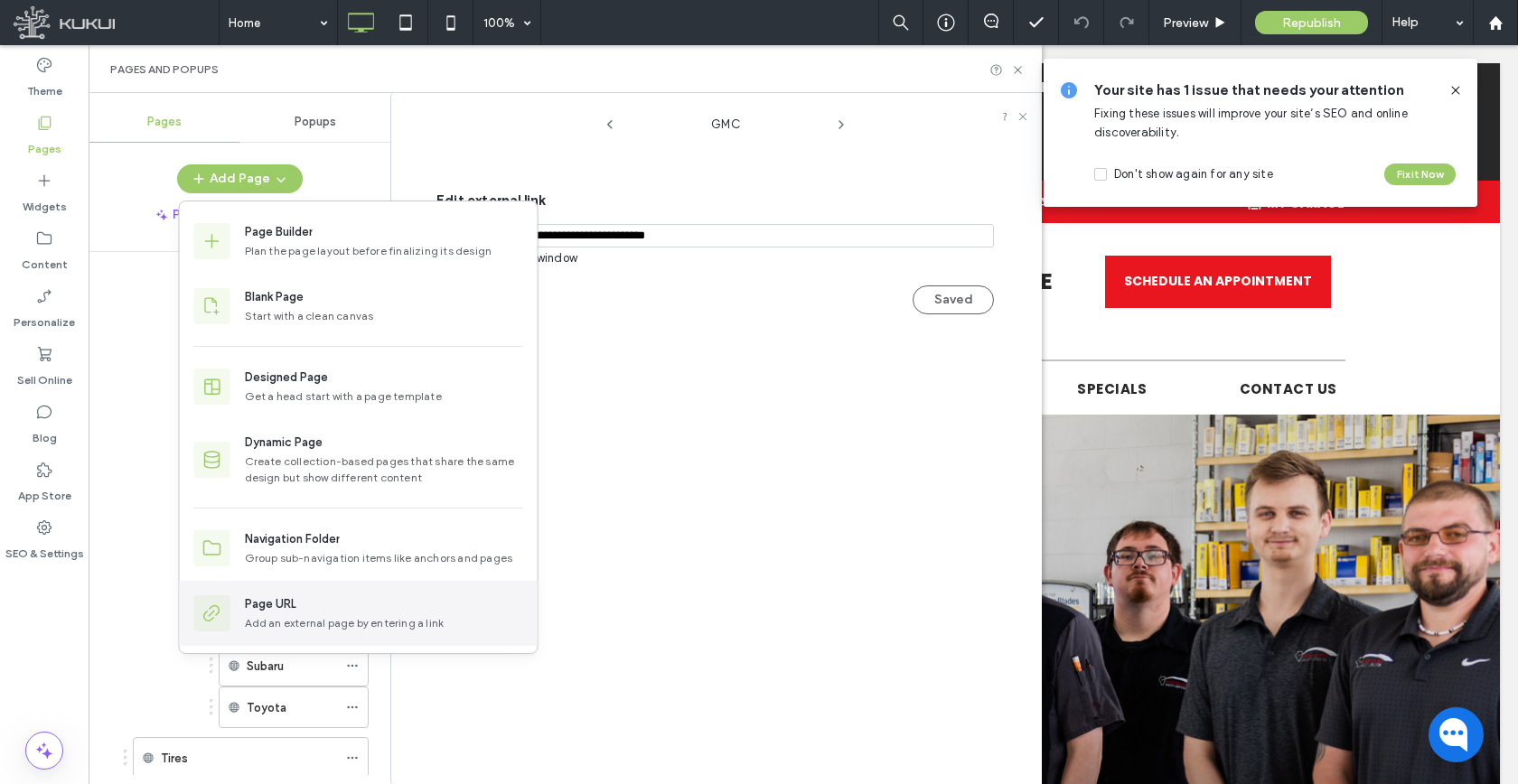
click at [340, 627] on div "Add an external page by entering a link" at bounding box center [384, 623] width 278 height 16
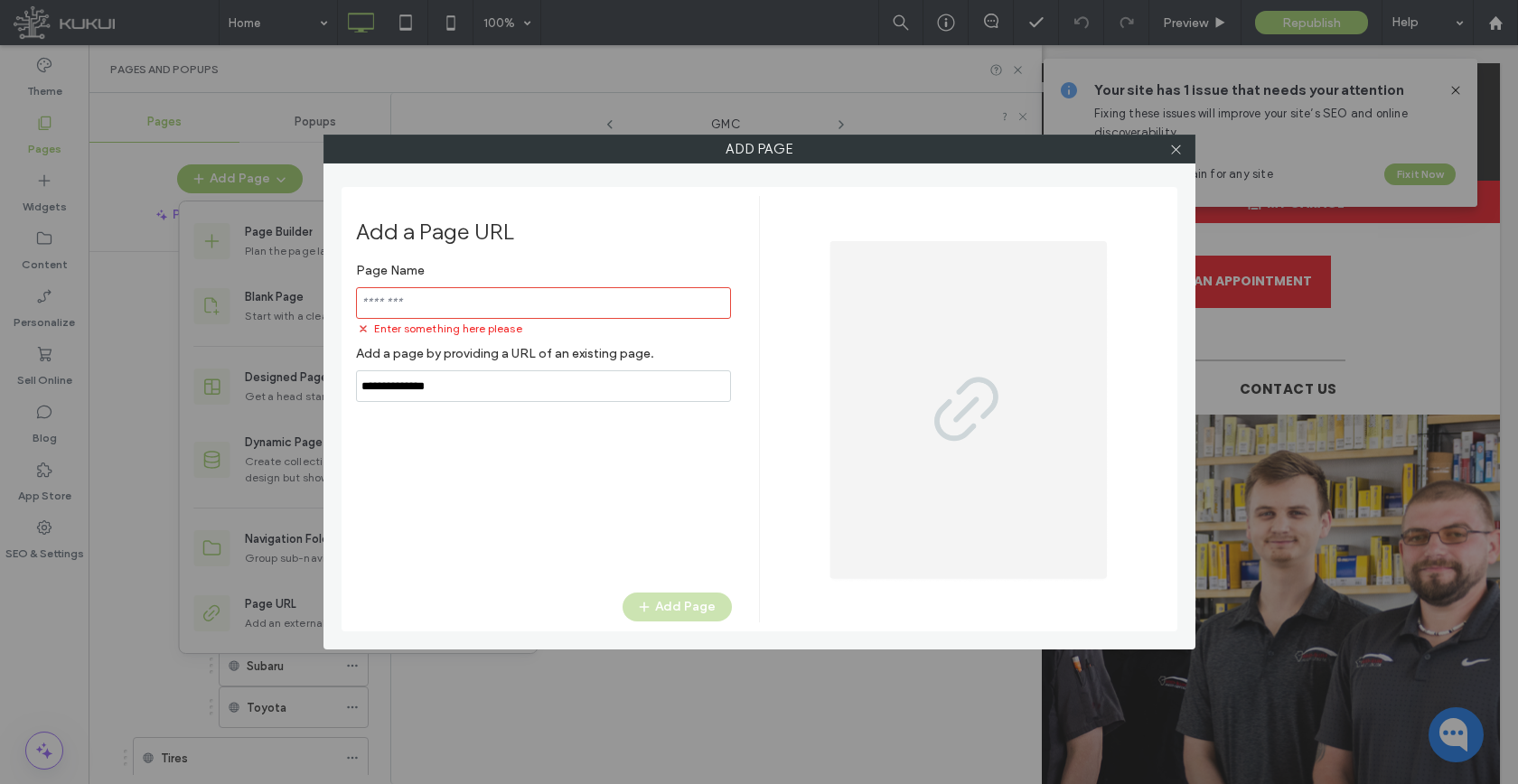
click at [534, 360] on div "Page Name Enter something here please Add a page by providing a URL of an exist…" at bounding box center [543, 327] width 376 height 148
click at [534, 360] on label "Add a page by providing a URL of an existing page." at bounding box center [543, 353] width 376 height 34
click at [531, 380] on input "notEmpty,url" at bounding box center [543, 386] width 375 height 32
click at [530, 380] on input "notEmpty,url" at bounding box center [543, 386] width 375 height 32
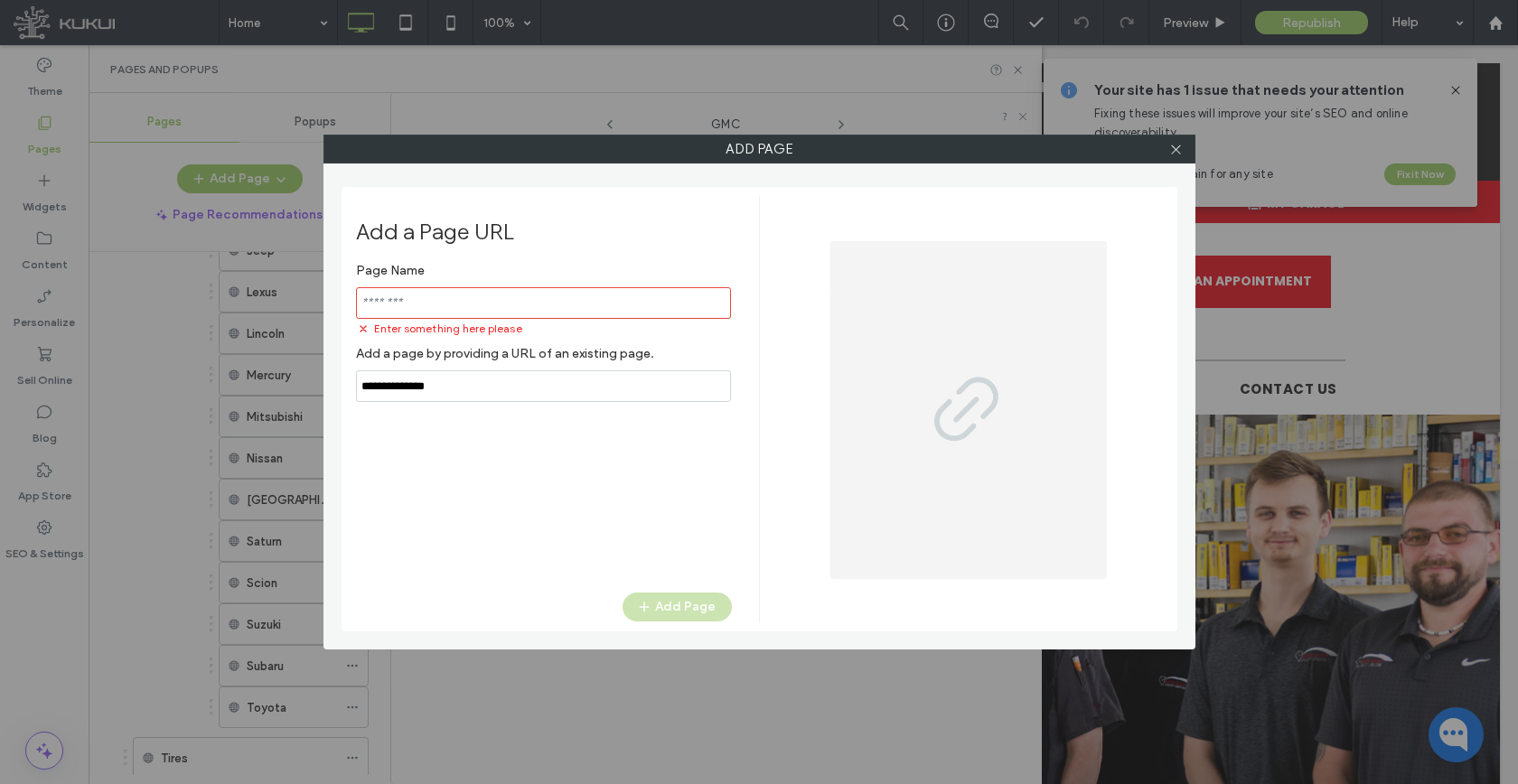
click at [530, 380] on input "notEmpty,url" at bounding box center [543, 386] width 375 height 32
paste input "**********"
type input "**********"
click at [533, 311] on input "notEmpty" at bounding box center [543, 303] width 375 height 32
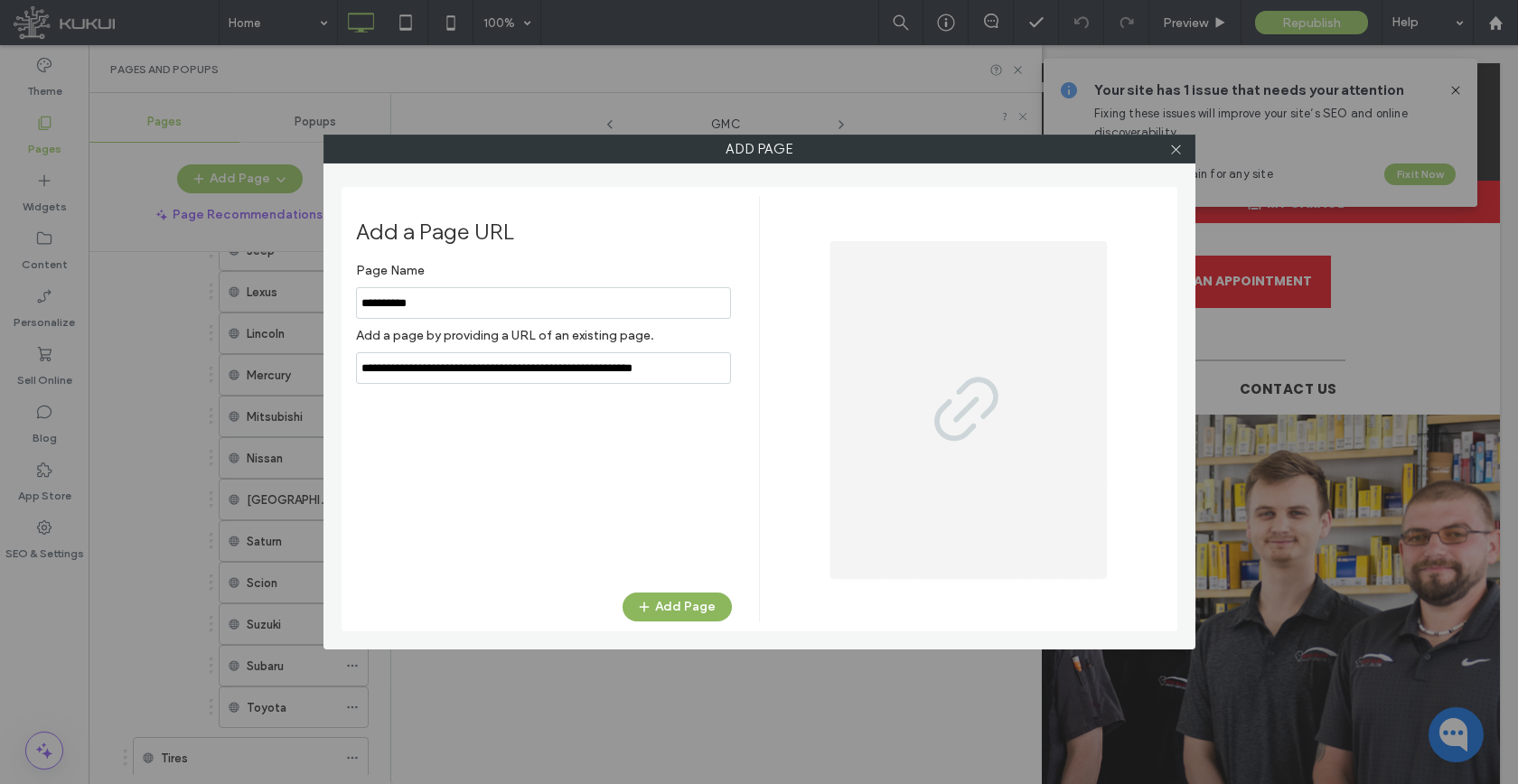
type input "**********"
click at [679, 599] on button "Add Page" at bounding box center [677, 608] width 109 height 29
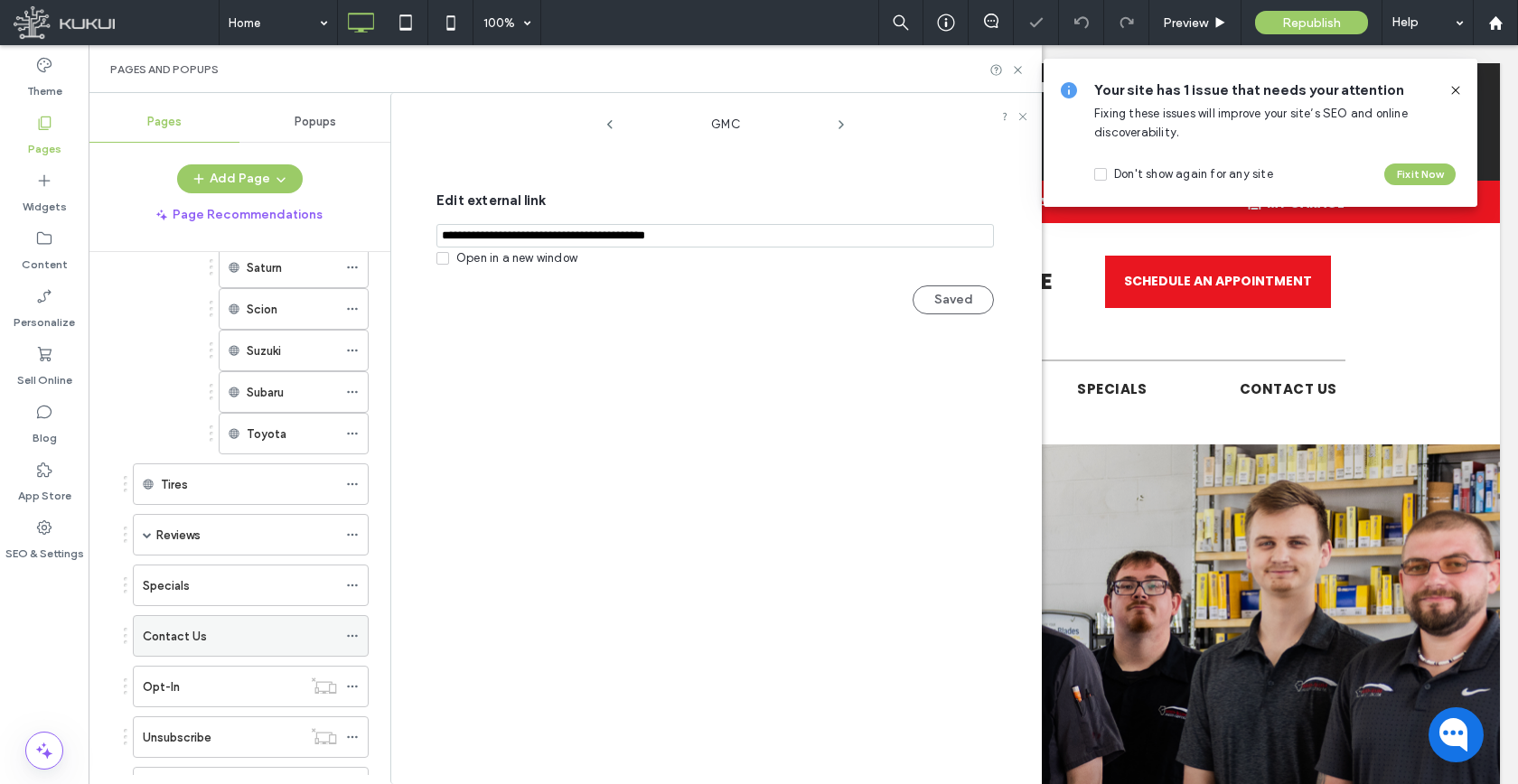
scroll to position [1878, 0]
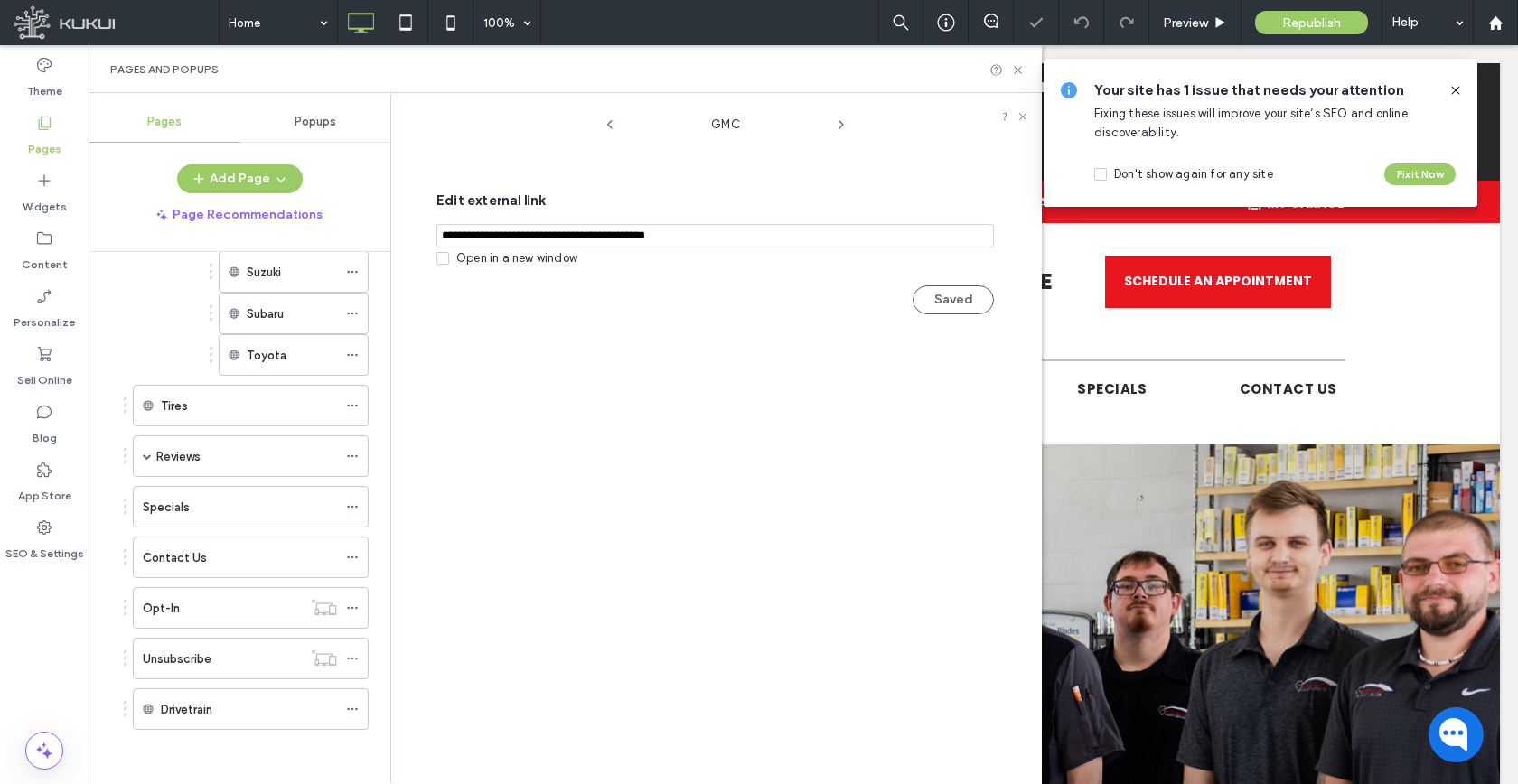
drag, startPoint x: 350, startPoint y: 707, endPoint x: 368, endPoint y: 651, distance: 58.8
click at [351, 708] on icon at bounding box center [352, 709] width 13 height 13
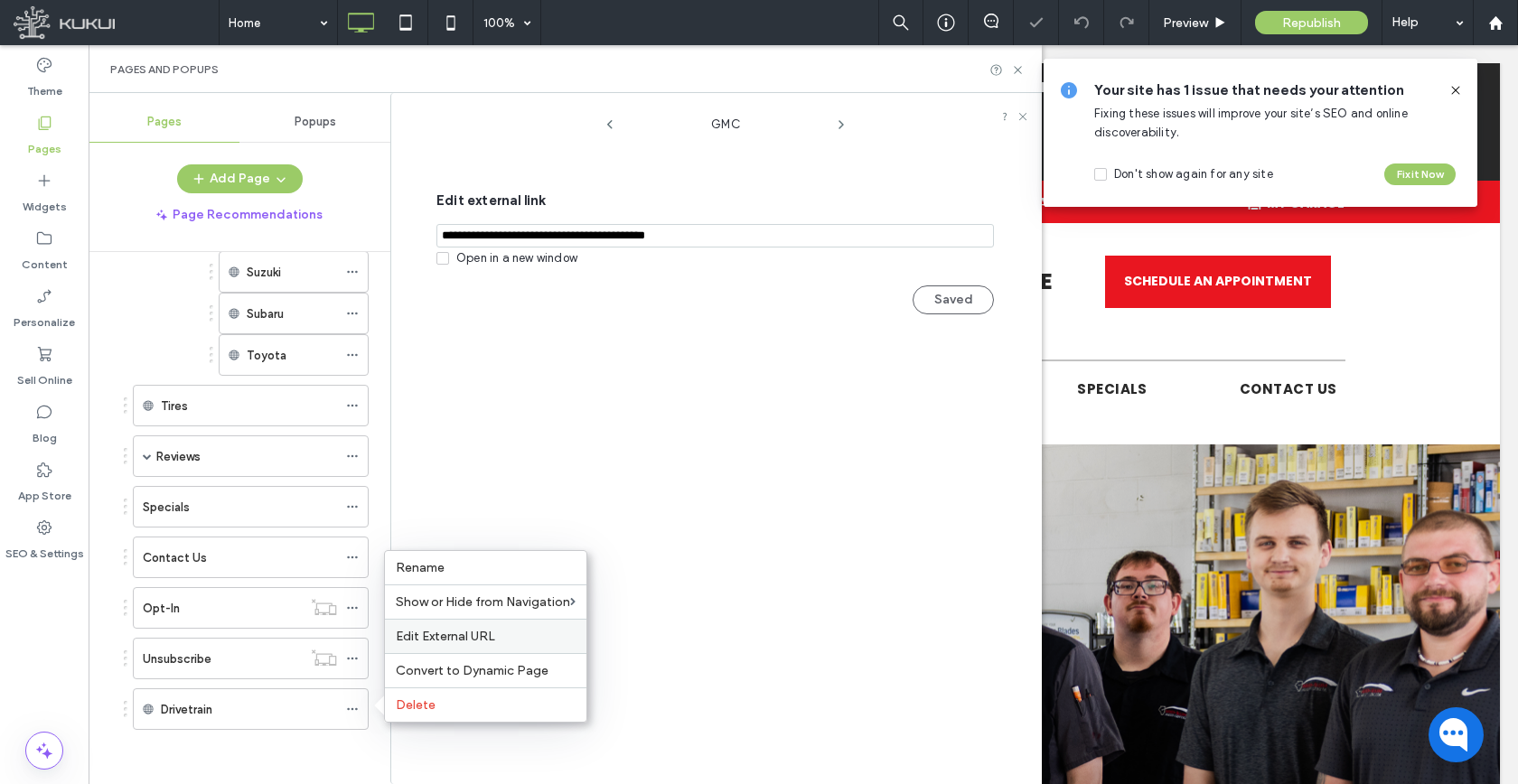
click at [417, 637] on span "Edit External URL" at bounding box center [445, 636] width 99 height 15
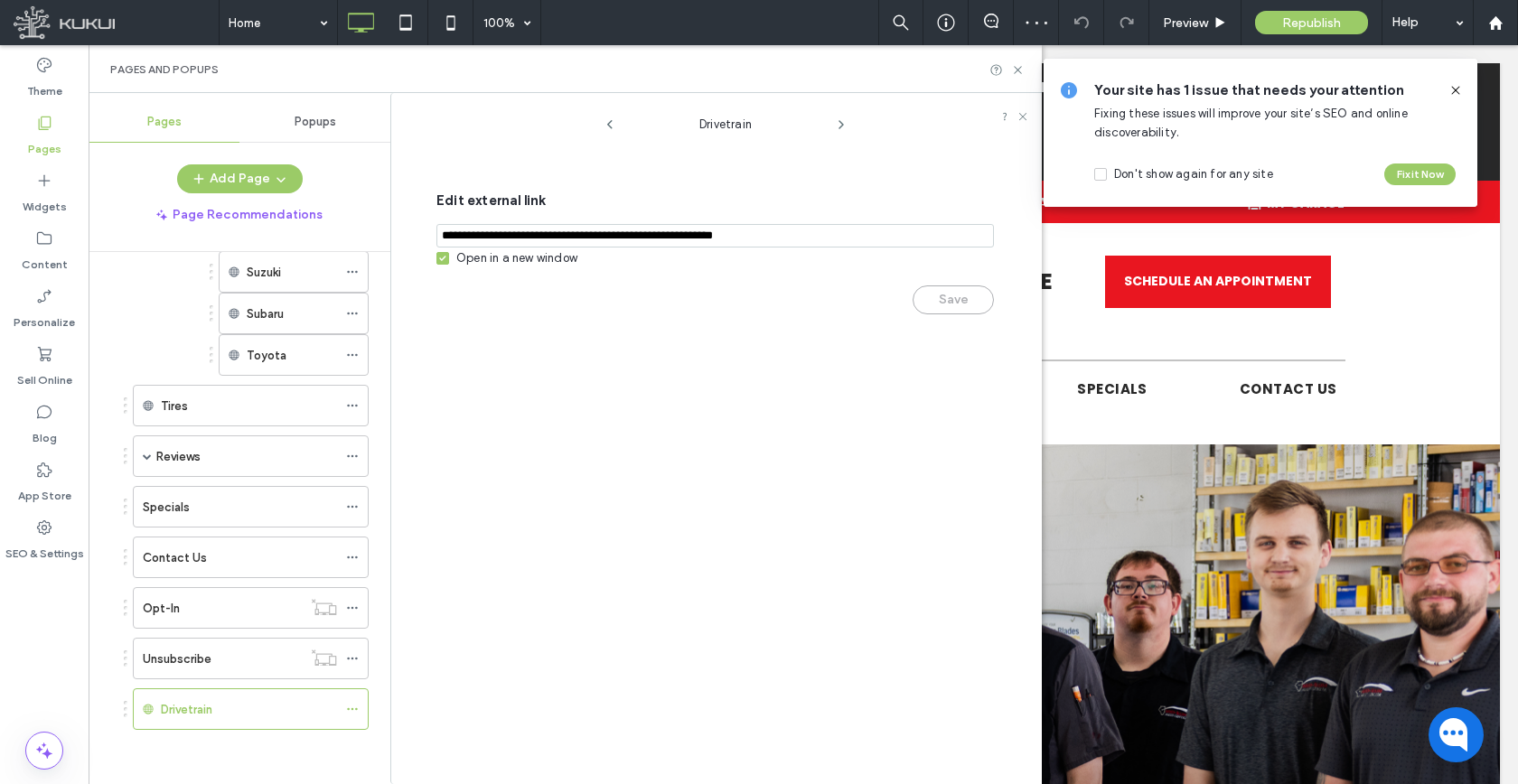
click at [473, 251] on div "Open in a new window" at bounding box center [517, 258] width 121 height 18
click at [926, 299] on button "Save" at bounding box center [952, 300] width 81 height 29
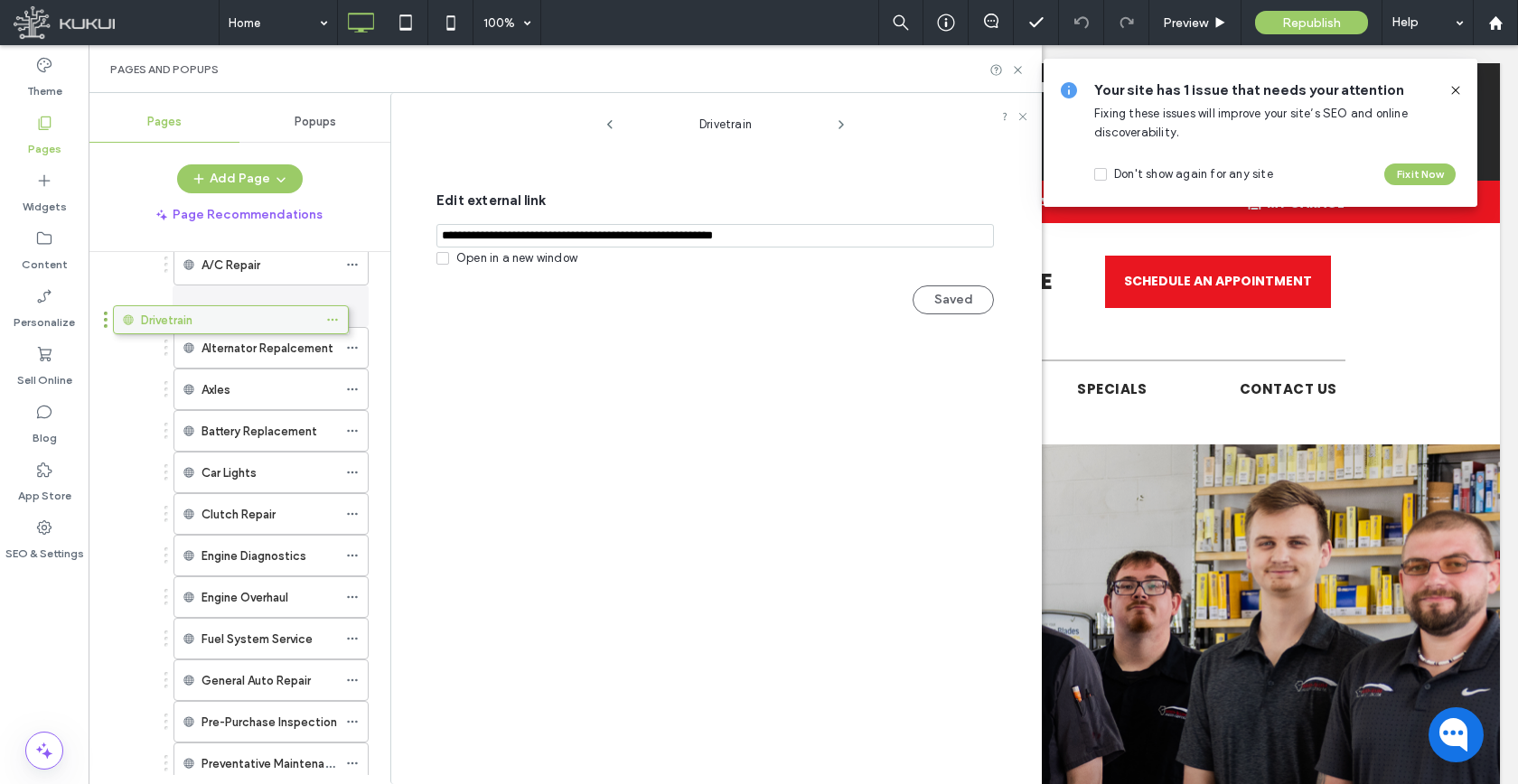
scroll to position [246, 0]
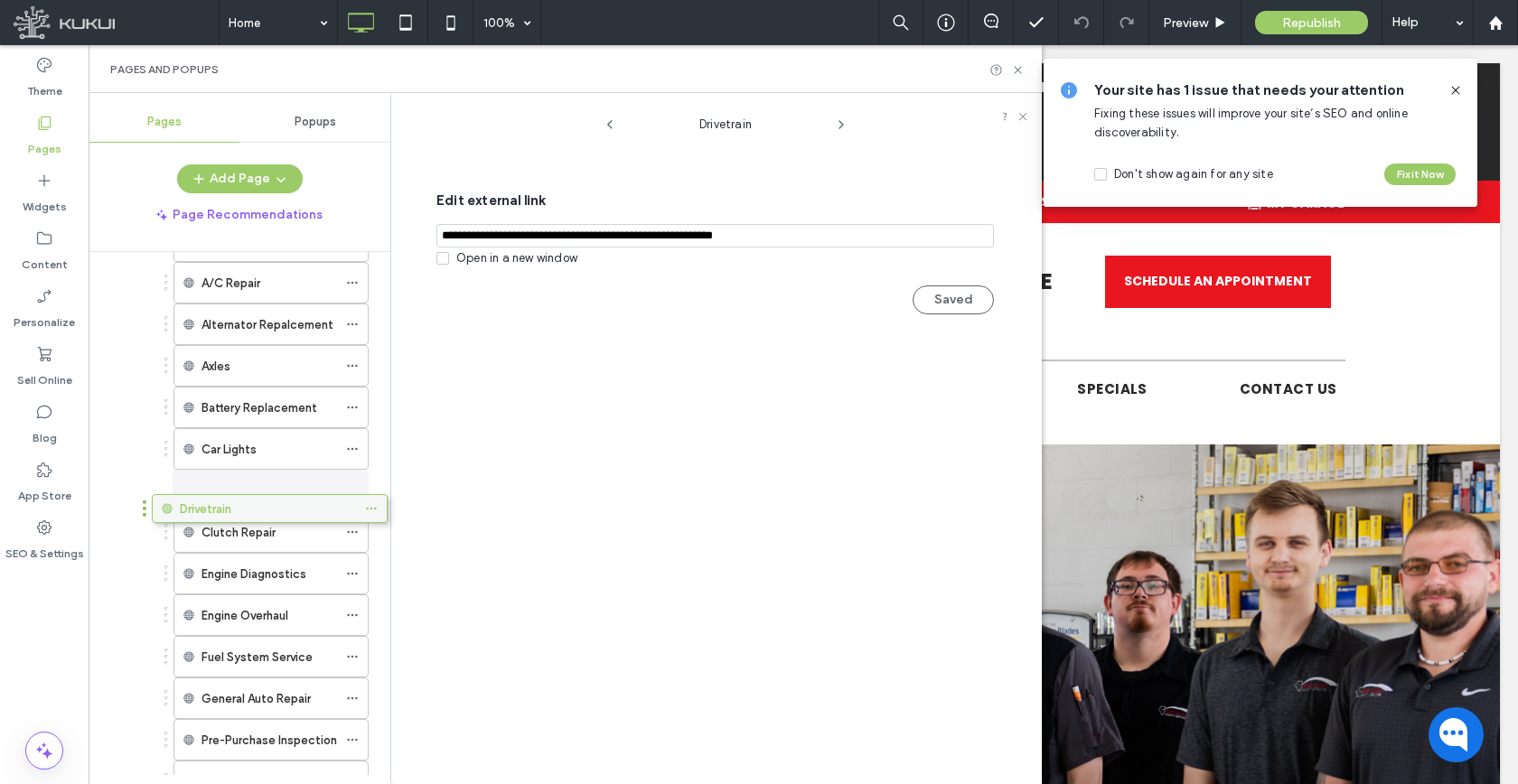
drag, startPoint x: 252, startPoint y: 700, endPoint x: 271, endPoint y: 506, distance: 194.9
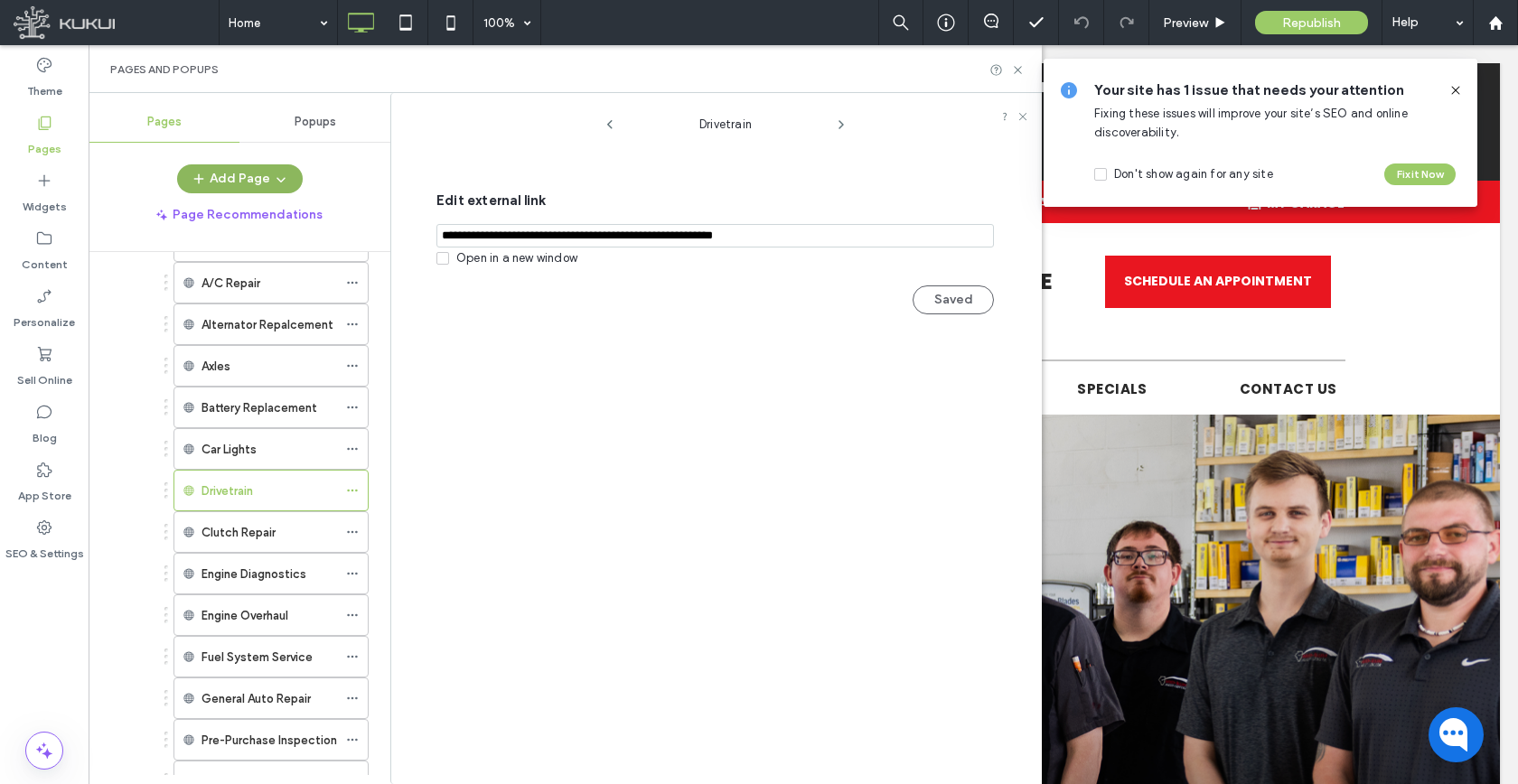
click at [253, 188] on button "Add Page" at bounding box center [240, 179] width 126 height 29
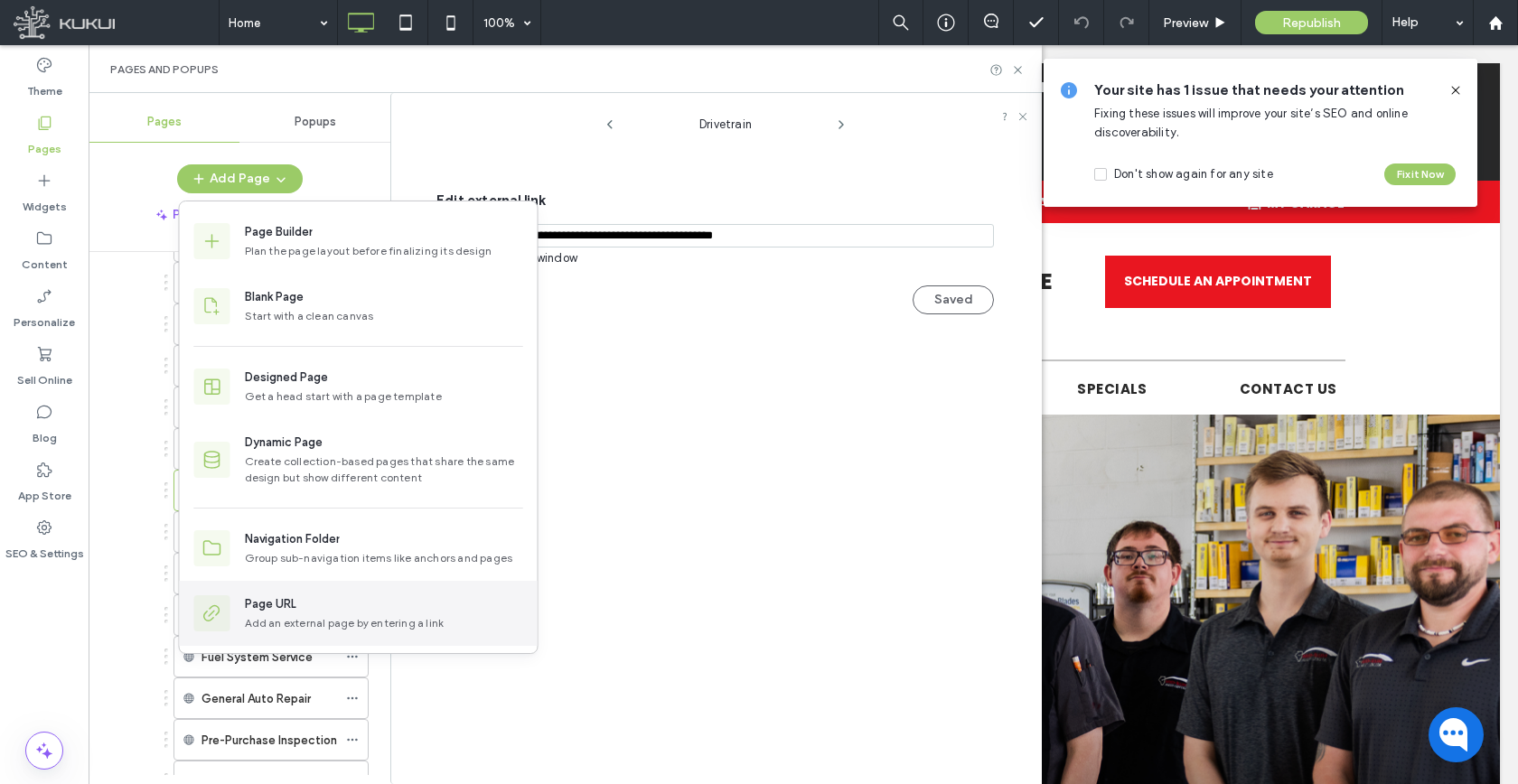
click at [306, 593] on div "Page URL Add an external page by entering a link" at bounding box center [358, 614] width 357 height 65
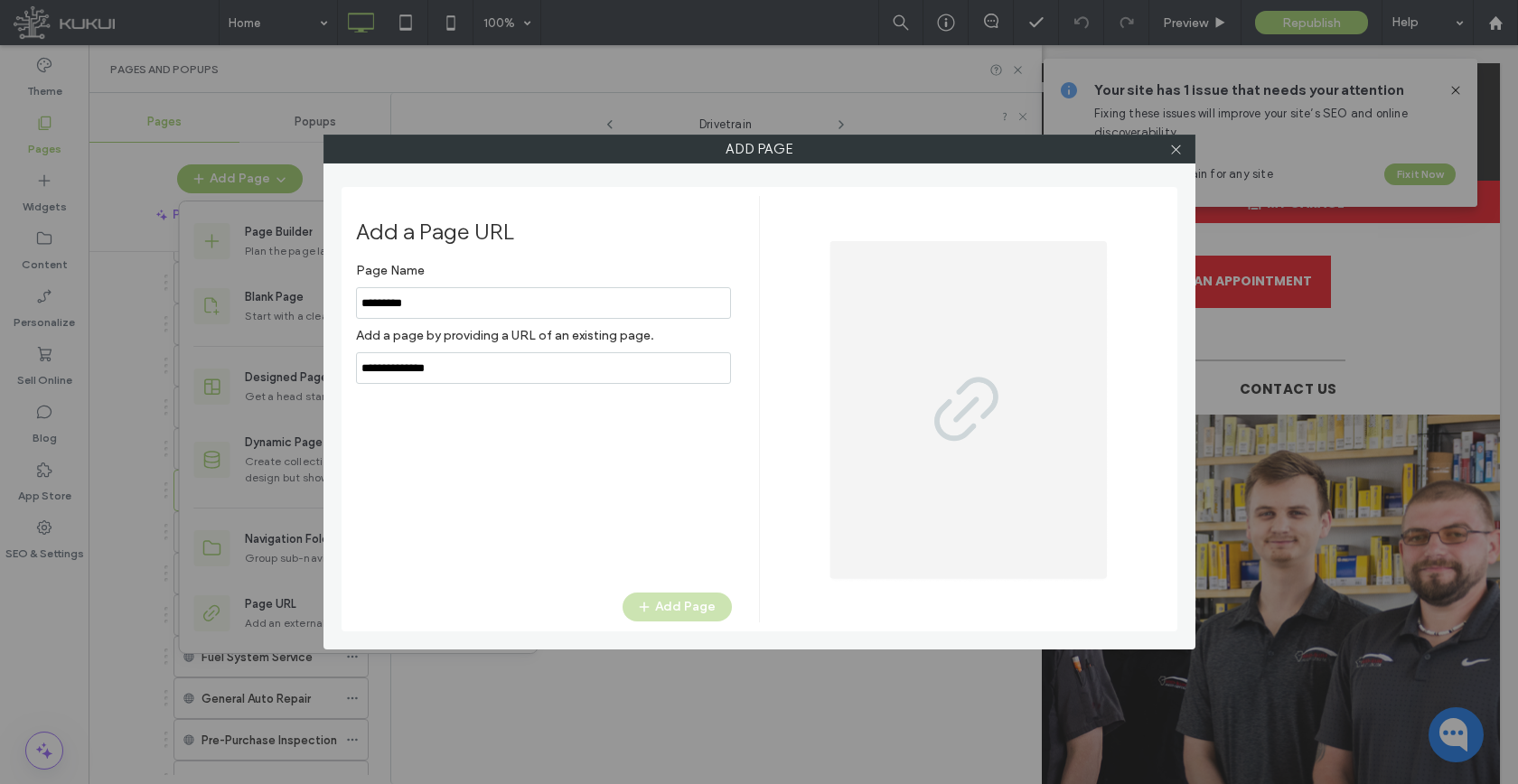
type input "*********"
click at [458, 357] on input "notEmpty,url" at bounding box center [543, 367] width 375 height 32
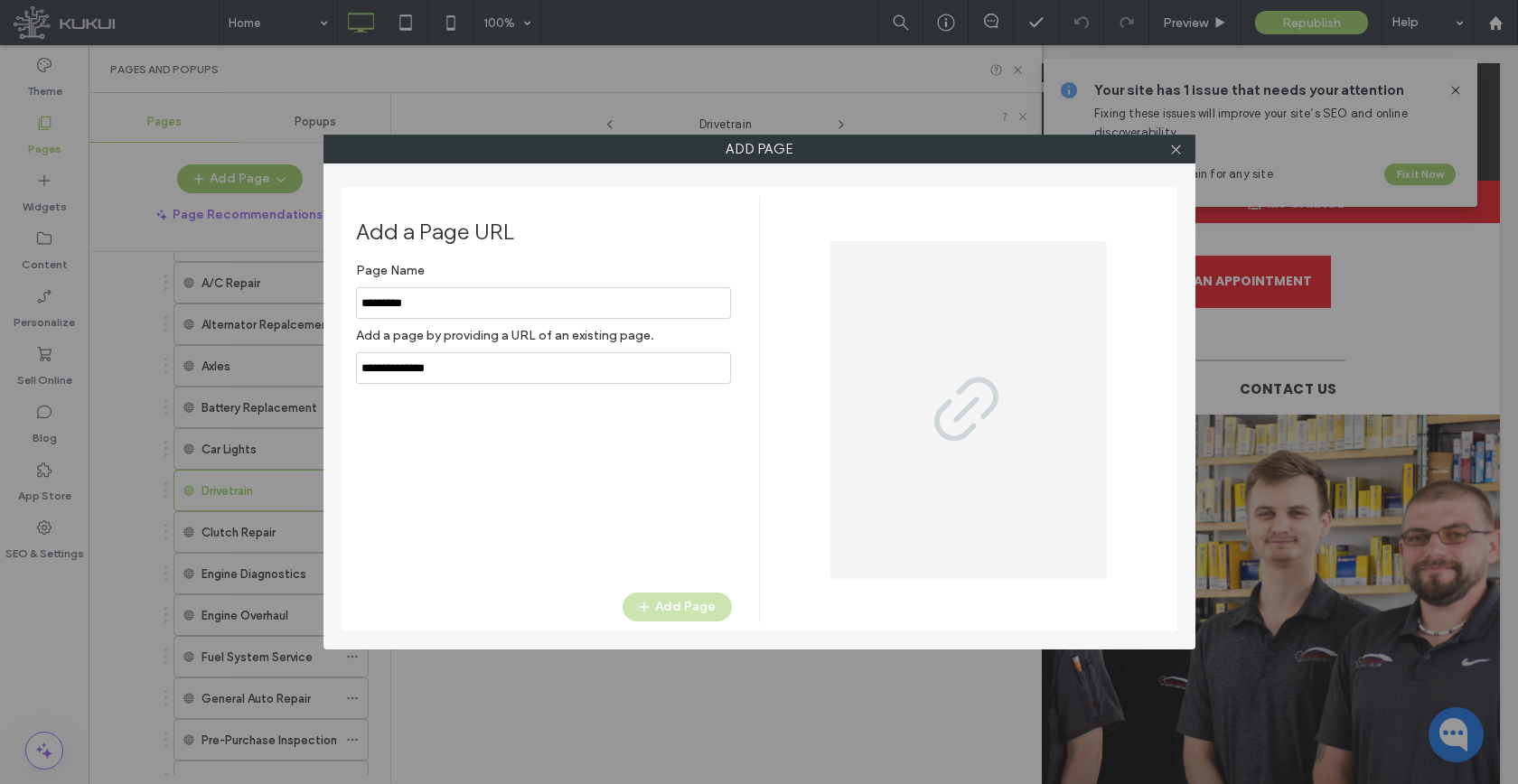
click at [458, 357] on input "notEmpty,url" at bounding box center [543, 367] width 375 height 32
paste input "**********"
type input "**********"
click at [669, 606] on button "Add Page" at bounding box center [677, 608] width 109 height 29
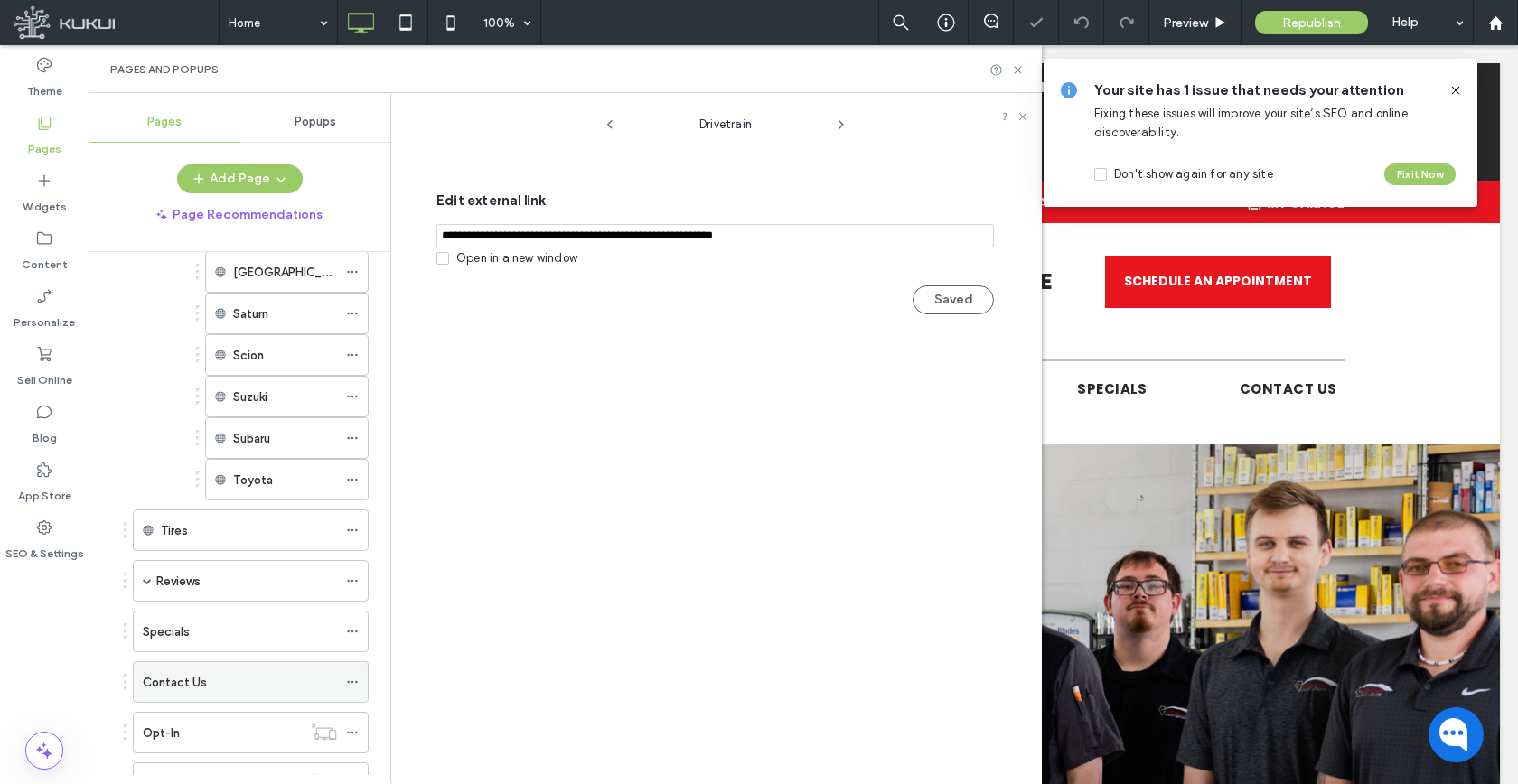
scroll to position [1920, 0]
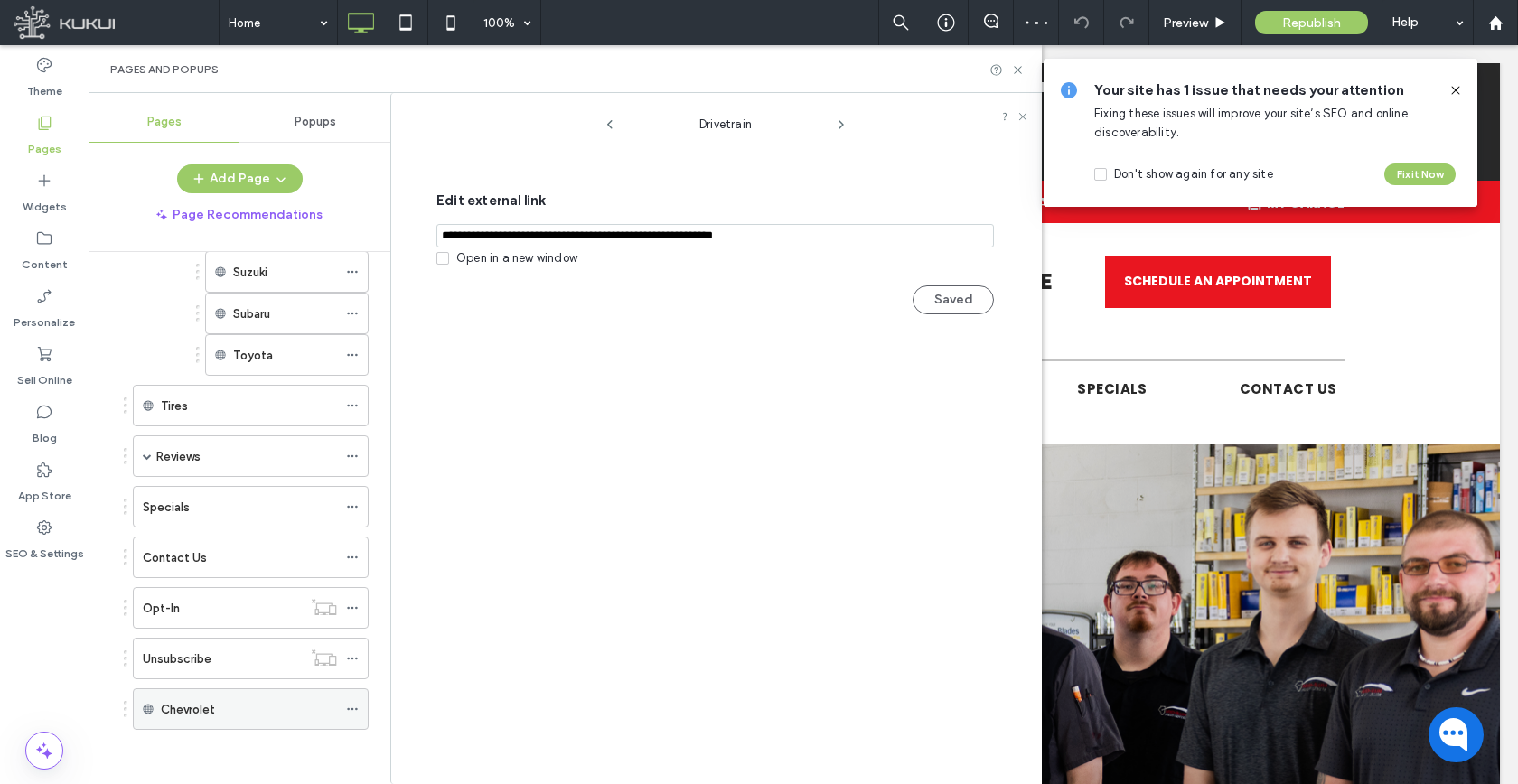
click at [355, 714] on icon at bounding box center [352, 709] width 13 height 13
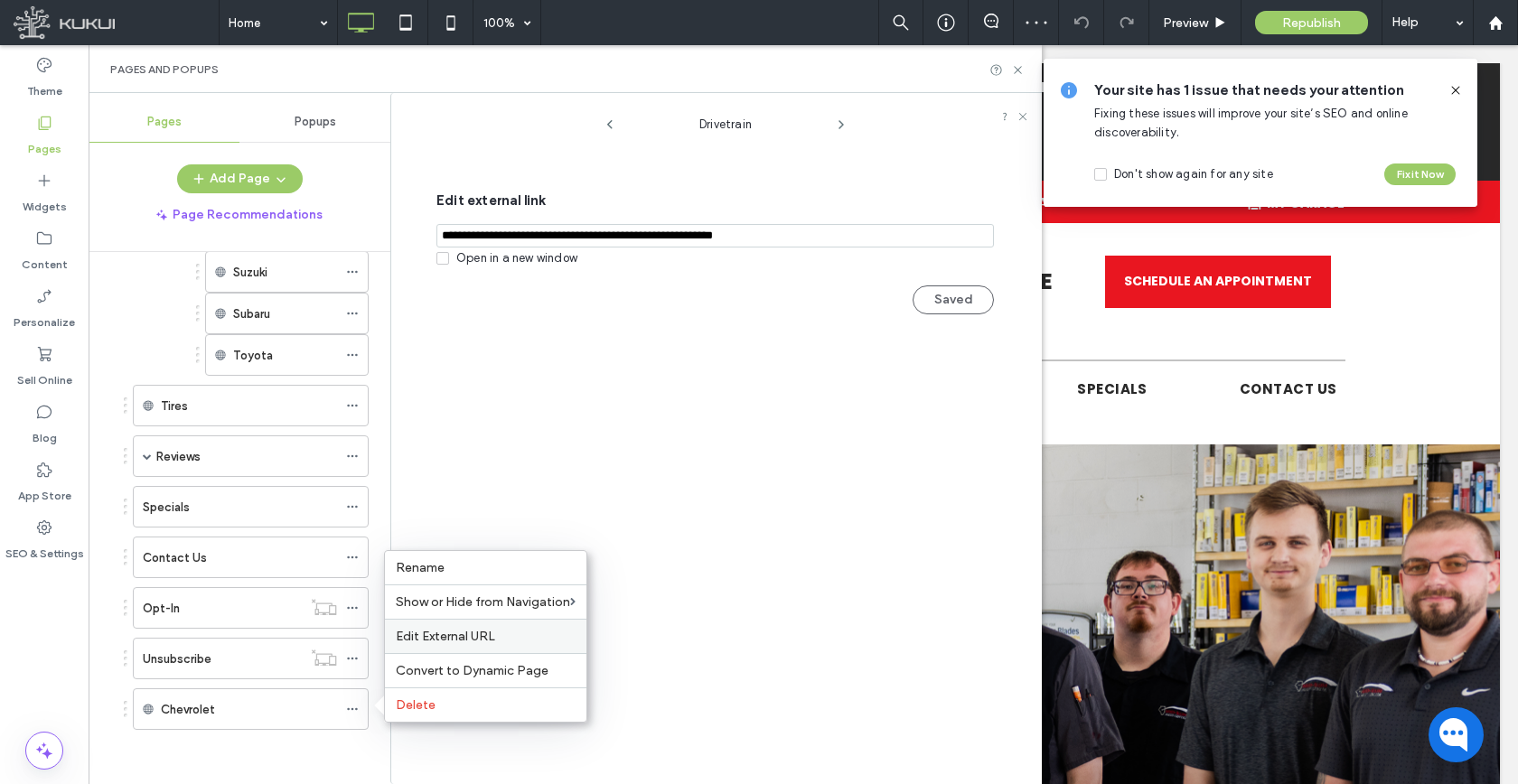
click at [438, 639] on span "Edit External URL" at bounding box center [445, 636] width 99 height 15
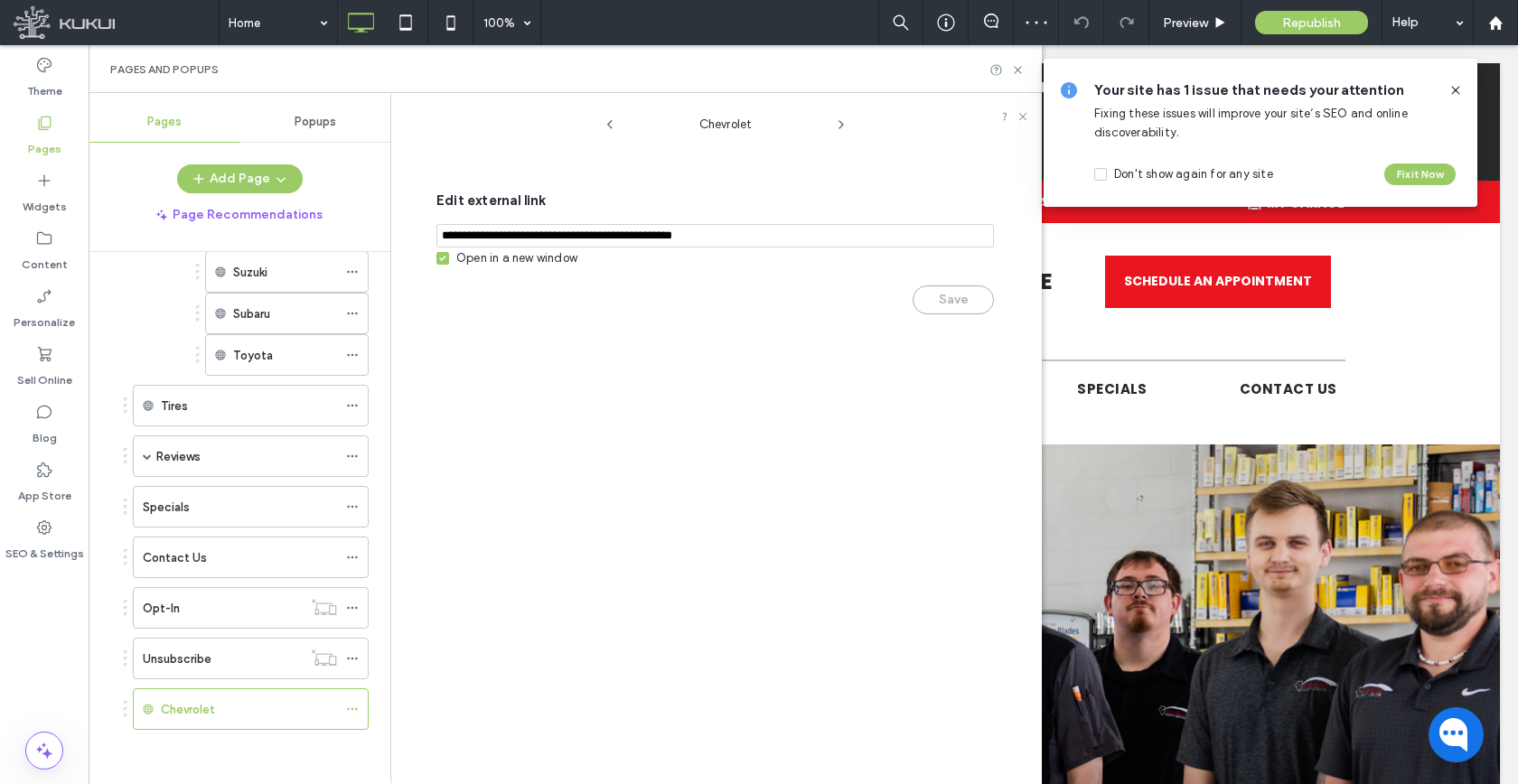
click at [541, 270] on div "Save" at bounding box center [715, 291] width 558 height 47
click at [543, 256] on div "Open in a new window" at bounding box center [517, 258] width 121 height 18
click at [940, 305] on button "Save" at bounding box center [952, 300] width 81 height 29
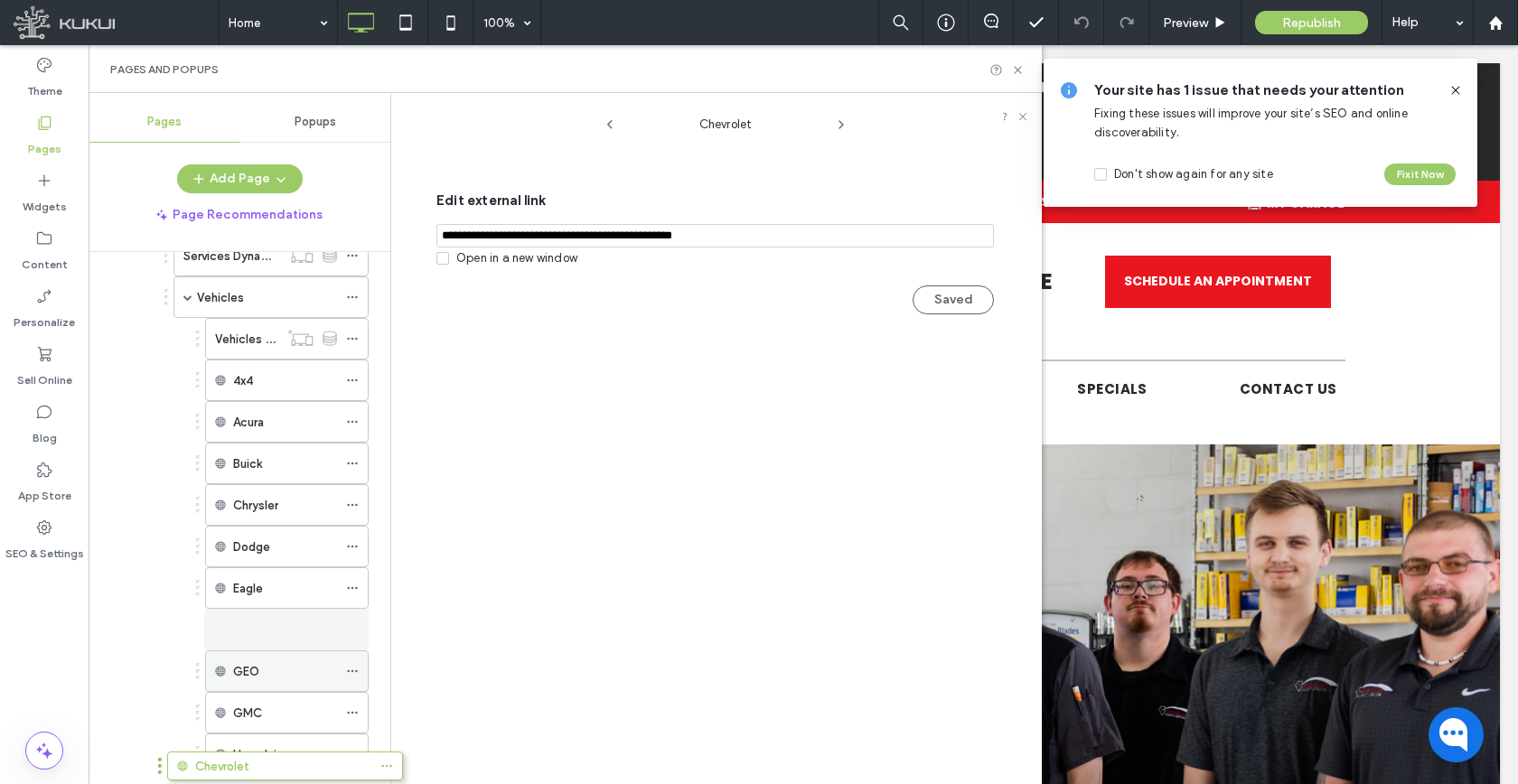
scroll to position [1034, 0]
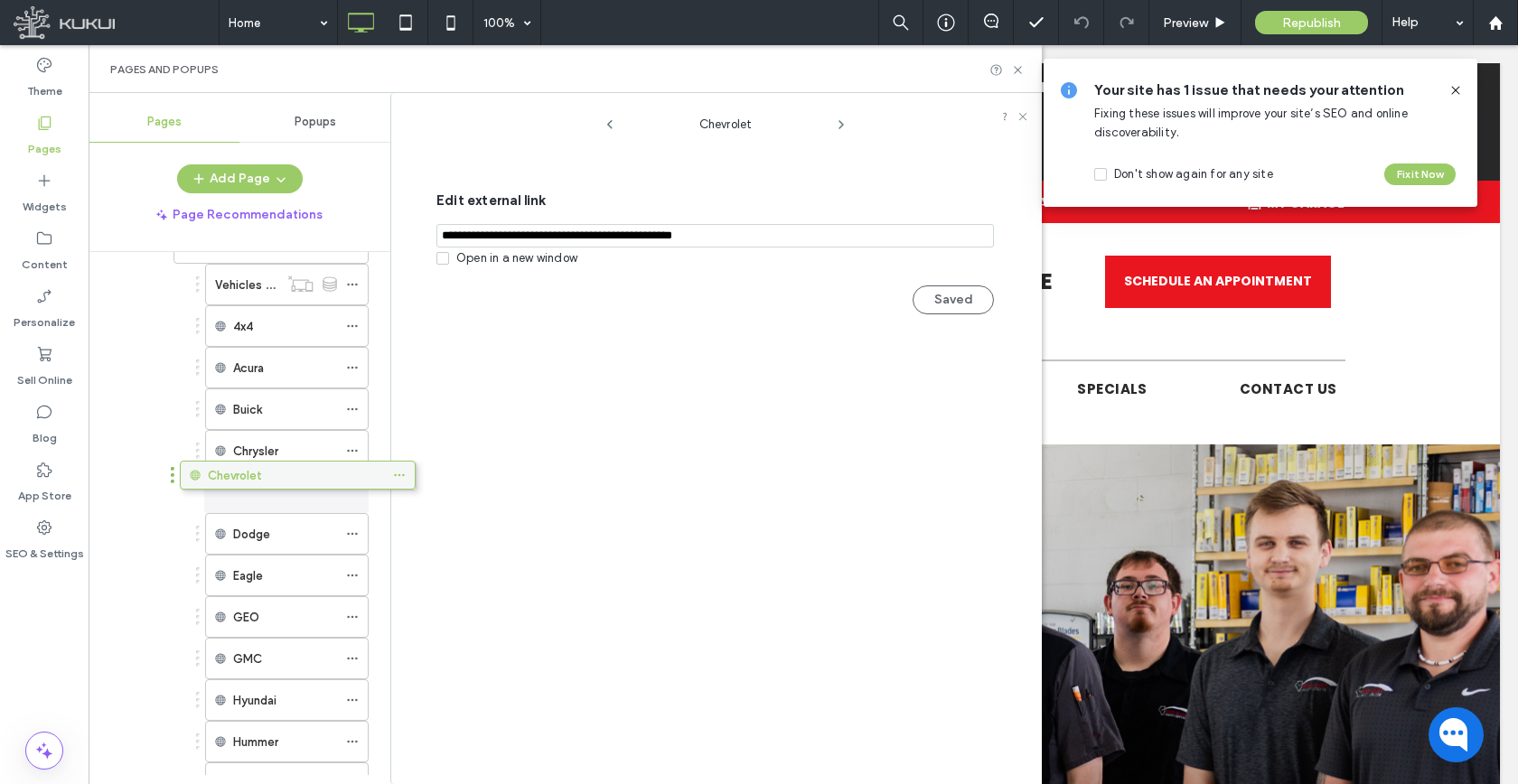
drag, startPoint x: 226, startPoint y: 701, endPoint x: 274, endPoint y: 475, distance: 231.0
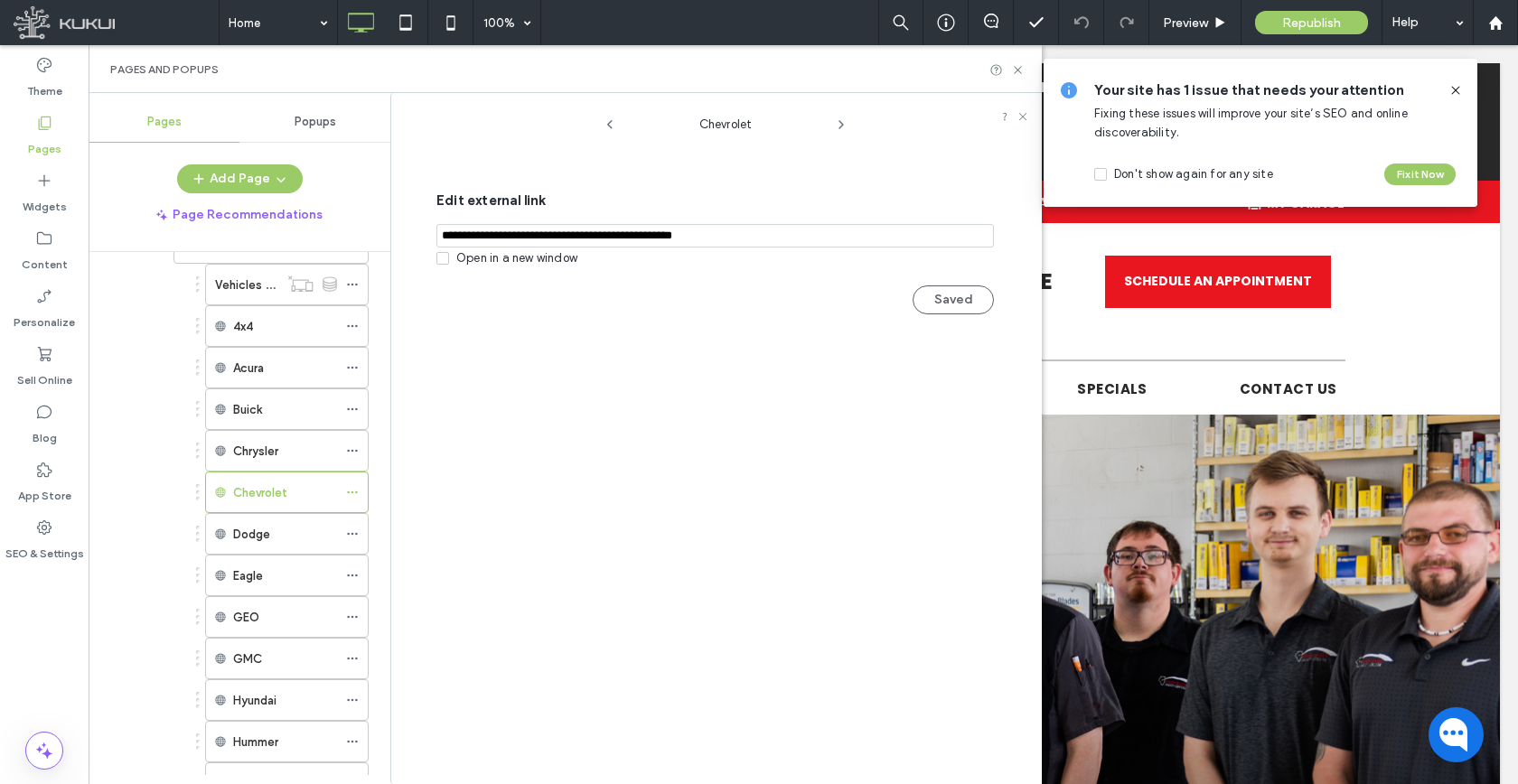
click at [274, 196] on div "Add Page Page Recommendations" at bounding box center [239, 197] width 302 height 65
click at [274, 187] on span "button" at bounding box center [279, 179] width 18 height 27
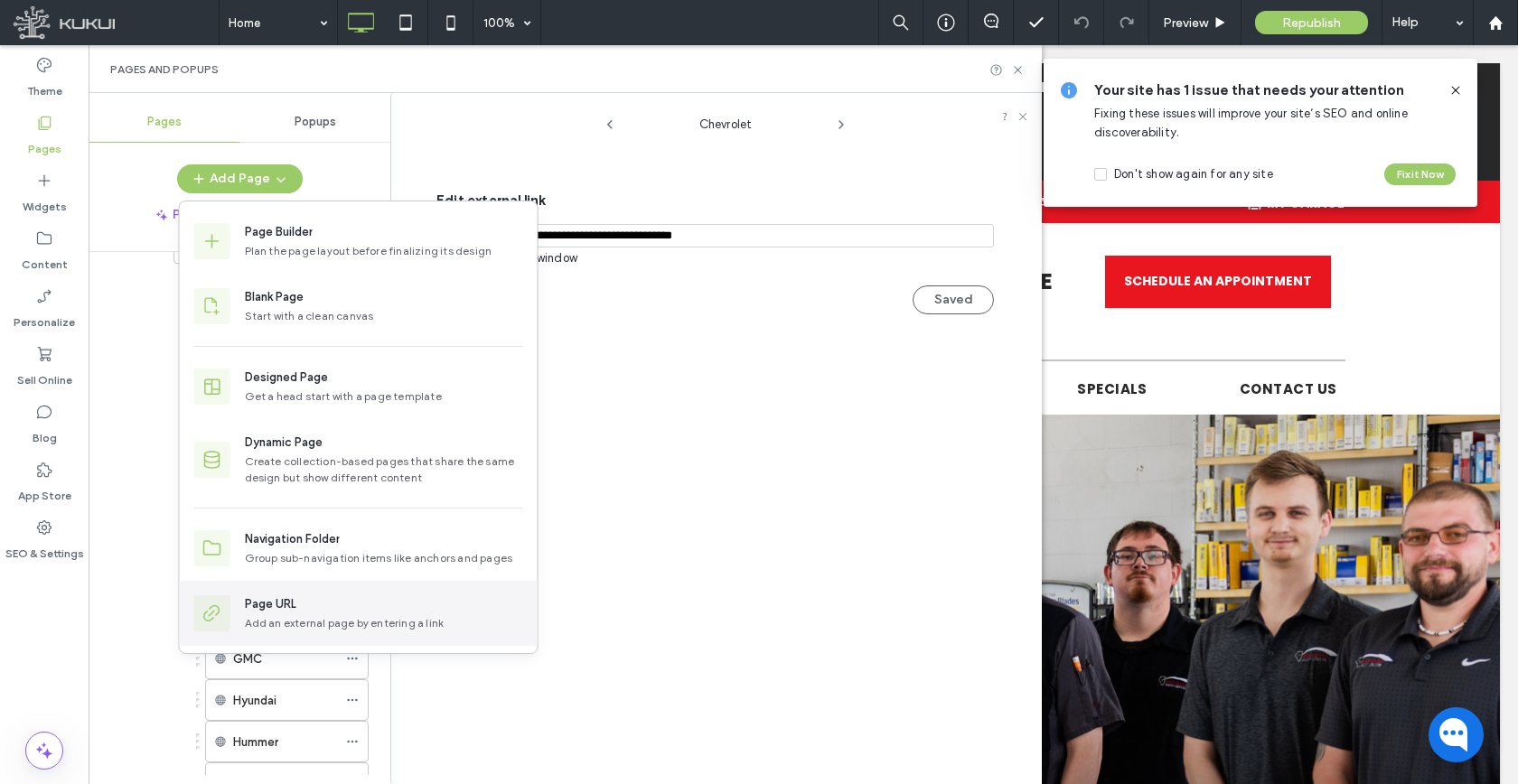
click at [312, 635] on div "Page URL Add an external page by entering a link" at bounding box center [358, 614] width 357 height 65
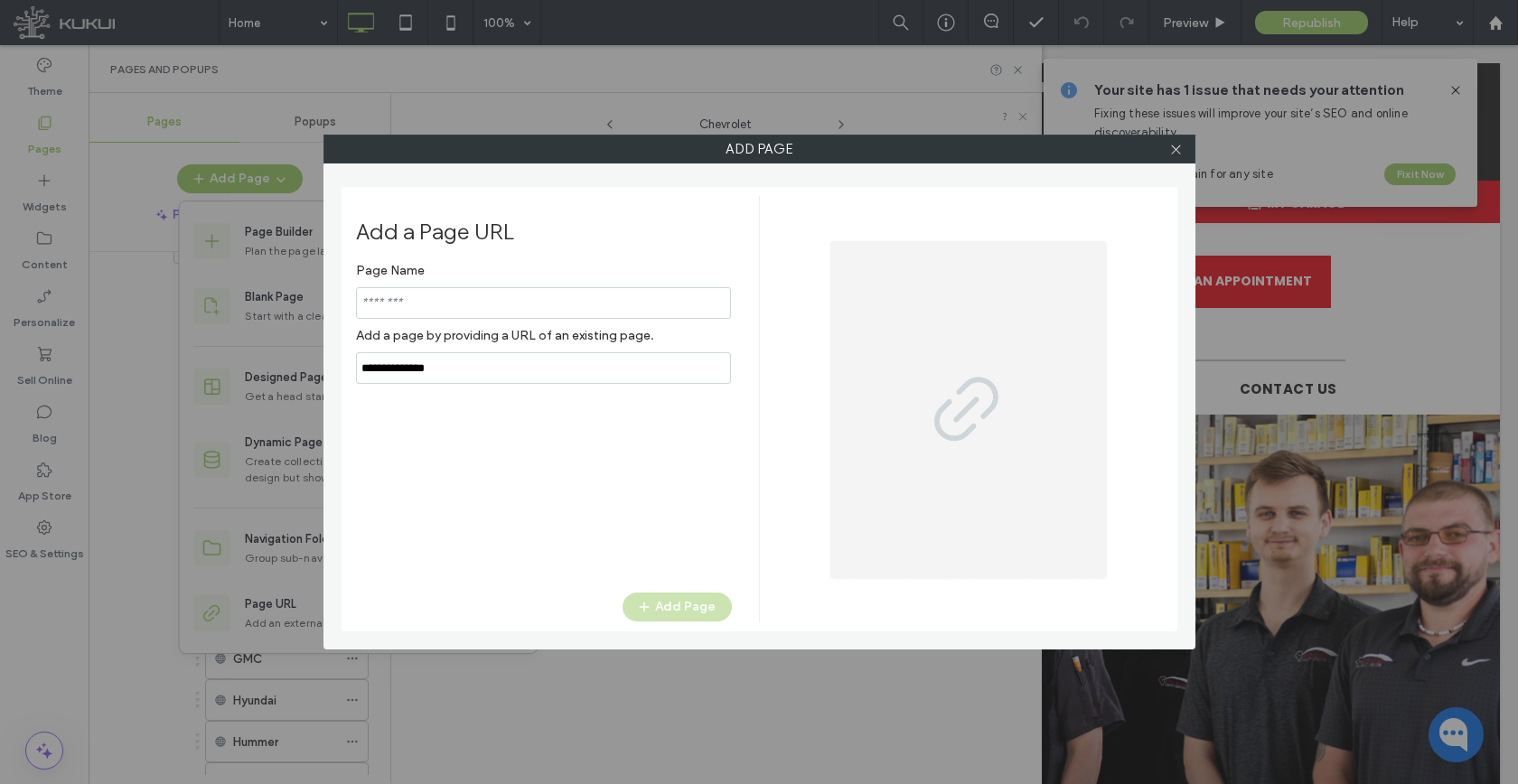
click at [539, 374] on input "notEmpty,url" at bounding box center [543, 367] width 375 height 32
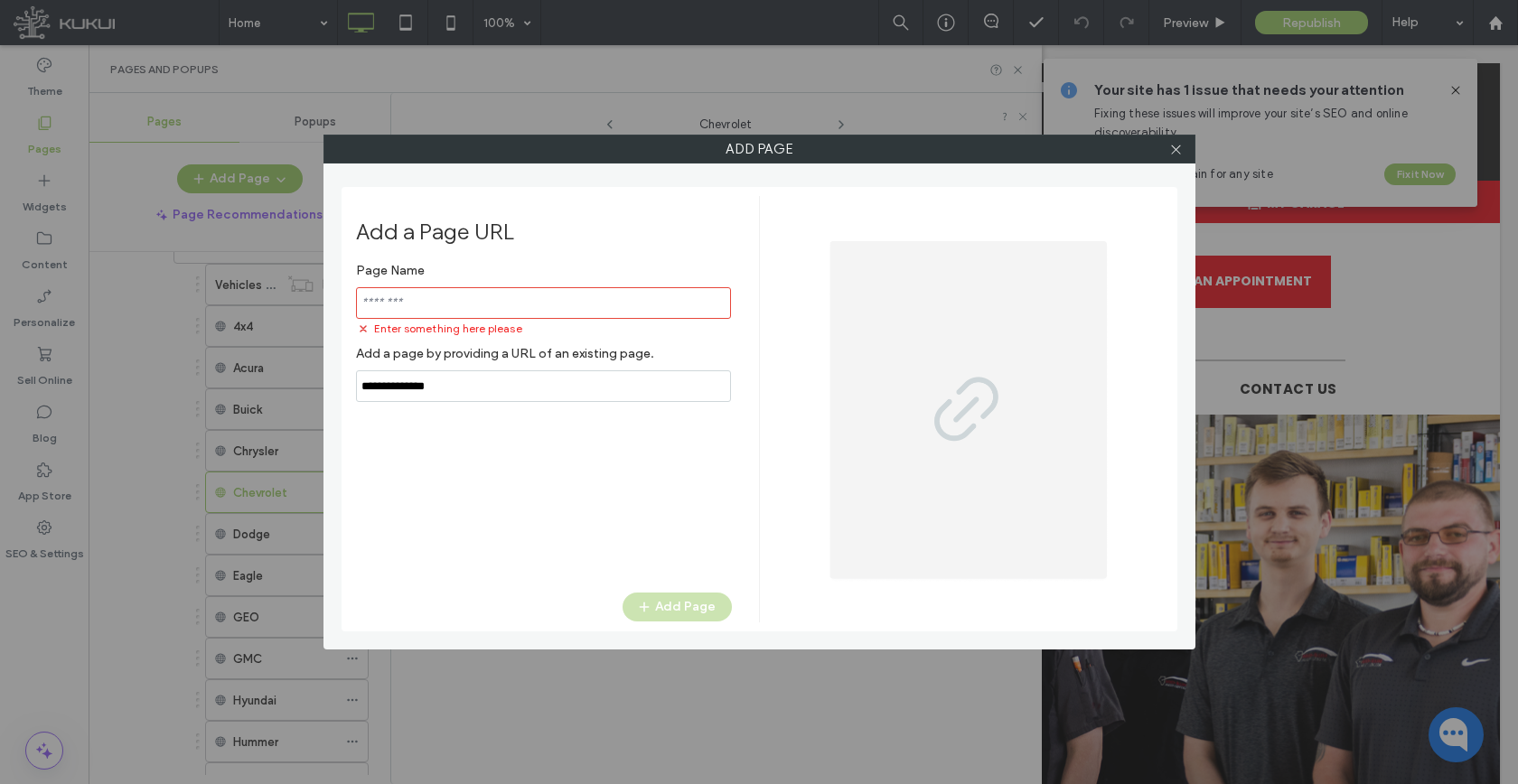
click at [526, 314] on input "notEmpty" at bounding box center [543, 303] width 375 height 32
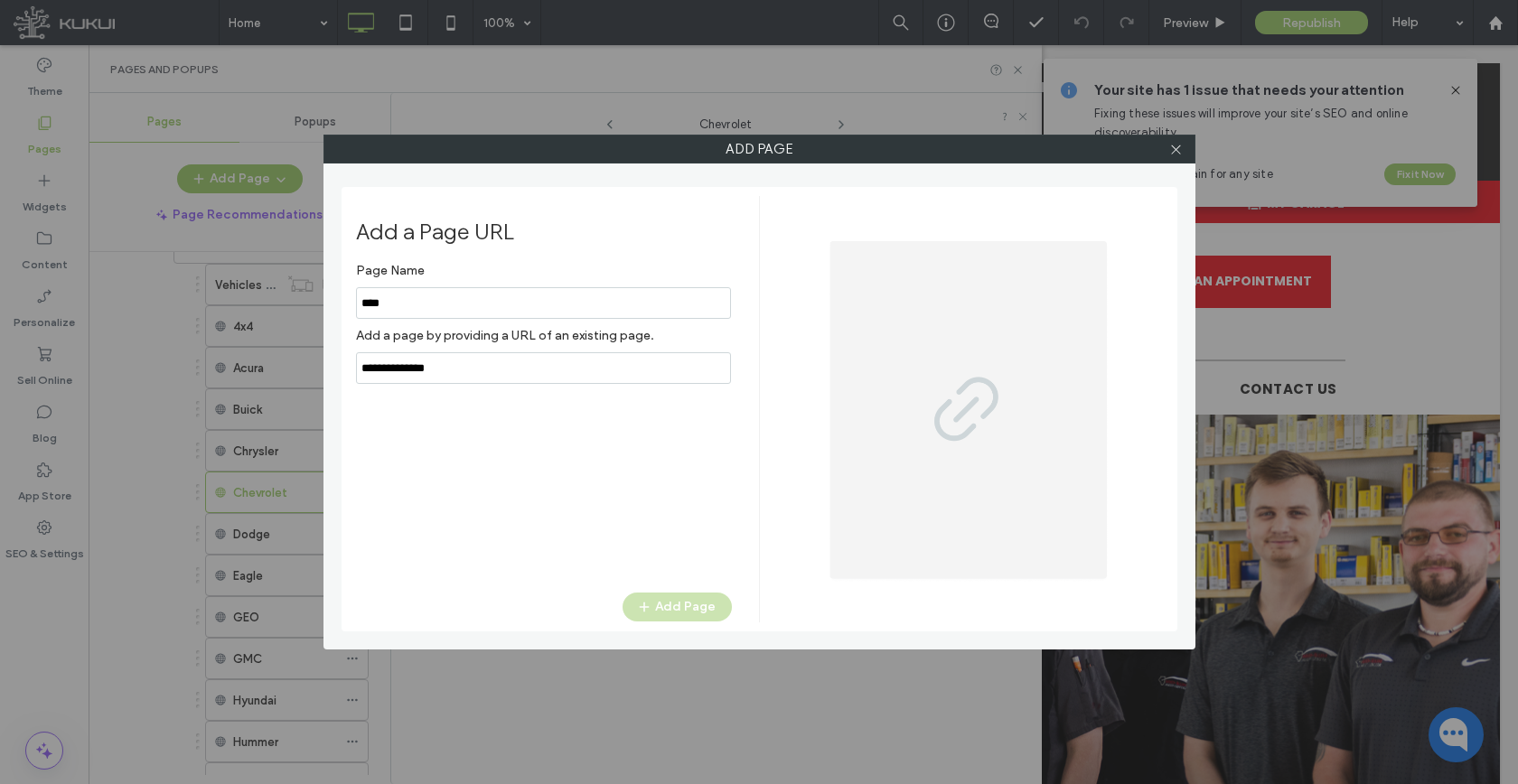
type input "****"
click at [490, 372] on input "notEmpty,url" at bounding box center [543, 367] width 375 height 32
paste input "**********"
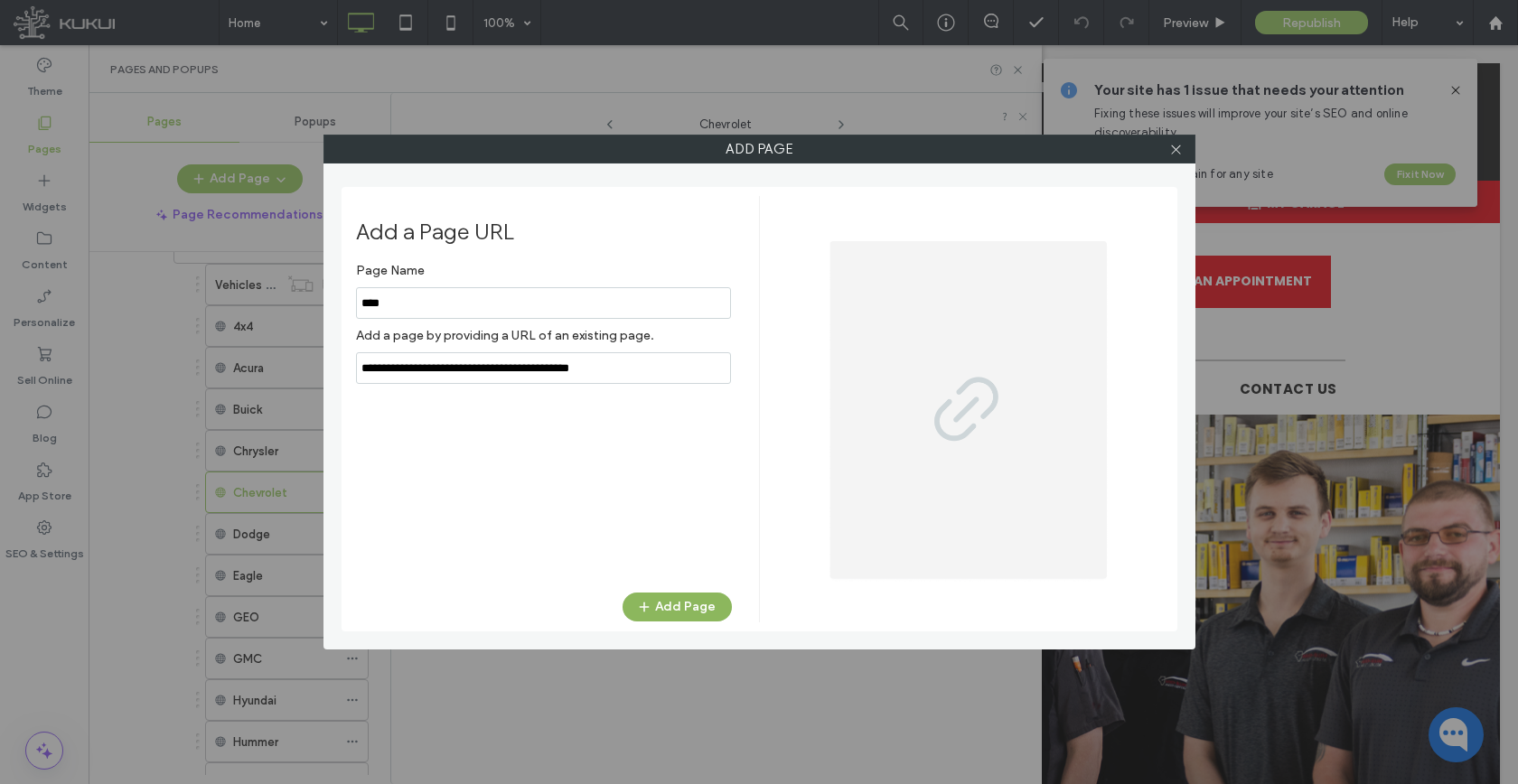
type input "**********"
click at [668, 611] on button "Add Page" at bounding box center [677, 608] width 109 height 29
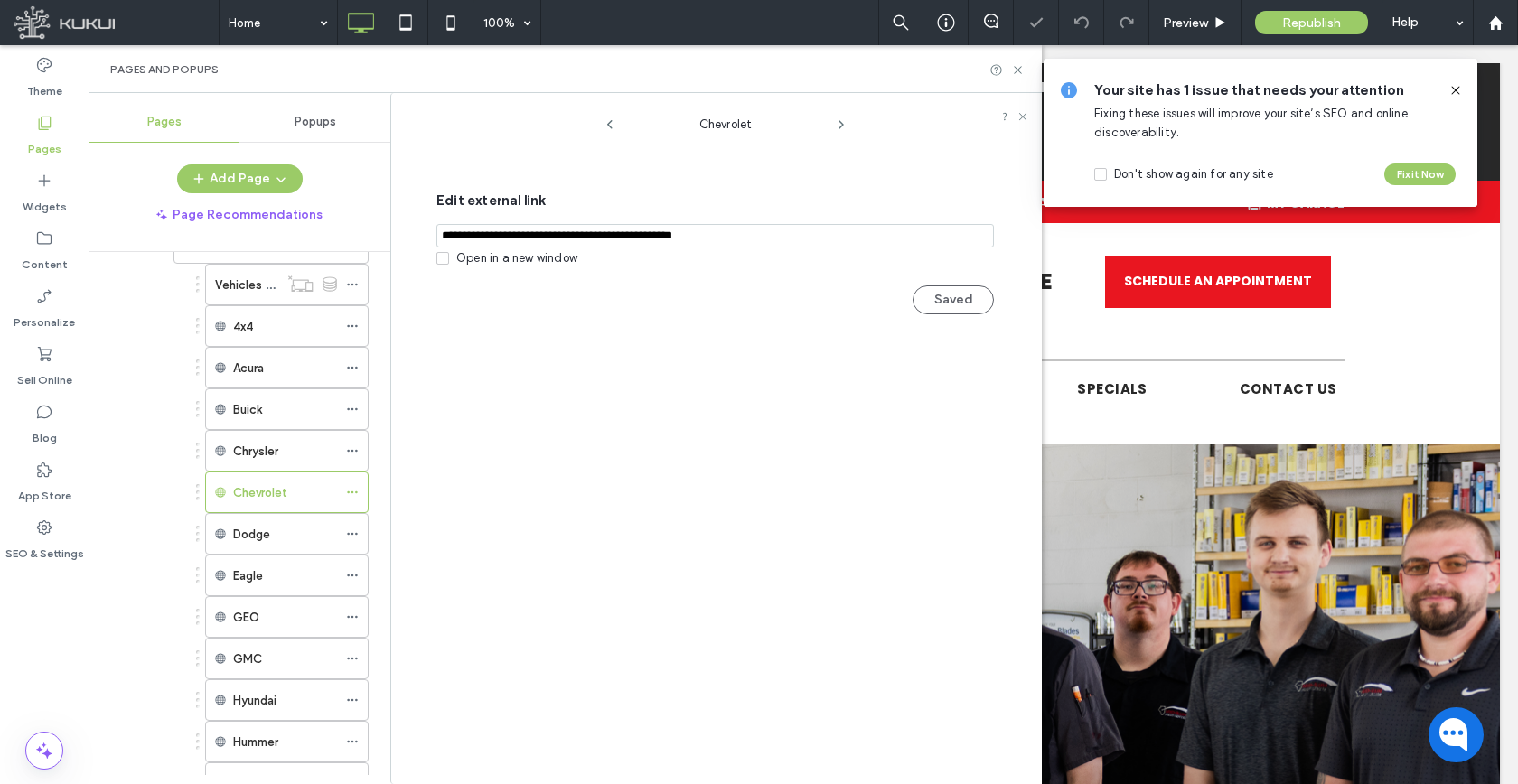
scroll to position [1961, 0]
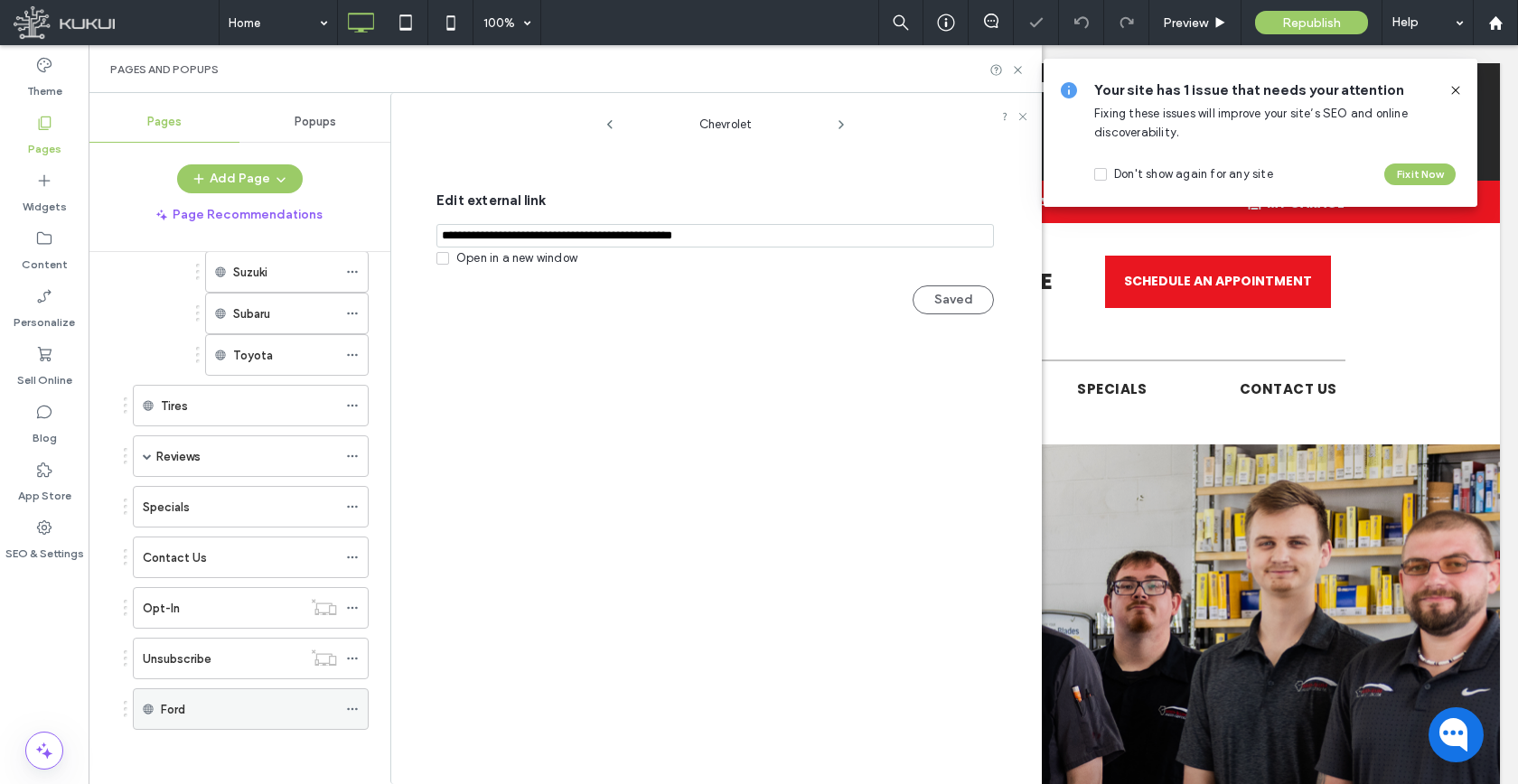
click at [356, 714] on icon at bounding box center [352, 709] width 13 height 13
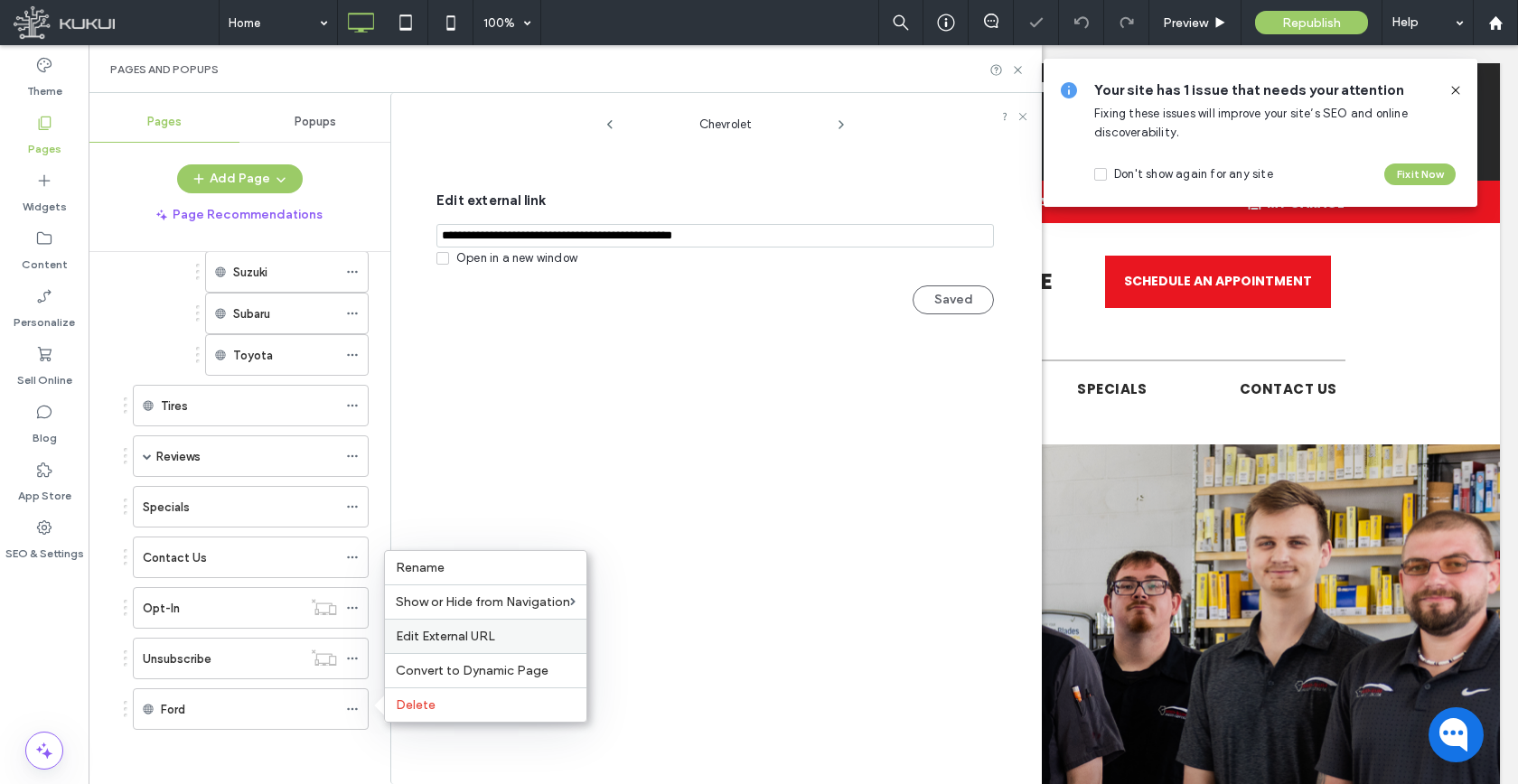
click at [451, 638] on span "Edit External URL" at bounding box center [445, 636] width 99 height 15
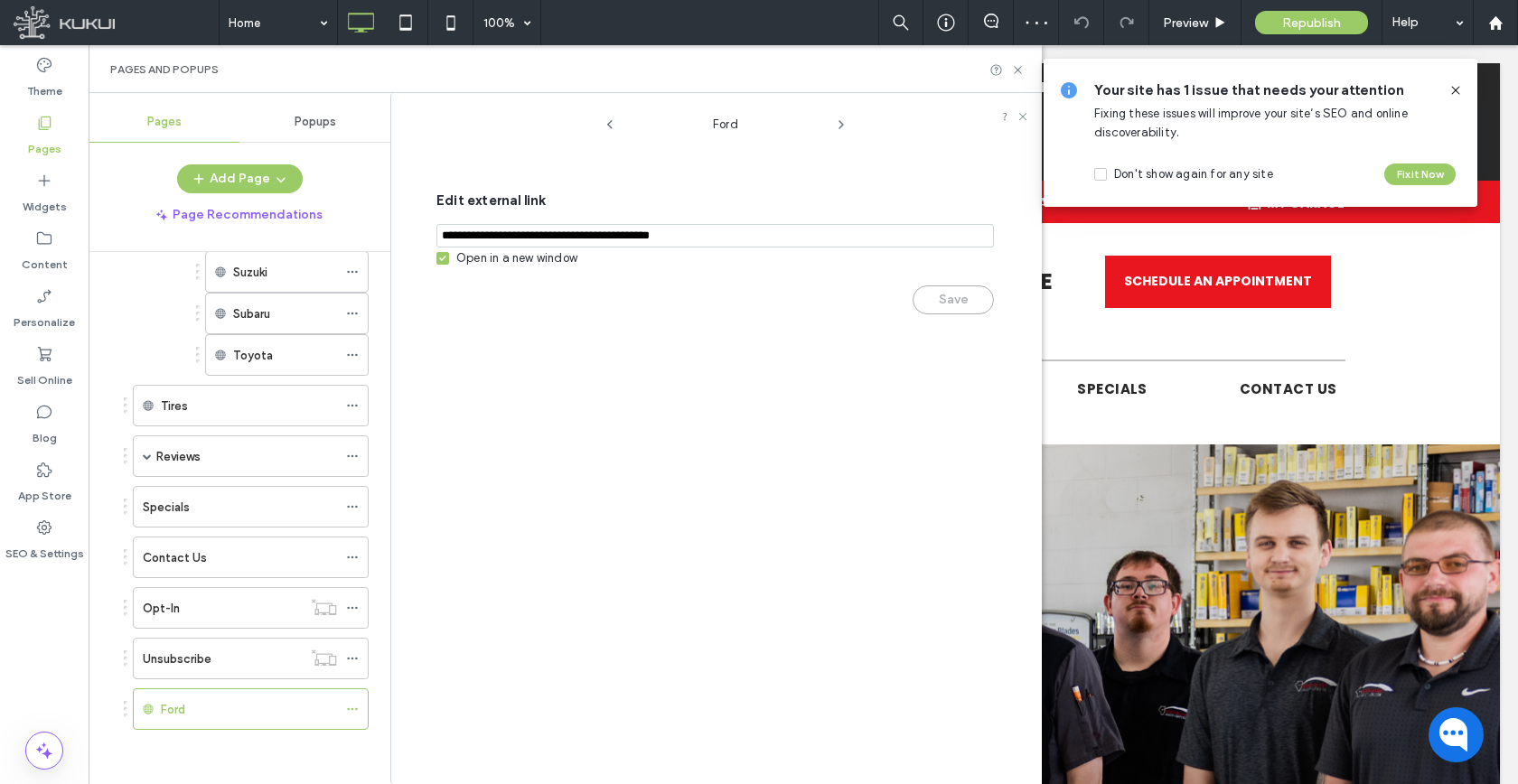
click at [496, 267] on div "Open in a new window" at bounding box center [517, 258] width 121 height 18
drag, startPoint x: 945, startPoint y: 298, endPoint x: 923, endPoint y: 311, distance: 25.6
click at [945, 299] on button "Save" at bounding box center [952, 300] width 81 height 29
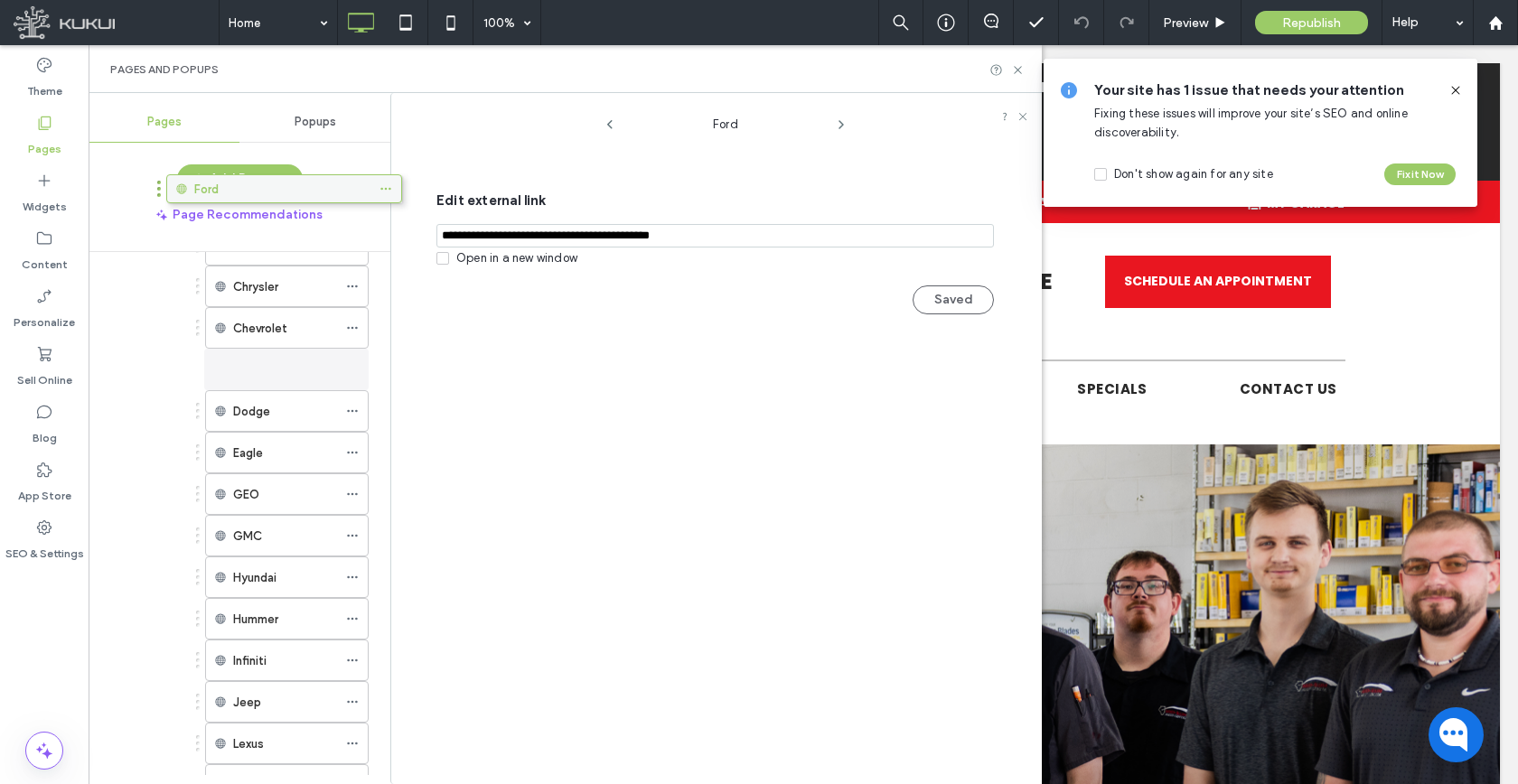
scroll to position [1162, 0]
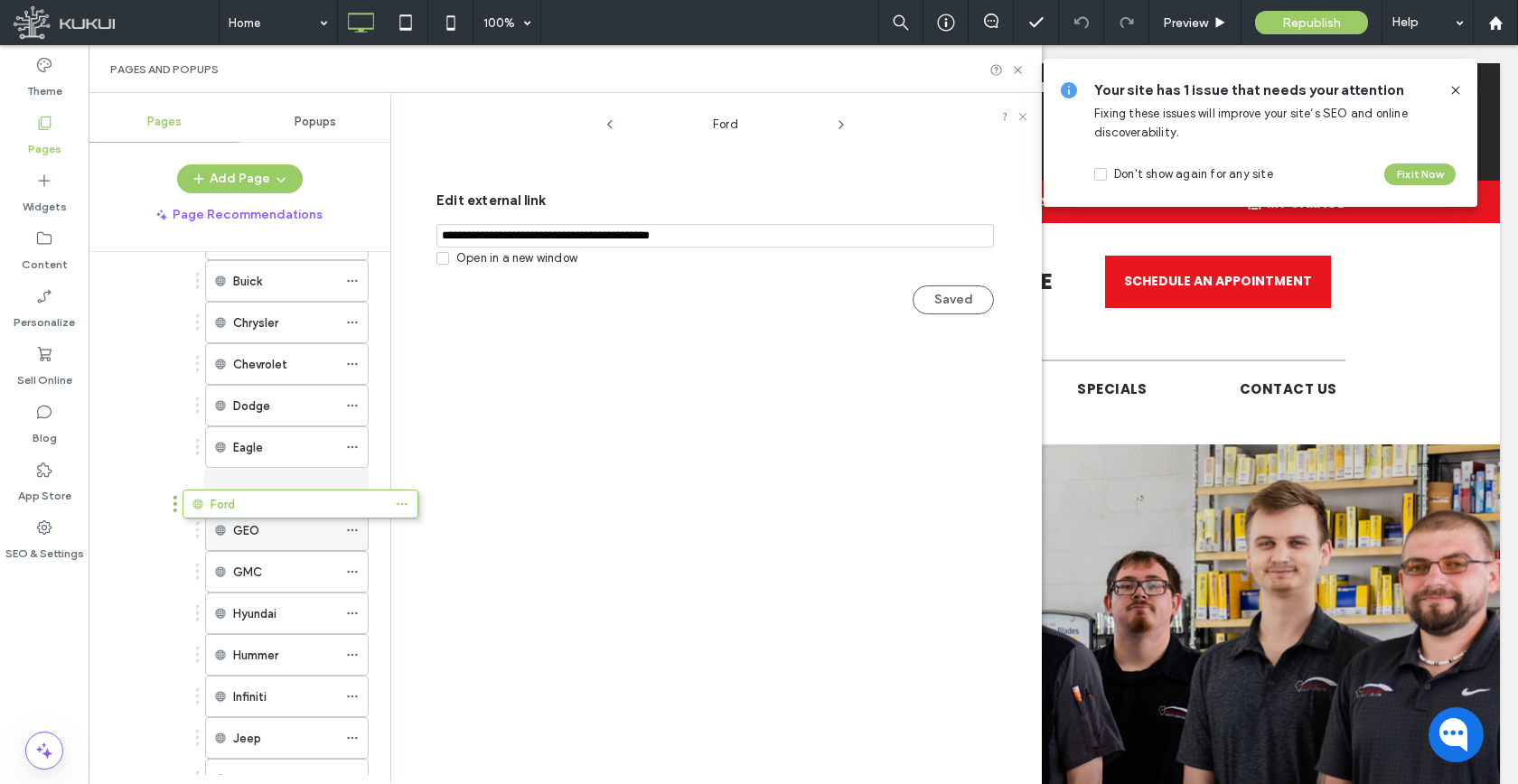
drag, startPoint x: 257, startPoint y: 366, endPoint x: 306, endPoint y: 496, distance: 138.9
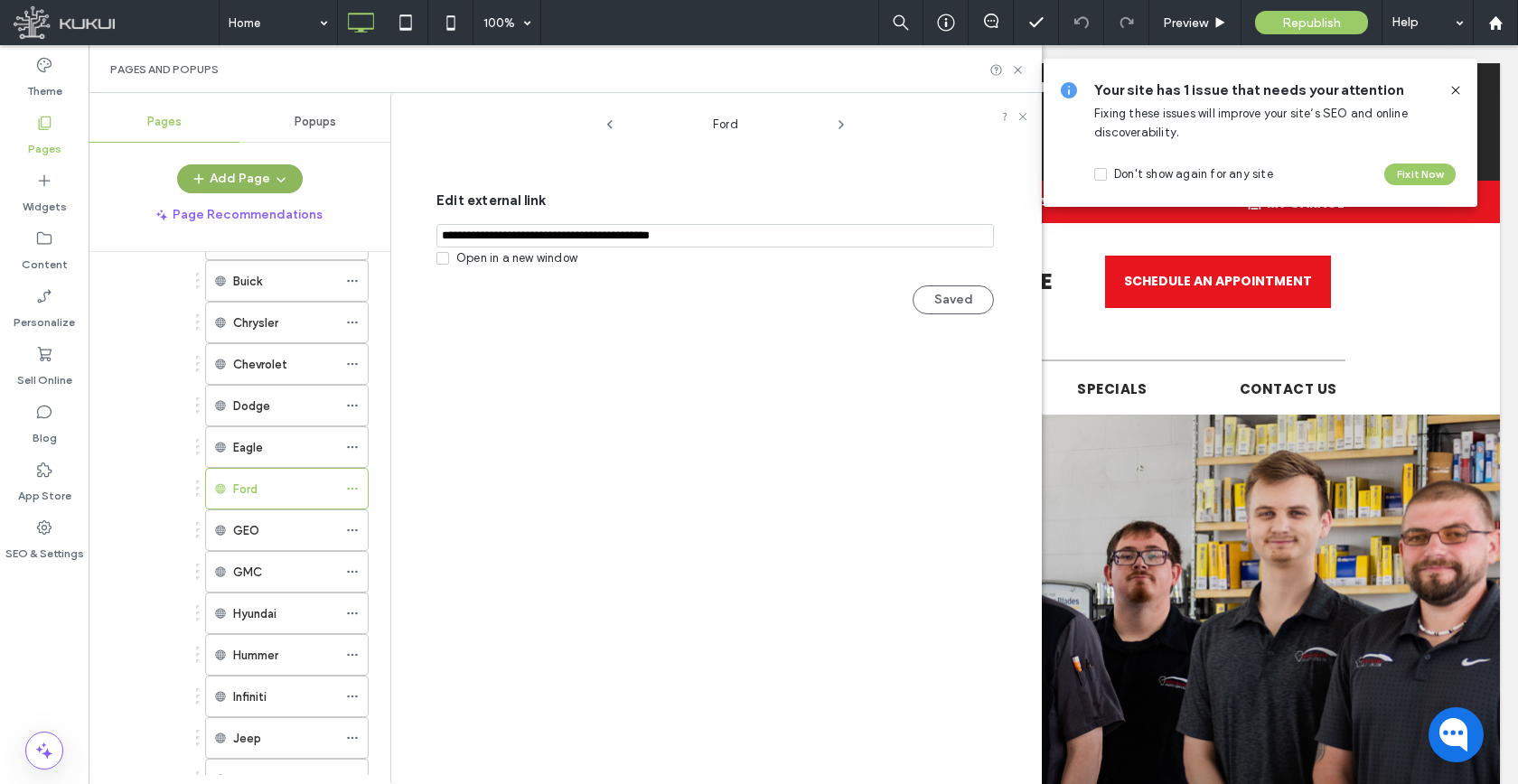
click at [283, 180] on icon "button" at bounding box center [281, 179] width 15 height 15
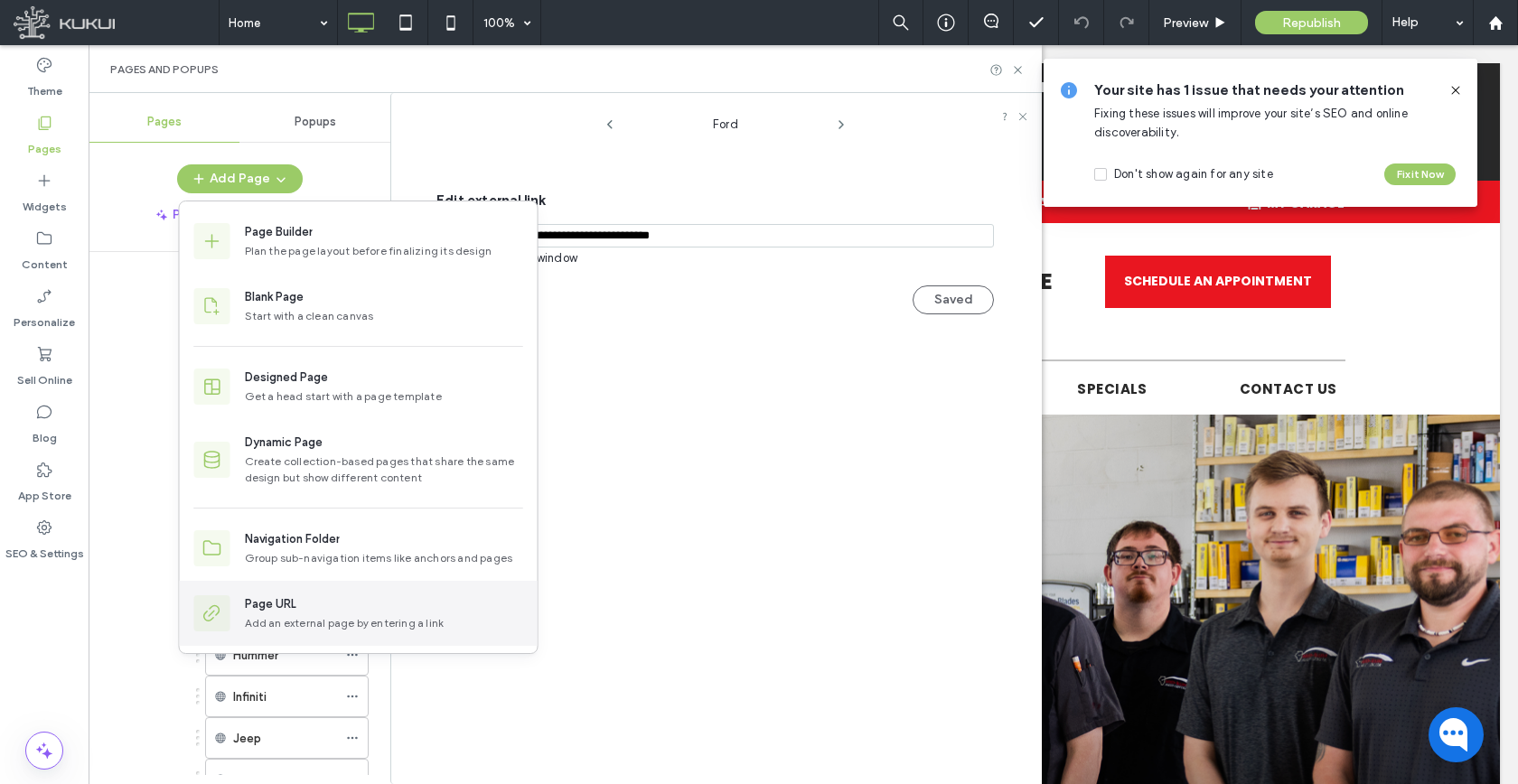
click at [279, 582] on div "Page URL Add an external page by entering a link" at bounding box center [358, 614] width 357 height 65
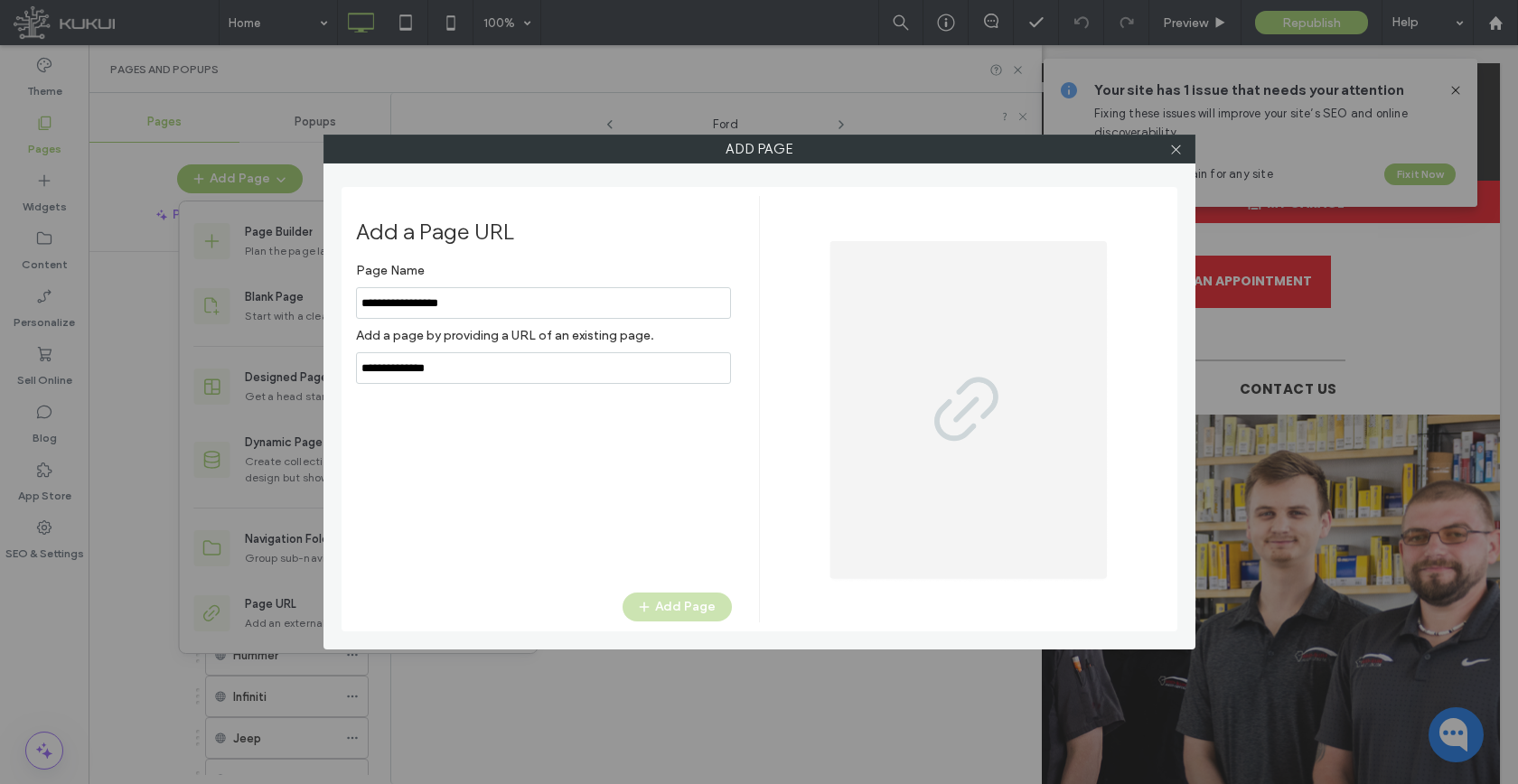
type input "**********"
paste input "**********"
type input "**********"
click at [669, 602] on button "Add Page" at bounding box center [677, 608] width 109 height 29
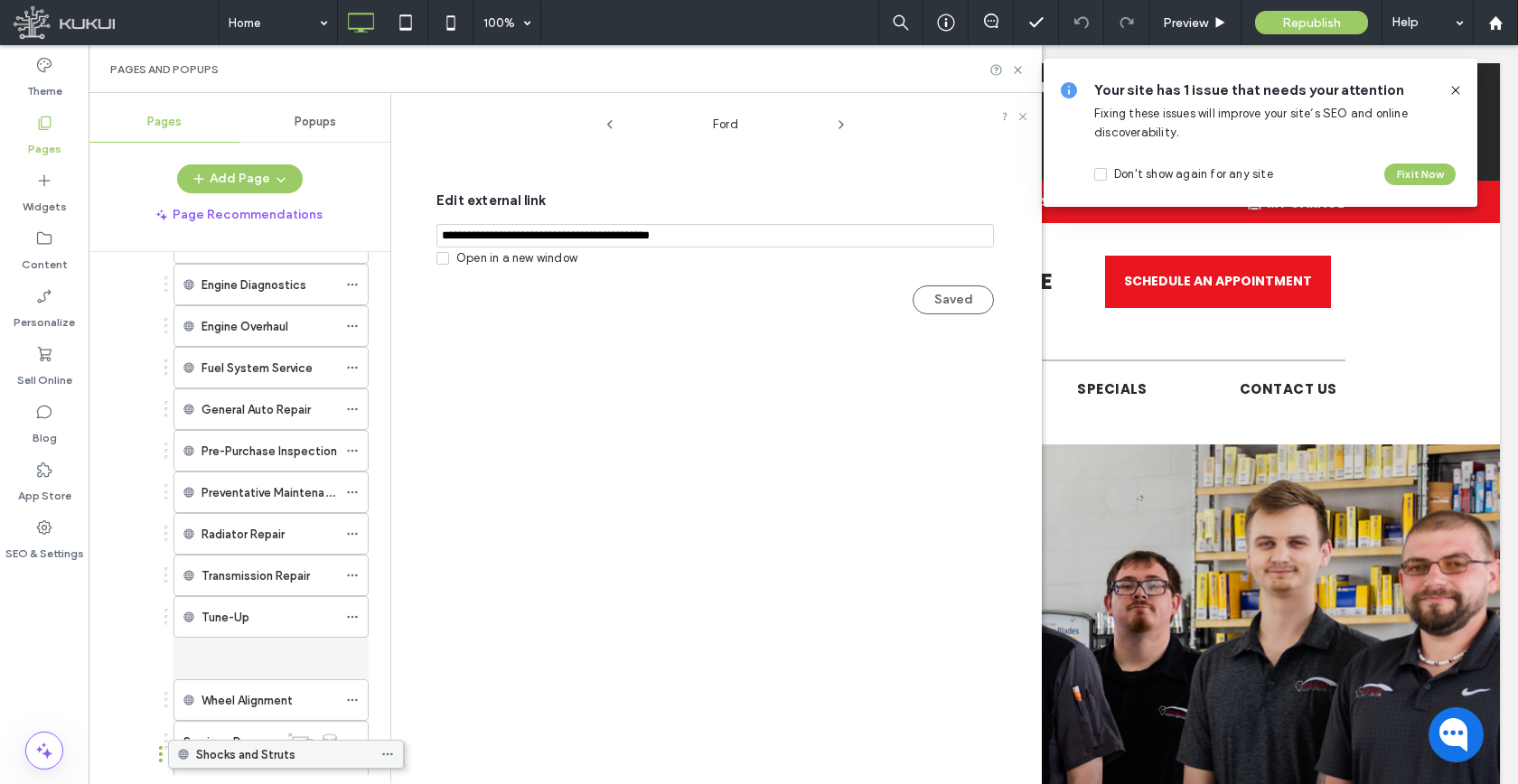
scroll to position [554, 0]
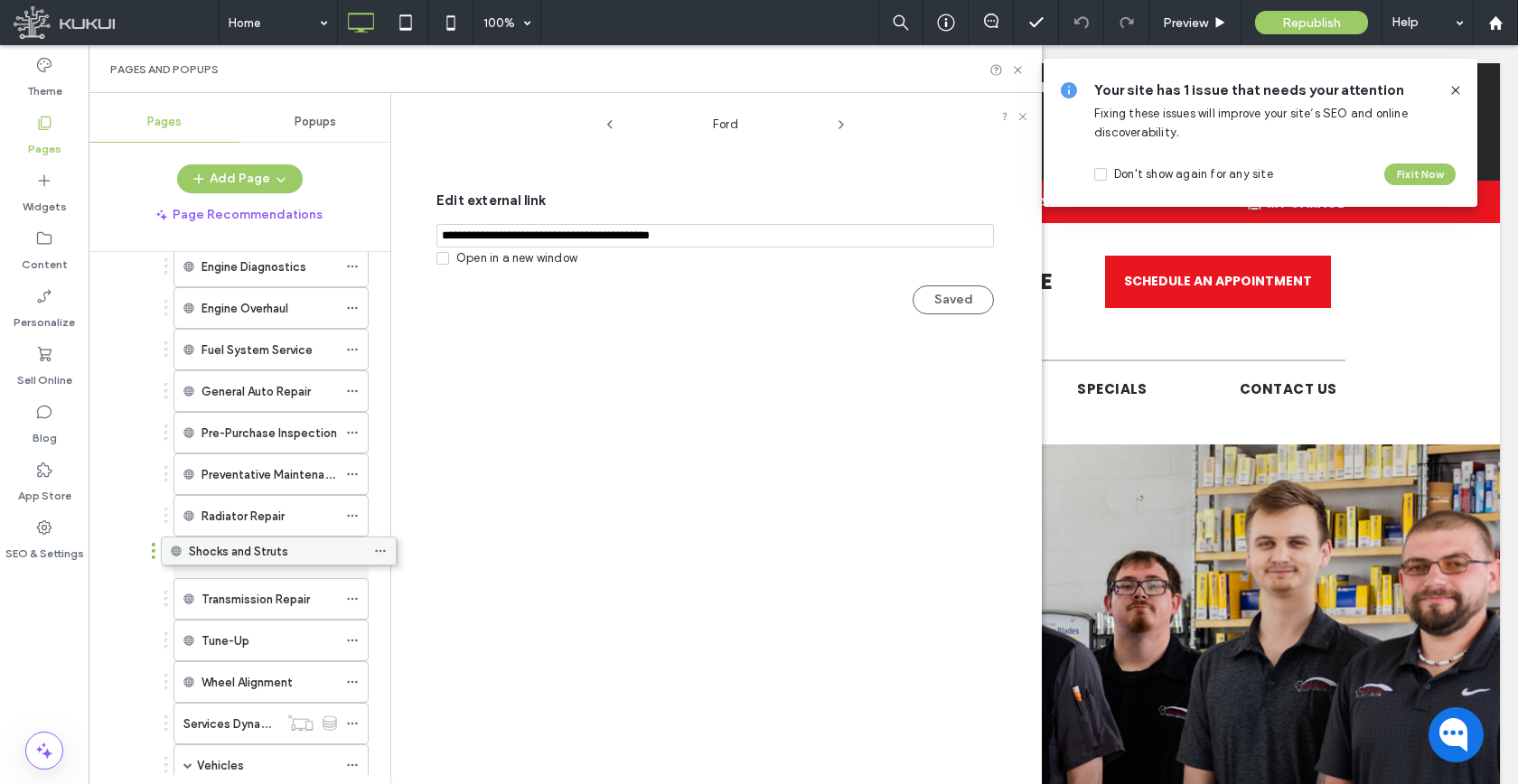
drag, startPoint x: 259, startPoint y: 708, endPoint x: 287, endPoint y: 556, distance: 154.6
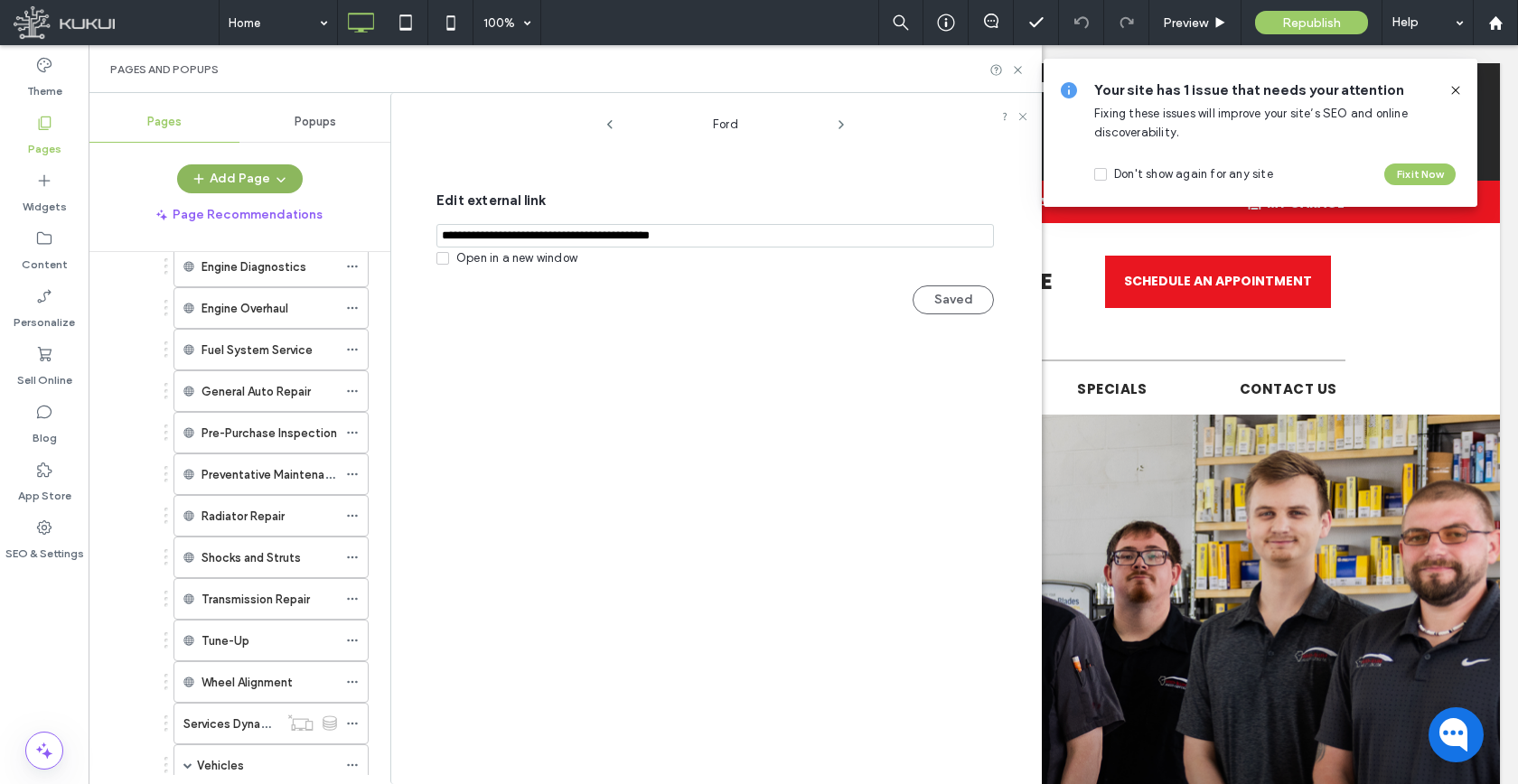
click at [297, 173] on button "Add Page" at bounding box center [240, 179] width 126 height 29
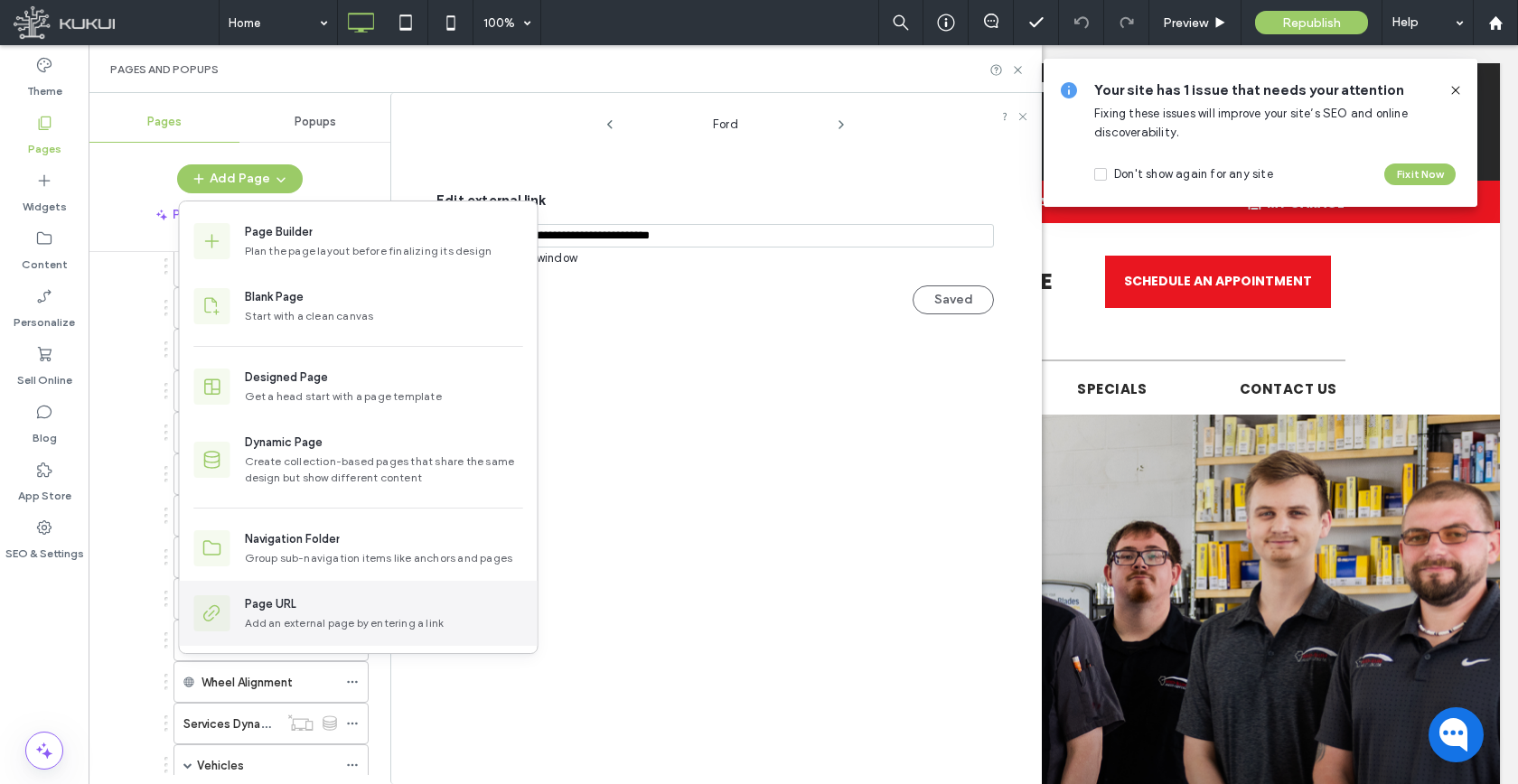
click at [298, 595] on div "Page URL Add an external page by entering a link" at bounding box center [358, 614] width 357 height 65
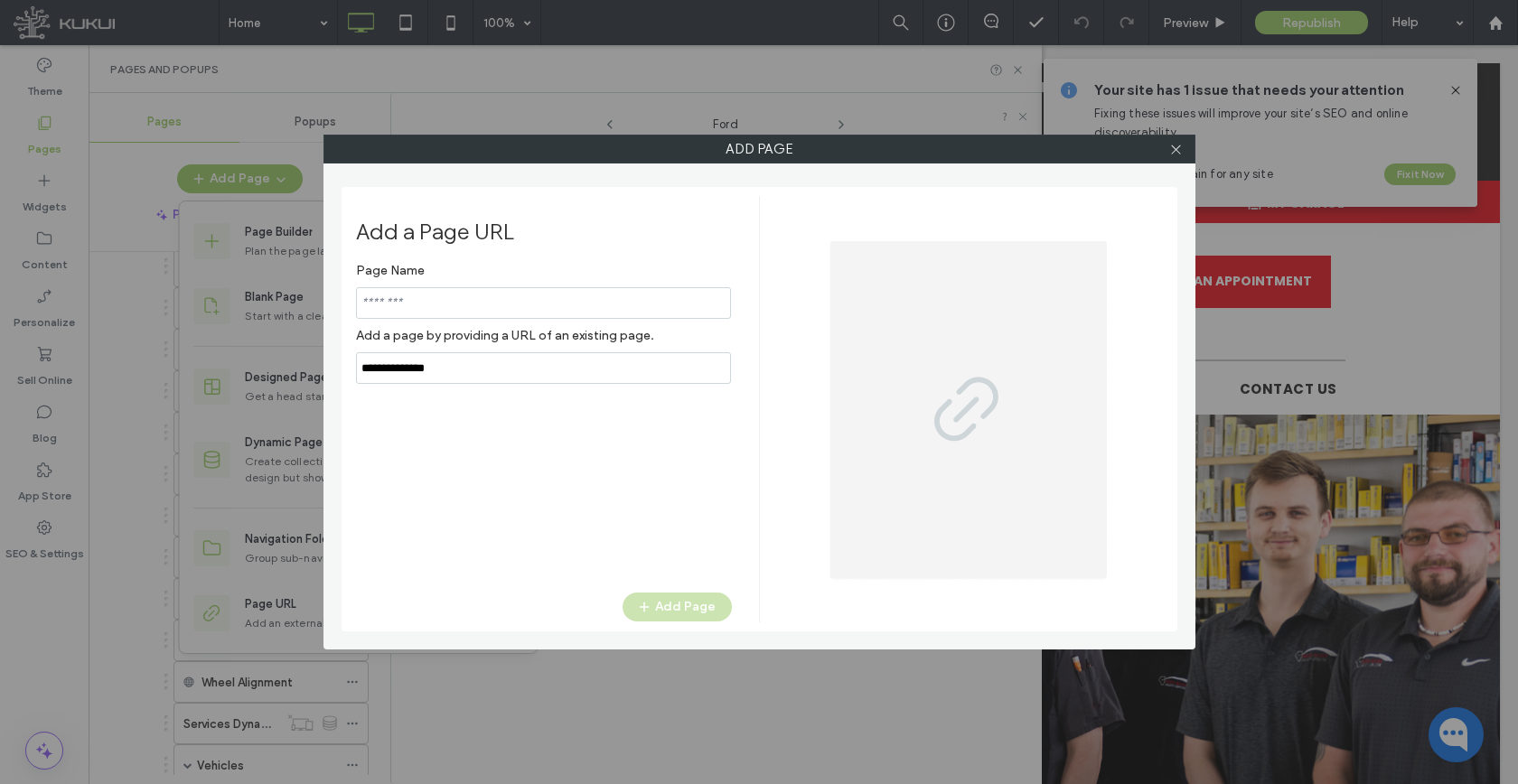
click at [447, 359] on div "Page Name Add a page by providing a URL of an existing page." at bounding box center [543, 318] width 376 height 130
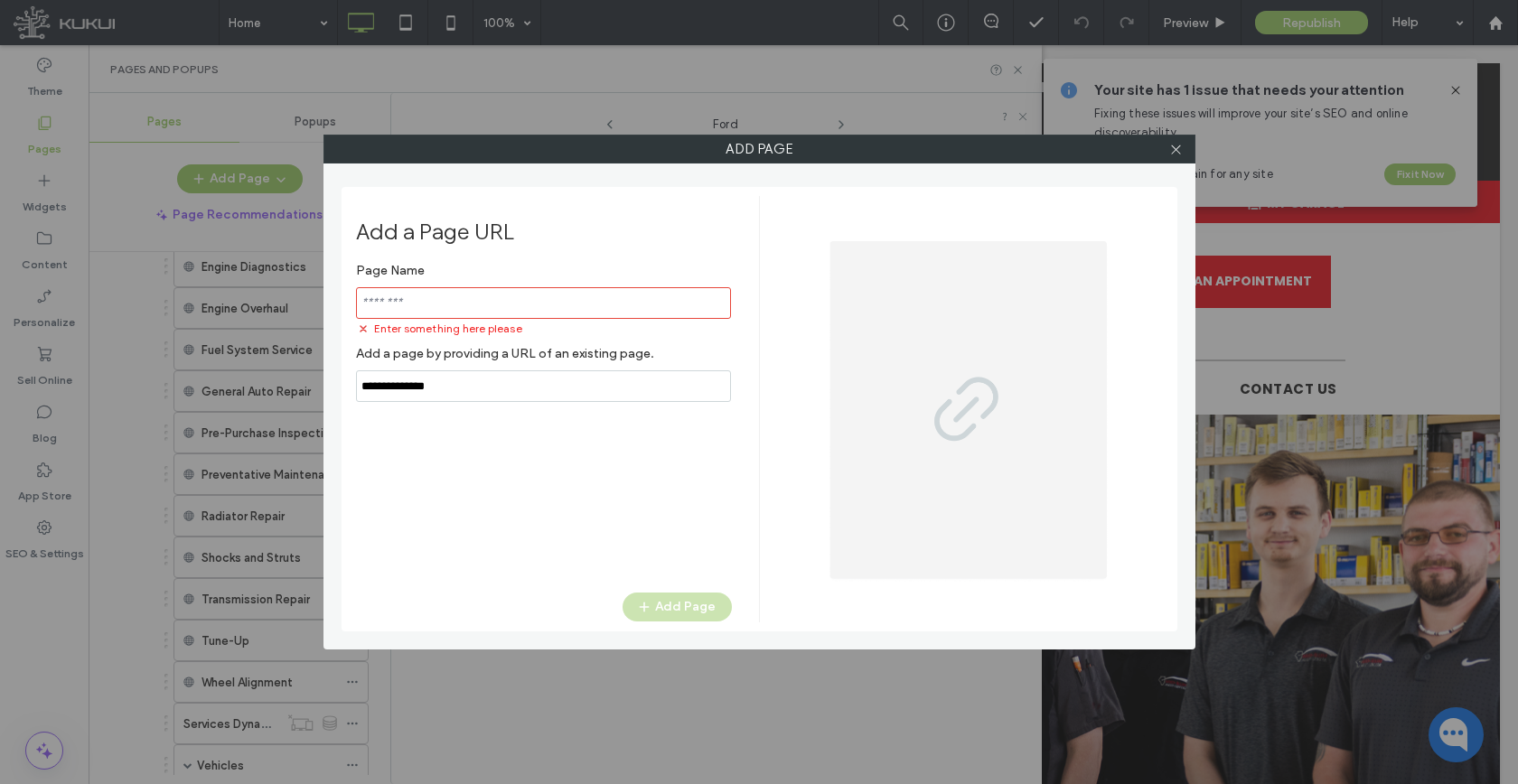
click at [447, 359] on label "Add a page by providing a URL of an existing page." at bounding box center [543, 353] width 376 height 34
click at [446, 378] on input "notEmpty,url" at bounding box center [543, 386] width 375 height 32
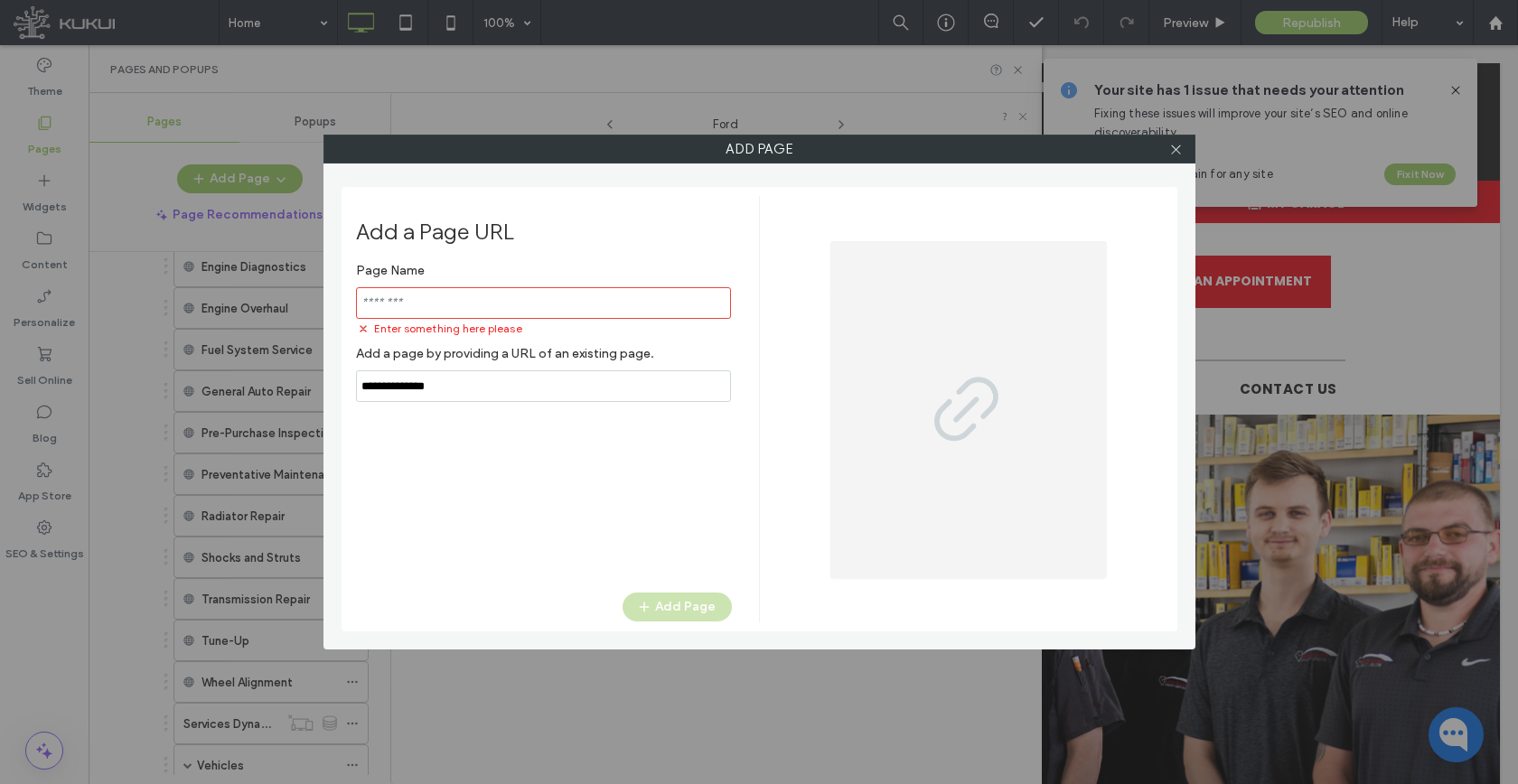
click at [446, 378] on input "notEmpty,url" at bounding box center [543, 386] width 375 height 32
paste input "**********"
type input "**********"
click at [477, 312] on input "notEmpty" at bounding box center [543, 303] width 375 height 32
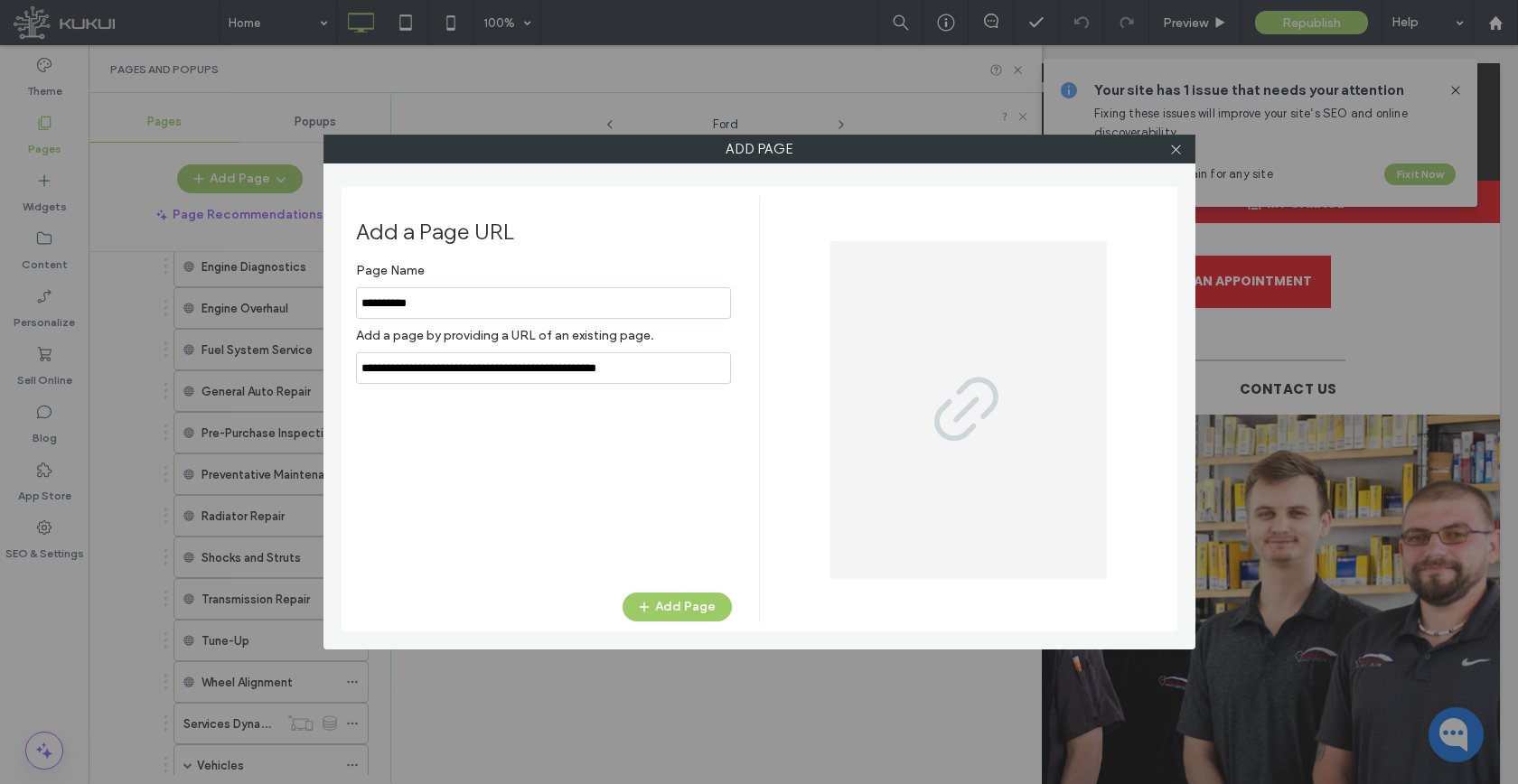
type input "**********"
click at [661, 605] on button "Add Page" at bounding box center [677, 608] width 109 height 29
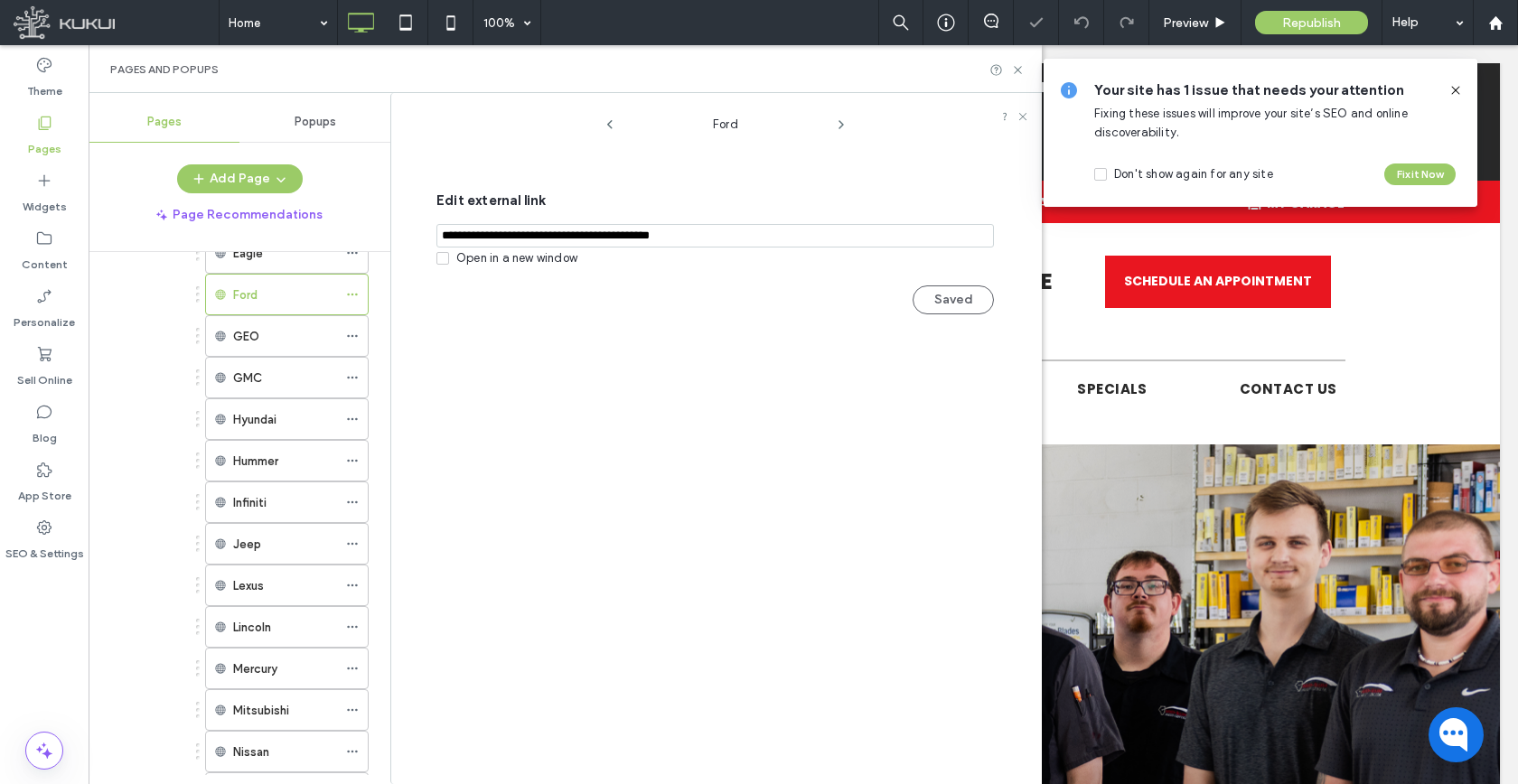
scroll to position [2045, 0]
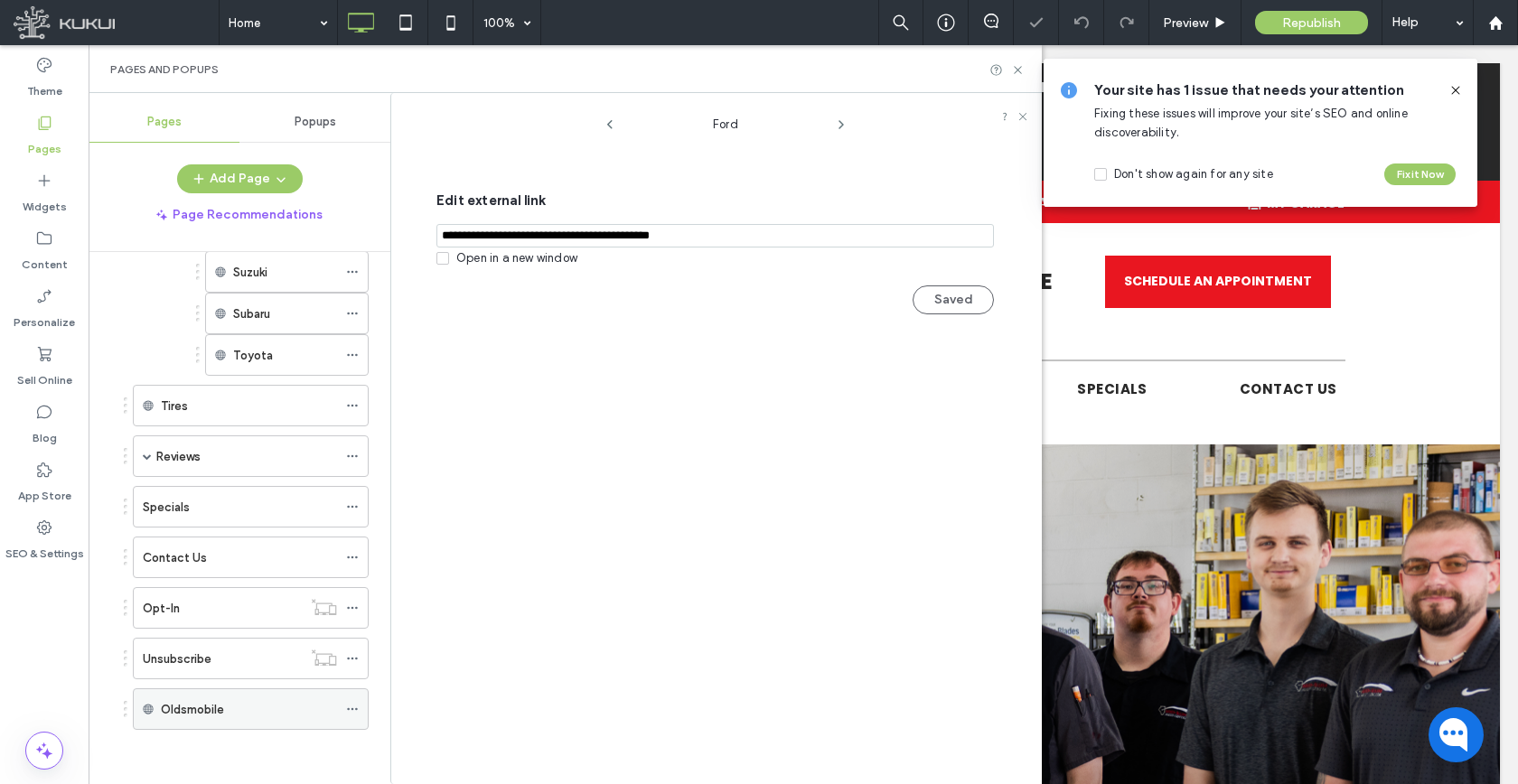
click at [350, 710] on icon at bounding box center [352, 709] width 13 height 13
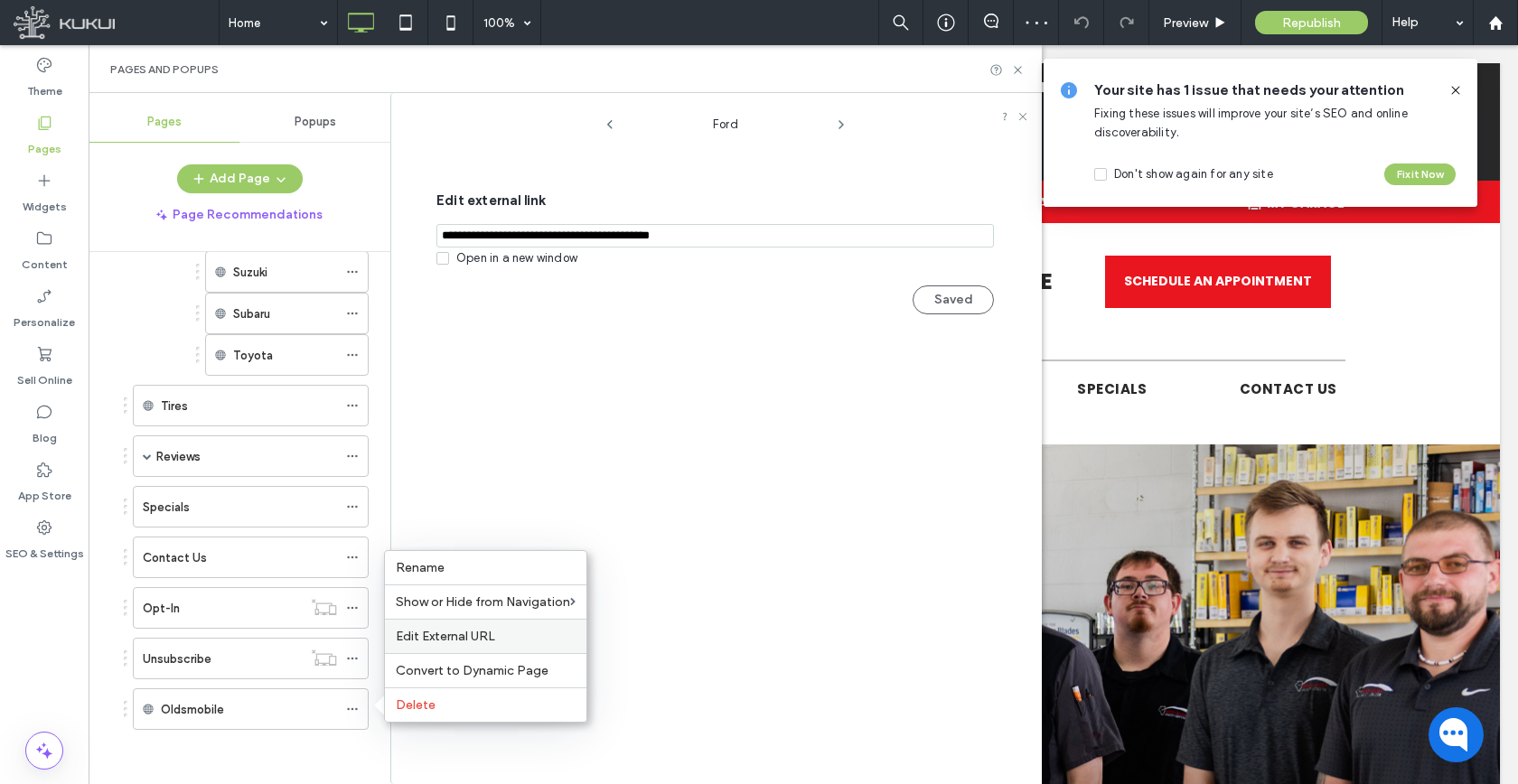
click at [425, 638] on span "Edit External URL" at bounding box center [445, 636] width 99 height 15
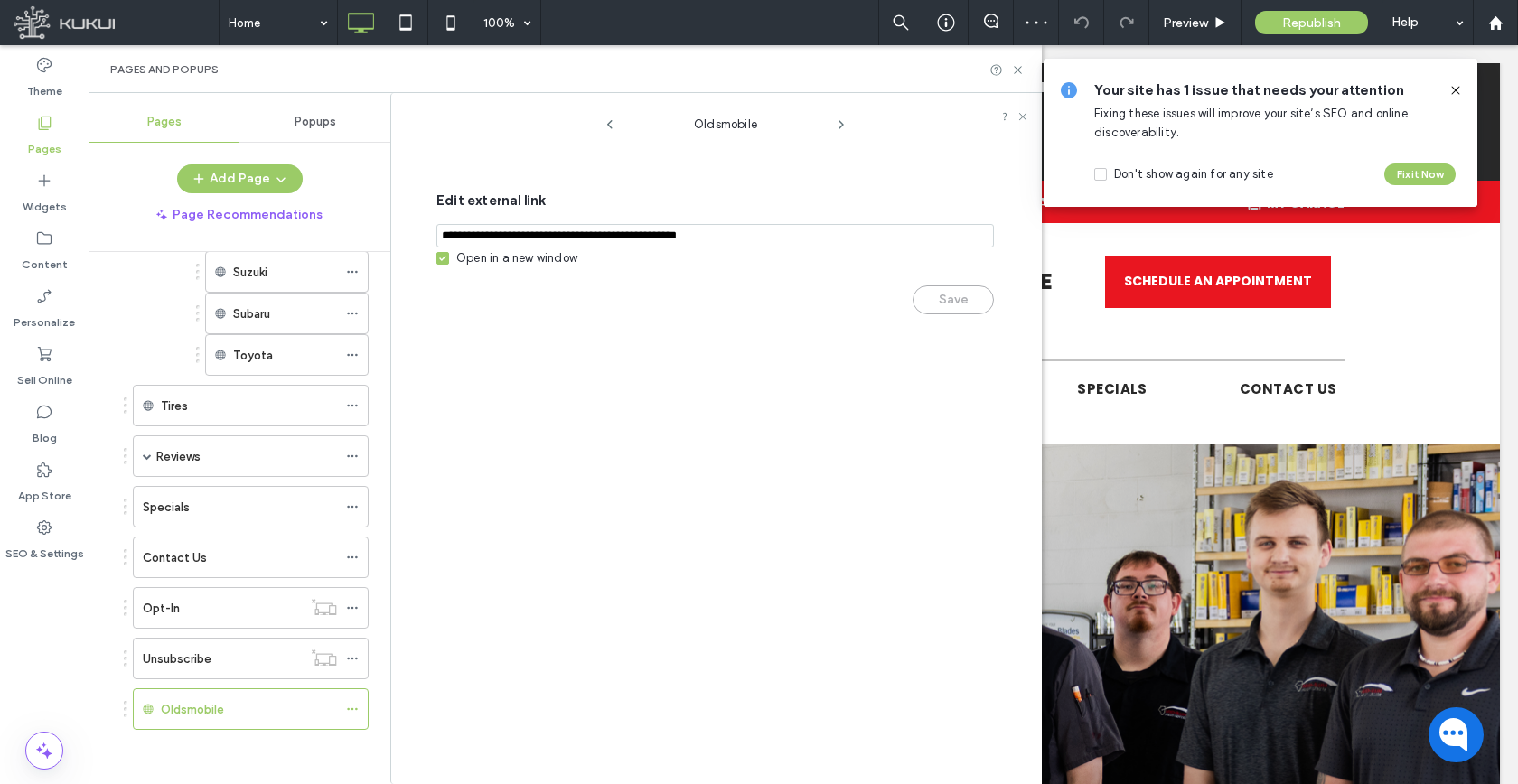
click at [489, 261] on div "Open in a new window" at bounding box center [517, 258] width 121 height 18
click at [983, 310] on button "Save" at bounding box center [952, 300] width 81 height 29
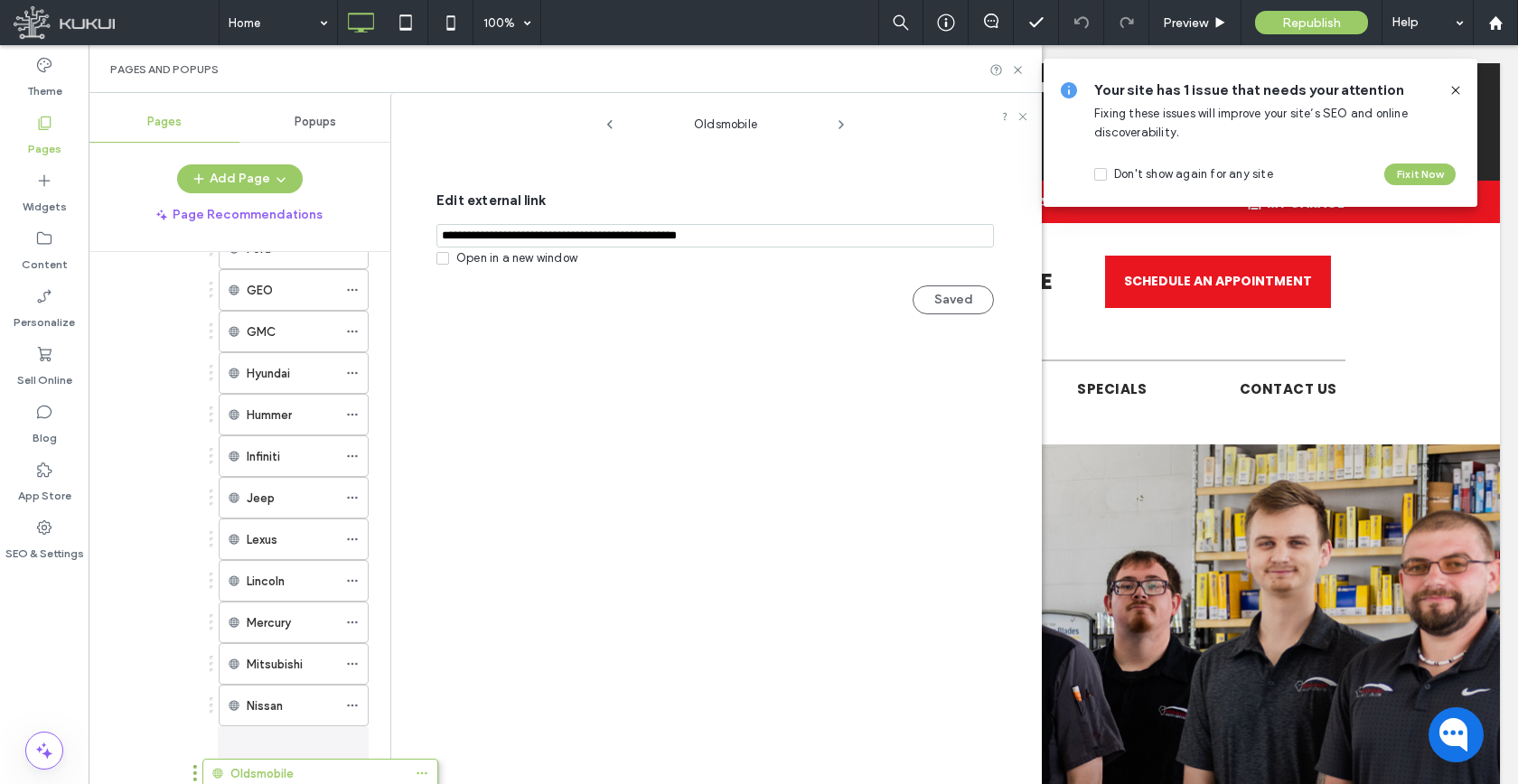
scroll to position [1553, 0]
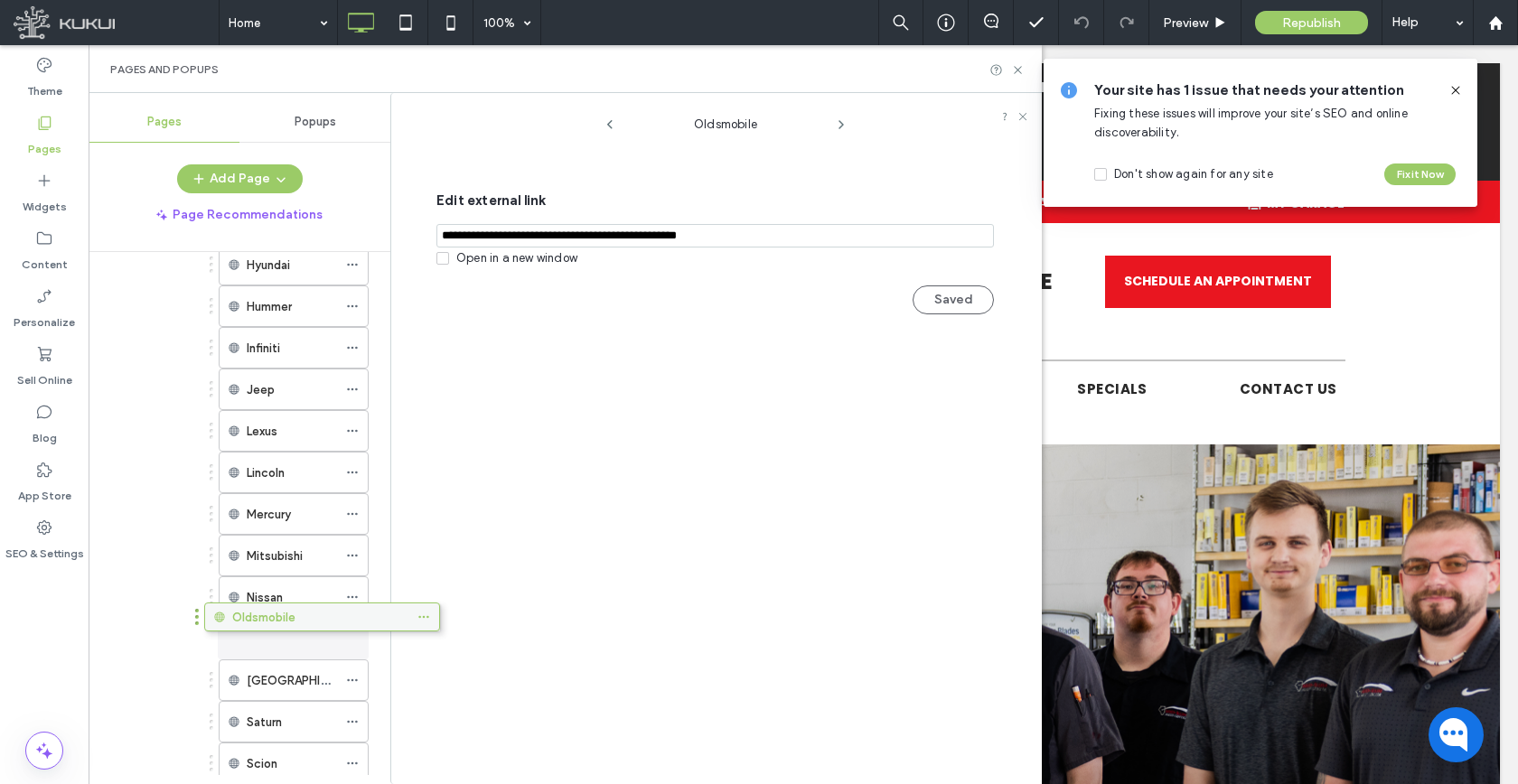
drag, startPoint x: 225, startPoint y: 707, endPoint x: 299, endPoint y: 628, distance: 108.2
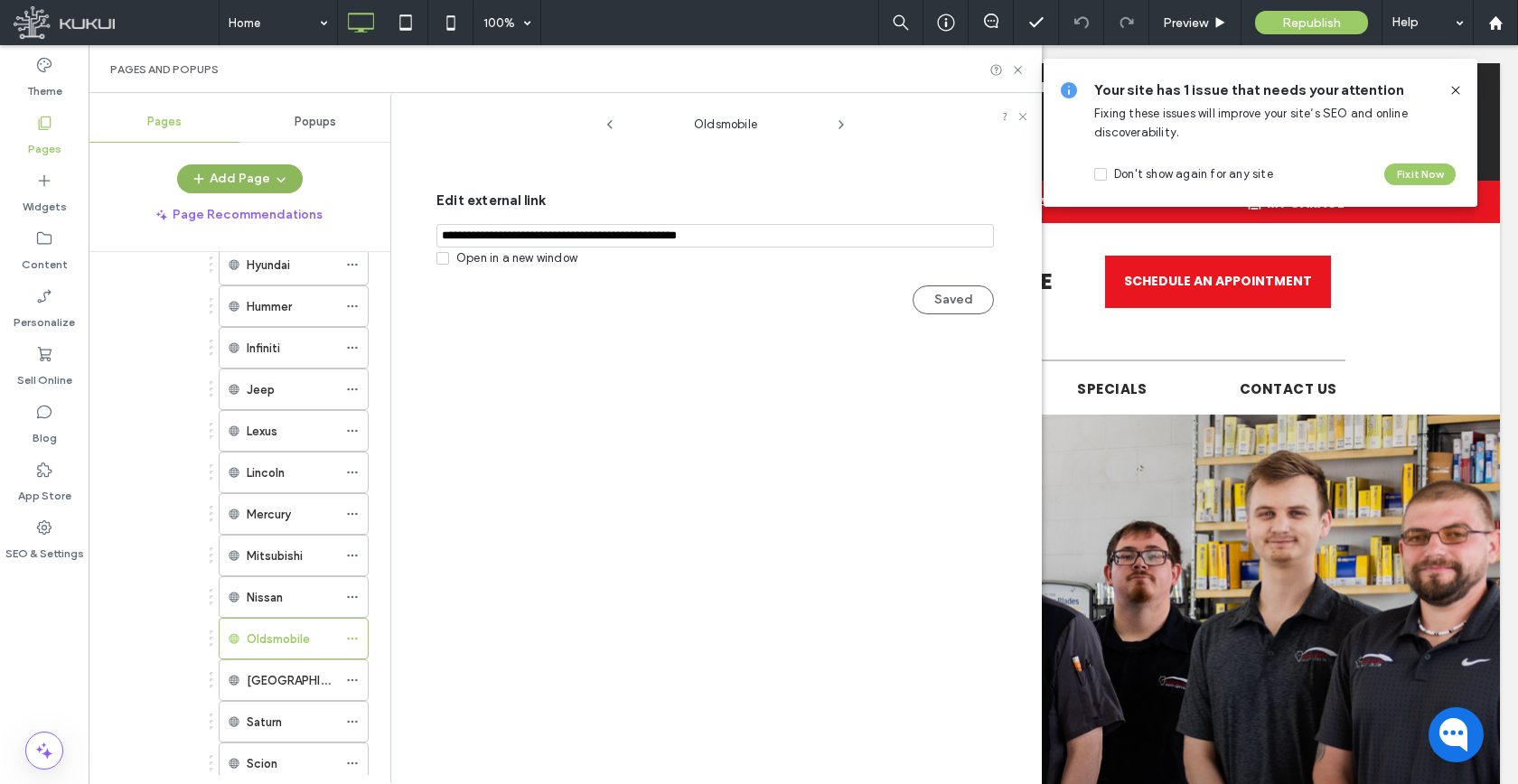
click at [249, 186] on button "Add Page" at bounding box center [240, 179] width 126 height 29
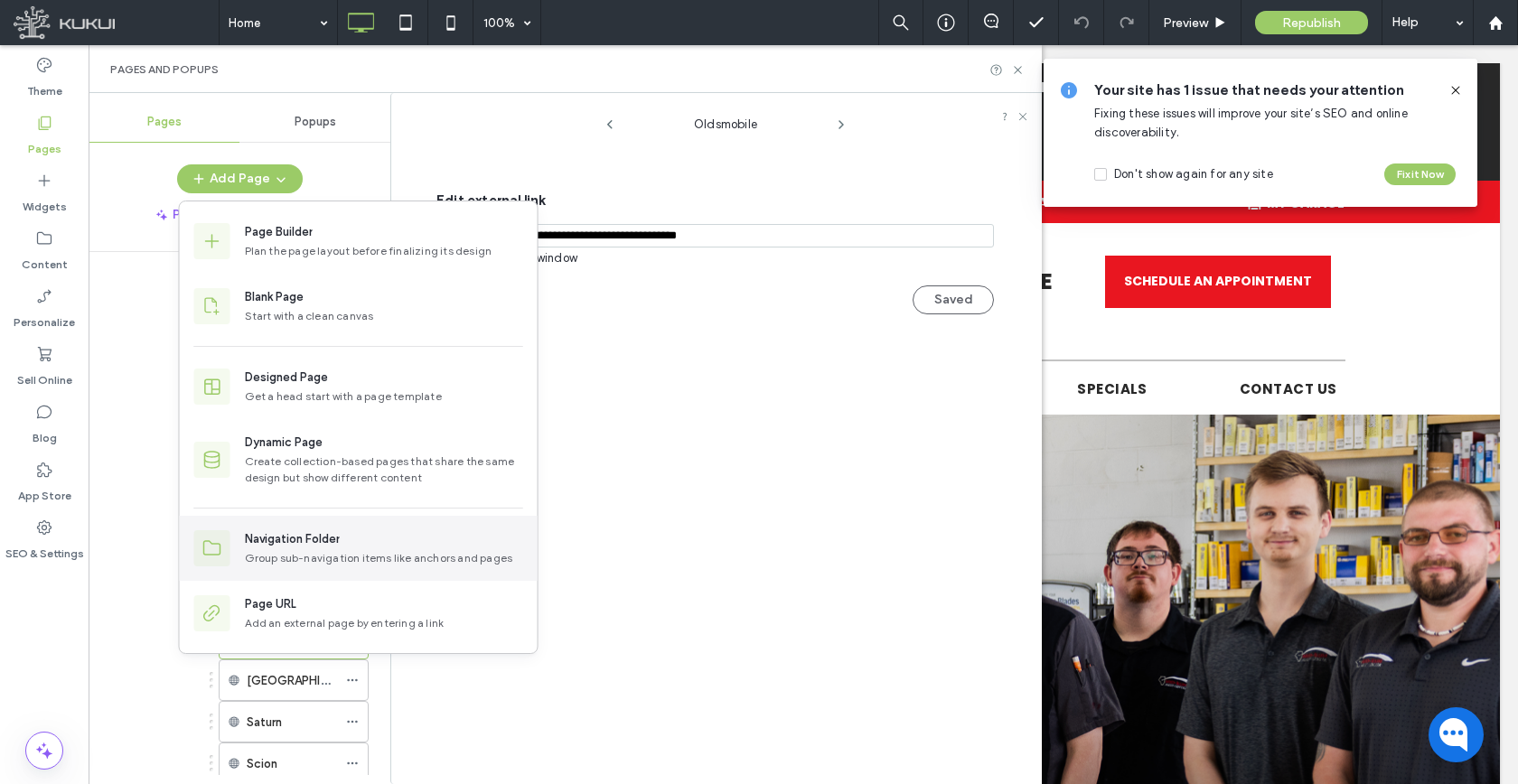
click at [290, 575] on div "Navigation Folder Group sub-navigation items like anchors and pages" at bounding box center [358, 548] width 357 height 65
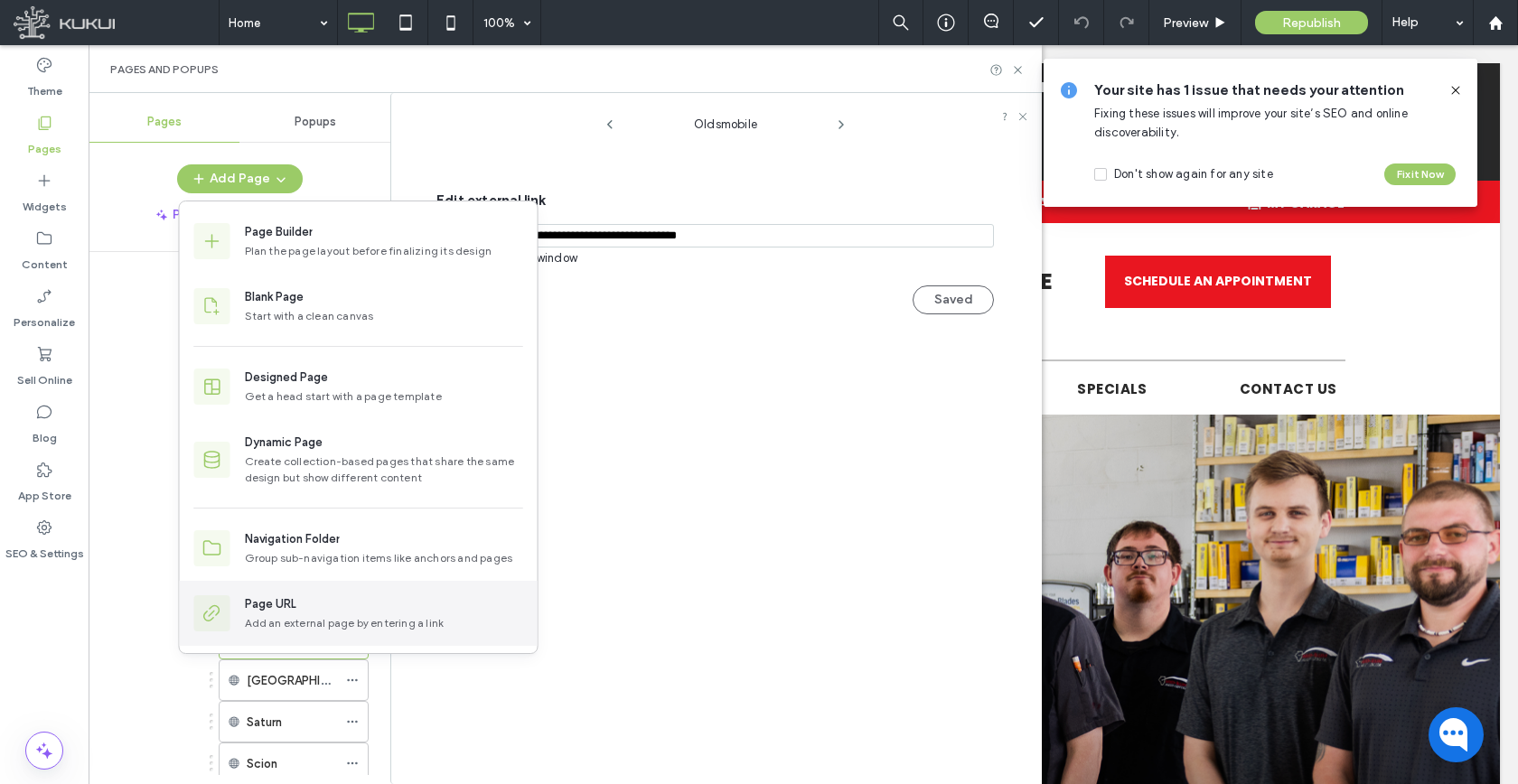
click at [347, 594] on div "Page URL Add an external page by entering a link" at bounding box center [358, 614] width 357 height 65
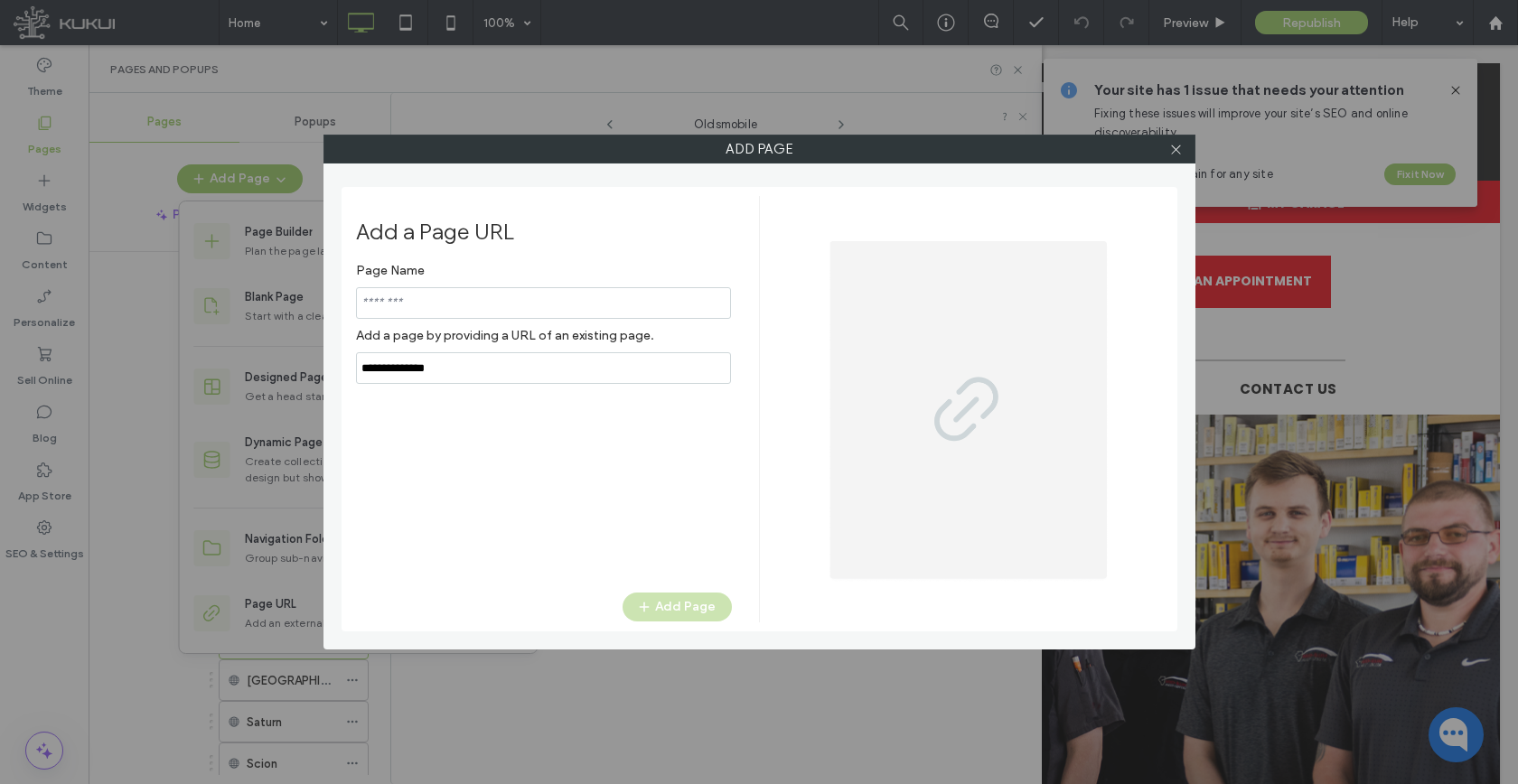
click at [433, 356] on div "Page Name Add a page by providing a URL of an existing page." at bounding box center [543, 318] width 376 height 130
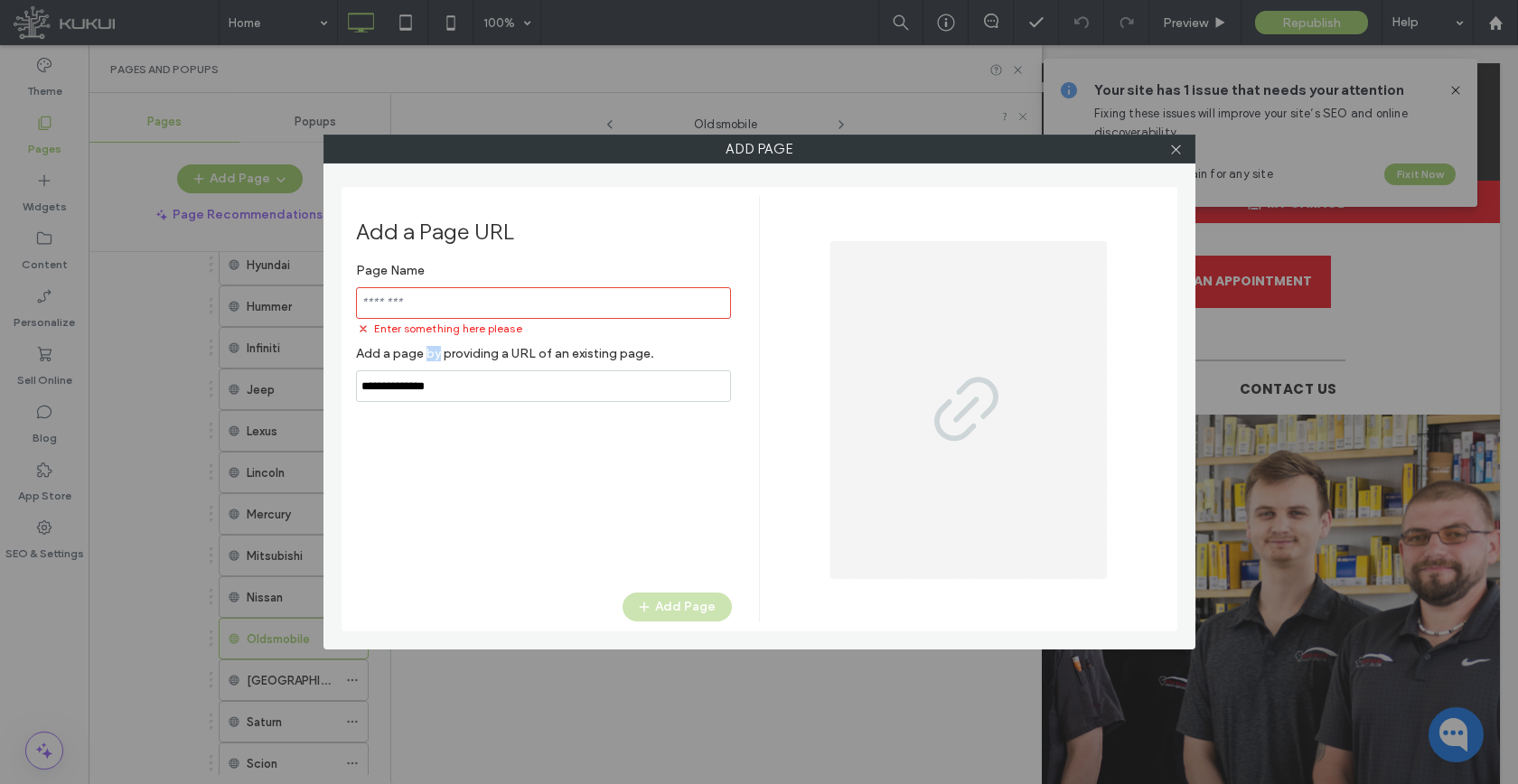
click at [433, 356] on label "Add a page by providing a URL of an existing page." at bounding box center [543, 353] width 376 height 34
click at [436, 385] on input "notEmpty,url" at bounding box center [543, 386] width 375 height 32
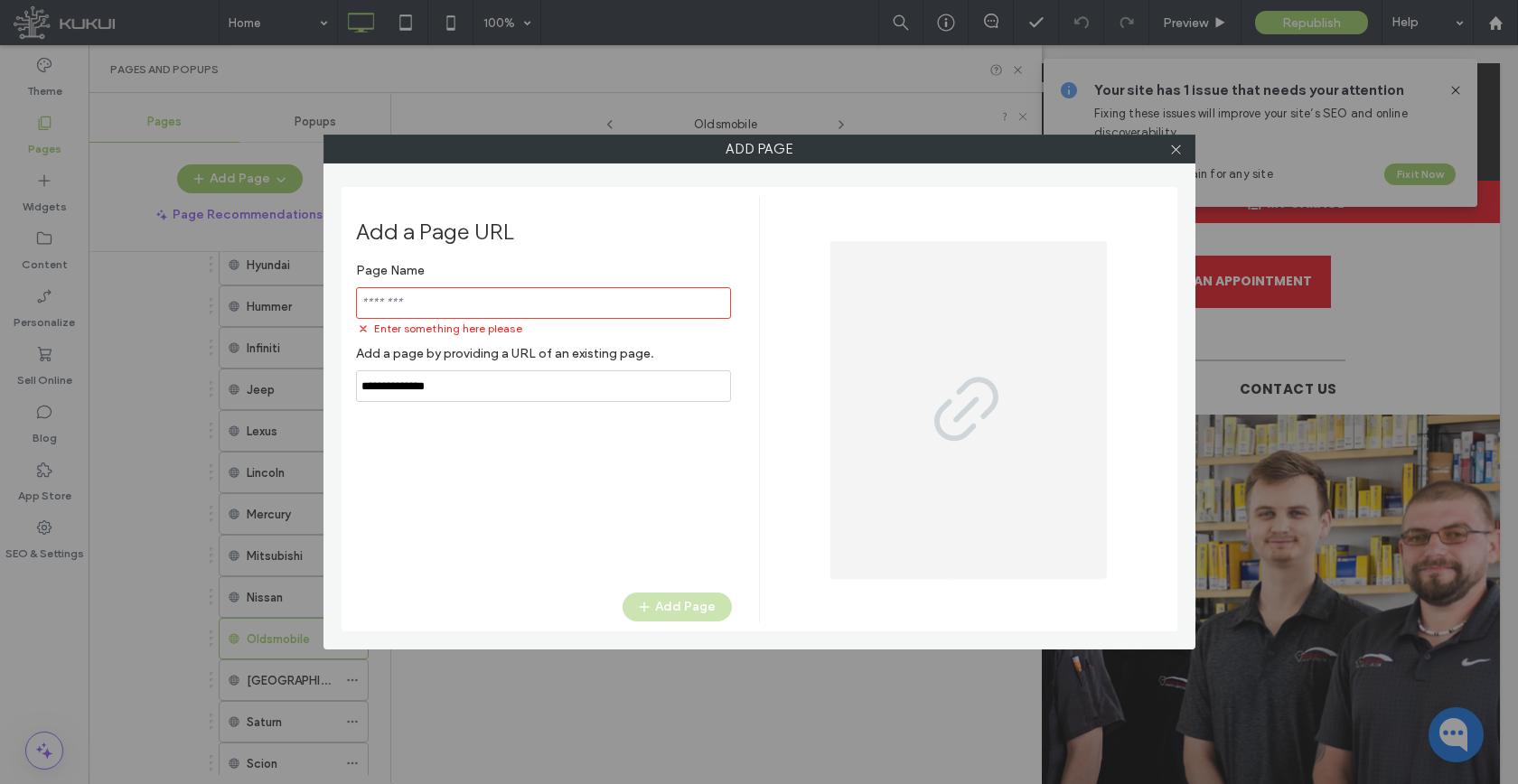
click at [436, 385] on input "notEmpty,url" at bounding box center [543, 386] width 375 height 32
paste input "**********"
type input "**********"
click at [470, 327] on span "Enter something here please" at bounding box center [447, 329] width 148 height 16
click at [474, 313] on input "notEmpty" at bounding box center [543, 303] width 375 height 32
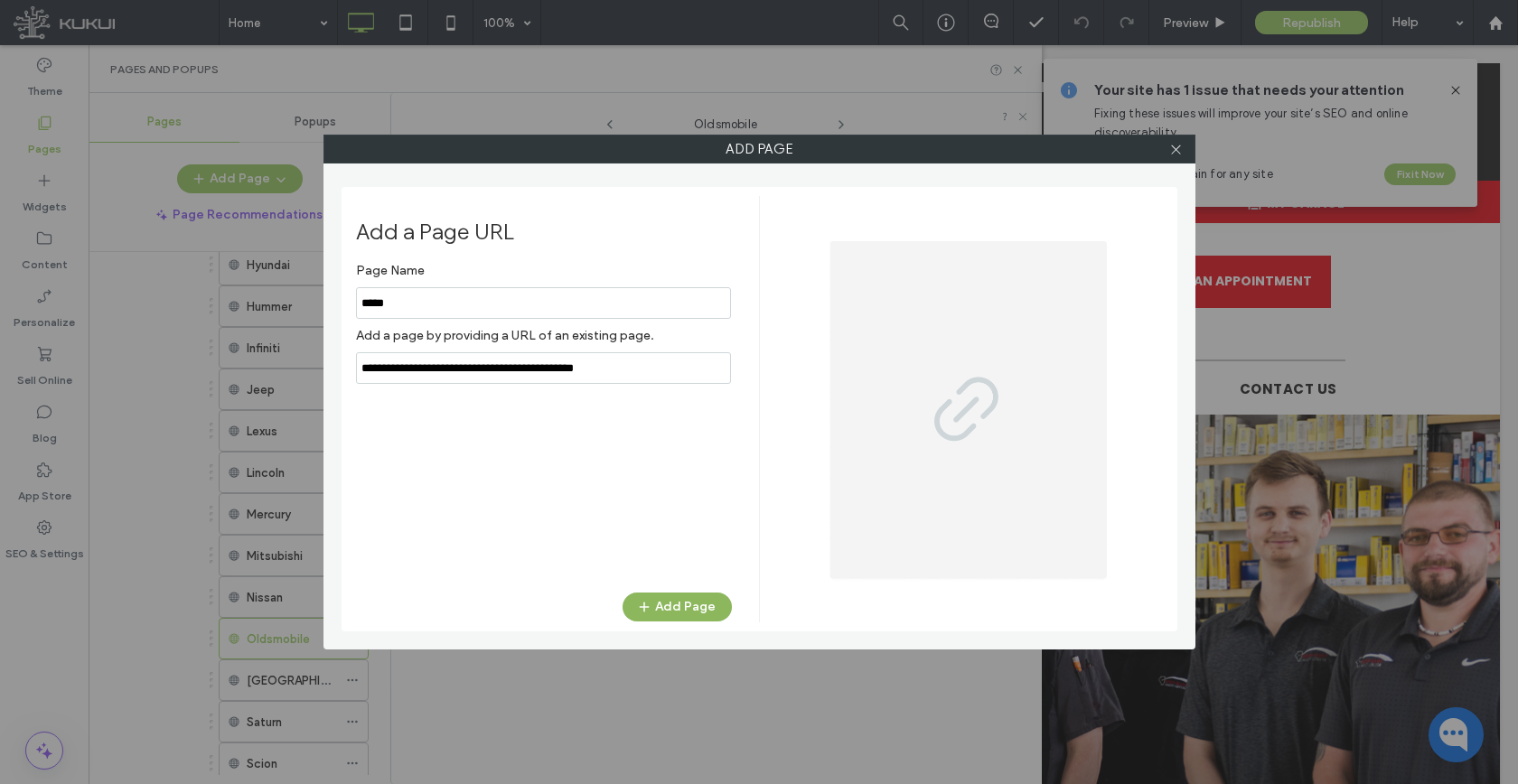
type input "*****"
click at [662, 592] on div "Add a Page URL Page Name Add a page by providing a URL of an existing page. Add…" at bounding box center [557, 409] width 403 height 427
click at [664, 598] on button "Add Page" at bounding box center [677, 608] width 109 height 29
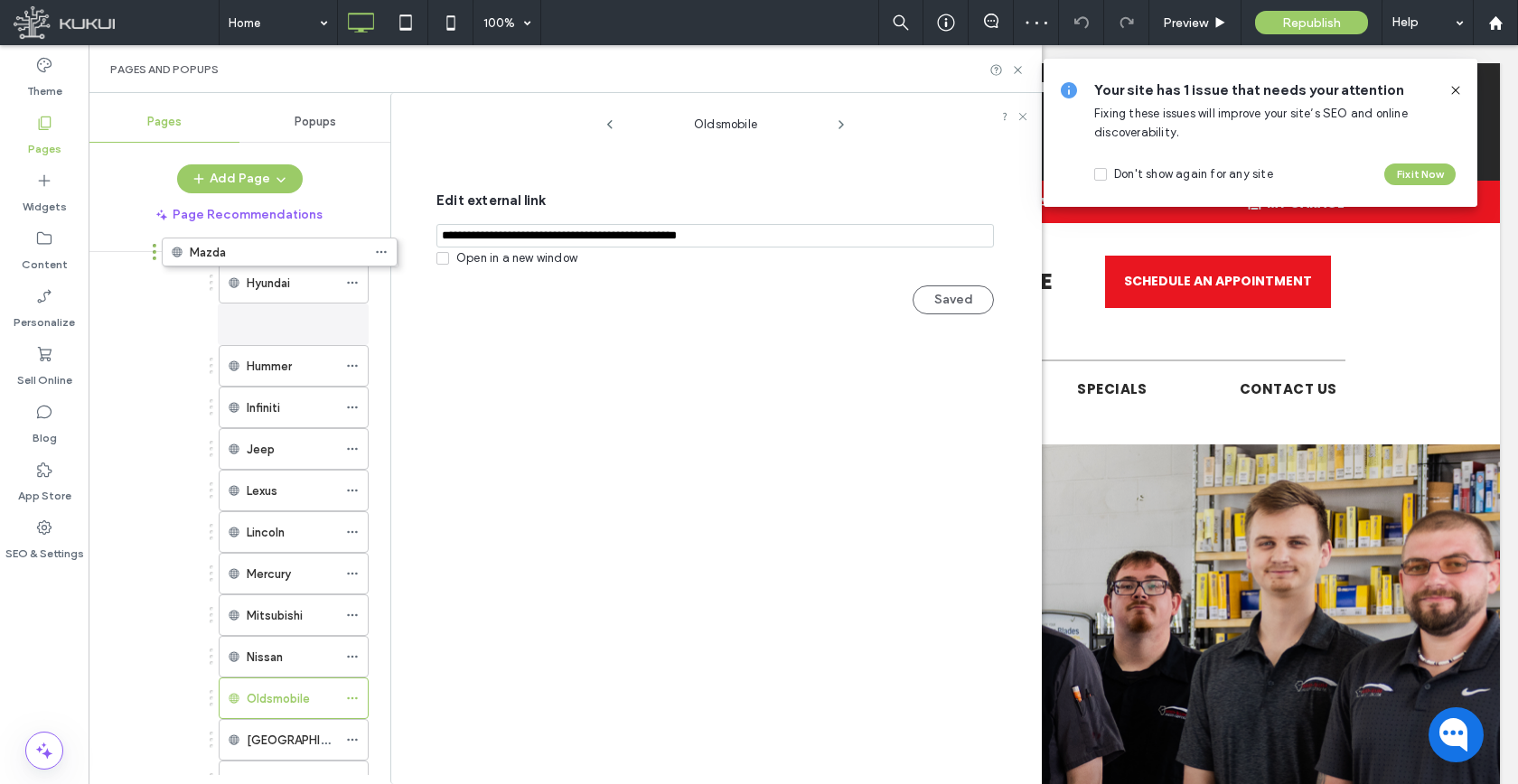
scroll to position [1462, 0]
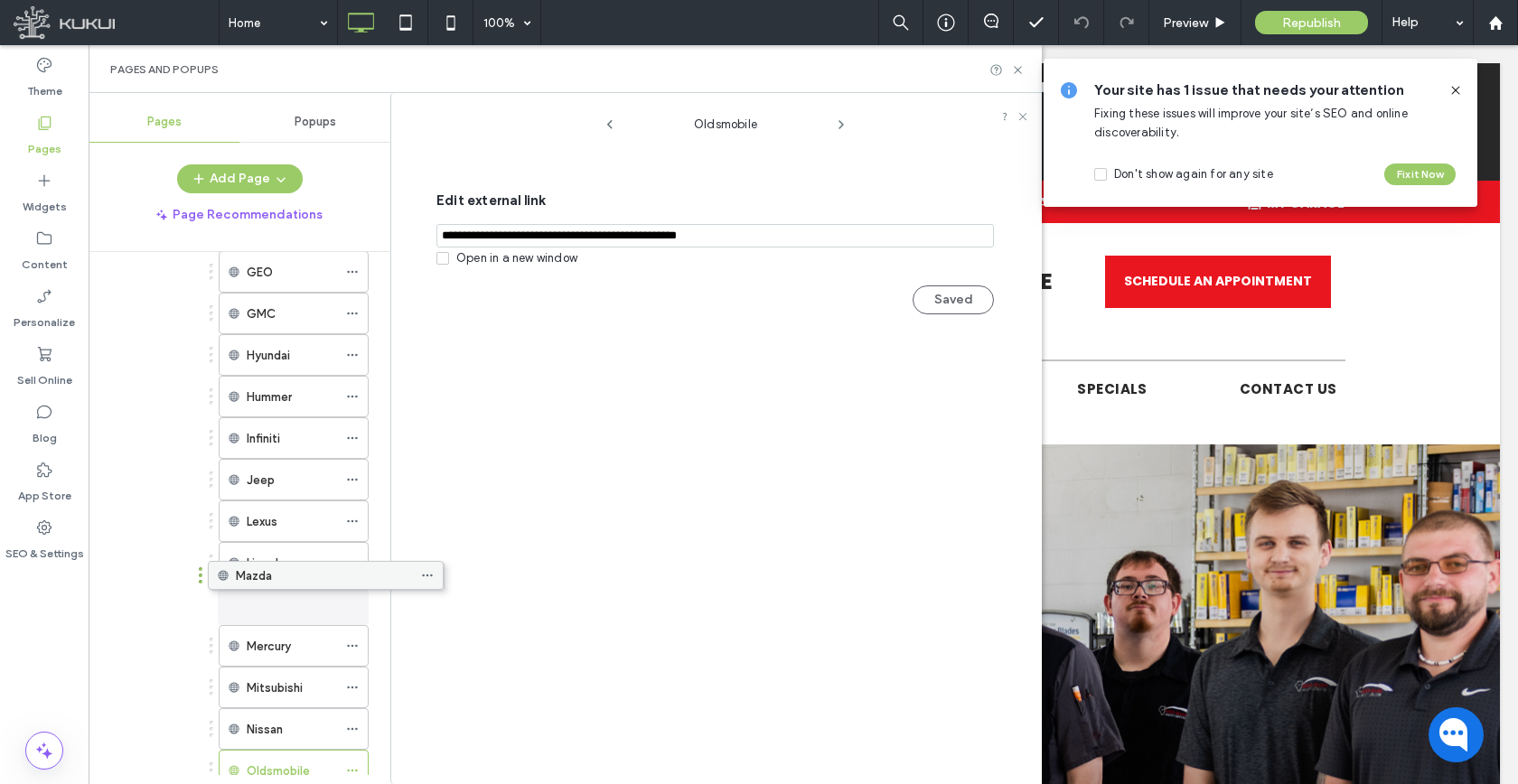
drag, startPoint x: 224, startPoint y: 713, endPoint x: 299, endPoint y: 589, distance: 144.9
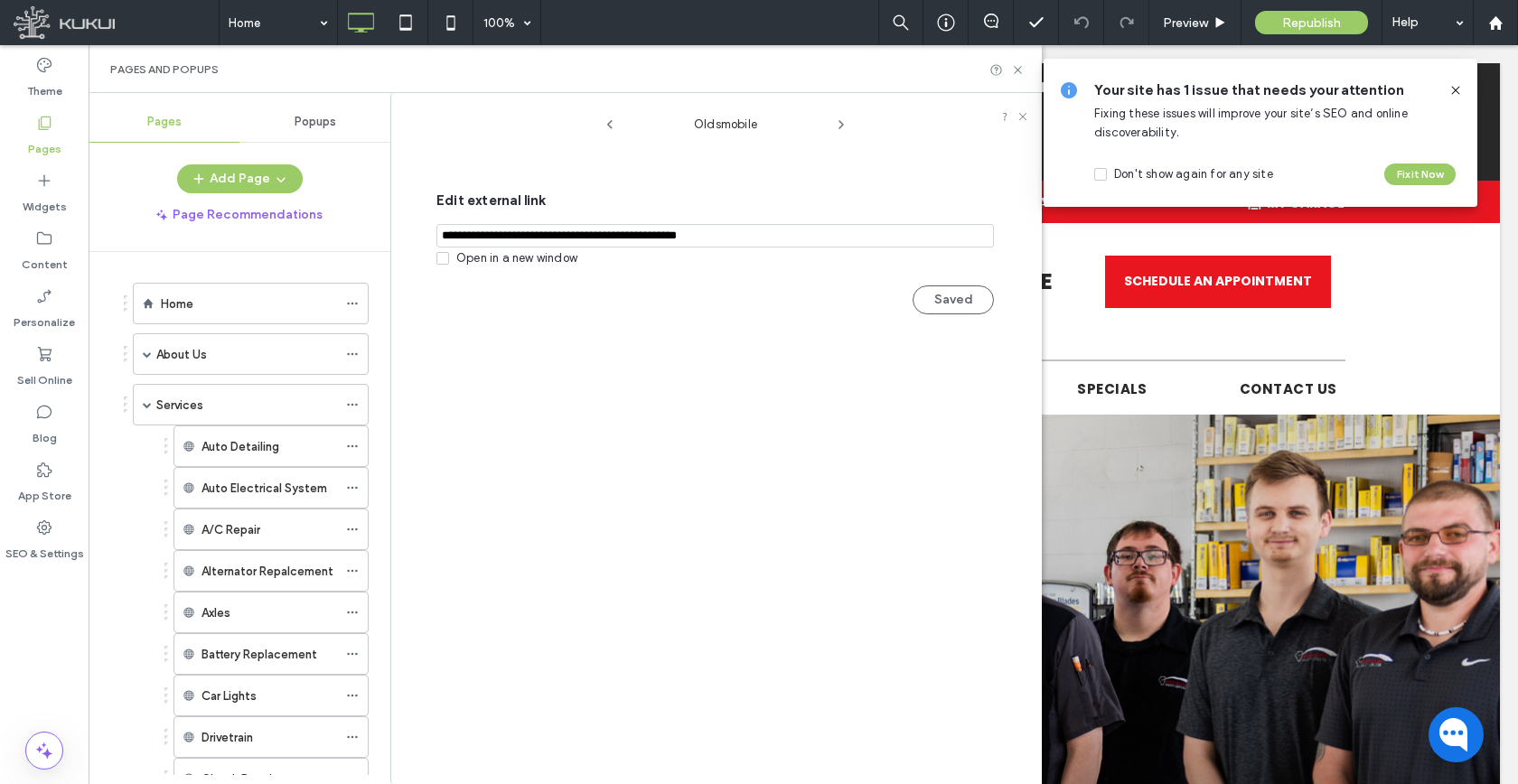
scroll to position [1462, 0]
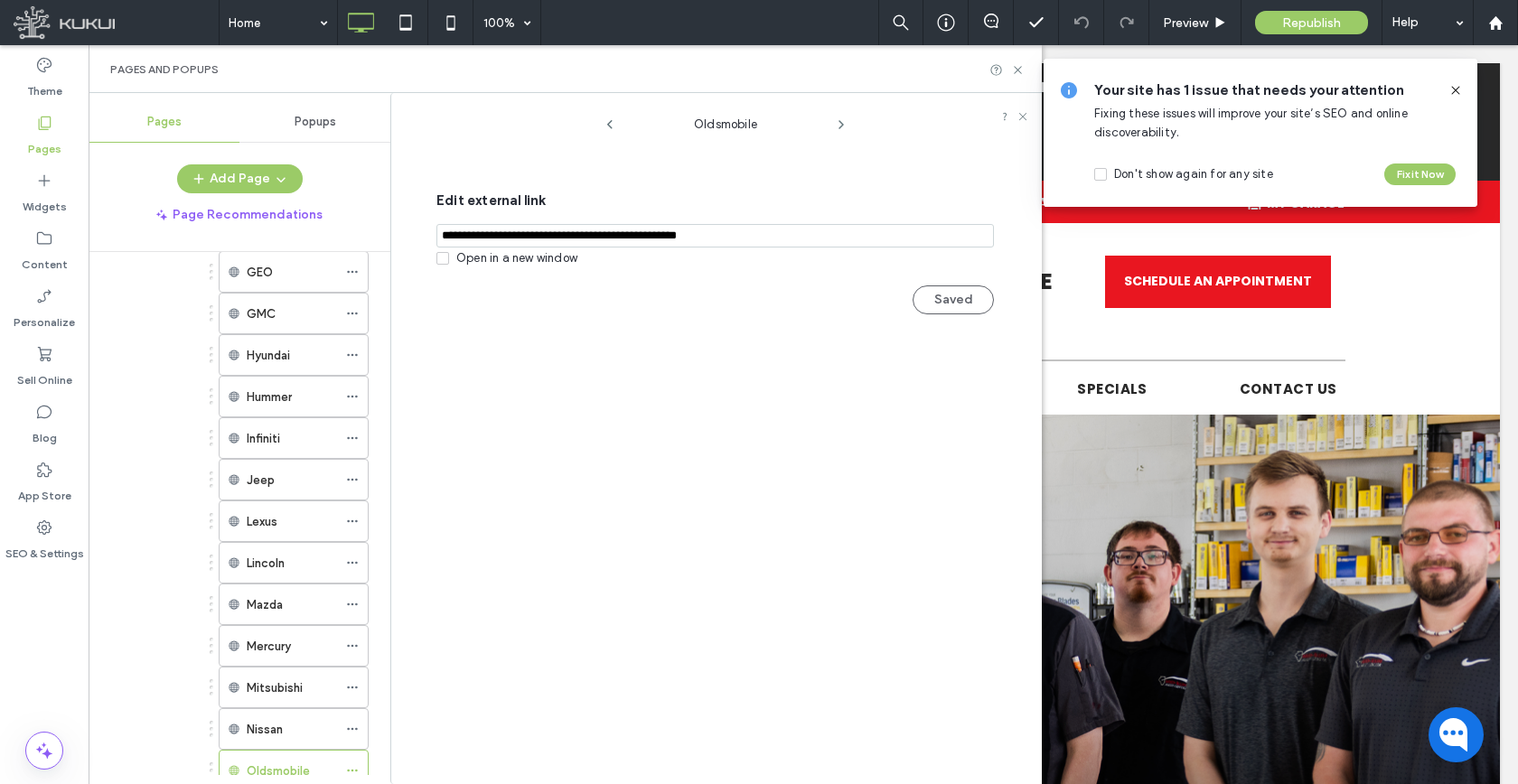
click at [245, 143] on div "Pages Popups Add Page Page Recommendations Home About Us Blog Directions Career…" at bounding box center [239, 438] width 302 height 673
click at [242, 168] on button "Add Page" at bounding box center [240, 179] width 126 height 29
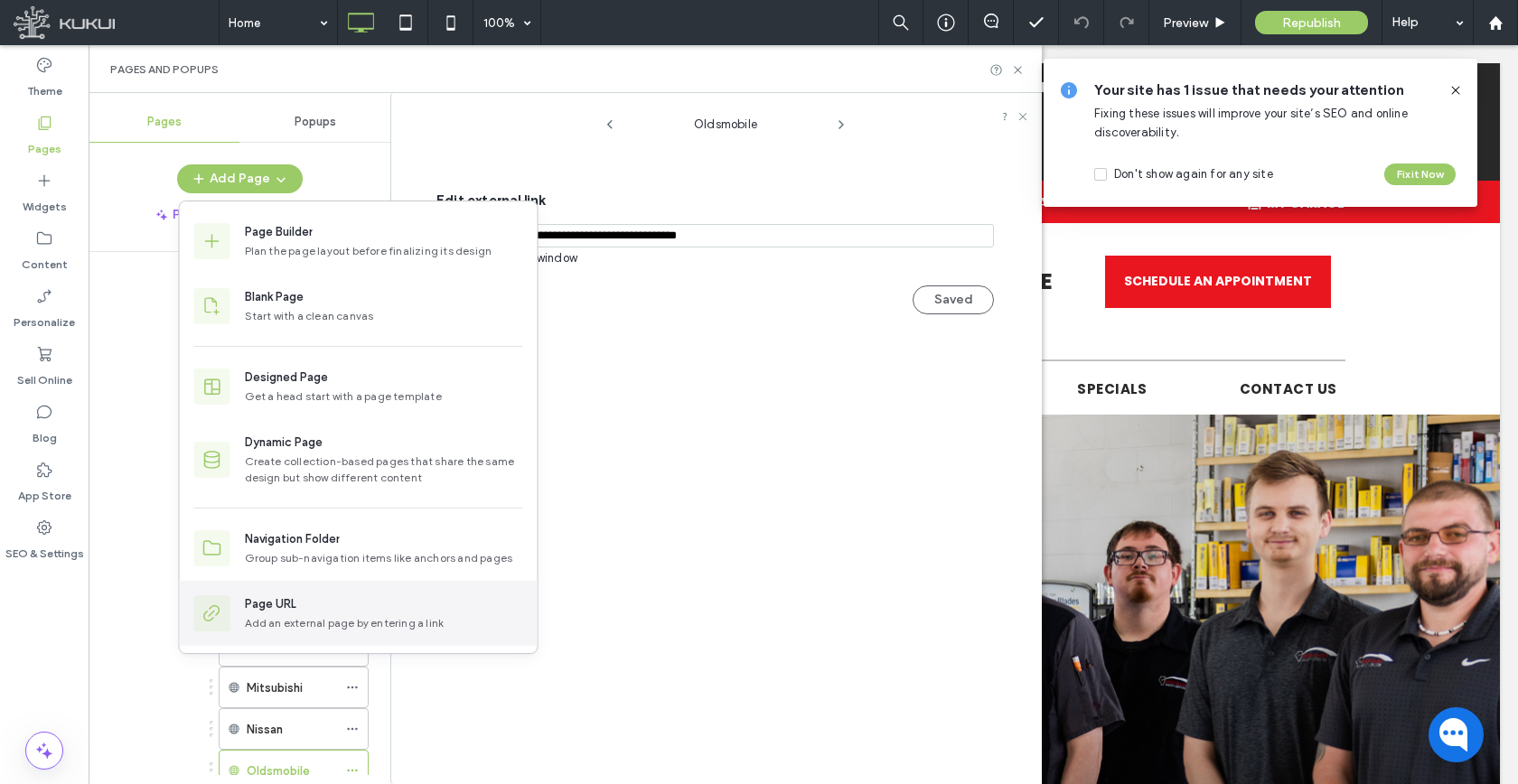
click at [296, 598] on div "Page URL" at bounding box center [270, 605] width 52 height 18
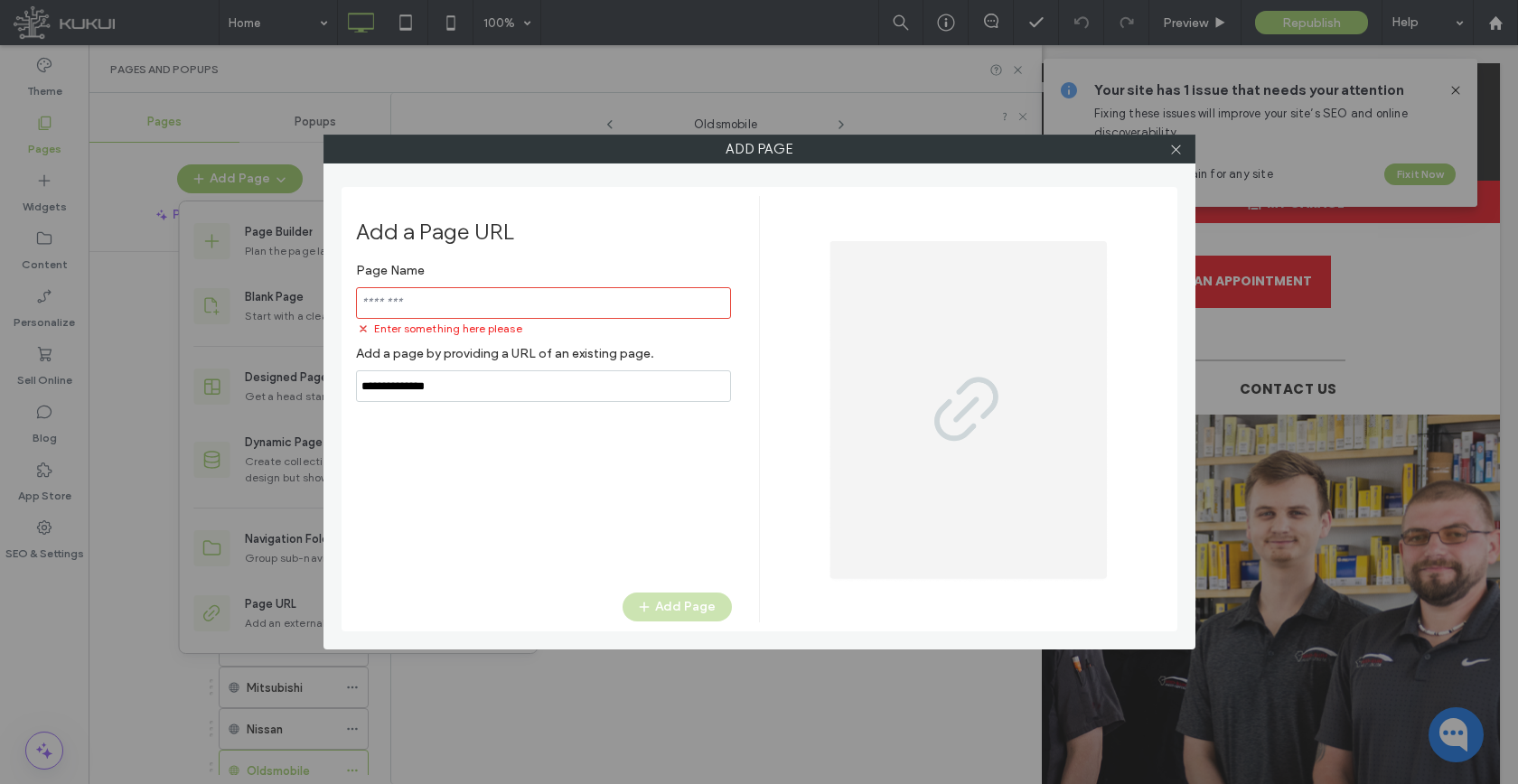
click at [449, 375] on input "notEmpty,url" at bounding box center [543, 386] width 375 height 32
paste input "**********"
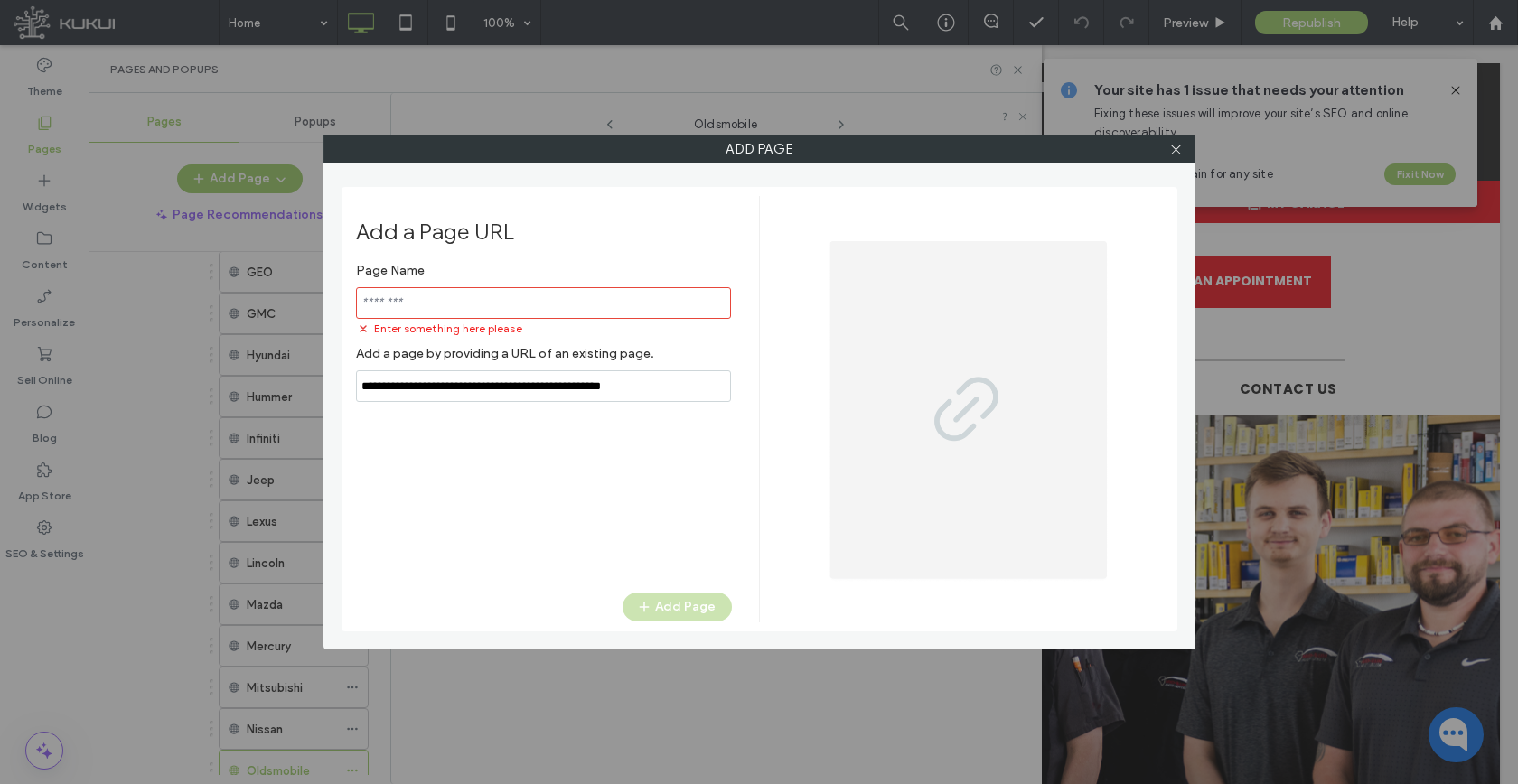
type input "**********"
click at [466, 305] on input "notEmpty" at bounding box center [543, 303] width 375 height 32
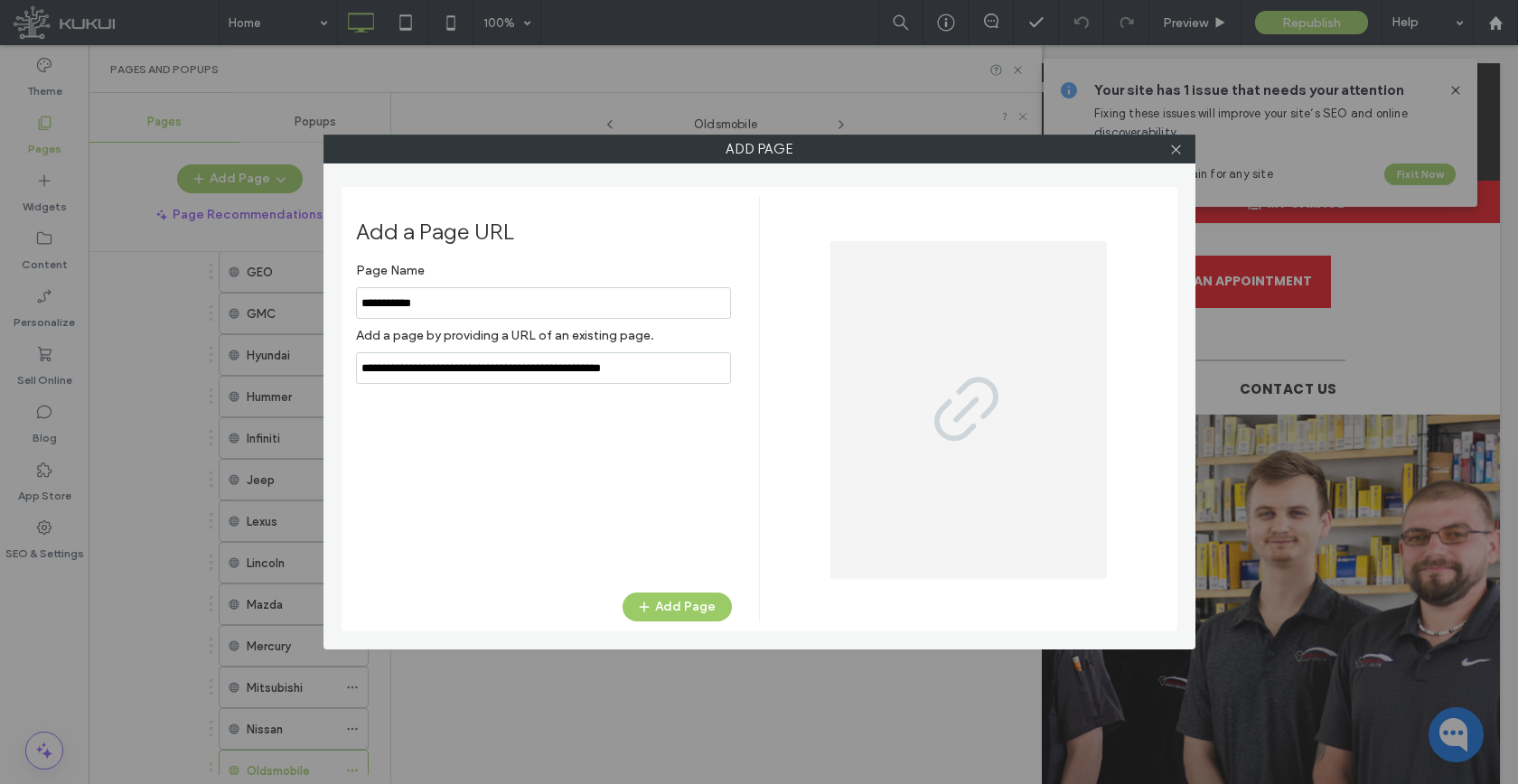
type input "**********"
click at [686, 622] on div "Add a Page URL Page Name Add a page by providing a URL of an existing page. Add…" at bounding box center [759, 409] width 836 height 445
click at [681, 617] on button "Add Page" at bounding box center [677, 608] width 109 height 29
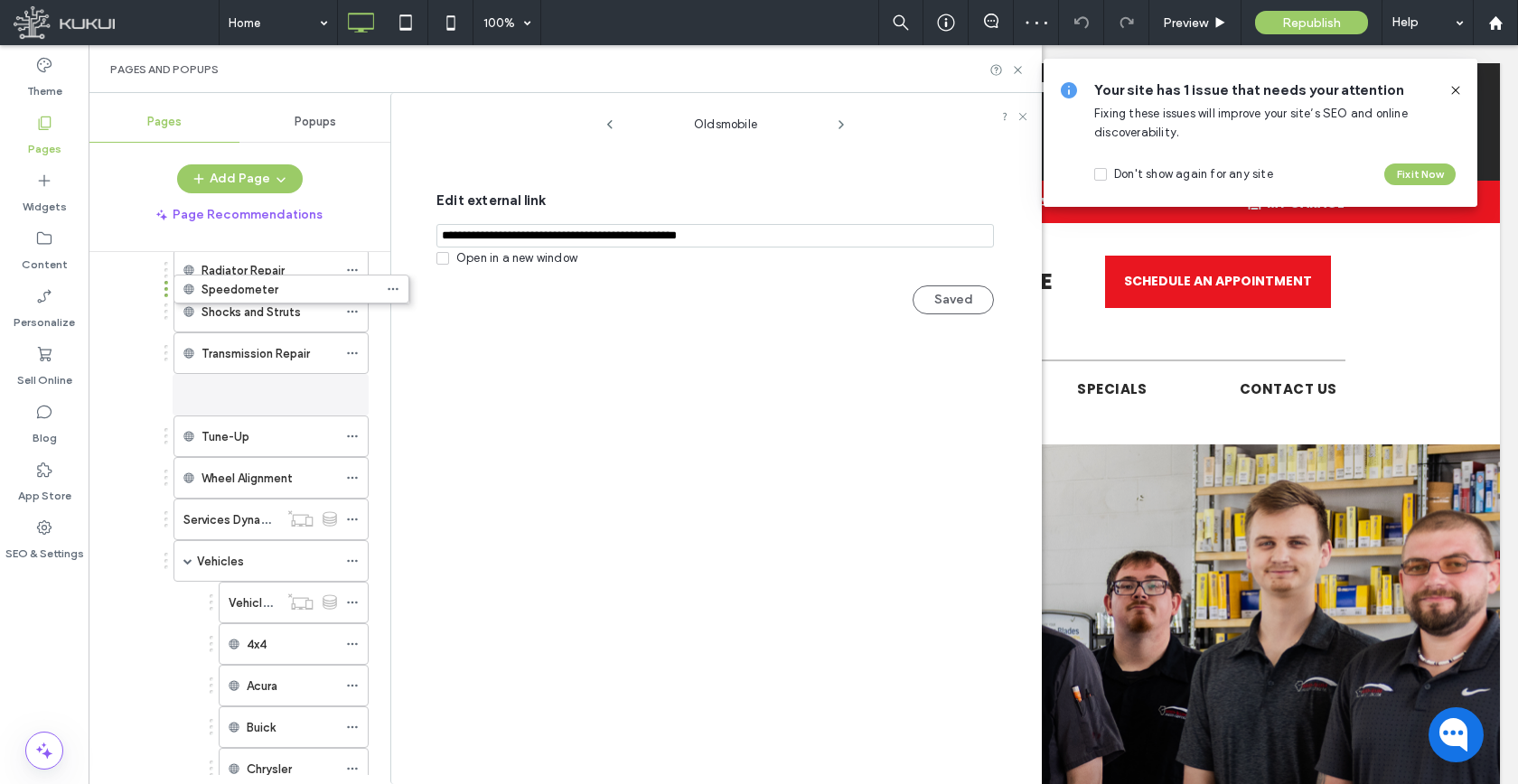
scroll to position [781, 0]
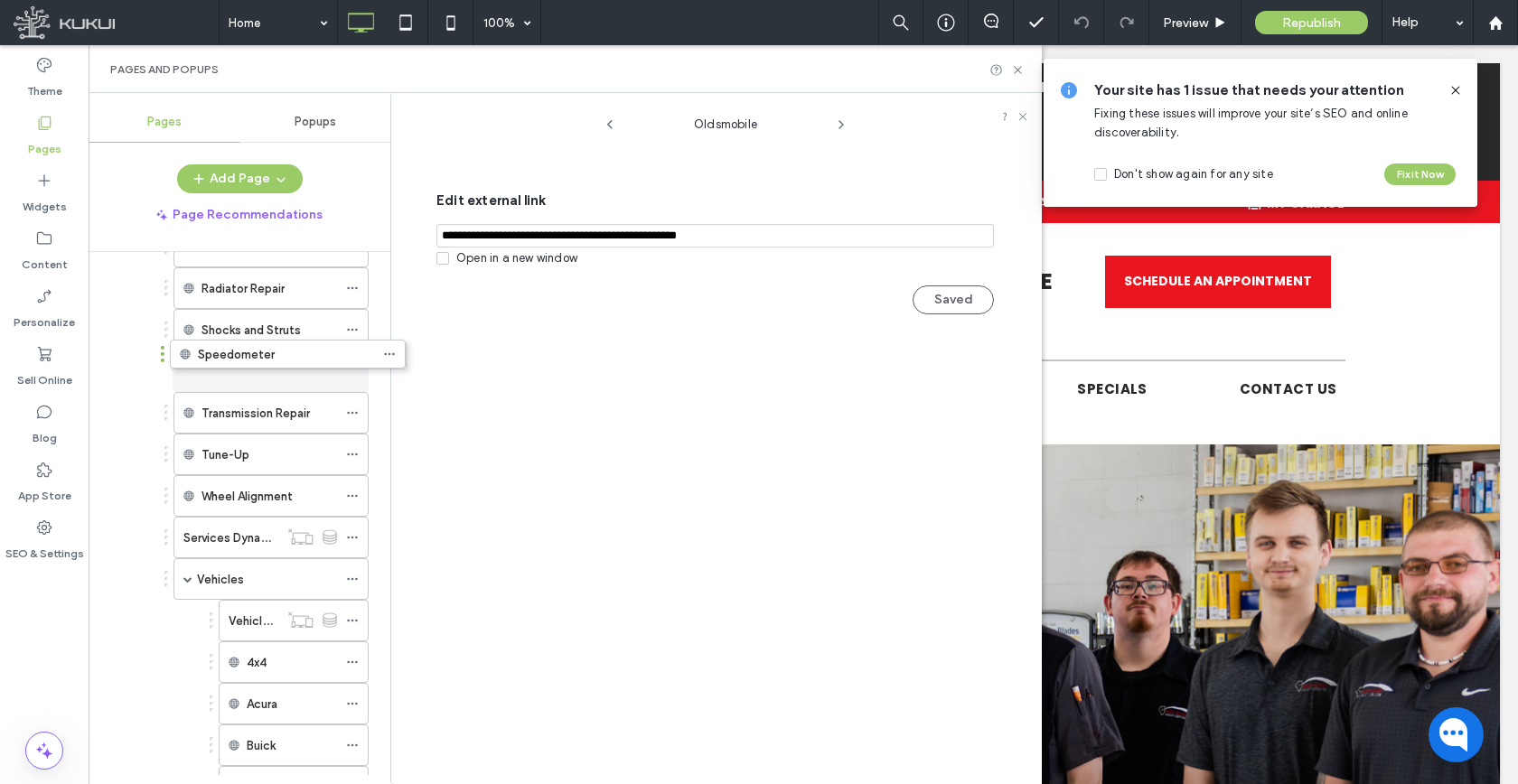
drag, startPoint x: 219, startPoint y: 719, endPoint x: 256, endPoint y: 365, distance: 355.9
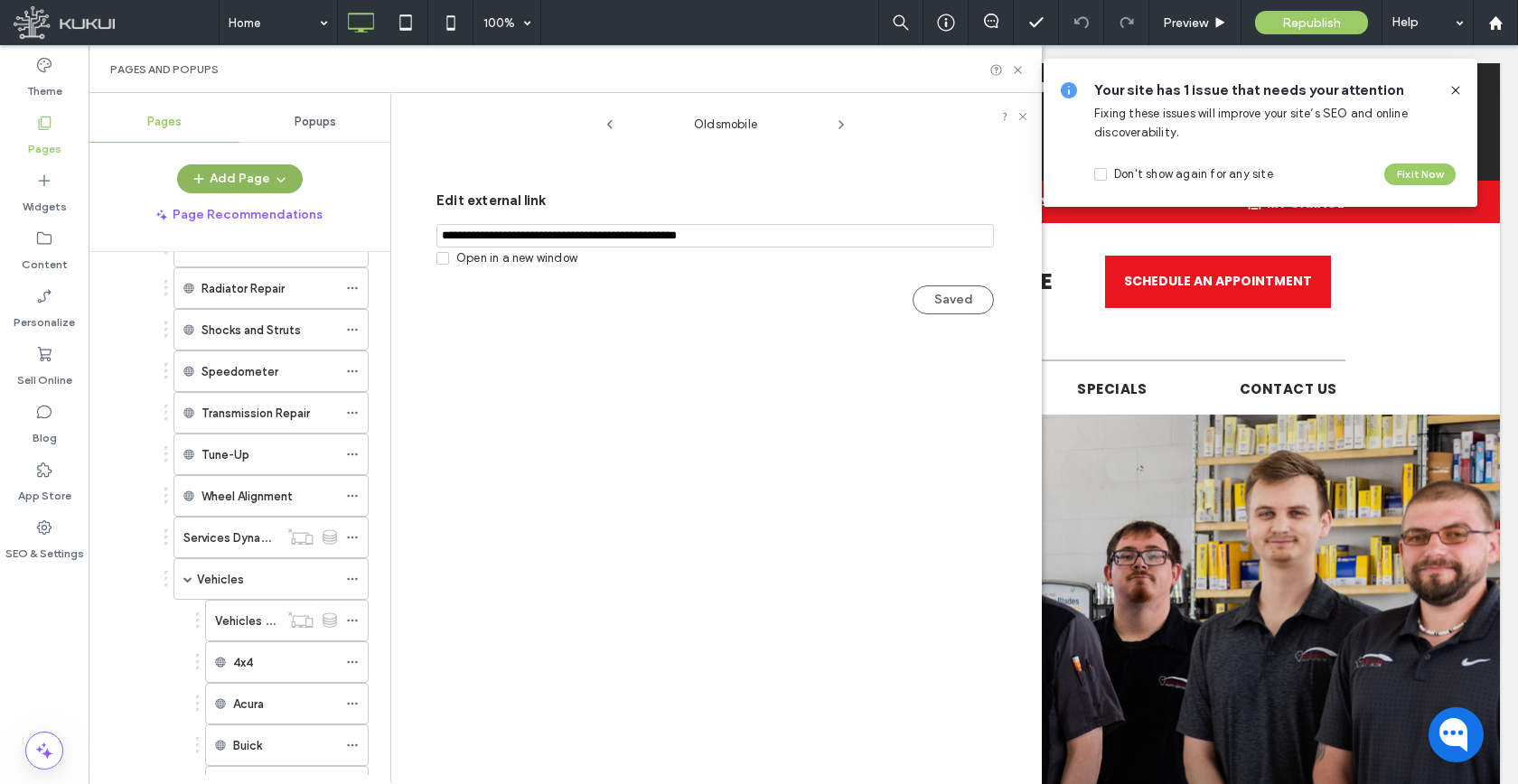
click at [292, 169] on button "Add Page" at bounding box center [240, 179] width 126 height 29
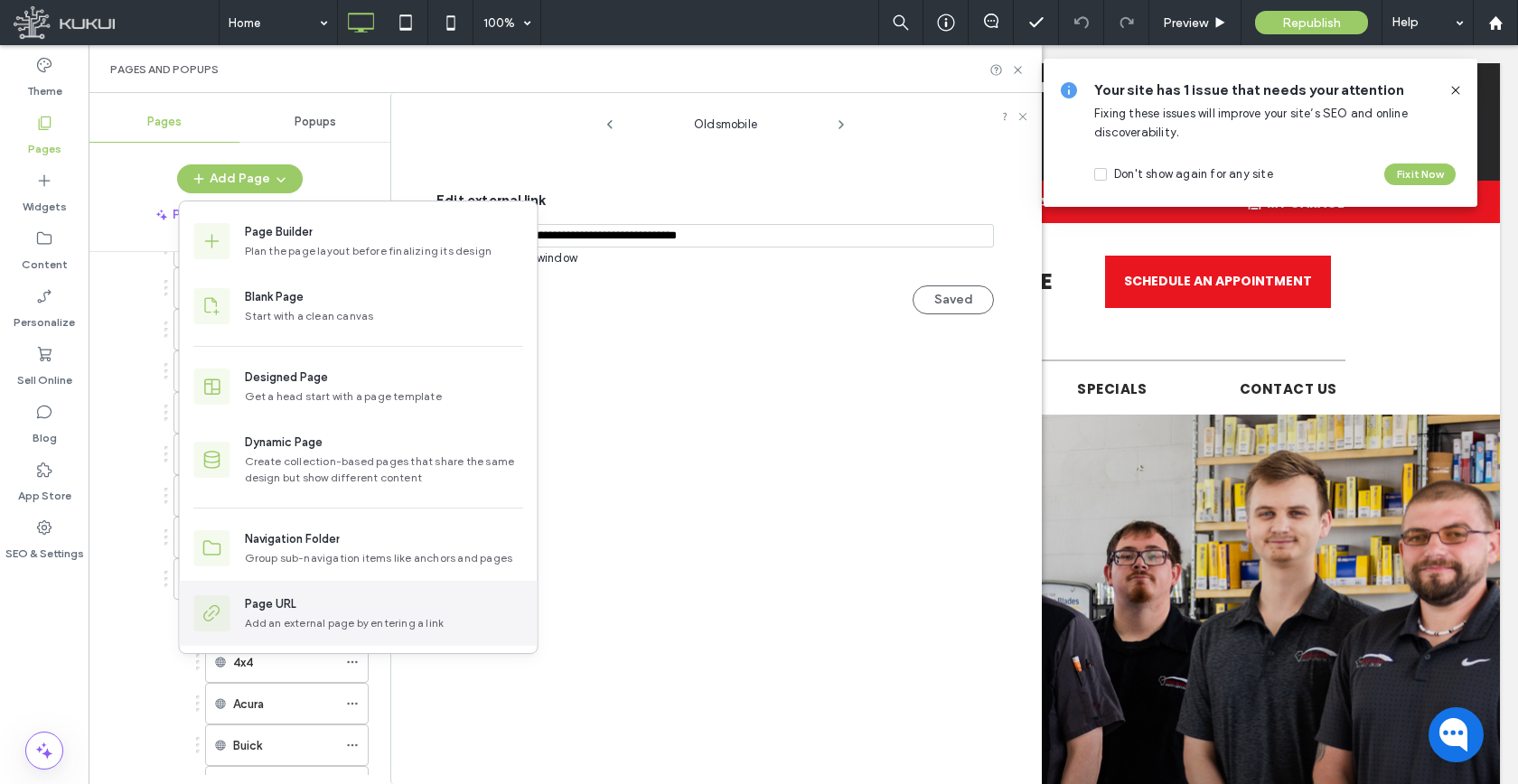
click at [260, 617] on div "Add an external page by entering a link" at bounding box center [384, 623] width 278 height 16
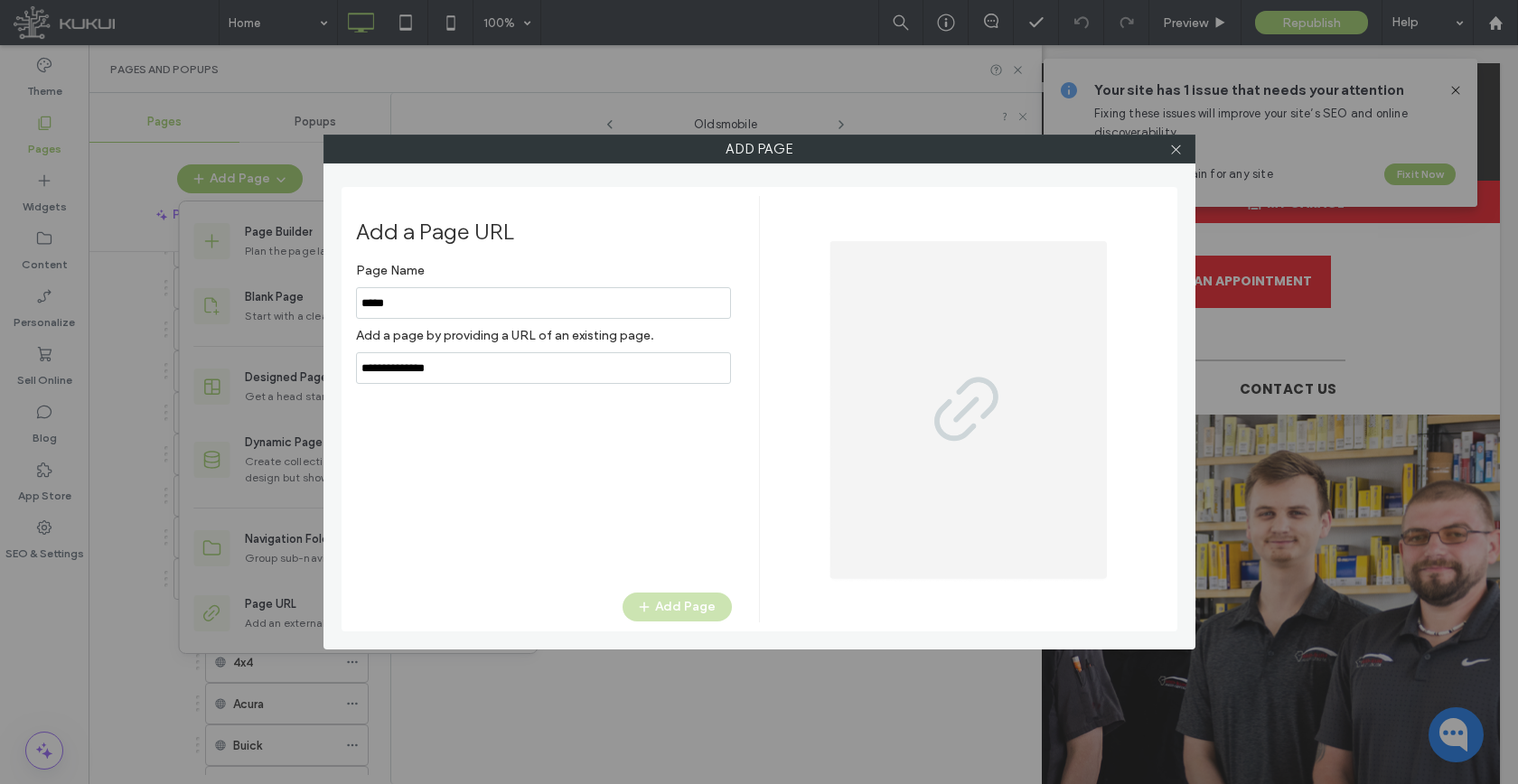
type input "******"
type input "*******"
click at [492, 369] on input "notEmpty,url" at bounding box center [543, 367] width 375 height 32
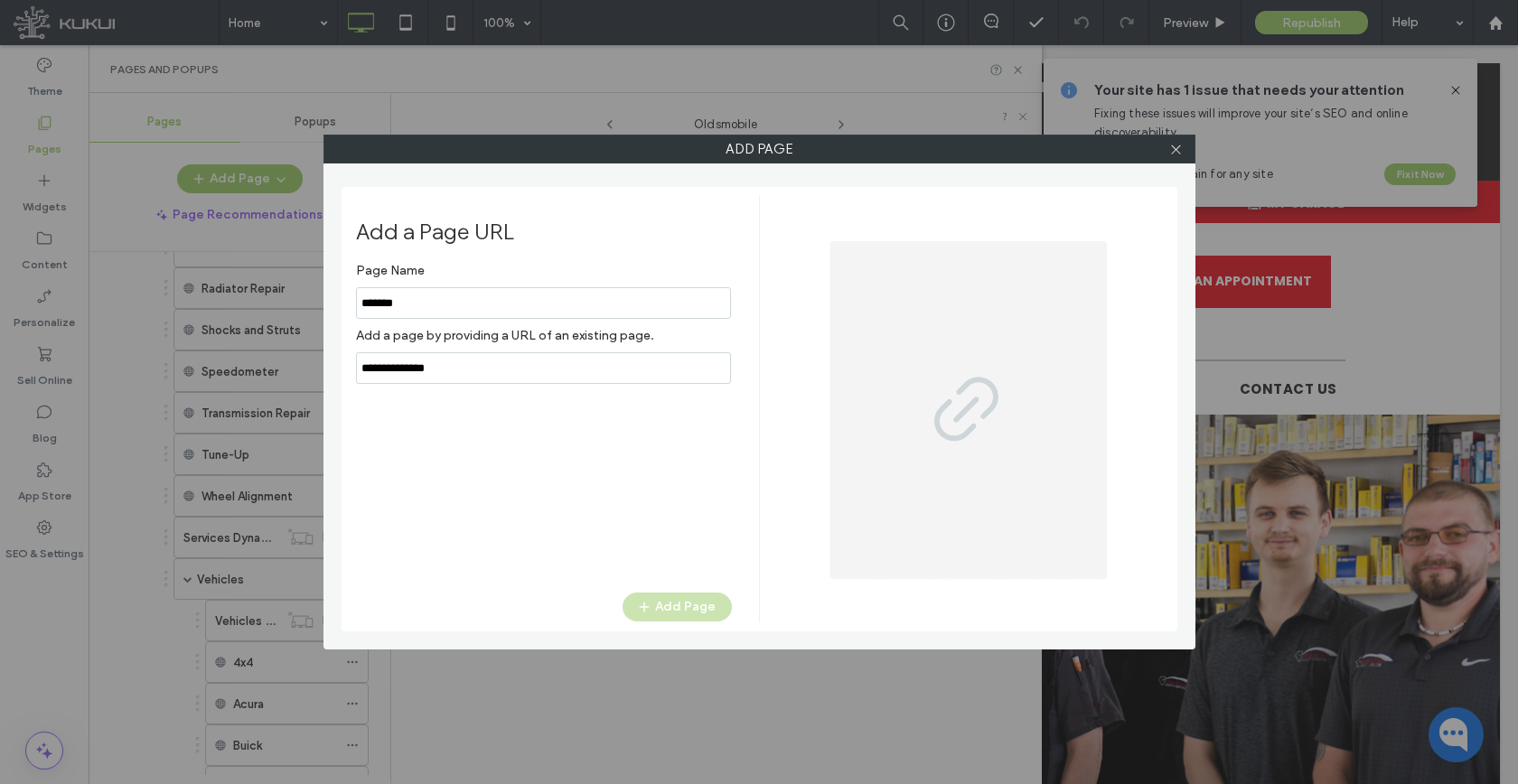
click at [492, 369] on input "notEmpty,url" at bounding box center [543, 367] width 375 height 32
paste input "**********"
type input "**********"
click at [676, 602] on button "Add Page" at bounding box center [677, 608] width 109 height 29
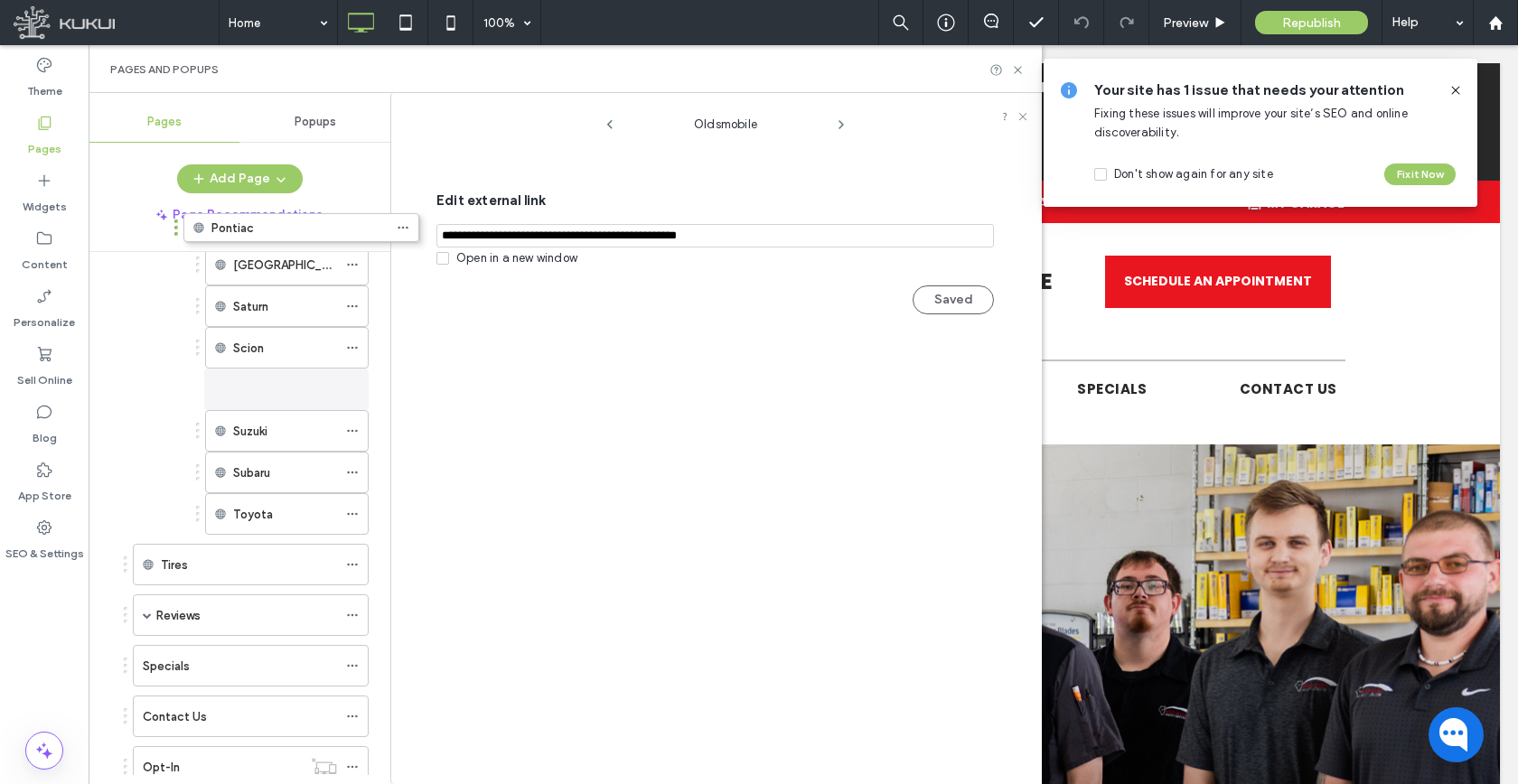
scroll to position [1961, 0]
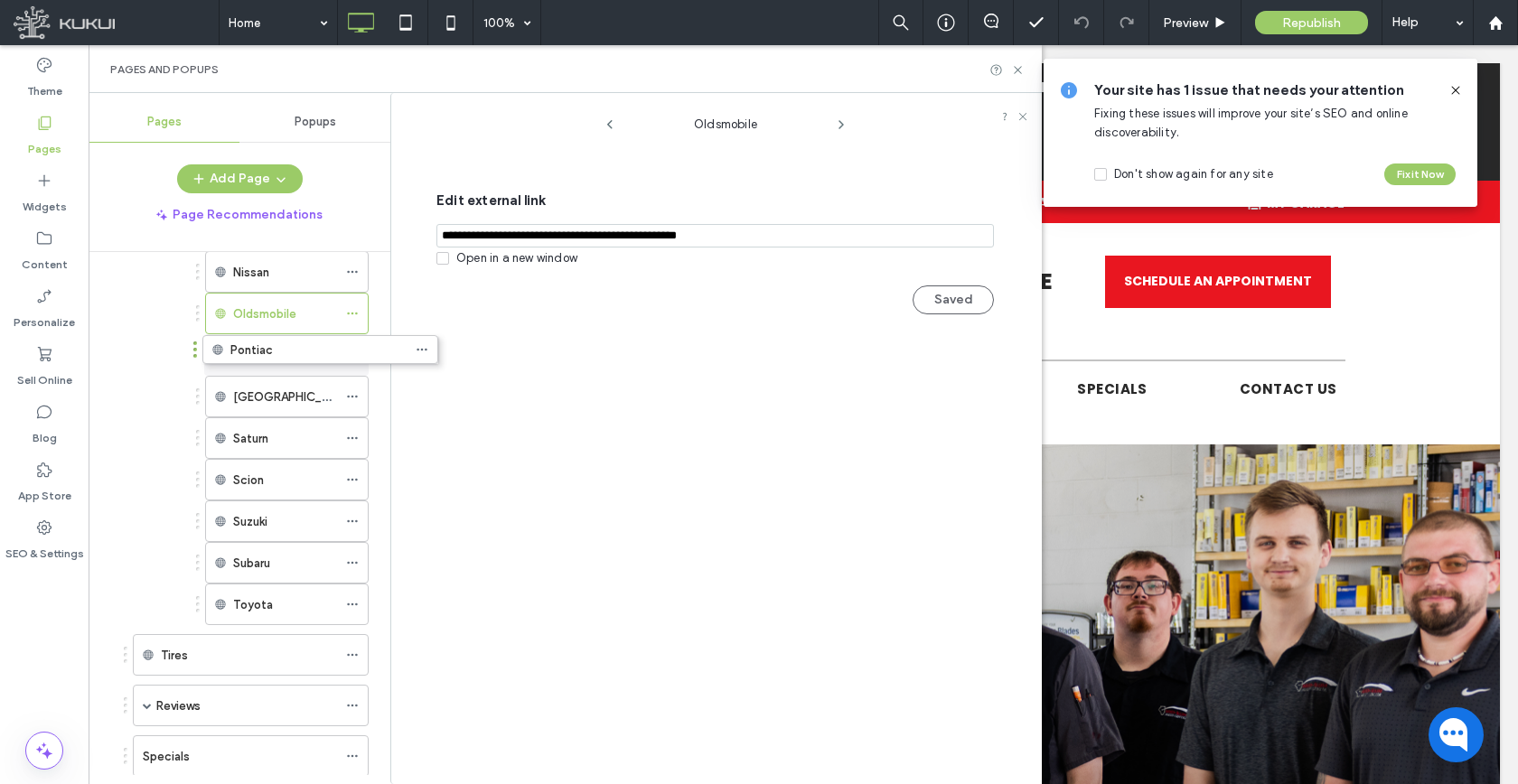
drag, startPoint x: 201, startPoint y: 719, endPoint x: 271, endPoint y: 366, distance: 359.9
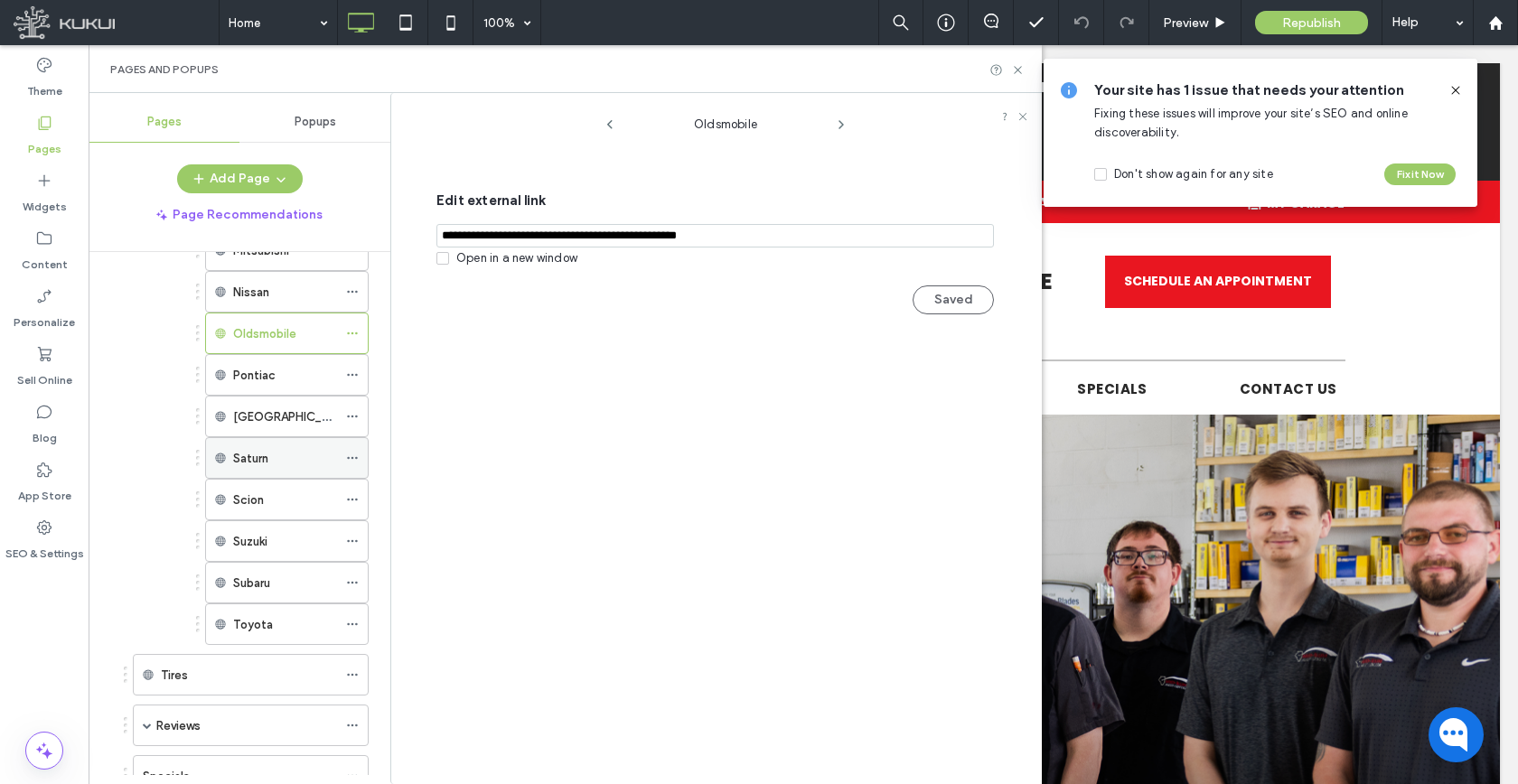
scroll to position [1931, 0]
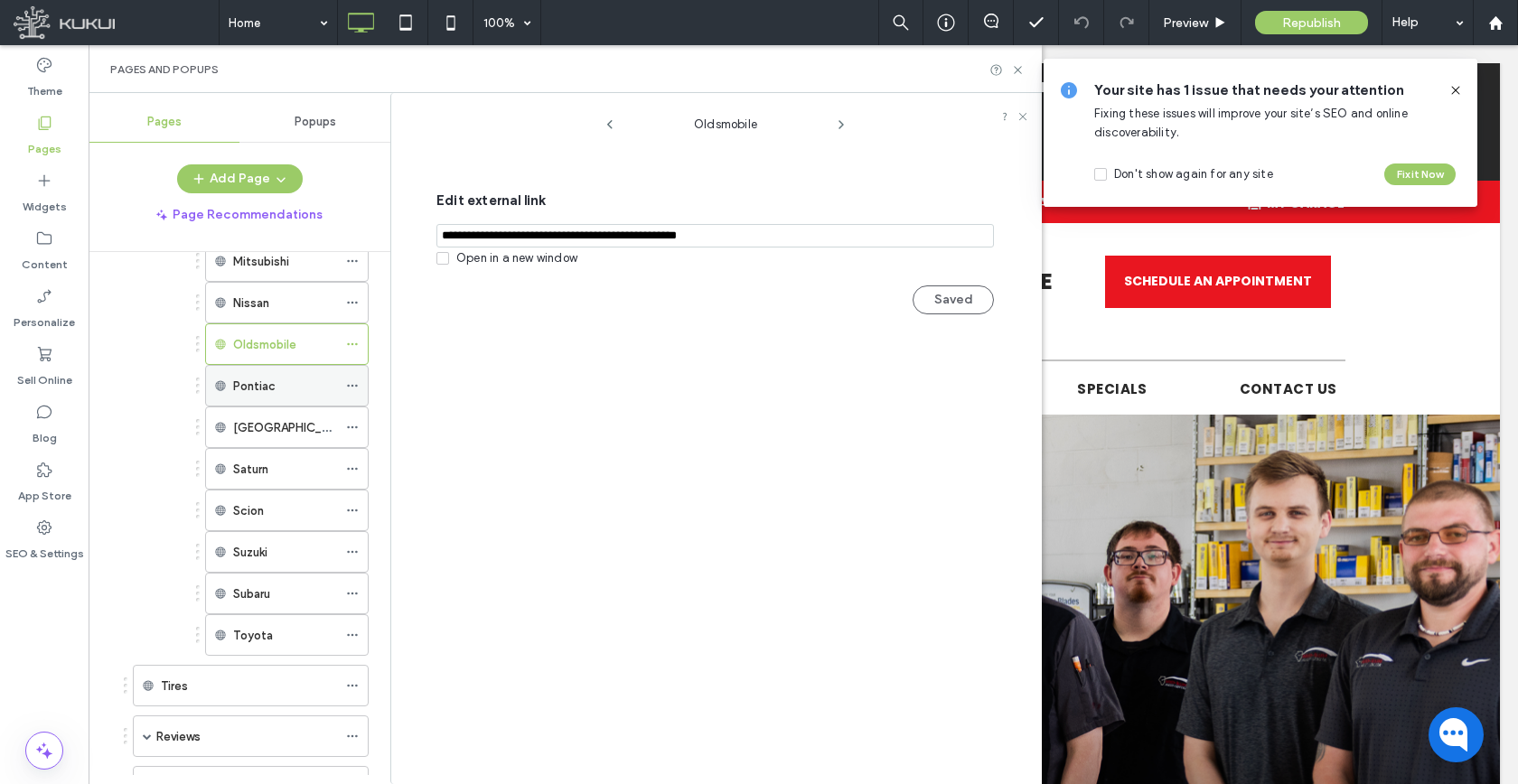
drag, startPoint x: 355, startPoint y: 385, endPoint x: 361, endPoint y: 398, distance: 14.3
click at [355, 386] on icon at bounding box center [352, 386] width 13 height 13
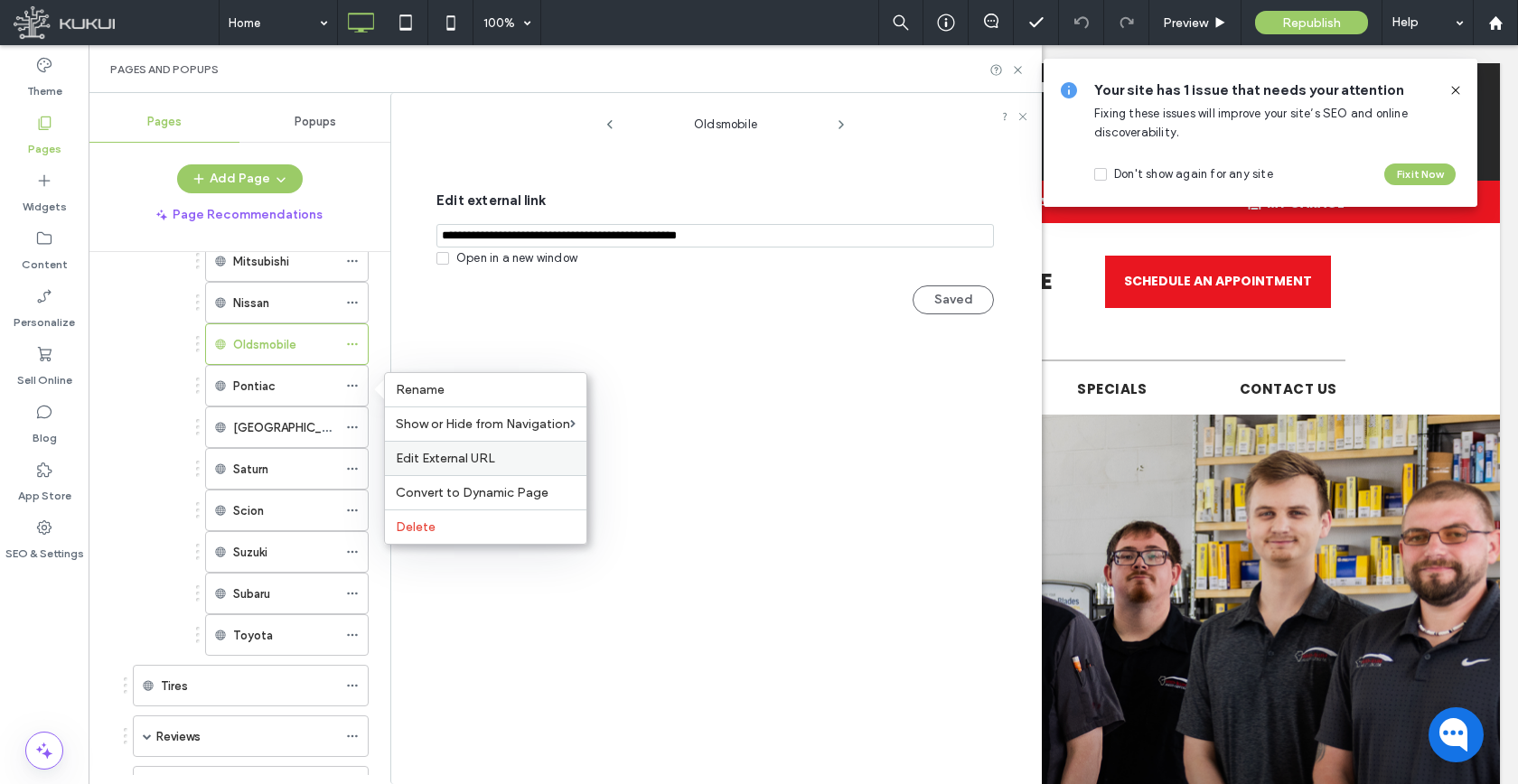
click at [408, 466] on span "Edit External URL" at bounding box center [445, 458] width 99 height 15
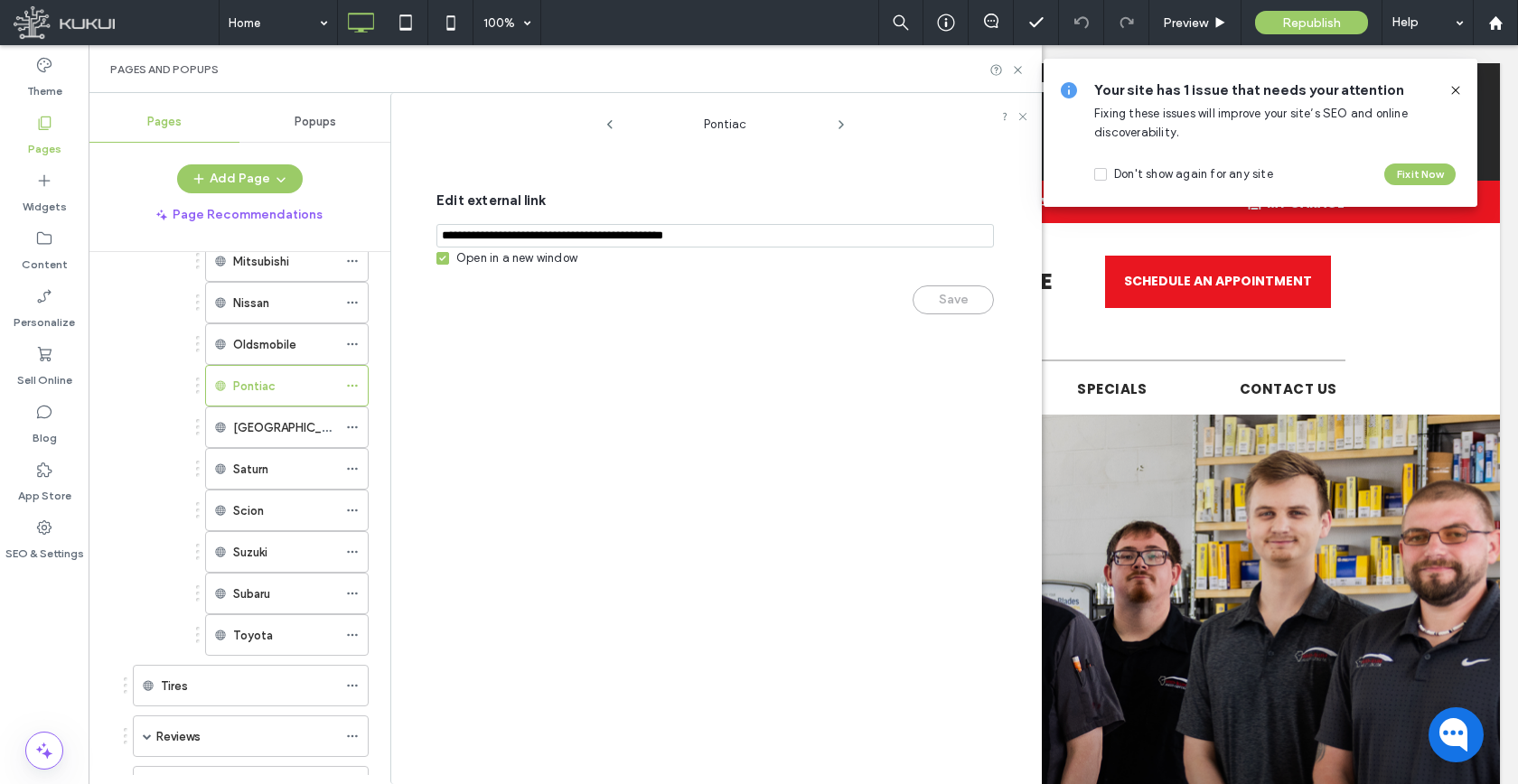
click at [457, 258] on div "Open in a new window" at bounding box center [517, 258] width 121 height 18
click at [957, 308] on button "Save" at bounding box center [952, 300] width 81 height 29
click at [350, 635] on icon at bounding box center [352, 635] width 13 height 13
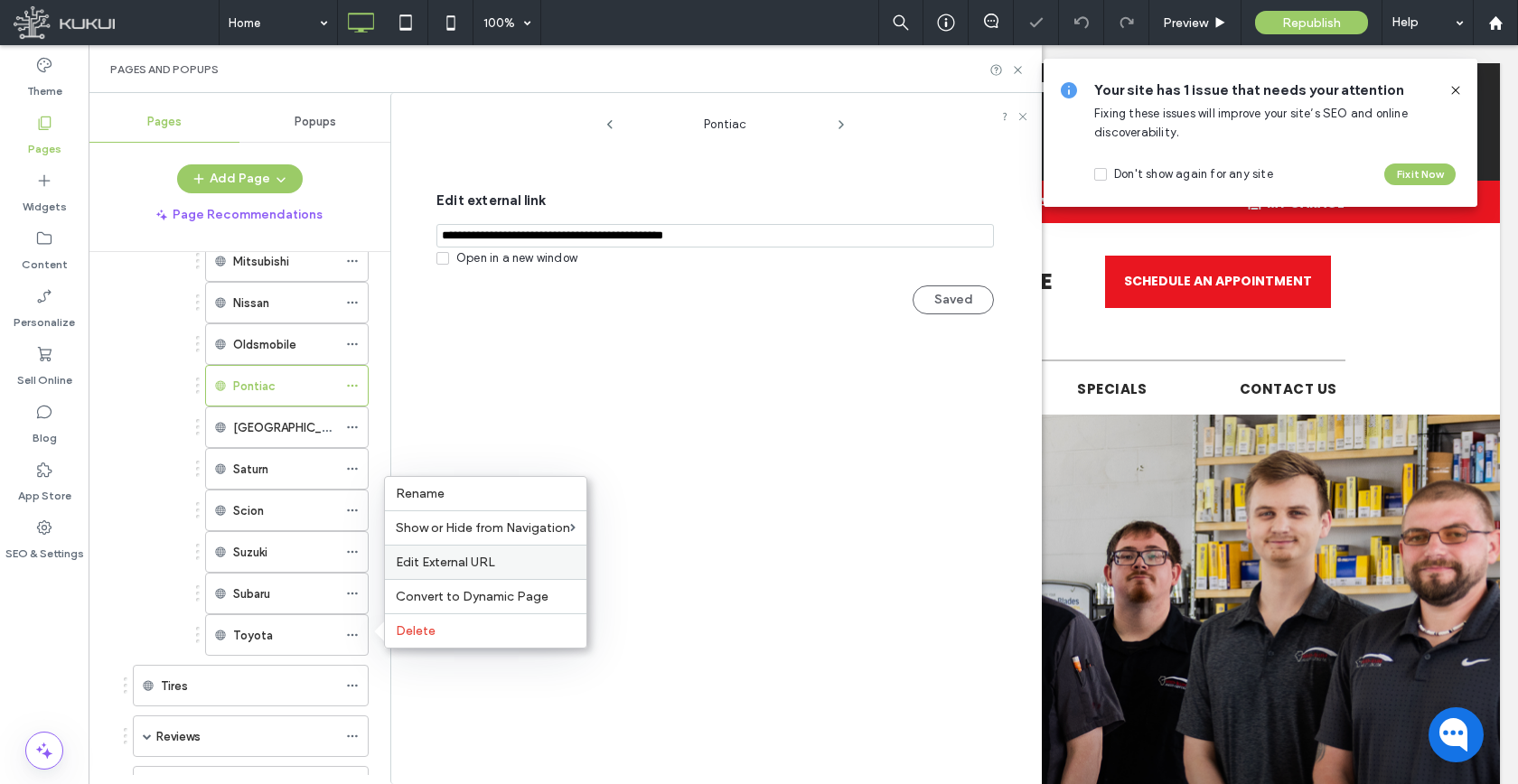
click at [421, 567] on span "Edit External URL" at bounding box center [445, 562] width 99 height 15
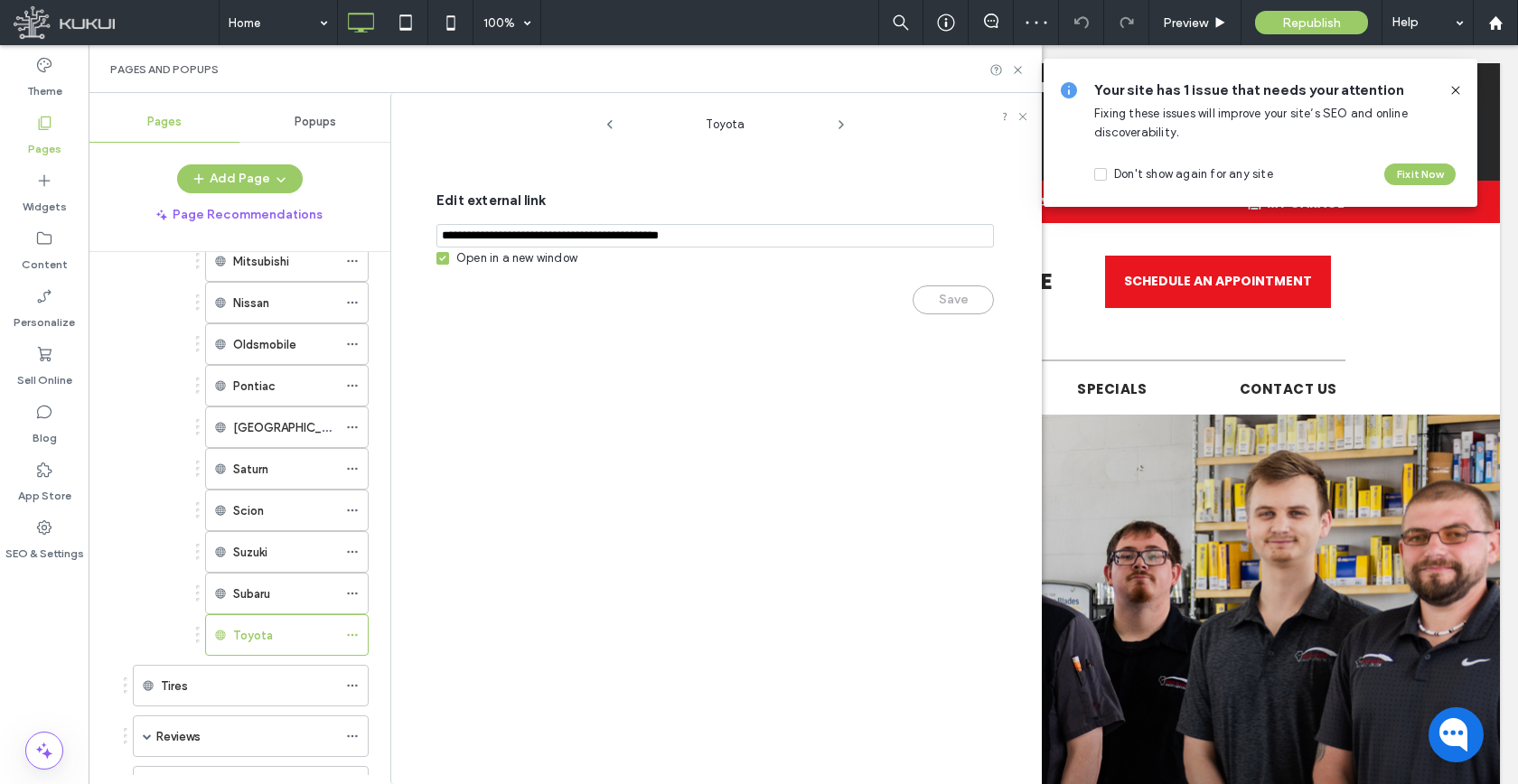
click at [489, 263] on div "Open in a new window" at bounding box center [517, 258] width 121 height 18
click at [954, 307] on button "Save" at bounding box center [952, 300] width 81 height 29
click at [352, 587] on span at bounding box center [352, 594] width 13 height 27
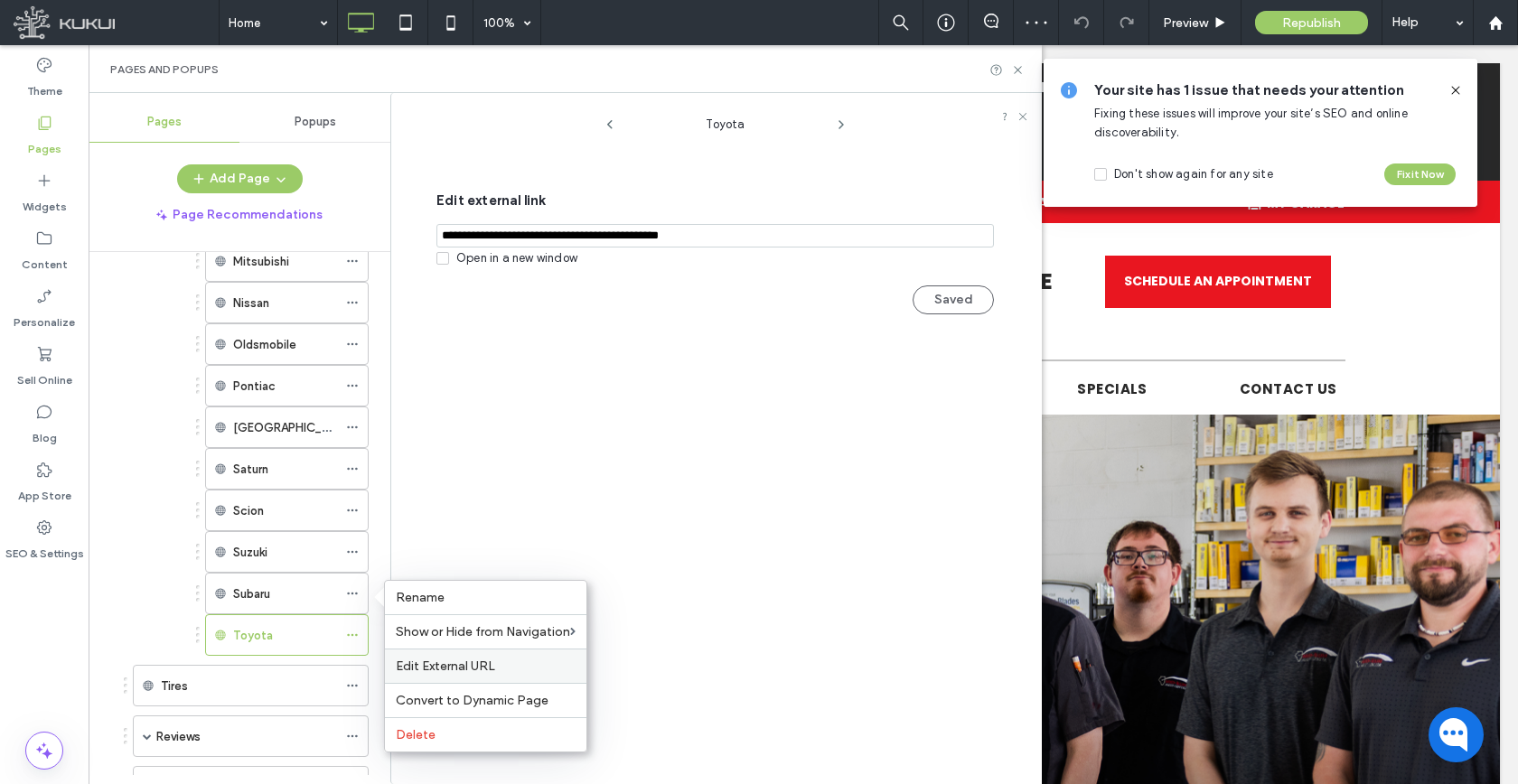
click at [436, 667] on span "Edit External URL" at bounding box center [445, 666] width 99 height 15
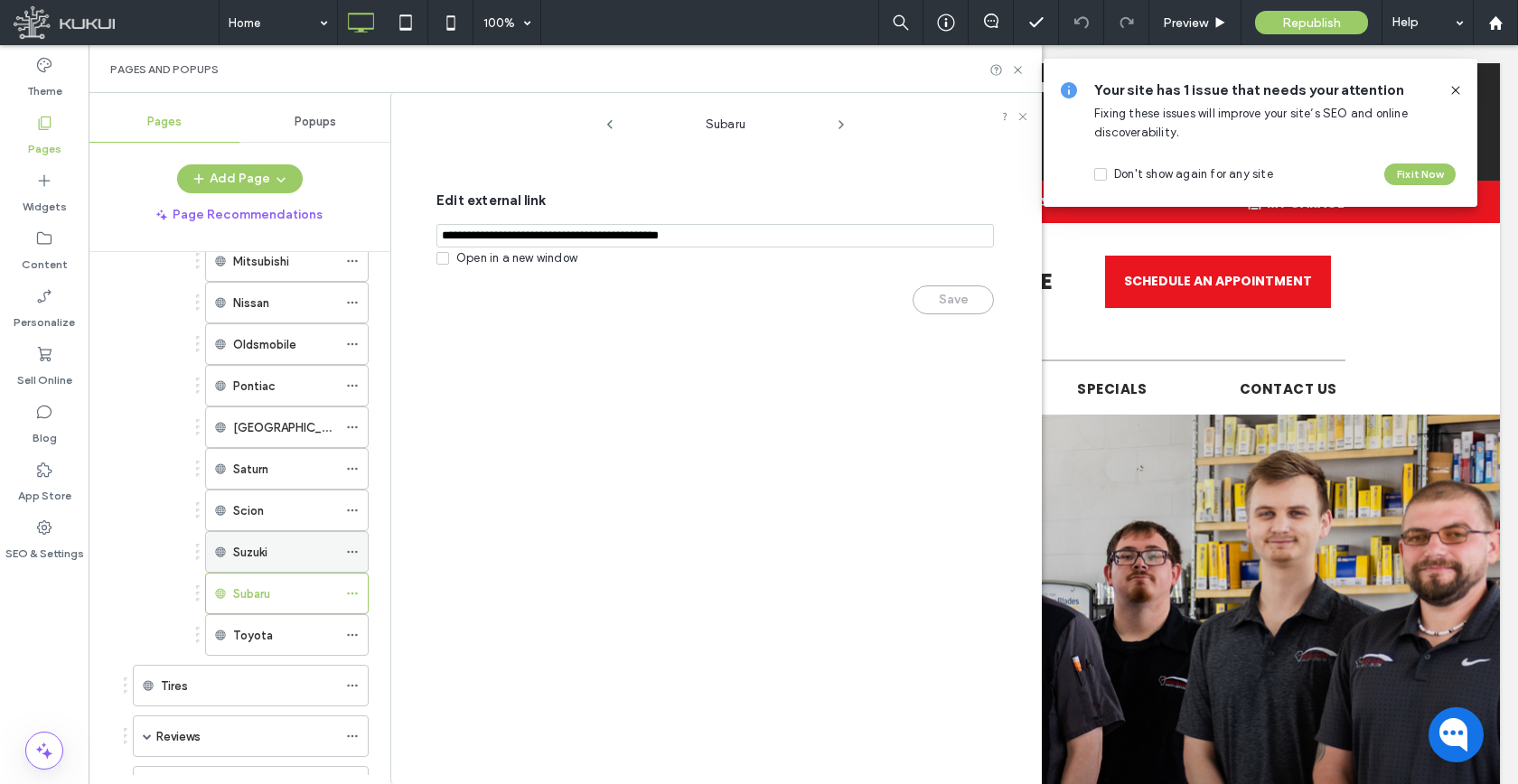
click at [351, 555] on icon at bounding box center [352, 552] width 13 height 13
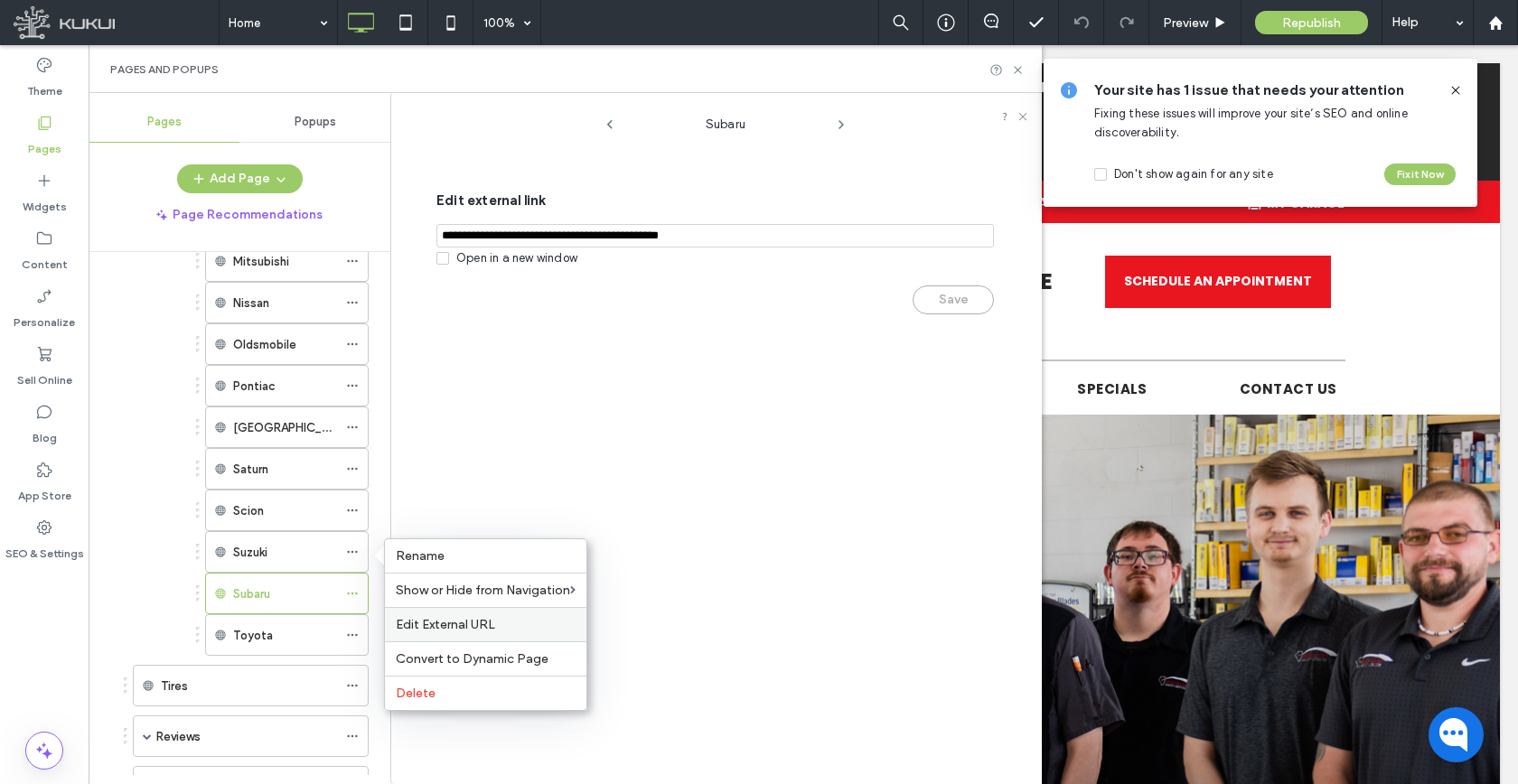
click at [407, 635] on div "Edit External URL" at bounding box center [485, 624] width 201 height 35
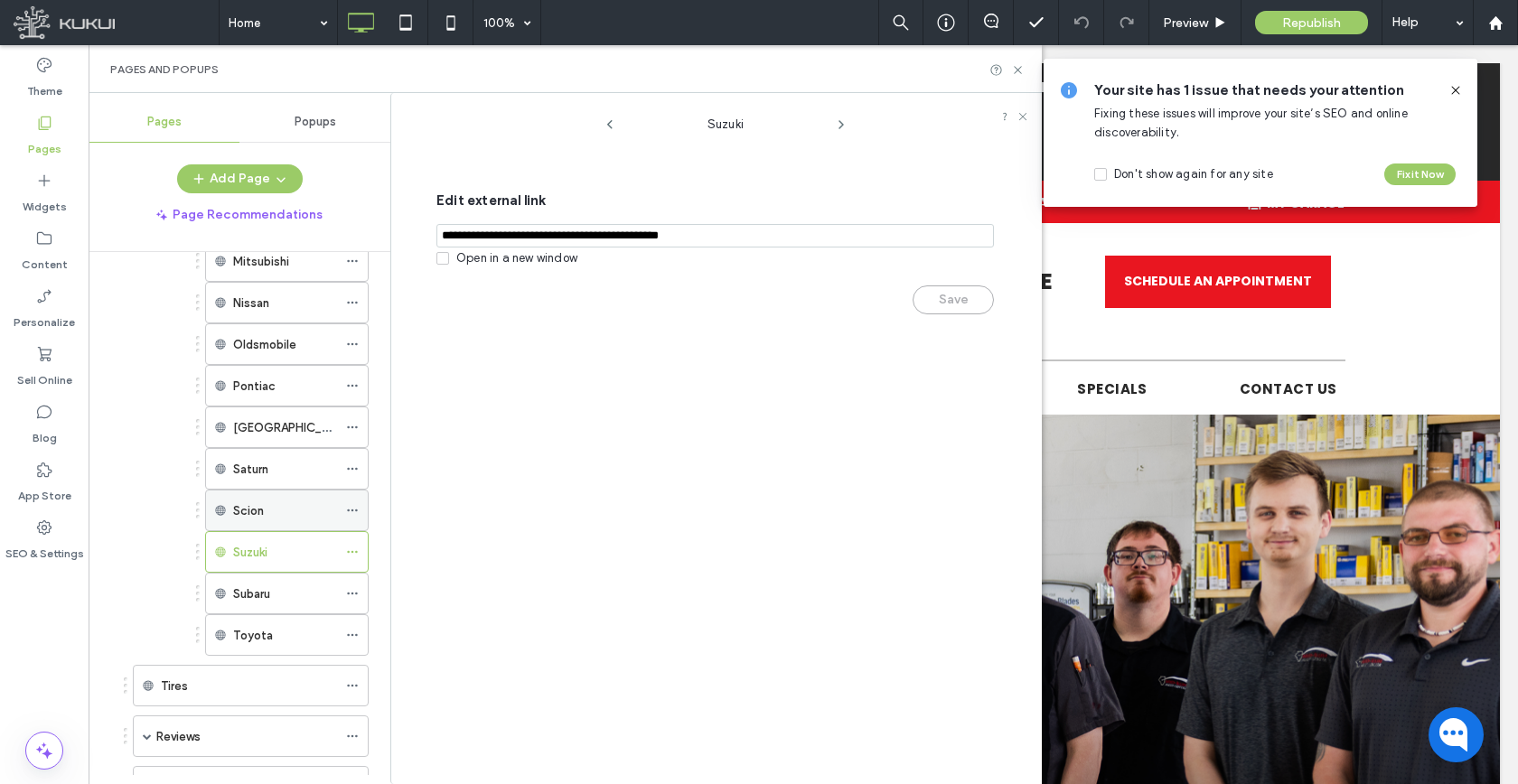
click at [351, 511] on icon at bounding box center [352, 510] width 13 height 13
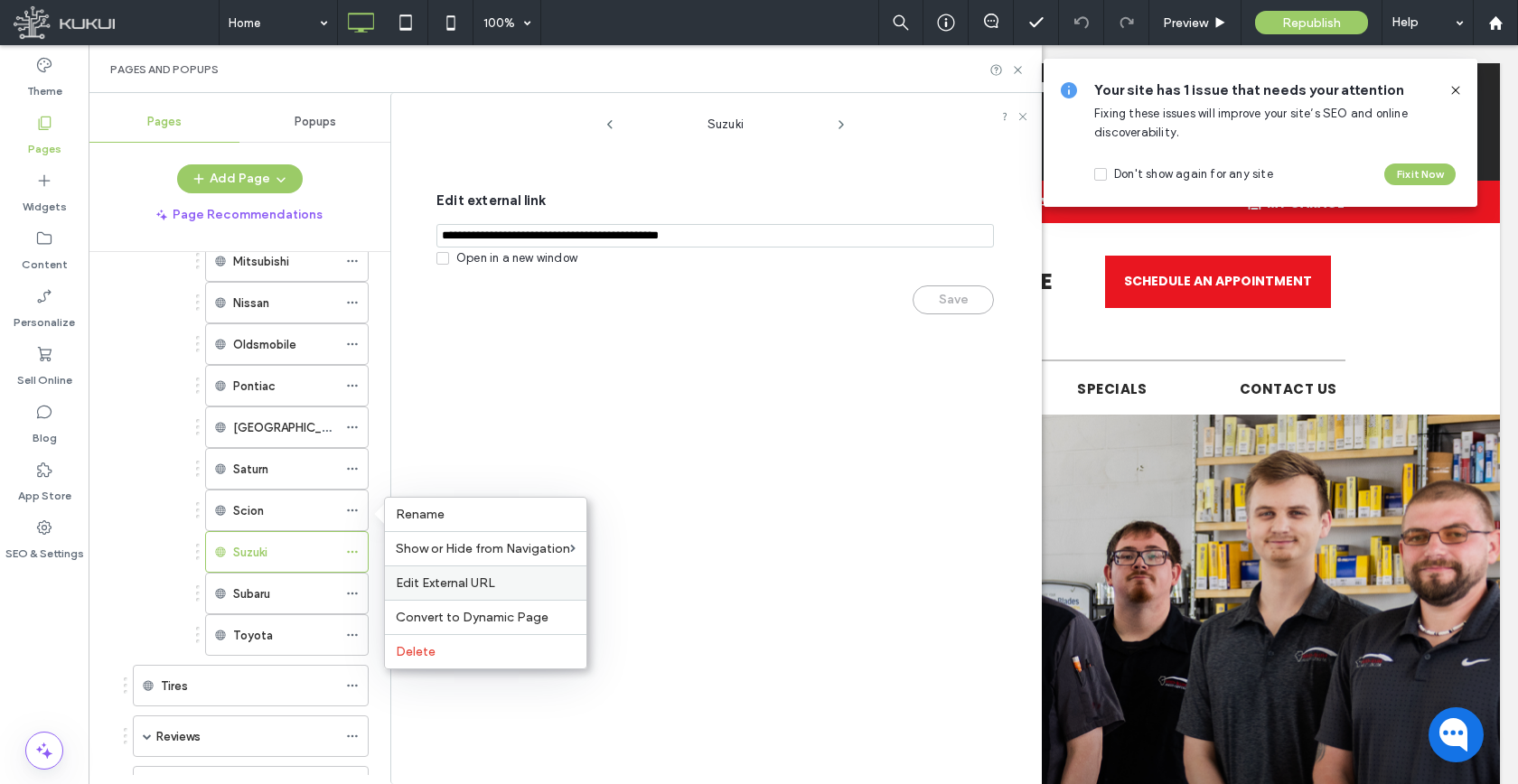
click at [406, 579] on span "Edit External URL" at bounding box center [445, 583] width 99 height 15
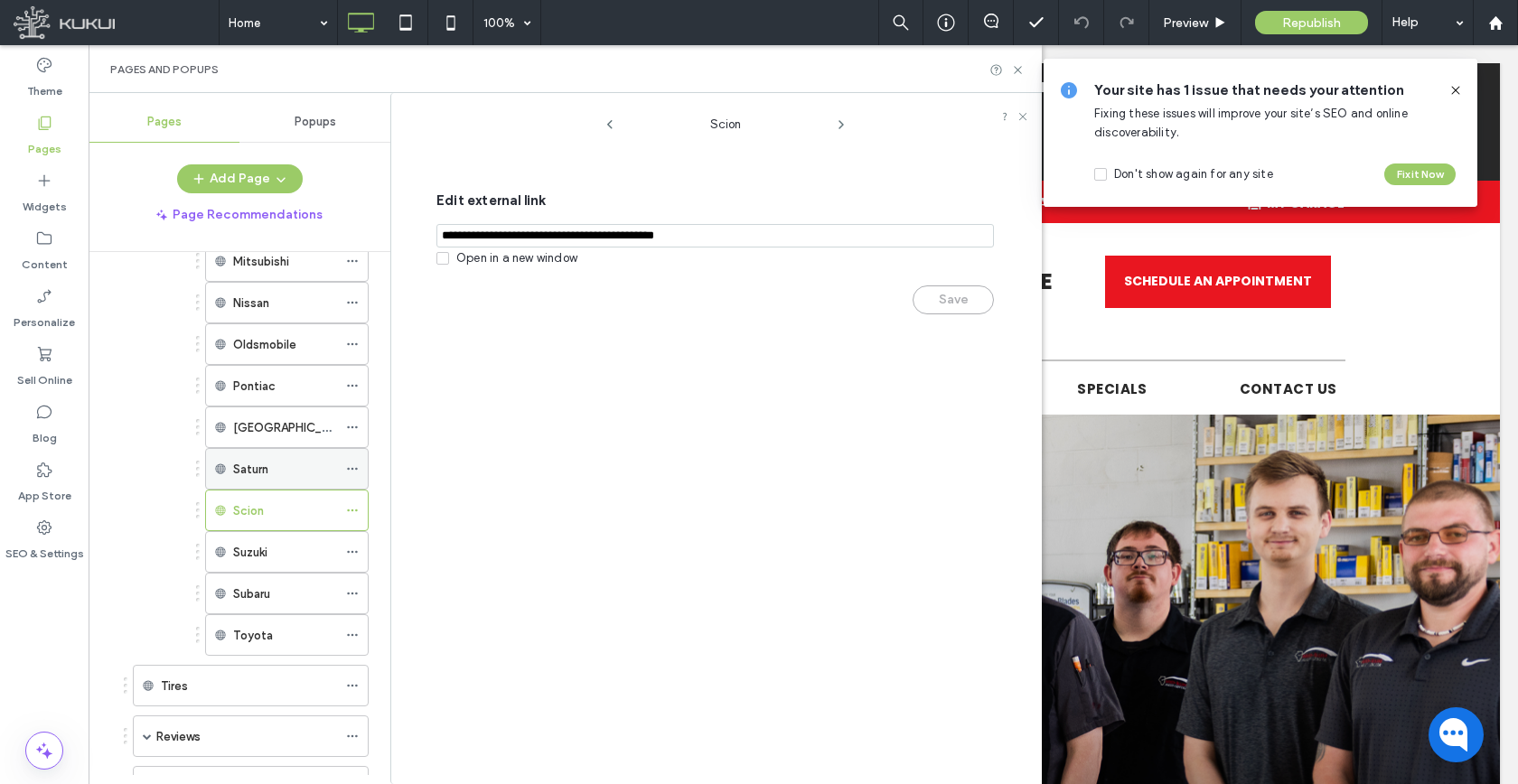
drag, startPoint x: 357, startPoint y: 468, endPoint x: 362, endPoint y: 480, distance: 13.0
click at [357, 468] on icon at bounding box center [352, 469] width 13 height 13
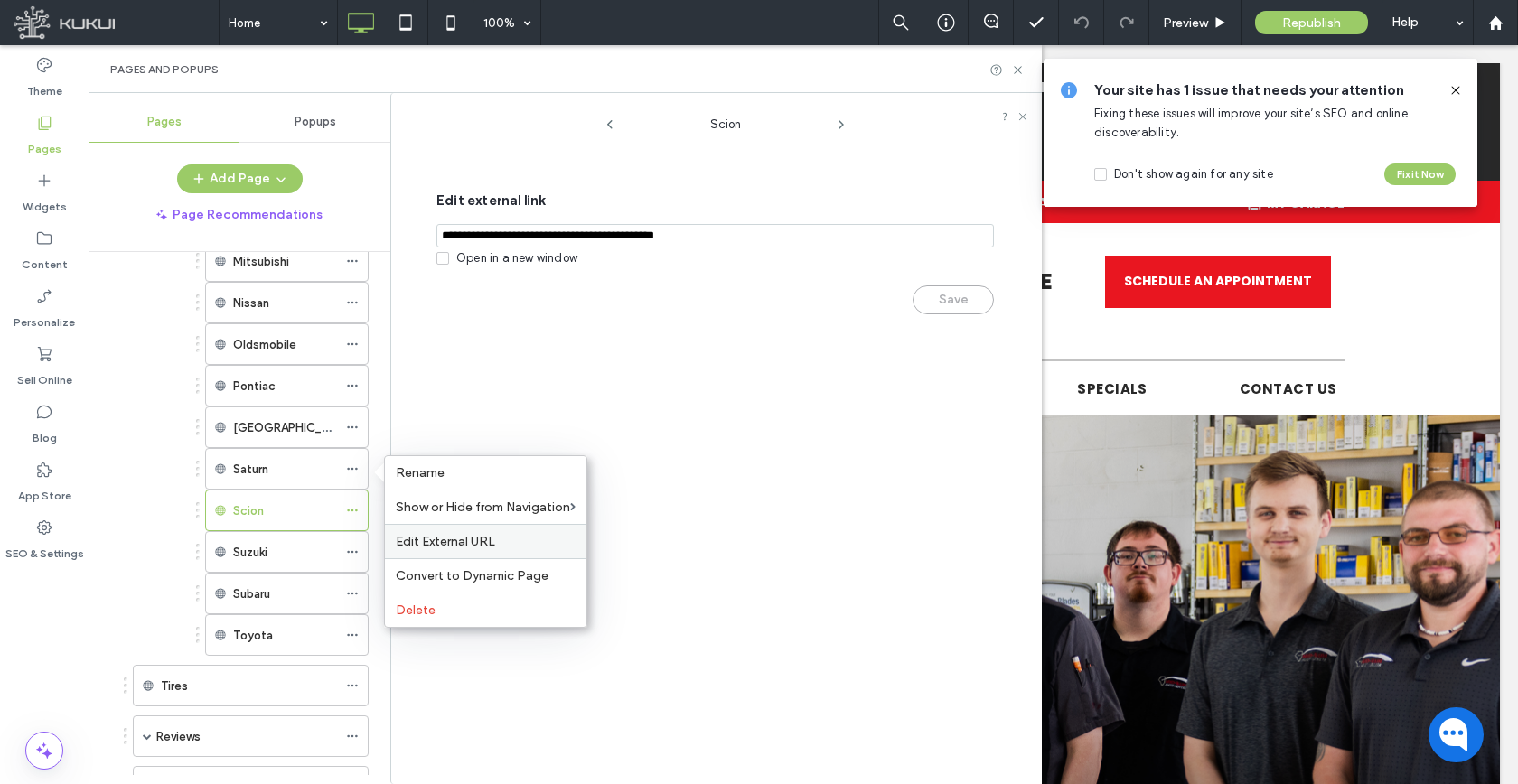
click at [397, 540] on span "Edit External URL" at bounding box center [445, 541] width 99 height 15
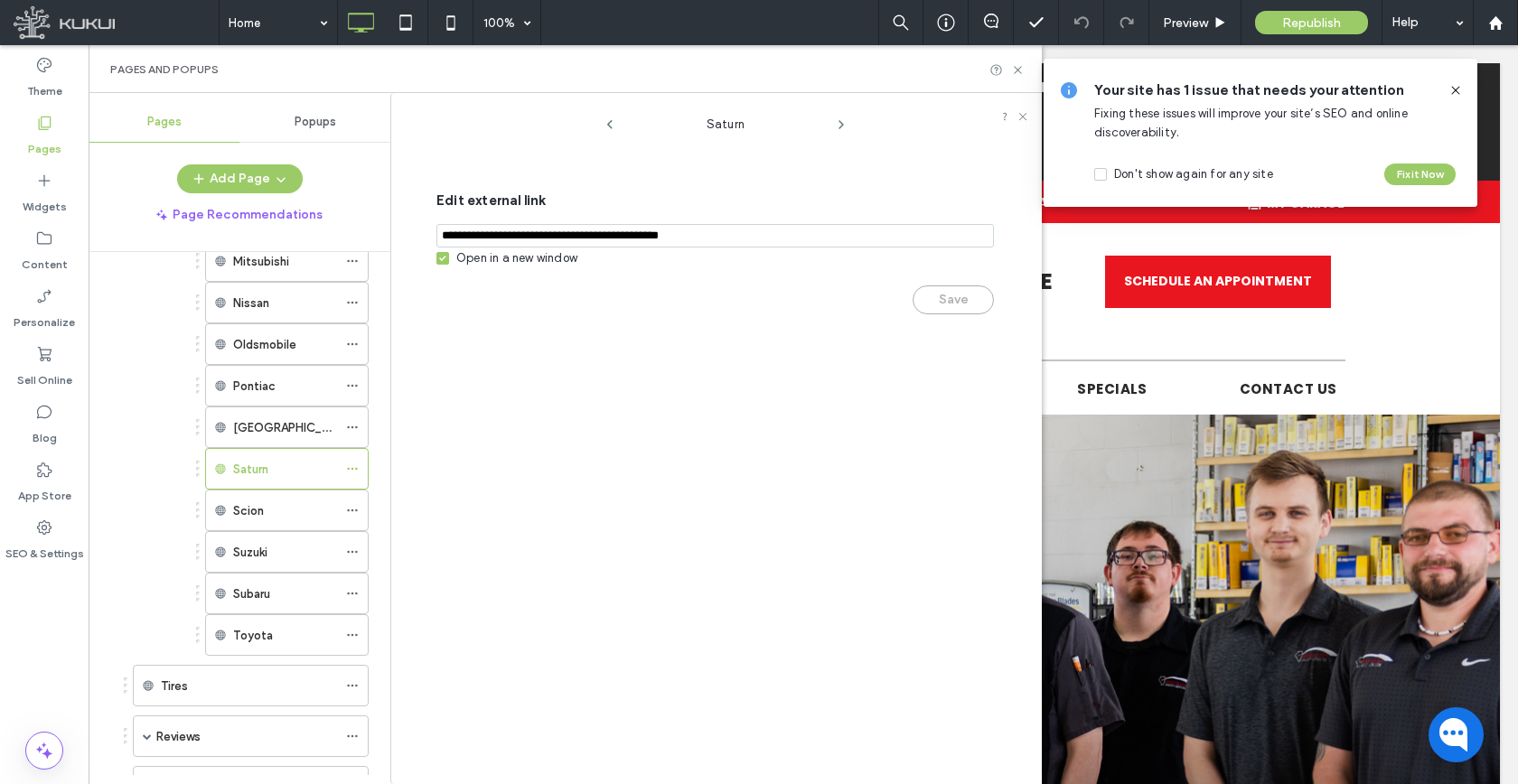
click at [447, 256] on span at bounding box center [443, 258] width 13 height 13
click at [950, 299] on button "Save" at bounding box center [952, 300] width 81 height 29
click at [349, 427] on icon at bounding box center [352, 427] width 13 height 13
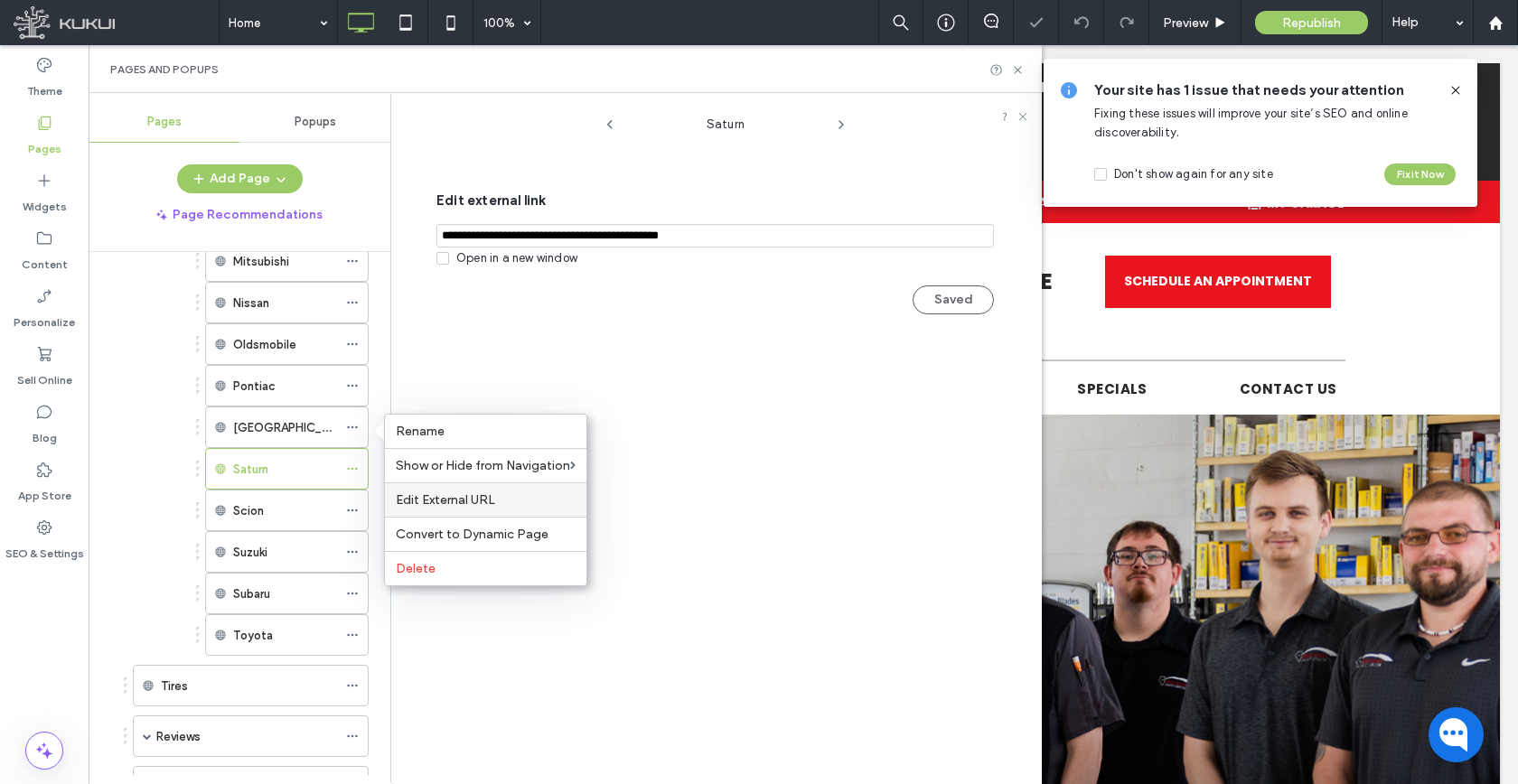
click at [415, 498] on span "Edit External URL" at bounding box center [445, 499] width 99 height 15
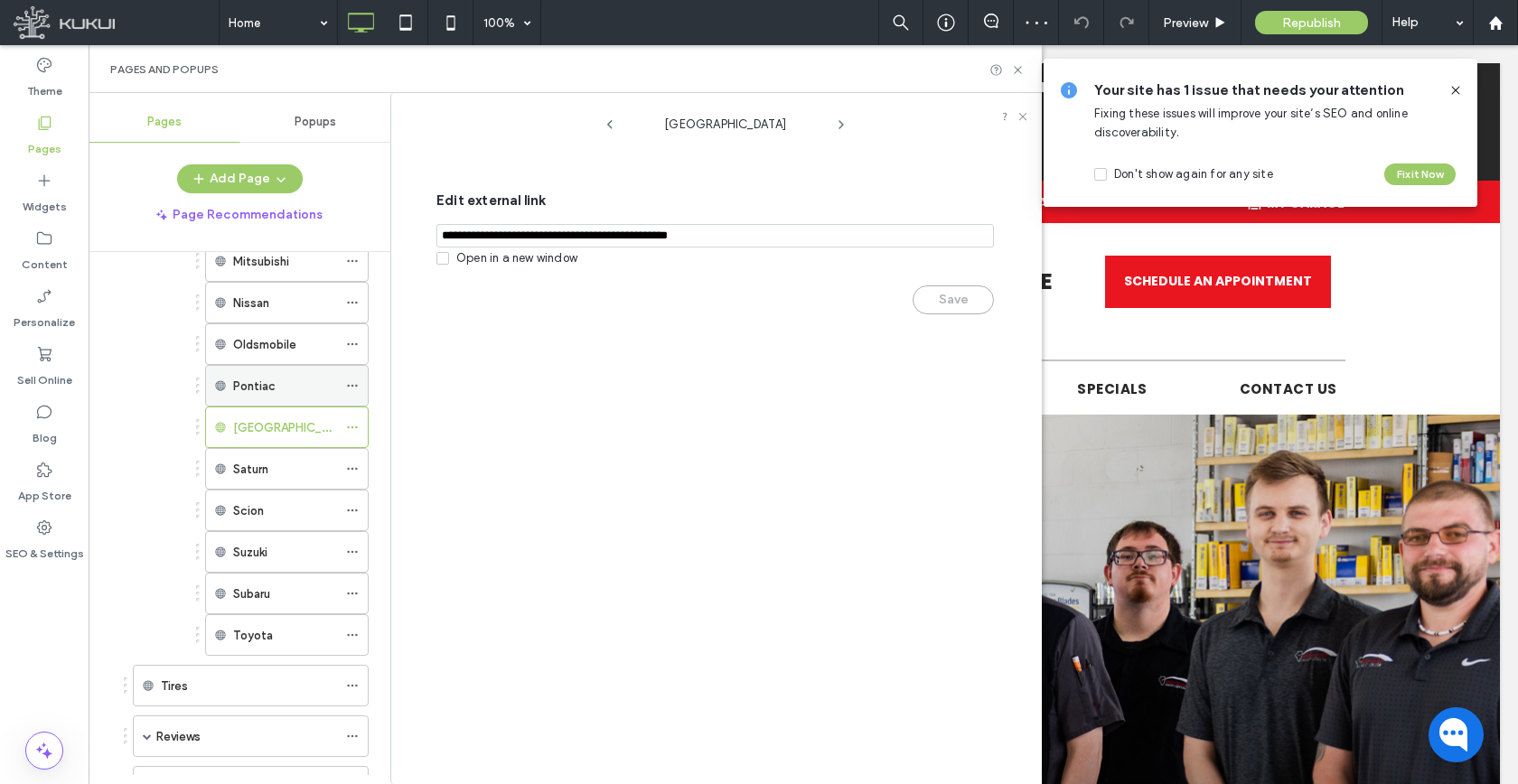
click at [349, 387] on icon at bounding box center [352, 386] width 13 height 13
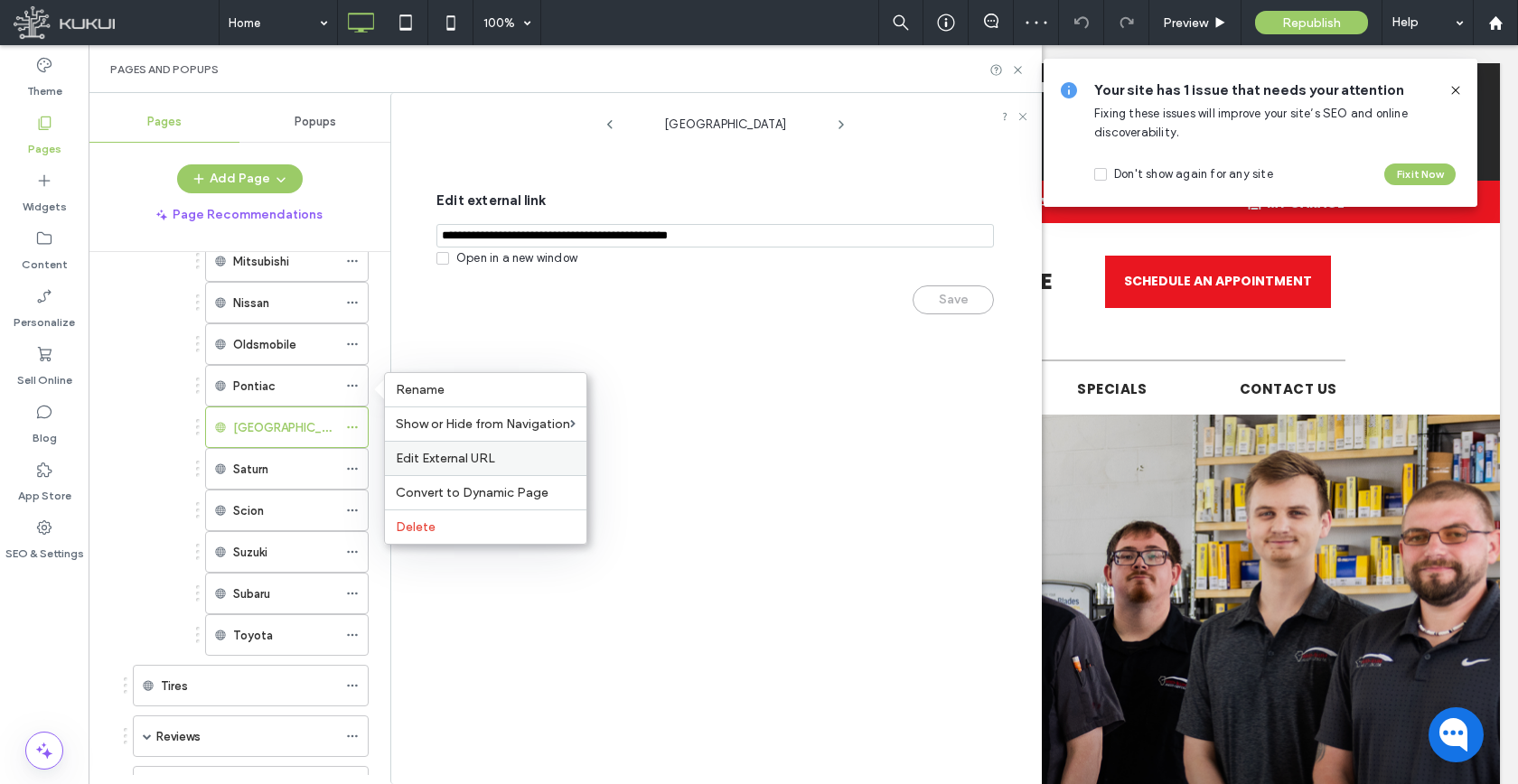
click at [413, 462] on span "Edit External URL" at bounding box center [445, 458] width 99 height 15
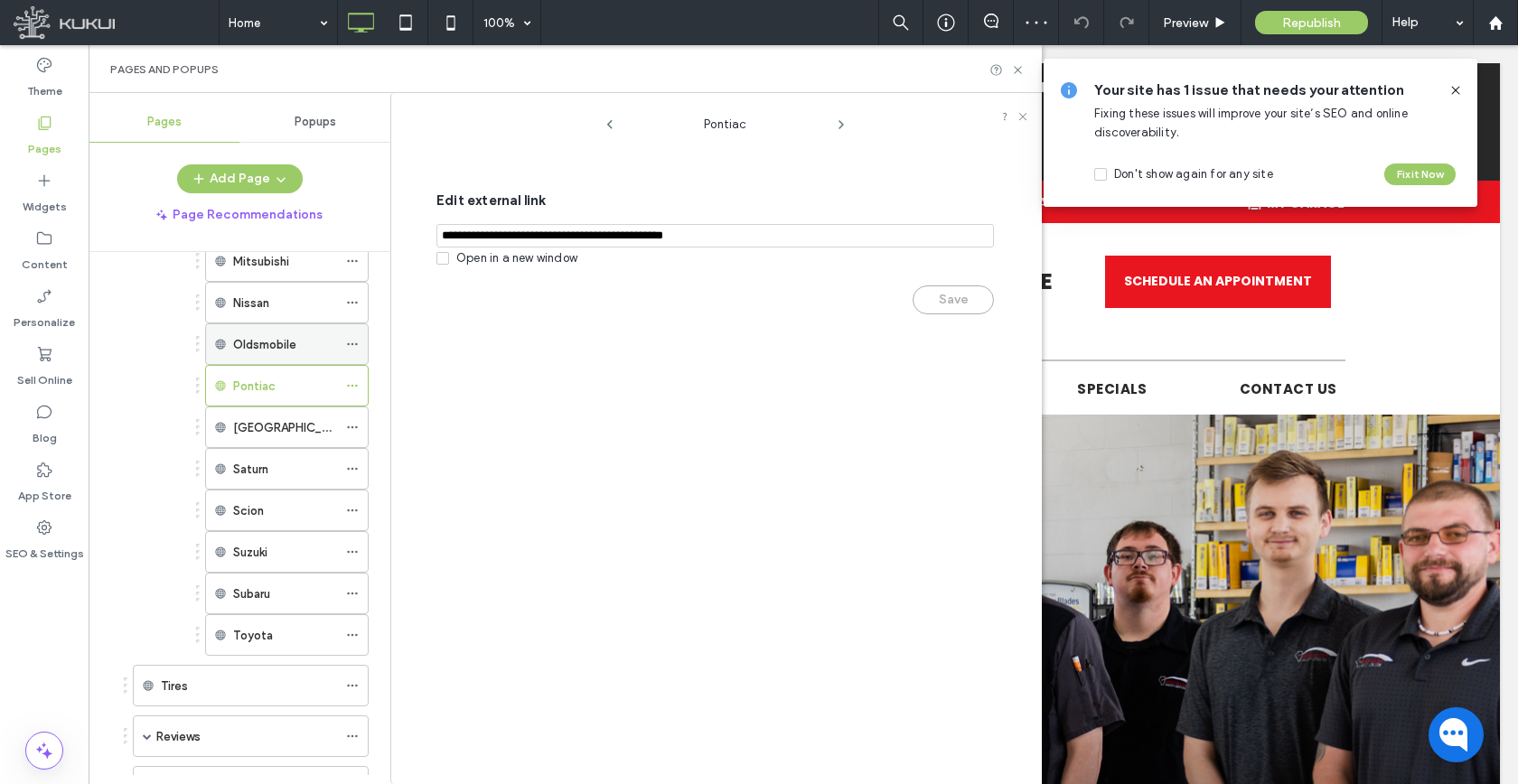
click at [356, 349] on icon at bounding box center [352, 344] width 13 height 13
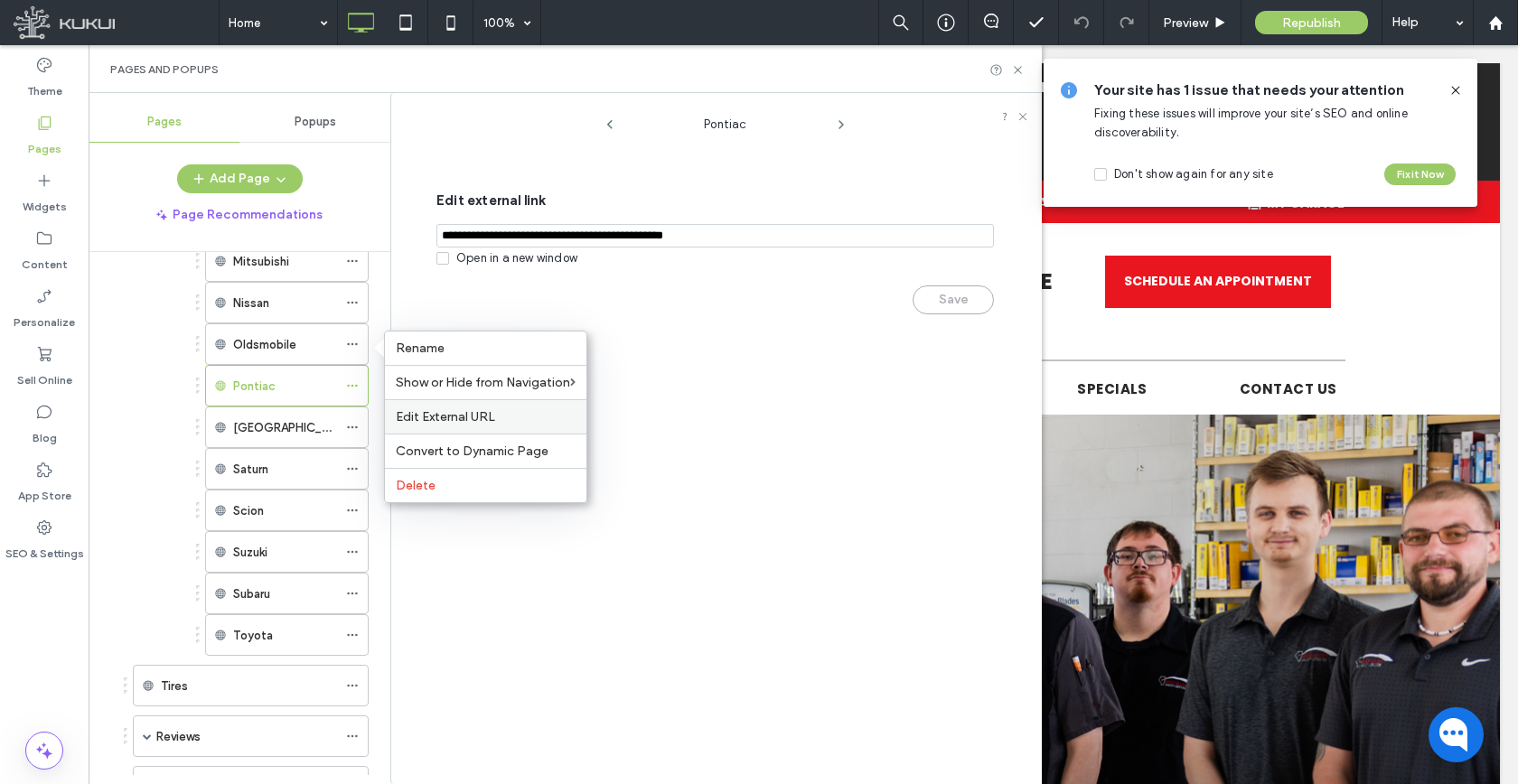
click at [411, 418] on span "Edit External URL" at bounding box center [445, 417] width 99 height 15
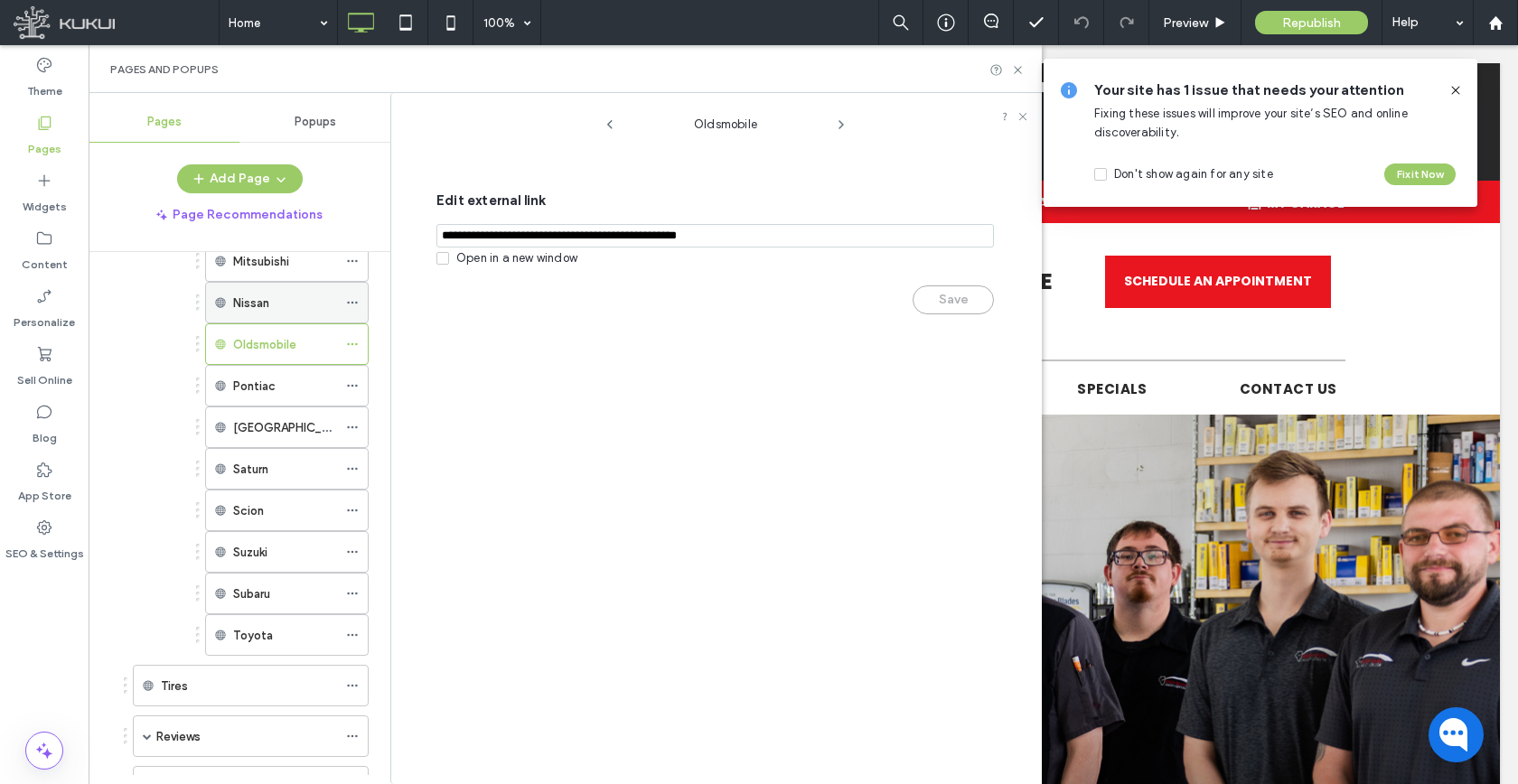
click at [352, 300] on icon at bounding box center [352, 303] width 13 height 13
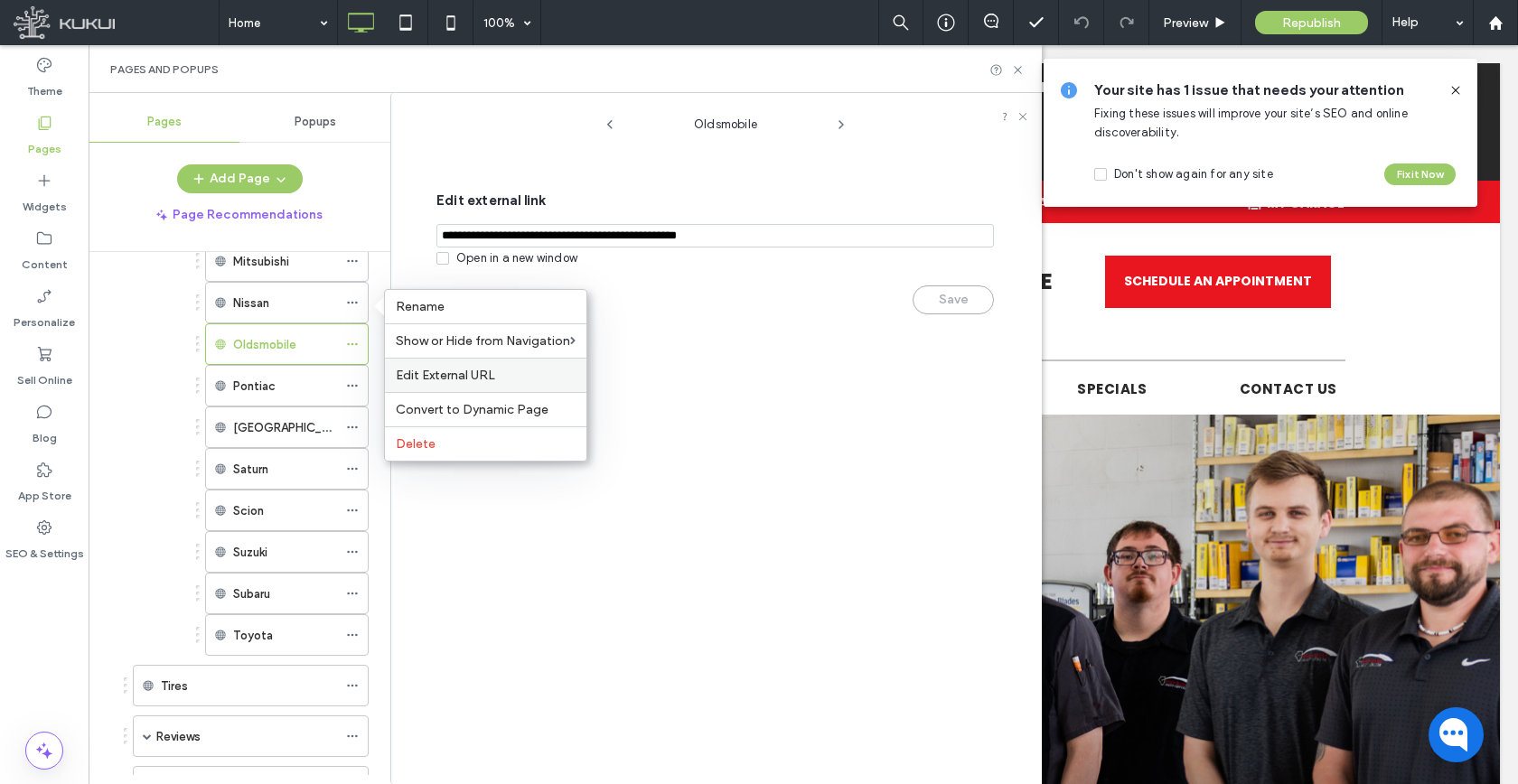
click at [397, 378] on span "Edit External URL" at bounding box center [445, 375] width 99 height 15
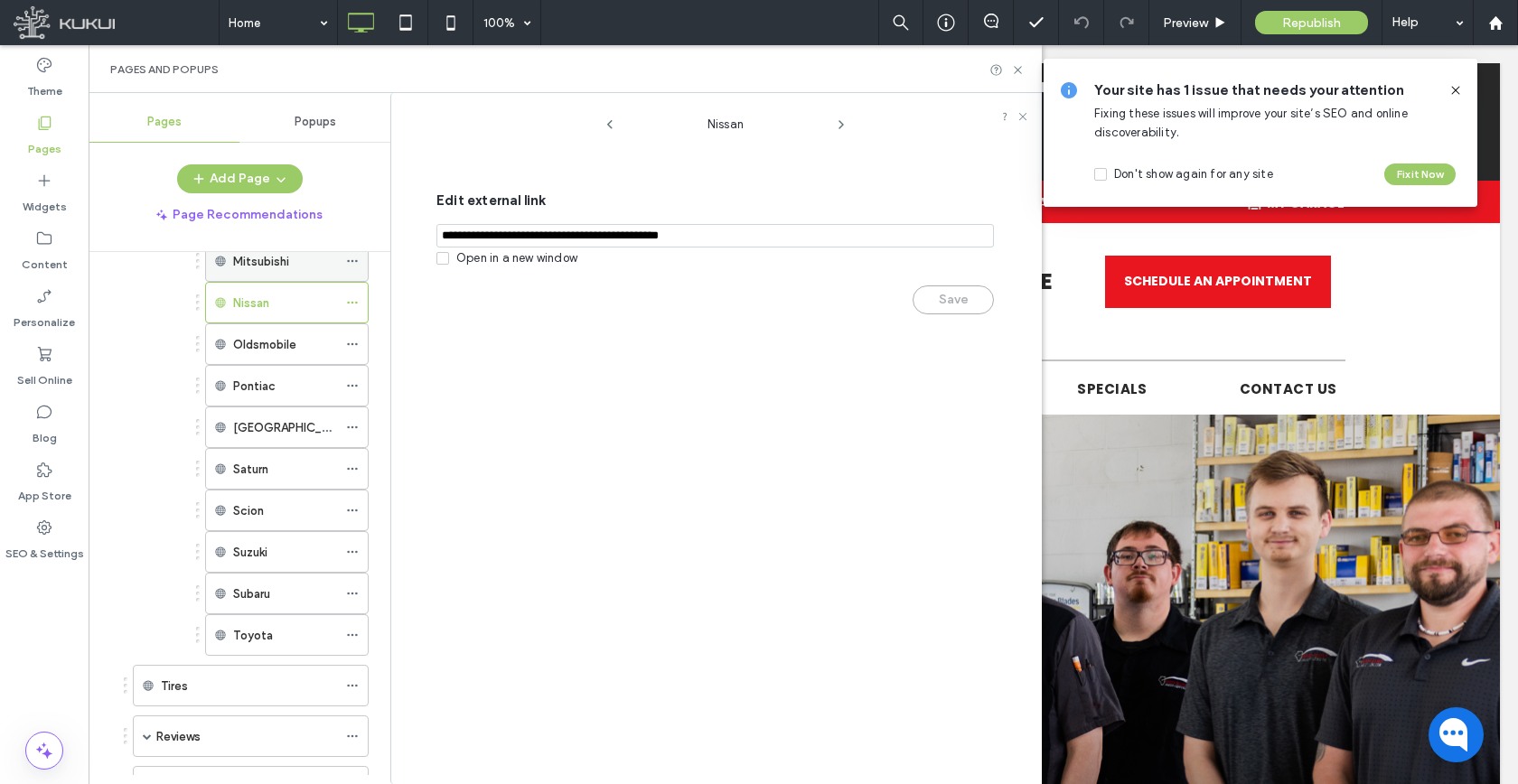
click at [352, 256] on icon at bounding box center [352, 261] width 13 height 13
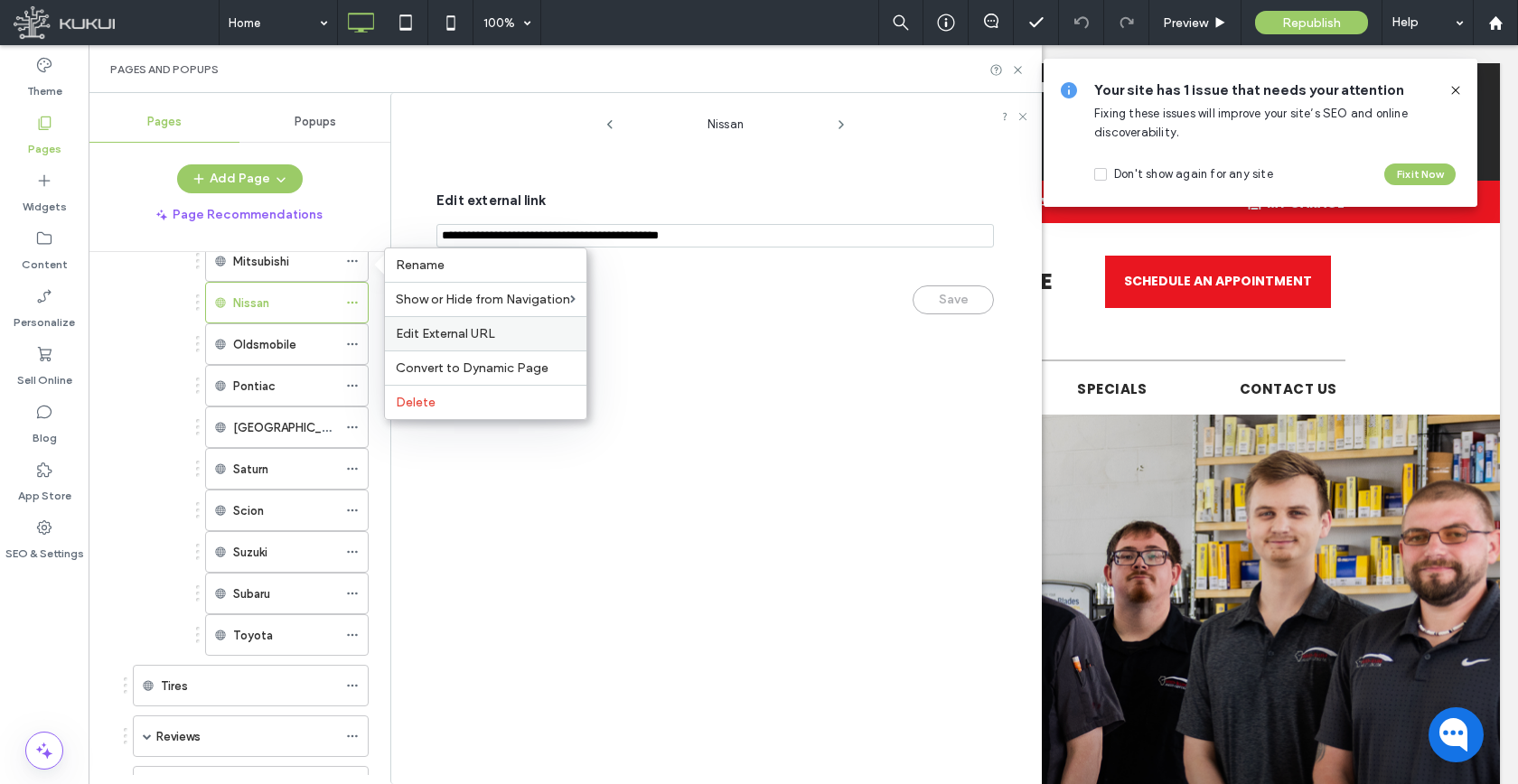
click at [425, 339] on span "Edit External URL" at bounding box center [445, 334] width 99 height 15
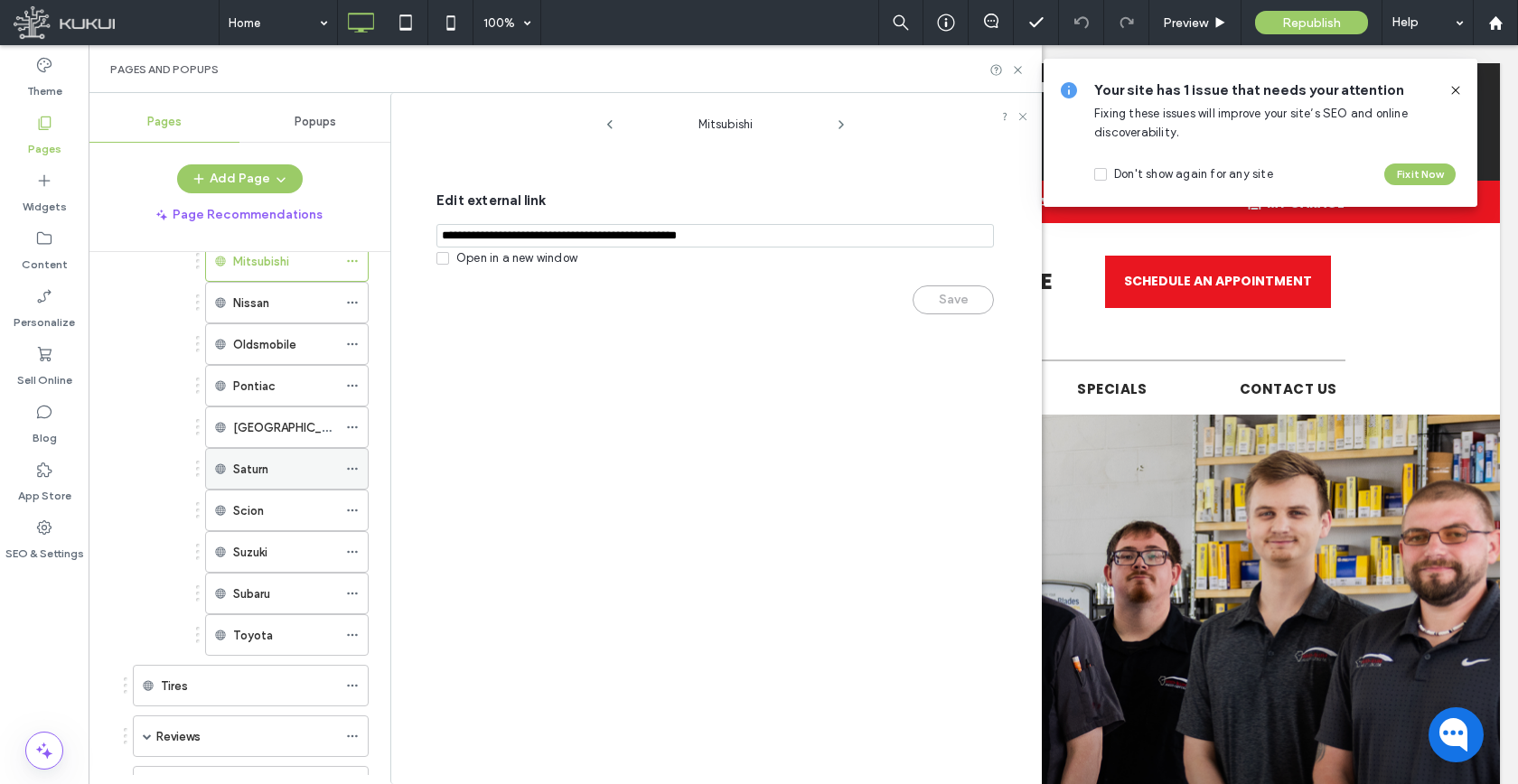
scroll to position [1691, 0]
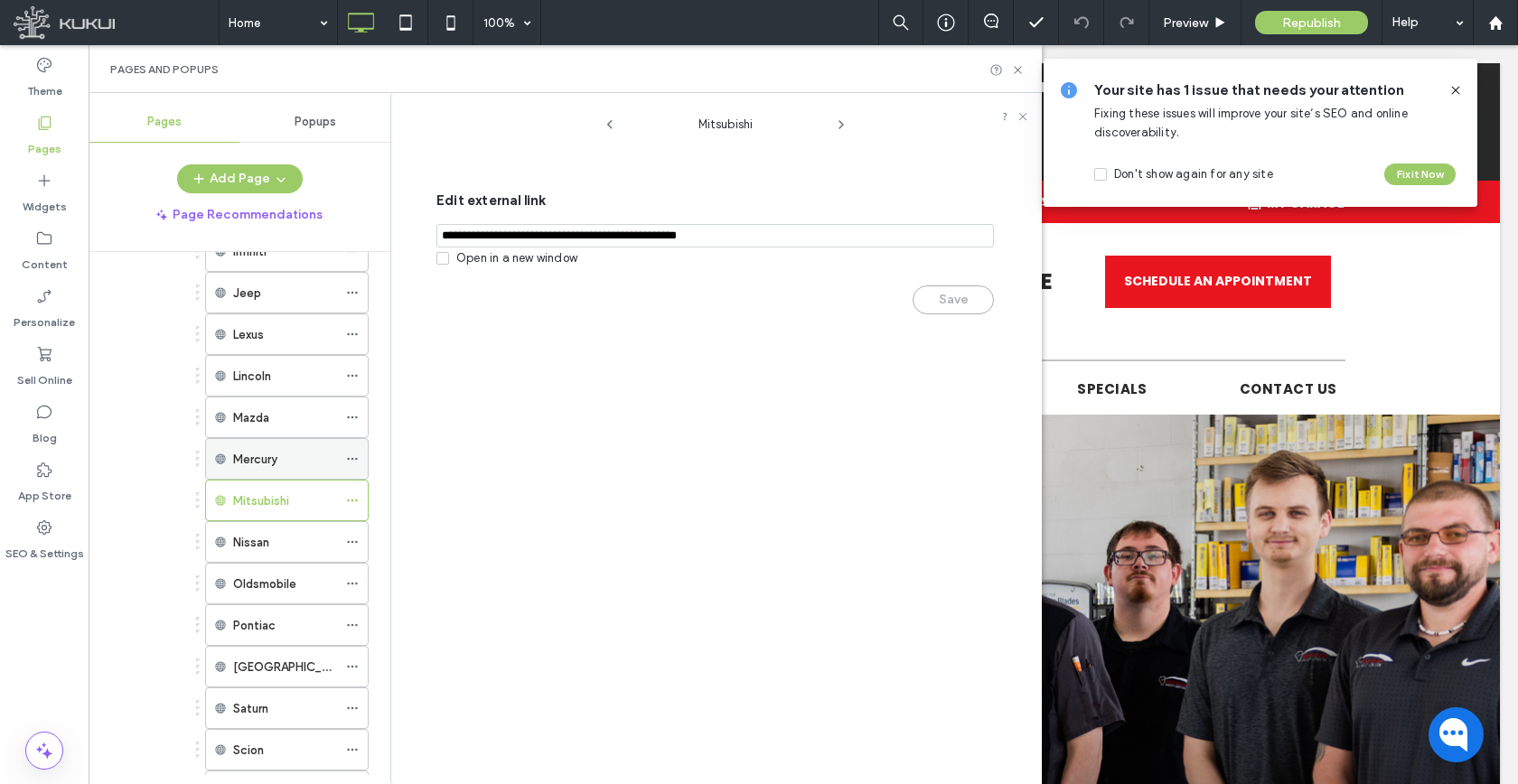
click at [348, 462] on icon at bounding box center [352, 459] width 13 height 13
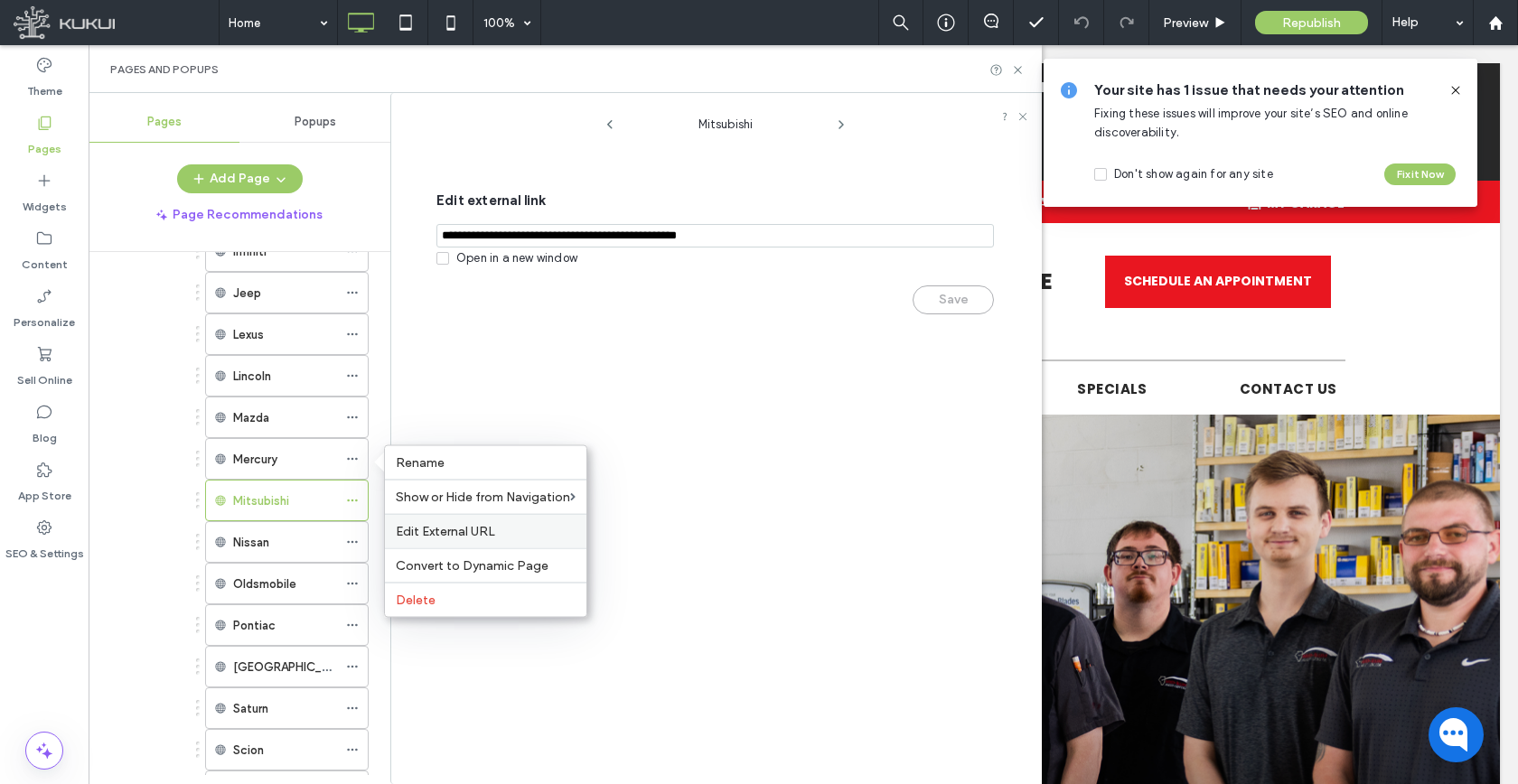
drag, startPoint x: 404, startPoint y: 515, endPoint x: 403, endPoint y: 484, distance: 31.0
click at [405, 515] on div "Edit External URL" at bounding box center [485, 531] width 201 height 35
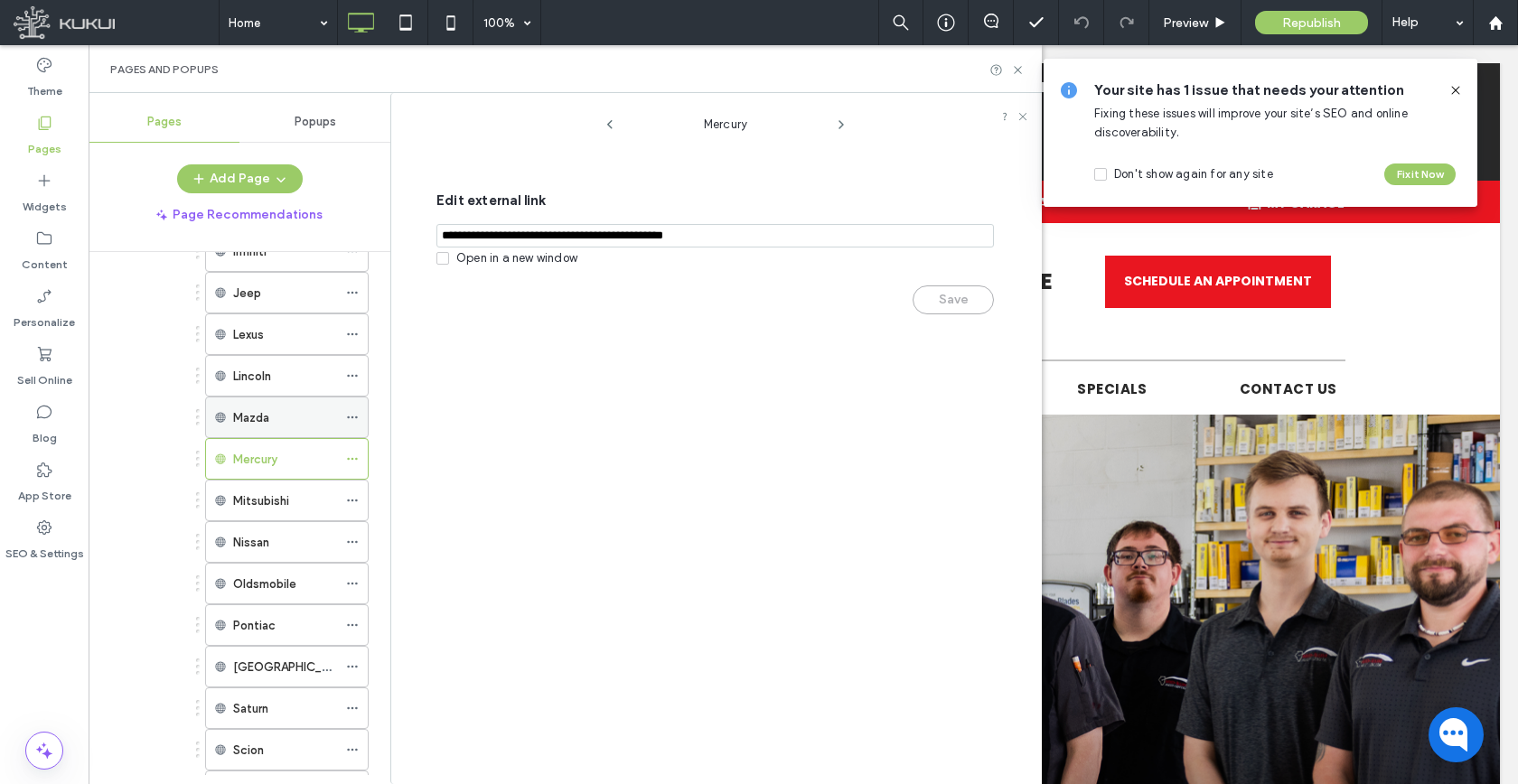
click at [353, 414] on icon at bounding box center [352, 417] width 13 height 13
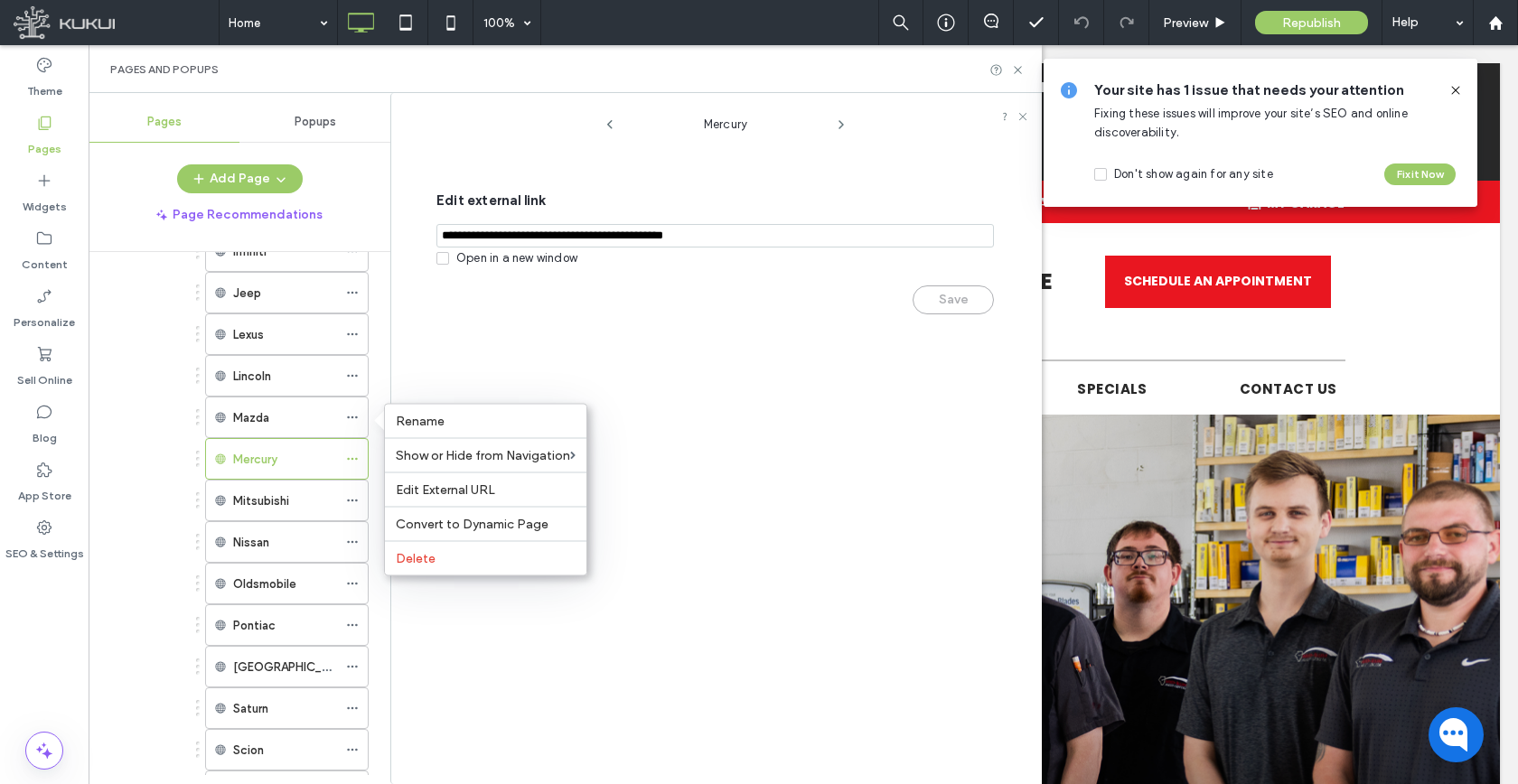
click at [402, 484] on span "Edit External URL" at bounding box center [445, 489] width 99 height 15
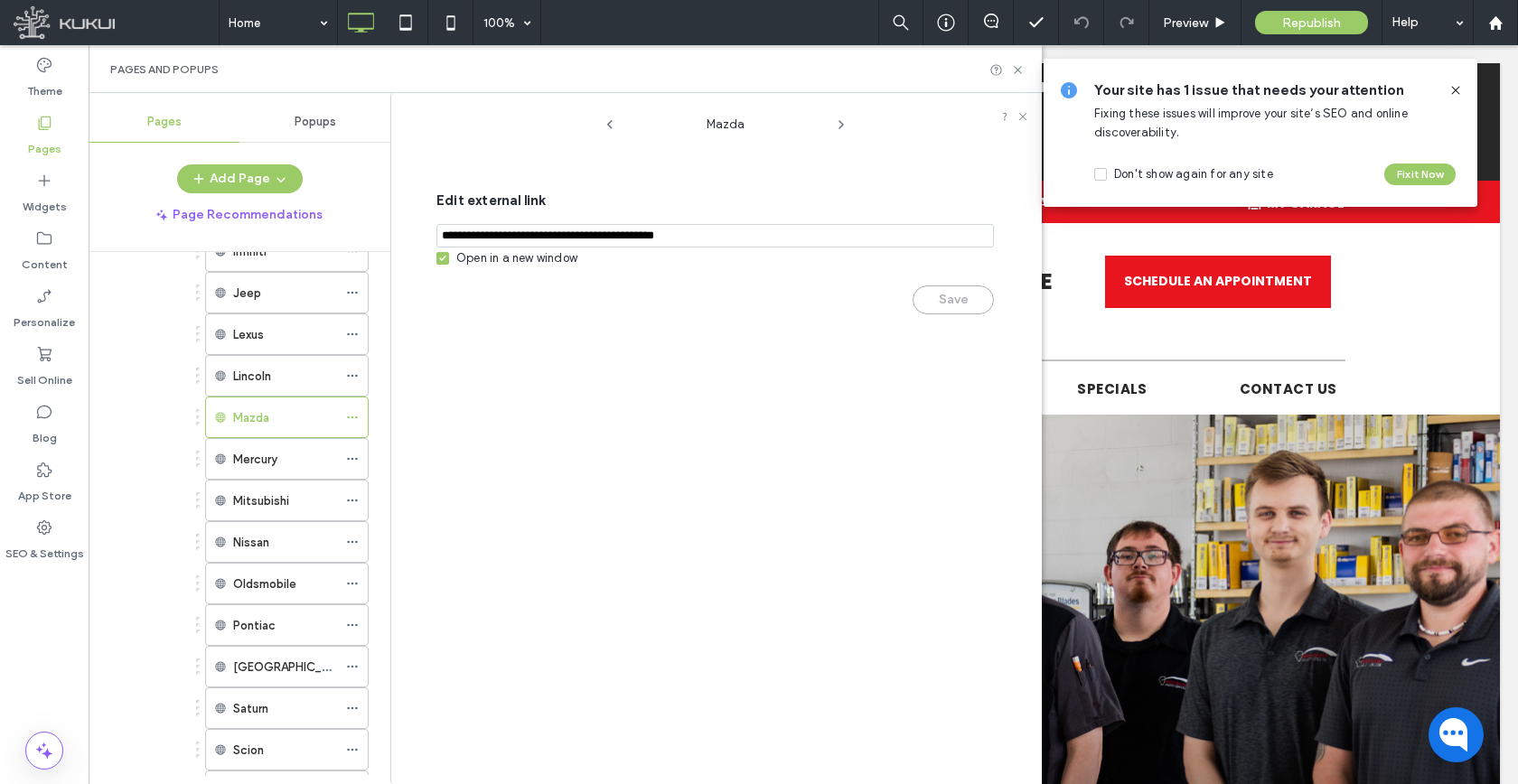
click at [468, 258] on div "Open in a new window" at bounding box center [517, 258] width 121 height 18
click at [940, 293] on button "Save" at bounding box center [952, 300] width 81 height 29
click at [357, 375] on use at bounding box center [351, 376] width 10 height 3
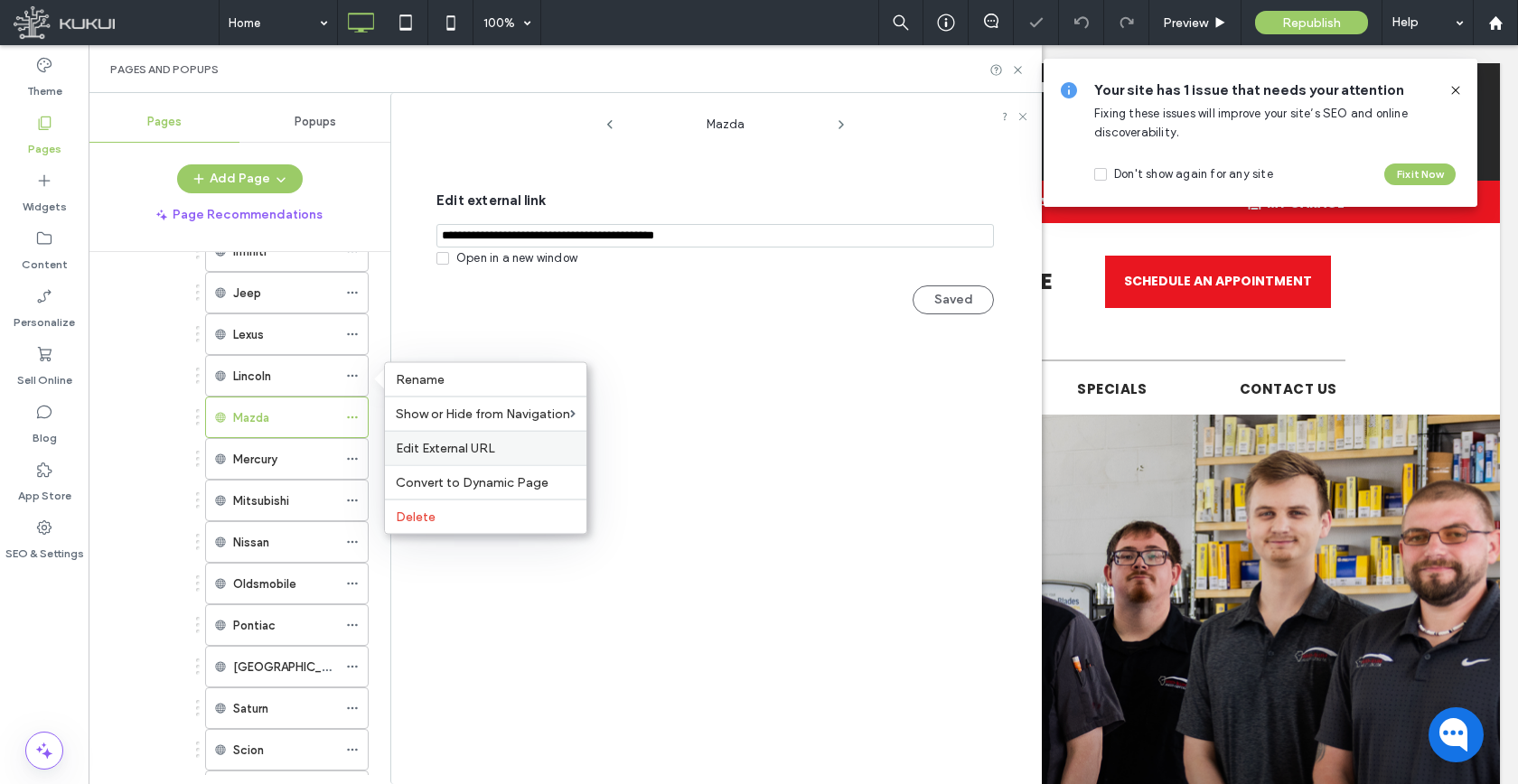
click at [454, 458] on div "Edit External URL" at bounding box center [485, 448] width 201 height 35
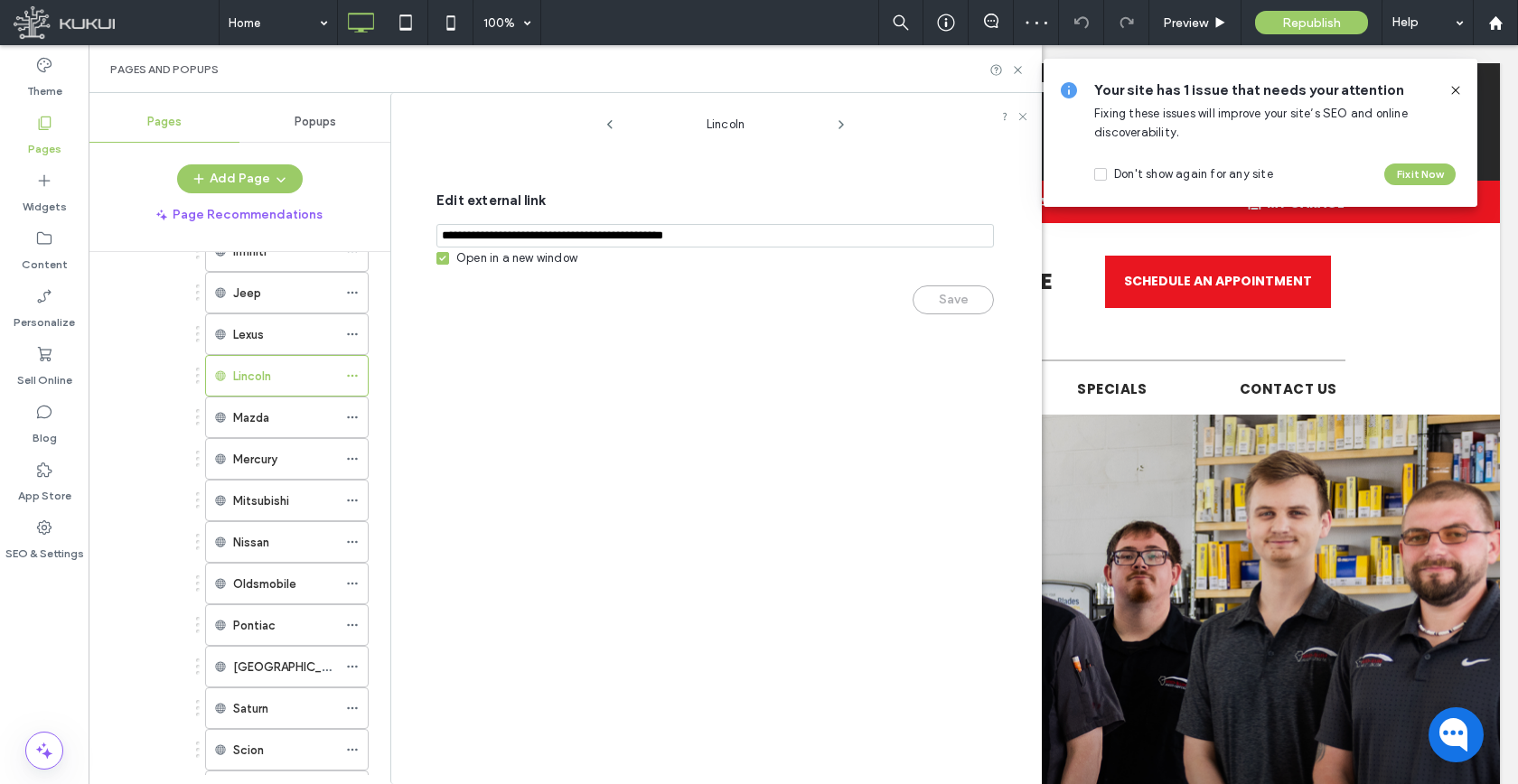
click at [486, 266] on div "Open in a new window" at bounding box center [517, 258] width 121 height 18
click at [957, 302] on button "Save" at bounding box center [952, 300] width 81 height 29
click at [354, 330] on icon at bounding box center [352, 335] width 13 height 13
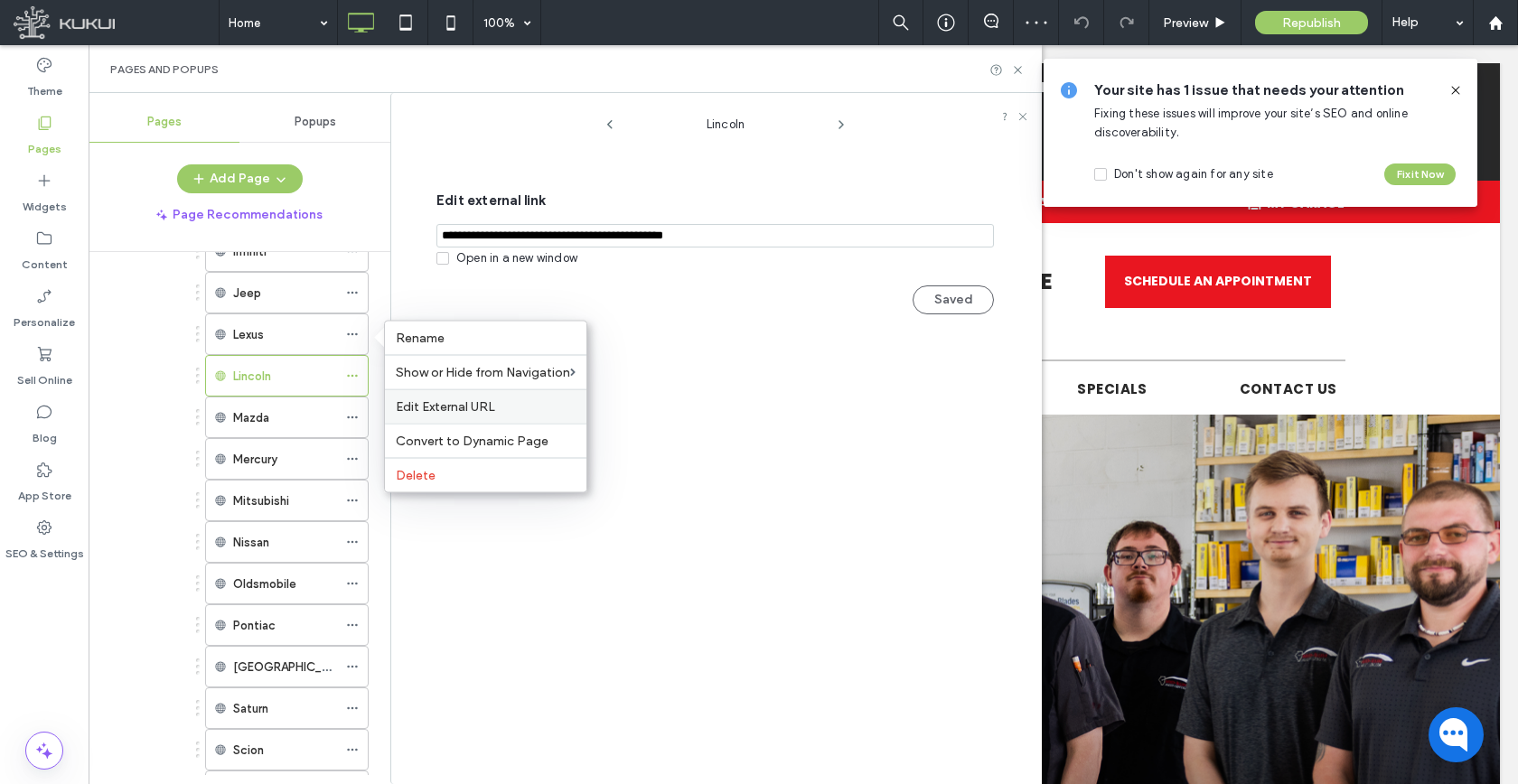
click at [448, 416] on div "Edit External URL" at bounding box center [485, 407] width 201 height 35
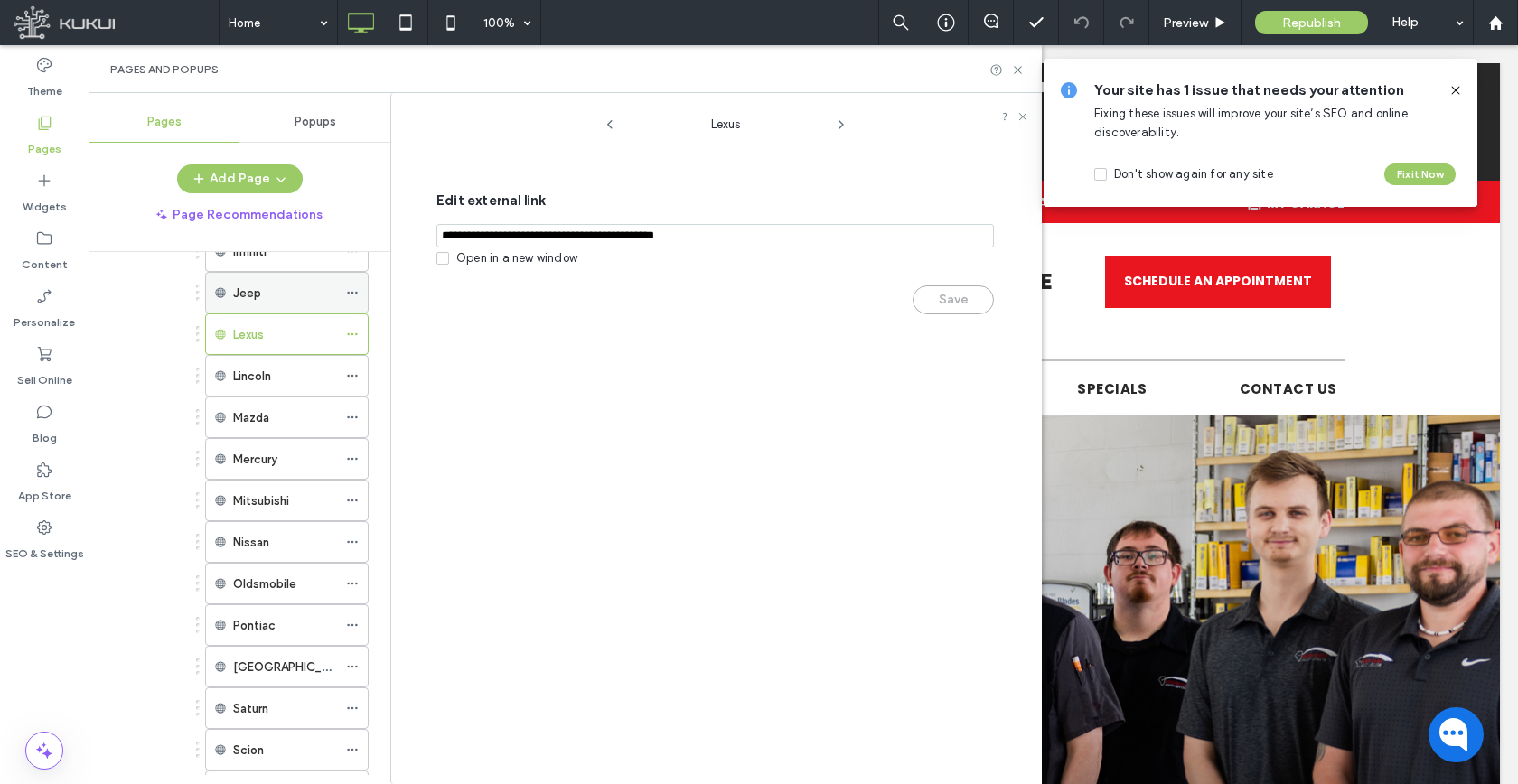
click at [350, 297] on icon at bounding box center [352, 293] width 13 height 13
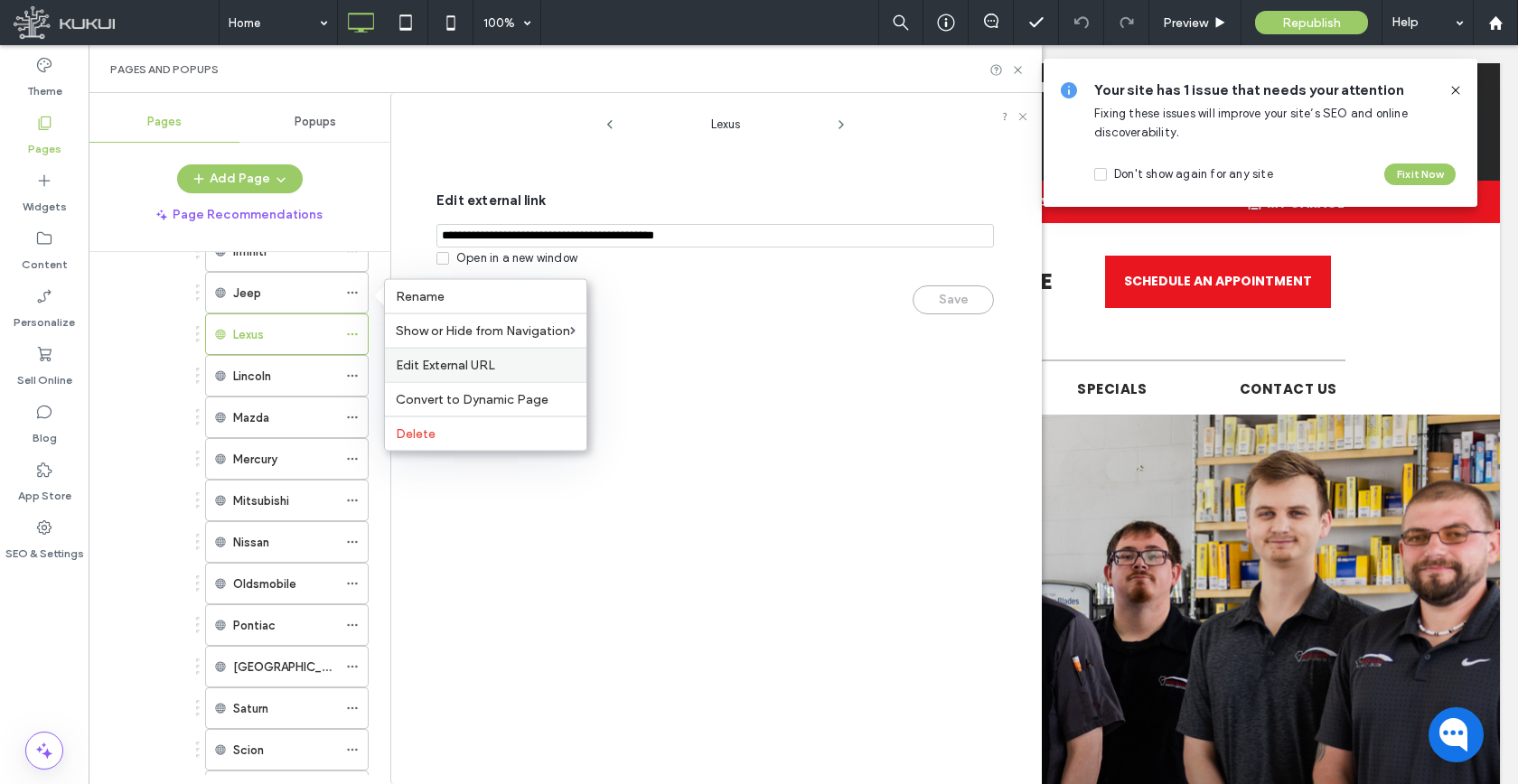
click at [425, 367] on span "Edit External URL" at bounding box center [445, 365] width 99 height 15
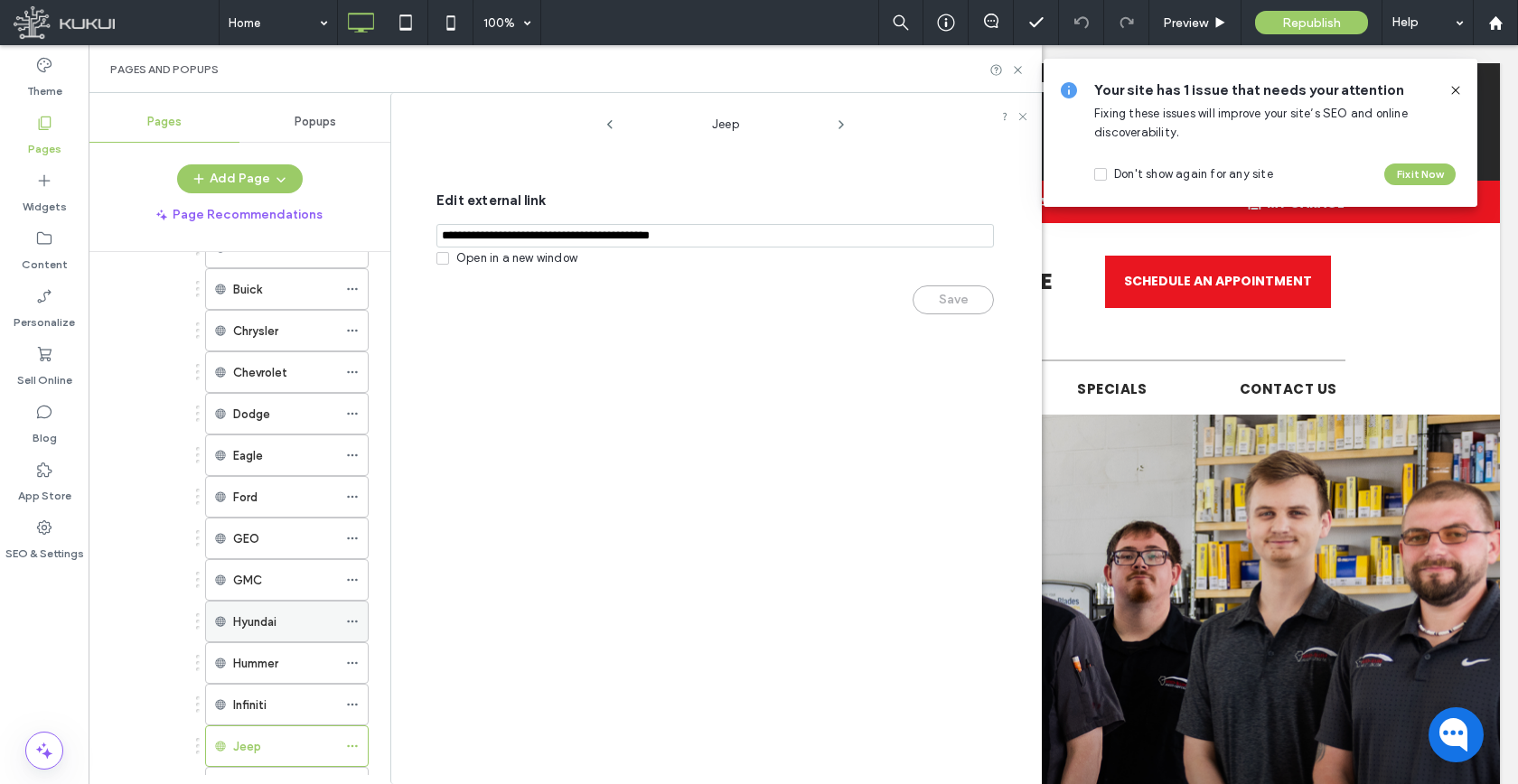
scroll to position [1239, 0]
click at [354, 705] on icon at bounding box center [352, 704] width 13 height 13
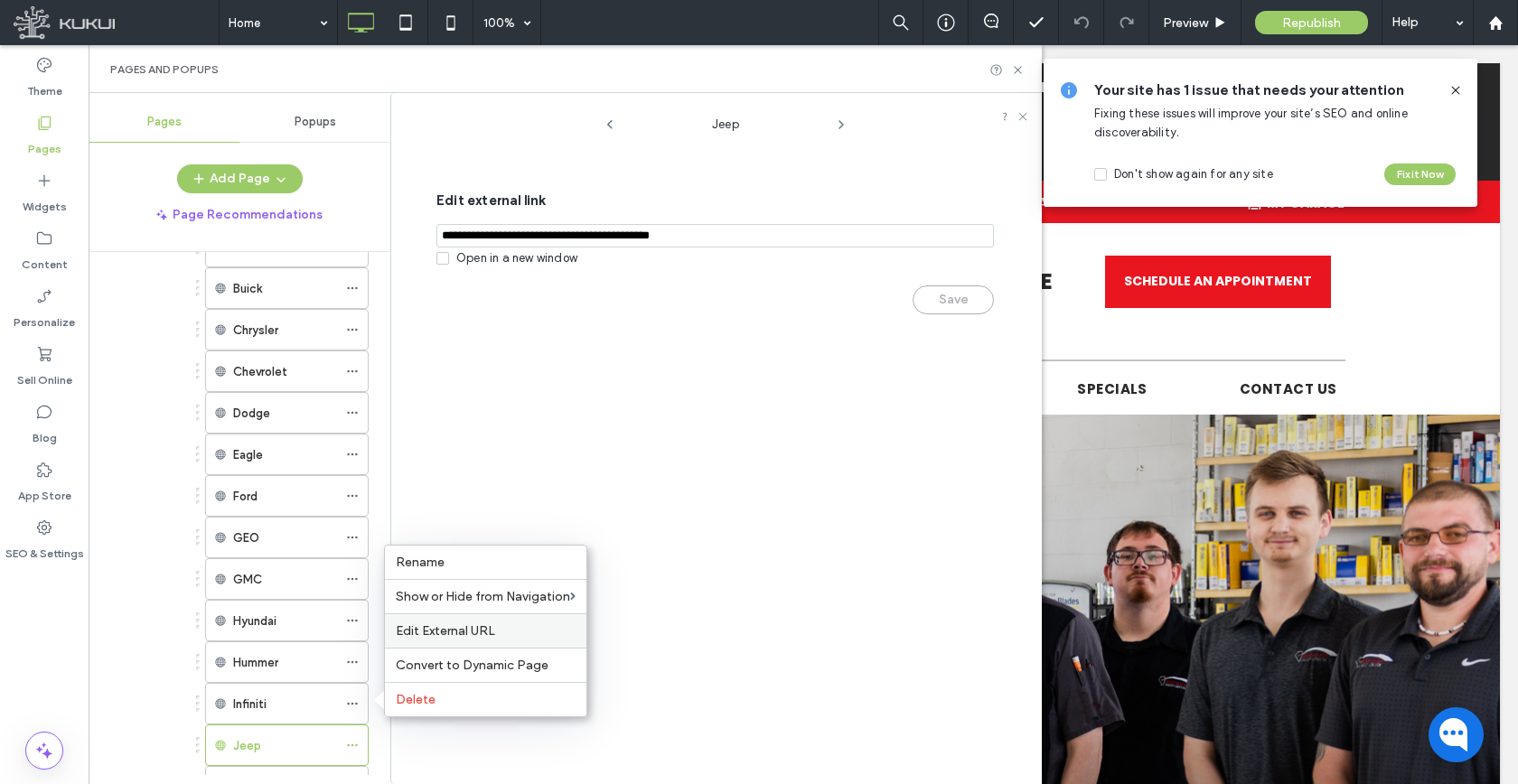
click at [398, 622] on div "Edit External URL" at bounding box center [485, 630] width 201 height 35
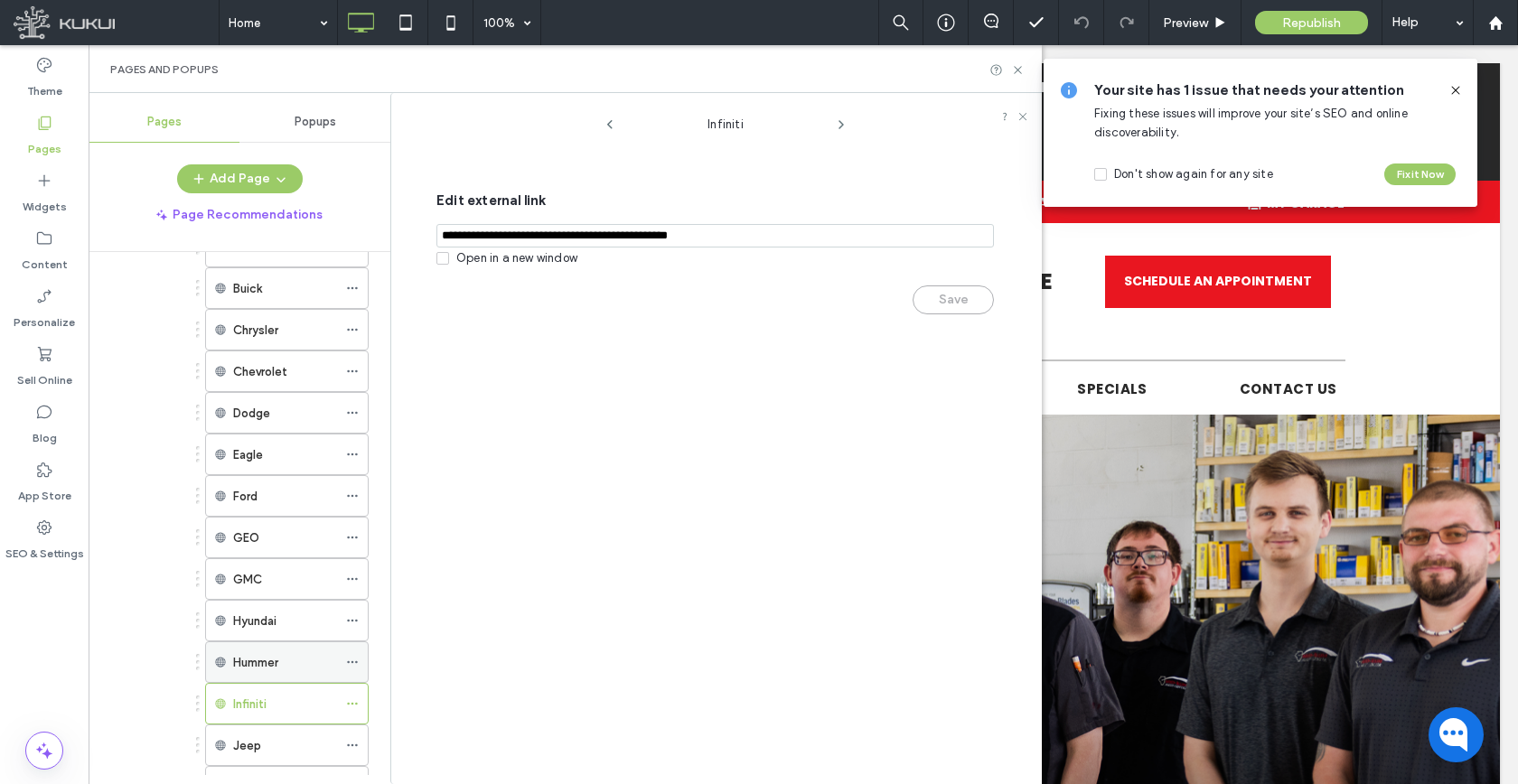
click at [352, 665] on icon at bounding box center [352, 662] width 13 height 13
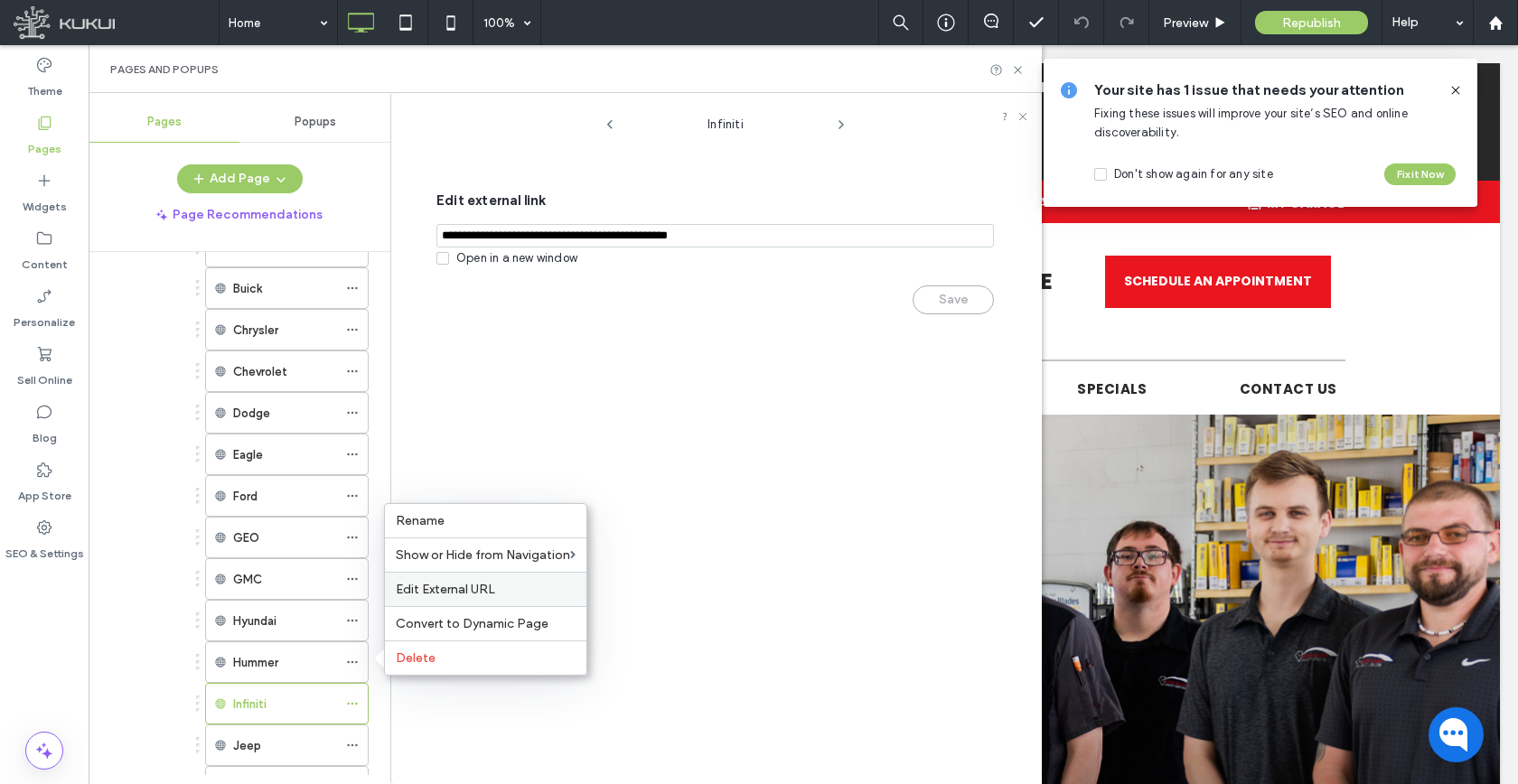
click at [407, 597] on span "Edit External URL" at bounding box center [445, 589] width 99 height 15
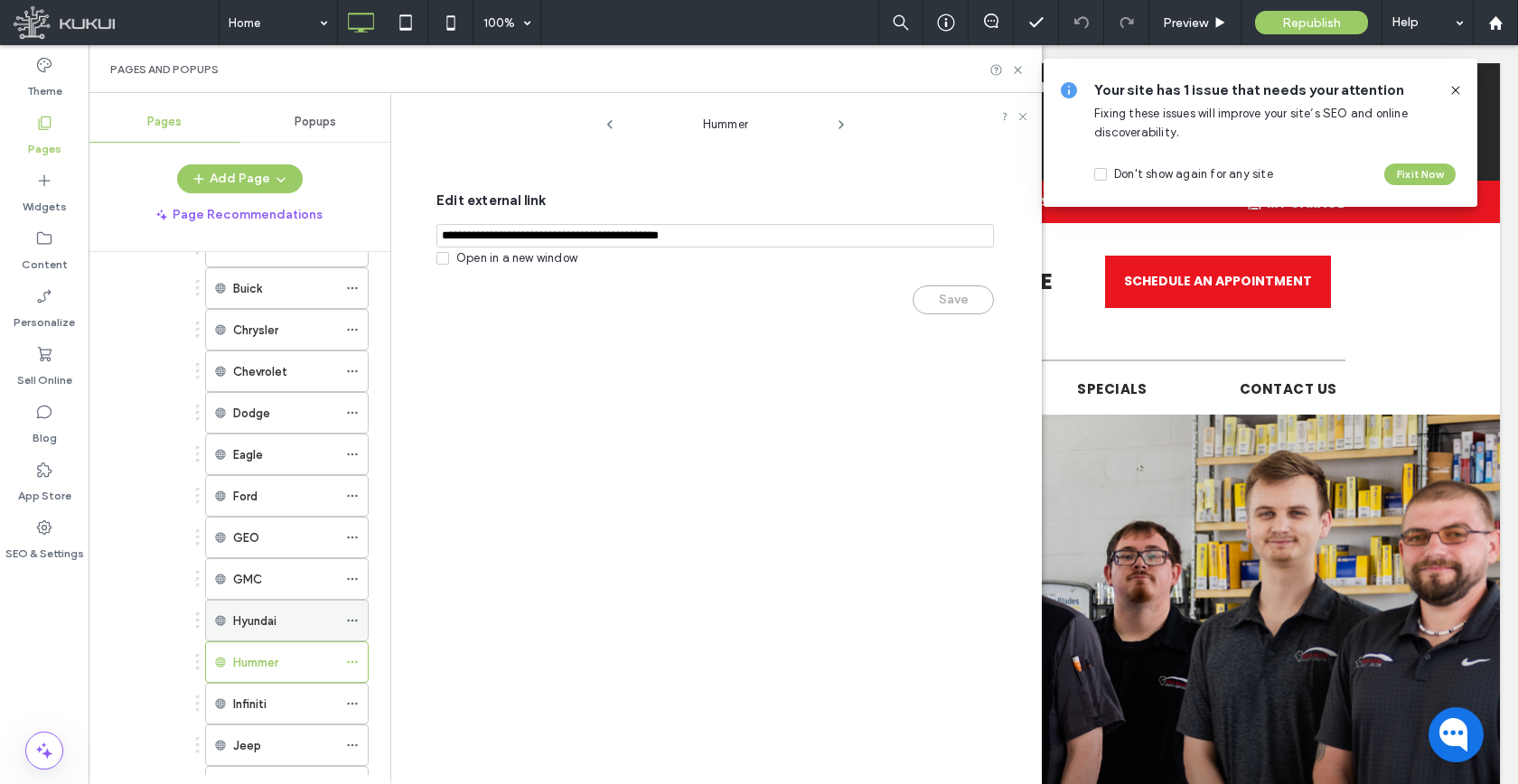
click at [345, 618] on div "Hyundai" at bounding box center [287, 621] width 164 height 42
click at [347, 620] on use at bounding box center [351, 620] width 10 height 3
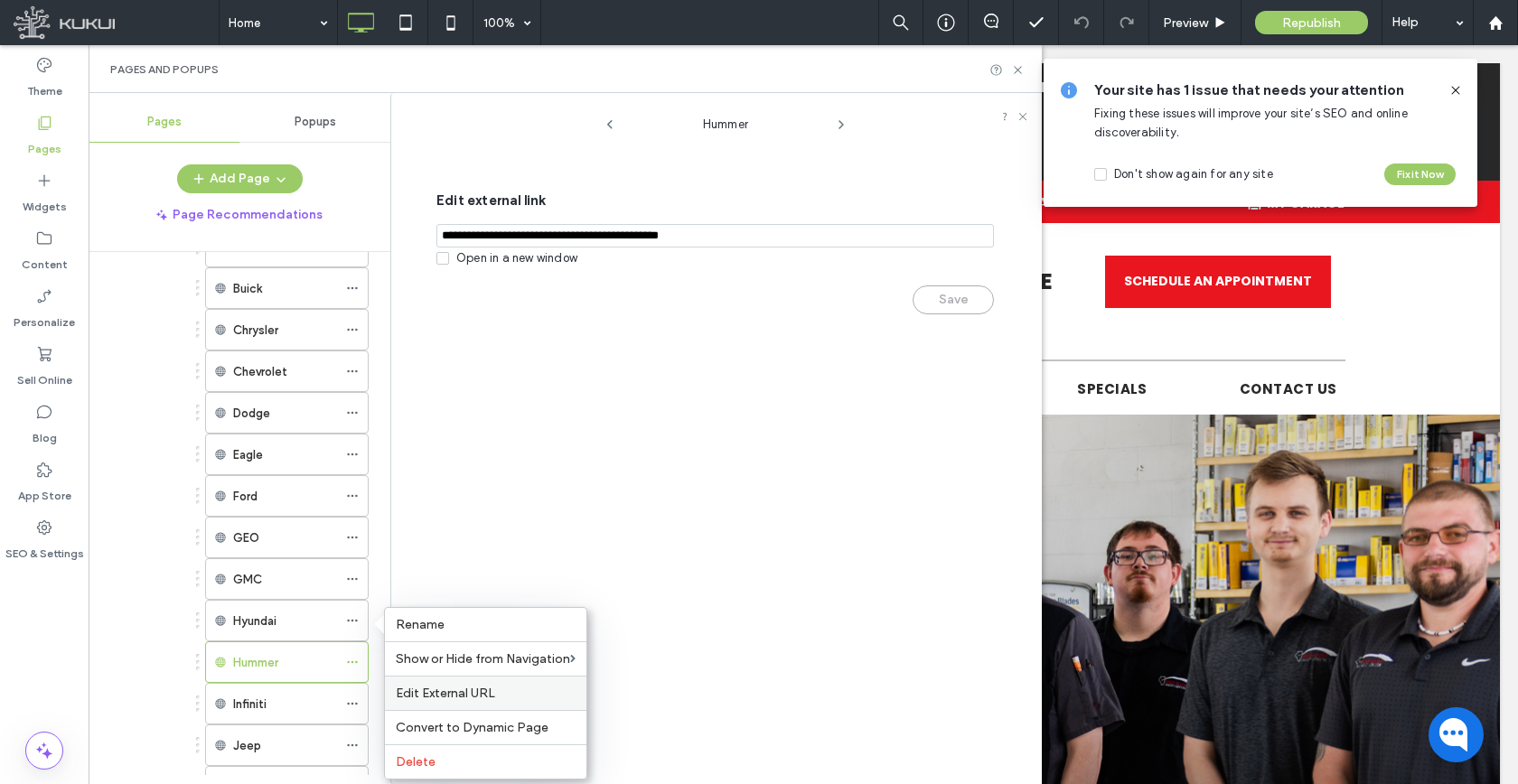
click at [415, 687] on span "Edit External URL" at bounding box center [445, 693] width 99 height 15
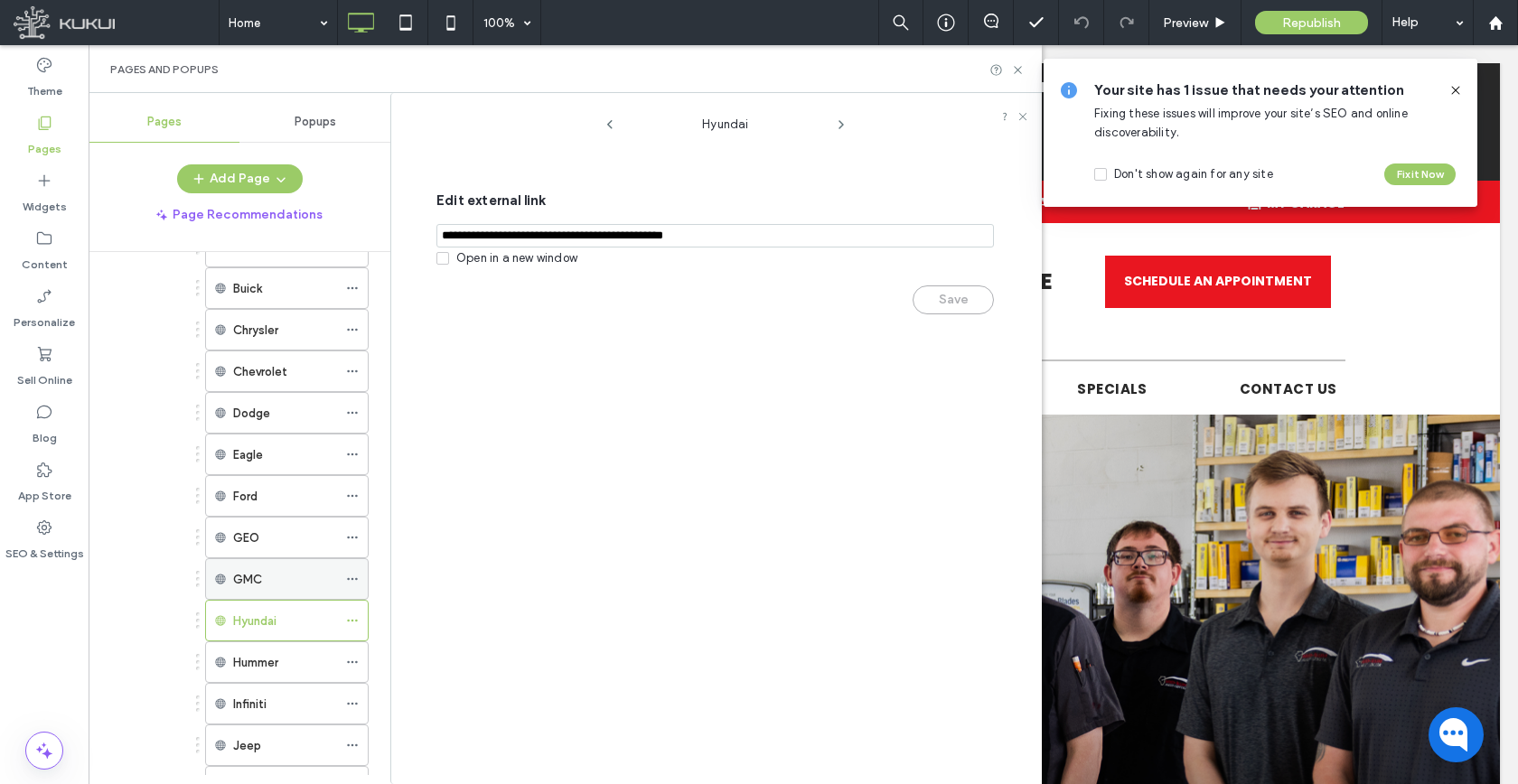
click at [354, 577] on icon at bounding box center [352, 579] width 13 height 13
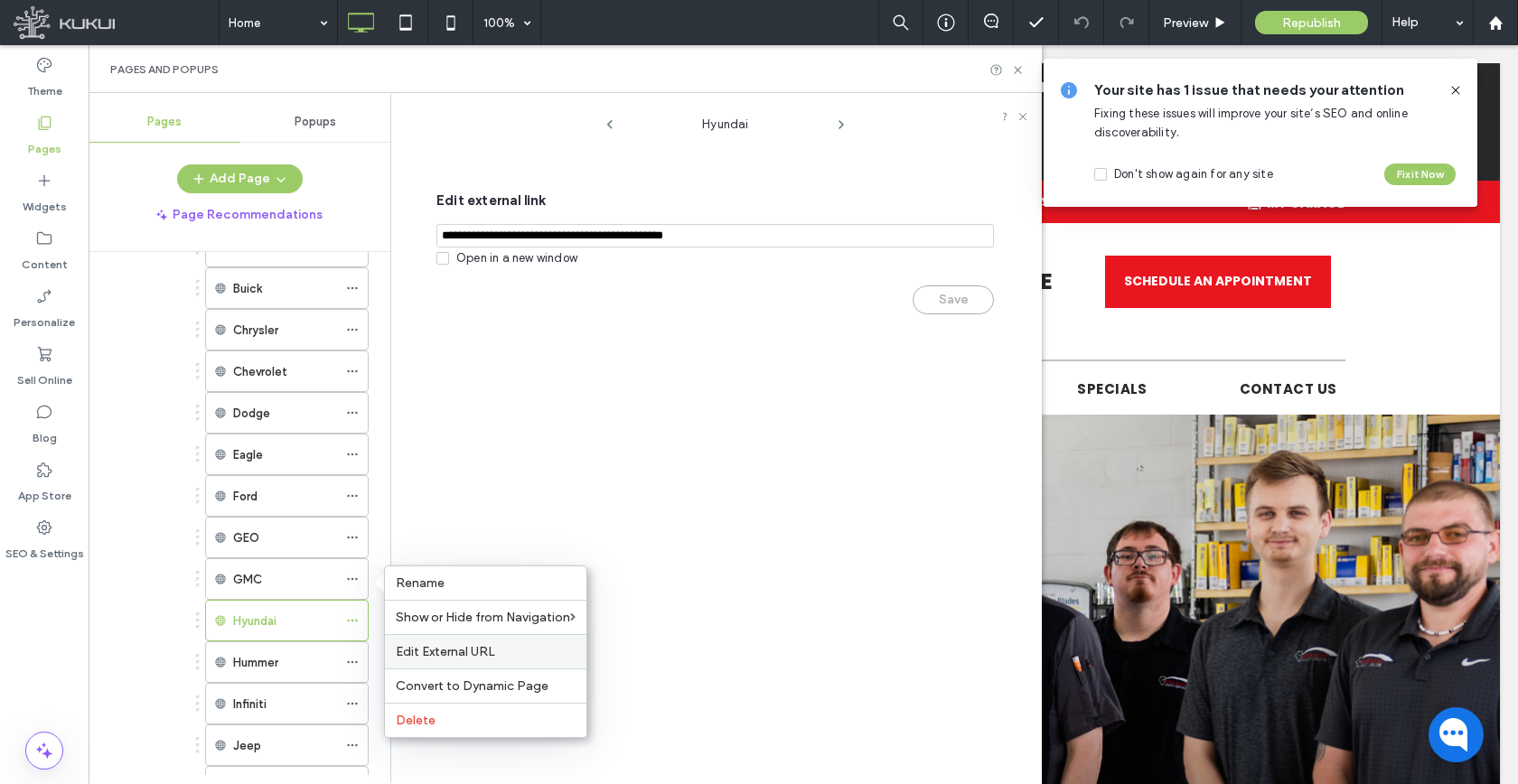
click at [418, 653] on span "Edit External URL" at bounding box center [445, 651] width 99 height 15
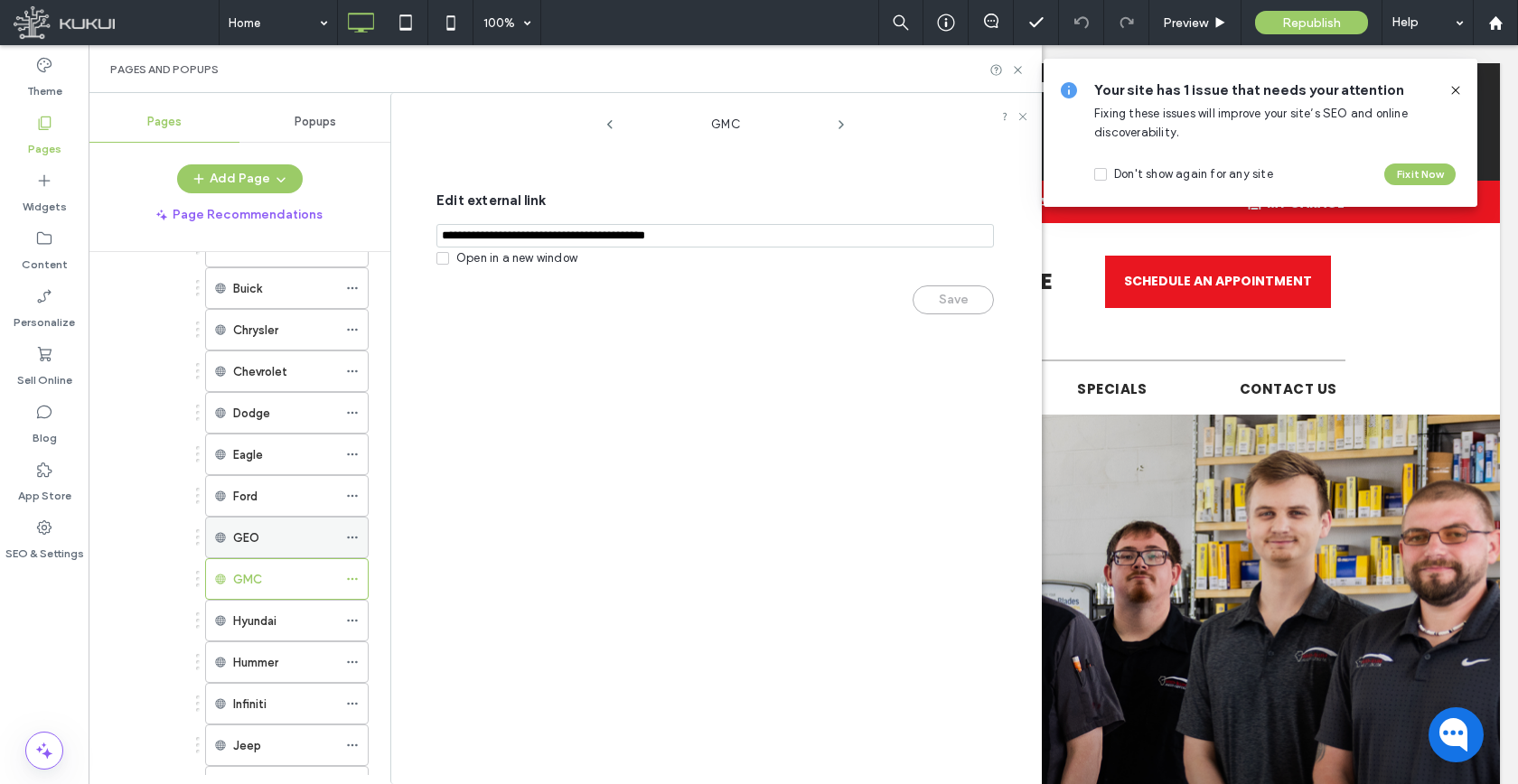
click at [348, 538] on use at bounding box center [351, 538] width 10 height 3
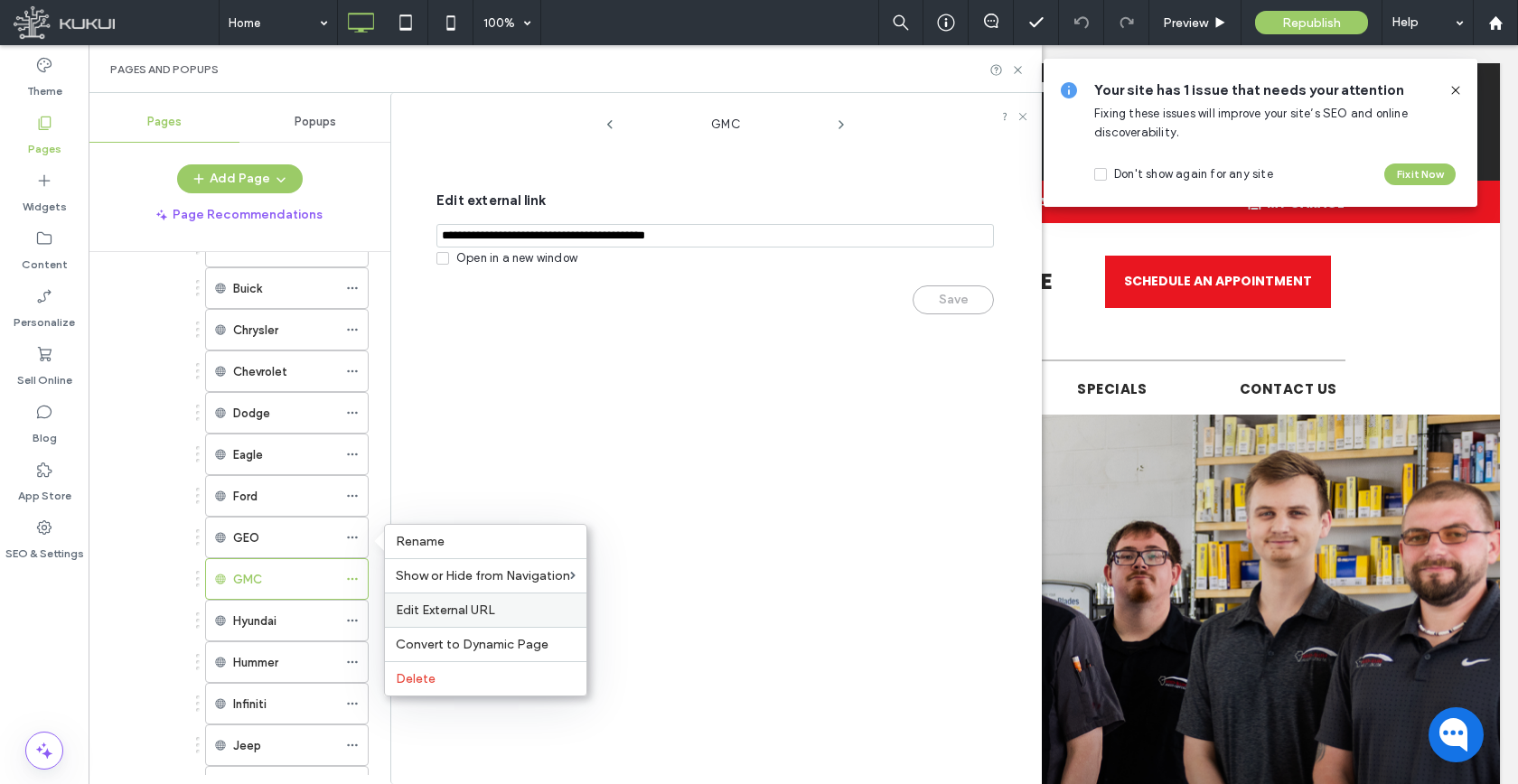
click at [438, 595] on div "Edit External URL" at bounding box center [485, 610] width 201 height 35
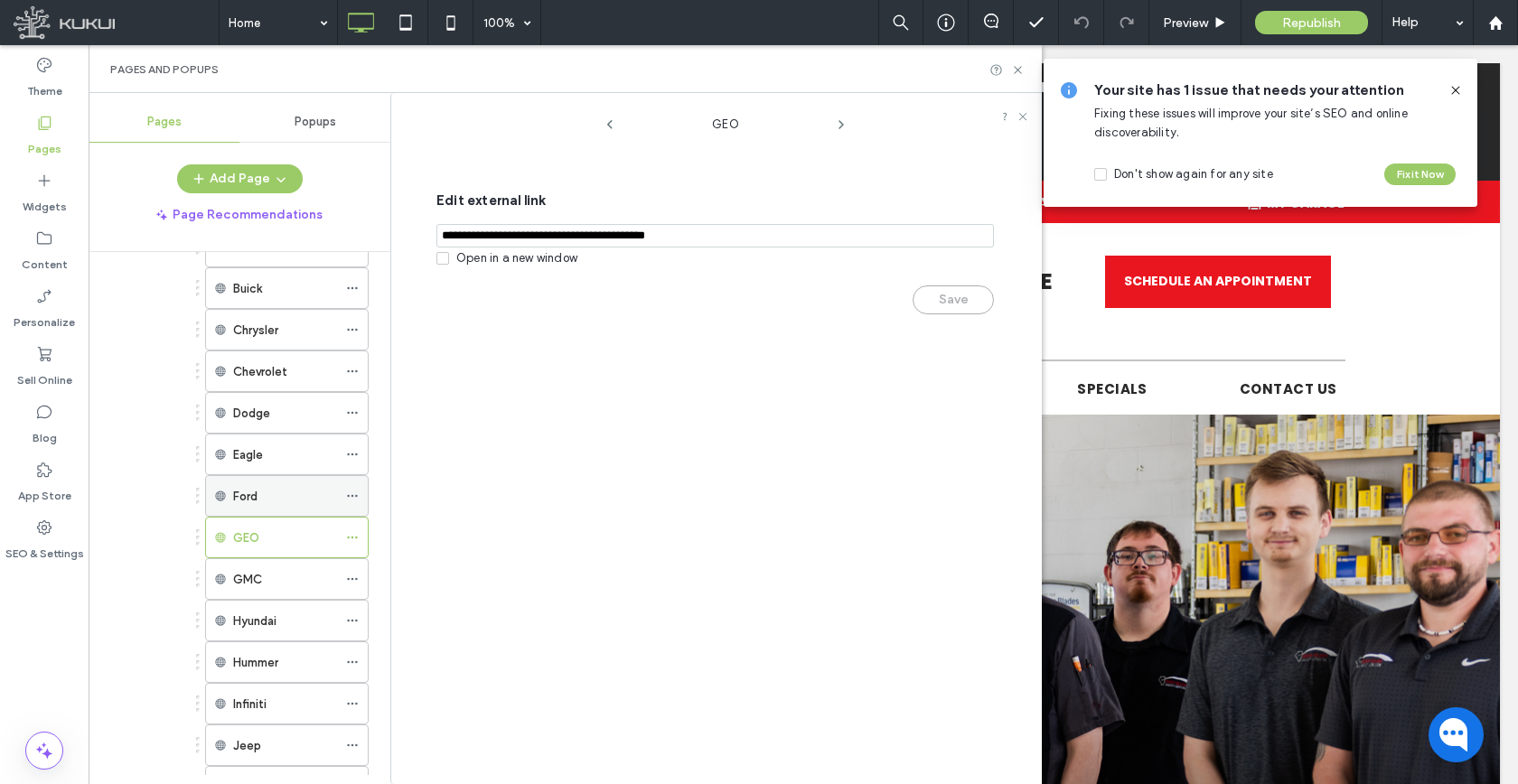
click at [355, 492] on icon at bounding box center [352, 496] width 13 height 13
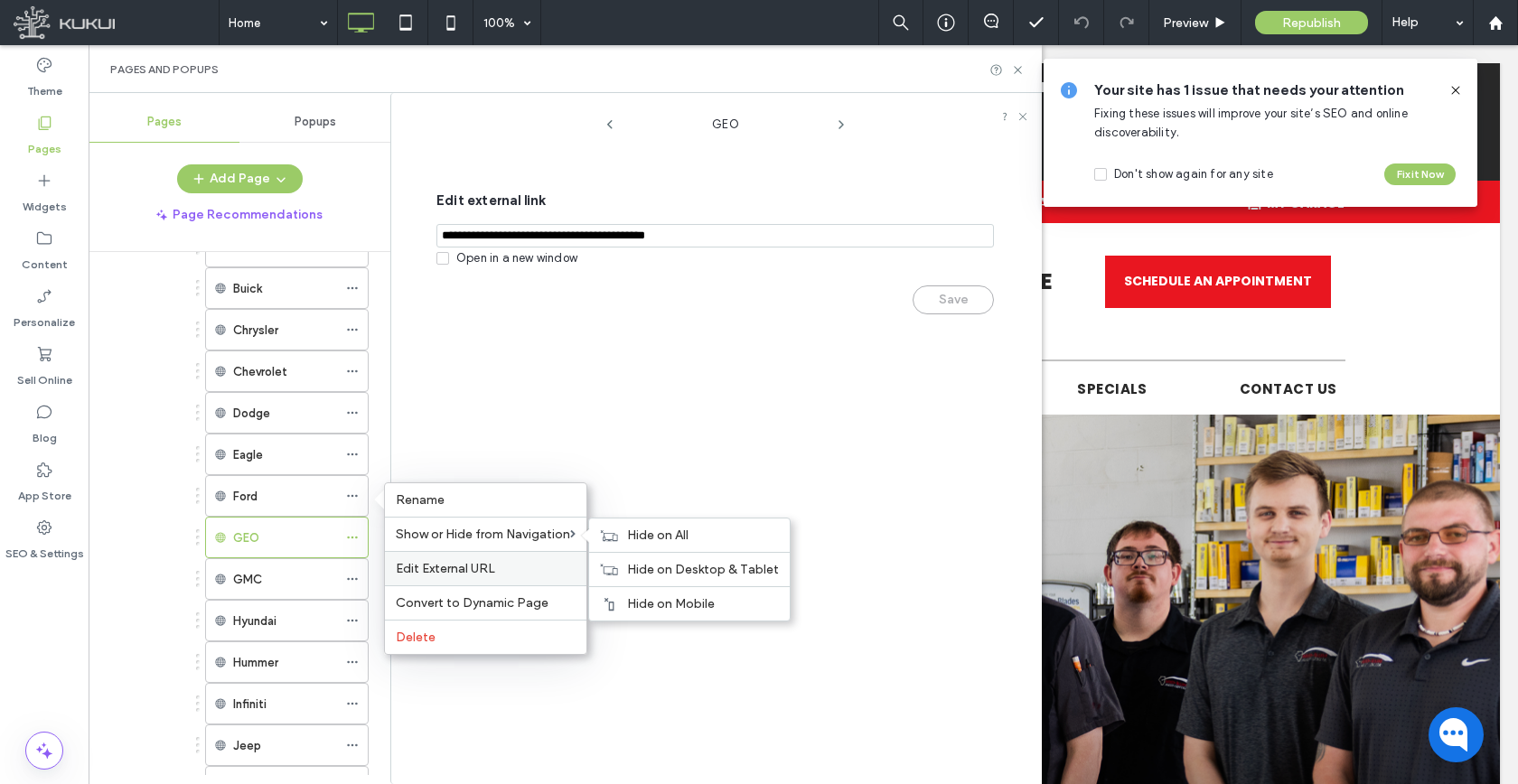
click at [420, 562] on span "Edit External URL" at bounding box center [445, 568] width 99 height 15
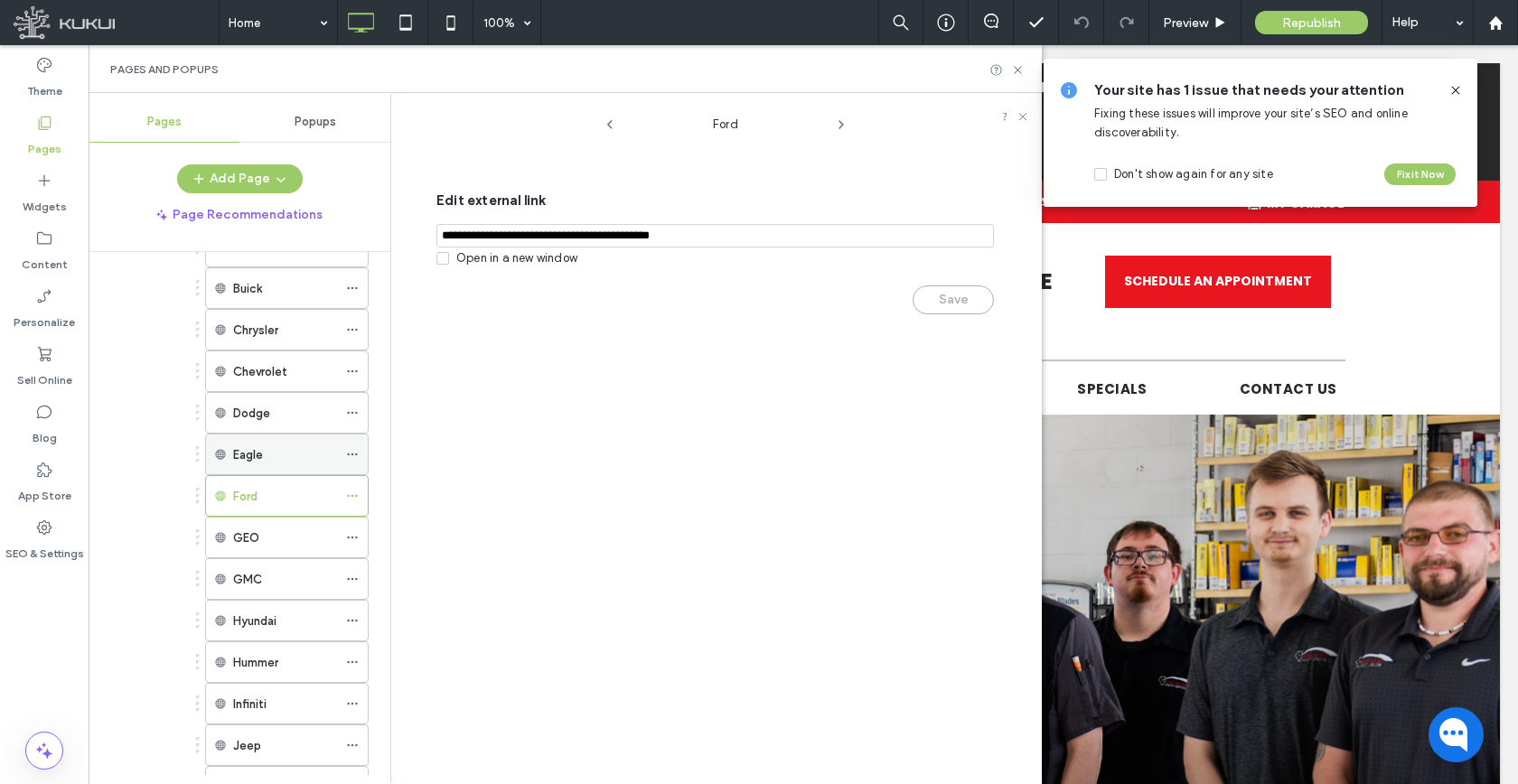
click at [346, 451] on icon at bounding box center [352, 455] width 13 height 13
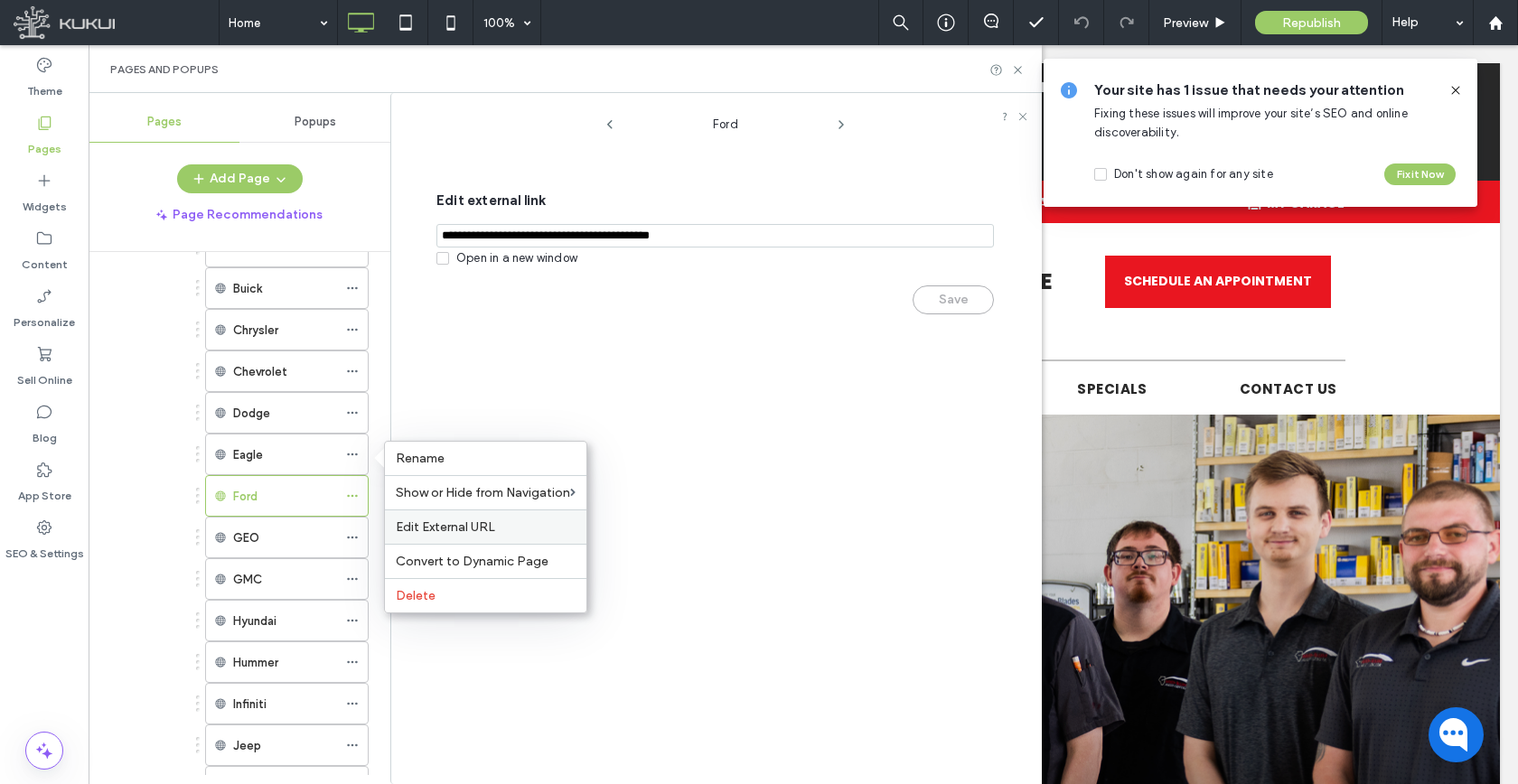
click at [427, 541] on div "Edit External URL" at bounding box center [485, 527] width 201 height 35
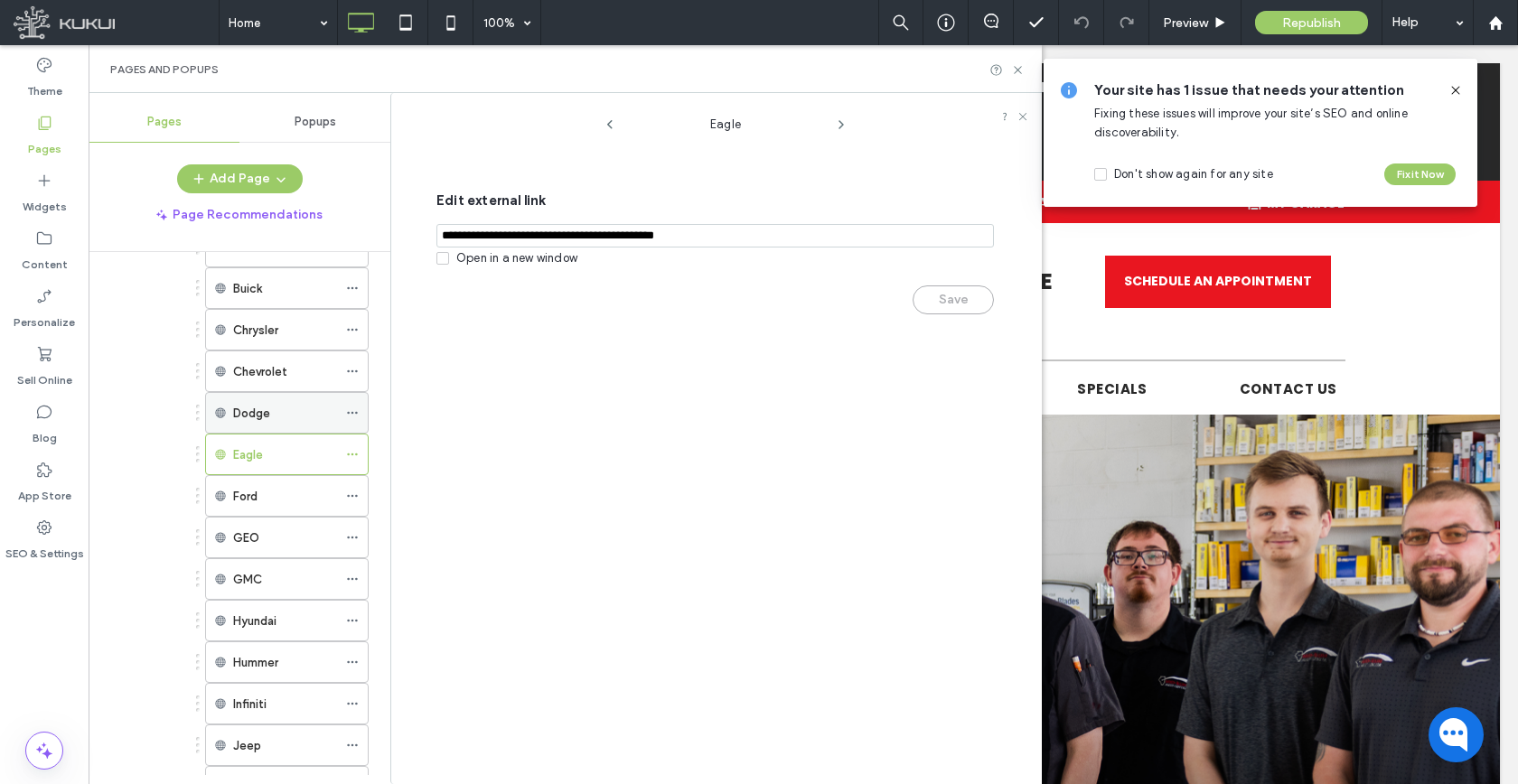
click at [360, 424] on div at bounding box center [357, 413] width 22 height 27
click at [359, 418] on div at bounding box center [357, 413] width 22 height 27
click at [356, 419] on span at bounding box center [352, 413] width 13 height 27
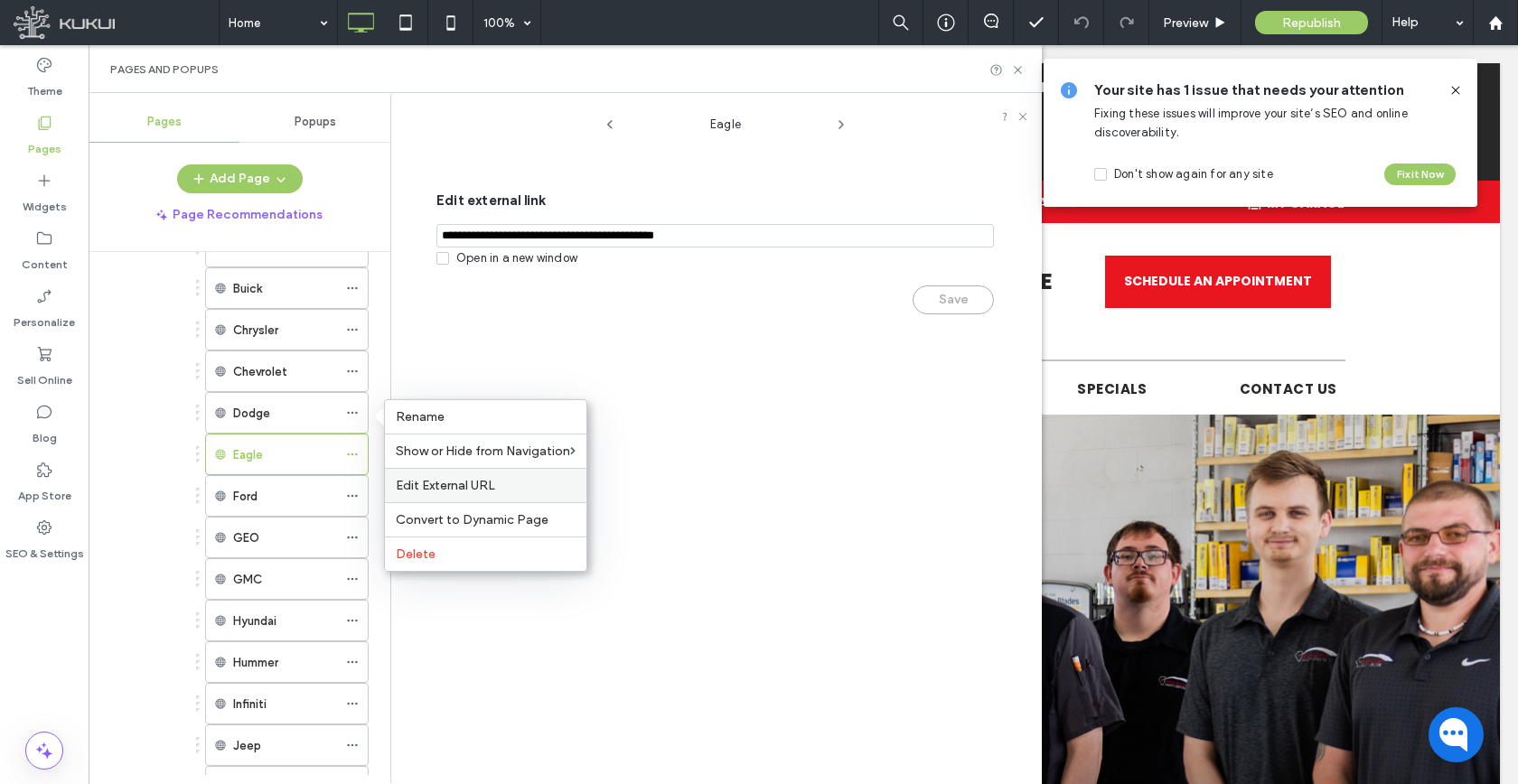
click at [423, 485] on span "Edit External URL" at bounding box center [445, 485] width 99 height 15
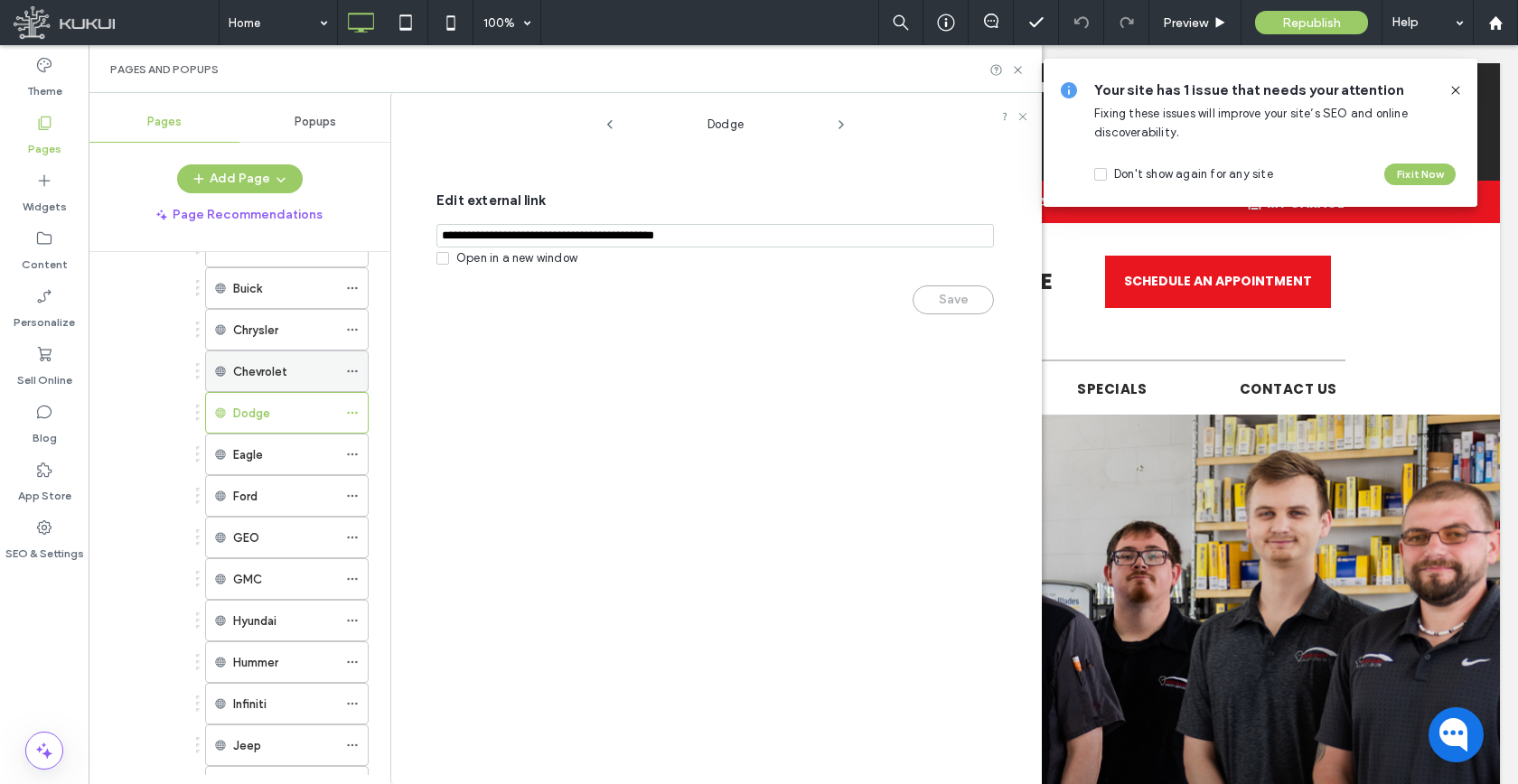
click at [351, 363] on span at bounding box center [352, 371] width 13 height 27
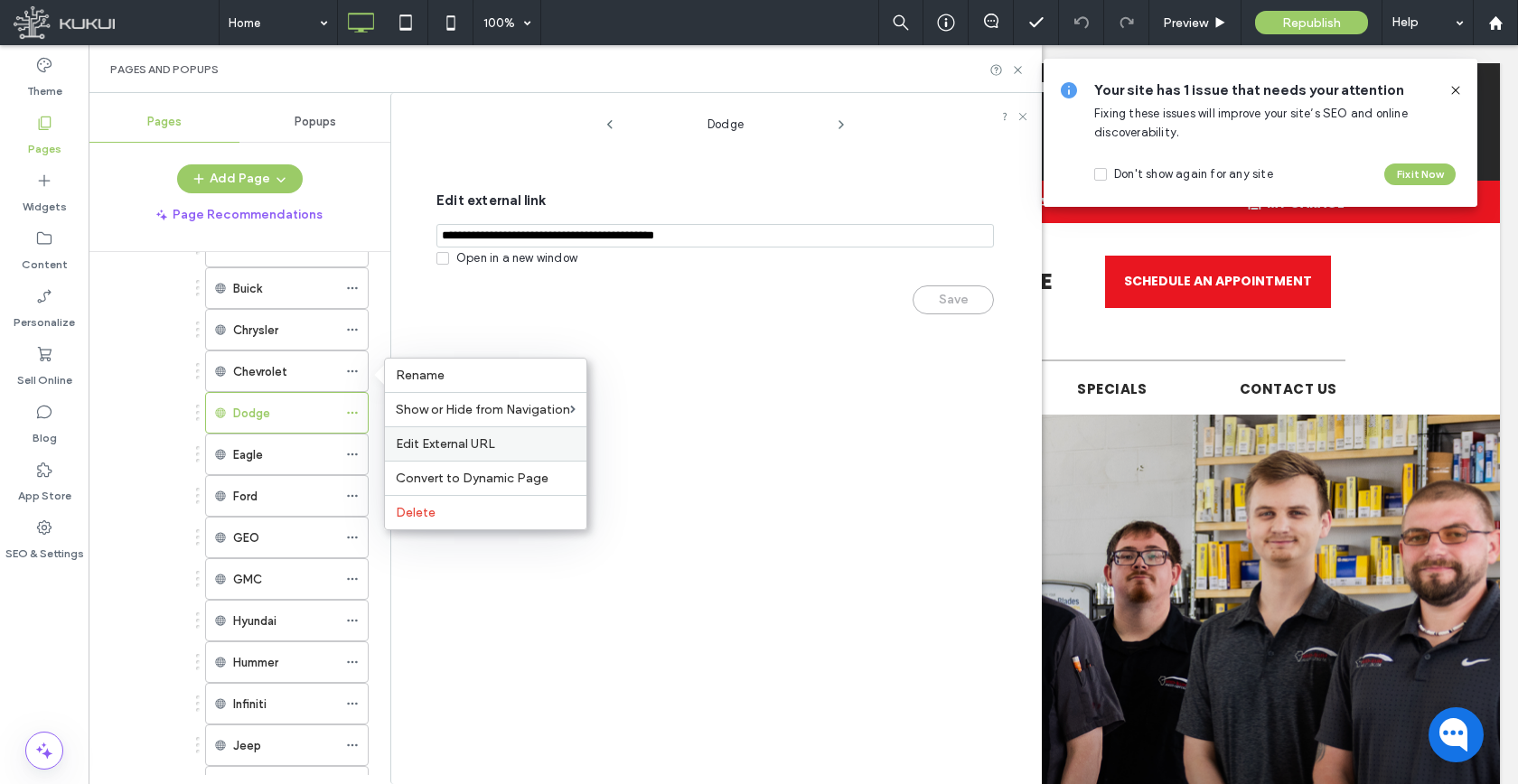
click at [403, 432] on div "Edit External URL" at bounding box center [485, 444] width 201 height 35
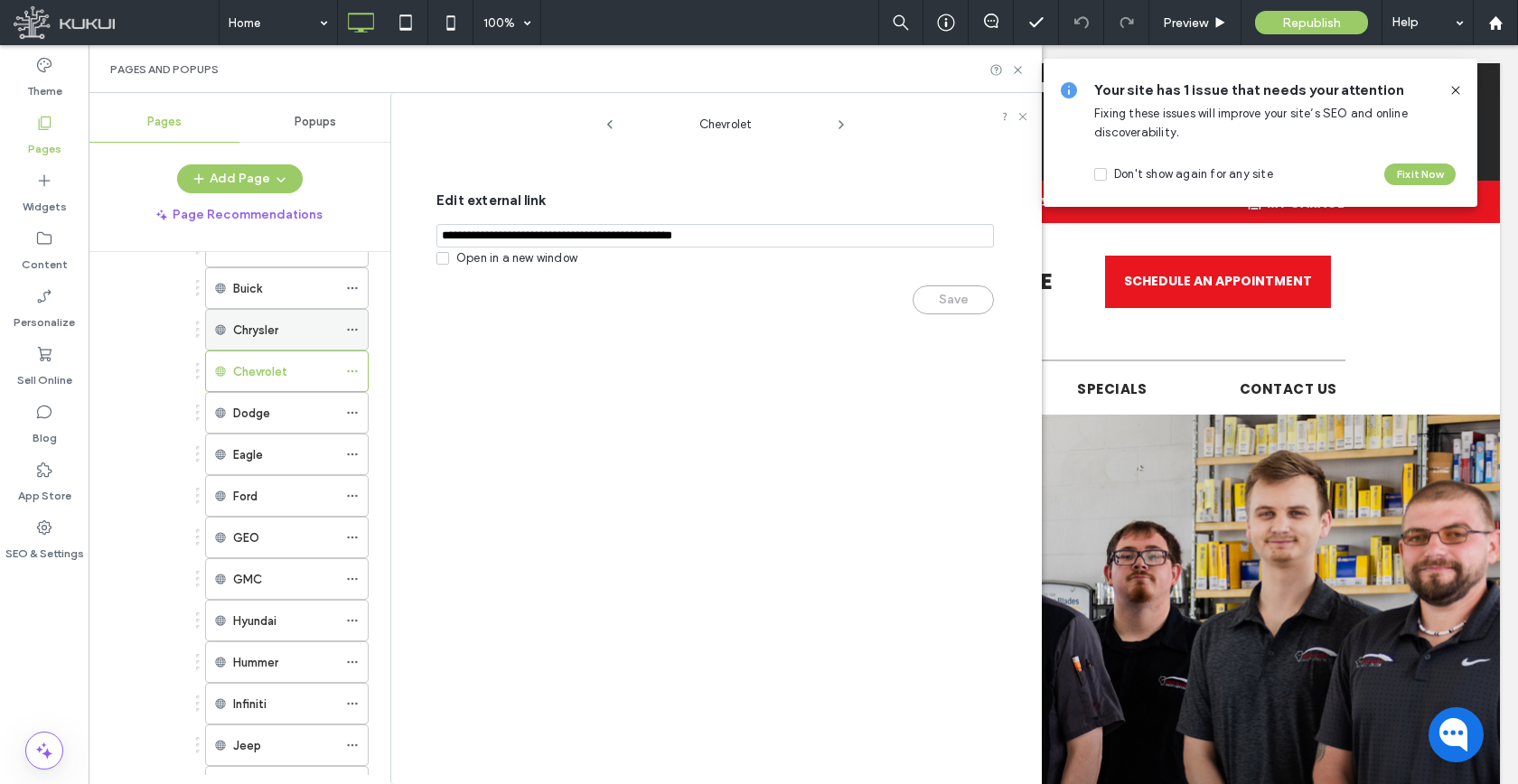
click at [354, 335] on icon at bounding box center [352, 330] width 13 height 13
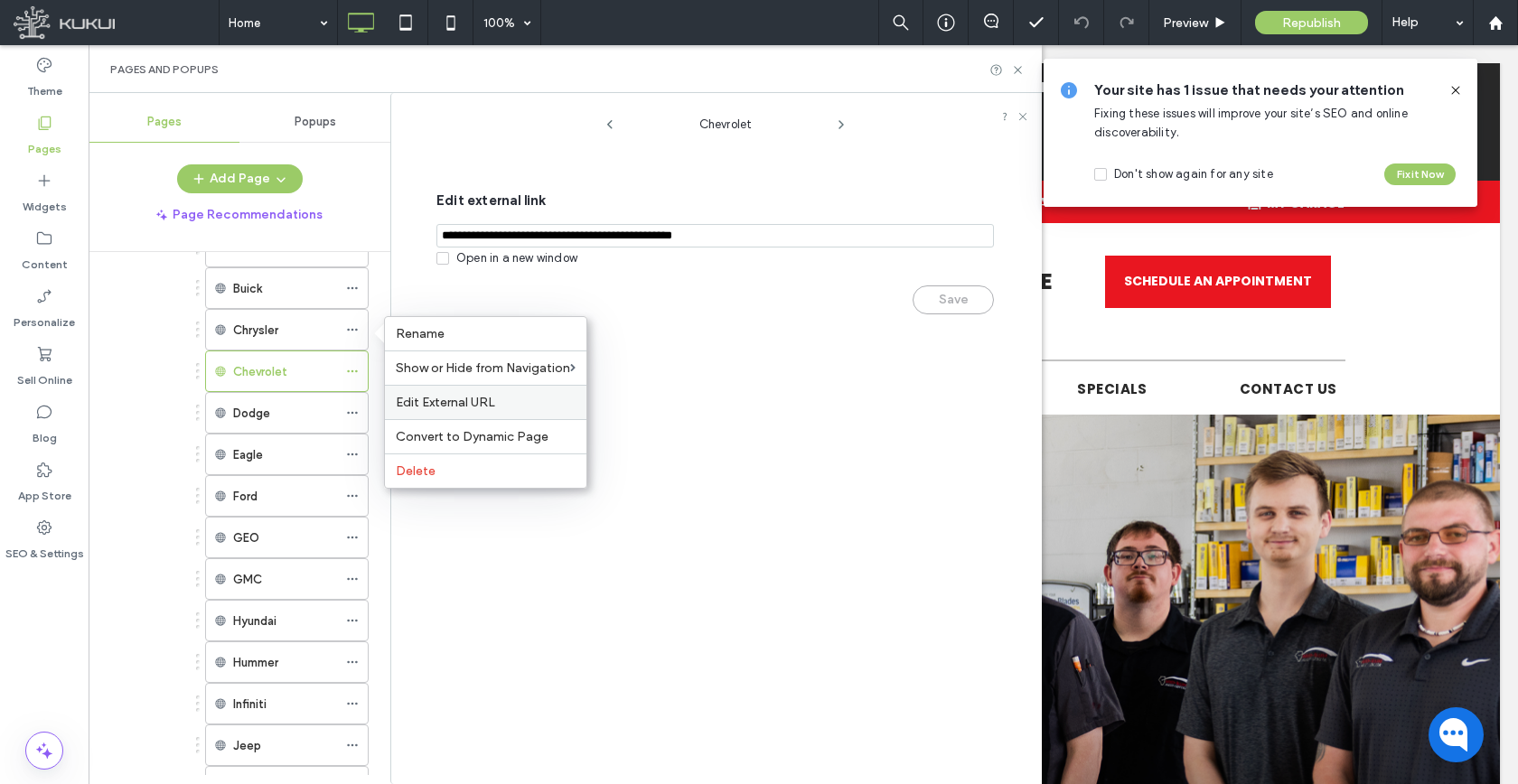
click at [424, 395] on span "Edit External URL" at bounding box center [445, 402] width 99 height 15
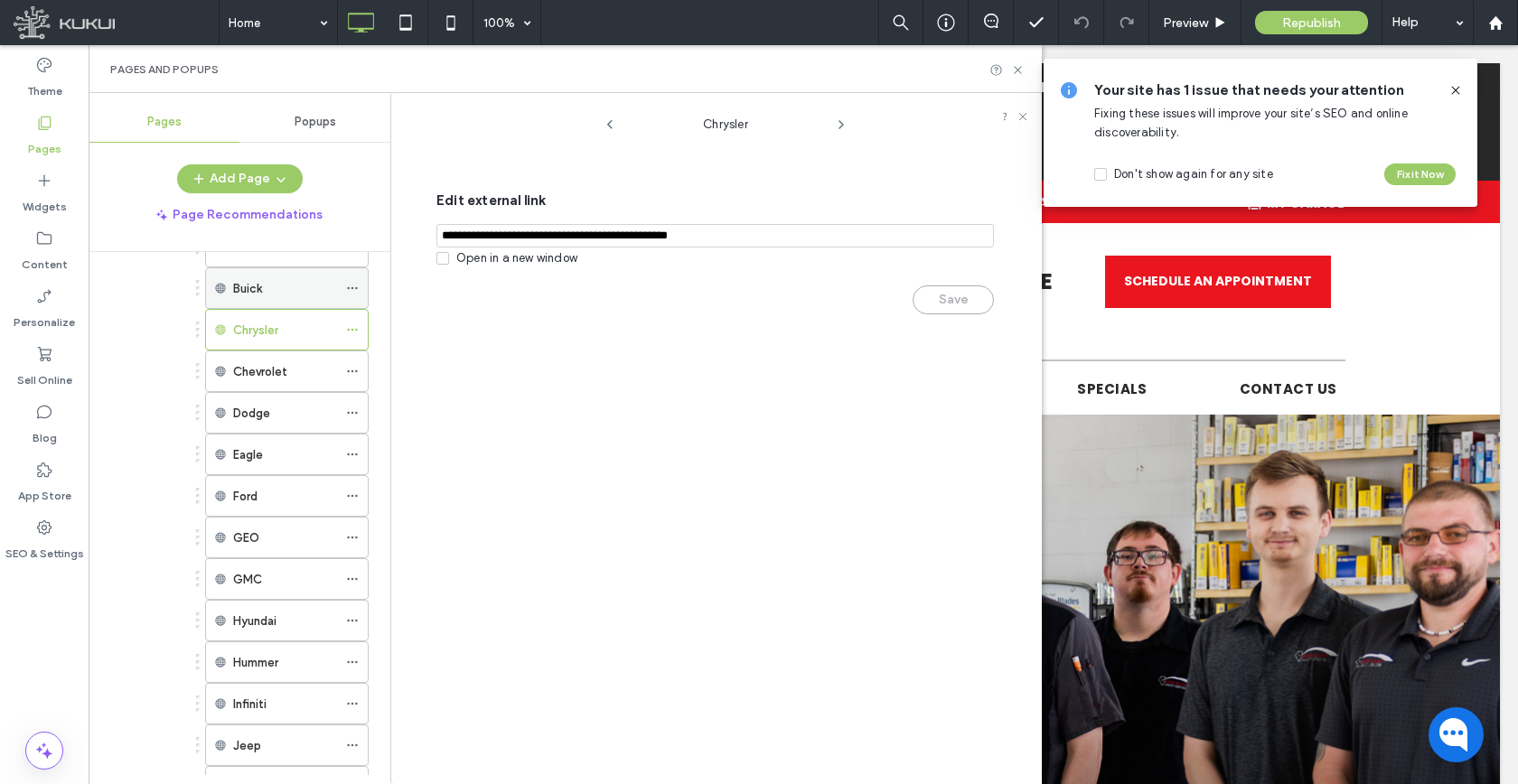
click at [349, 288] on icon at bounding box center [352, 288] width 13 height 13
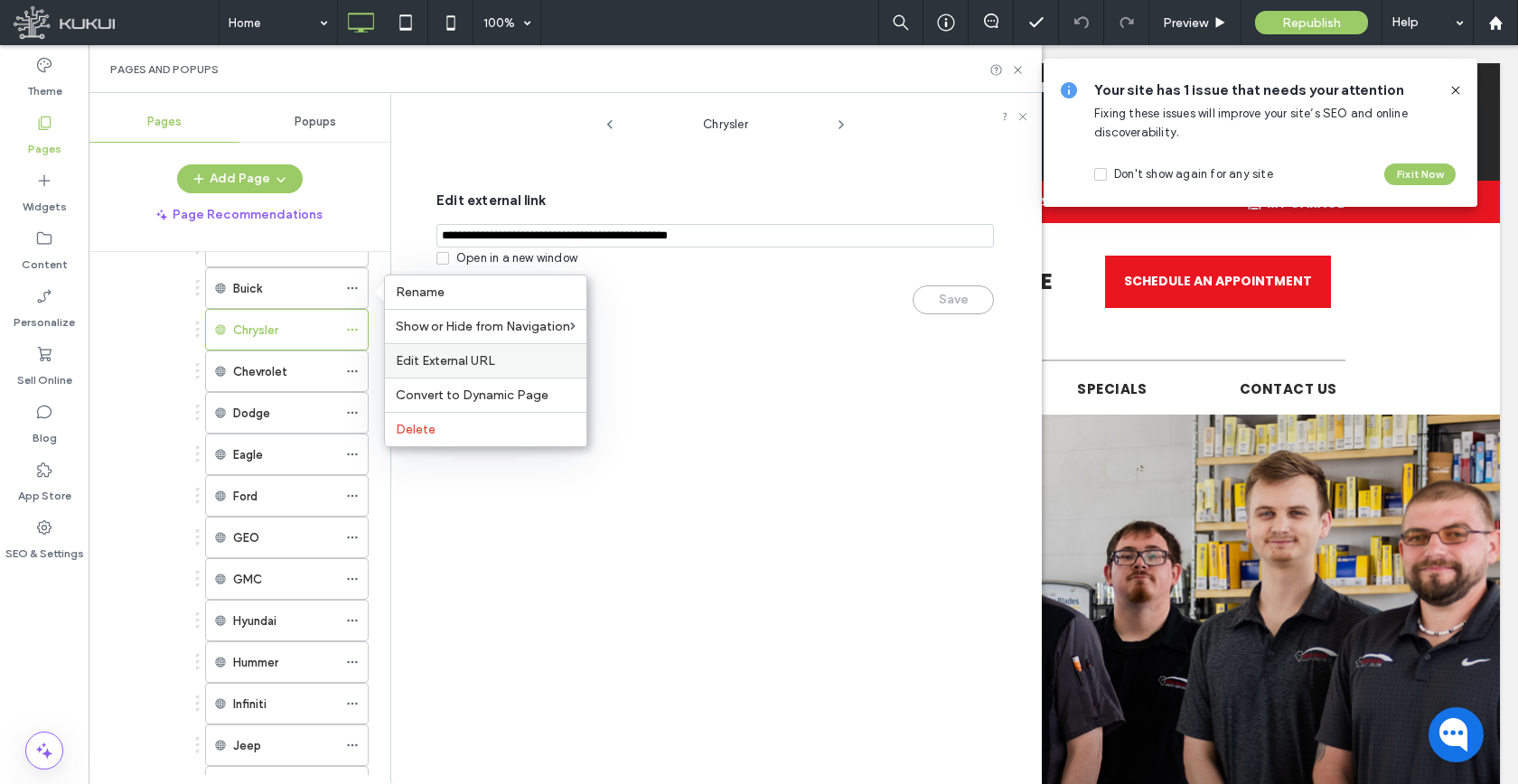
click at [405, 356] on span "Edit External URL" at bounding box center [445, 360] width 99 height 15
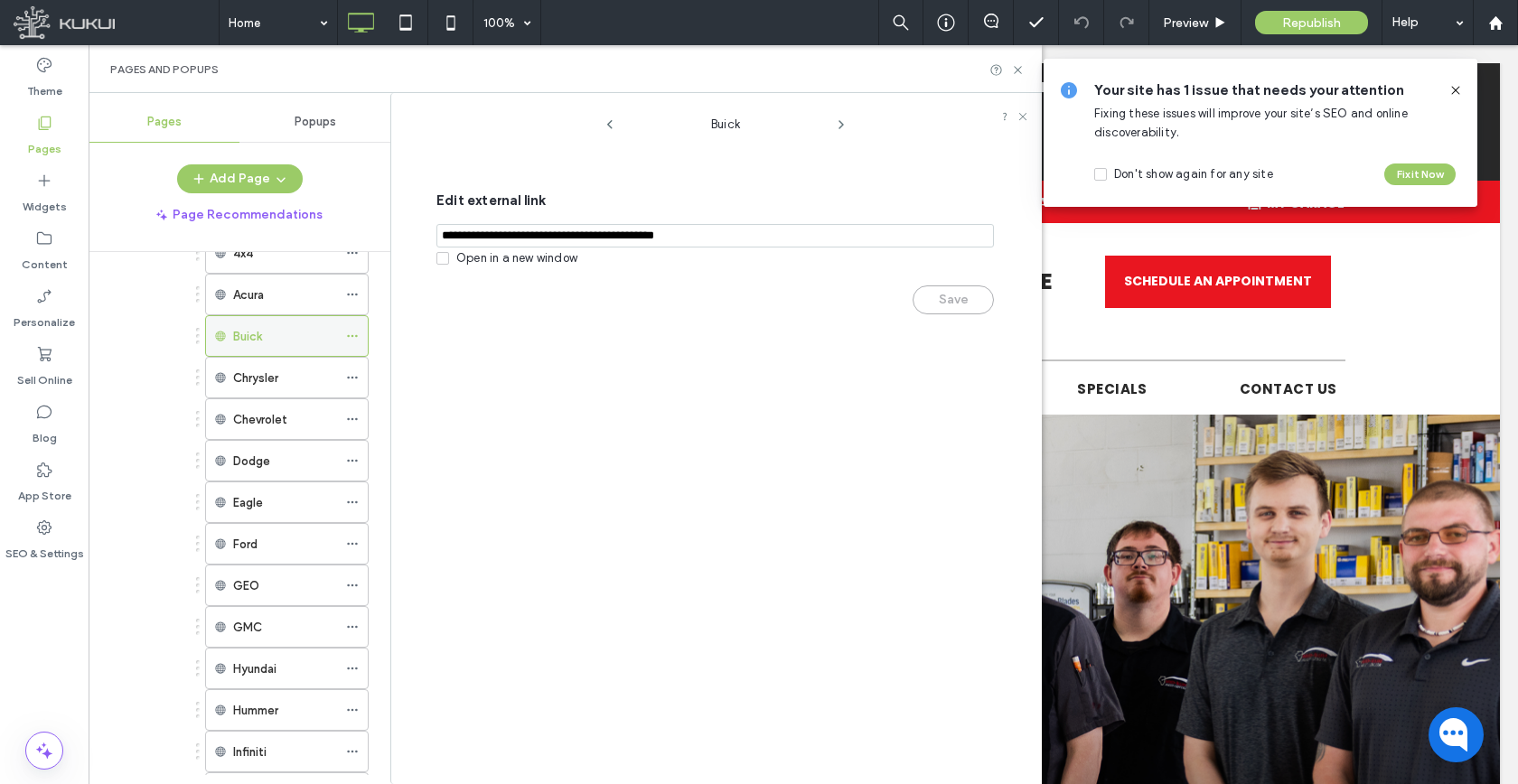
scroll to position [1107, 0]
click at [350, 377] on icon at bounding box center [352, 378] width 13 height 13
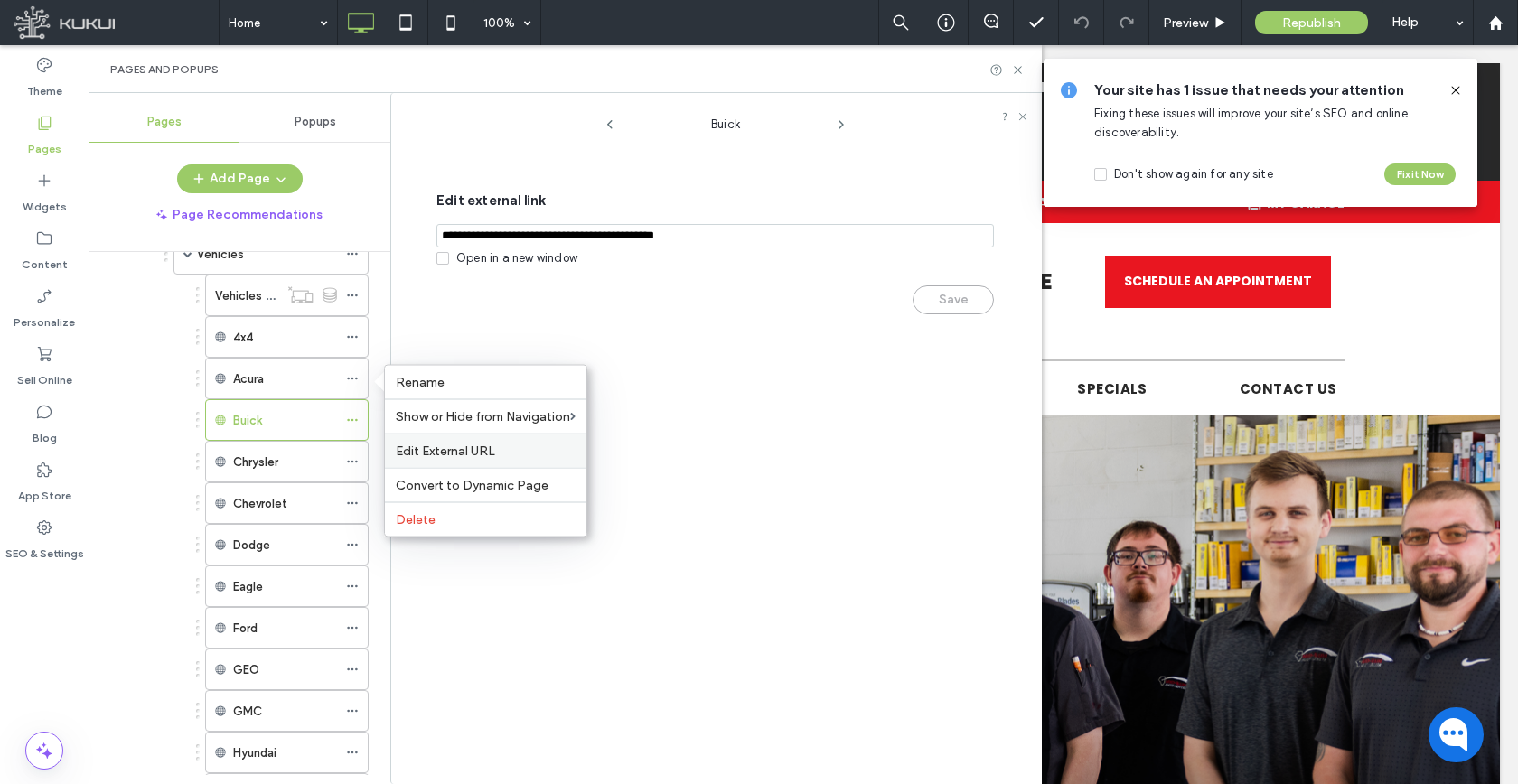
click at [414, 440] on div "Edit External URL" at bounding box center [485, 451] width 201 height 35
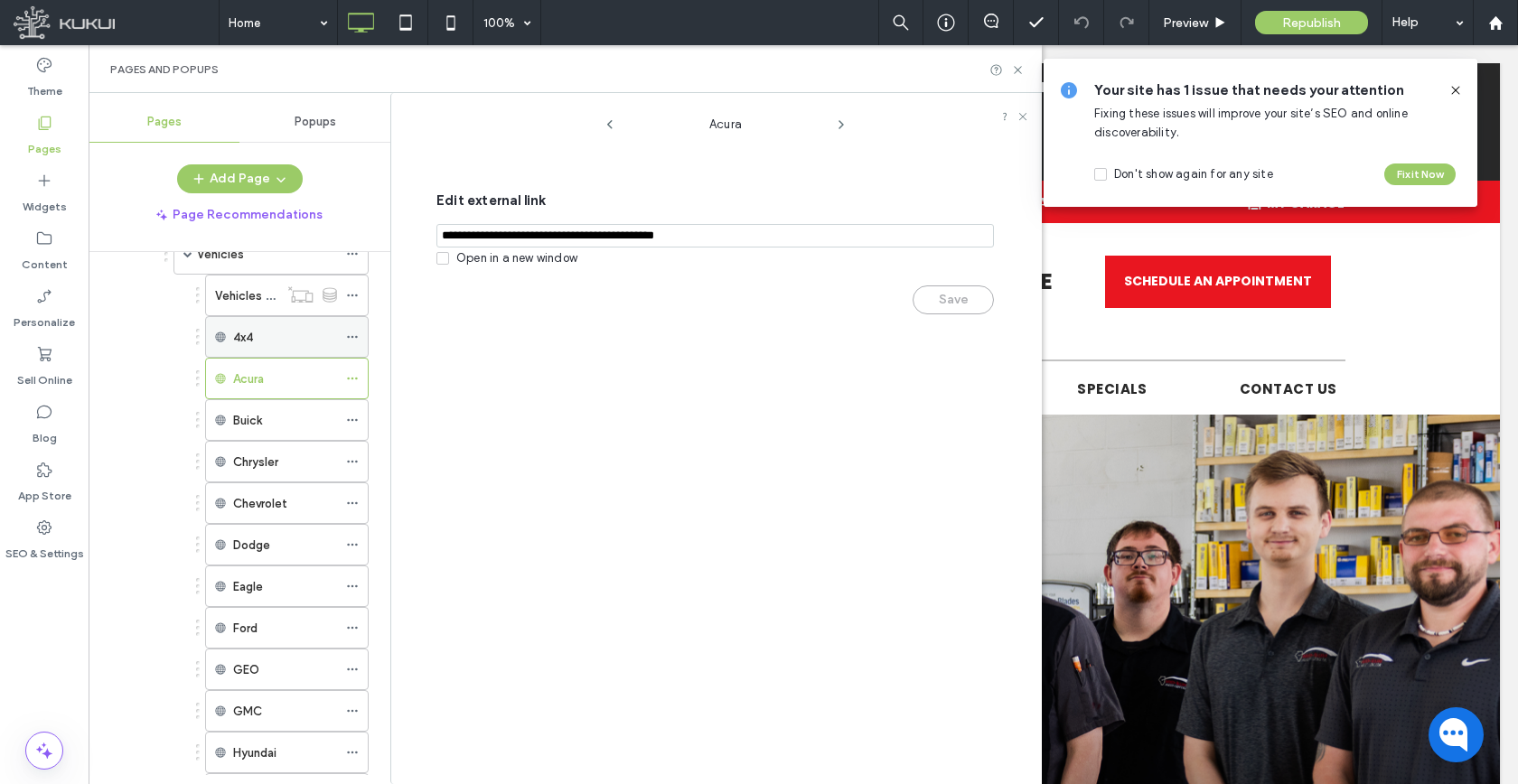
click at [352, 334] on icon at bounding box center [352, 337] width 13 height 13
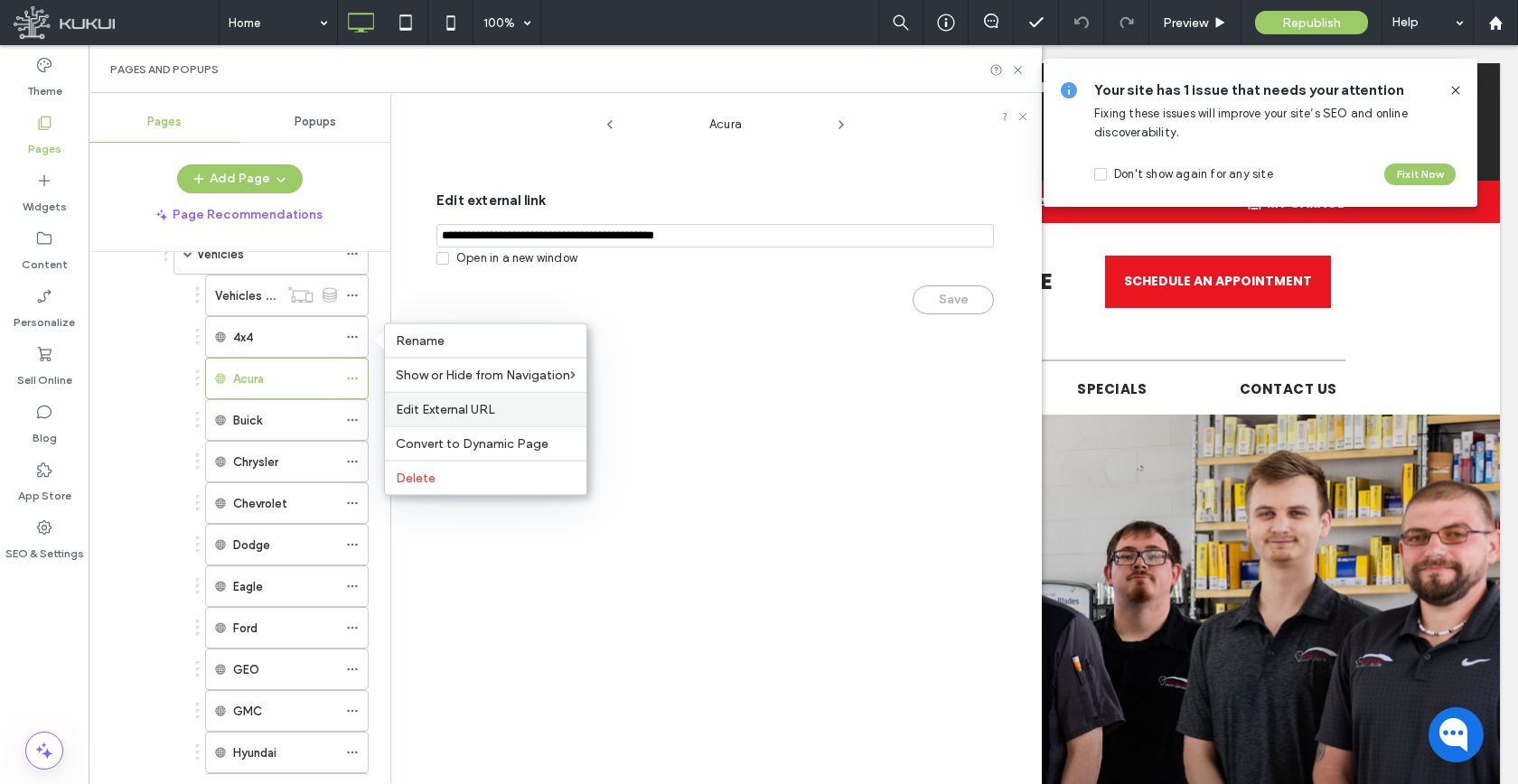
click at [410, 412] on span "Edit External URL" at bounding box center [445, 409] width 99 height 15
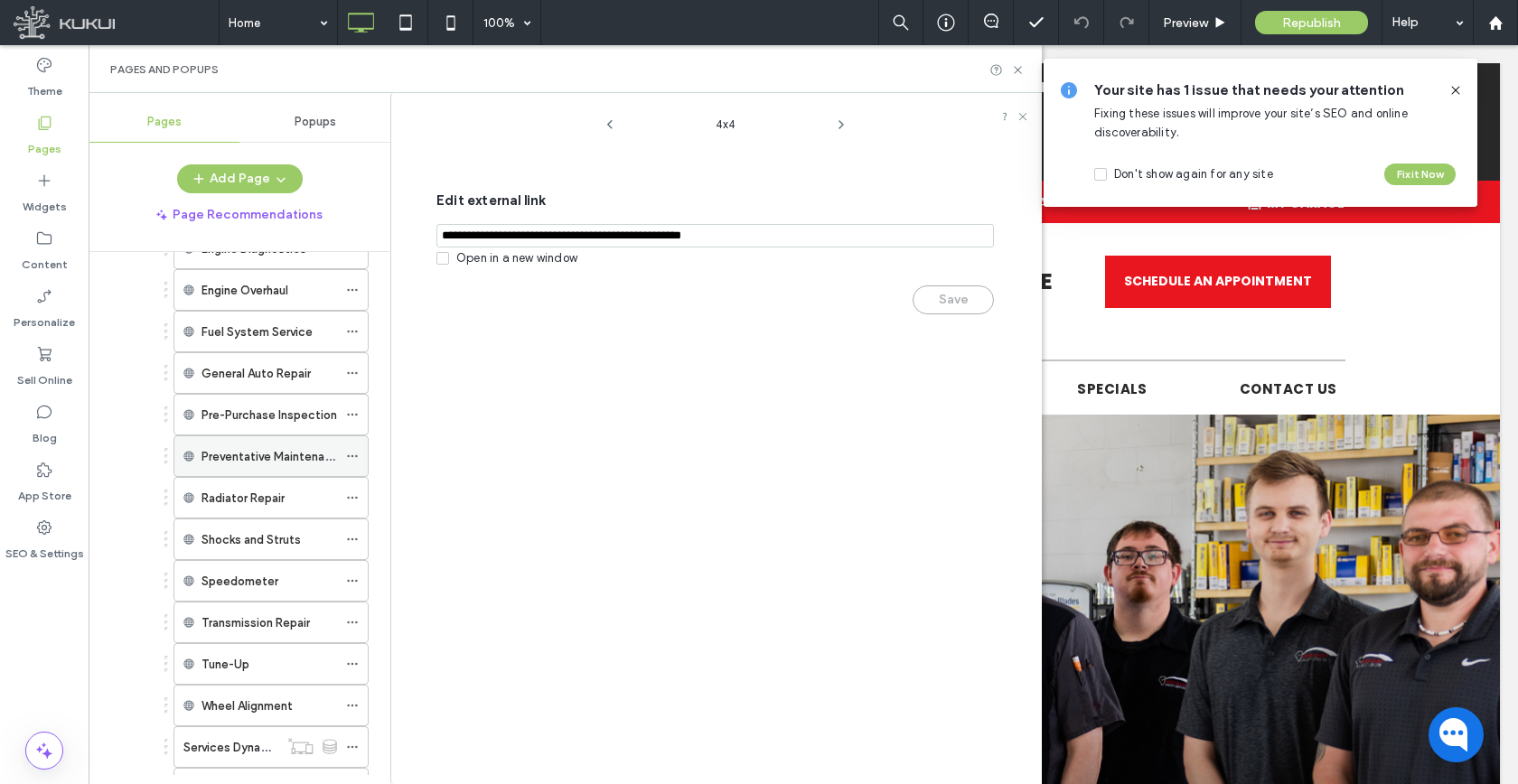
scroll to position [590, 0]
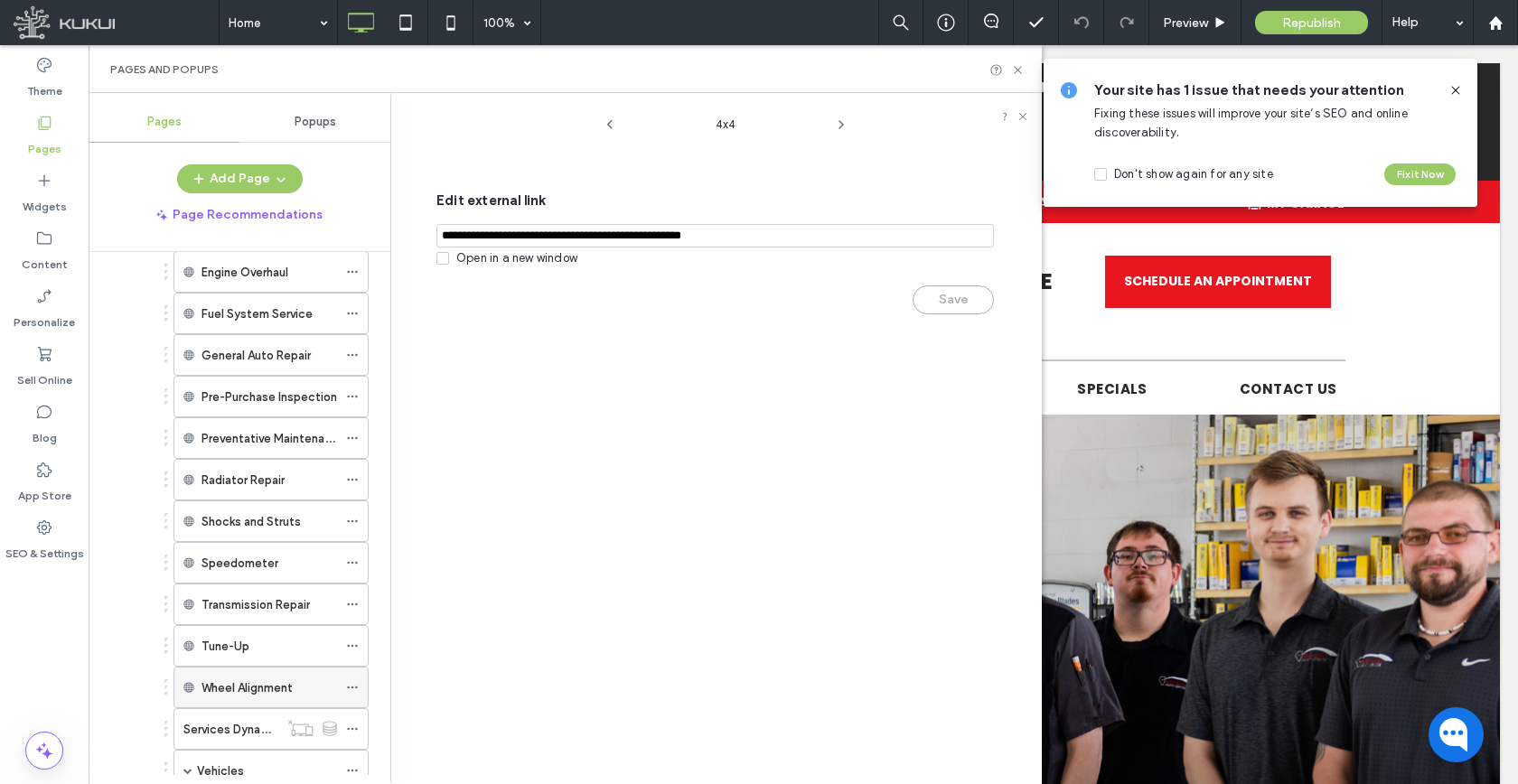
click at [354, 690] on icon at bounding box center [352, 688] width 13 height 13
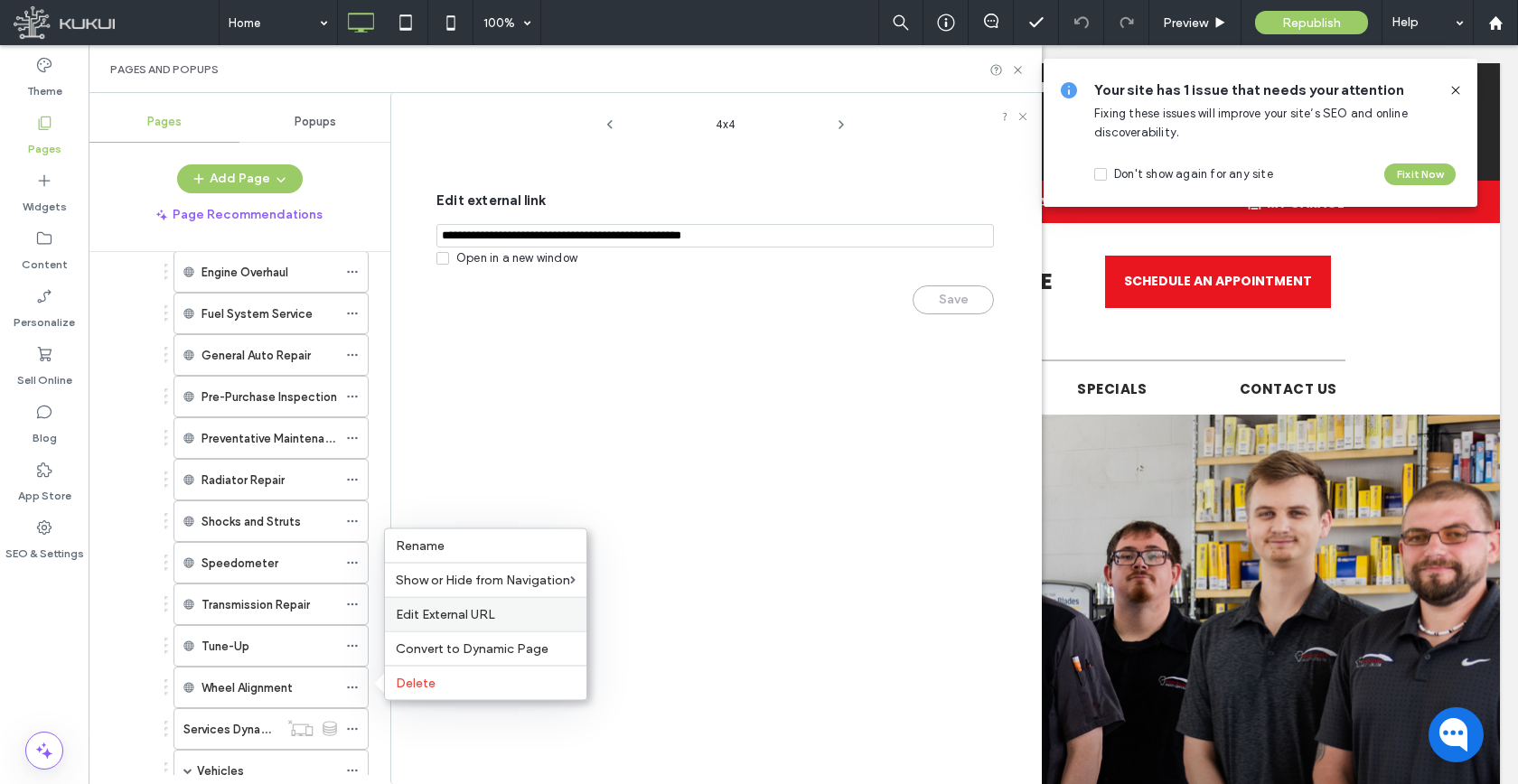
click at [395, 619] on div "Edit External URL" at bounding box center [485, 615] width 201 height 35
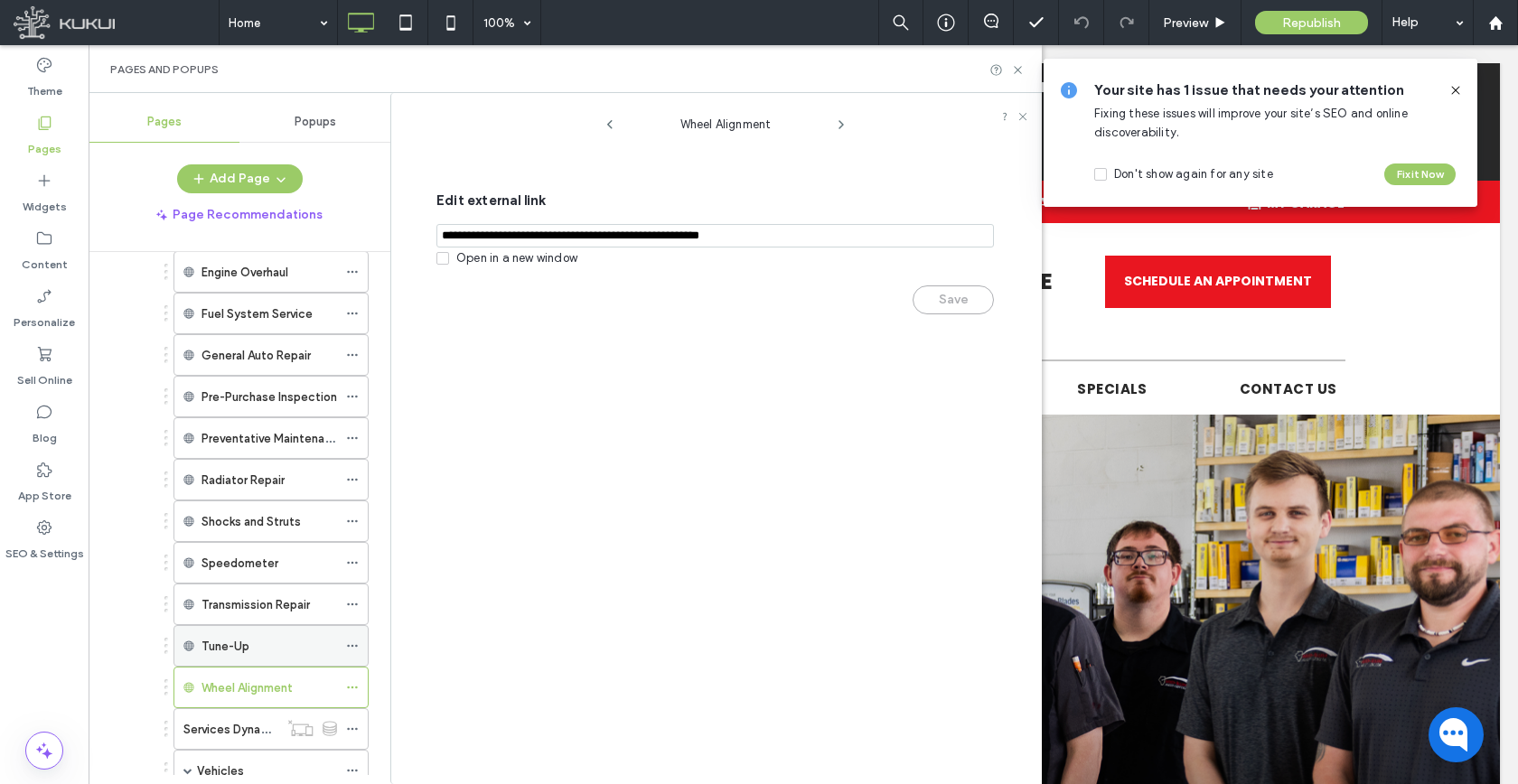
click at [350, 648] on icon at bounding box center [352, 646] width 13 height 13
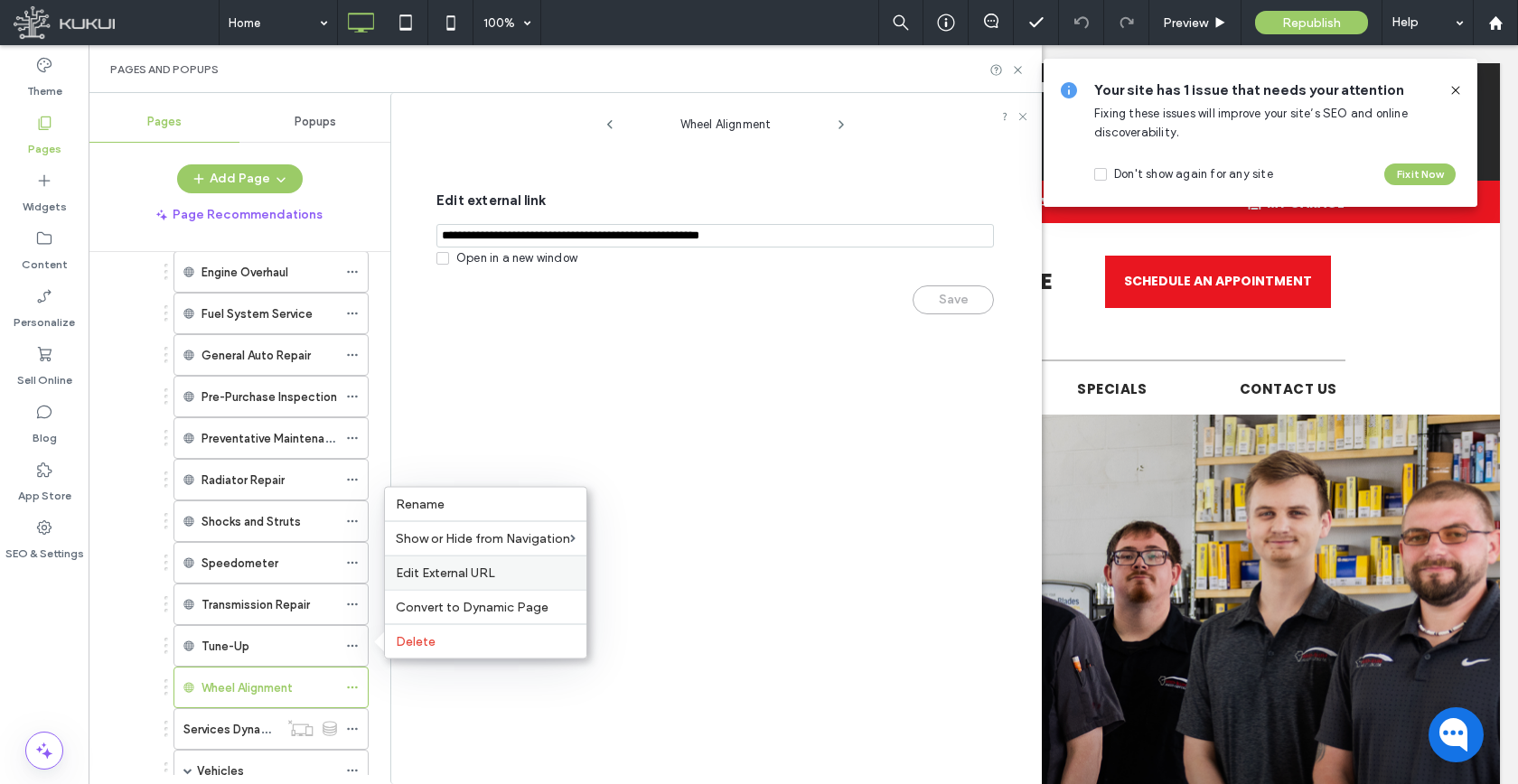
click at [408, 573] on span "Edit External URL" at bounding box center [445, 573] width 99 height 15
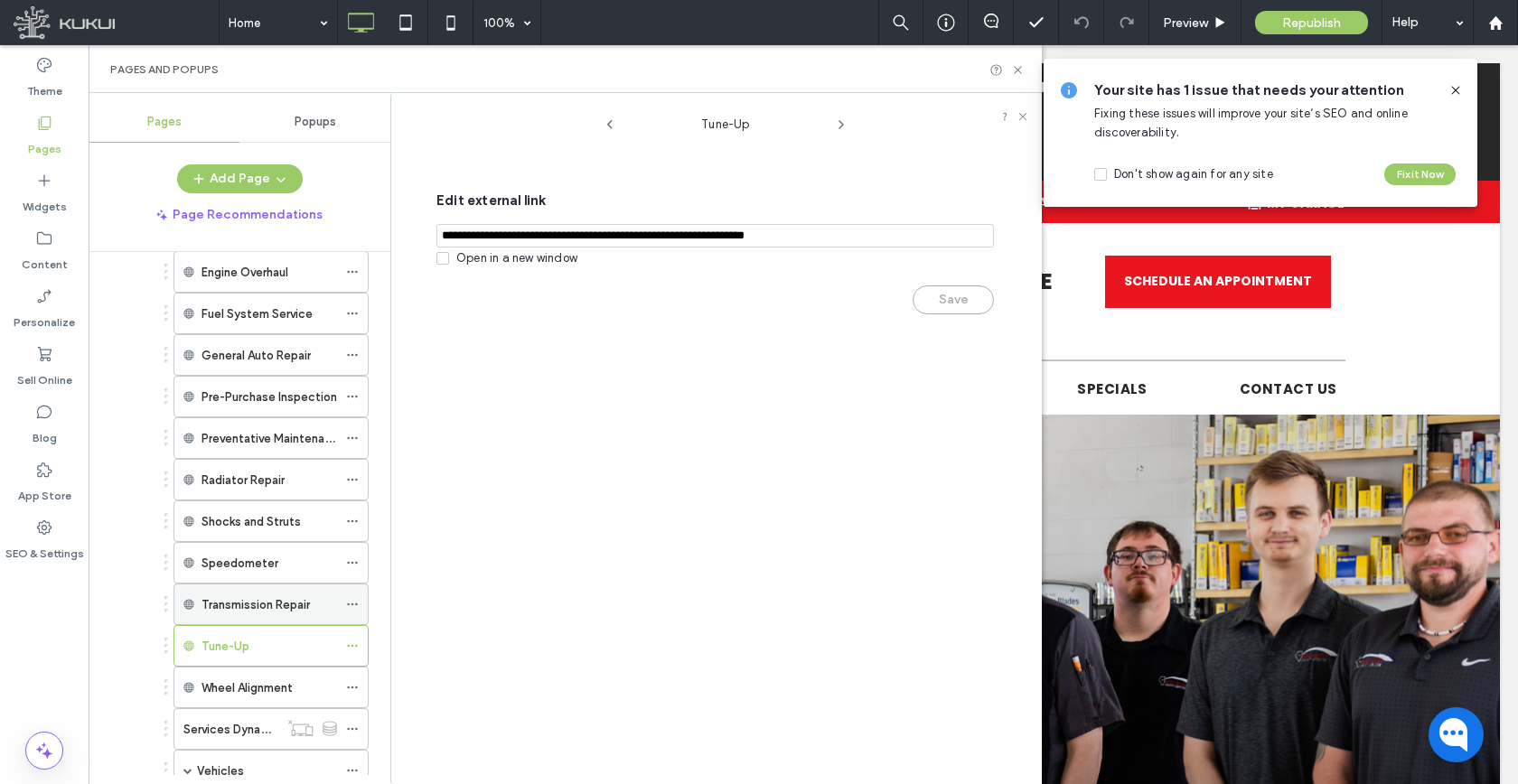
click at [354, 605] on icon at bounding box center [352, 605] width 13 height 13
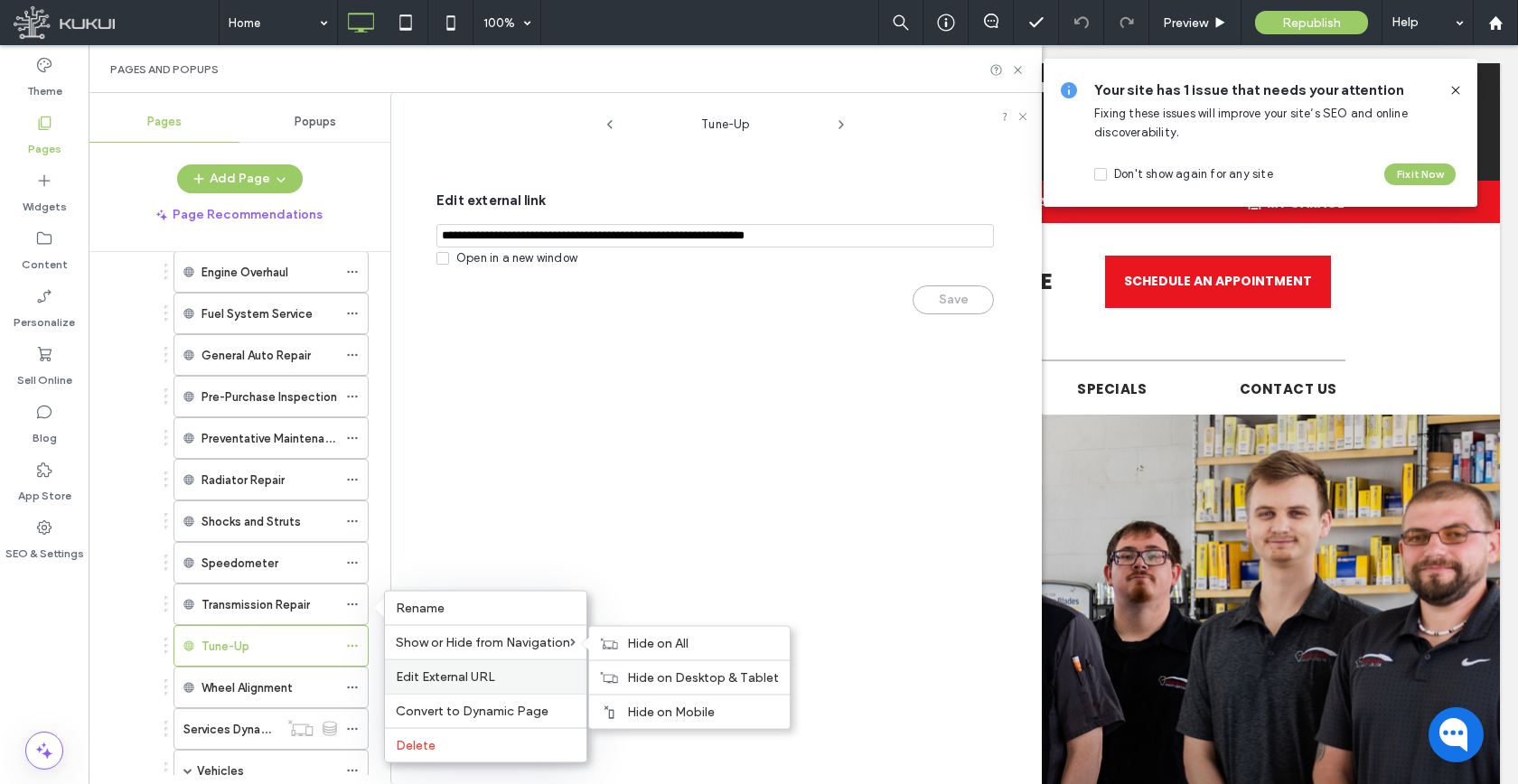
click at [408, 672] on span "Edit External URL" at bounding box center [445, 677] width 99 height 15
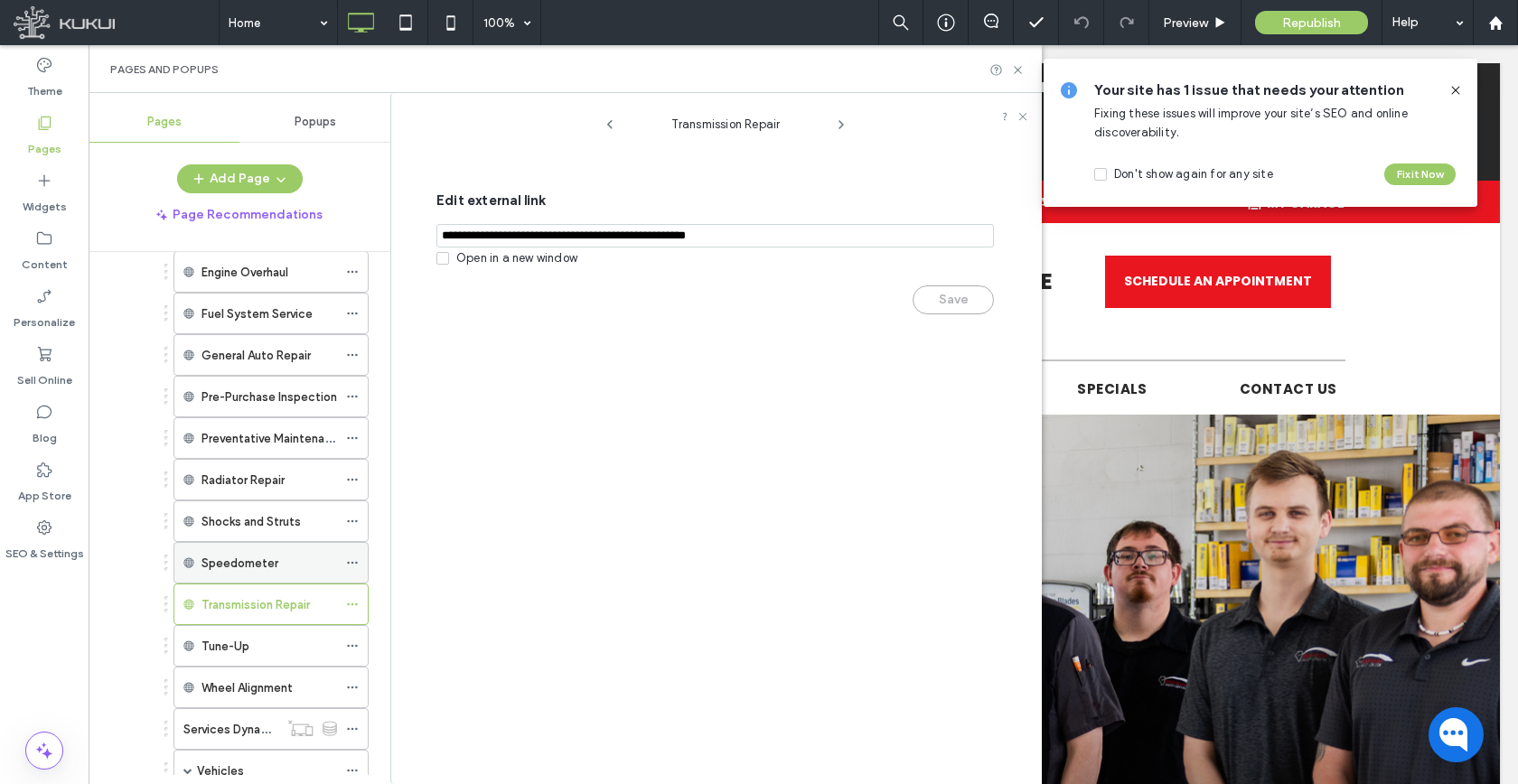
click at [354, 565] on icon at bounding box center [352, 563] width 13 height 13
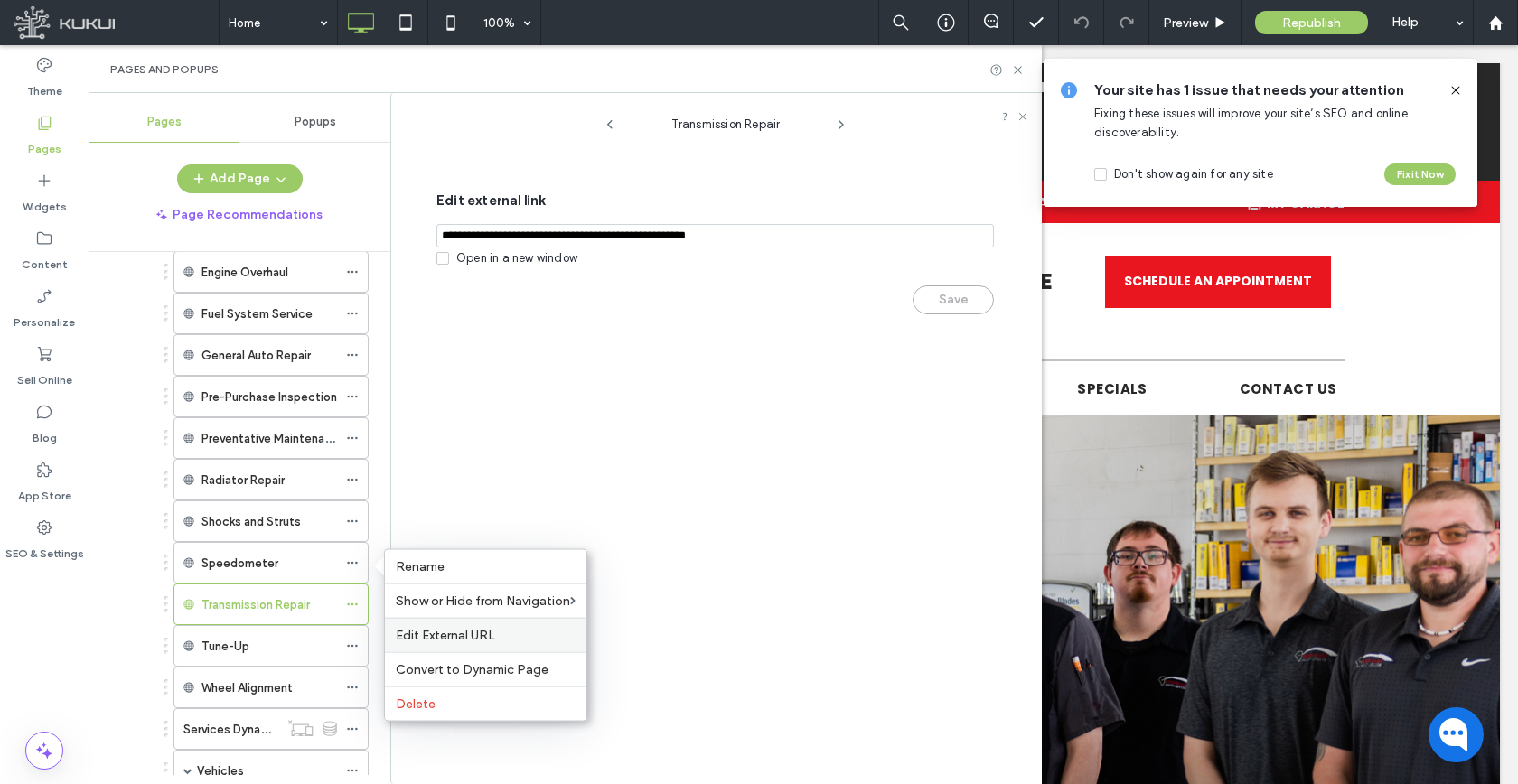
click at [419, 637] on span "Edit External URL" at bounding box center [445, 635] width 99 height 15
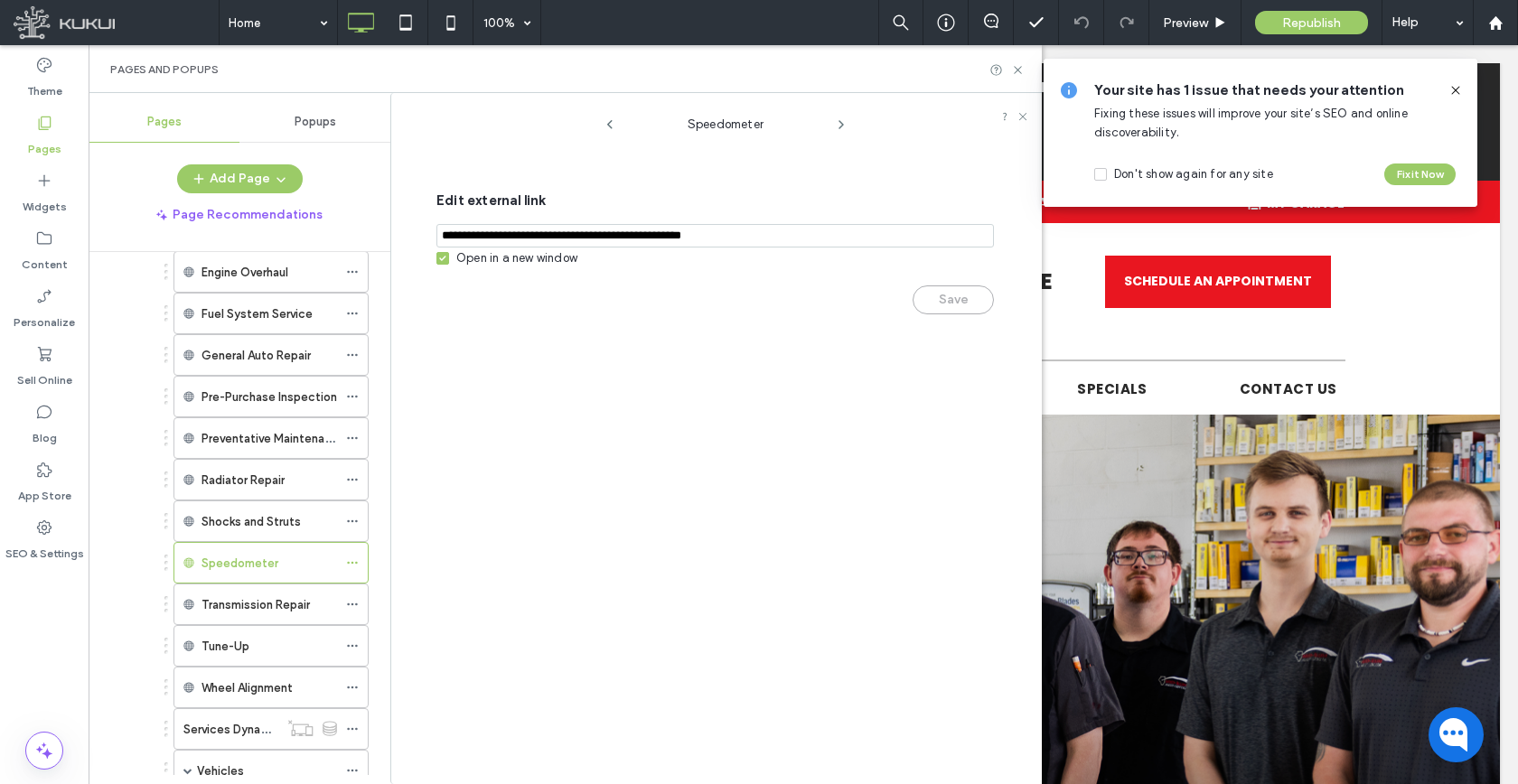
click at [466, 266] on div "Open in a new window" at bounding box center [517, 258] width 121 height 18
click at [919, 312] on button "Save" at bounding box center [952, 300] width 81 height 29
click at [355, 522] on icon at bounding box center [352, 521] width 13 height 13
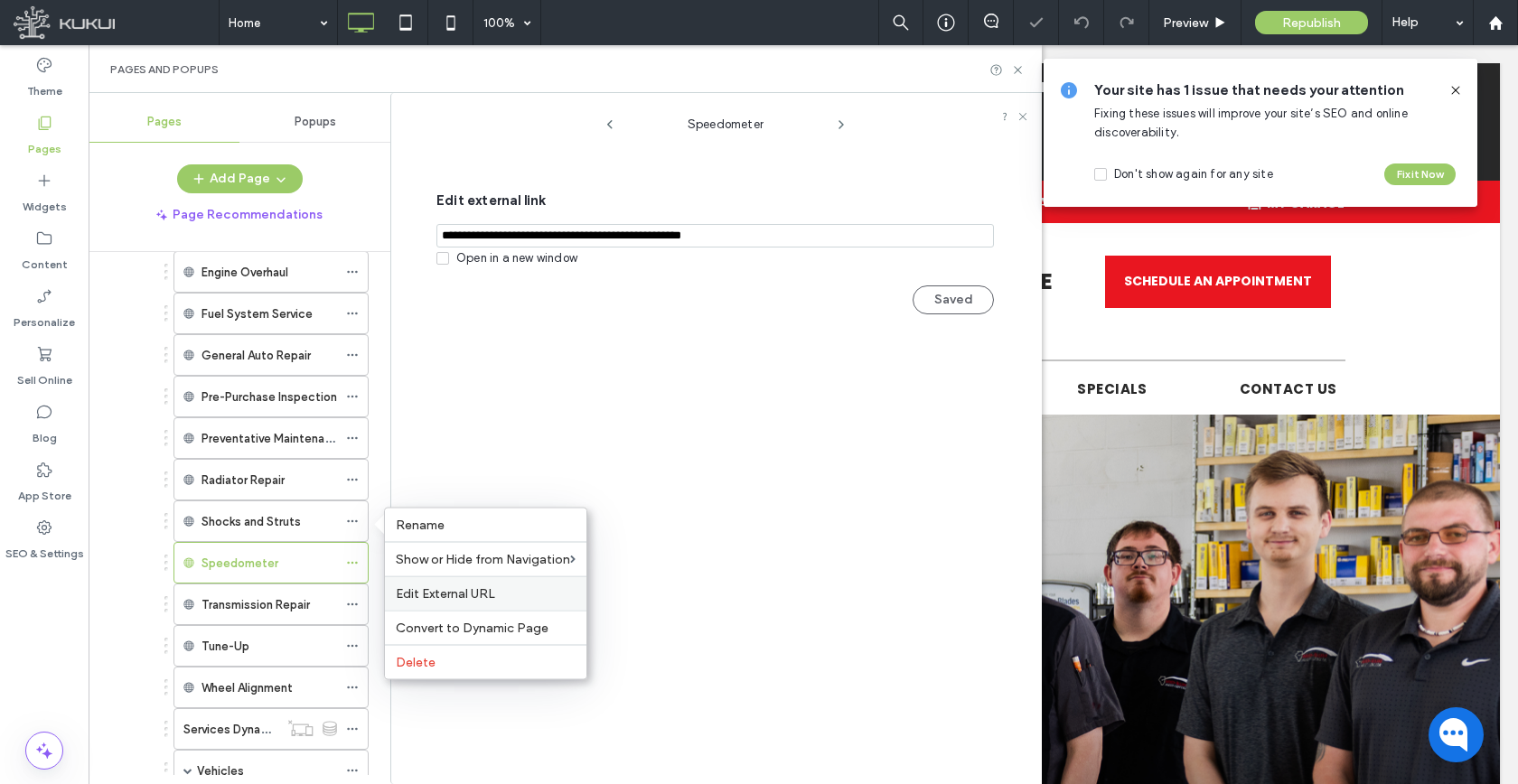
click at [417, 602] on div "Edit External URL" at bounding box center [485, 594] width 201 height 35
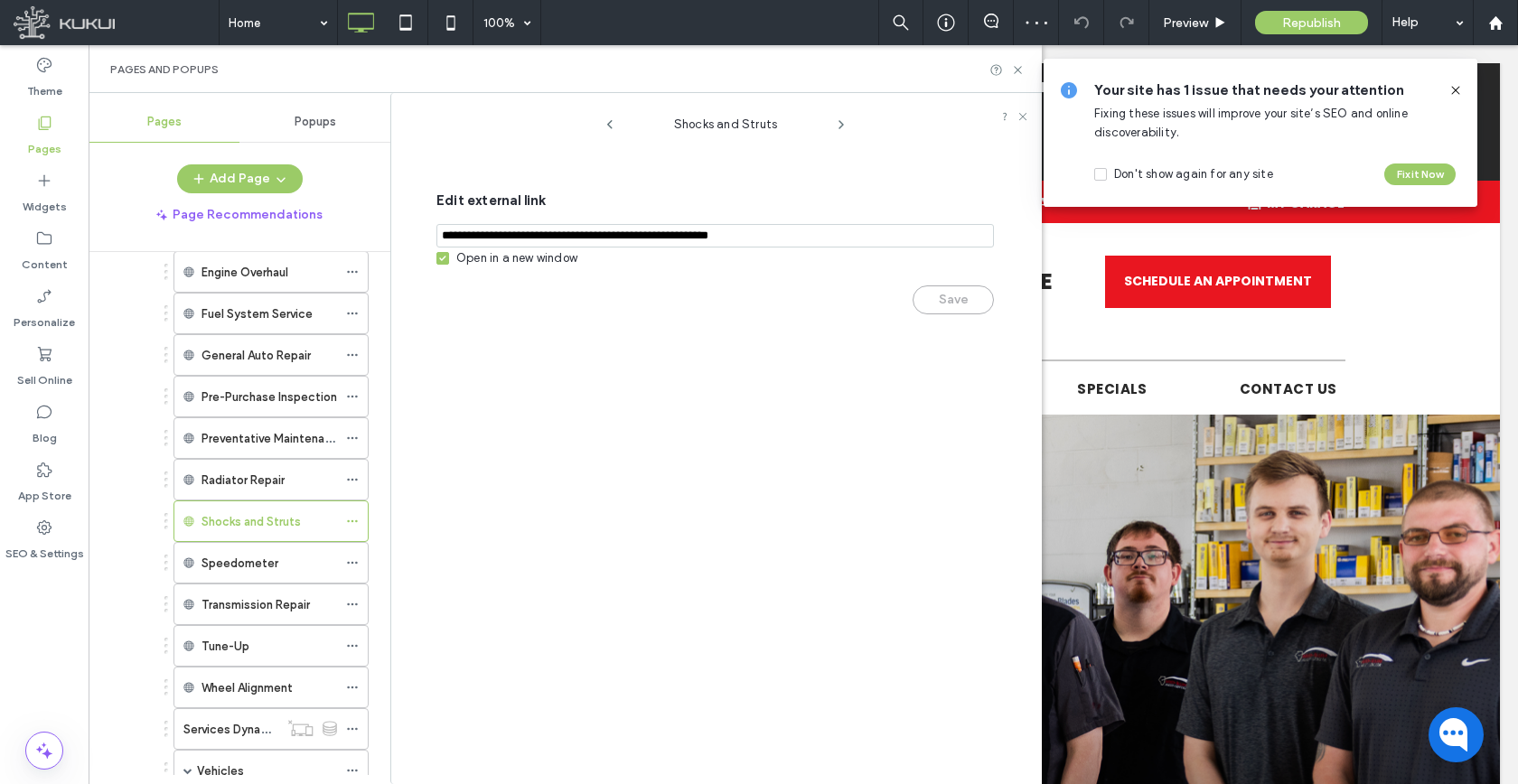
click at [469, 265] on div "Open in a new window" at bounding box center [517, 258] width 121 height 18
click at [914, 303] on button "Save" at bounding box center [952, 300] width 81 height 29
click at [353, 485] on span at bounding box center [352, 480] width 13 height 27
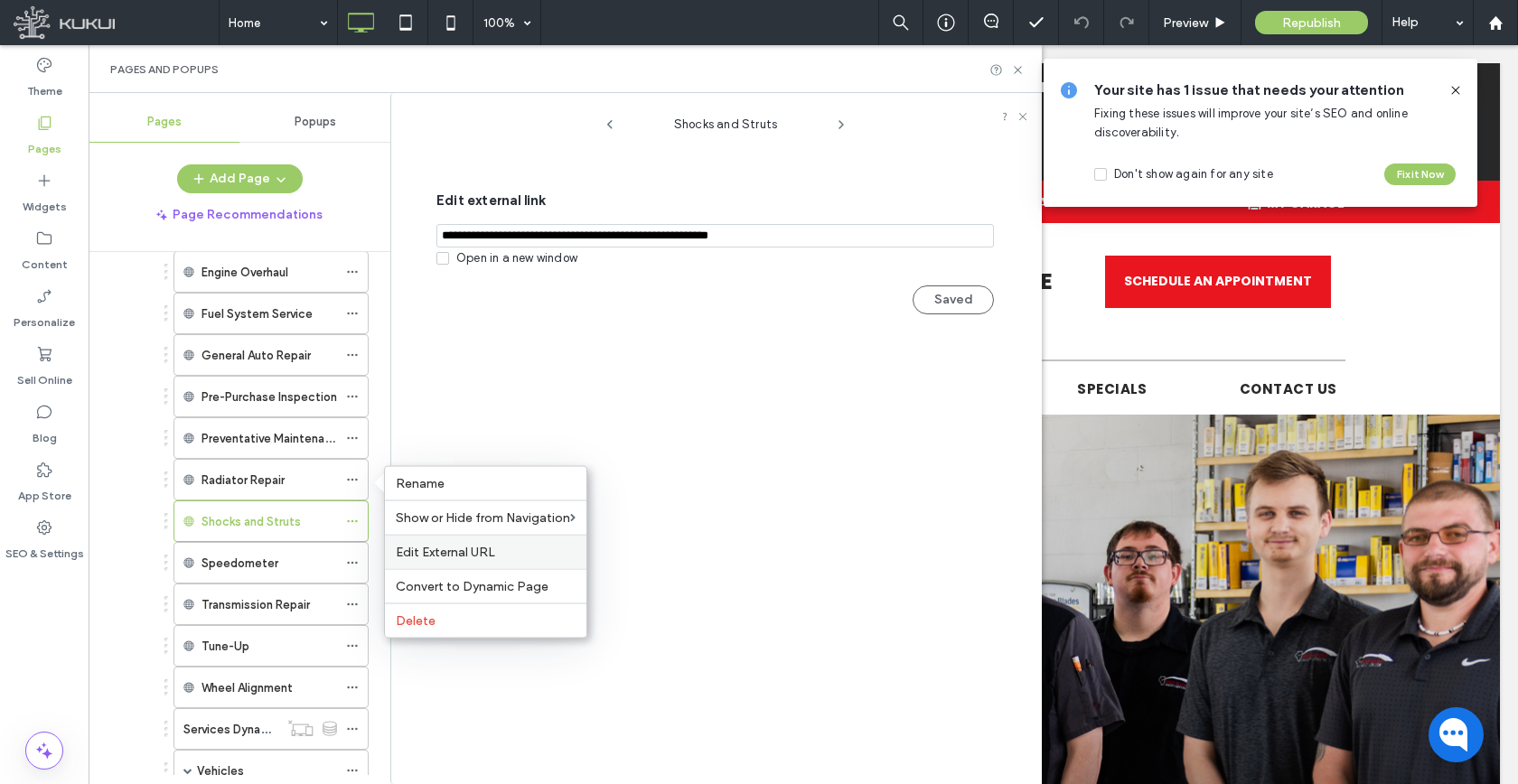
click at [475, 553] on span "Edit External URL" at bounding box center [445, 552] width 99 height 15
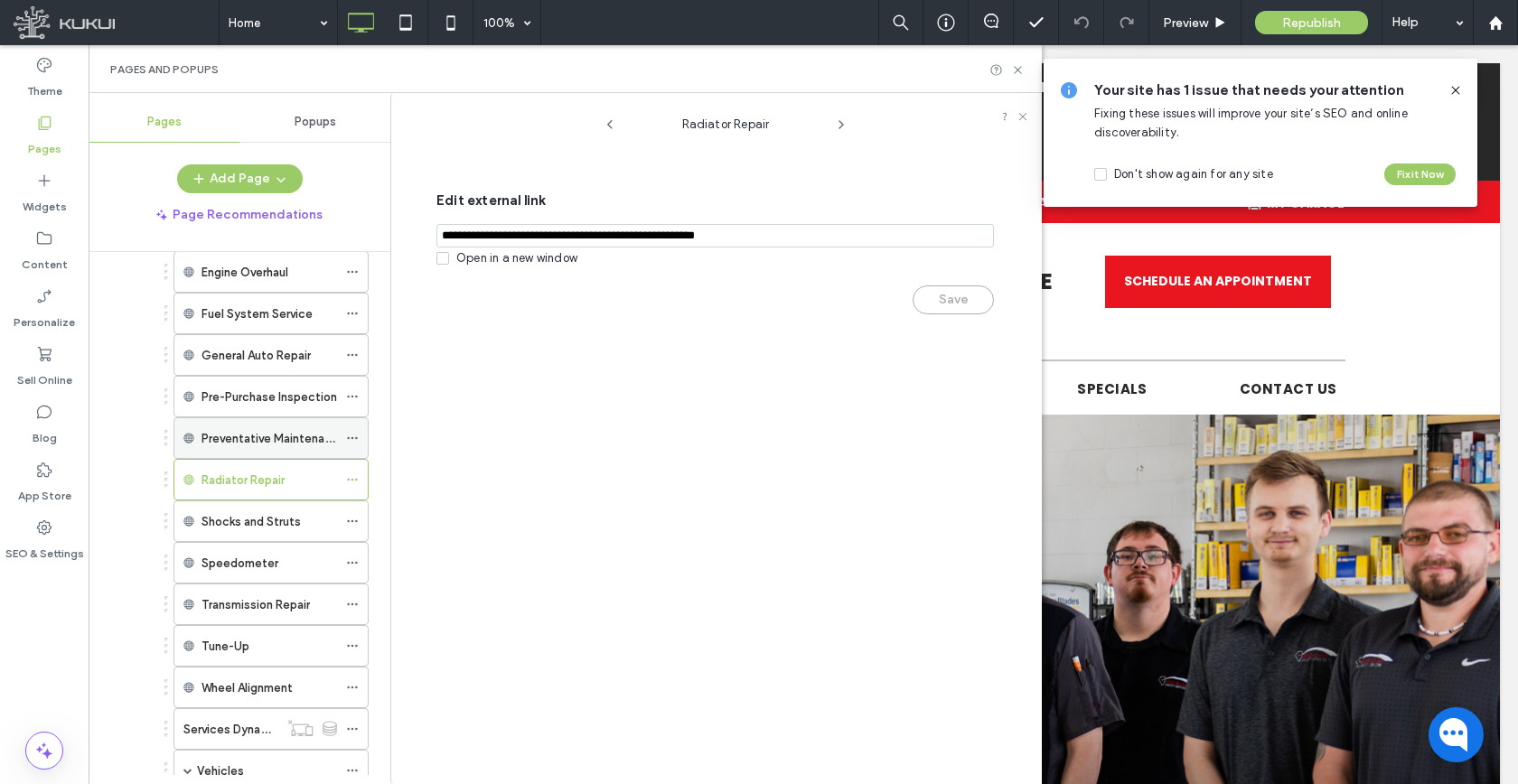
click at [356, 437] on use at bounding box center [351, 438] width 10 height 3
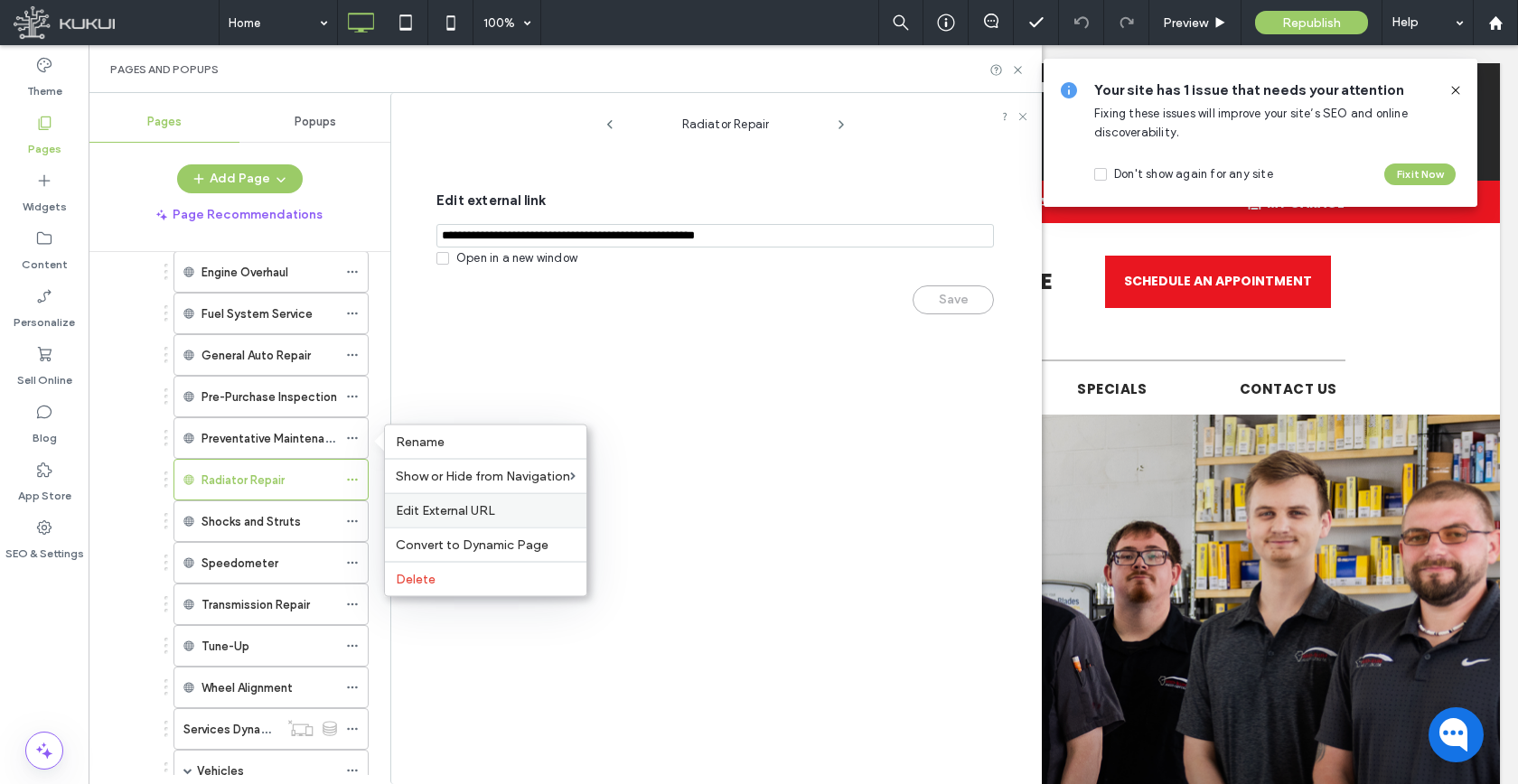
click at [402, 498] on div "Edit External URL" at bounding box center [485, 510] width 201 height 35
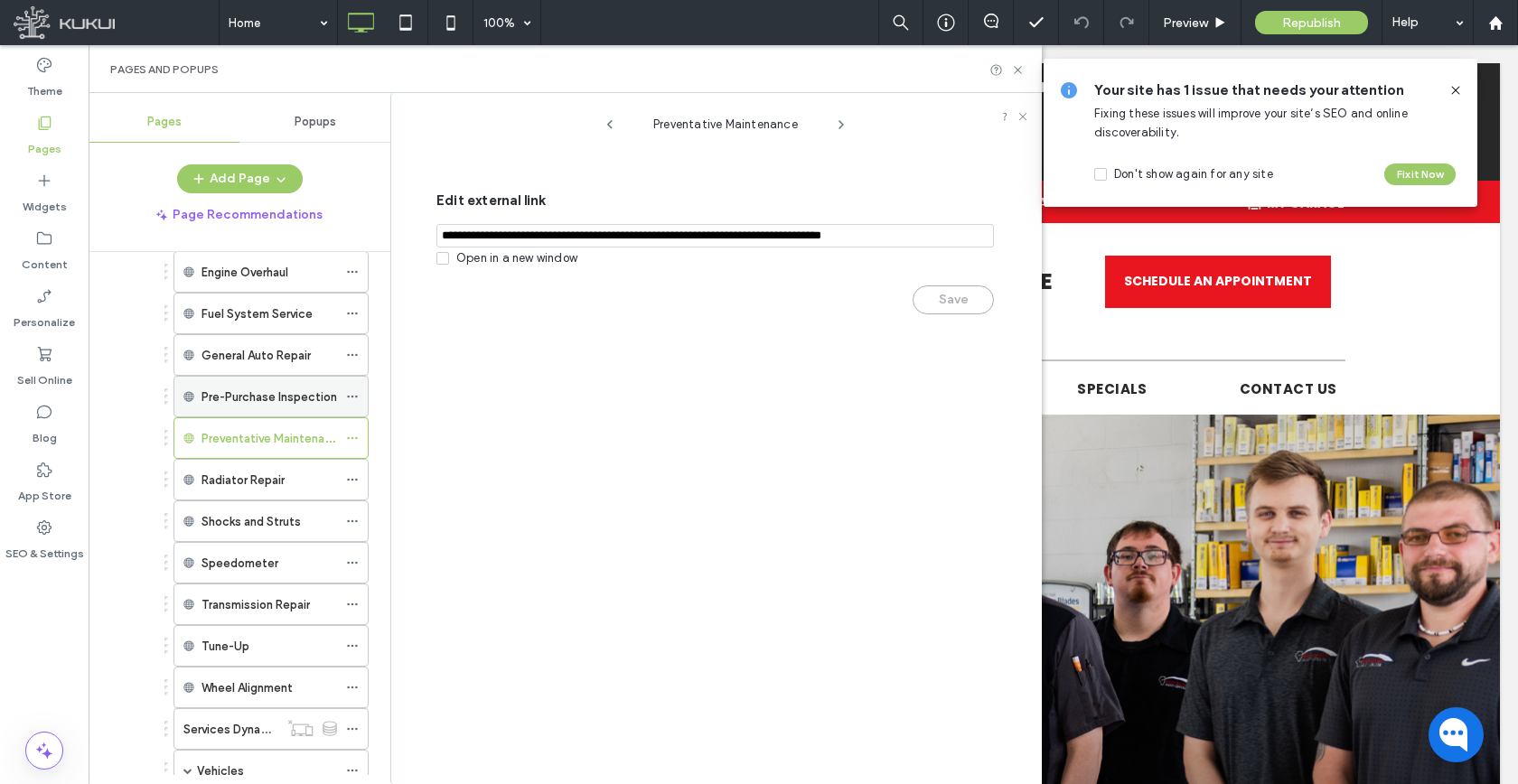
click at [355, 391] on icon at bounding box center [352, 397] width 13 height 13
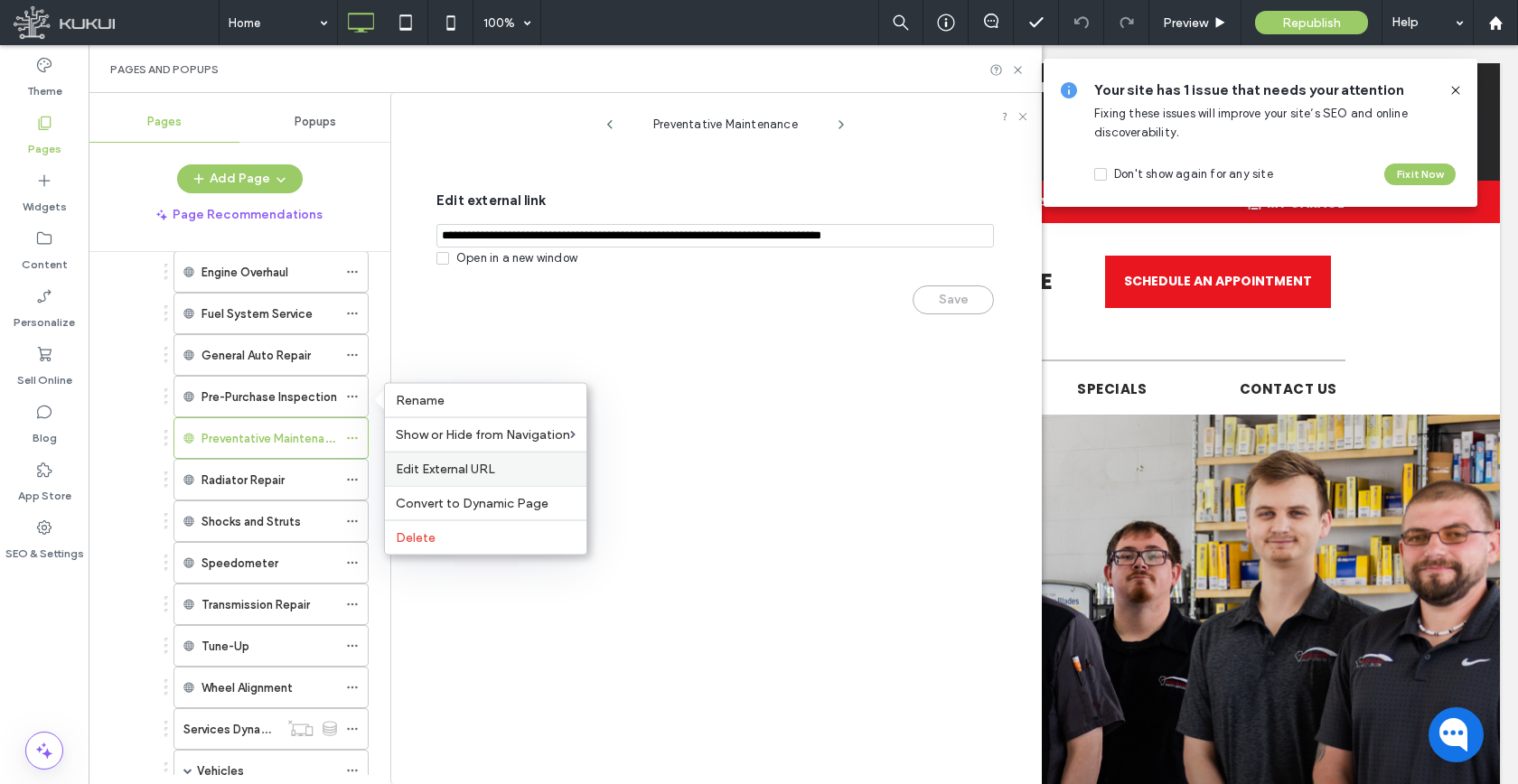
click at [401, 454] on div "Edit External URL" at bounding box center [485, 469] width 201 height 35
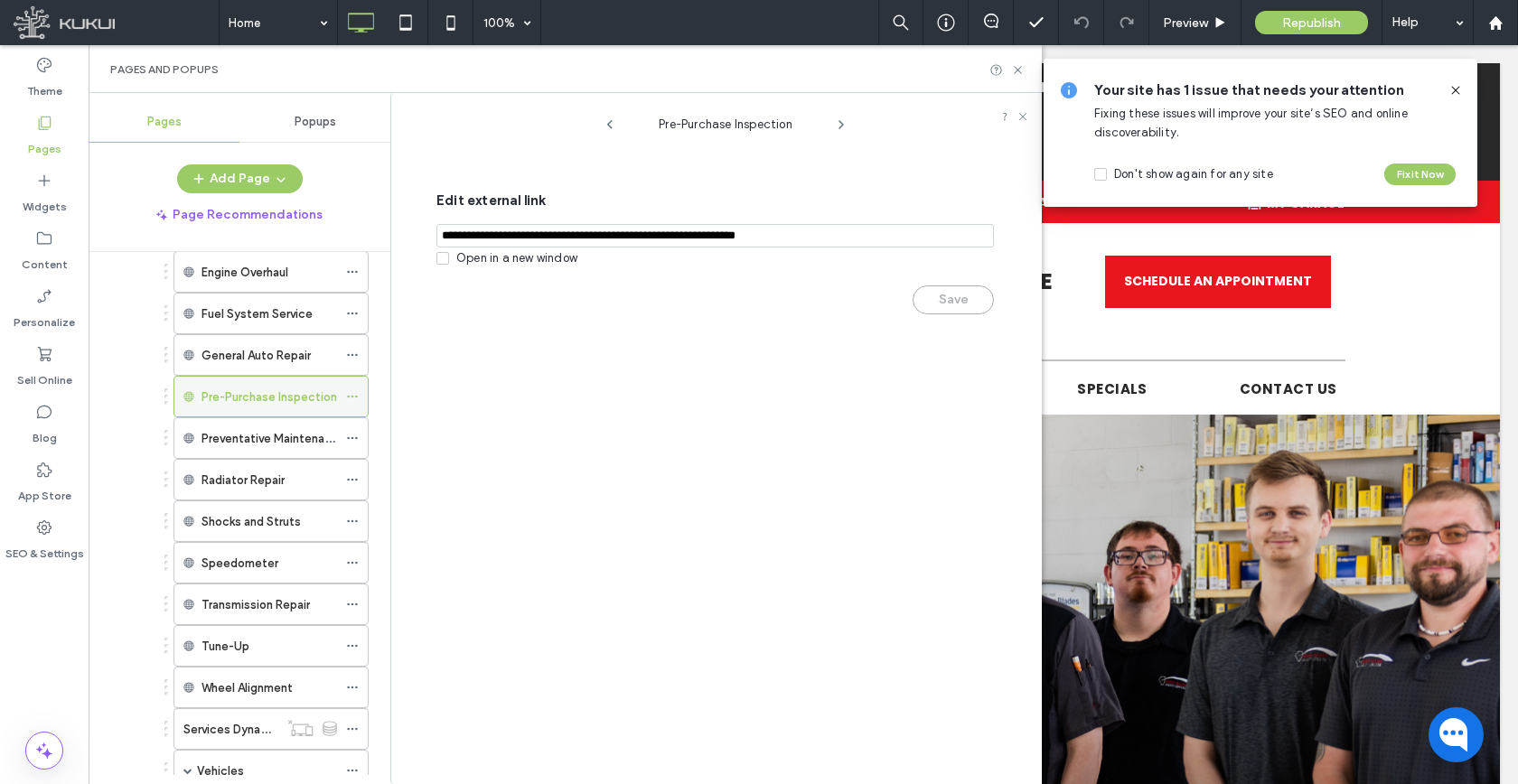
drag, startPoint x: 350, startPoint y: 349, endPoint x: 366, endPoint y: 397, distance: 50.6
click at [349, 349] on icon at bounding box center [352, 355] width 13 height 13
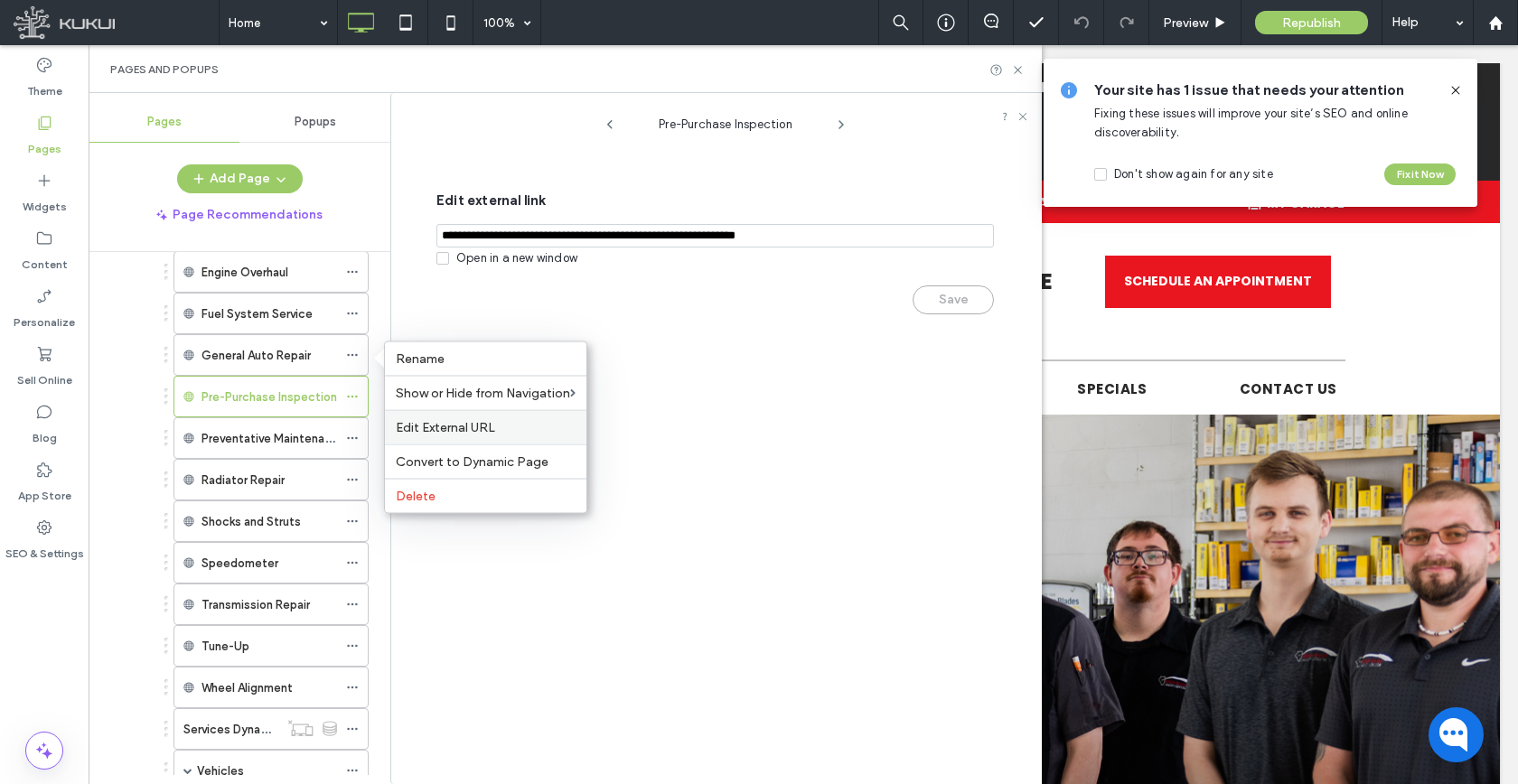
click at [411, 432] on span "Edit External URL" at bounding box center [445, 427] width 99 height 15
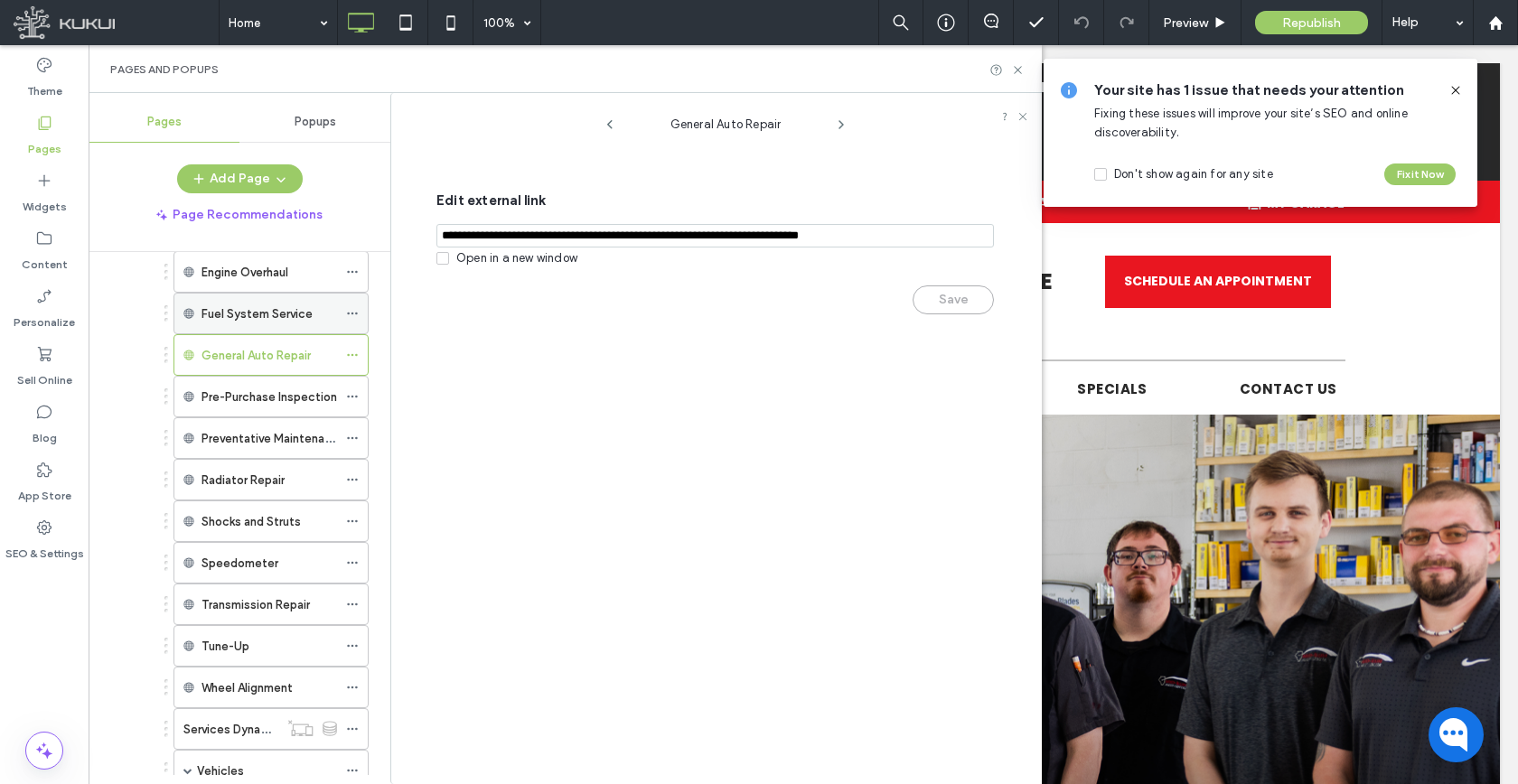
click at [346, 316] on icon at bounding box center [352, 314] width 13 height 13
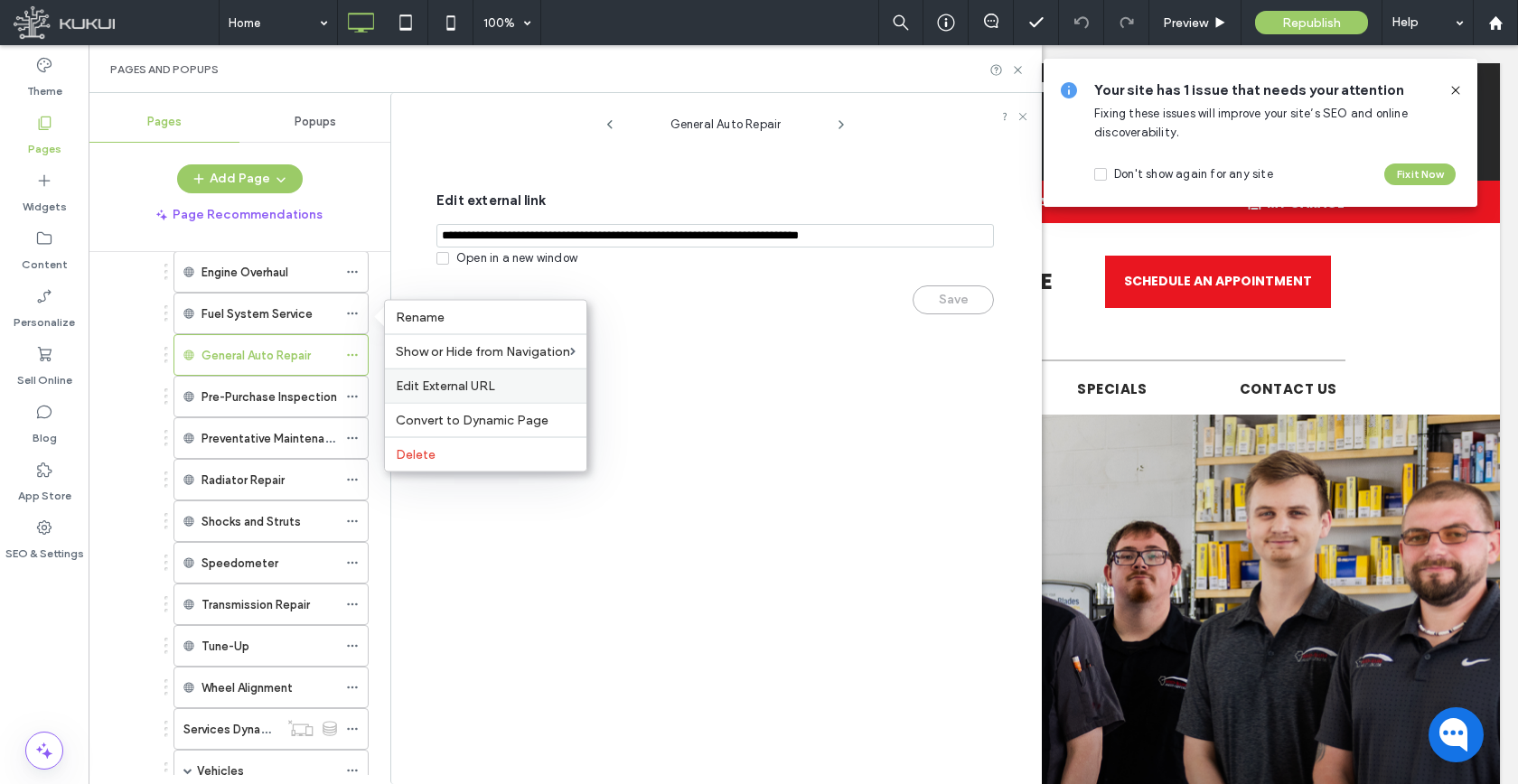
click at [417, 383] on span "Edit External URL" at bounding box center [445, 386] width 99 height 15
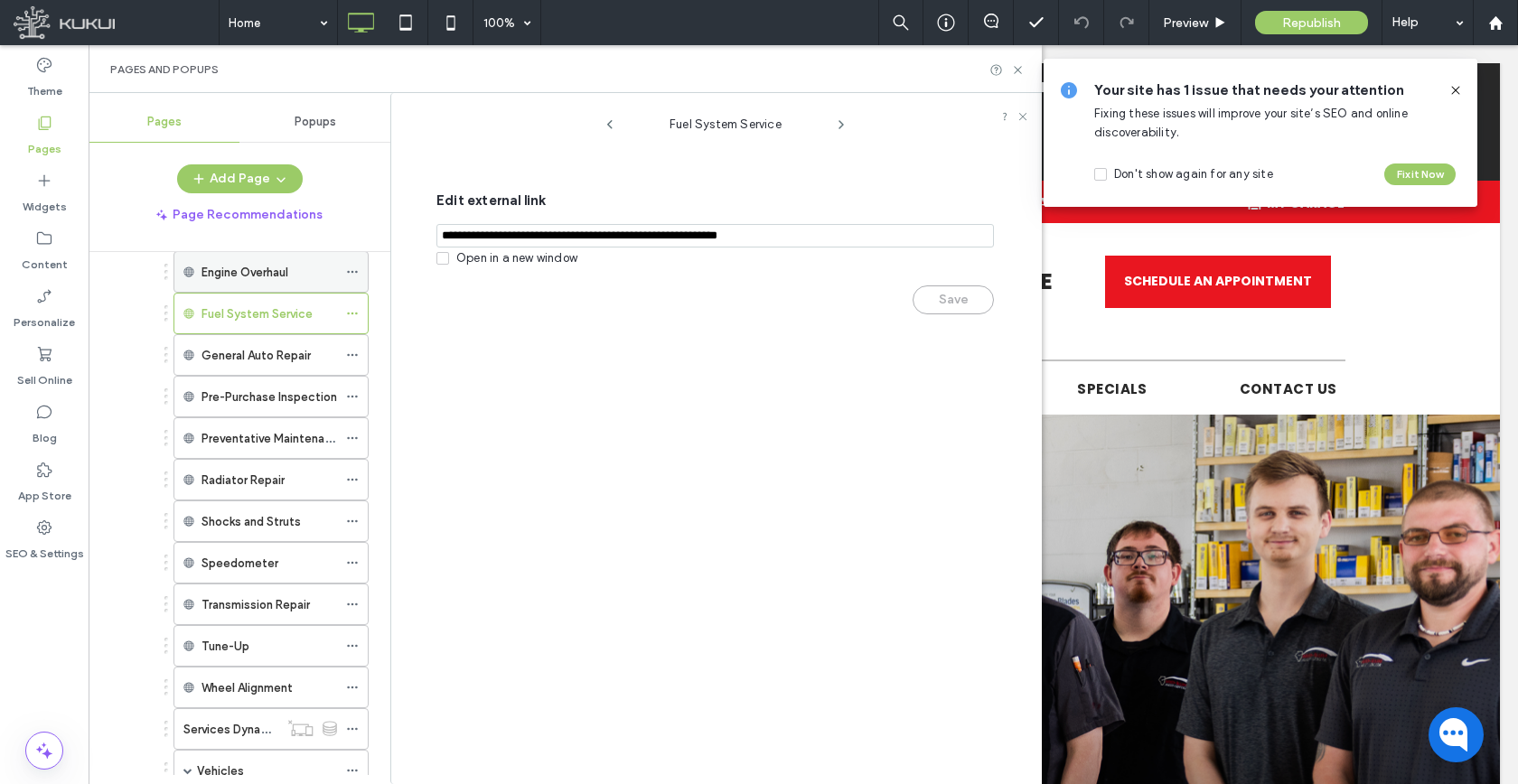
click at [349, 267] on icon at bounding box center [352, 272] width 13 height 13
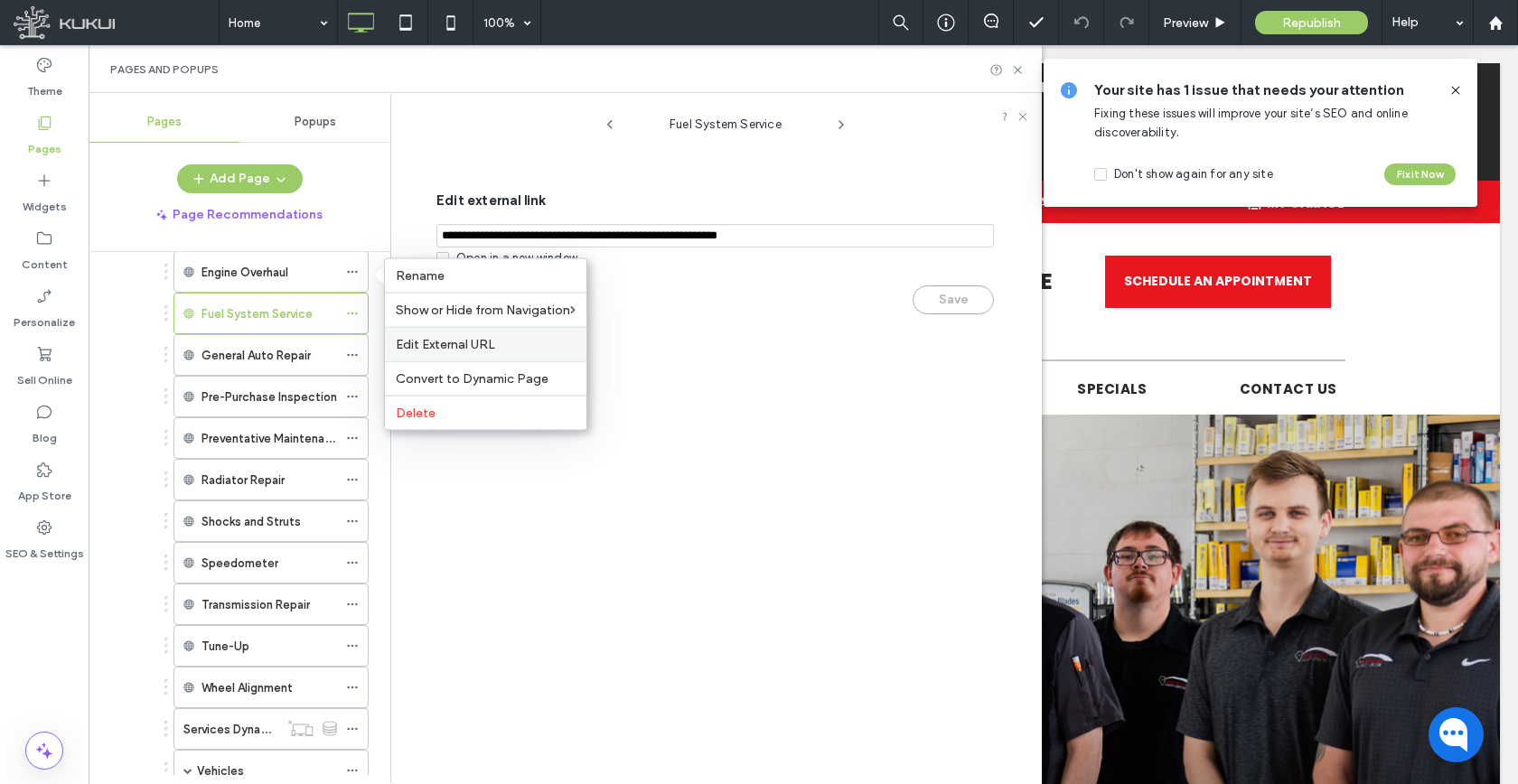
click at [406, 342] on span "Edit External URL" at bounding box center [445, 344] width 99 height 15
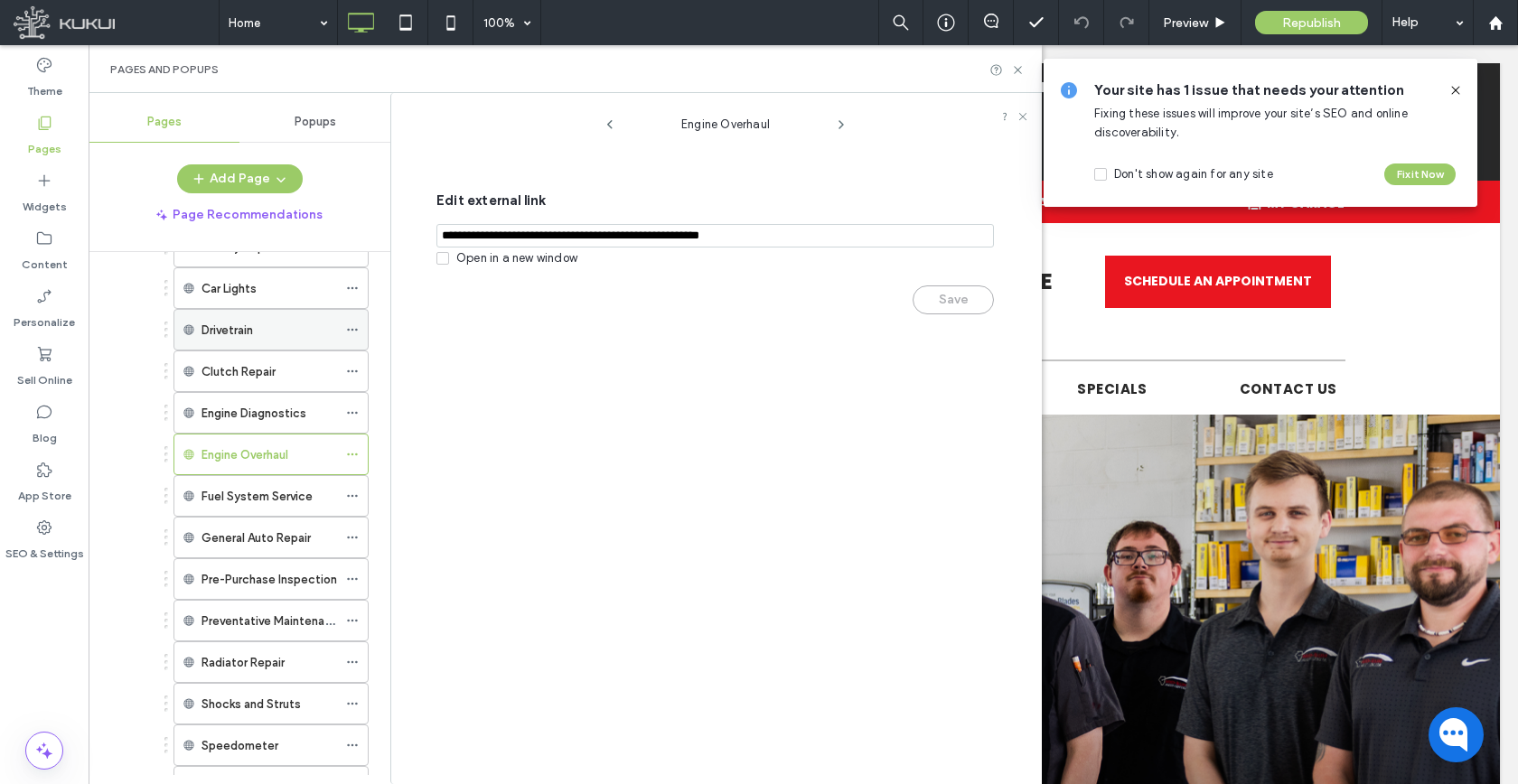
scroll to position [310, 0]
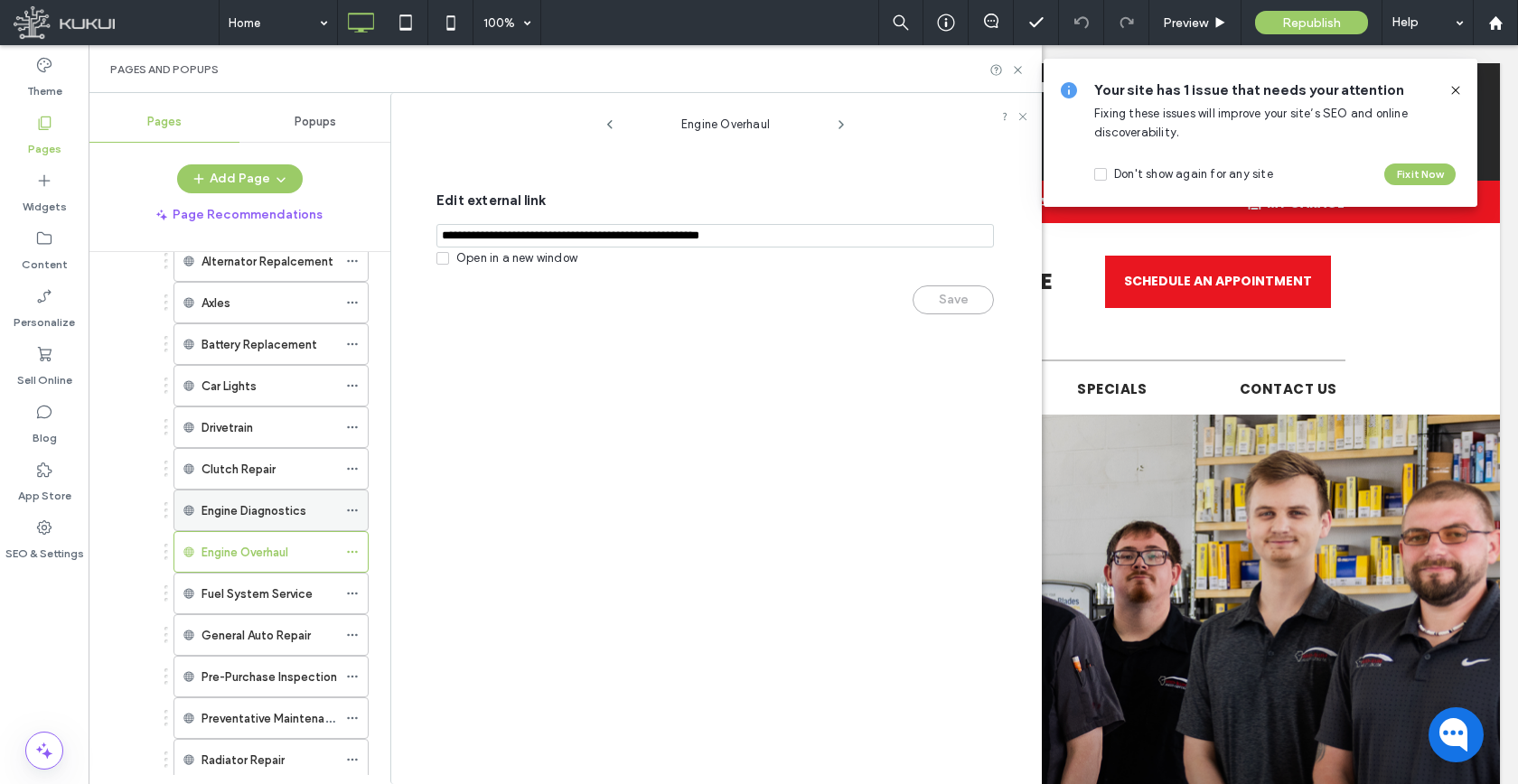
click at [349, 512] on icon at bounding box center [352, 510] width 13 height 13
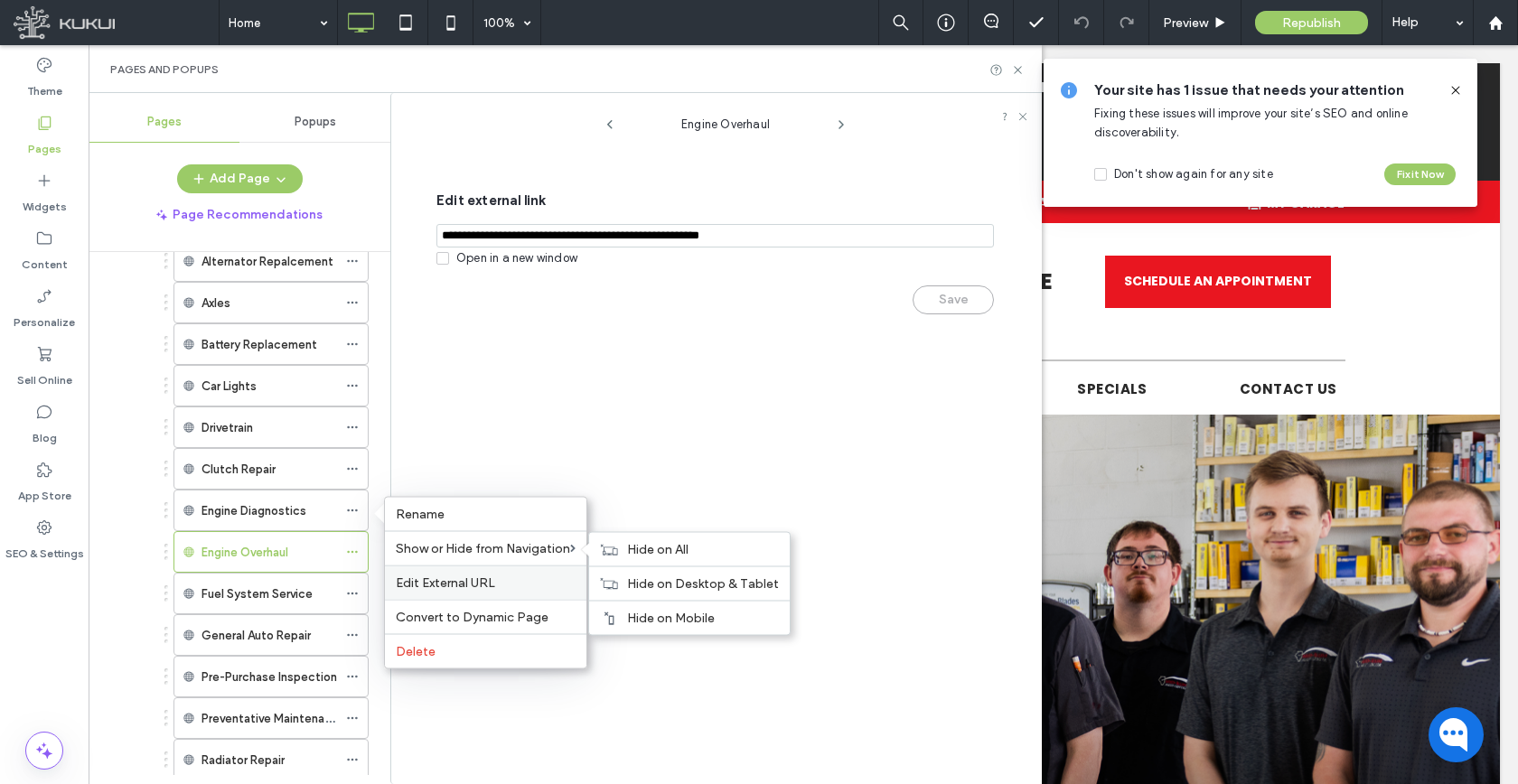
click at [421, 577] on span "Edit External URL" at bounding box center [445, 583] width 99 height 15
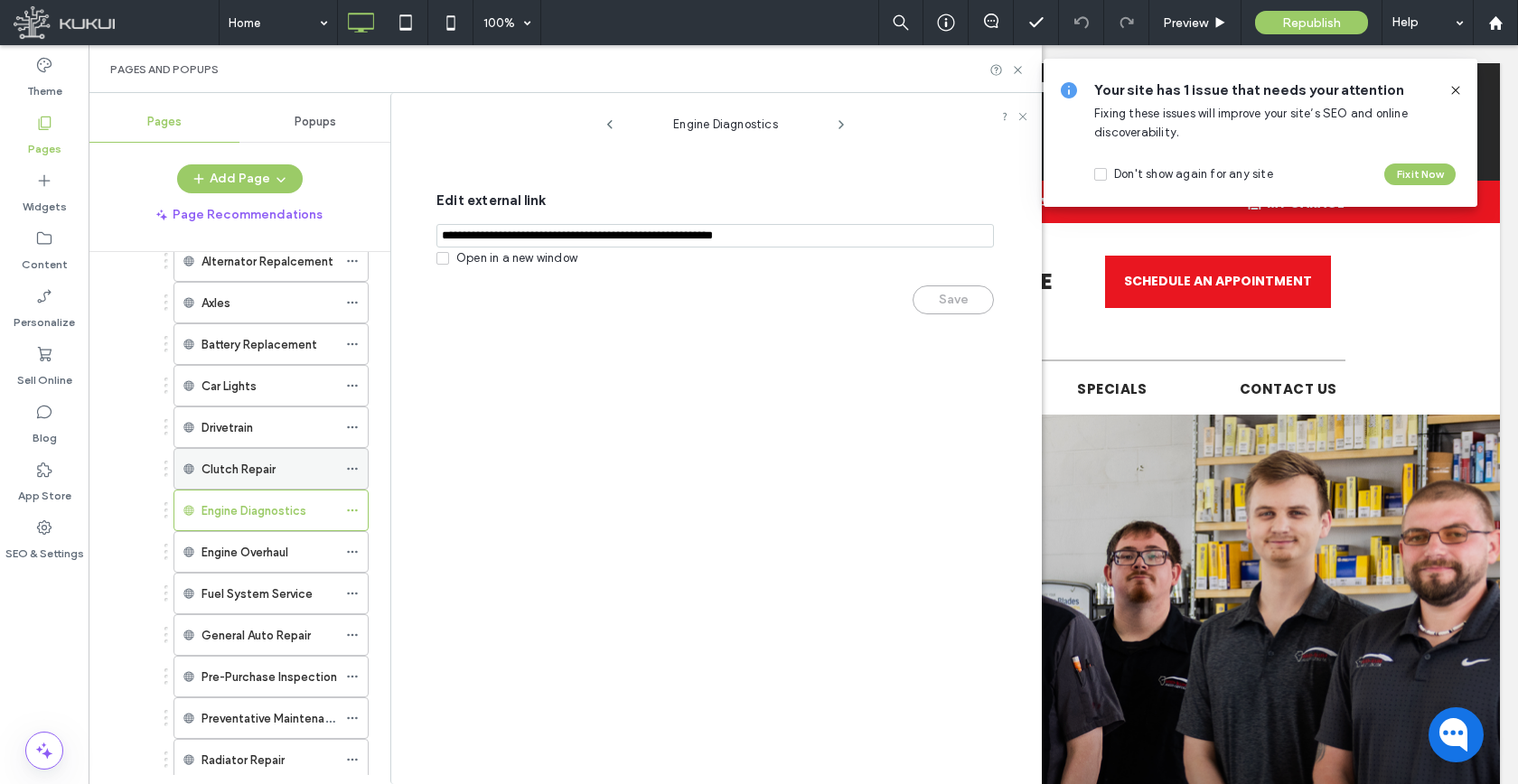
click at [351, 467] on icon at bounding box center [352, 469] width 13 height 13
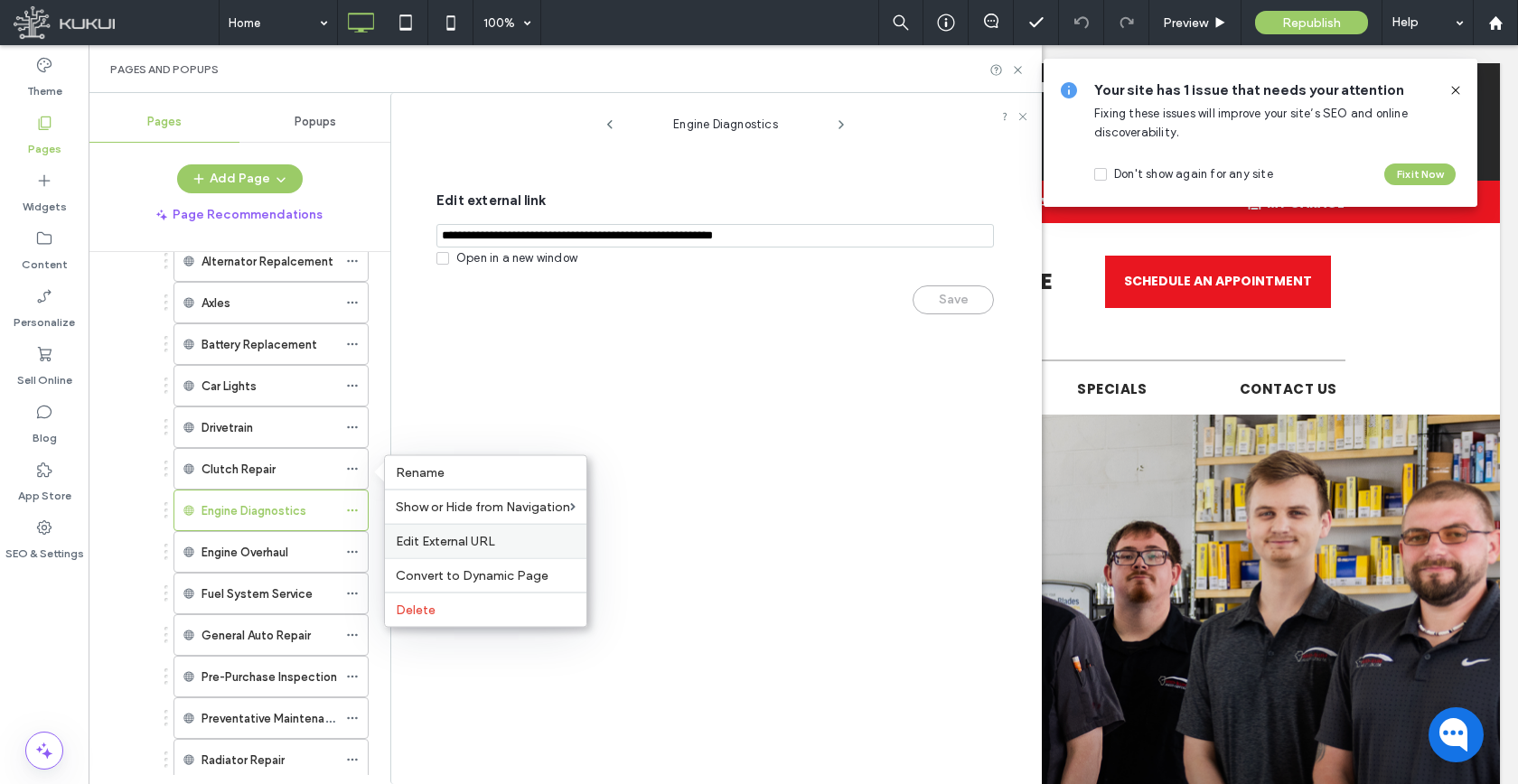
click at [424, 538] on span "Edit External URL" at bounding box center [445, 541] width 99 height 15
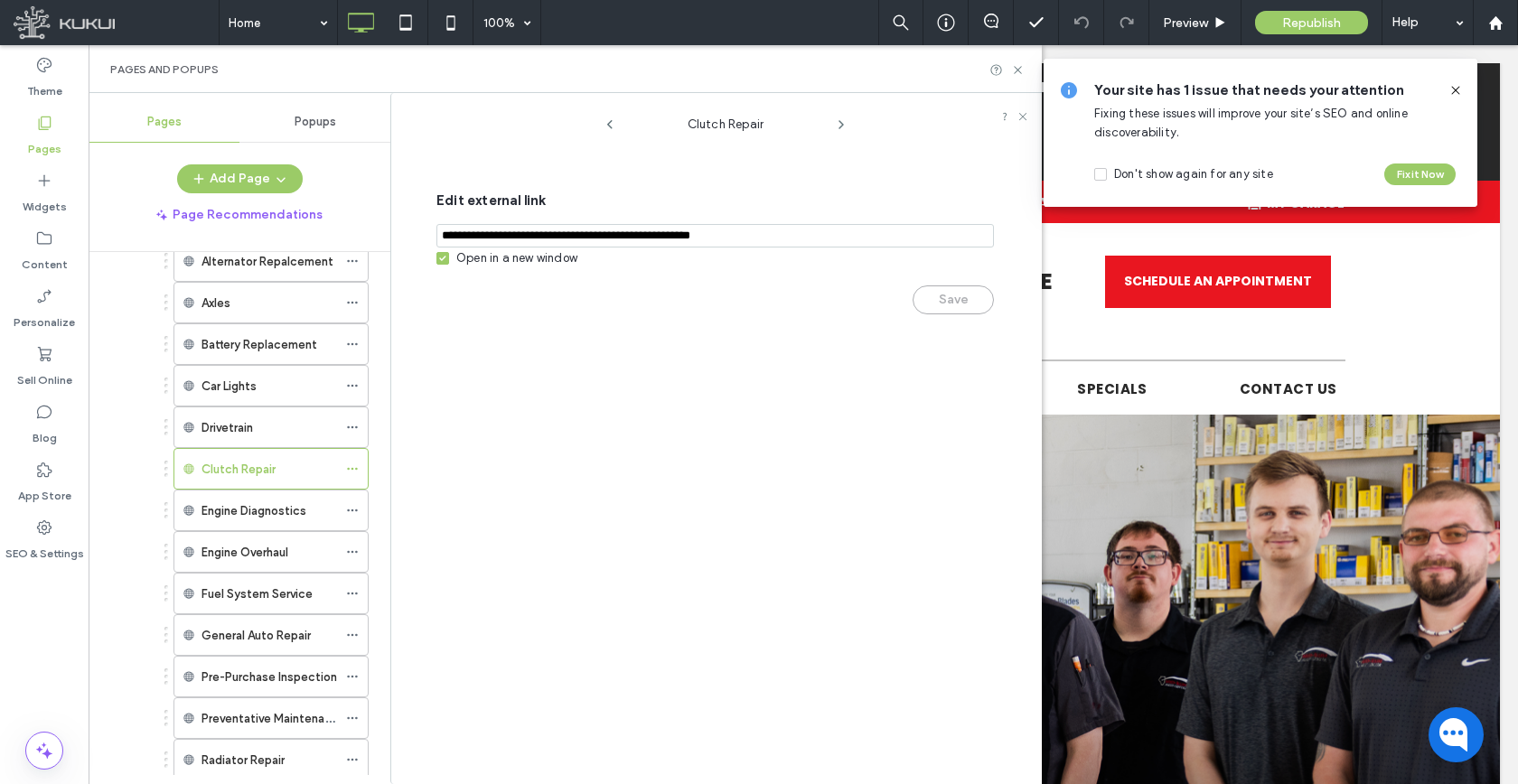
drag, startPoint x: 505, startPoint y: 260, endPoint x: 672, endPoint y: 286, distance: 169.0
click at [505, 260] on div "Open in a new window" at bounding box center [517, 258] width 121 height 18
click at [970, 304] on button "Save" at bounding box center [952, 300] width 81 height 29
click at [351, 433] on span at bounding box center [352, 427] width 13 height 27
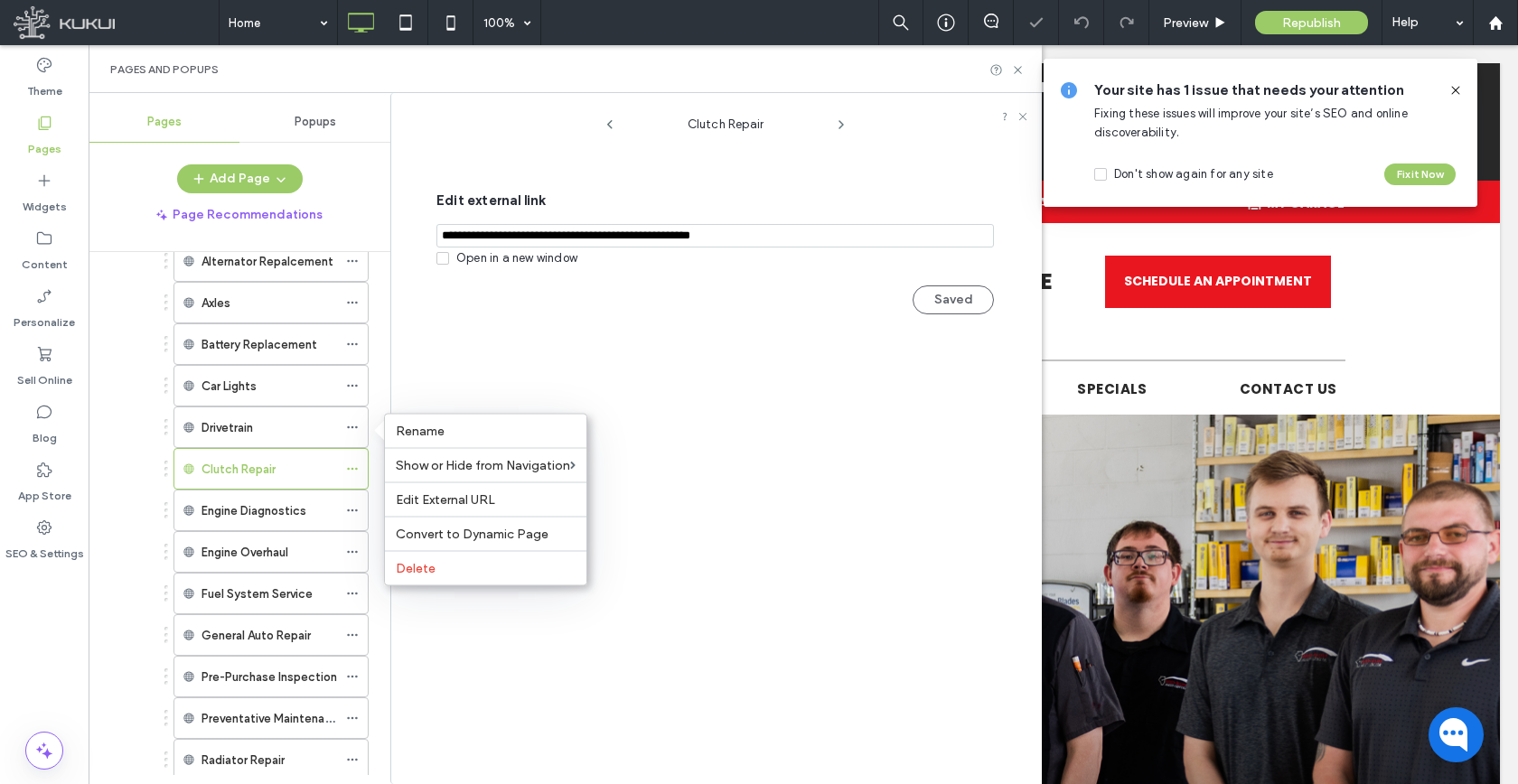
click at [405, 493] on span "Edit External URL" at bounding box center [445, 499] width 99 height 15
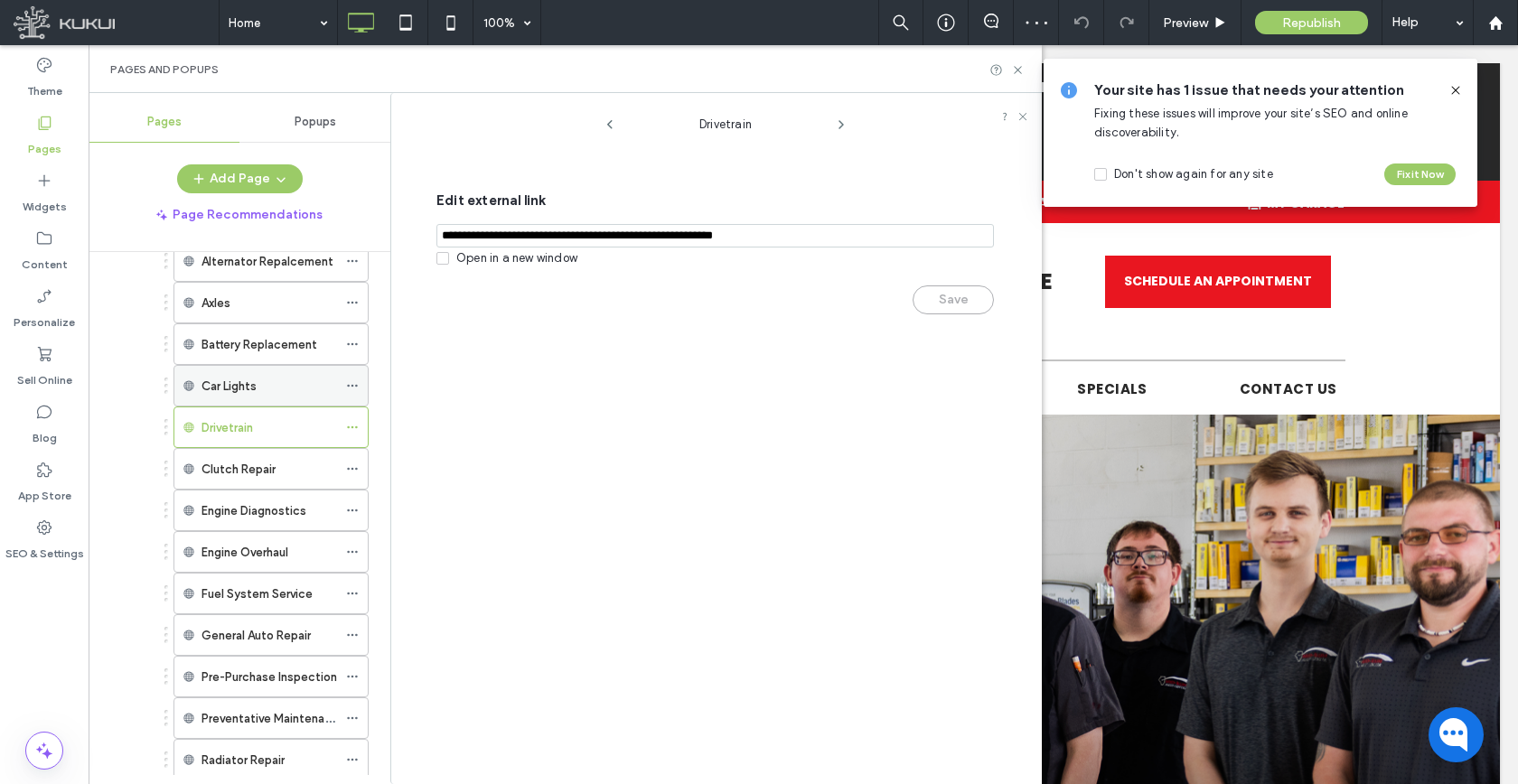
click at [350, 386] on icon at bounding box center [352, 386] width 13 height 13
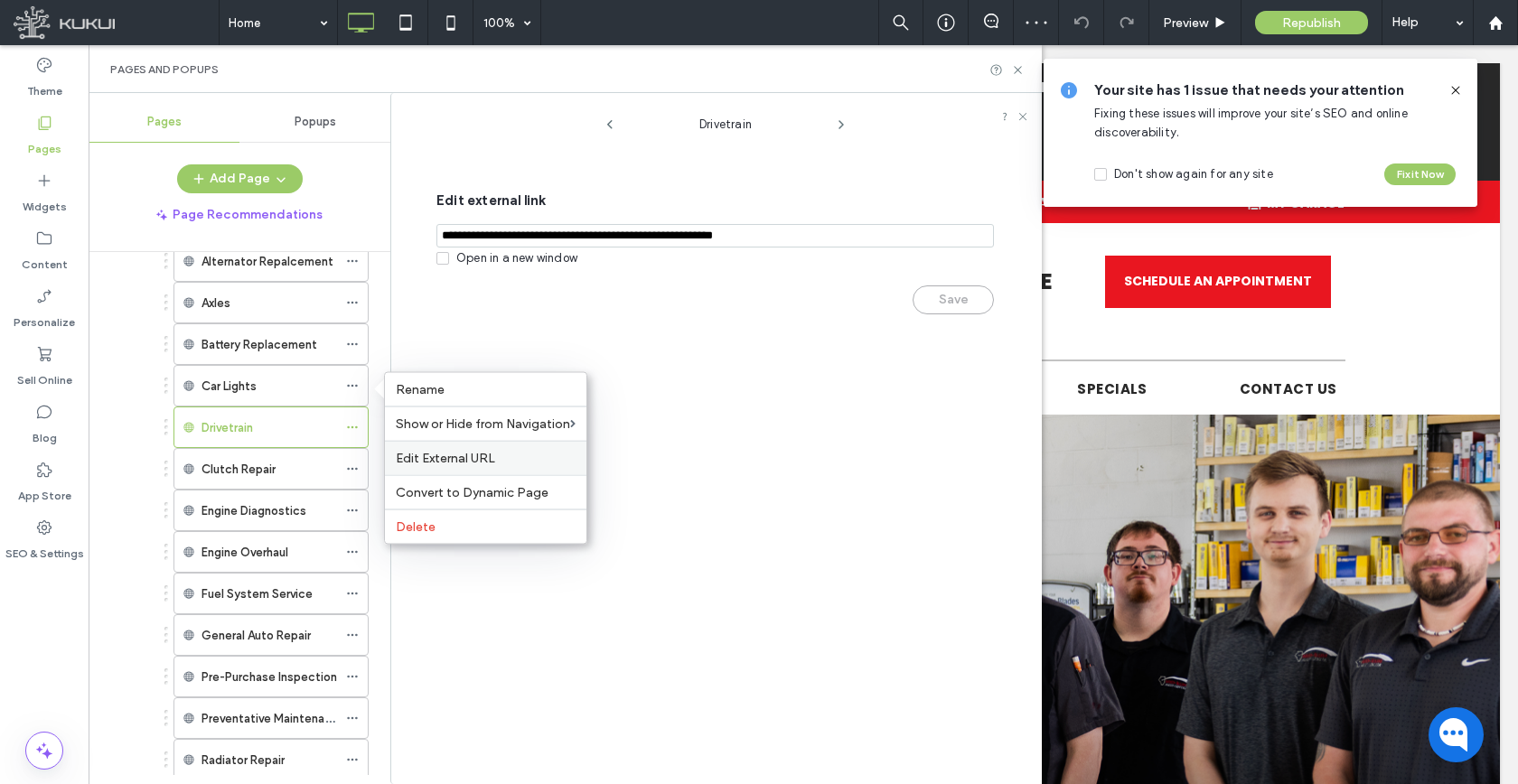
click at [400, 461] on span "Edit External URL" at bounding box center [445, 458] width 99 height 15
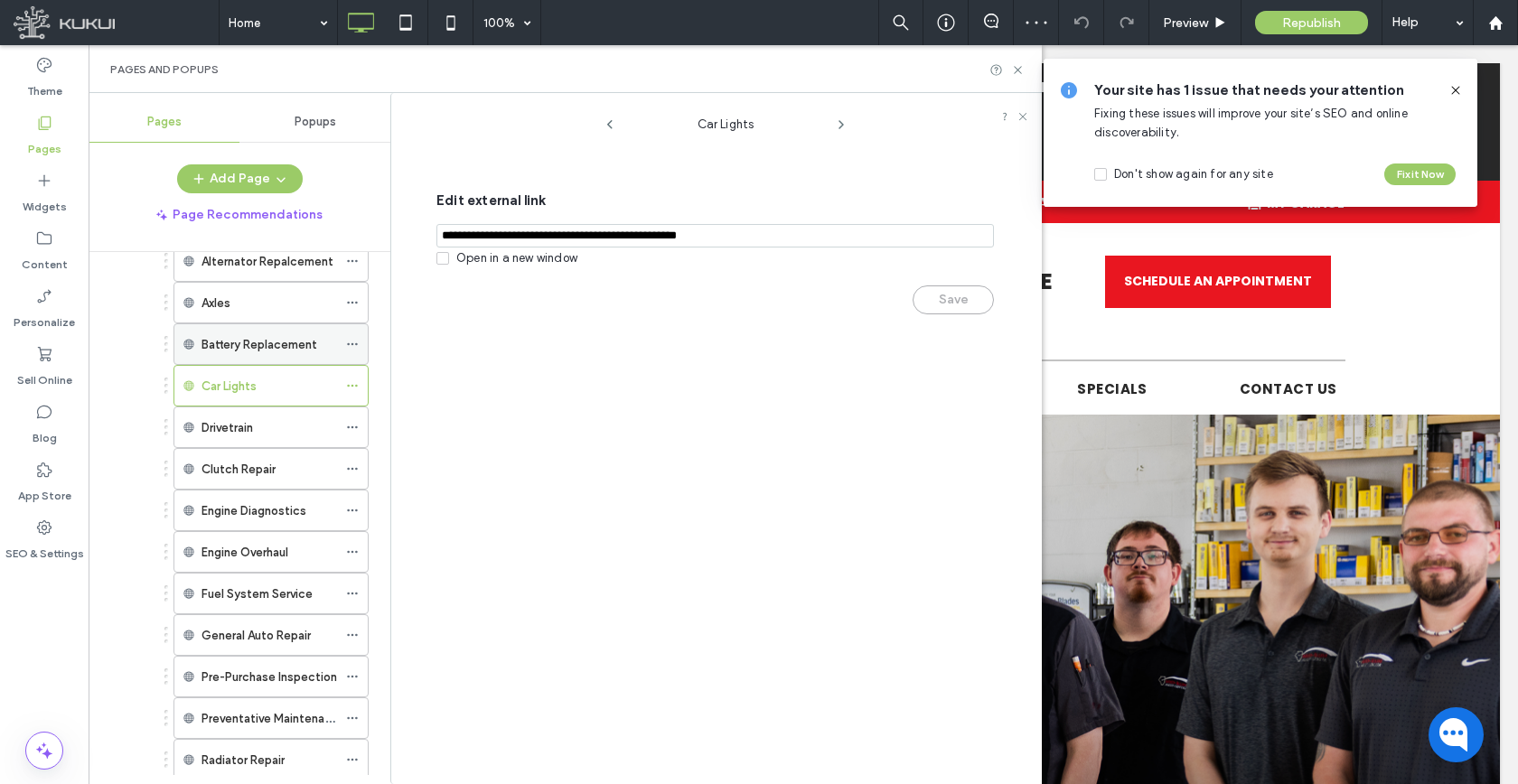
click at [348, 342] on icon at bounding box center [352, 344] width 13 height 13
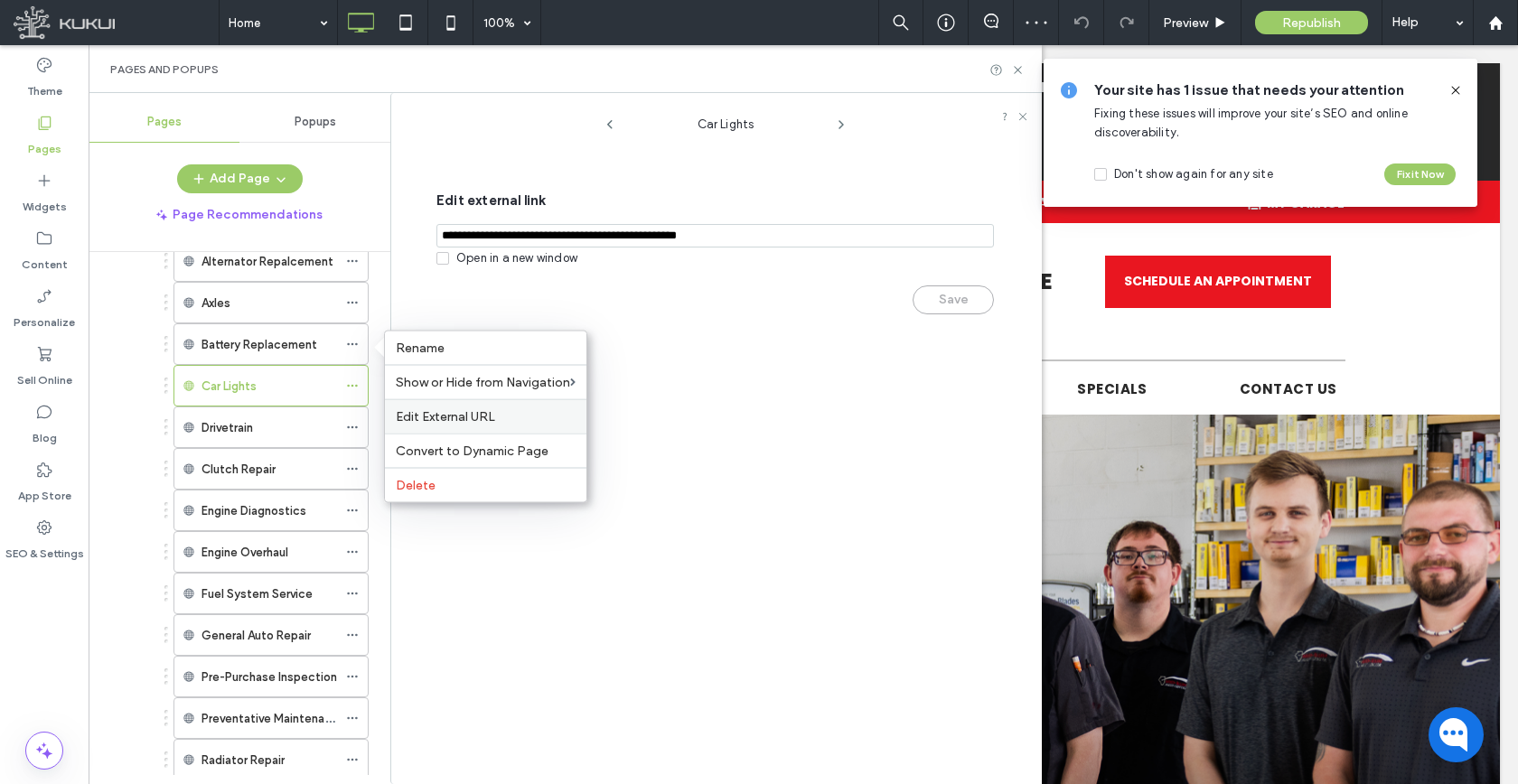
click at [414, 420] on span "Edit External URL" at bounding box center [445, 417] width 99 height 15
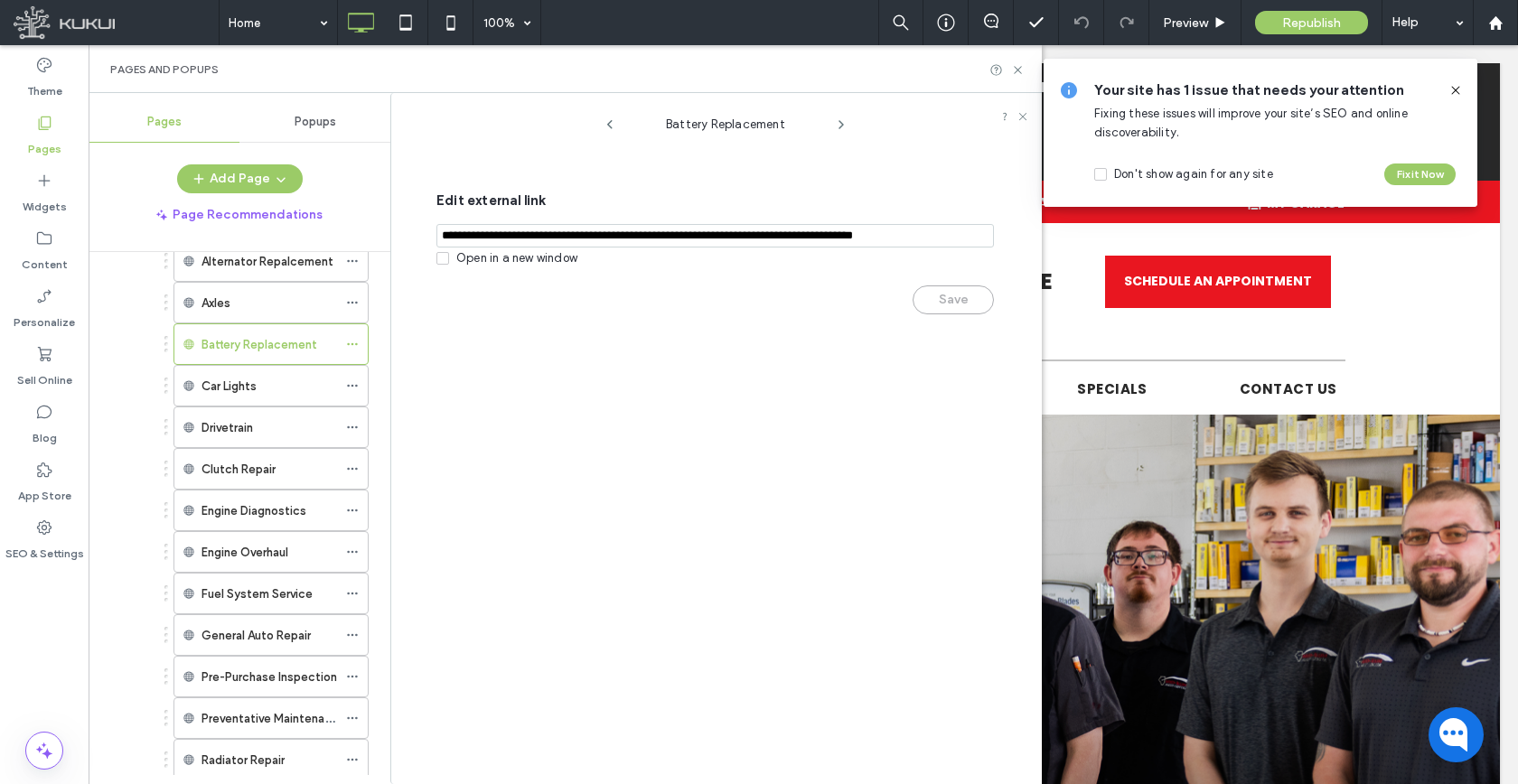
drag, startPoint x: 353, startPoint y: 301, endPoint x: 383, endPoint y: 372, distance: 77.1
click at [353, 301] on icon at bounding box center [352, 303] width 13 height 13
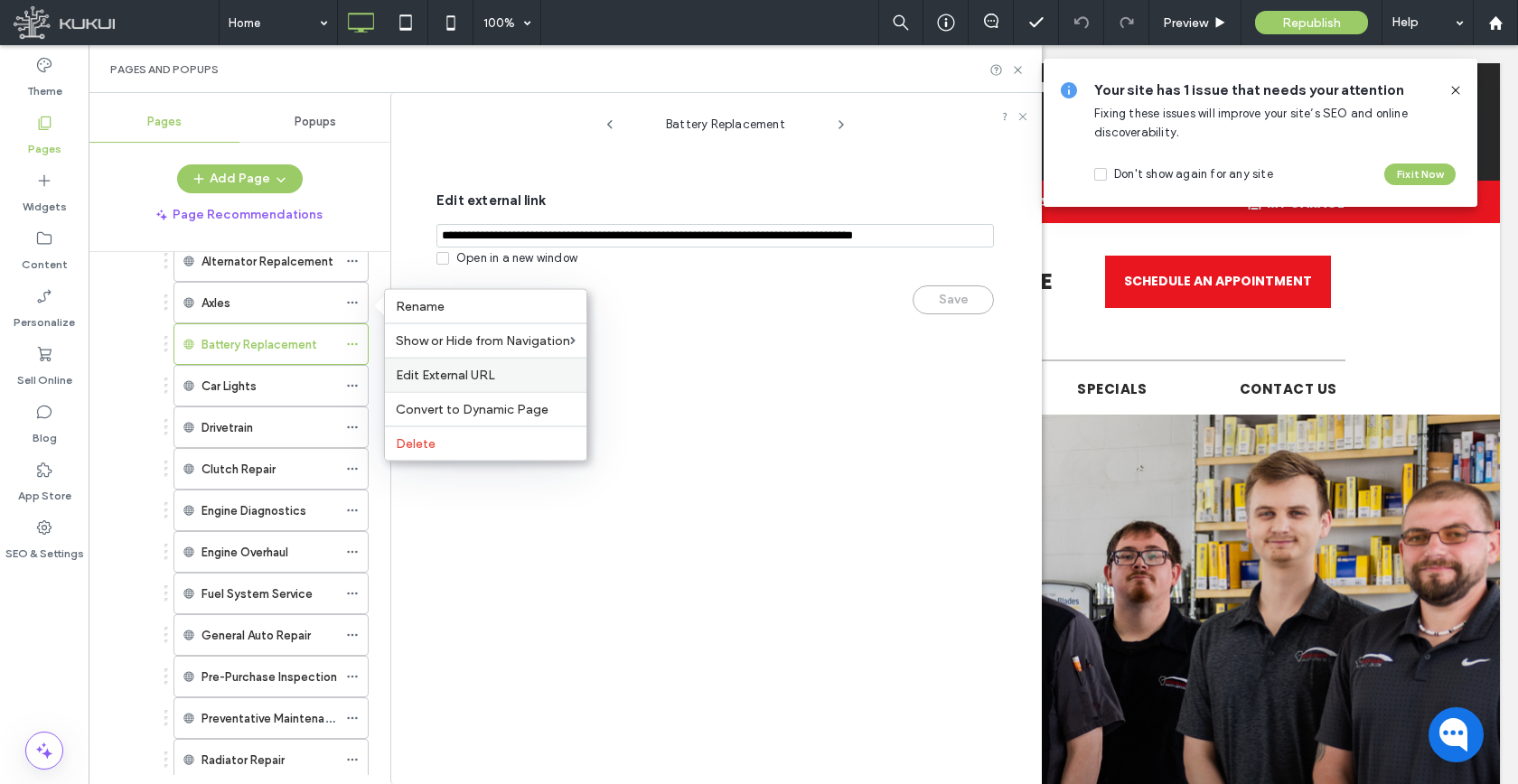
click at [412, 376] on span "Edit External URL" at bounding box center [445, 375] width 99 height 15
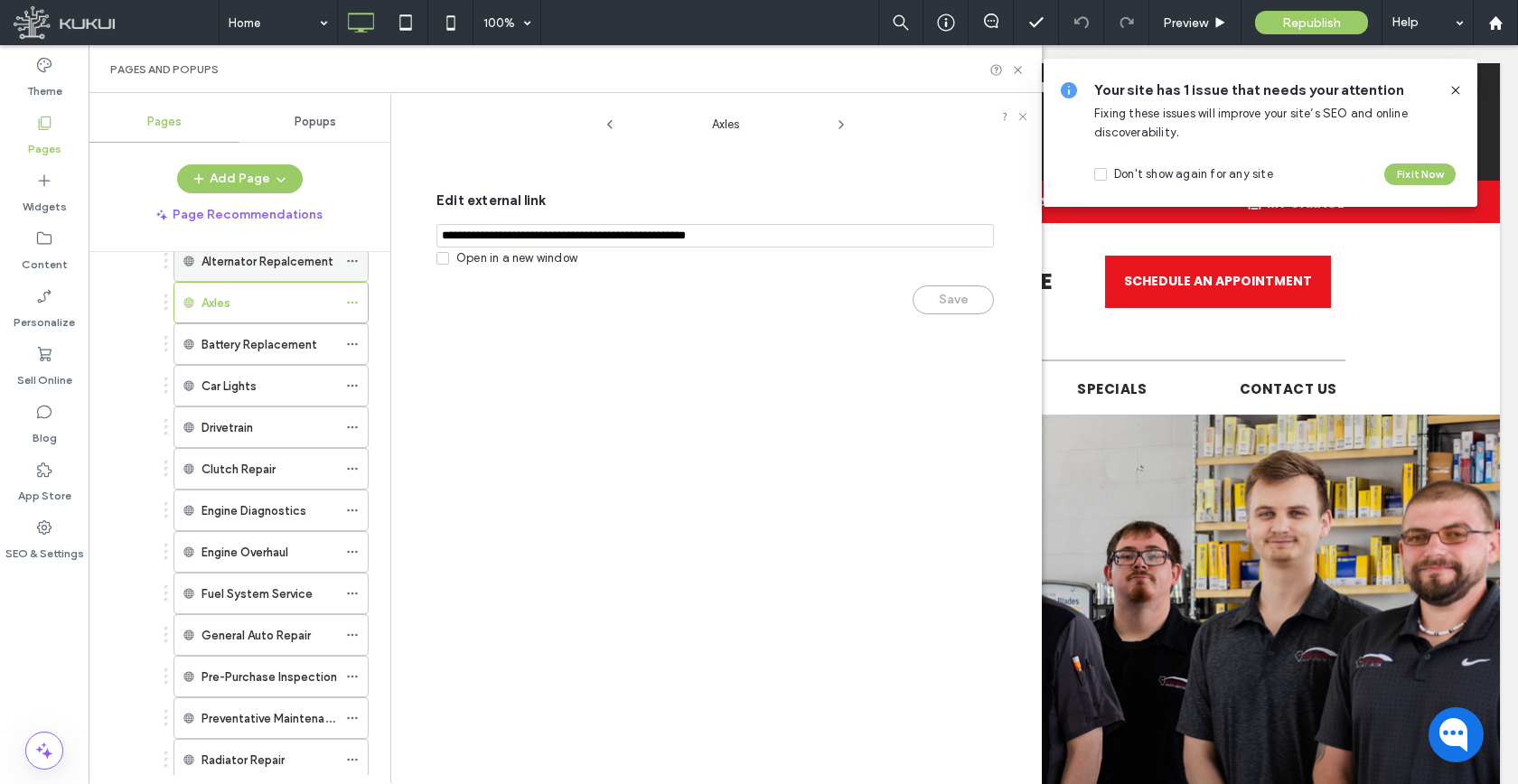
click at [347, 271] on span at bounding box center [352, 261] width 13 height 27
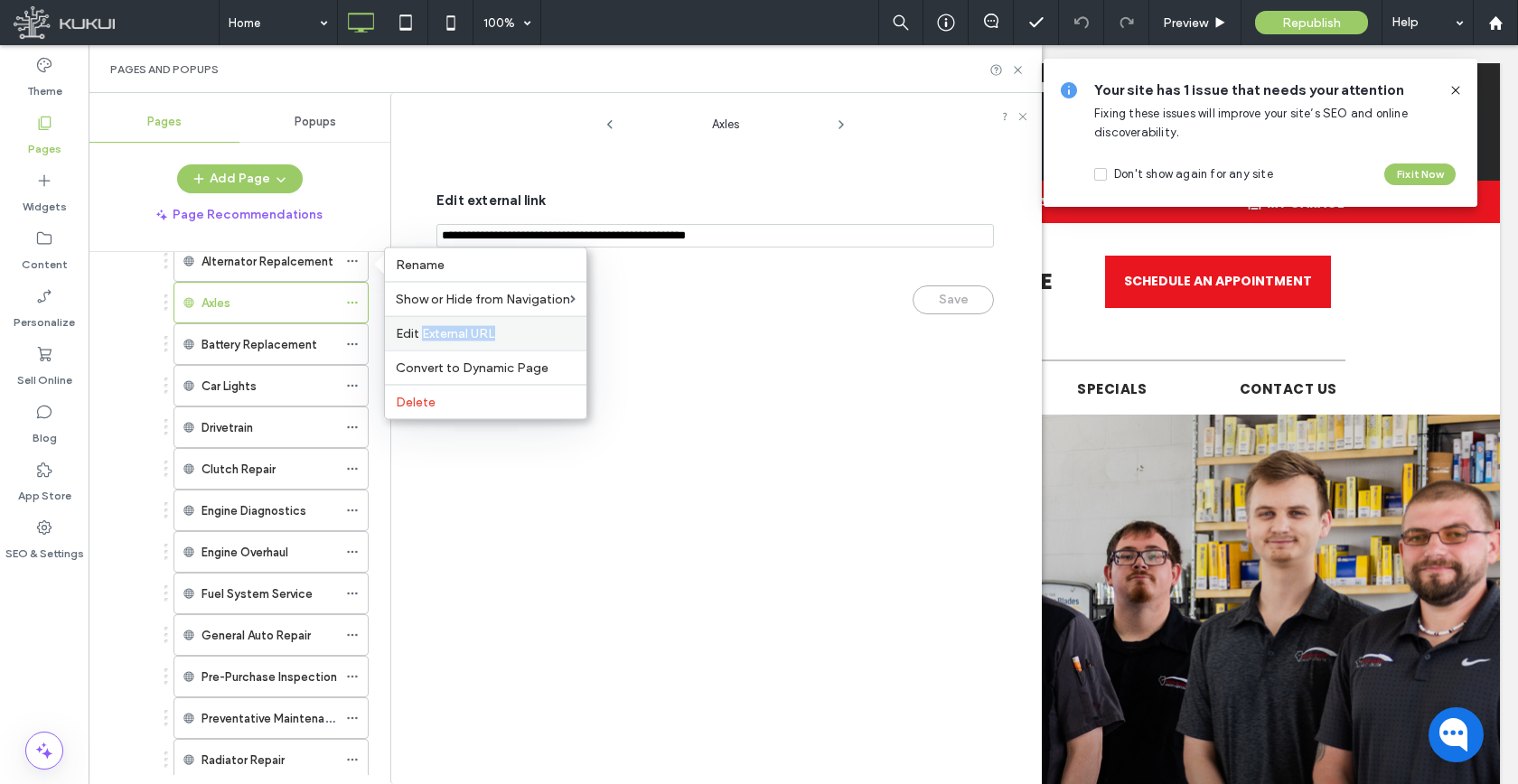
click at [423, 340] on div "Edit External URL" at bounding box center [485, 334] width 201 height 35
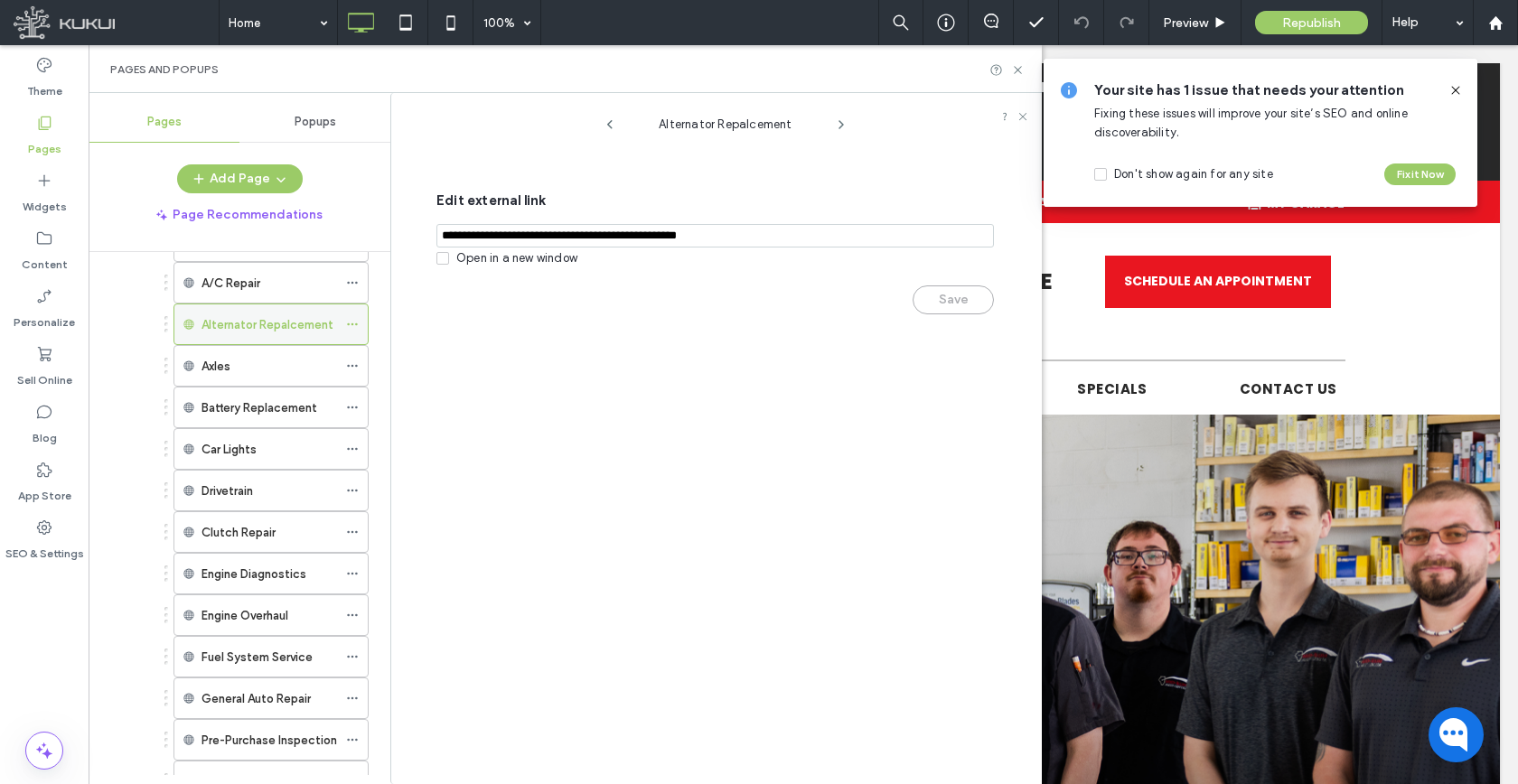
scroll to position [172, 0]
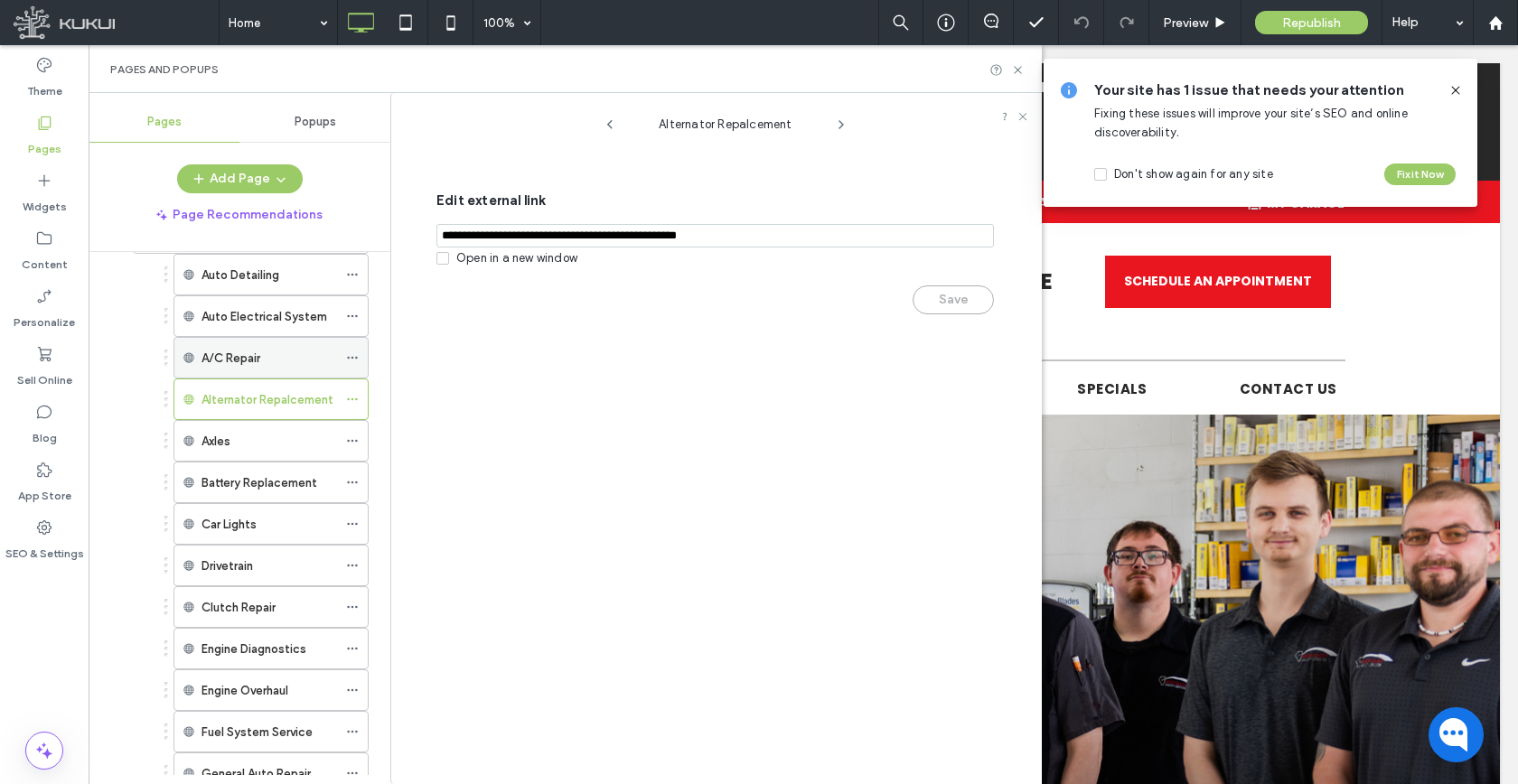
click at [346, 361] on icon at bounding box center [352, 357] width 13 height 13
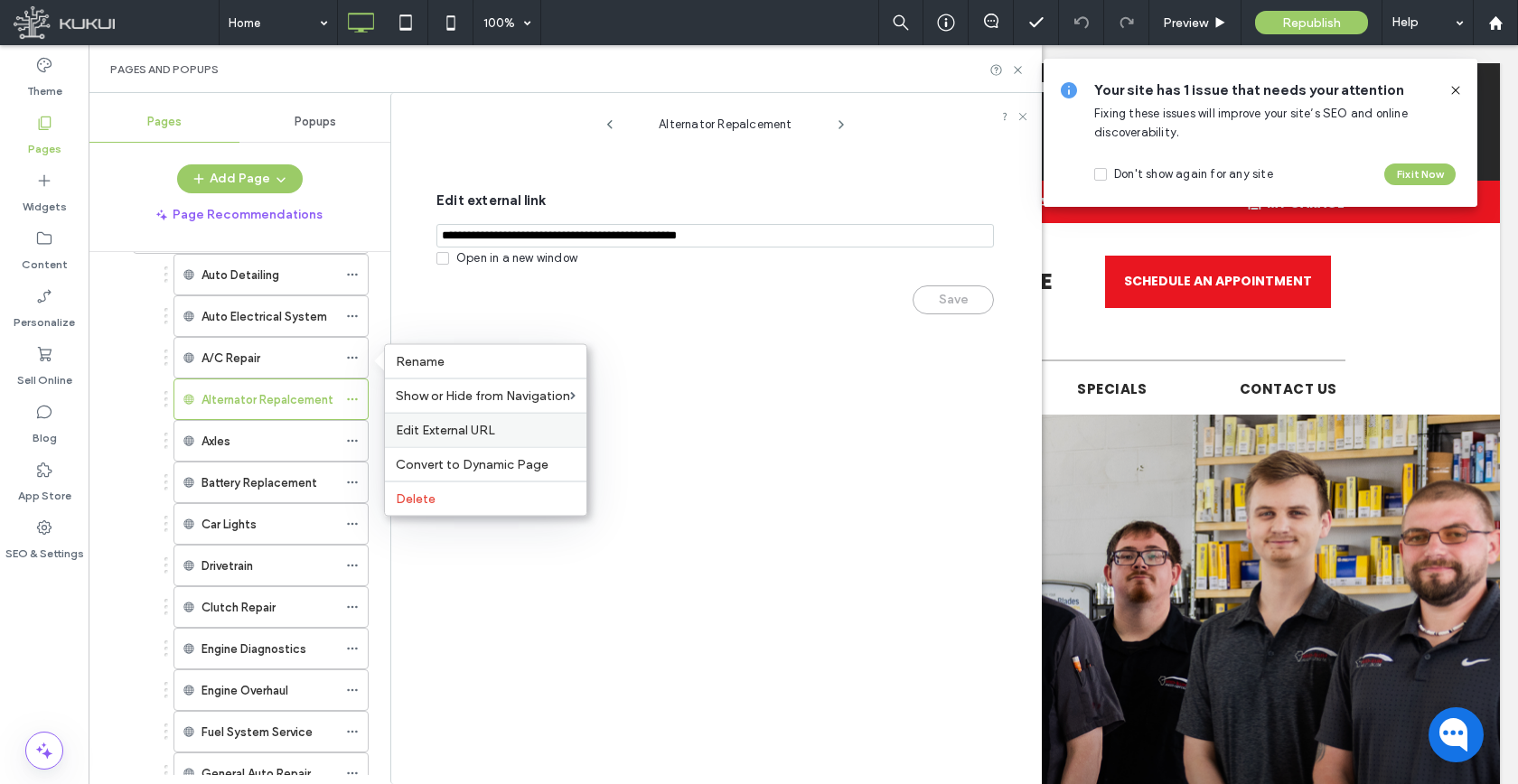
click at [404, 427] on span "Edit External URL" at bounding box center [445, 430] width 99 height 15
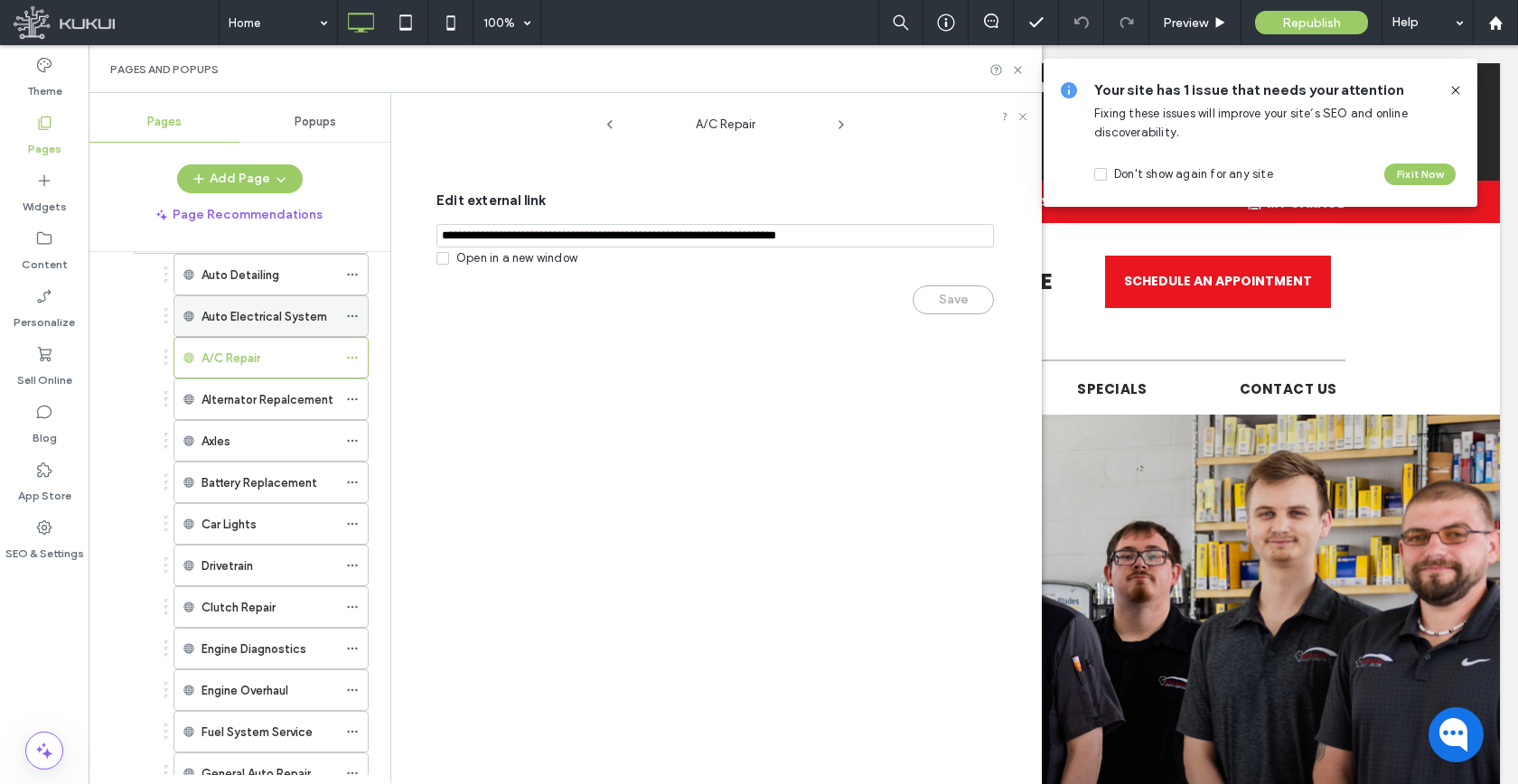
click at [351, 318] on icon at bounding box center [352, 317] width 13 height 13
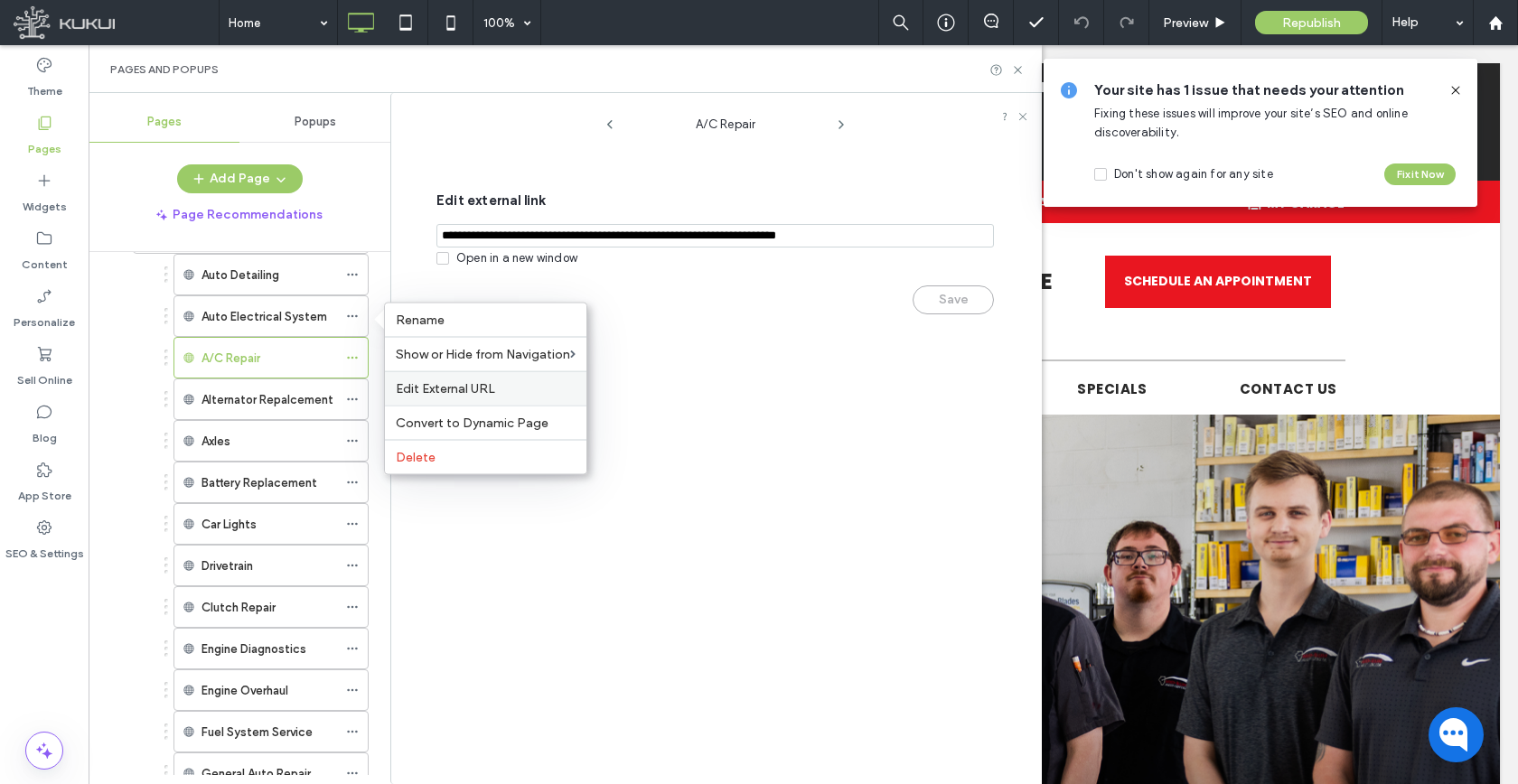
click at [434, 392] on span "Edit External URL" at bounding box center [445, 388] width 99 height 15
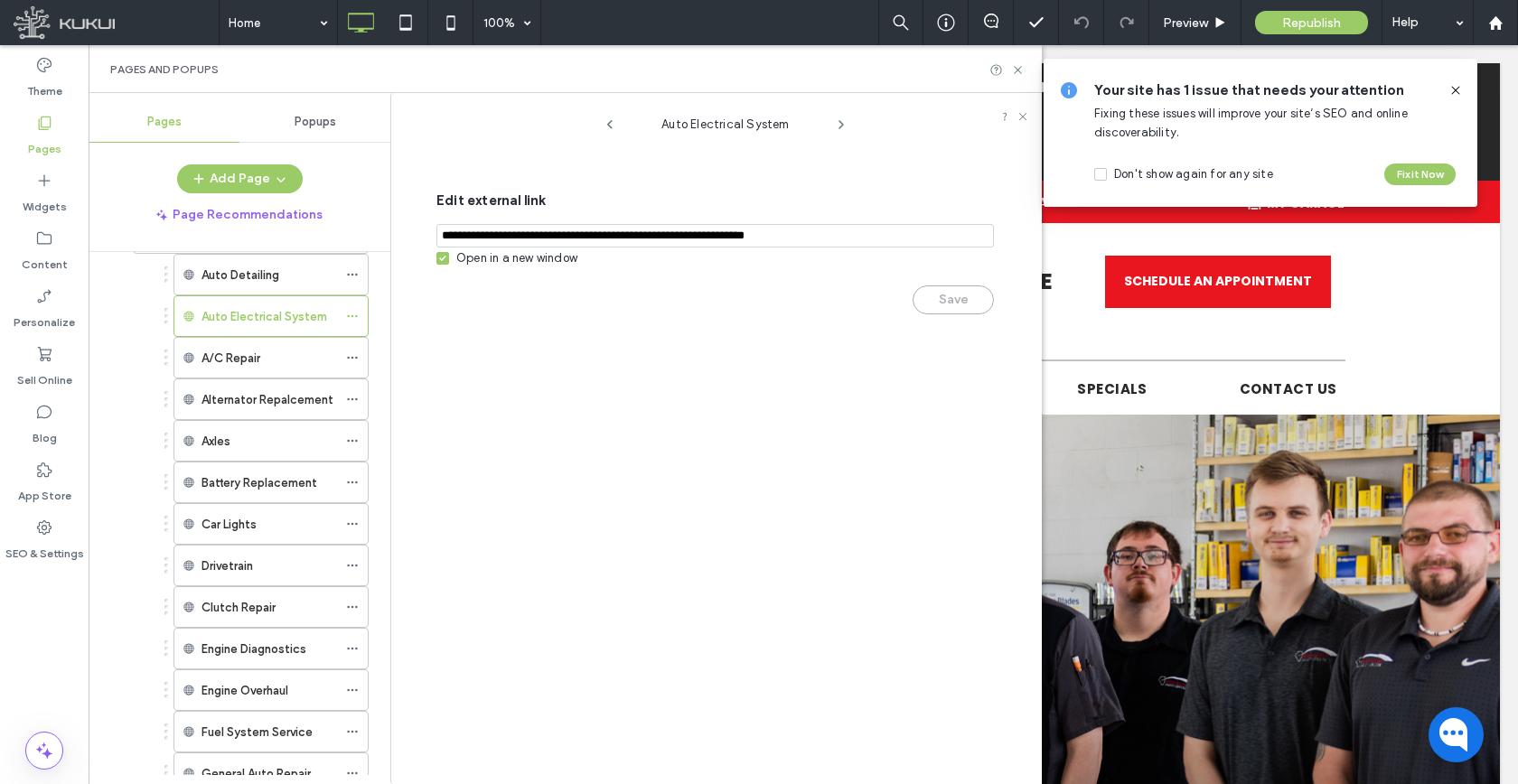
click at [442, 259] on icon at bounding box center [443, 258] width 7 height 5
click at [930, 296] on button "Save" at bounding box center [952, 300] width 81 height 29
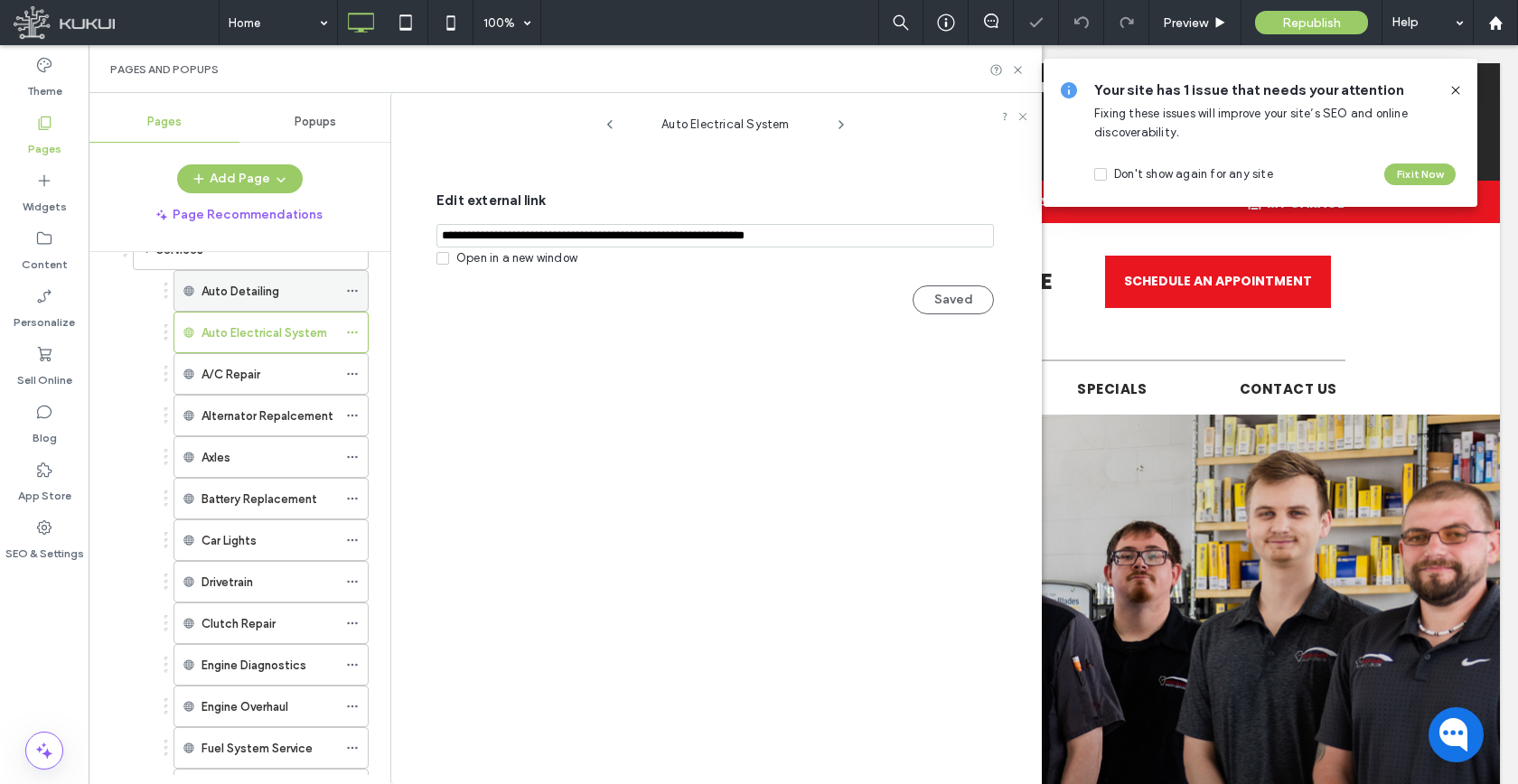
scroll to position [45, 0]
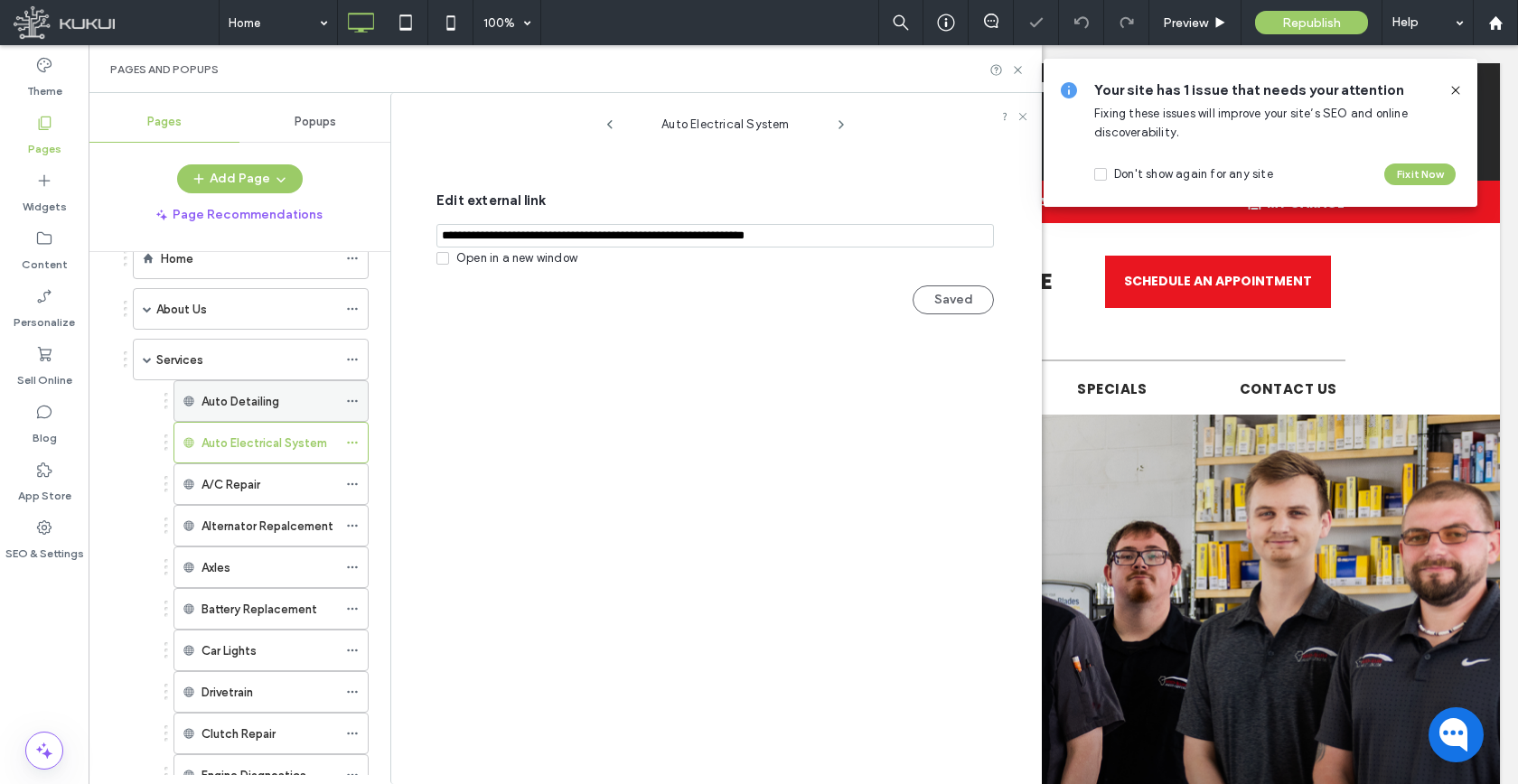
click at [350, 402] on icon at bounding box center [352, 401] width 13 height 13
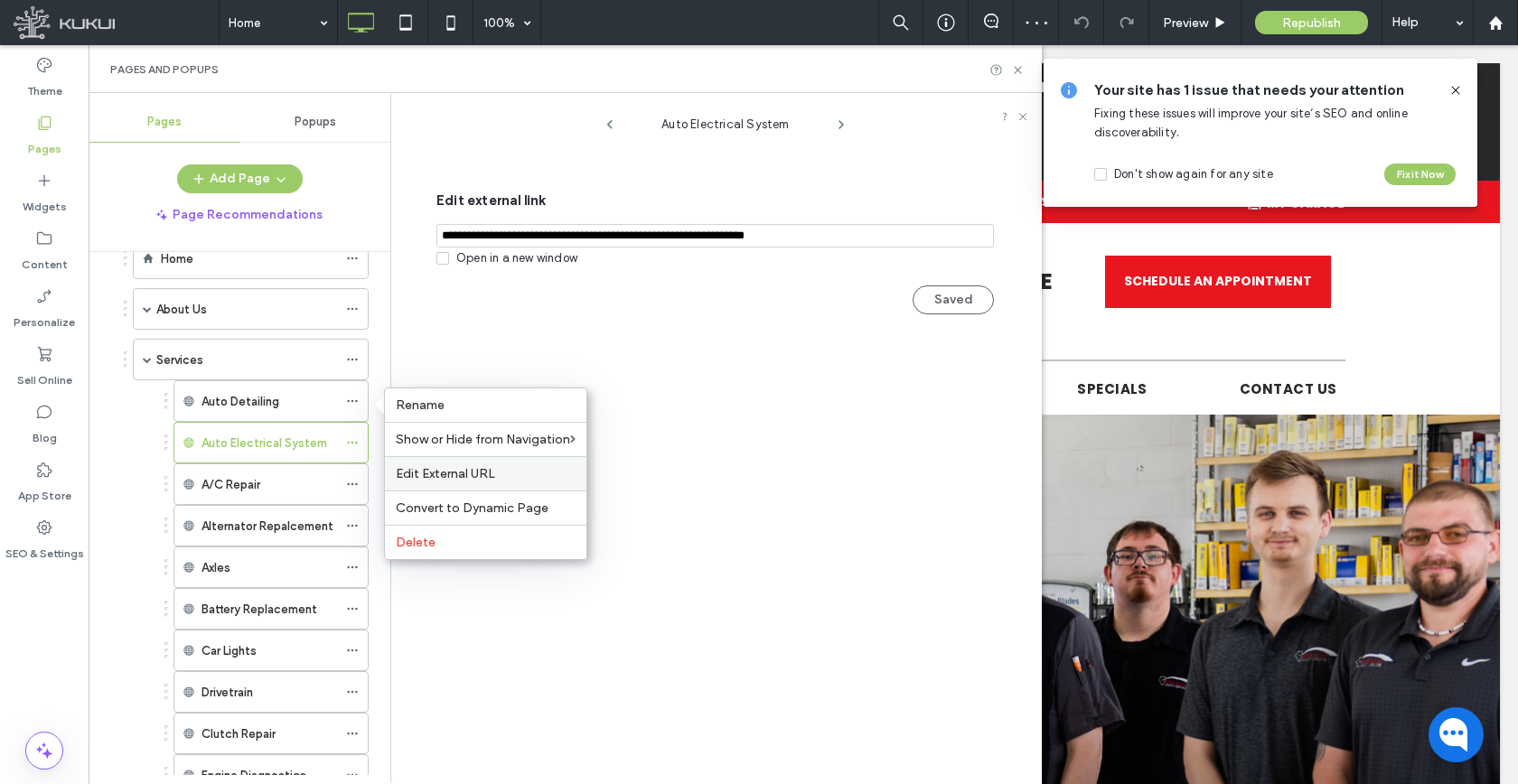
click at [406, 457] on div "Edit External URL" at bounding box center [485, 474] width 201 height 35
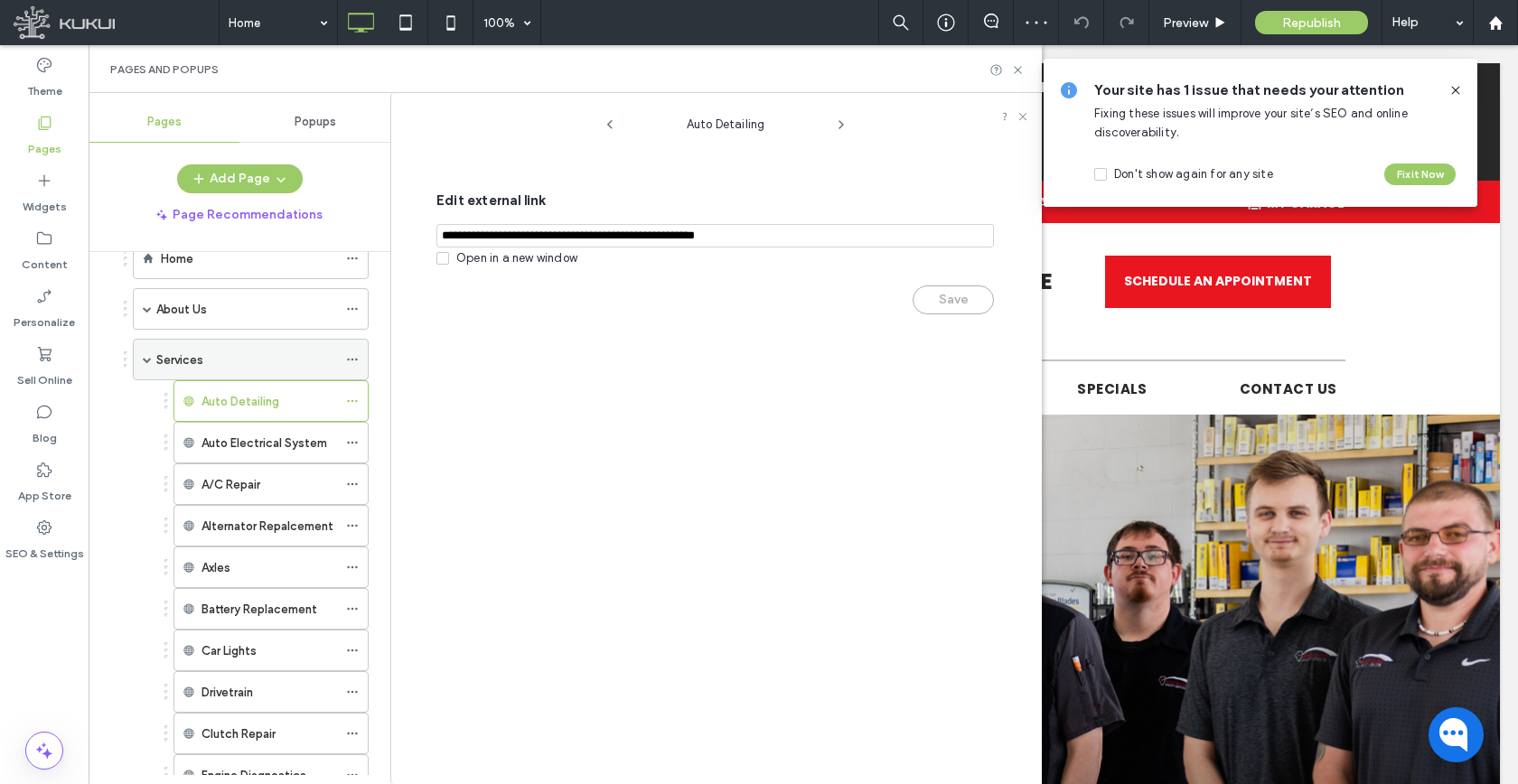
click at [148, 360] on span at bounding box center [147, 359] width 9 height 9
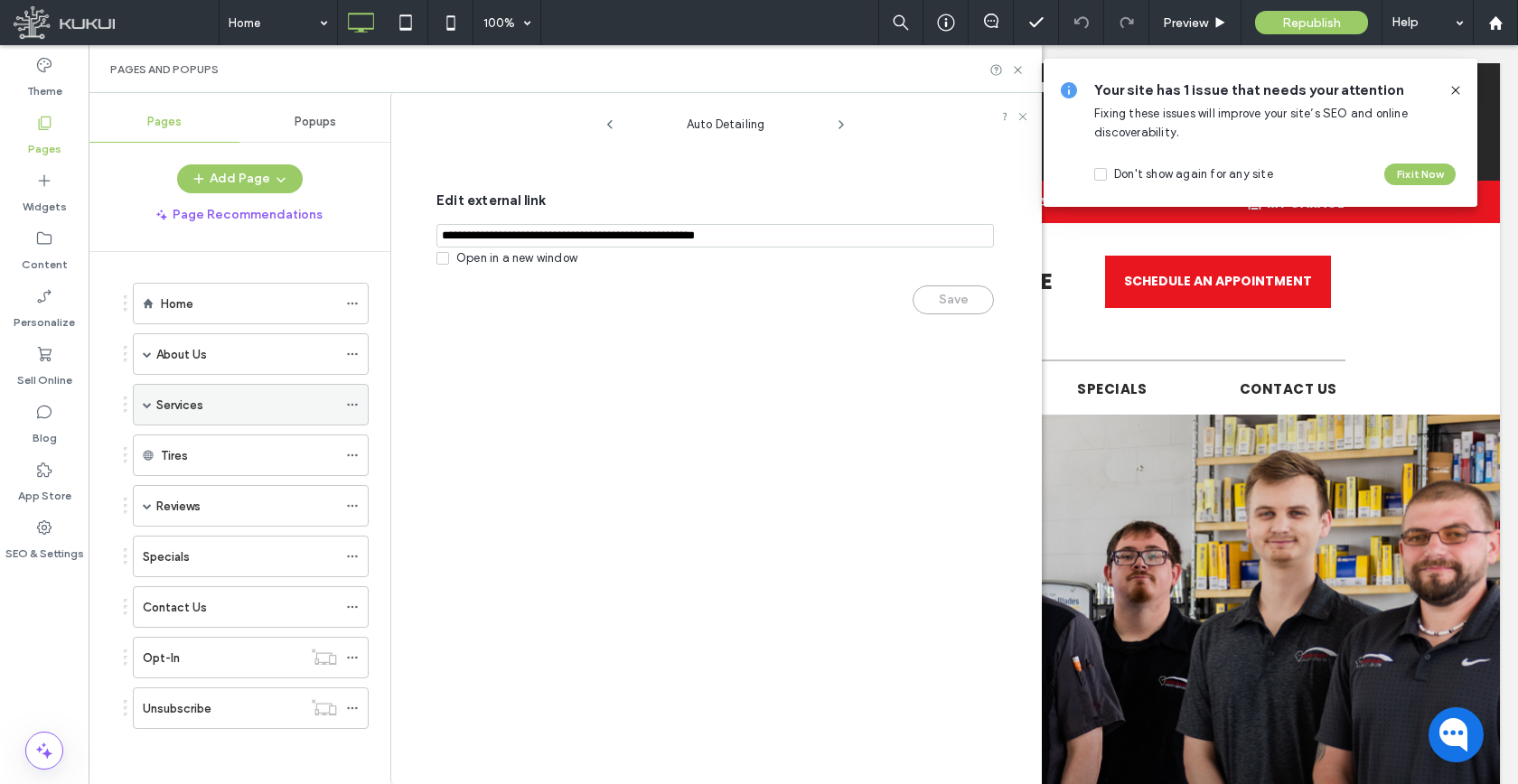
scroll to position [0, 0]
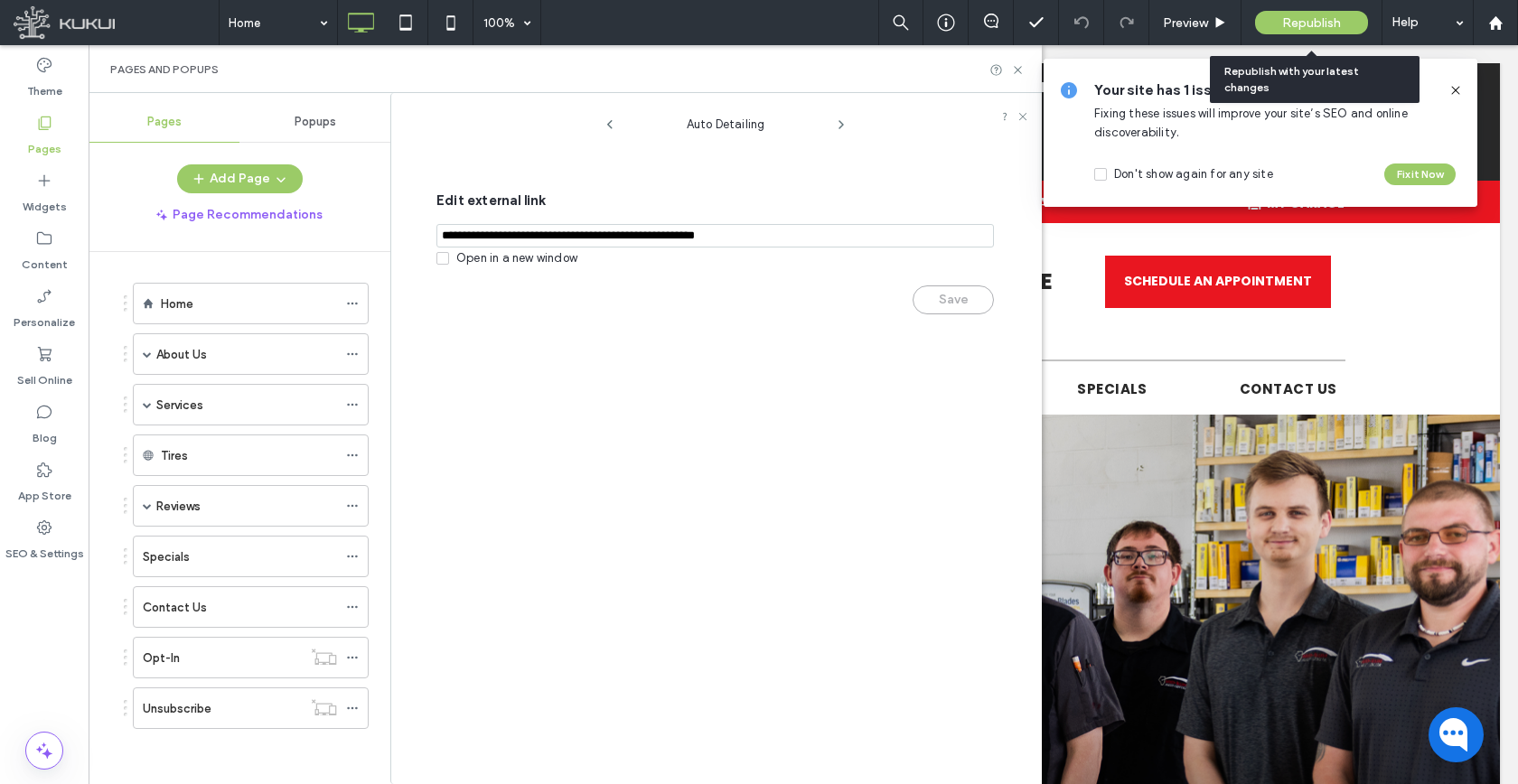
click at [1294, 29] on span "Republish" at bounding box center [1311, 23] width 59 height 15
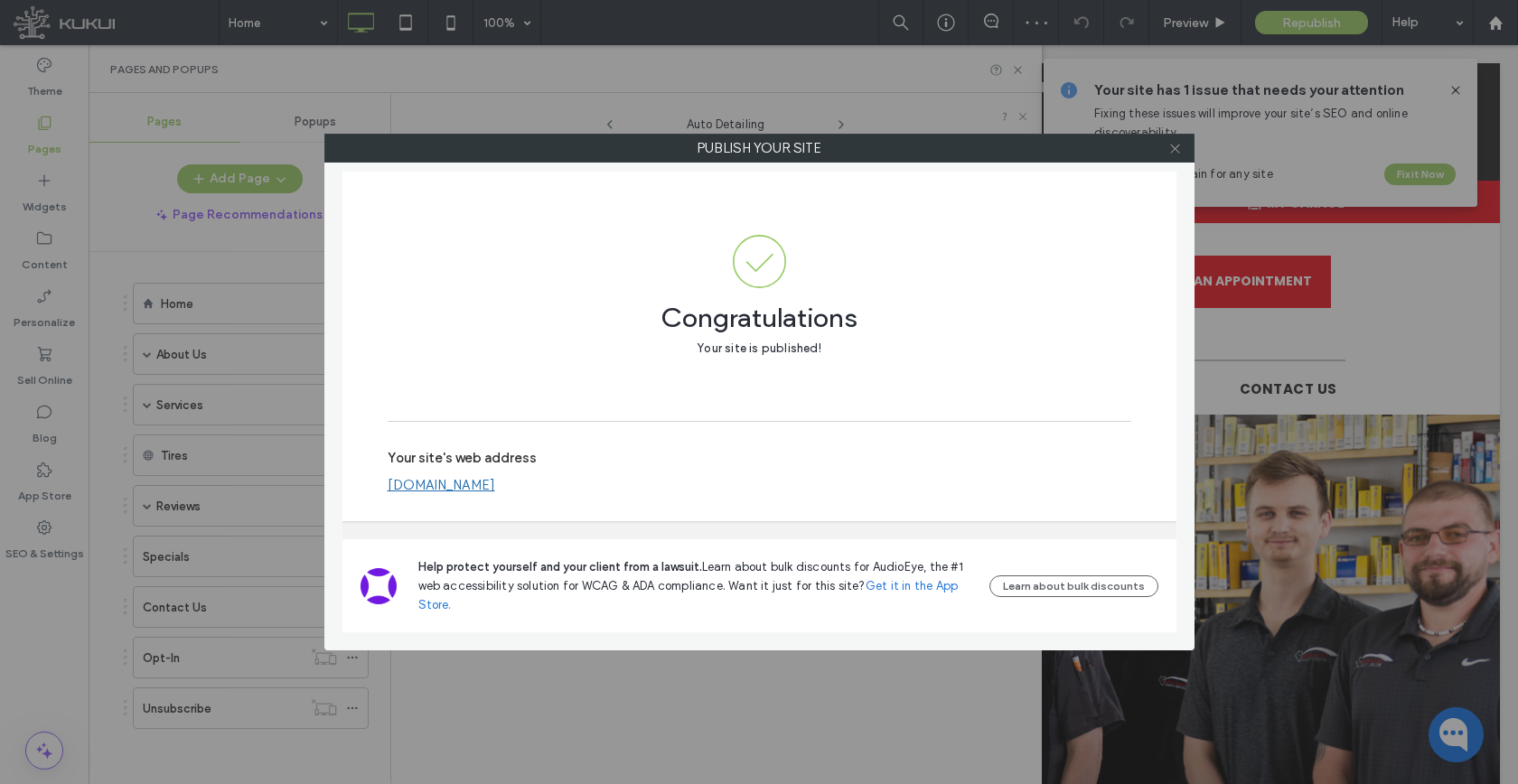
click at [1173, 154] on icon at bounding box center [1174, 148] width 14 height 14
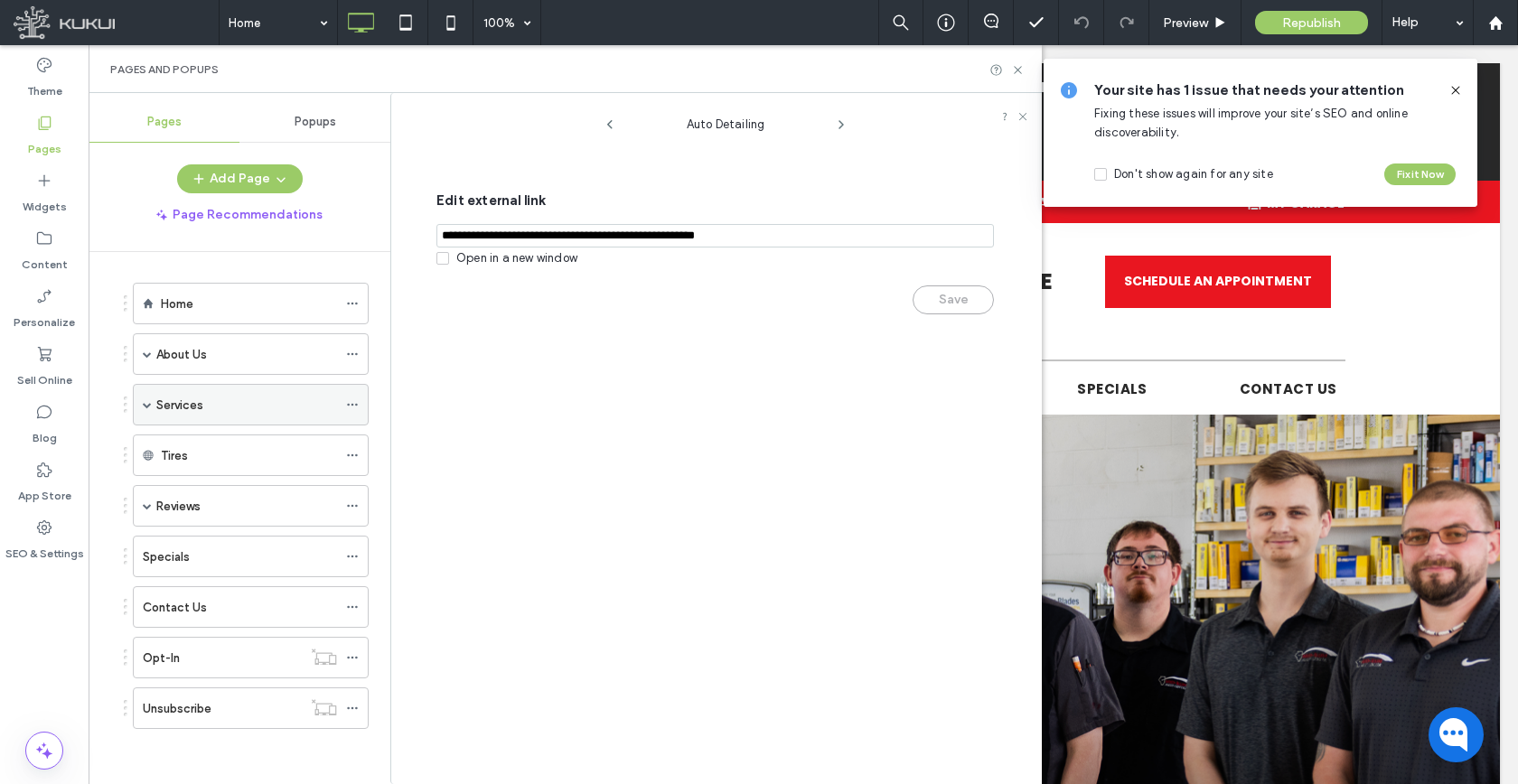
click at [146, 400] on span at bounding box center [147, 405] width 9 height 9
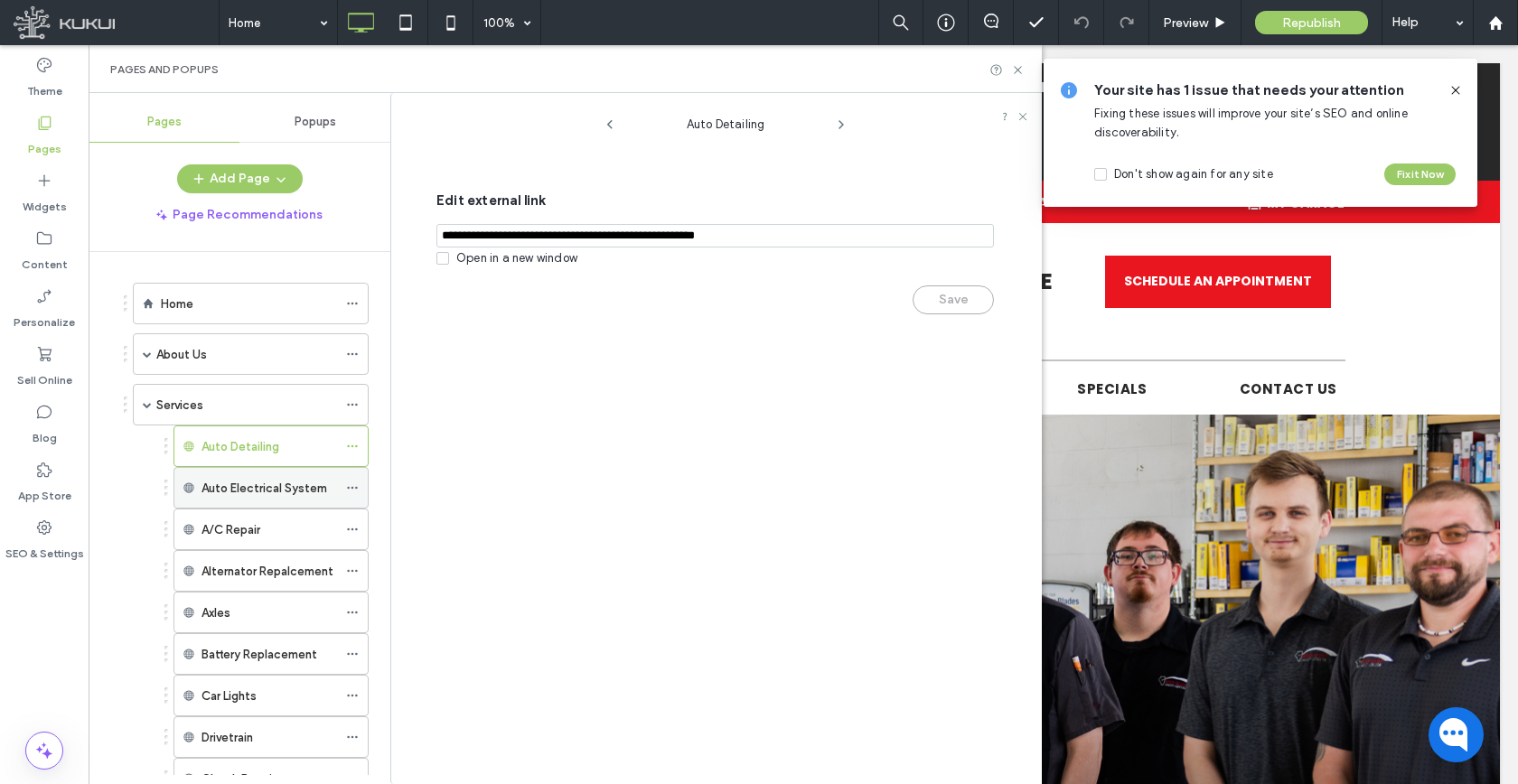
click at [353, 487] on icon at bounding box center [352, 487] width 13 height 13
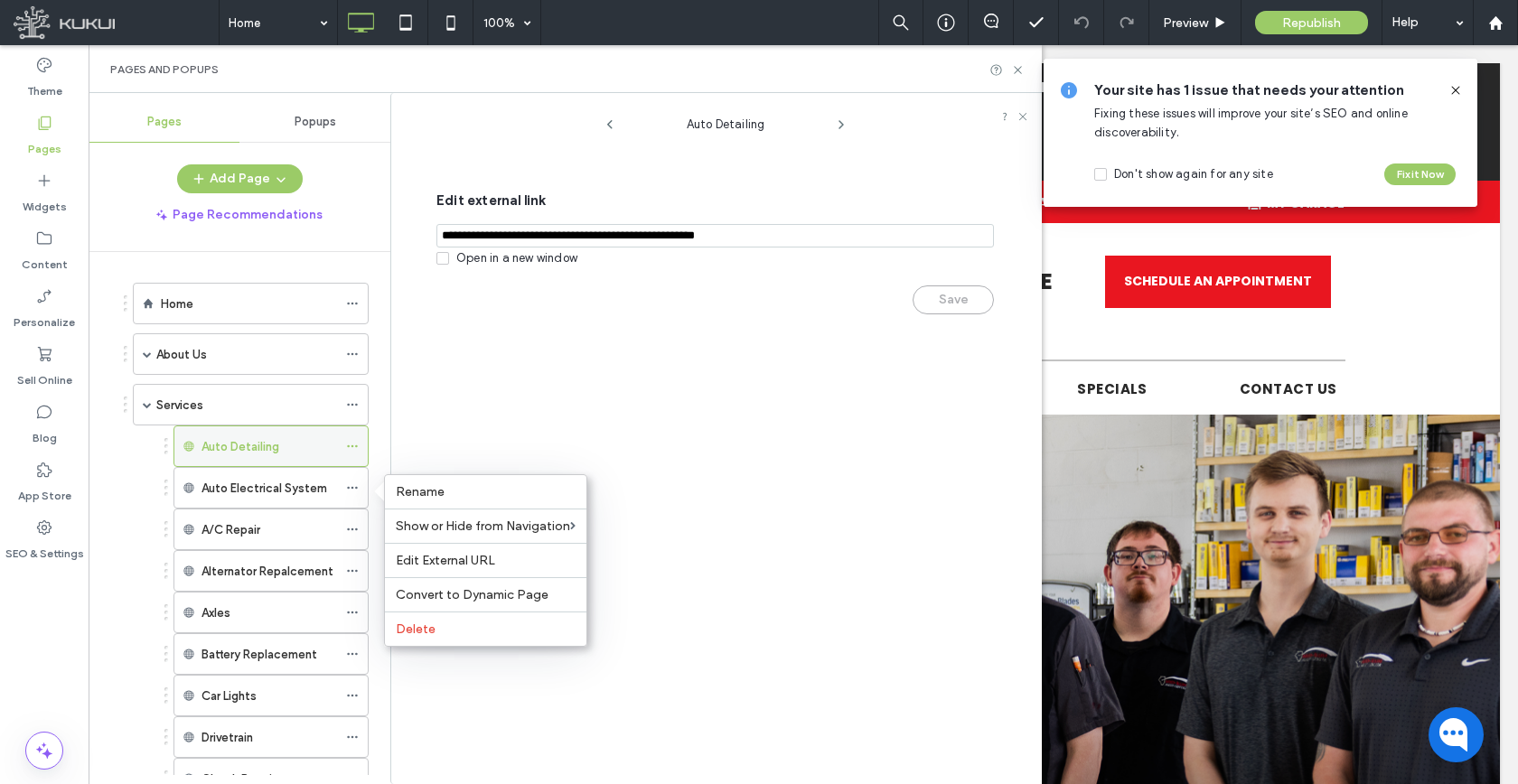
click at [356, 451] on icon at bounding box center [352, 447] width 13 height 13
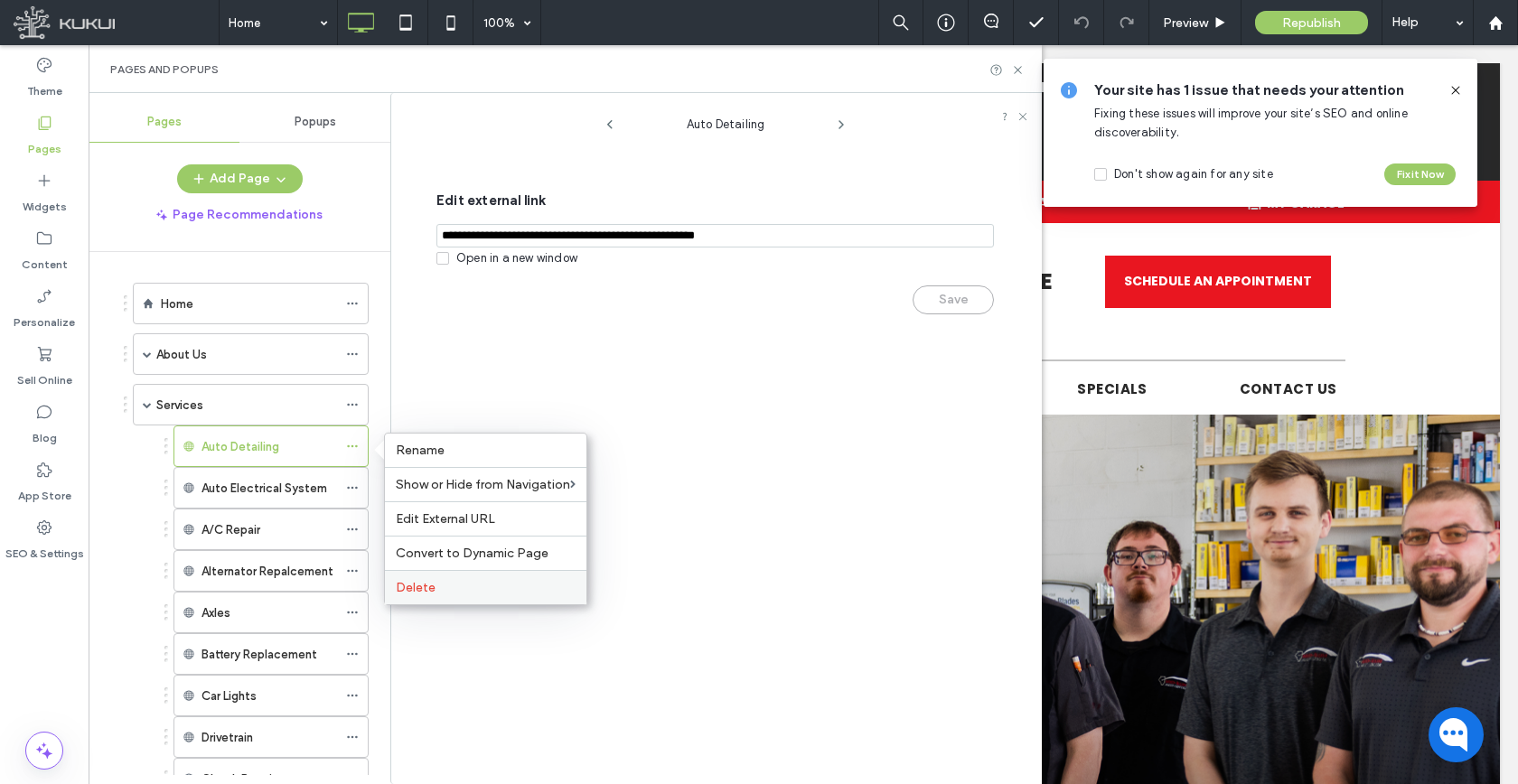
click at [421, 574] on div "Delete" at bounding box center [485, 588] width 201 height 35
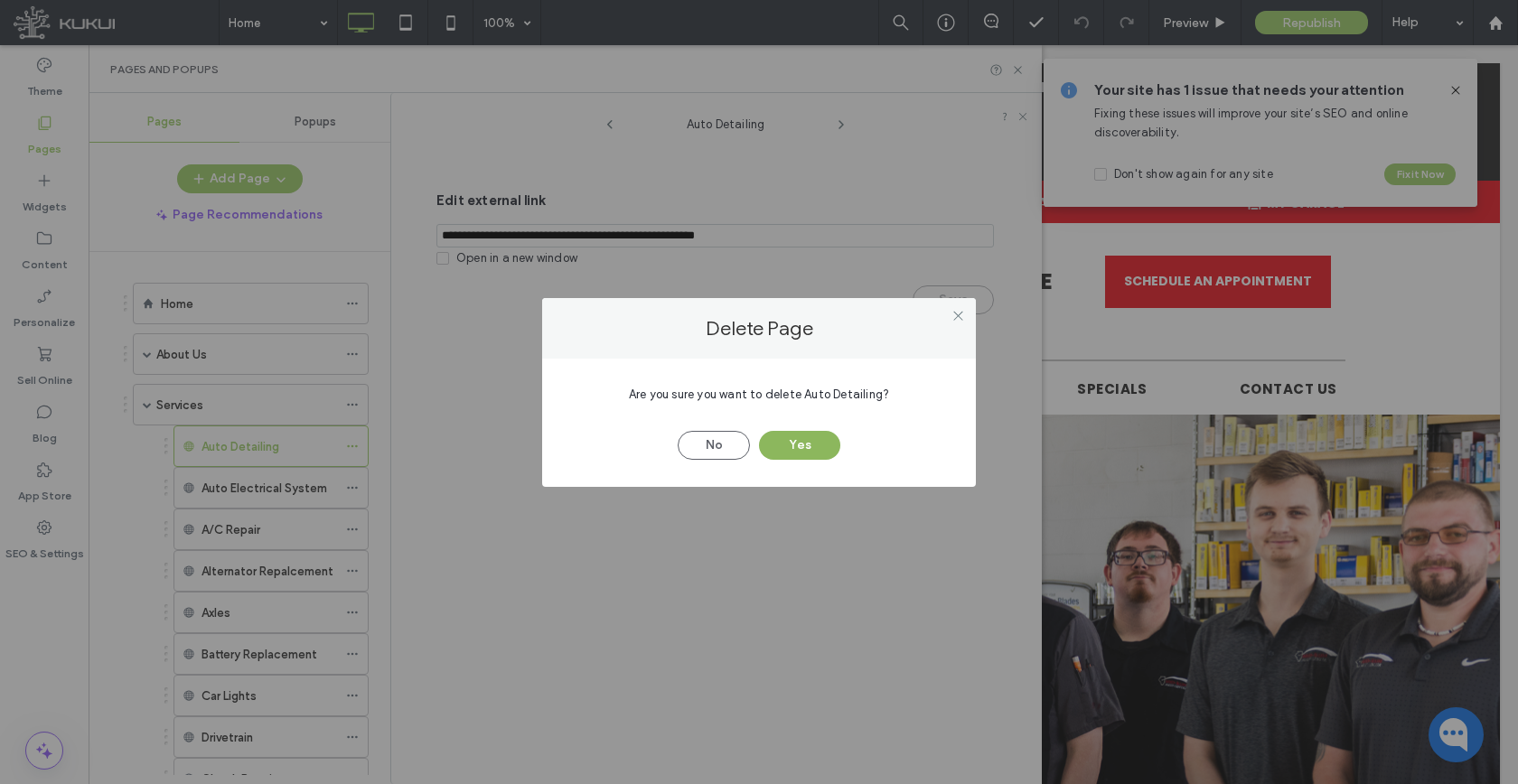
click at [791, 448] on button "Yes" at bounding box center [799, 446] width 81 height 29
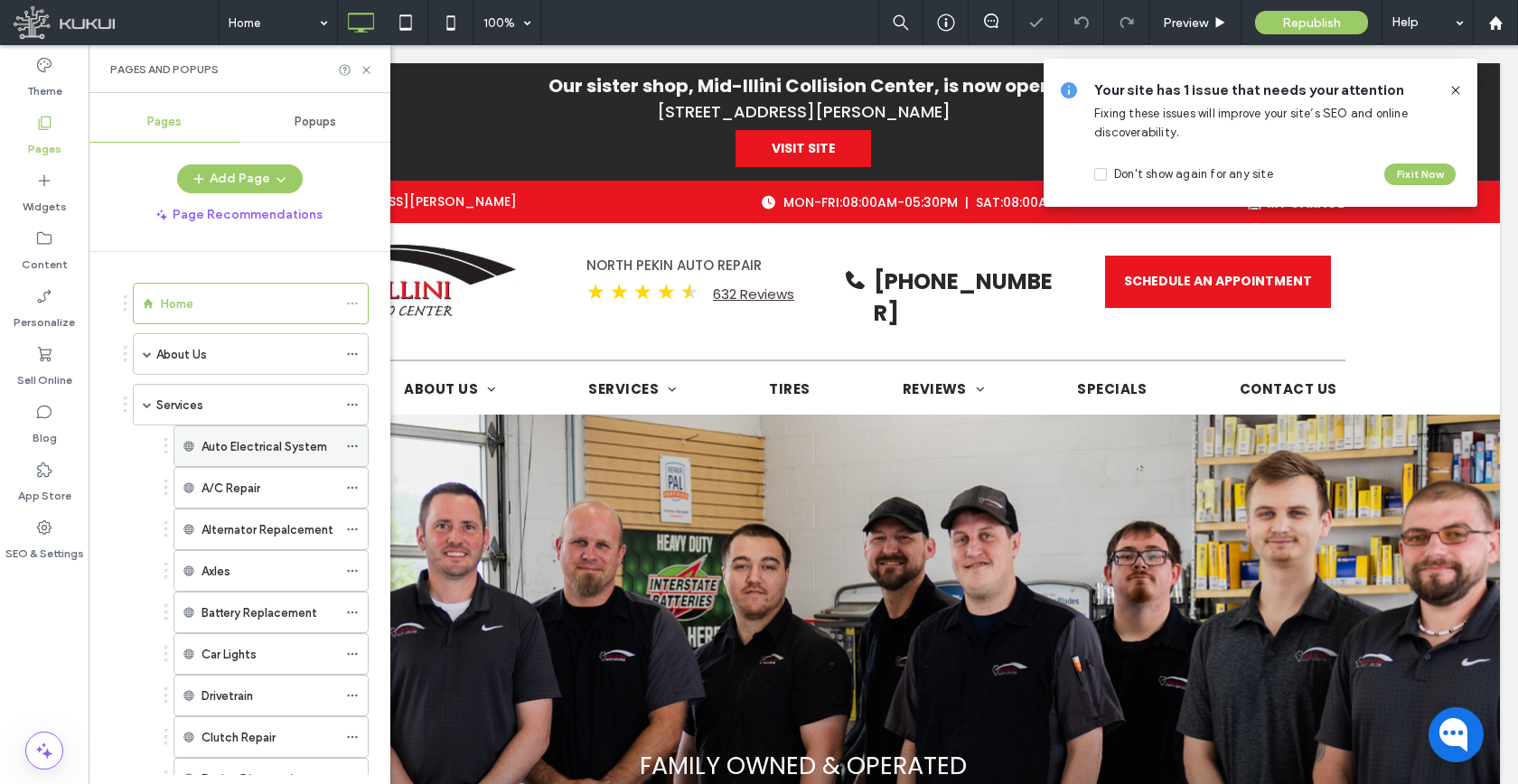
click at [354, 448] on icon at bounding box center [352, 447] width 13 height 13
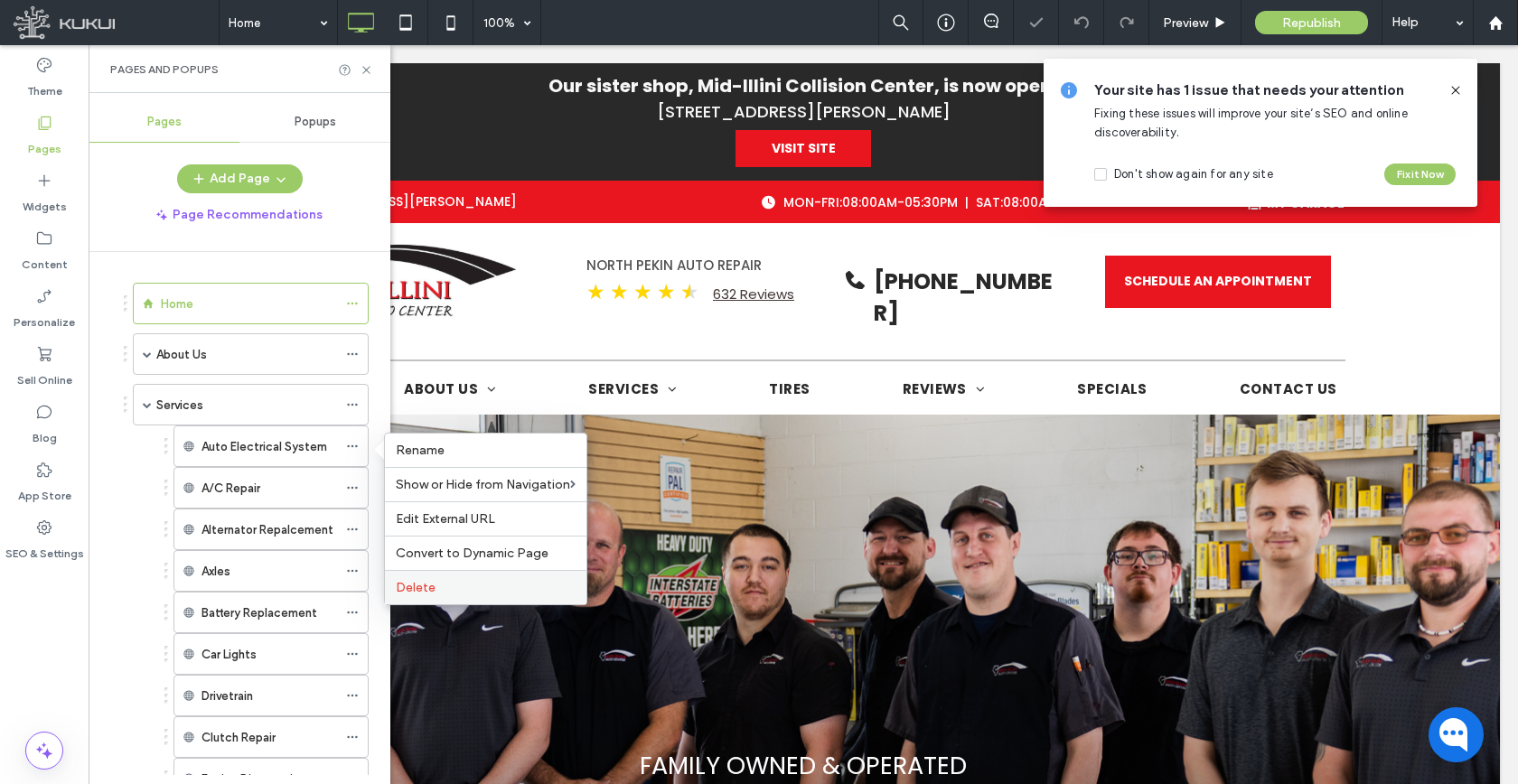
click at [426, 584] on span "Delete" at bounding box center [416, 588] width 40 height 15
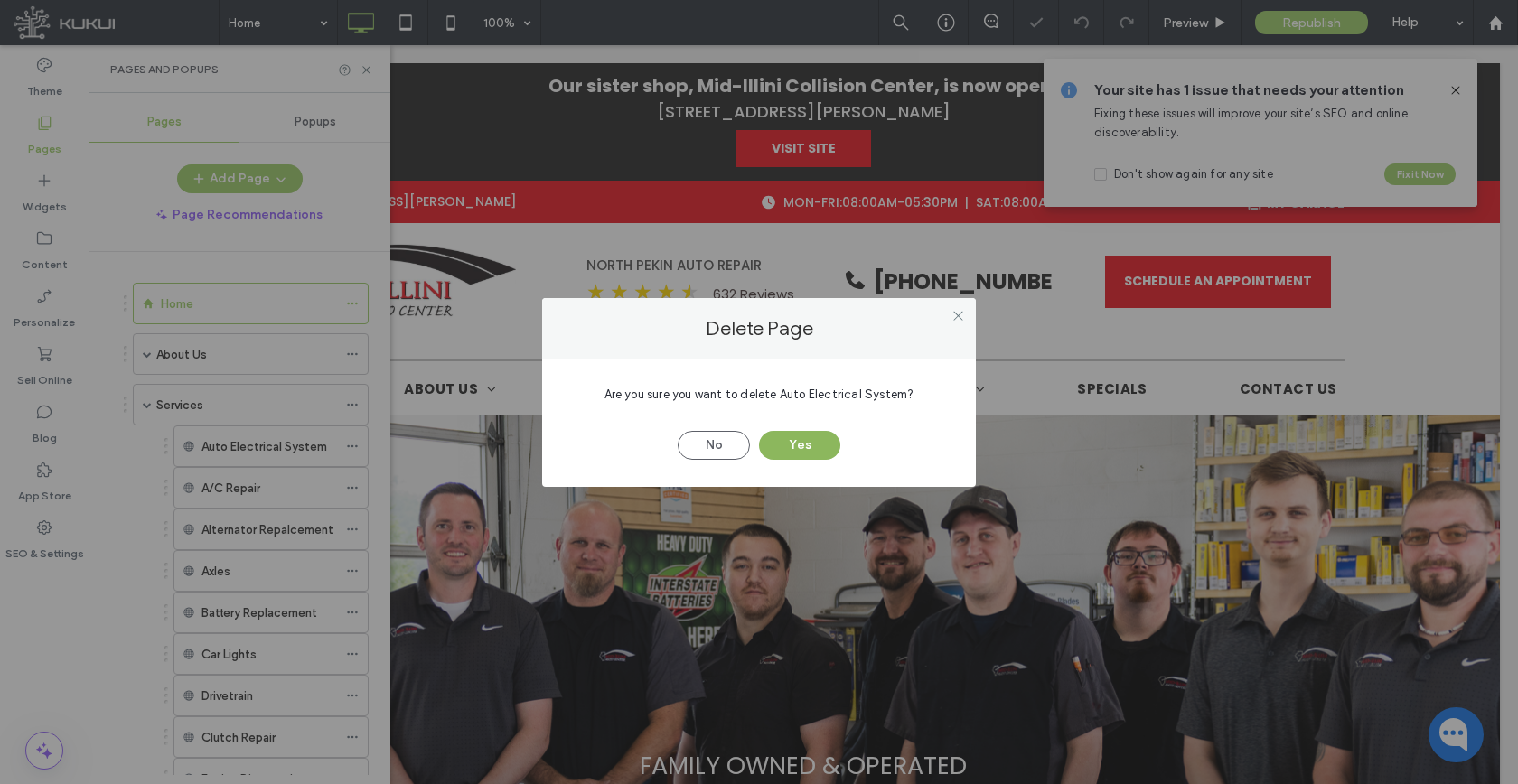
click at [800, 455] on button "Yes" at bounding box center [799, 446] width 81 height 29
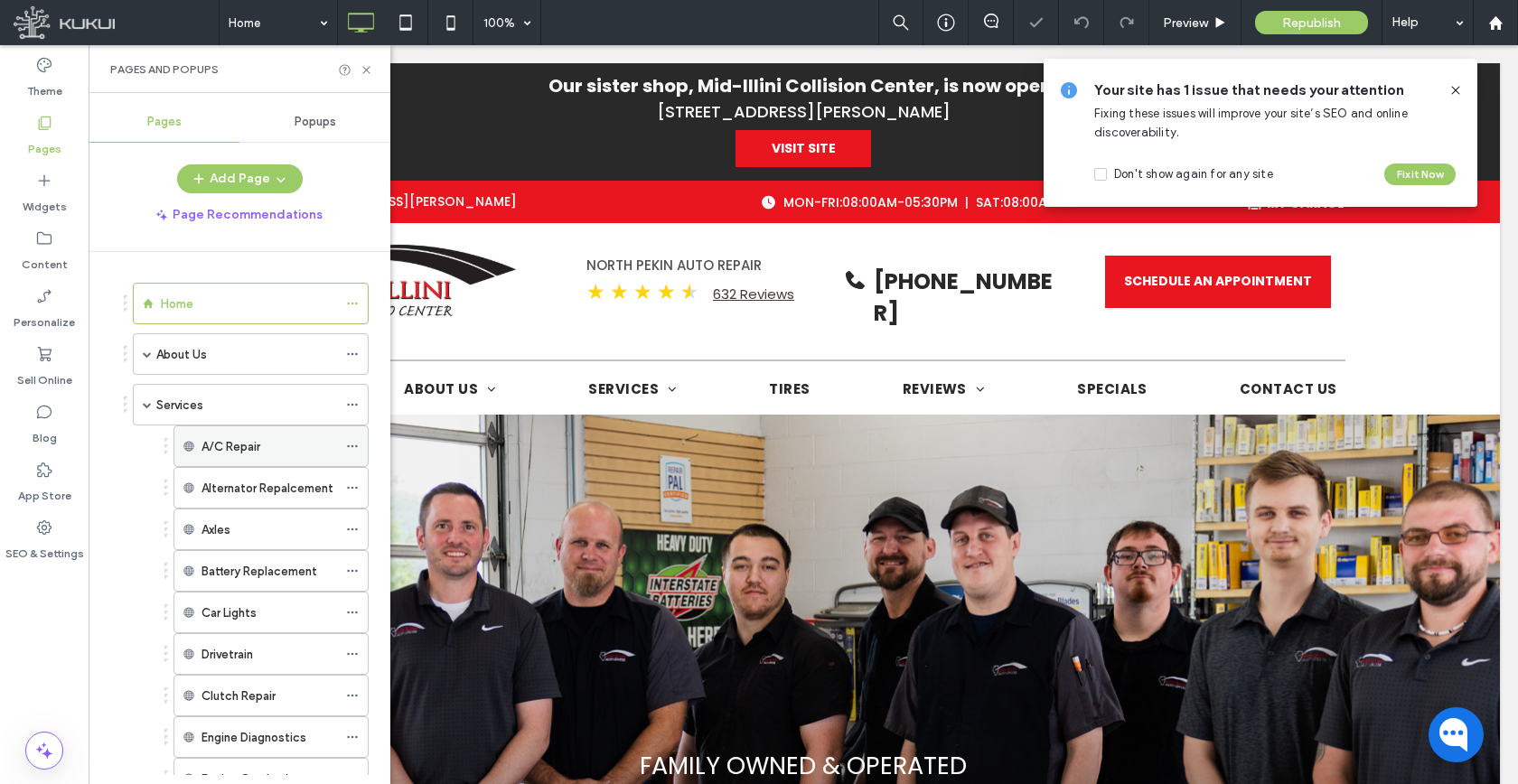
drag, startPoint x: 351, startPoint y: 447, endPoint x: 366, endPoint y: 447, distance: 15.0
click at [352, 447] on icon at bounding box center [352, 447] width 13 height 13
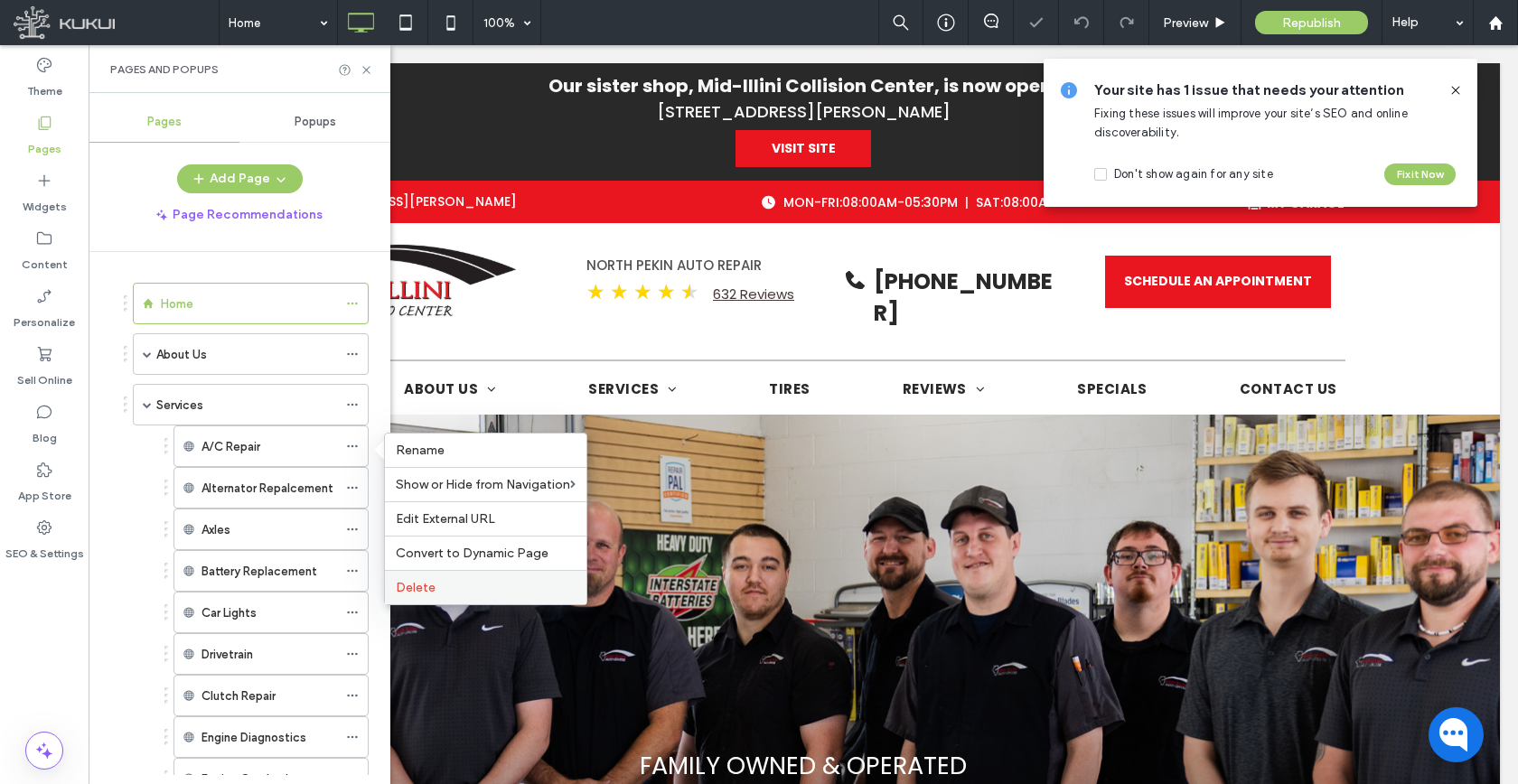
click at [484, 577] on div "Delete" at bounding box center [485, 588] width 201 height 35
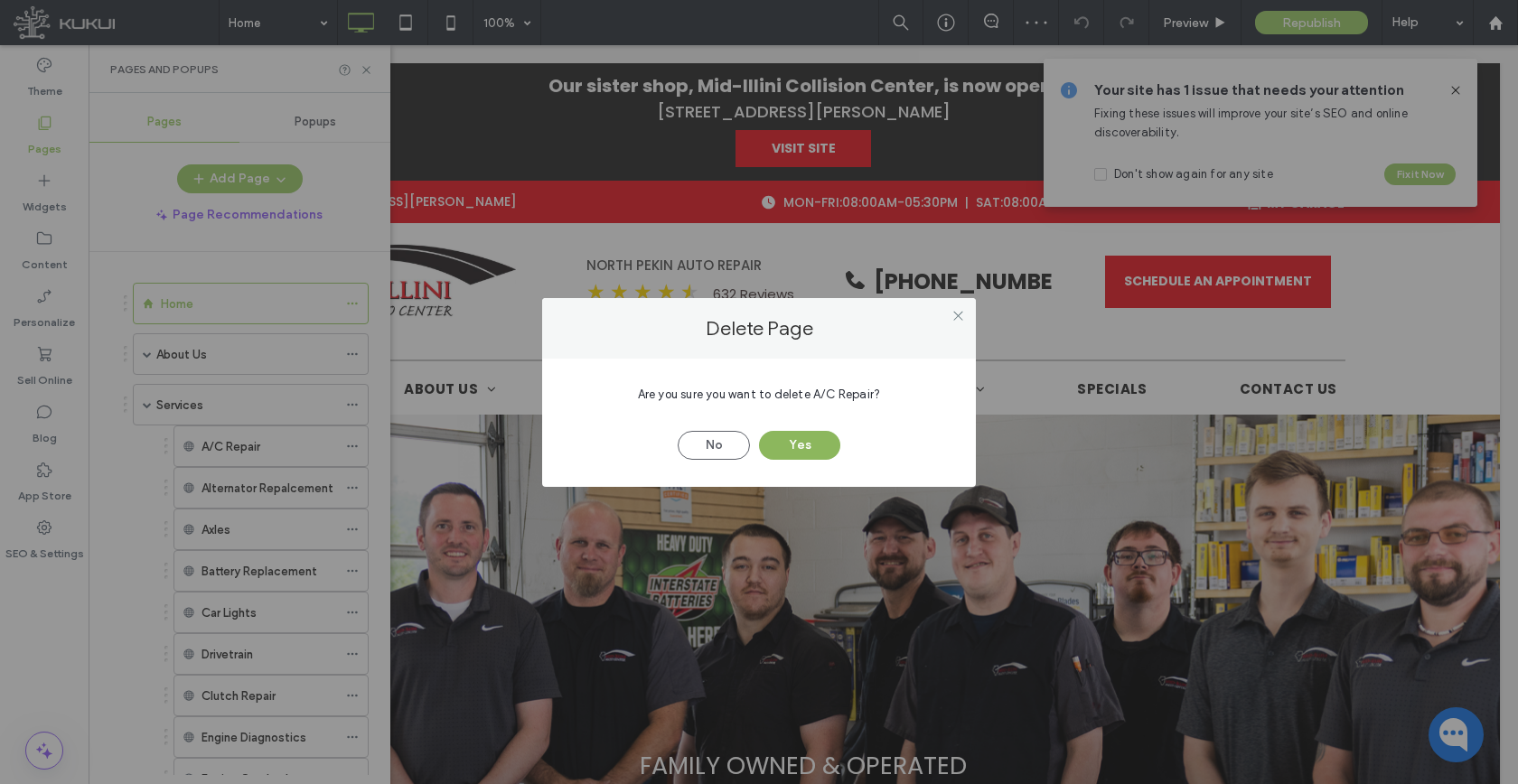
click at [815, 450] on button "Yes" at bounding box center [799, 446] width 81 height 29
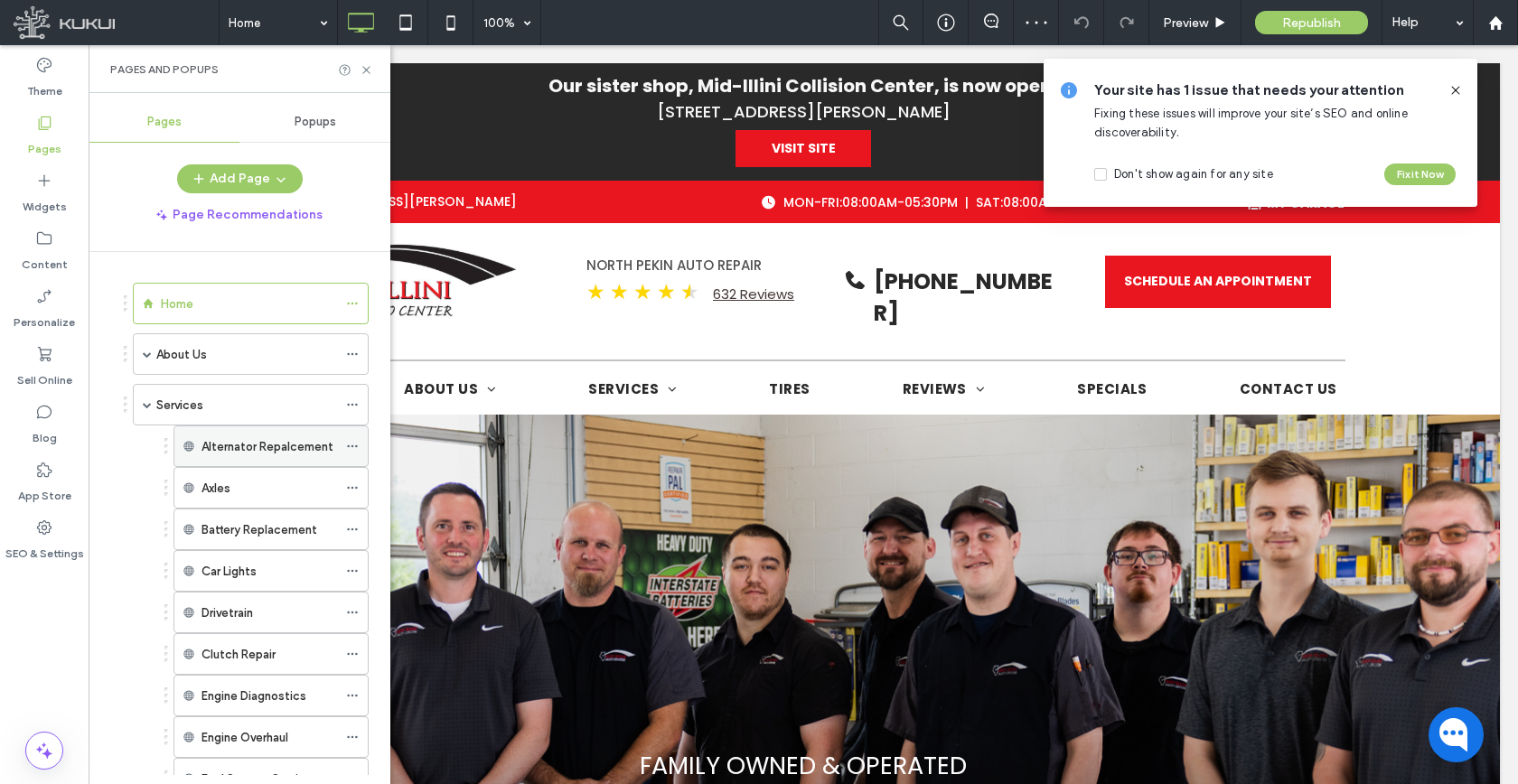
click at [358, 449] on div at bounding box center [357, 447] width 22 height 27
drag, startPoint x: 65, startPoint y: 532, endPoint x: 81, endPoint y: 478, distance: 56.3
click at [65, 532] on div "SEO & Settings" at bounding box center [44, 540] width 88 height 58
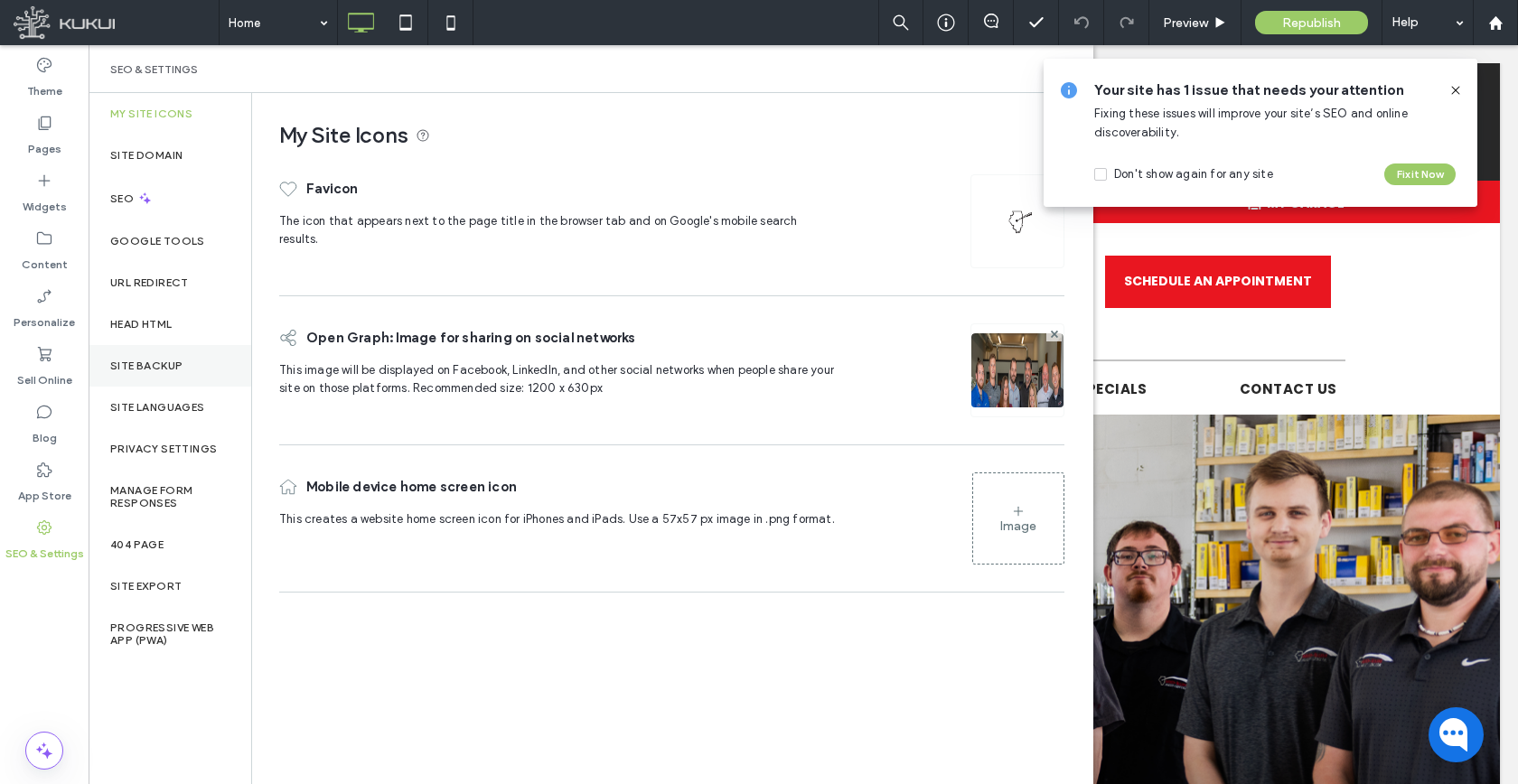
click at [192, 363] on div "Site Backup" at bounding box center [169, 366] width 163 height 42
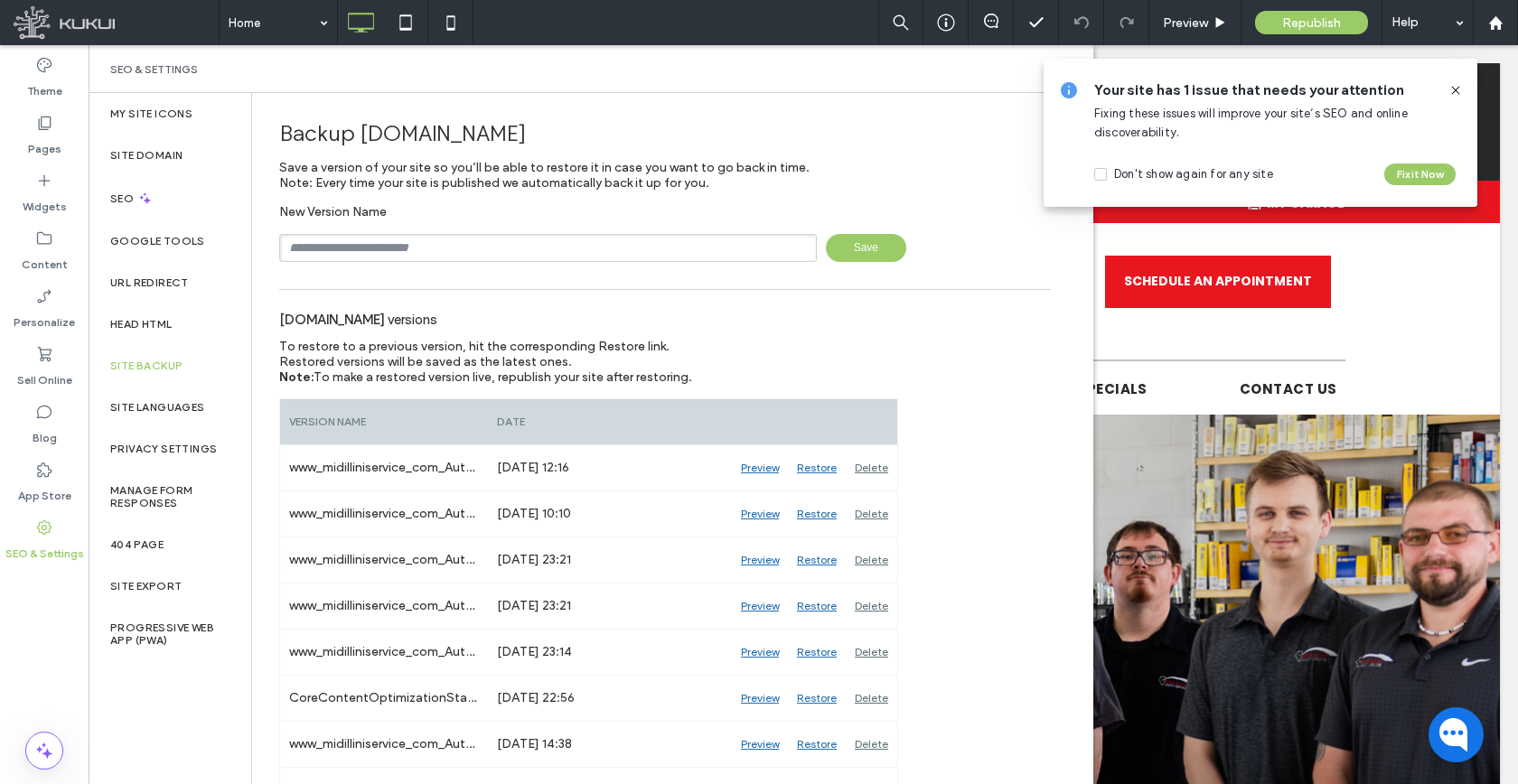
click at [1452, 86] on use at bounding box center [1454, 89] width 8 height 8
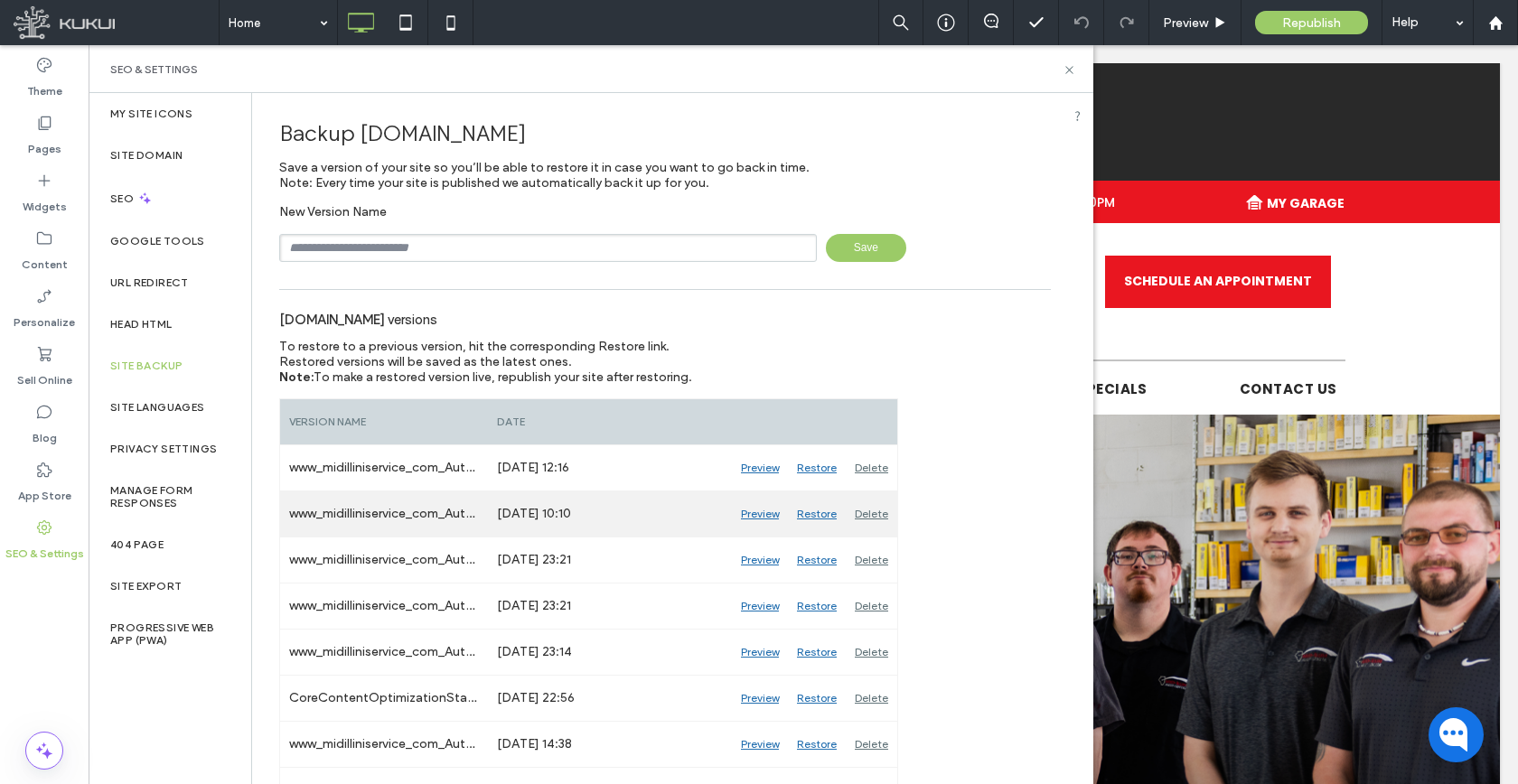
click at [739, 517] on div "Preview" at bounding box center [760, 514] width 56 height 45
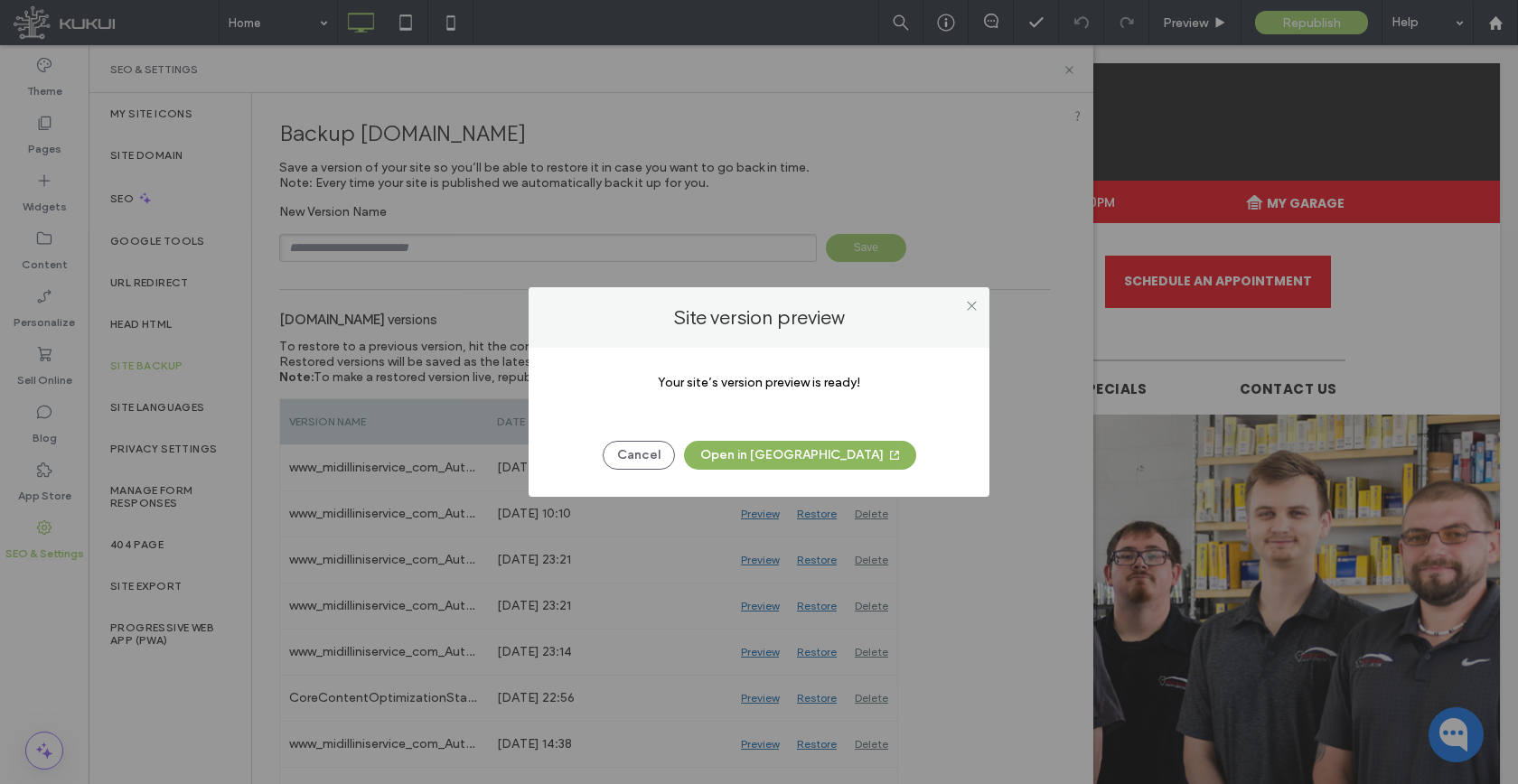
click at [778, 463] on button "Open in New Tab" at bounding box center [799, 456] width 232 height 29
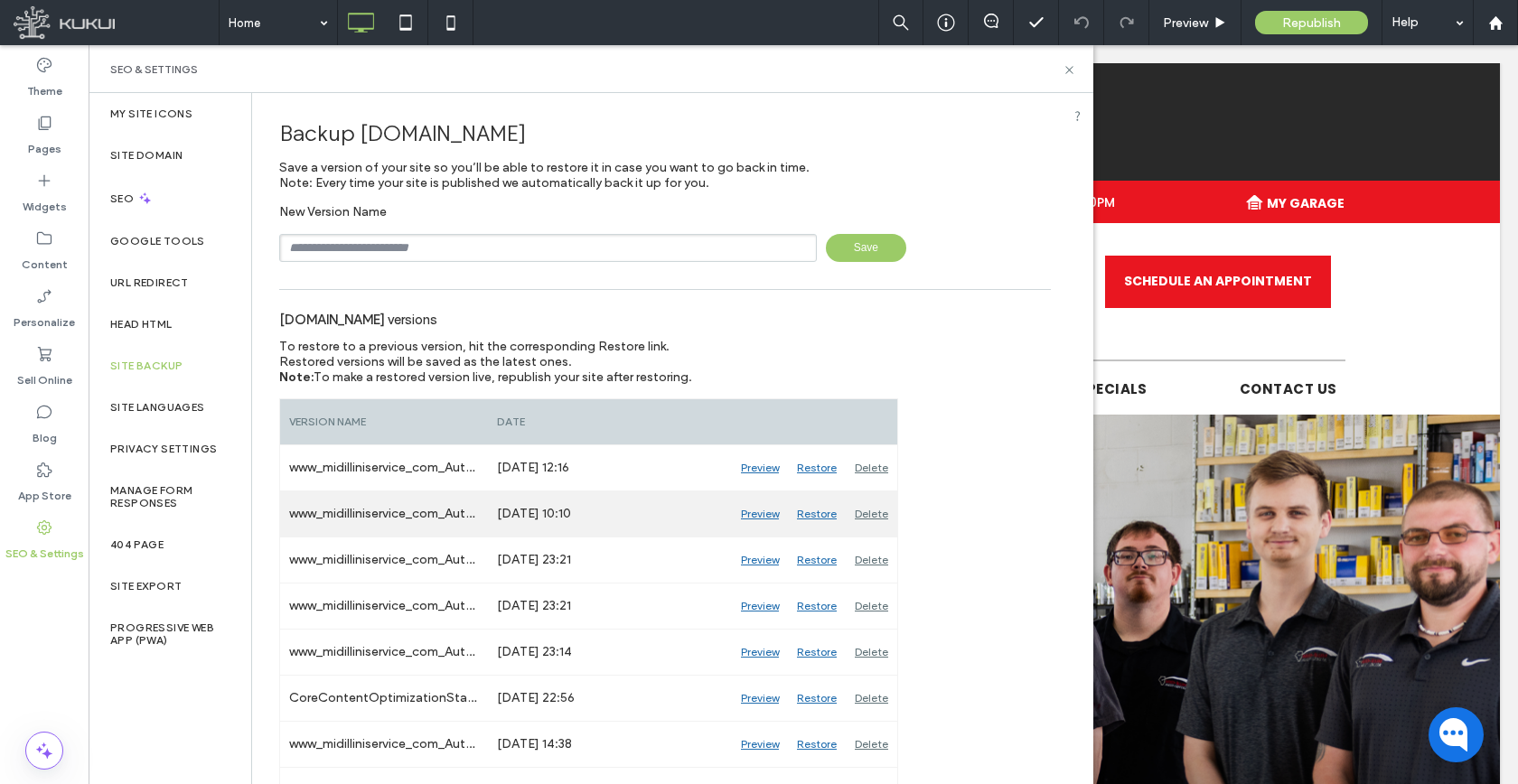
click at [827, 516] on div "Restore" at bounding box center [817, 514] width 58 height 45
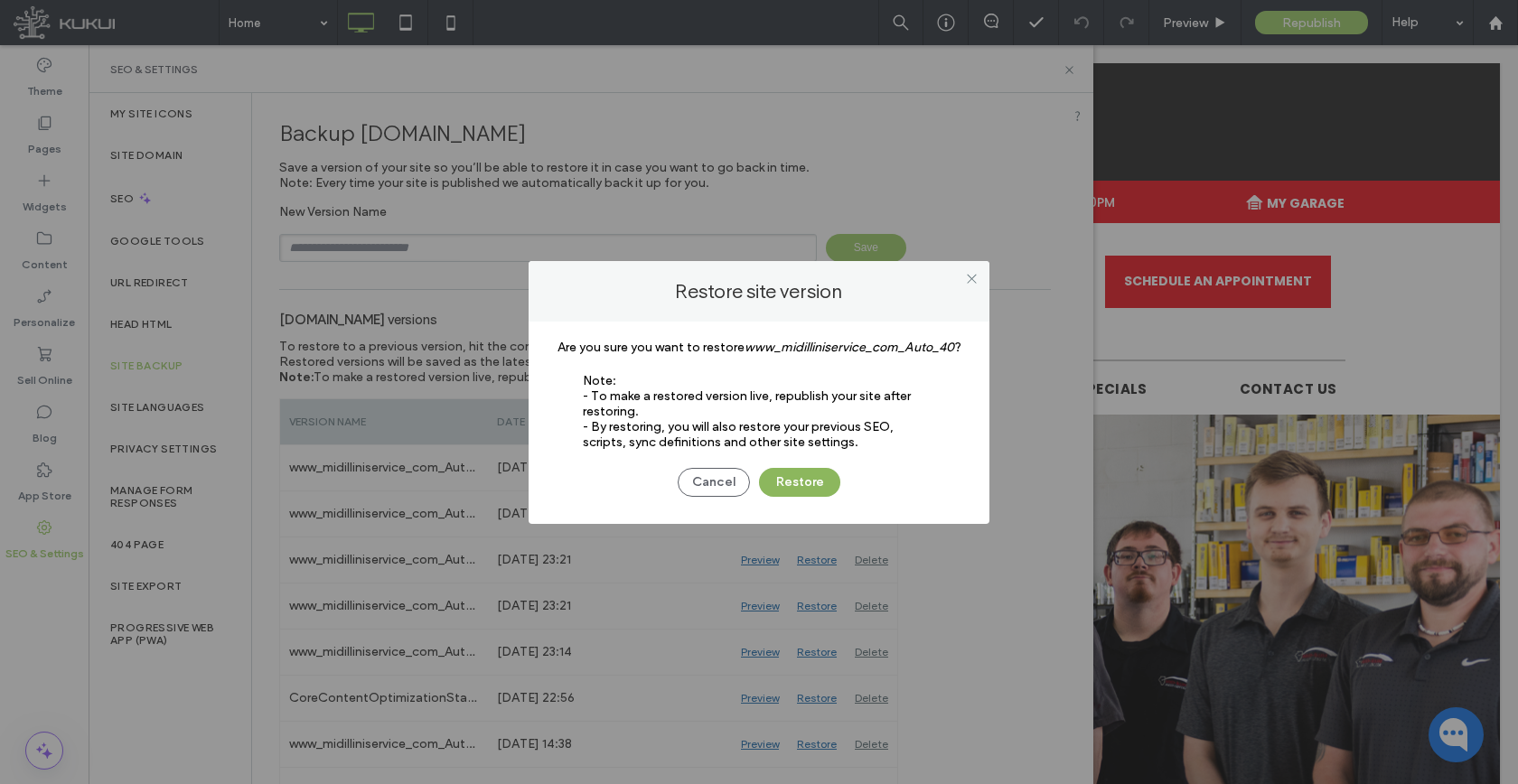
click at [815, 488] on button "Restore" at bounding box center [799, 483] width 81 height 29
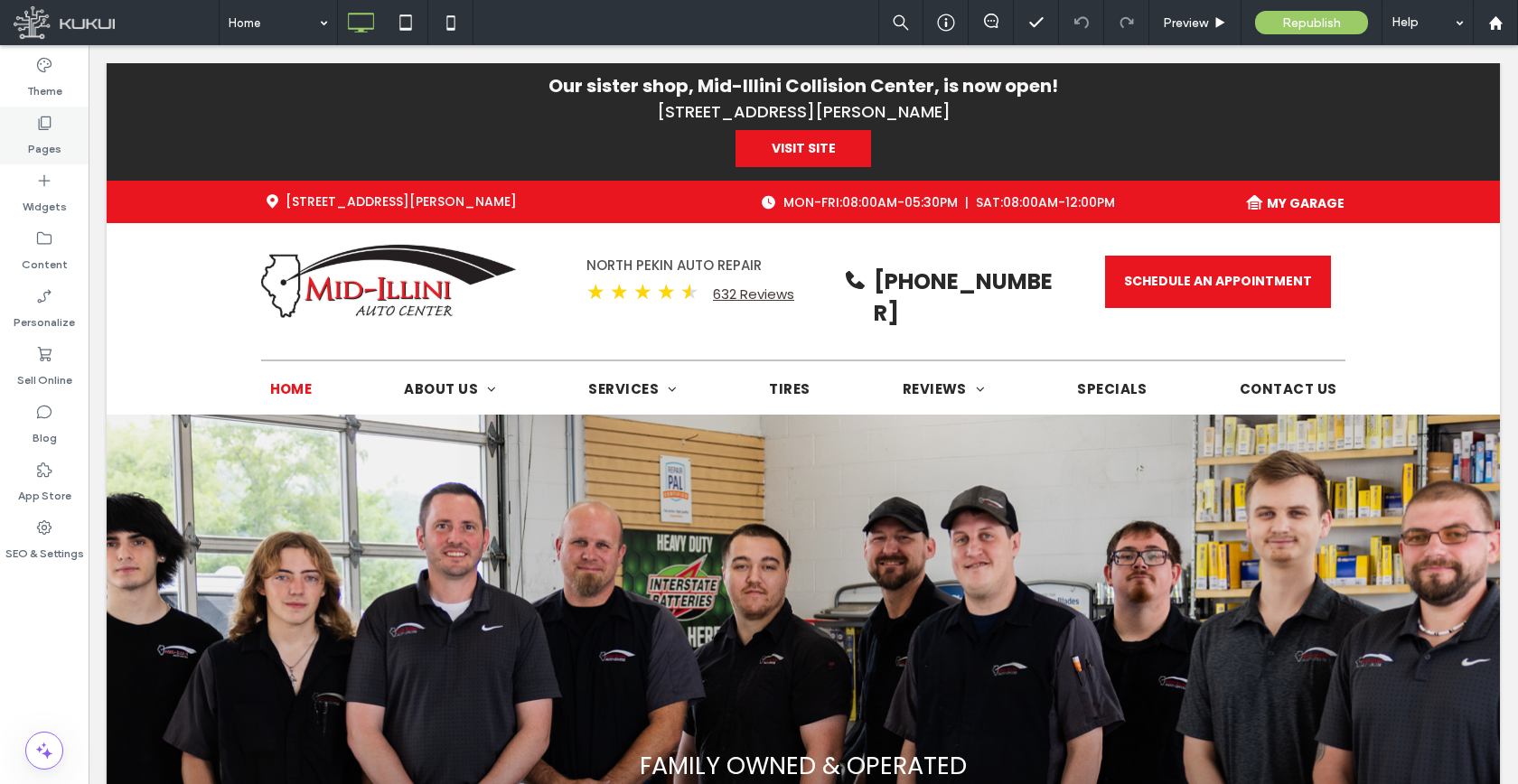
click at [59, 144] on label "Pages" at bounding box center [45, 145] width 34 height 25
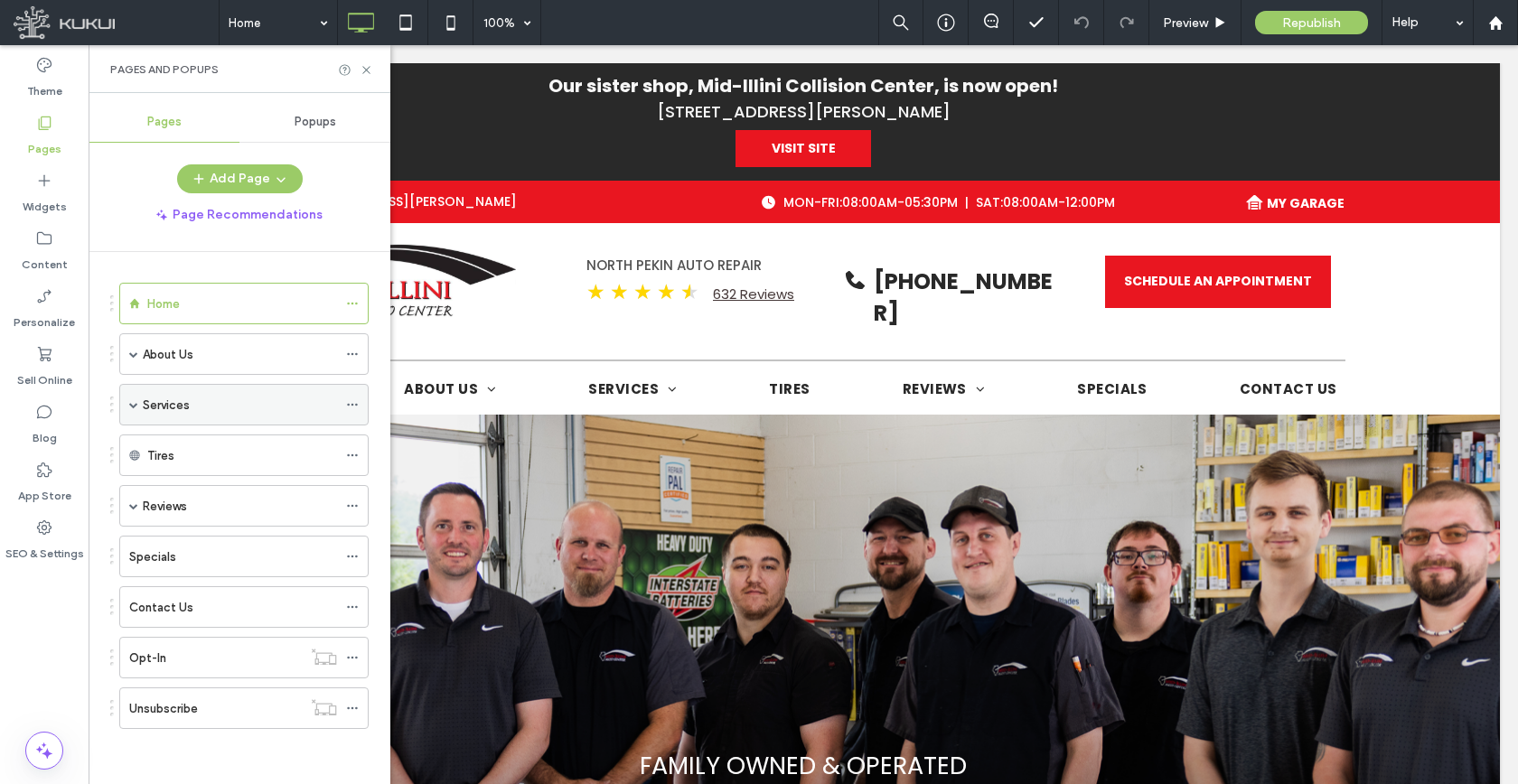
click at [131, 412] on span at bounding box center [134, 405] width 9 height 40
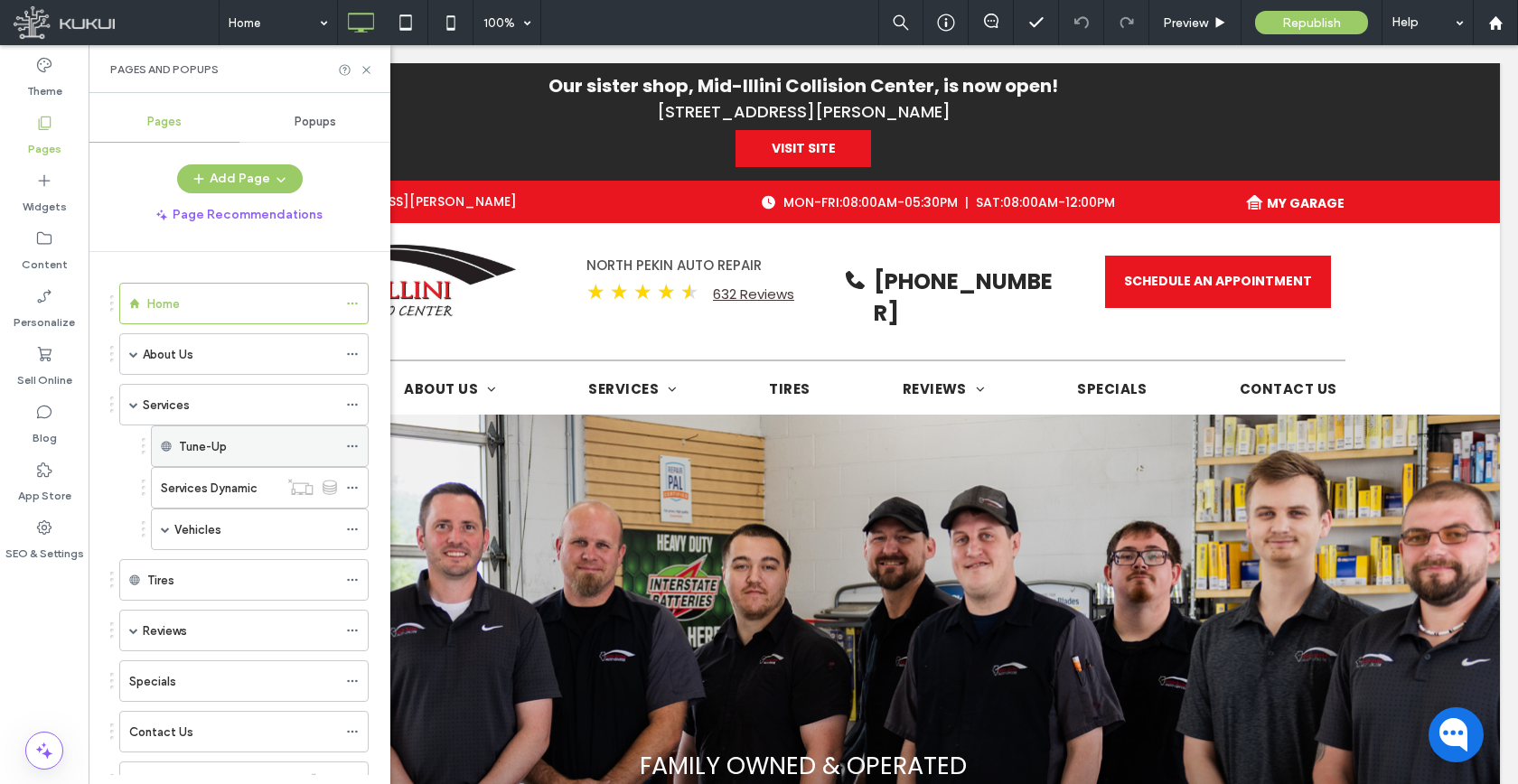
click at [352, 447] on use at bounding box center [351, 447] width 10 height 3
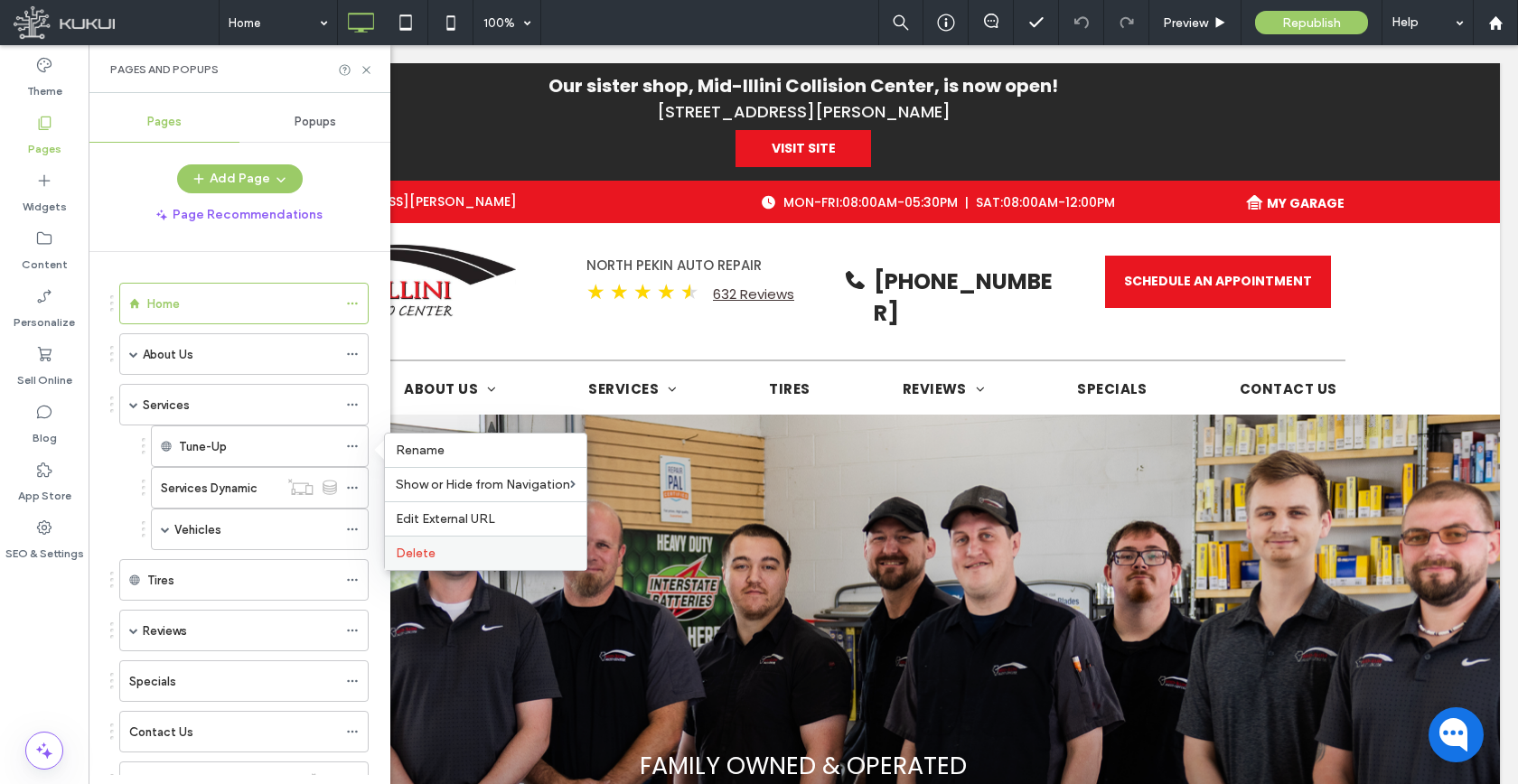
click at [468, 538] on div "Delete" at bounding box center [485, 553] width 201 height 35
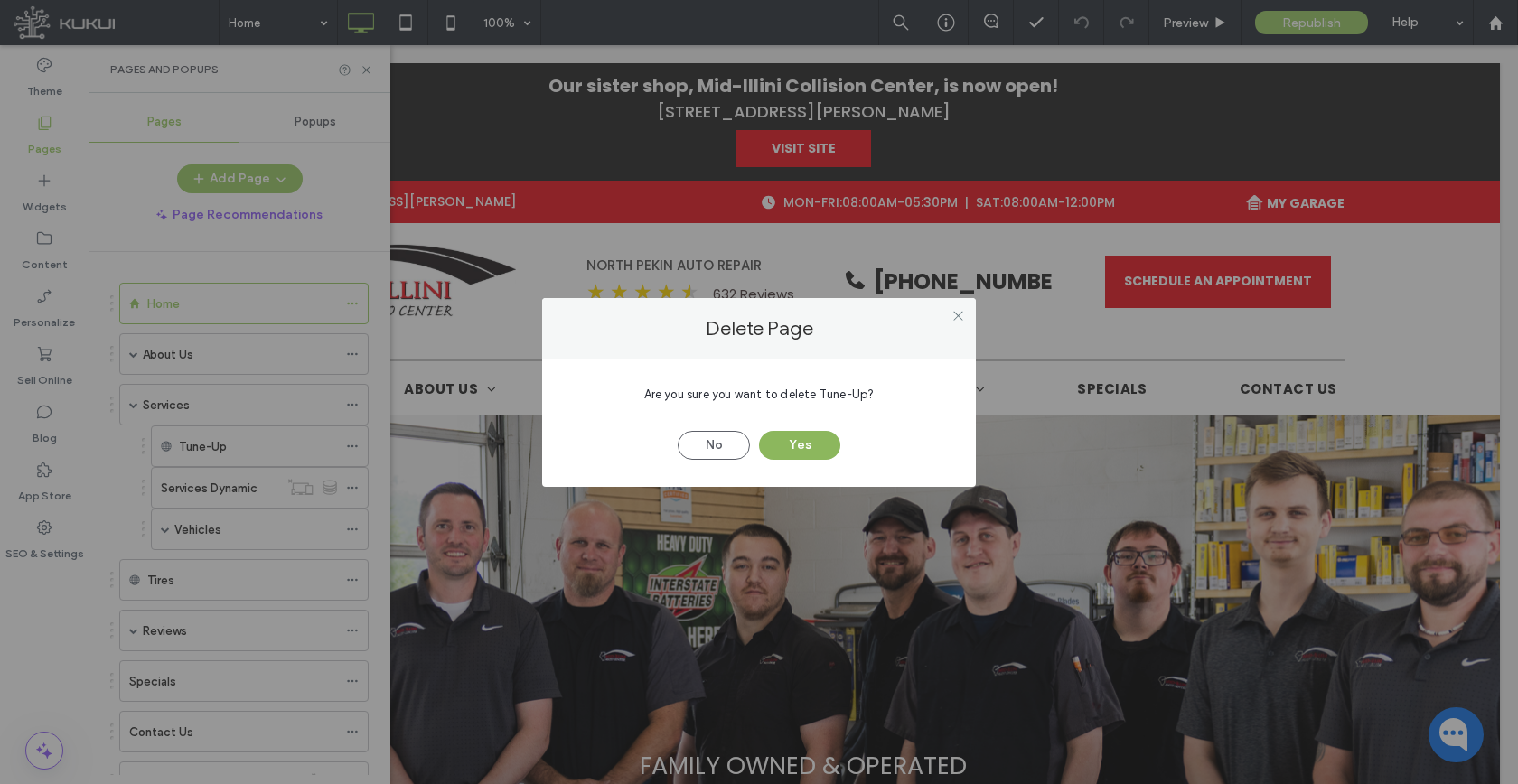
click at [790, 447] on button "Yes" at bounding box center [799, 446] width 81 height 29
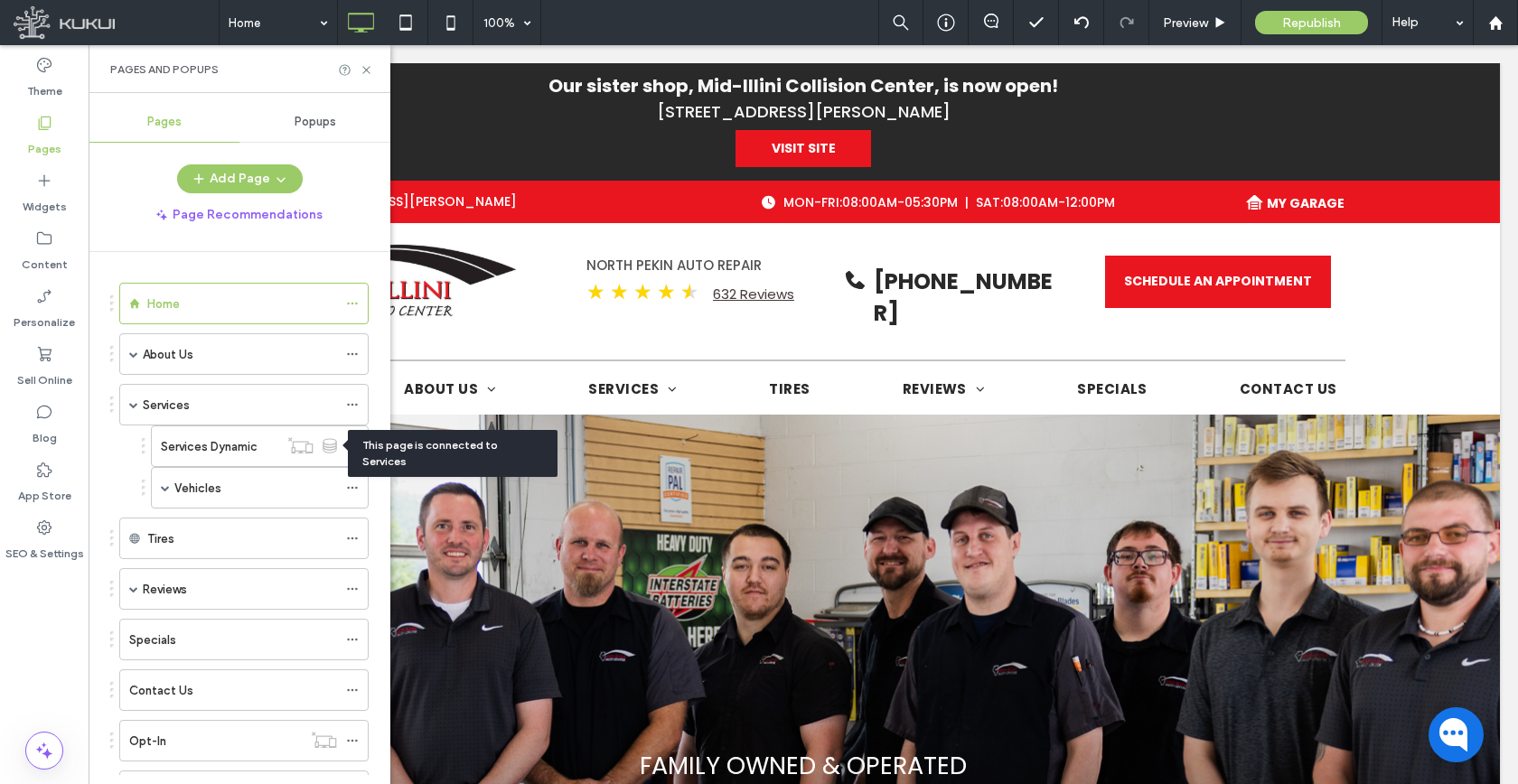
click at [354, 447] on div "This page is connected to Services" at bounding box center [452, 454] width 209 height 47
click at [353, 448] on icon at bounding box center [352, 447] width 13 height 13
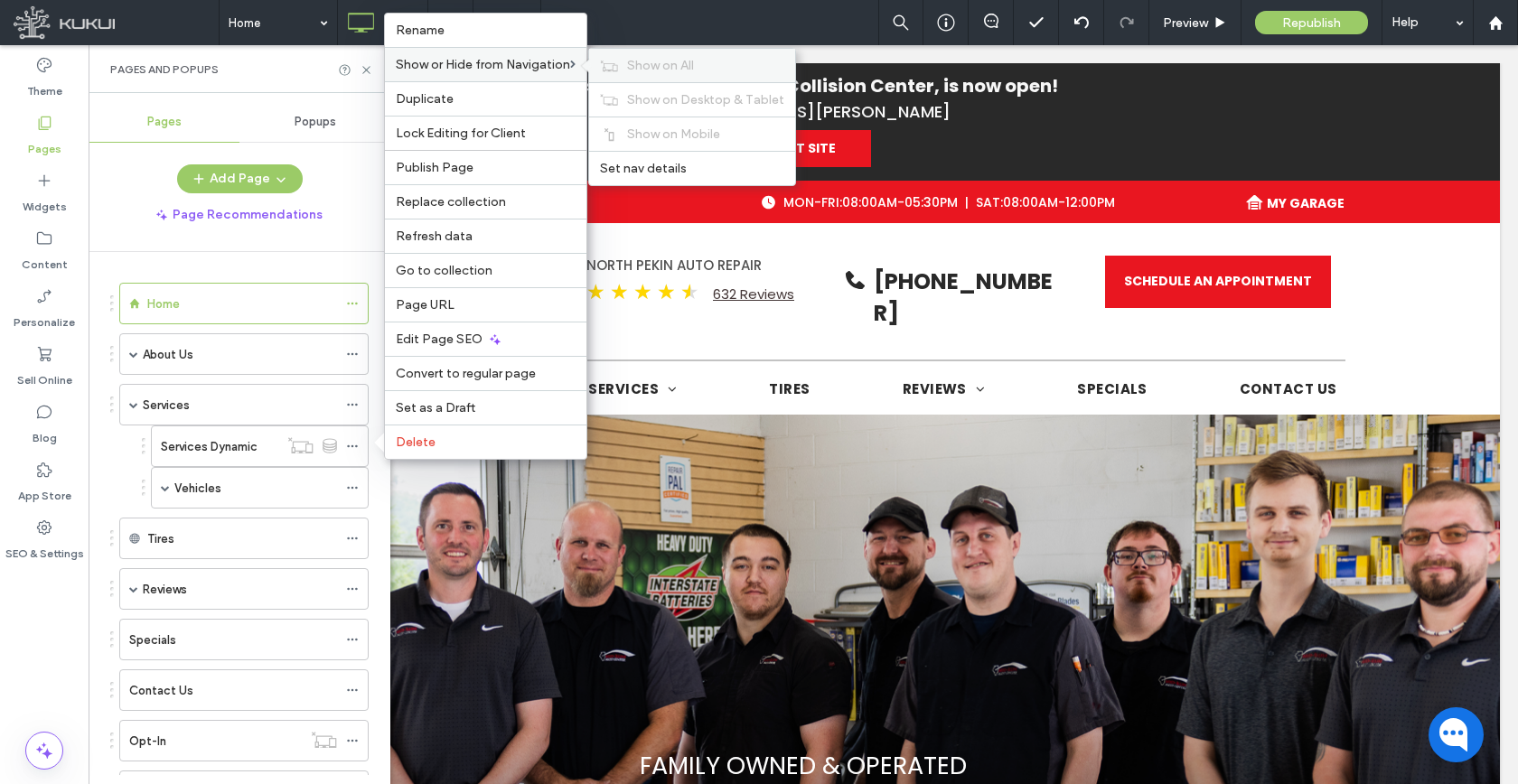
click at [661, 56] on div "Show on All" at bounding box center [692, 65] width 206 height 34
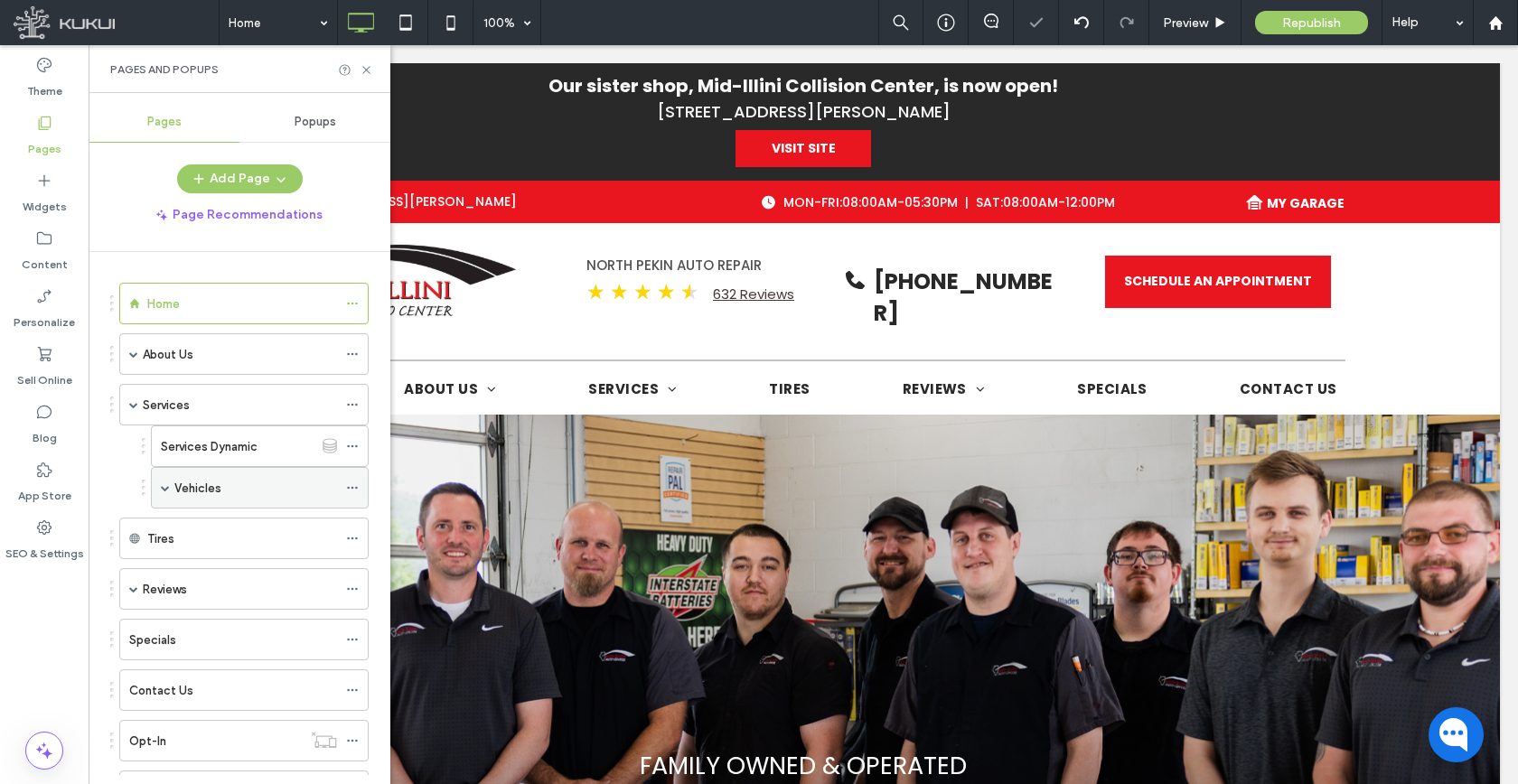
click at [159, 487] on div "Vehicles" at bounding box center [259, 488] width 217 height 42
click at [352, 487] on use at bounding box center [351, 487] width 10 height 3
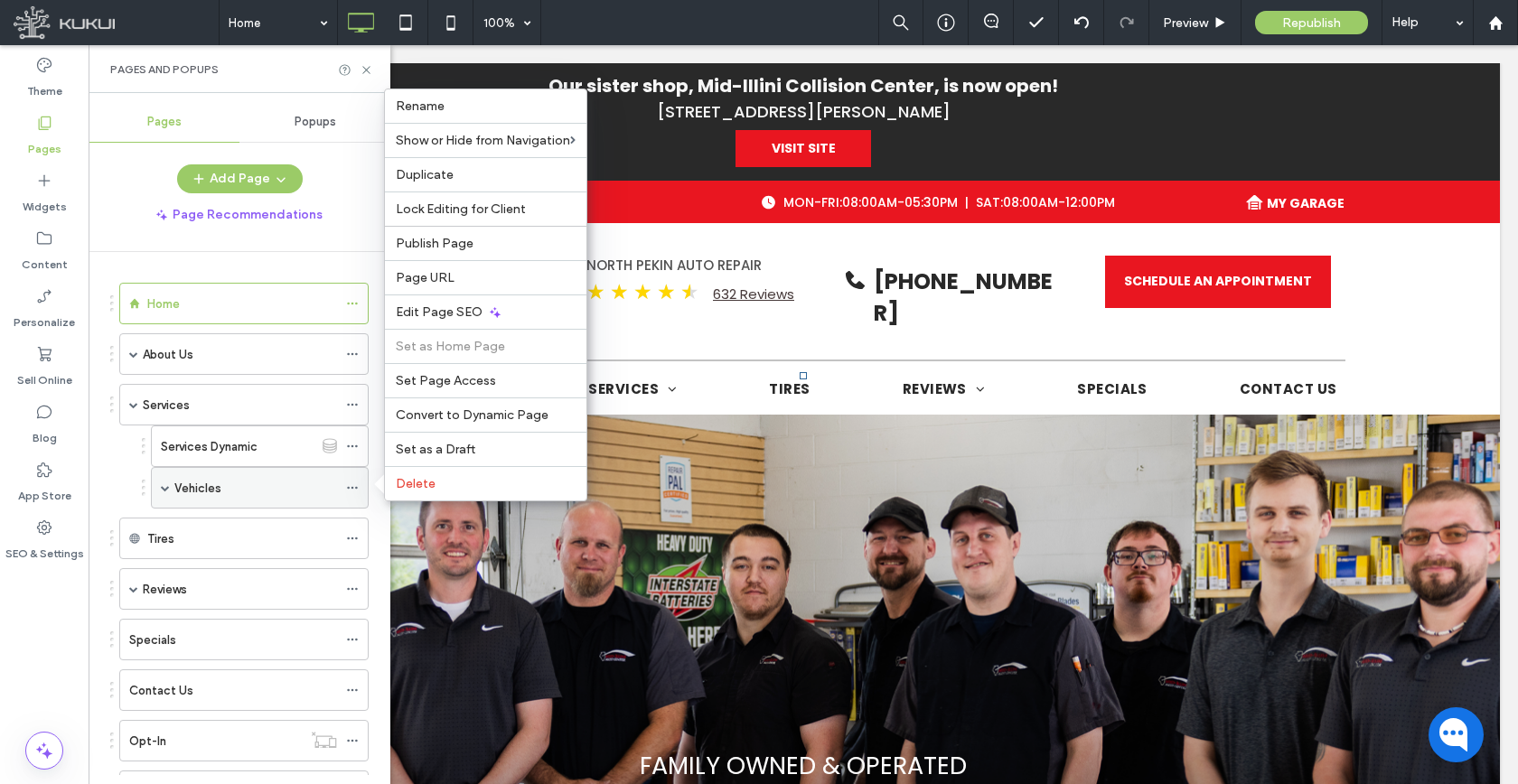
click at [169, 488] on span at bounding box center [166, 487] width 9 height 9
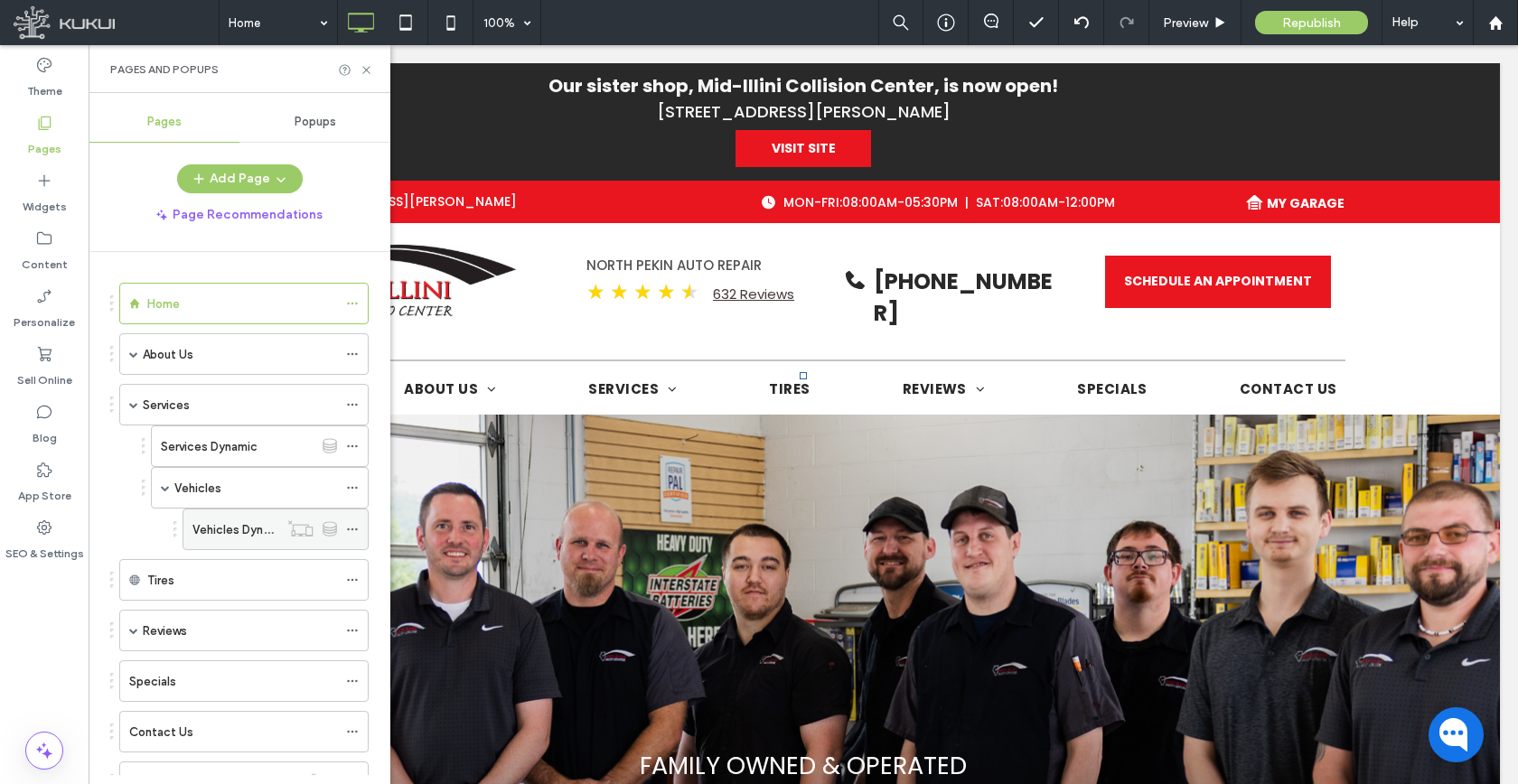
click at [350, 526] on icon at bounding box center [352, 529] width 13 height 13
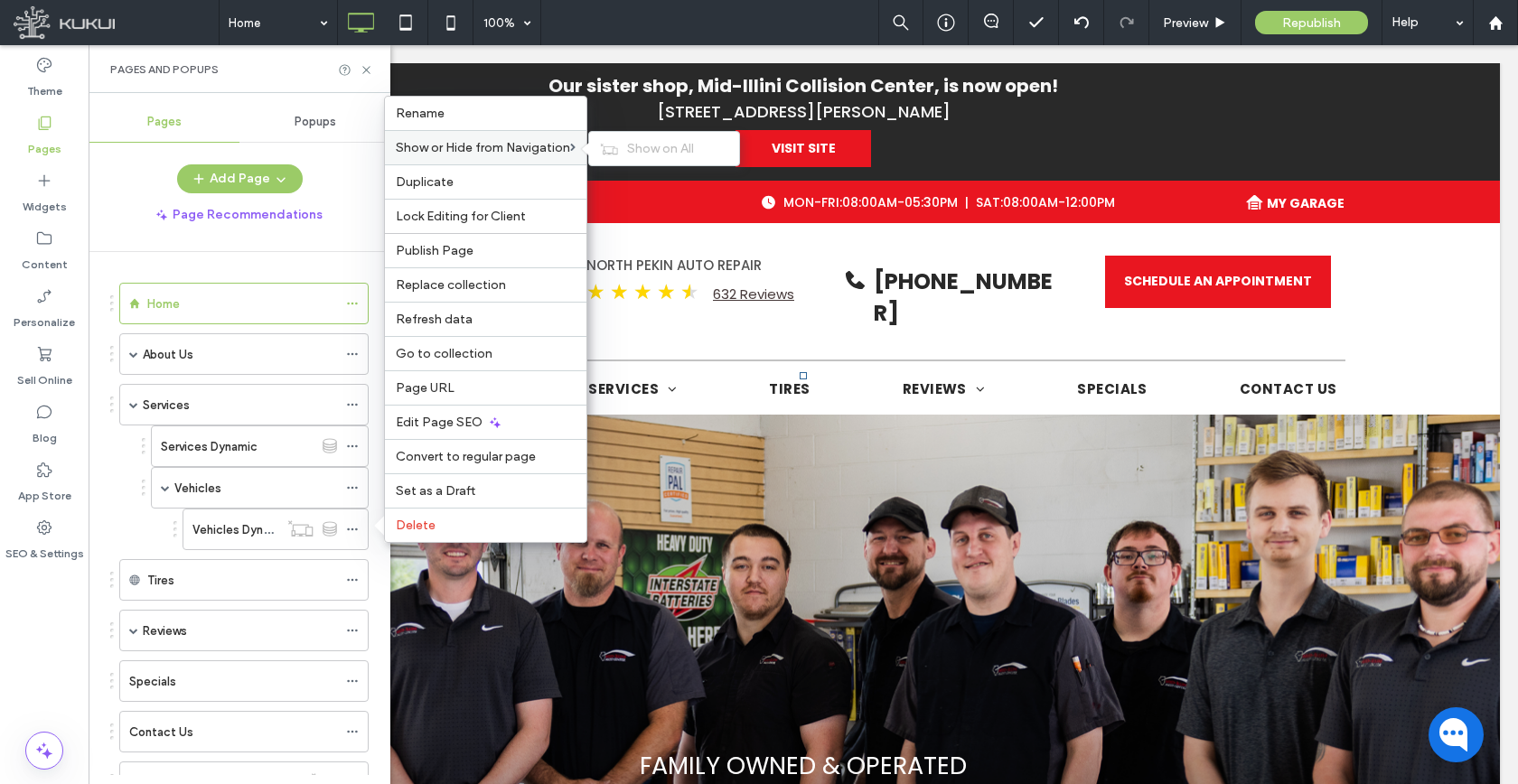
click at [501, 158] on div "Show or Hide from Navigation Show on All" at bounding box center [485, 147] width 201 height 35
click at [623, 152] on div "Show on All" at bounding box center [664, 148] width 150 height 34
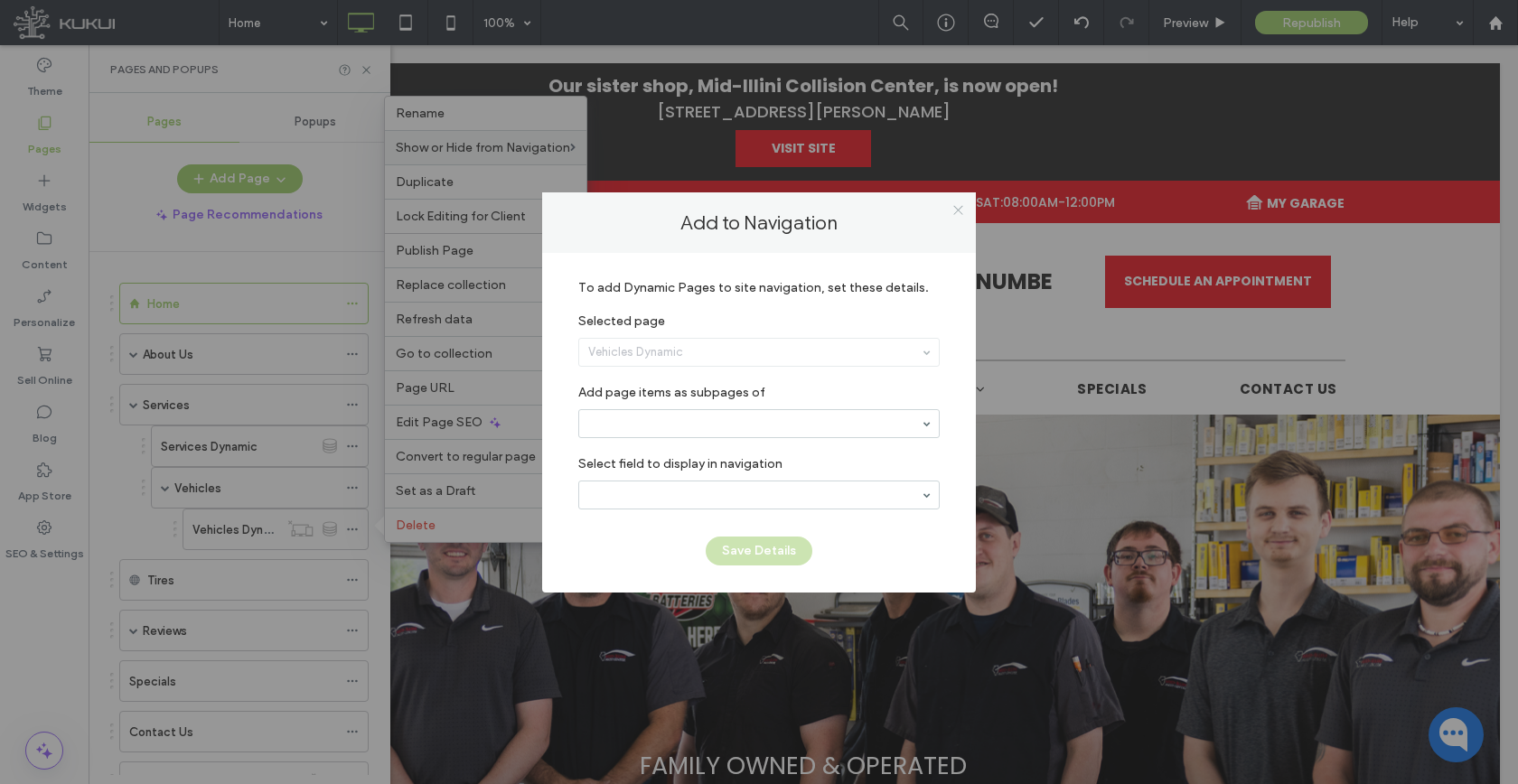
click at [961, 206] on icon at bounding box center [958, 209] width 14 height 14
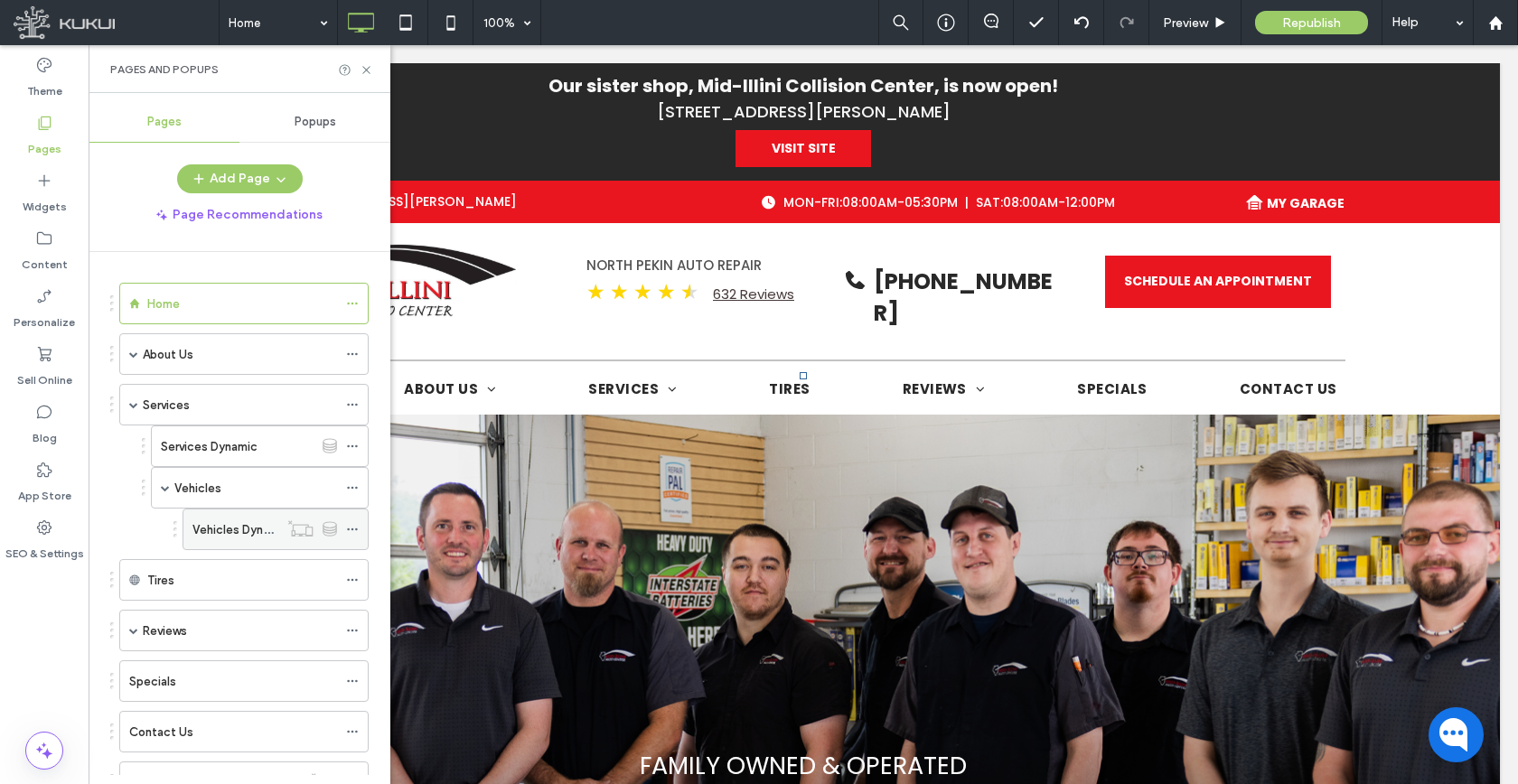
click at [347, 529] on icon at bounding box center [352, 529] width 13 height 13
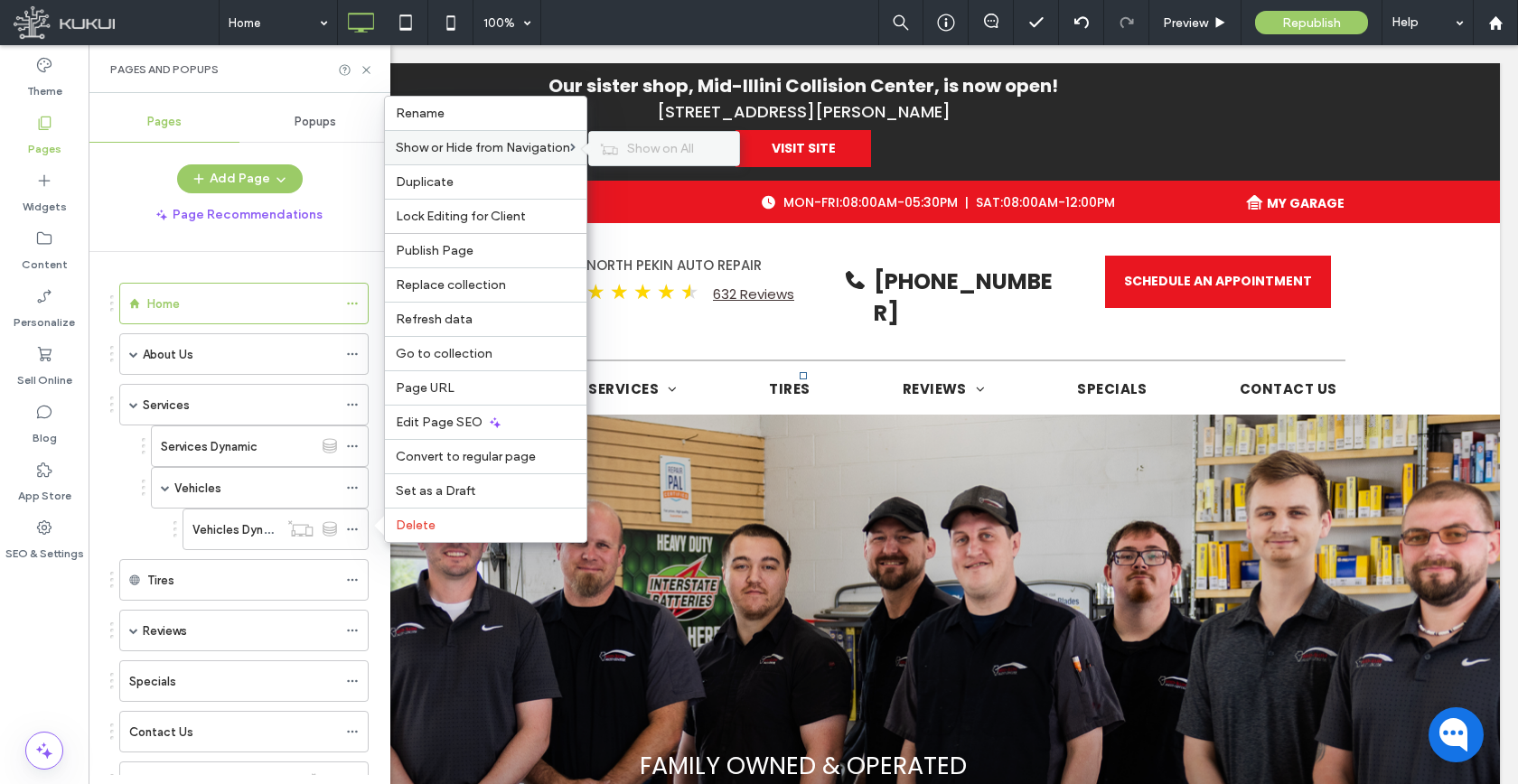
click at [653, 144] on span "Show on All" at bounding box center [660, 148] width 67 height 15
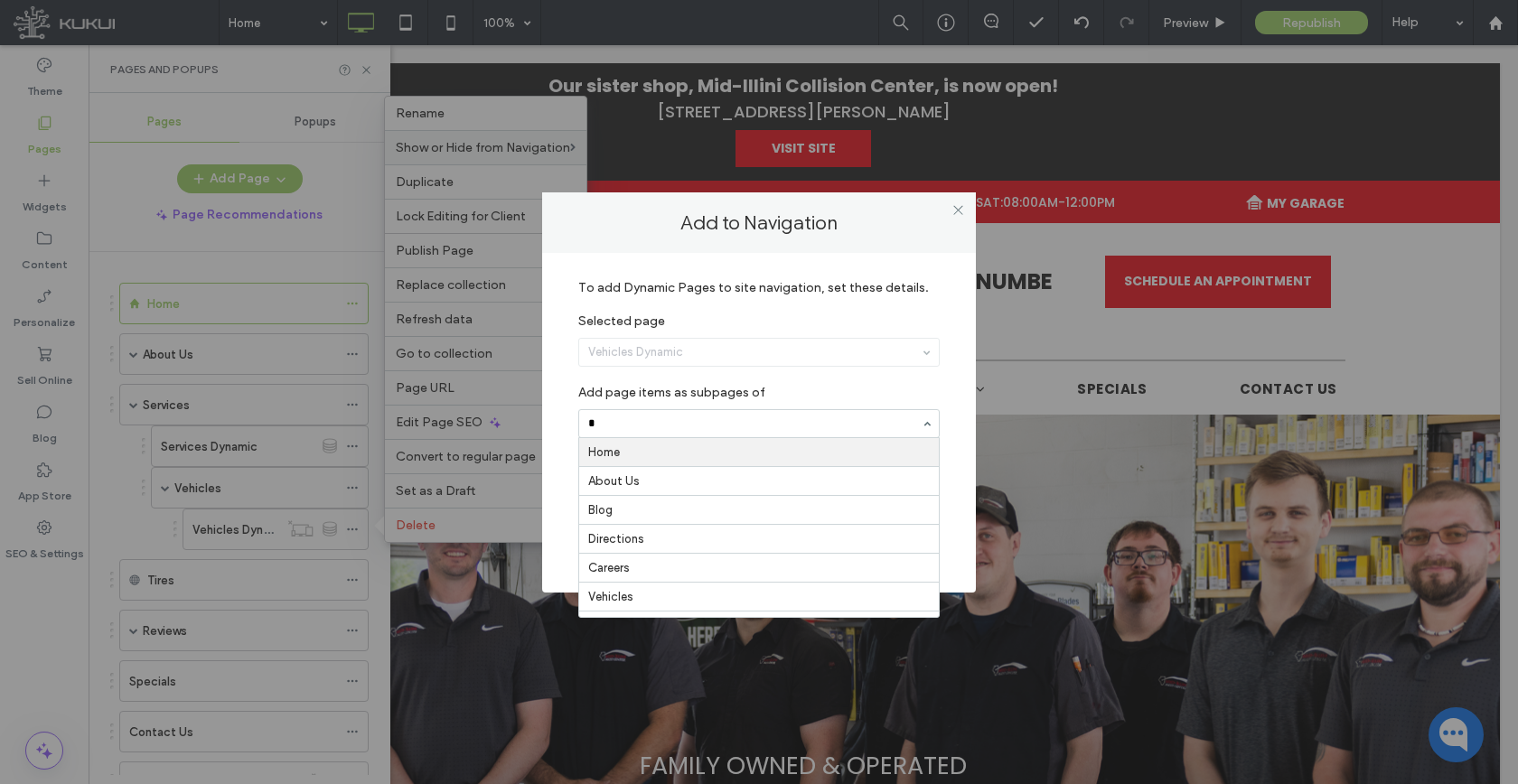
type input "**"
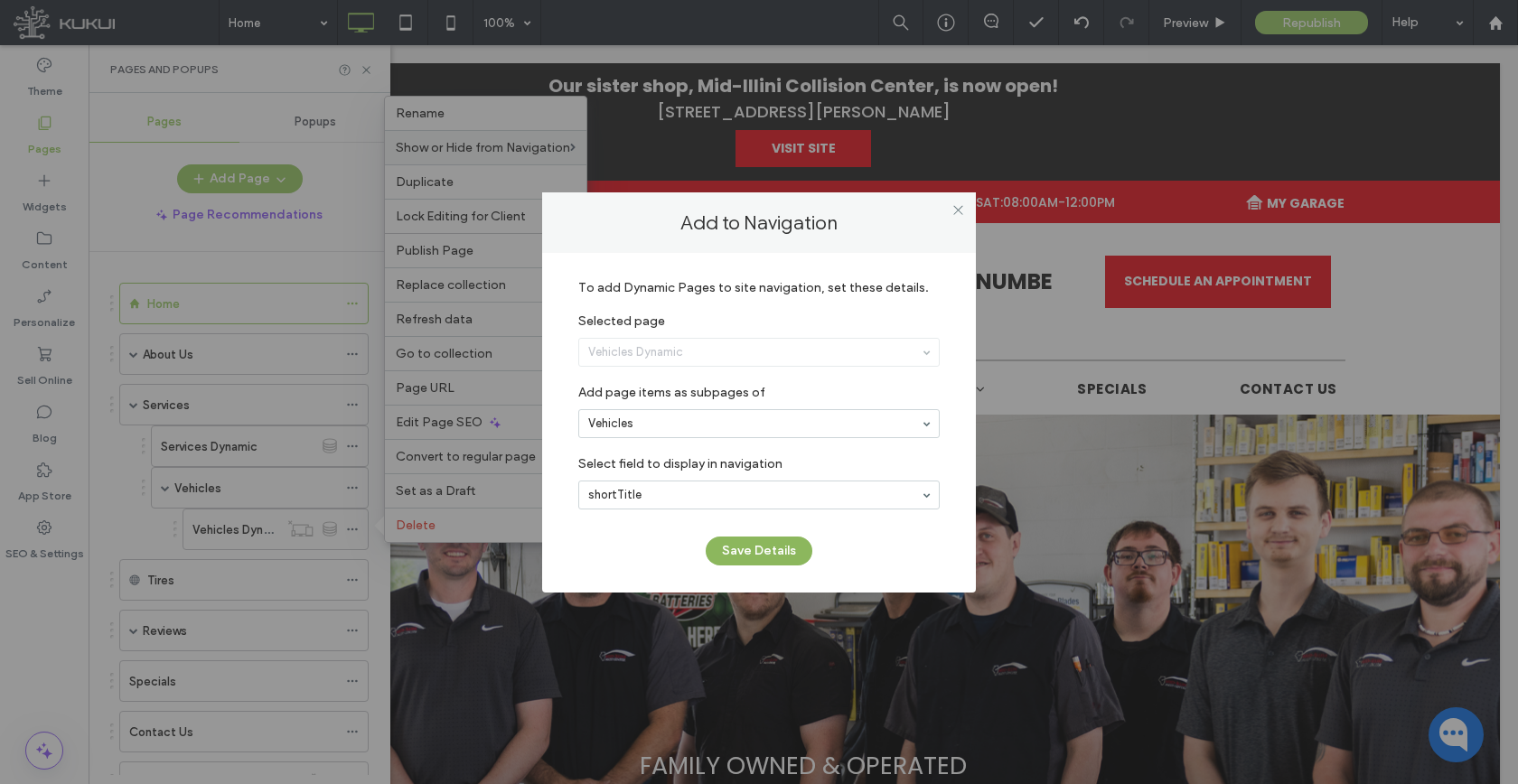
click at [752, 562] on button "Save Details" at bounding box center [759, 551] width 106 height 29
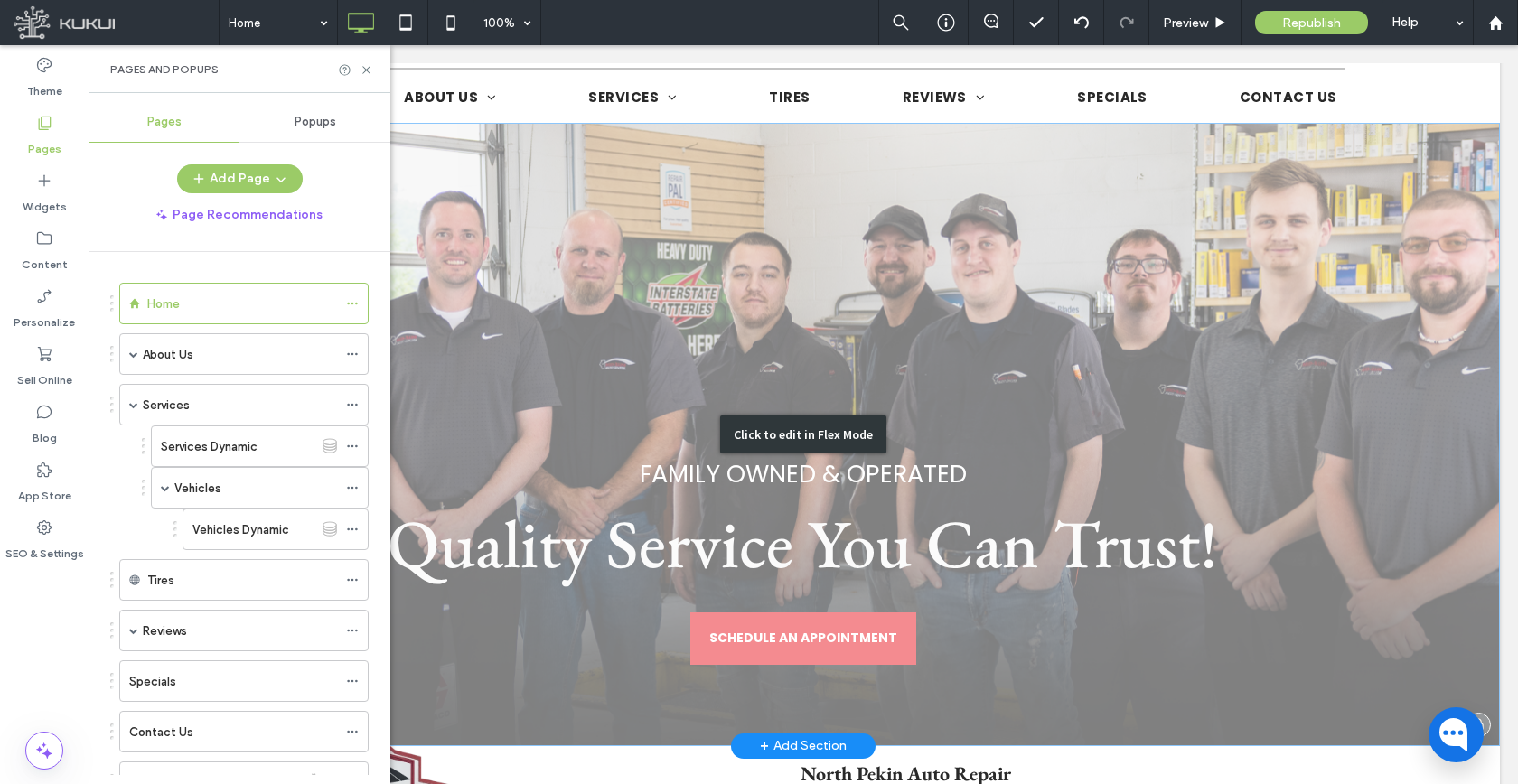
scroll to position [19, 0]
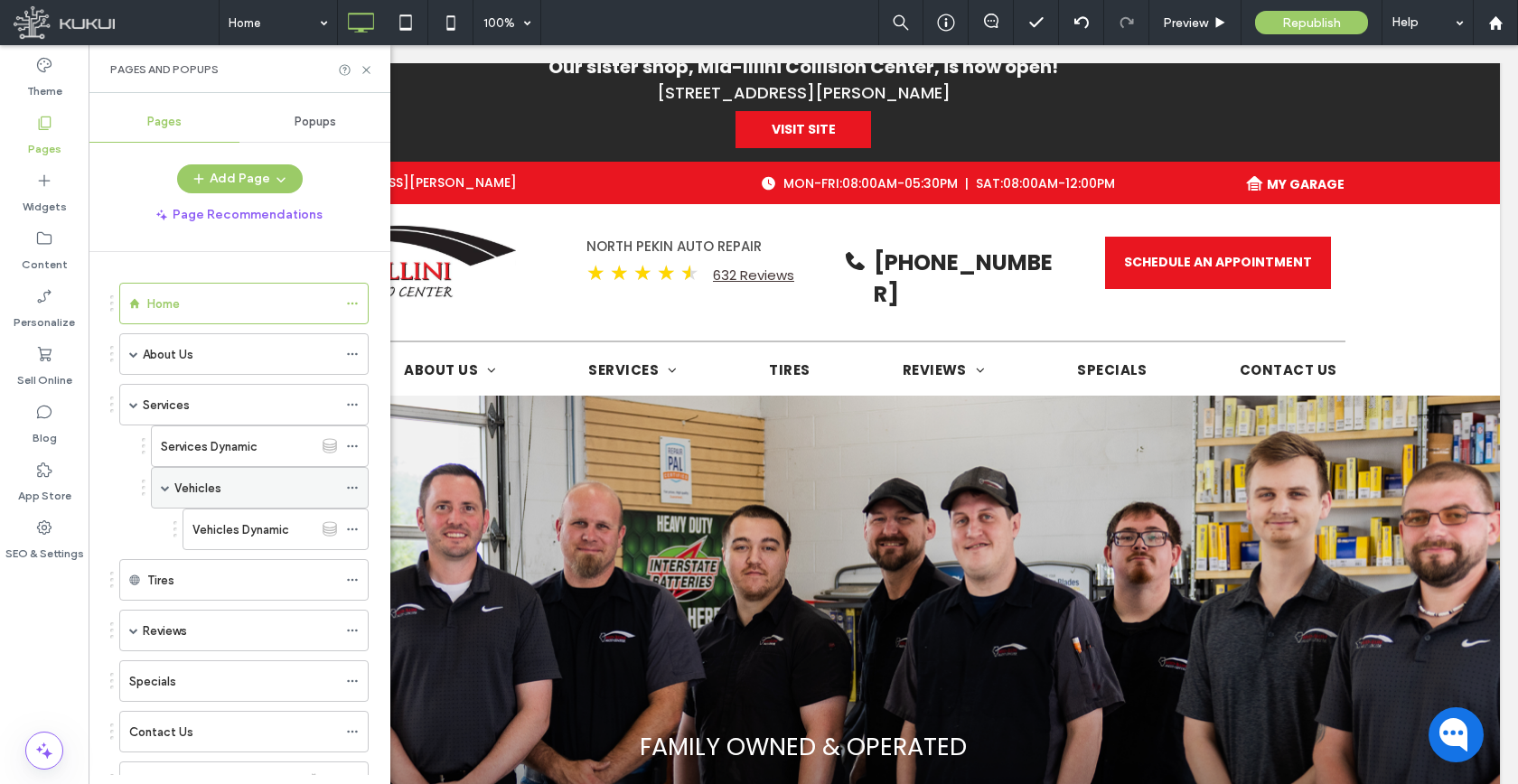
click at [348, 487] on use at bounding box center [351, 487] width 10 height 3
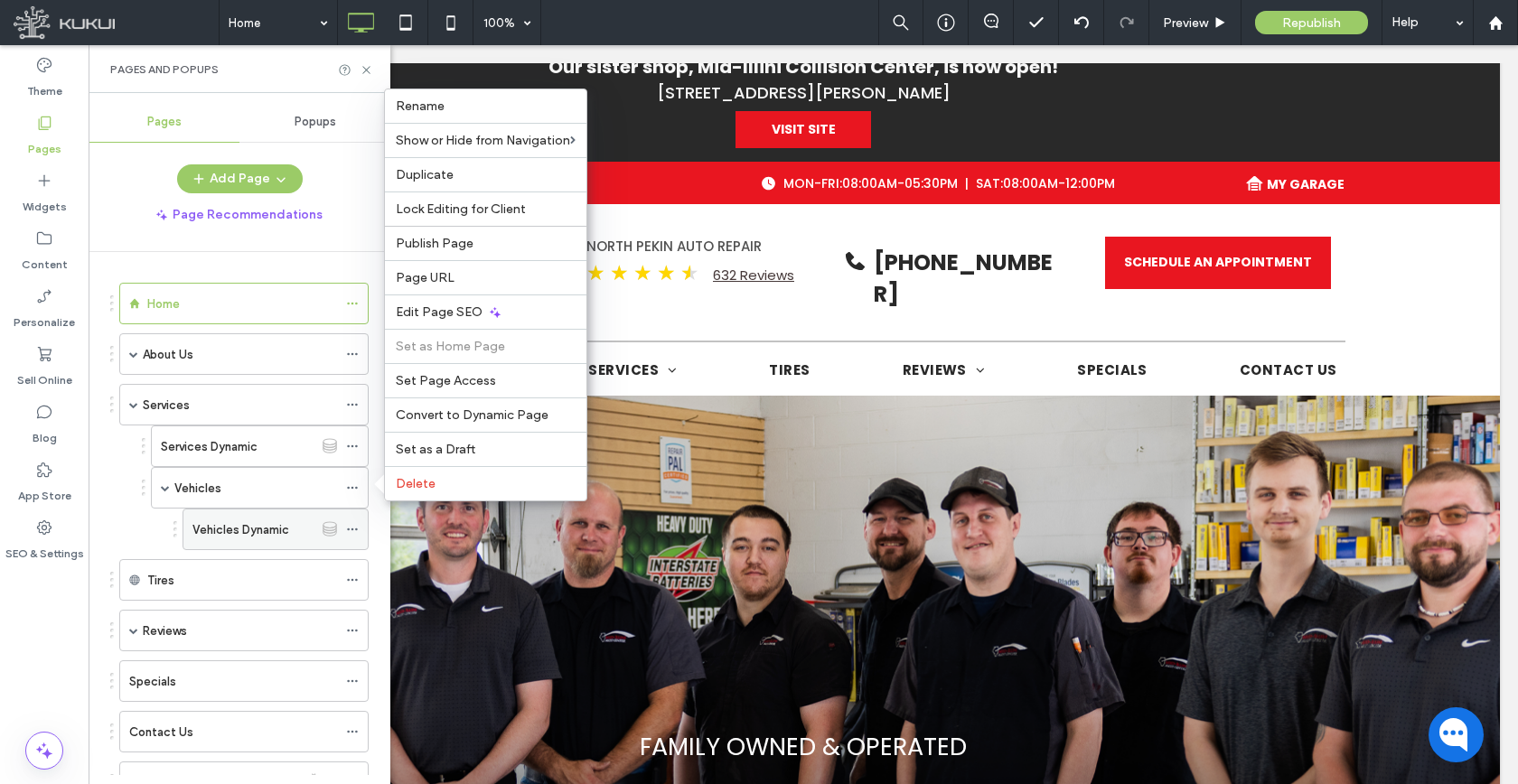
click at [354, 528] on icon at bounding box center [352, 529] width 13 height 13
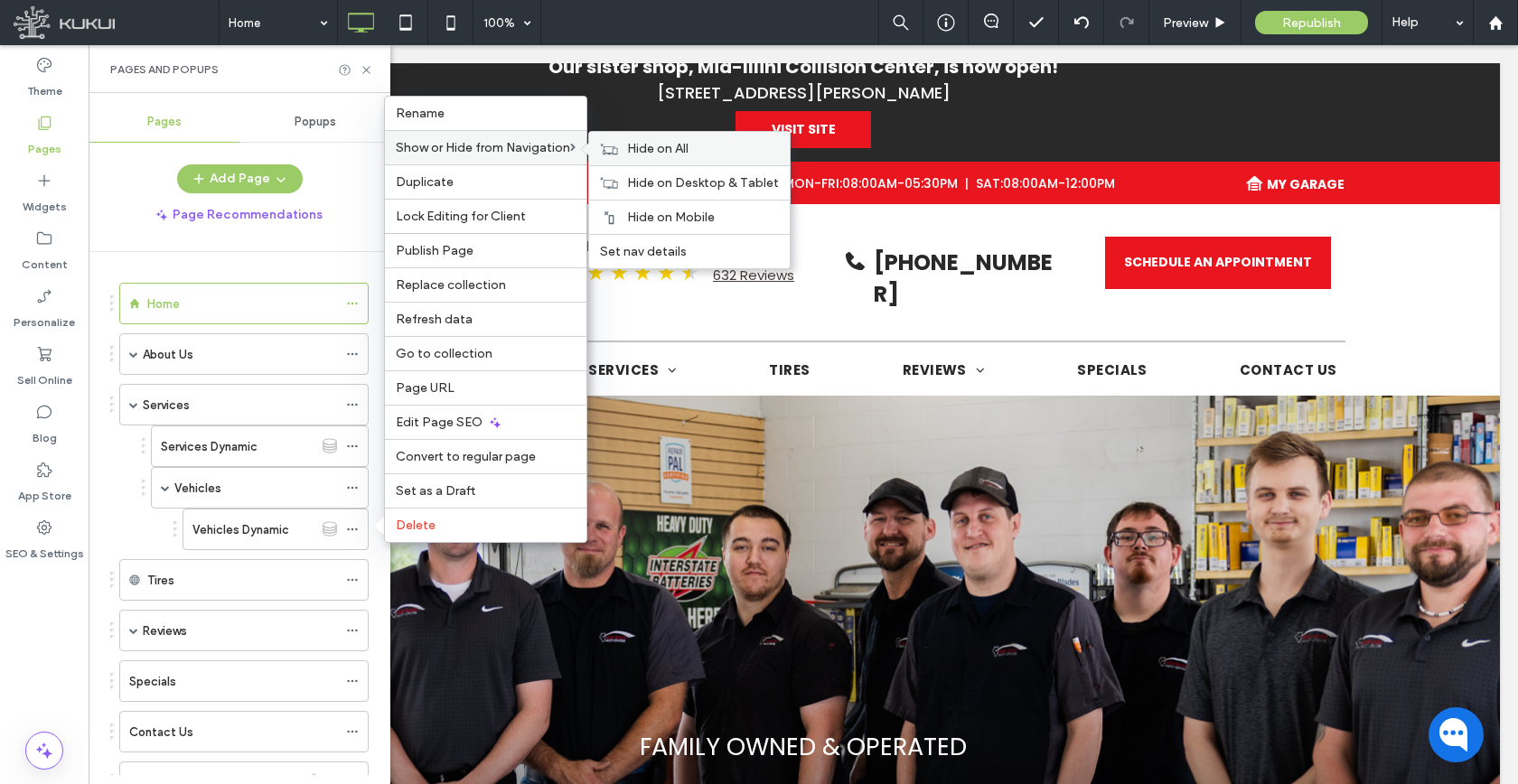
click at [708, 155] on label "Hide on All" at bounding box center [702, 148] width 152 height 15
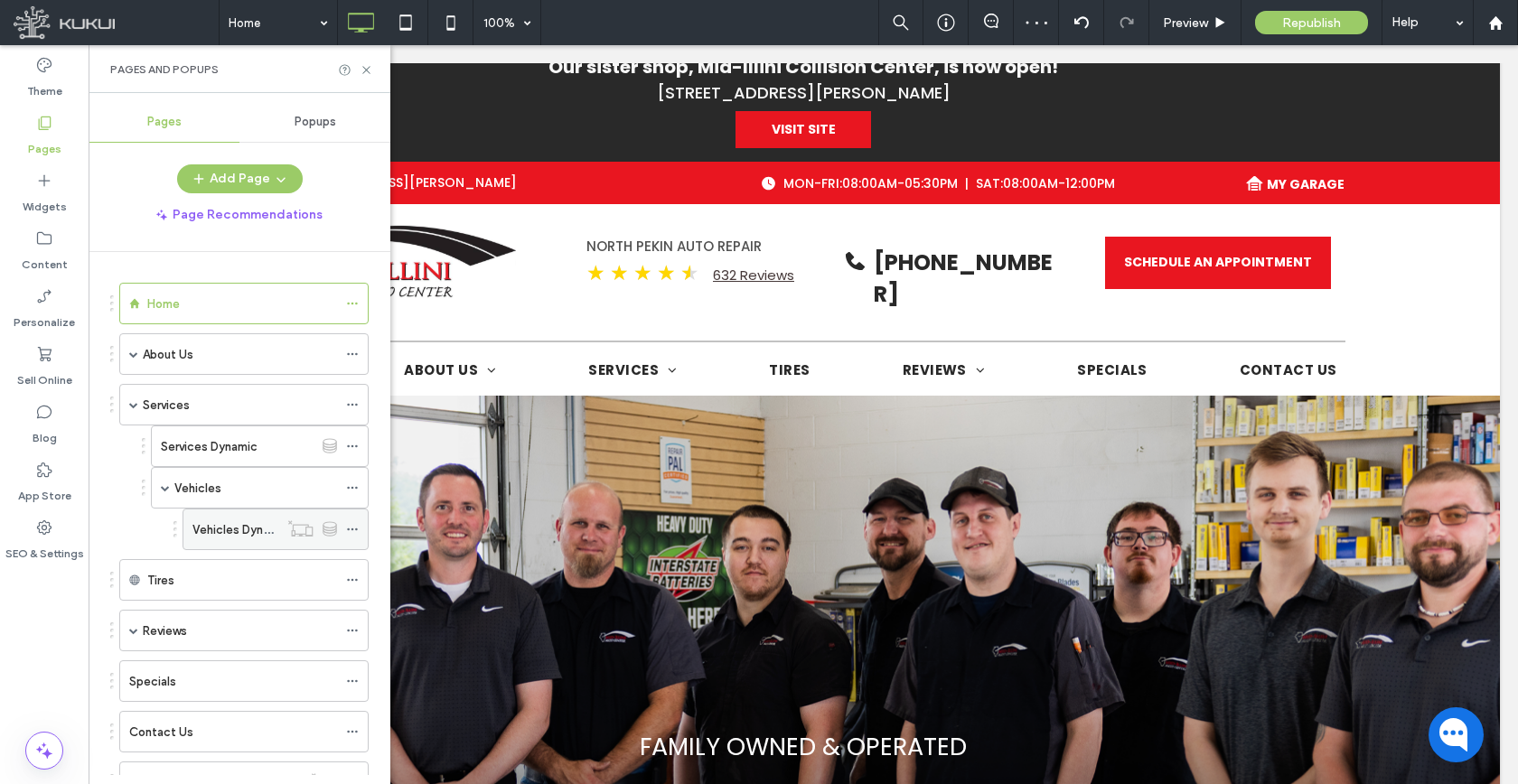
click at [348, 535] on icon at bounding box center [352, 529] width 13 height 13
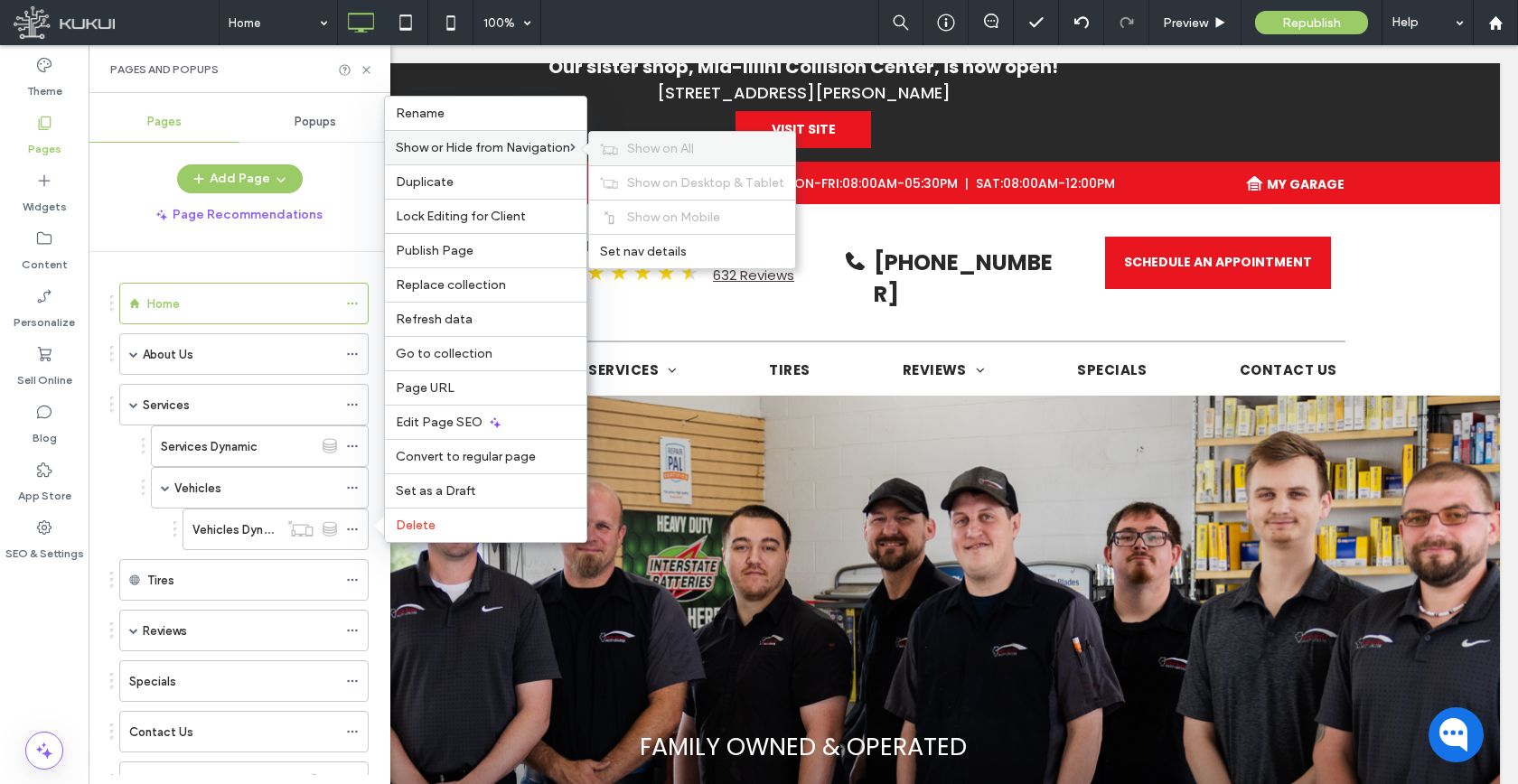
click at [689, 154] on span "Show on All" at bounding box center [660, 148] width 67 height 15
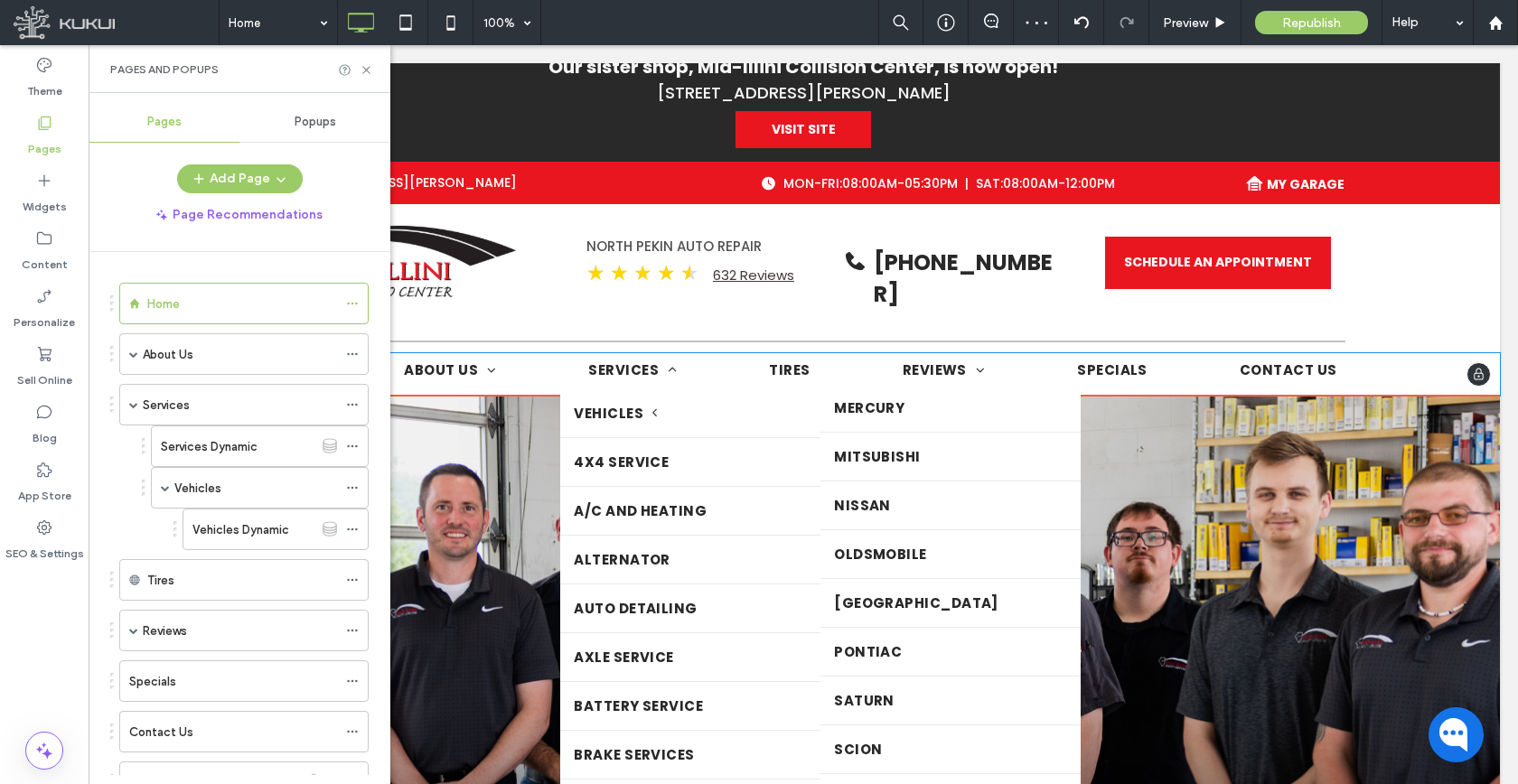
scroll to position [1030, 0]
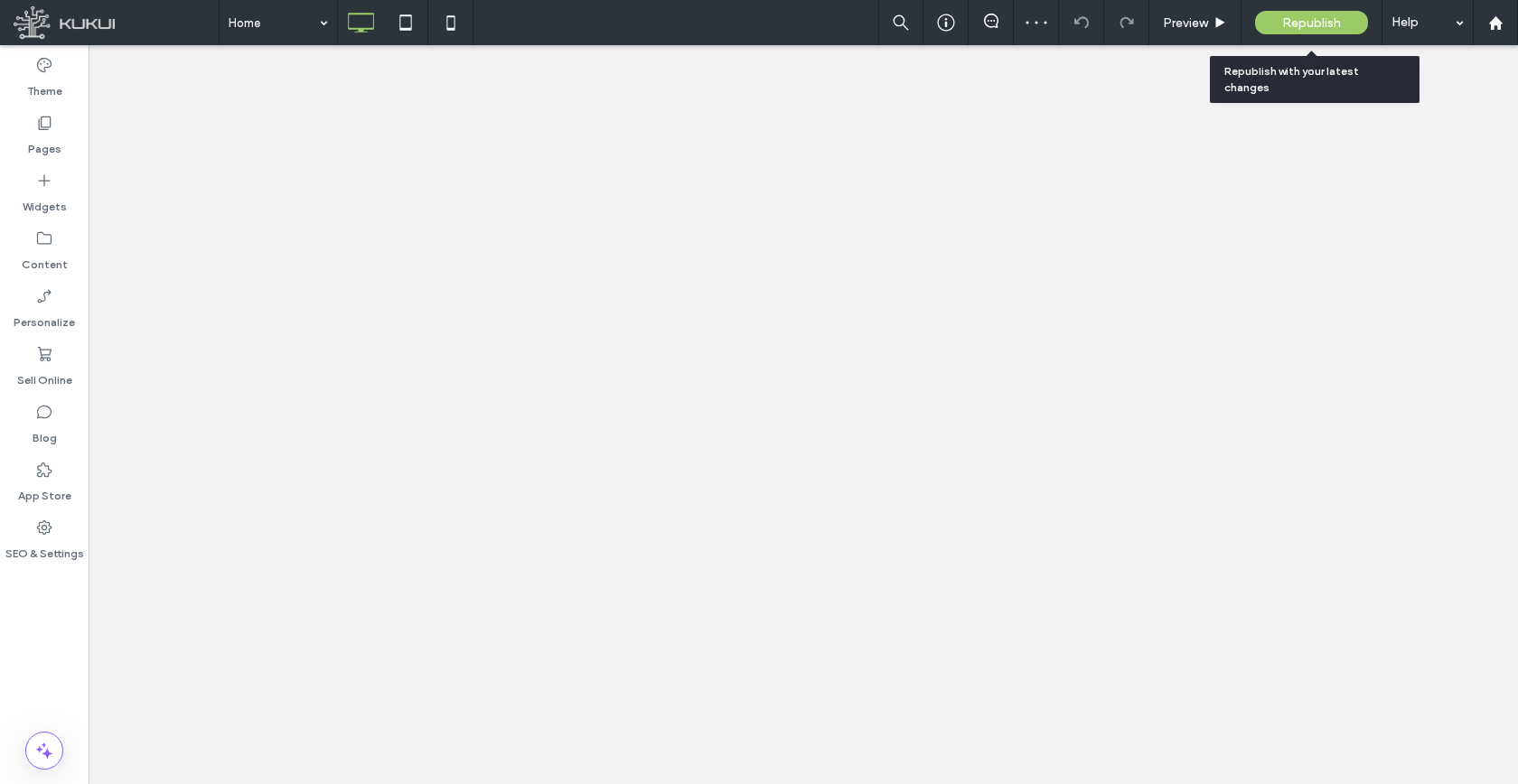
click at [1280, 33] on div "Republish" at bounding box center [1312, 23] width 113 height 24
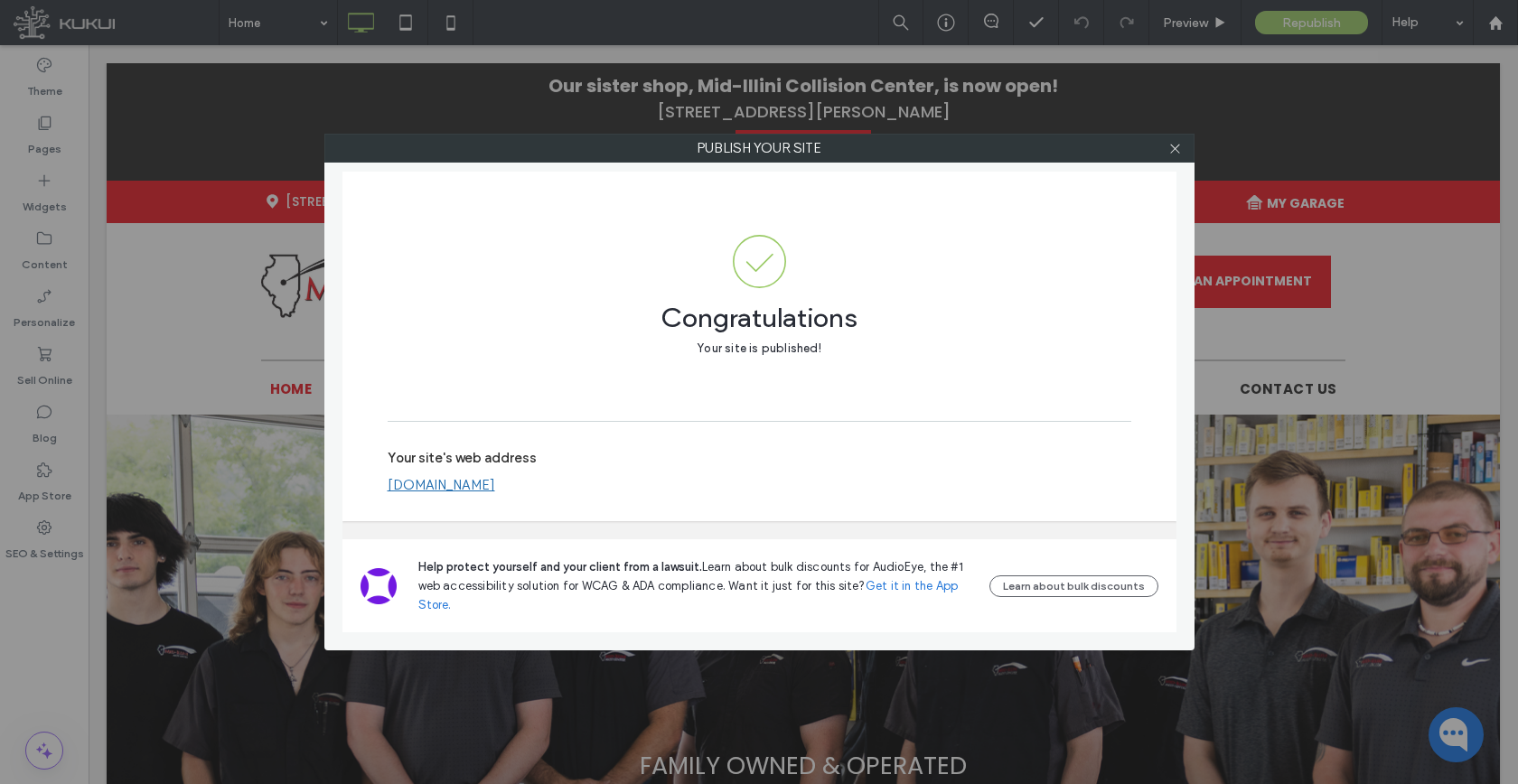
click at [1164, 147] on div at bounding box center [1175, 148] width 27 height 27
click at [1174, 149] on icon at bounding box center [1174, 148] width 14 height 14
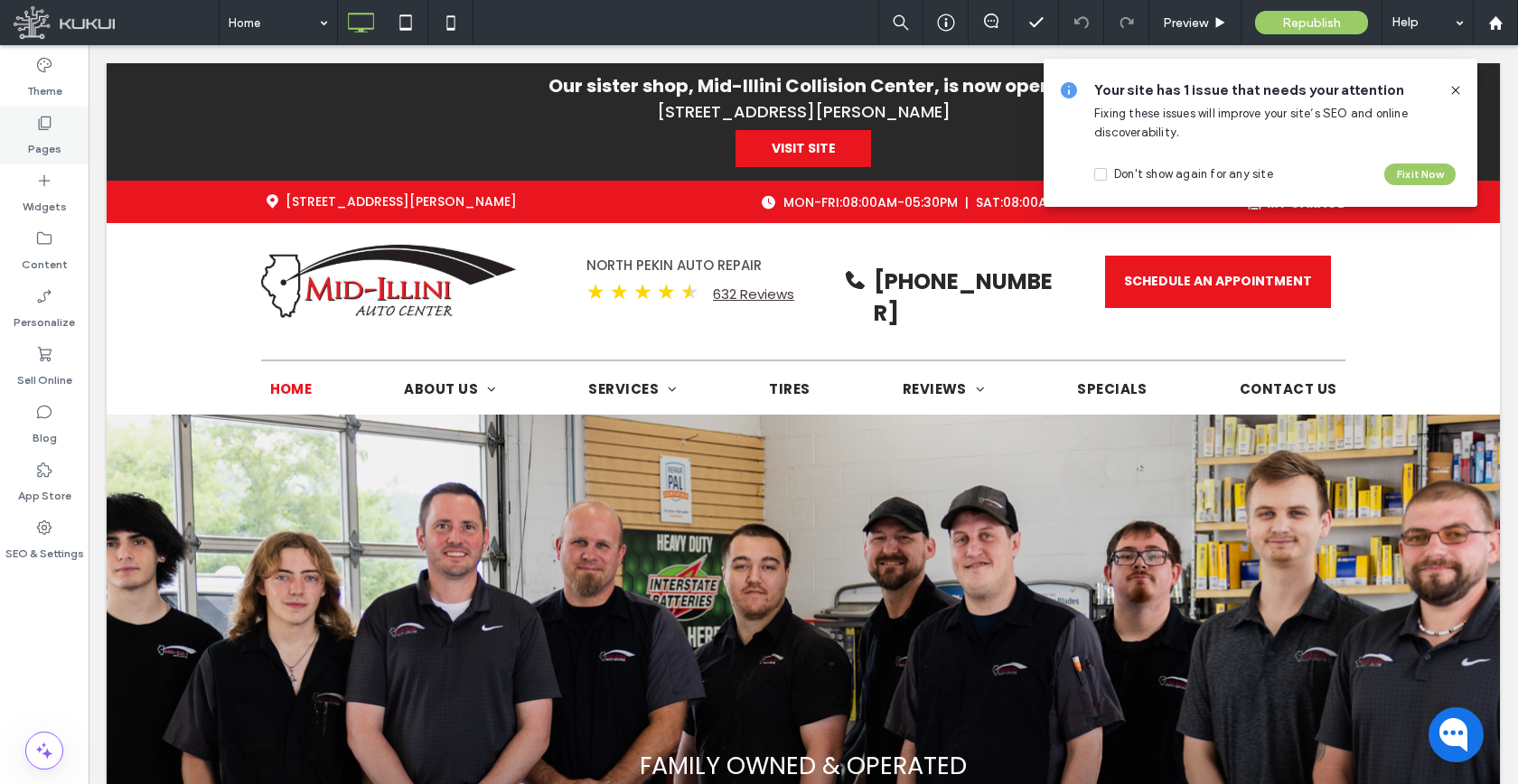
click at [63, 143] on div "Pages" at bounding box center [44, 136] width 88 height 58
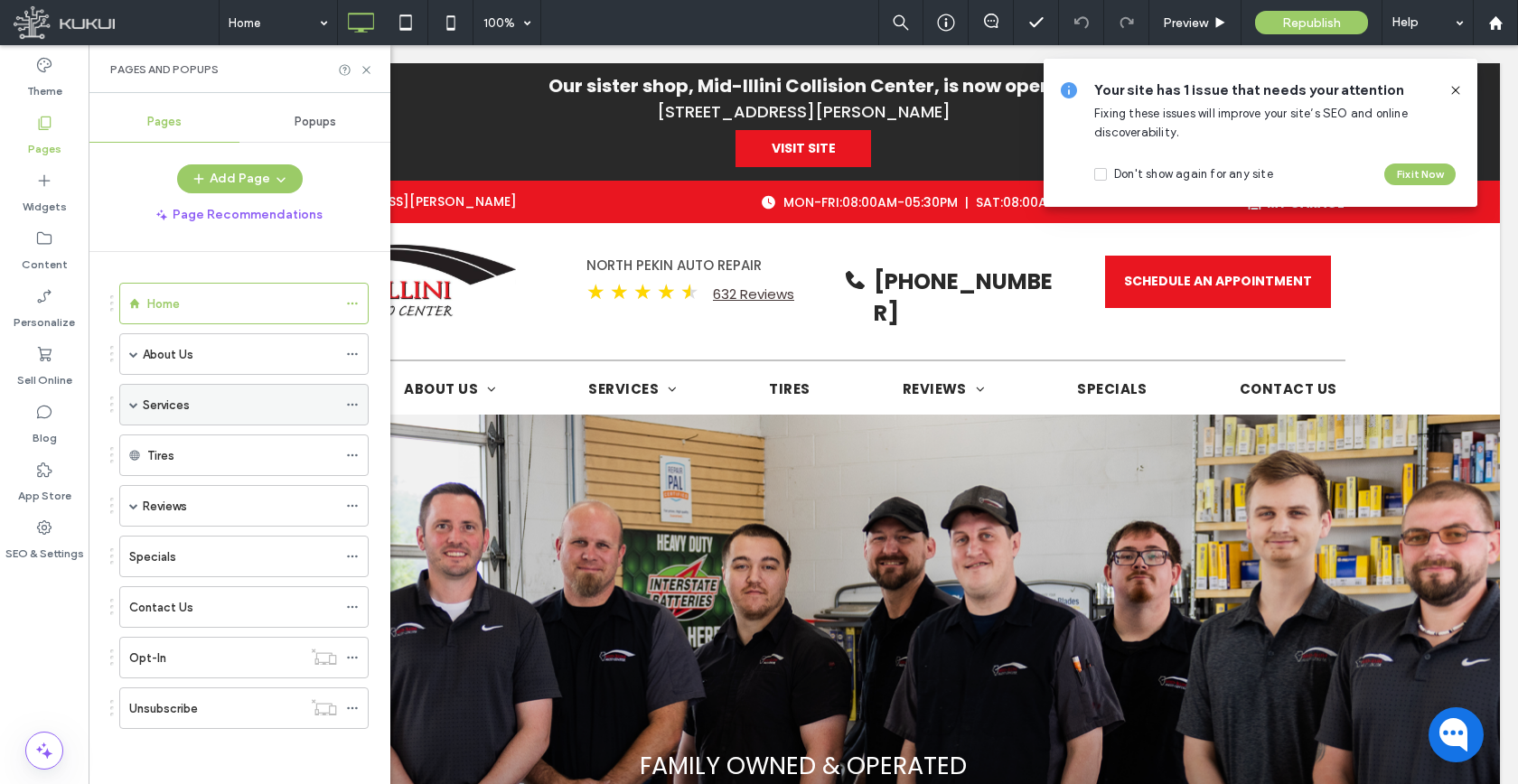
click at [132, 407] on span at bounding box center [134, 405] width 9 height 9
click at [132, 359] on span at bounding box center [134, 355] width 9 height 40
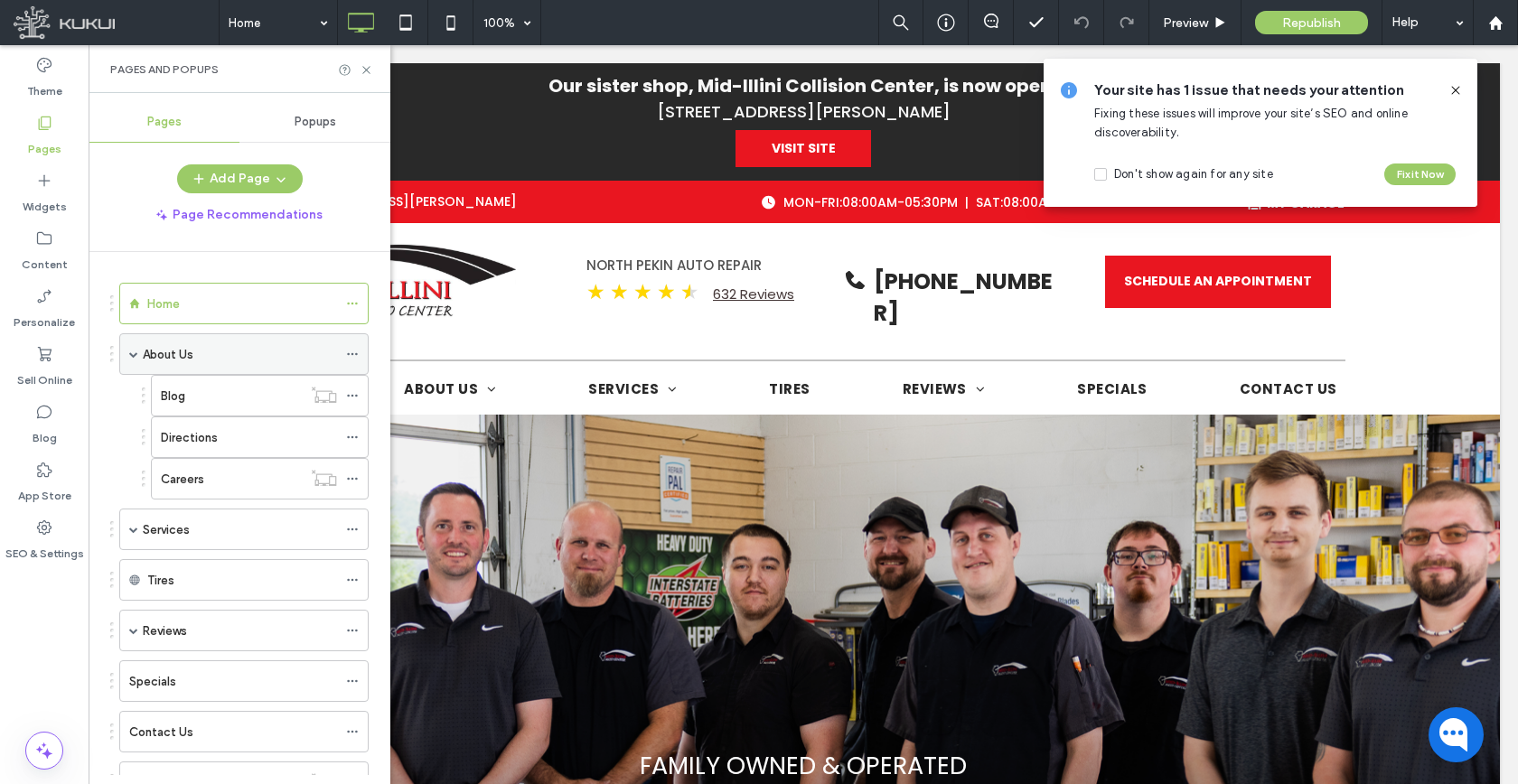
click at [134, 353] on span at bounding box center [134, 354] width 9 height 9
click at [135, 352] on span at bounding box center [134, 354] width 9 height 9
click at [178, 387] on label "Blog" at bounding box center [173, 396] width 25 height 32
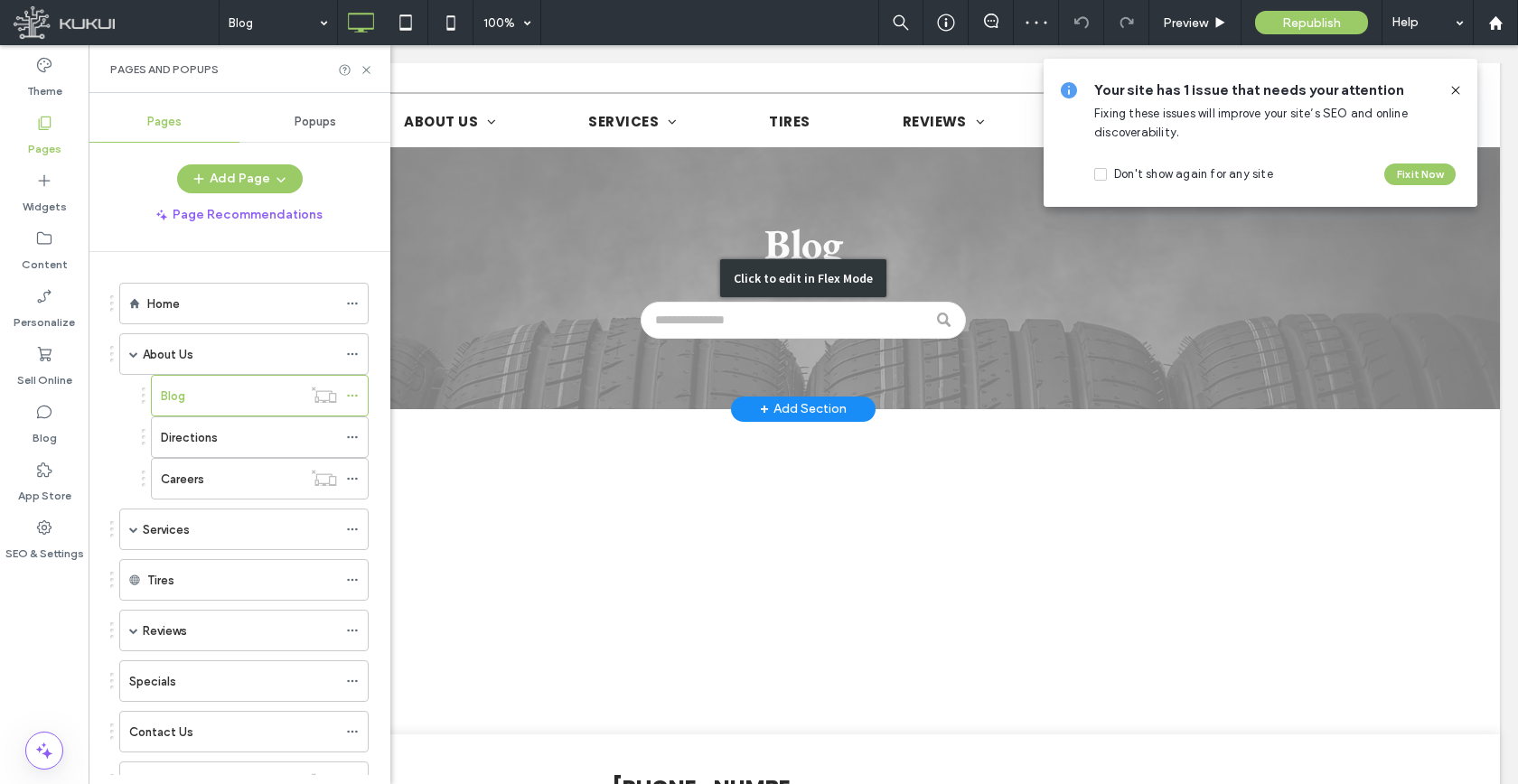
scroll to position [344, 0]
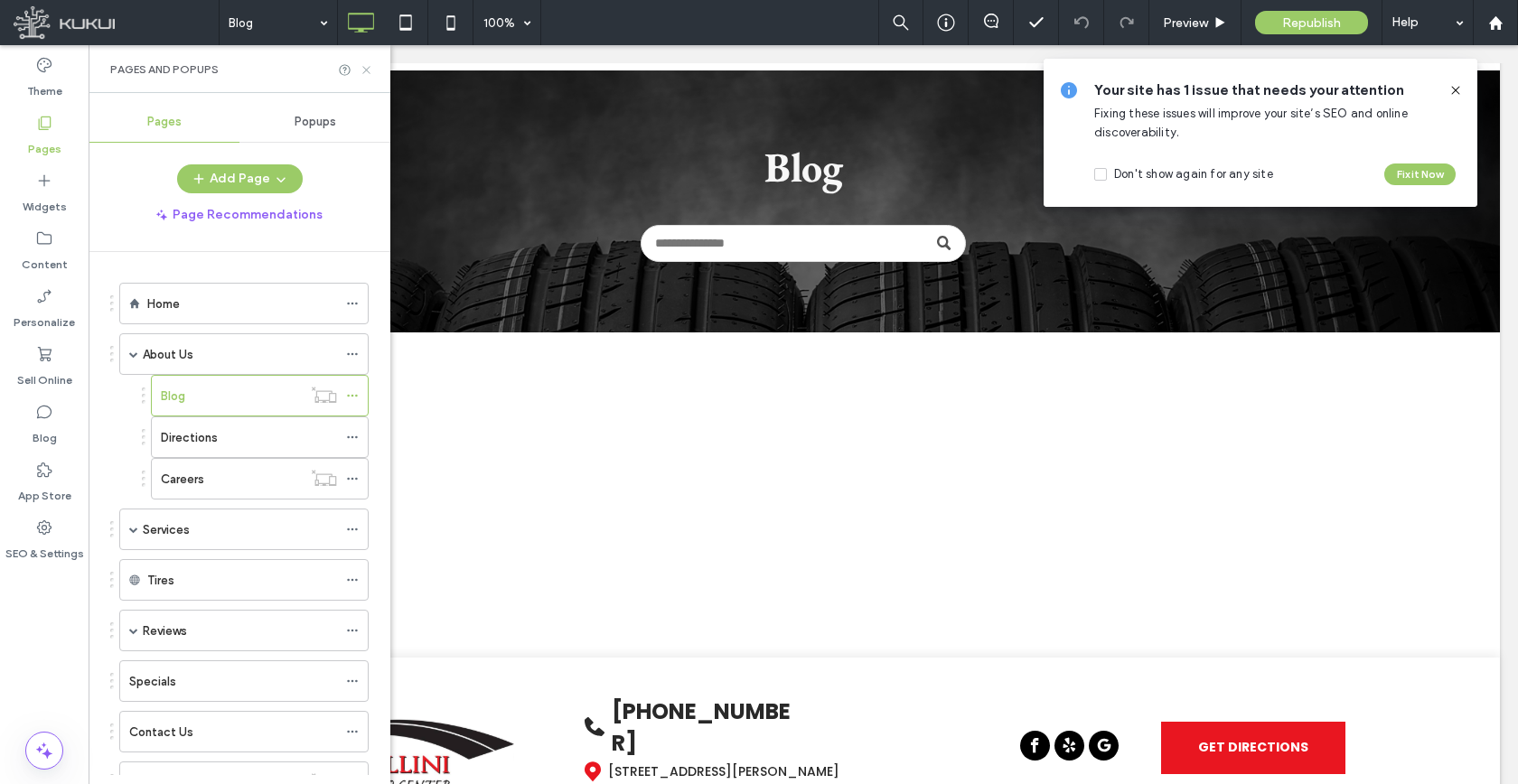
click at [366, 74] on icon at bounding box center [366, 70] width 14 height 14
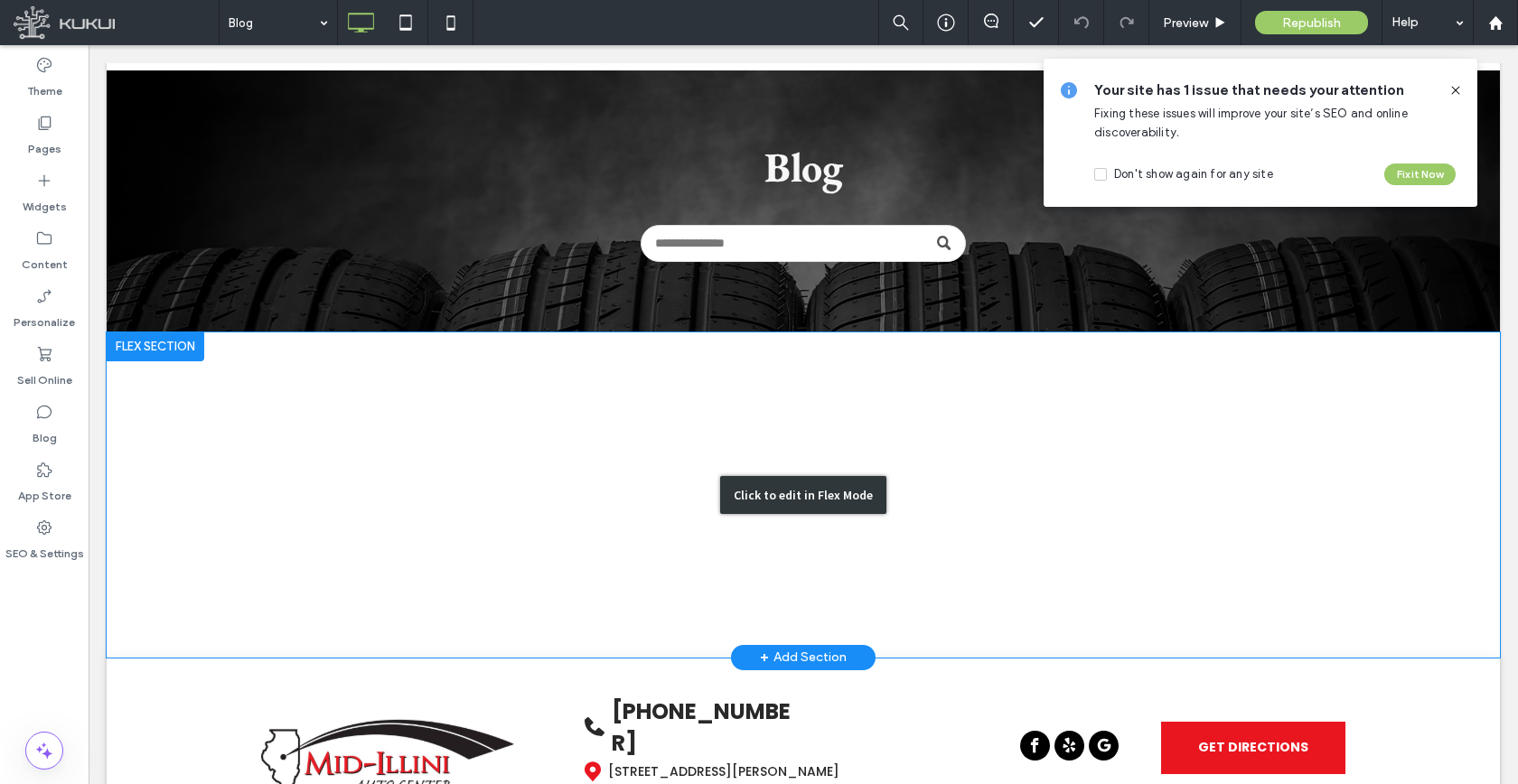
click at [349, 471] on div "Click to edit in Flex Mode" at bounding box center [803, 496] width 1393 height 326
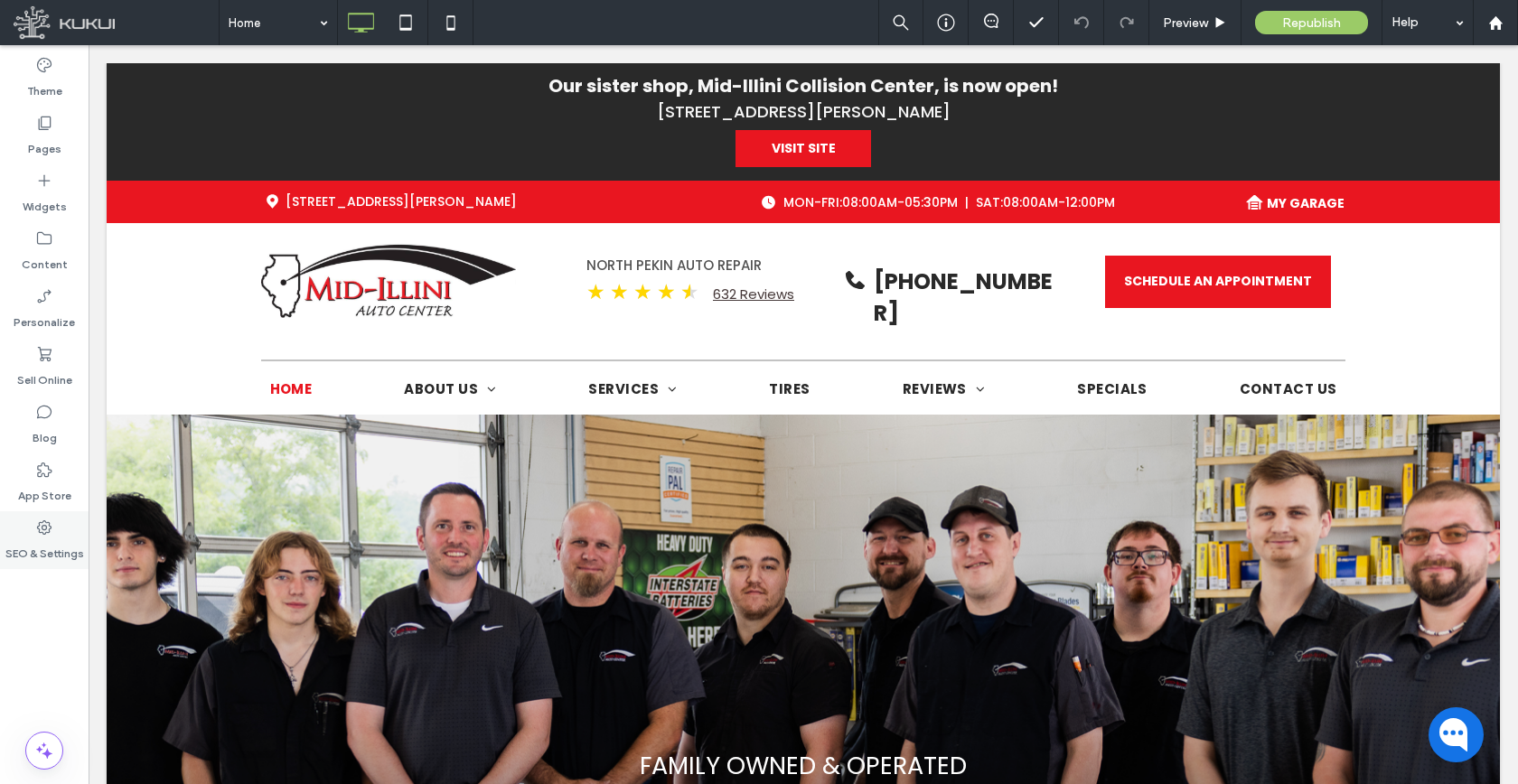
click at [47, 554] on label "SEO & Settings" at bounding box center [45, 549] width 78 height 25
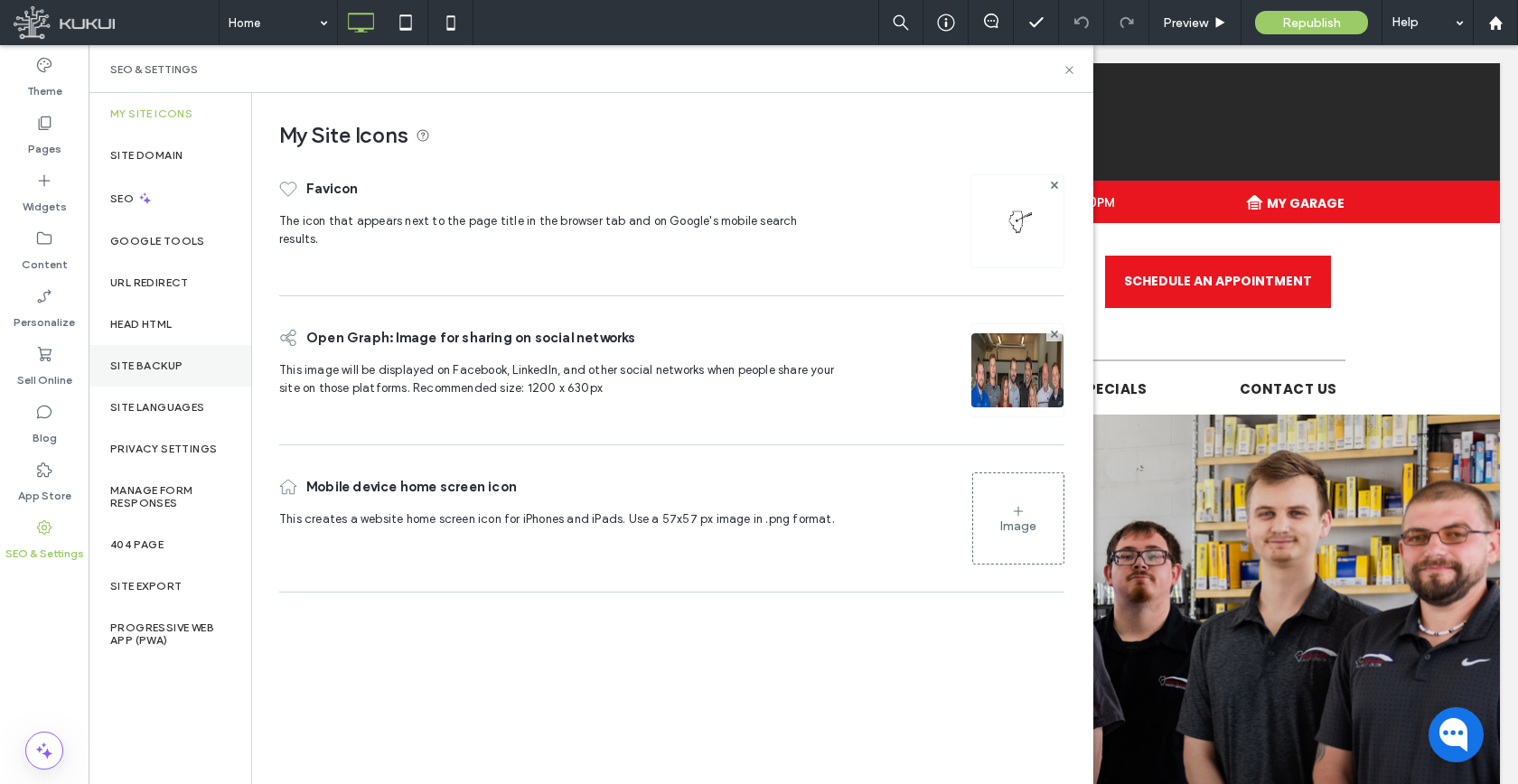
click at [167, 363] on label "Site Backup" at bounding box center [146, 366] width 72 height 13
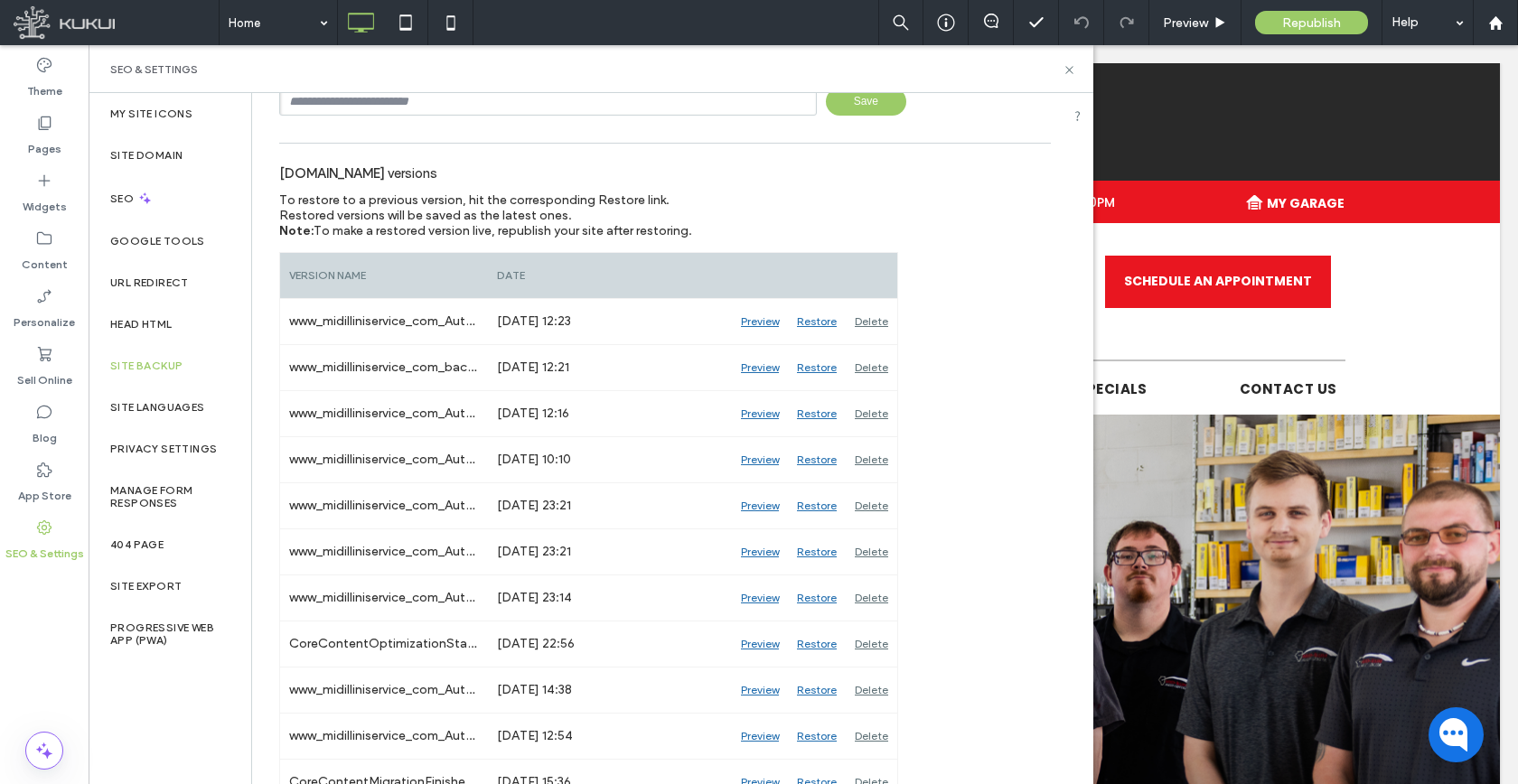
scroll to position [17, 0]
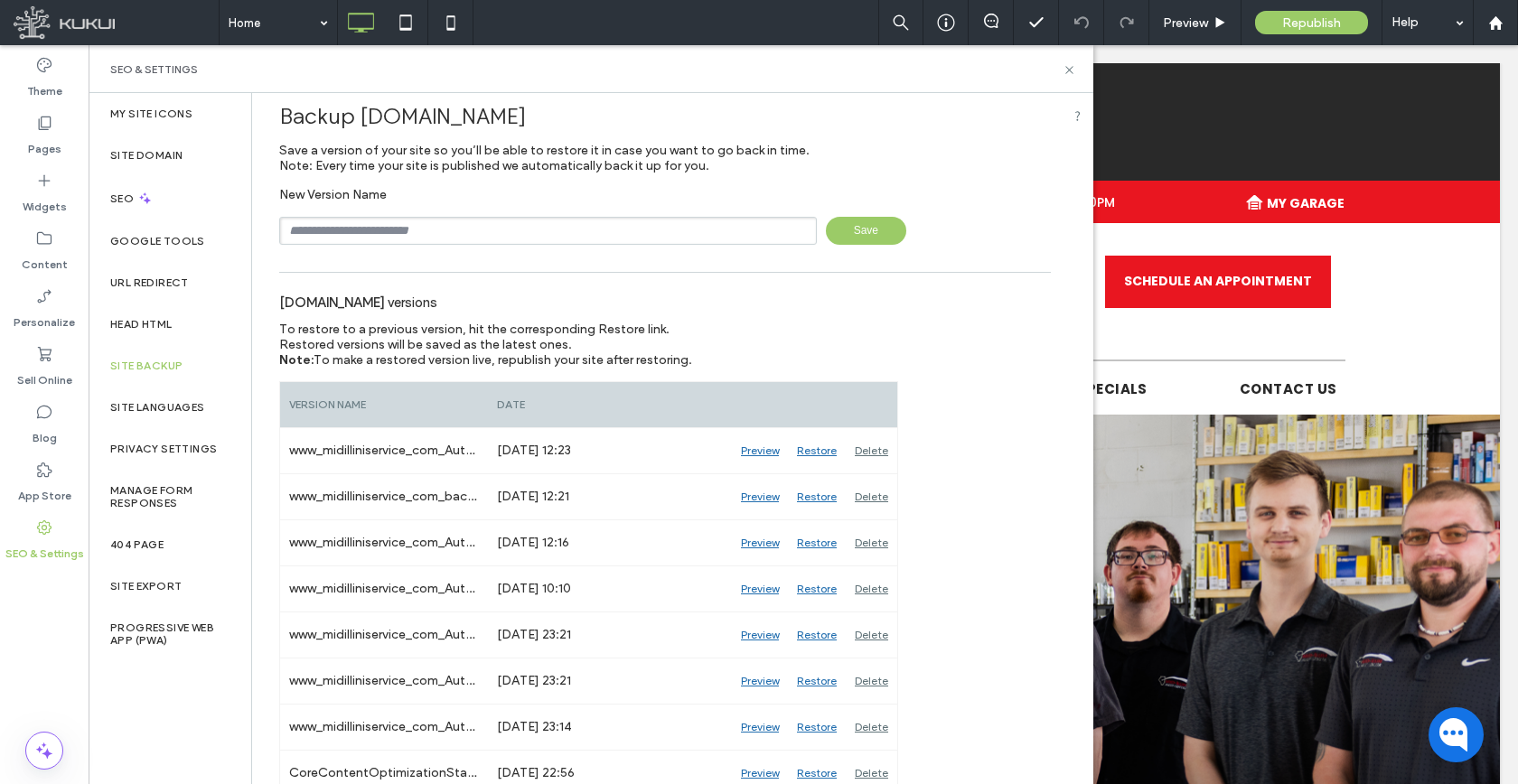
click at [498, 217] on input "text" at bounding box center [548, 230] width 538 height 28
type input "**********"
click at [853, 221] on span "Save" at bounding box center [866, 230] width 80 height 28
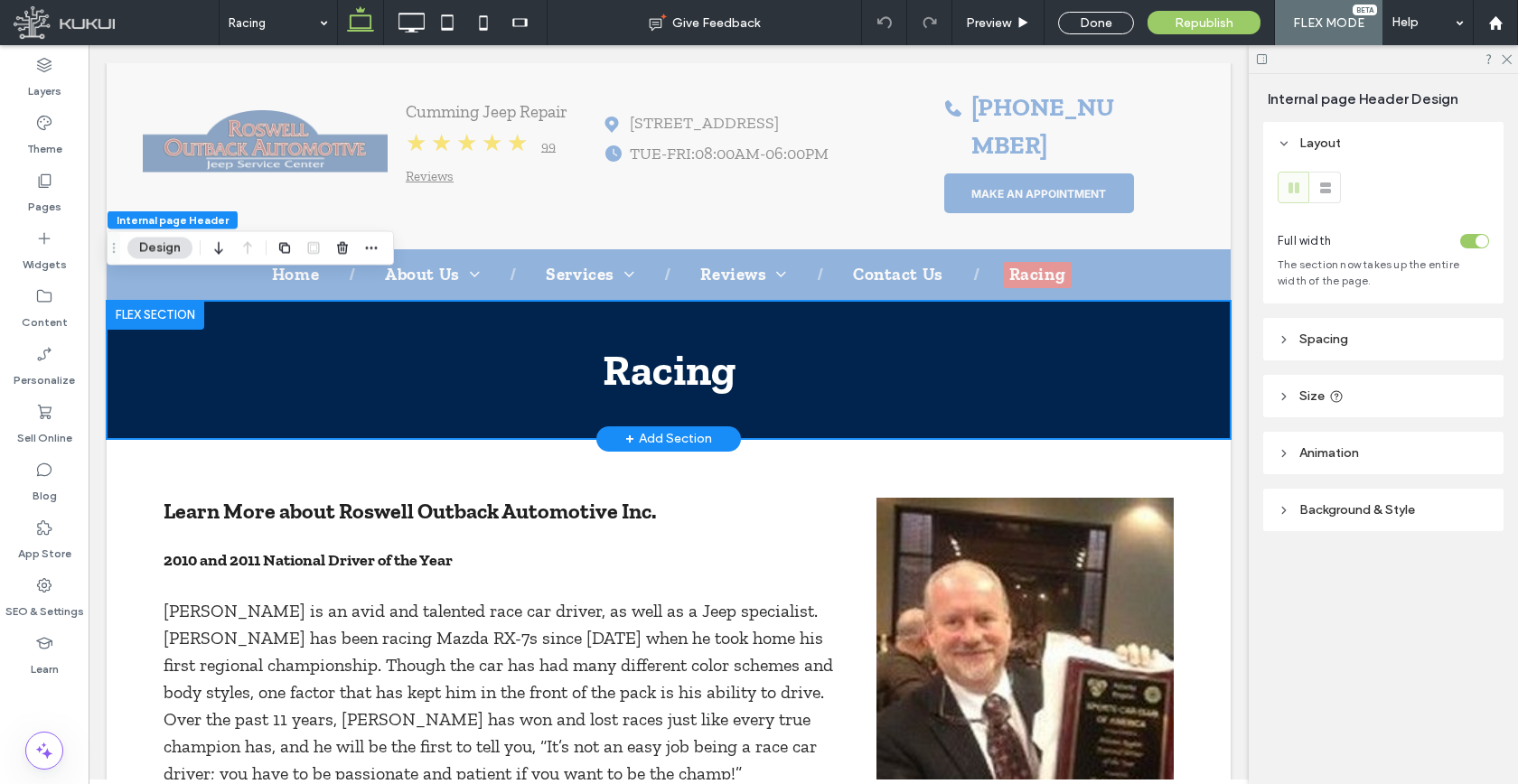
click at [695, 351] on span "Racing" at bounding box center [669, 369] width 133 height 52
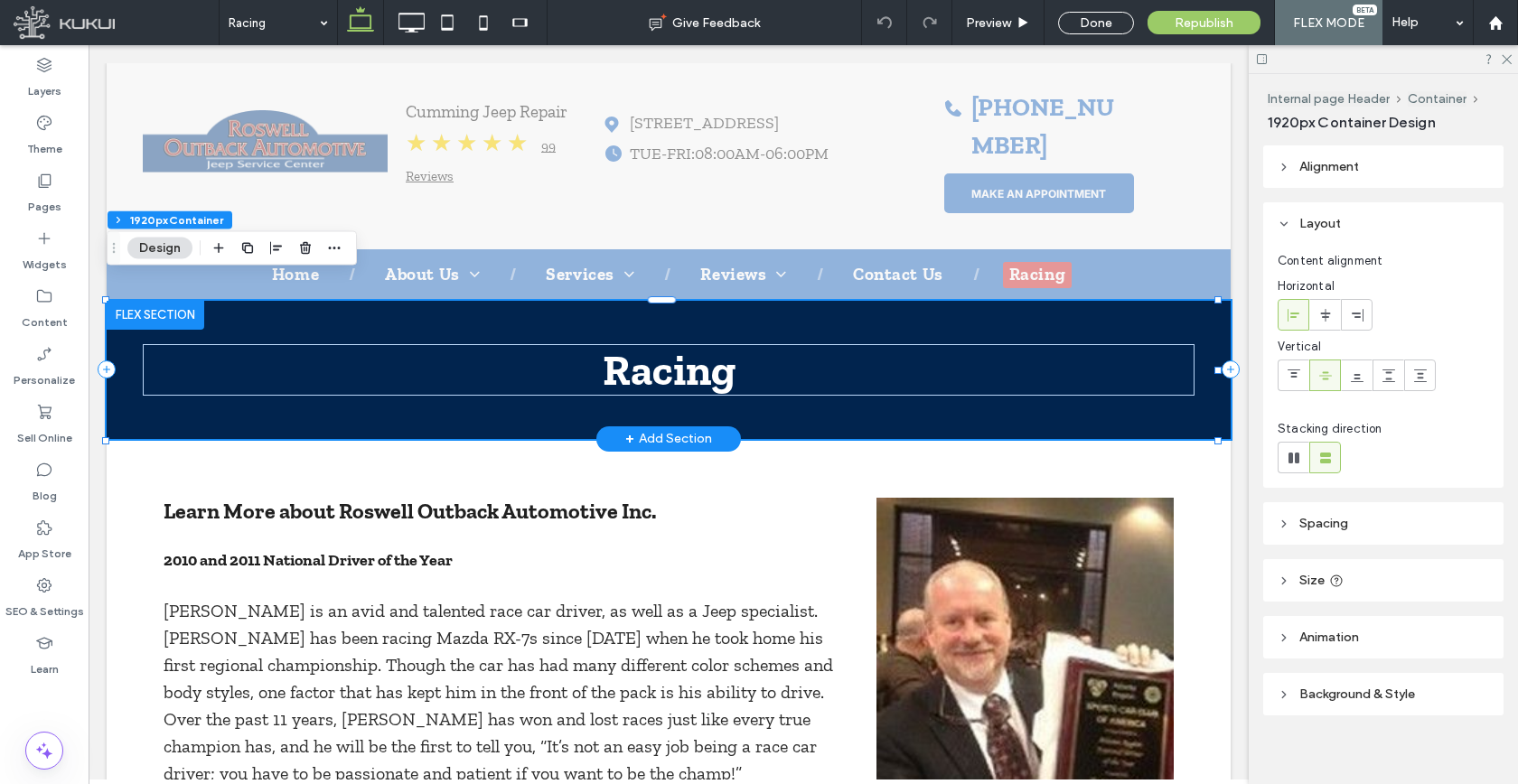
click at [695, 351] on span "Racing" at bounding box center [669, 369] width 133 height 52
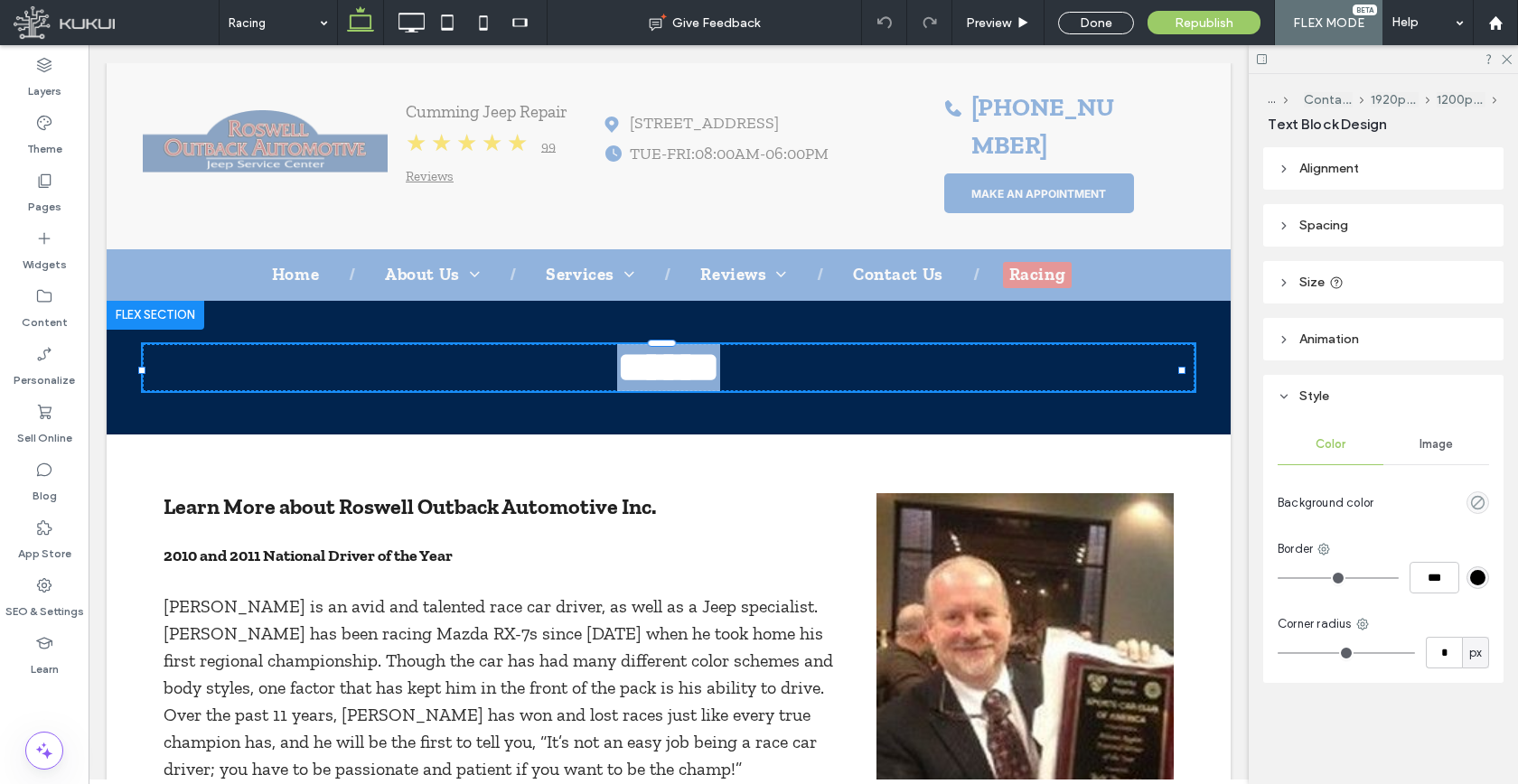
click at [756, 354] on h1 "******" at bounding box center [669, 367] width 1051 height 47
type input "**********"
type input "**"
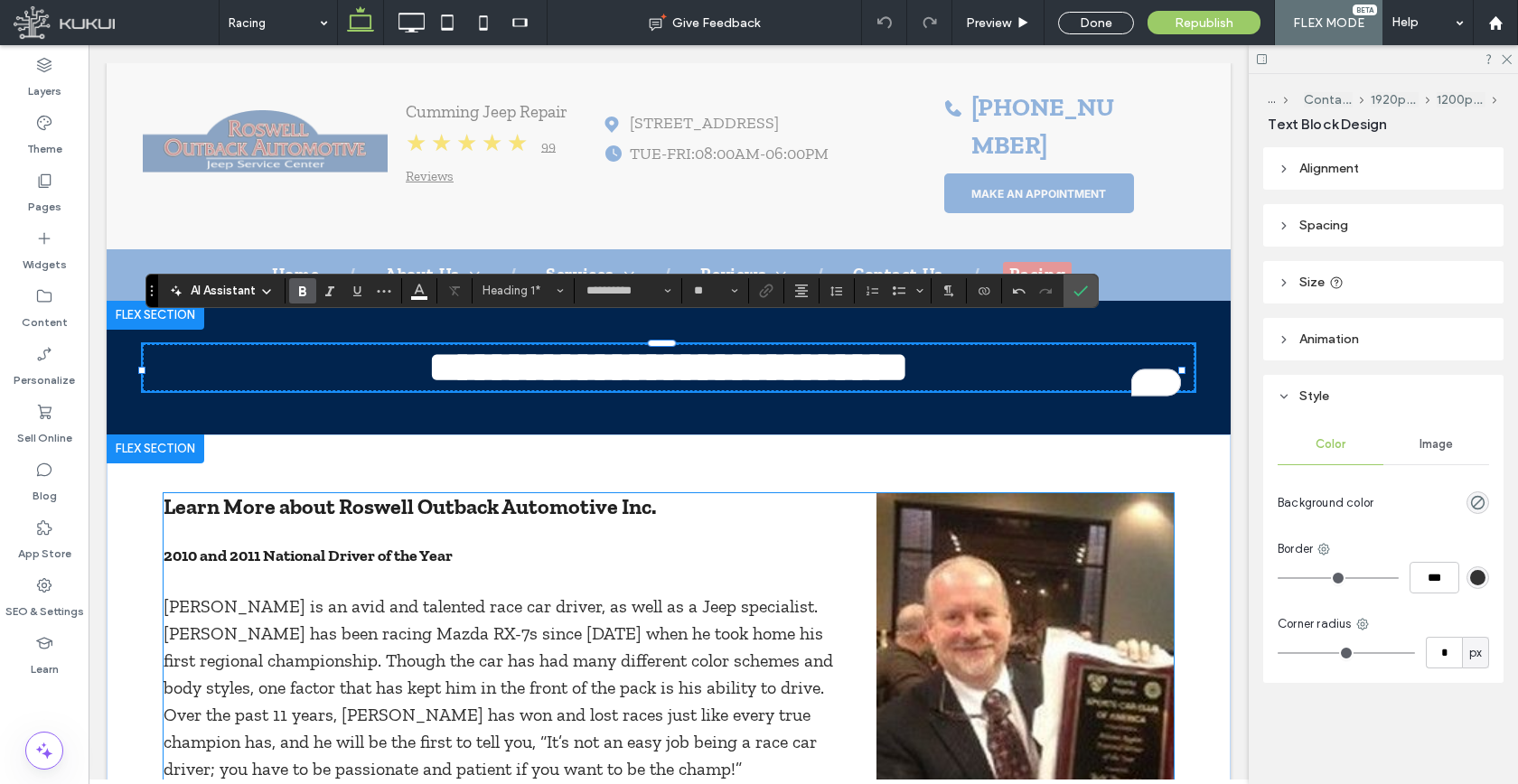
click at [546, 493] on span "Learn More about Roswell Outback Automotive Inc." at bounding box center [409, 506] width 492 height 26
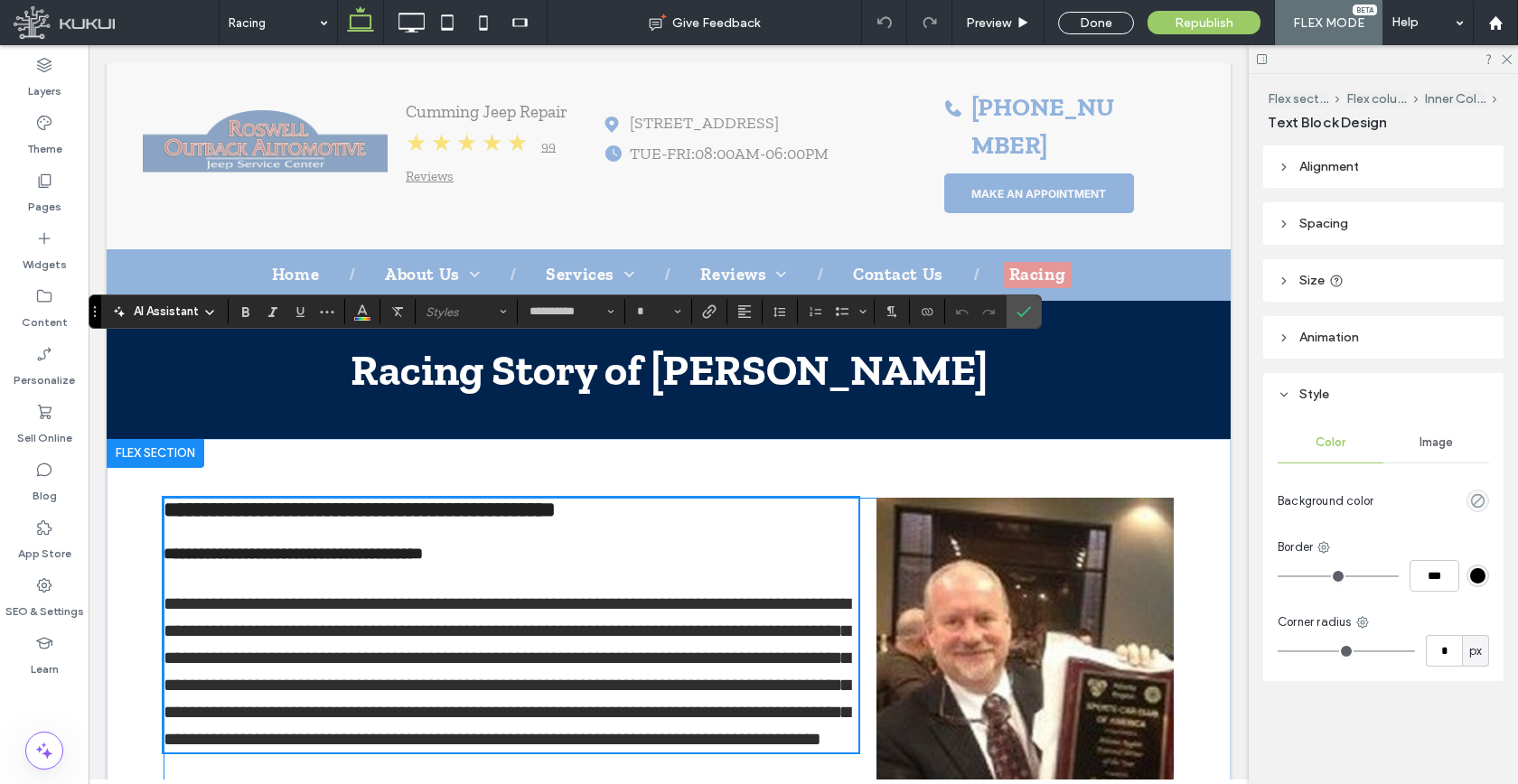
scroll to position [133, 0]
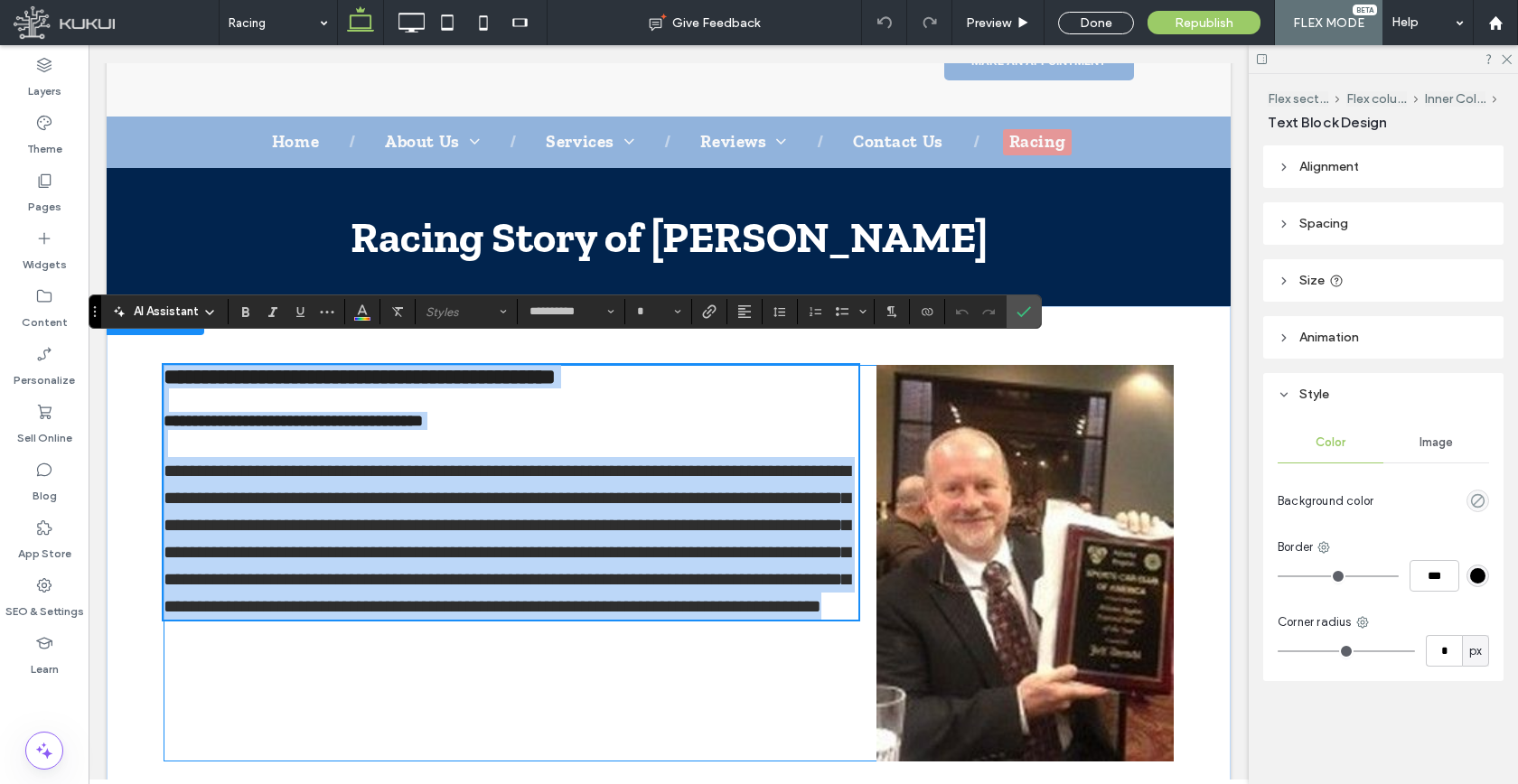
type input "**********"
click at [556, 366] on span "**********" at bounding box center [359, 377] width 392 height 22
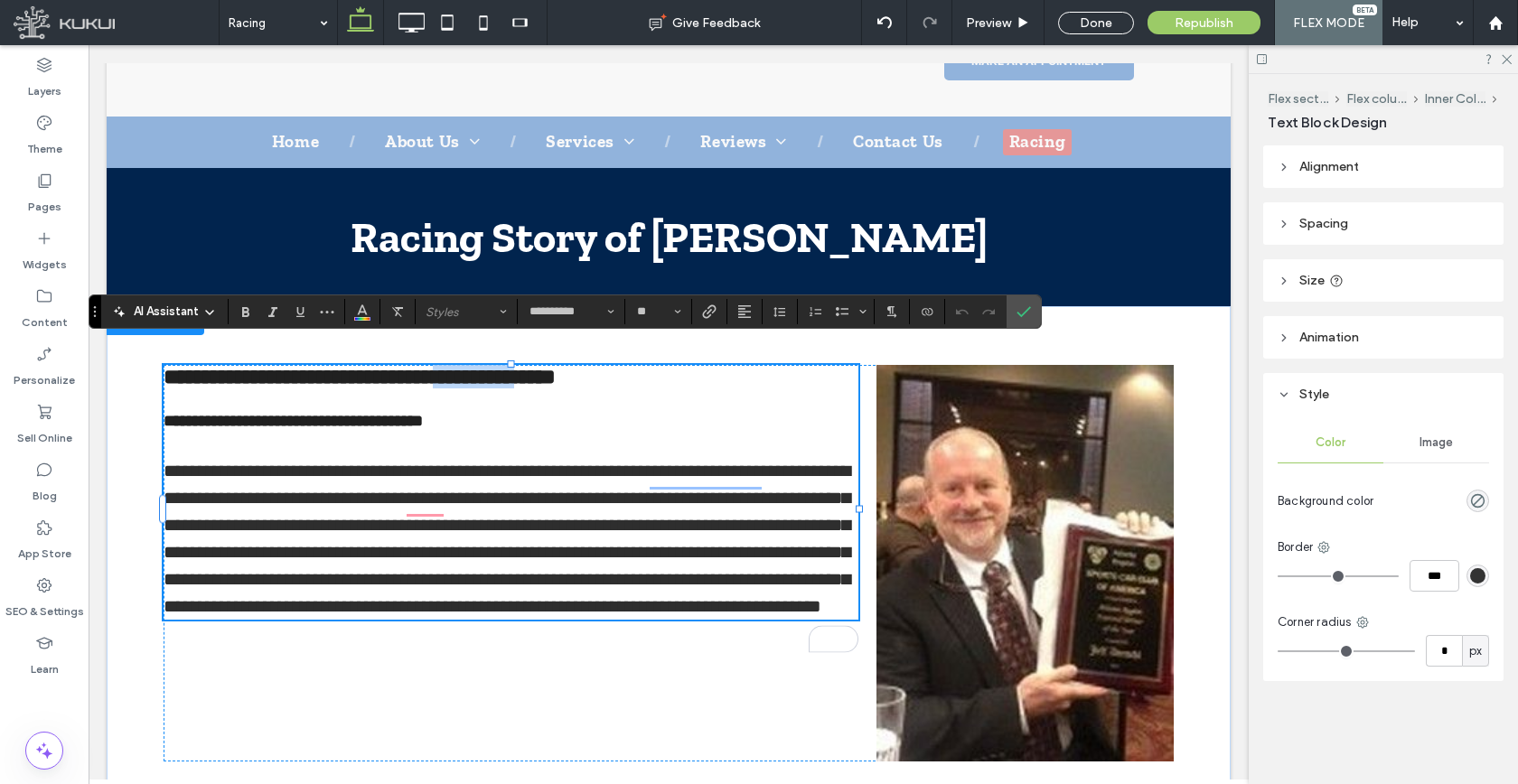
click at [556, 366] on span "**********" at bounding box center [359, 377] width 392 height 22
click at [482, 306] on span "Heading 3" at bounding box center [460, 312] width 70 height 14
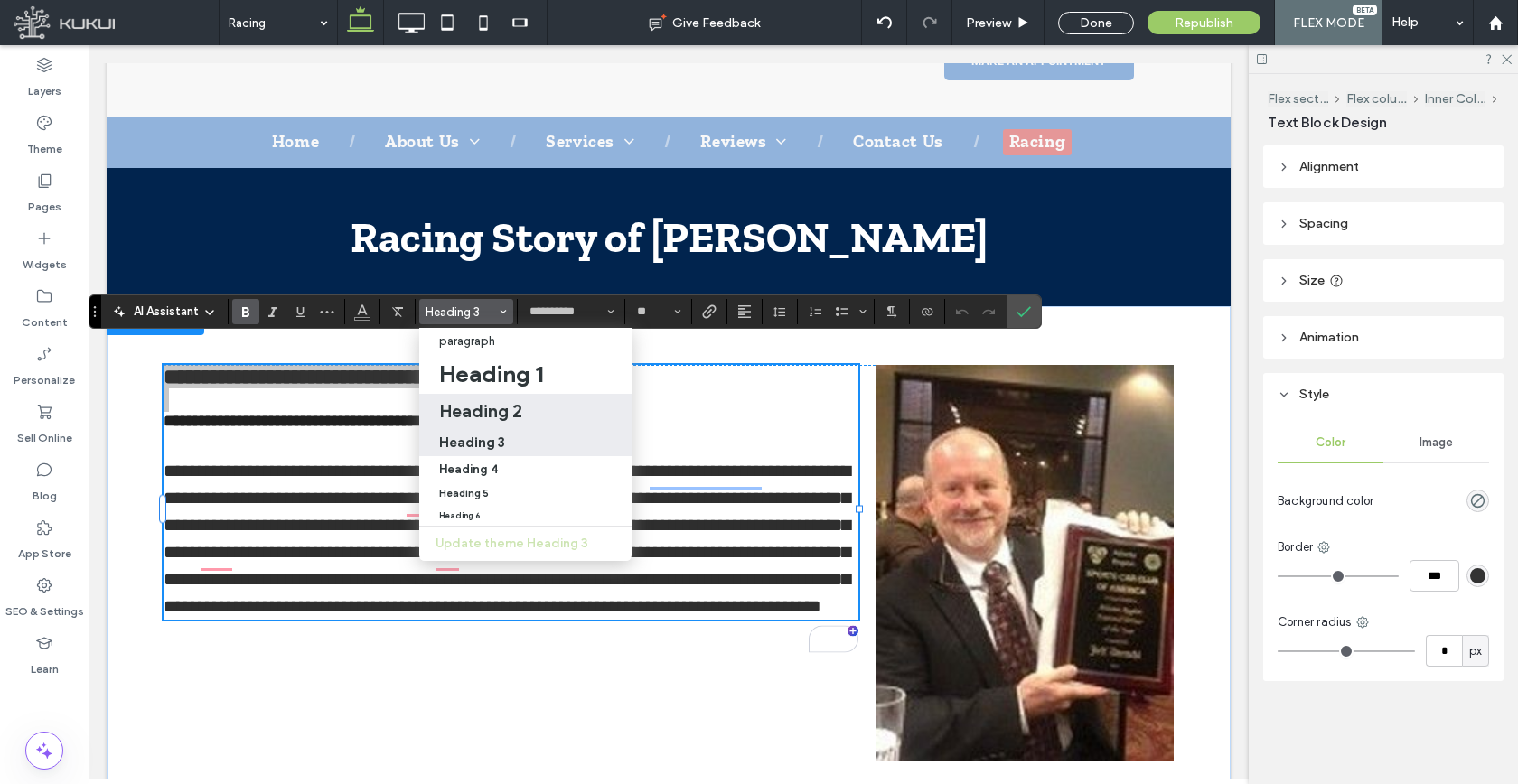
click at [496, 409] on h2 "Heading 2" at bounding box center [480, 411] width 83 height 22
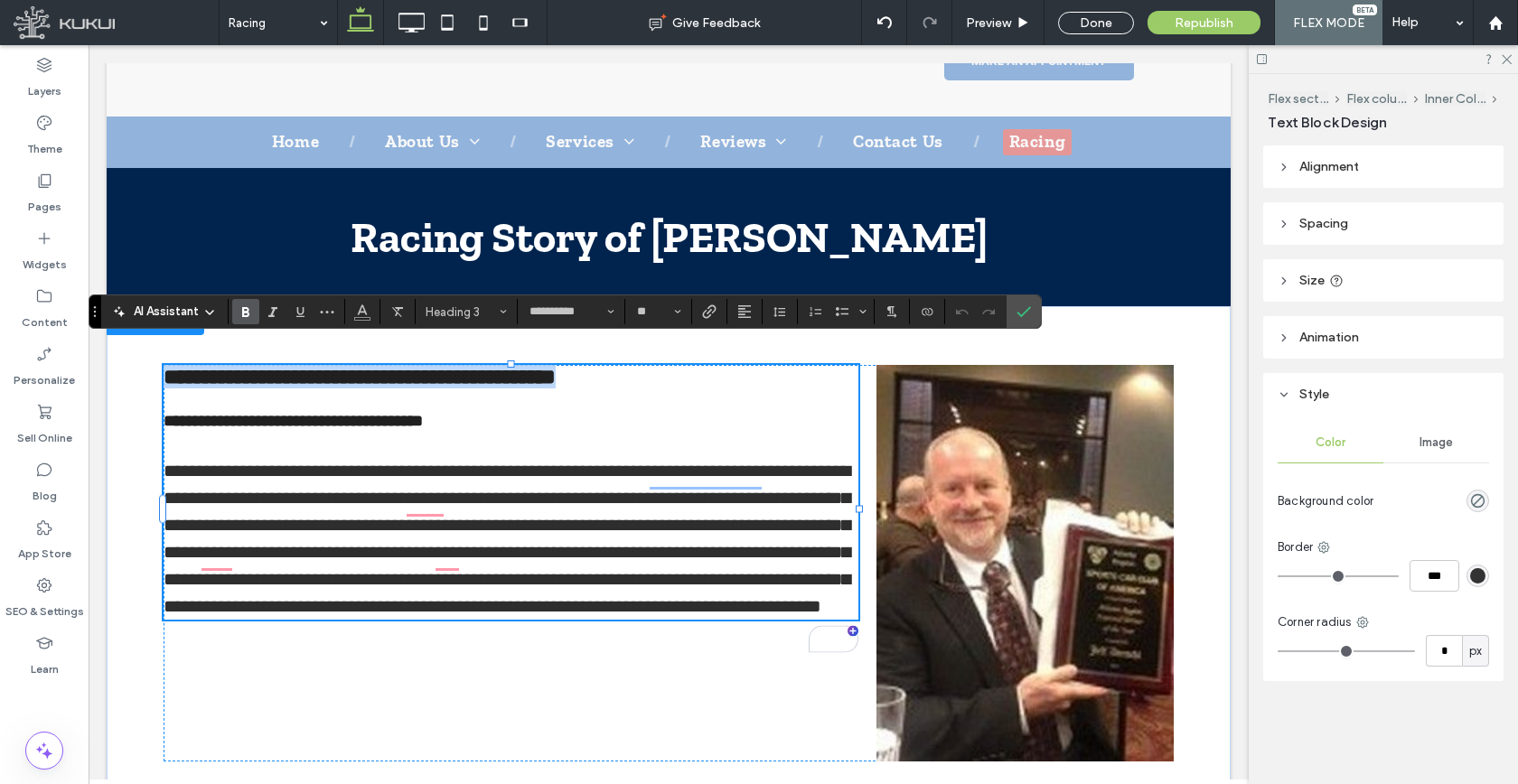
type input "*"
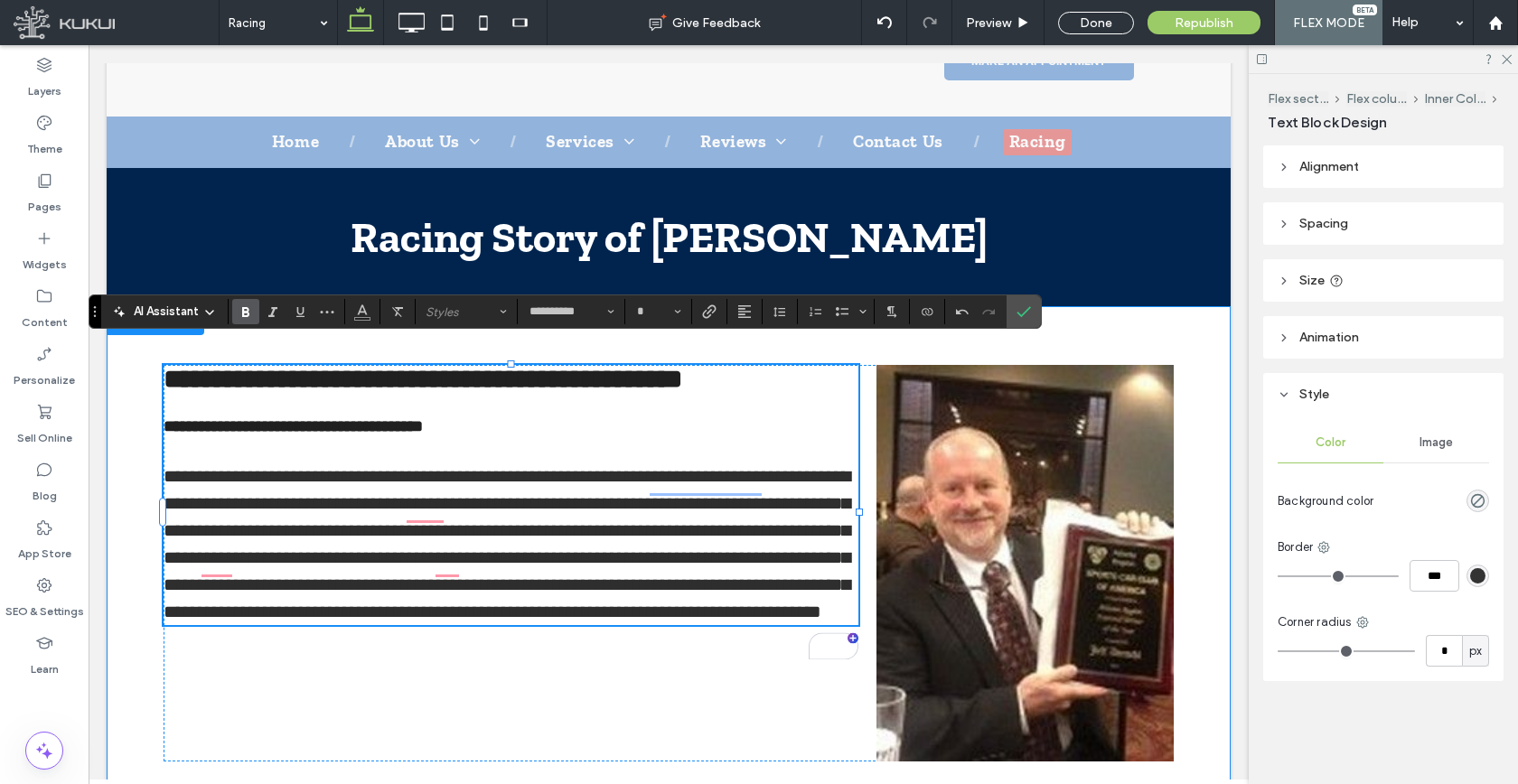
click at [1042, 307] on div "**********" at bounding box center [669, 749] width 1084 height 886
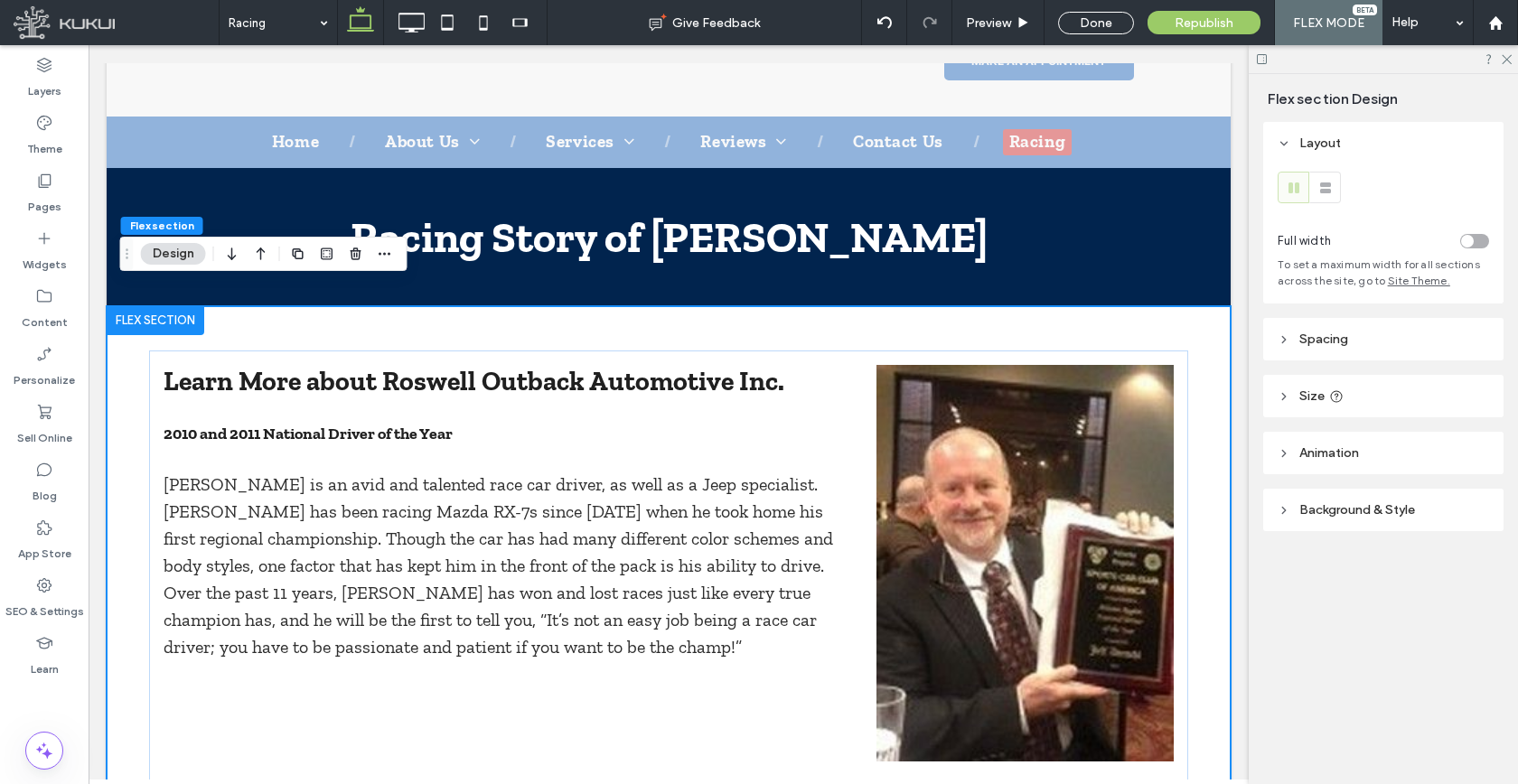
click at [1016, 310] on div "Learn More about Roswell Outback Automotive Inc. ﻿ 2010 and 2011 National Drive…" at bounding box center [669, 749] width 1084 height 886
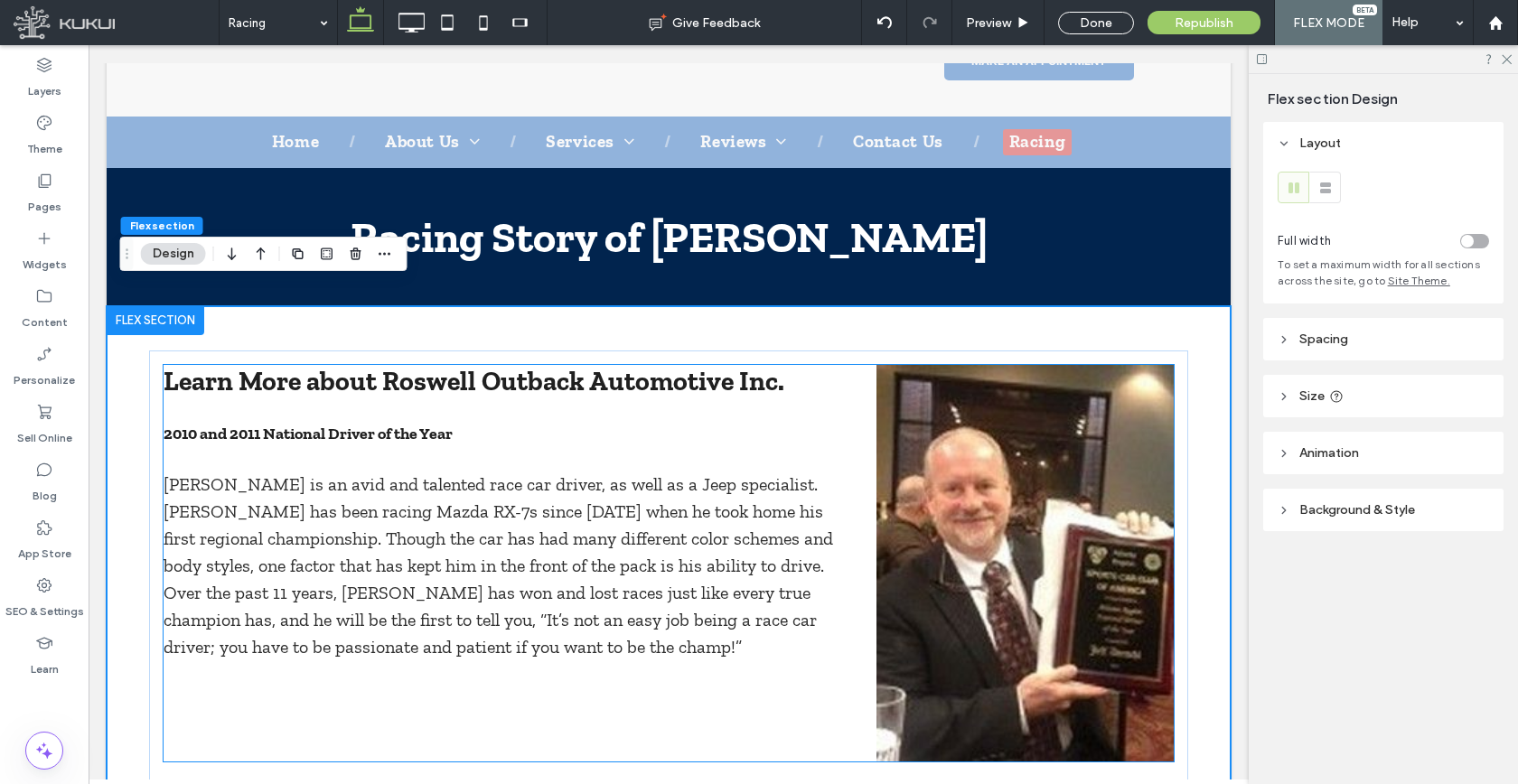
click at [326, 424] on span "2010 and 2011 National Driver of the Year" at bounding box center [308, 434] width 289 height 20
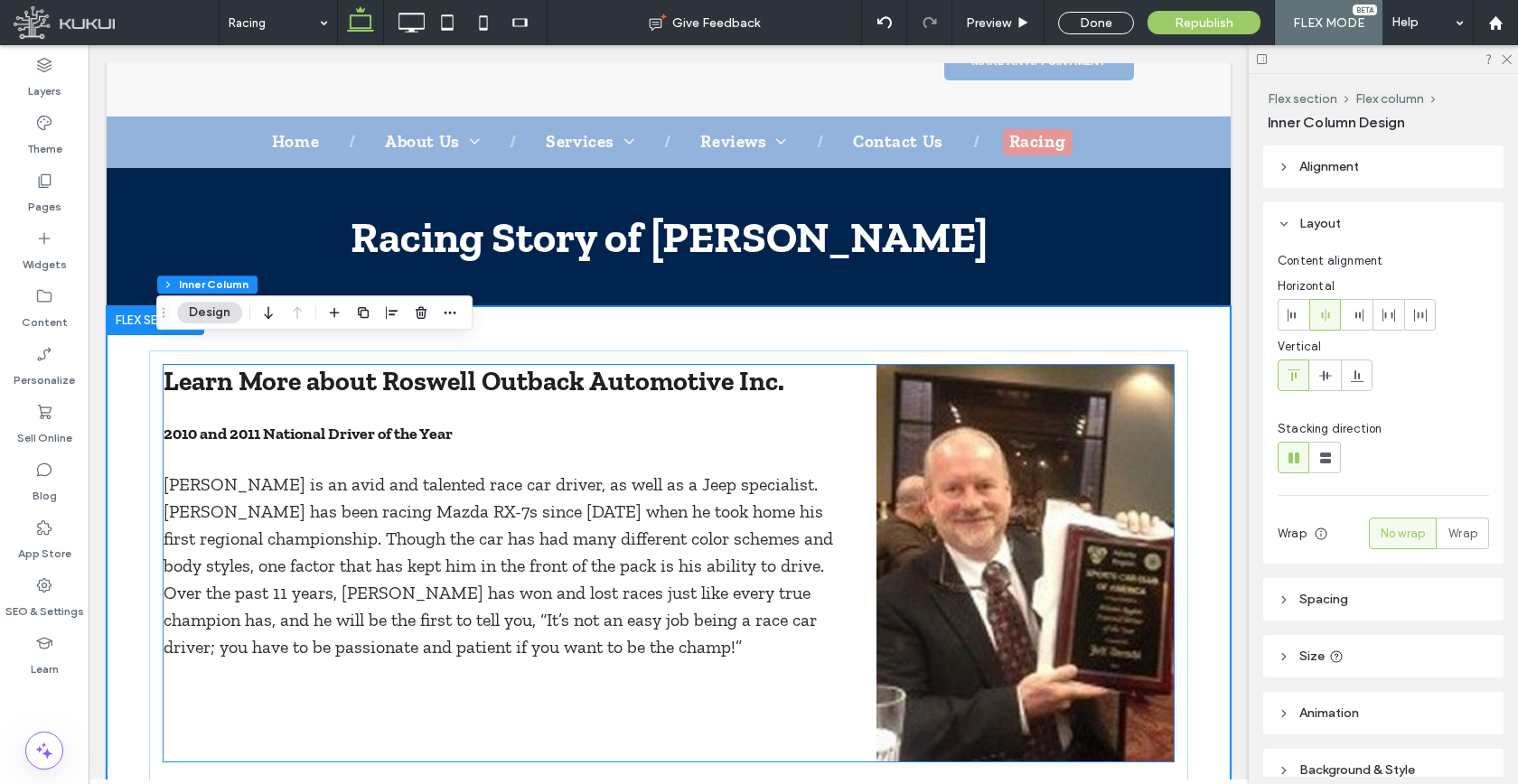
click at [326, 424] on span "2010 and 2011 National Driver of the Year" at bounding box center [308, 434] width 289 height 20
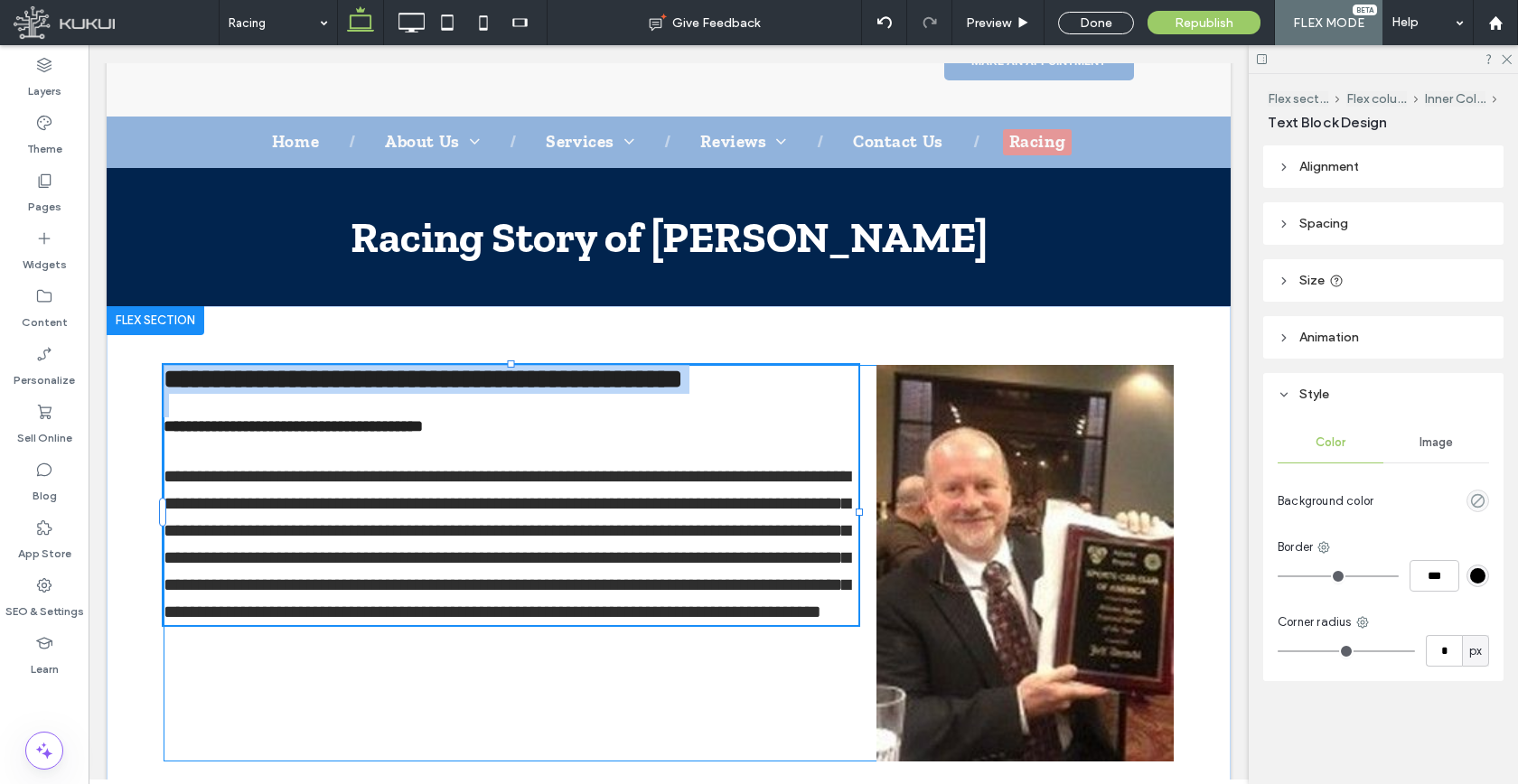
type input "**********"
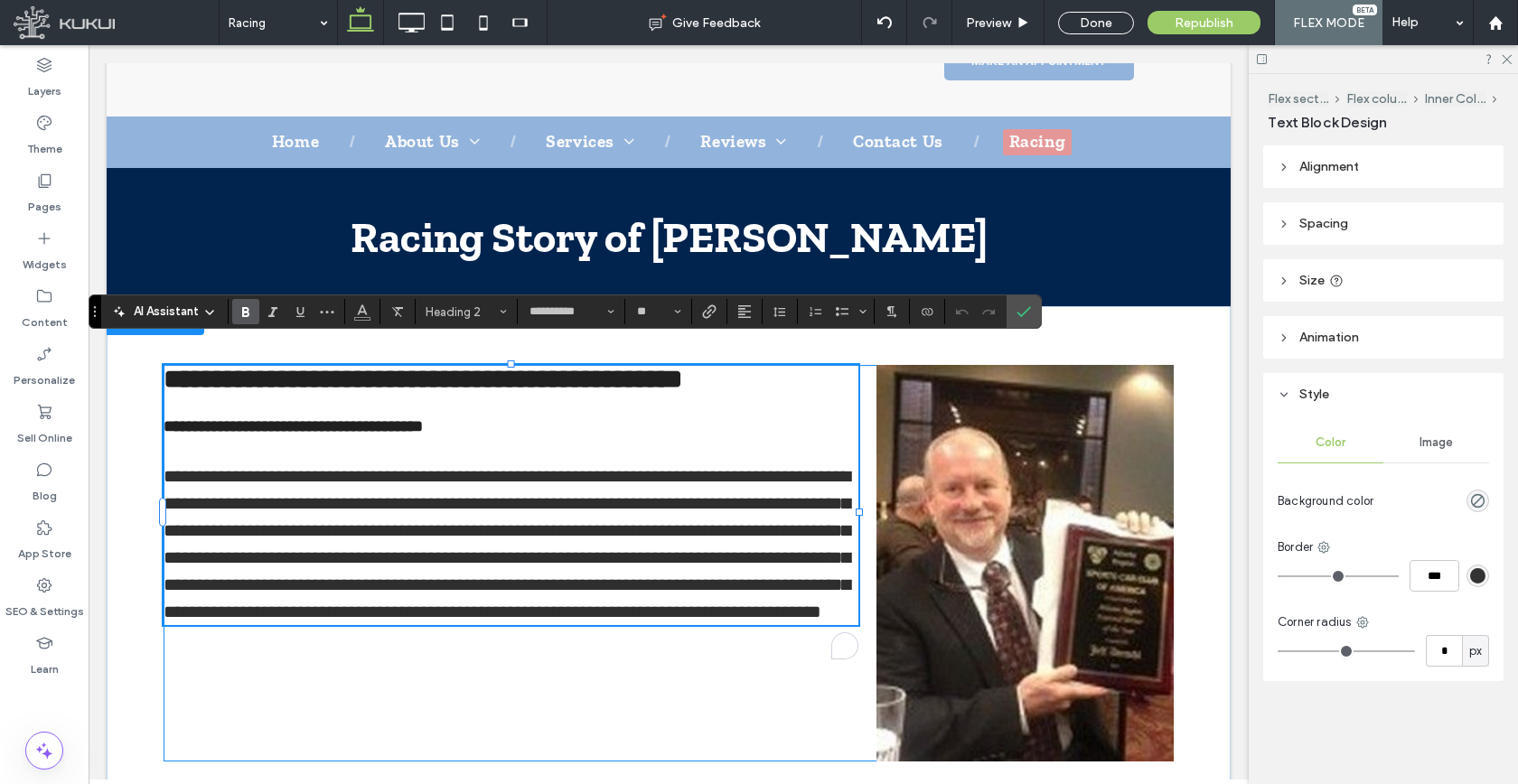
click at [326, 418] on span "**********" at bounding box center [293, 427] width 259 height 16
click at [437, 307] on span "Heading 4" at bounding box center [460, 312] width 70 height 14
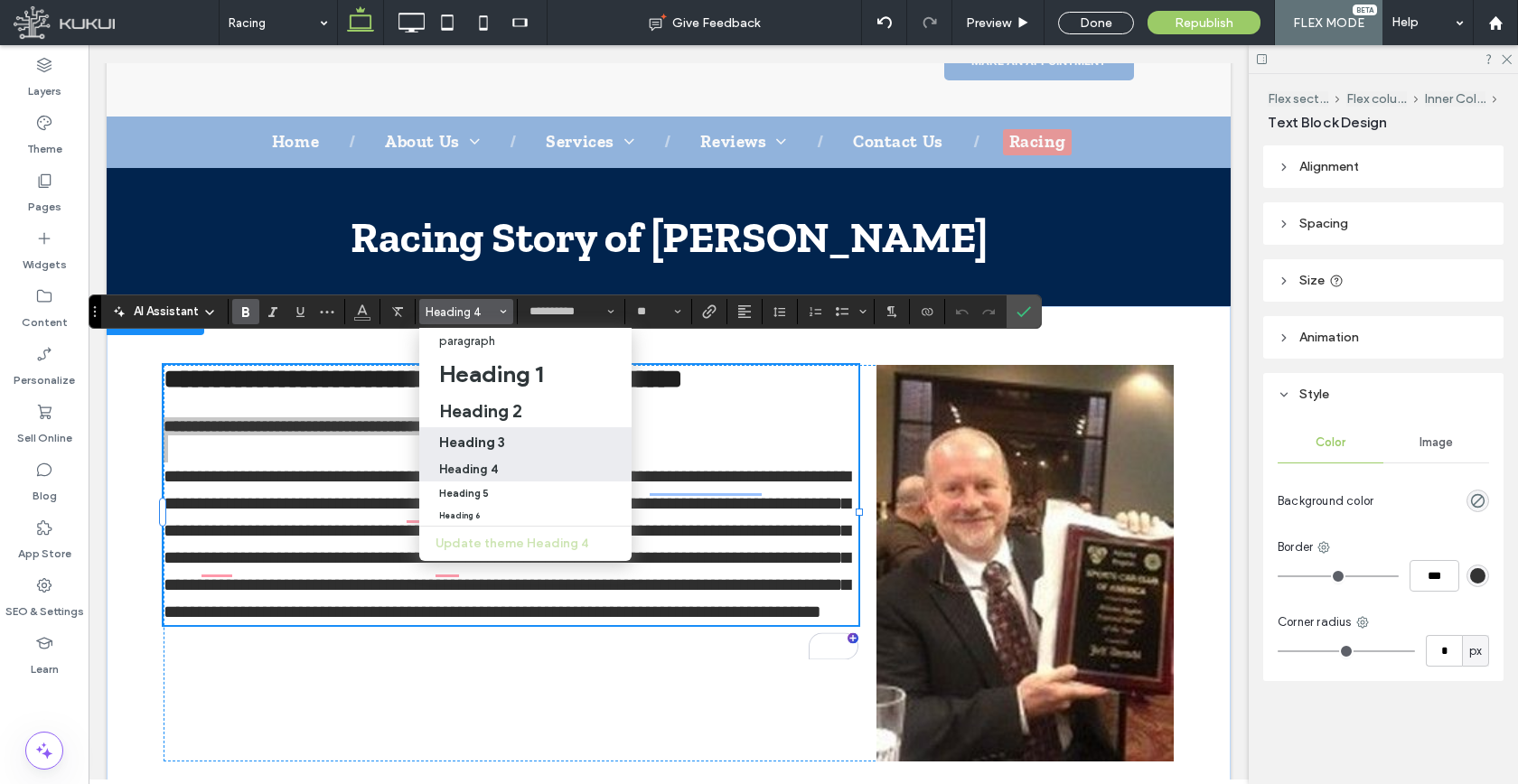
click at [489, 437] on h3 "Heading 3" at bounding box center [472, 442] width 66 height 17
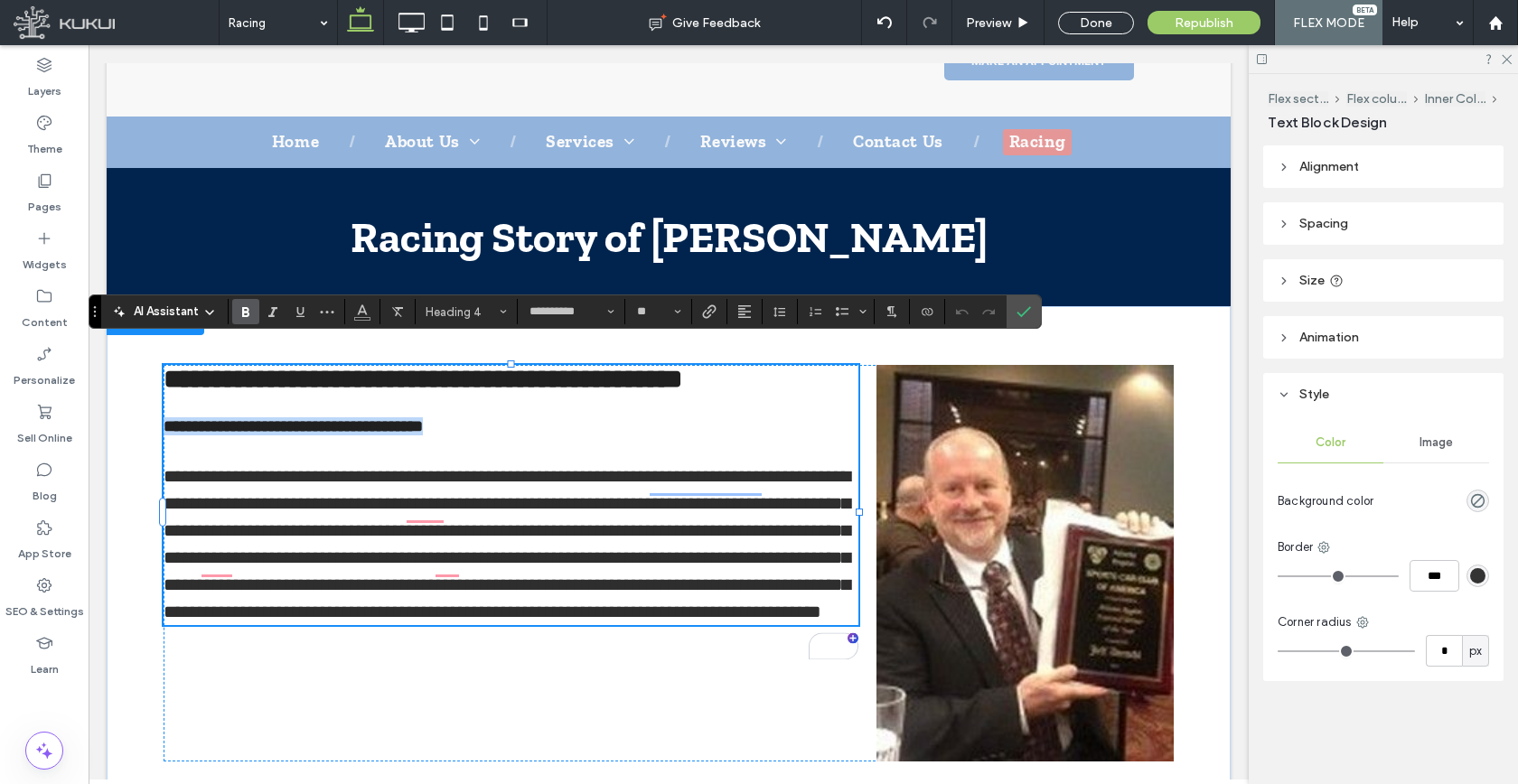
type input "*"
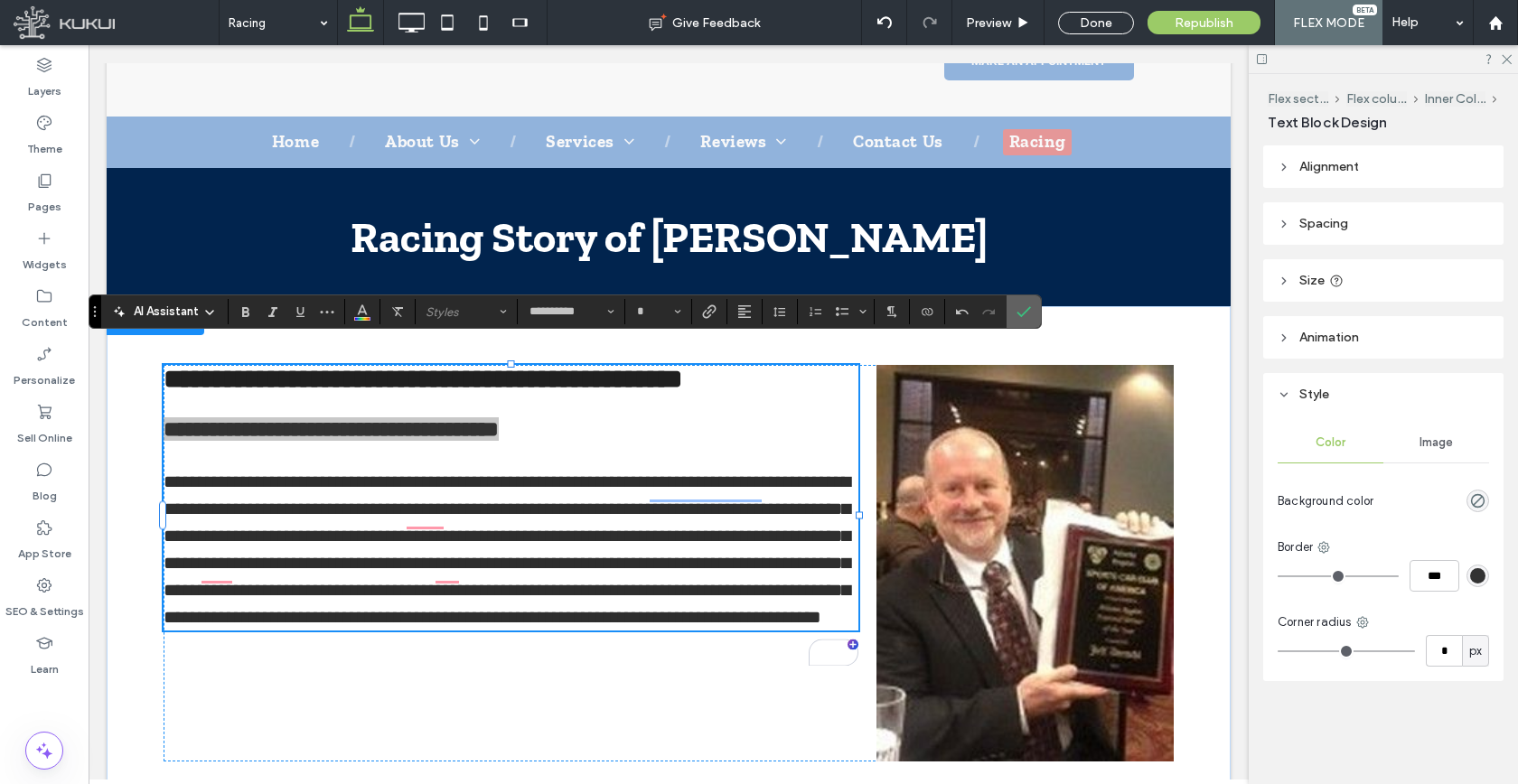
drag, startPoint x: 1011, startPoint y: 315, endPoint x: 760, endPoint y: 196, distance: 277.8
click at [1011, 315] on label "Confirm" at bounding box center [1023, 312] width 27 height 33
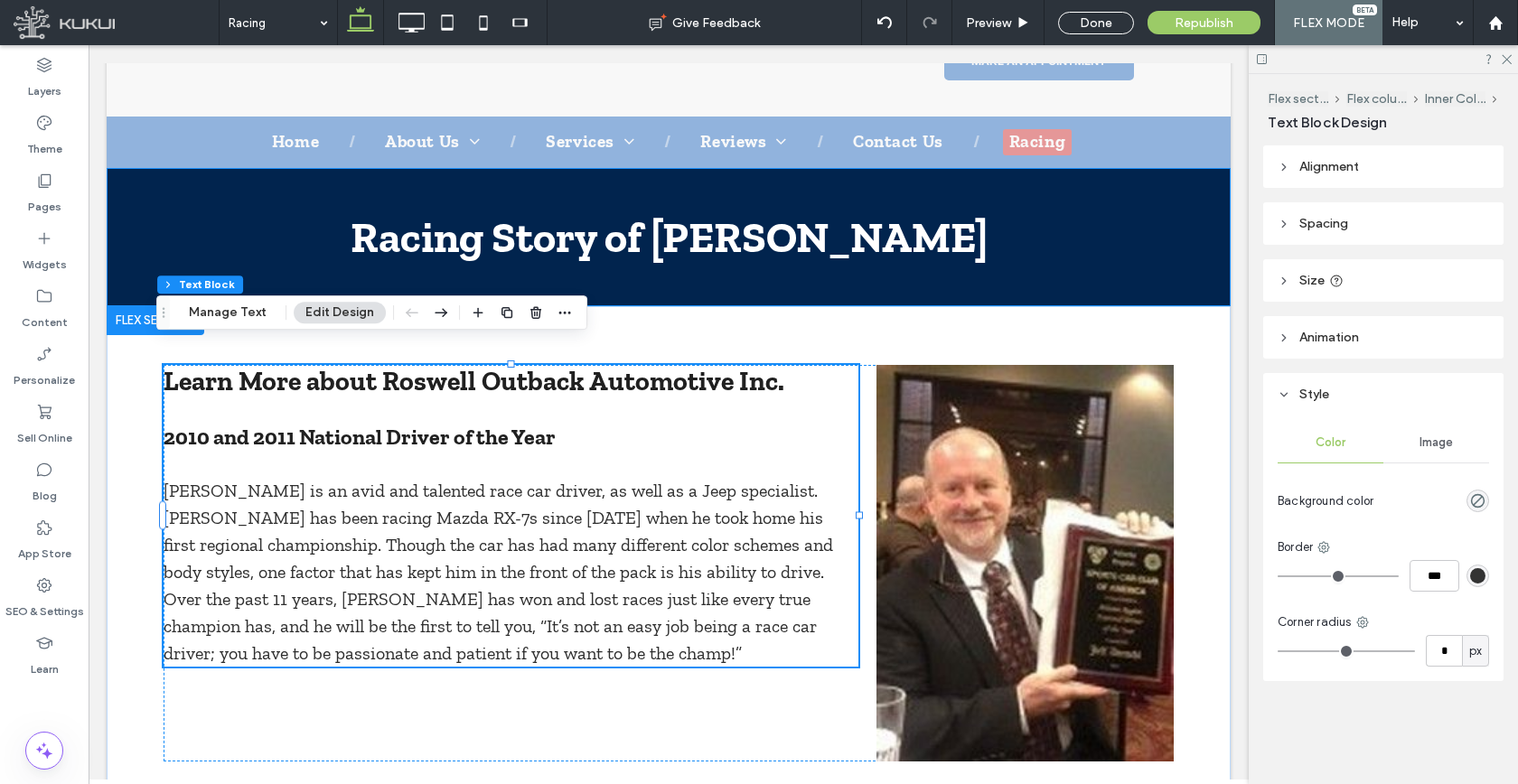
click at [777, 211] on span "Racing Story of Jeff Dernehl ﻿" at bounding box center [669, 236] width 637 height 52
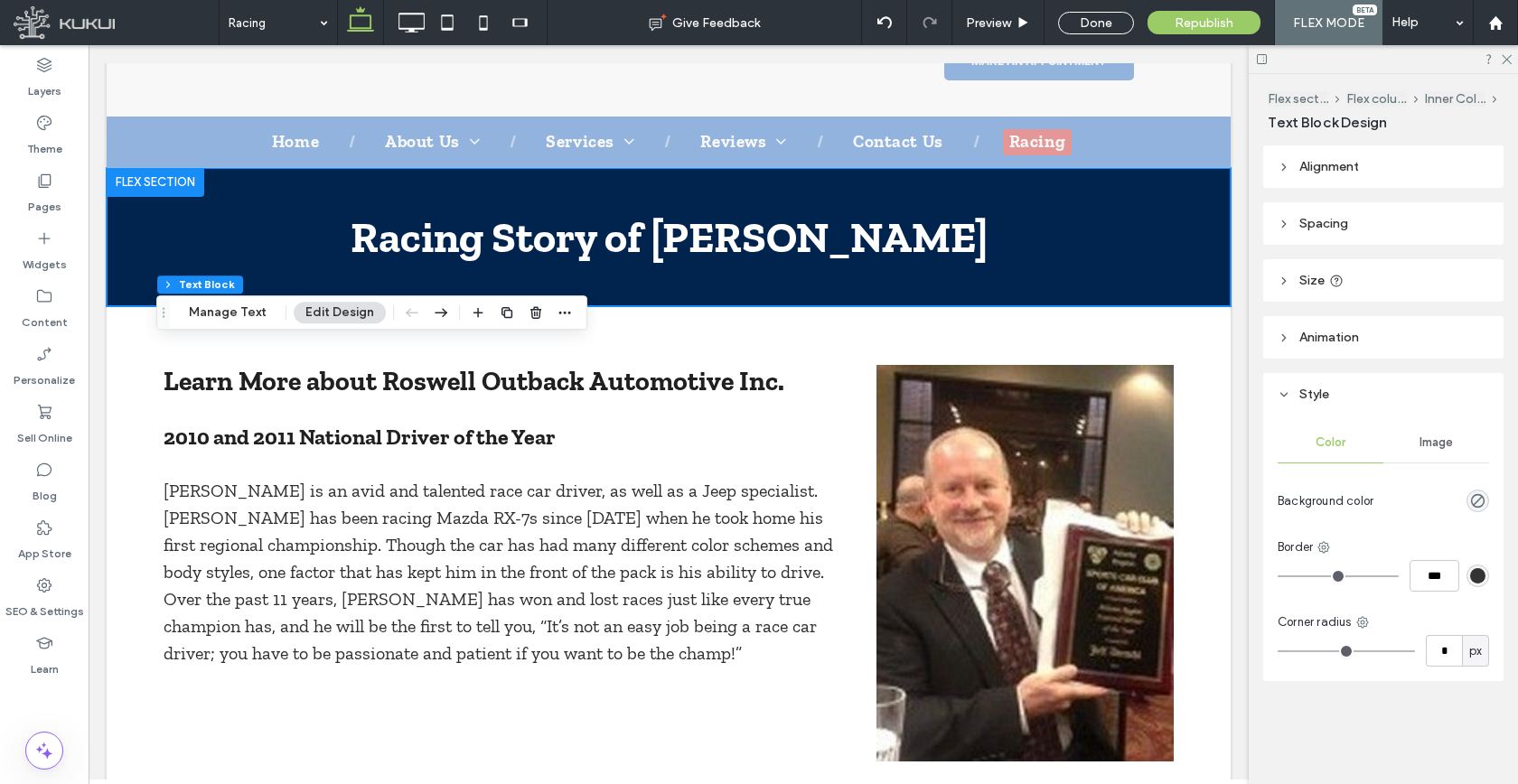
click at [776, 211] on span "Racing Story of Jeff Dernehl ﻿" at bounding box center [669, 236] width 637 height 52
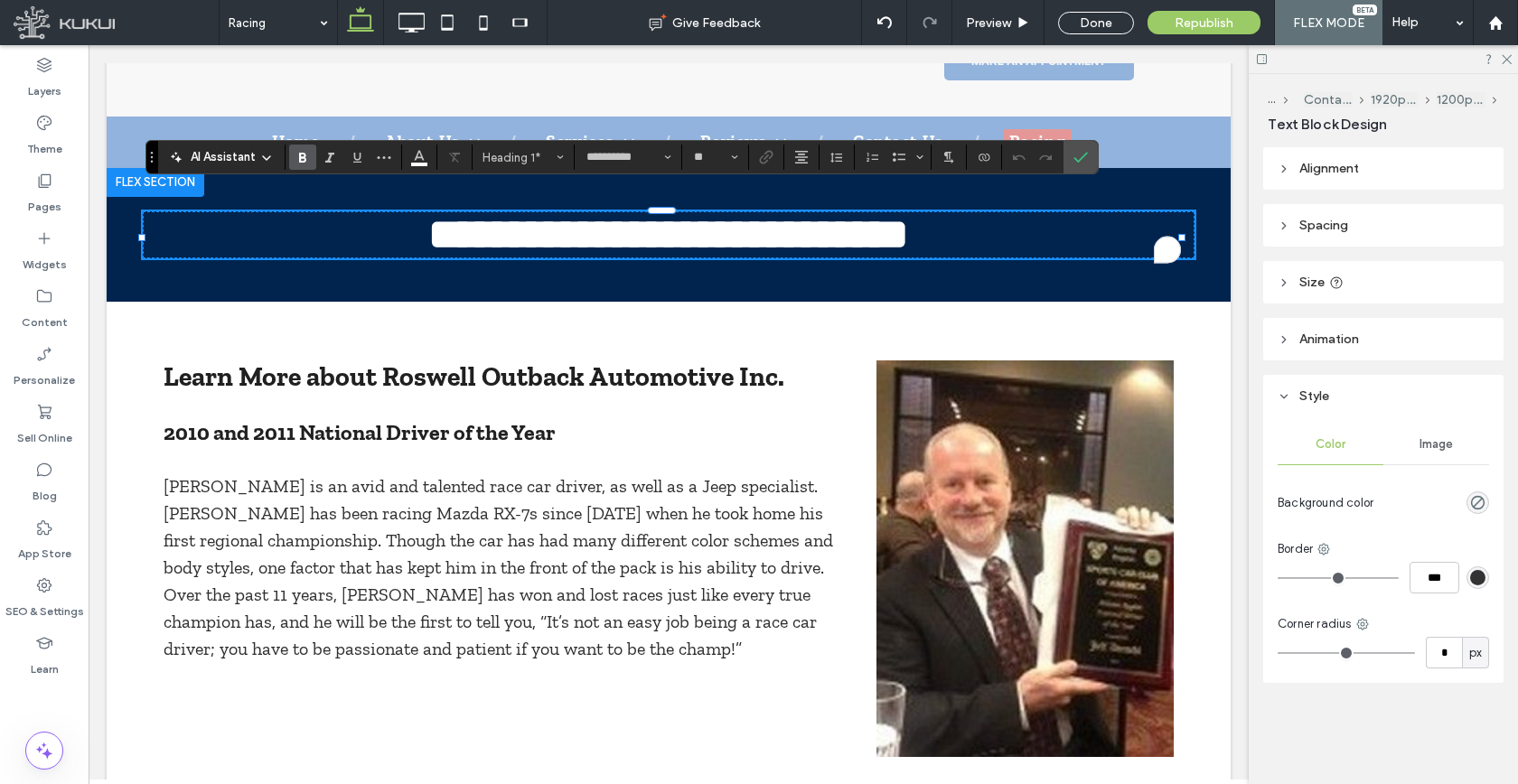
click at [828, 213] on span "**********" at bounding box center [669, 234] width 480 height 43
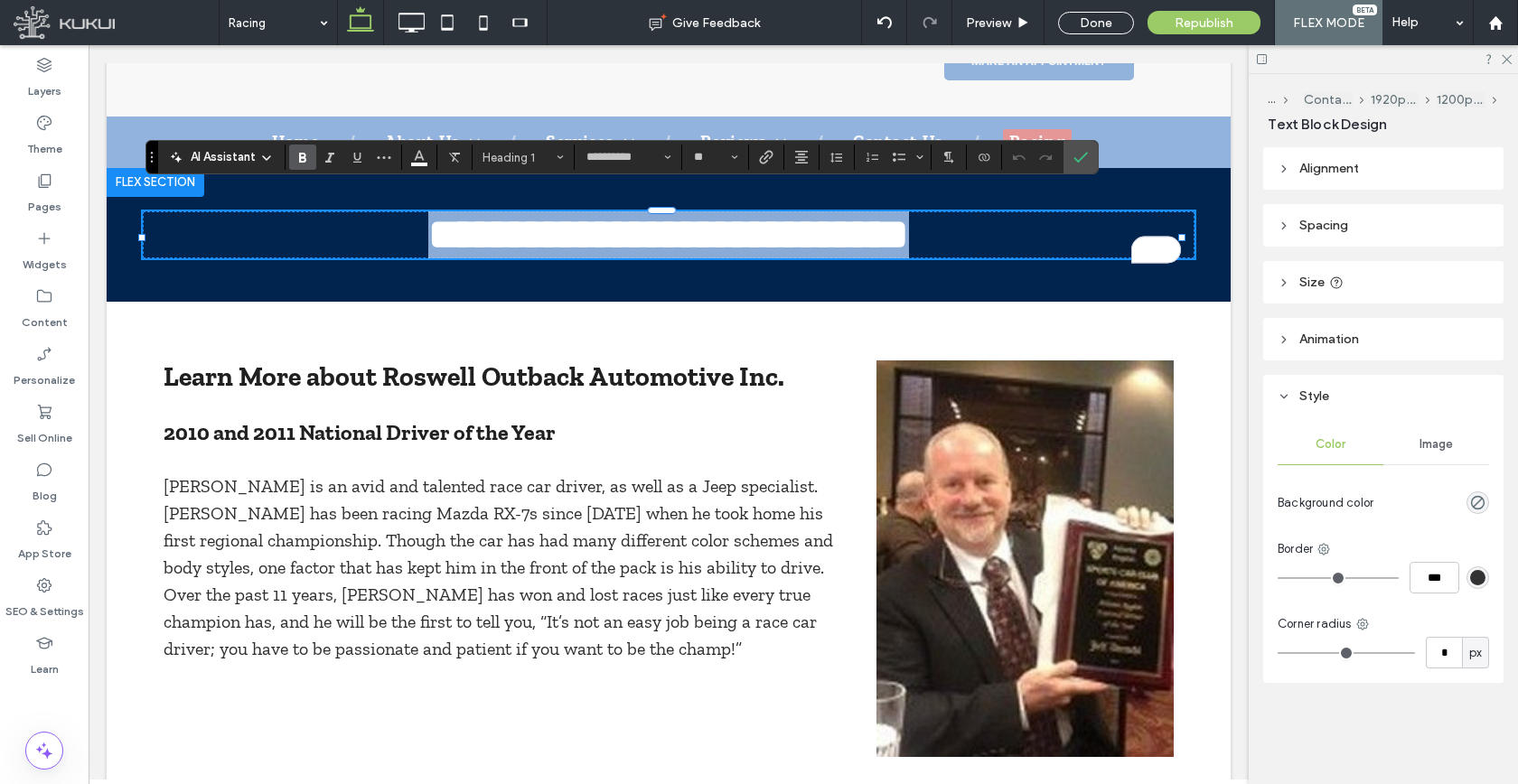
click at [828, 213] on span "**********" at bounding box center [669, 234] width 480 height 43
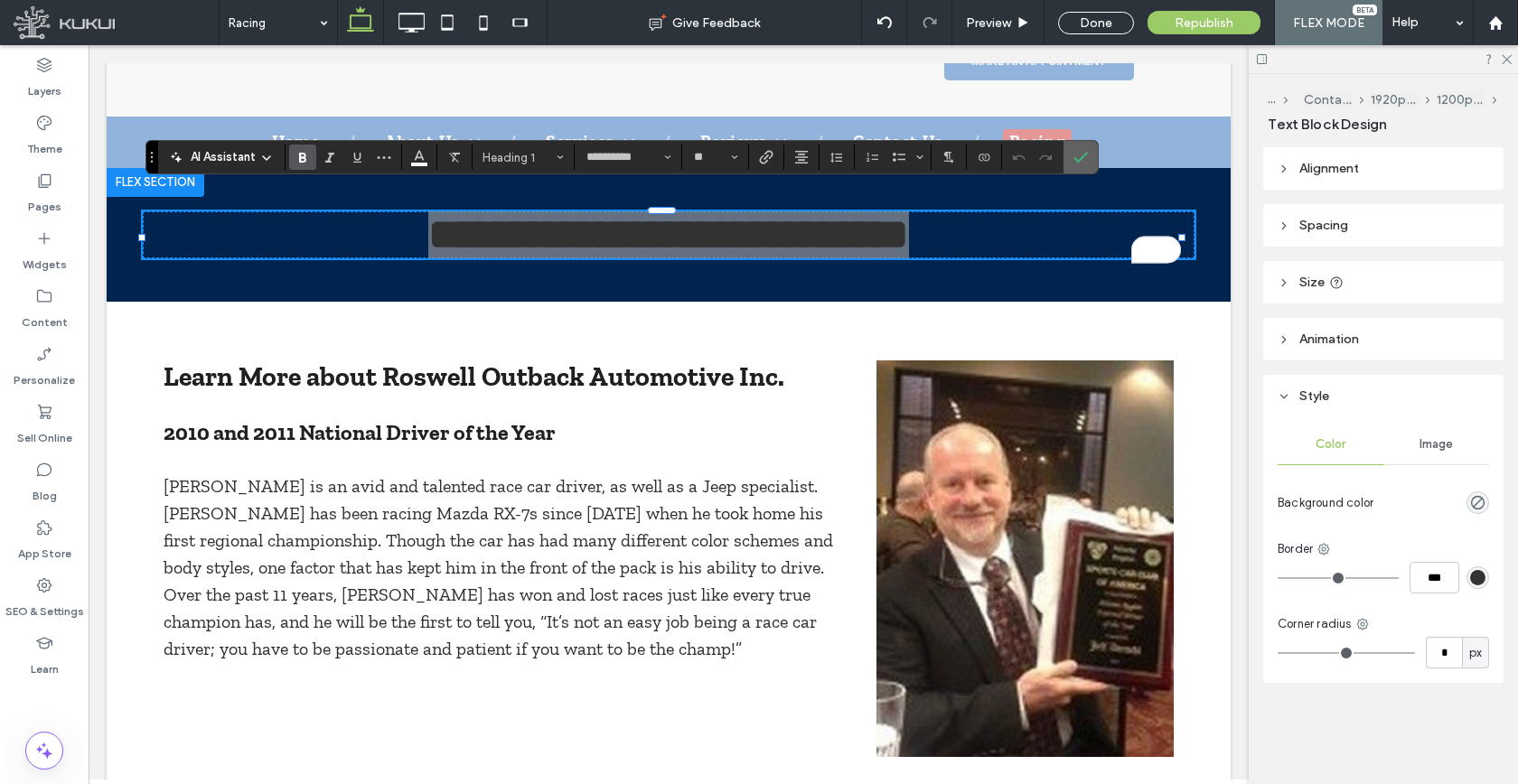
click at [1073, 166] on span "Confirm" at bounding box center [1077, 157] width 8 height 33
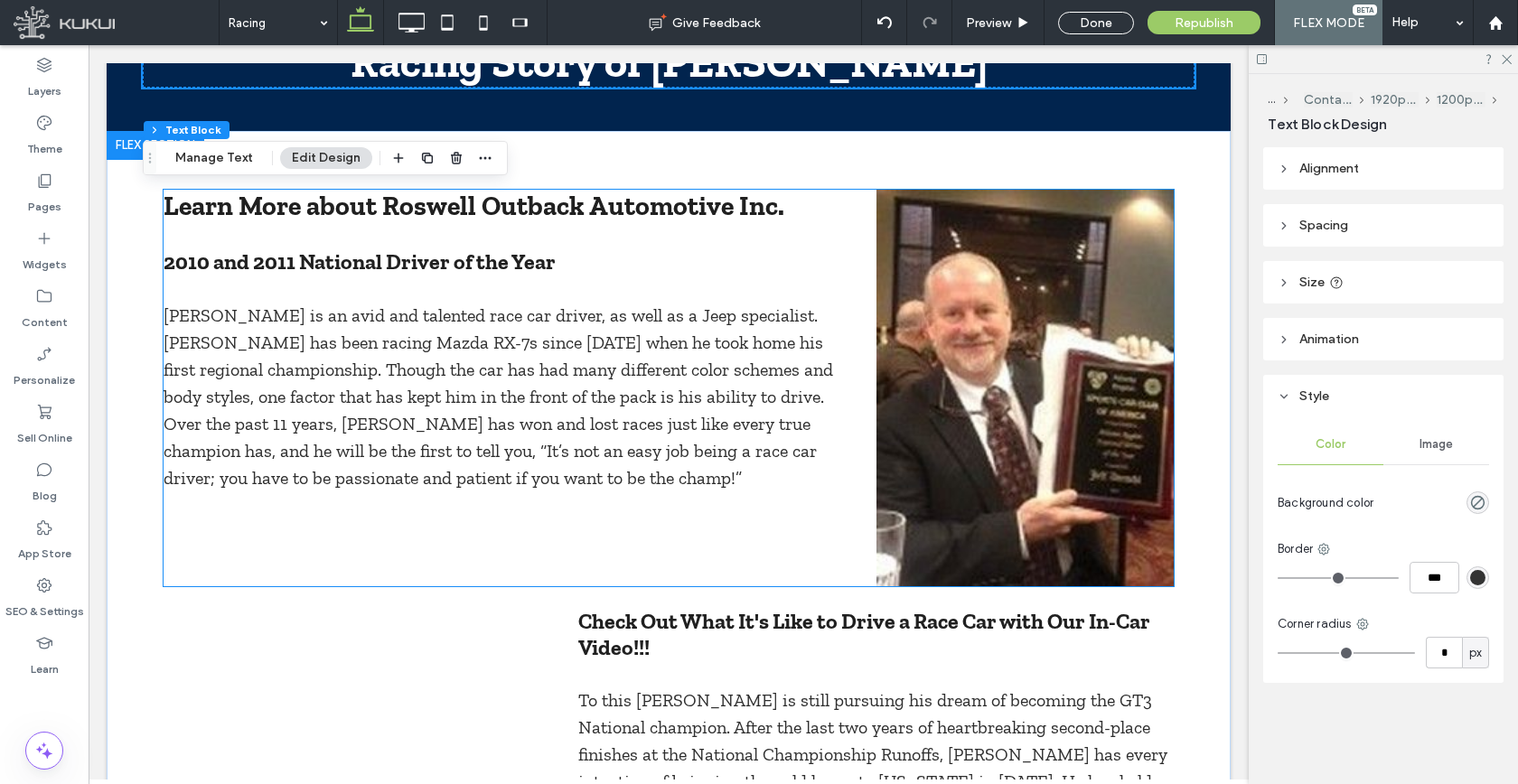
scroll to position [435, 0]
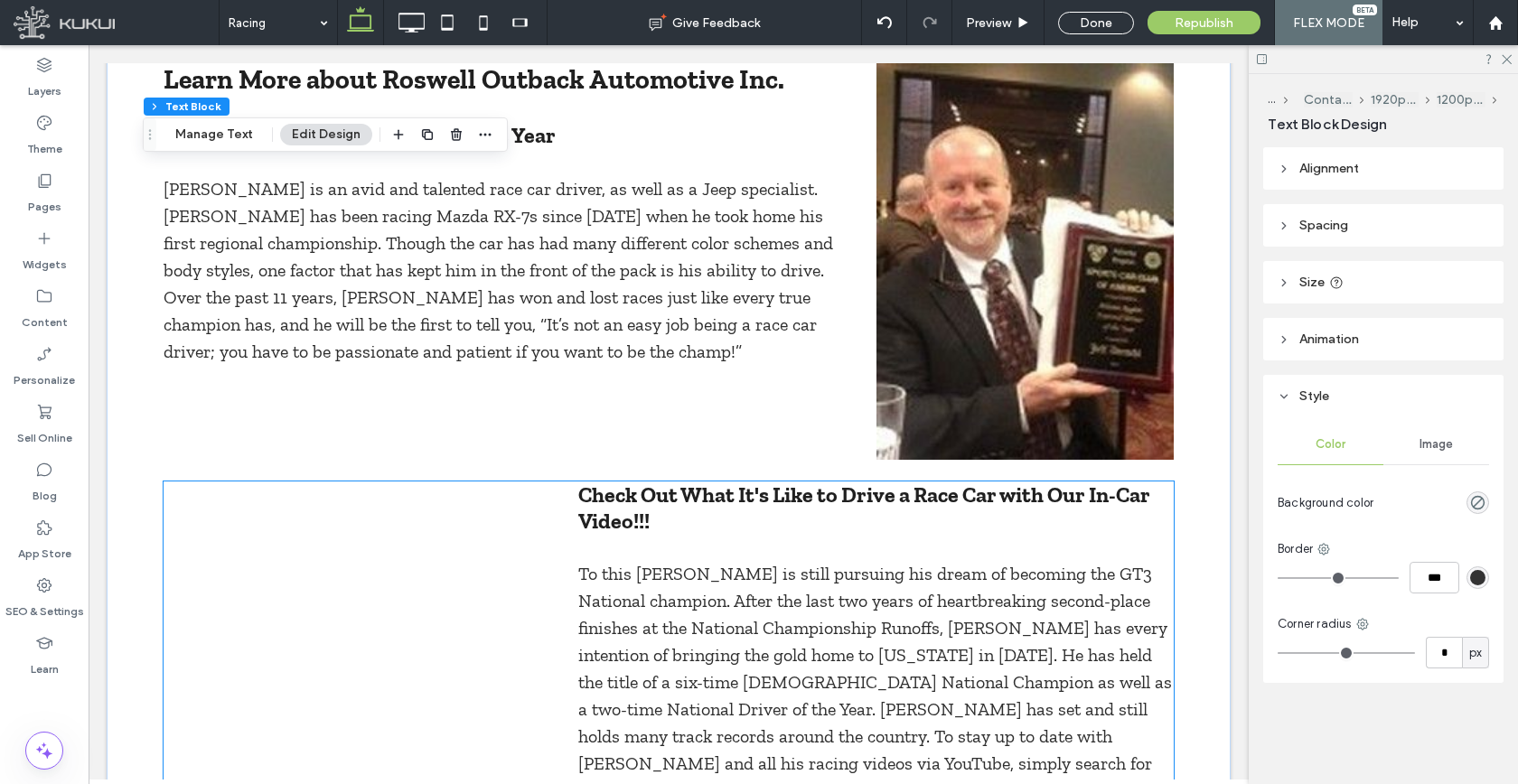
click at [729, 481] on span "Check Out What It's Like to Drive a Race Car with Our In-Car Video!!!" at bounding box center [864, 508] width 572 height 53
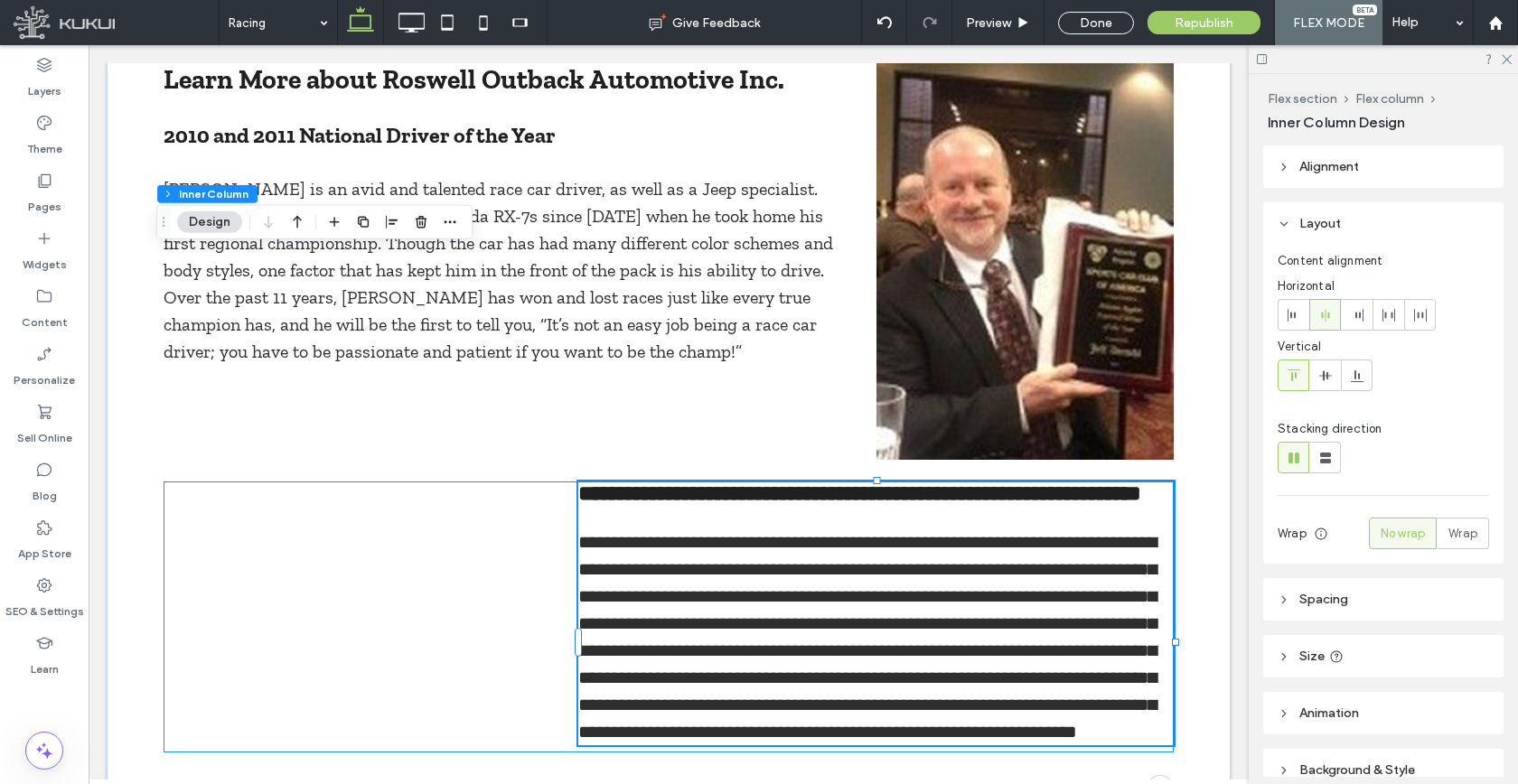
scroll to position [641, 0]
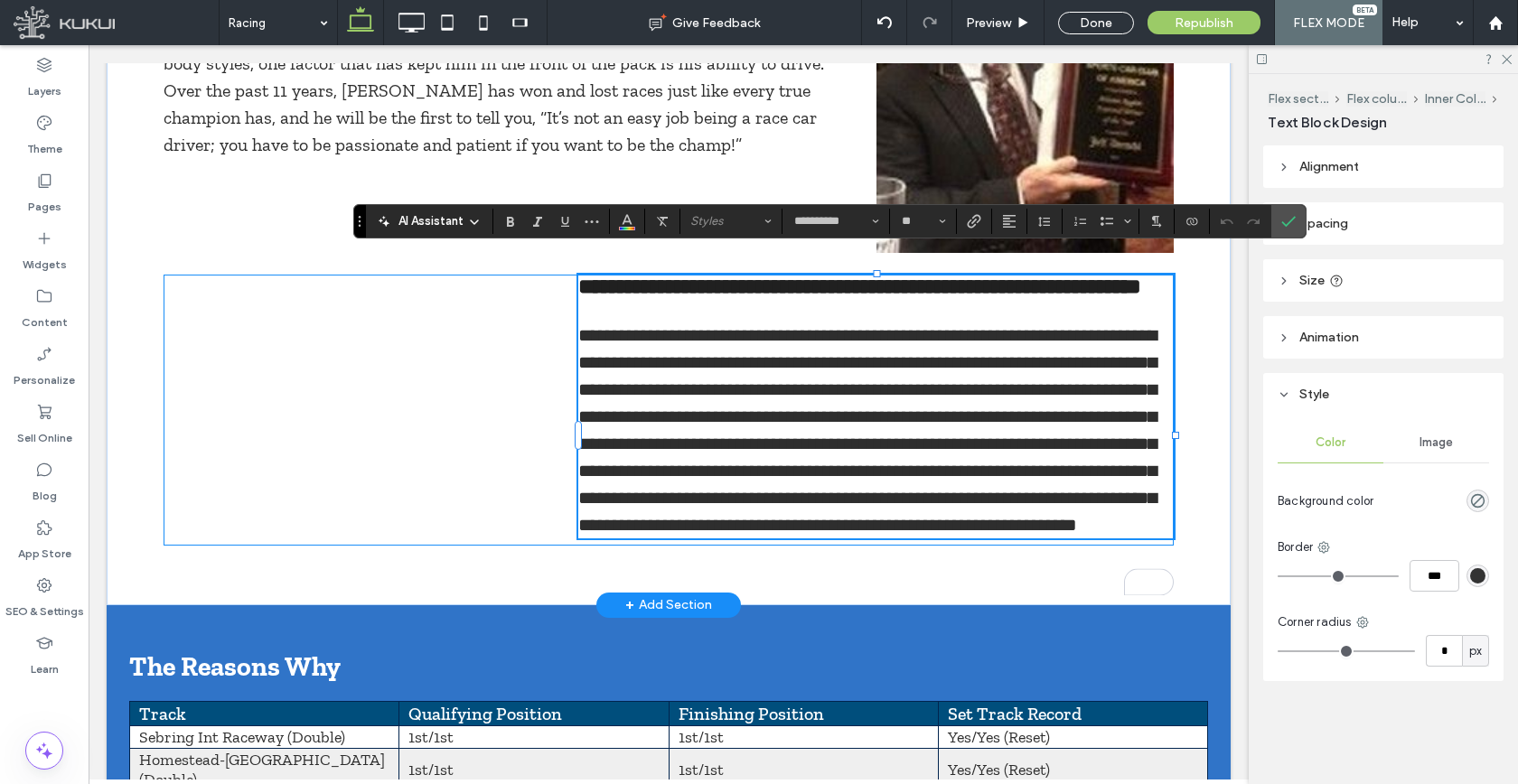
click at [747, 276] on span "**********" at bounding box center [860, 286] width 563 height 22
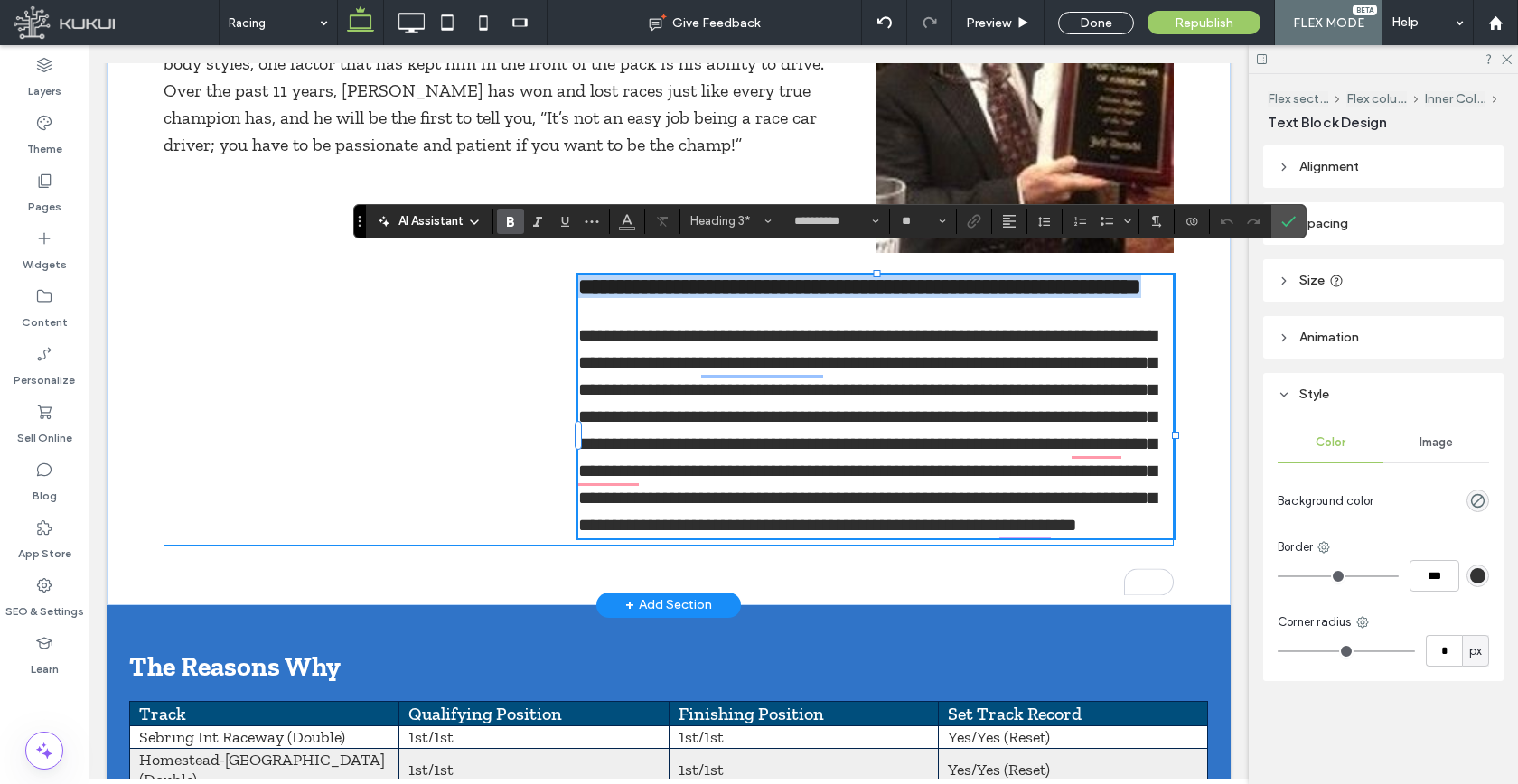
click at [747, 276] on span "**********" at bounding box center [860, 286] width 563 height 22
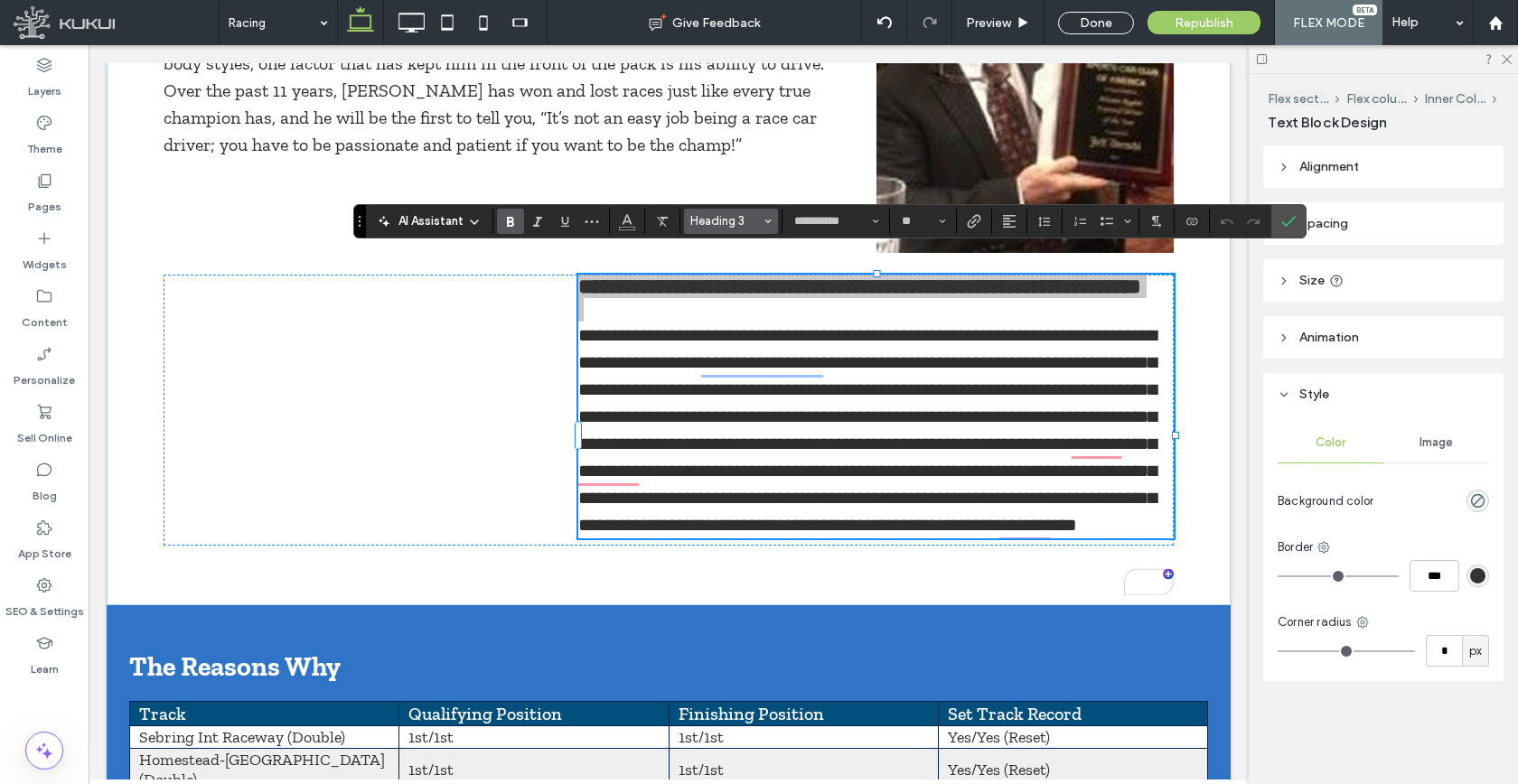
click at [747, 214] on span "Heading 3" at bounding box center [725, 220] width 70 height 14
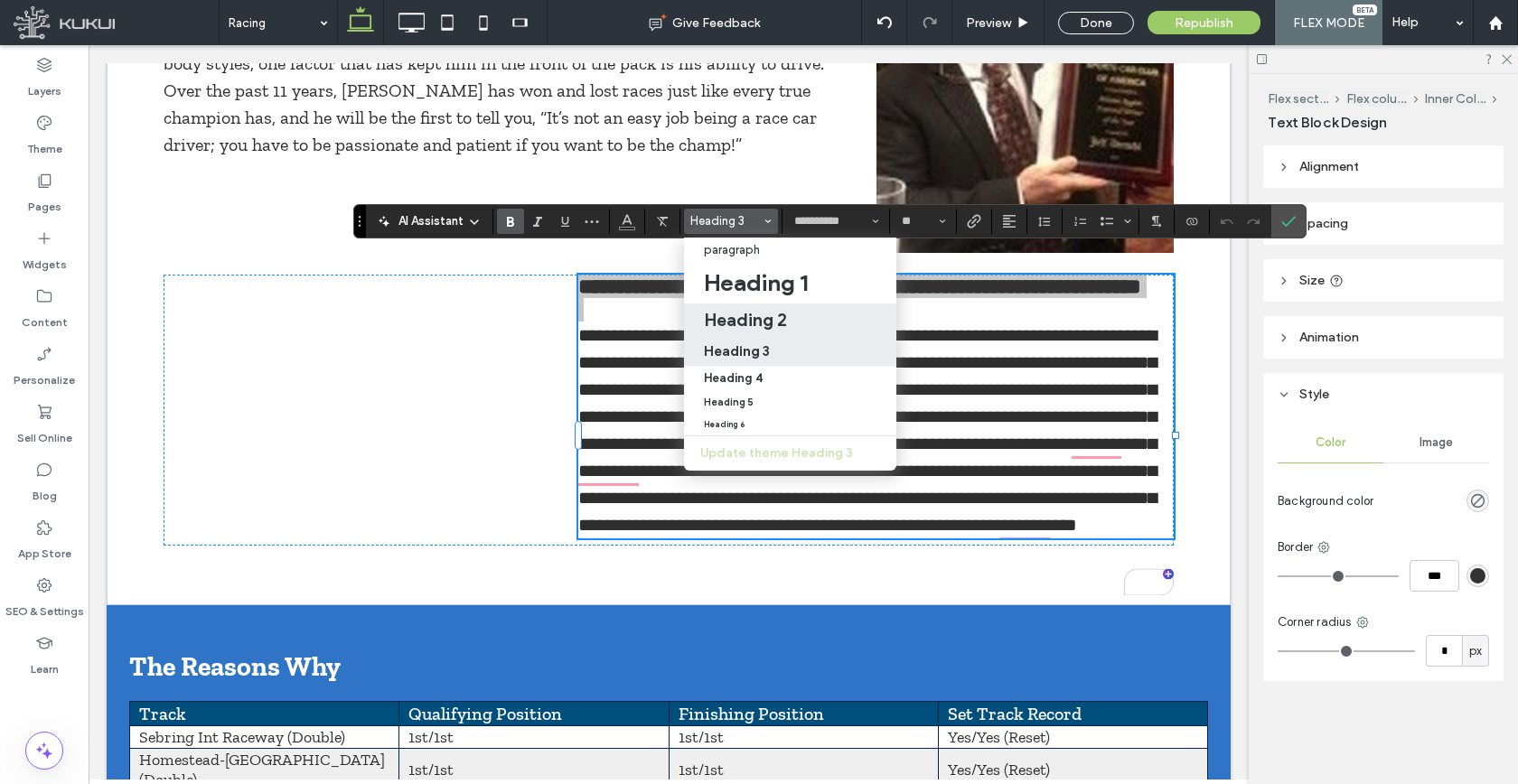
click at [759, 317] on h2 "Heading 2" at bounding box center [745, 320] width 83 height 22
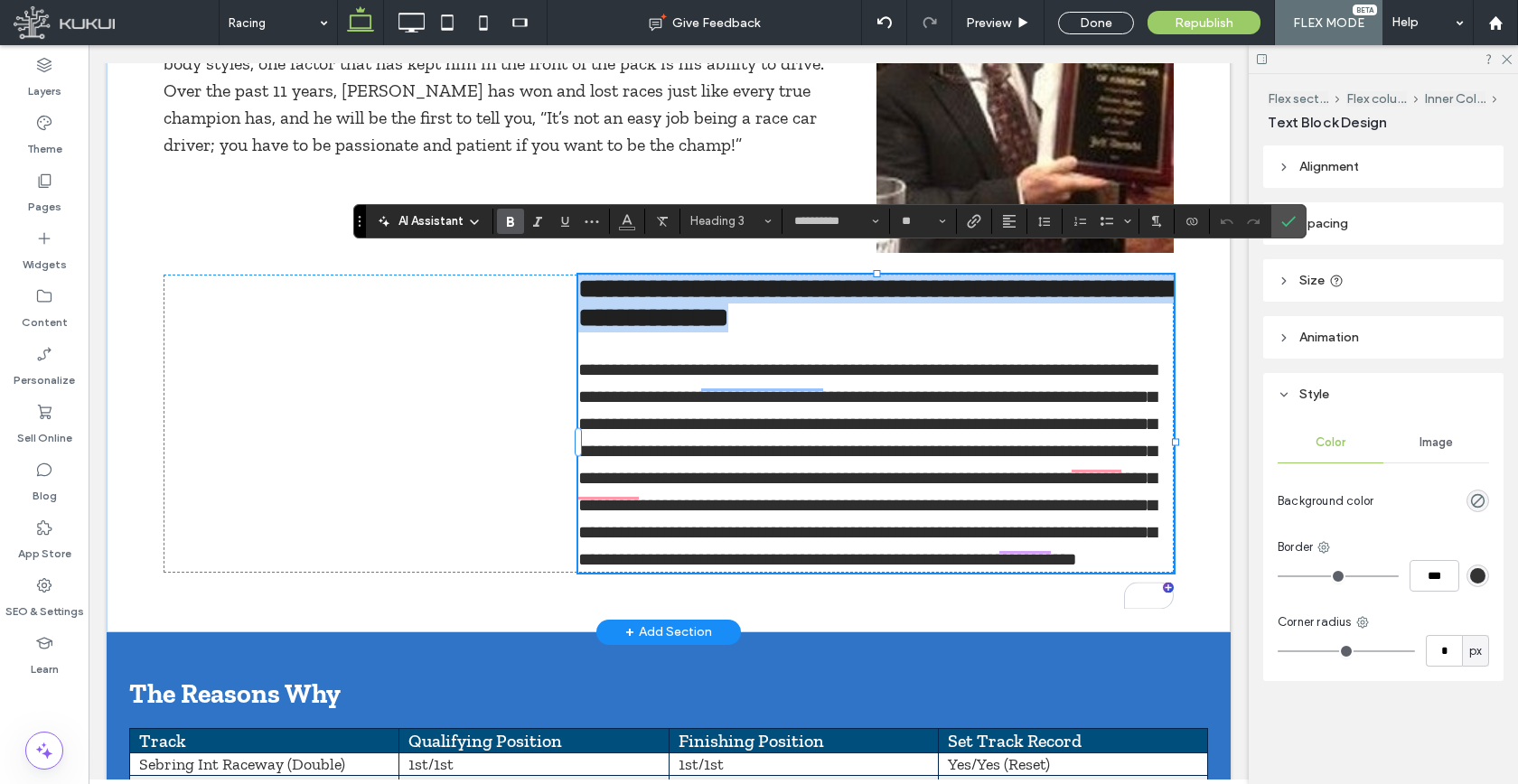
type input "*"
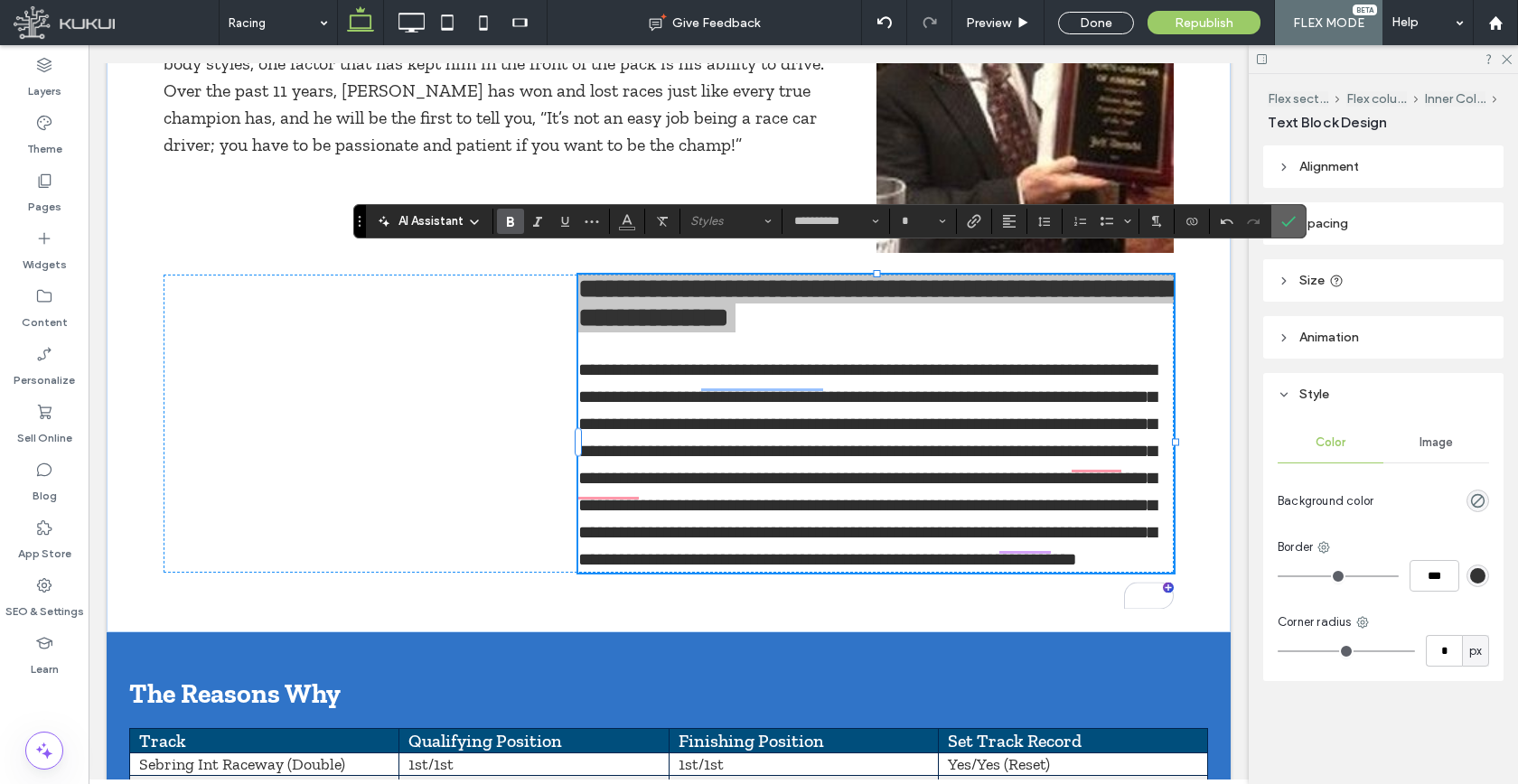
click at [1285, 222] on icon "Confirm" at bounding box center [1288, 221] width 15 height 15
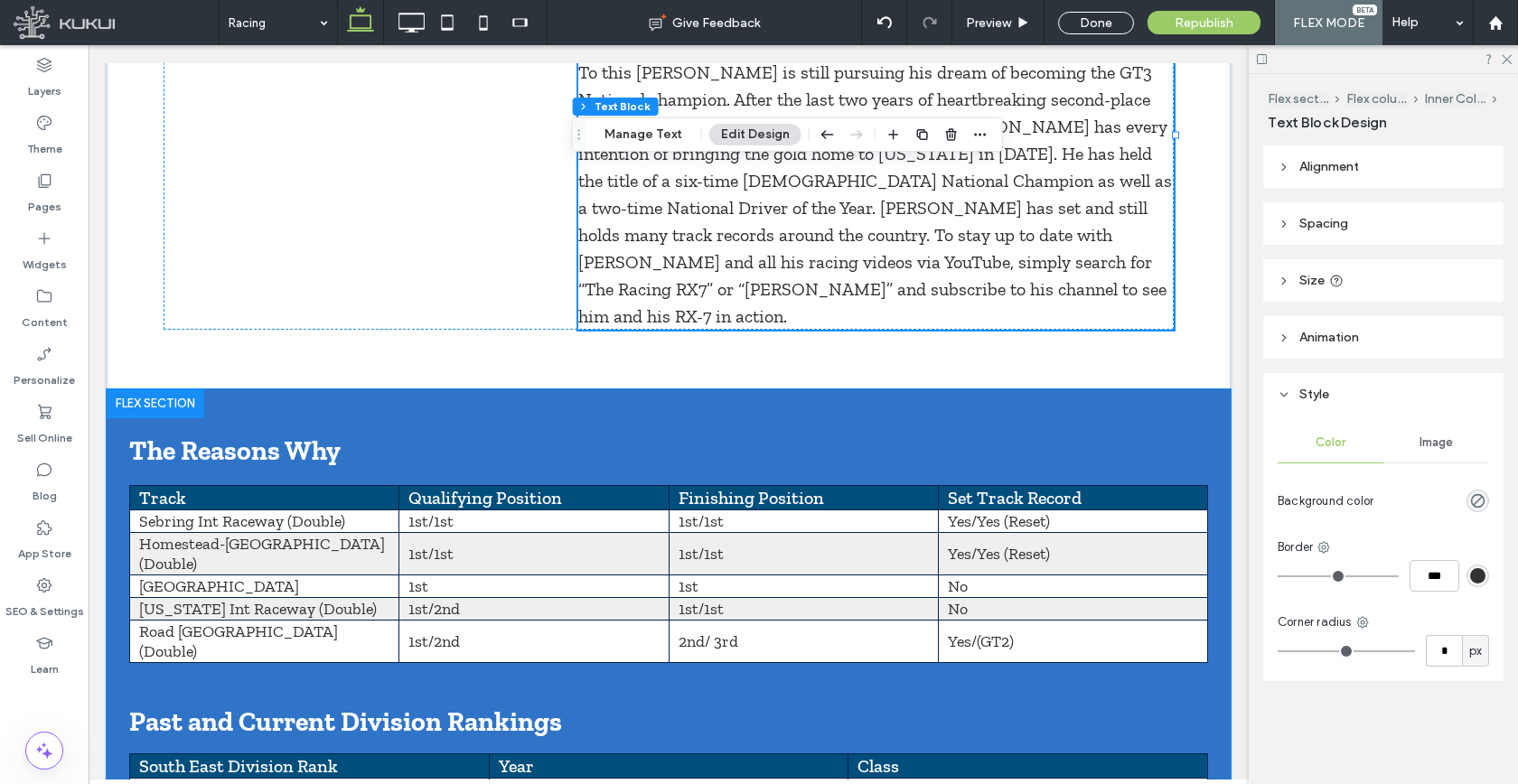
click at [243, 435] on span "The Reasons Why" at bounding box center [235, 451] width 211 height 33
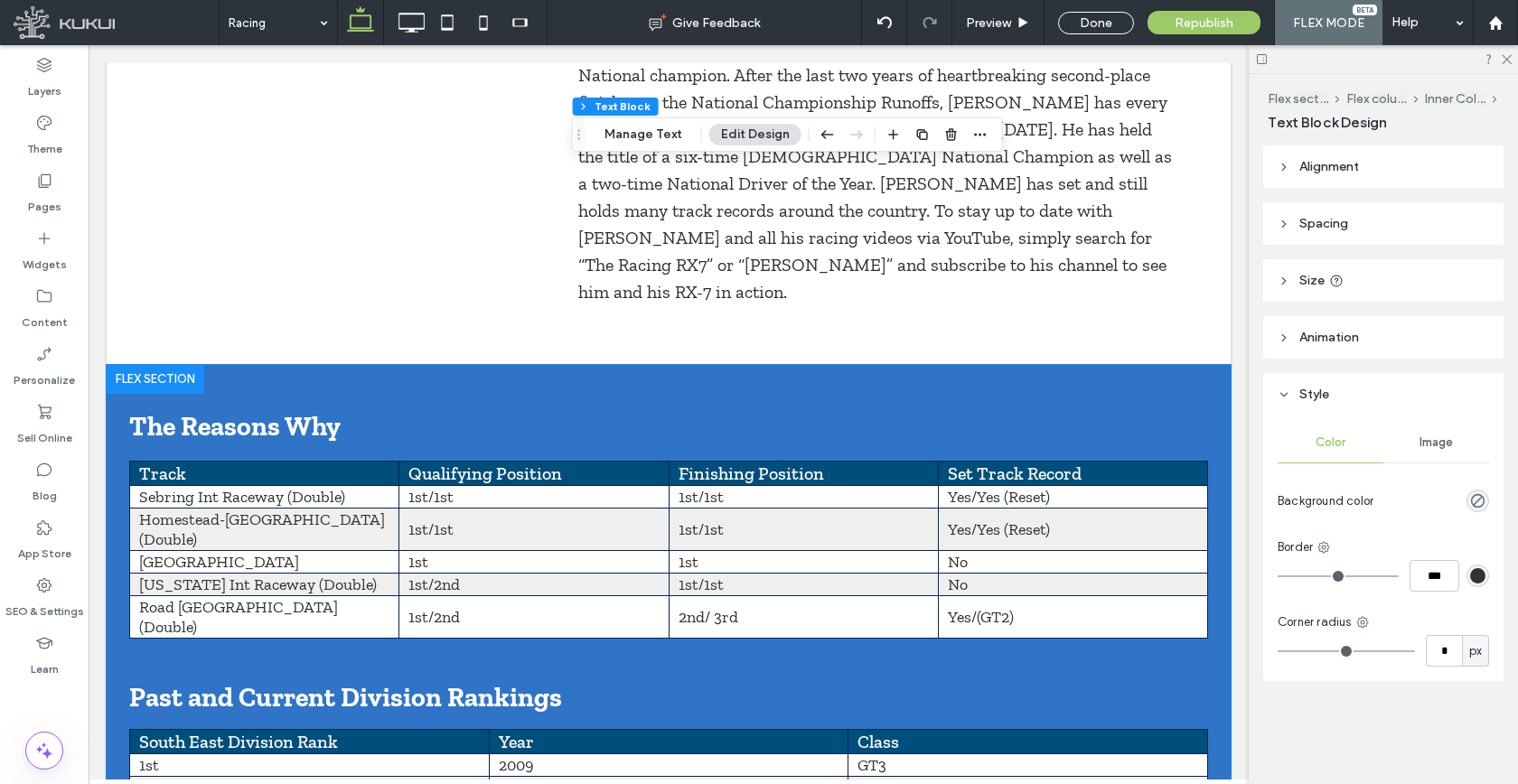
click at [243, 410] on div "The Reasons Why Past and Current Division Rankings Track Qualifying Position Fi…" at bounding box center [669, 628] width 1079 height 435
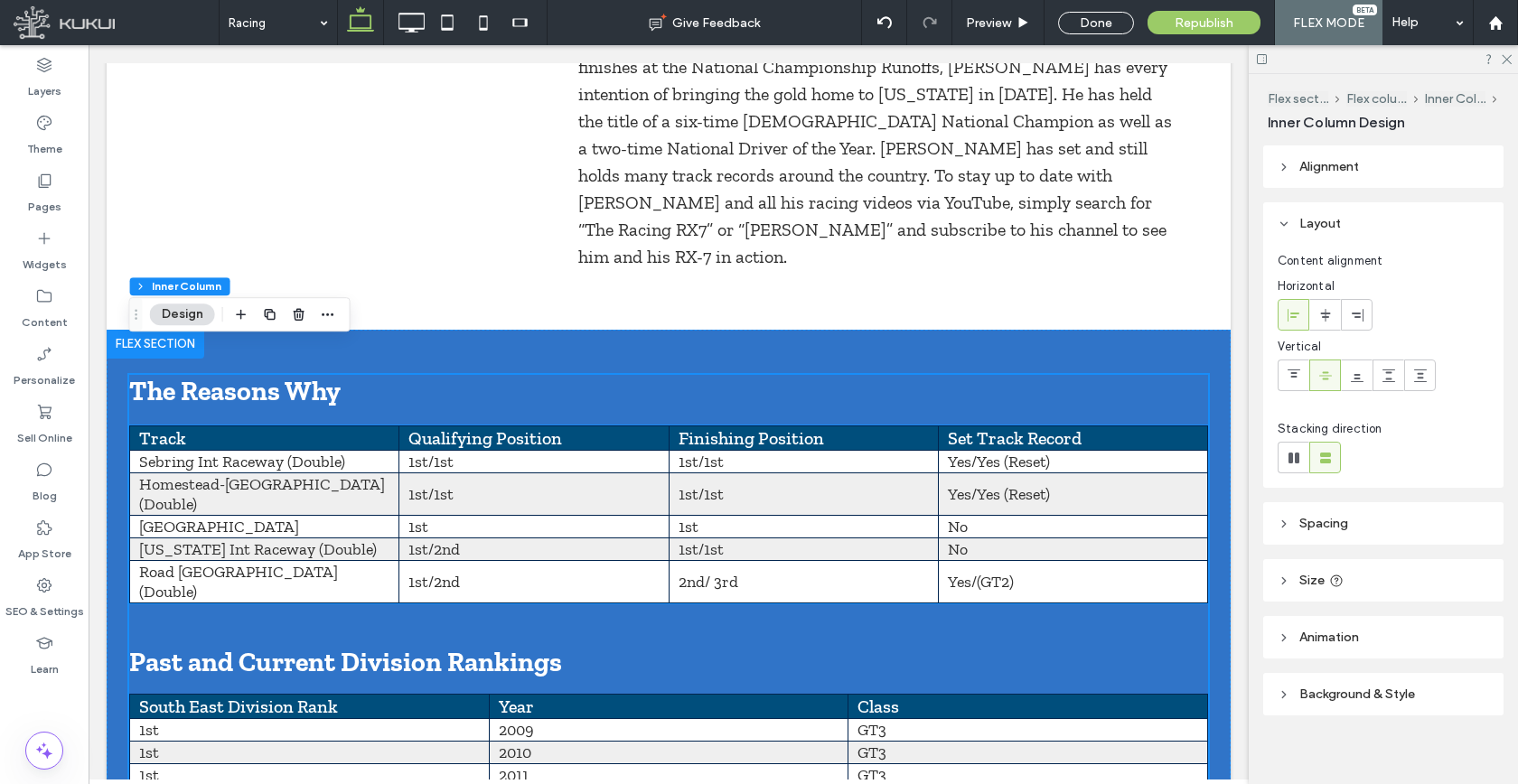
scroll to position [1008, 0]
click at [259, 375] on span "The Reasons Why" at bounding box center [235, 391] width 211 height 33
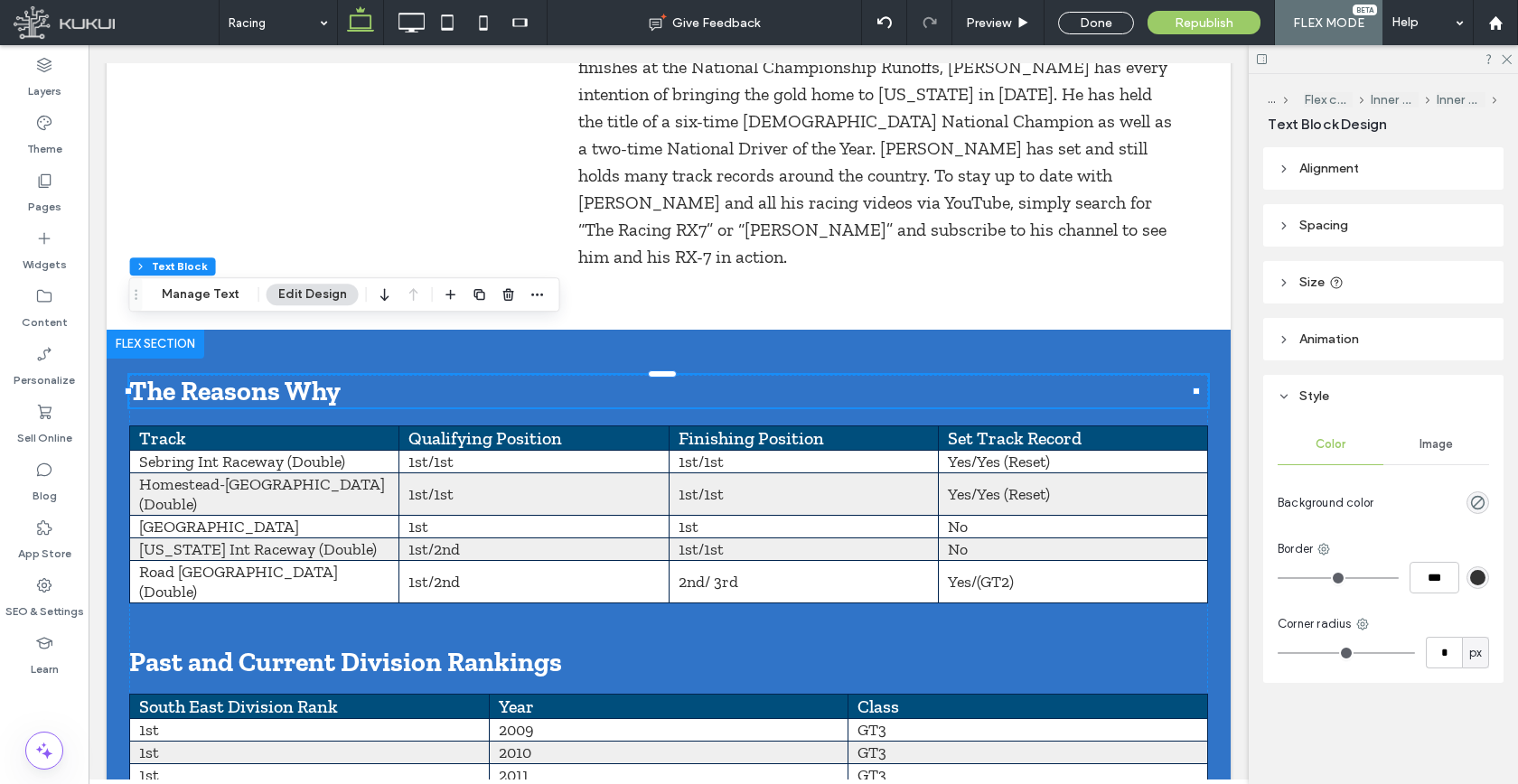
click at [259, 375] on div "The Reasons Why" at bounding box center [669, 391] width 1079 height 33
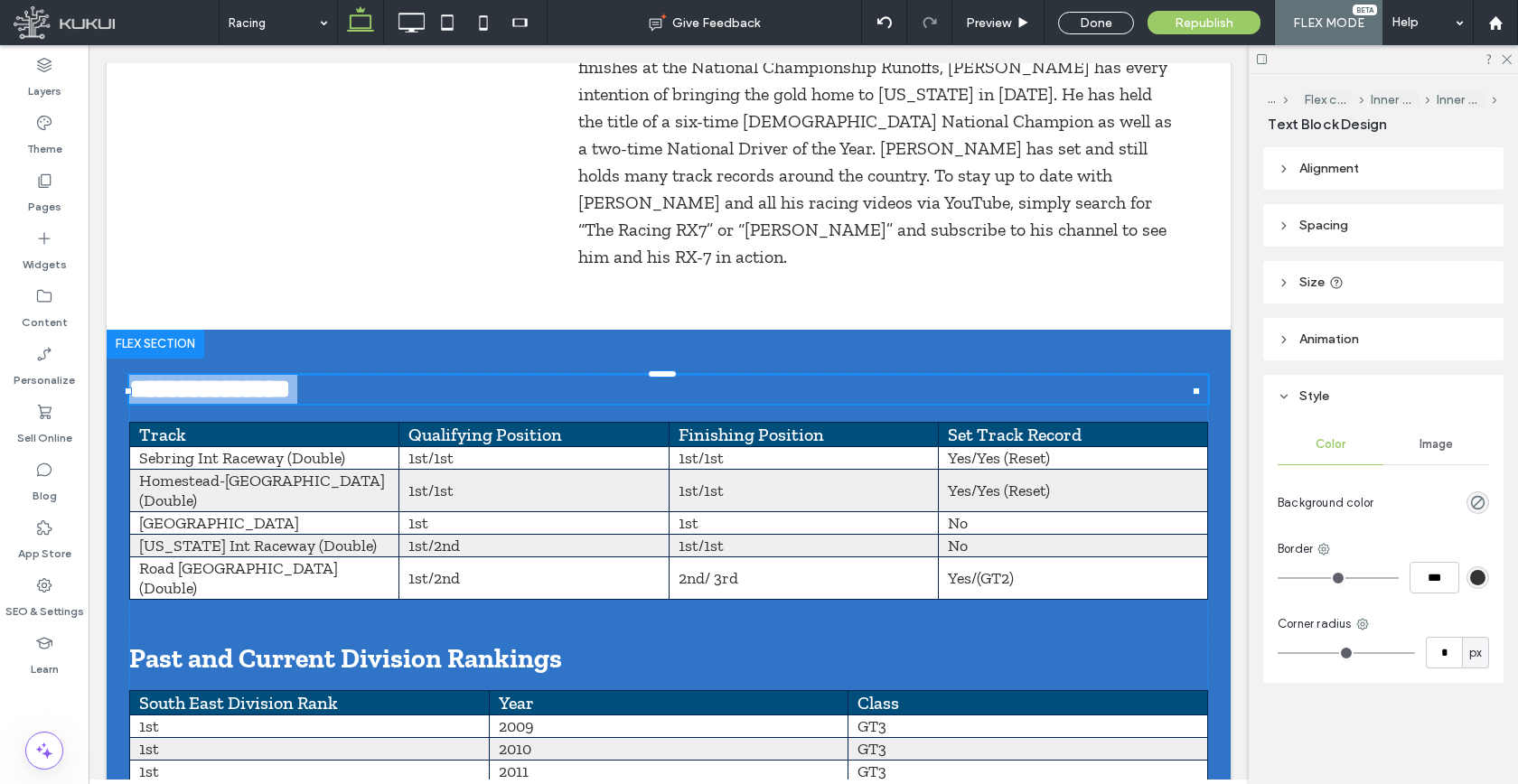
type input "**********"
type input "**"
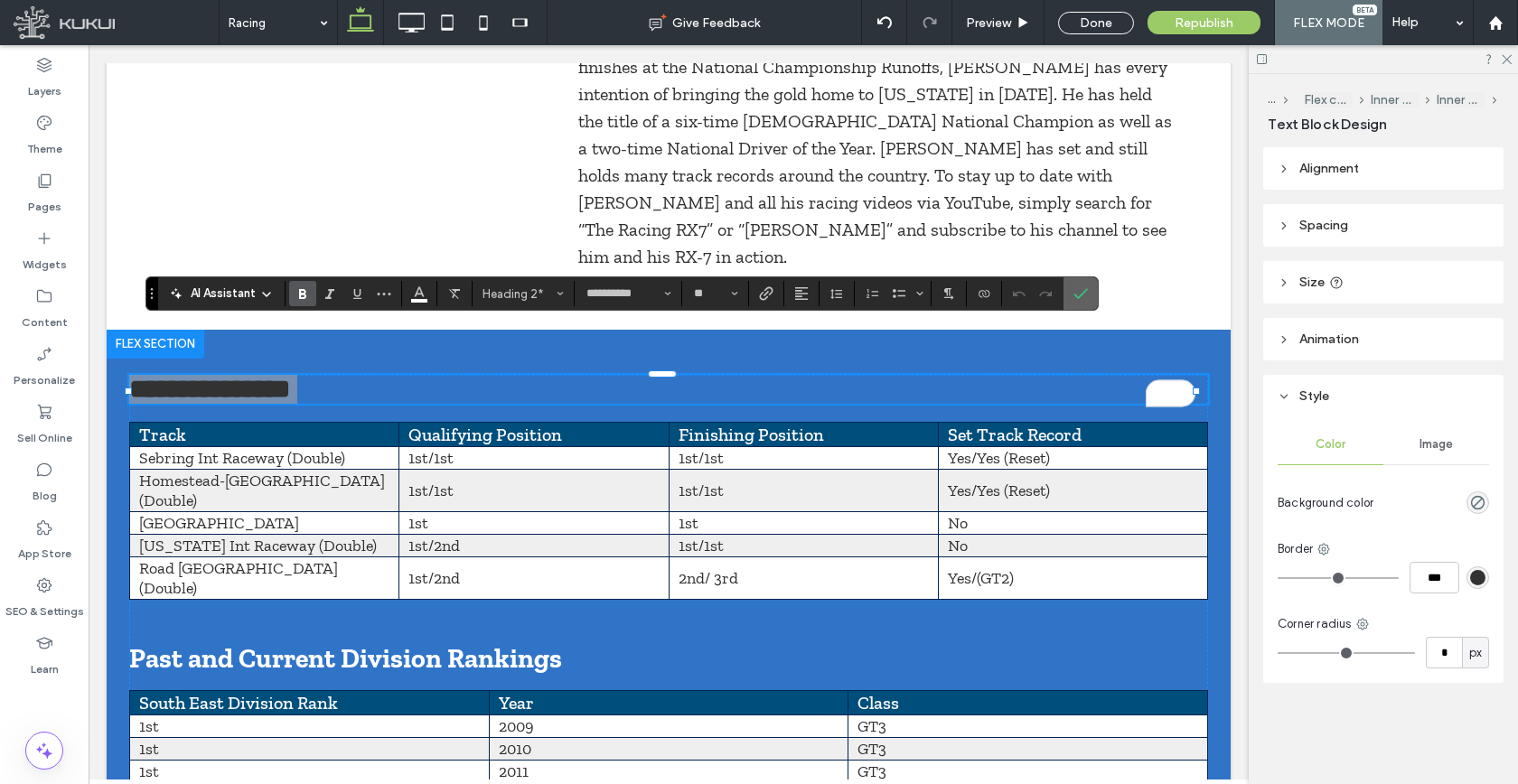
click at [1091, 293] on label "Confirm" at bounding box center [1081, 294] width 27 height 33
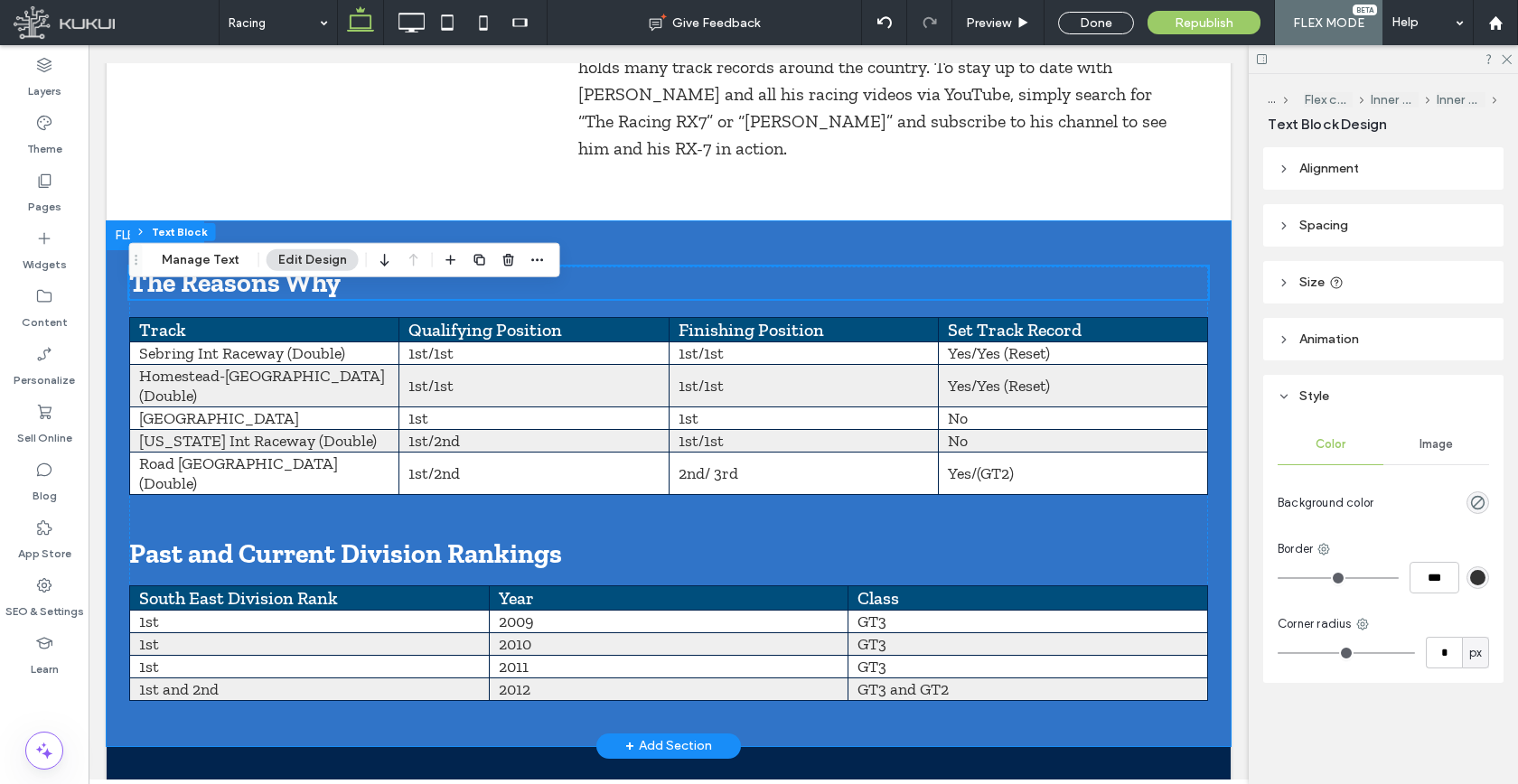
scroll to position [1245, 0]
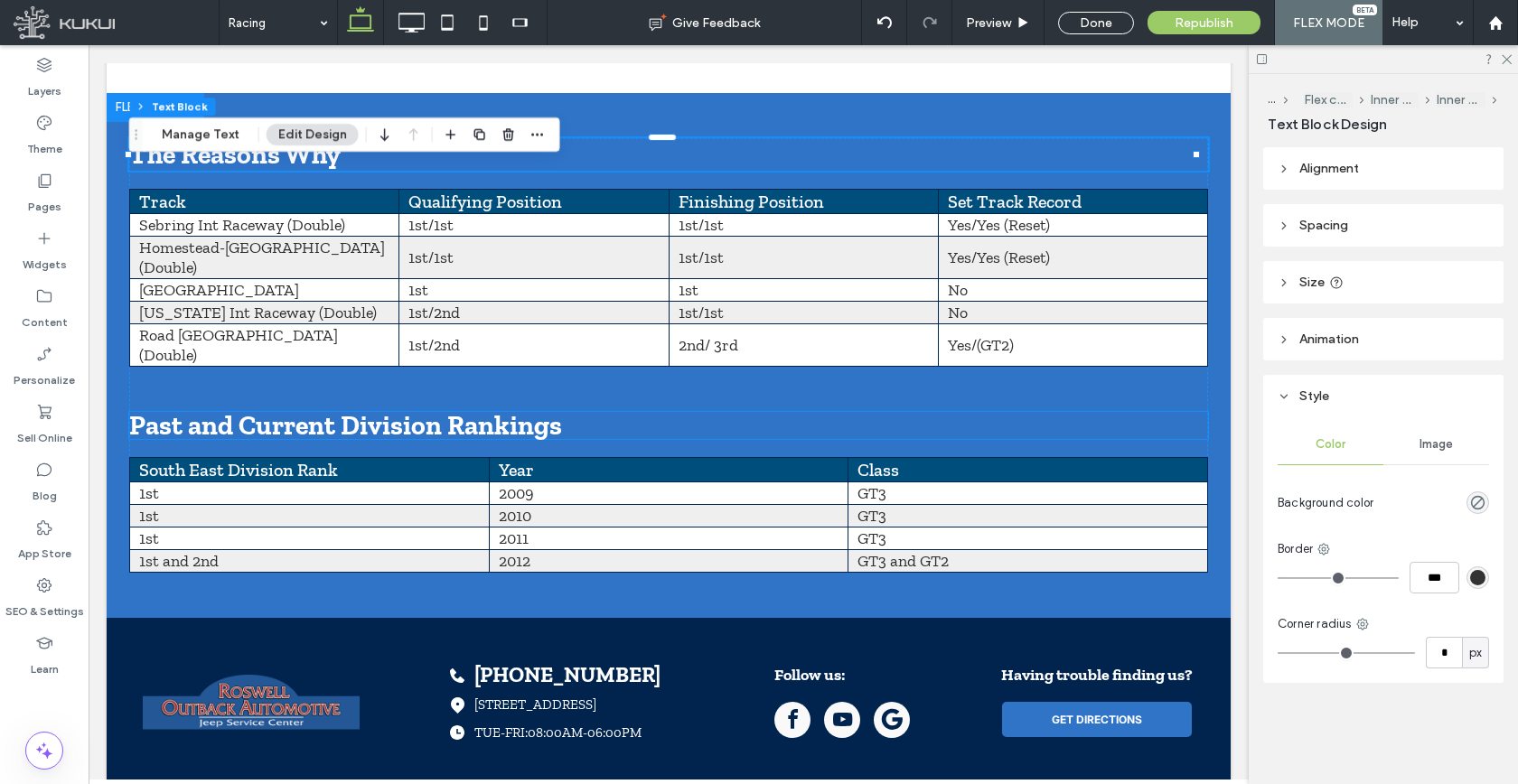
click at [407, 409] on span "Past and Current Division Rankings" at bounding box center [346, 426] width 433 height 33
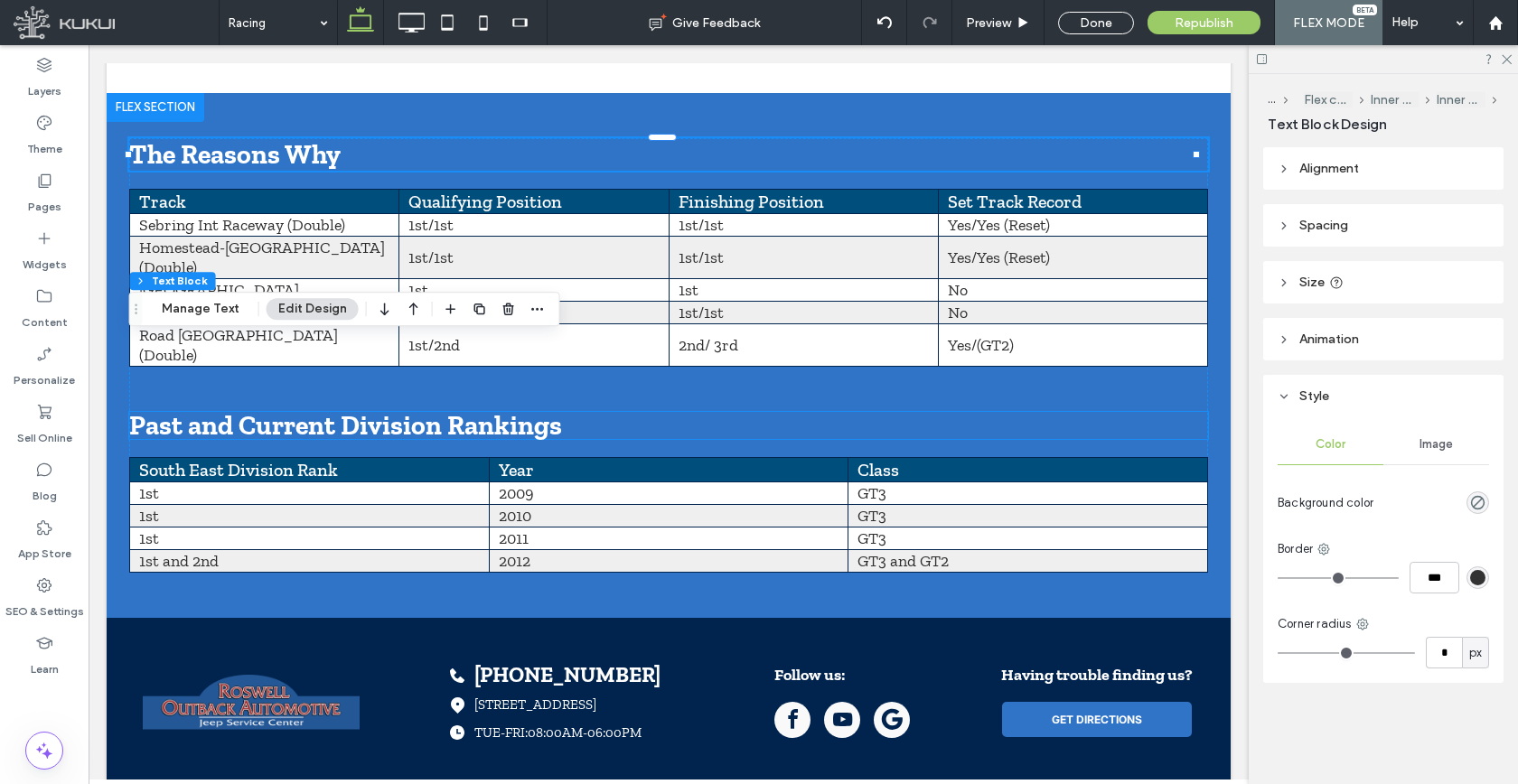
click at [407, 412] on div "Past and Current Division Rankings" at bounding box center [669, 426] width 1079 height 27
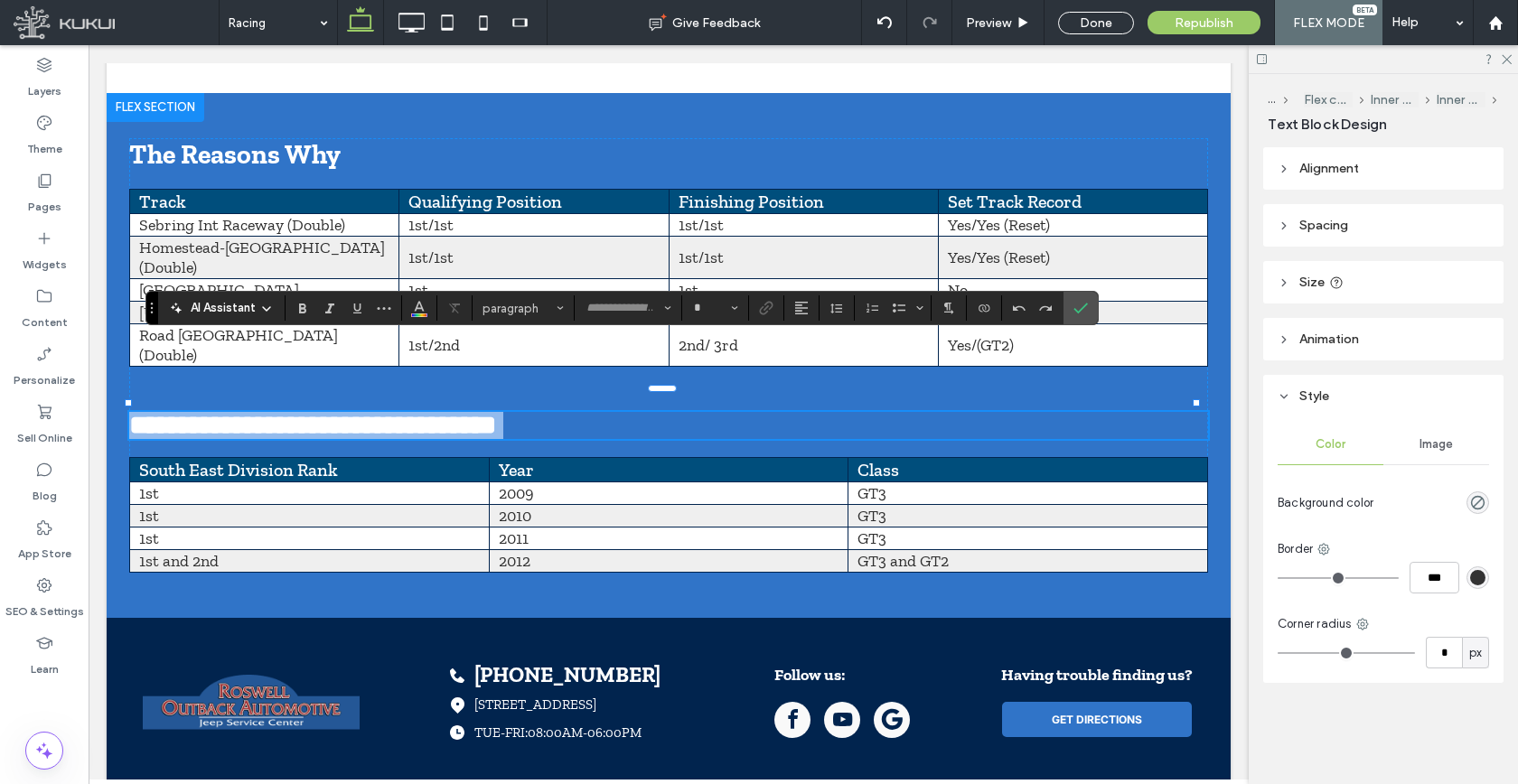
type input "**********"
type input "**"
click at [407, 412] on strong "**********" at bounding box center [312, 425] width 367 height 26
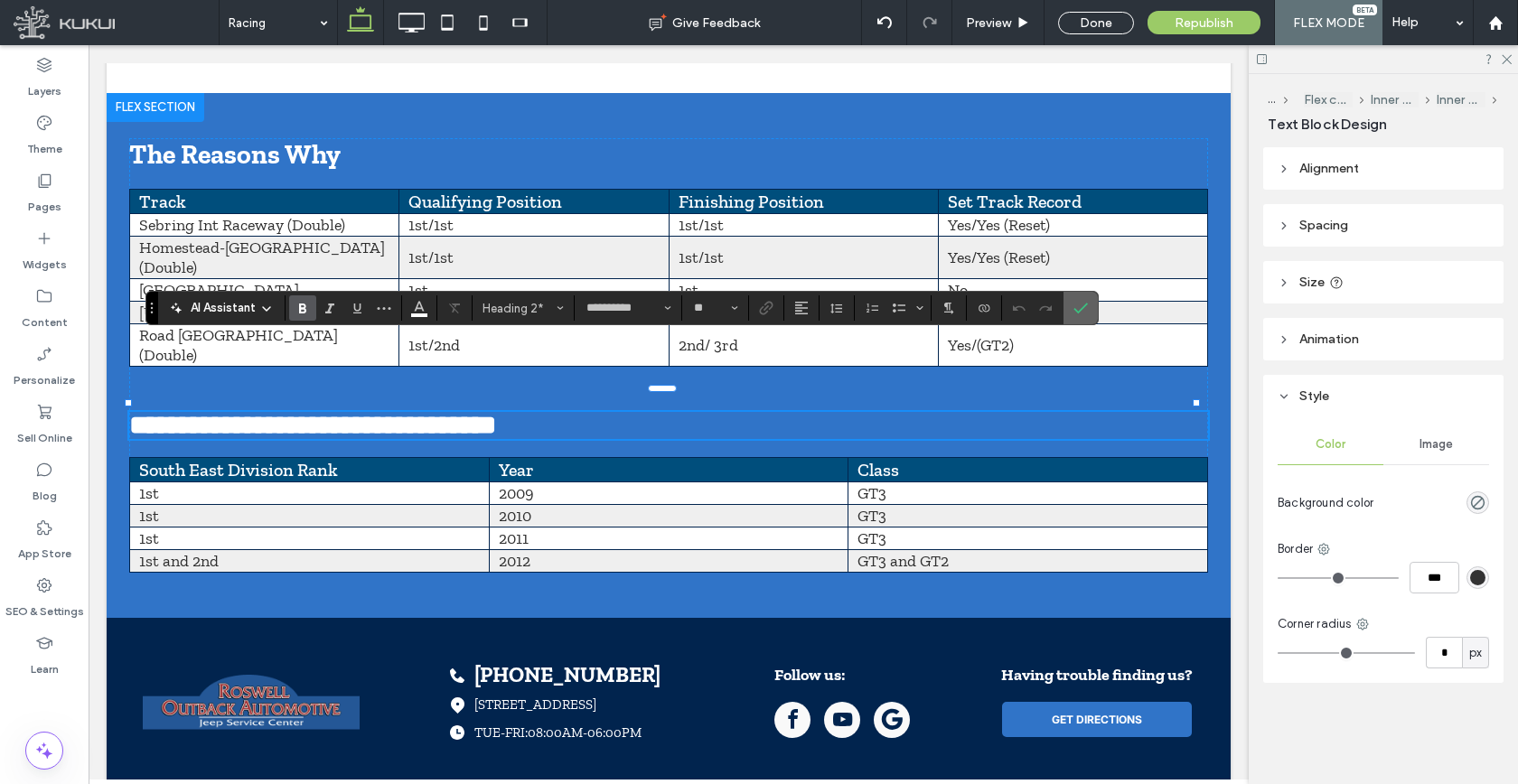
click at [1076, 309] on icon "Confirm" at bounding box center [1081, 308] width 15 height 15
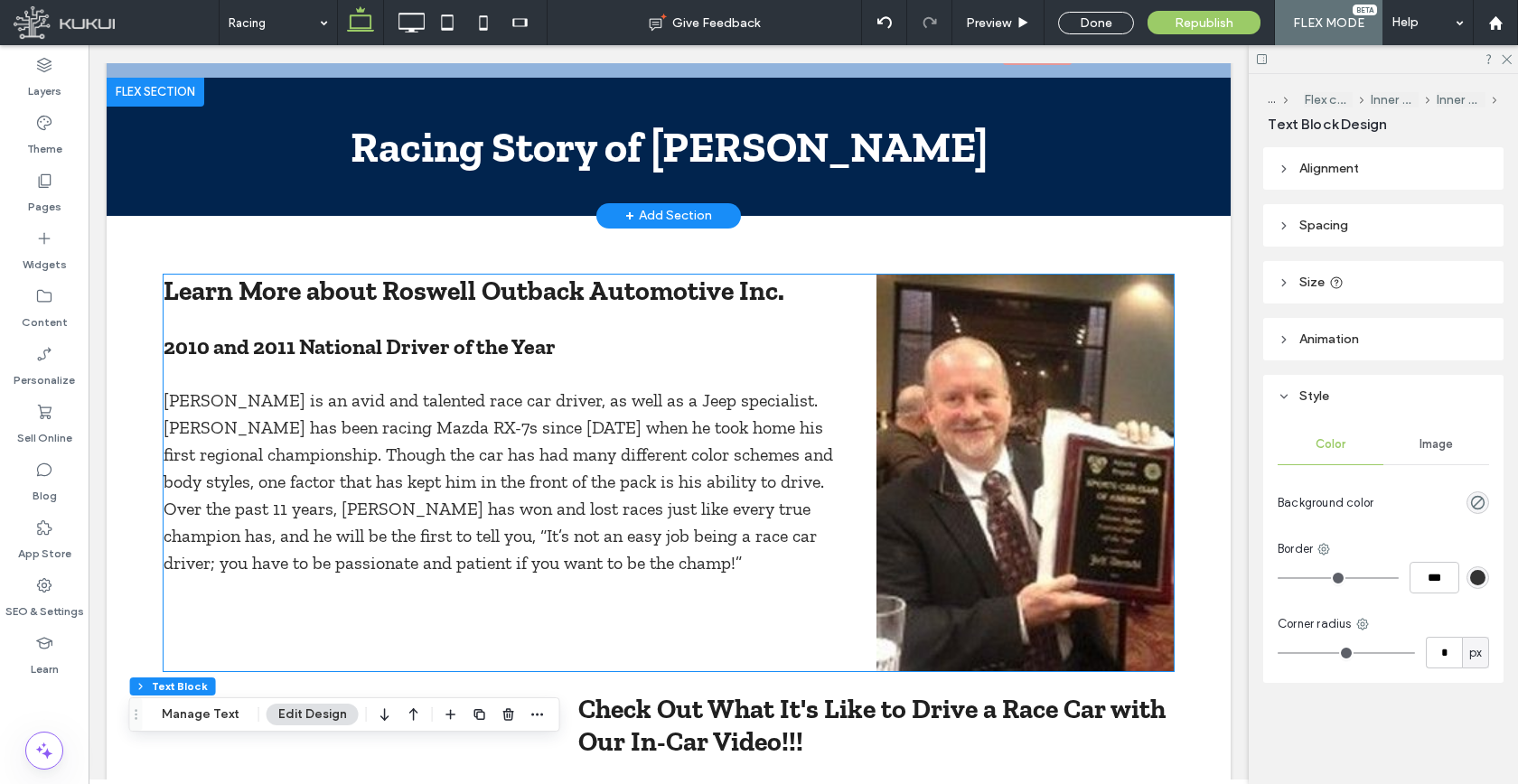
scroll to position [150, 0]
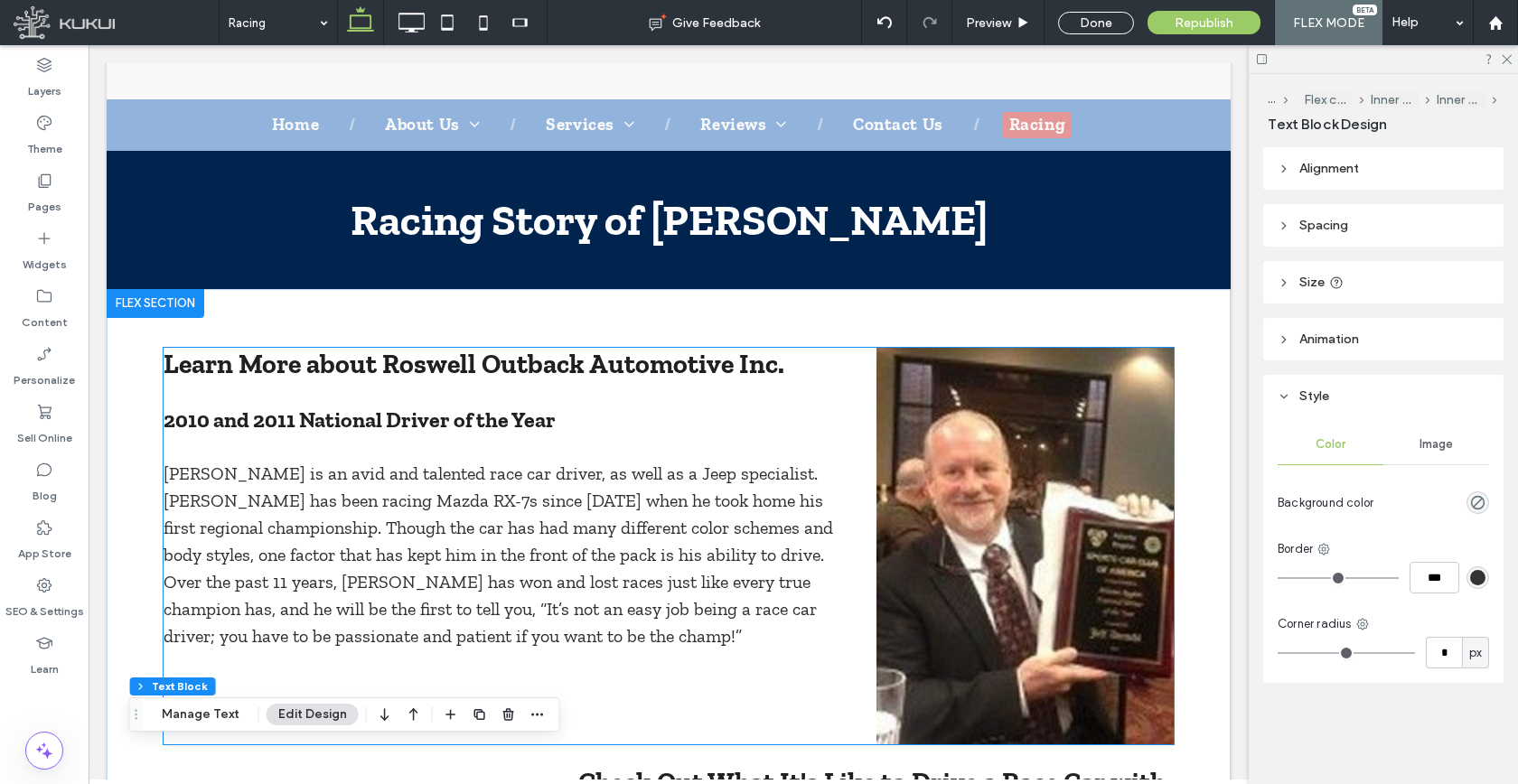
click at [954, 458] on img at bounding box center [1024, 545] width 297 height 396
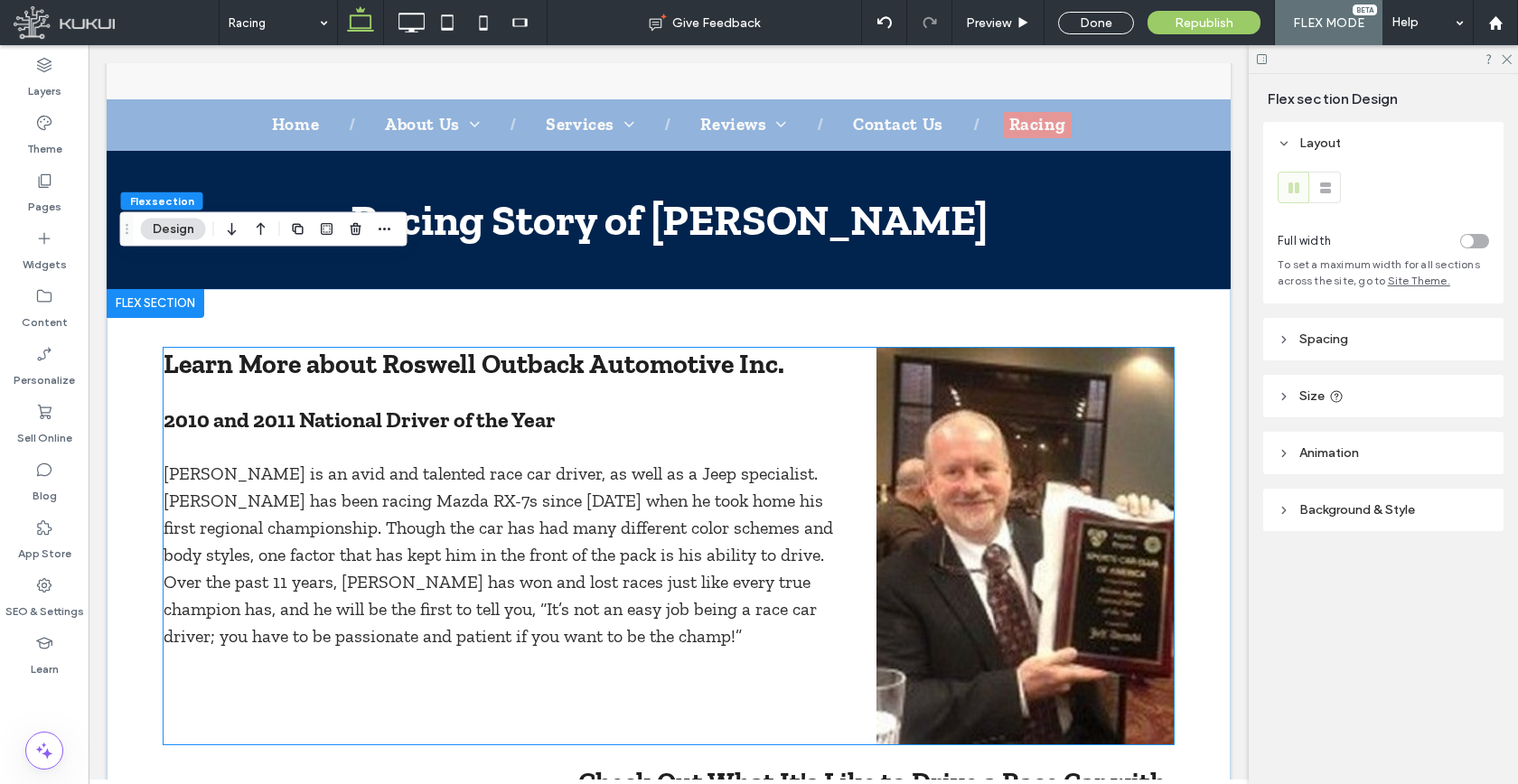
click at [954, 458] on img at bounding box center [1024, 545] width 297 height 396
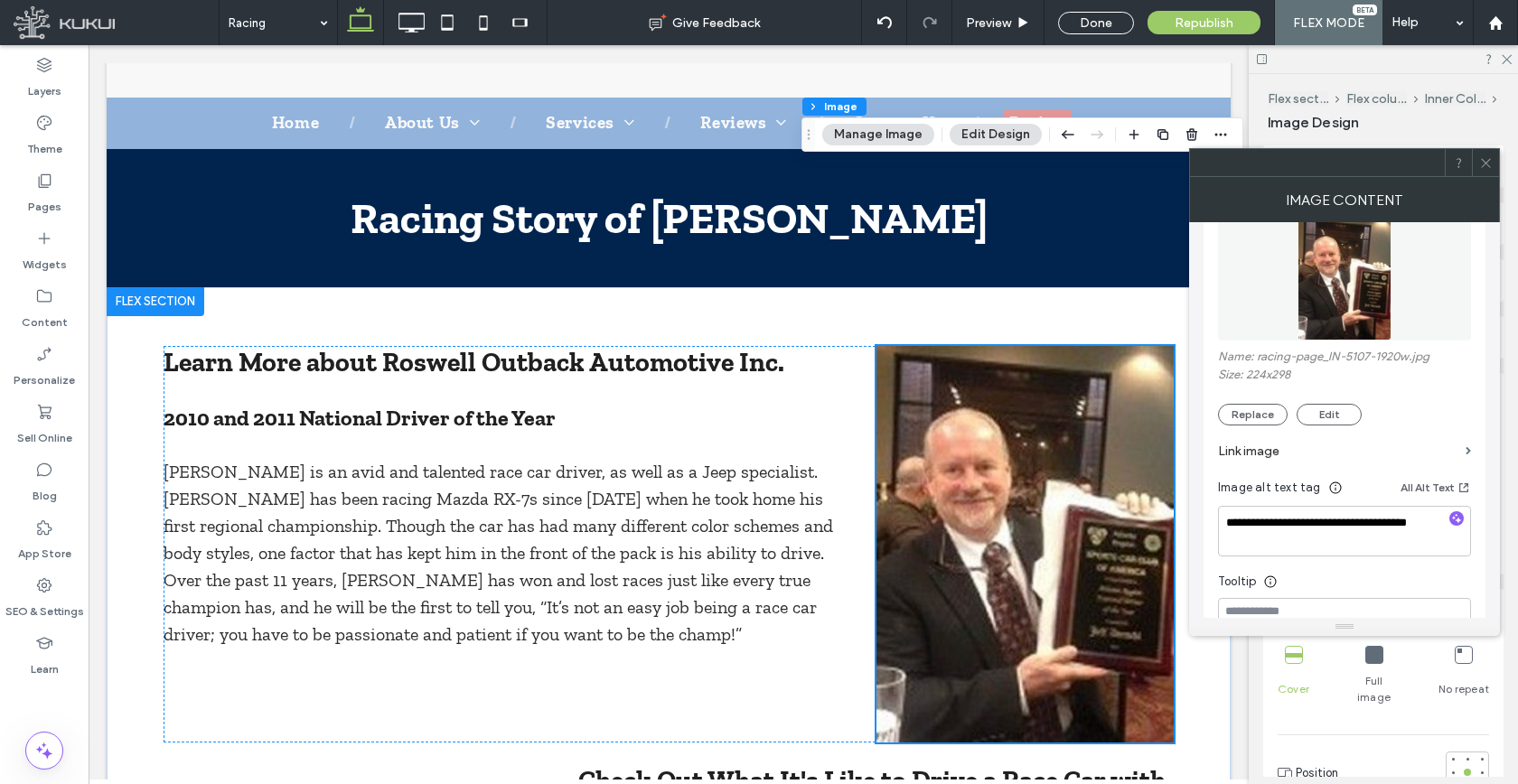
scroll to position [70, 0]
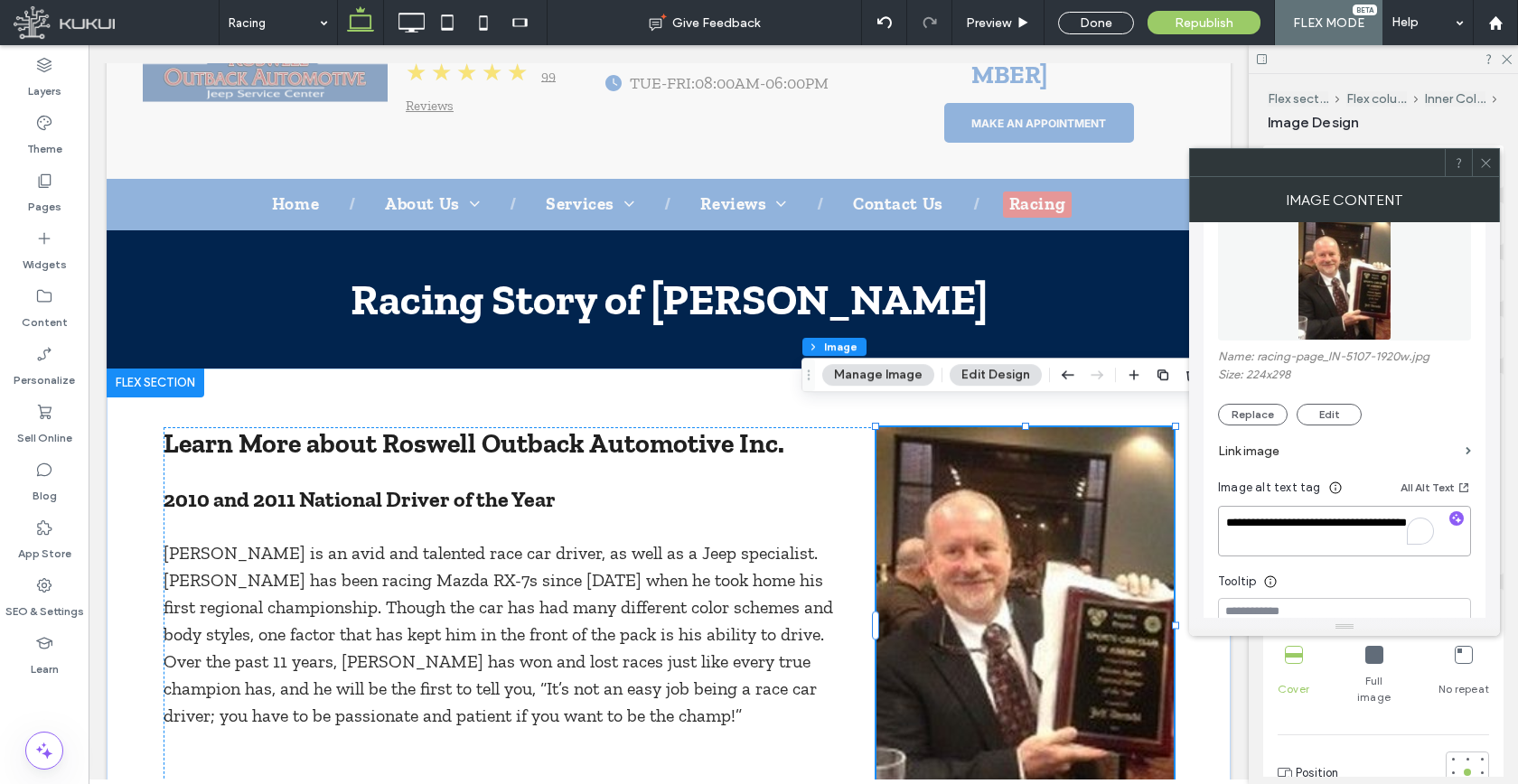
drag, startPoint x: 1379, startPoint y: 568, endPoint x: 739, endPoint y: 468, distance: 647.8
type textarea "**********"
click at [1483, 157] on icon at bounding box center [1485, 163] width 14 height 14
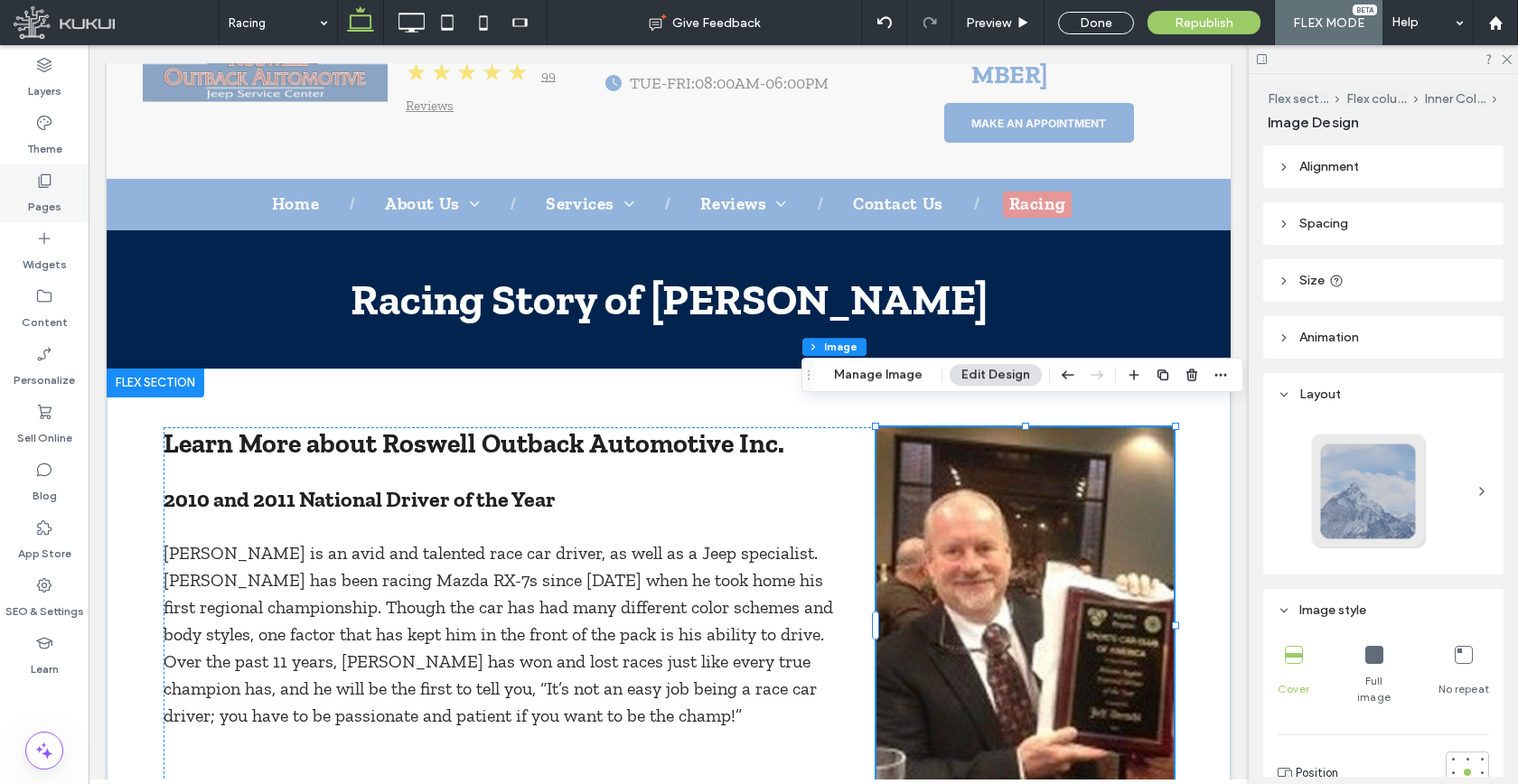
click at [36, 188] on icon at bounding box center [45, 181] width 18 height 18
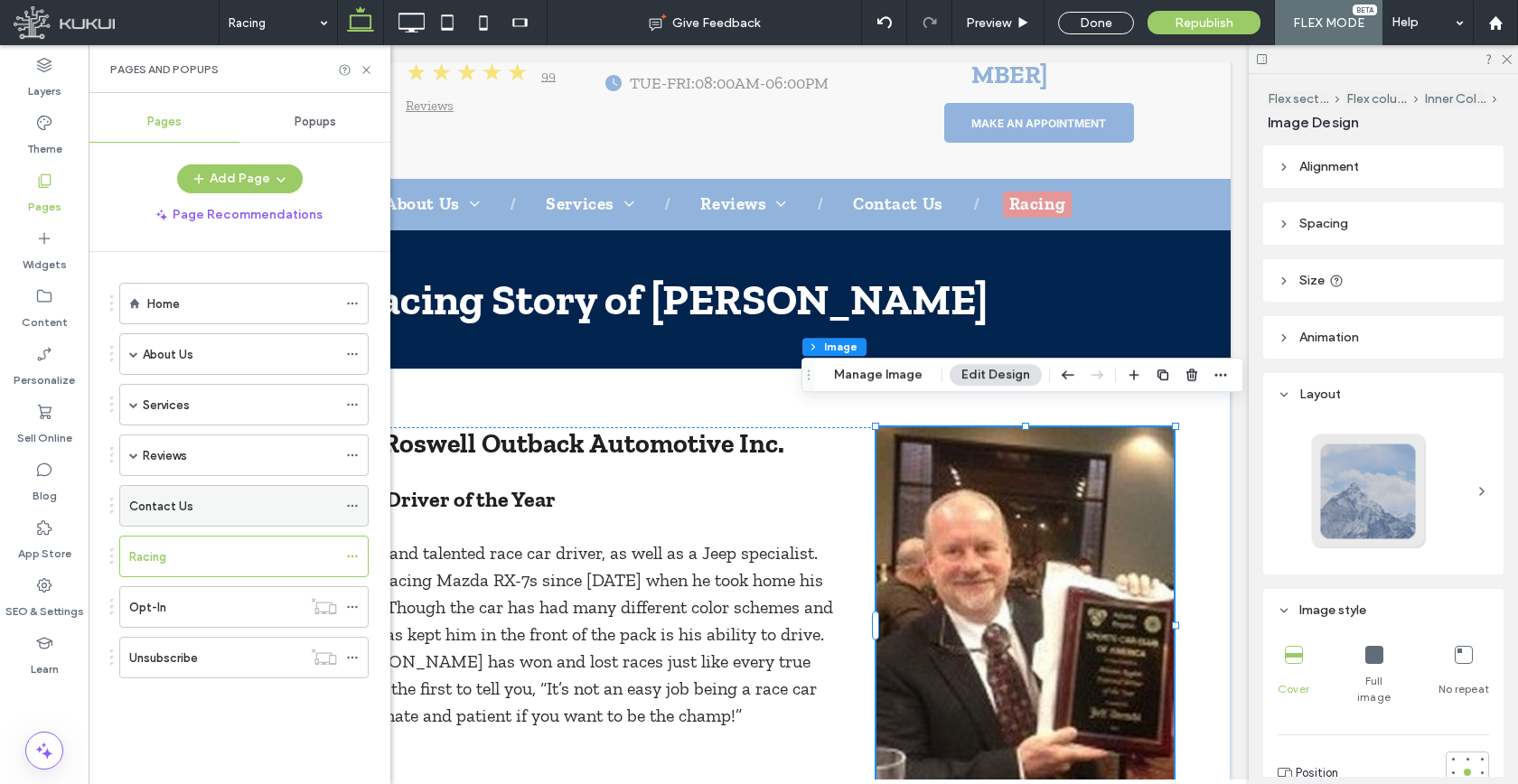
click at [156, 510] on label "Contact Us" at bounding box center [161, 506] width 65 height 32
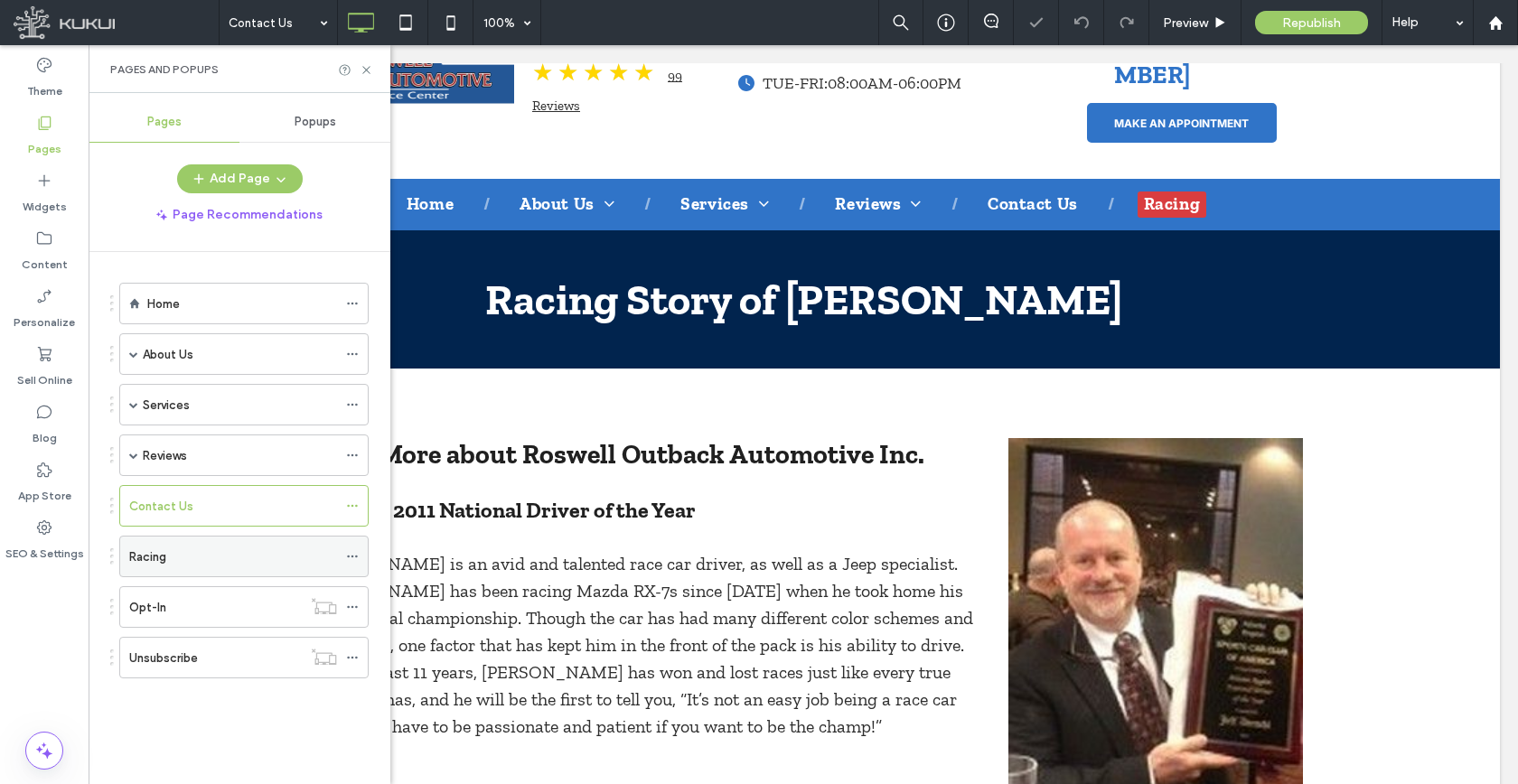
click at [353, 557] on use at bounding box center [351, 557] width 10 height 3
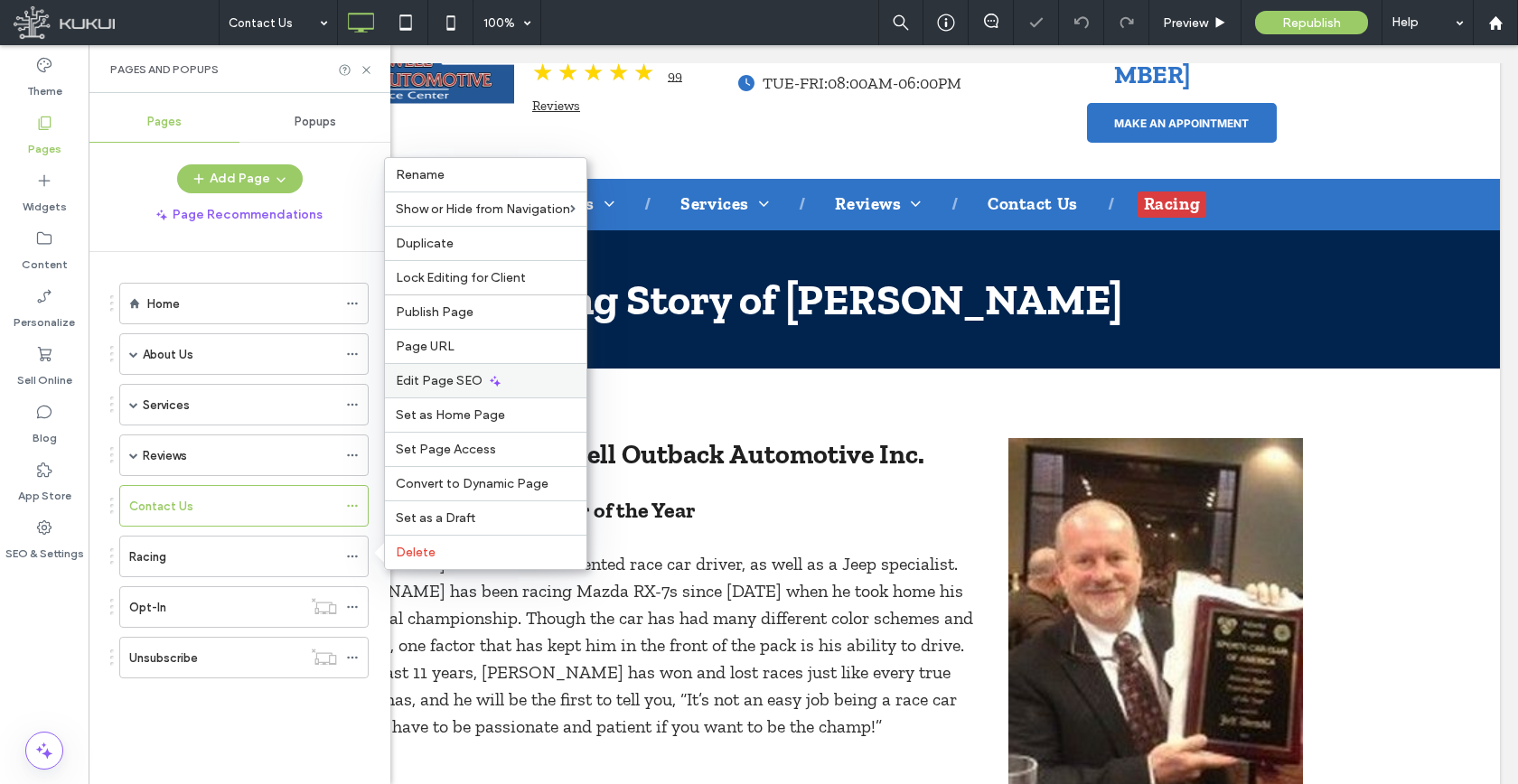
click at [457, 385] on span "Edit Page SEO" at bounding box center [438, 380] width 86 height 15
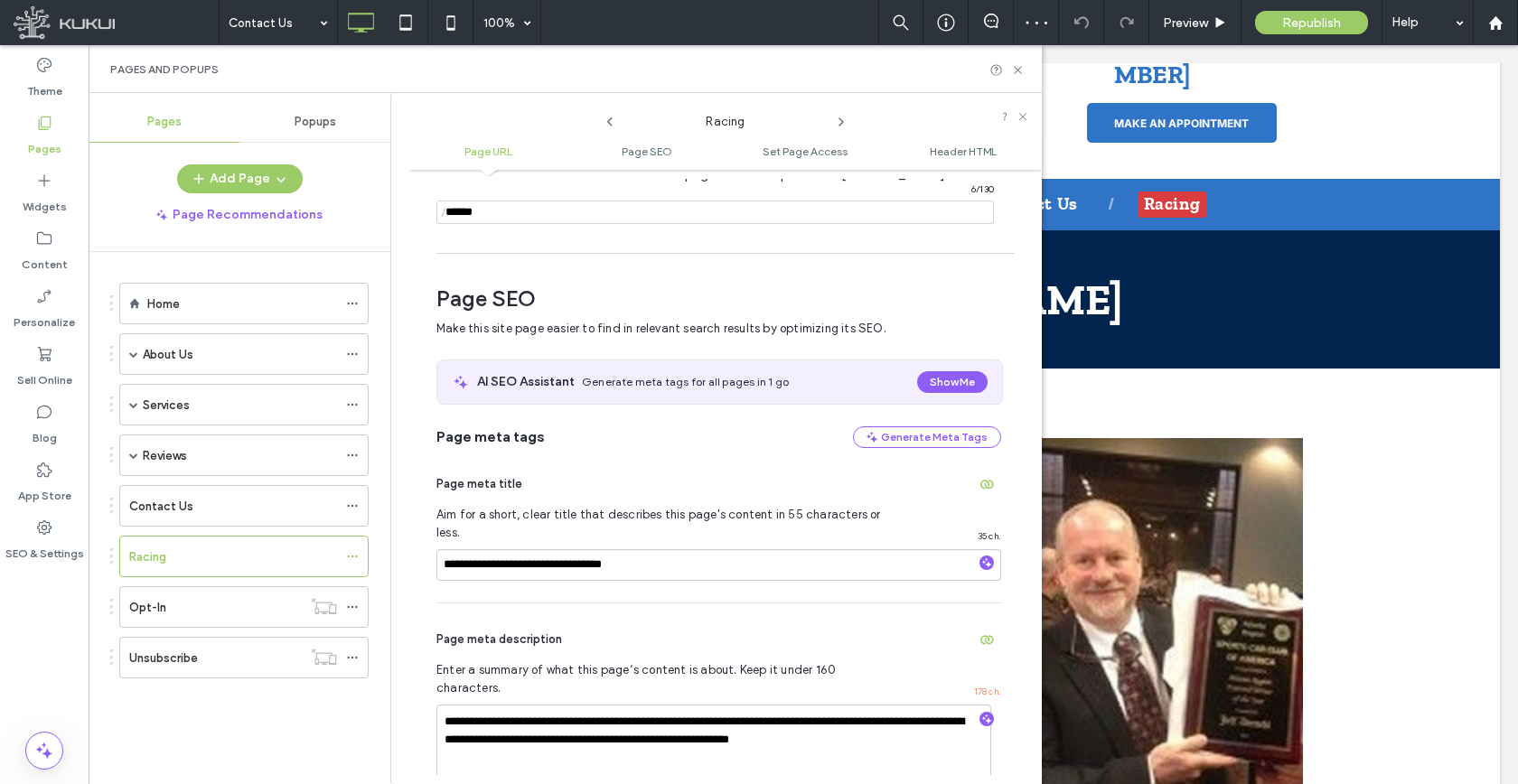
scroll to position [248, 0]
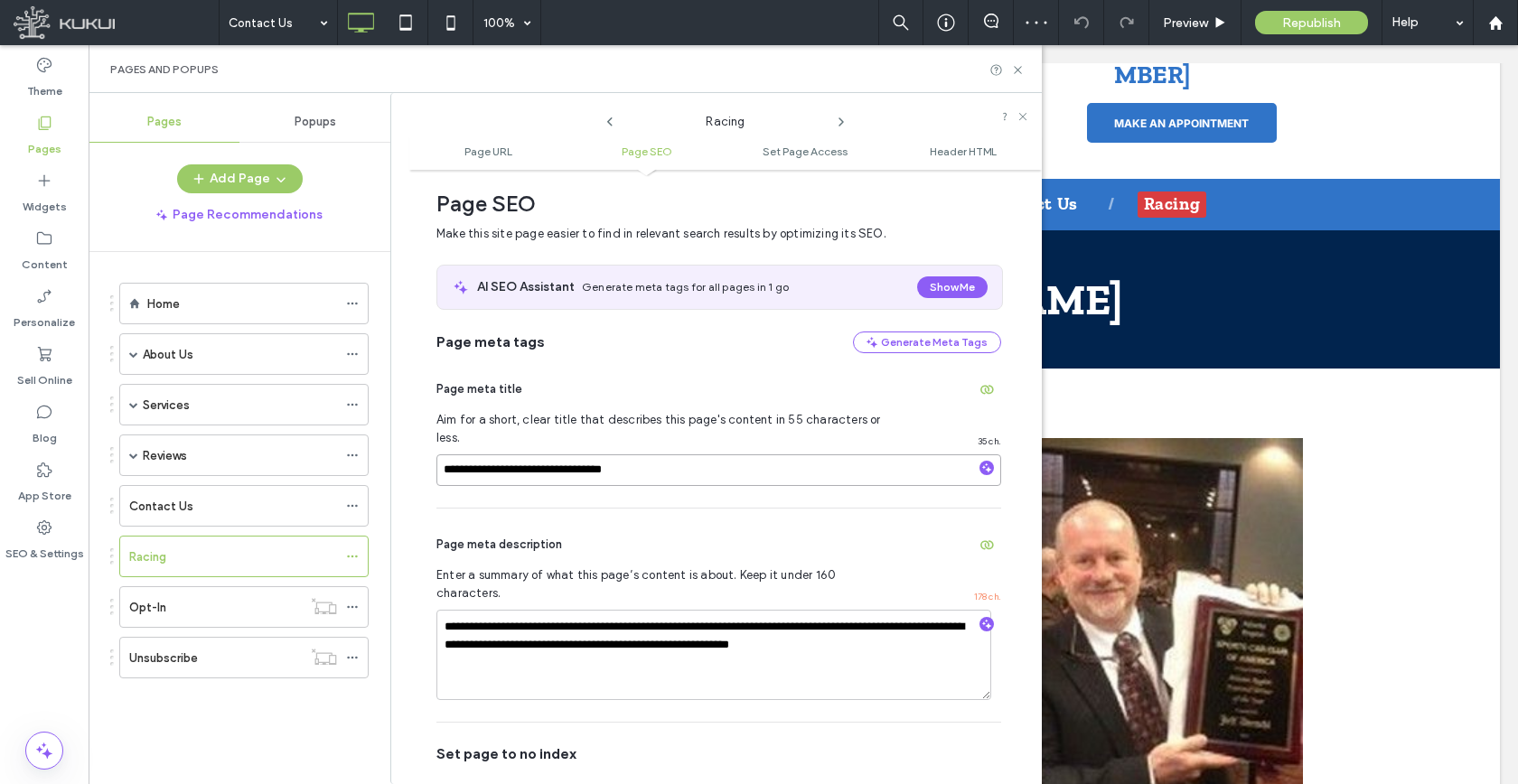
click at [483, 457] on input "**********" at bounding box center [719, 470] width 565 height 32
type input "**********"
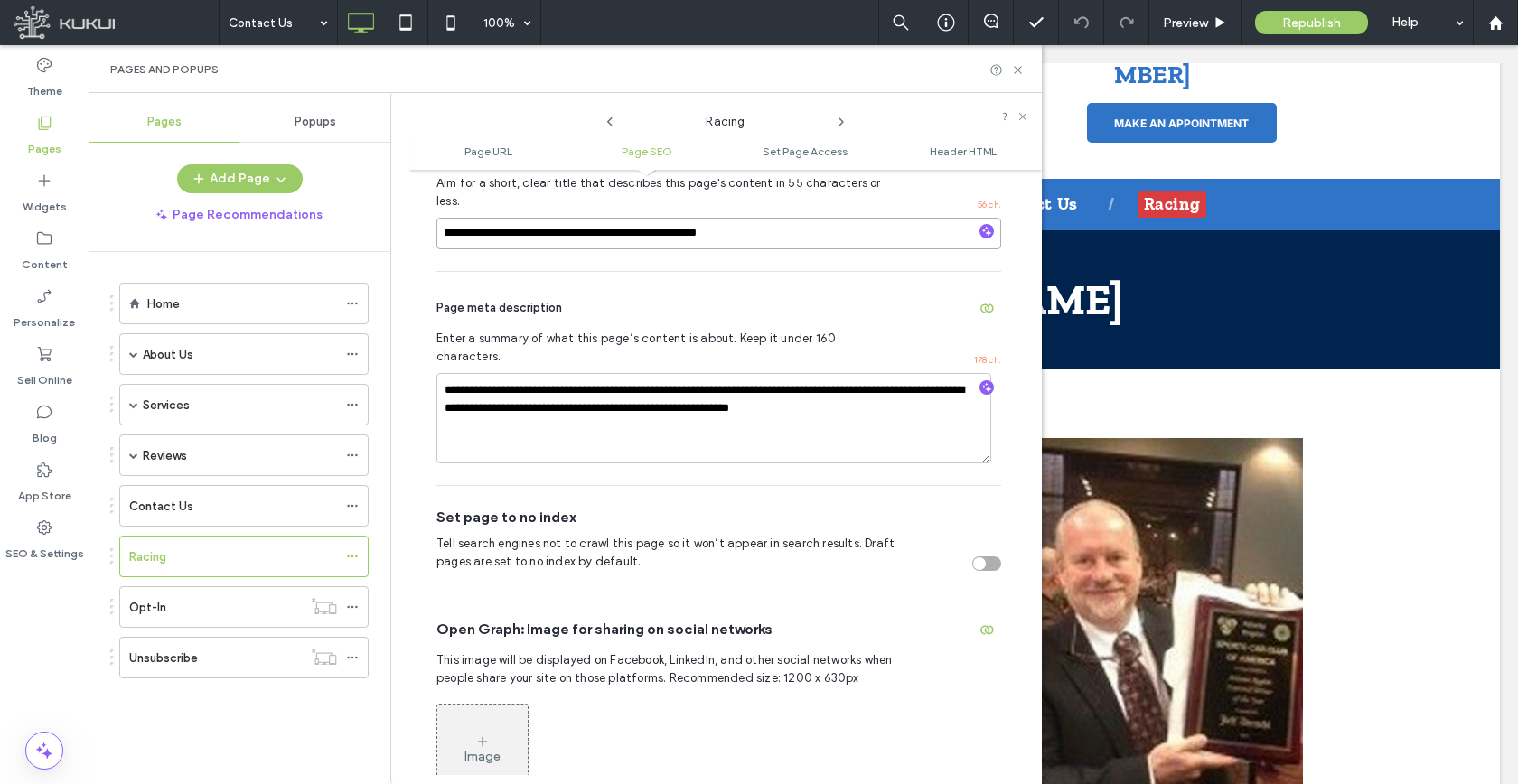
scroll to position [408, 0]
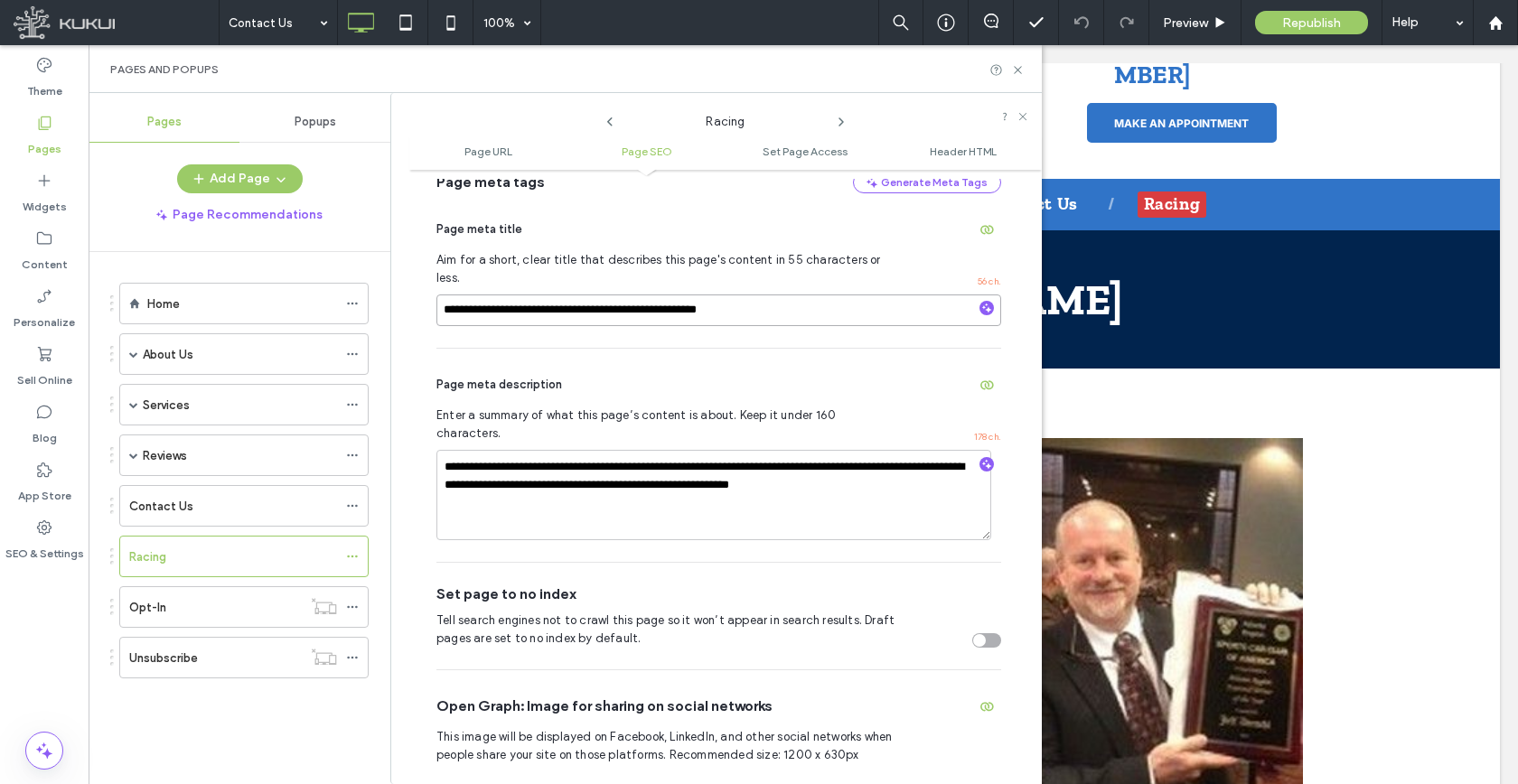
click at [549, 299] on input "**********" at bounding box center [719, 310] width 565 height 32
drag, startPoint x: 597, startPoint y: 292, endPoint x: 158, endPoint y: 292, distance: 439.0
click at [261, 292] on div "**********" at bounding box center [565, 438] width 953 height 691
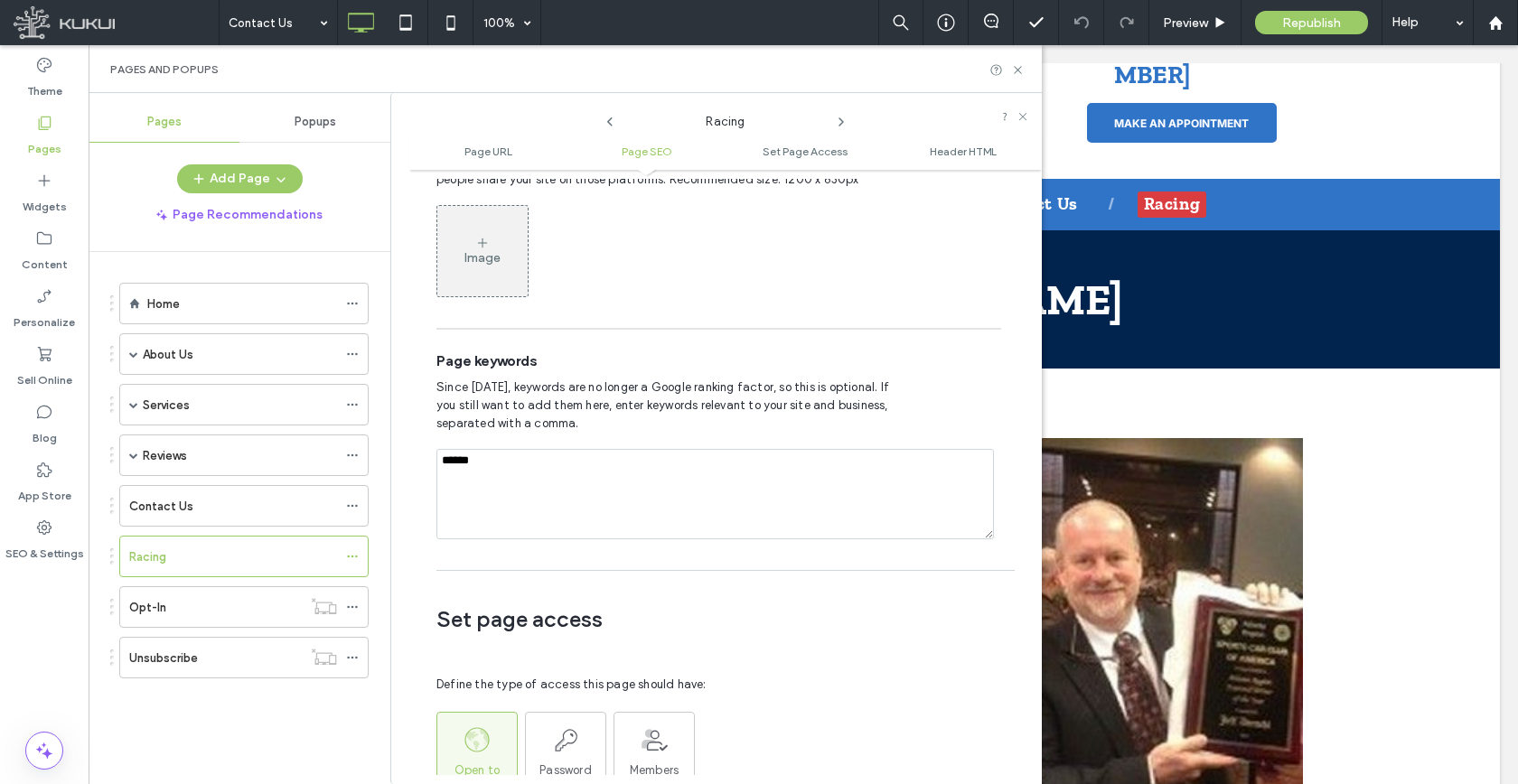
scroll to position [1137, 0]
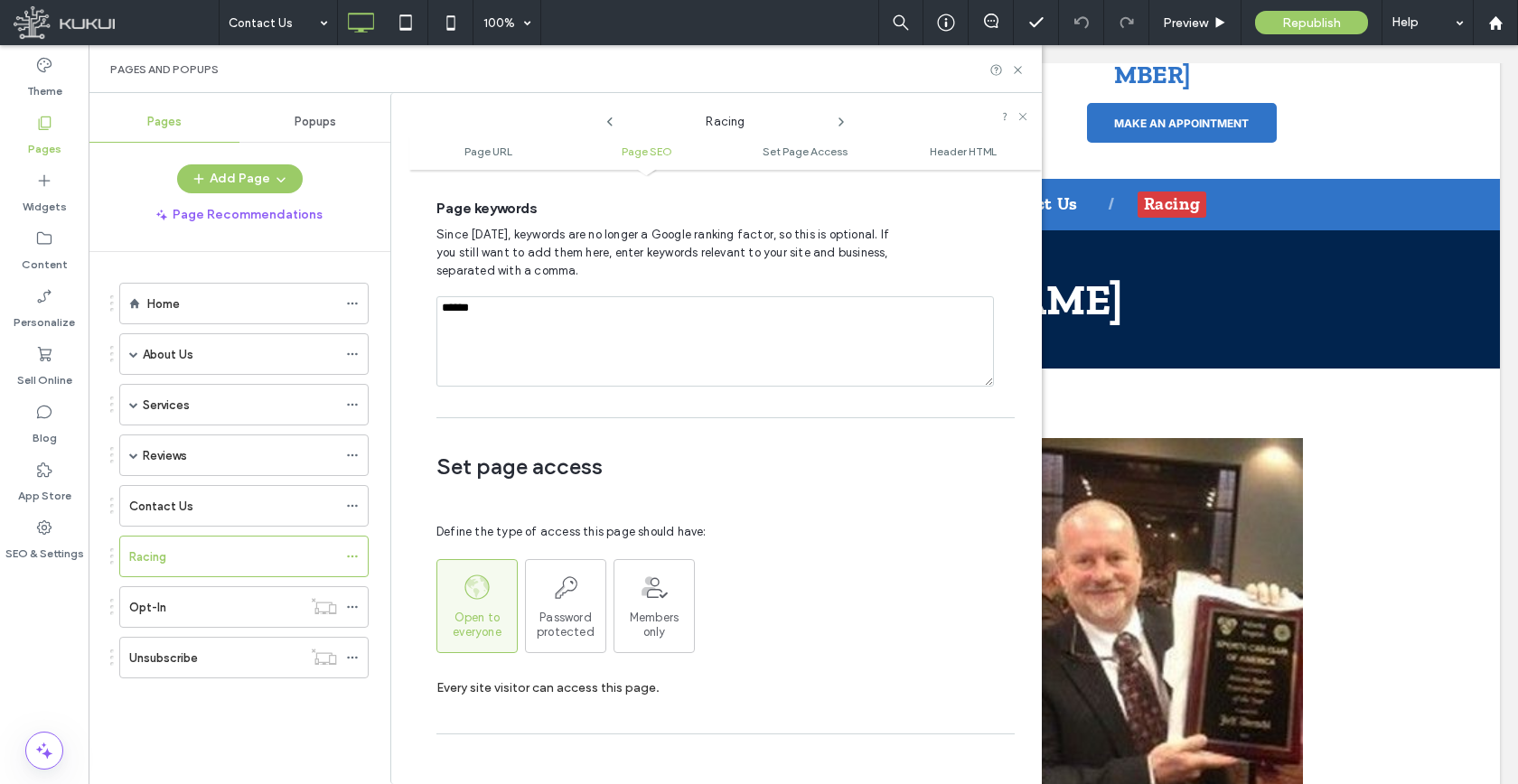
click at [574, 297] on textarea "******" at bounding box center [715, 341] width 558 height 90
paste textarea "**********"
type textarea "**********"
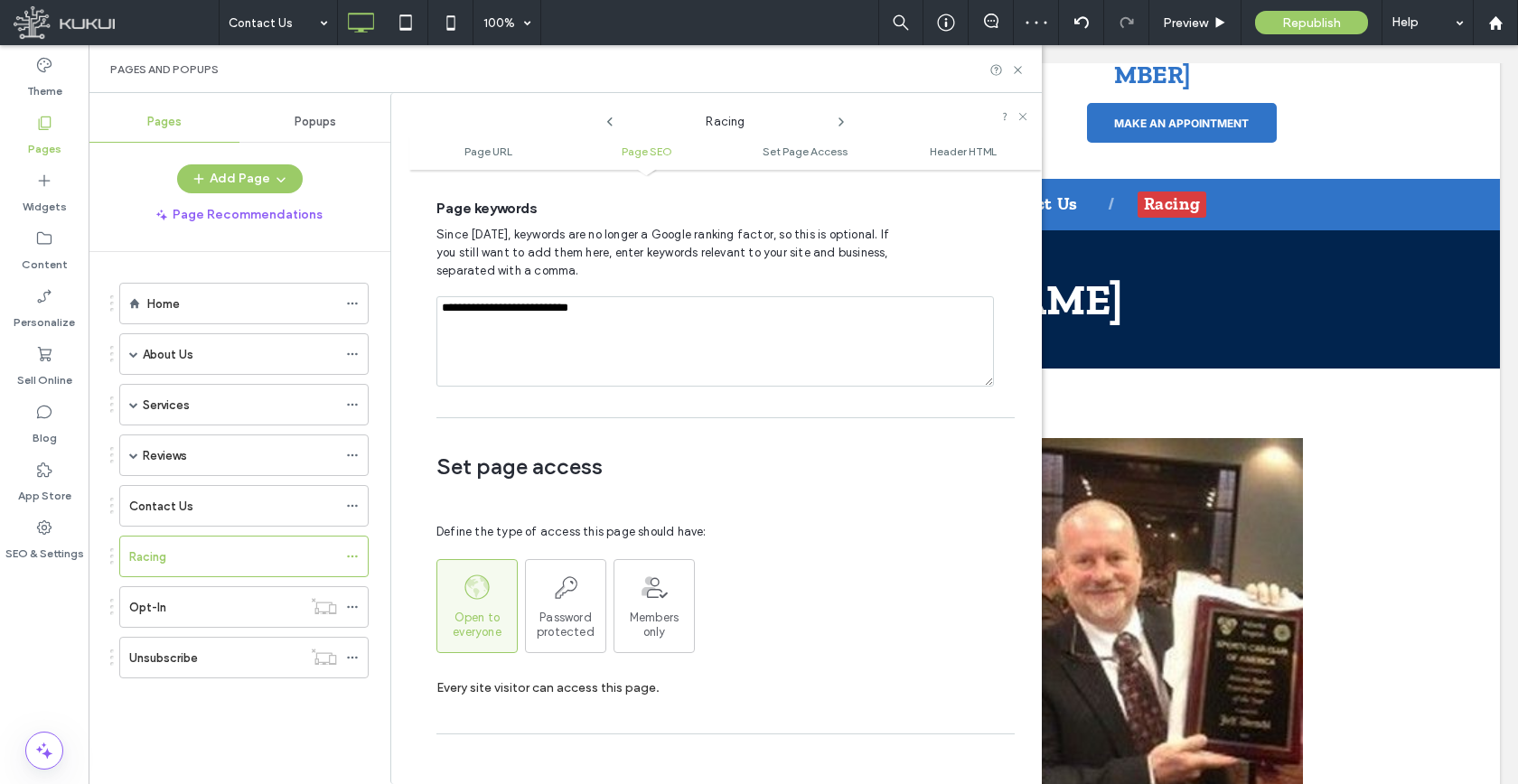
click at [558, 297] on textarea "**********" at bounding box center [715, 341] width 558 height 90
type textarea "**********"
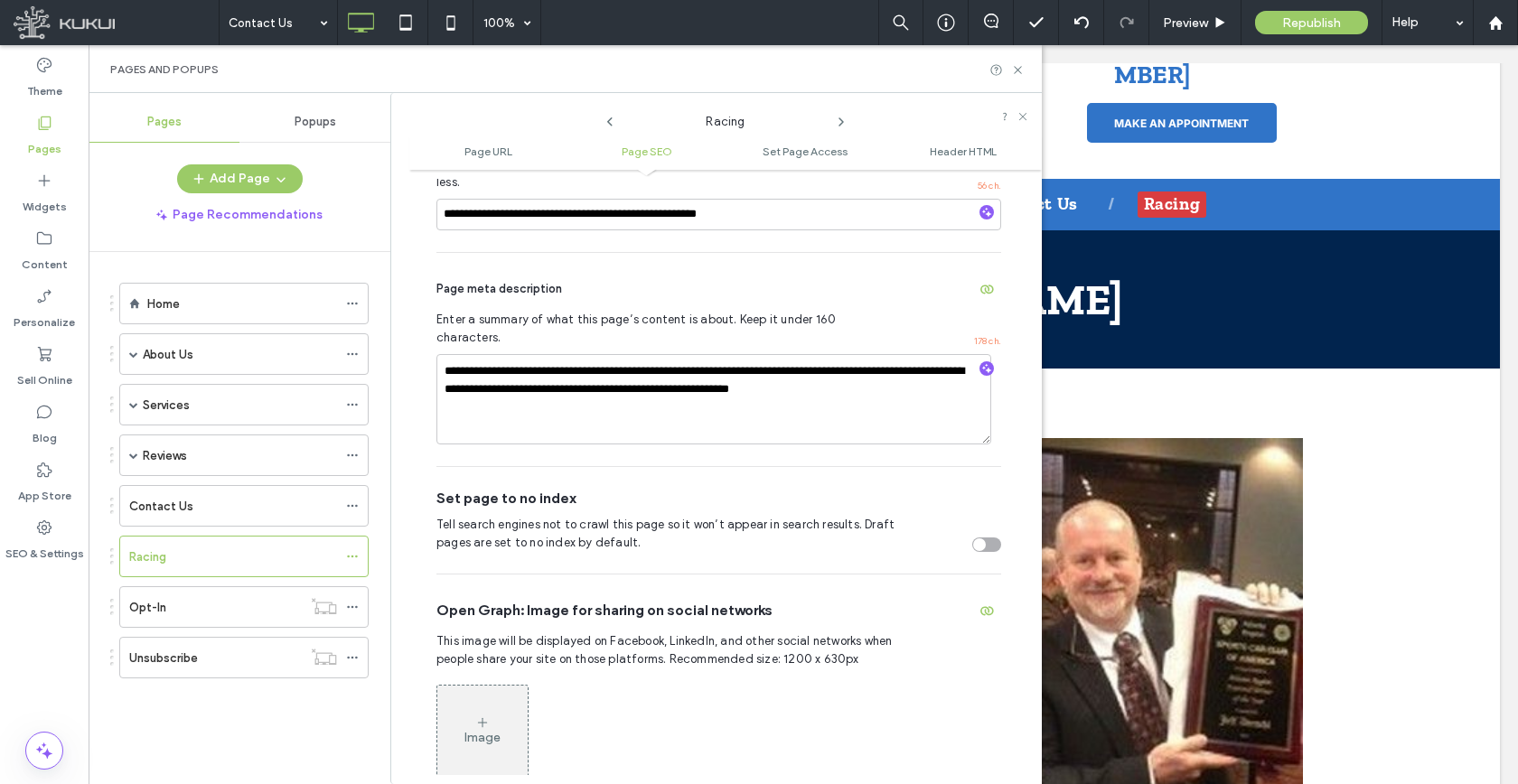
scroll to position [503, 0]
click at [151, 514] on label "Contact Us" at bounding box center [161, 506] width 65 height 32
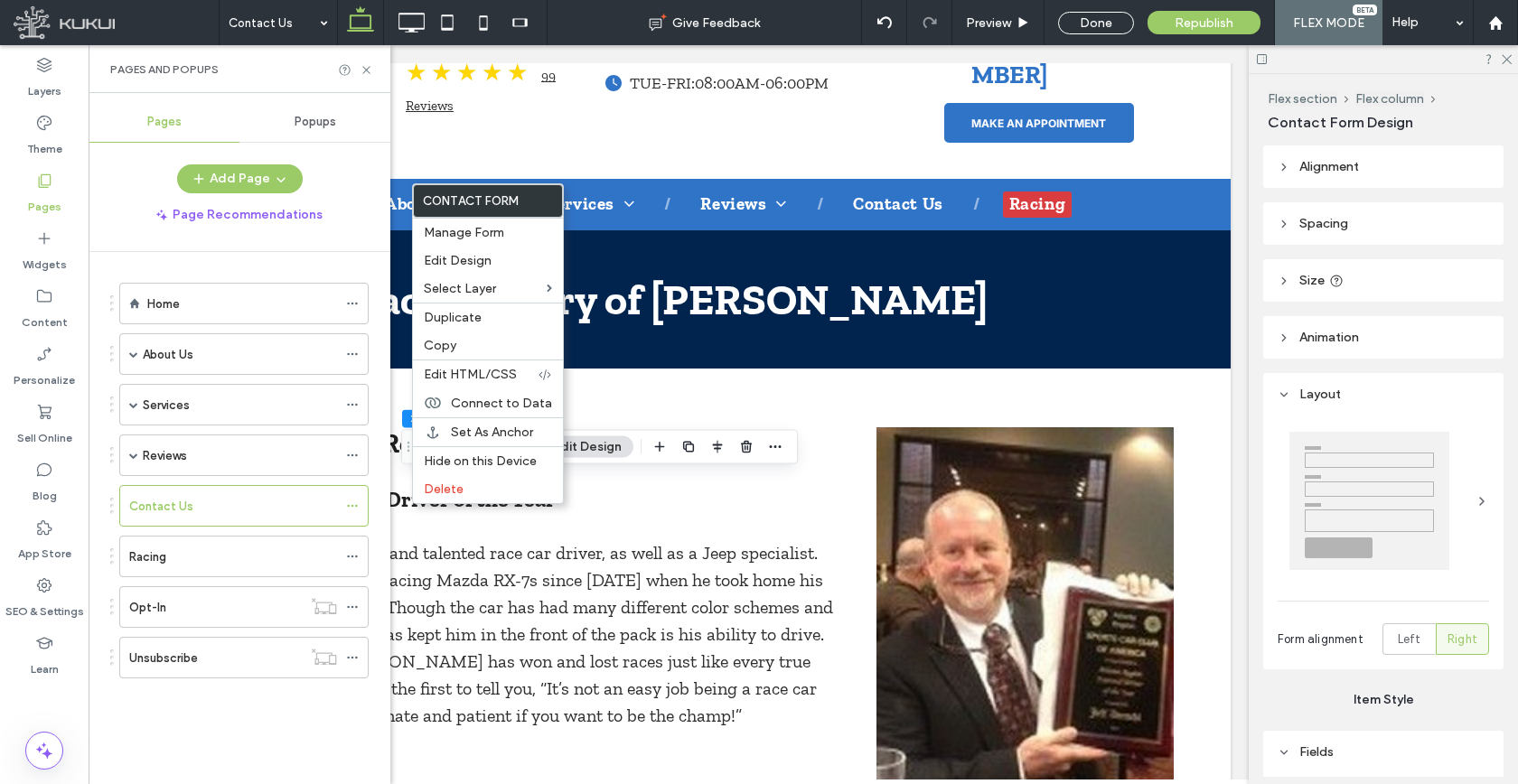
type input "*"
type input "***"
type input "**"
type input "*"
type input "***"
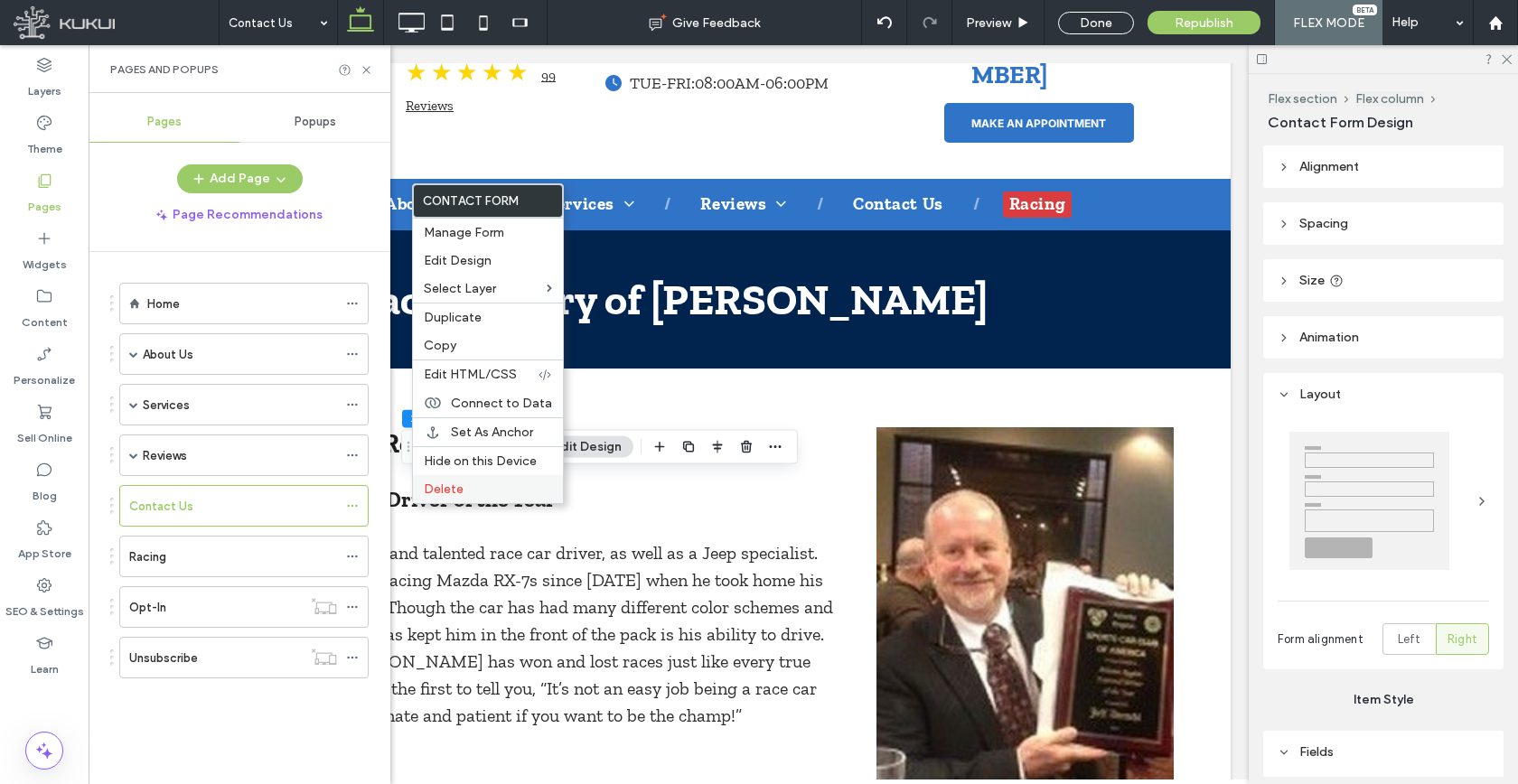
type input "*"
click at [493, 378] on span "Edit HTML/CSS" at bounding box center [470, 374] width 93 height 15
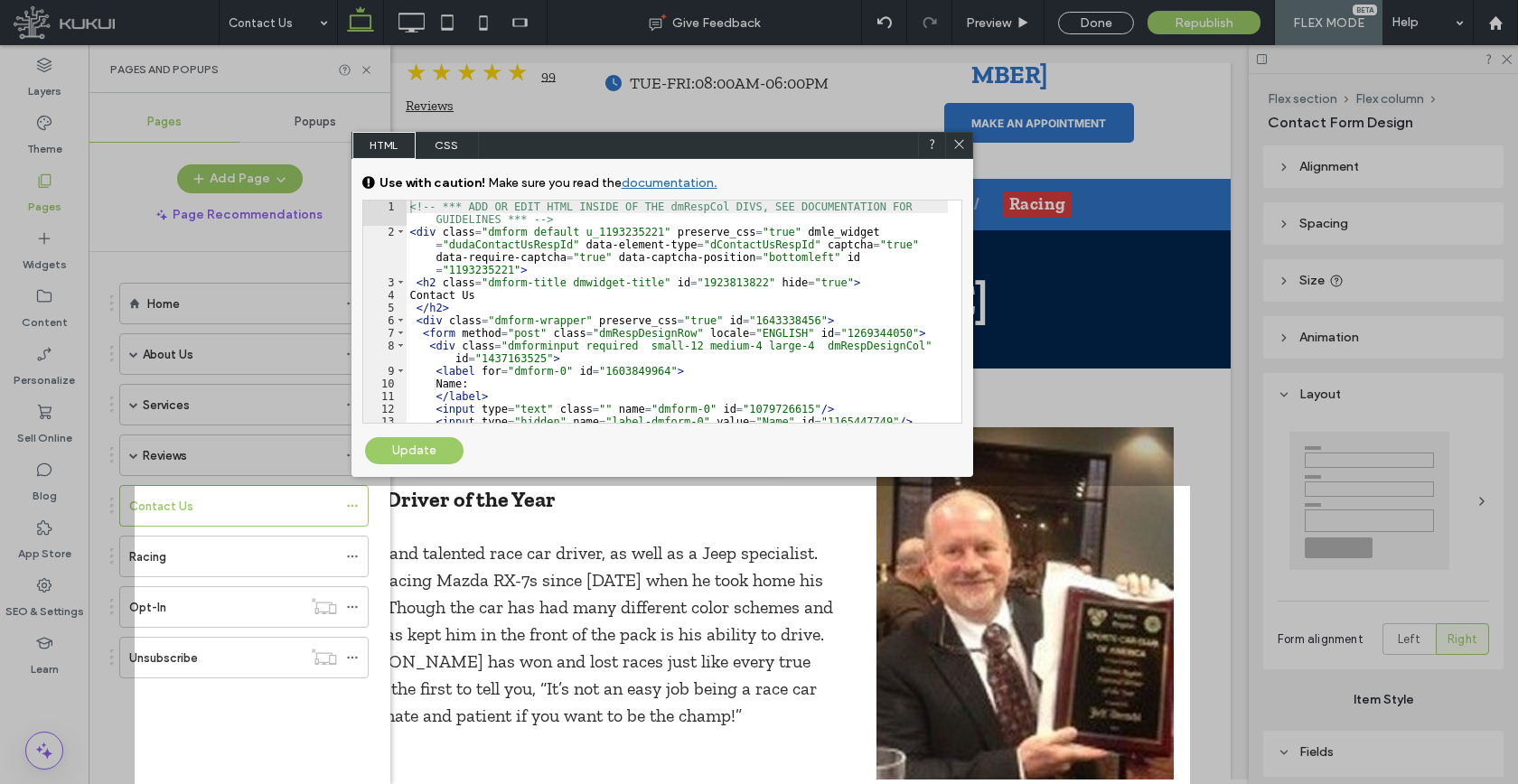
click at [953, 149] on icon at bounding box center [959, 144] width 14 height 14
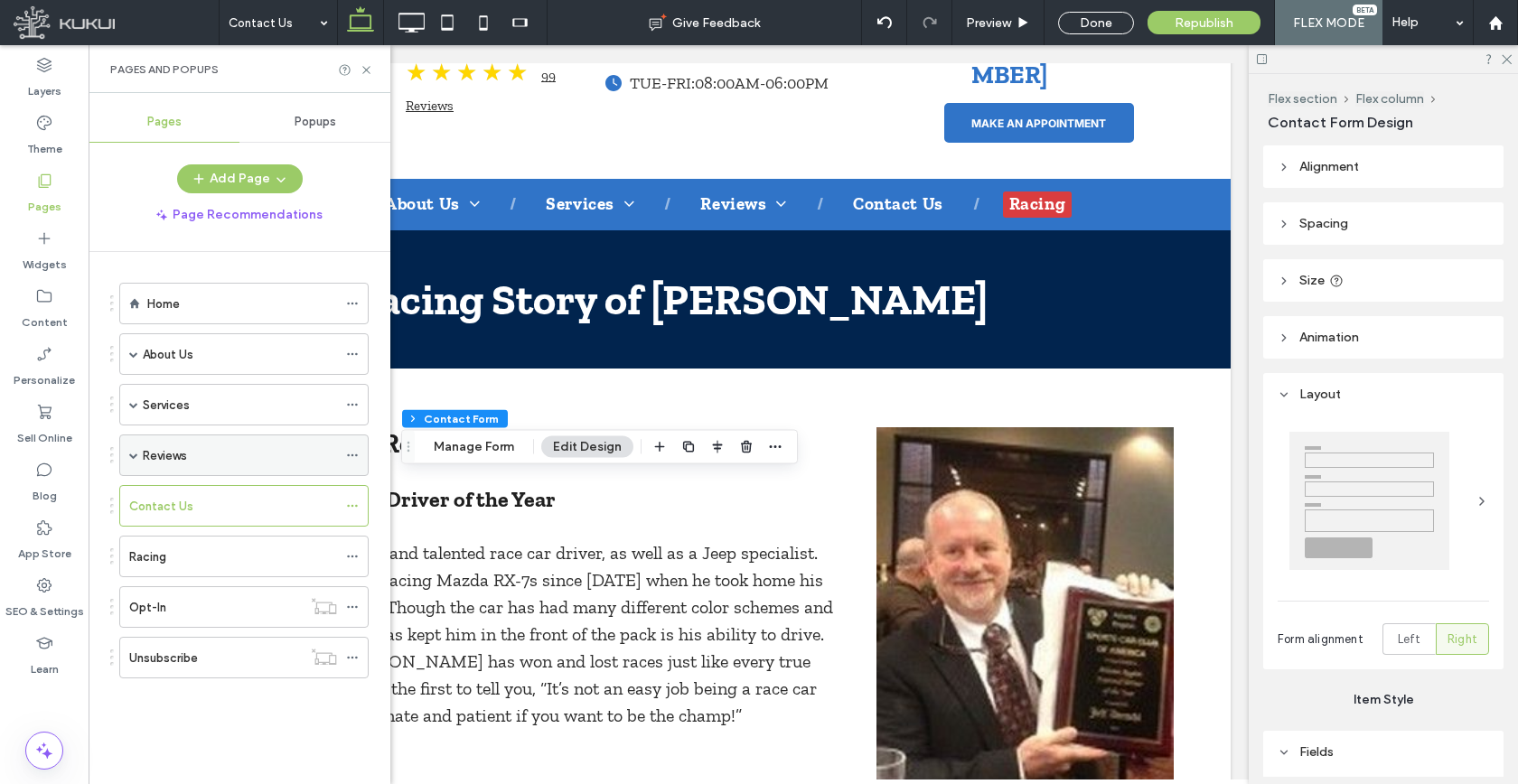
click at [135, 457] on span at bounding box center [134, 456] width 9 height 9
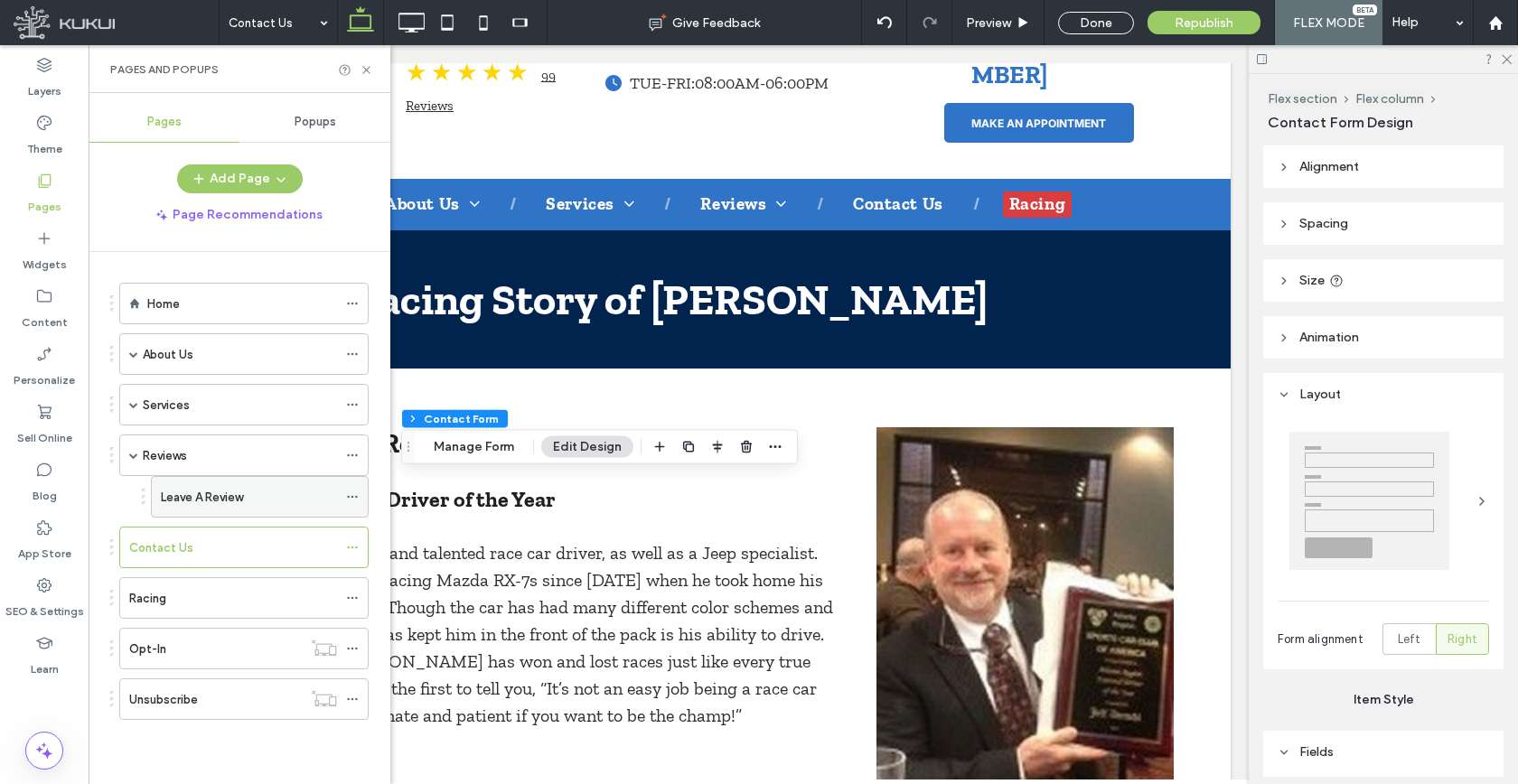
click at [204, 499] on label "Leave A Review" at bounding box center [202, 497] width 82 height 32
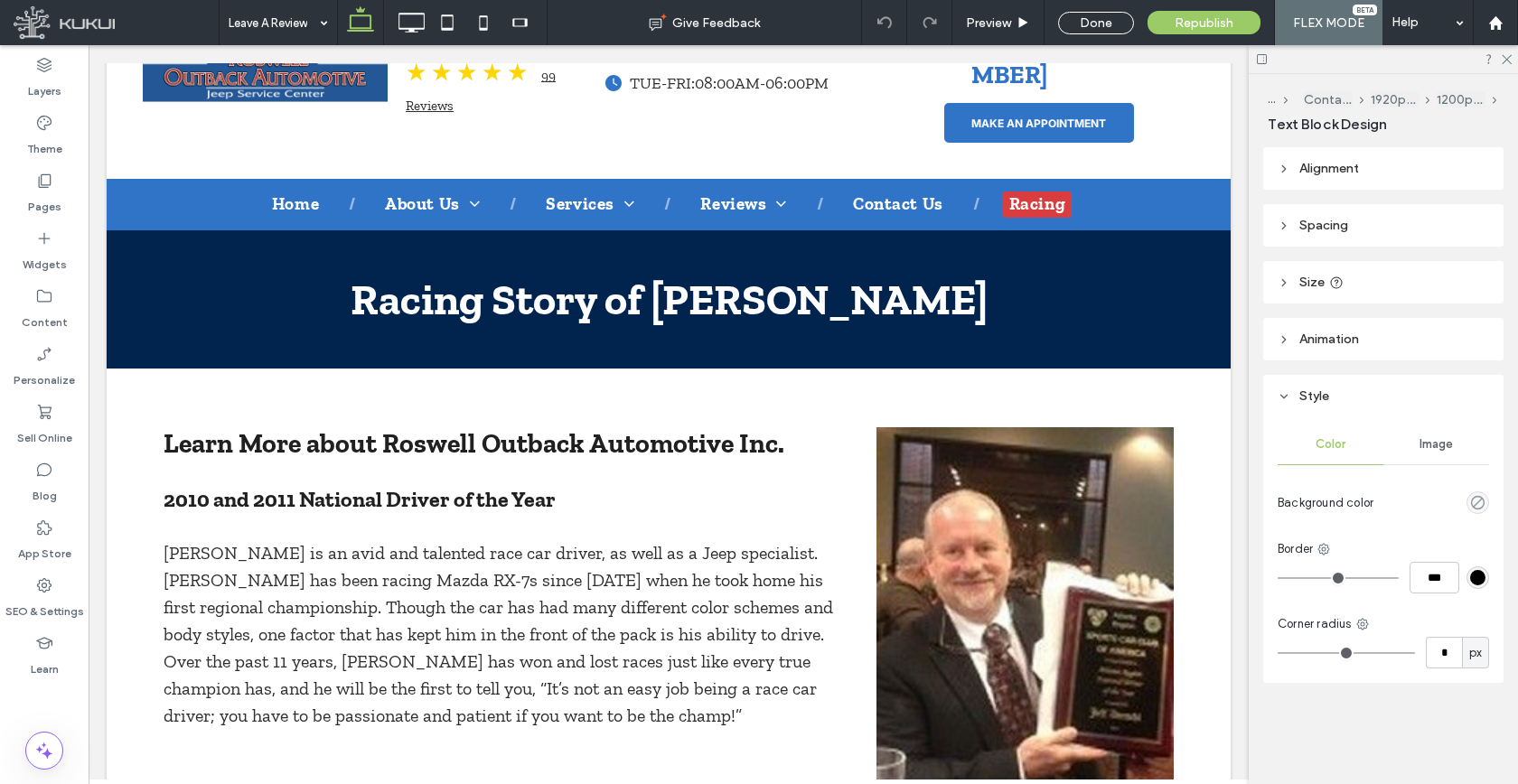
type input "**********"
type input "**"
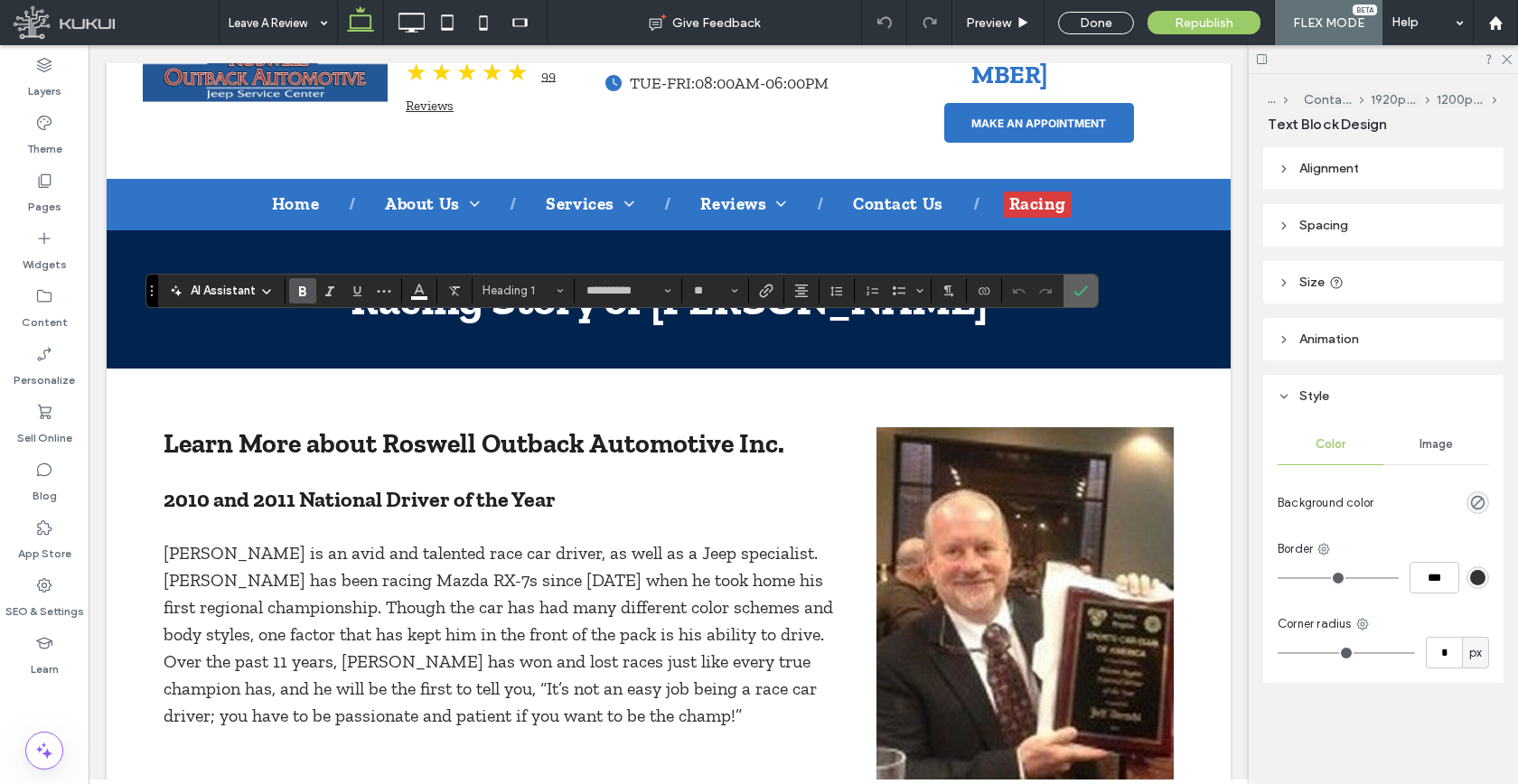
click at [1081, 293] on use "Confirm" at bounding box center [1081, 291] width 15 height 11
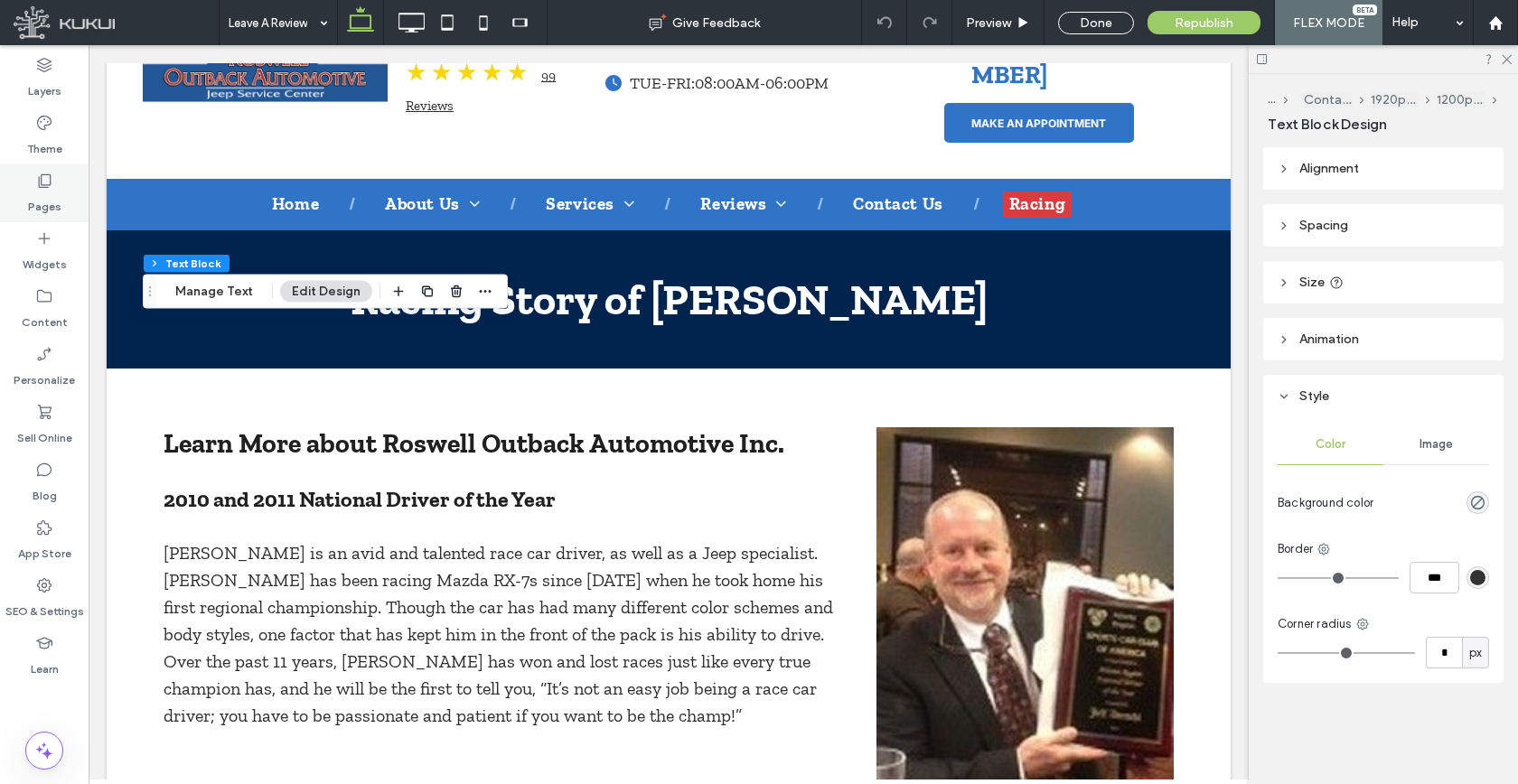
click at [63, 182] on div "Pages" at bounding box center [44, 194] width 88 height 58
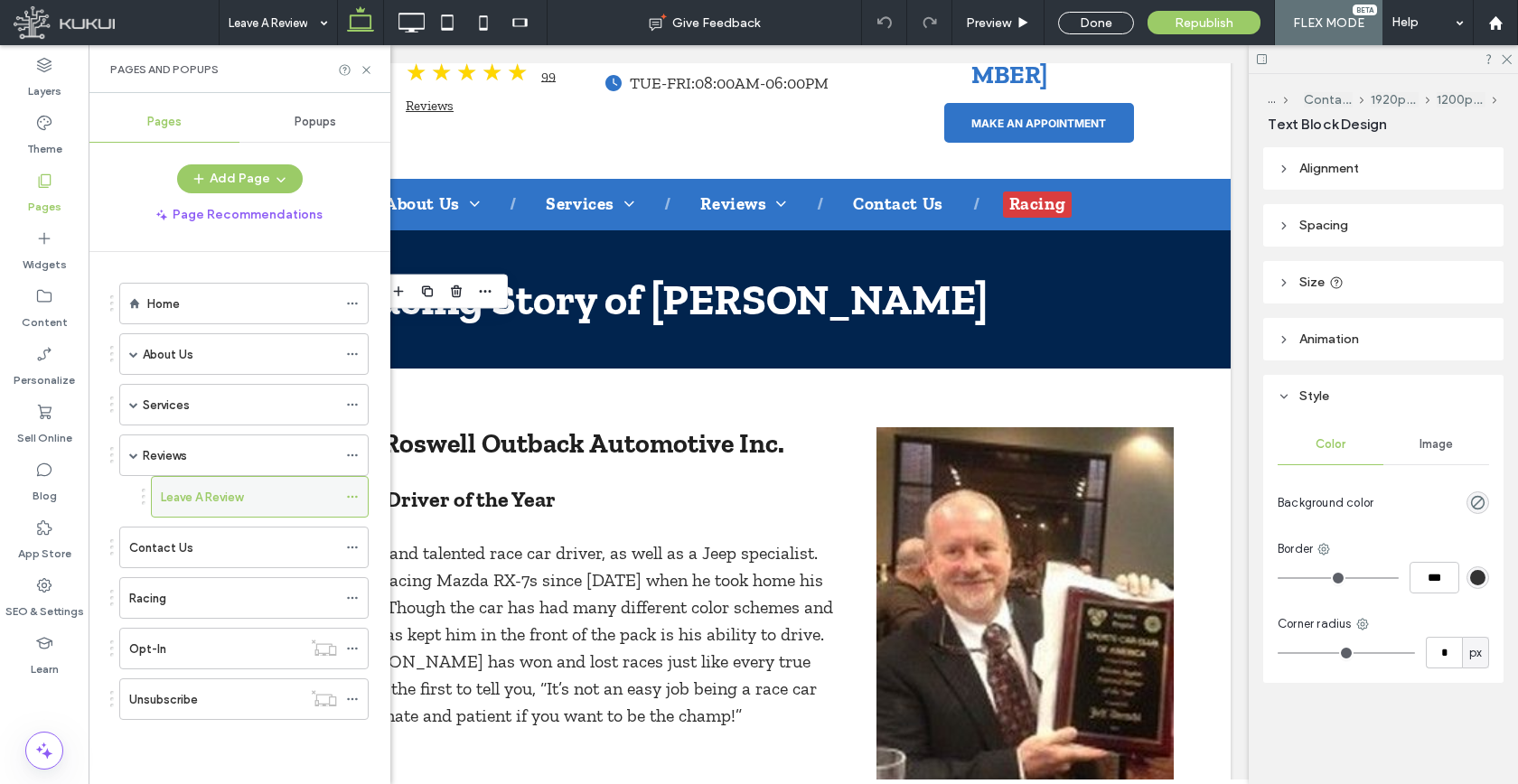
click at [350, 501] on icon at bounding box center [352, 497] width 13 height 13
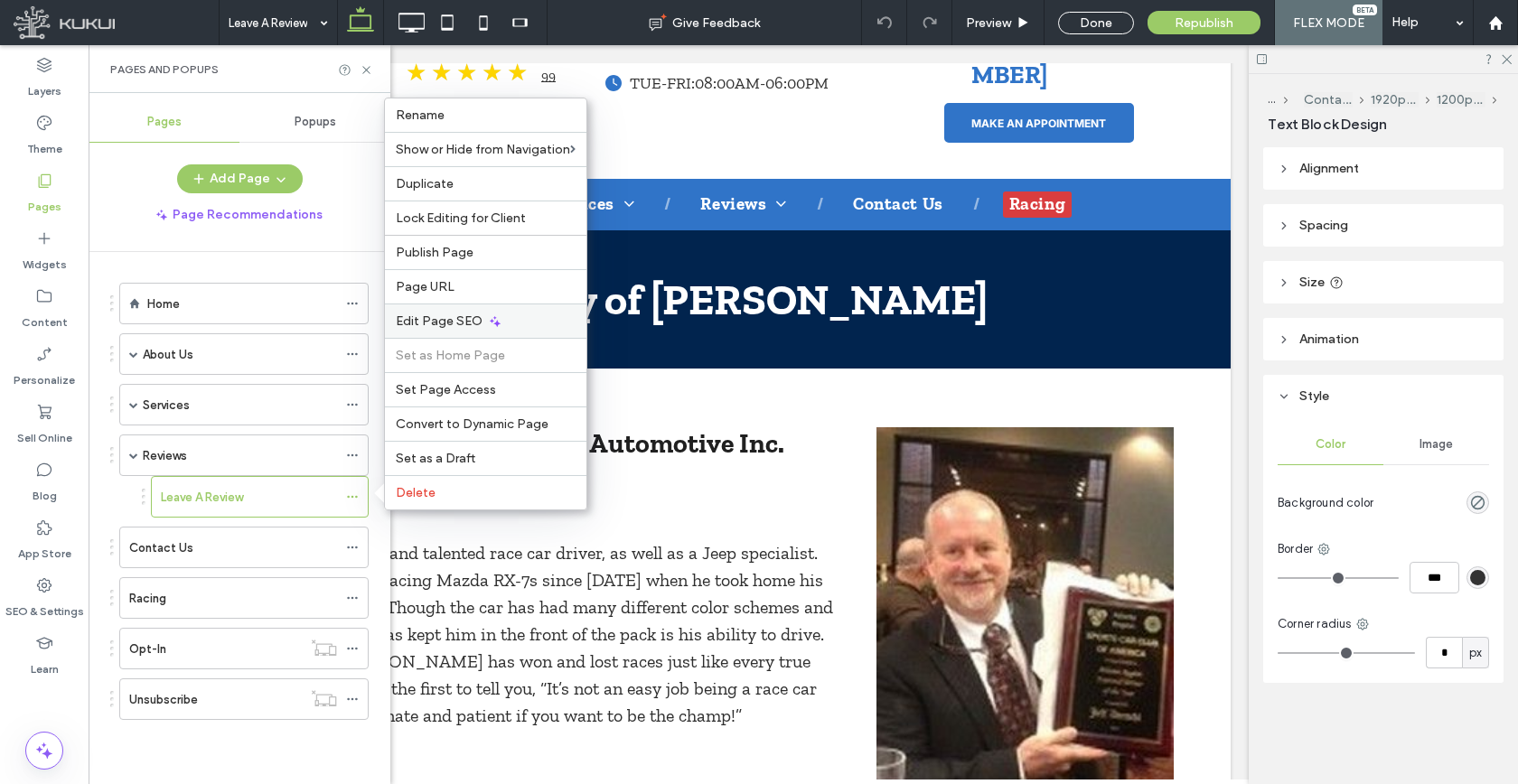
click at [511, 327] on div "Edit Page SEO" at bounding box center [485, 321] width 201 height 35
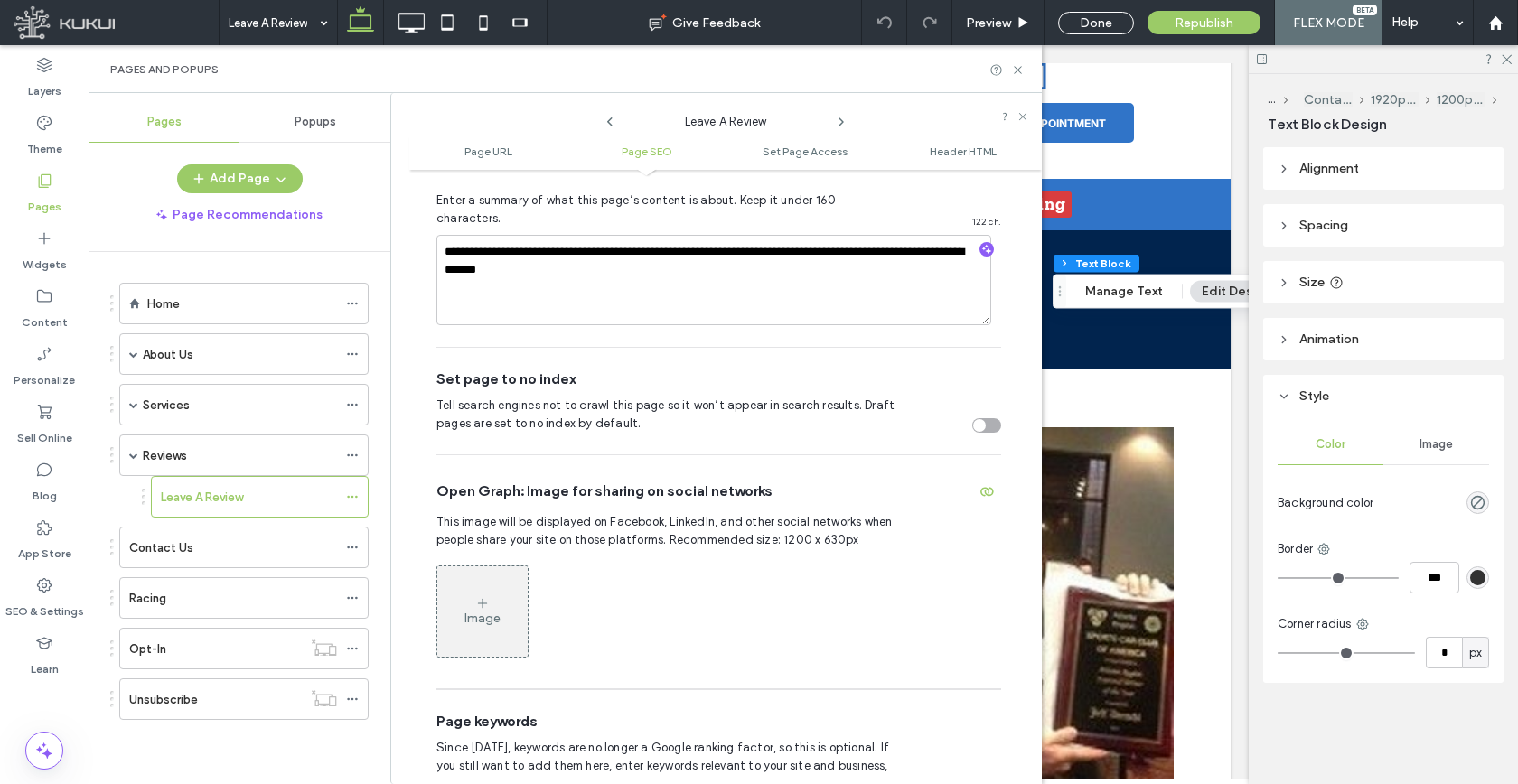
scroll to position [750, 0]
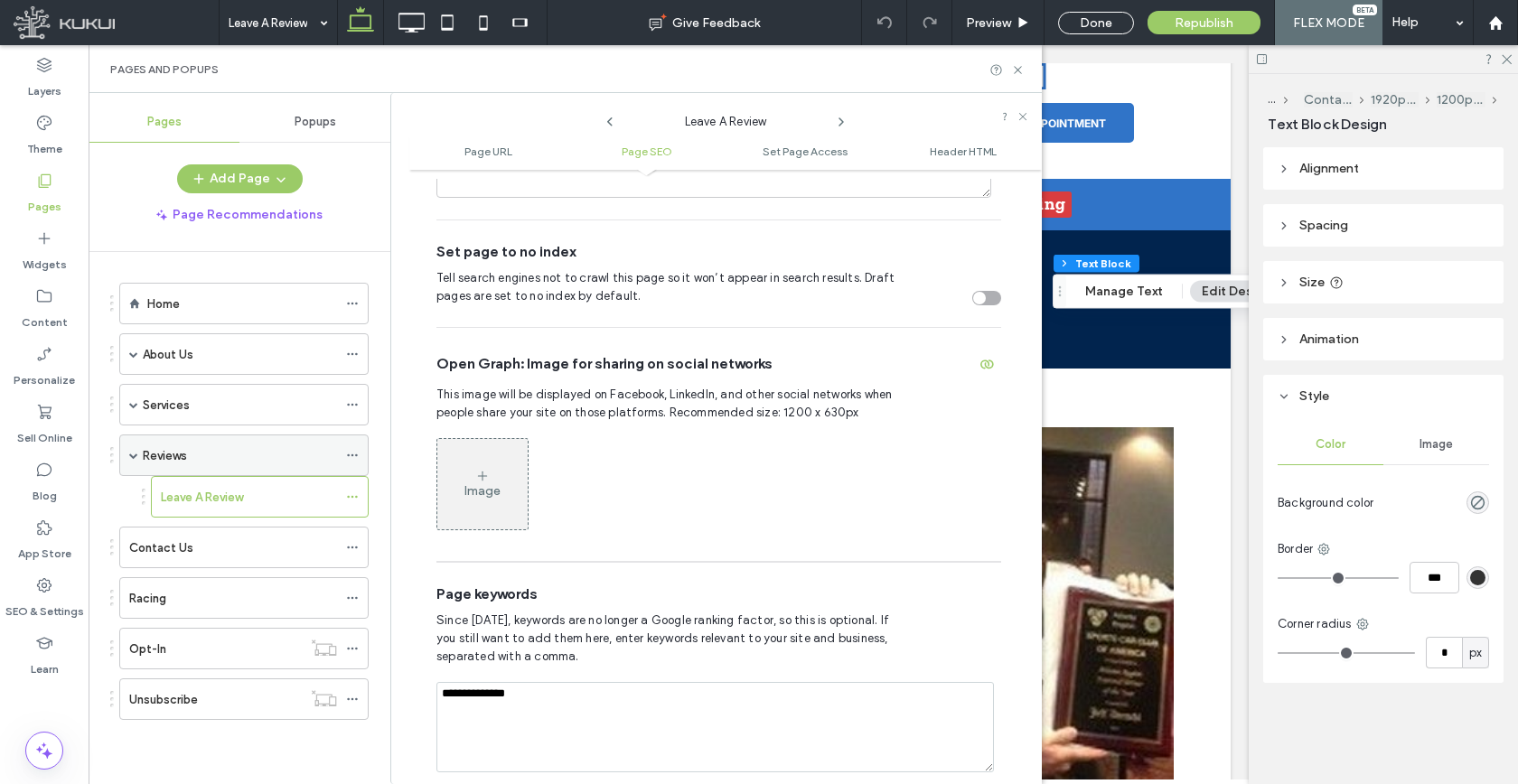
click at [354, 459] on icon at bounding box center [352, 456] width 13 height 13
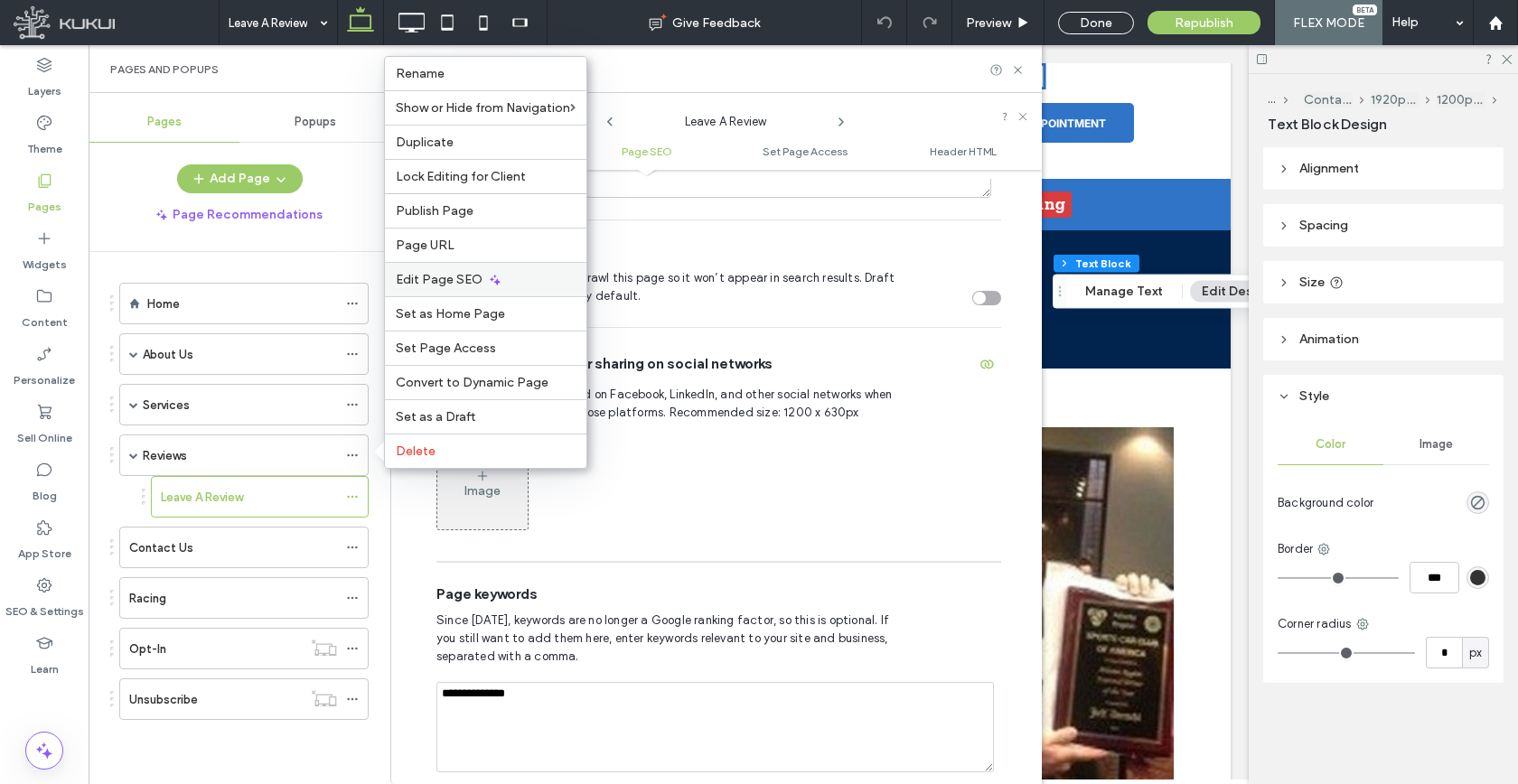
click at [457, 279] on span "Edit Page SEO" at bounding box center [438, 279] width 86 height 15
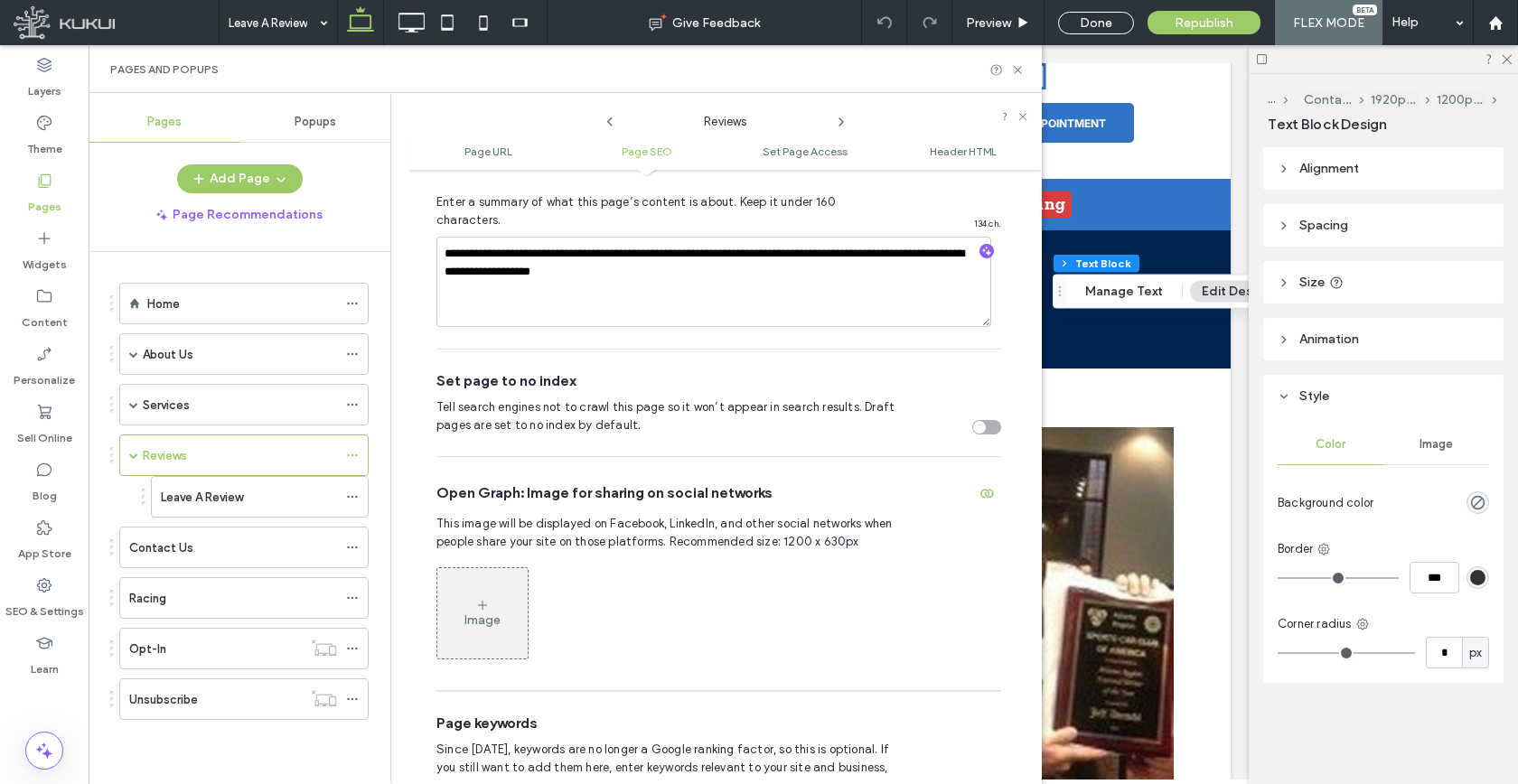
scroll to position [746, 0]
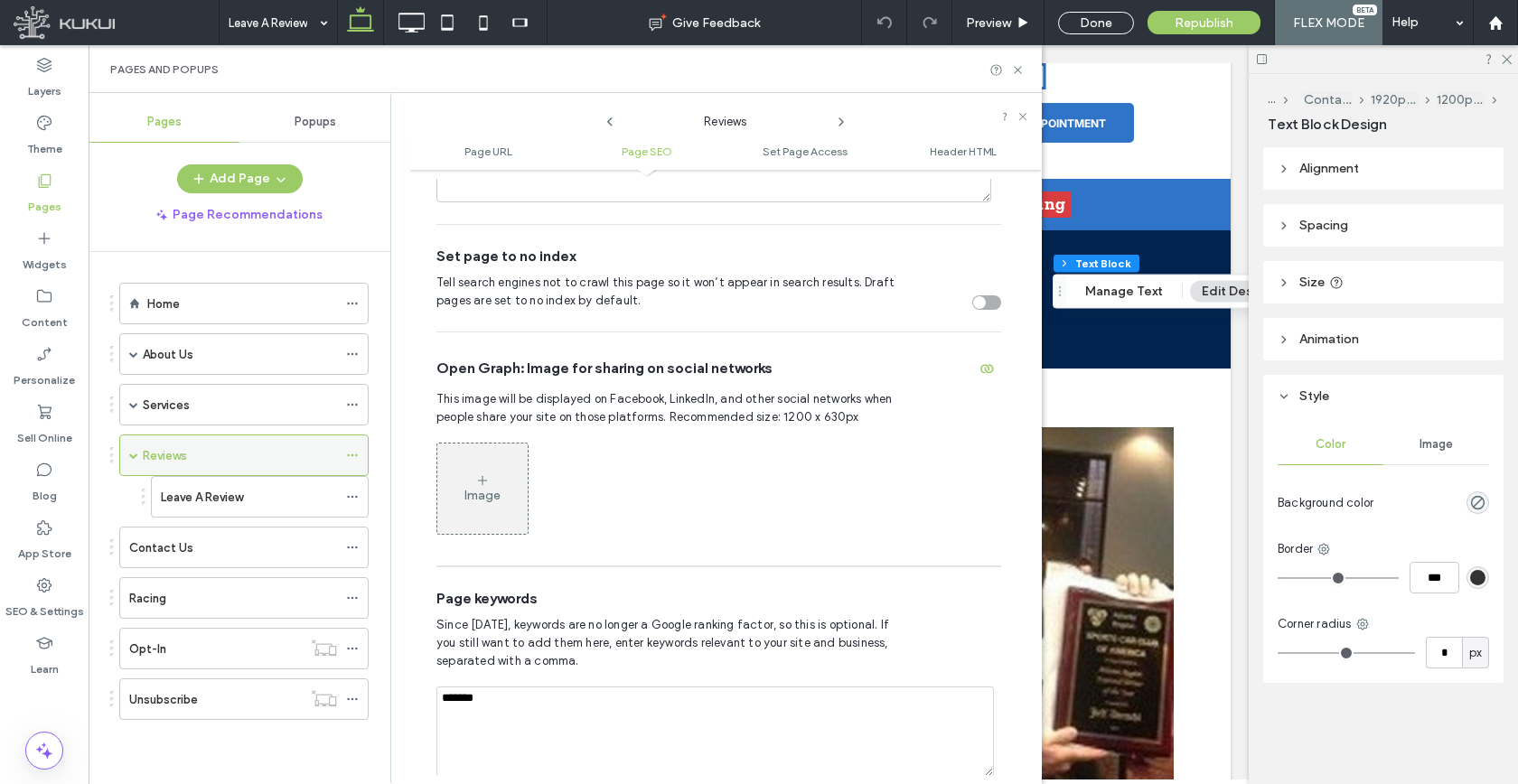
click at [129, 457] on span at bounding box center [134, 456] width 9 height 9
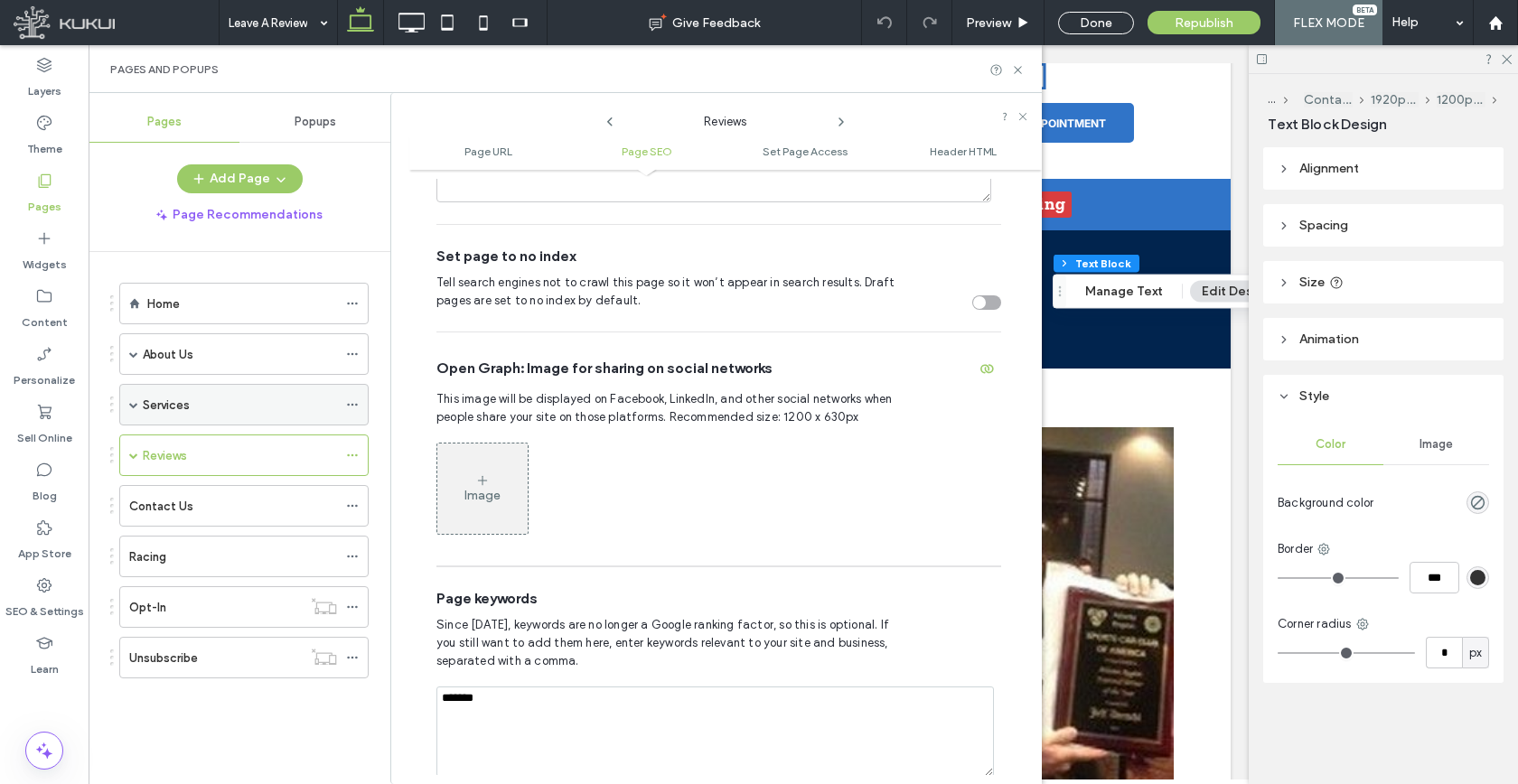
click at [132, 406] on span at bounding box center [134, 405] width 9 height 9
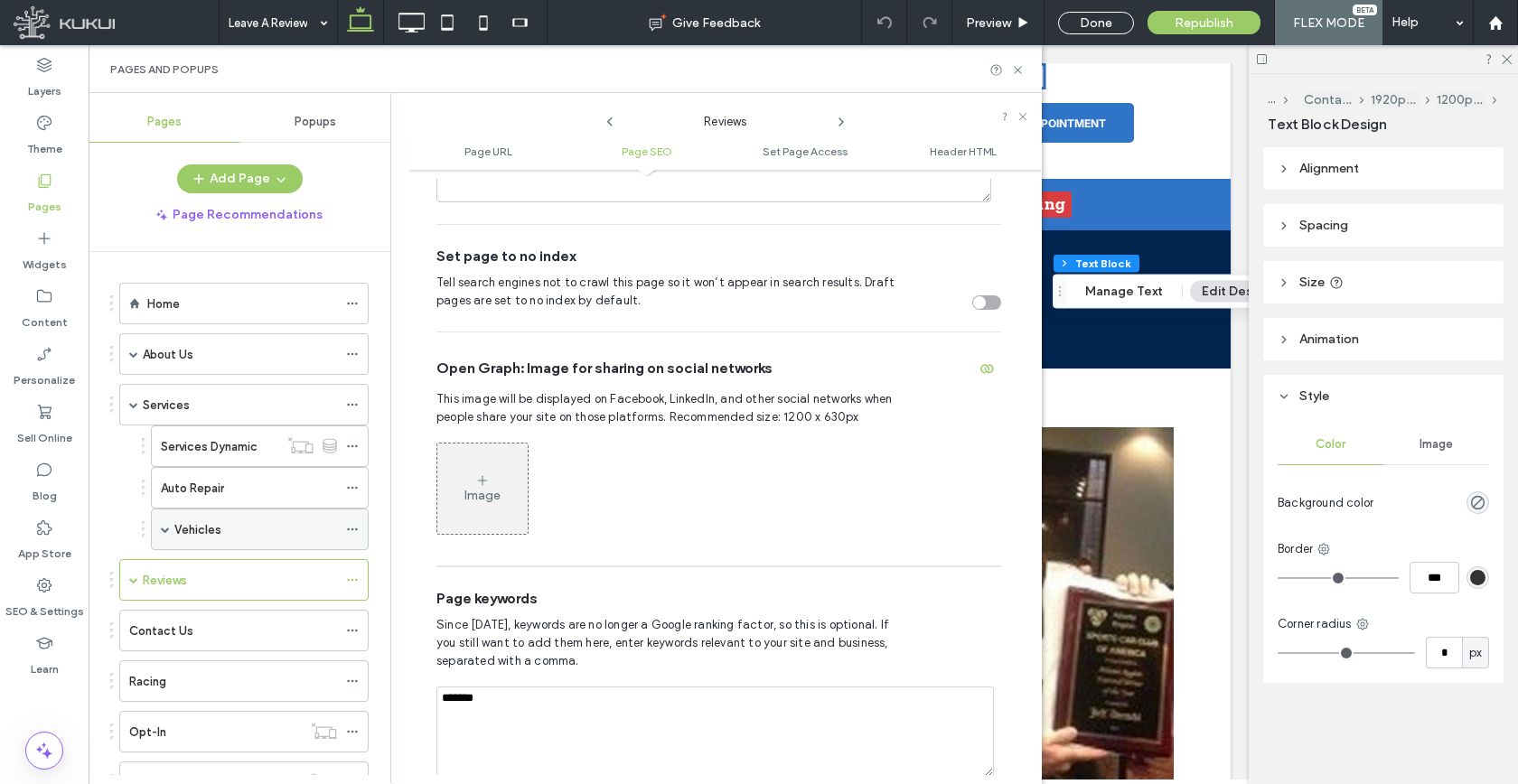
click at [166, 528] on span at bounding box center [166, 529] width 9 height 9
click at [215, 525] on label "Vehicles" at bounding box center [198, 529] width 47 height 32
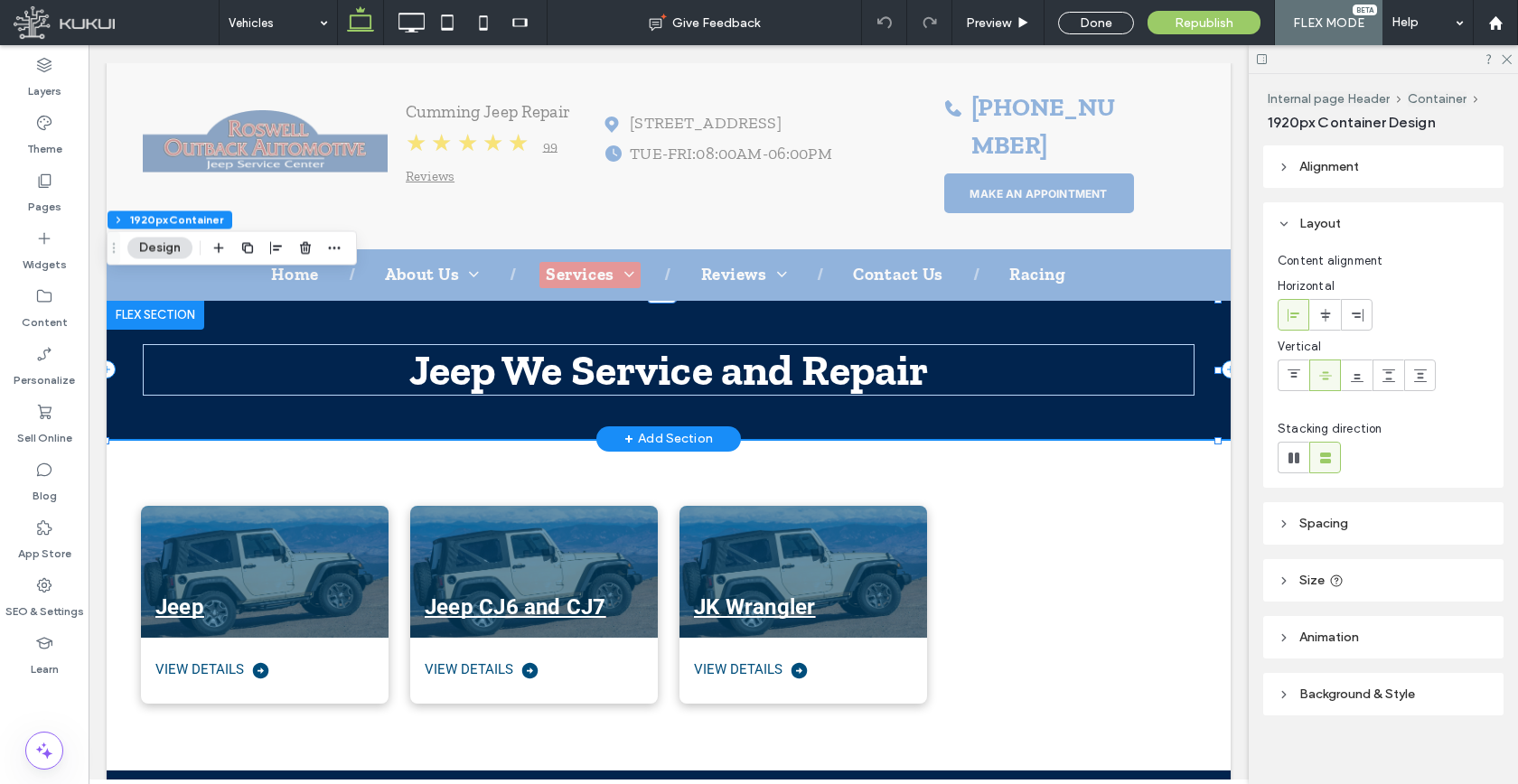
click at [498, 352] on span "Jeep We Service and Repair" at bounding box center [669, 369] width 519 height 52
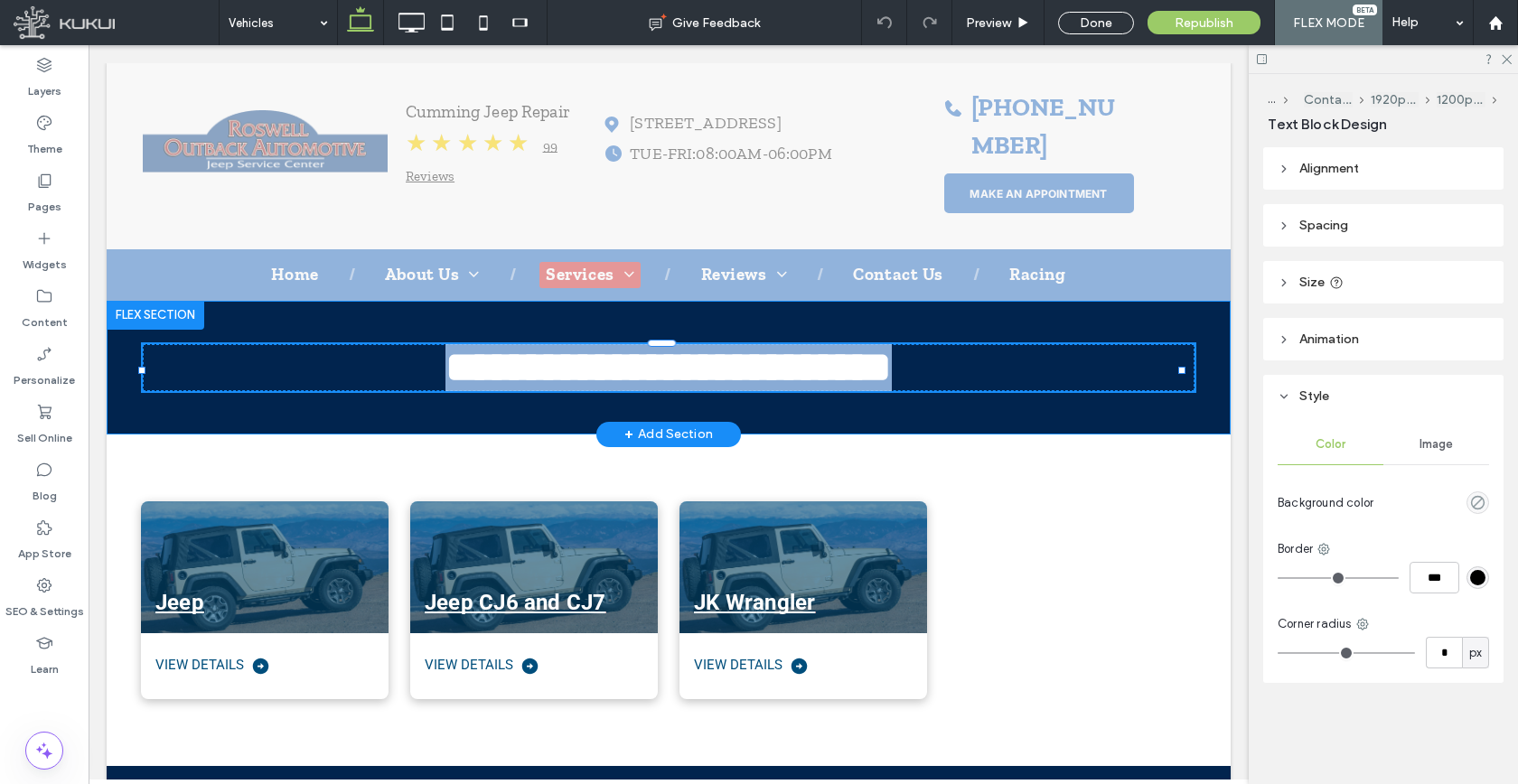
type input "**********"
type input "**"
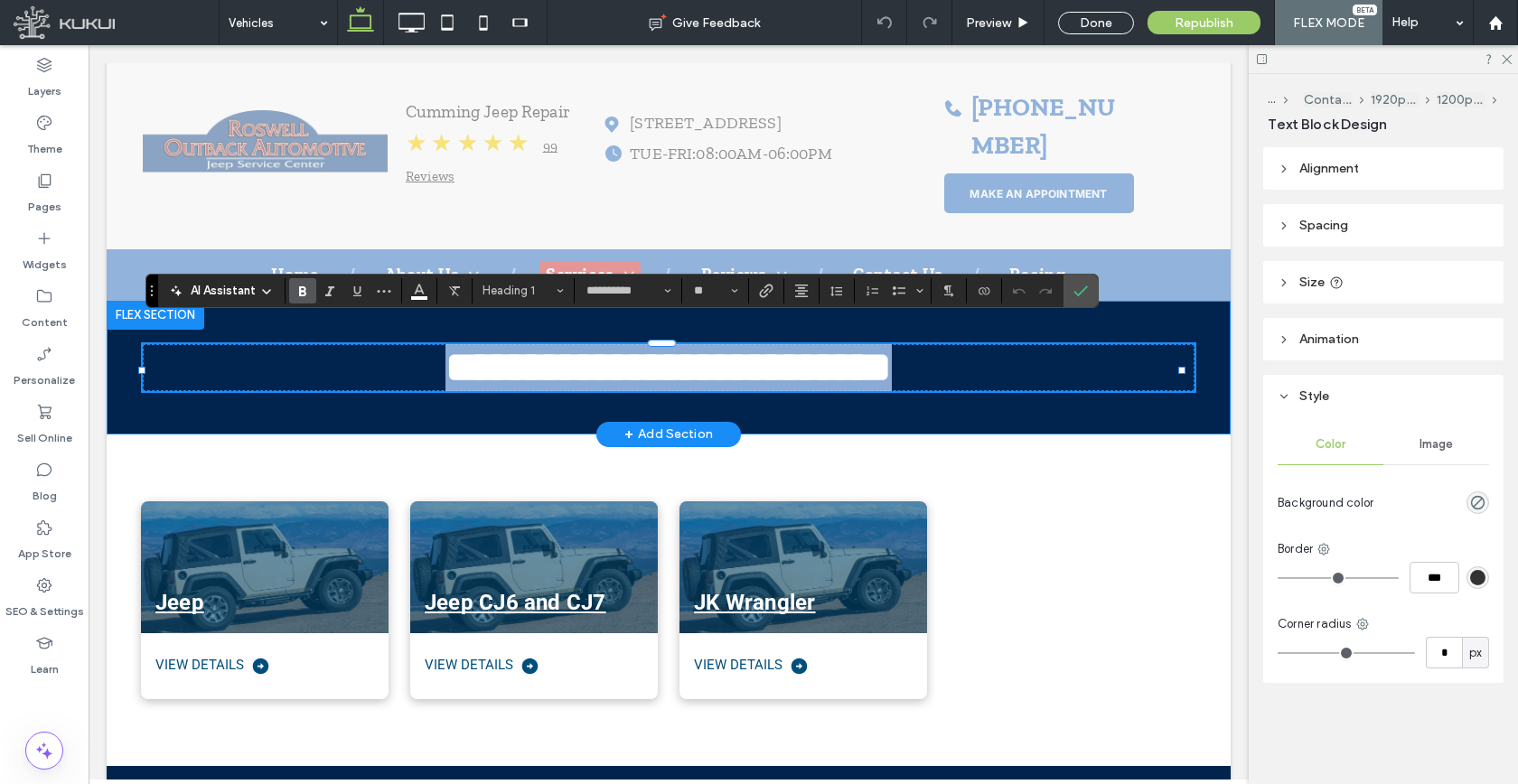
click at [498, 349] on span "**********" at bounding box center [669, 367] width 447 height 43
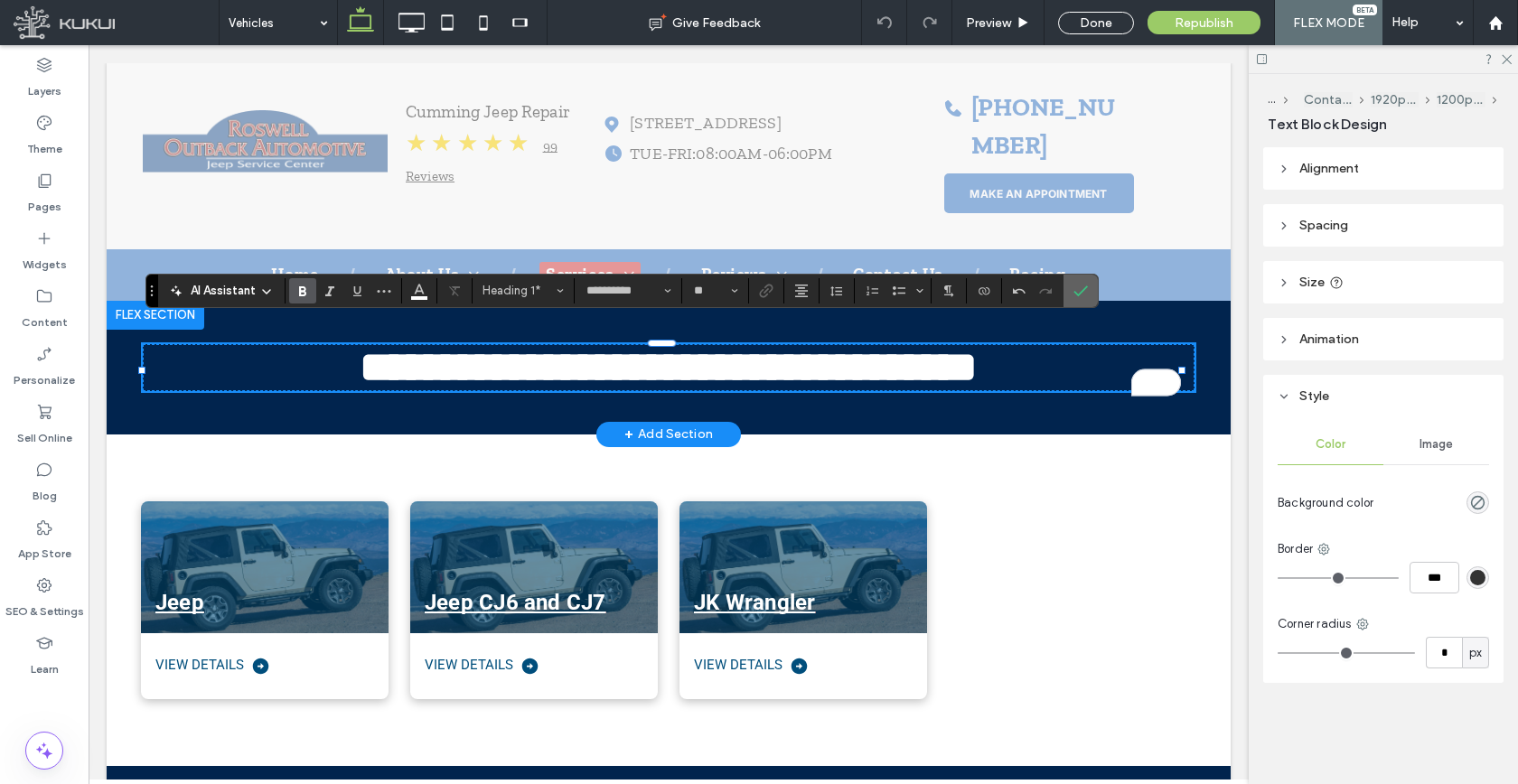
click at [1086, 297] on span "Confirm" at bounding box center [1081, 291] width 15 height 31
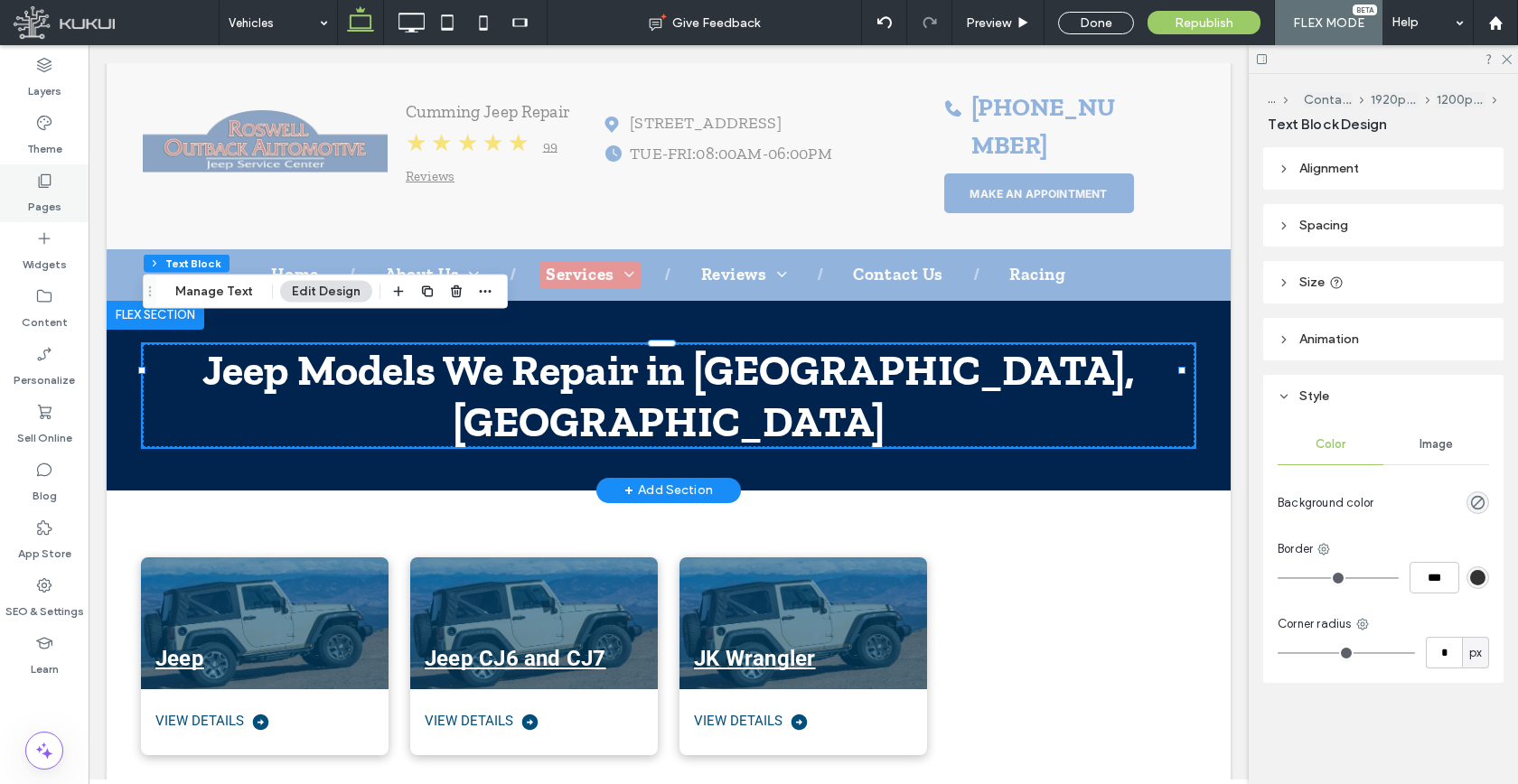
click at [38, 153] on label "Theme" at bounding box center [45, 145] width 35 height 25
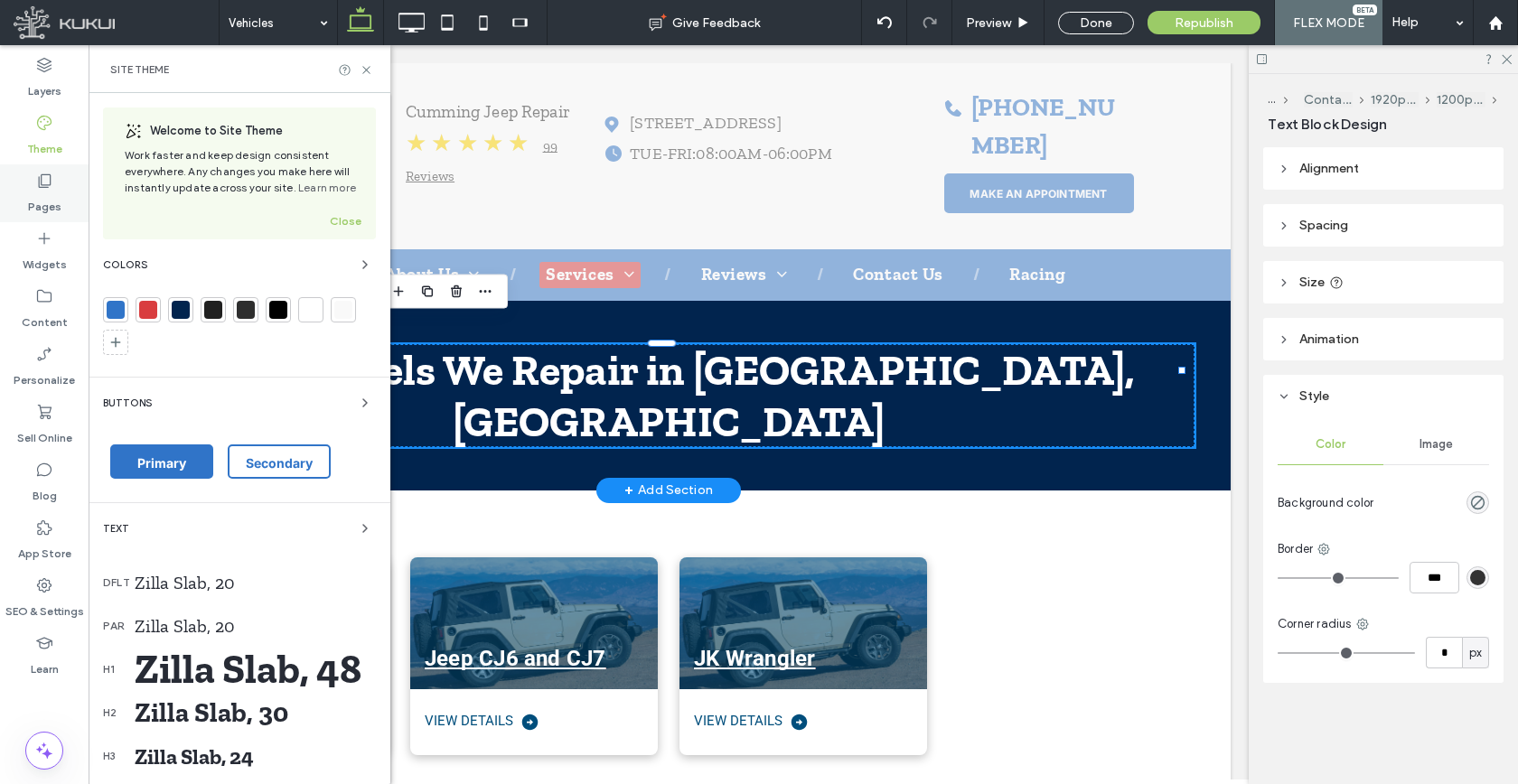
click at [39, 177] on use at bounding box center [45, 181] width 13 height 14
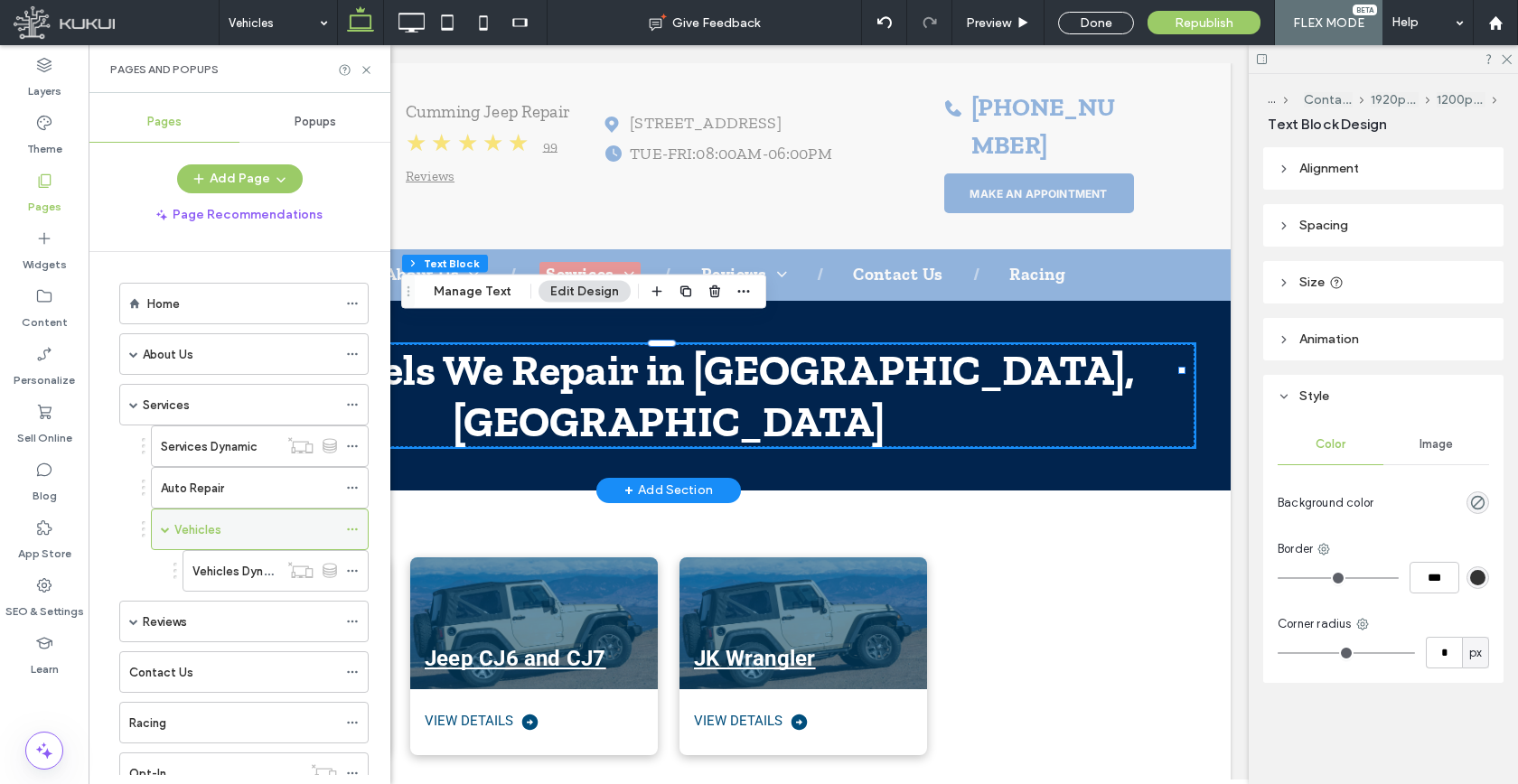
click at [165, 531] on span at bounding box center [166, 529] width 9 height 9
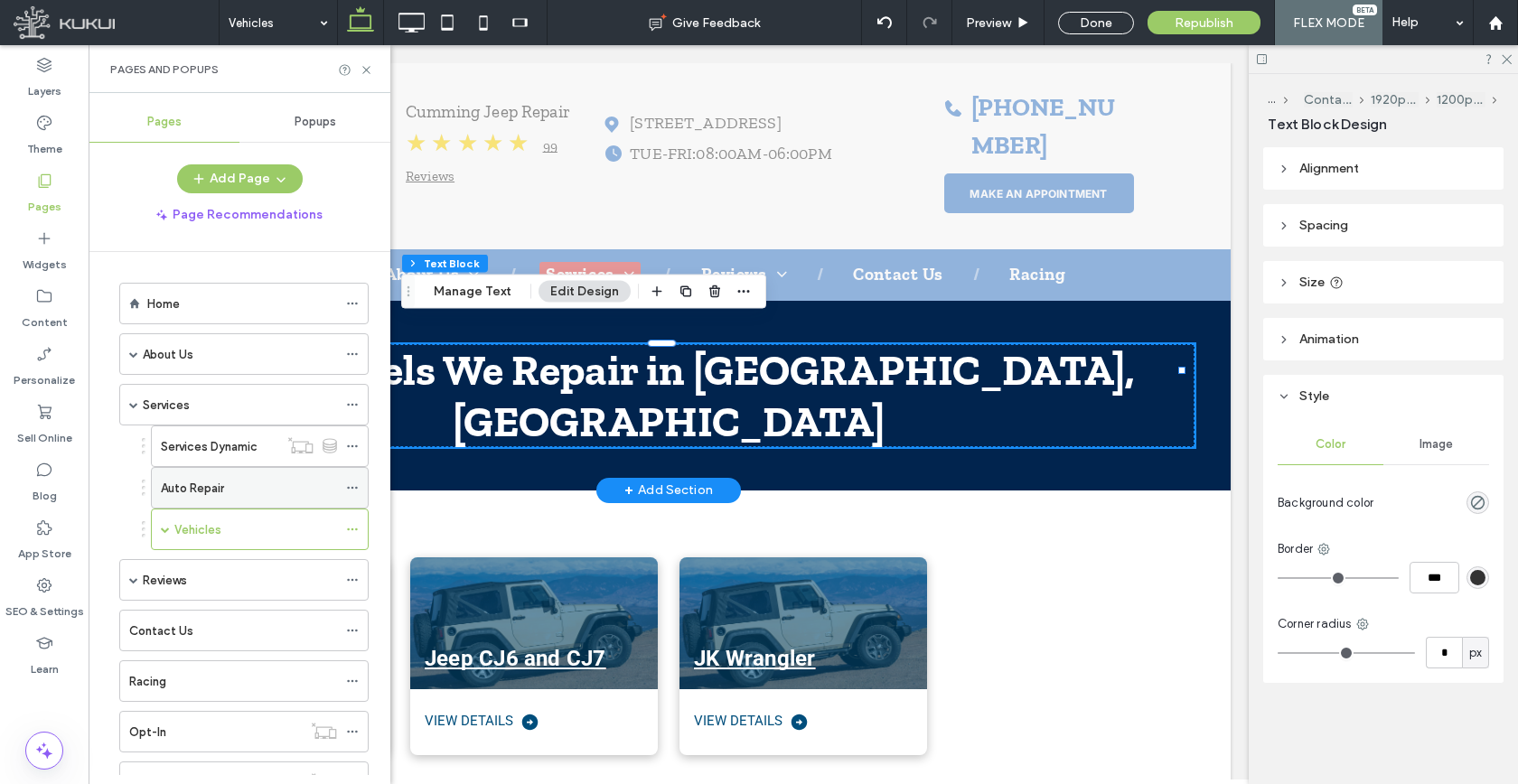
click at [178, 500] on div "Auto Repair" at bounding box center [249, 488] width 176 height 40
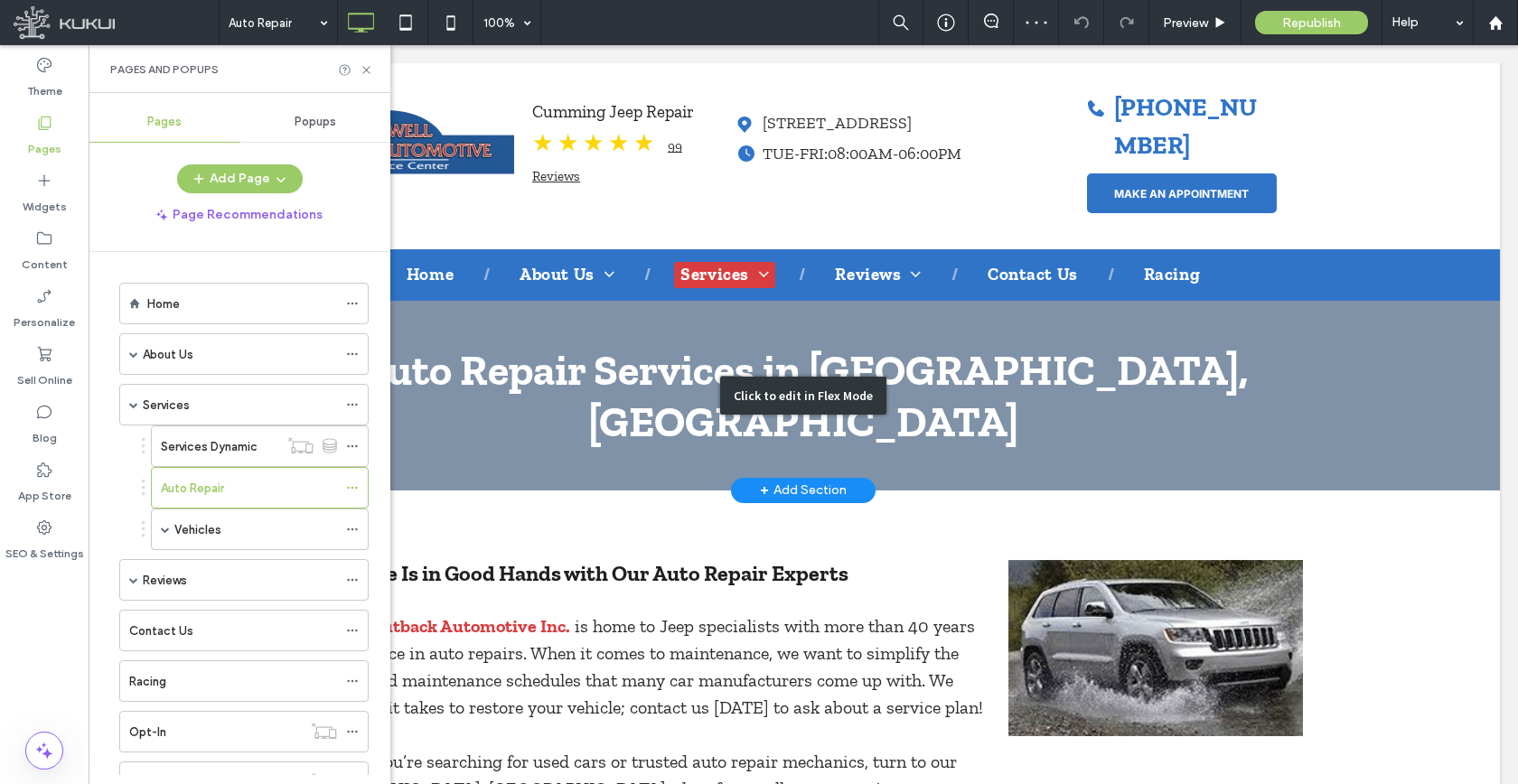
click at [551, 330] on div "Click to edit in Flex Mode" at bounding box center [803, 396] width 1393 height 190
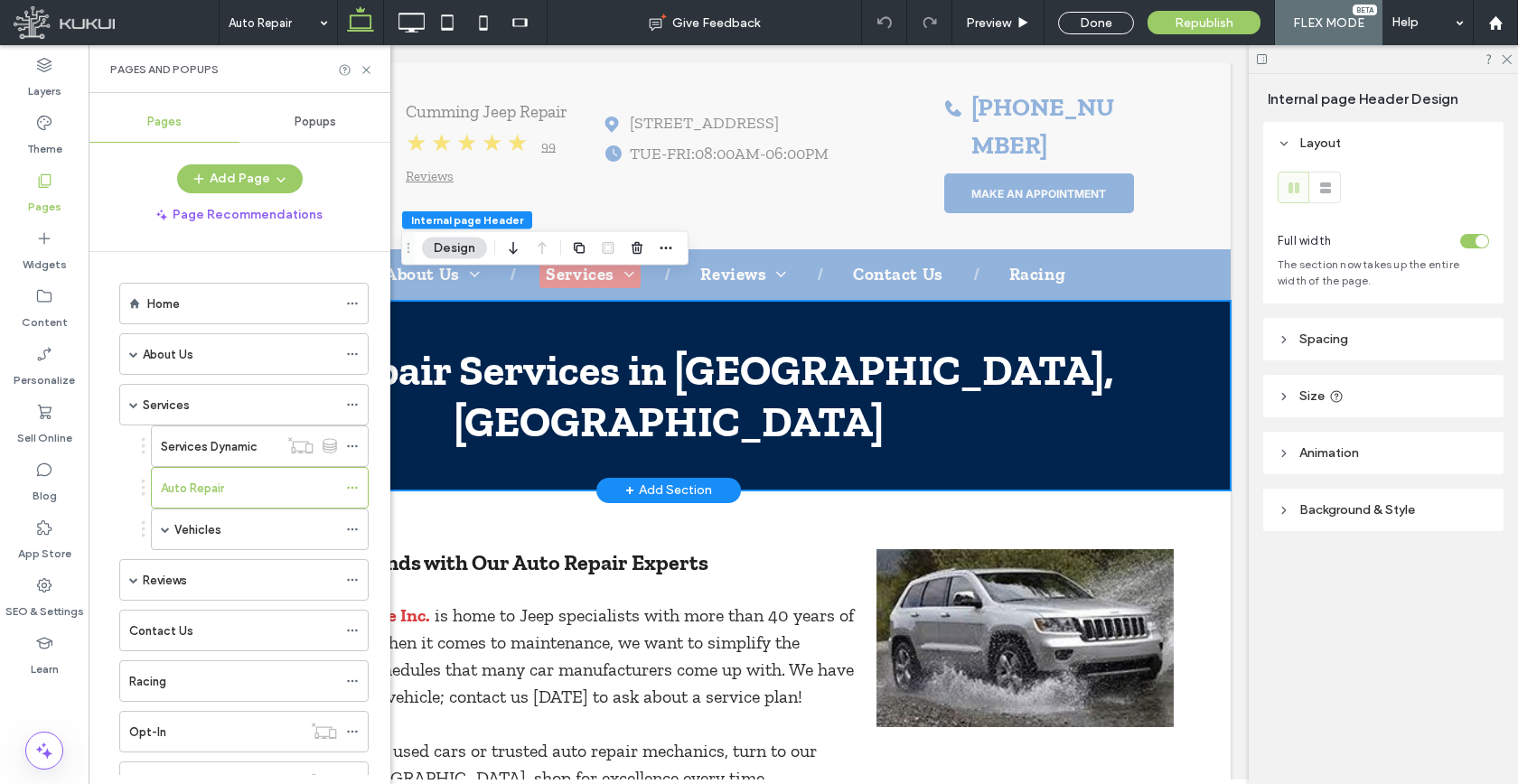
click at [540, 345] on span "Auto Repair Services in Cumming, GA" at bounding box center [668, 395] width 890 height 103
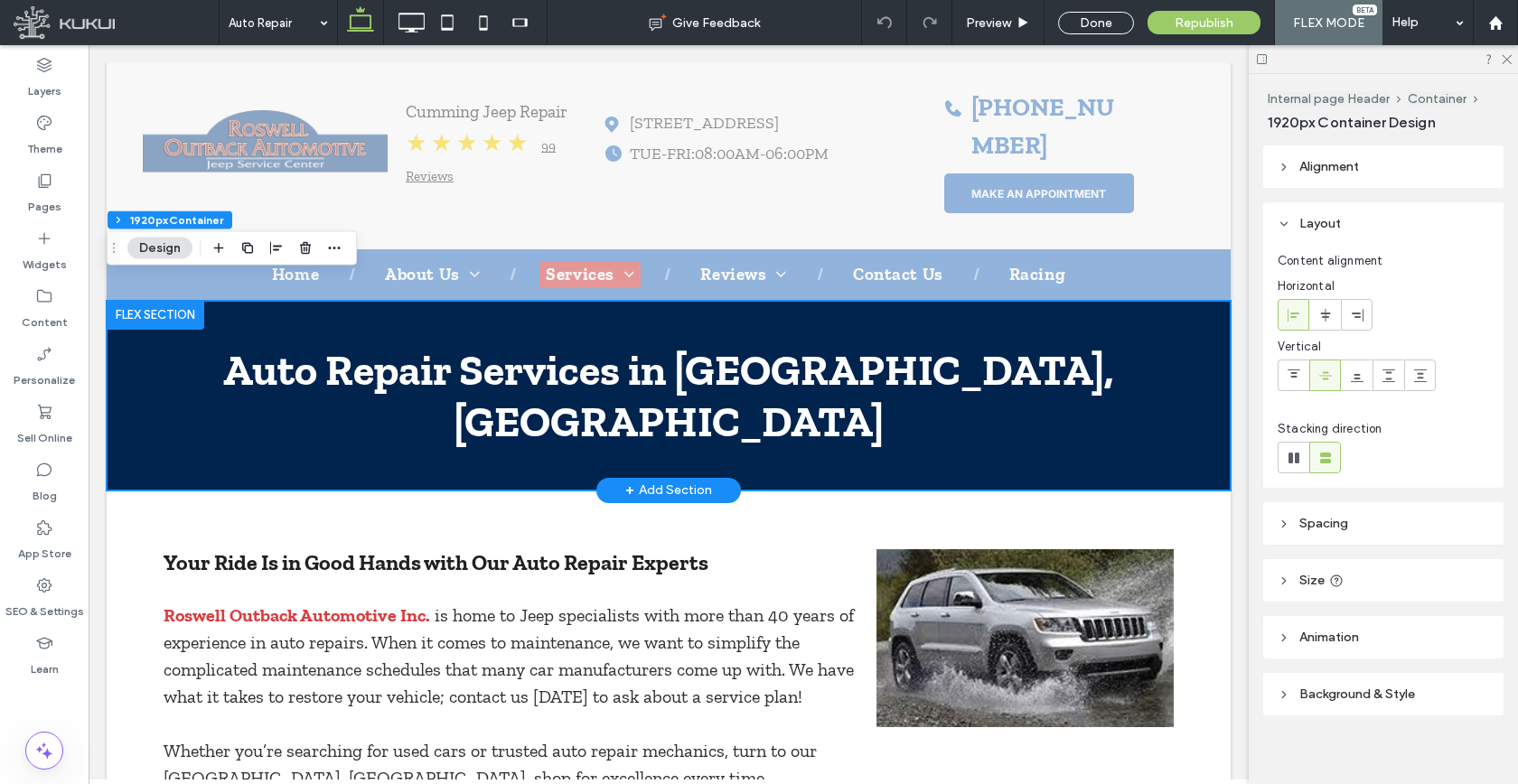
click at [540, 345] on span "Auto Repair Services in Cumming, GA" at bounding box center [668, 395] width 890 height 103
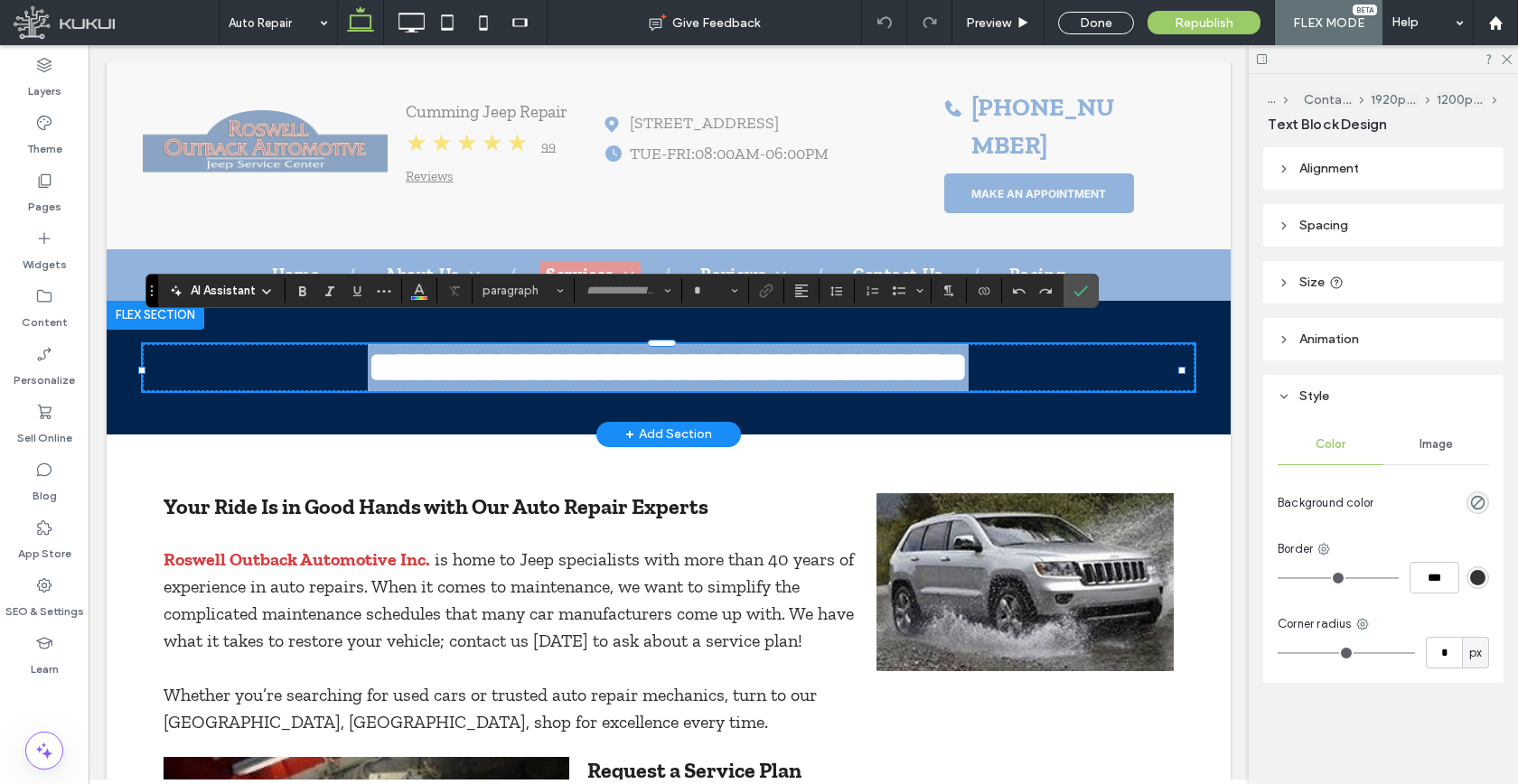
type input "**********"
type input "**"
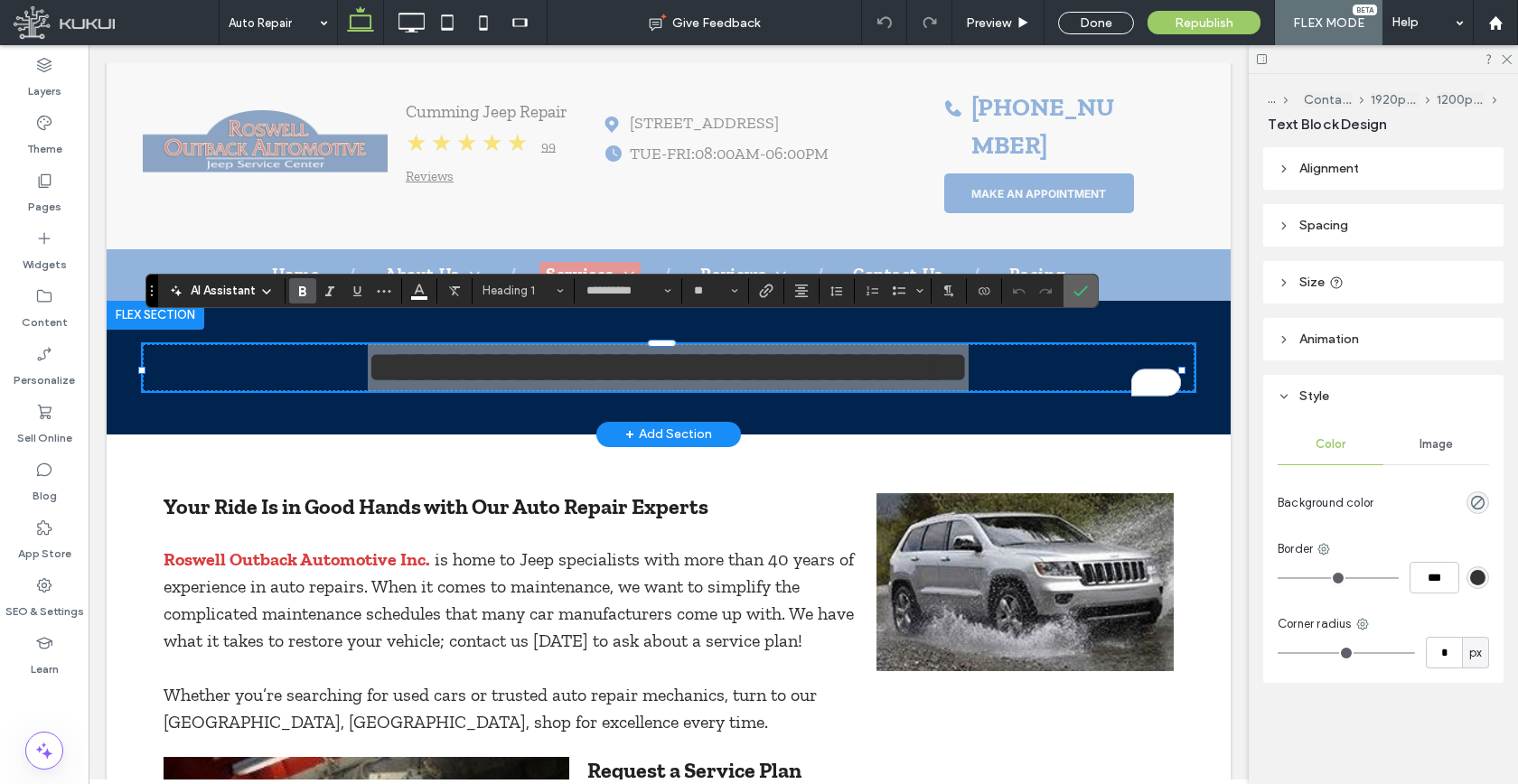
click at [1081, 291] on use "Confirm" at bounding box center [1081, 291] width 15 height 11
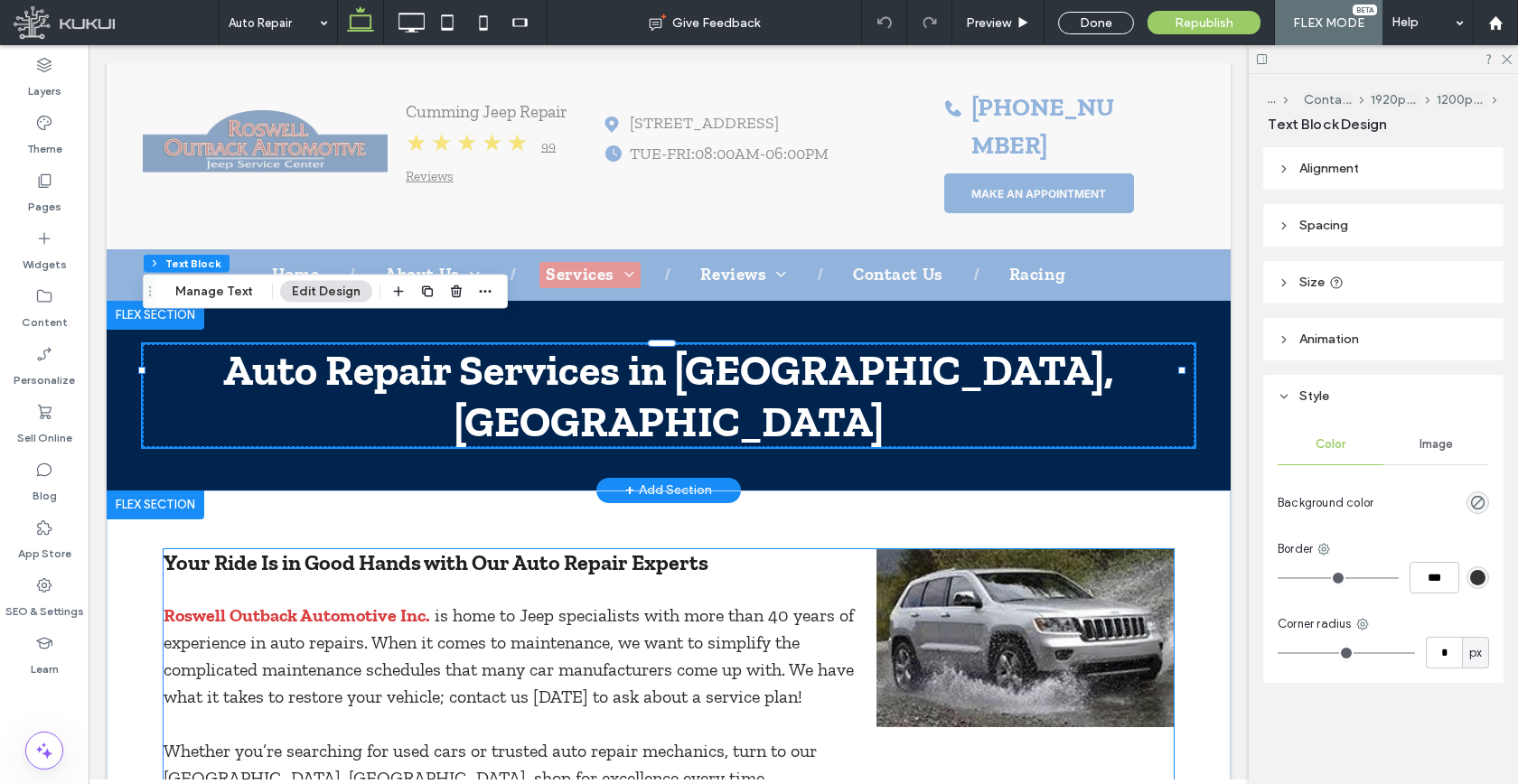
click at [471, 549] on span "Your Ride Is in Good Hands with Our Auto Repair Experts" at bounding box center [436, 562] width 545 height 26
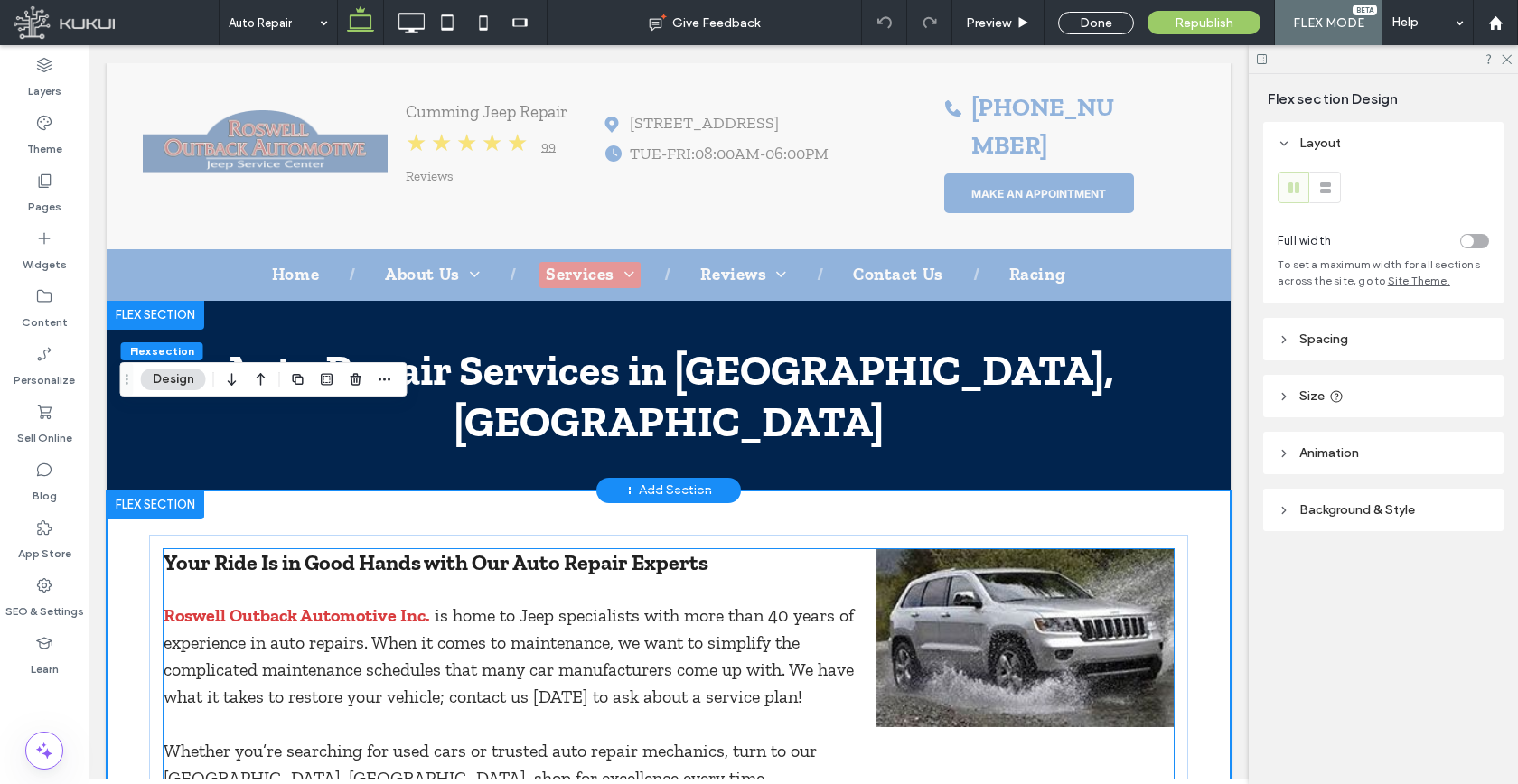
click at [471, 549] on div "Your Ride Is in Good Hands with Our Auto Repair Experts Roswell Outback Automot…" at bounding box center [511, 670] width 695 height 242
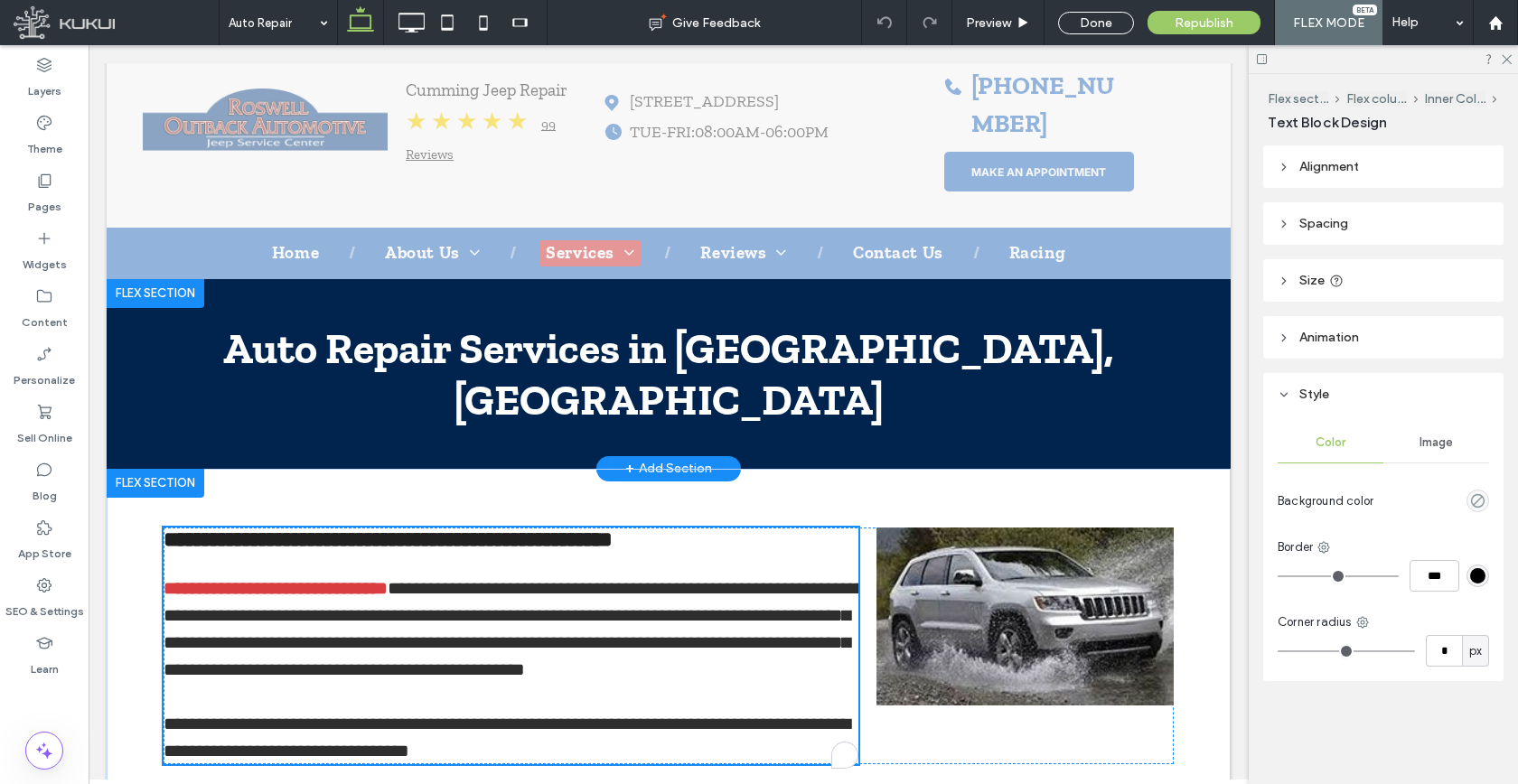
type input "**********"
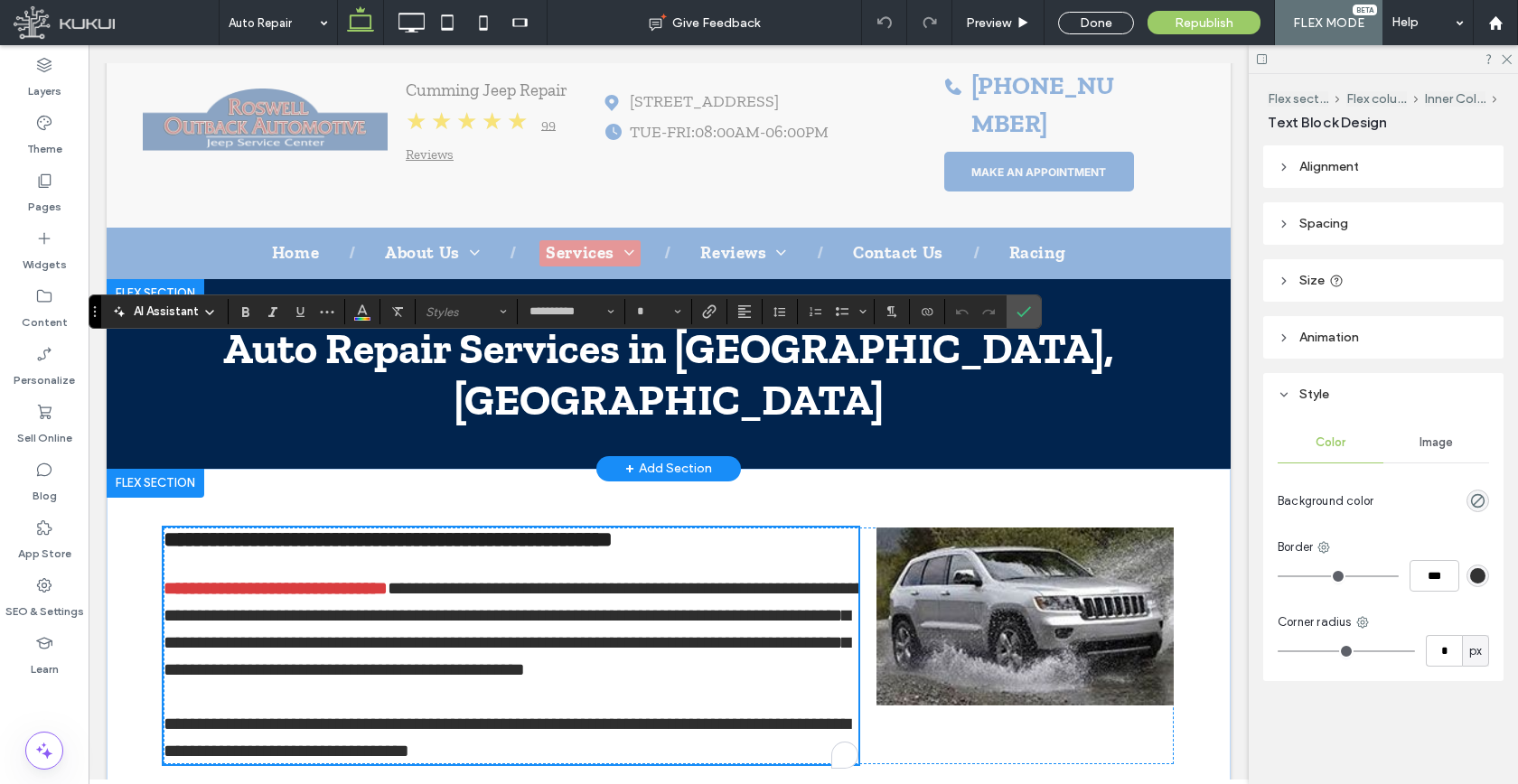
scroll to position [133, 0]
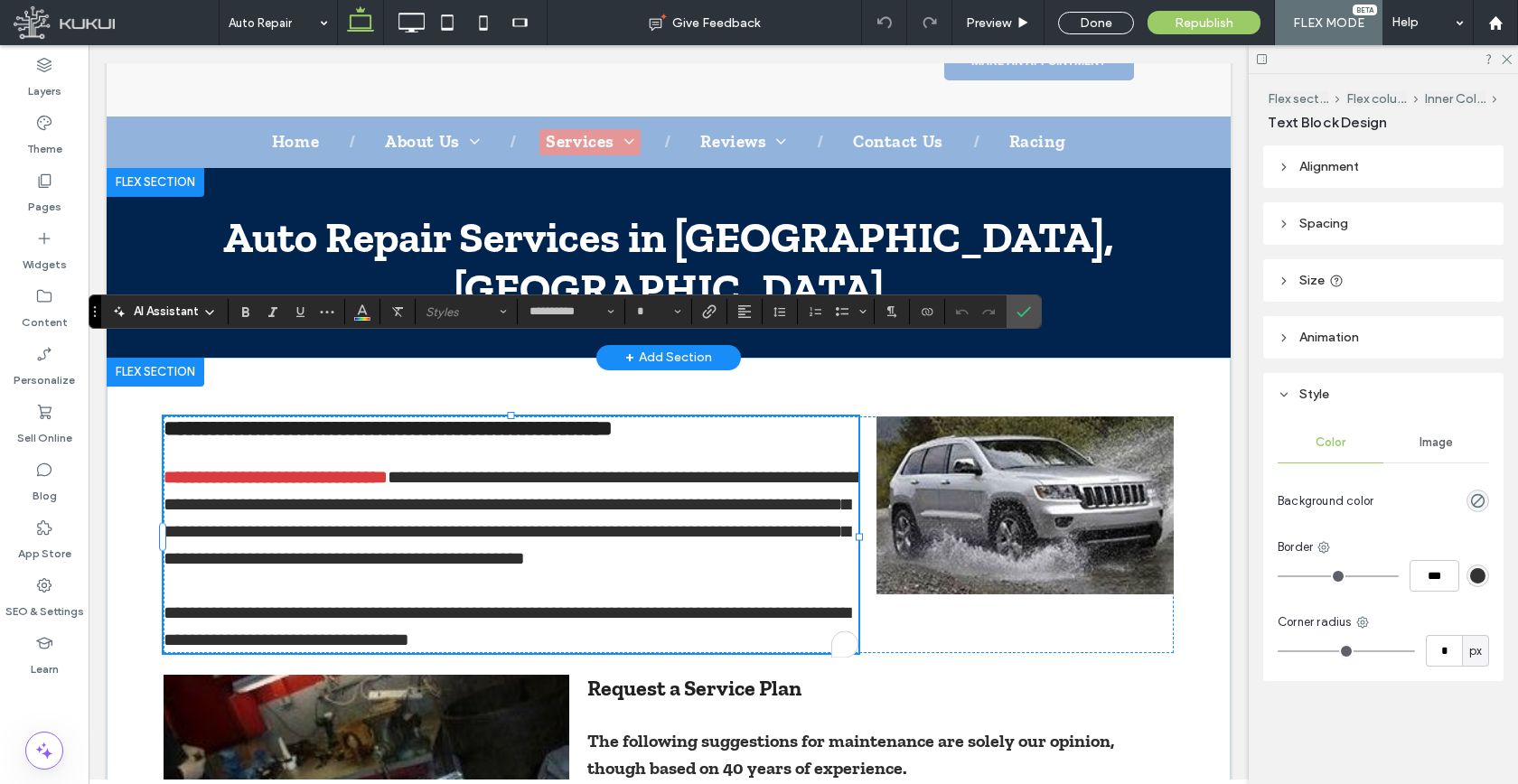
click at [491, 417] on span "**********" at bounding box center [388, 428] width 449 height 22
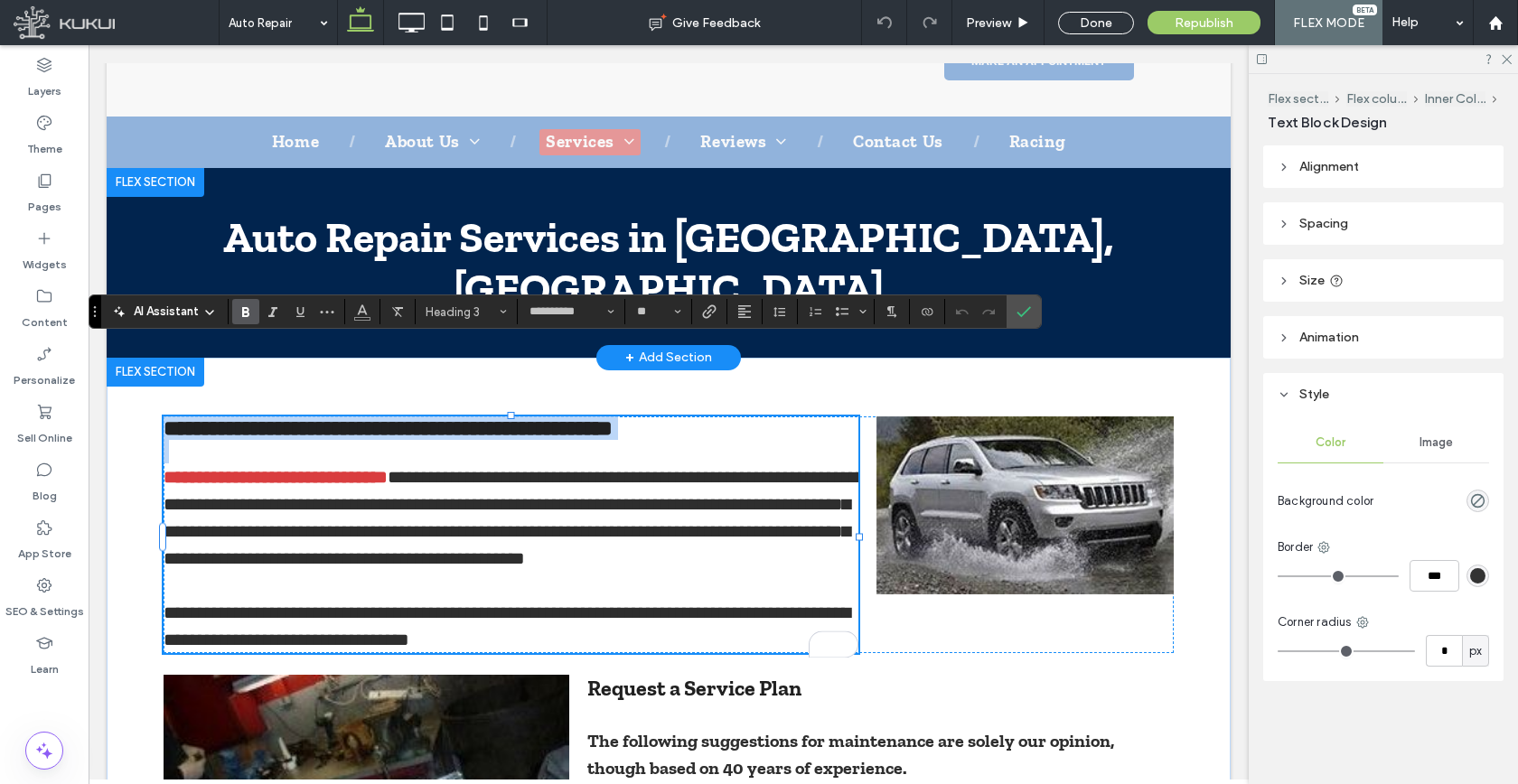
click at [491, 417] on span "**********" at bounding box center [388, 428] width 449 height 22
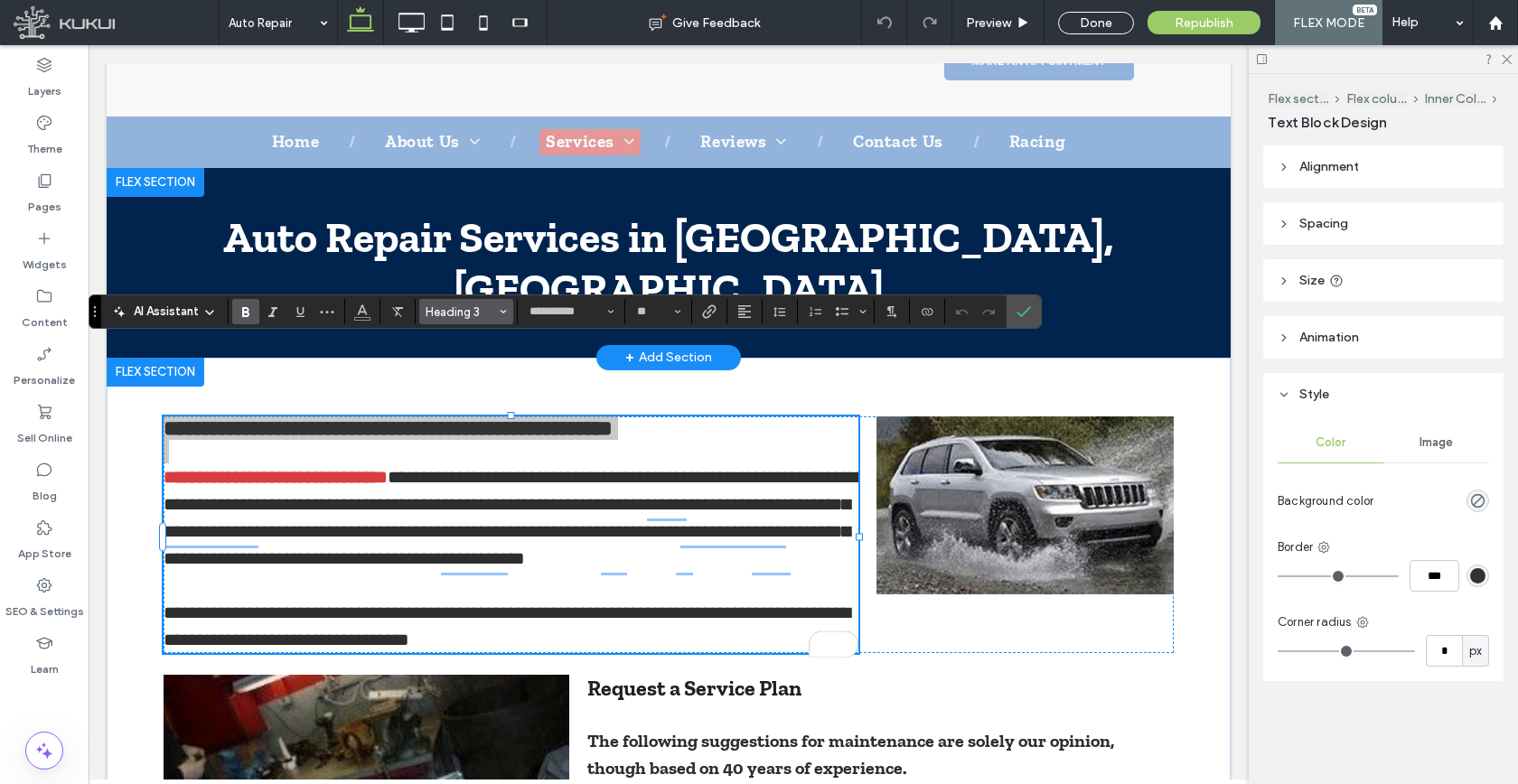
click at [454, 309] on span "Heading 3" at bounding box center [460, 312] width 70 height 14
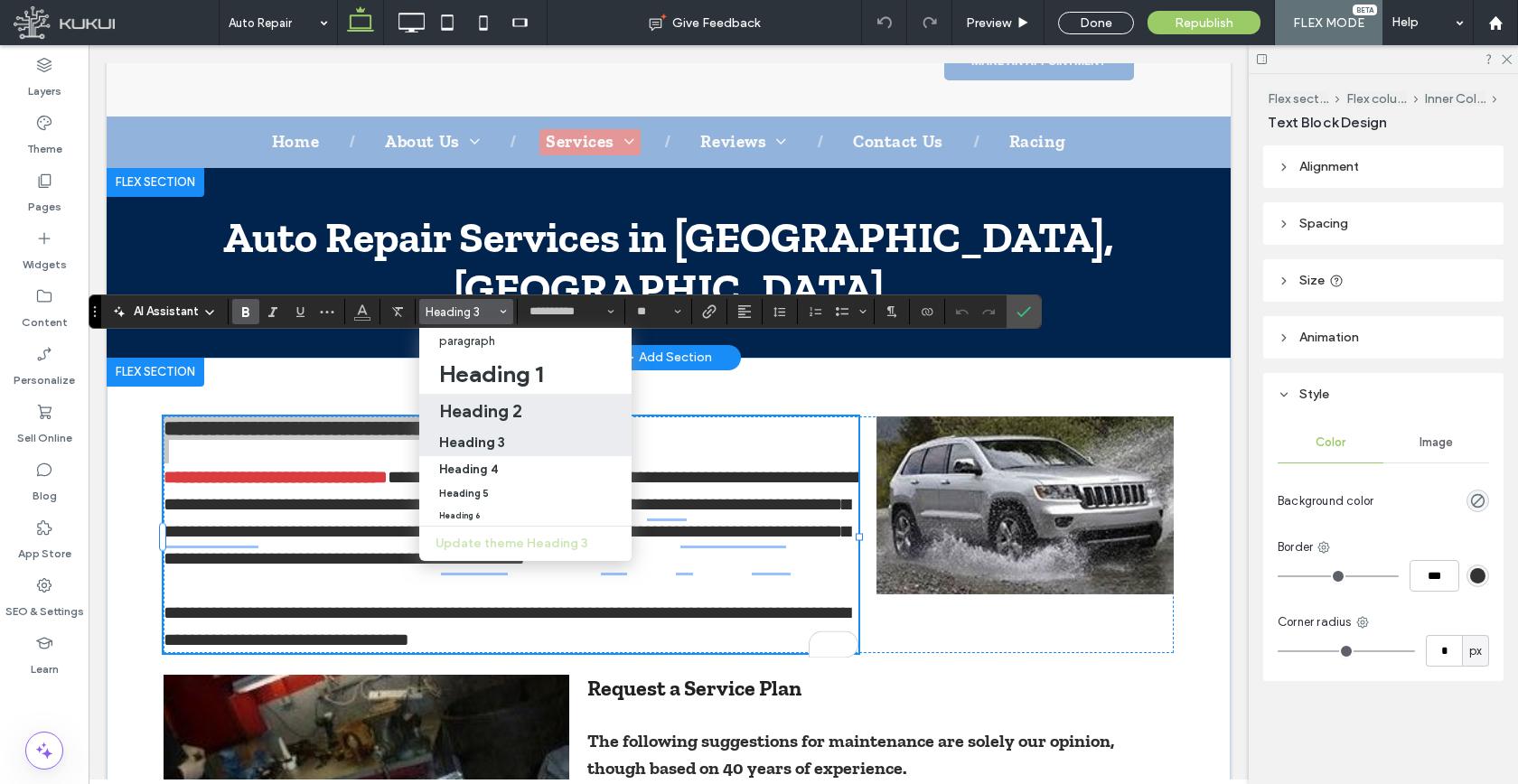
click at [457, 405] on h2 "Heading 2" at bounding box center [480, 411] width 83 height 22
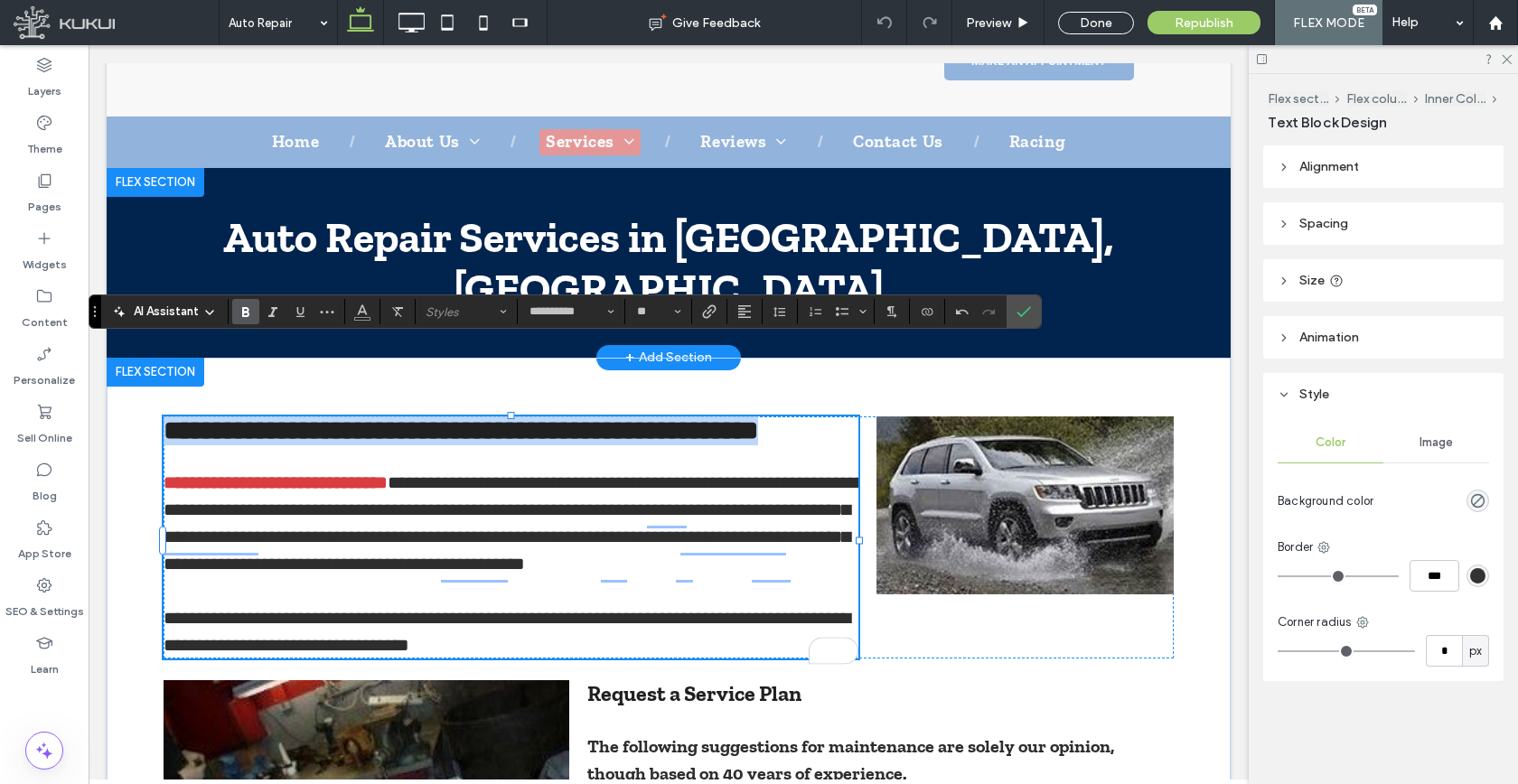
type input "*"
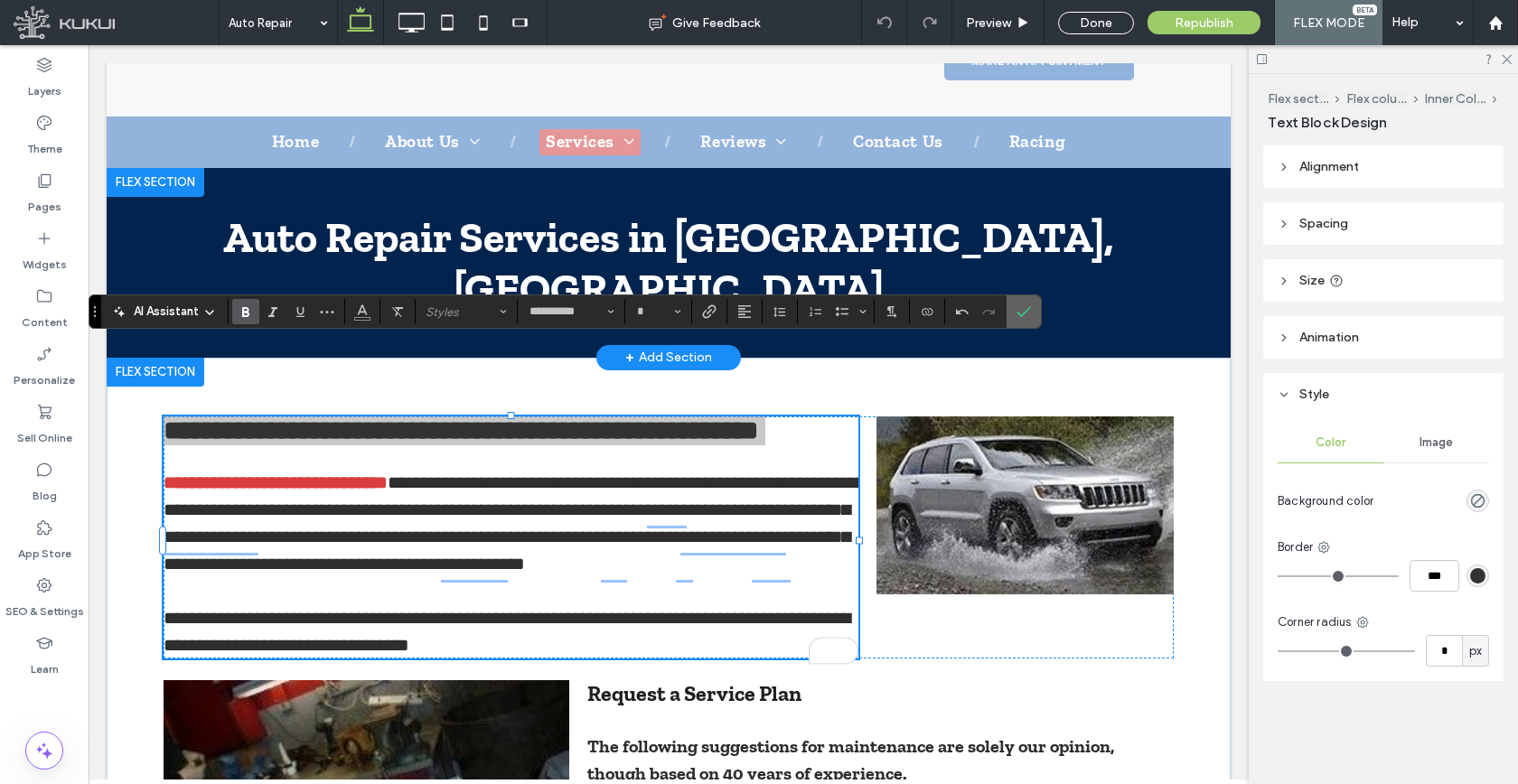
click at [1024, 316] on icon "Confirm" at bounding box center [1023, 312] width 15 height 15
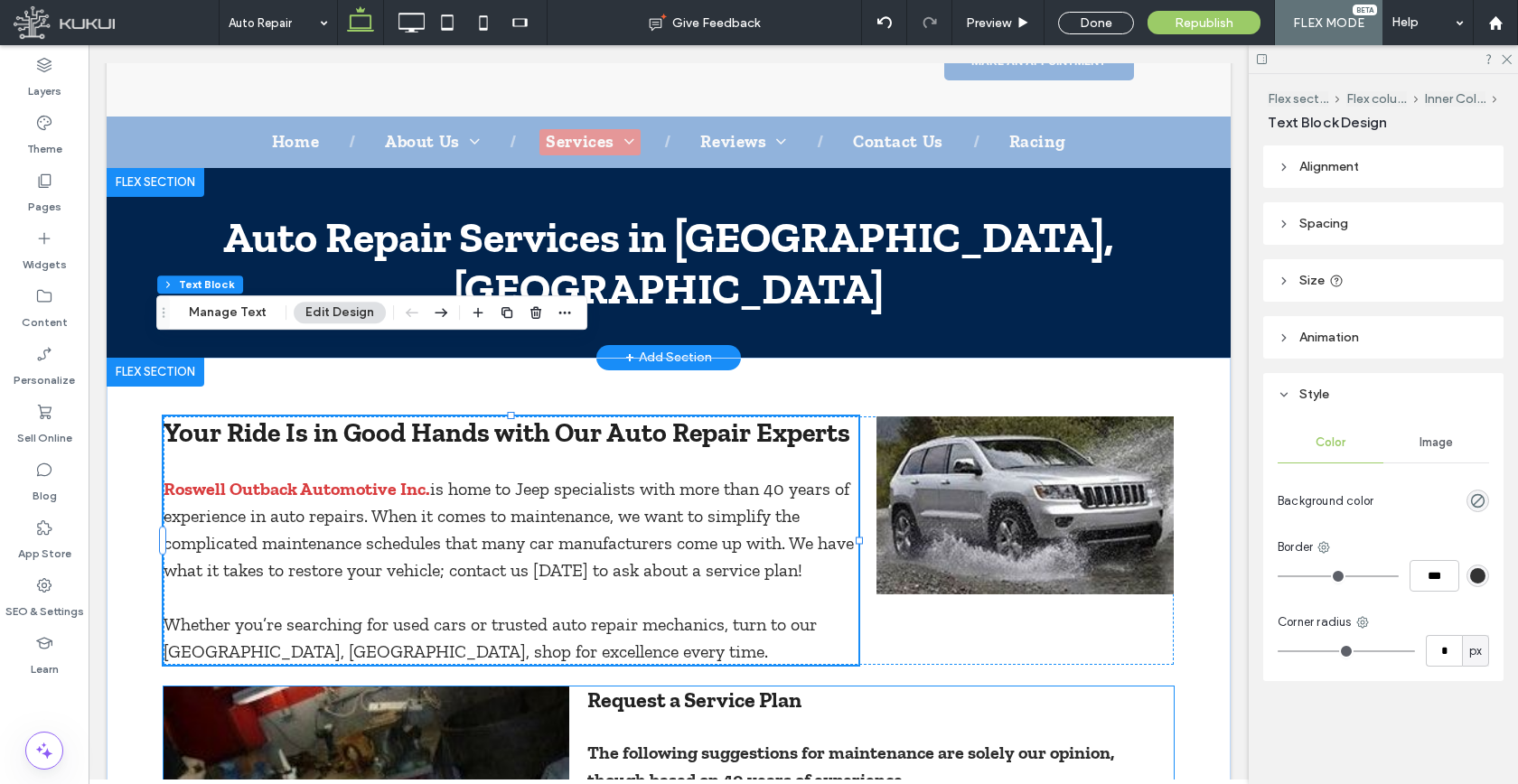
click at [739, 687] on span "Request a Service Plan" at bounding box center [694, 699] width 214 height 26
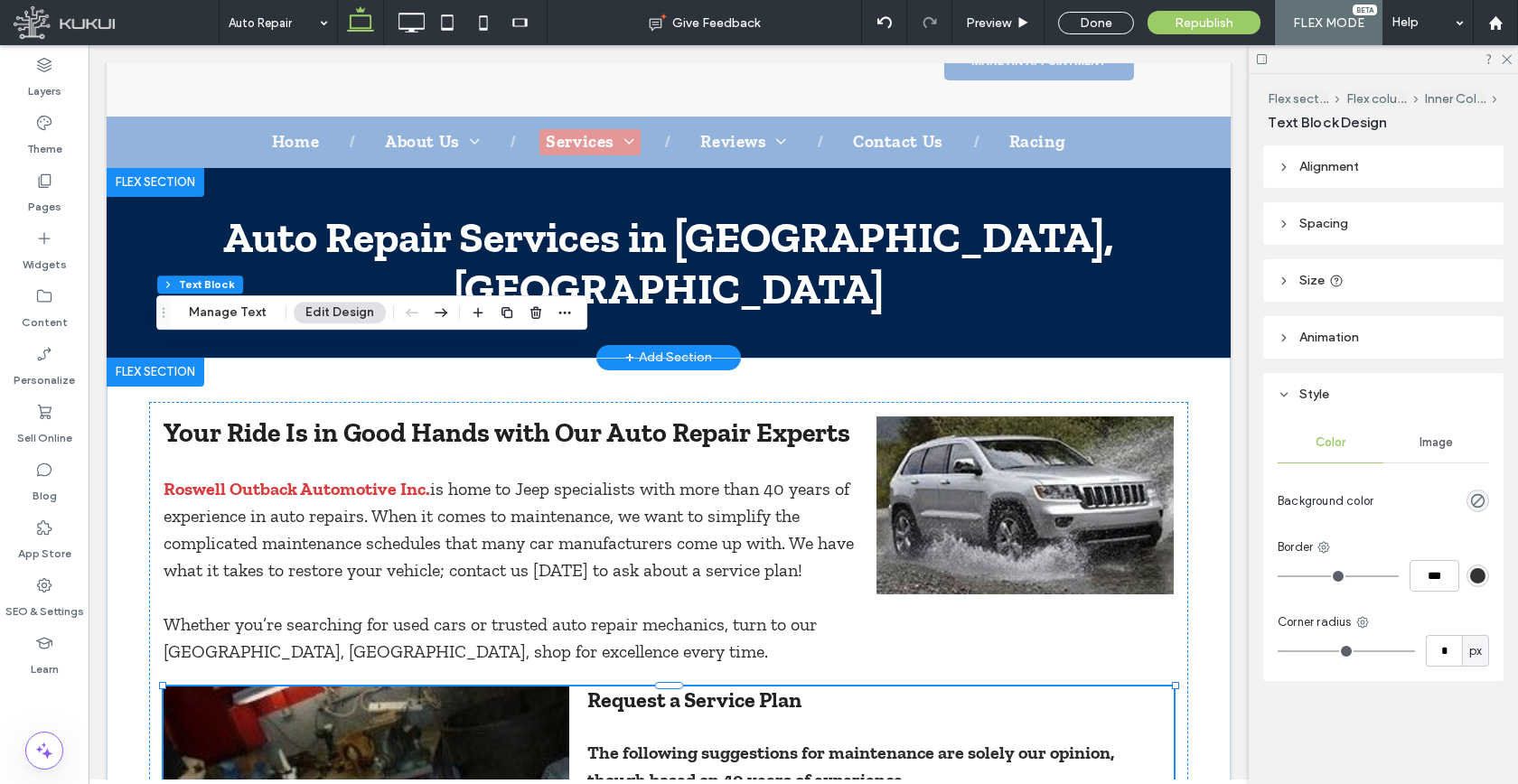
click at [739, 687] on span "Request a Service Plan" at bounding box center [694, 699] width 214 height 26
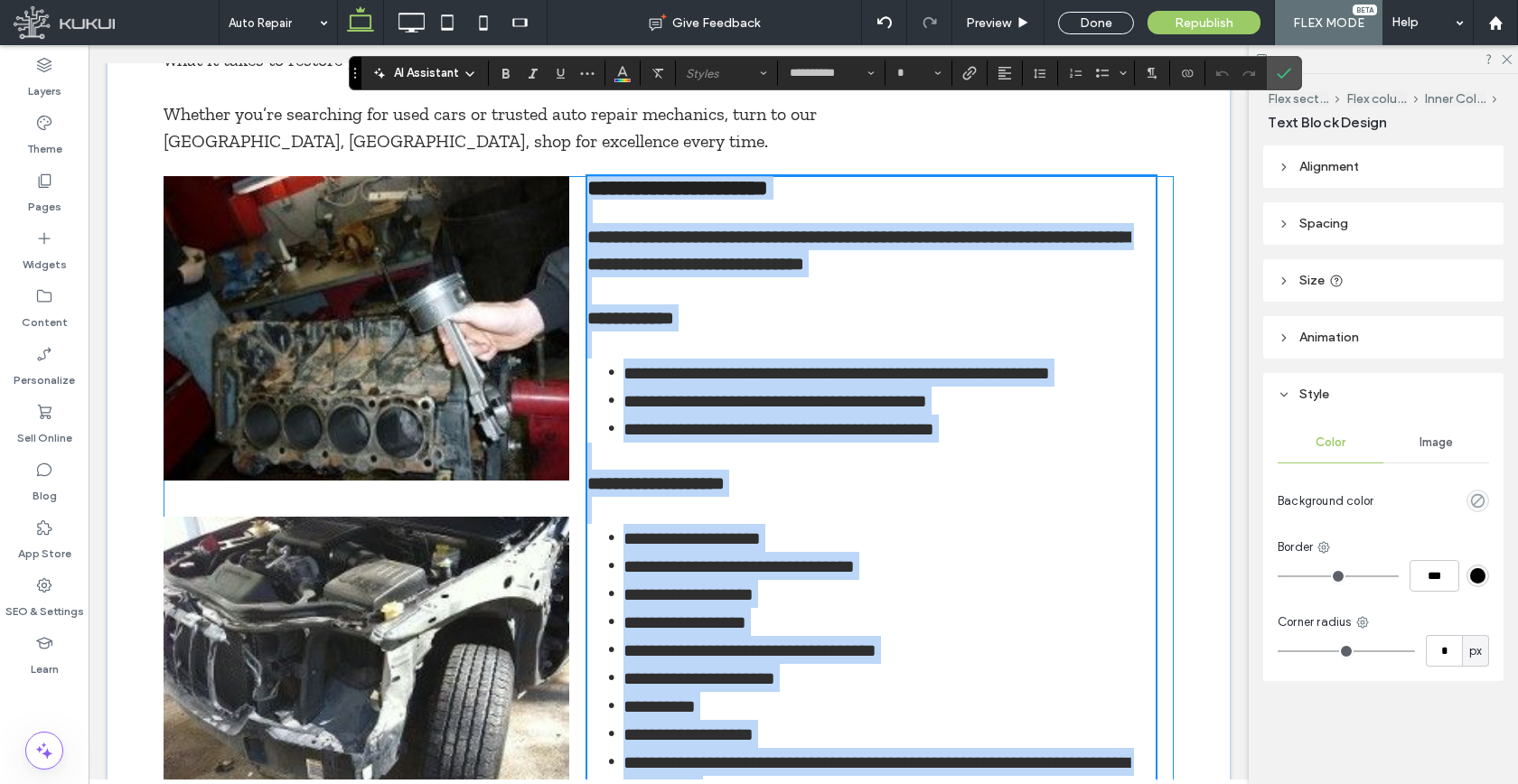
type input "**********"
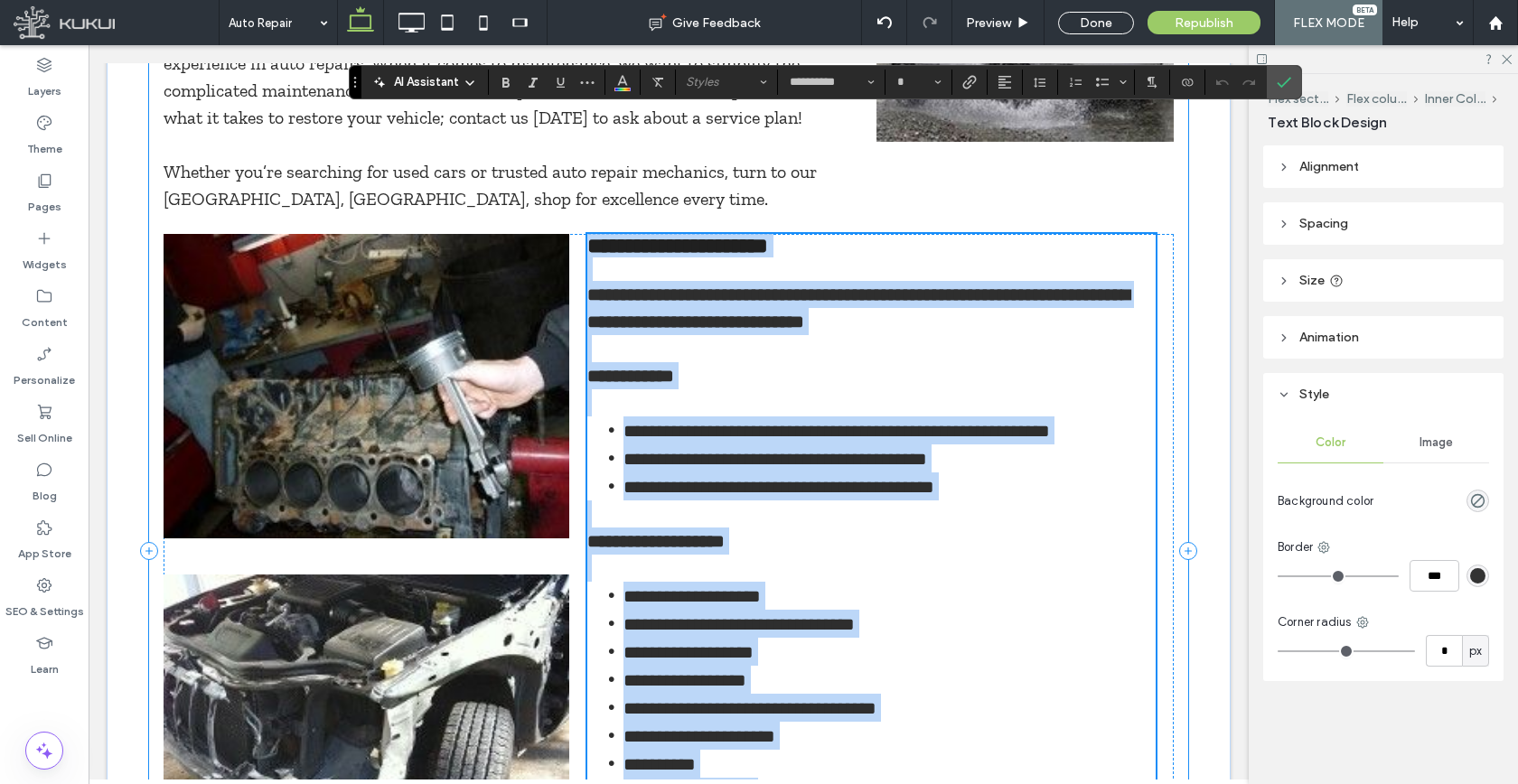
scroll to position [518, 0]
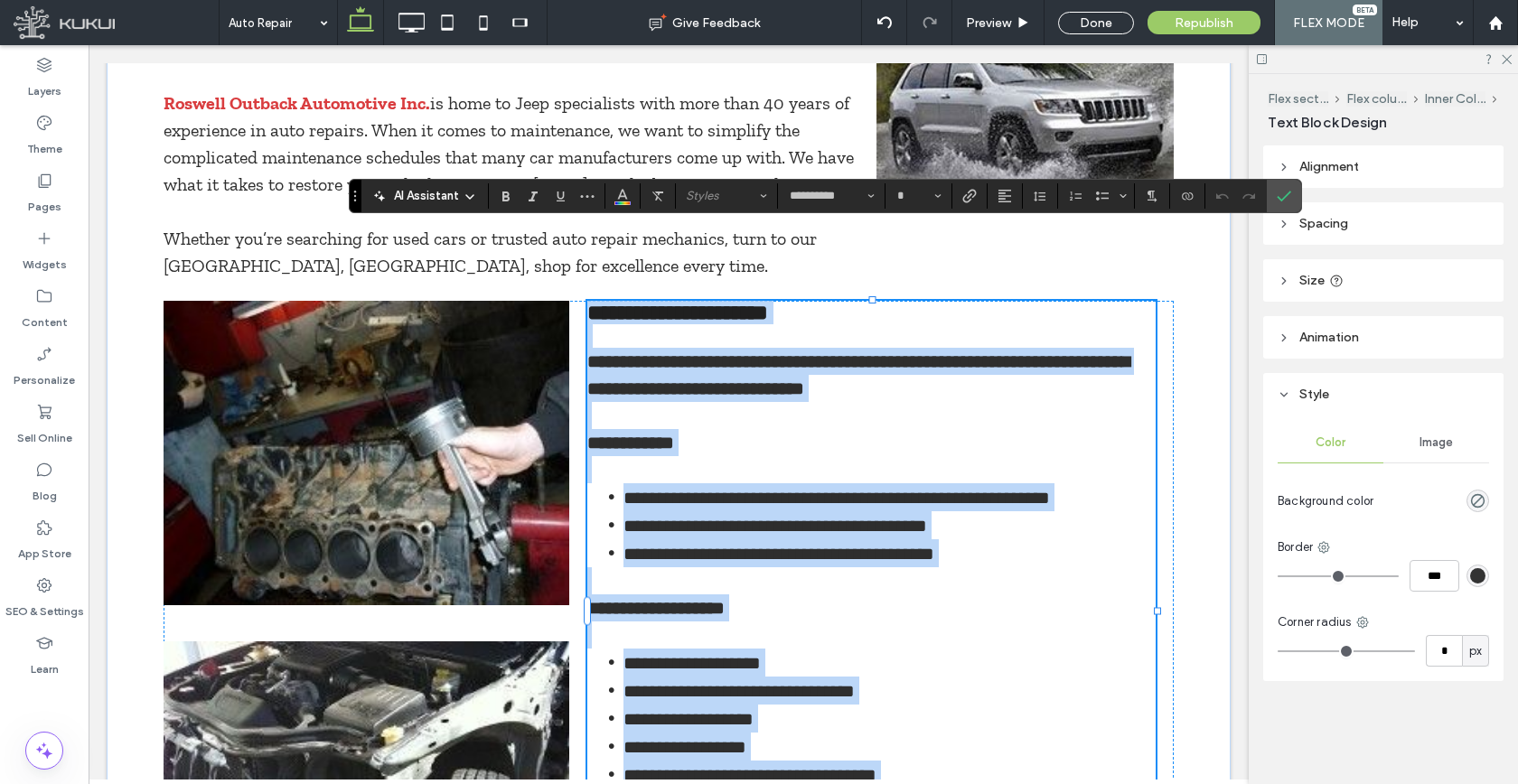
click at [736, 302] on span "**********" at bounding box center [678, 313] width 181 height 22
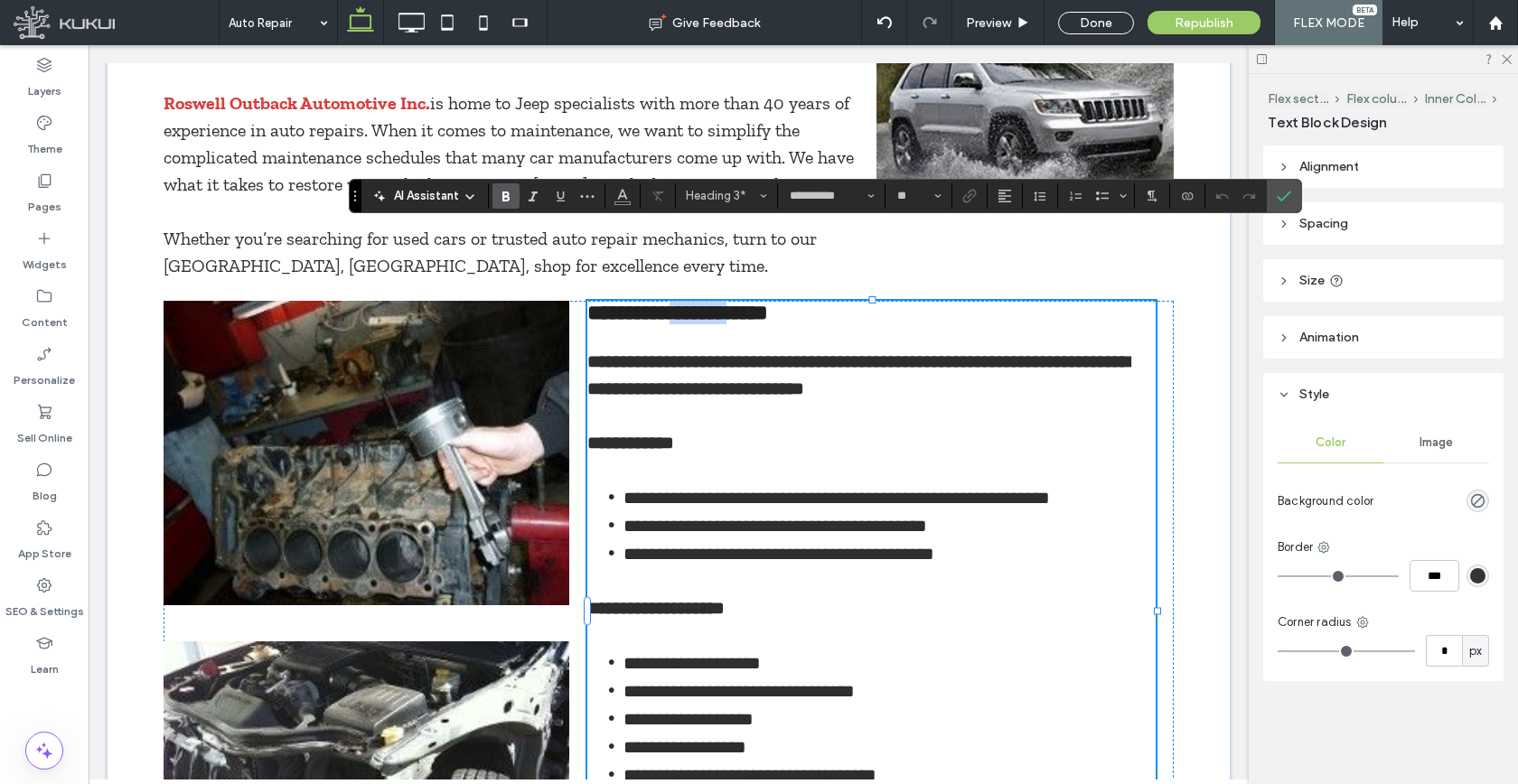
click at [736, 302] on span "**********" at bounding box center [678, 313] width 181 height 22
click at [738, 203] on button "Heading 3" at bounding box center [726, 196] width 94 height 25
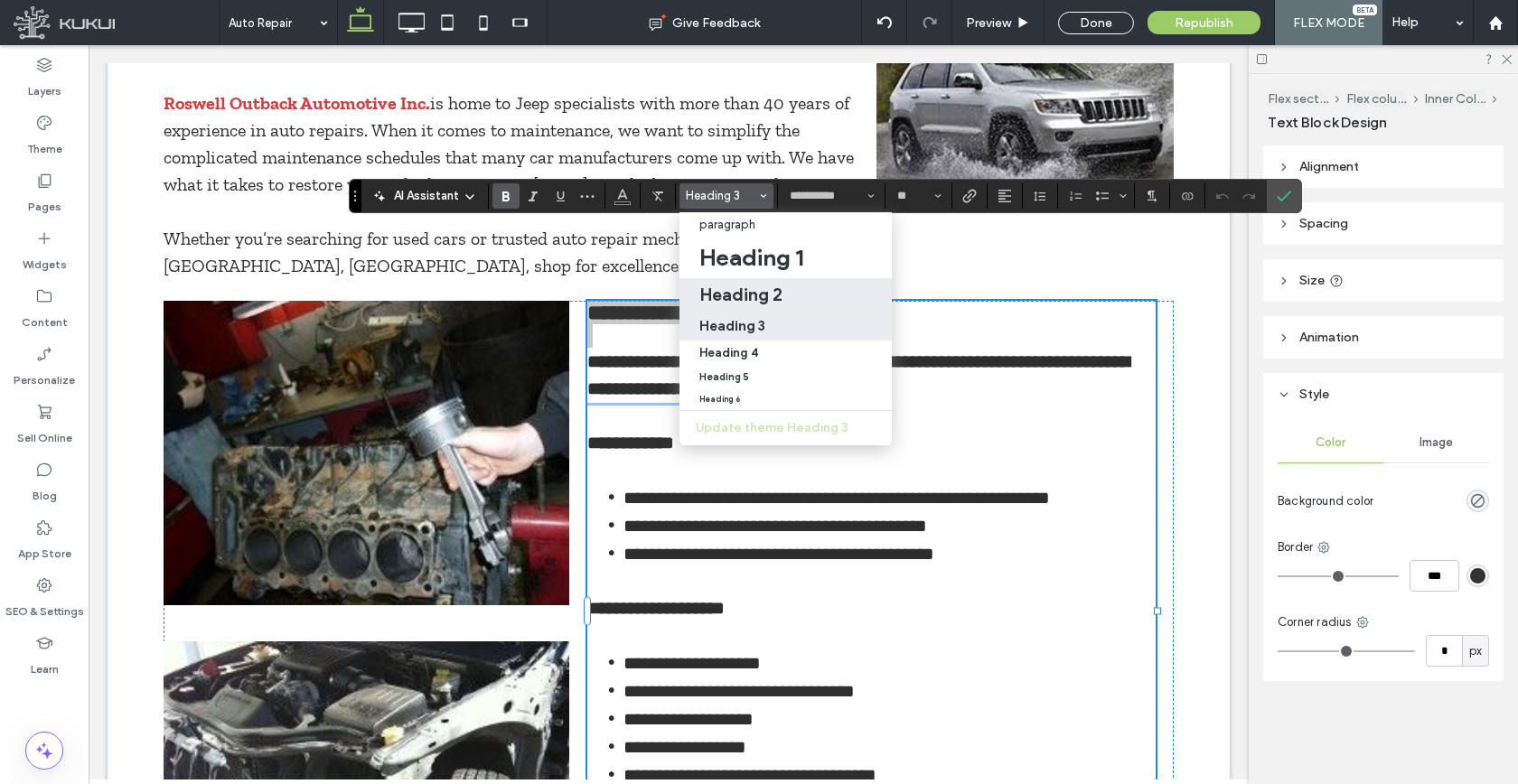
click at [746, 288] on h2 "Heading 2" at bounding box center [740, 295] width 83 height 22
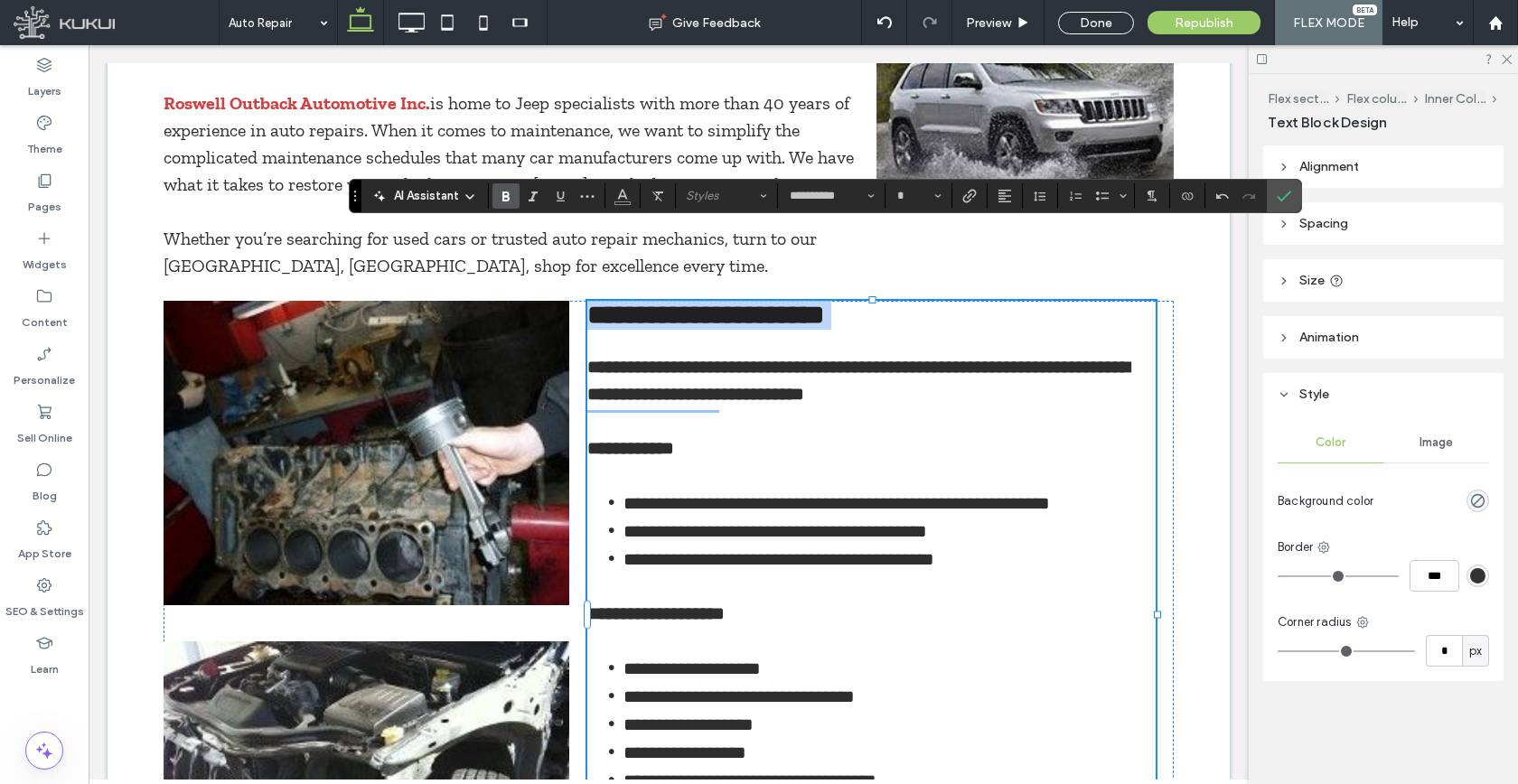
click at [669, 439] on strong "**********" at bounding box center [630, 448] width 86 height 18
type input "**"
click at [669, 439] on strong "**********" at bounding box center [630, 448] width 86 height 18
click at [675, 604] on strong "**********" at bounding box center [656, 613] width 137 height 18
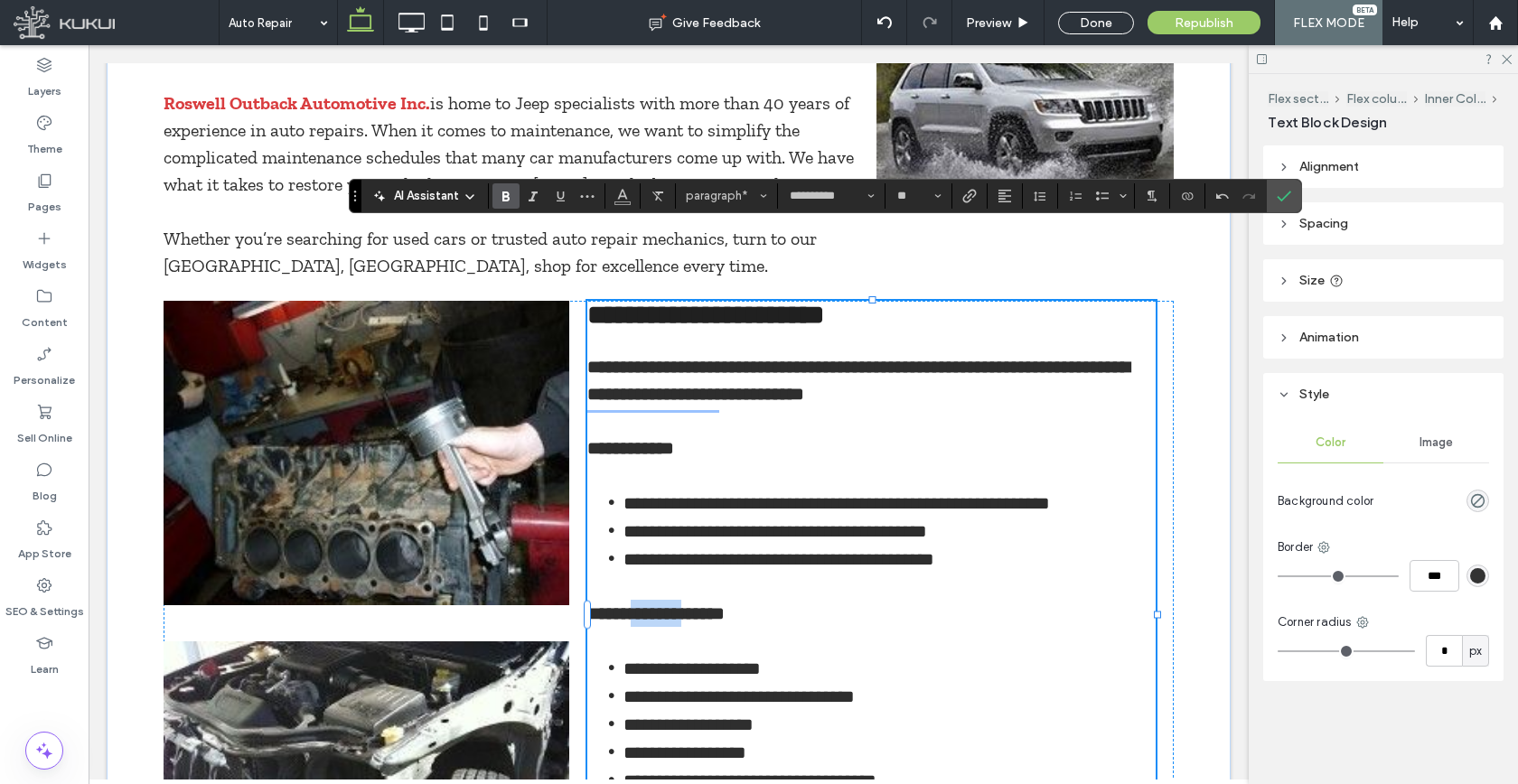
click at [675, 604] on strong "**********" at bounding box center [656, 613] width 137 height 18
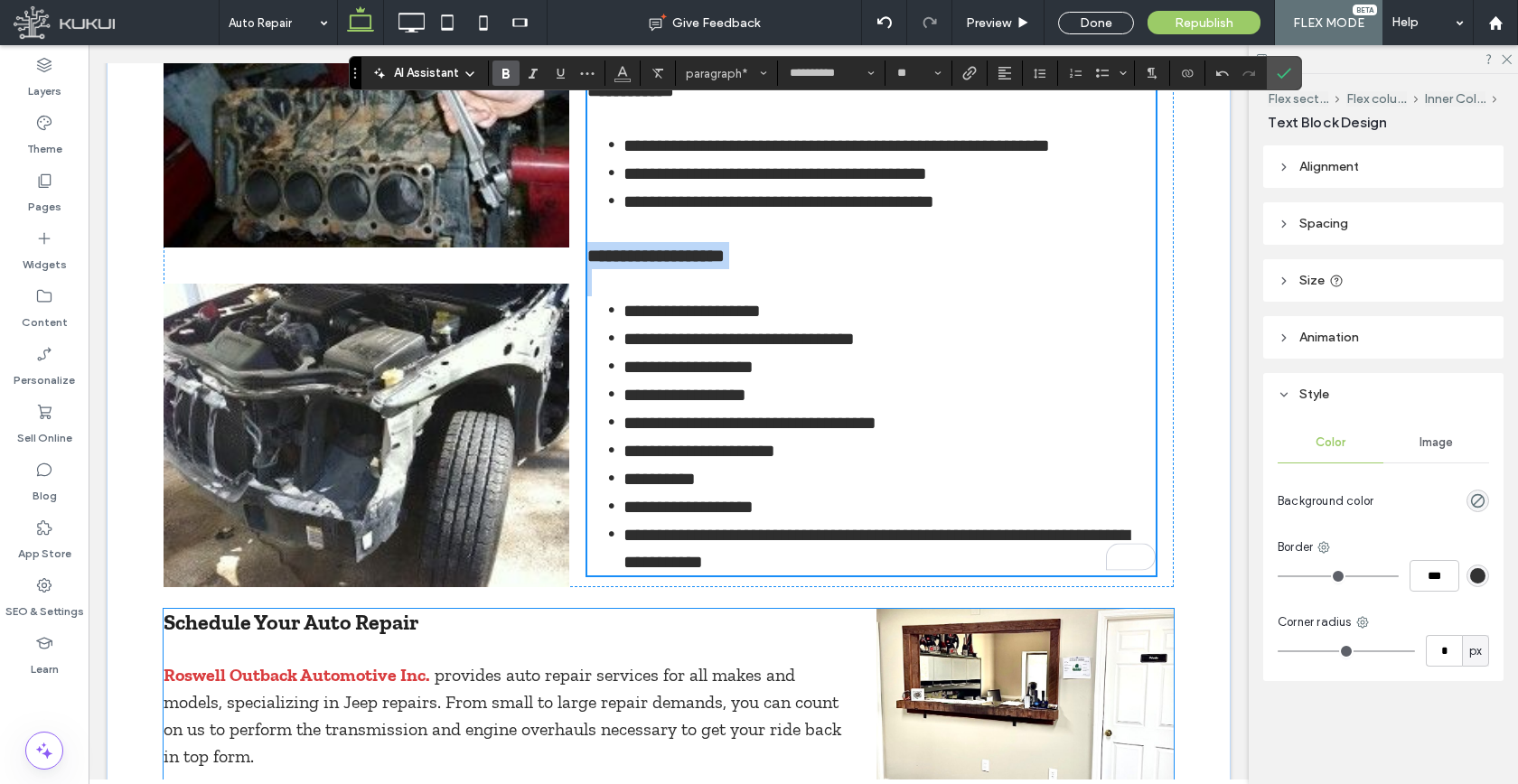
scroll to position [1001, 0]
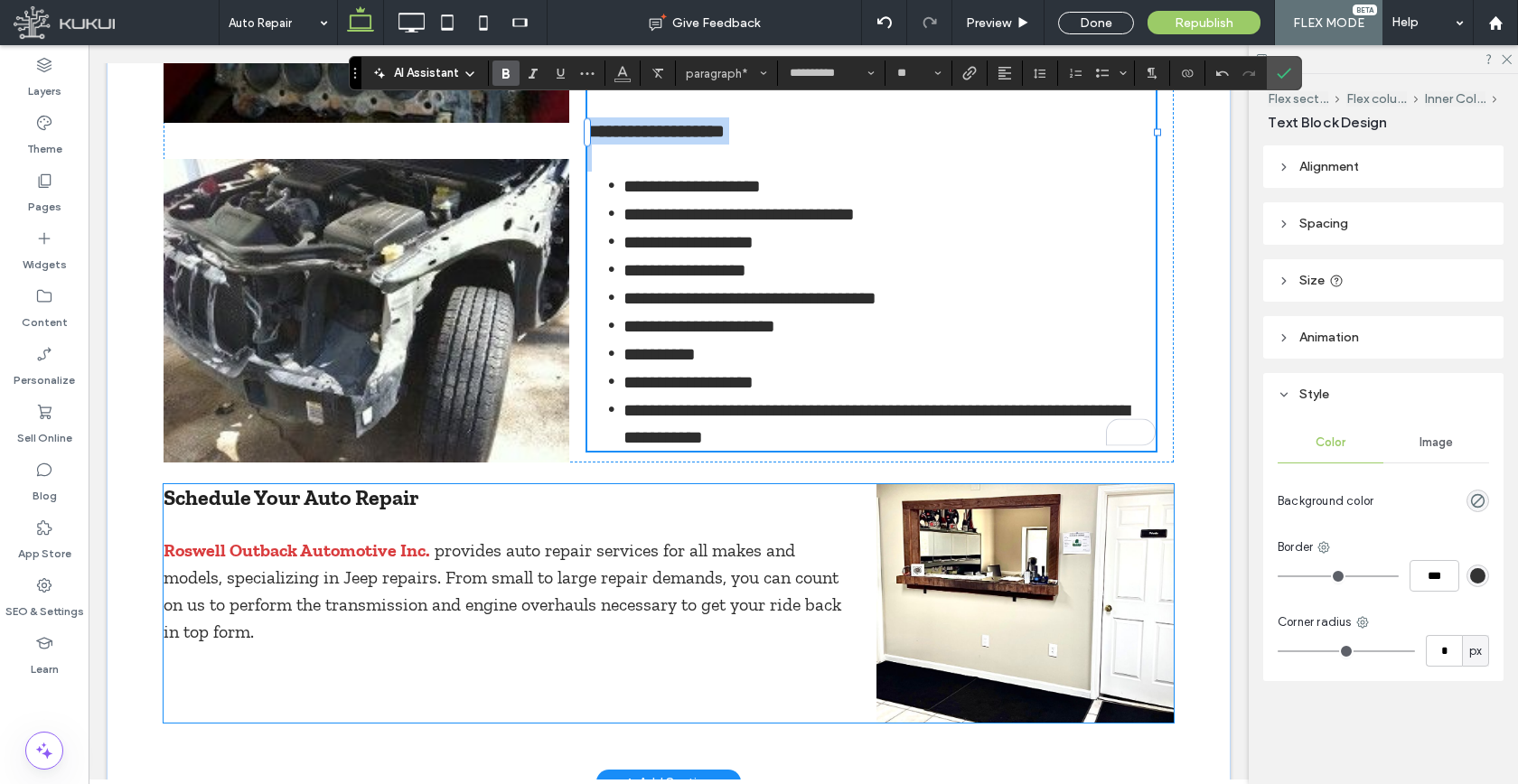
click at [315, 484] on span "Schedule Your Auto Repair" at bounding box center [291, 497] width 256 height 26
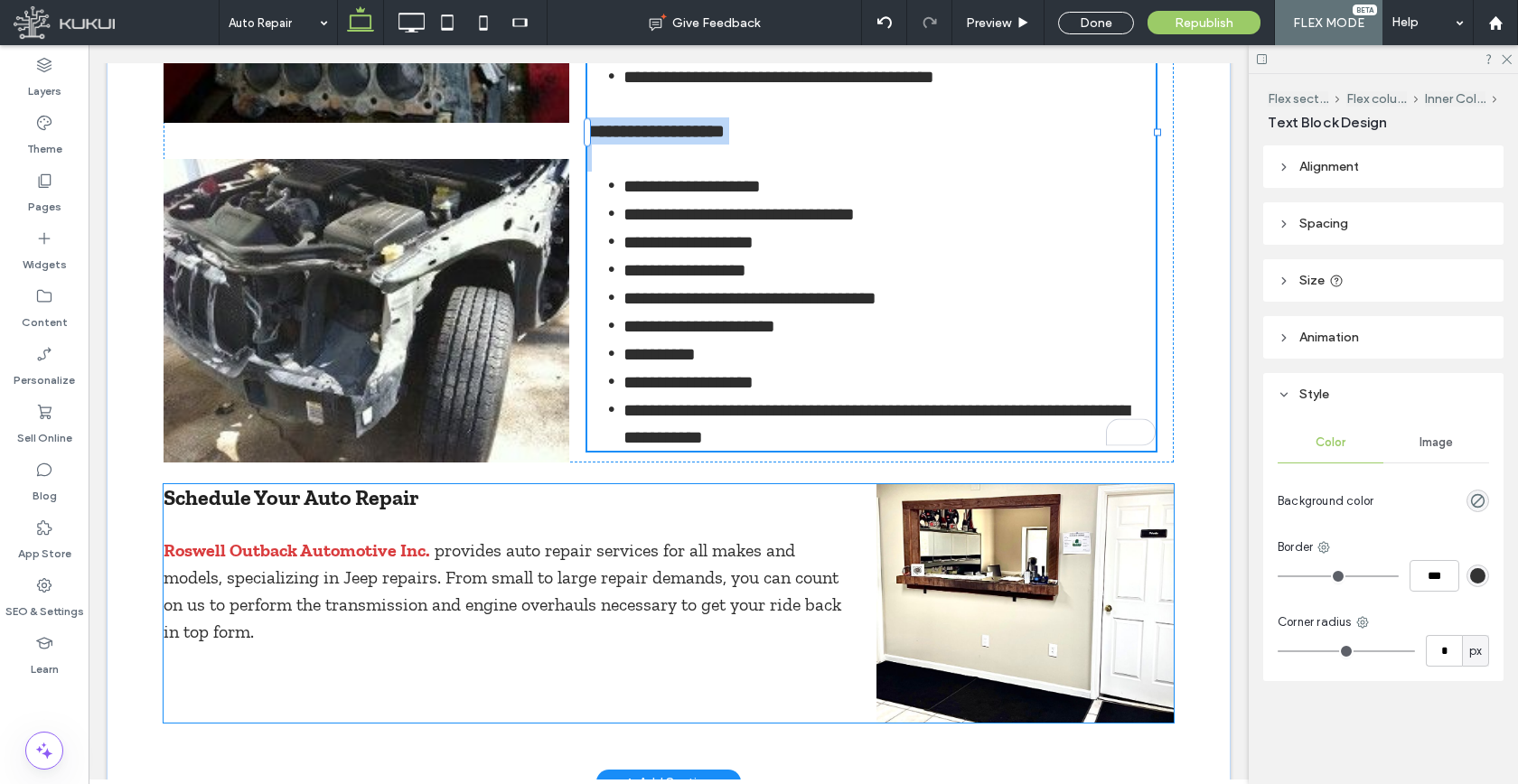
click at [315, 484] on span "Schedule Your Auto Repair" at bounding box center [291, 497] width 256 height 26
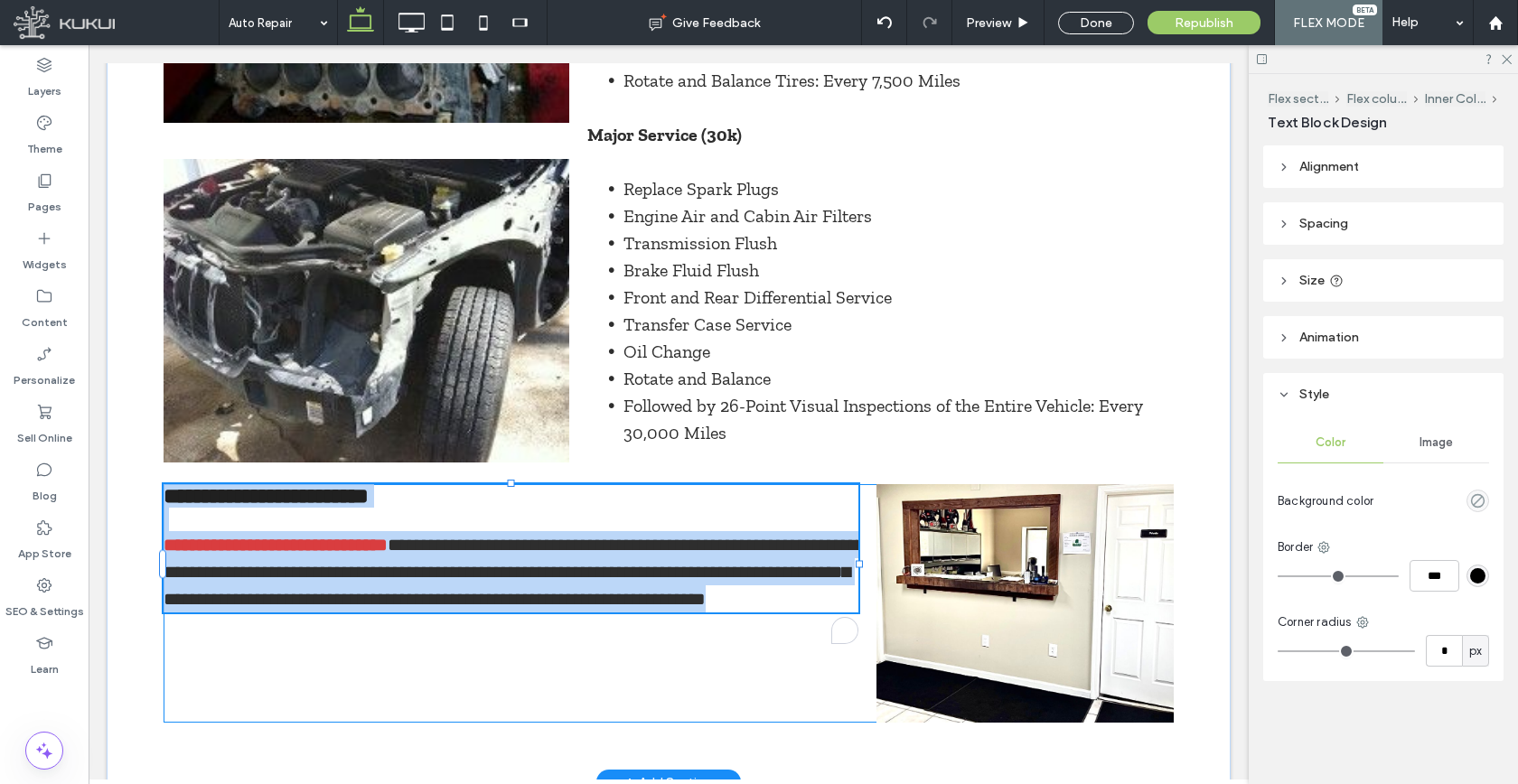
type input "**********"
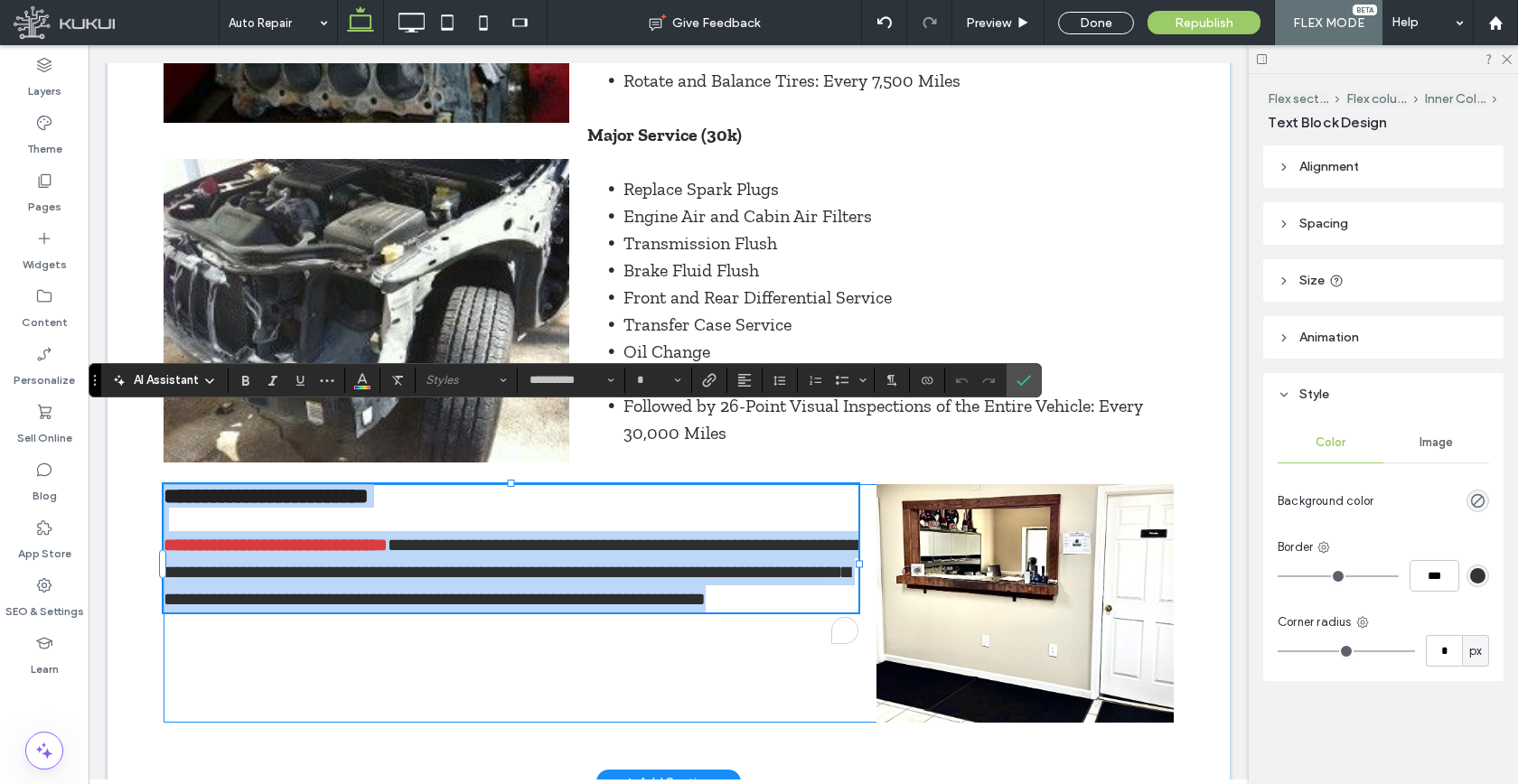
click at [316, 485] on span "**********" at bounding box center [266, 496] width 205 height 22
type input "**"
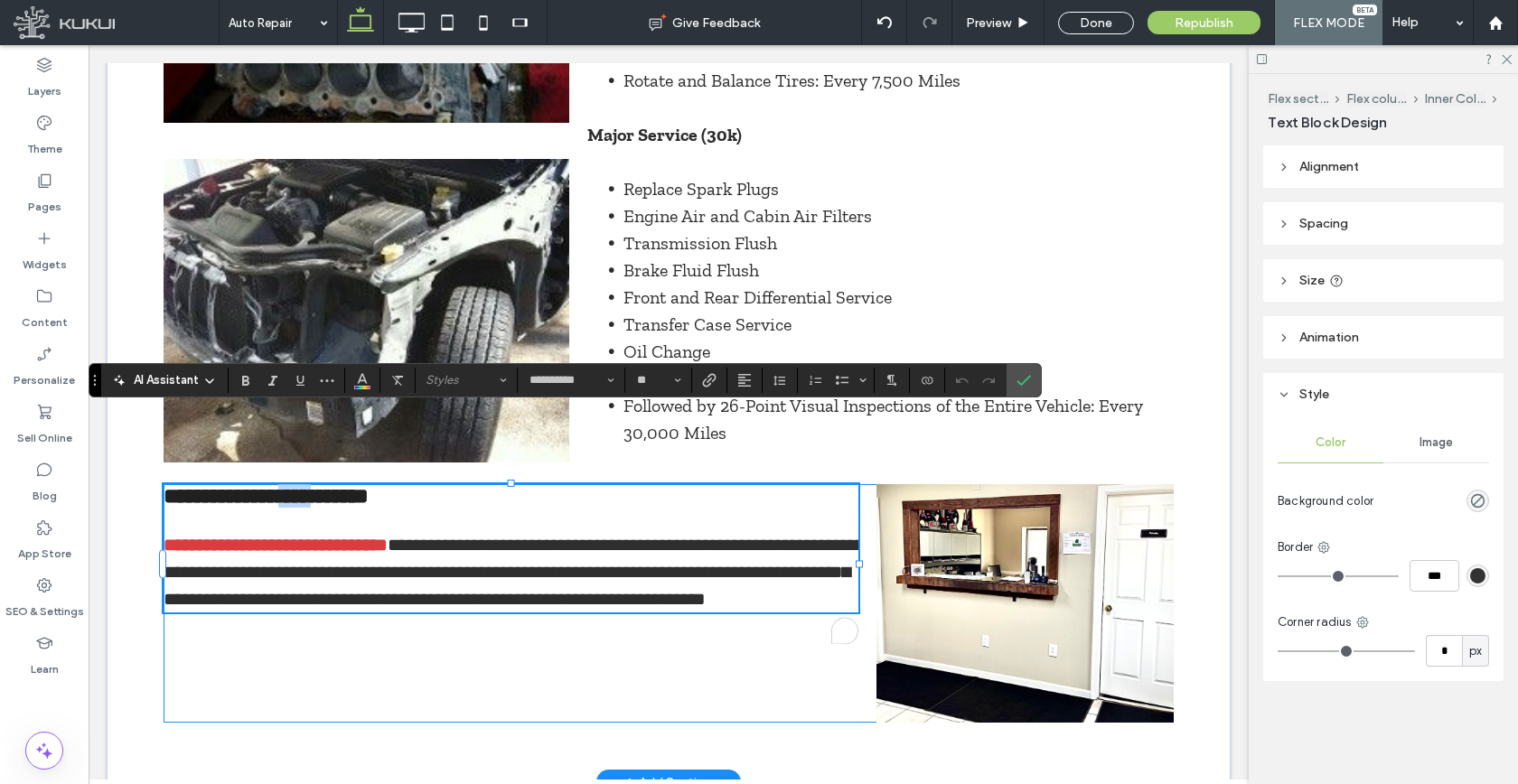
click at [316, 485] on span "**********" at bounding box center [266, 496] width 205 height 22
click at [424, 378] on button "Heading 3" at bounding box center [466, 380] width 94 height 25
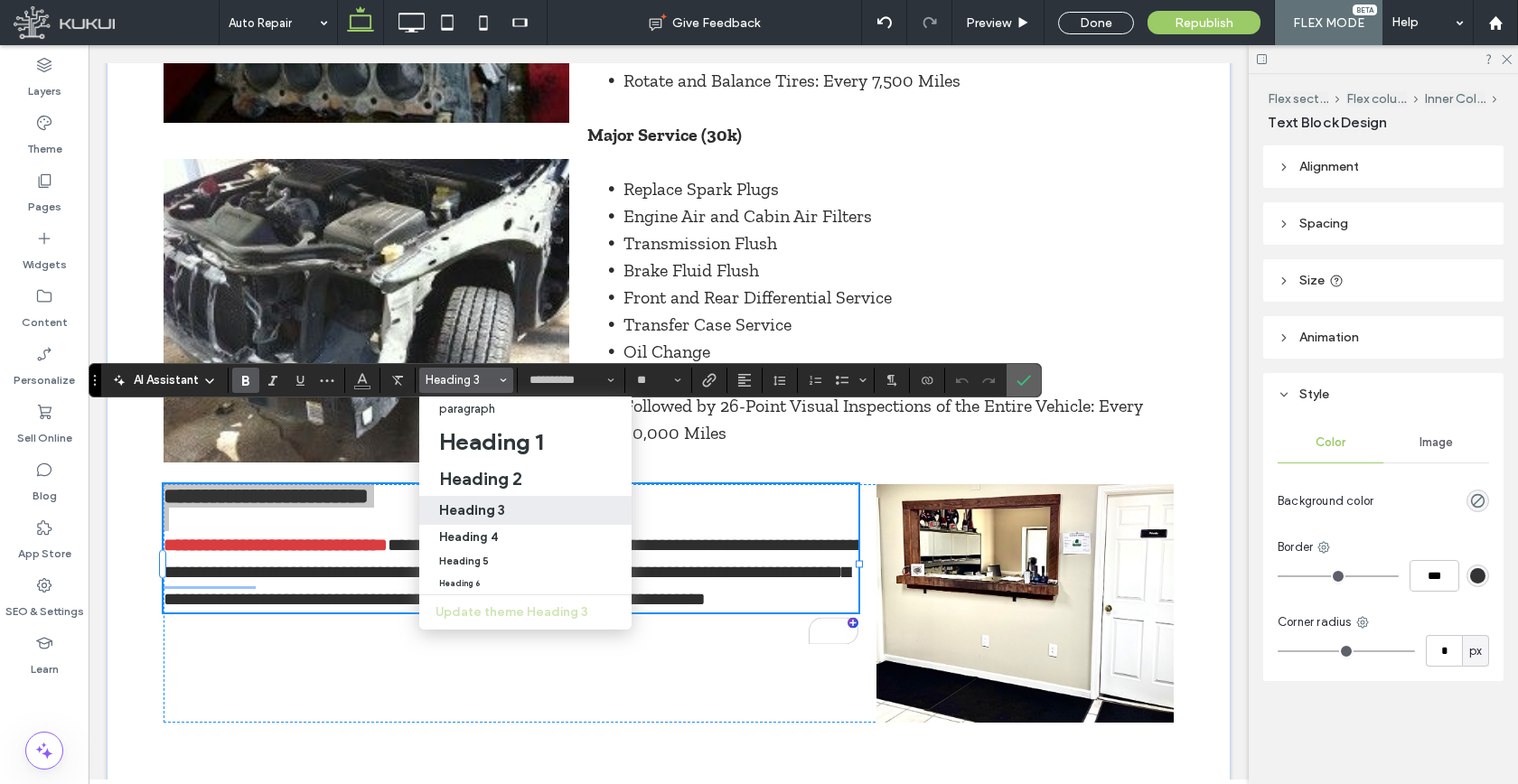
click at [1029, 384] on icon "Confirm" at bounding box center [1023, 380] width 15 height 15
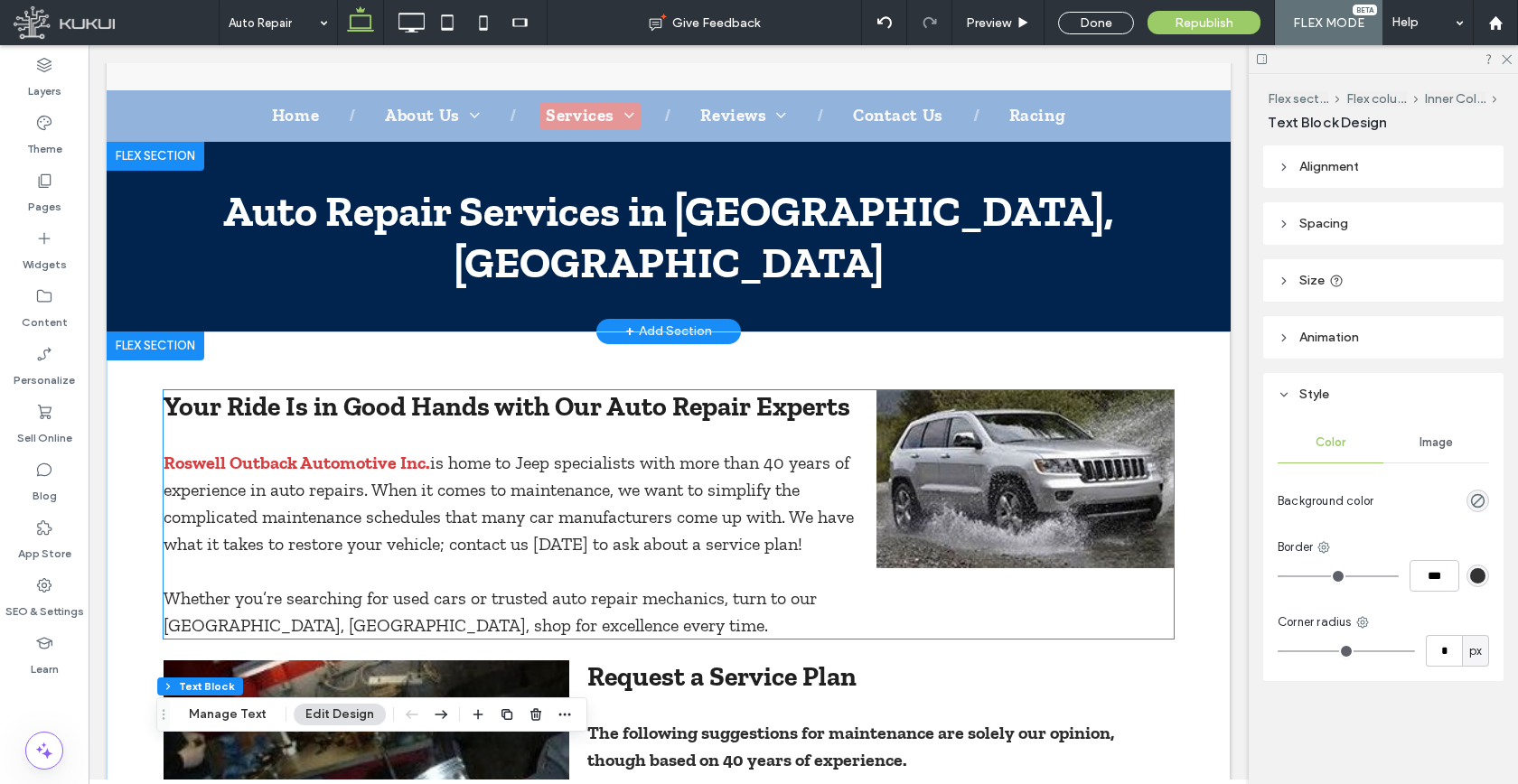
scroll to position [143, 0]
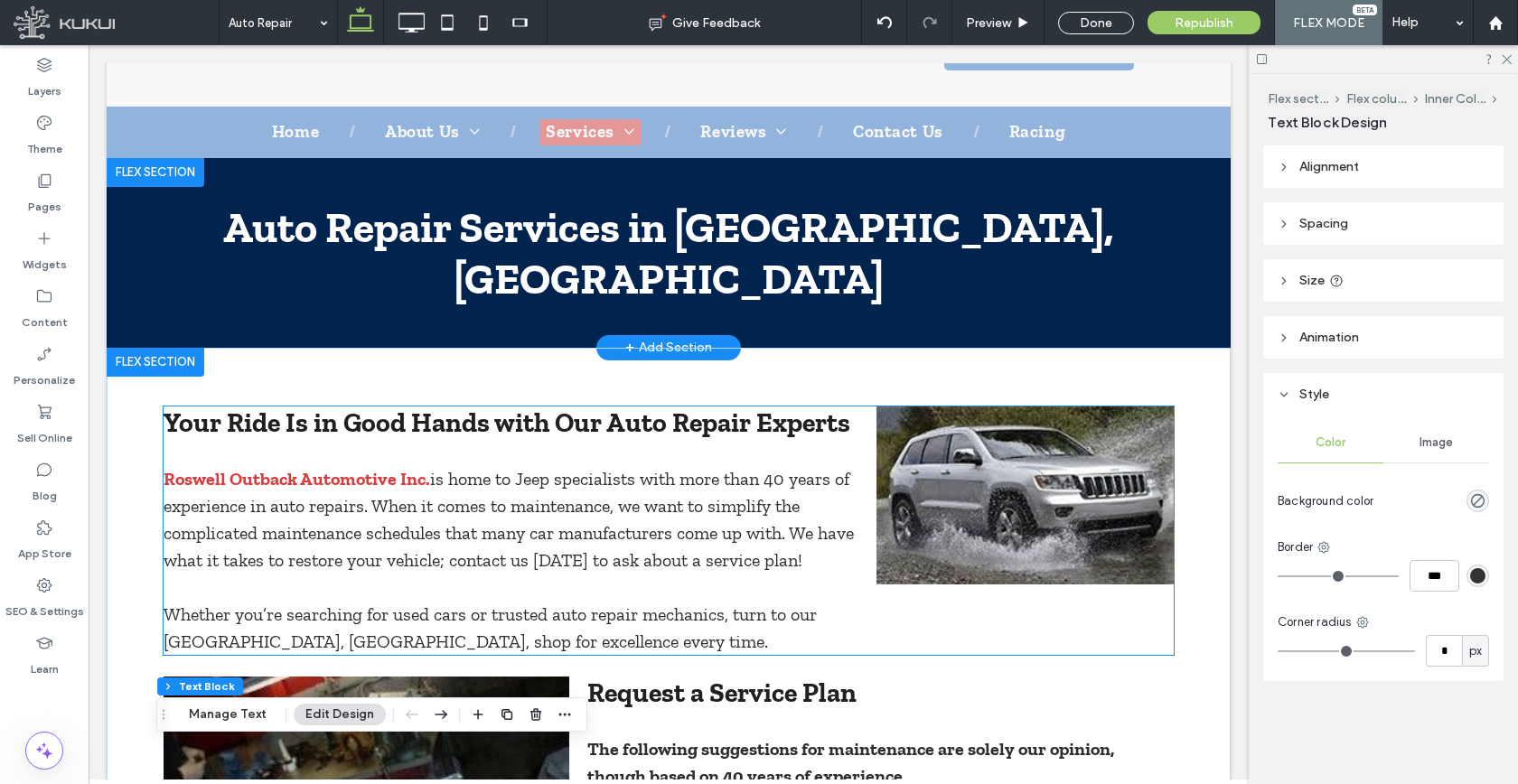
click at [974, 407] on img at bounding box center [1024, 496] width 297 height 178
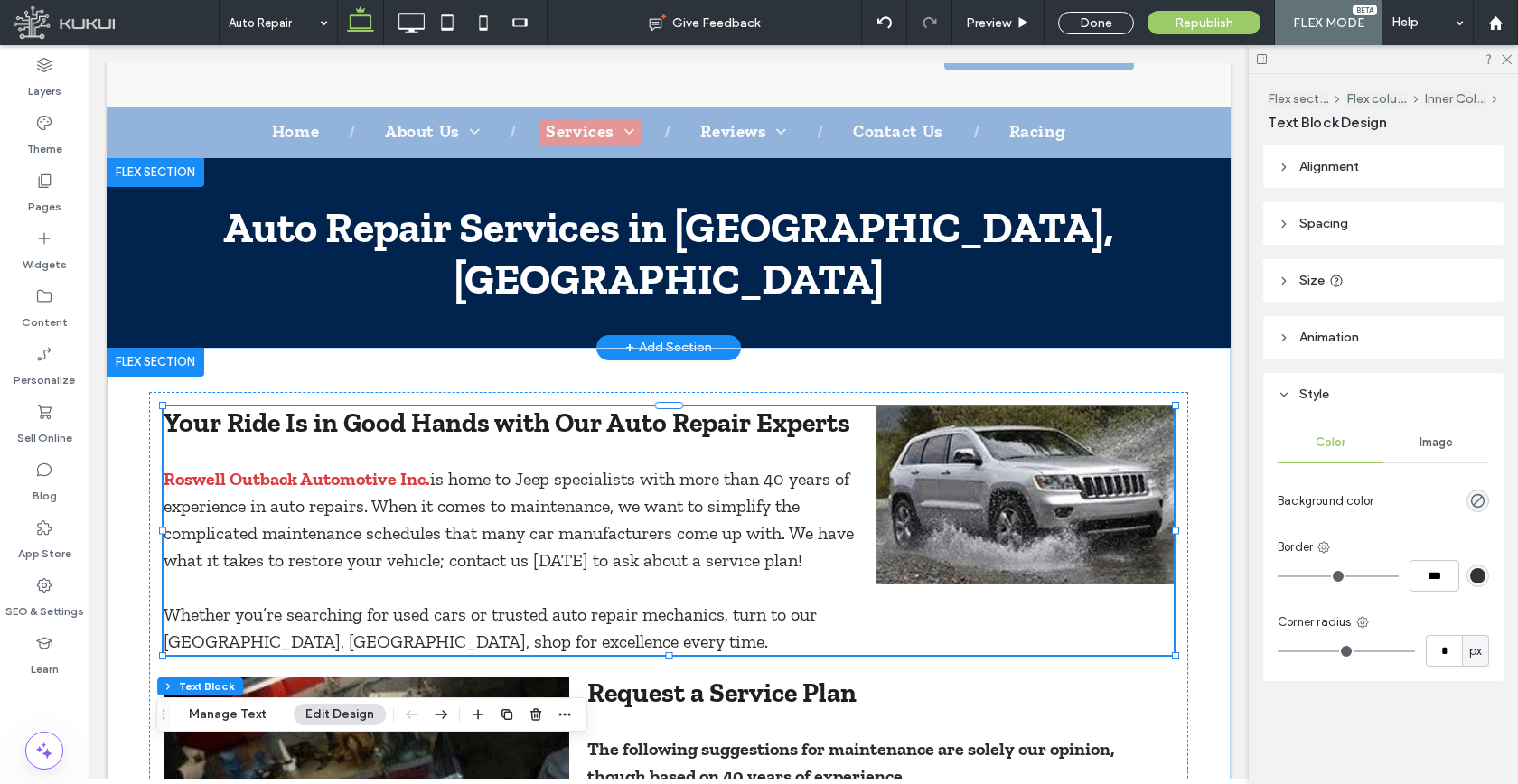
click at [974, 407] on img at bounding box center [1024, 496] width 297 height 178
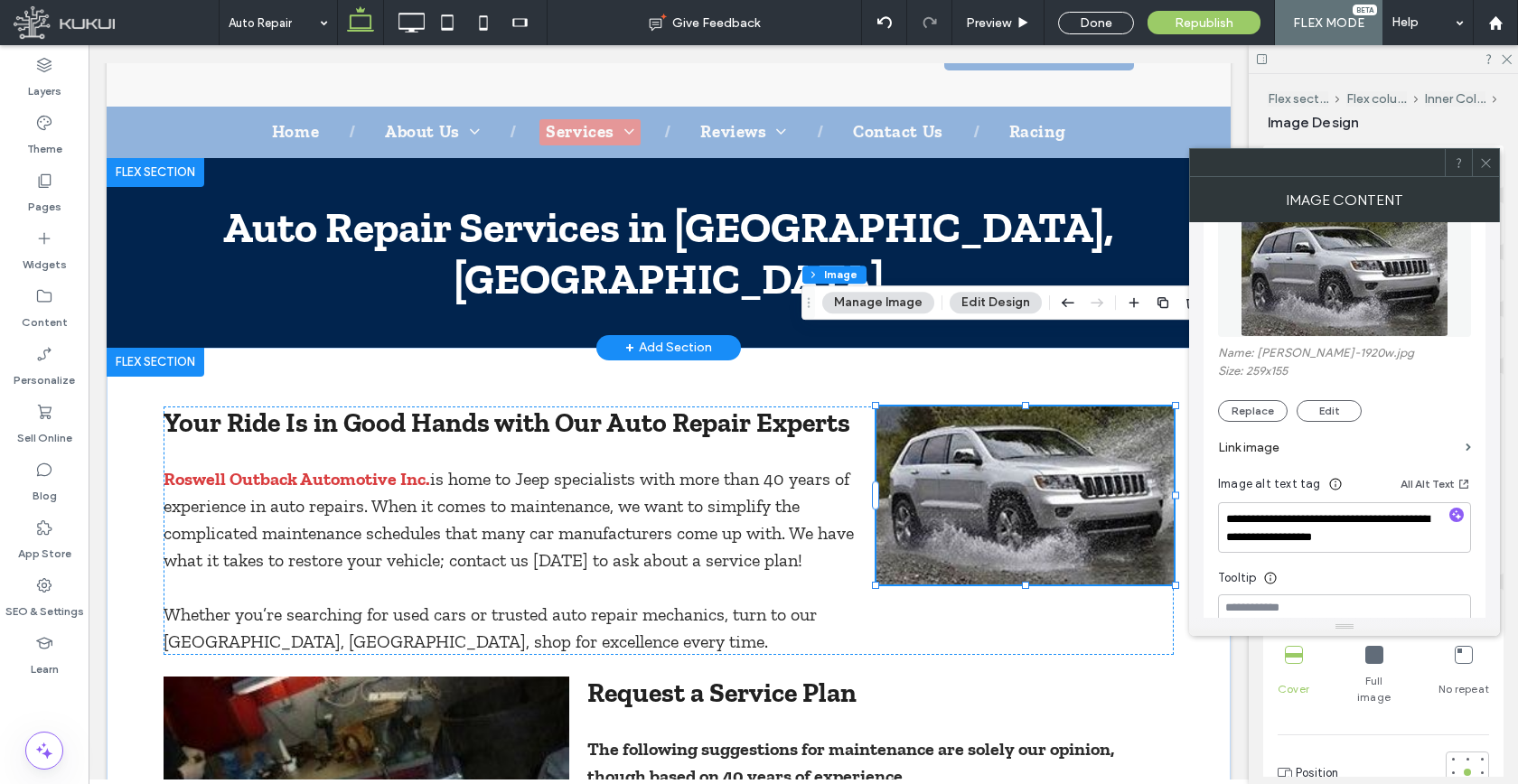
scroll to position [248, 0]
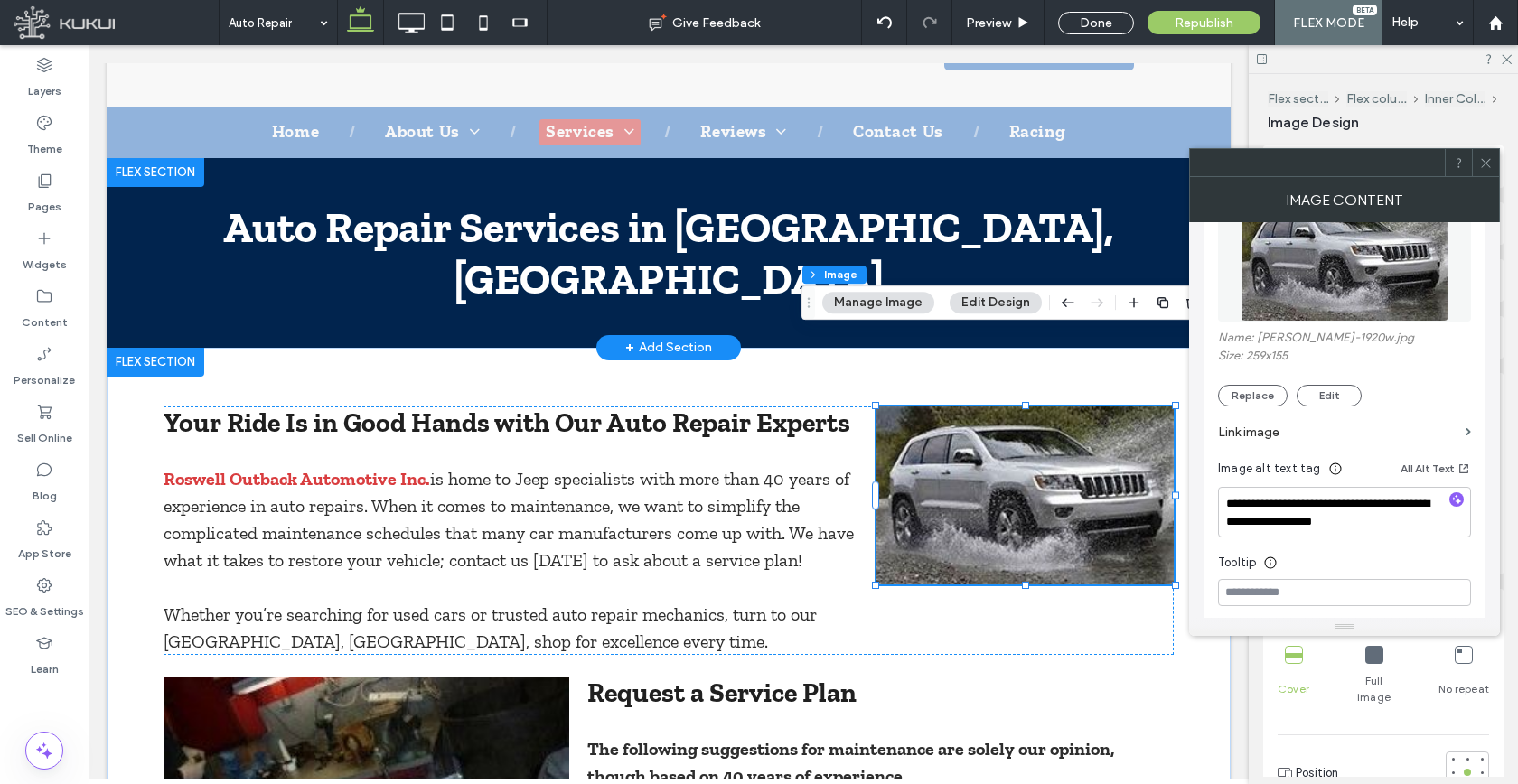
click at [1483, 160] on use at bounding box center [1485, 163] width 9 height 9
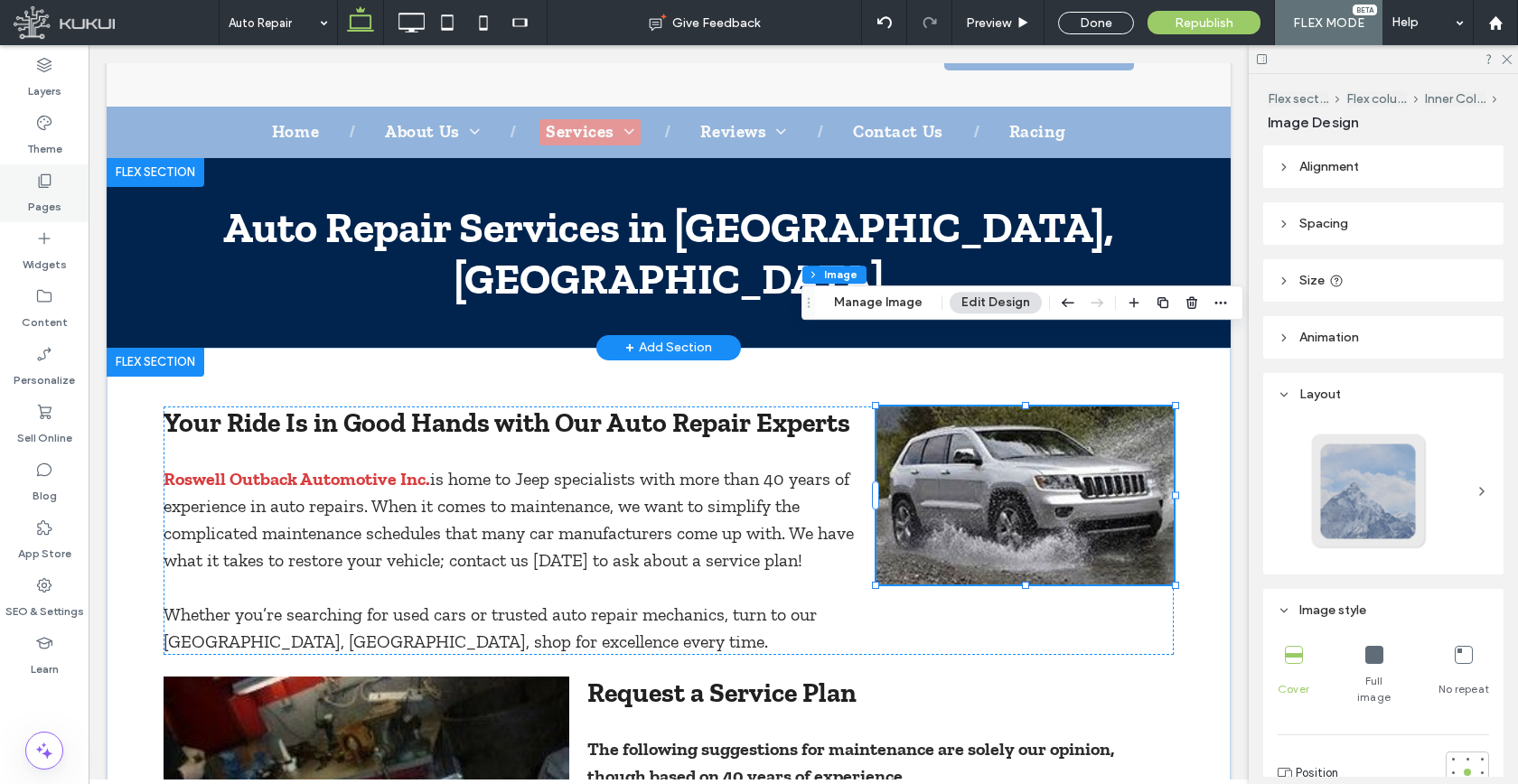
click at [58, 211] on label "Pages" at bounding box center [45, 203] width 34 height 25
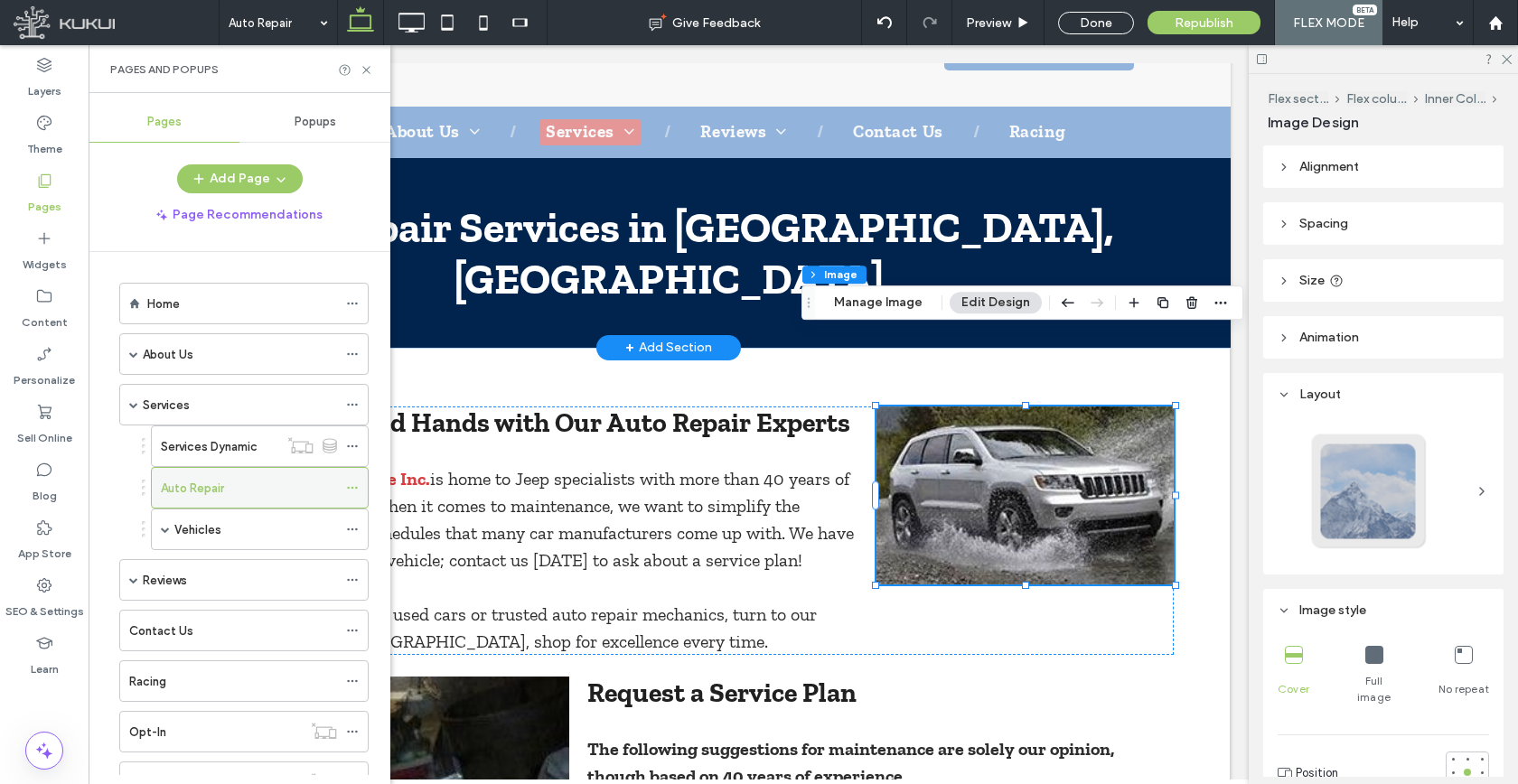
click at [345, 487] on div "Auto Repair" at bounding box center [259, 488] width 217 height 42
click at [356, 487] on use at bounding box center [351, 487] width 10 height 3
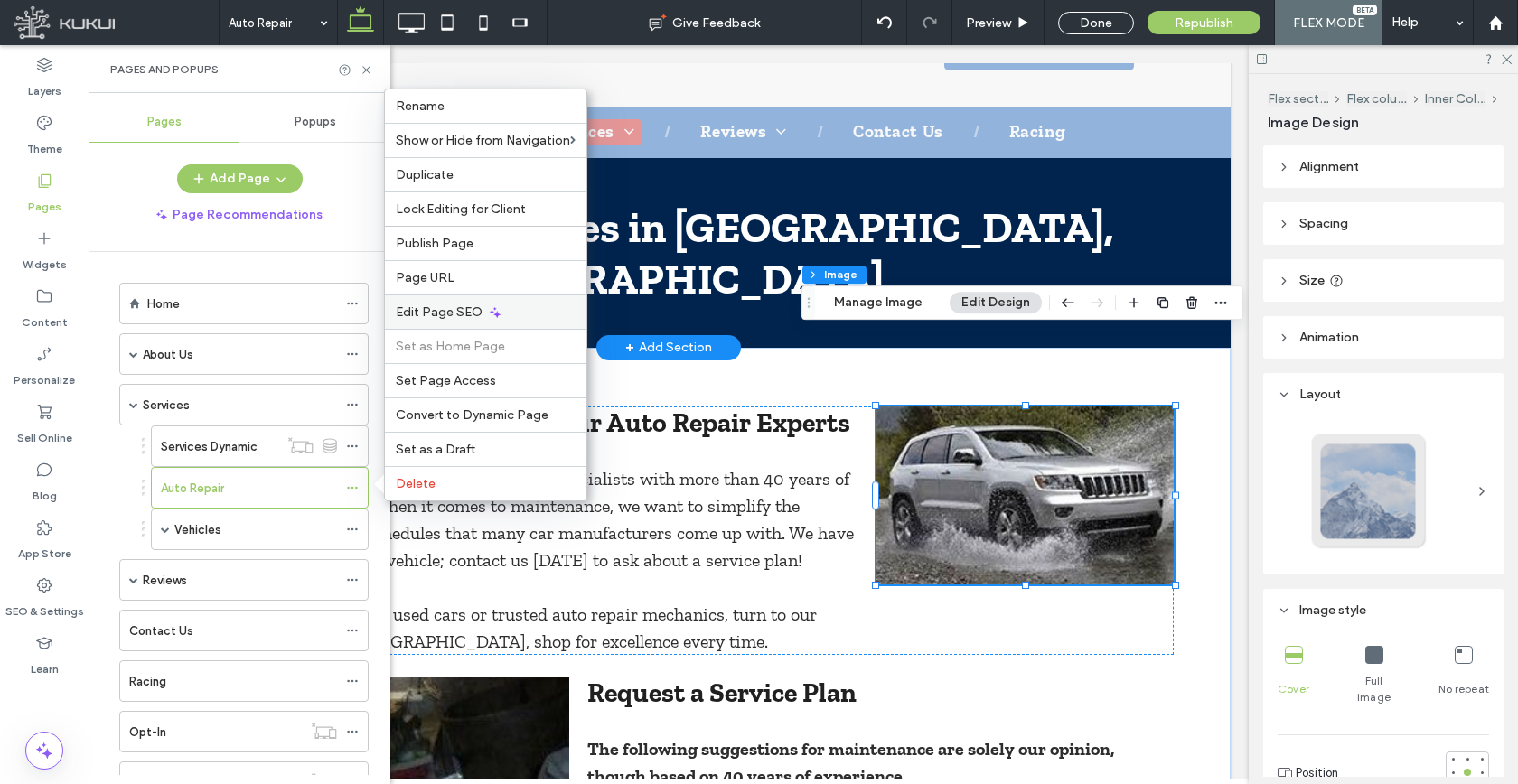
click at [480, 323] on div "Edit Page SEO" at bounding box center [485, 312] width 201 height 35
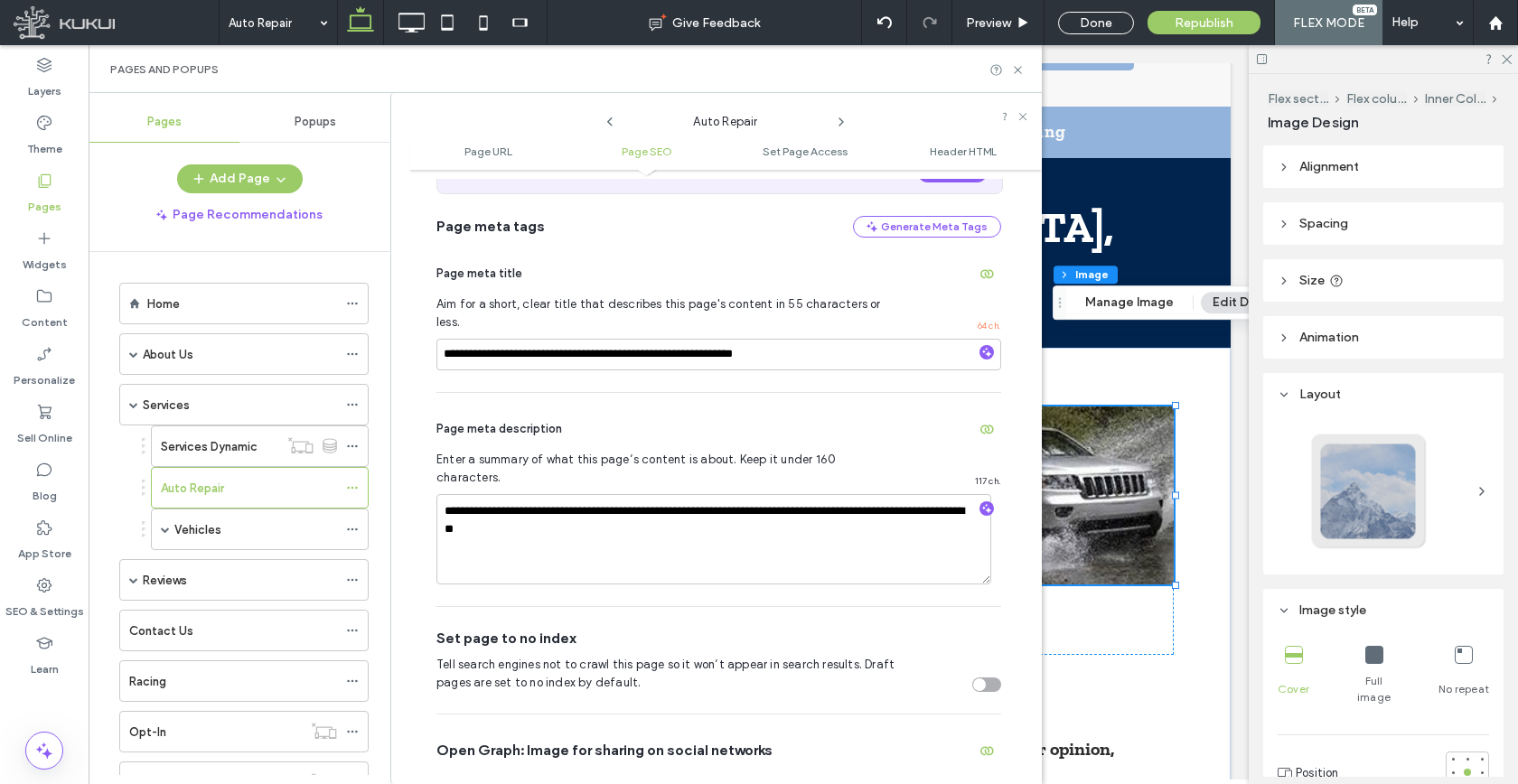
scroll to position [516, 0]
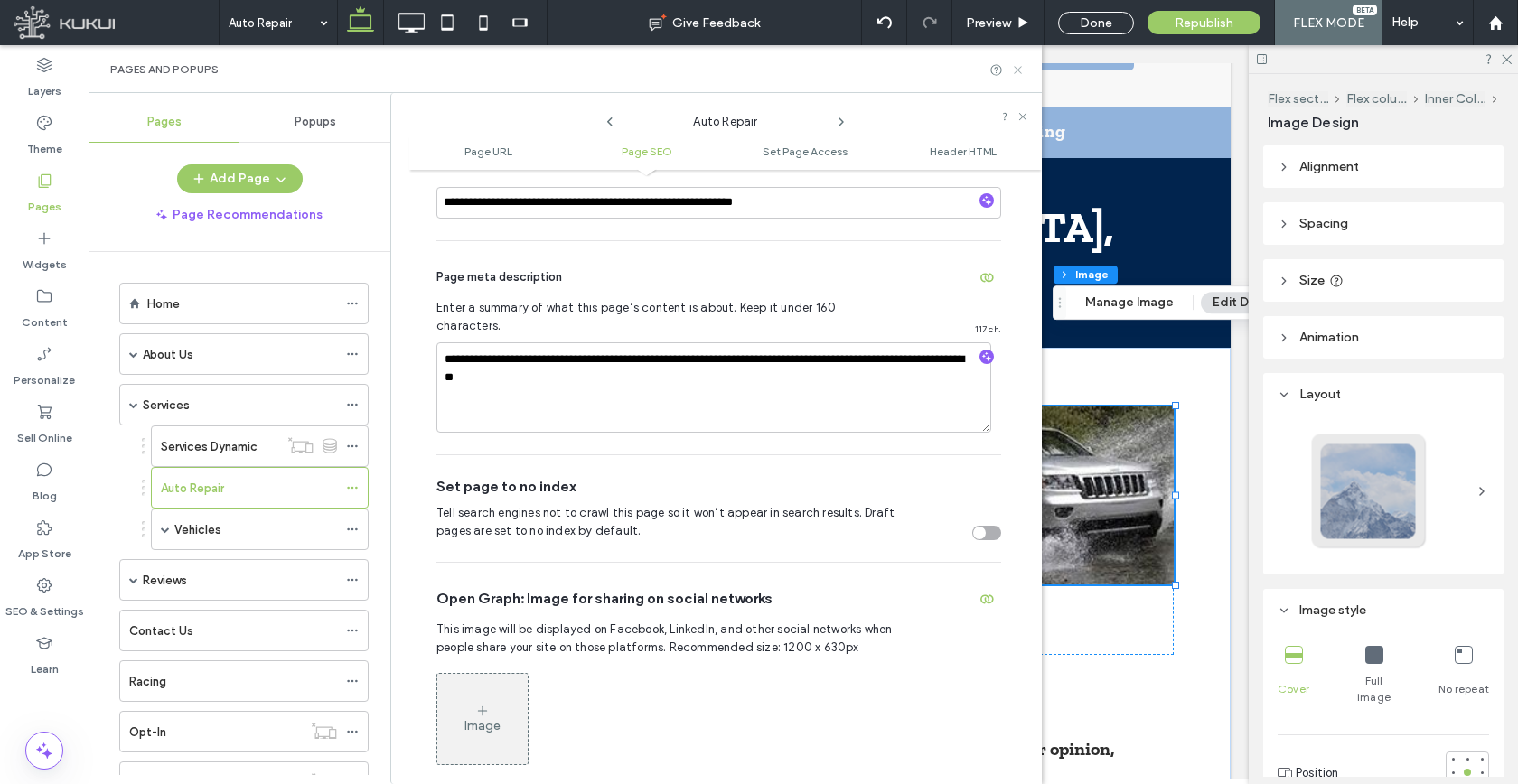
drag, startPoint x: 1017, startPoint y: 71, endPoint x: 928, endPoint y: 28, distance: 98.8
click at [1018, 71] on icon at bounding box center [1017, 70] width 14 height 14
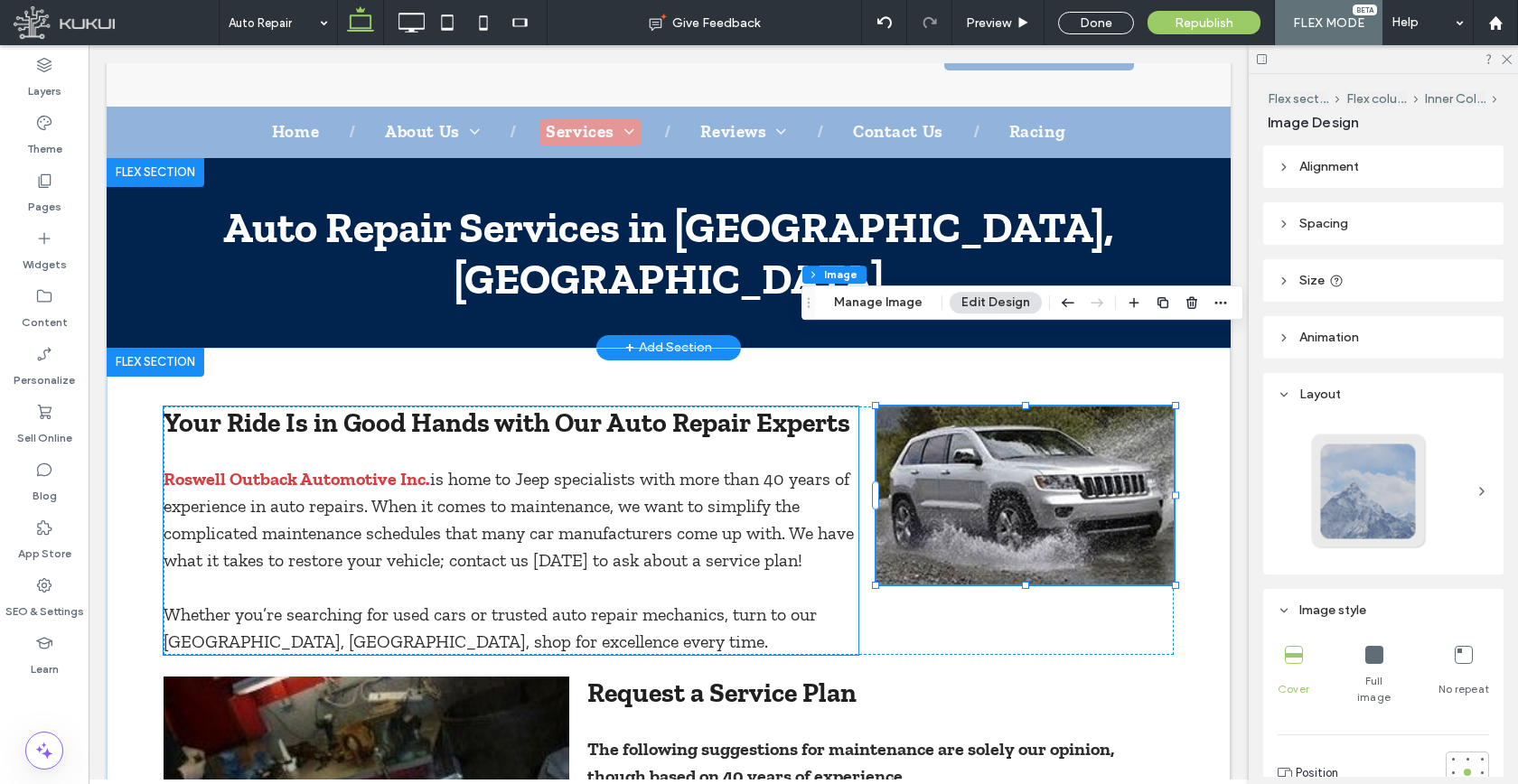
click at [468, 468] on span "is home to Jeep specialists with more than 40 years of experience in auto repai…" at bounding box center [508, 519] width 690 height 103
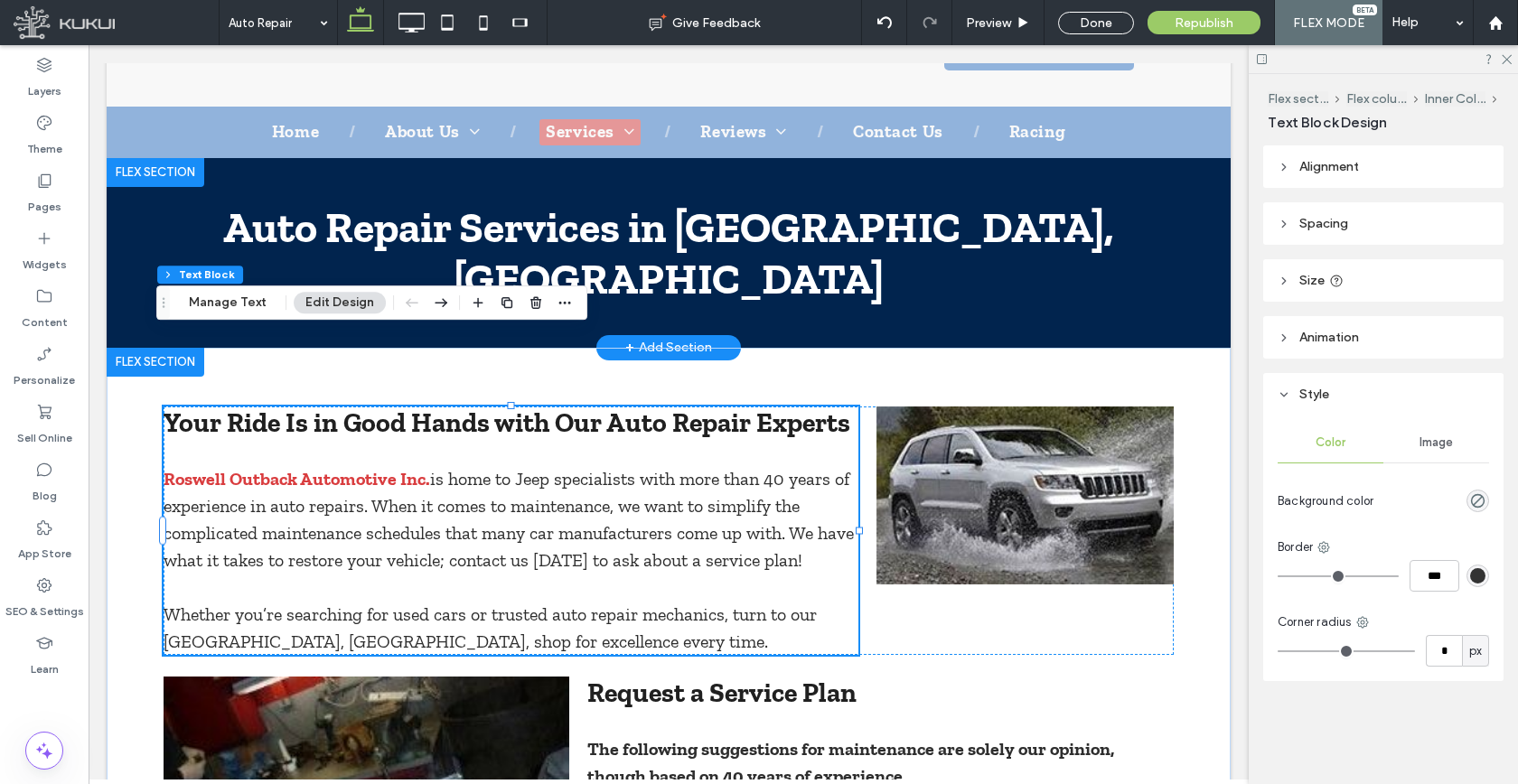
click at [468, 468] on span "is home to Jeep specialists with more than 40 years of experience in auto repai…" at bounding box center [508, 519] width 690 height 103
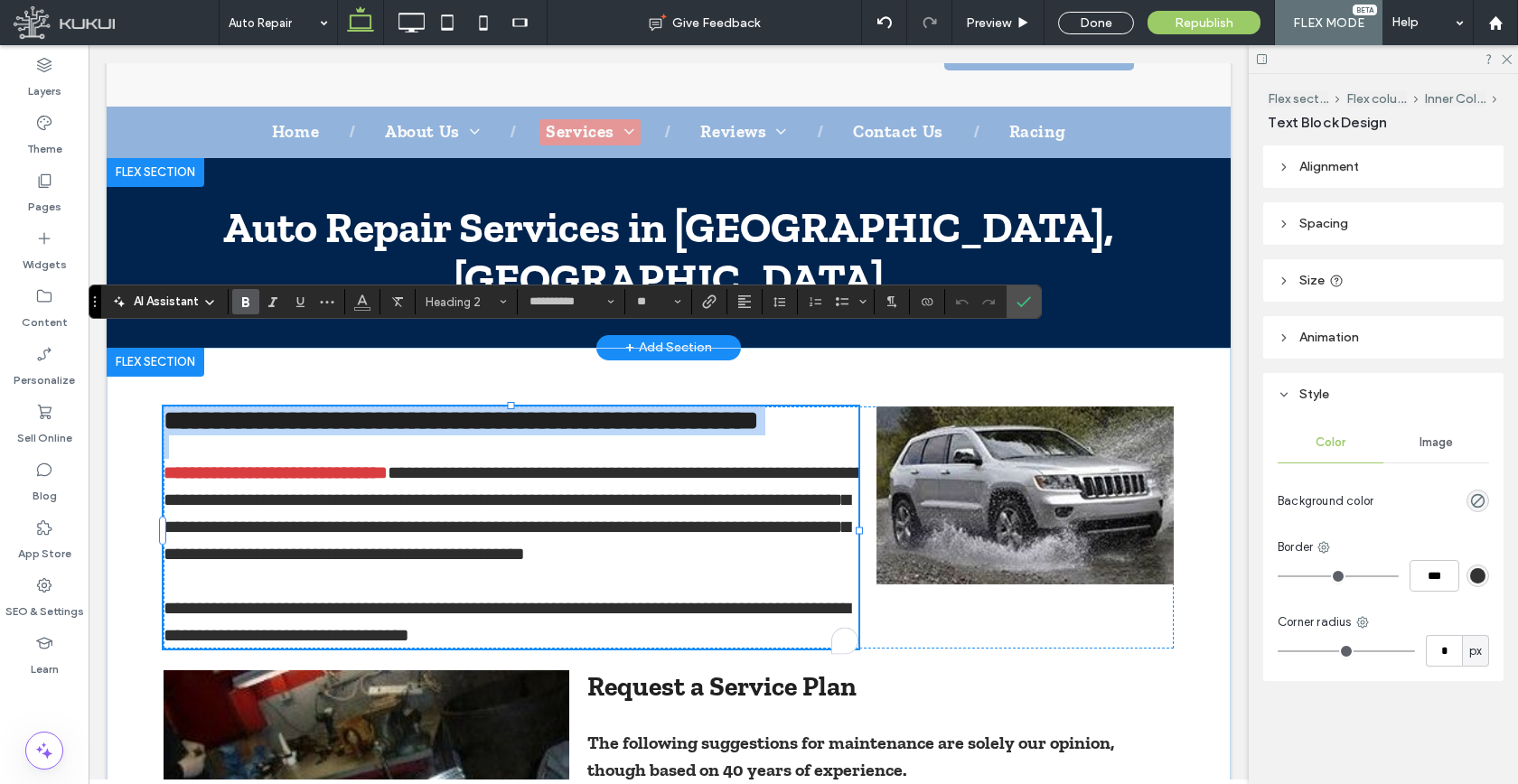
click at [468, 464] on span "**********" at bounding box center [514, 513] width 701 height 99
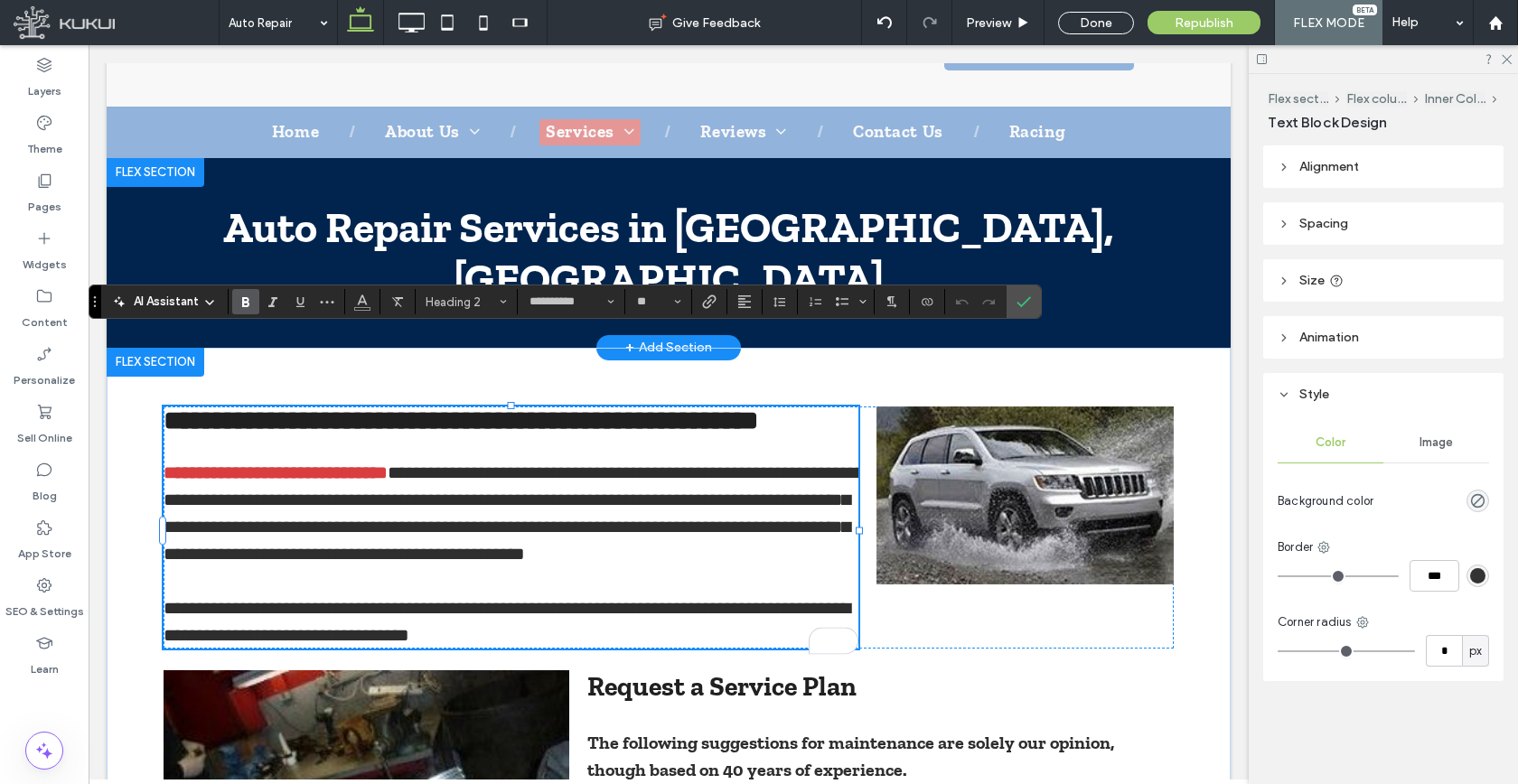
click at [392, 464] on span "**********" at bounding box center [514, 513] width 701 height 99
drag, startPoint x: 362, startPoint y: 427, endPoint x: 12, endPoint y: 384, distance: 352.6
type input "**"
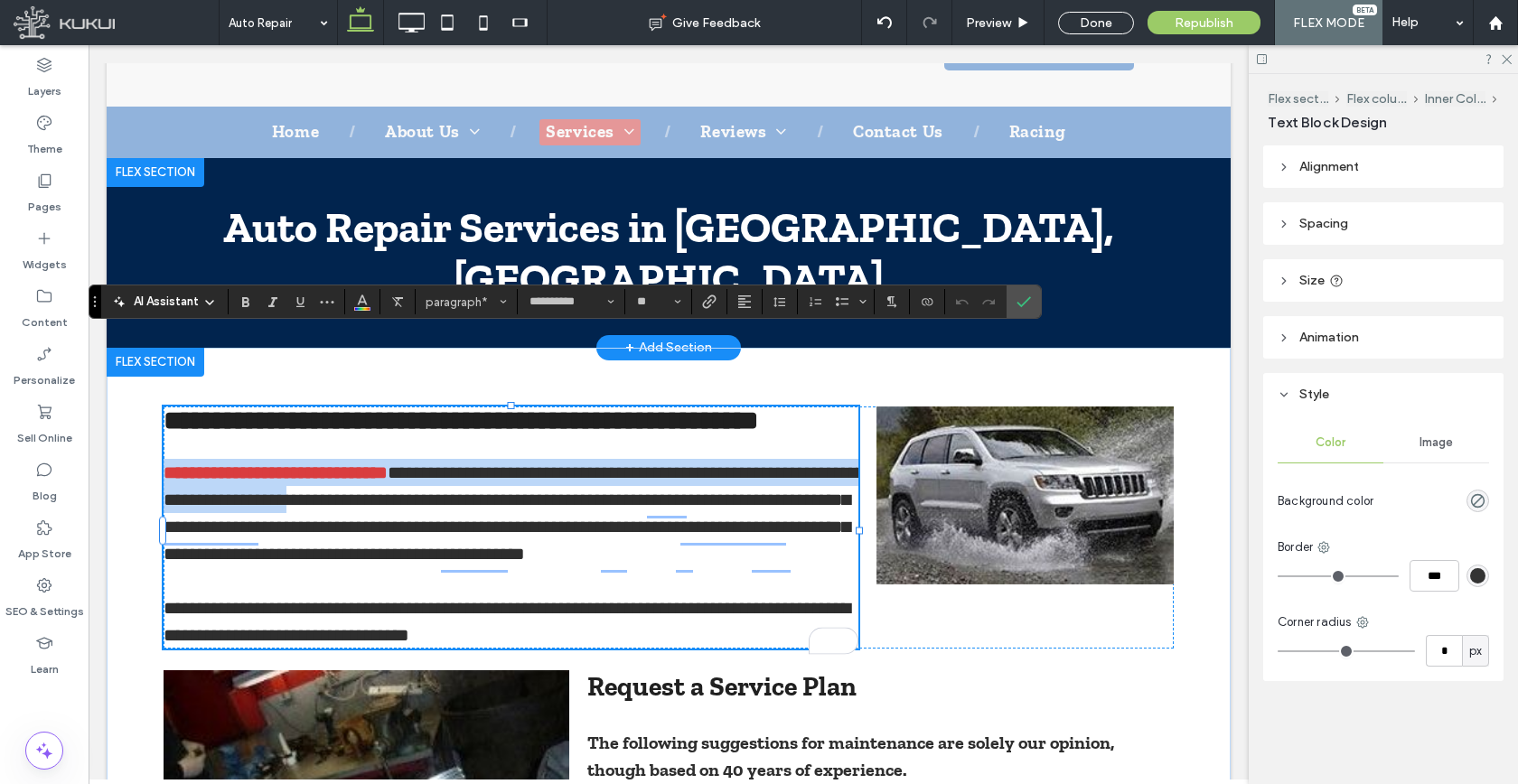
drag, startPoint x: 362, startPoint y: 436, endPoint x: 157, endPoint y: 402, distance: 207.8
click at [164, 459] on p "**********" at bounding box center [511, 513] width 695 height 108
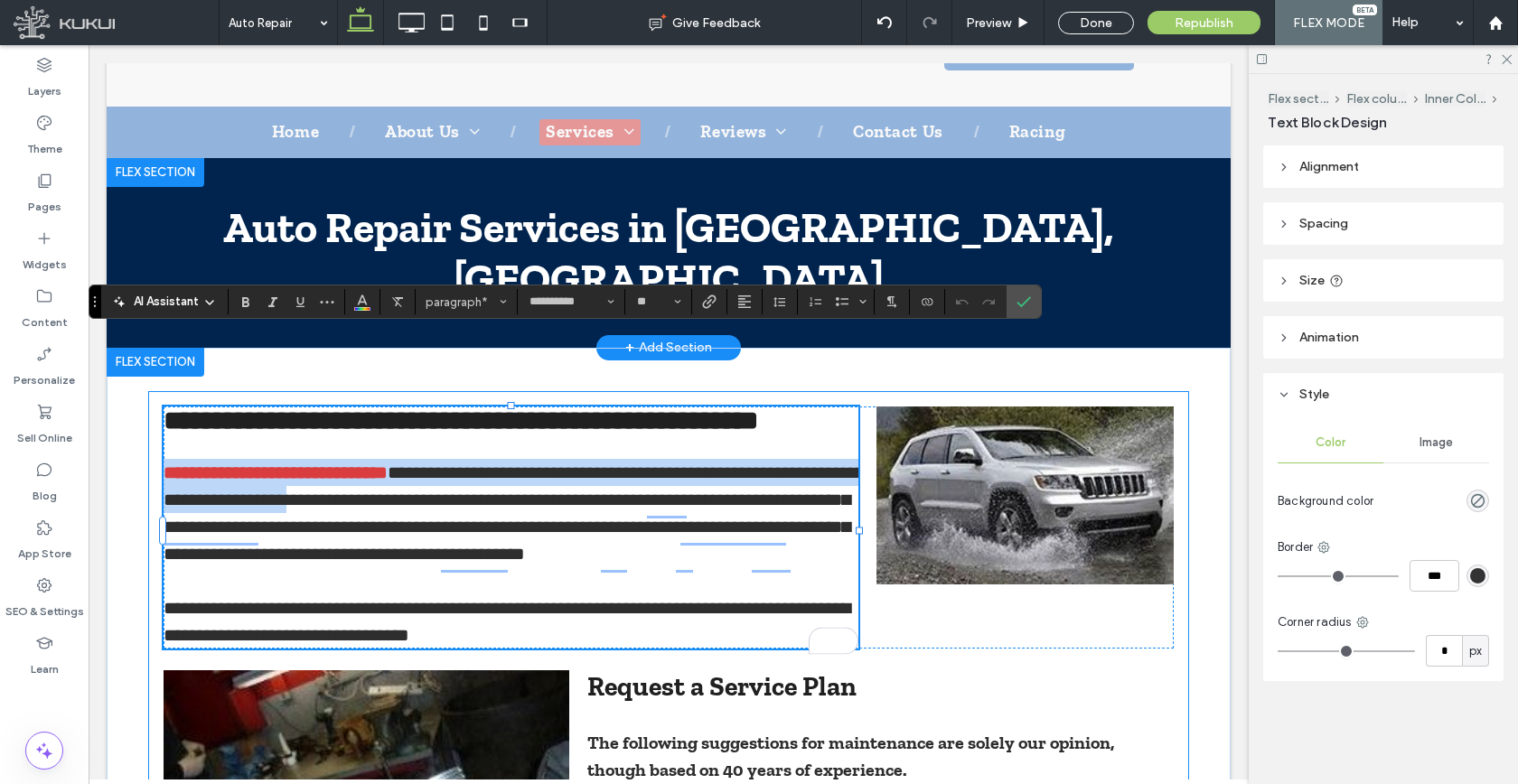
copy p "**********"
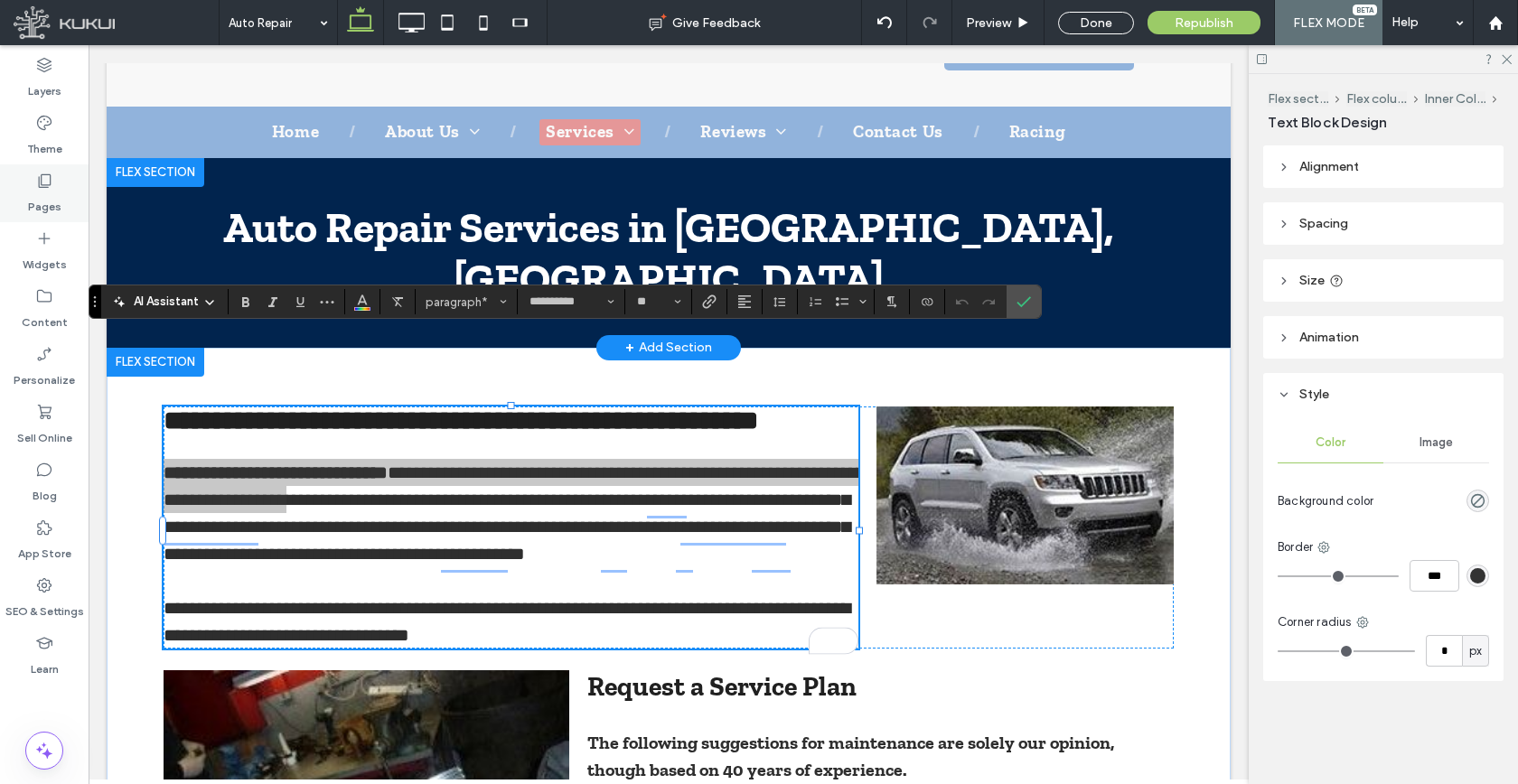
click at [35, 196] on label "Pages" at bounding box center [45, 203] width 34 height 25
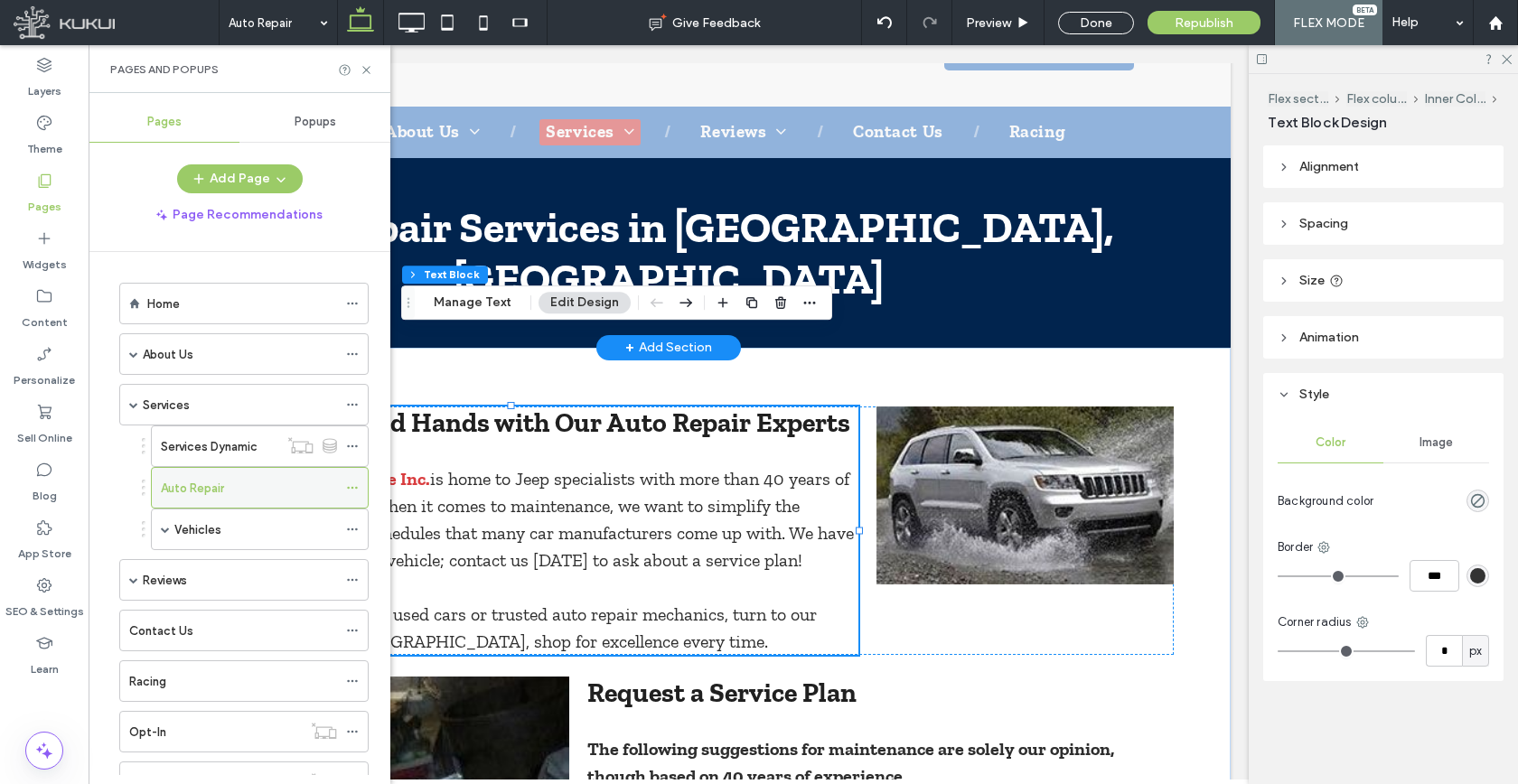
click at [350, 489] on icon at bounding box center [352, 487] width 13 height 13
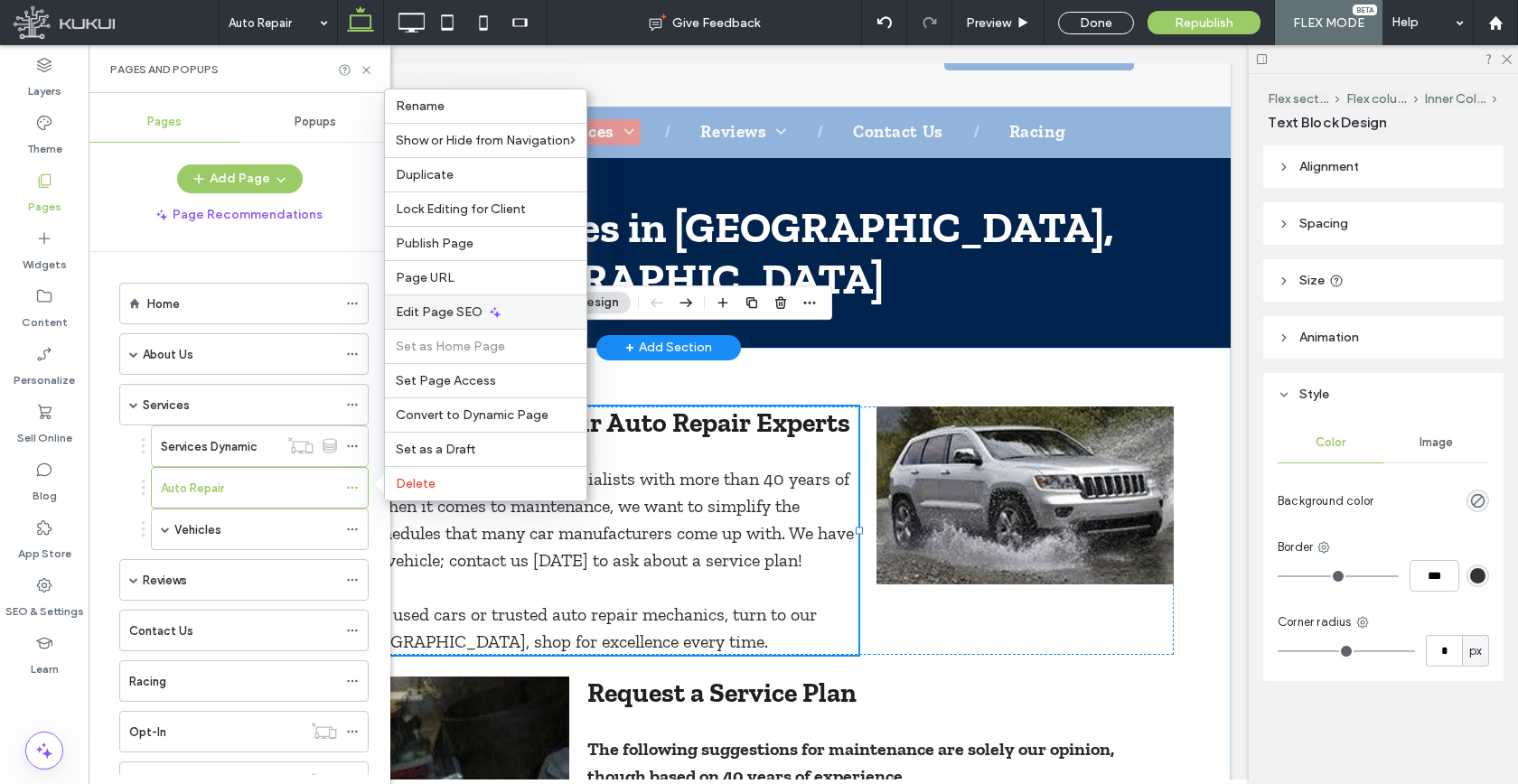
click at [508, 301] on div "Edit Page SEO" at bounding box center [485, 312] width 201 height 35
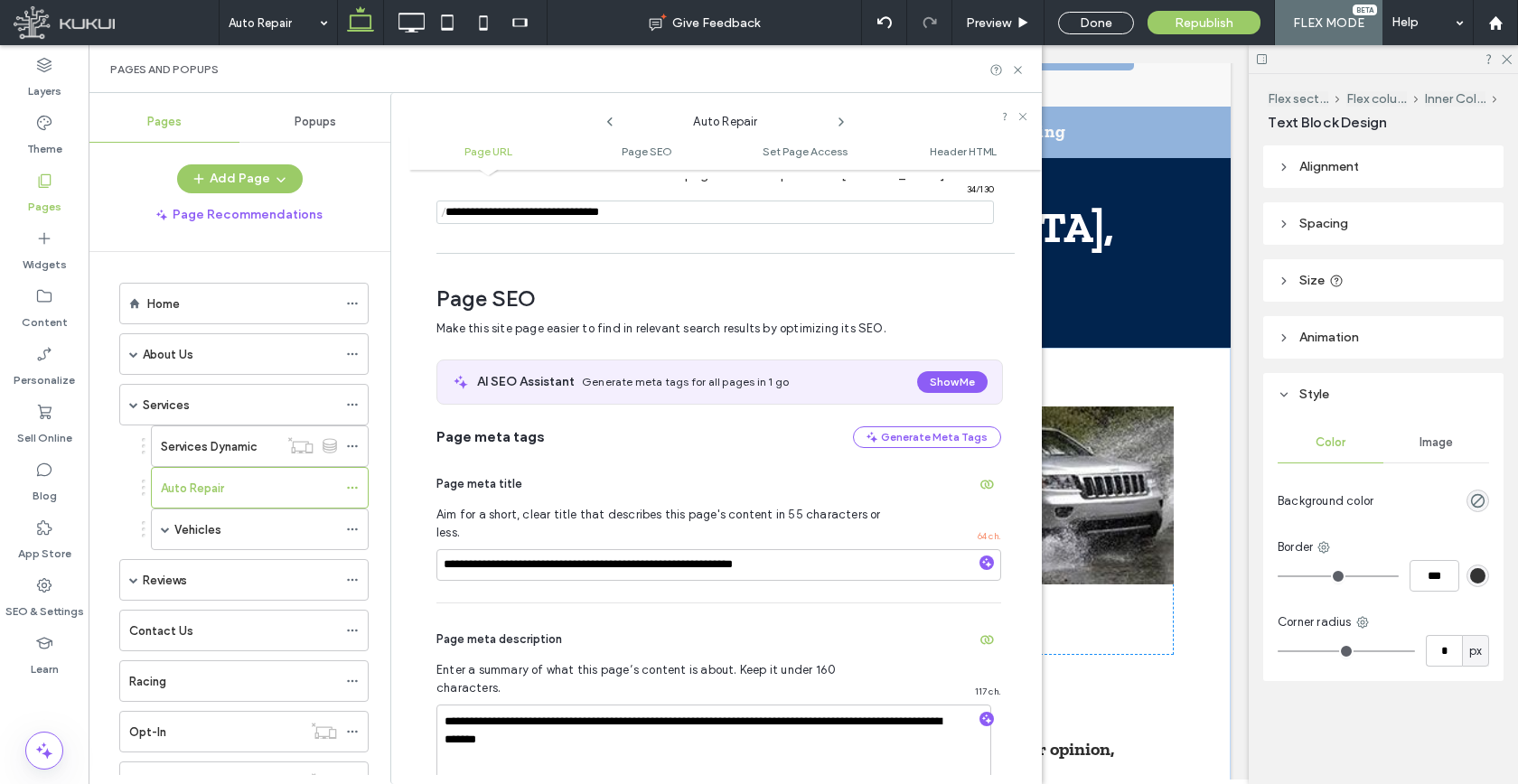
scroll to position [248, 0]
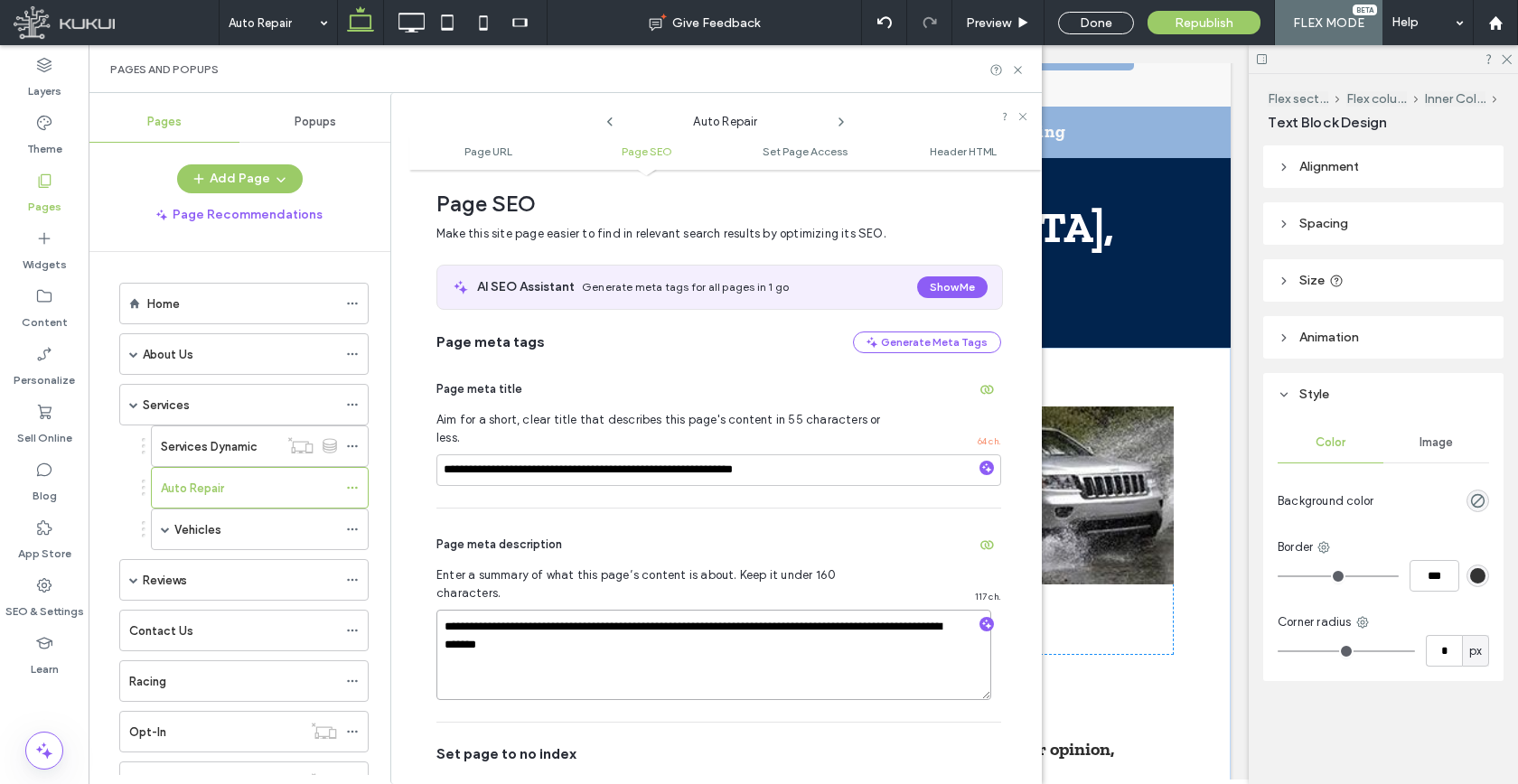
click at [569, 609] on textarea "**********" at bounding box center [714, 654] width 555 height 90
paste textarea "To enrich screen reader interactions, please activate Accessibility in Grammarl…"
type textarea "**********"
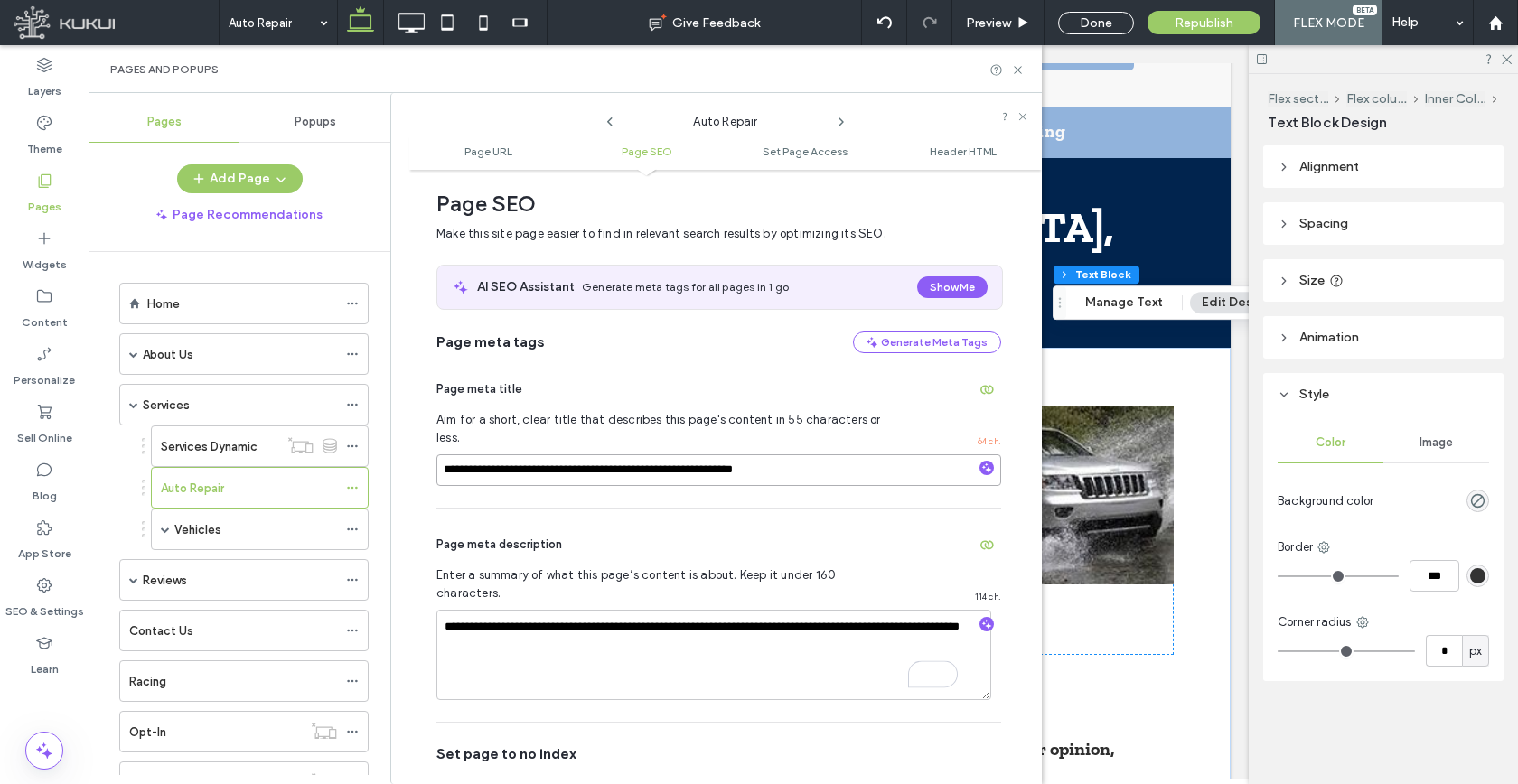
click at [629, 455] on input "**********" at bounding box center [719, 470] width 565 height 32
drag, startPoint x: 644, startPoint y: 454, endPoint x: 240, endPoint y: 454, distance: 404.0
click at [274, 454] on div "**********" at bounding box center [565, 438] width 953 height 691
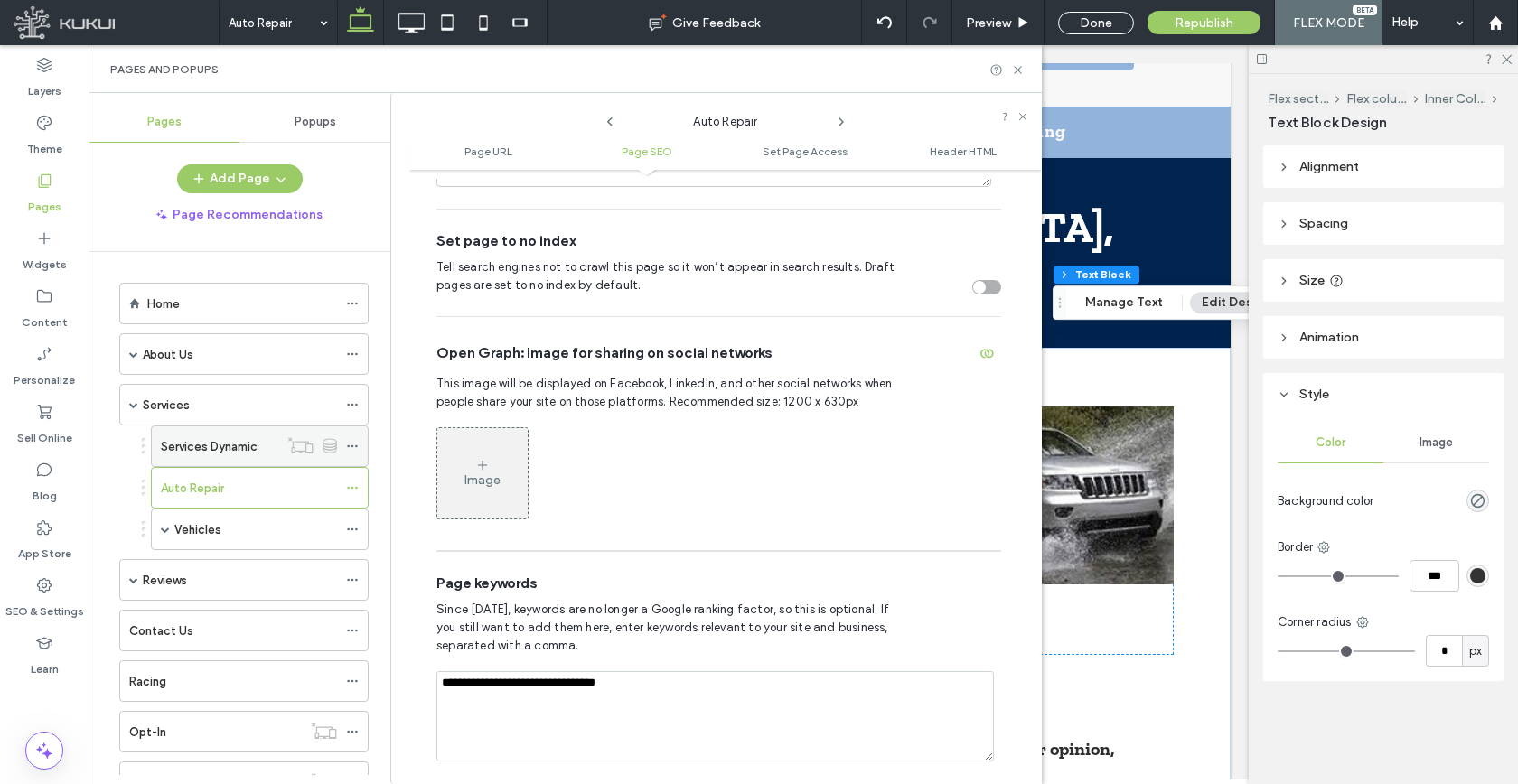
scroll to position [746, 0]
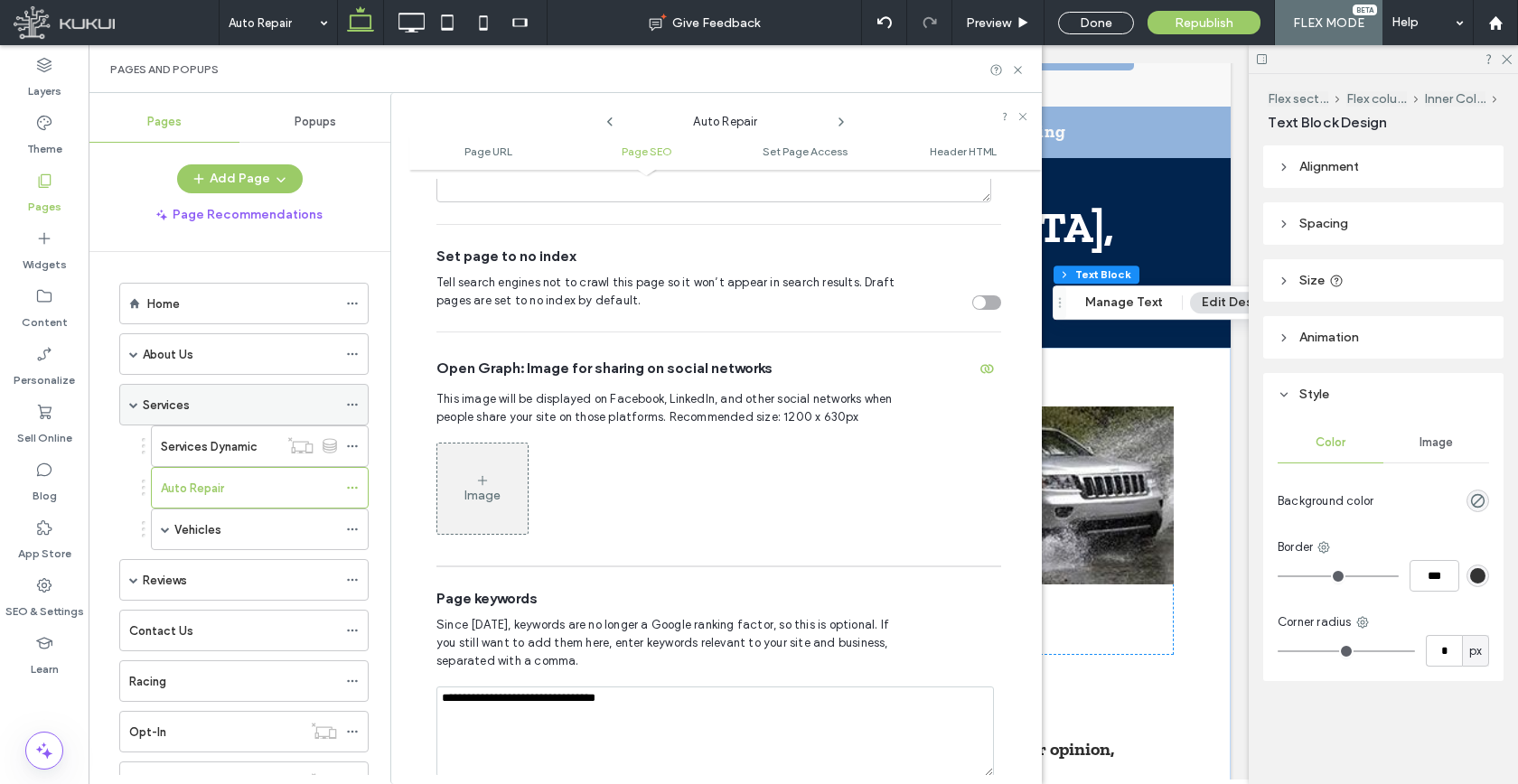
click at [218, 397] on div "Services" at bounding box center [240, 405] width 195 height 19
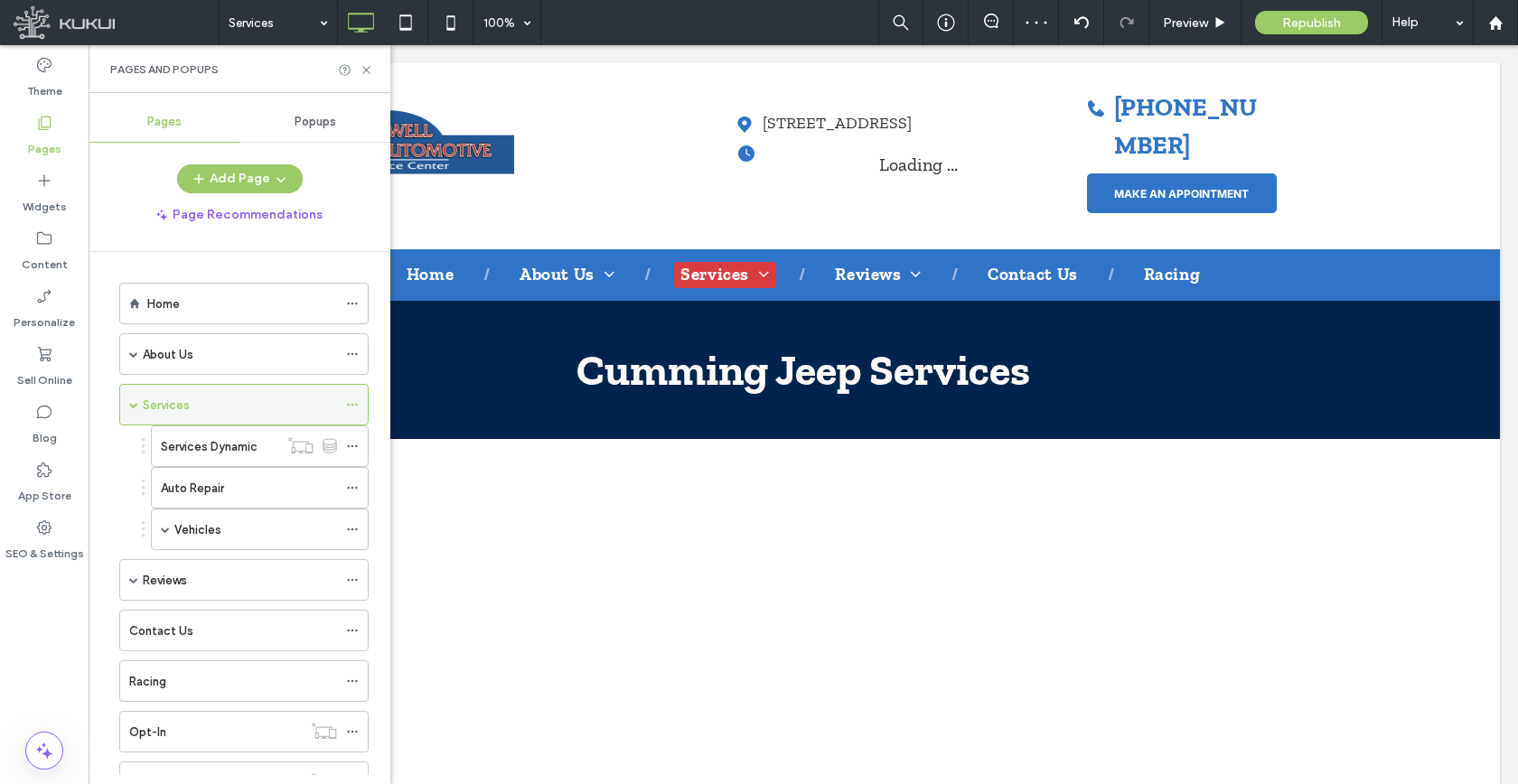
click at [352, 407] on icon at bounding box center [352, 405] width 13 height 13
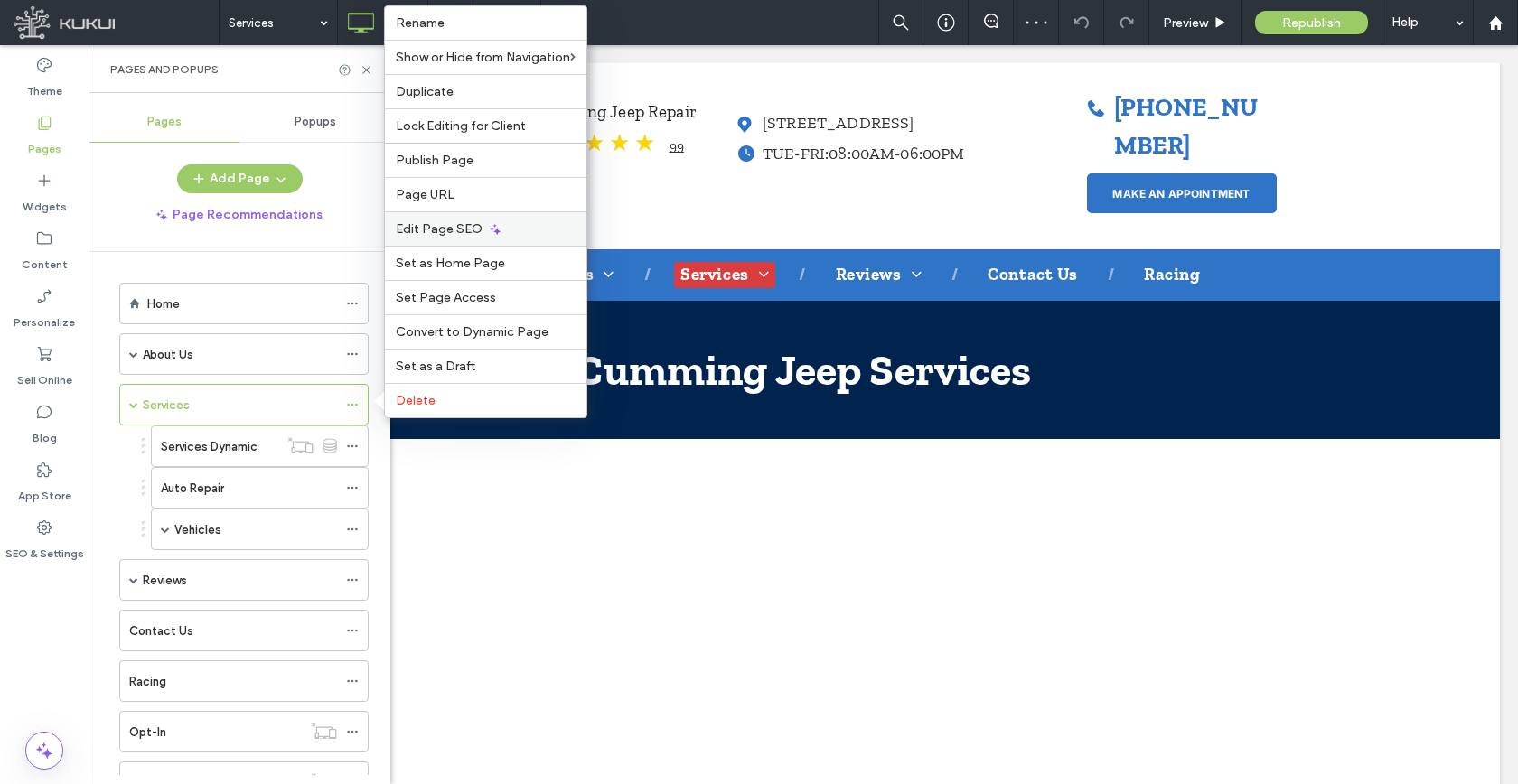
click at [488, 229] on icon at bounding box center [495, 229] width 15 height 15
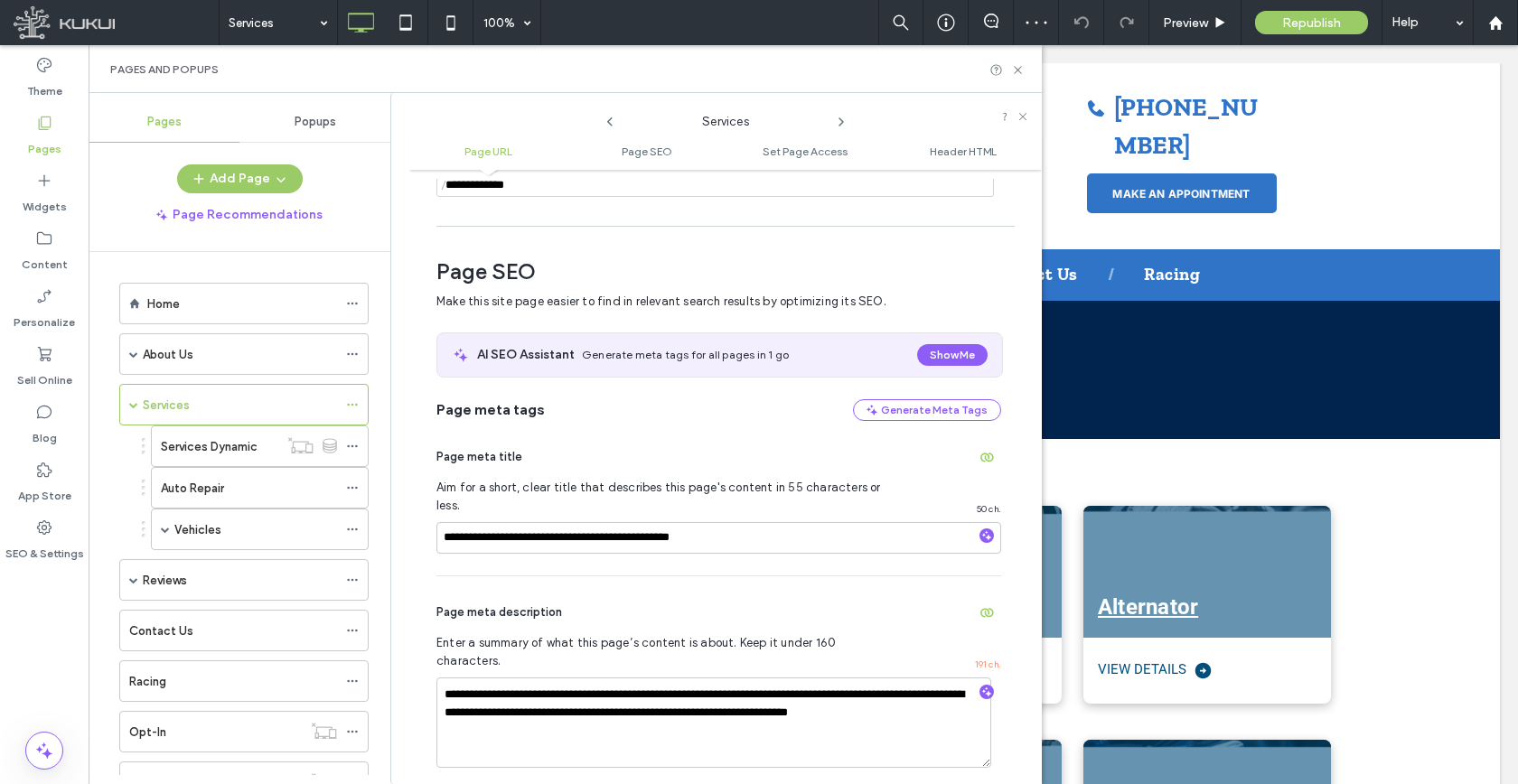
scroll to position [248, 0]
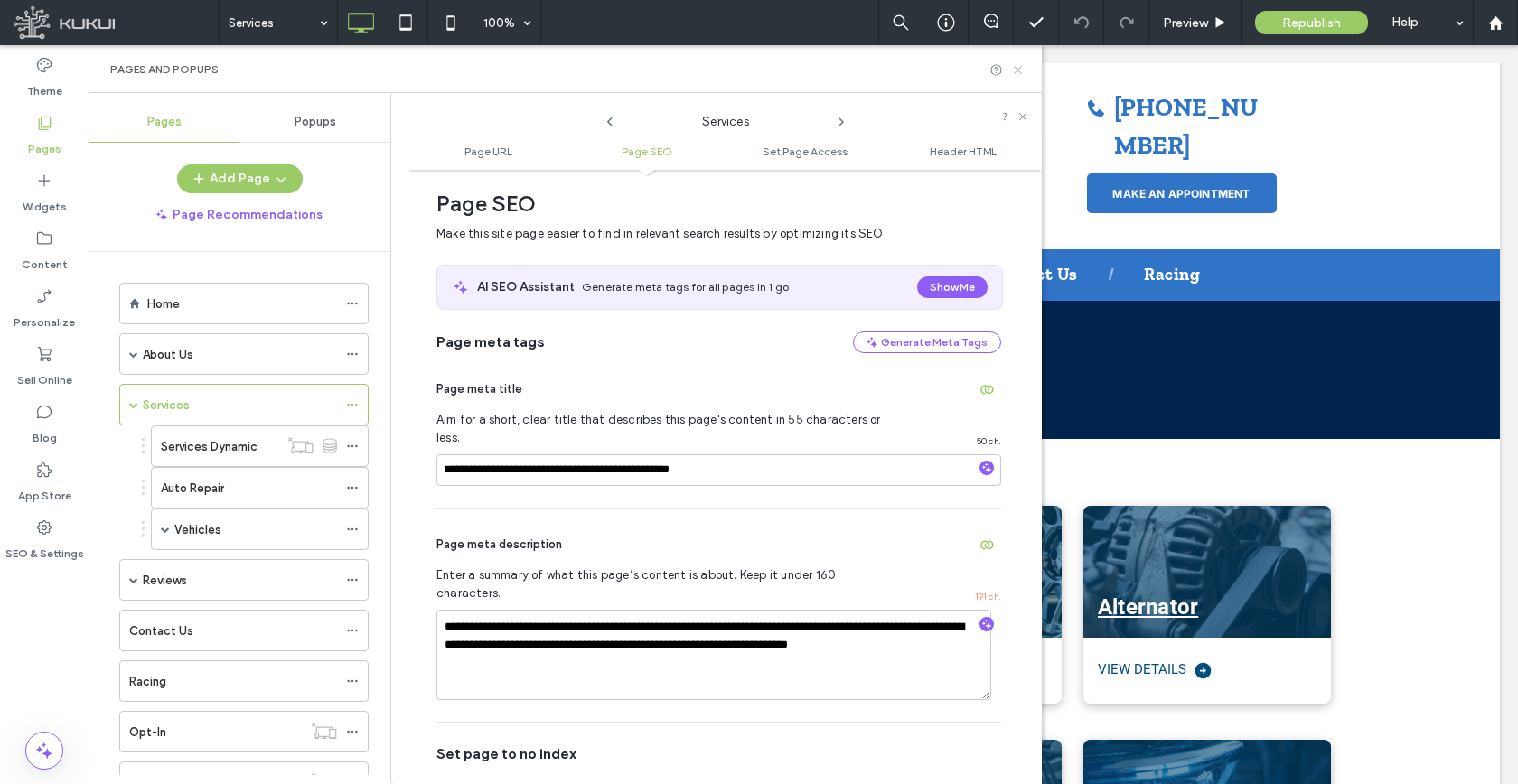
click at [1013, 67] on icon at bounding box center [1017, 70] width 14 height 14
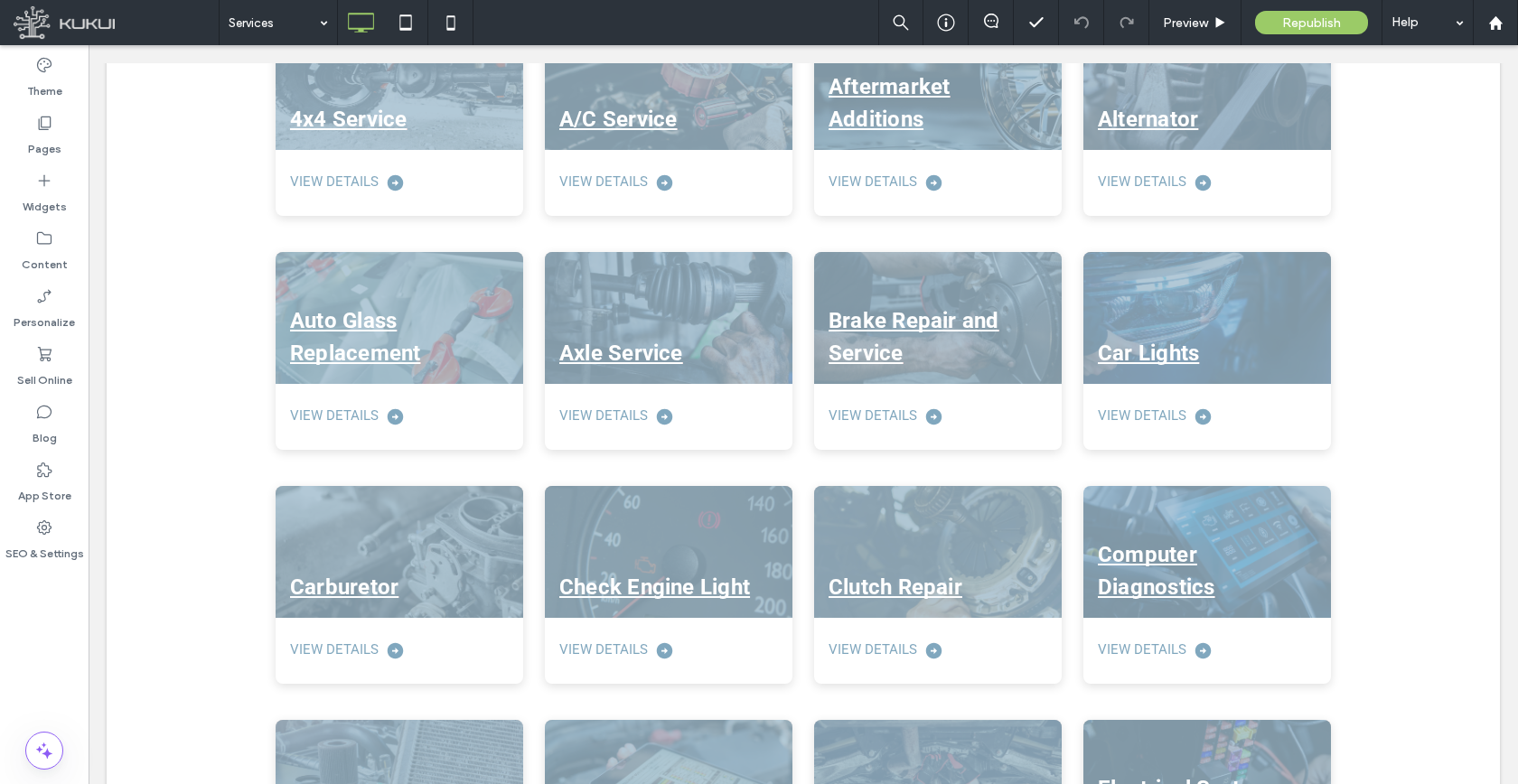
scroll to position [711, 0]
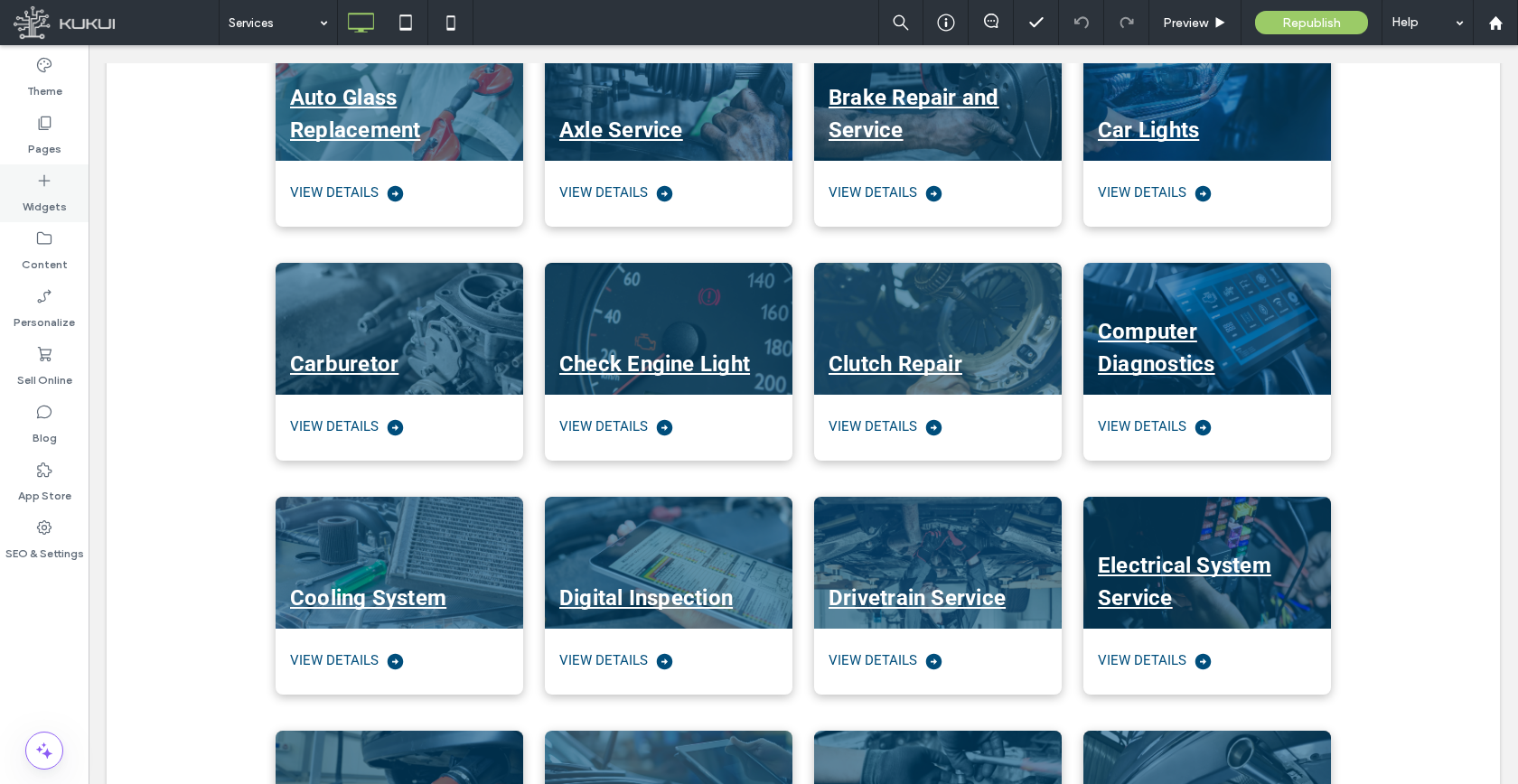
drag, startPoint x: 60, startPoint y: 156, endPoint x: 85, endPoint y: 177, distance: 32.6
click at [60, 156] on div "Pages" at bounding box center [44, 136] width 88 height 58
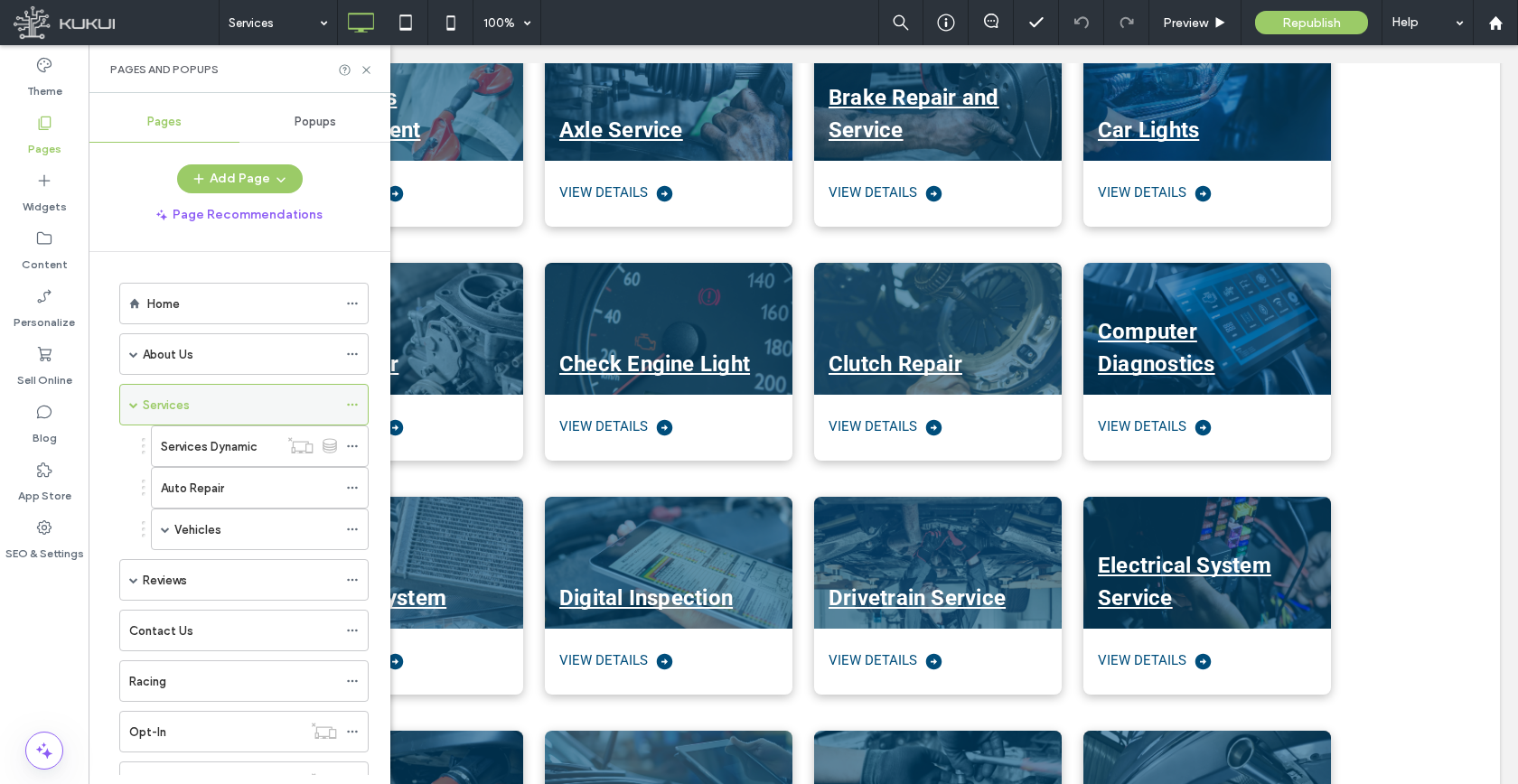
click at [351, 407] on icon at bounding box center [352, 405] width 13 height 13
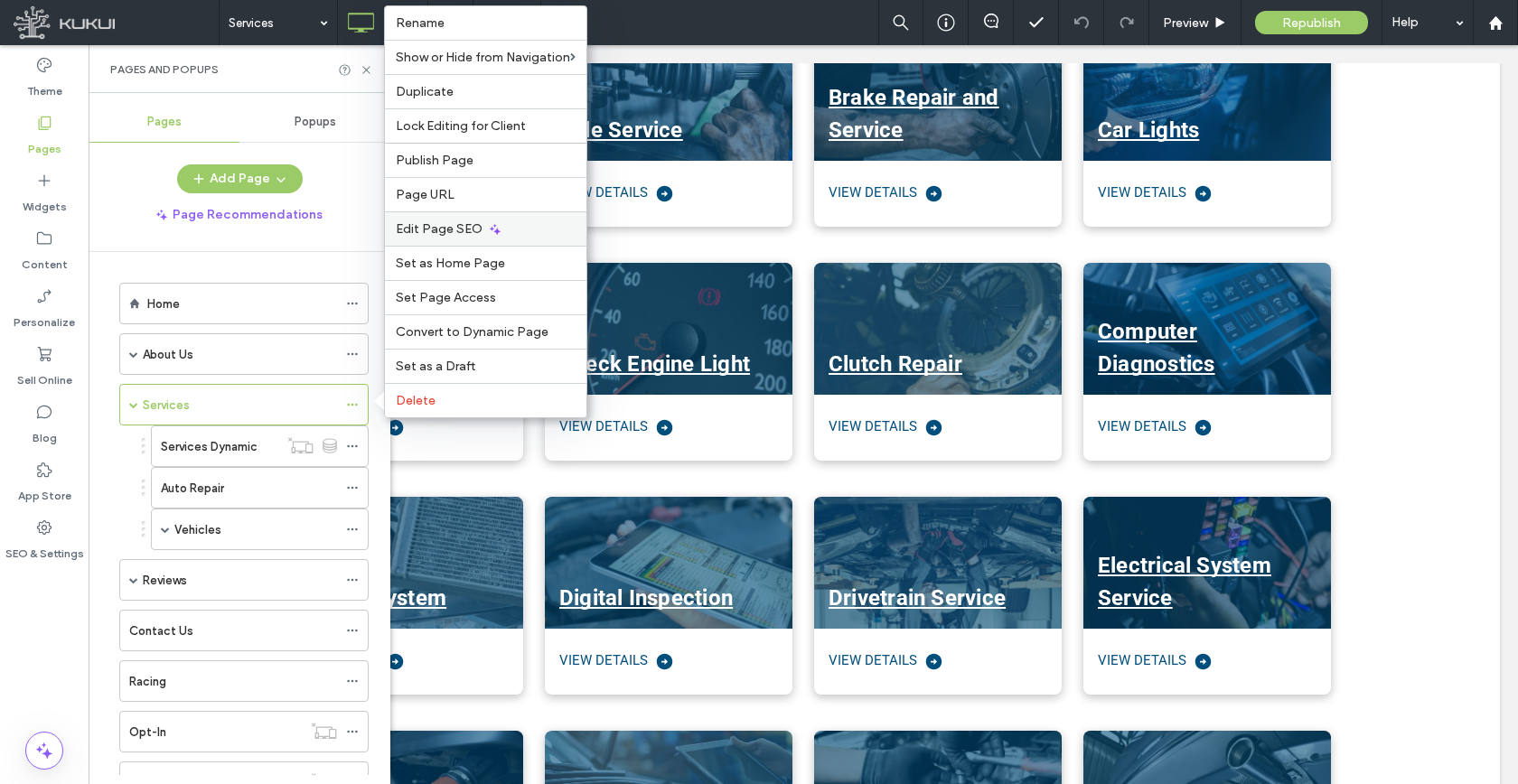
click at [481, 227] on div "Edit Page SEO" at bounding box center [485, 228] width 201 height 35
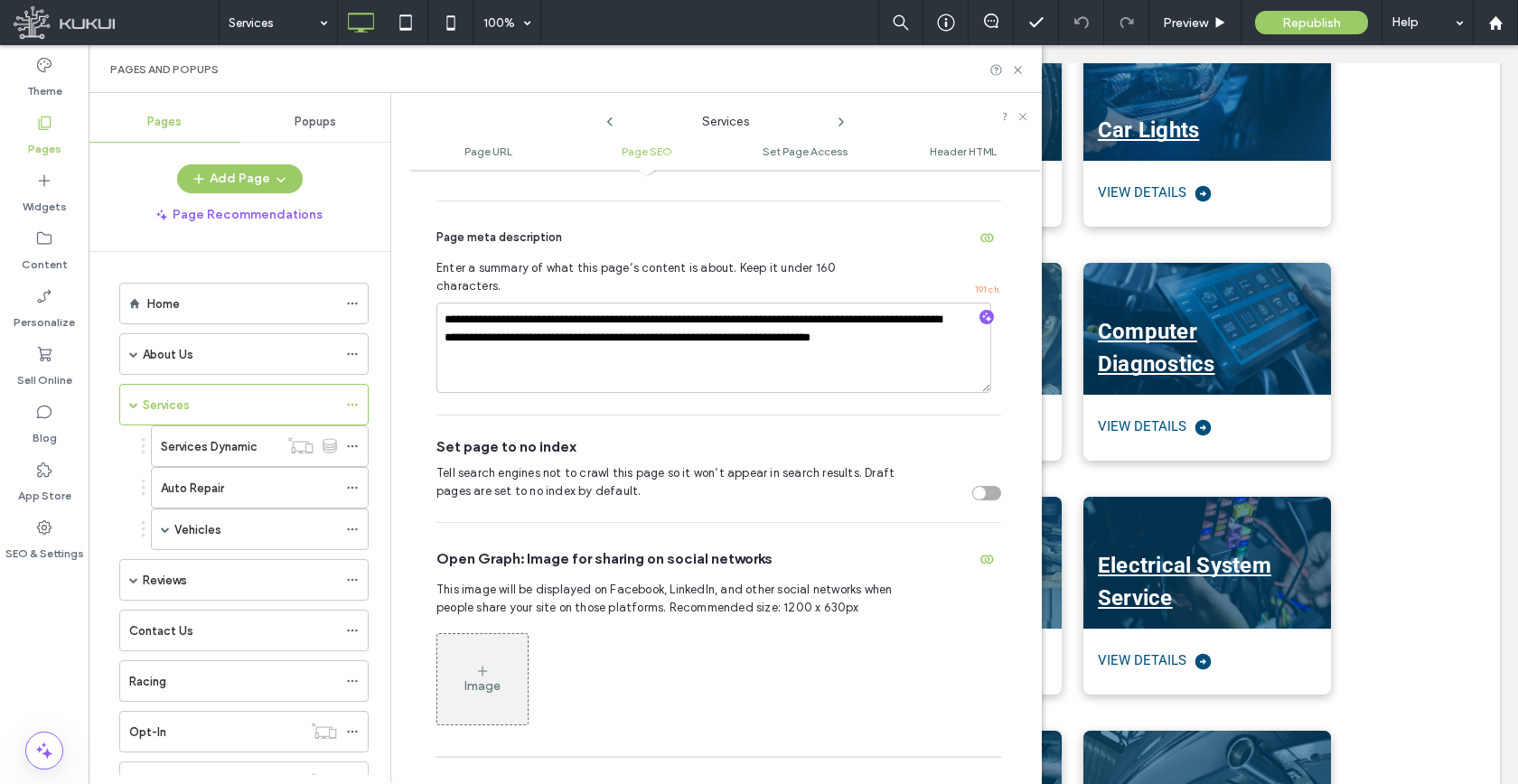
scroll to position [551, 0]
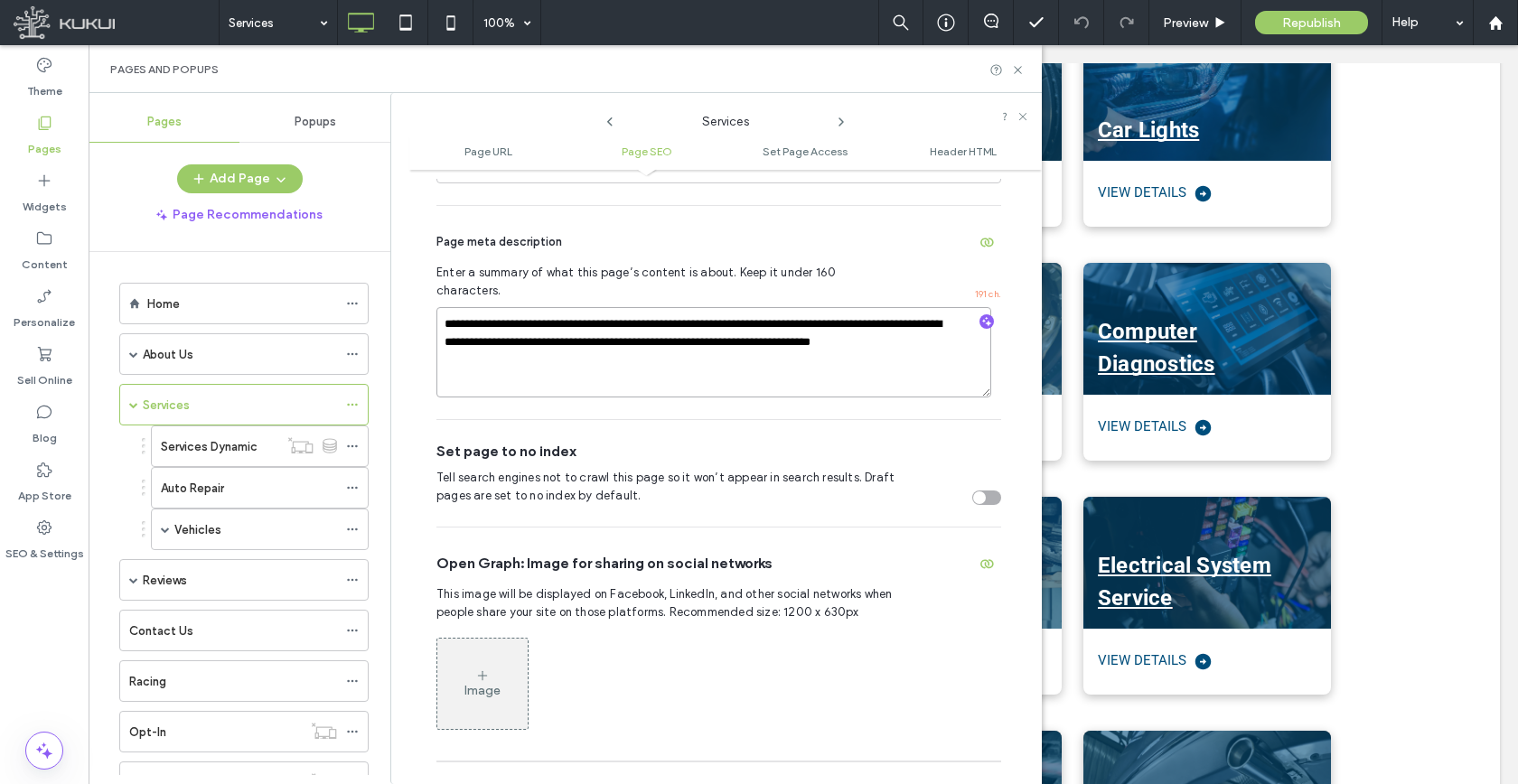
click at [631, 307] on textarea "**********" at bounding box center [714, 352] width 555 height 90
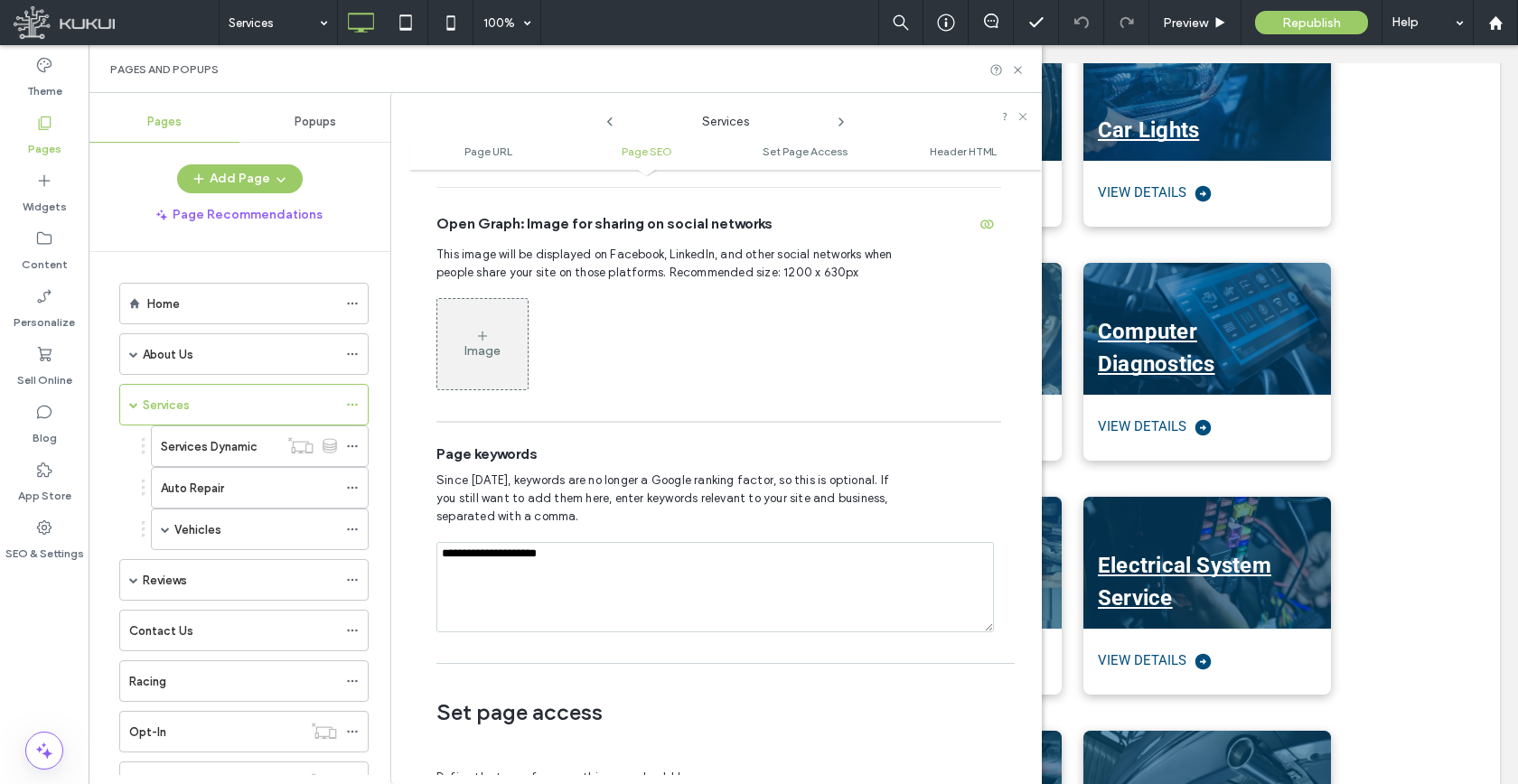
scroll to position [1043, 0]
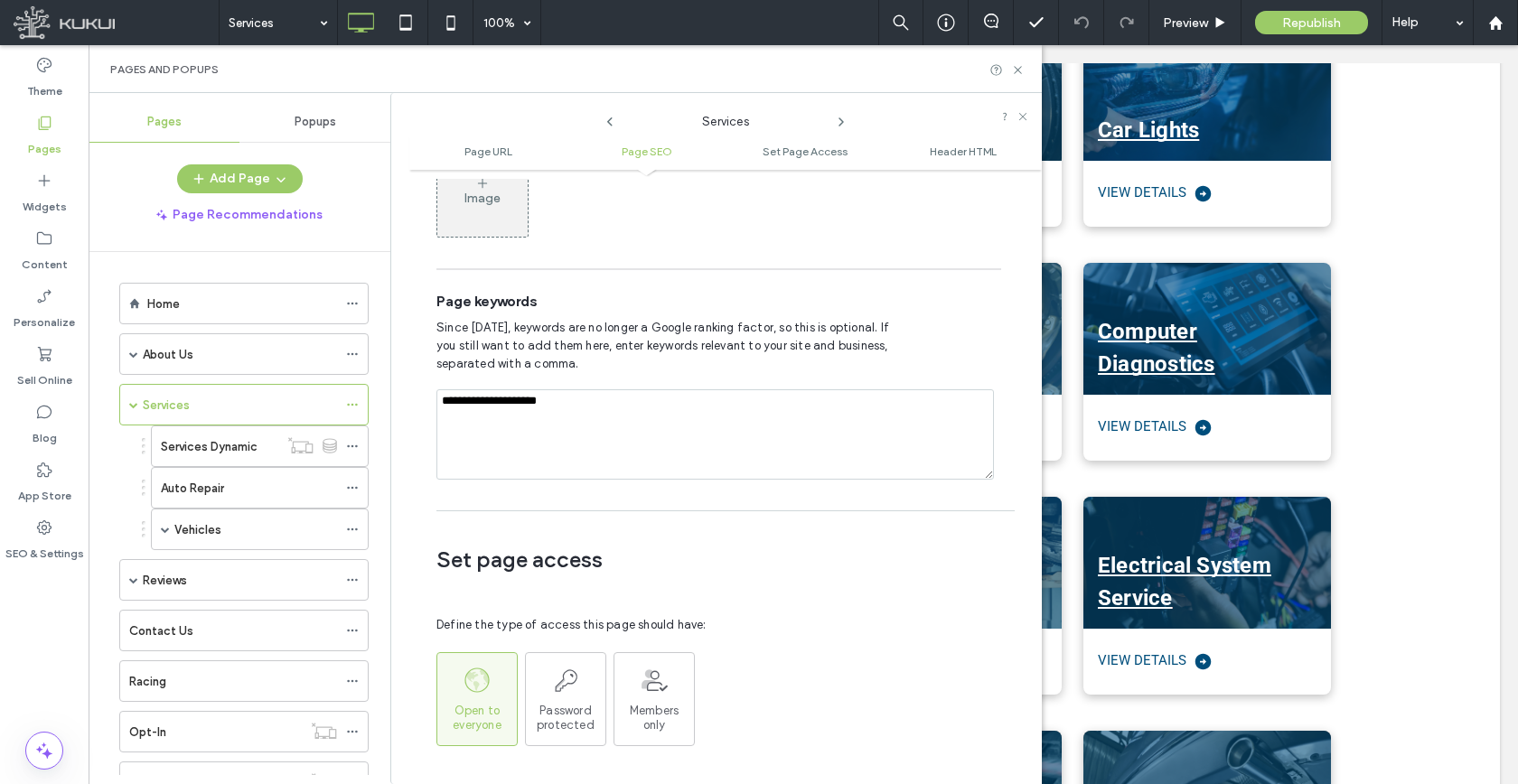
click at [622, 423] on textarea "**********" at bounding box center [715, 434] width 558 height 90
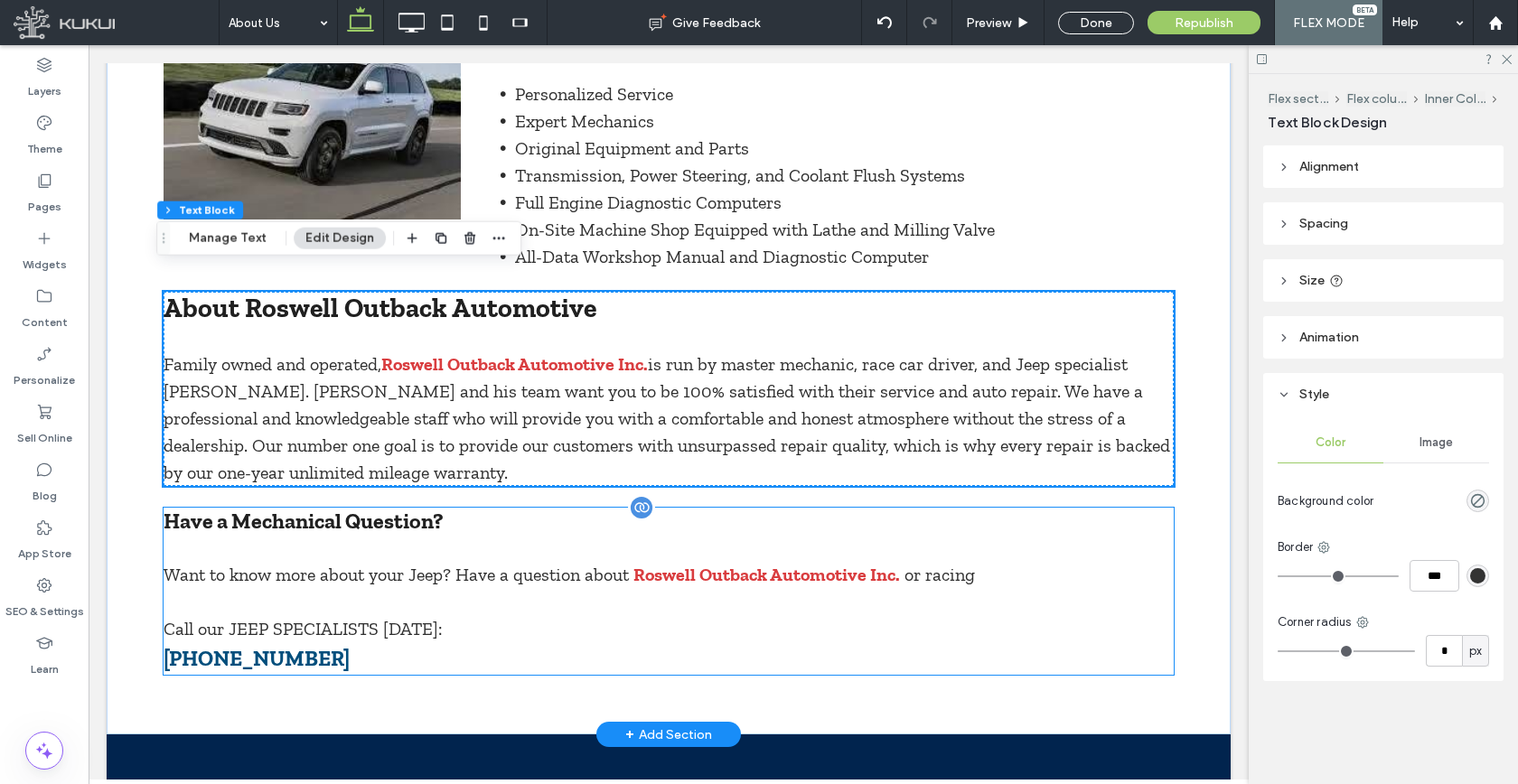
click at [376, 508] on span "Have a Mechanical Question?" at bounding box center [304, 520] width 280 height 26
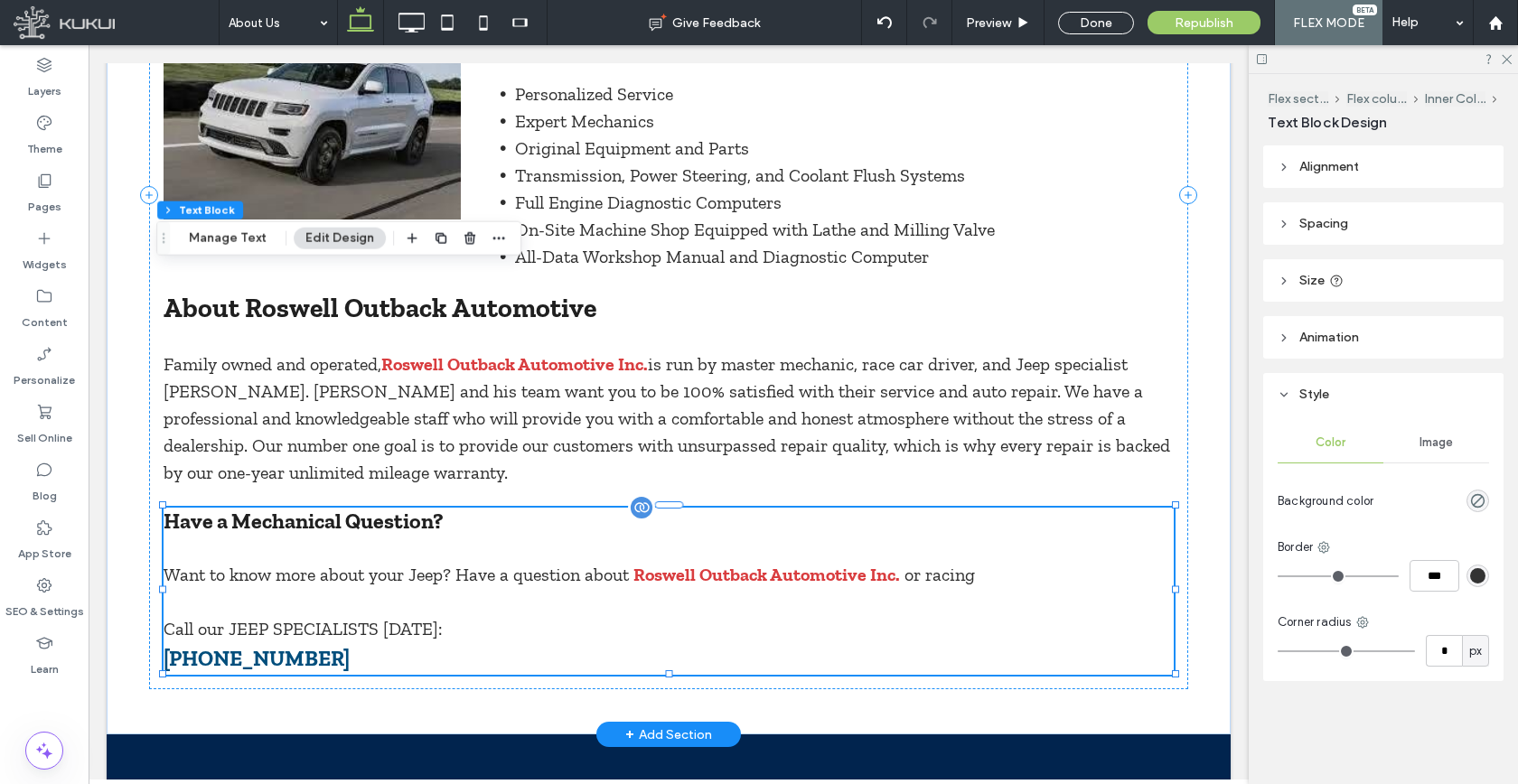
click at [376, 508] on span "Have a Mechanical Question?" at bounding box center [304, 520] width 280 height 26
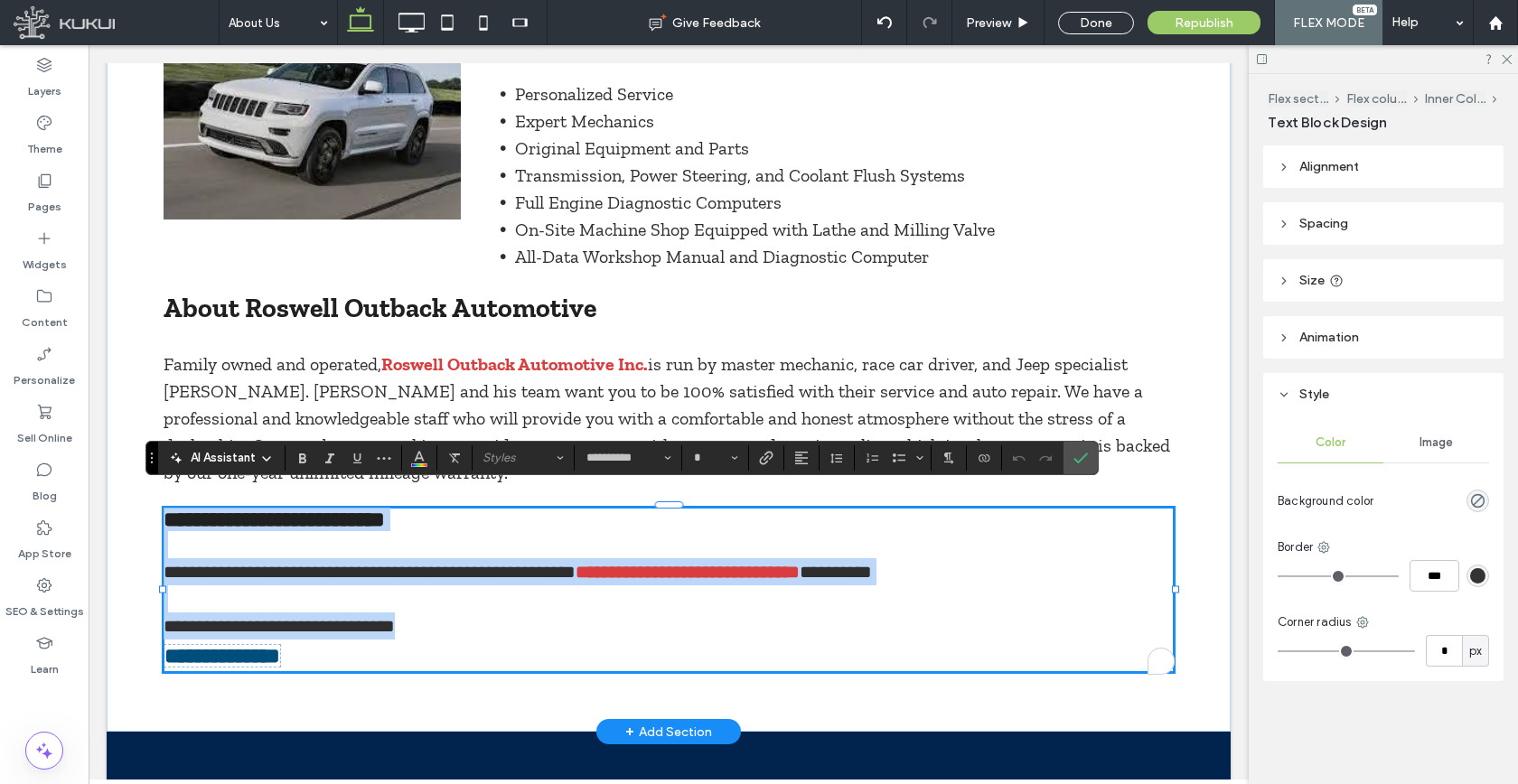
click at [375, 508] on span "**********" at bounding box center [274, 519] width 221 height 22
type input "**"
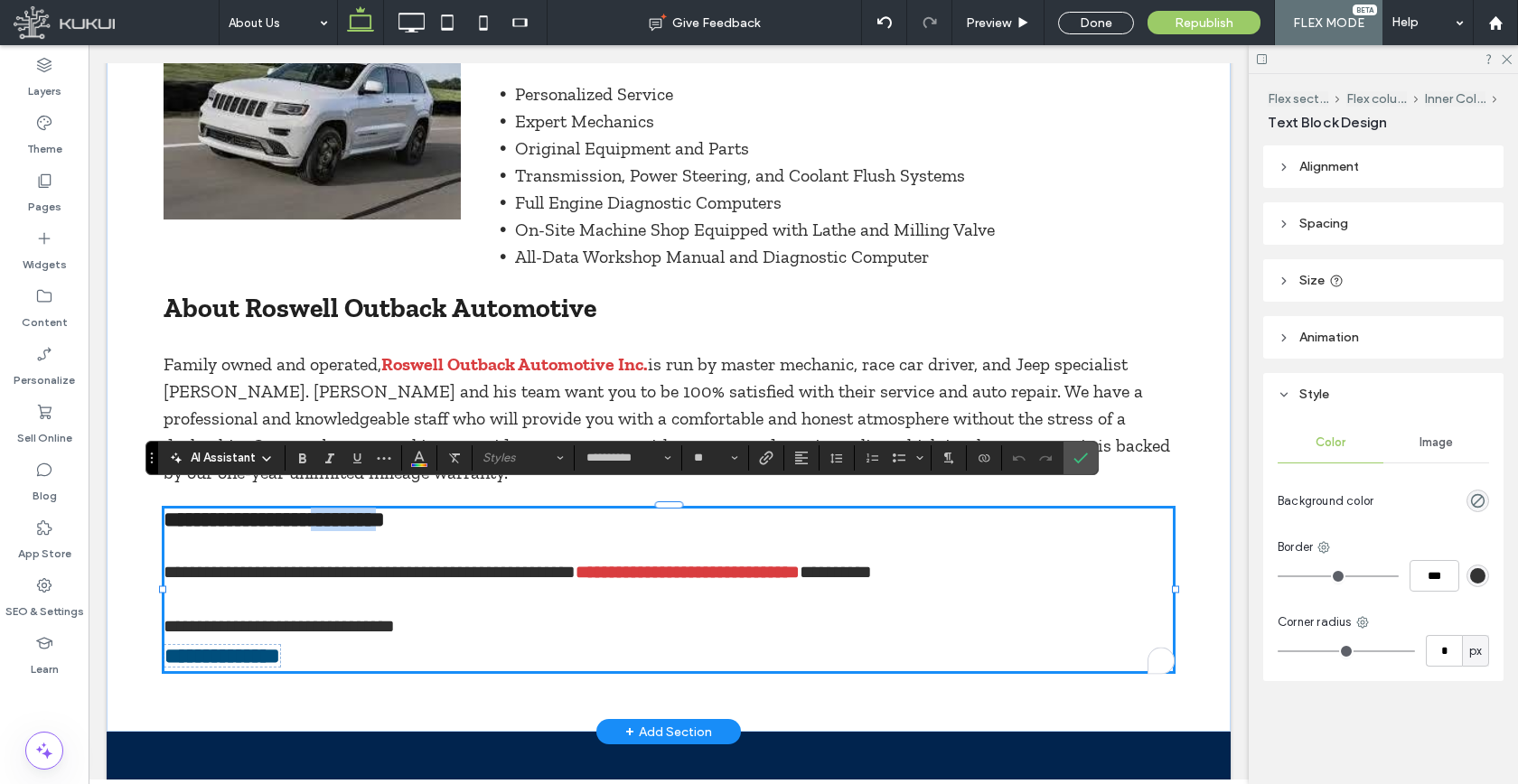
click at [375, 508] on span "**********" at bounding box center [274, 519] width 221 height 22
click at [1079, 456] on icon "Confirm" at bounding box center [1081, 458] width 15 height 15
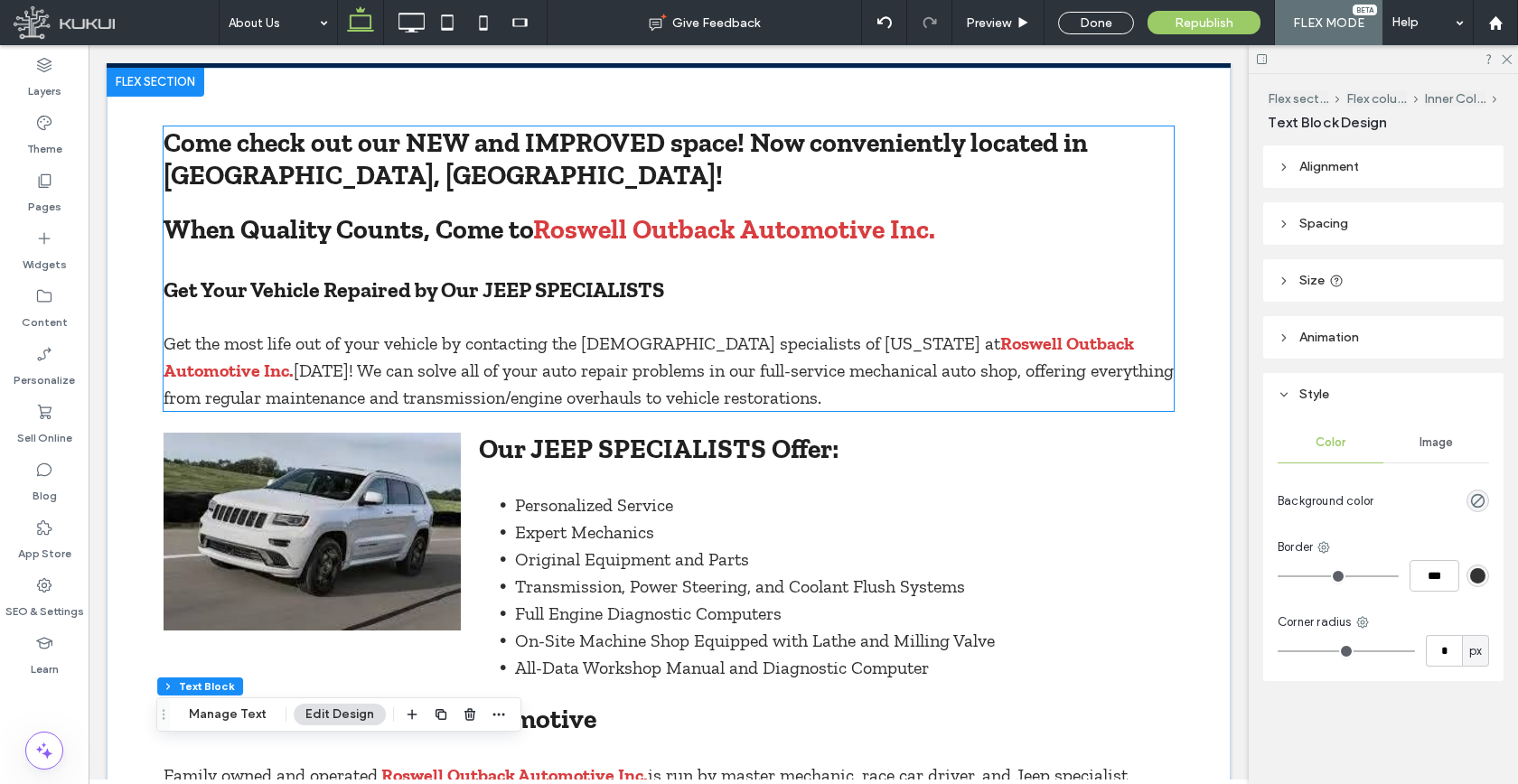
scroll to position [477, 0]
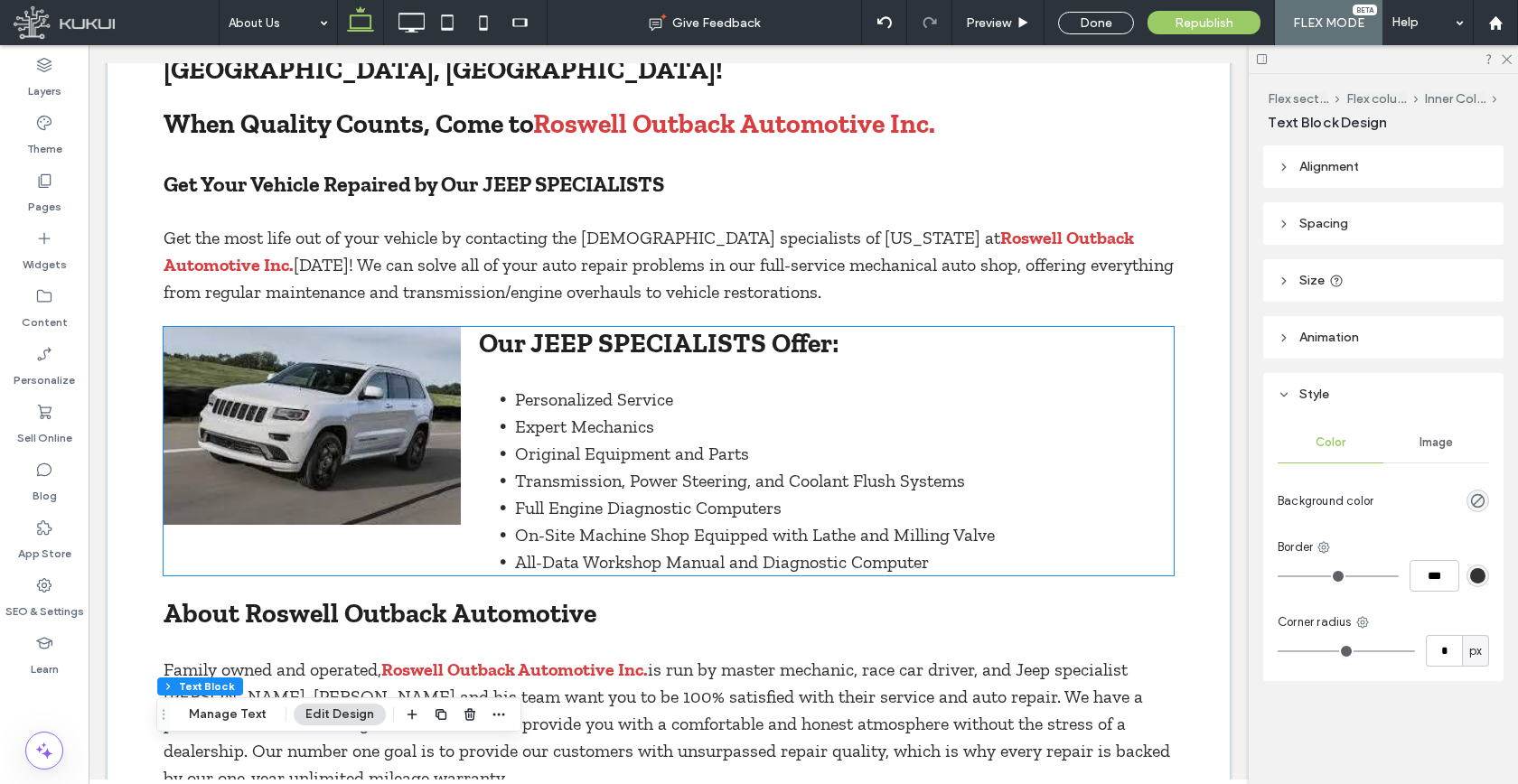
click at [318, 456] on img at bounding box center [312, 427] width 297 height 198
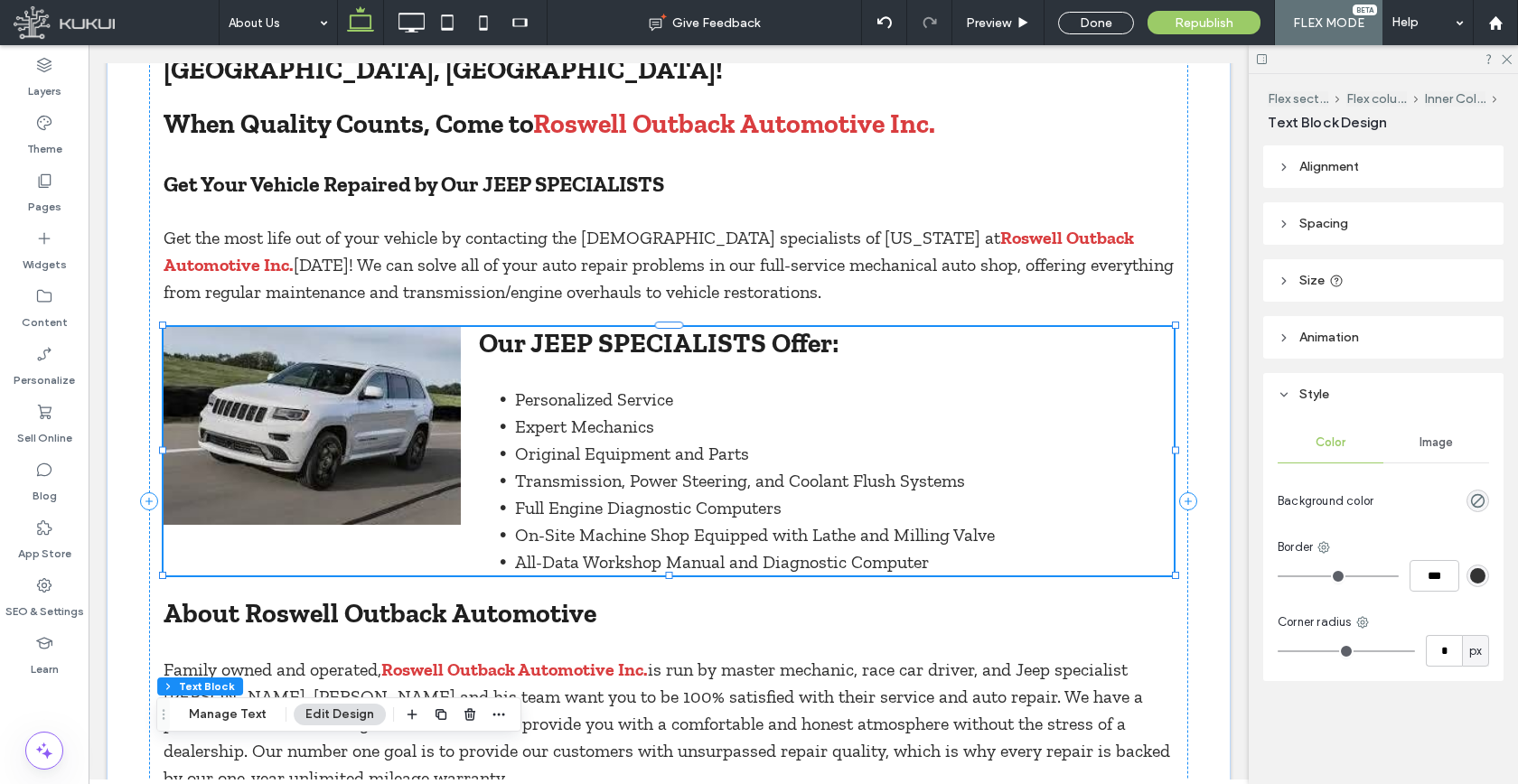
click at [318, 456] on img at bounding box center [312, 427] width 297 height 198
click at [318, 456] on div at bounding box center [312, 427] width 297 height 198
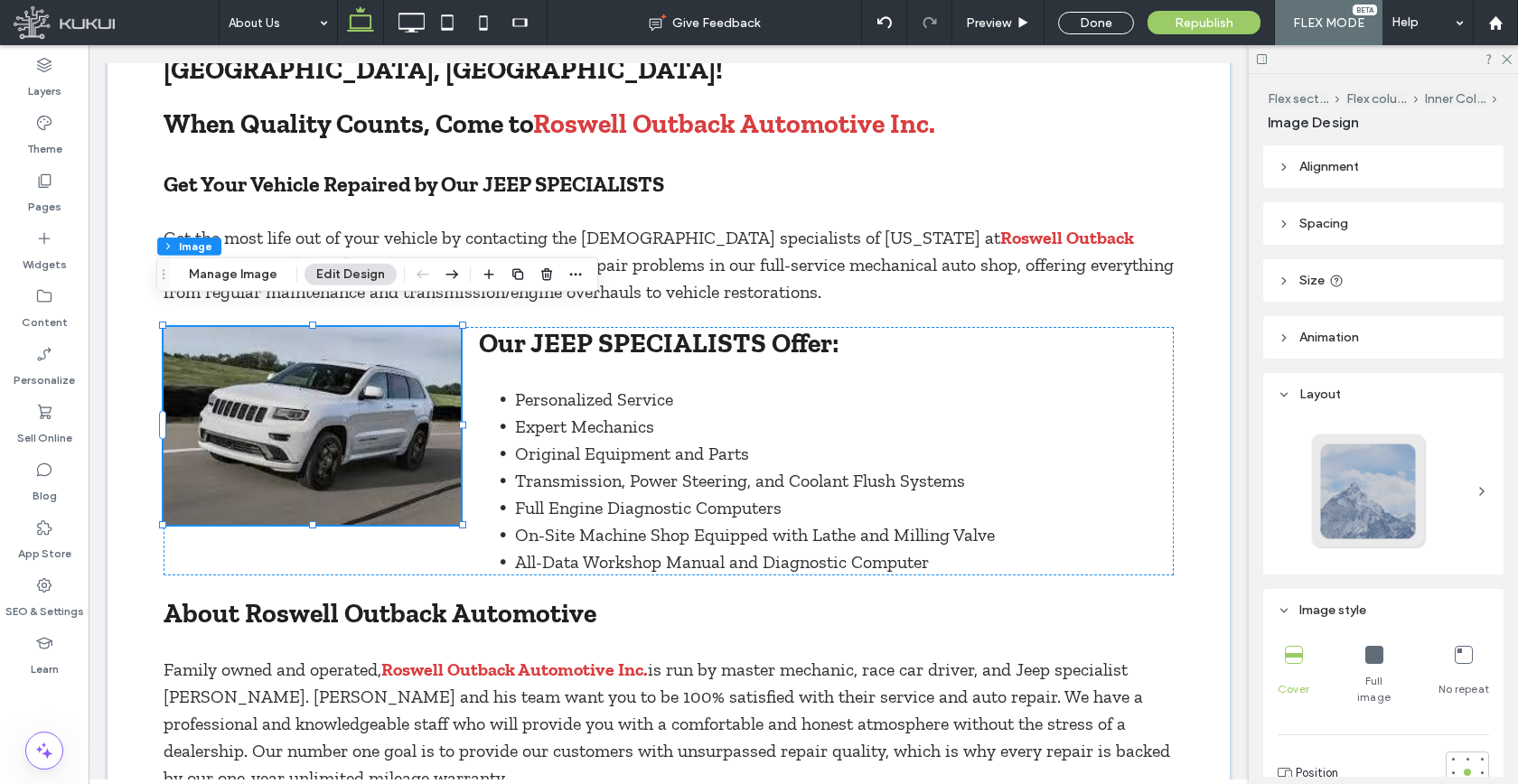
scroll to position [131, 0]
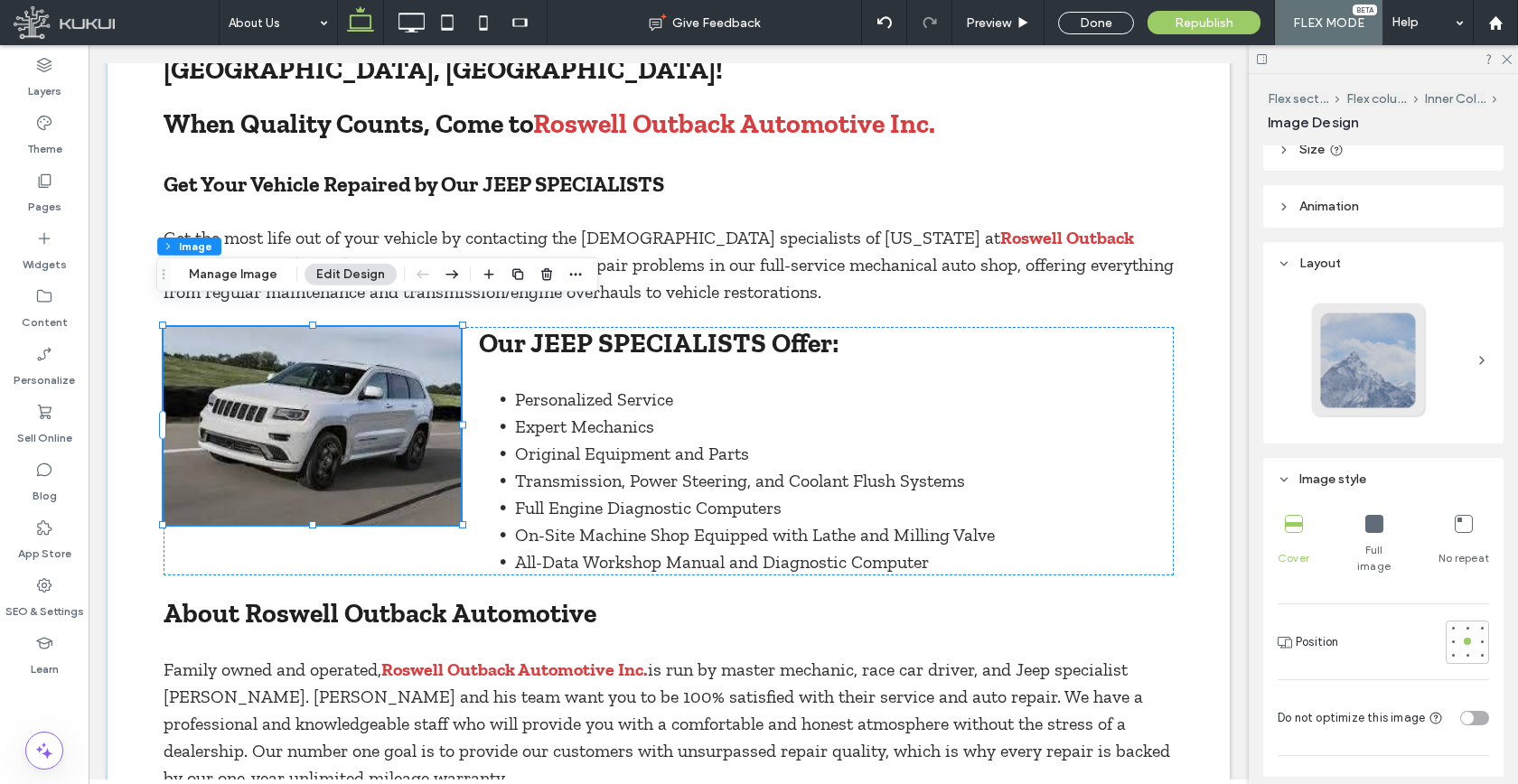
click at [327, 437] on img at bounding box center [312, 427] width 297 height 198
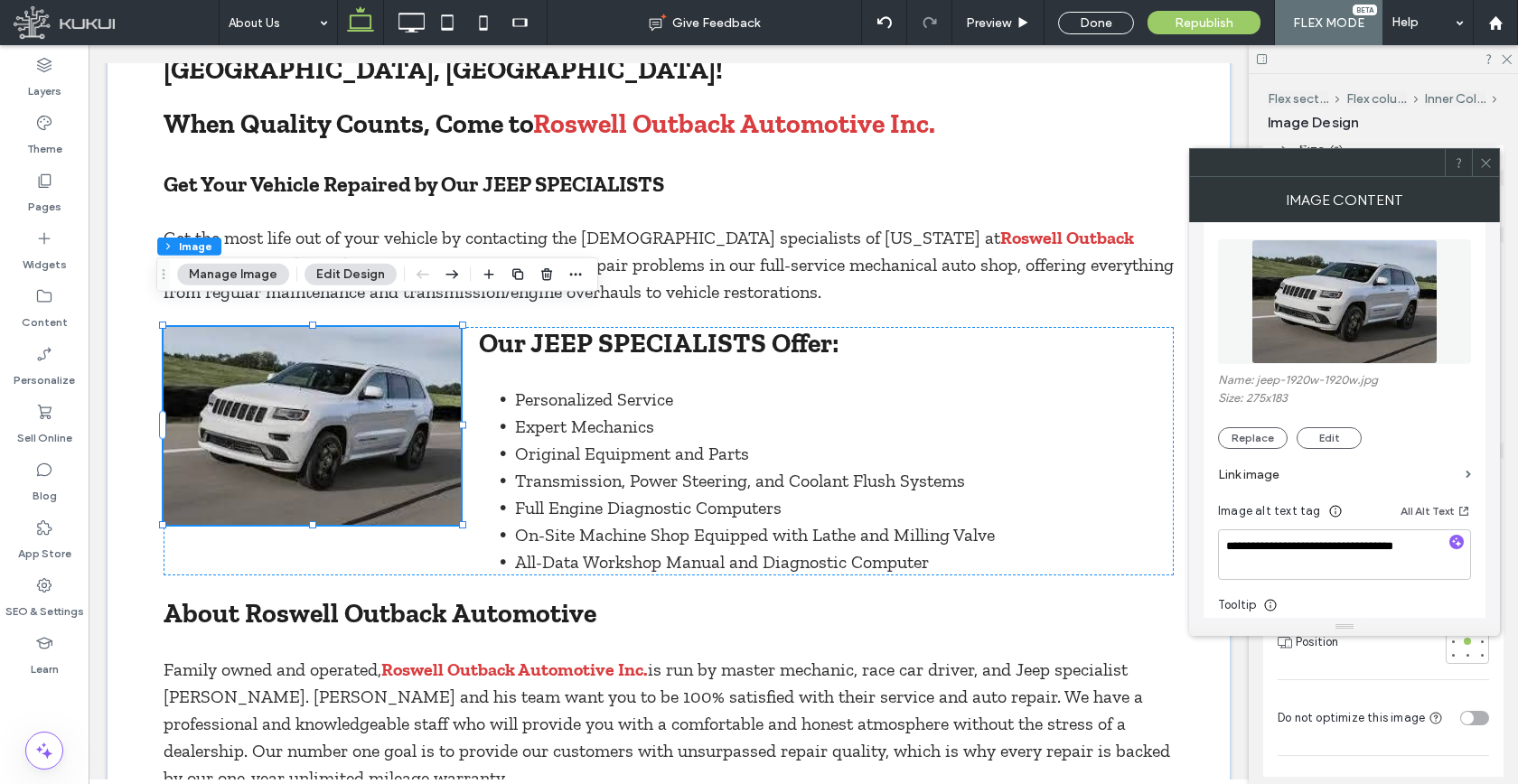
scroll to position [298, 0]
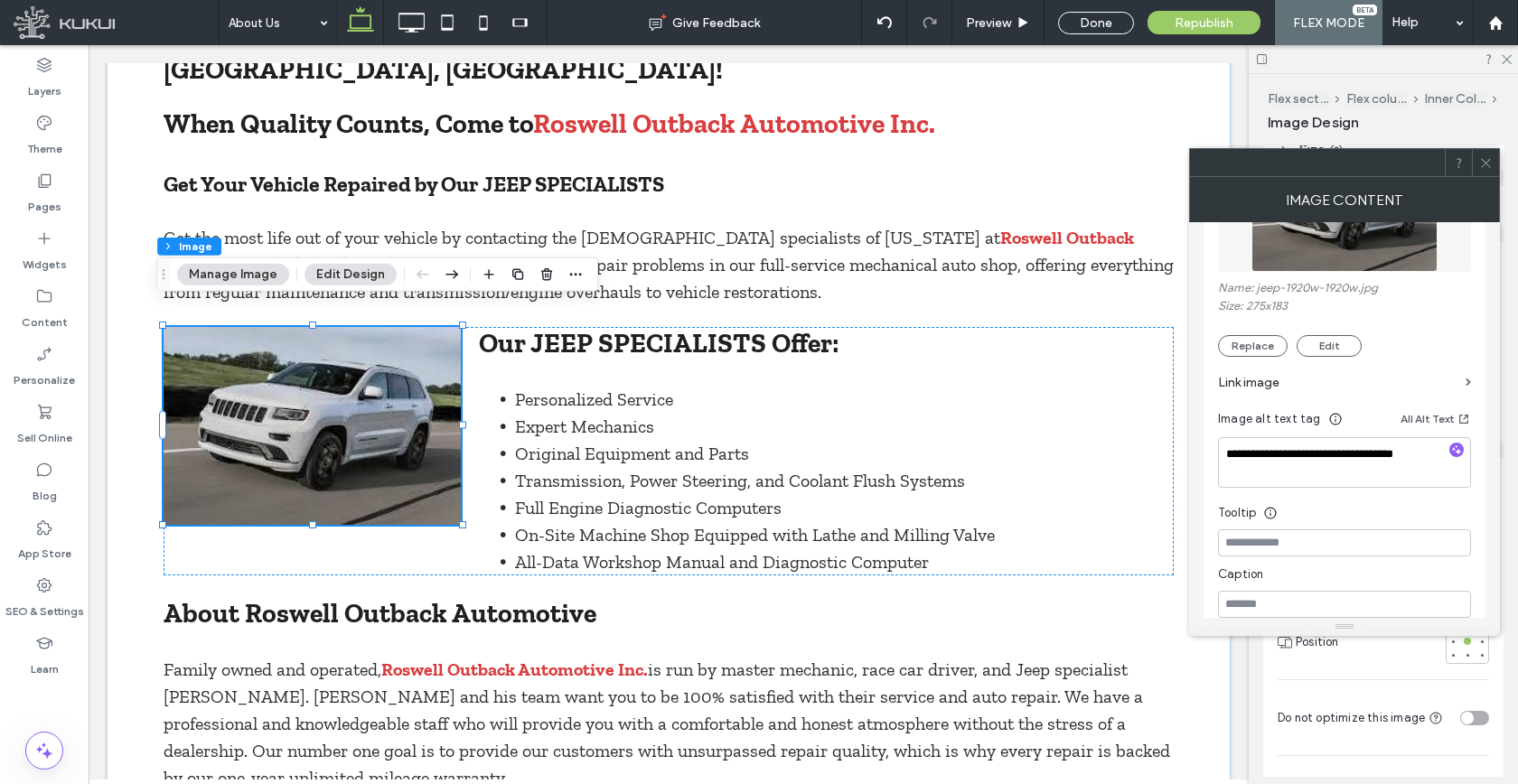
click at [1486, 171] on span at bounding box center [1485, 163] width 14 height 27
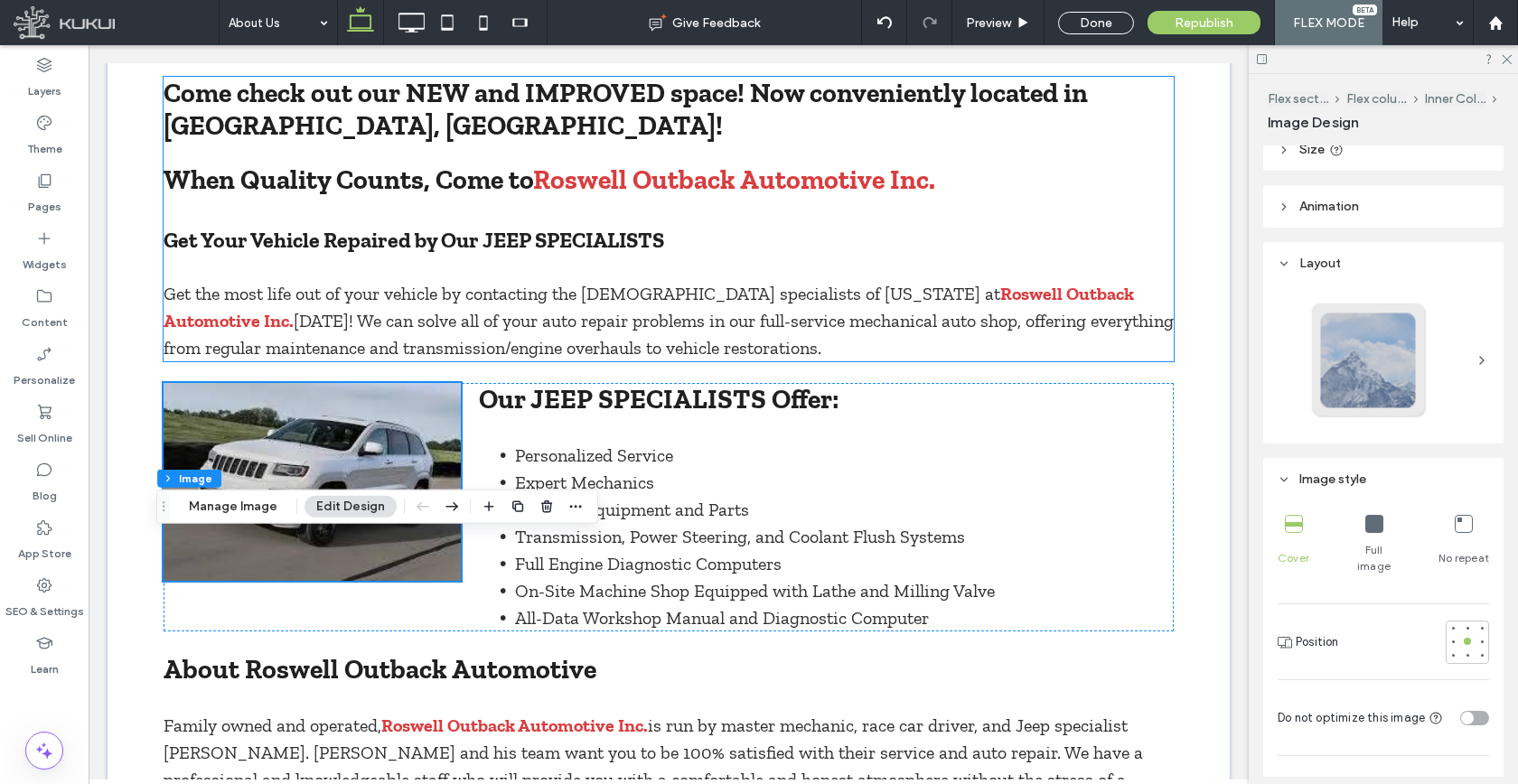
scroll to position [548, 0]
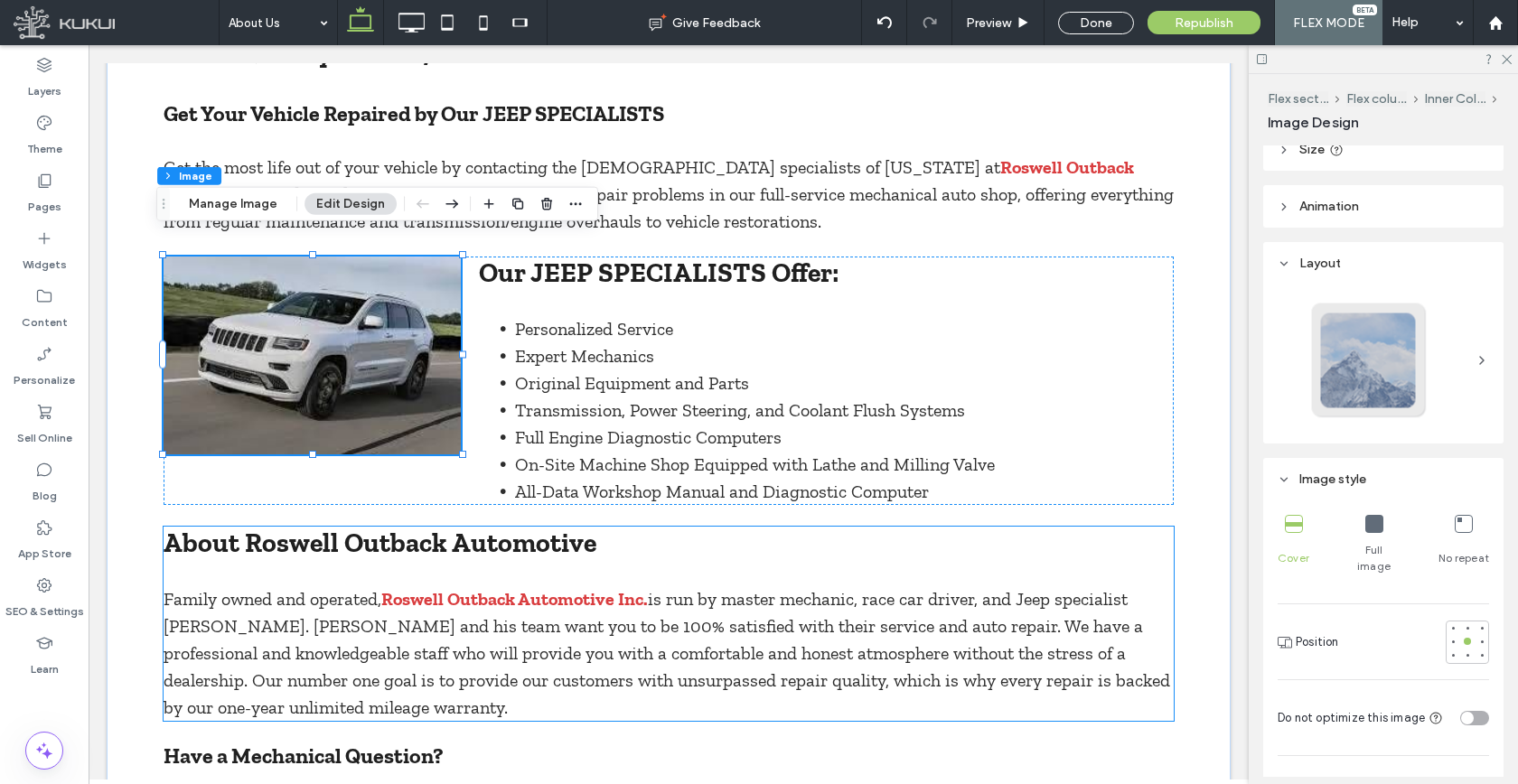
click at [434, 594] on span "is run by master mechanic, race car driver, and Jeep specialist [PERSON_NAME]. …" at bounding box center [667, 653] width 1006 height 130
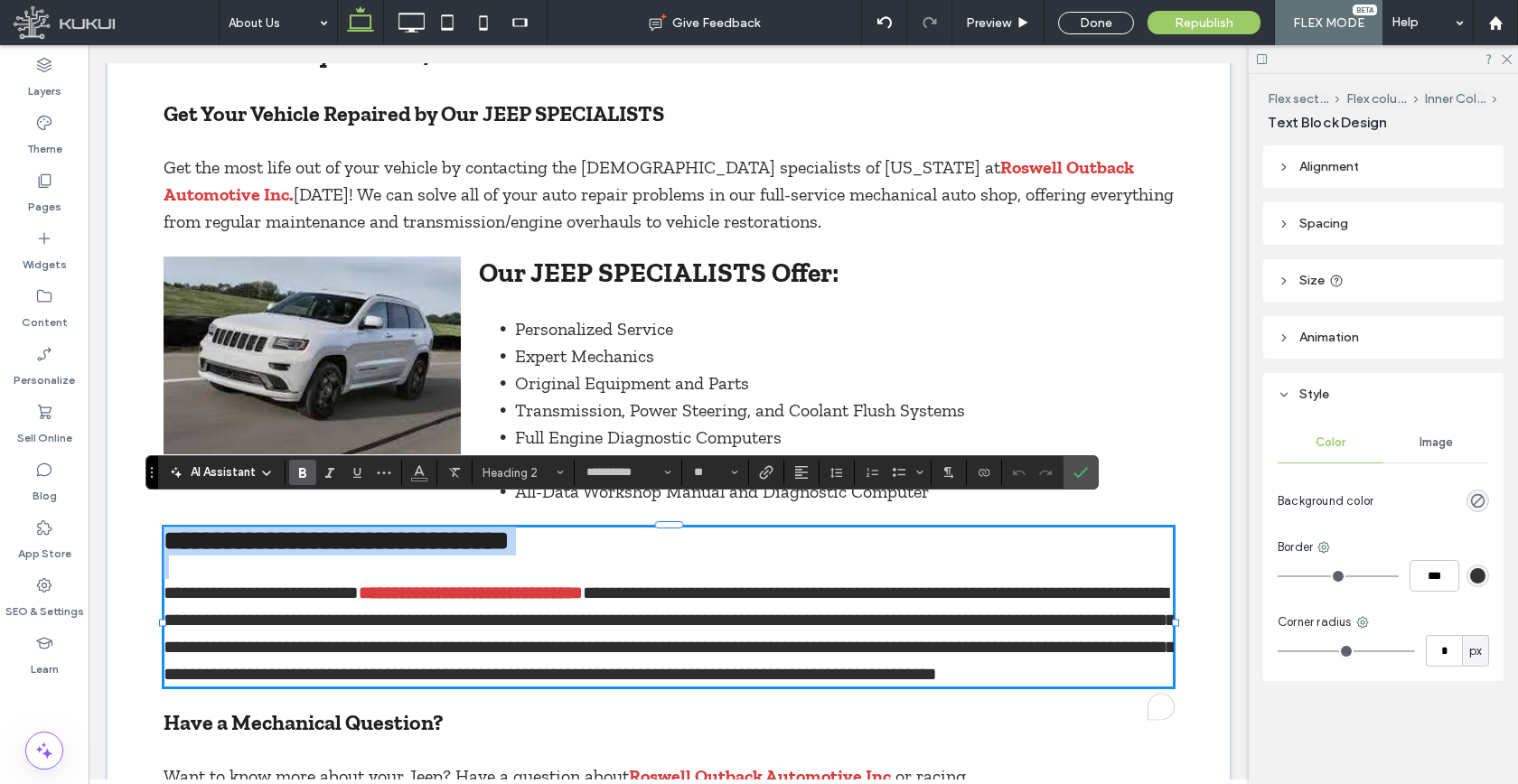
type input "**"
click at [201, 584] on span "**********" at bounding box center [261, 593] width 196 height 18
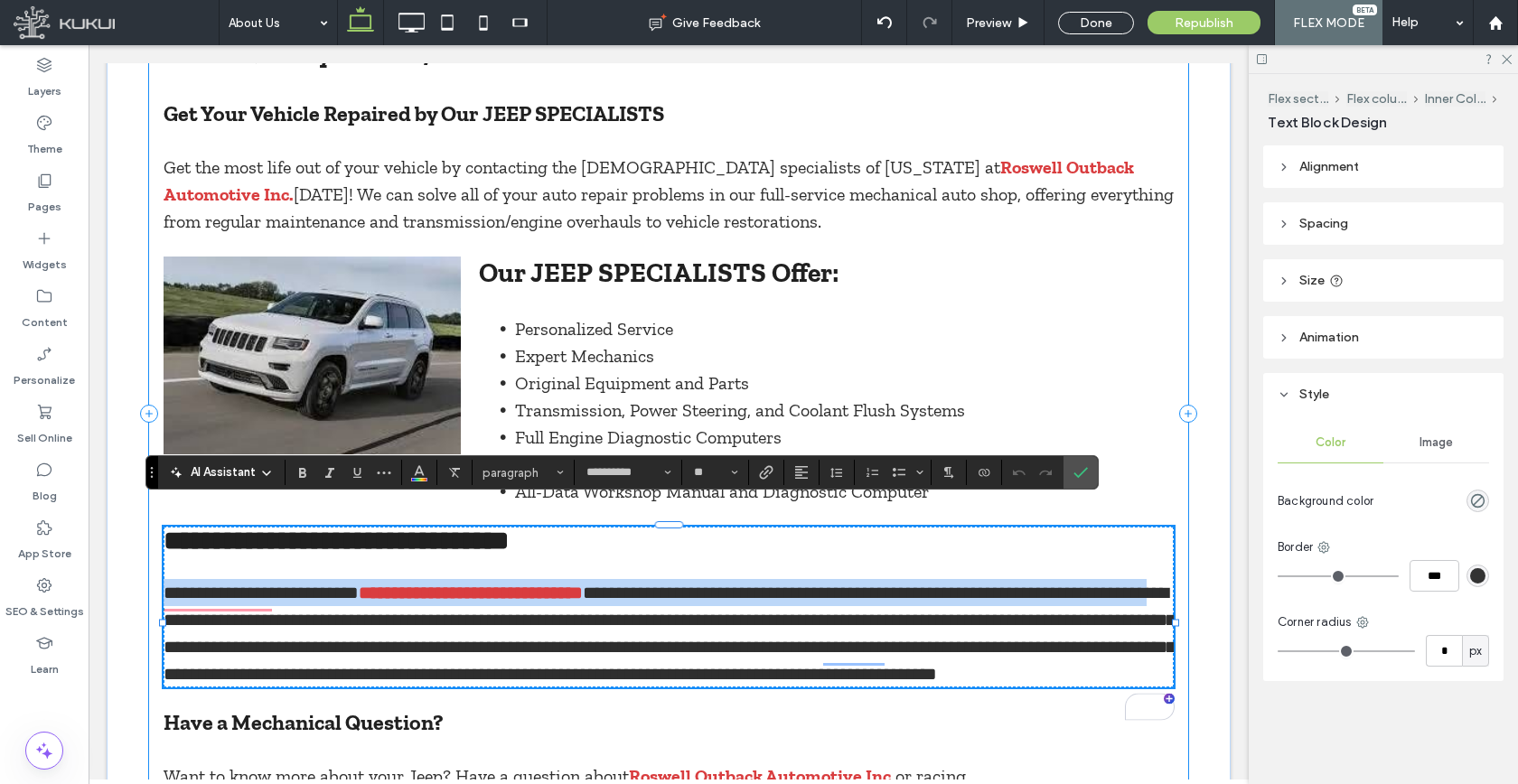
click at [155, 579] on div "**********" at bounding box center [669, 413] width 1039 height 956
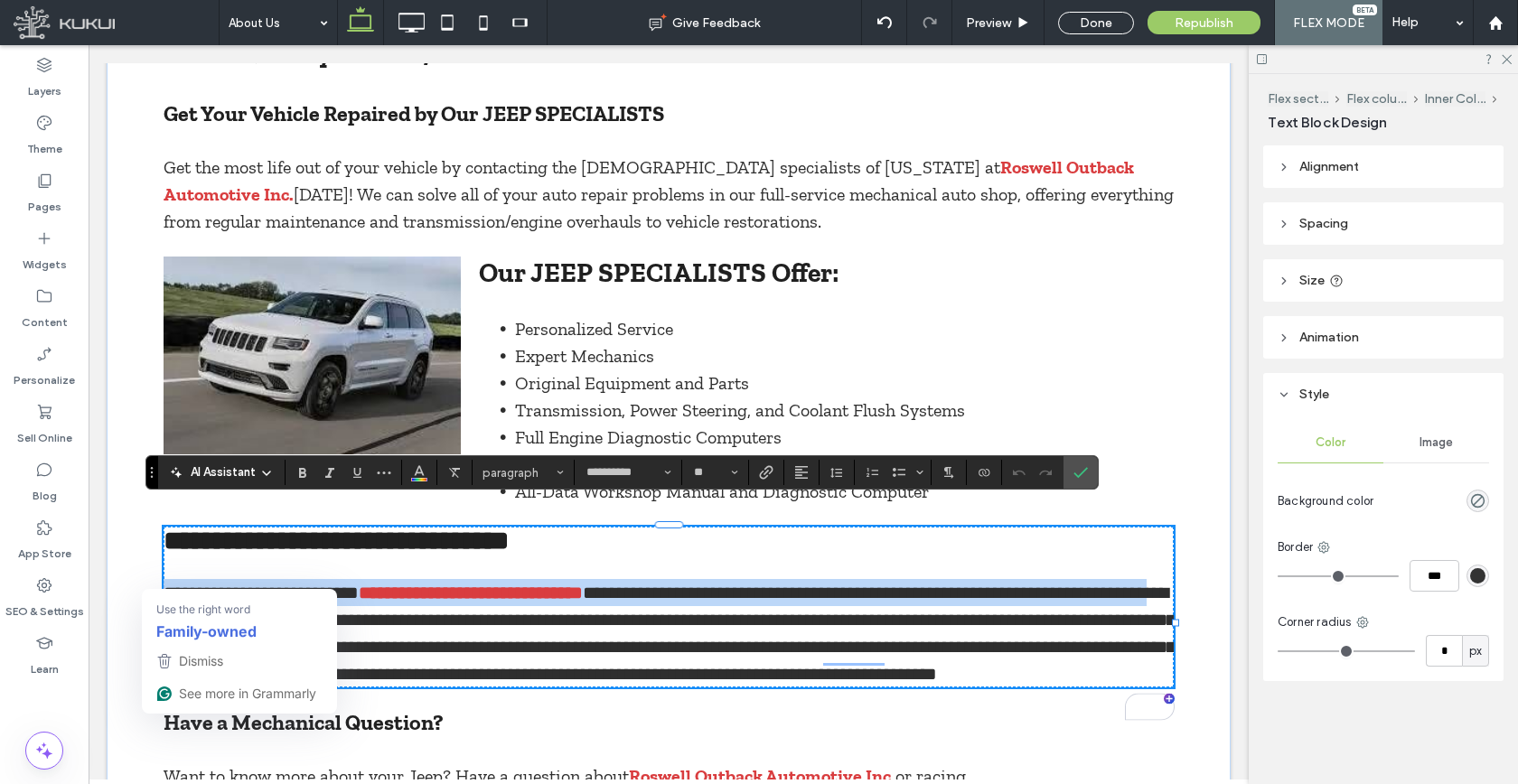
copy p "**********"
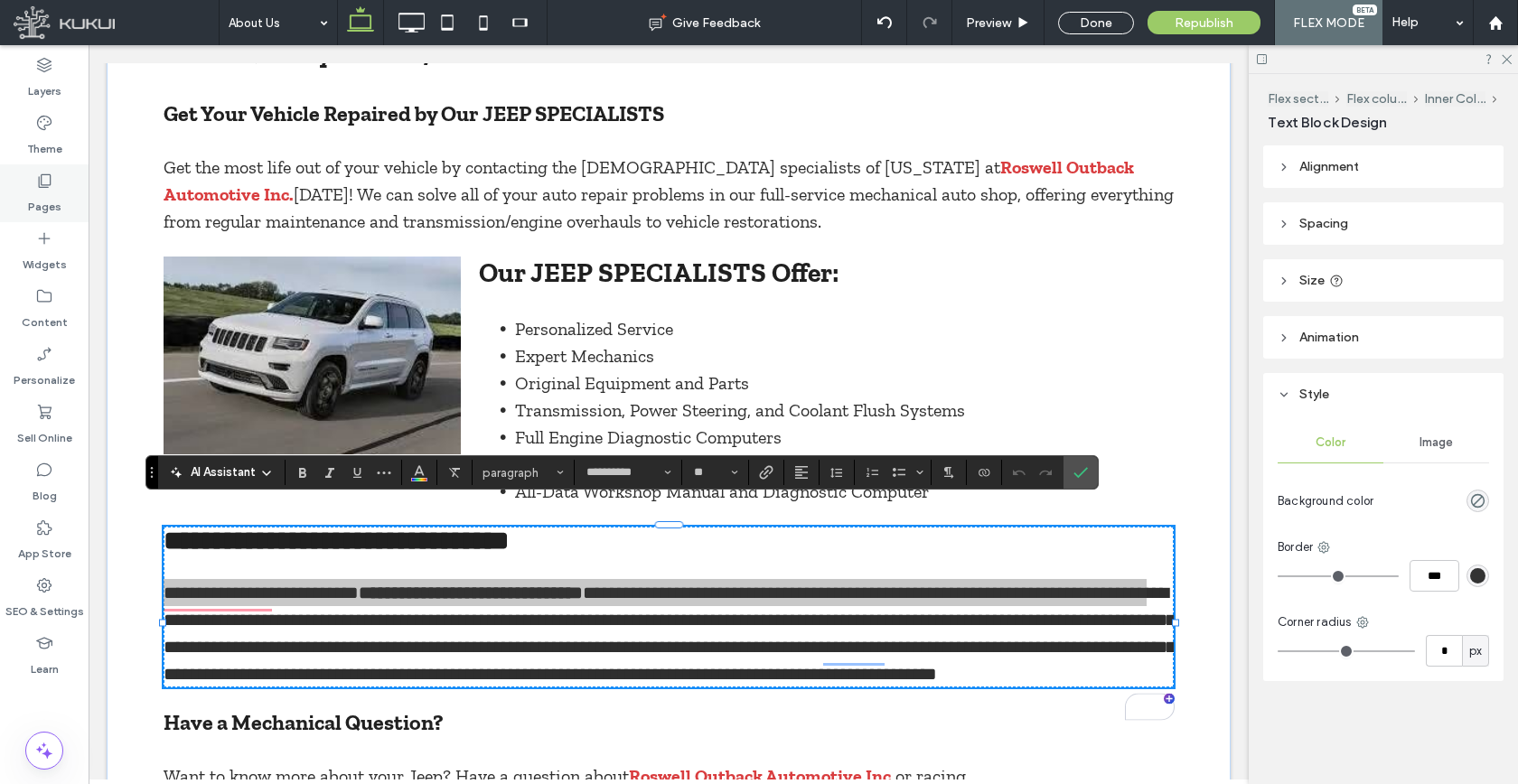
click at [45, 181] on icon at bounding box center [45, 181] width 18 height 18
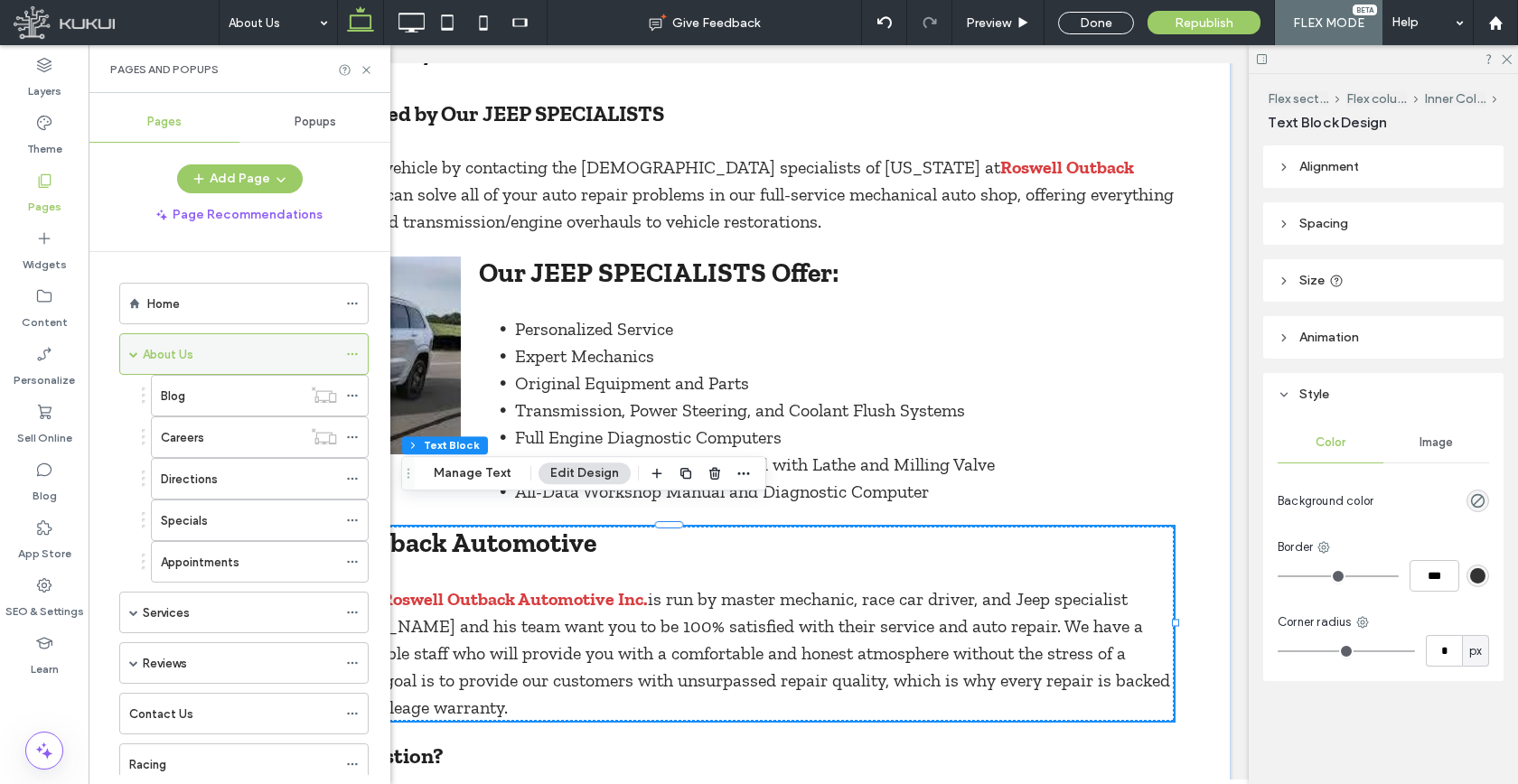
click at [357, 352] on icon at bounding box center [352, 354] width 13 height 13
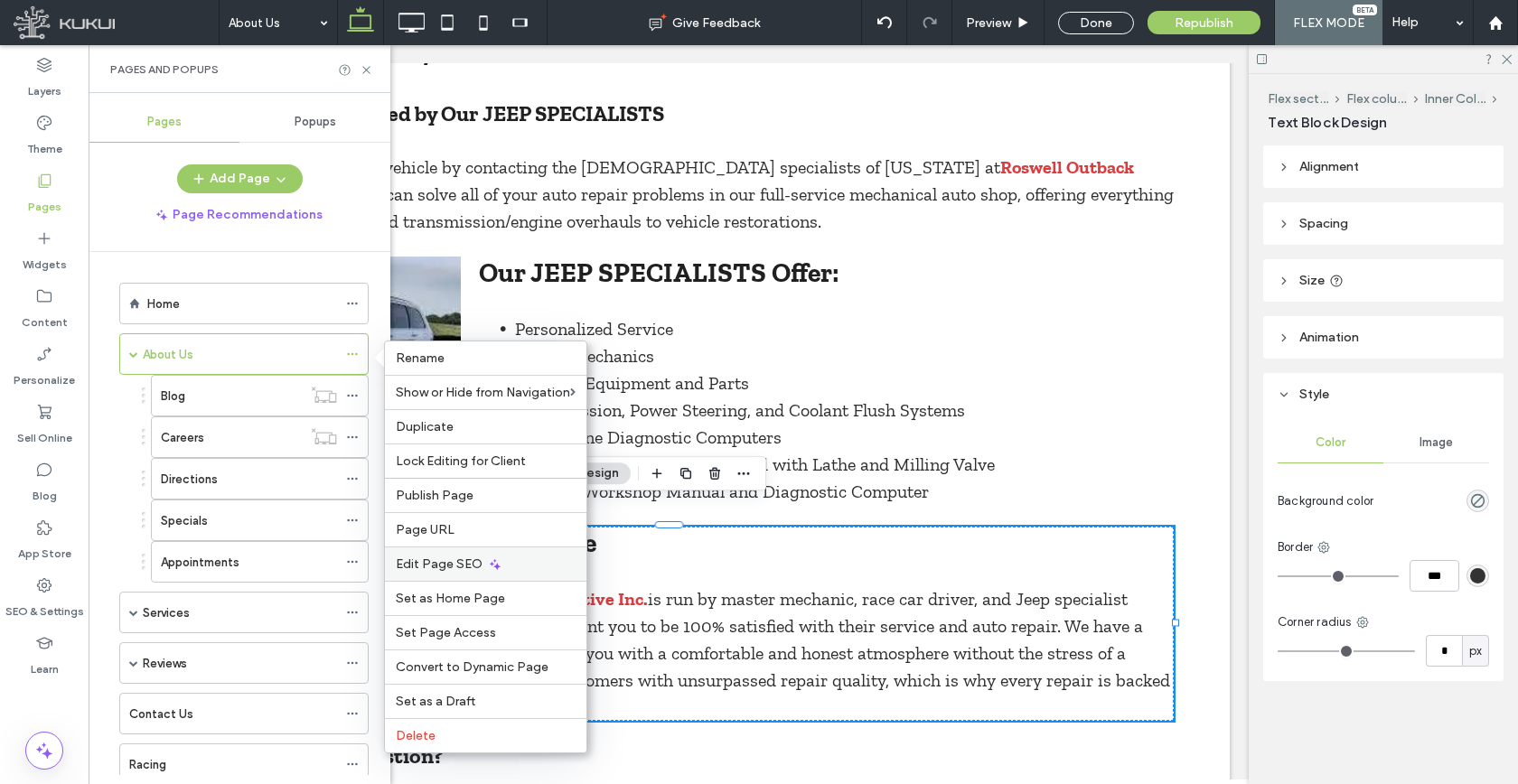
click at [458, 566] on span "Edit Page SEO" at bounding box center [438, 564] width 86 height 15
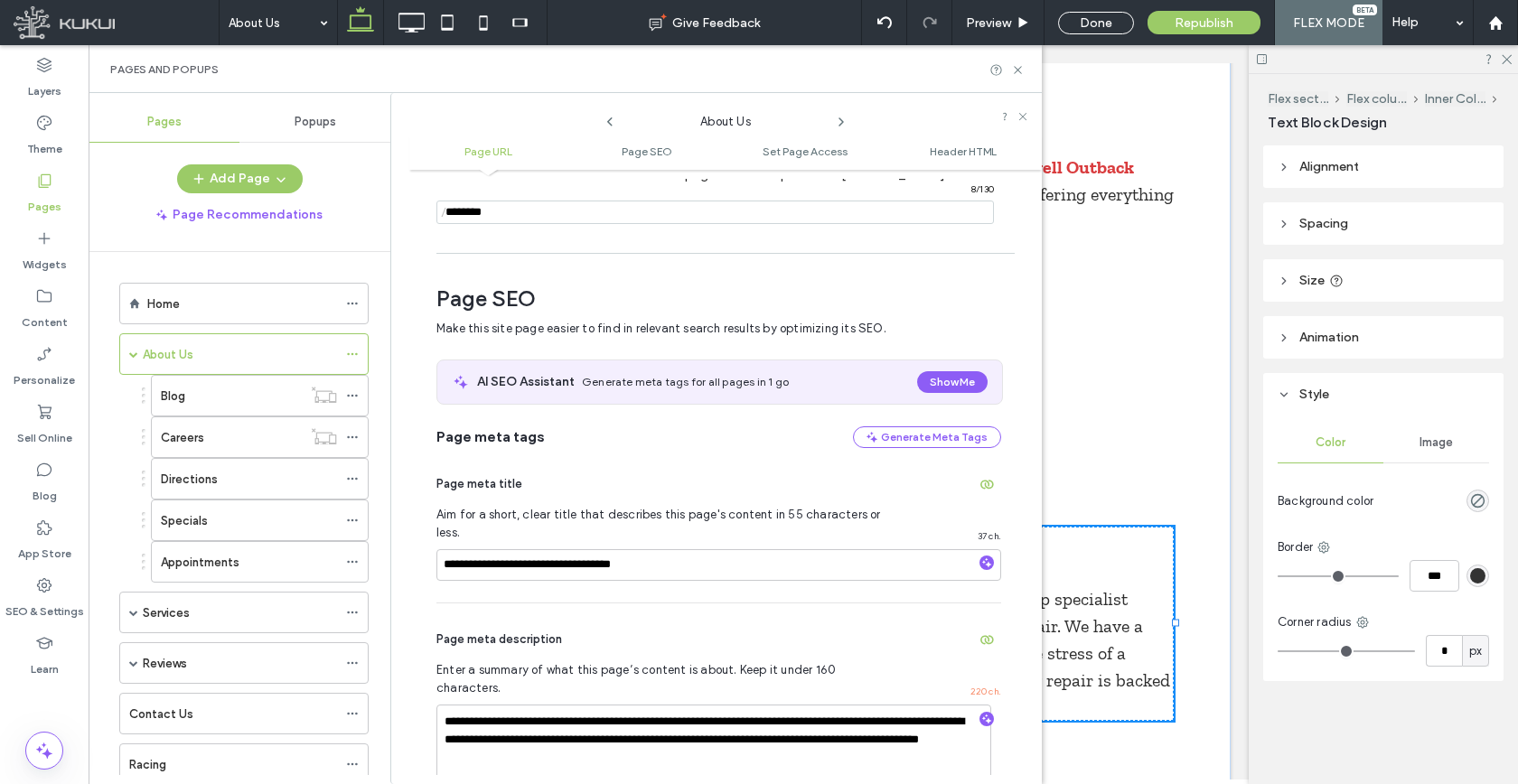
scroll to position [248, 0]
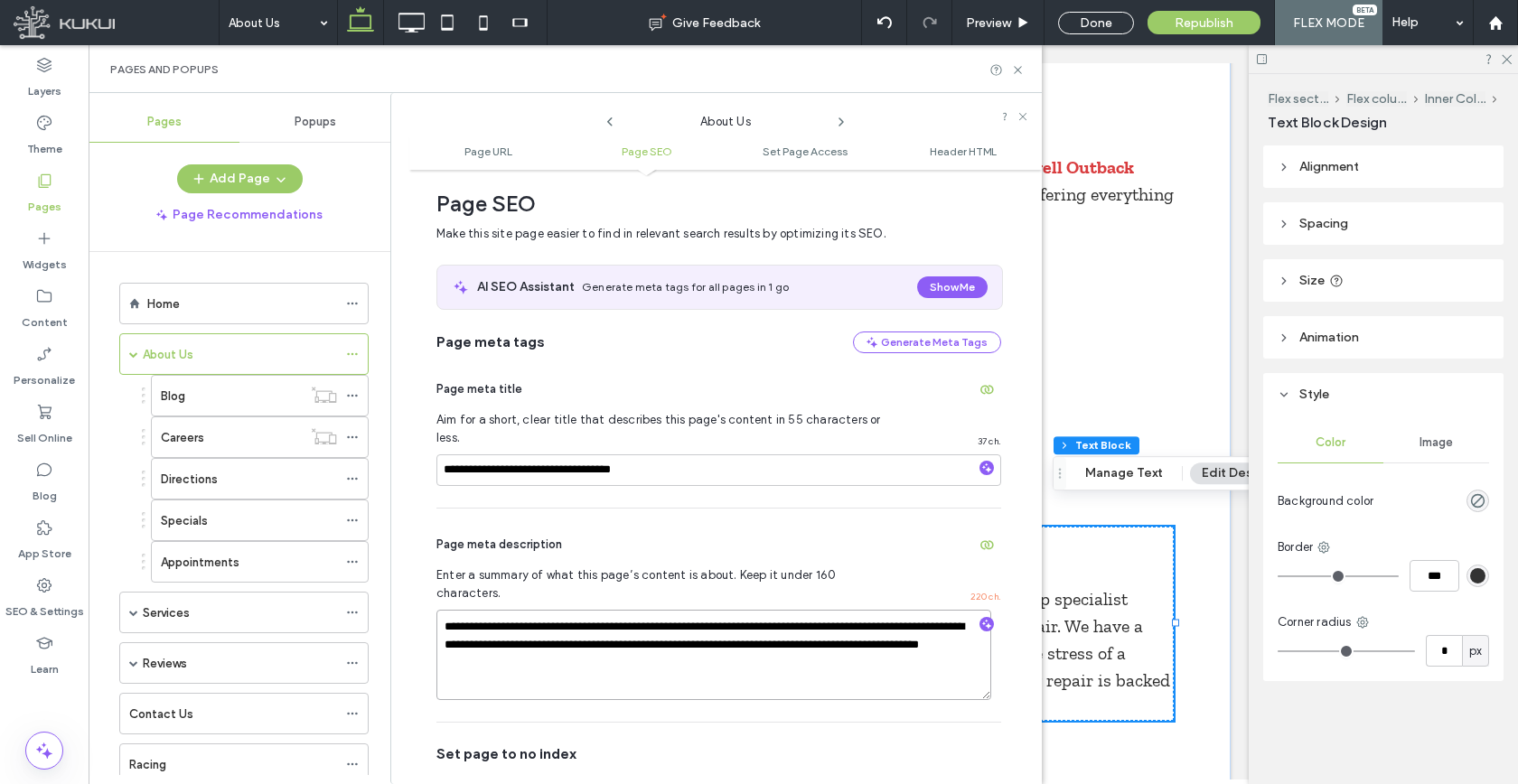
click at [646, 628] on textarea "**********" at bounding box center [714, 654] width 555 height 90
paste textarea "To enrich screen reader interactions, please activate Accessibility in Grammarl…"
type textarea "**********"
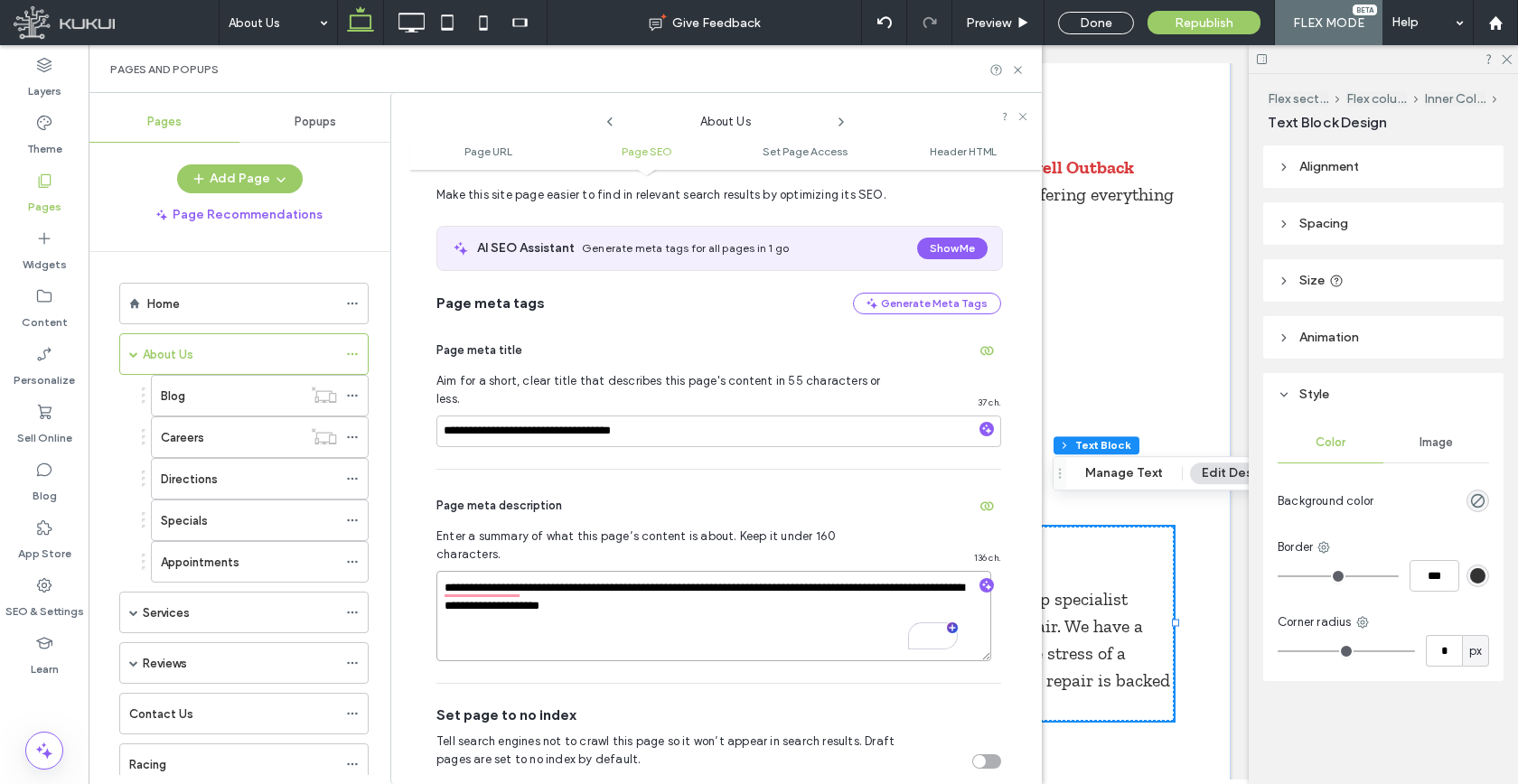
scroll to position [0, 0]
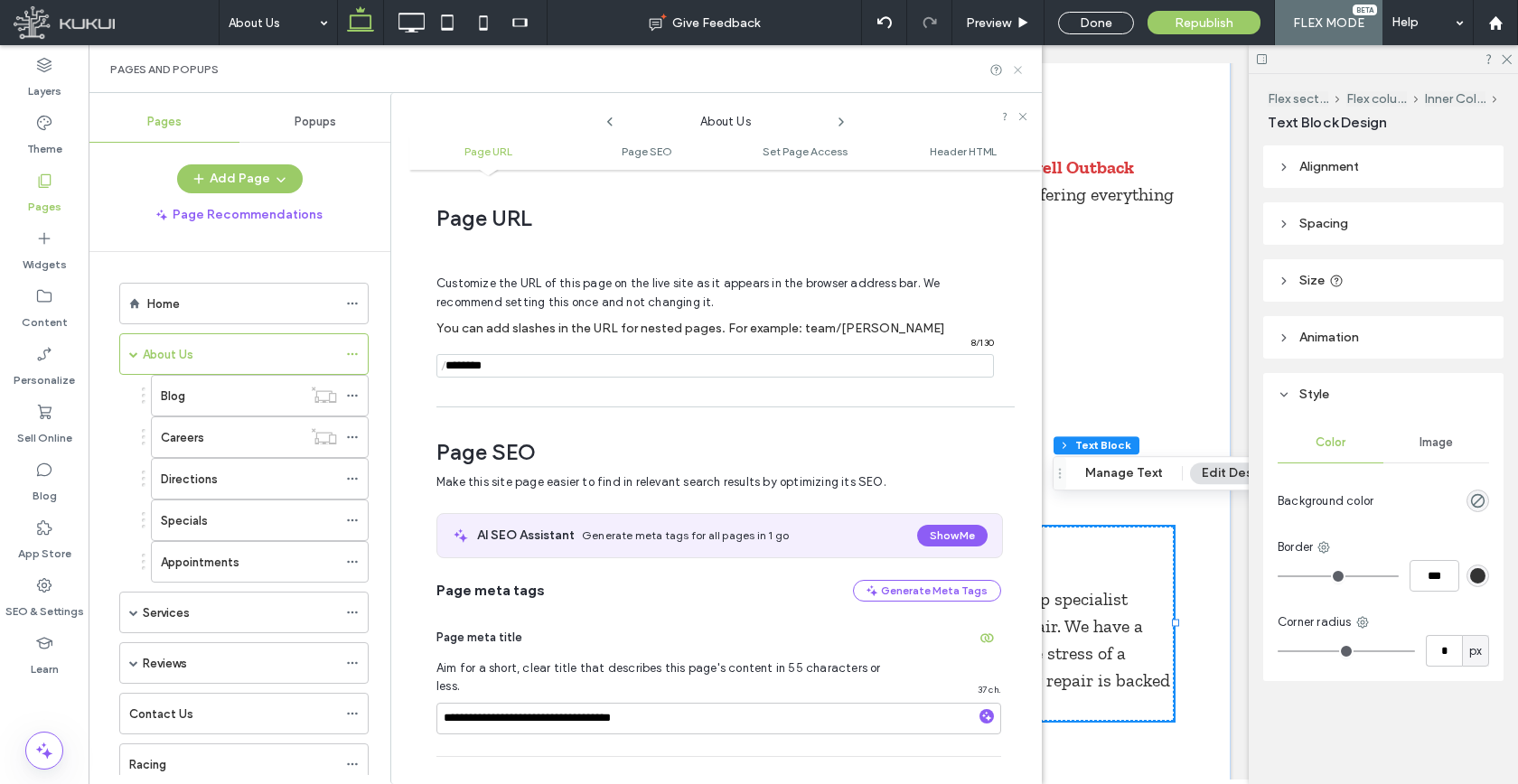
drag, startPoint x: 1011, startPoint y: 67, endPoint x: 920, endPoint y: 25, distance: 100.2
click at [1011, 67] on icon at bounding box center [1017, 70] width 14 height 14
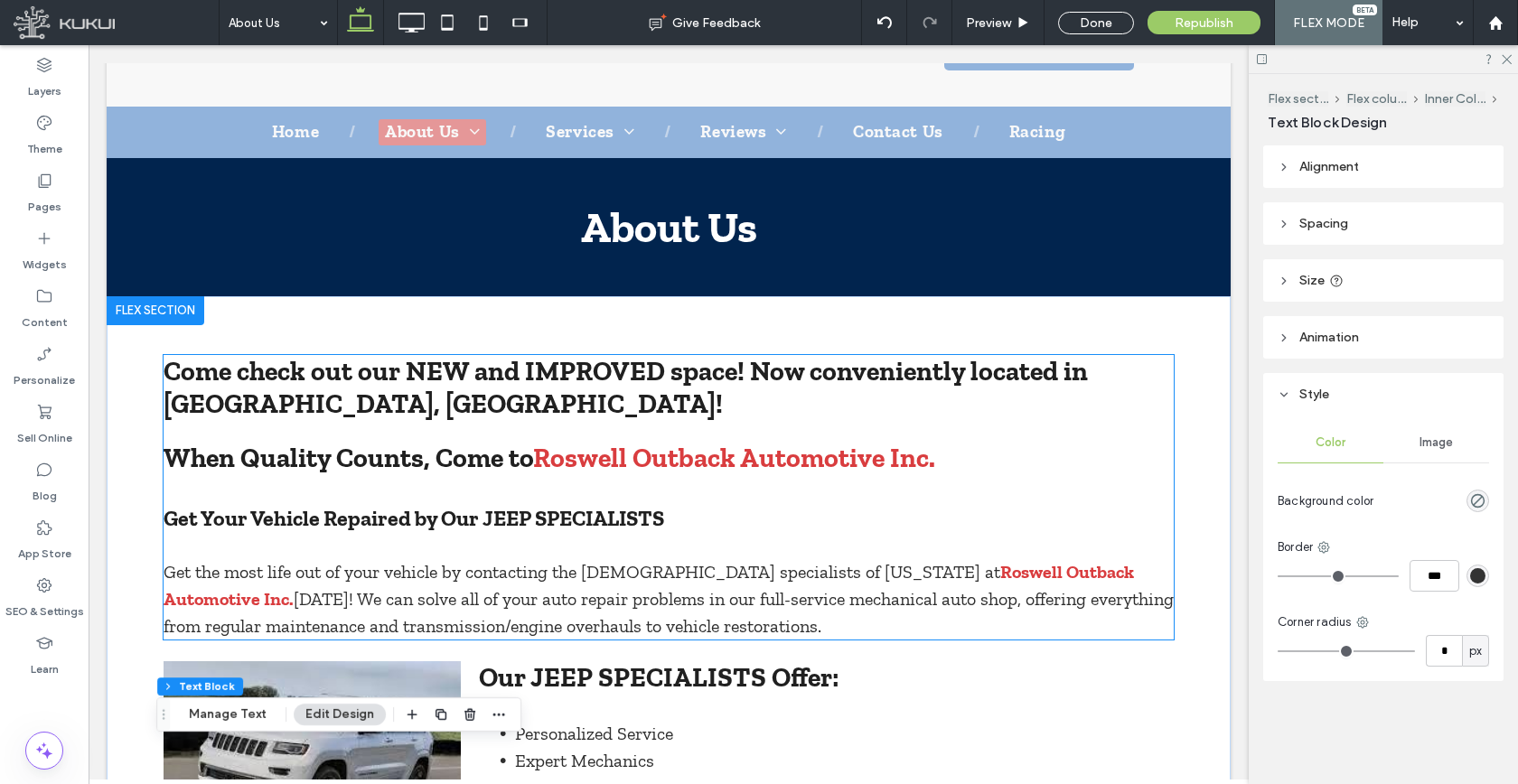
scroll to position [142, 0]
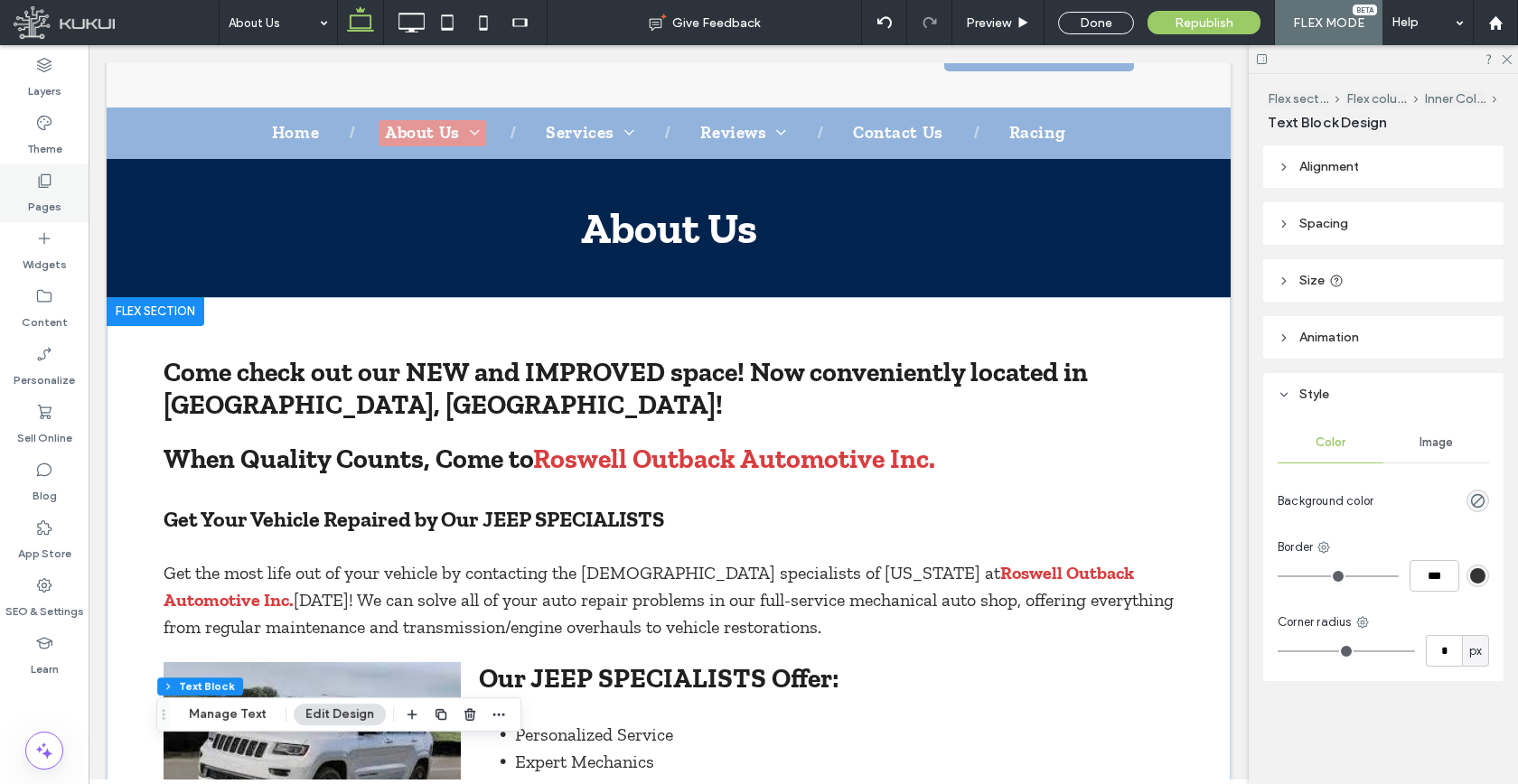
click at [59, 184] on div "Pages" at bounding box center [44, 194] width 88 height 58
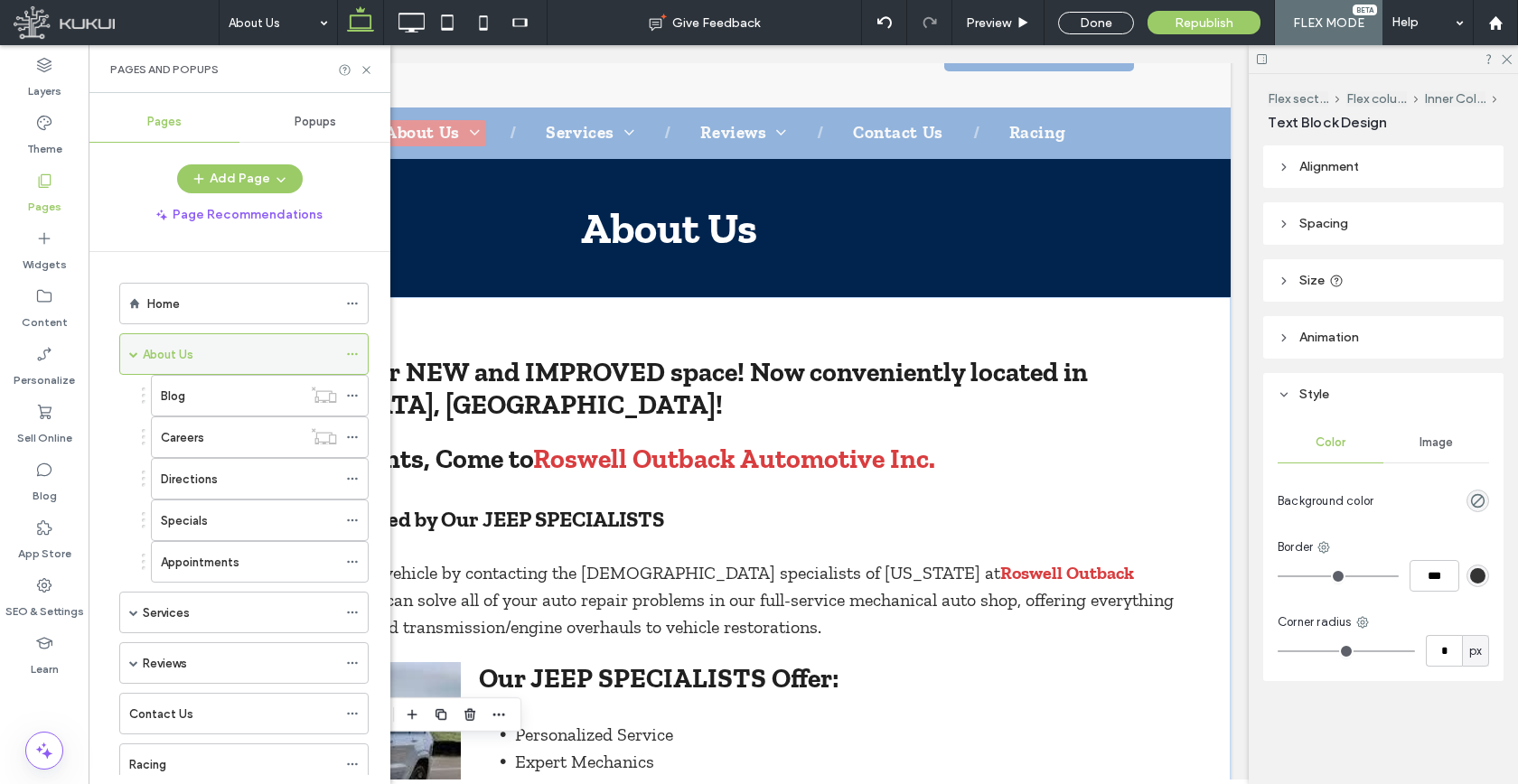
click at [136, 354] on span at bounding box center [134, 354] width 9 height 9
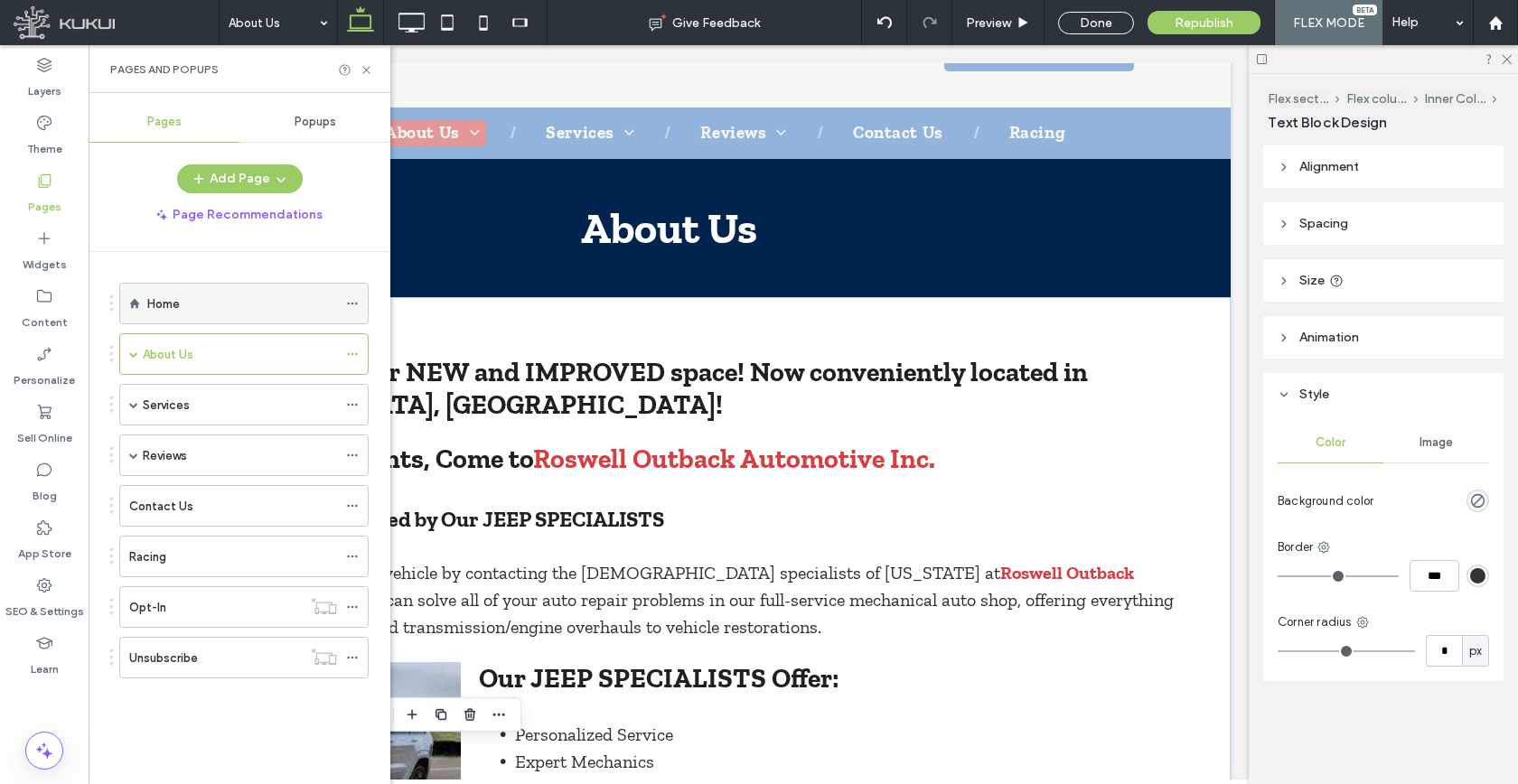
click at [162, 310] on label "Home" at bounding box center [164, 304] width 33 height 32
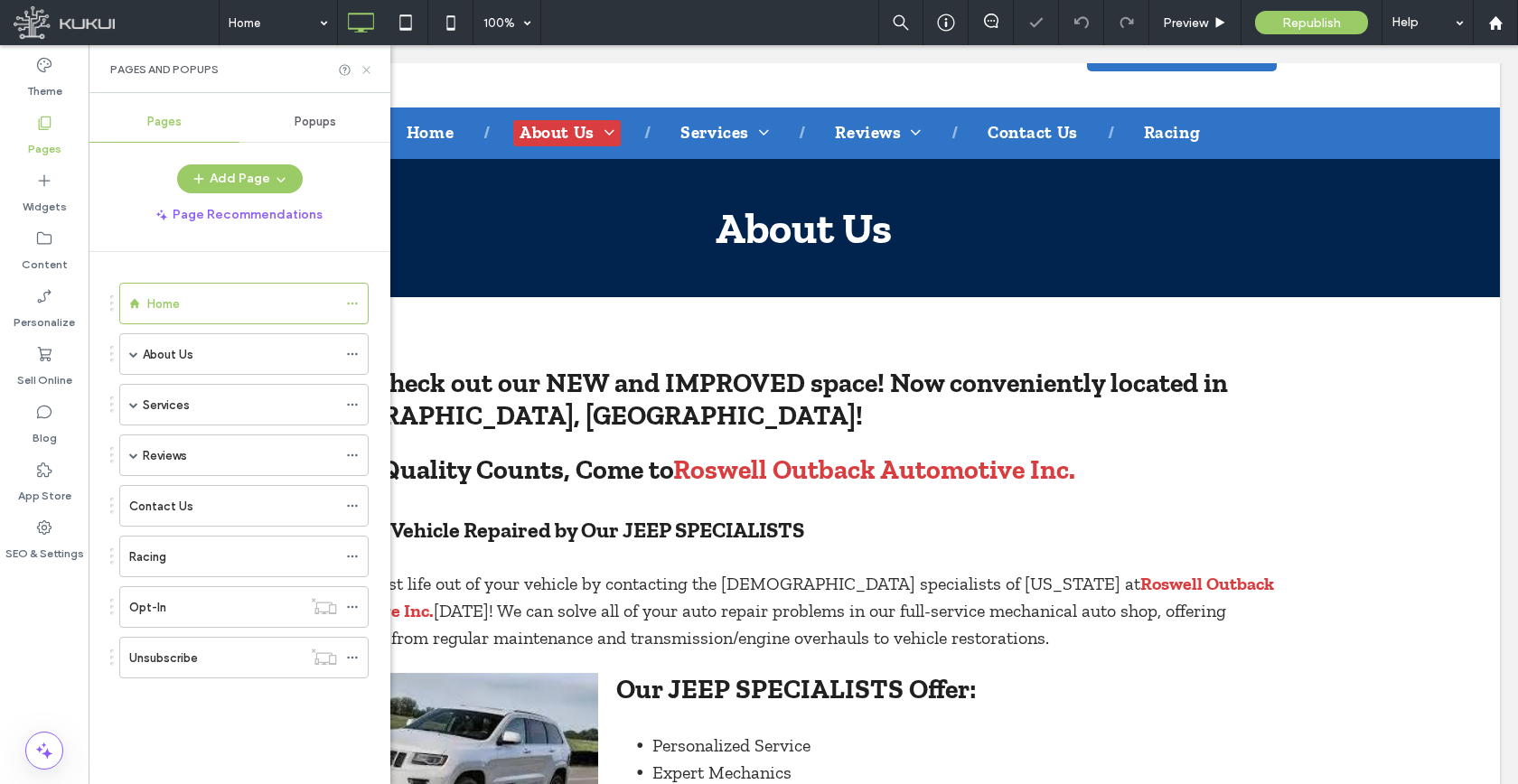
click at [361, 72] on icon at bounding box center [366, 70] width 14 height 14
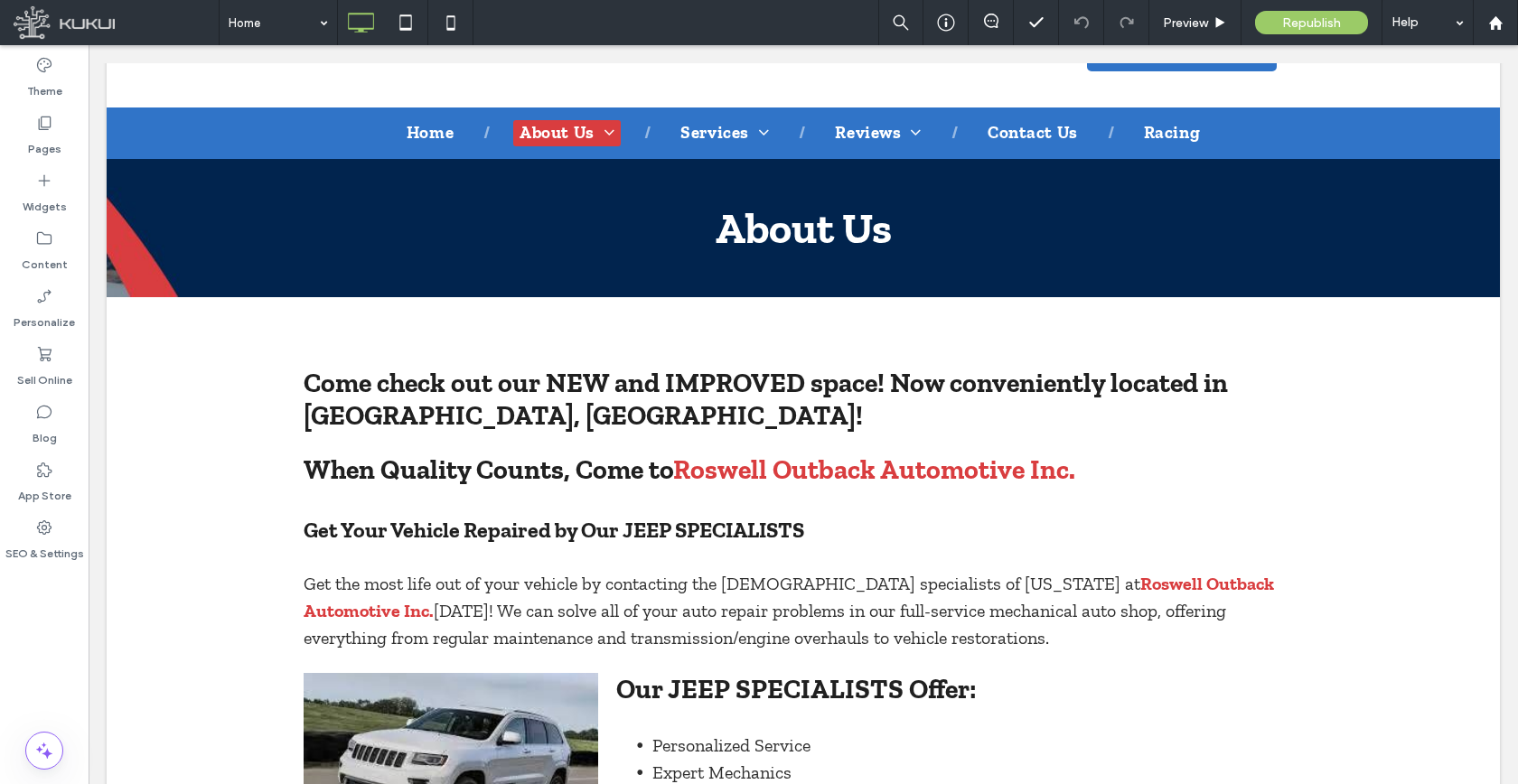
click at [1325, 26] on span "Republish" at bounding box center [1311, 23] width 59 height 15
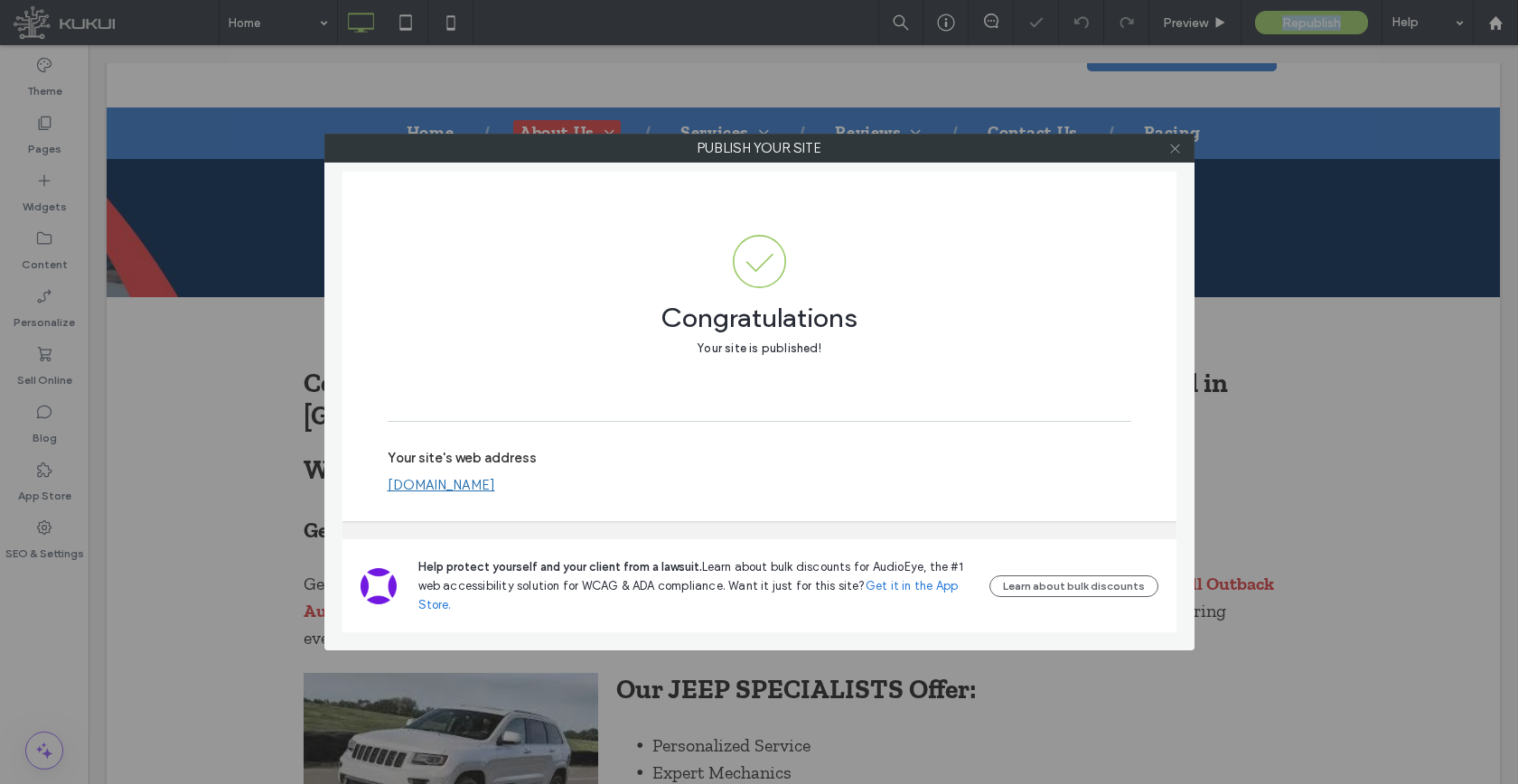
click at [1178, 147] on icon at bounding box center [1174, 148] width 14 height 14
